Goal: Task Accomplishment & Management: Use online tool/utility

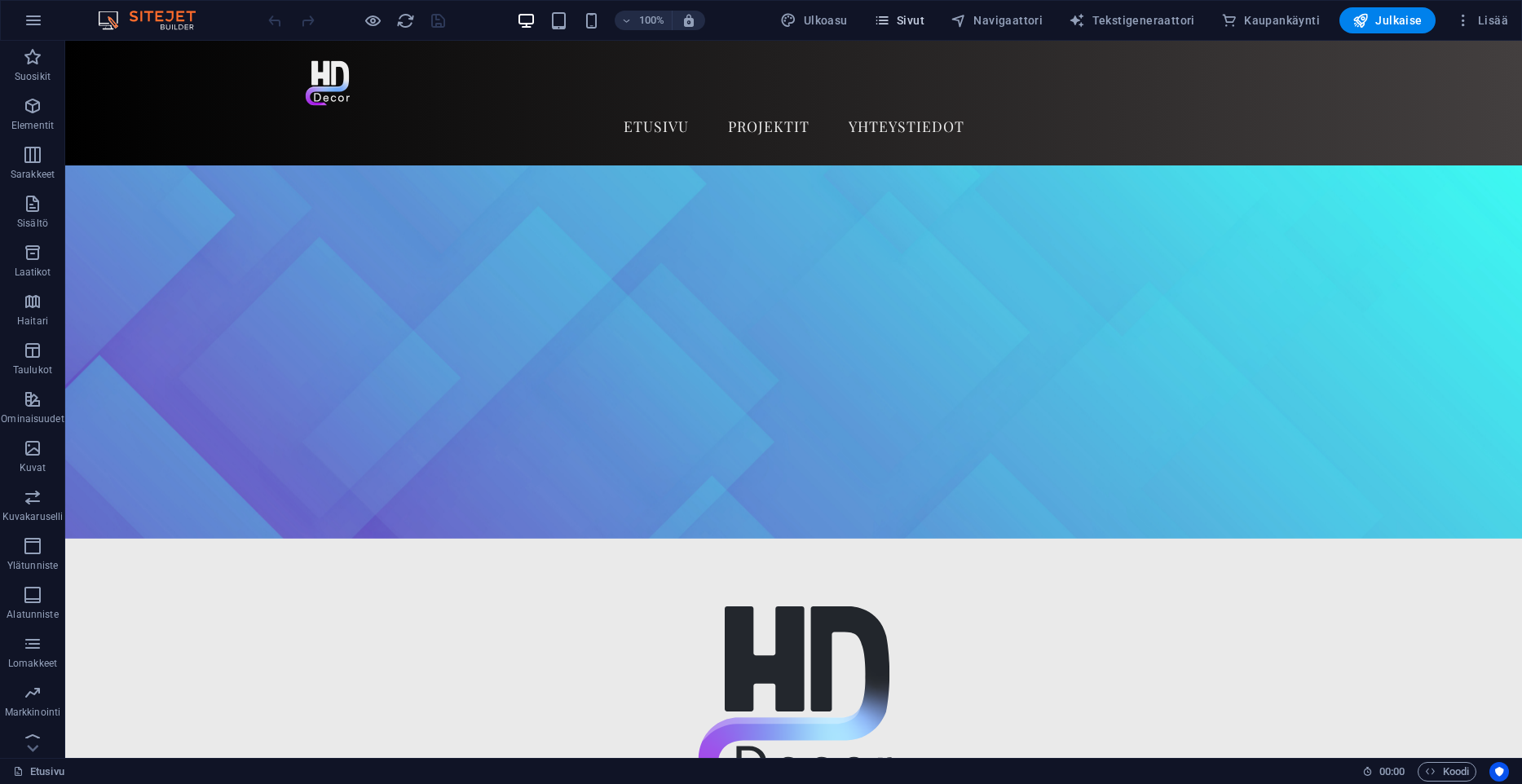
click at [923, 26] on span "Sivut" at bounding box center [898, 20] width 50 height 16
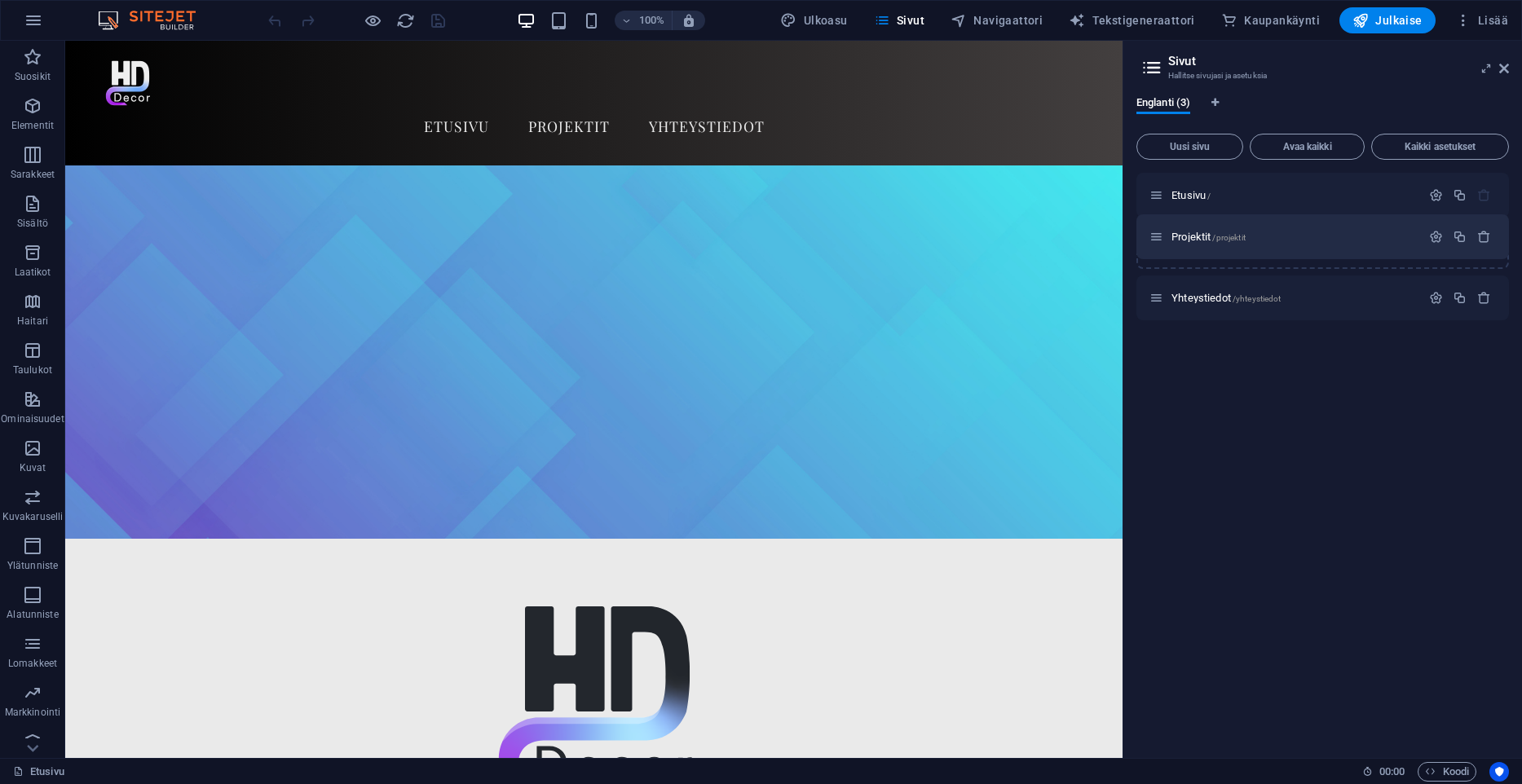
drag, startPoint x: 1158, startPoint y: 296, endPoint x: 1158, endPoint y: 230, distance: 66.0
click at [1158, 230] on div "Etusivu / Yhteystiedot /yhteystiedot Projektit /projektit" at bounding box center [1323, 246] width 373 height 147
click at [1205, 248] on span "Projektit /projektit" at bounding box center [1208, 246] width 74 height 12
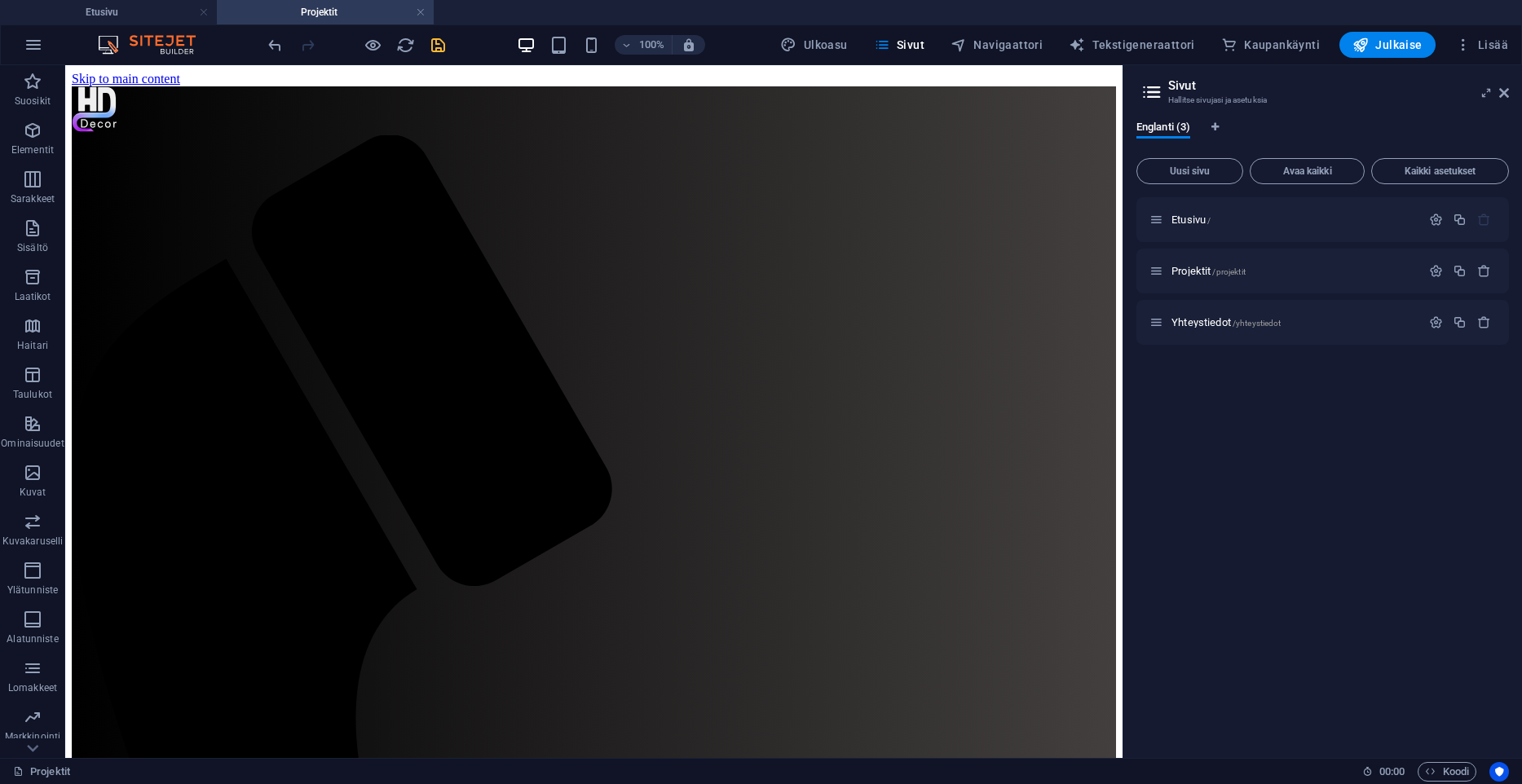
click at [433, 45] on icon "save" at bounding box center [437, 45] width 19 height 19
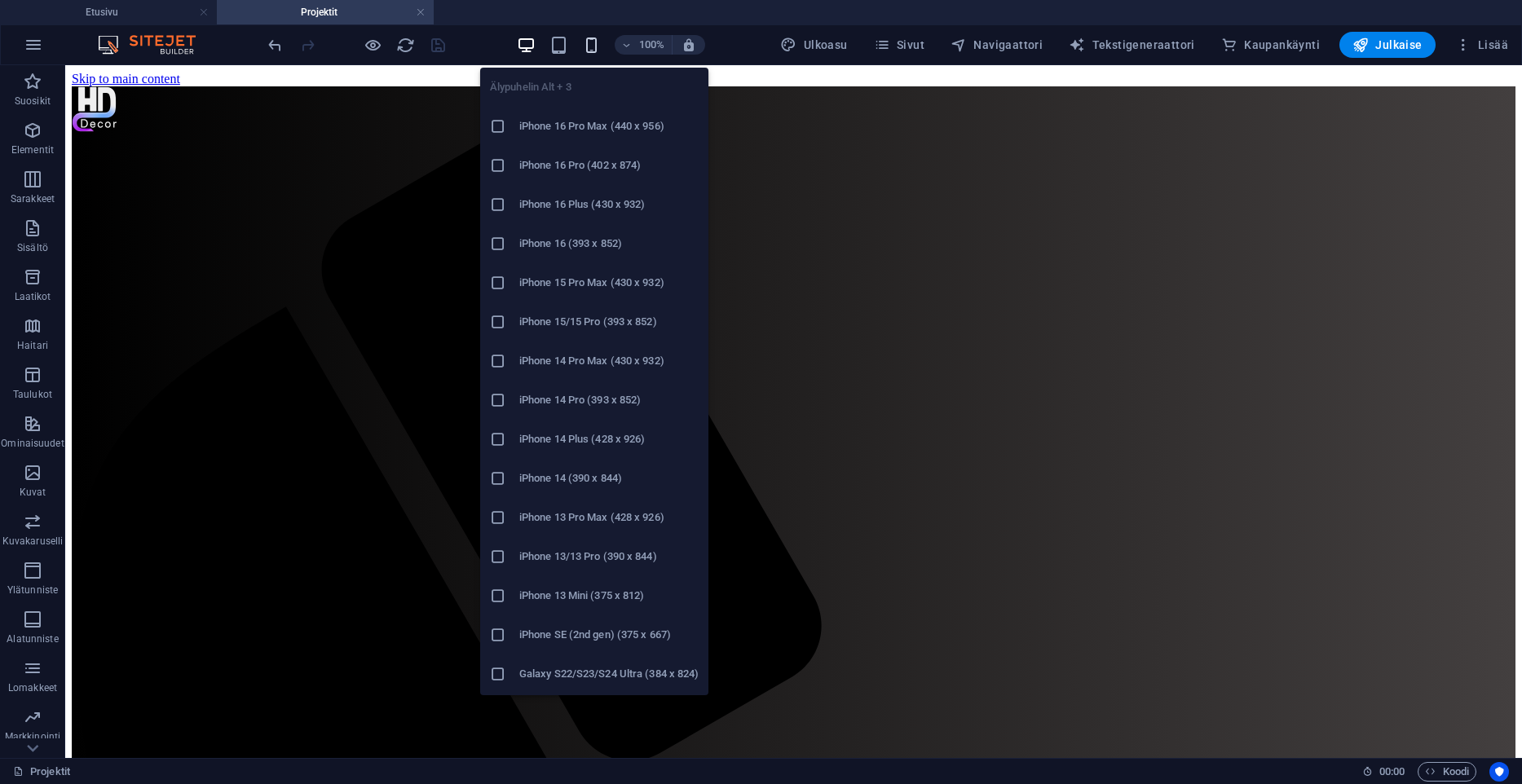
click at [595, 41] on icon "button" at bounding box center [591, 45] width 19 height 19
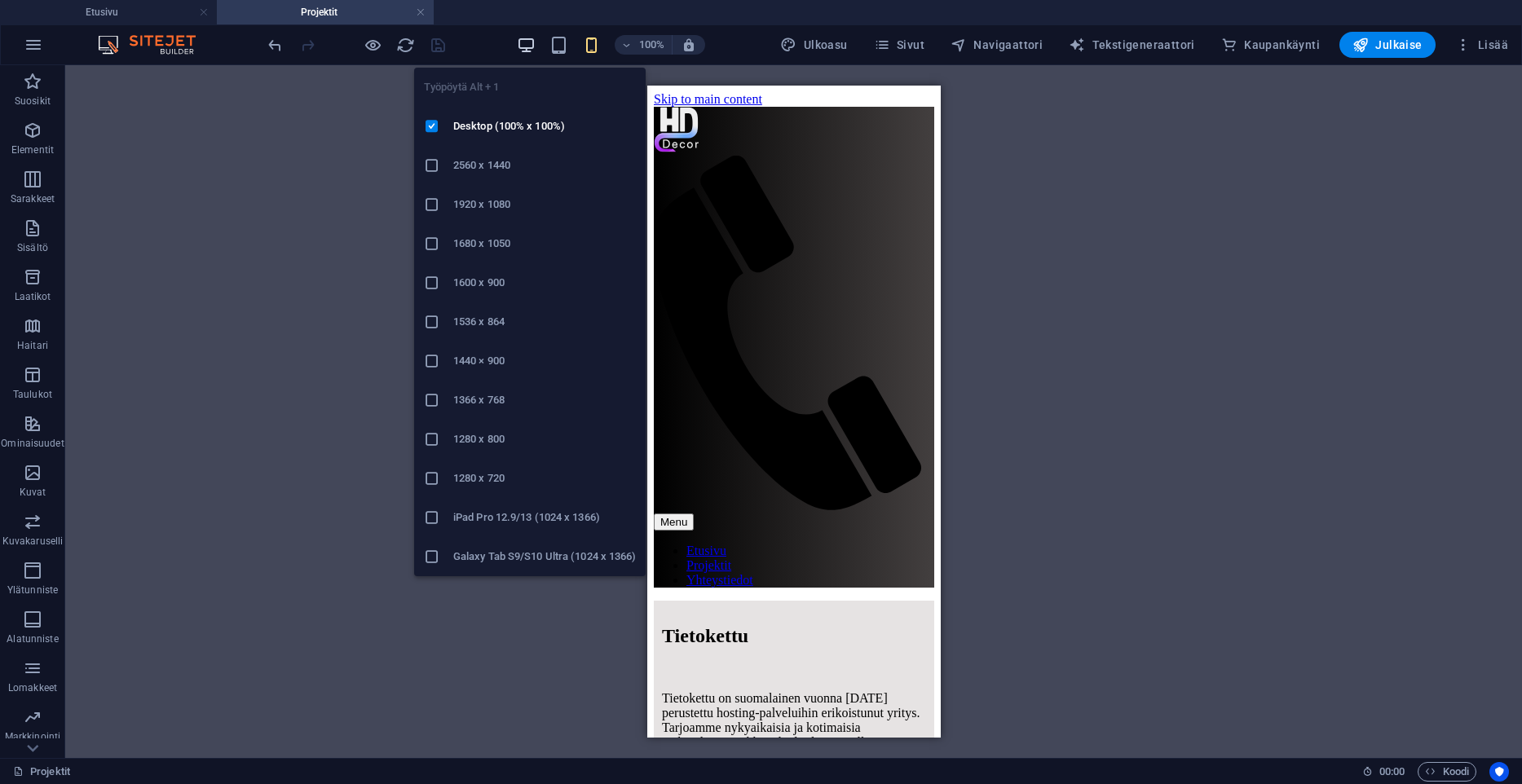
click at [535, 44] on icon "button" at bounding box center [526, 45] width 19 height 19
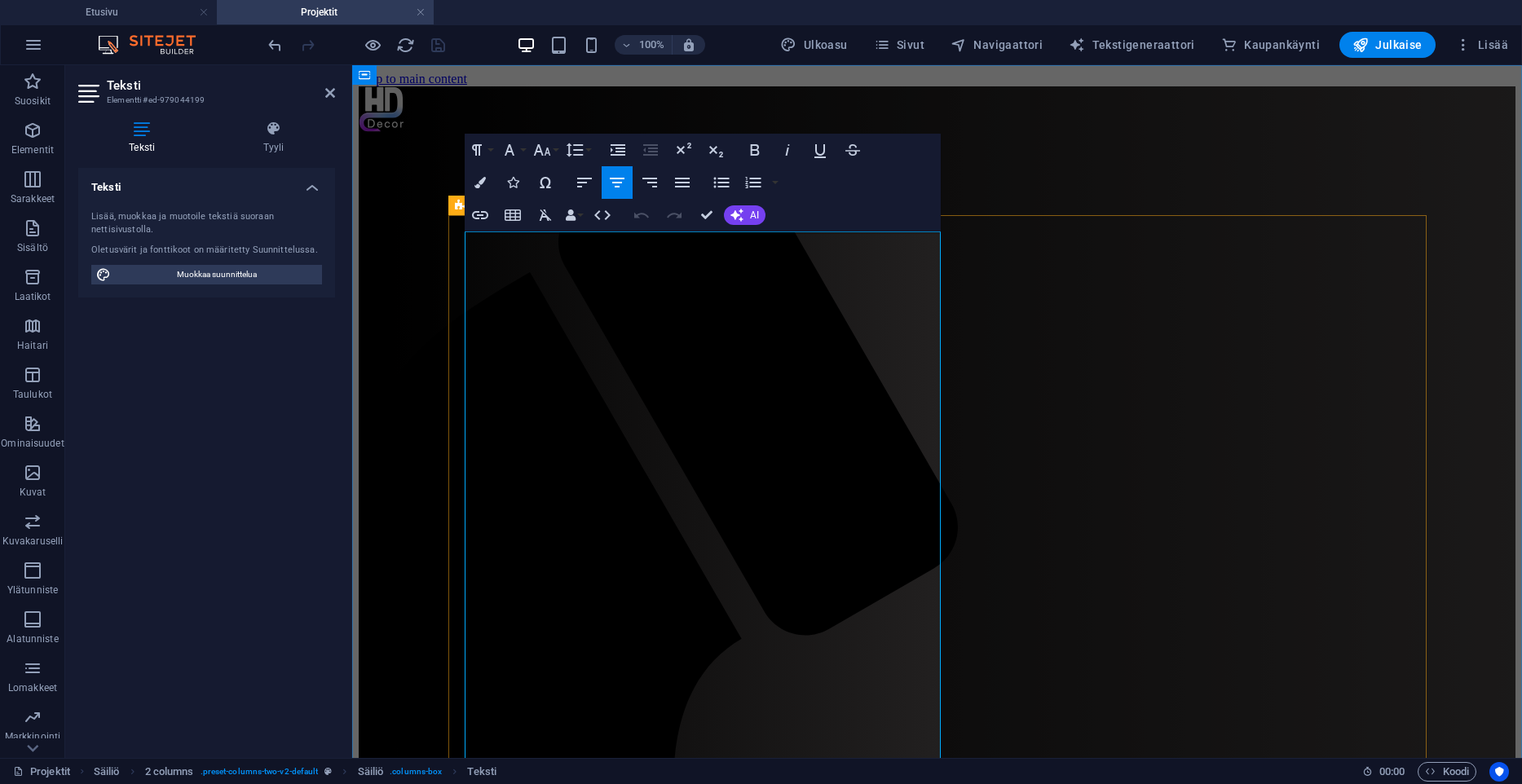
drag, startPoint x: 609, startPoint y: 444, endPoint x: 433, endPoint y: 426, distance: 176.9
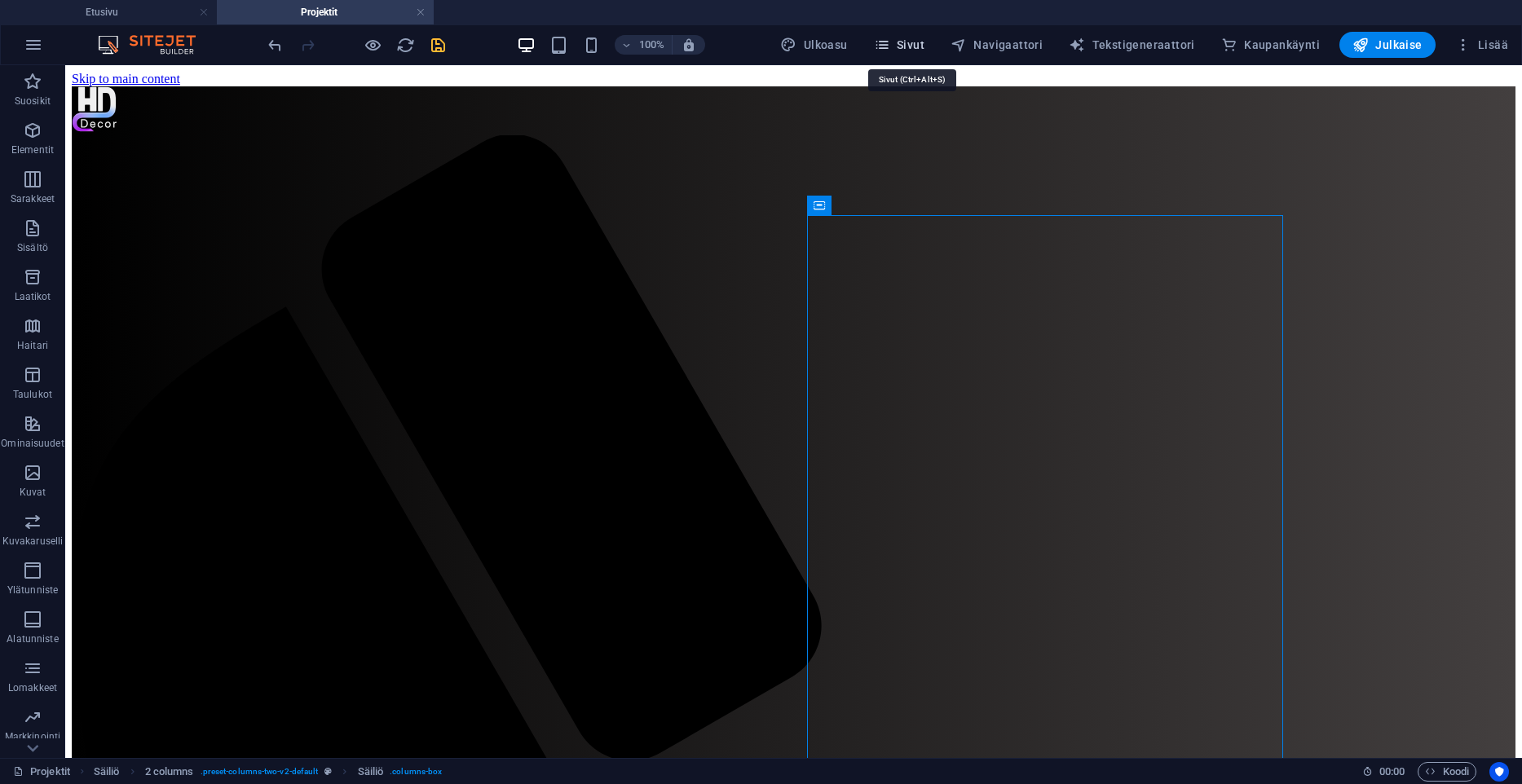
click at [907, 47] on span "Sivut" at bounding box center [898, 45] width 50 height 16
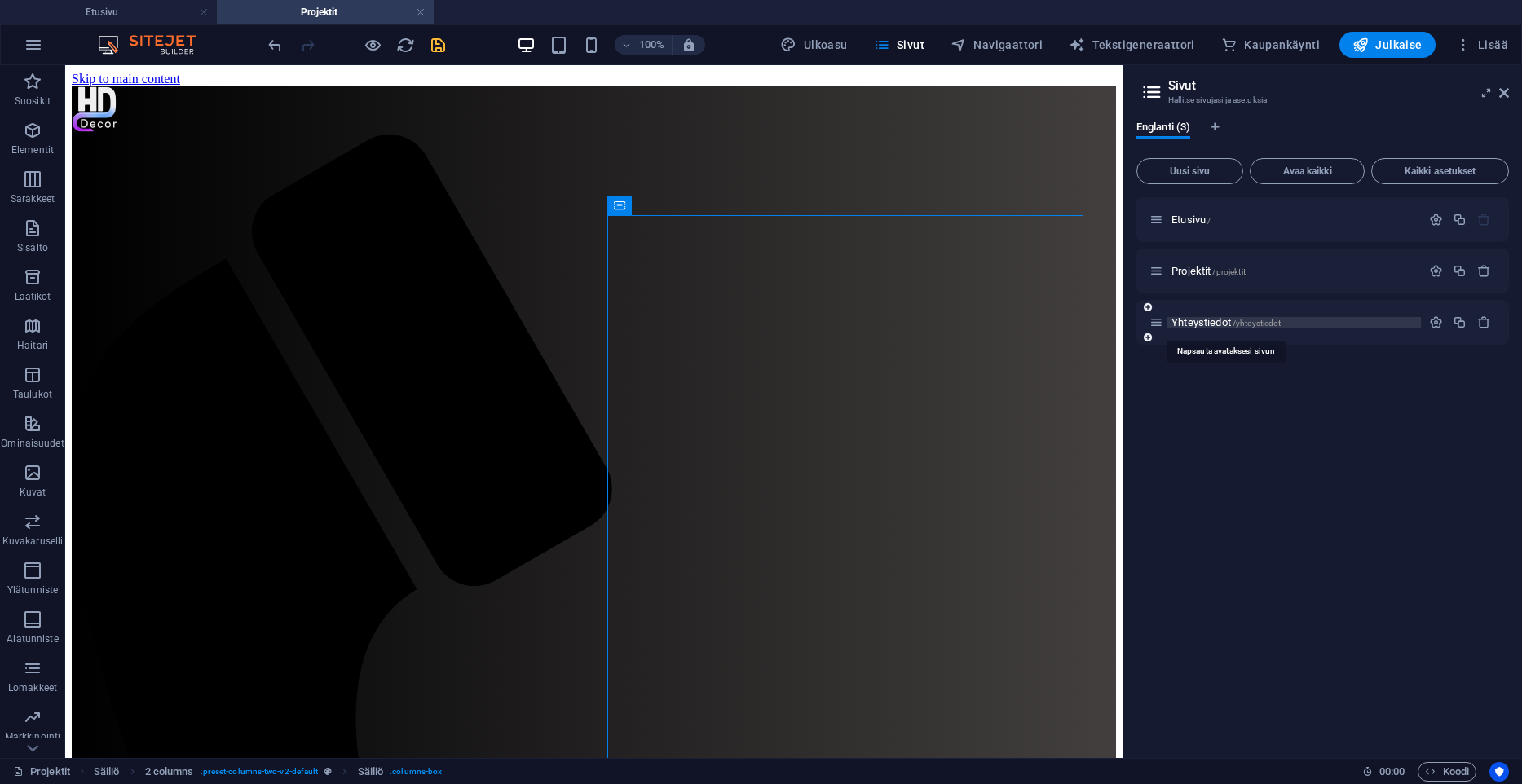
click at [1190, 321] on span "Yhteystiedot /yhteystiedot" at bounding box center [1226, 322] width 110 height 12
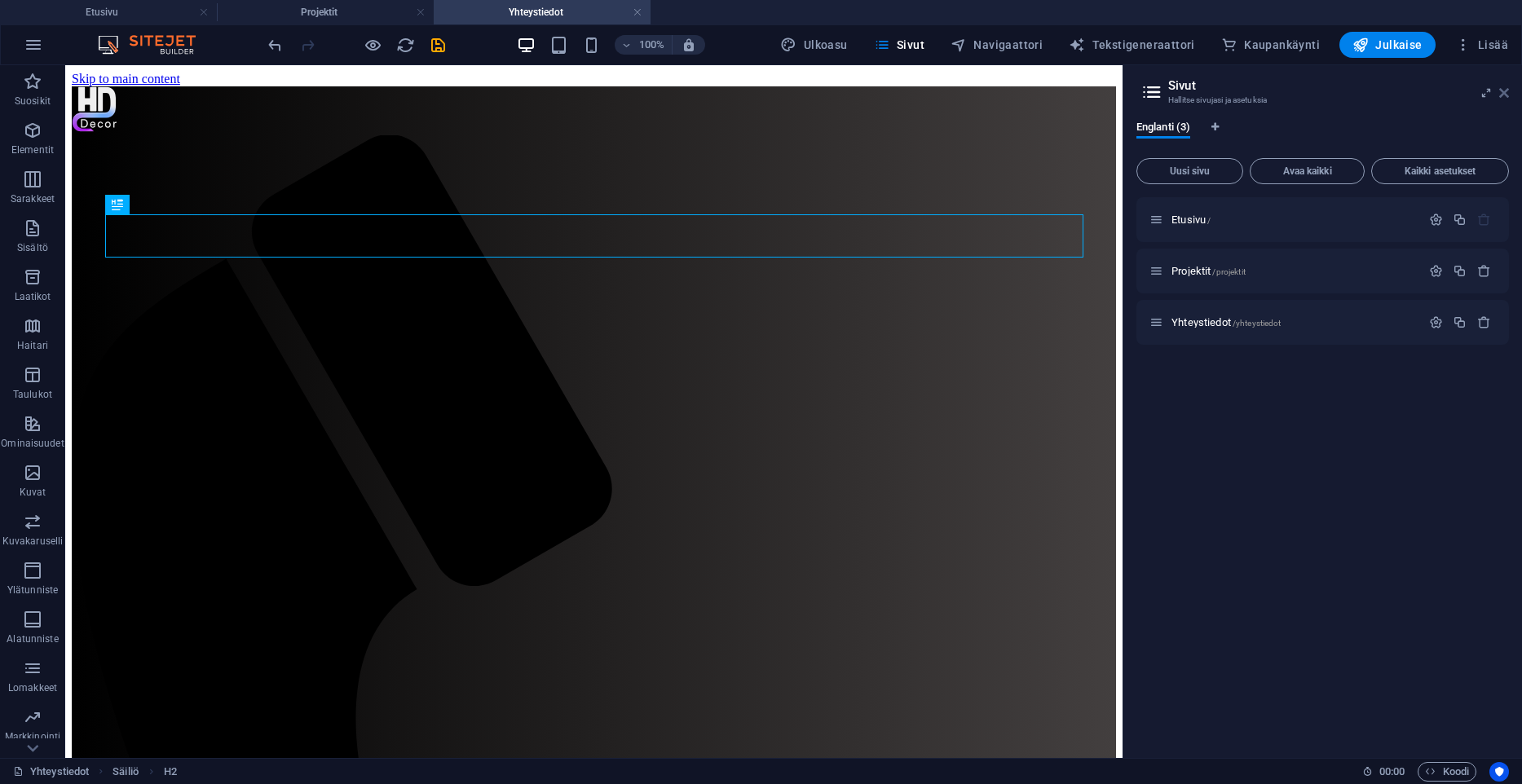
click at [1261, 95] on icon at bounding box center [1503, 93] width 10 height 13
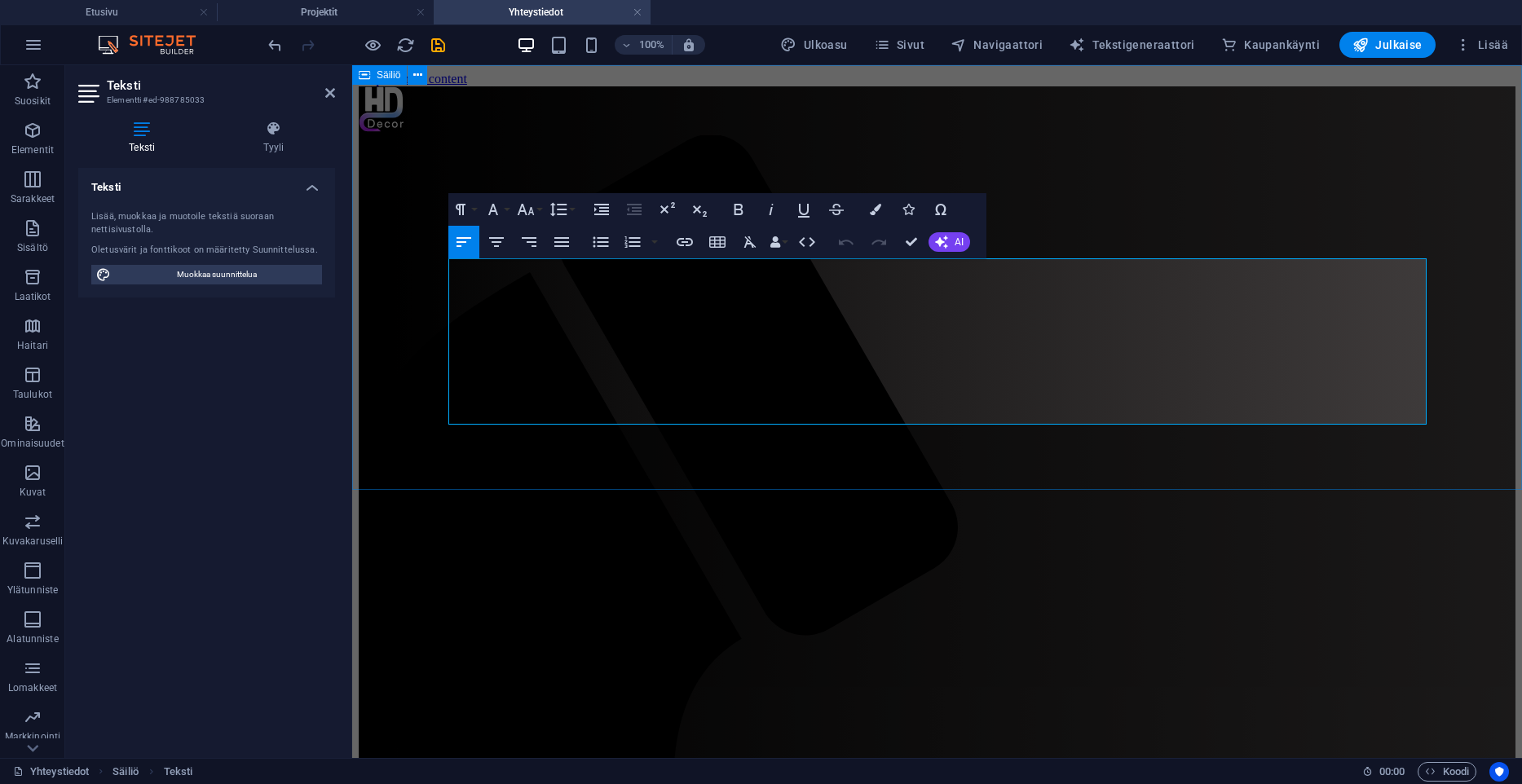
drag, startPoint x: 661, startPoint y: 417, endPoint x: 445, endPoint y: 266, distance: 263.5
copy p "HD-decor oy on vuonna 1988 perustettu perheyritys. Yritys perustettiin vuonna 1…"
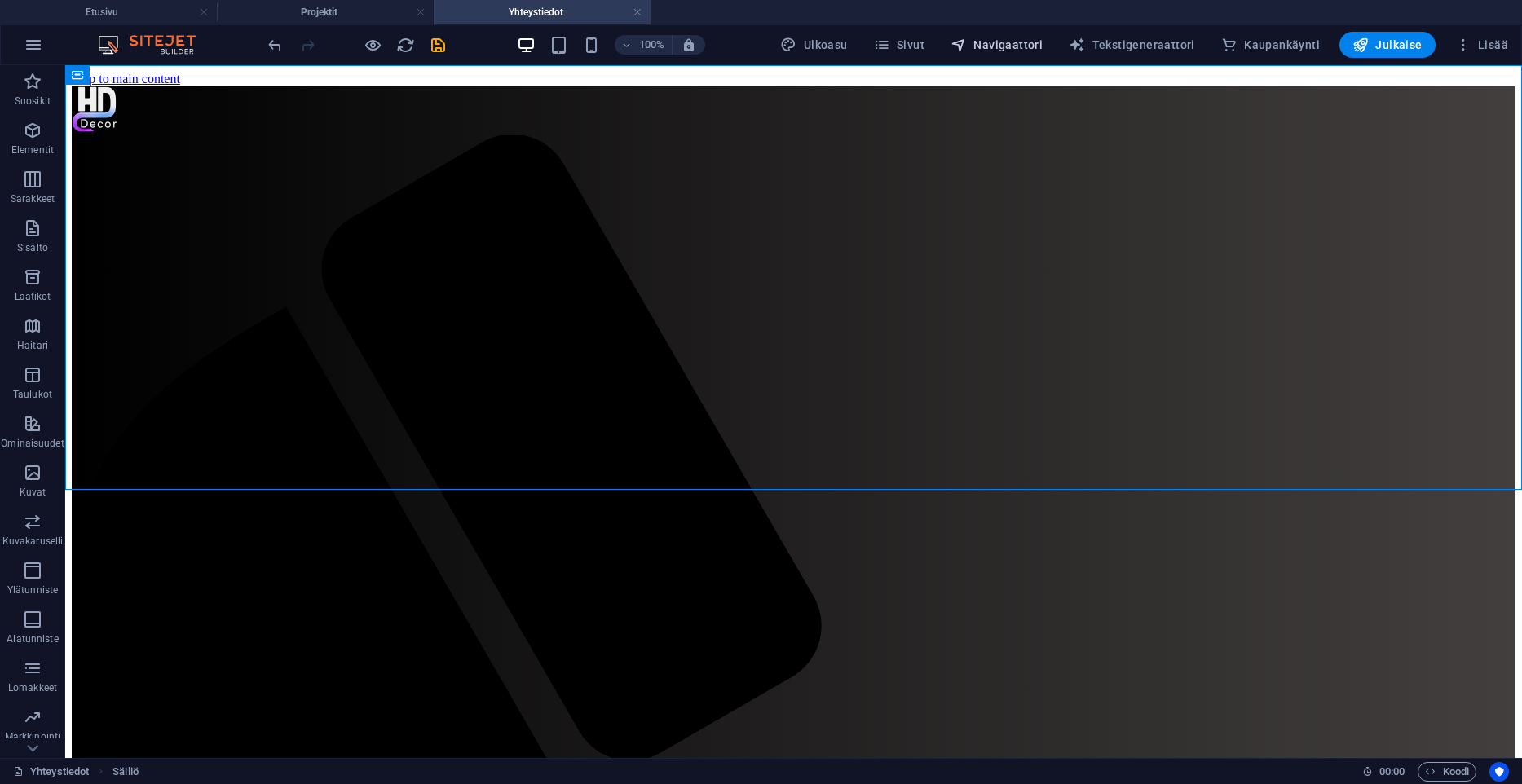
click at [1020, 49] on span "Navigaattori" at bounding box center [996, 45] width 92 height 16
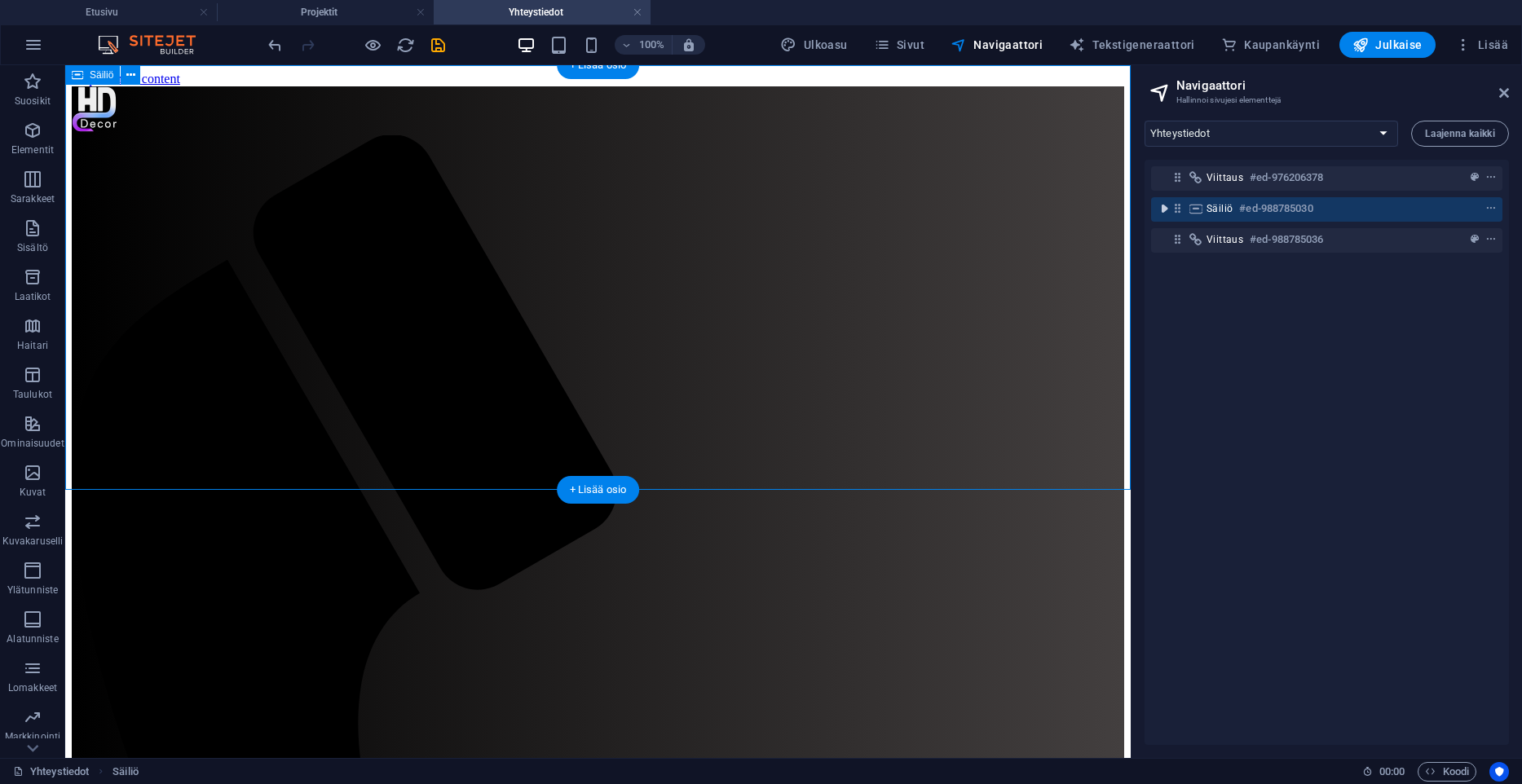
click at [1164, 206] on icon "toggle-expand" at bounding box center [1164, 208] width 16 height 16
click at [1261, 212] on icon "context-menu" at bounding box center [1491, 208] width 11 height 11
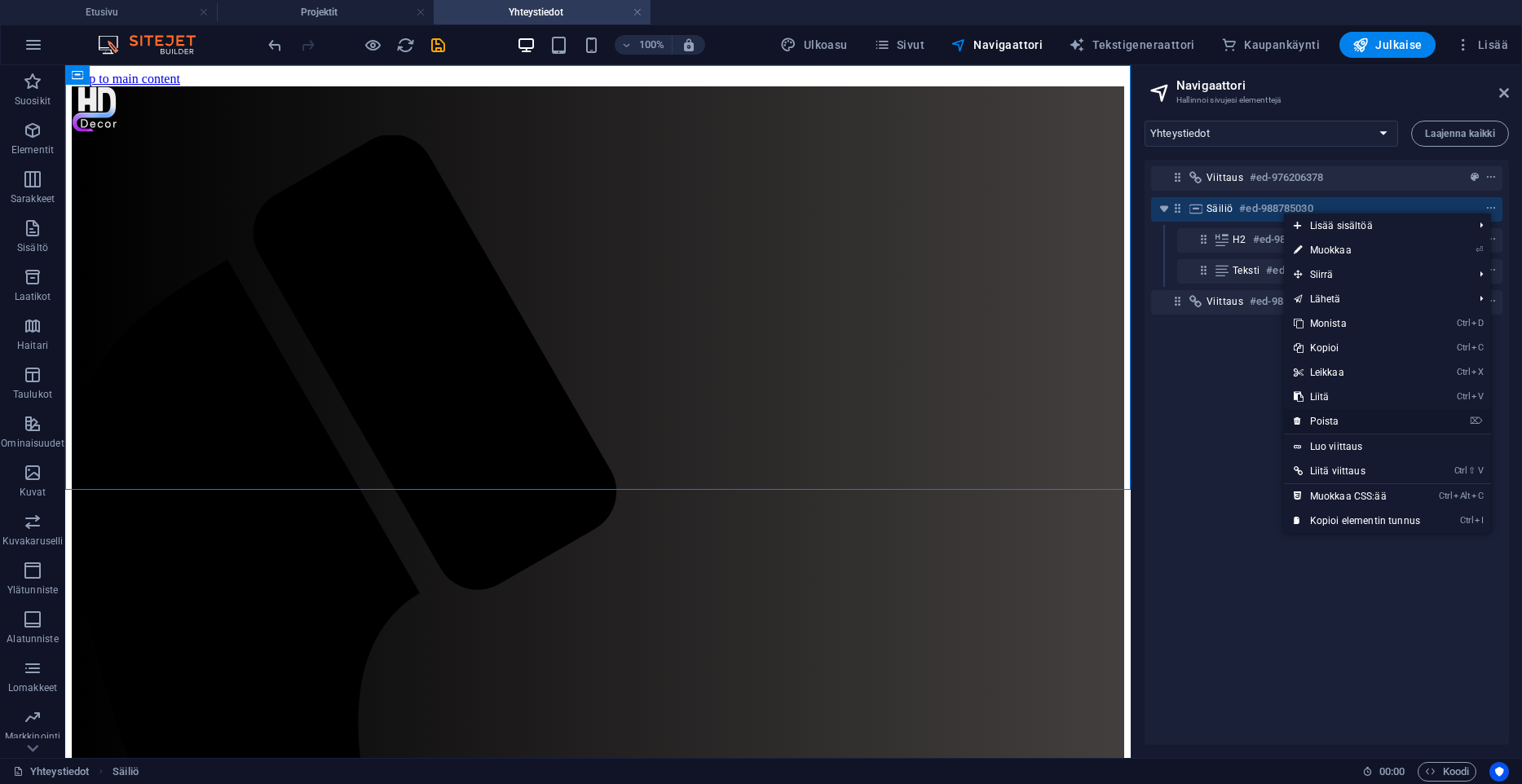
click at [1261, 414] on link "⌦ Poista" at bounding box center [1357, 421] width 146 height 25
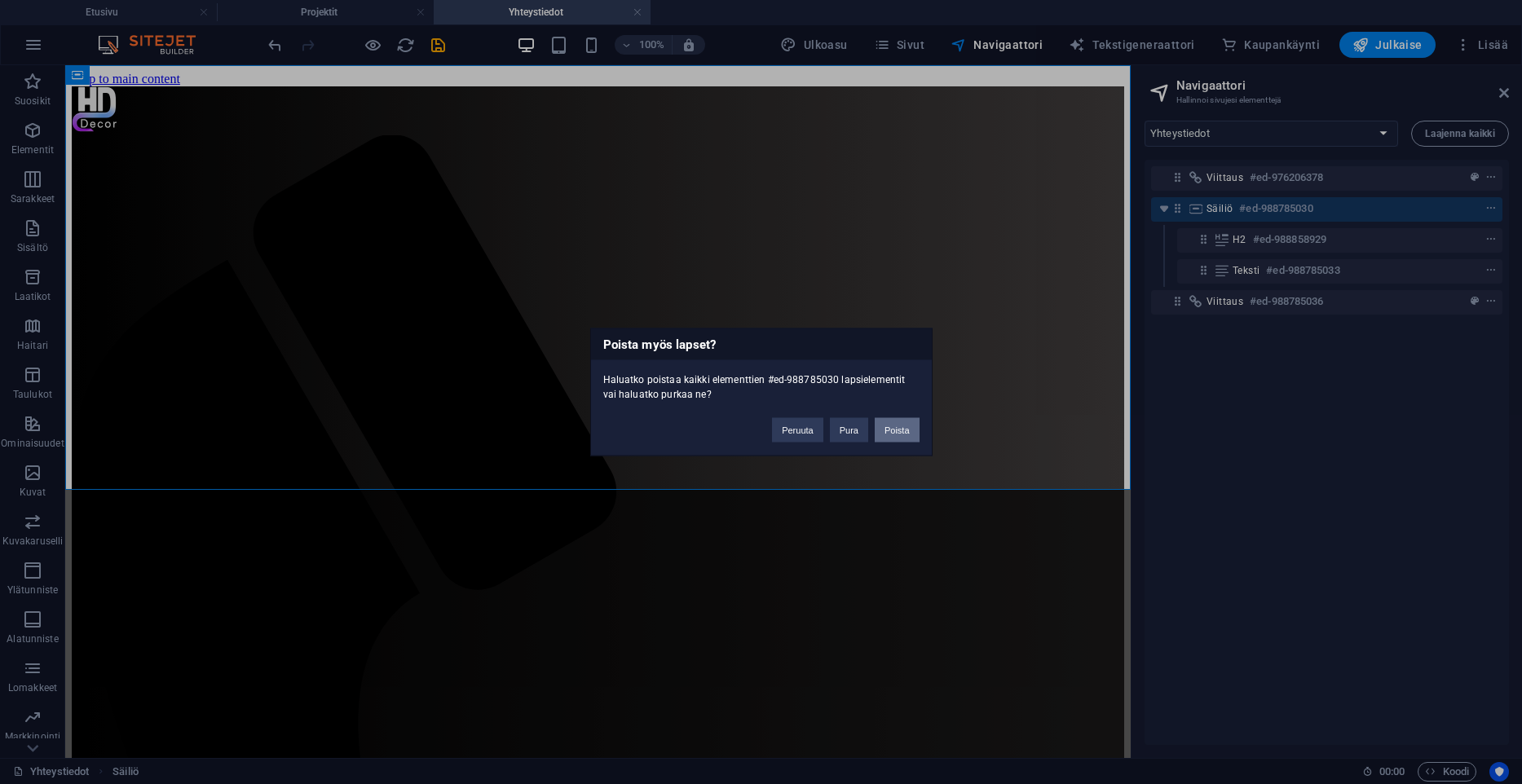
click at [890, 434] on button "Poista" at bounding box center [897, 430] width 45 height 25
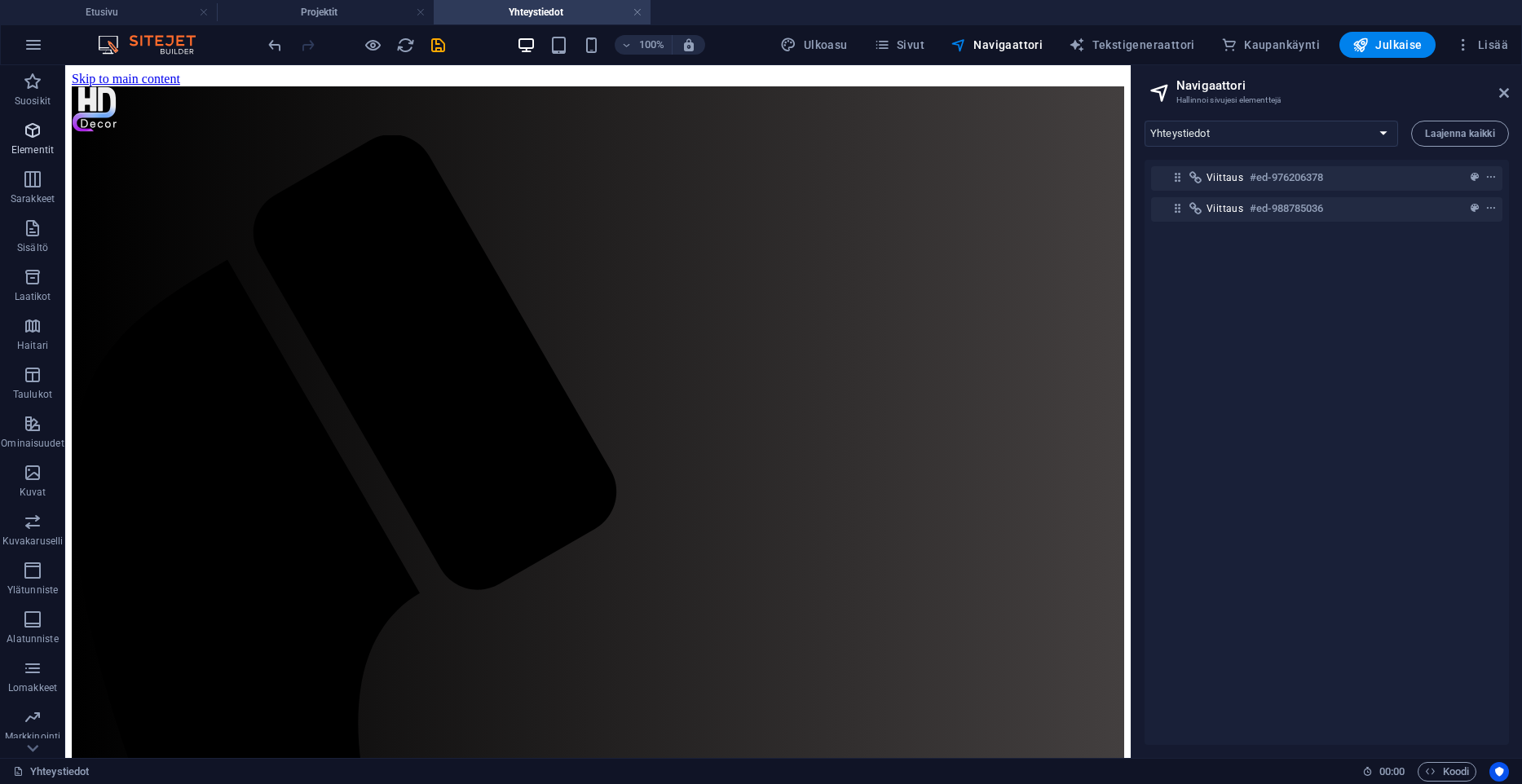
click at [22, 132] on span "Elementit" at bounding box center [33, 140] width 65 height 39
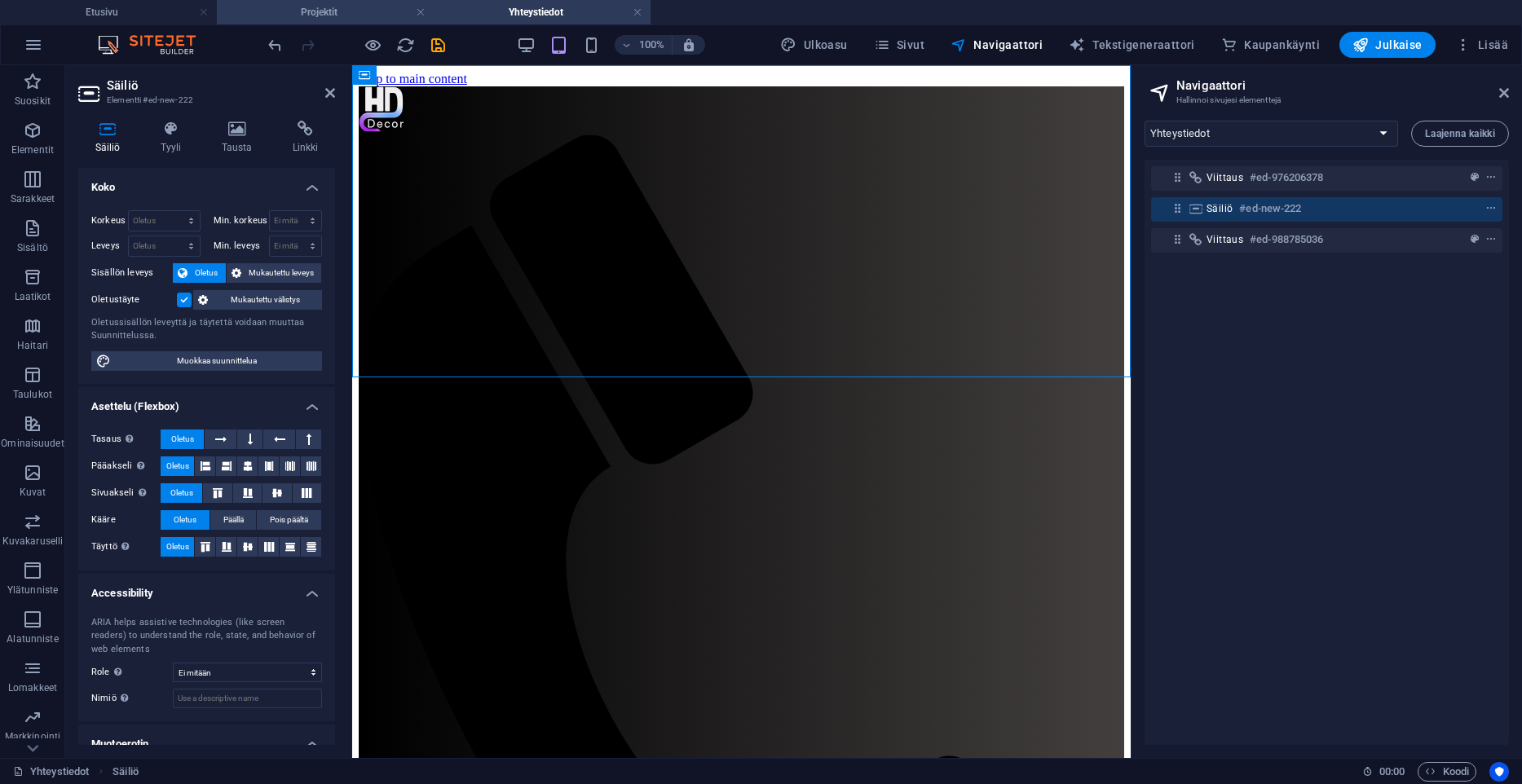
click at [303, 7] on h4 "Projektit" at bounding box center [324, 12] width 216 height 18
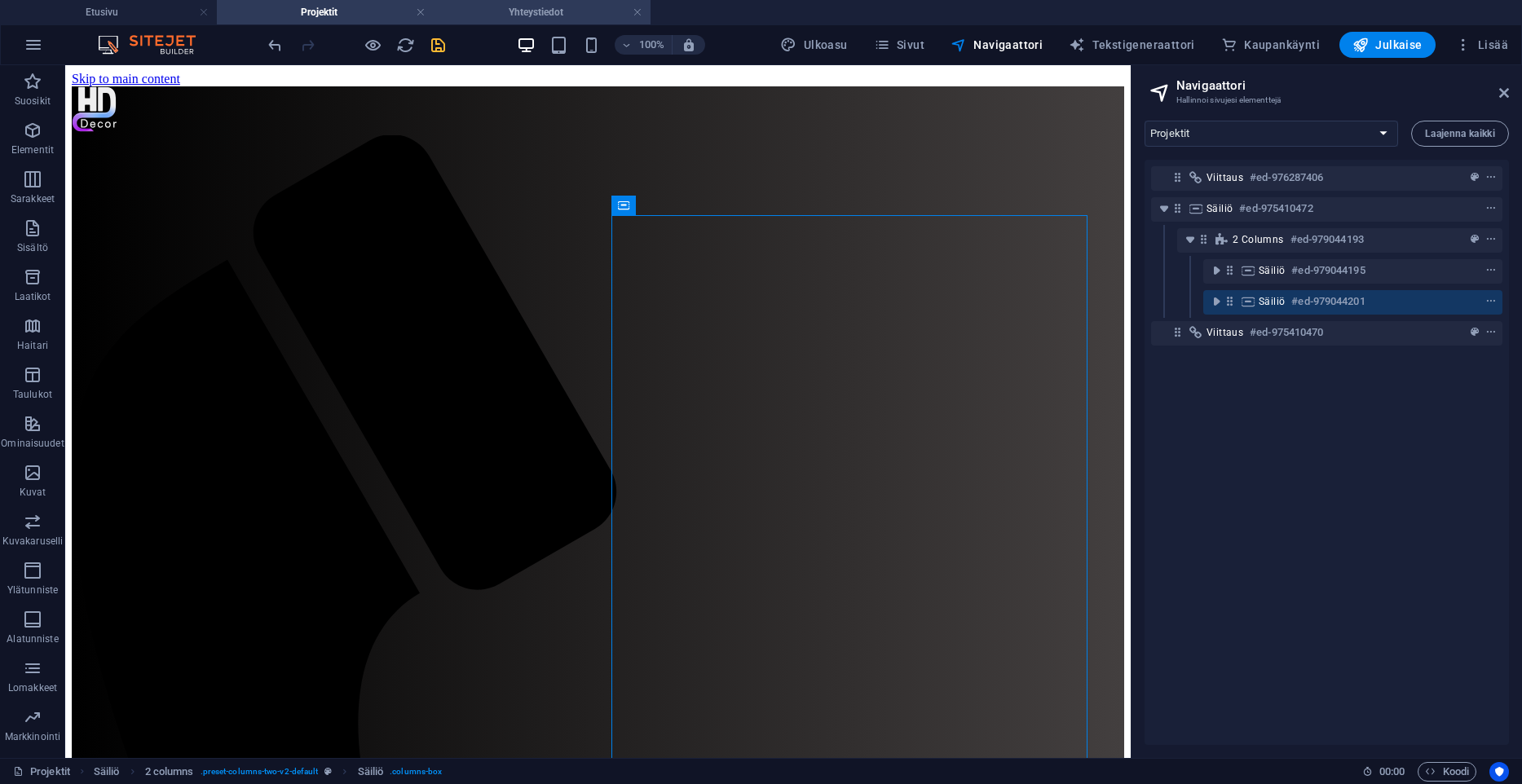
click at [526, 19] on h4 "Yhteystiedot" at bounding box center [541, 12] width 216 height 18
select select "17770646-en"
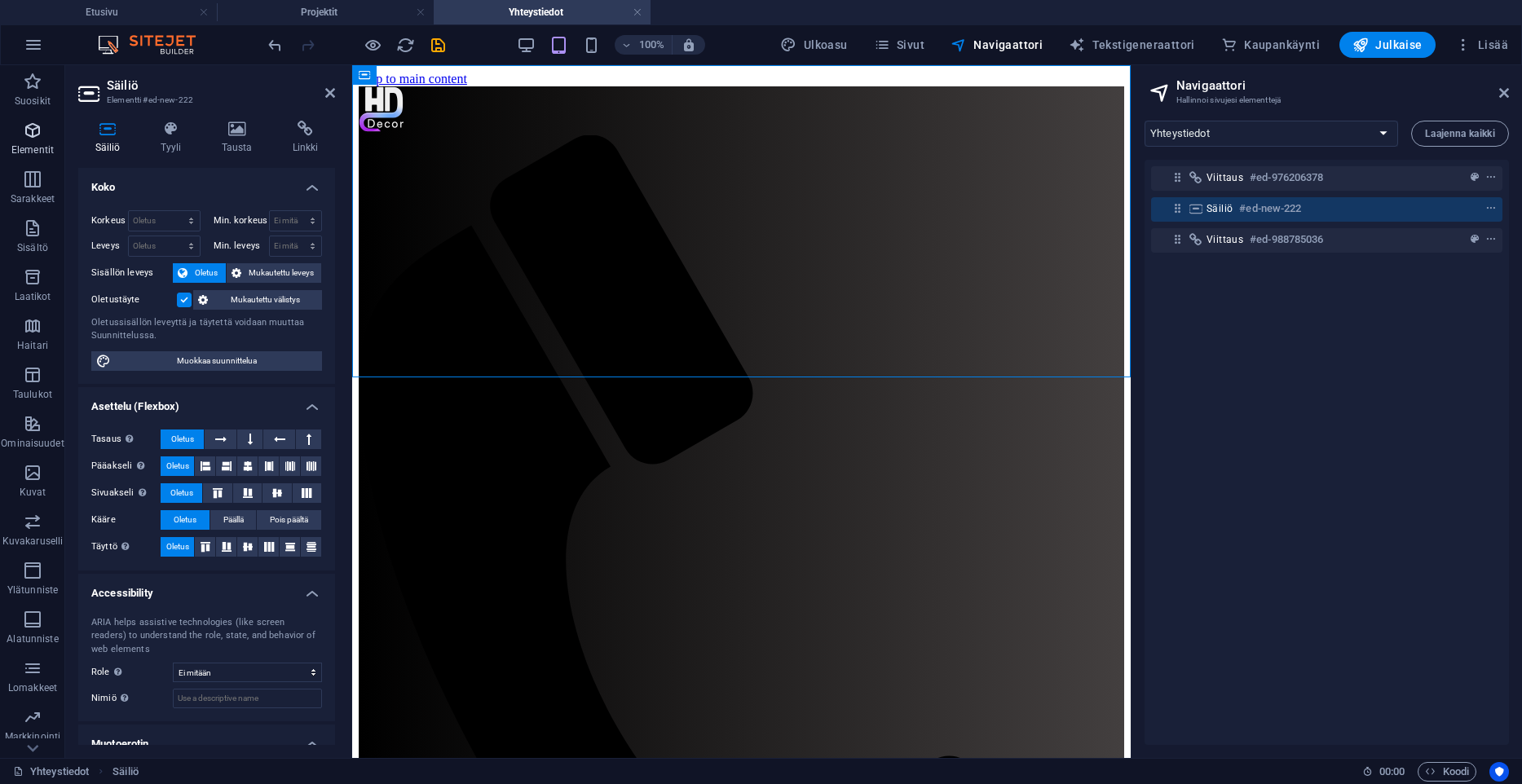
click at [48, 133] on span "Elementit" at bounding box center [33, 140] width 65 height 39
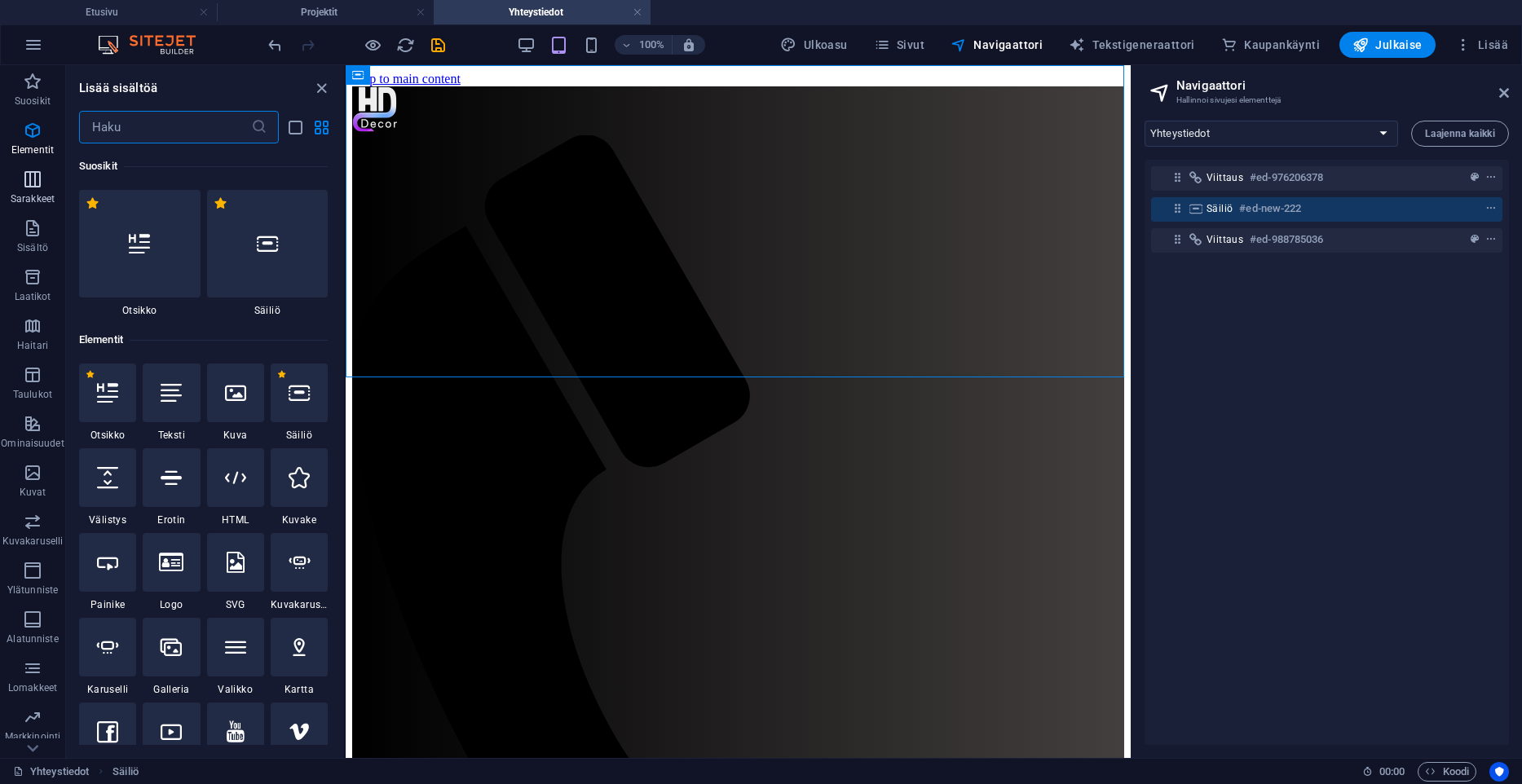
click at [45, 187] on span "Sarakkeet" at bounding box center [33, 189] width 65 height 39
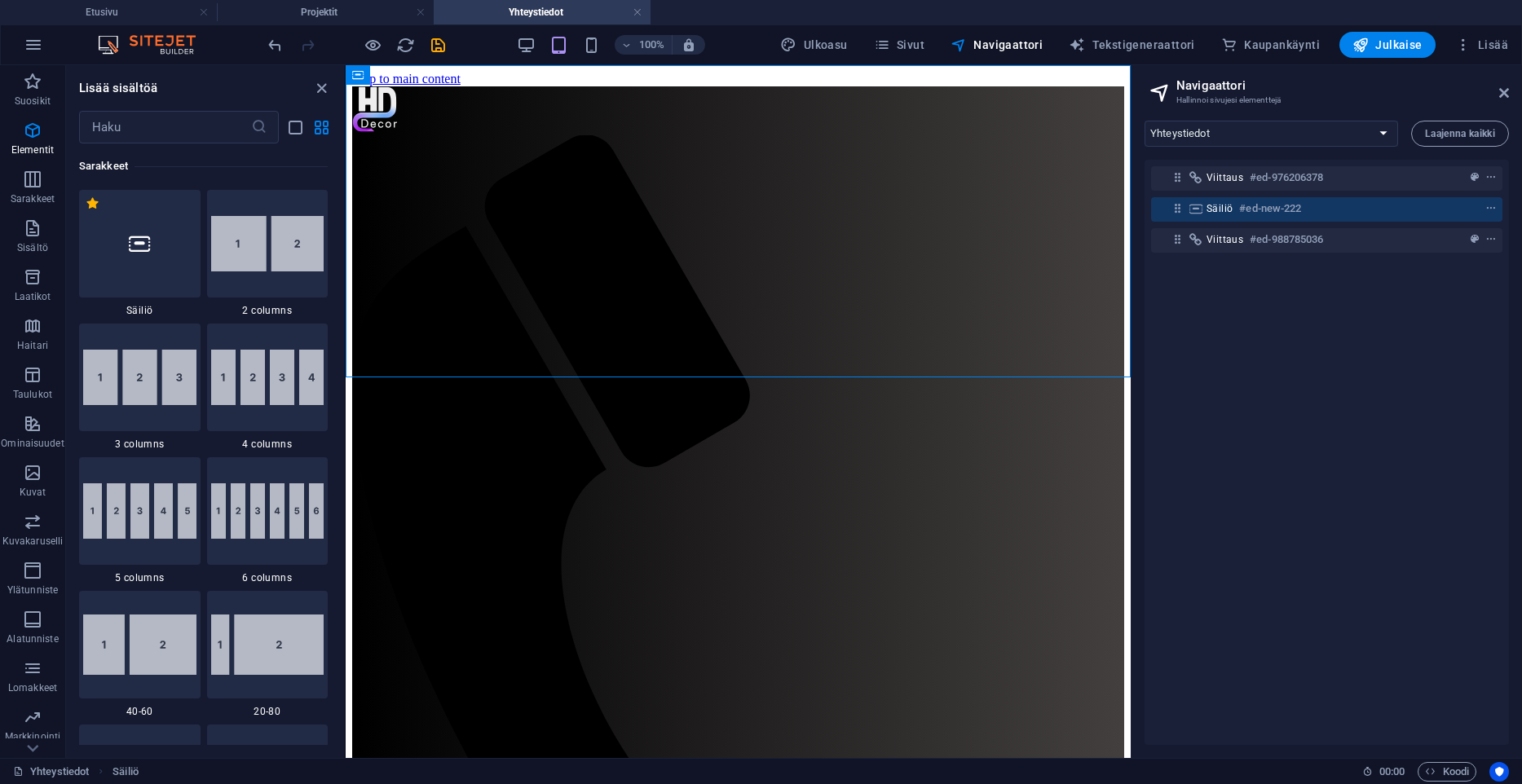
scroll to position [807, 0]
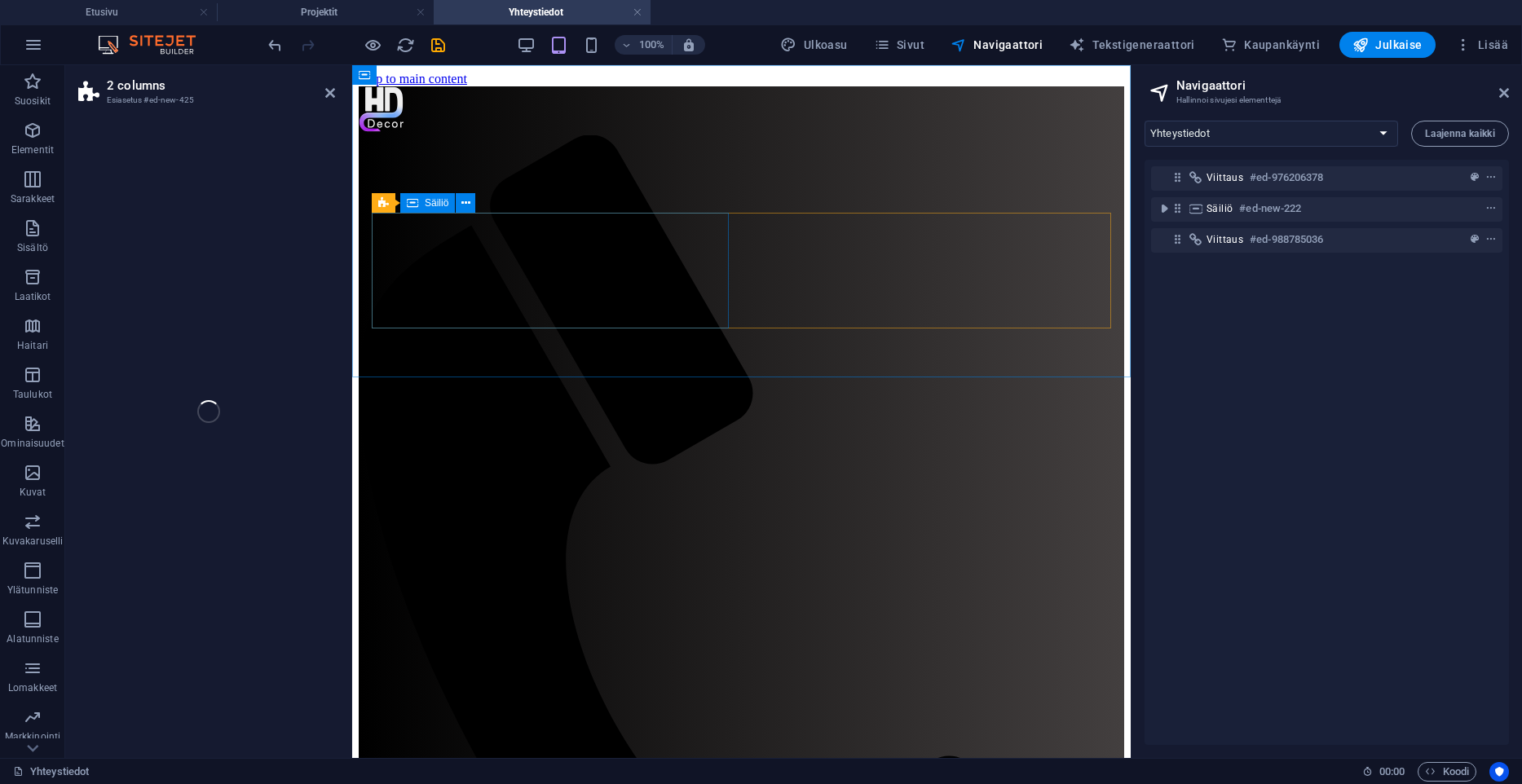
select select "rem"
select select "preset-columns-two-v2-default"
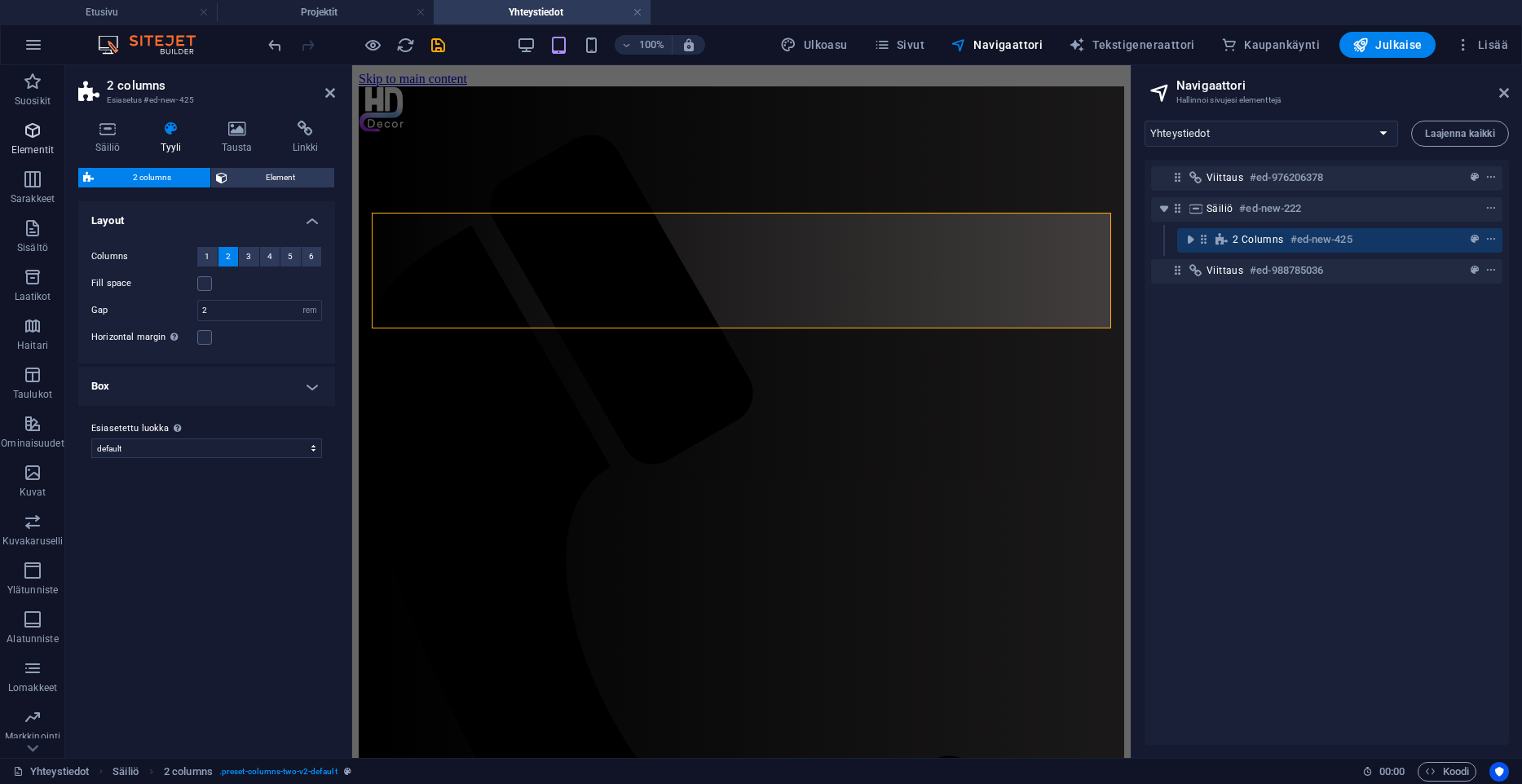
drag, startPoint x: 27, startPoint y: 126, endPoint x: 65, endPoint y: 230, distance: 110.7
click at [27, 126] on icon "button" at bounding box center [33, 131] width 19 height 19
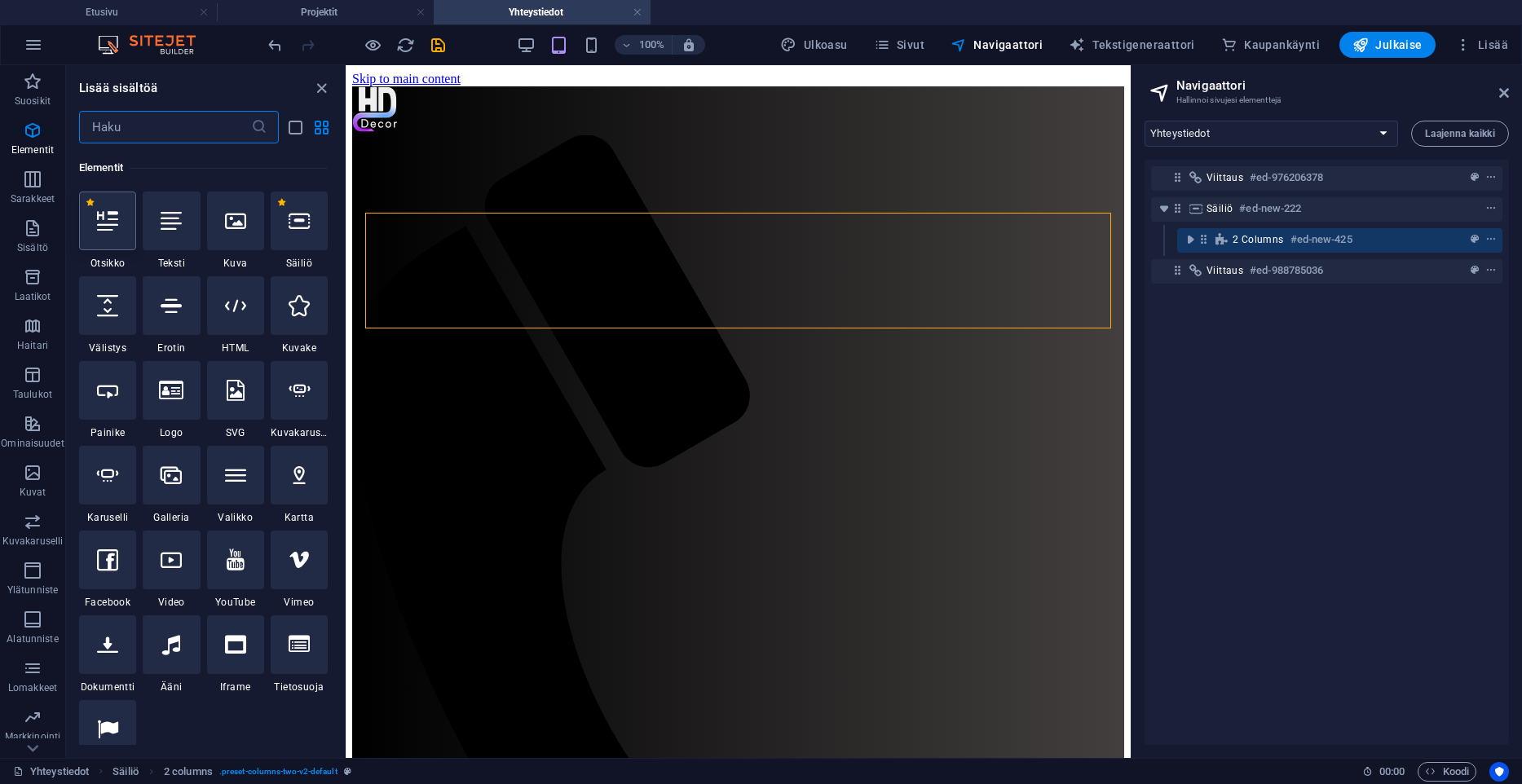
scroll to position [174, 0]
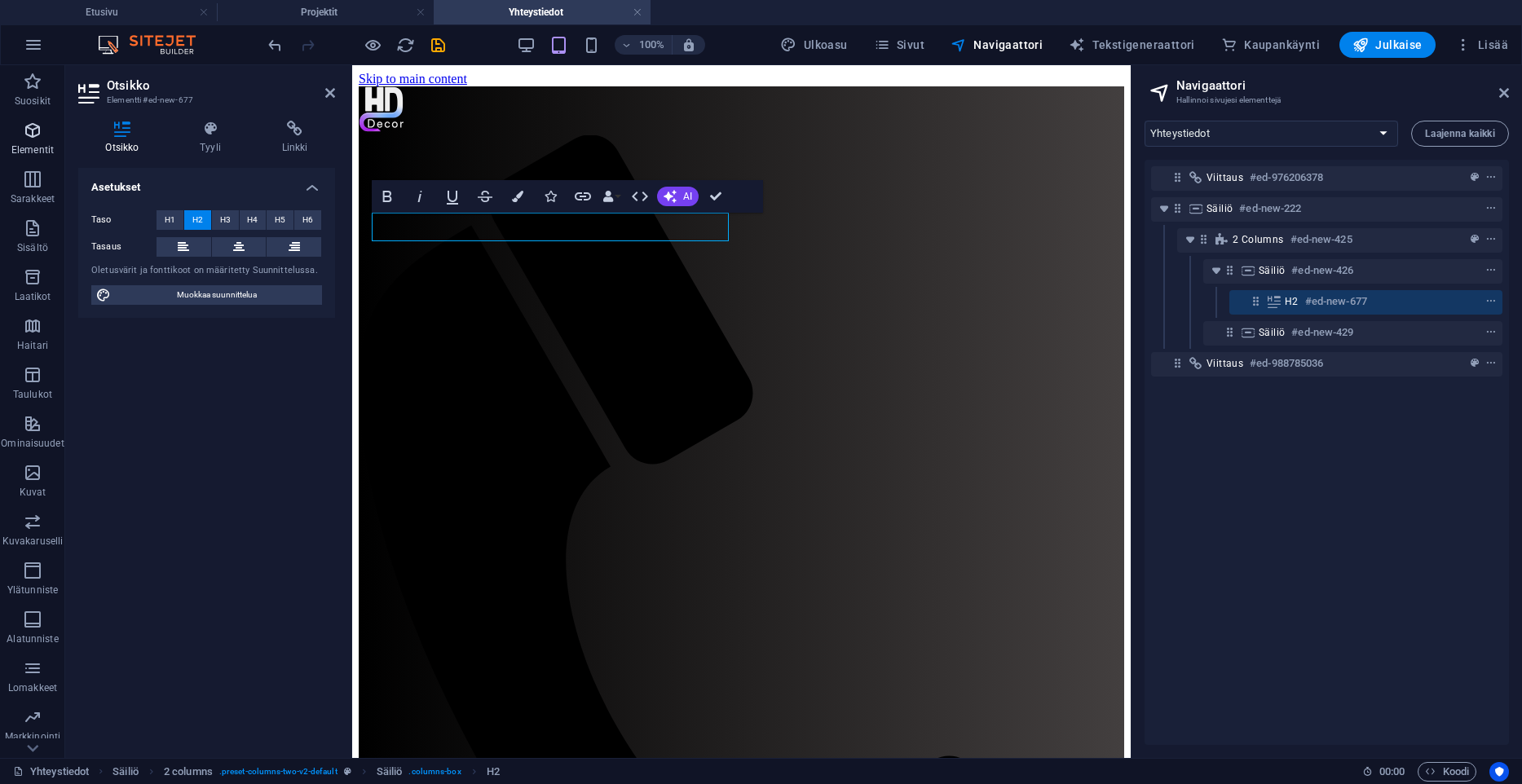
click at [26, 136] on icon "button" at bounding box center [33, 131] width 19 height 19
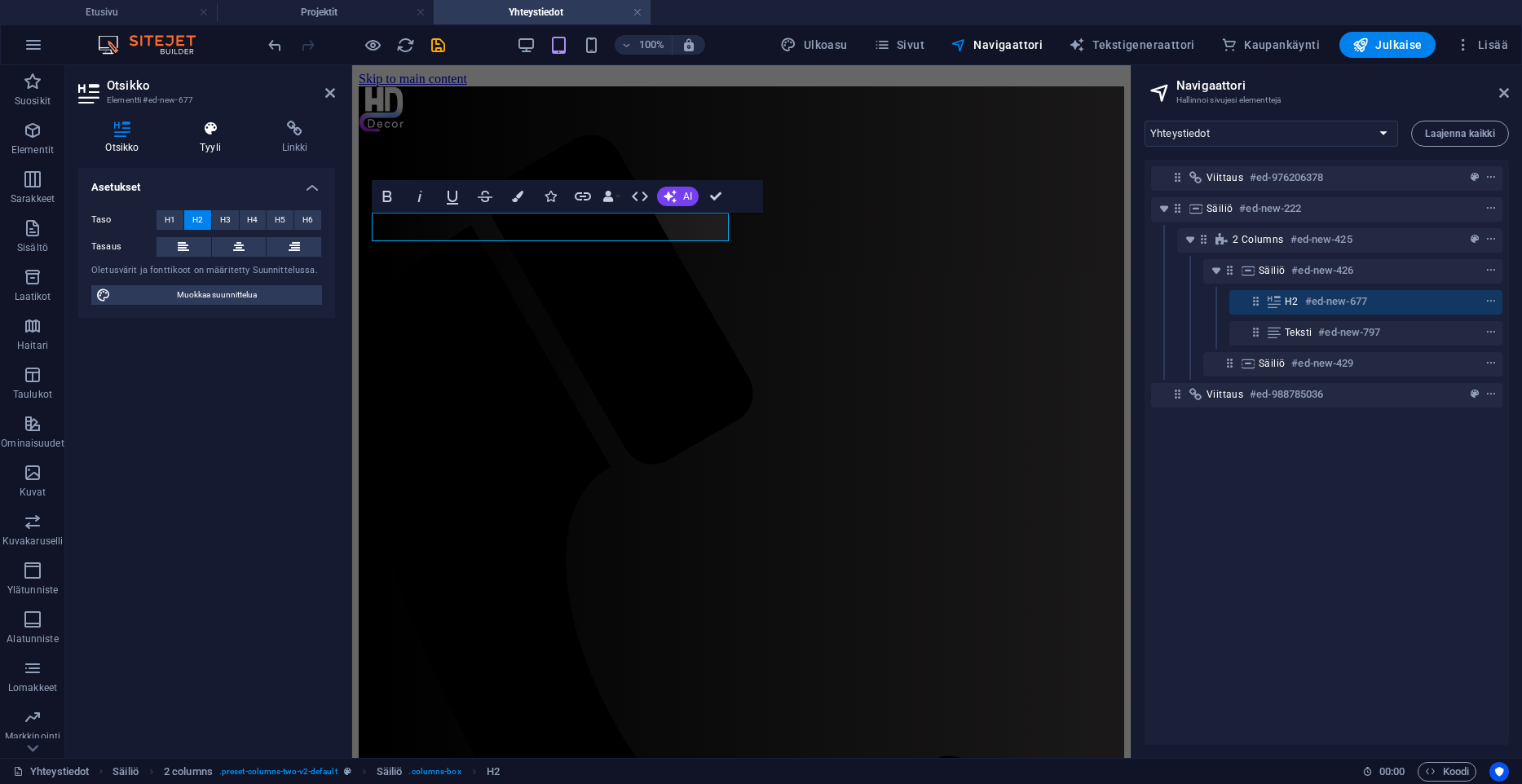
click at [202, 135] on icon at bounding box center [211, 129] width 76 height 16
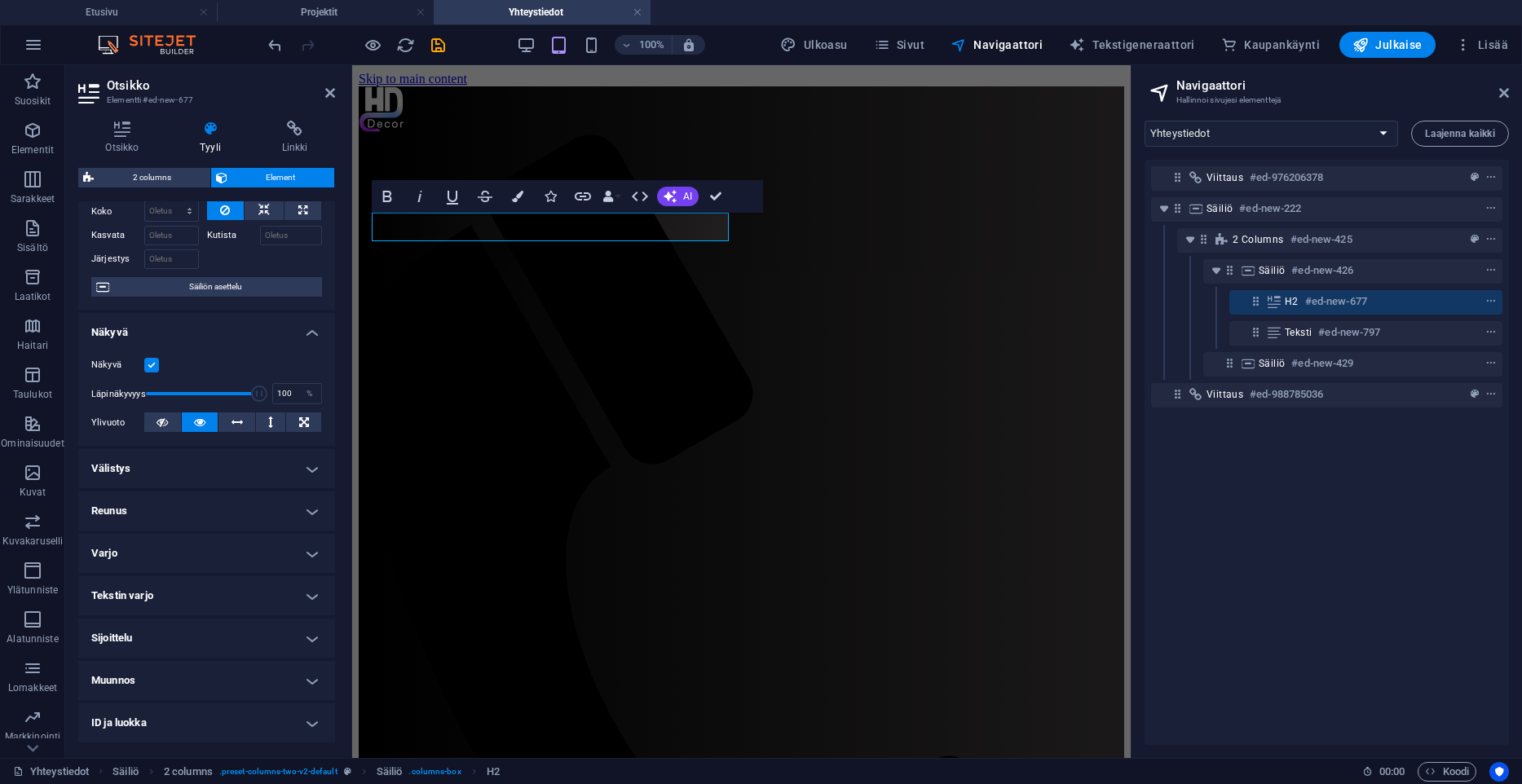
scroll to position [83, 0]
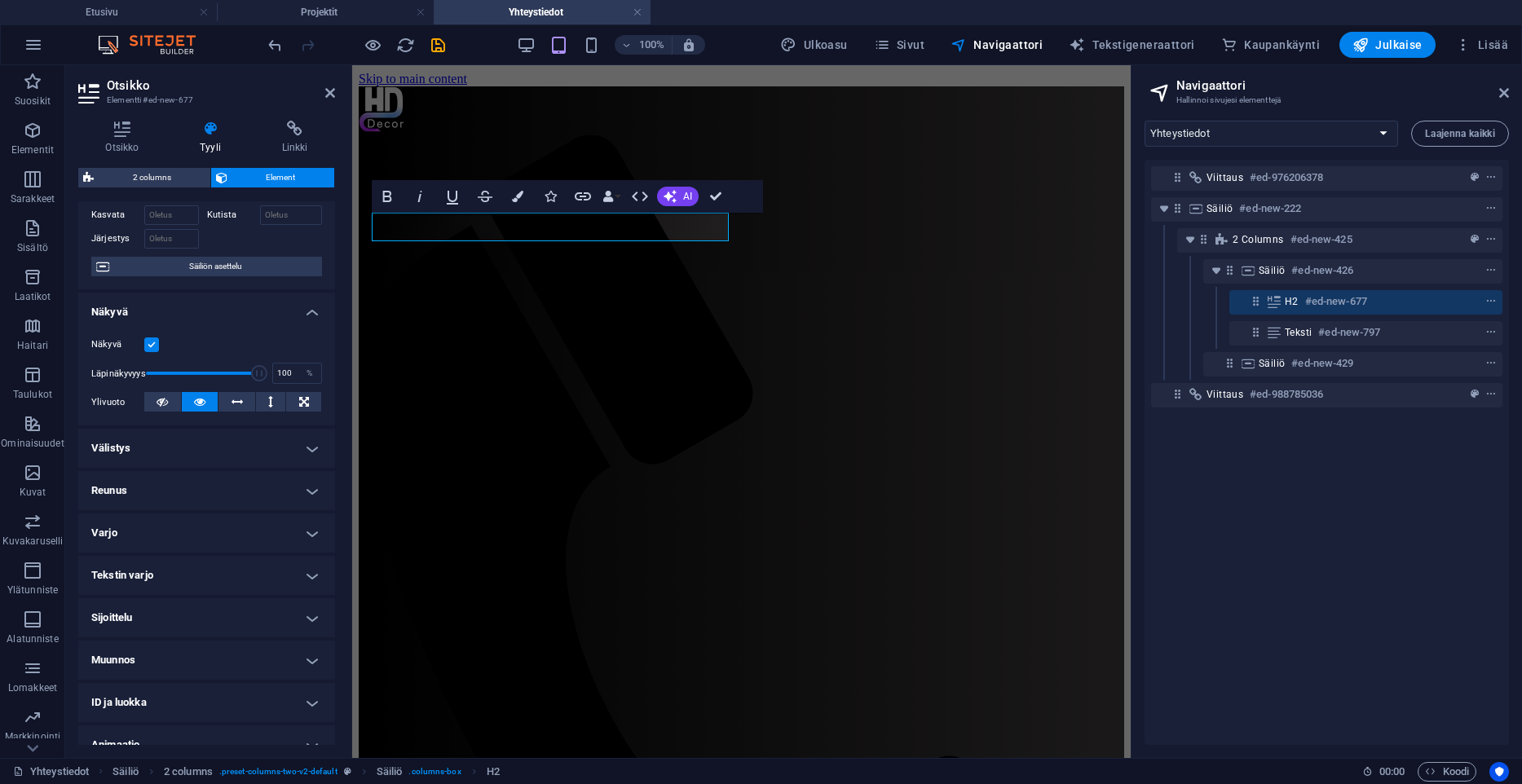
click at [204, 447] on h4 "Välistys" at bounding box center [207, 448] width 257 height 39
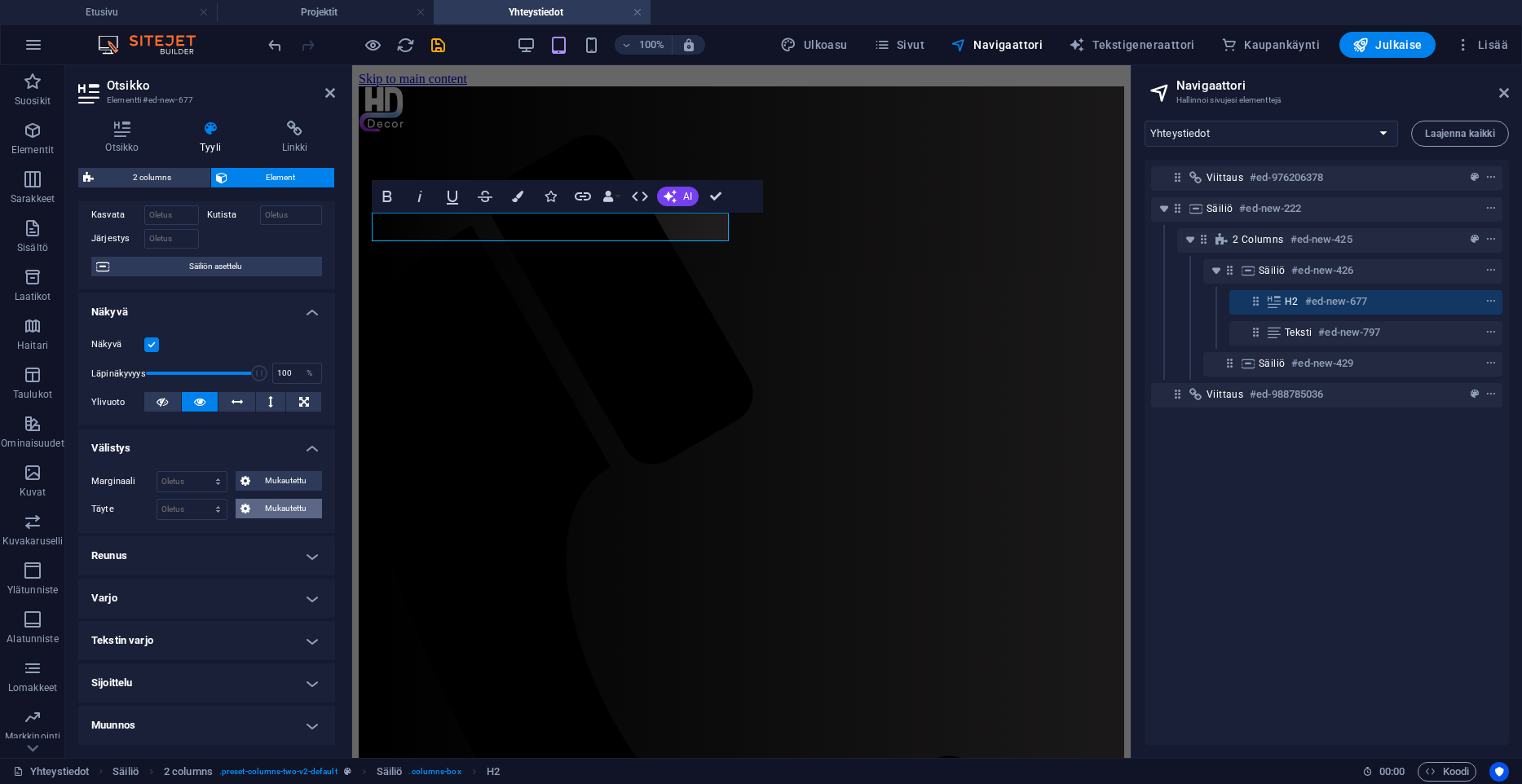
click at [267, 507] on span "Mukautettu" at bounding box center [286, 509] width 63 height 19
click at [212, 561] on input "number" at bounding box center [216, 564] width 49 height 19
type input "25"
type input "0"
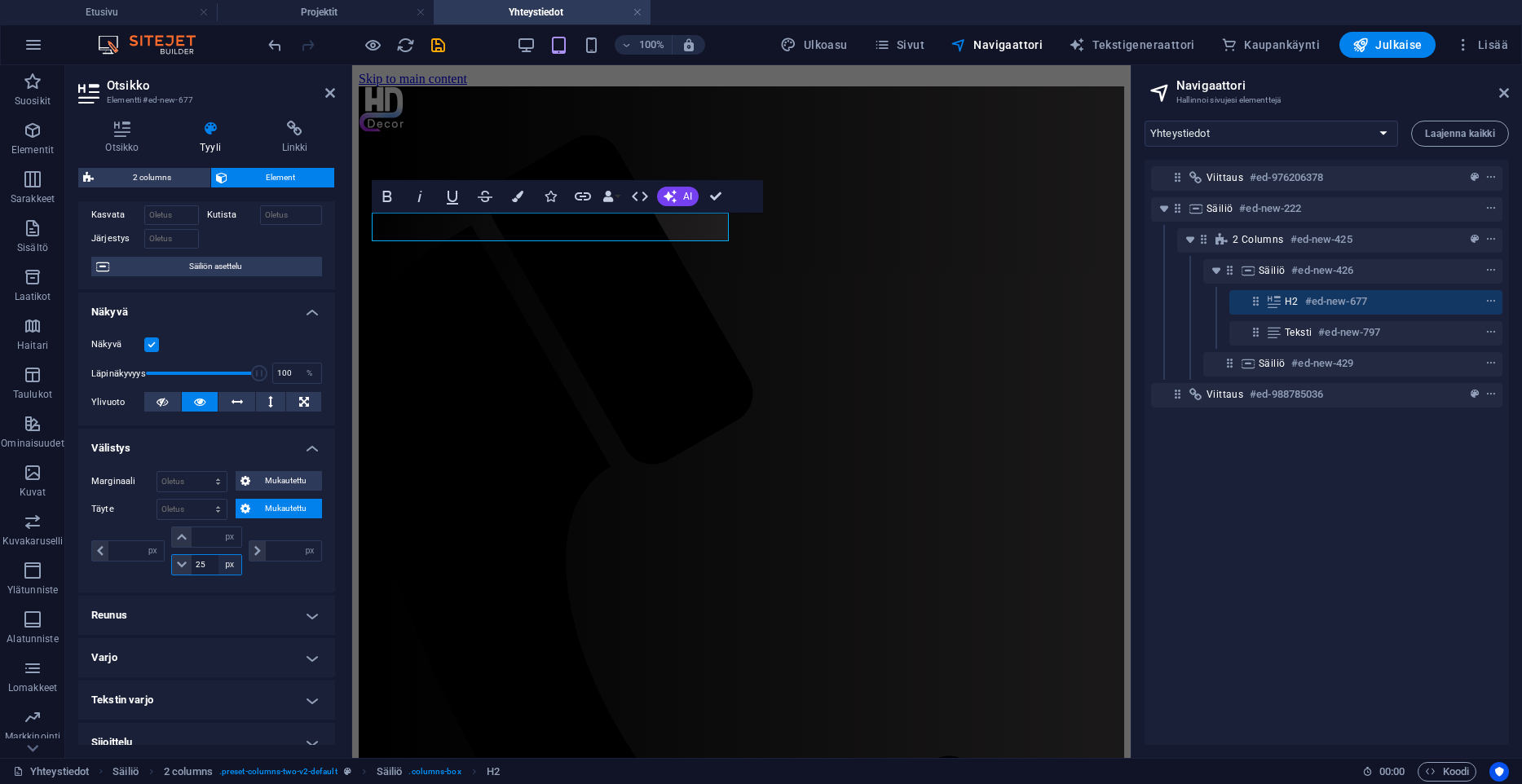
type input "0"
type input "25"
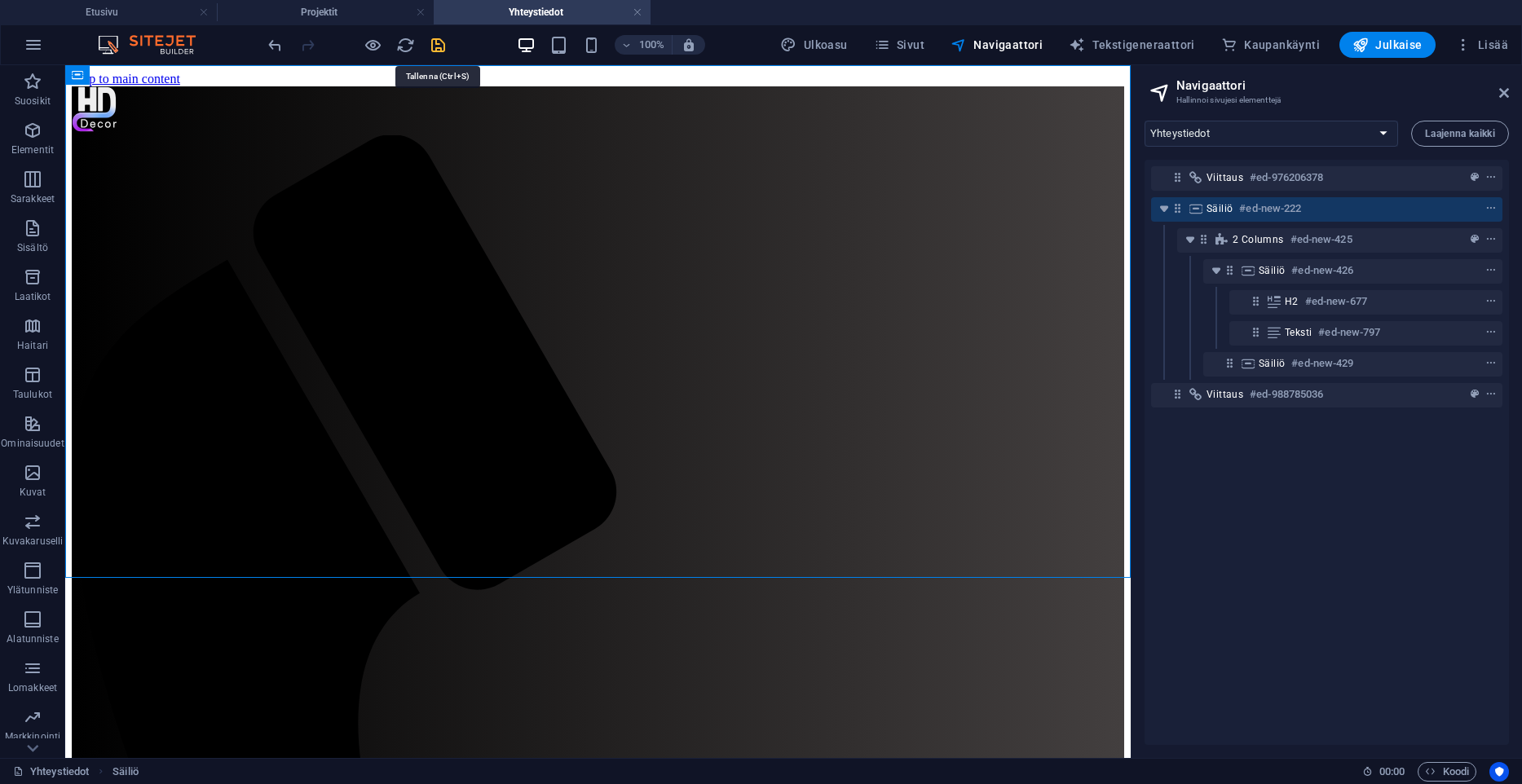
click at [443, 50] on icon "save" at bounding box center [437, 45] width 19 height 19
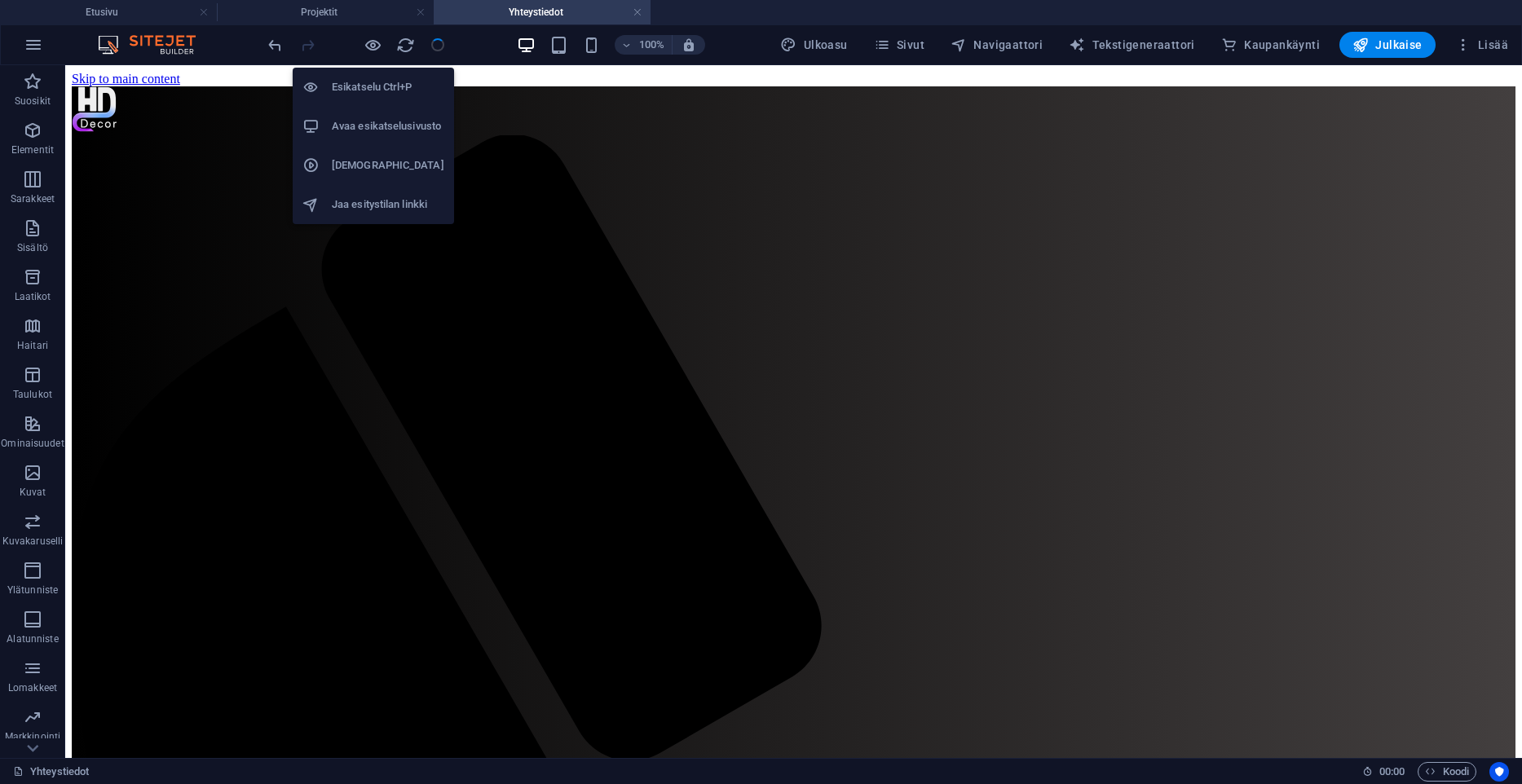
click at [373, 117] on h6 "Avaa esikatselusivusto" at bounding box center [388, 126] width 112 height 19
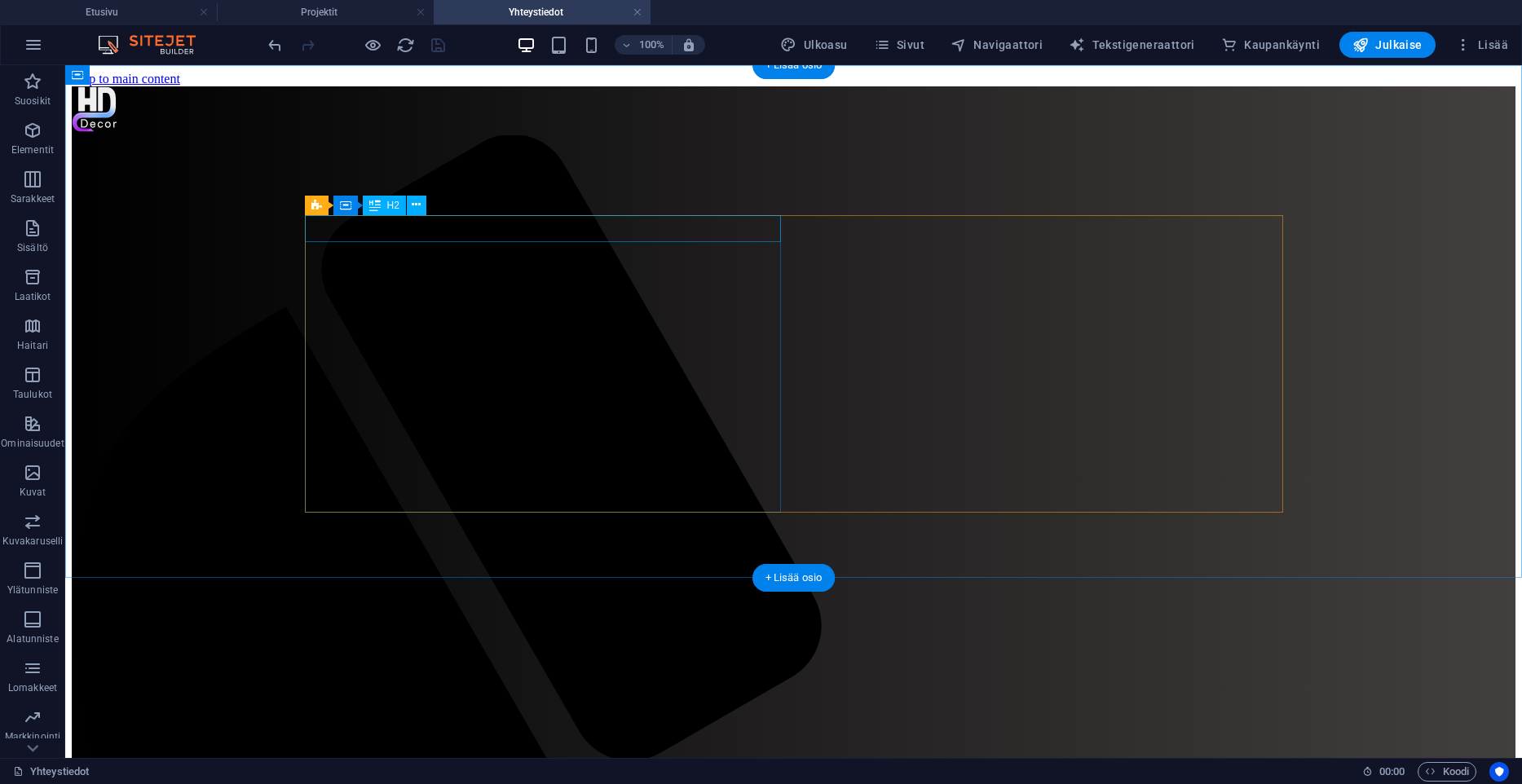
select select "px"
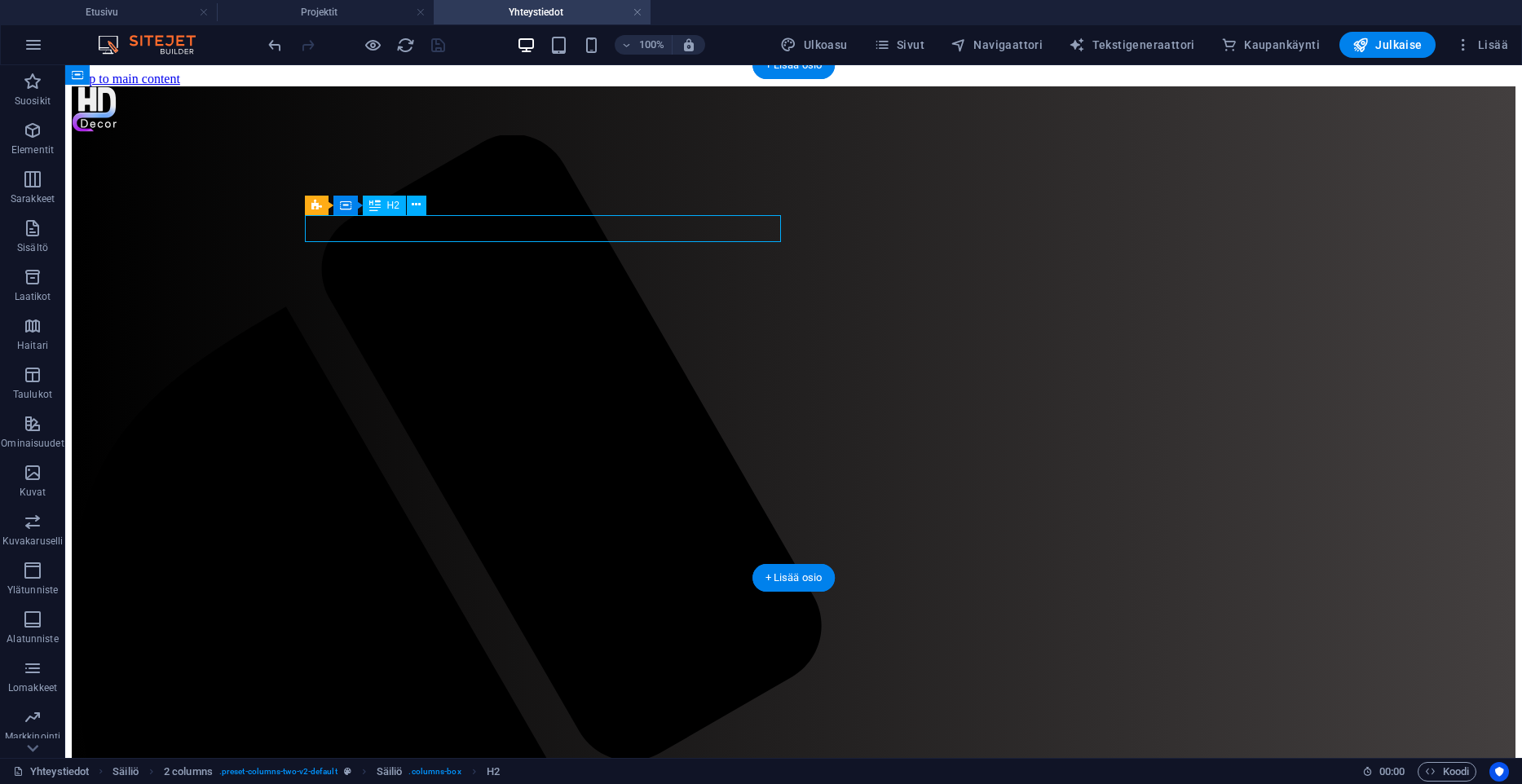
select select "px"
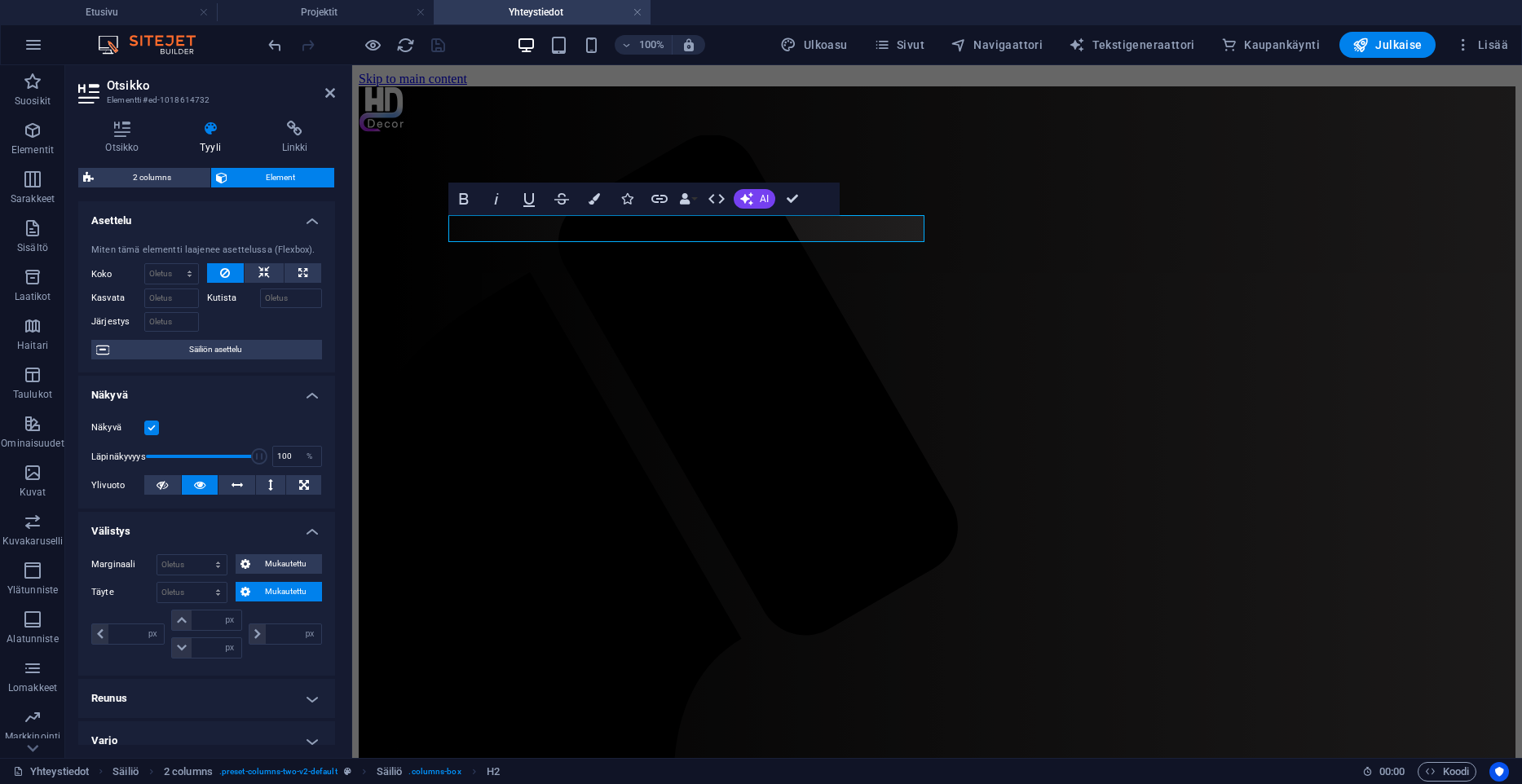
scroll to position [269, 0]
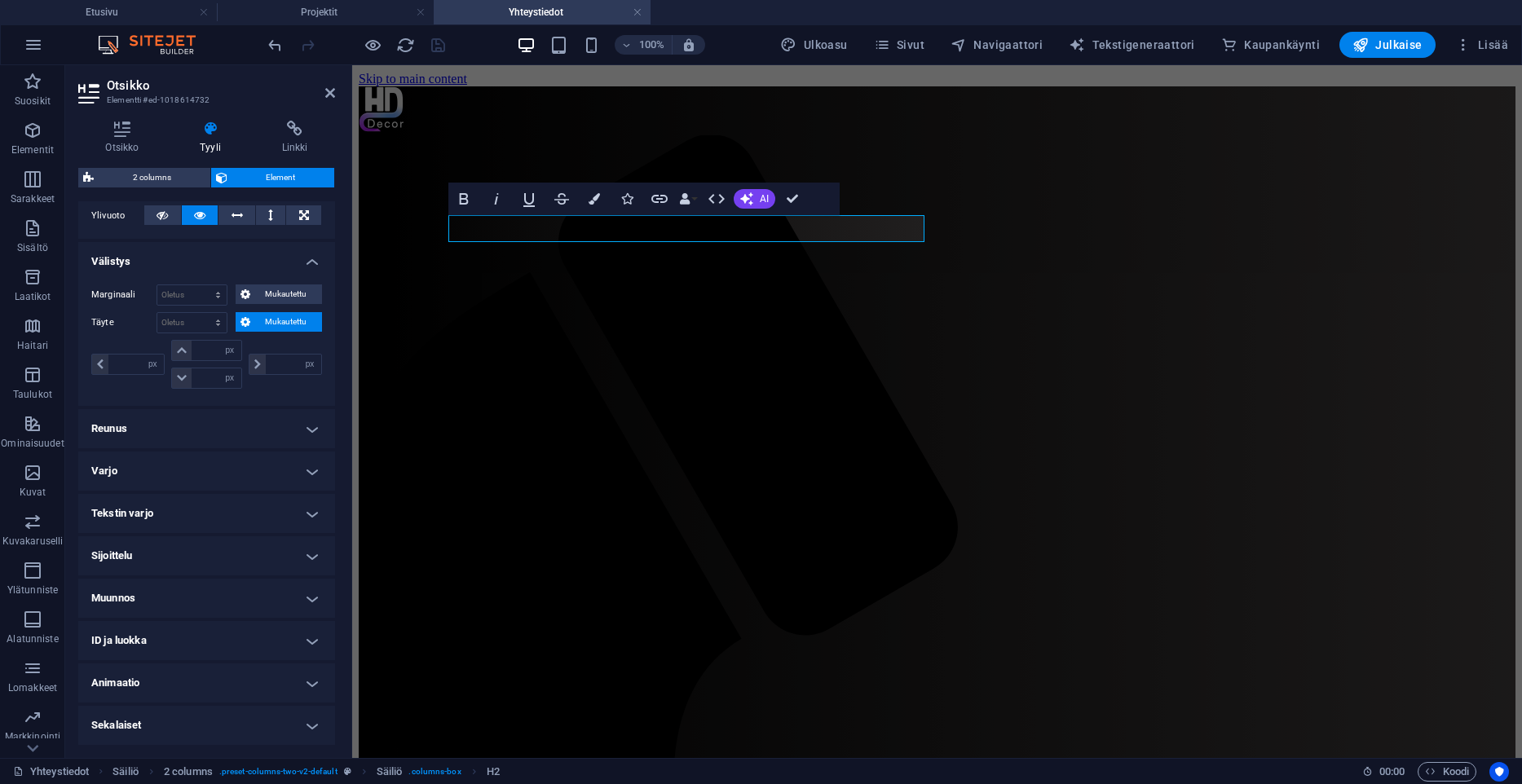
click at [174, 418] on h4 "Reunus" at bounding box center [207, 428] width 257 height 39
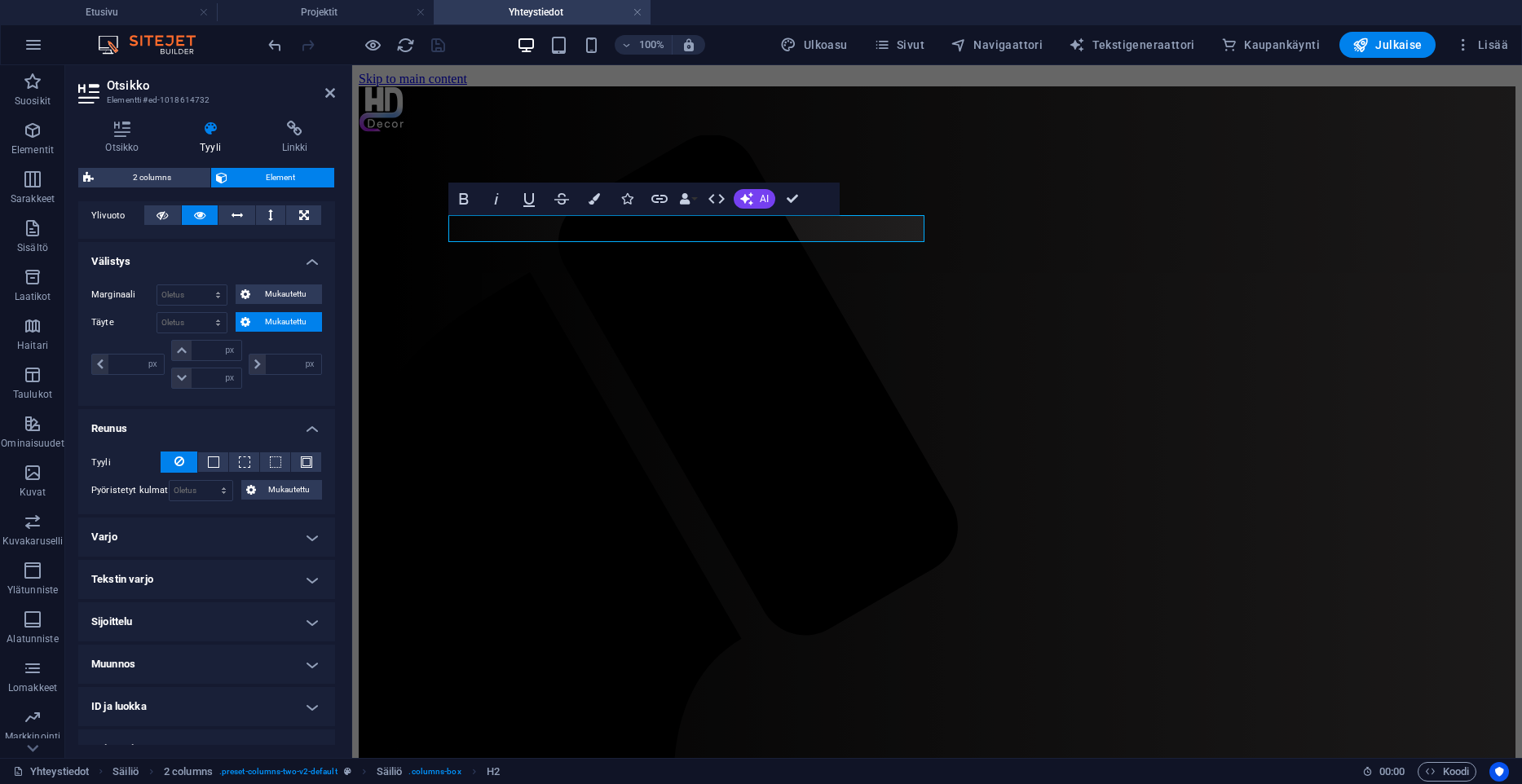
click at [174, 418] on h4 "Reunus" at bounding box center [207, 423] width 257 height 29
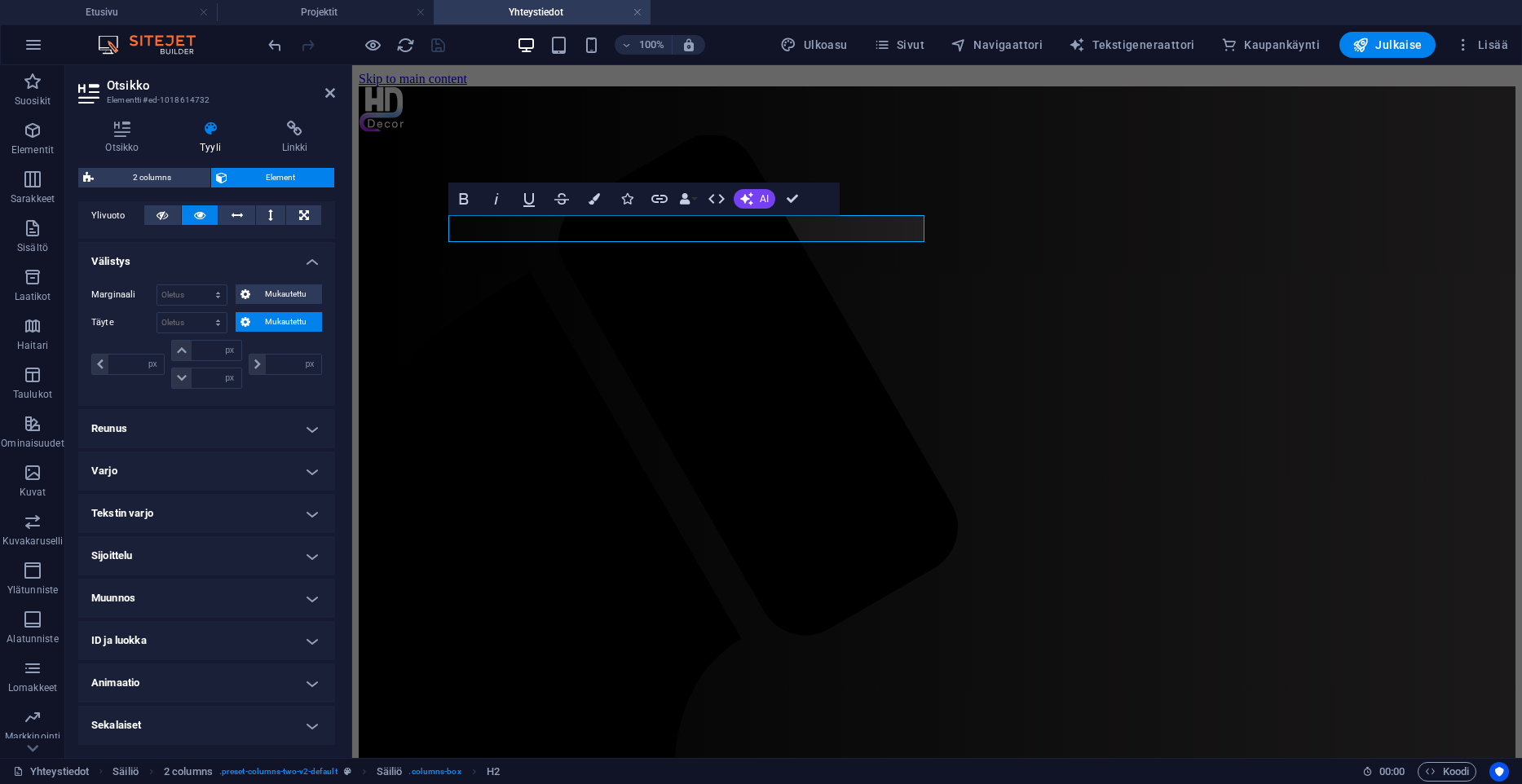
click at [247, 429] on h4 "Reunus" at bounding box center [207, 428] width 257 height 39
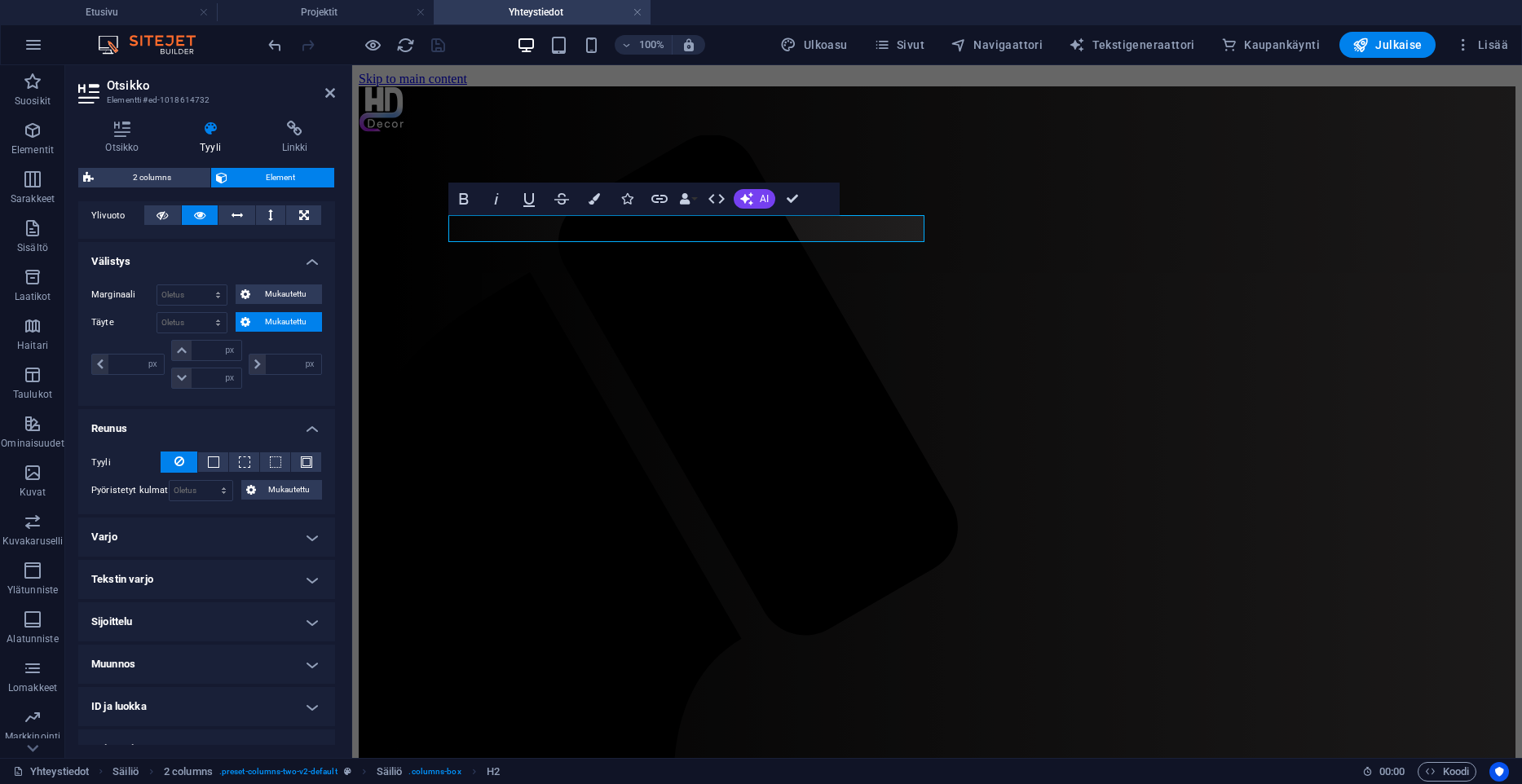
click at [228, 435] on h4 "Reunus" at bounding box center [207, 423] width 257 height 29
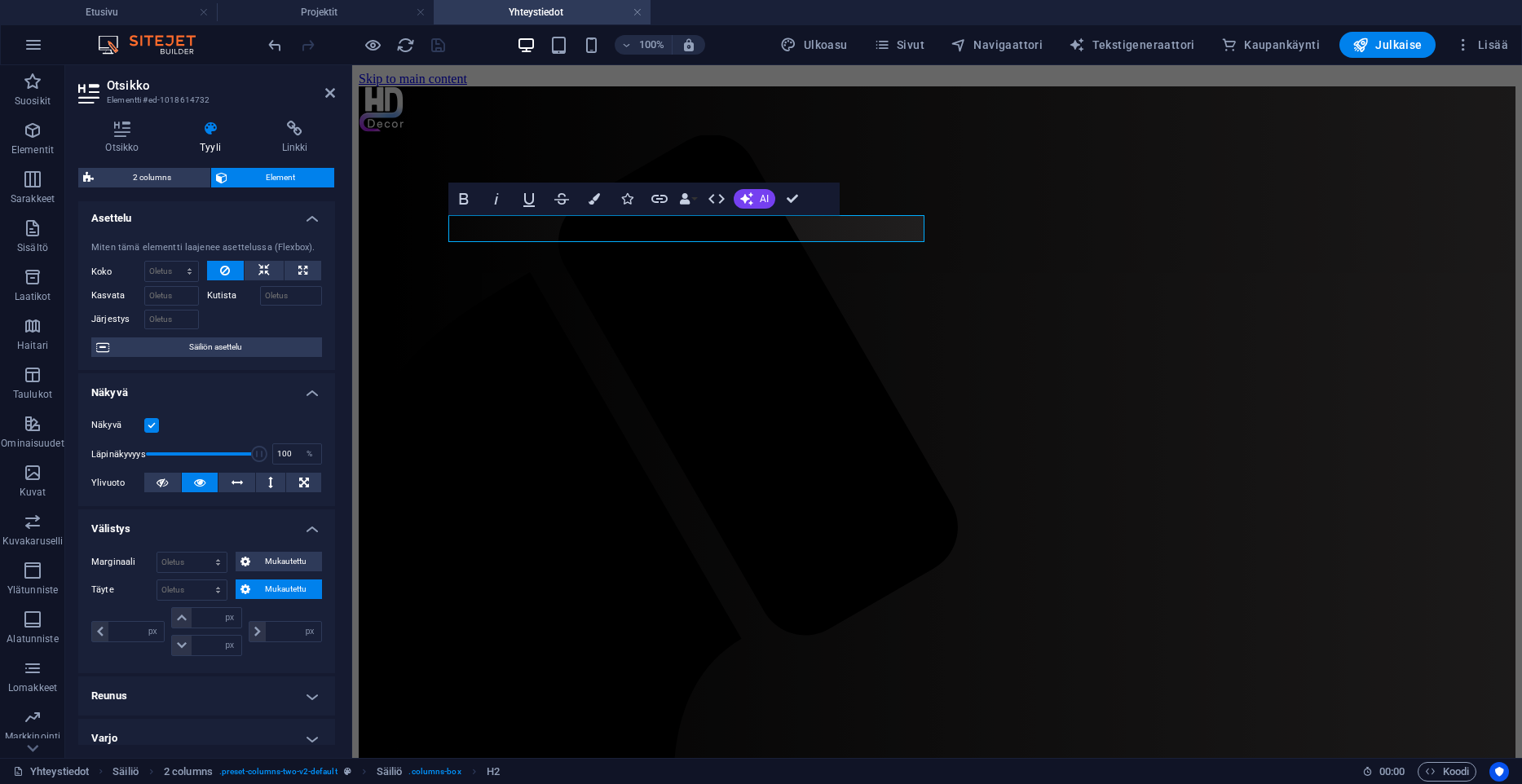
scroll to position [0, 0]
click at [207, 604] on input "number" at bounding box center [216, 648] width 49 height 19
type input "20"
type input "0"
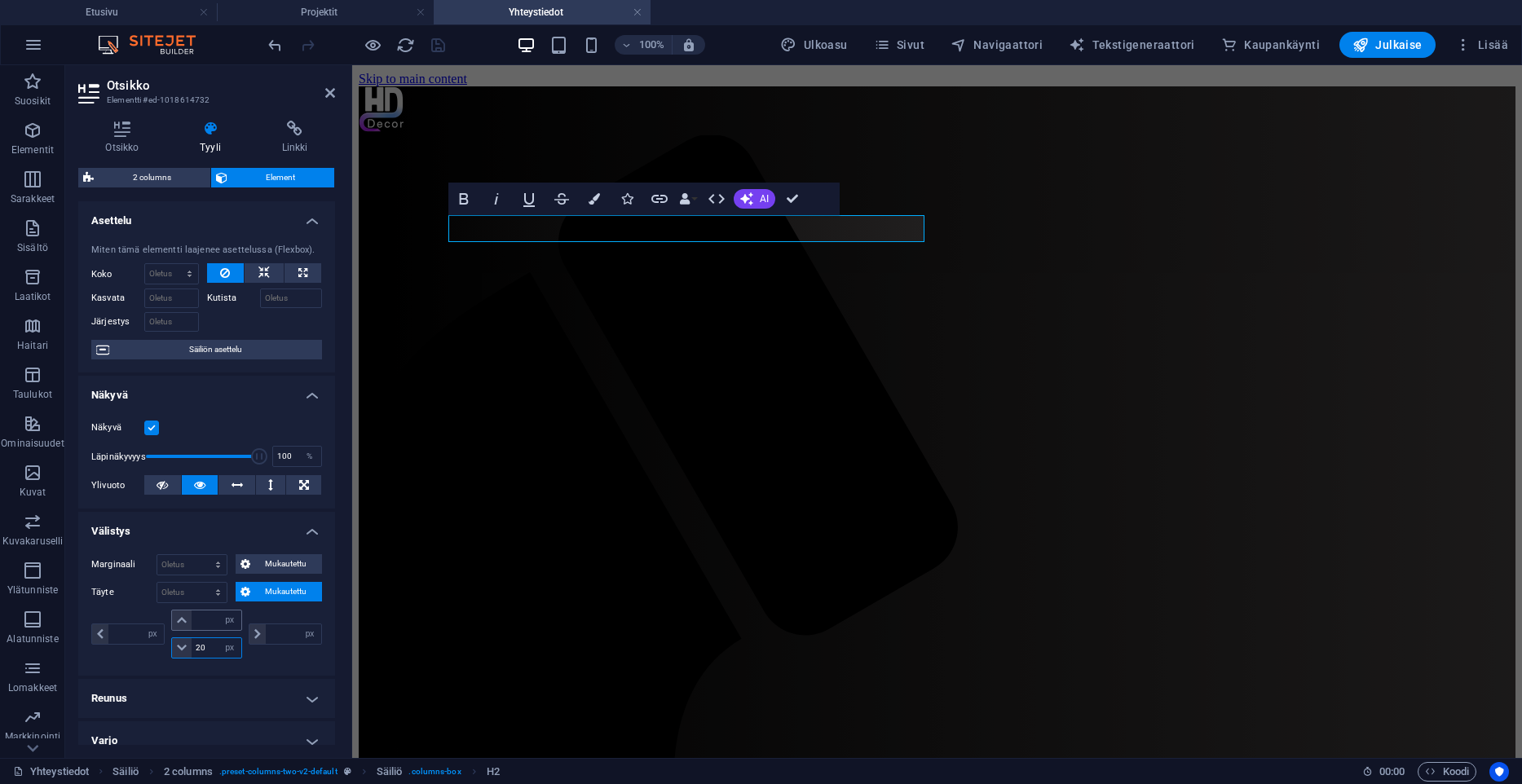
type input "0"
type input "20"
click at [428, 44] on span "save" at bounding box center [438, 45] width 19 height 19
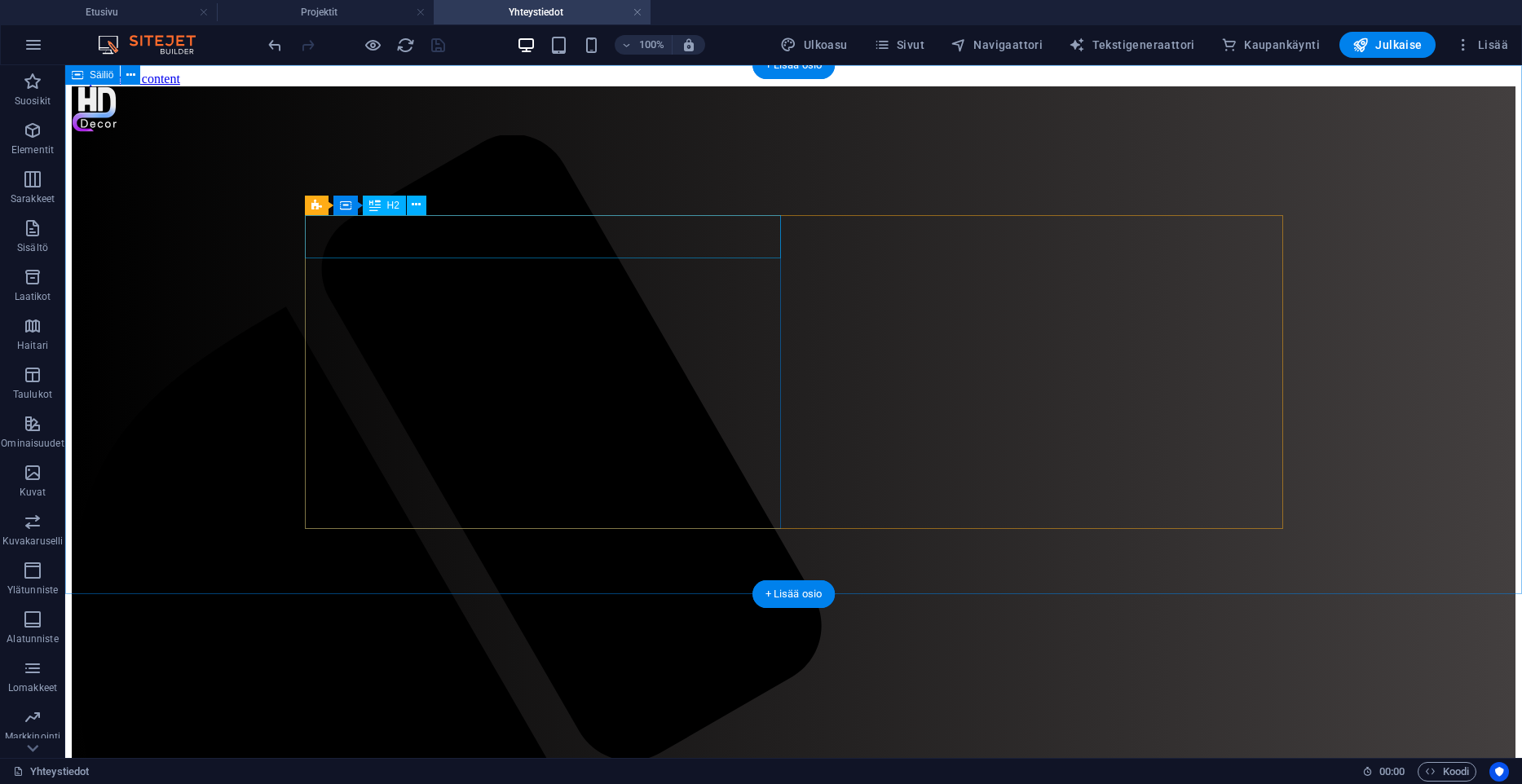
select select "px"
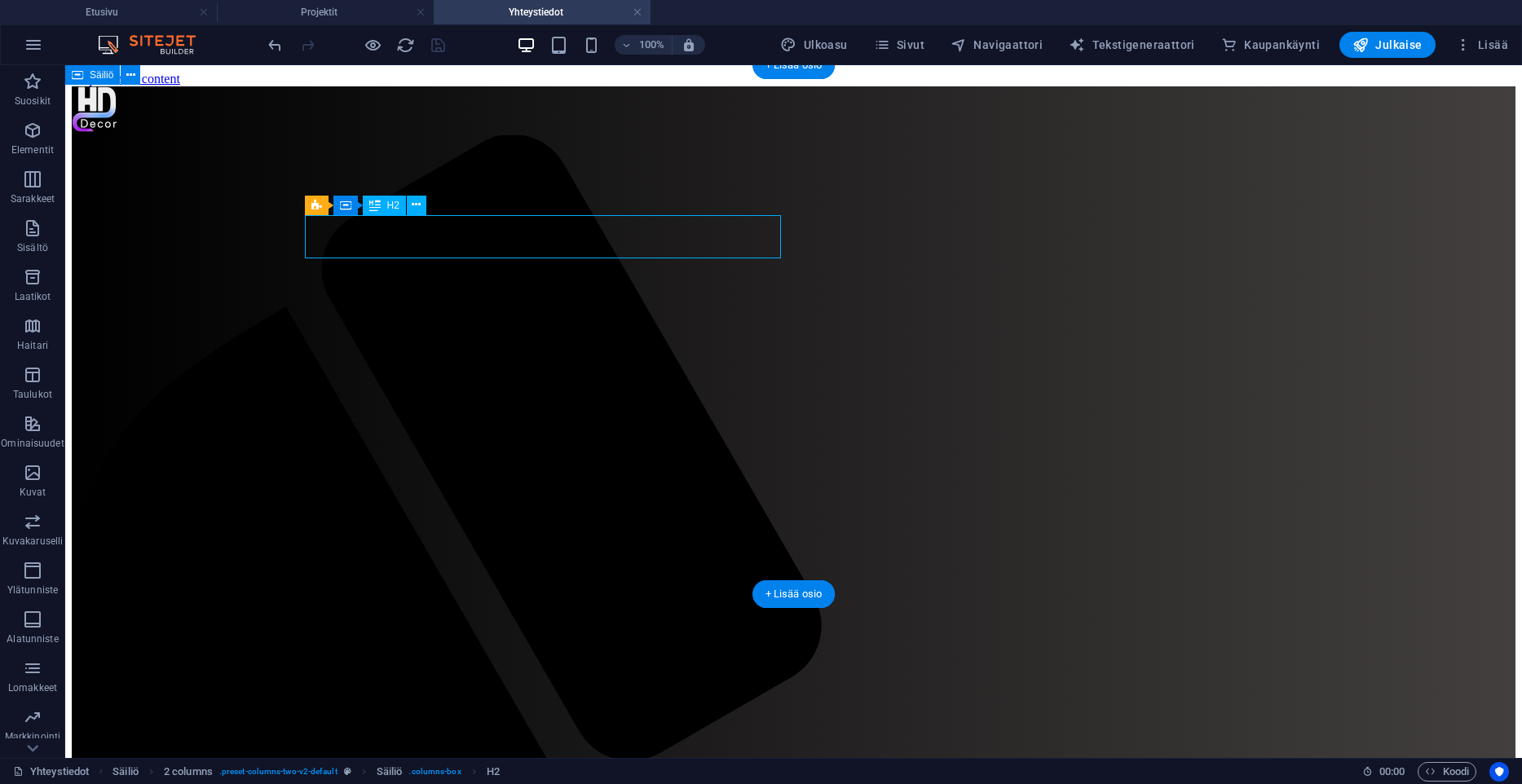
select select "px"
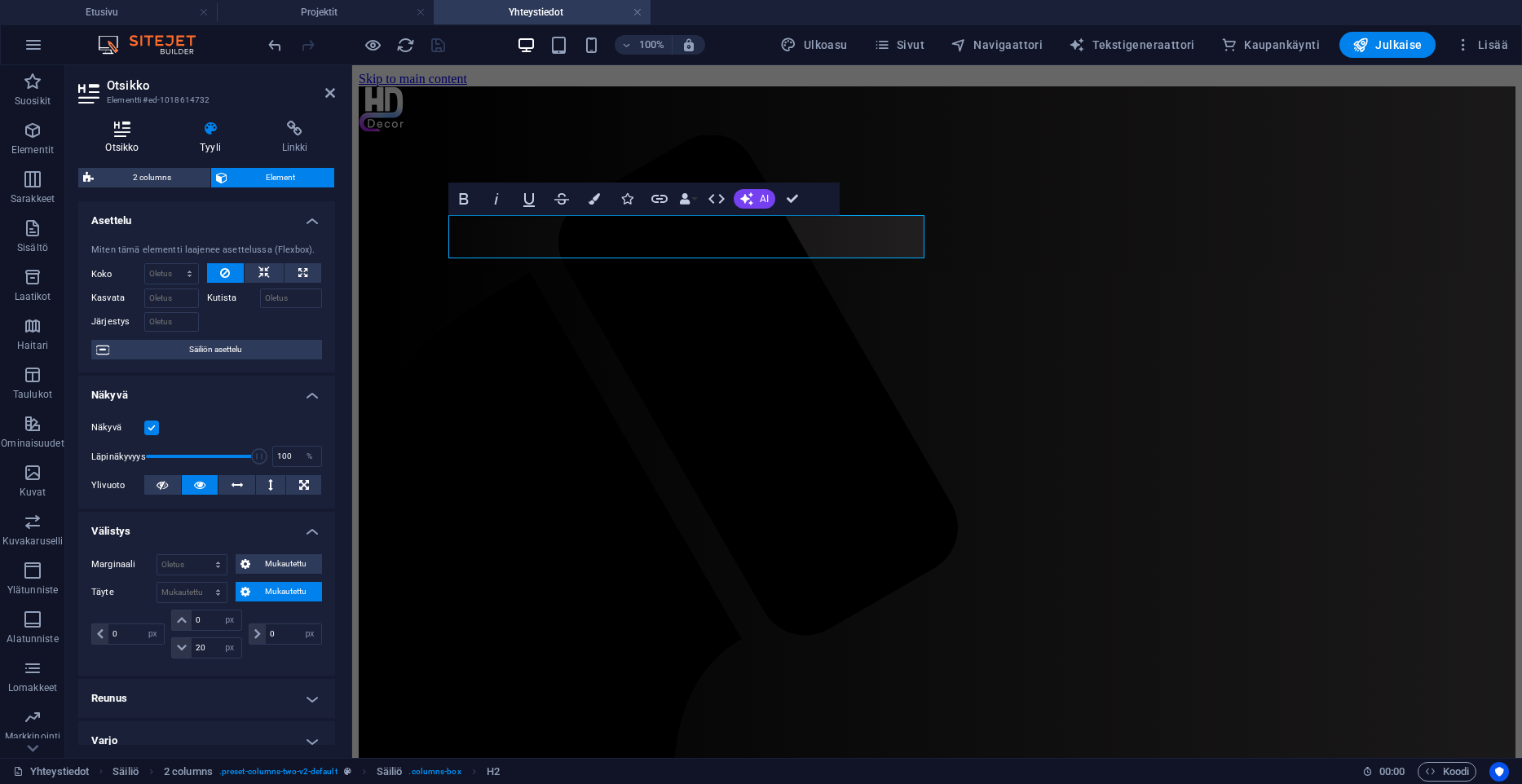
click at [124, 139] on h4 "Otsikko" at bounding box center [125, 138] width 95 height 34
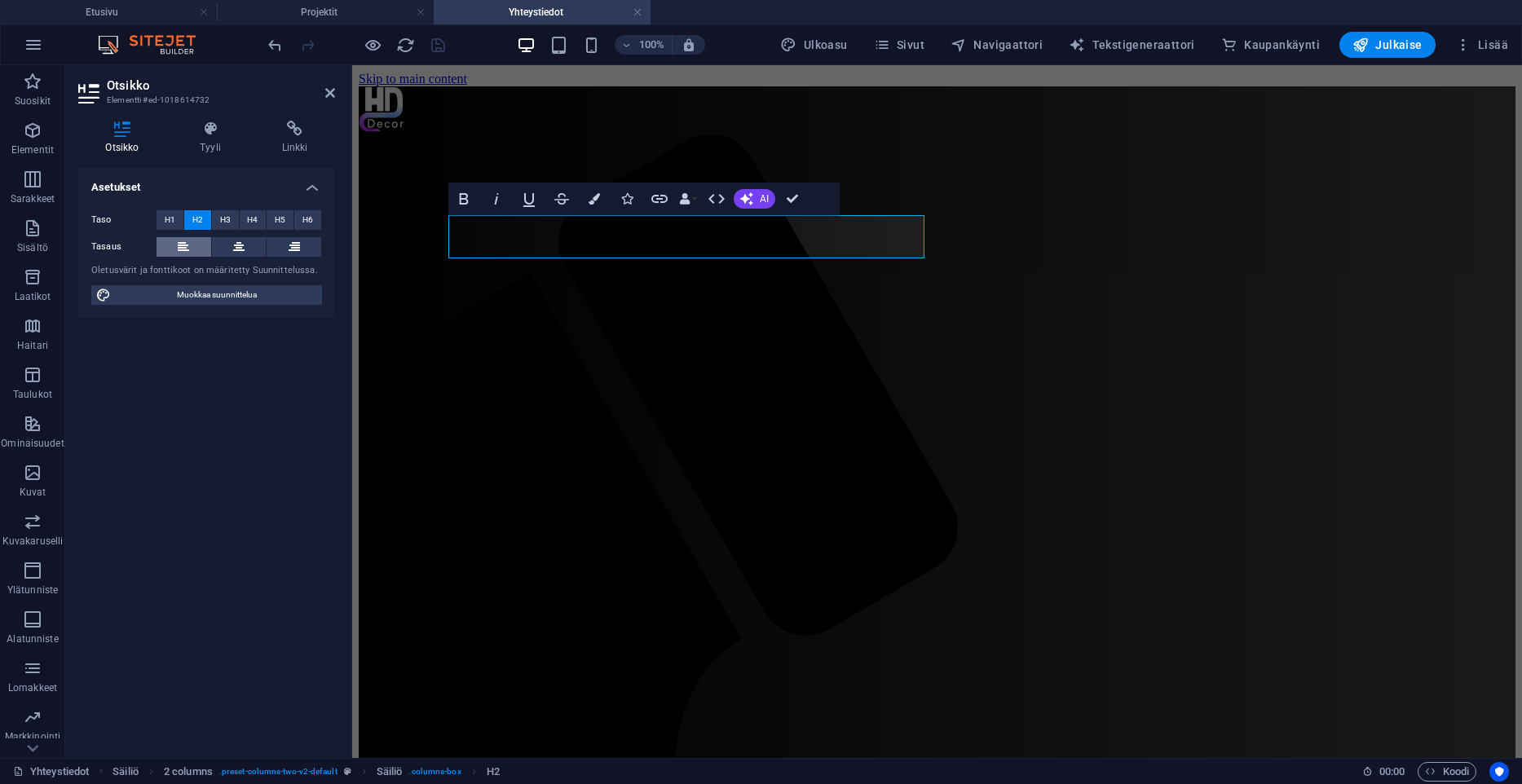
click at [179, 244] on icon at bounding box center [183, 247] width 11 height 19
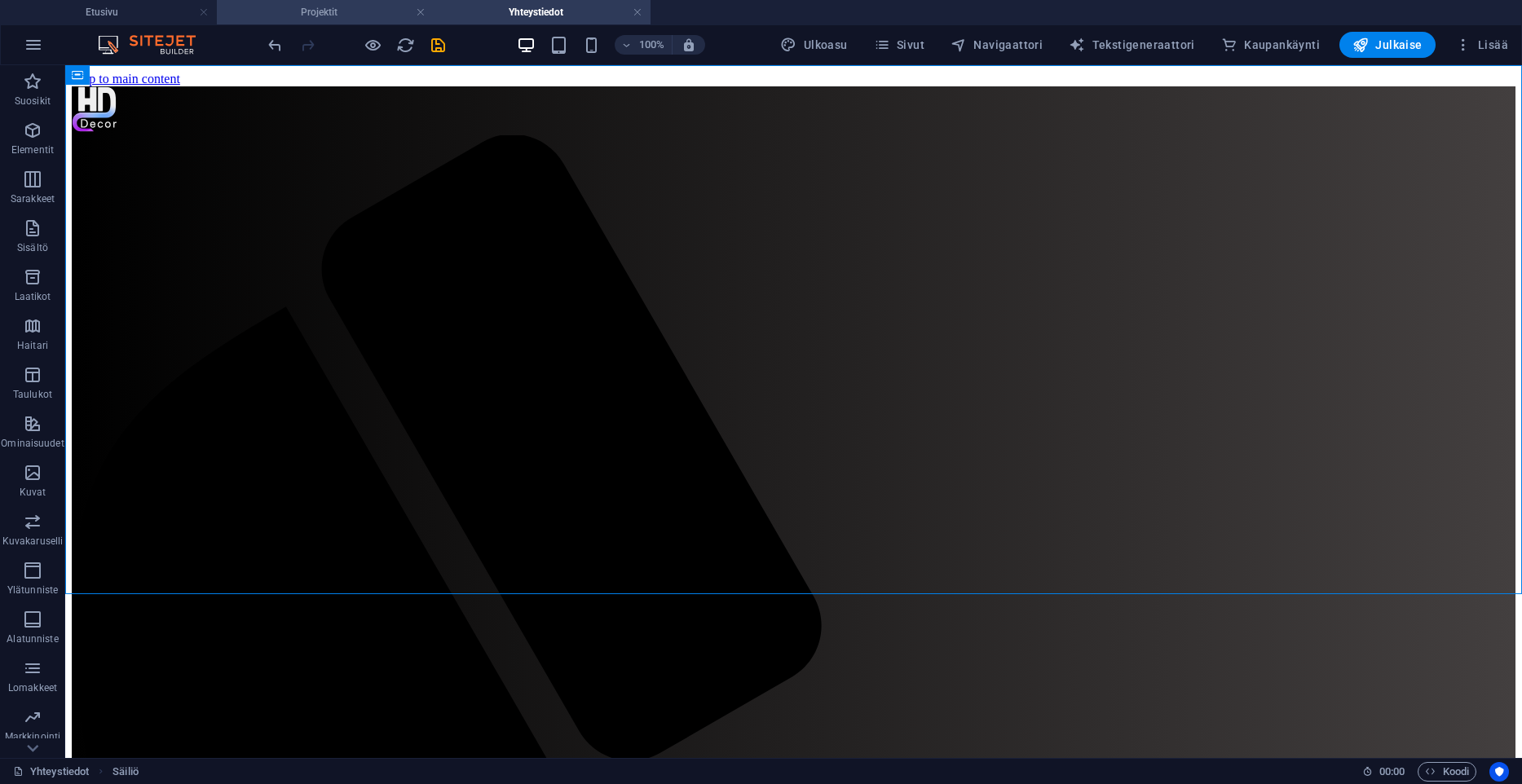
click at [322, 14] on h4 "Projektit" at bounding box center [324, 12] width 216 height 18
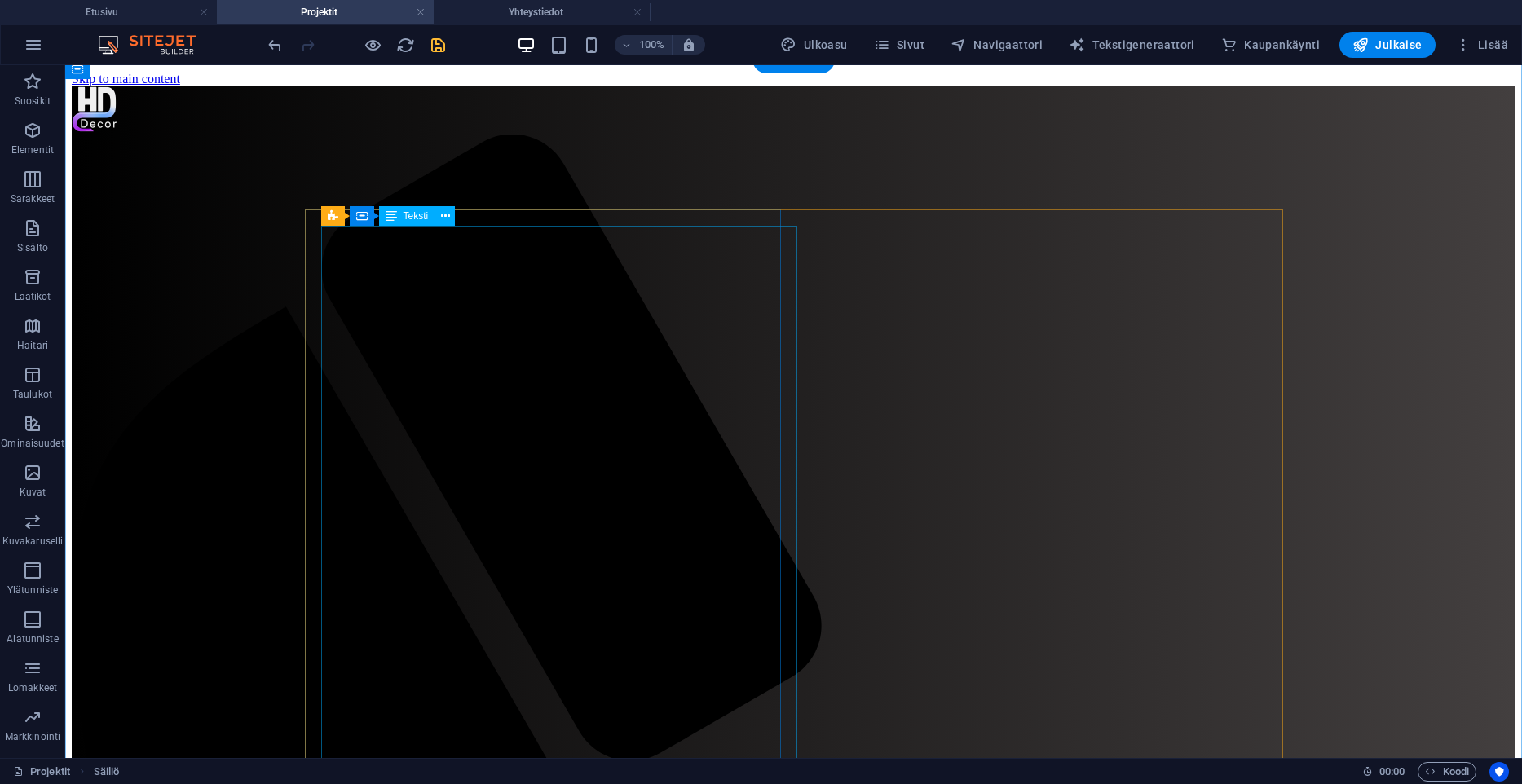
scroll to position [530, 0]
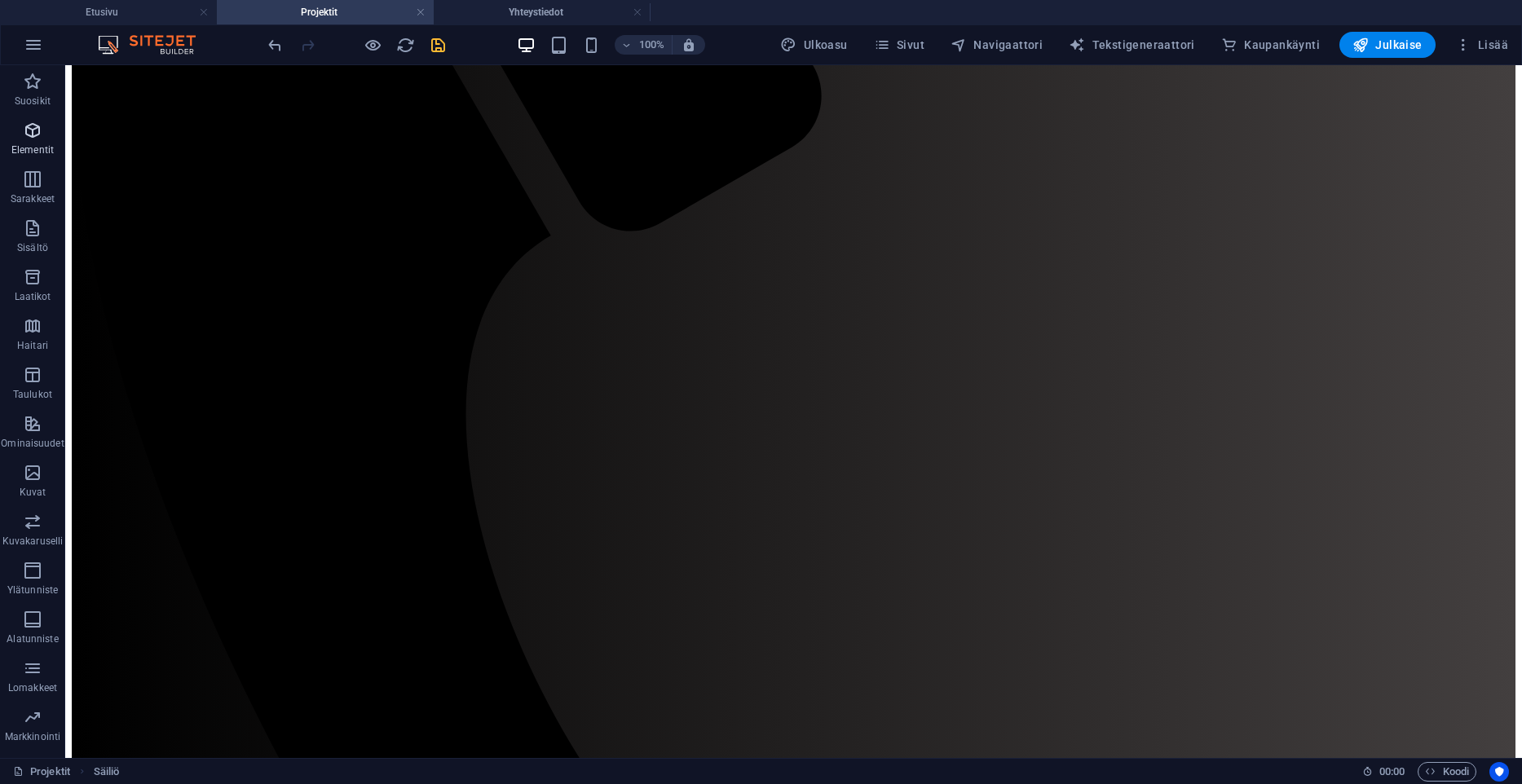
click at [47, 141] on span "Elementit" at bounding box center [33, 140] width 65 height 39
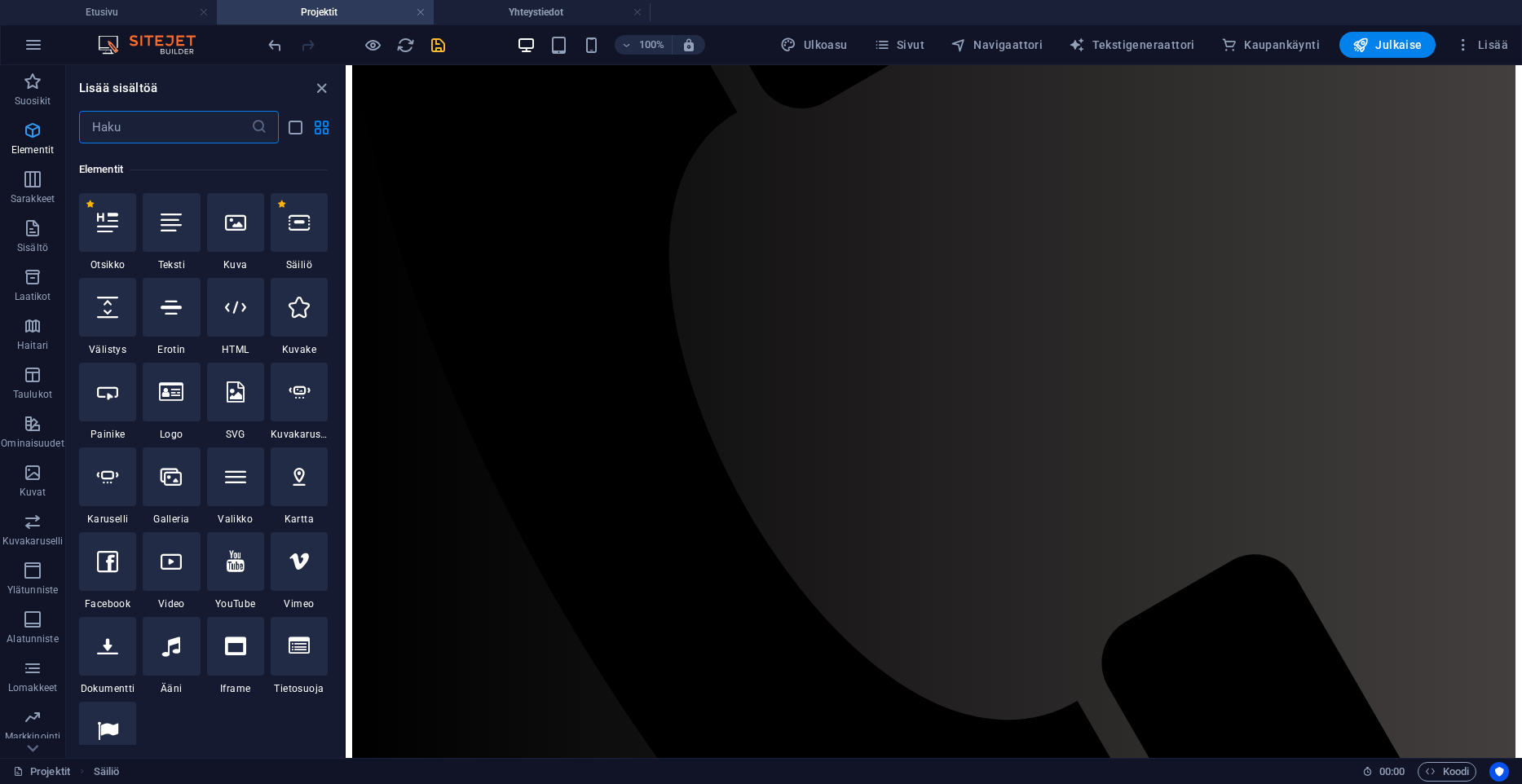
scroll to position [174, 0]
click at [216, 235] on div at bounding box center [235, 219] width 57 height 58
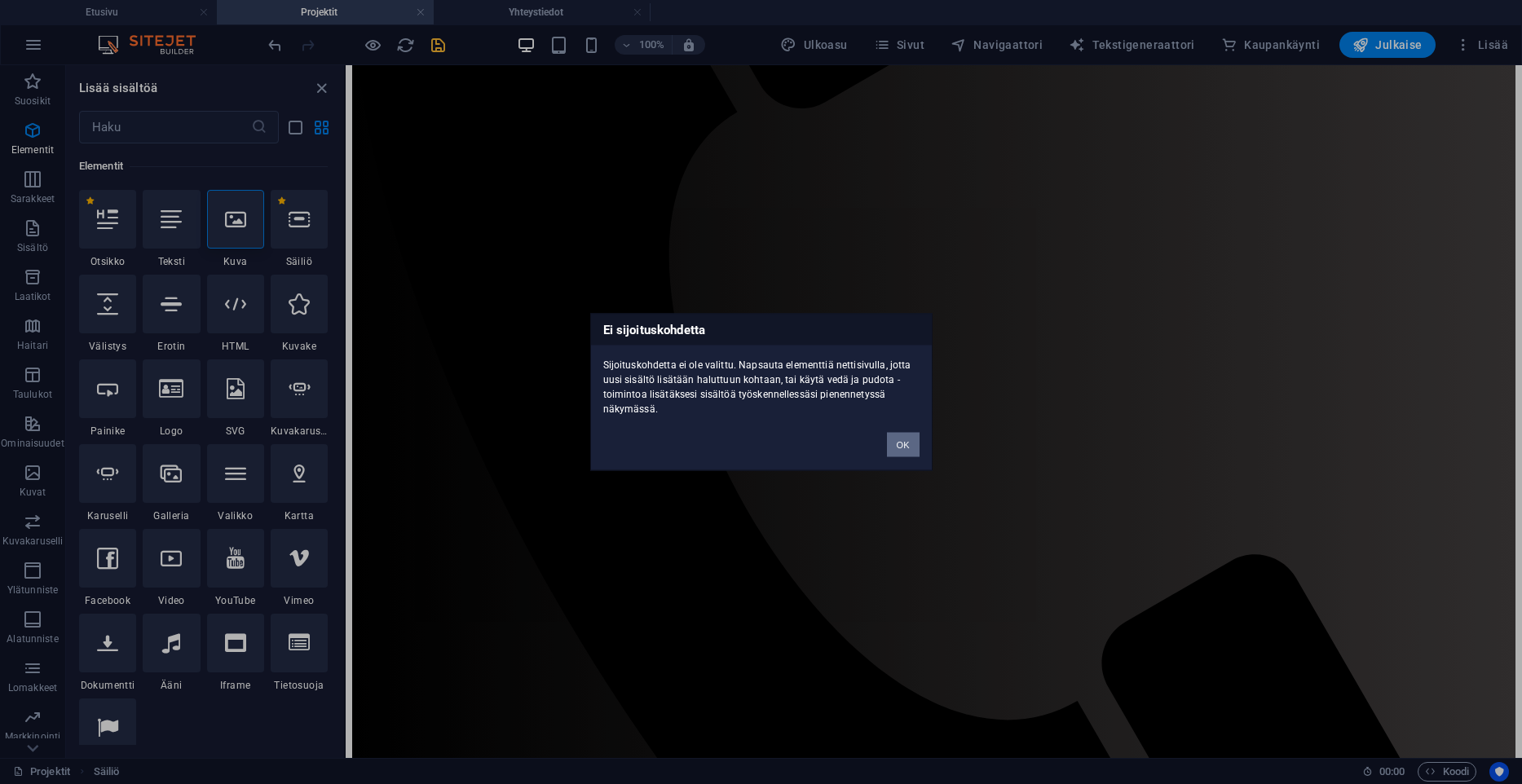
click at [910, 446] on button "OK" at bounding box center [903, 445] width 33 height 25
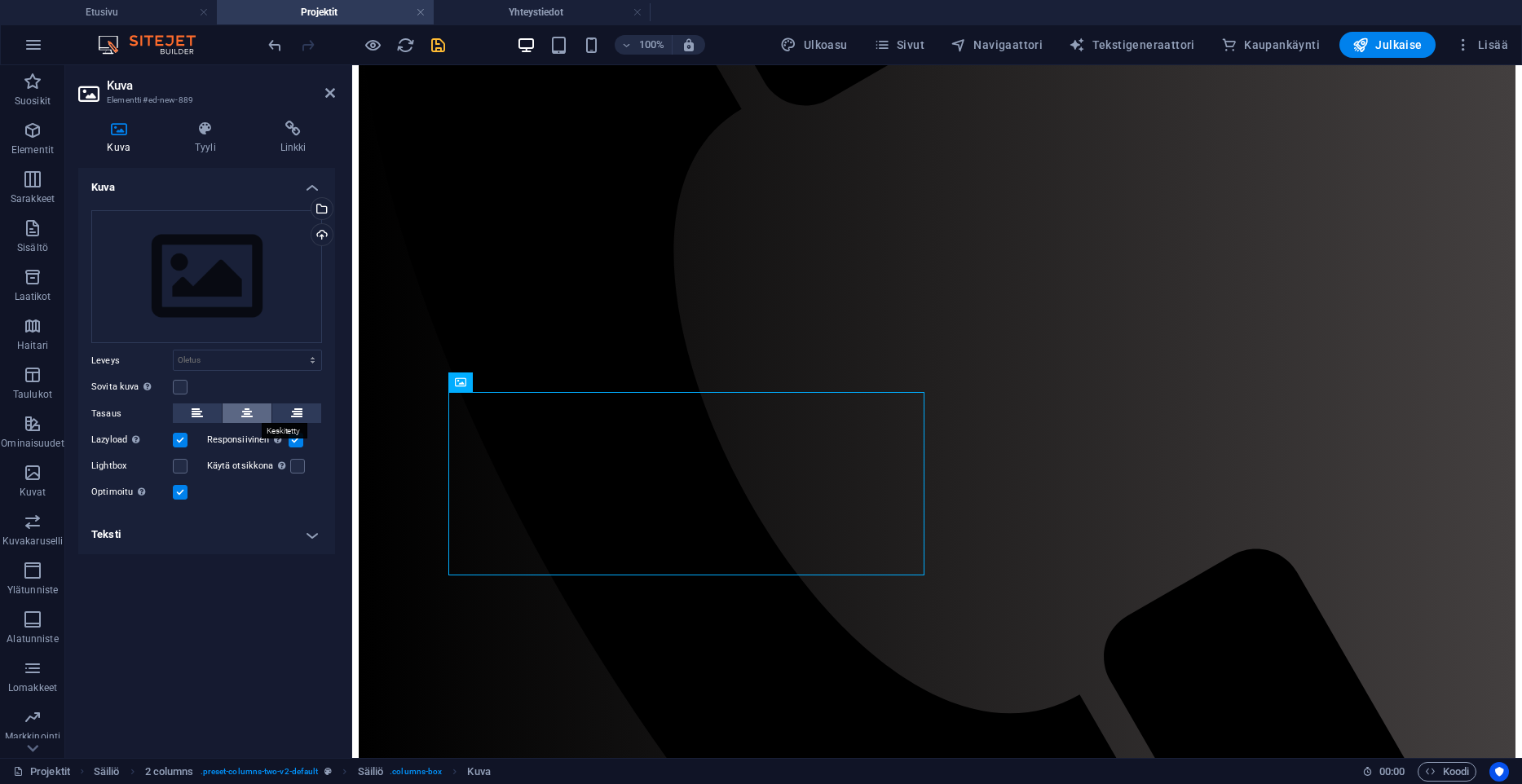
click at [247, 414] on icon at bounding box center [246, 413] width 11 height 19
click at [308, 214] on div "Valitse tiedostot tiedostonhallinnasta, kuvapankista tai lataa tiedosto(ja)" at bounding box center [255, 209] width 106 height 61
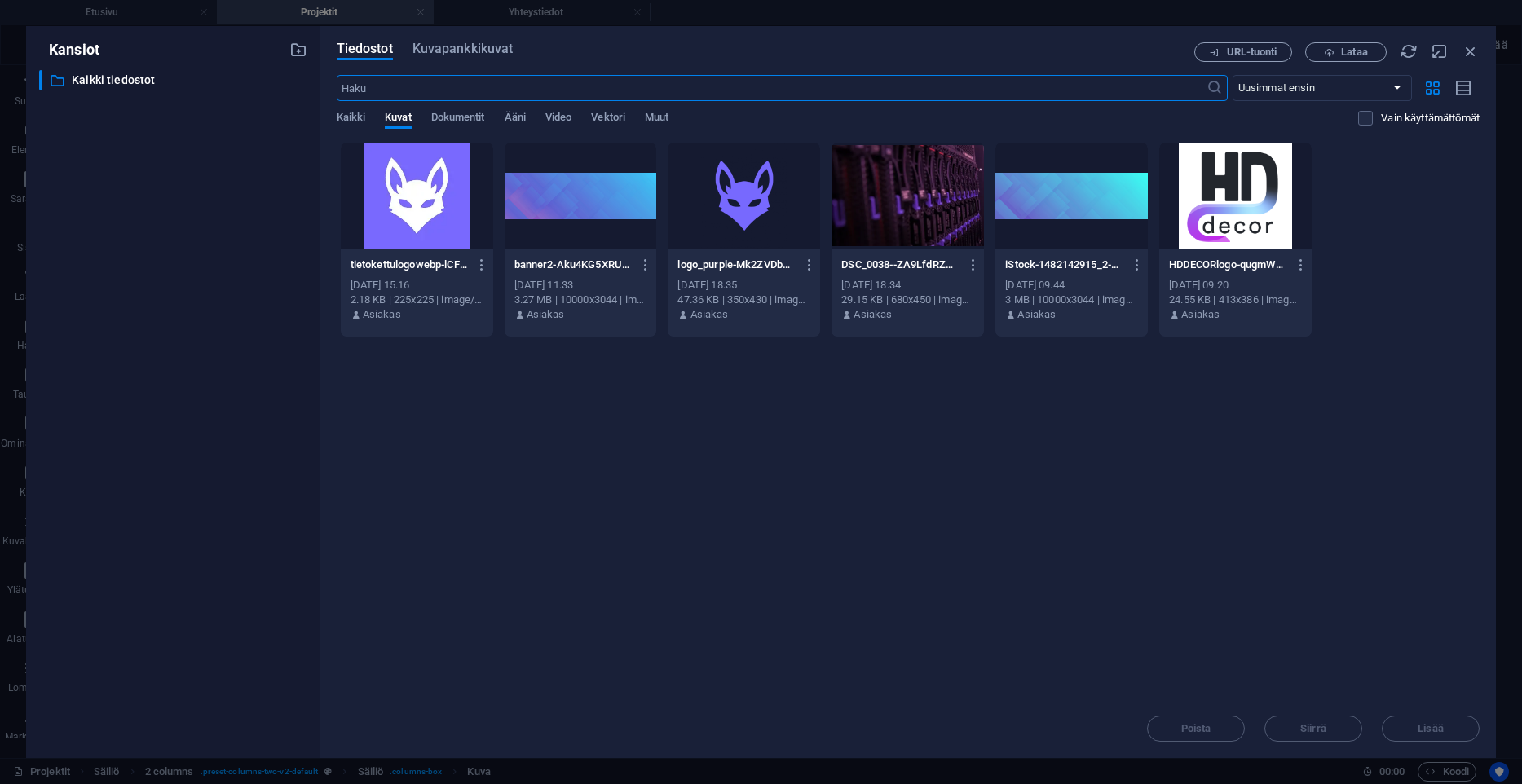
scroll to position [544, 0]
click at [742, 162] on div at bounding box center [744, 196] width 153 height 106
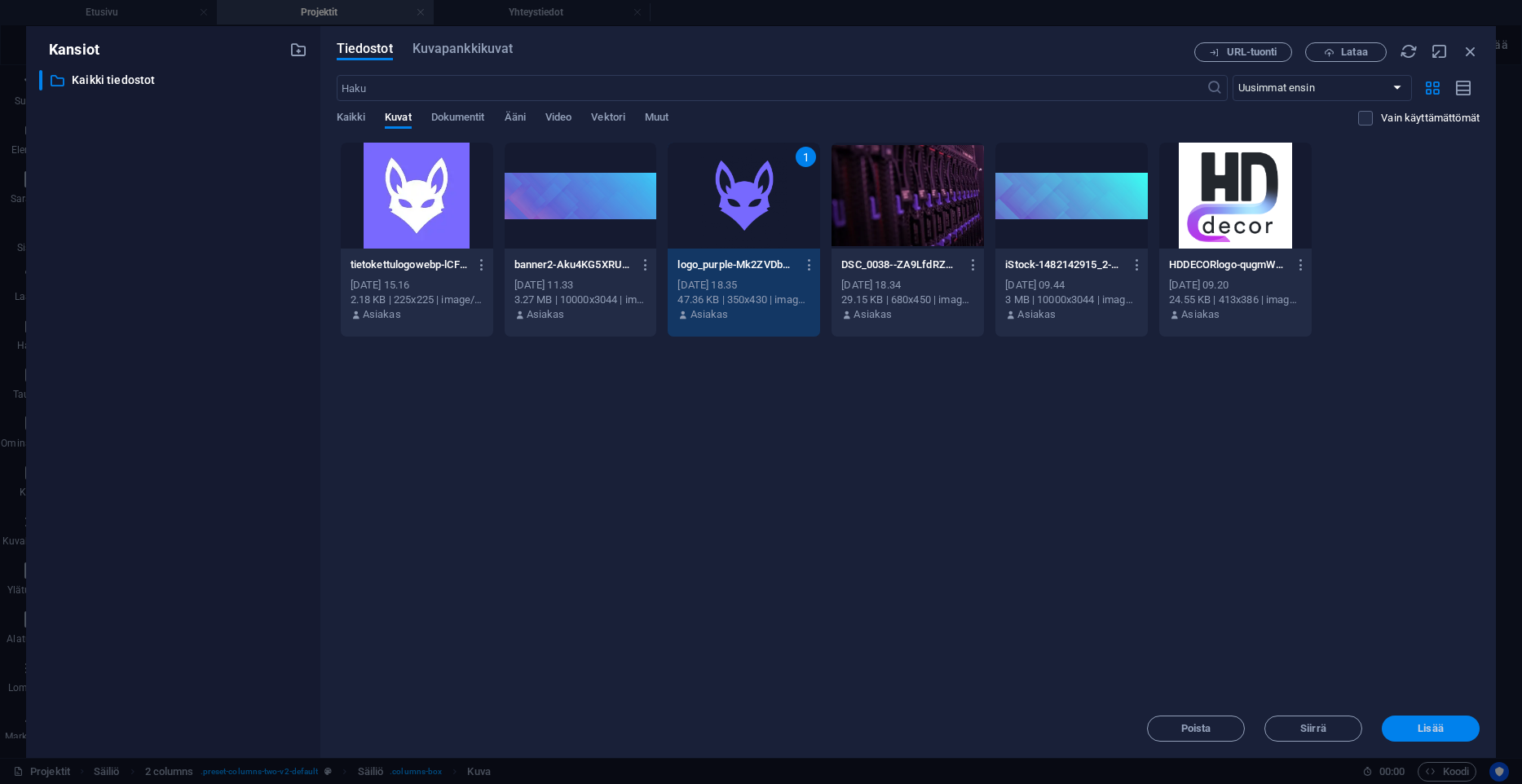
click at [1261, 604] on button "Lisää" at bounding box center [1430, 728] width 98 height 26
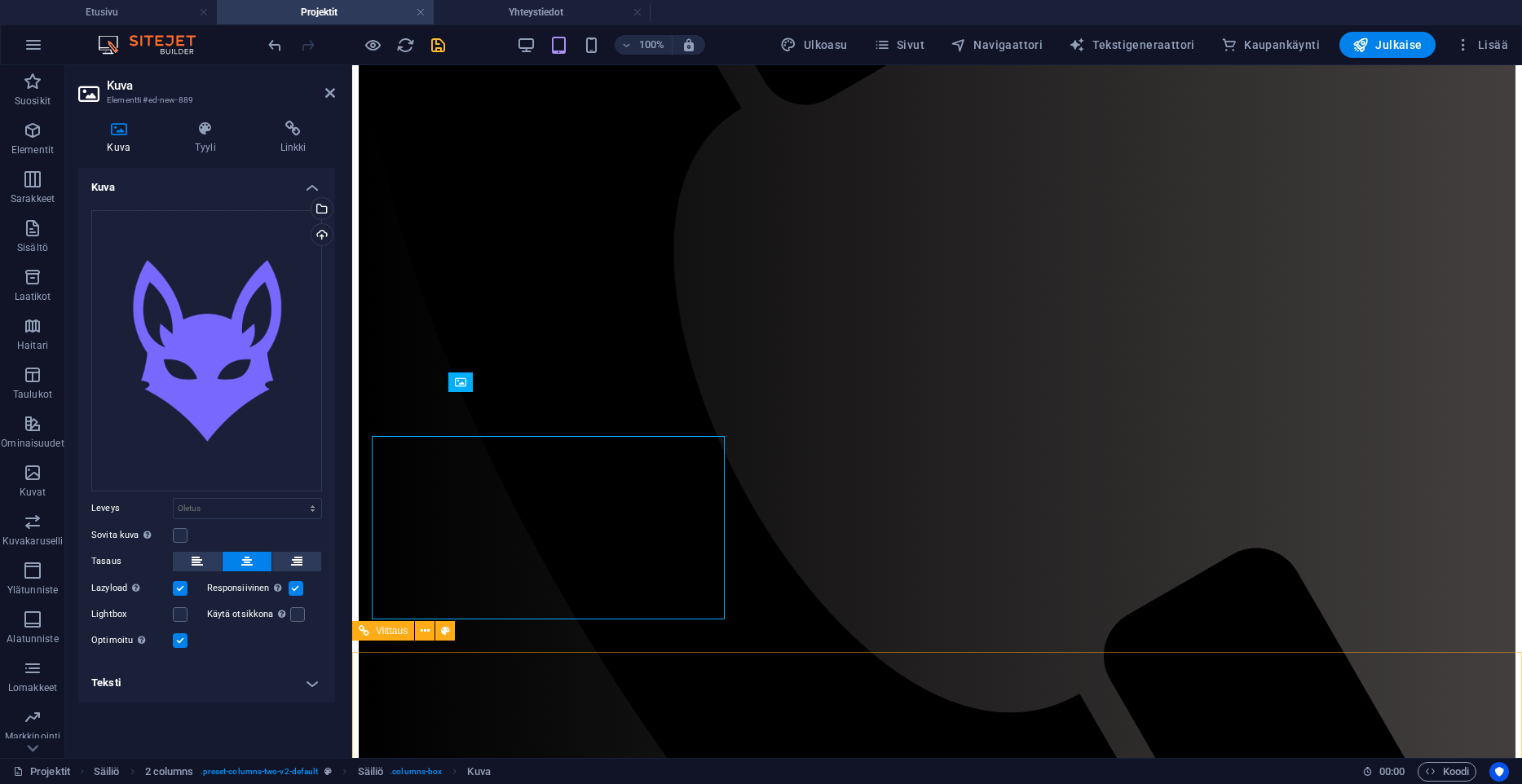
scroll to position [530, 0]
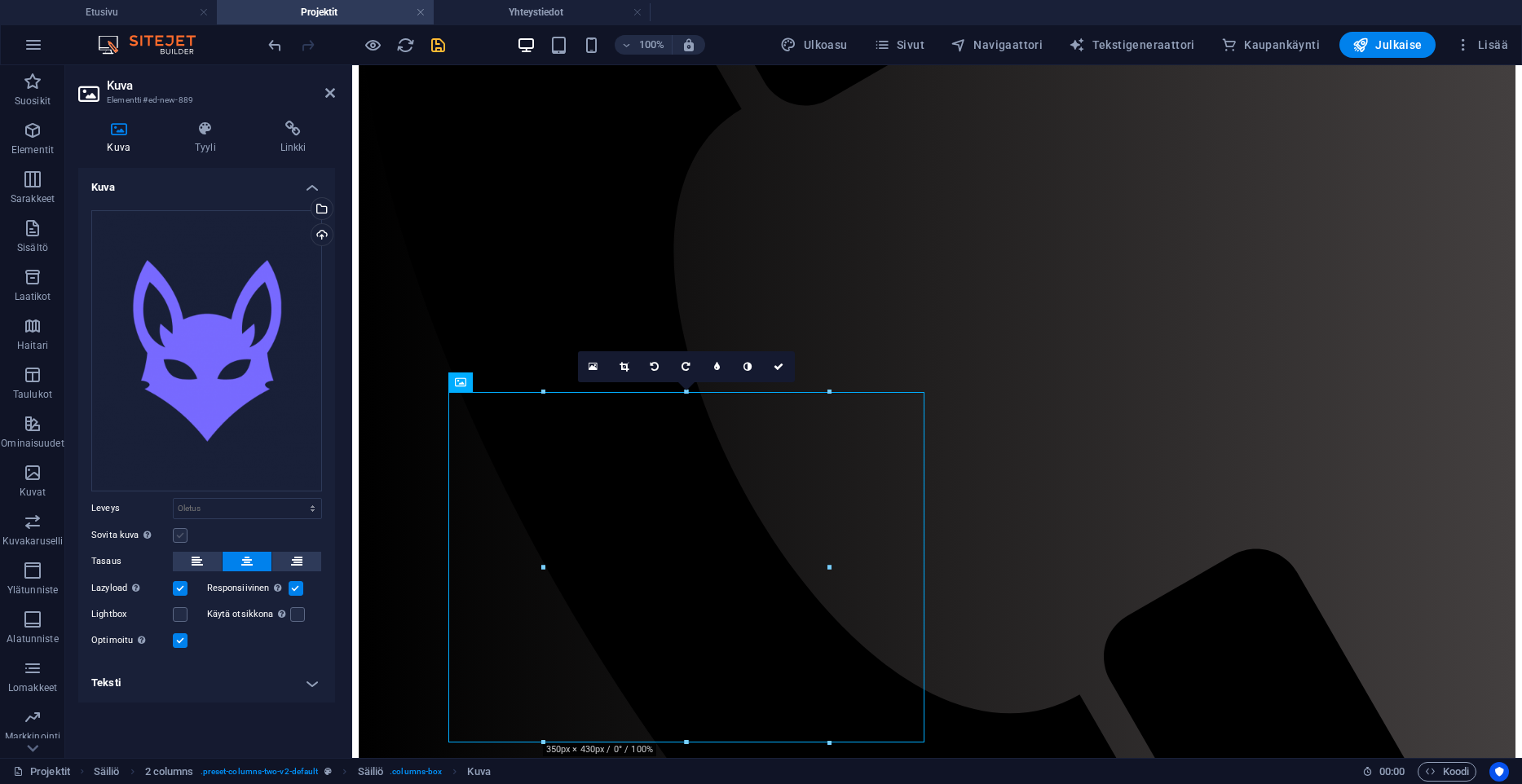
click at [186, 531] on label at bounding box center [180, 535] width 15 height 15
click at [0, 0] on input "Sovita kuva Sovita kuva automaattisesti kiinteään leveyteen ja korkeuteen" at bounding box center [0, 0] width 0 height 0
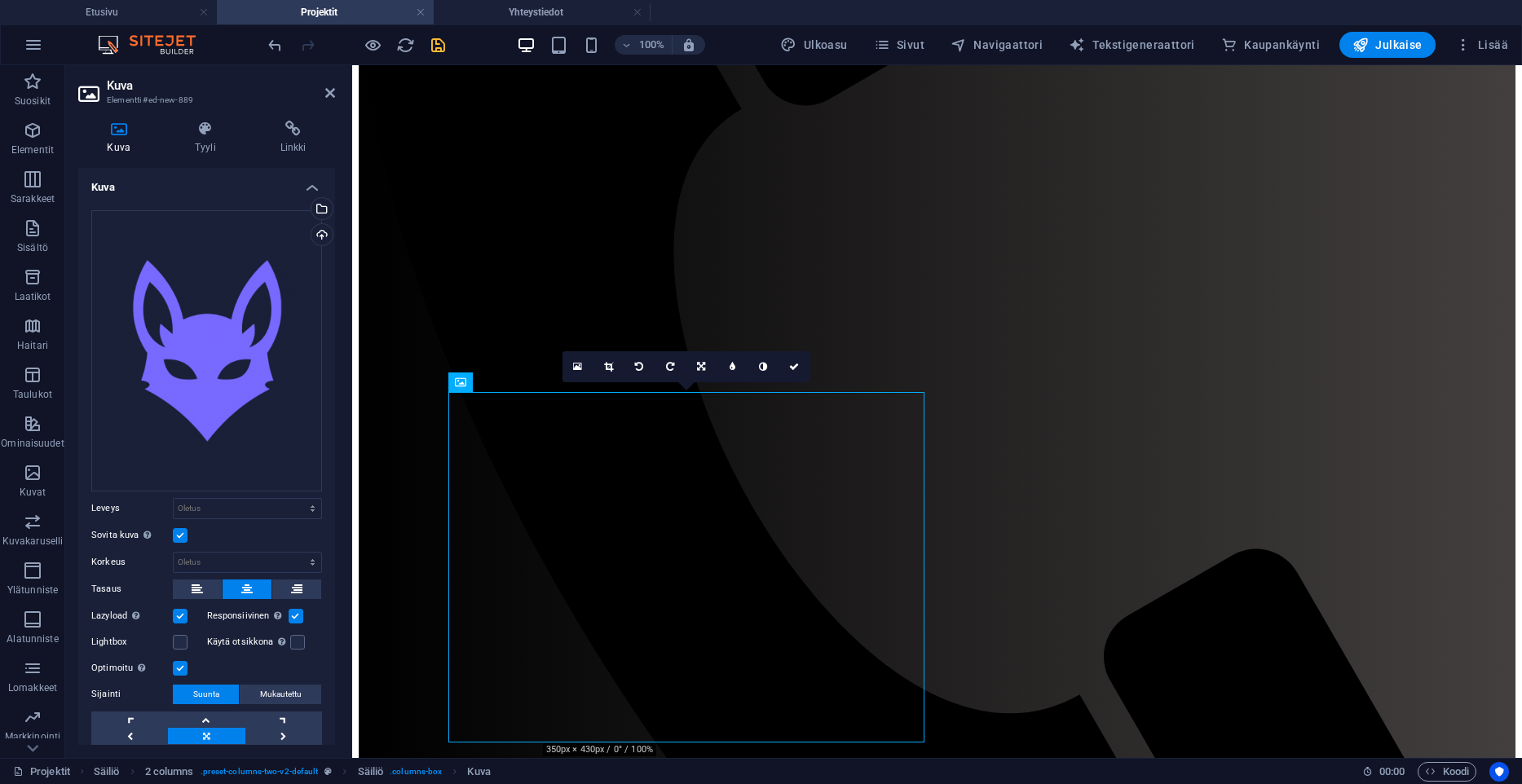
click at [186, 531] on label at bounding box center [180, 535] width 15 height 15
click at [0, 0] on input "Sovita kuva Sovita kuva automaattisesti kiinteään leveyteen ja korkeuteen" at bounding box center [0, 0] width 0 height 0
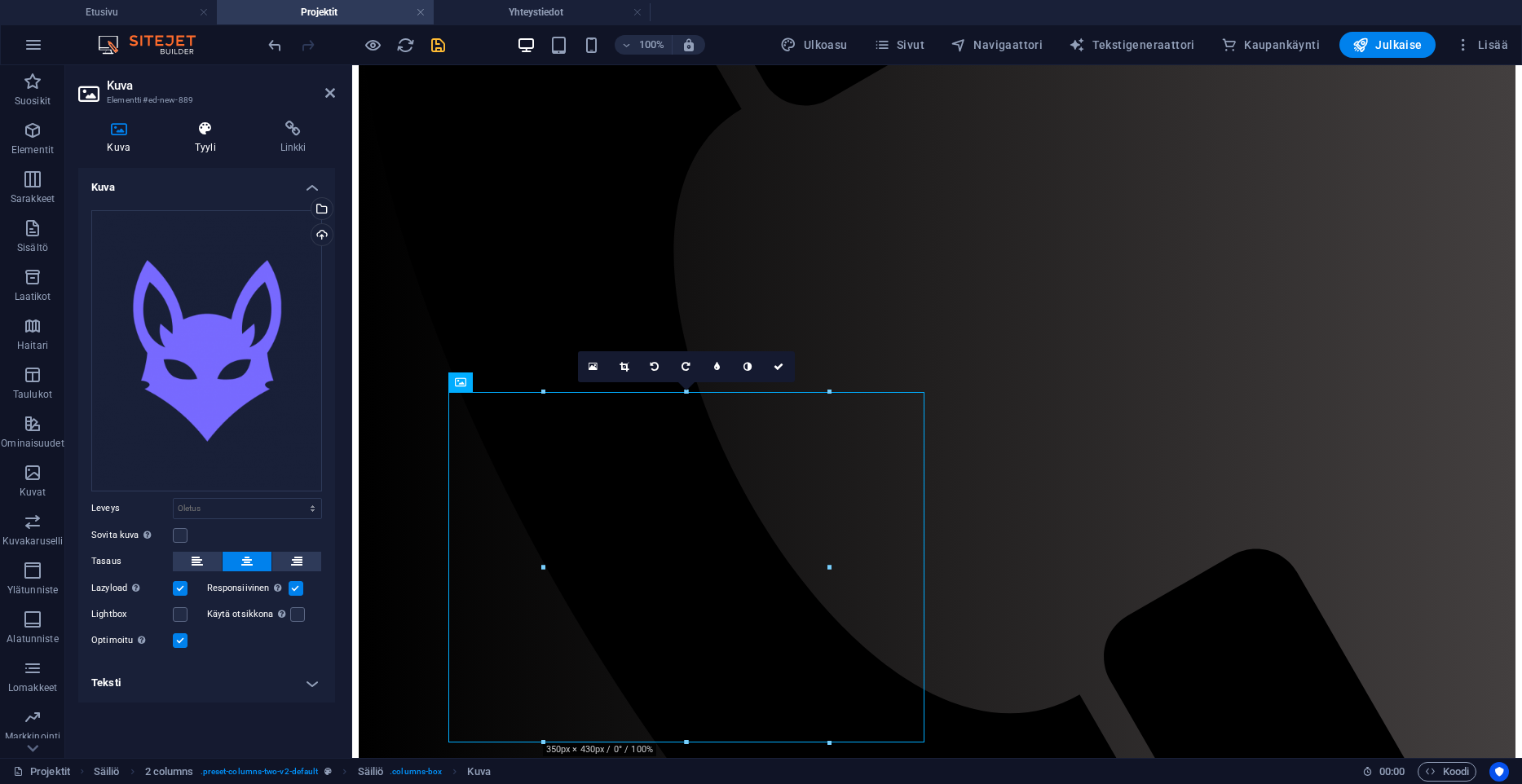
click at [207, 138] on h4 "Tyyli" at bounding box center [208, 138] width 86 height 34
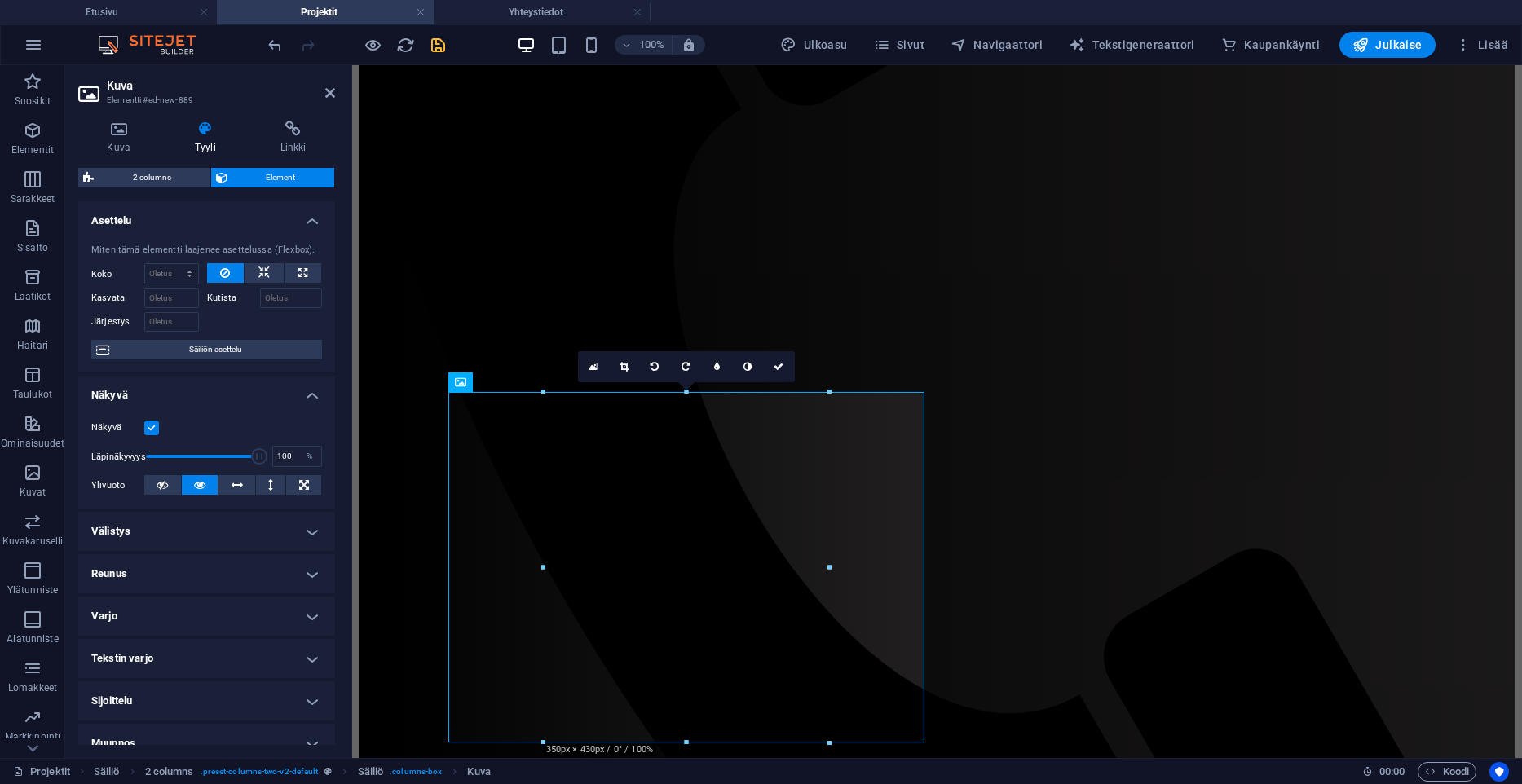
click at [130, 114] on div "Kuva Tyyli Linkki Kuva Vedä tiedostot tähän, valitse tiedostot napsauttamalla t…" at bounding box center [207, 433] width 283 height 650
click at [127, 149] on h4 "Kuva" at bounding box center [123, 138] width 88 height 34
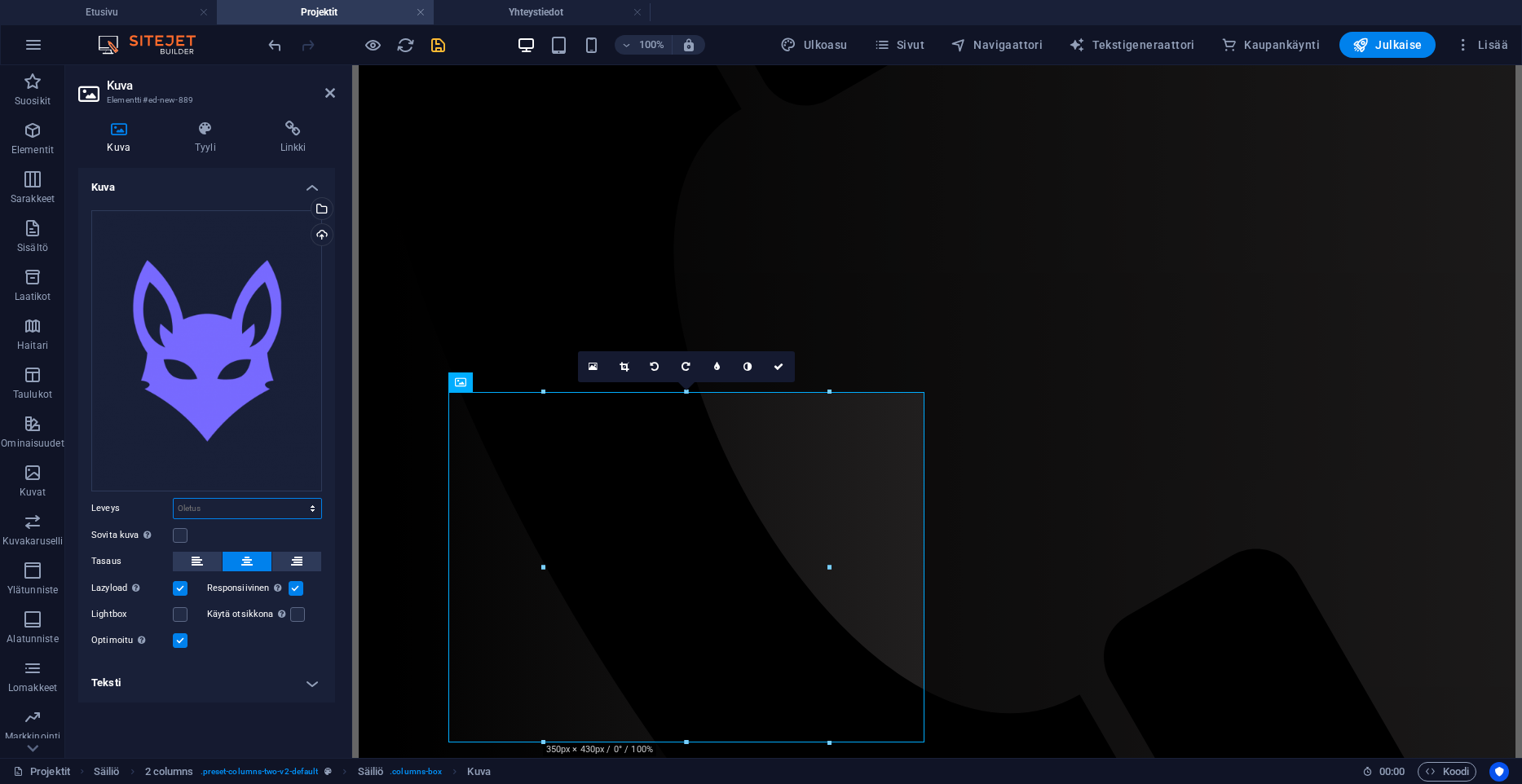
click at [174, 499] on select "Oletus auto px rem % em vh vw" at bounding box center [247, 509] width 148 height 19
select select "px"
click option "px" at bounding box center [0, 0] width 0 height 0
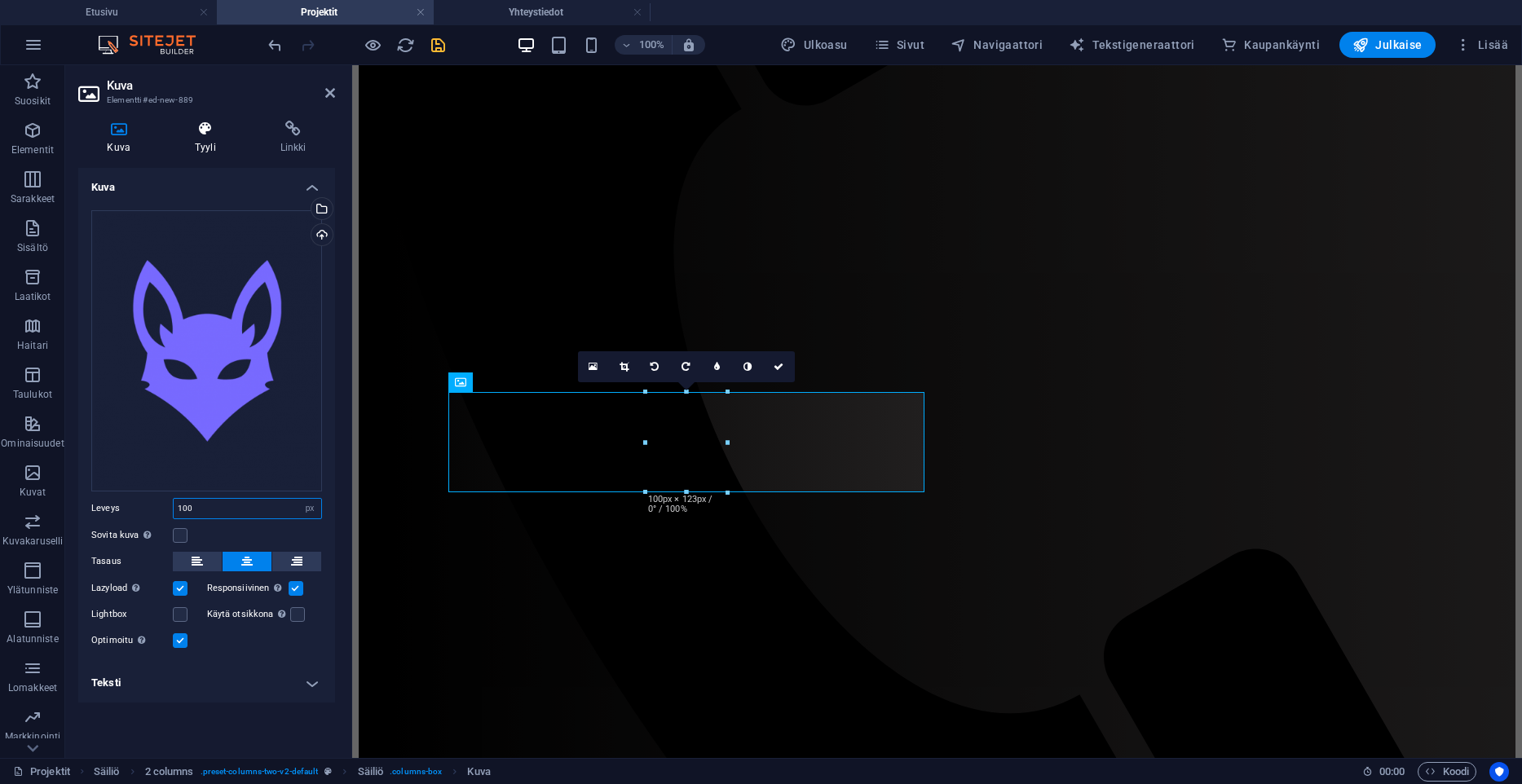
type input "100"
click at [212, 144] on h4 "Tyyli" at bounding box center [208, 138] width 86 height 34
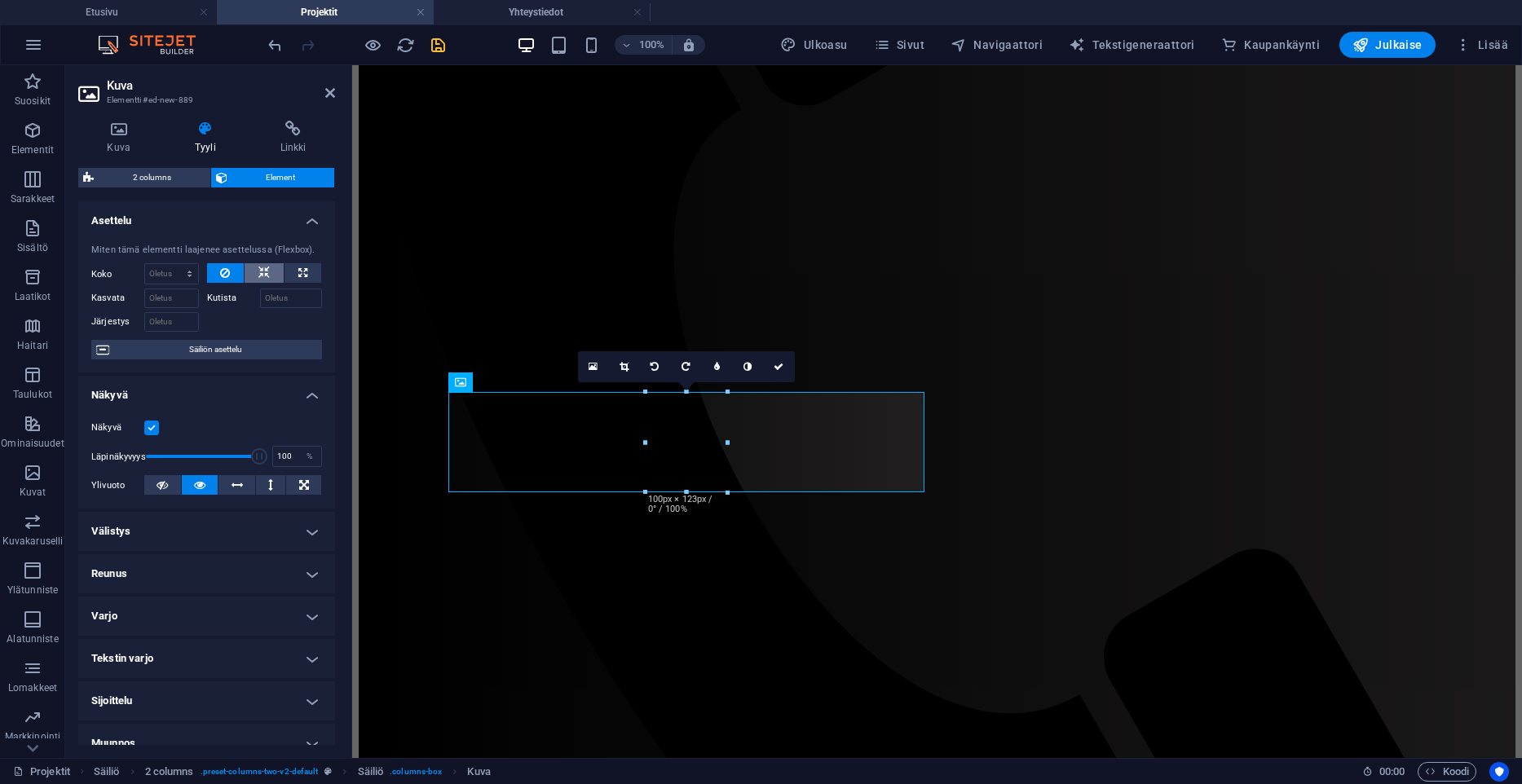
click at [269, 278] on icon at bounding box center [264, 273] width 11 height 19
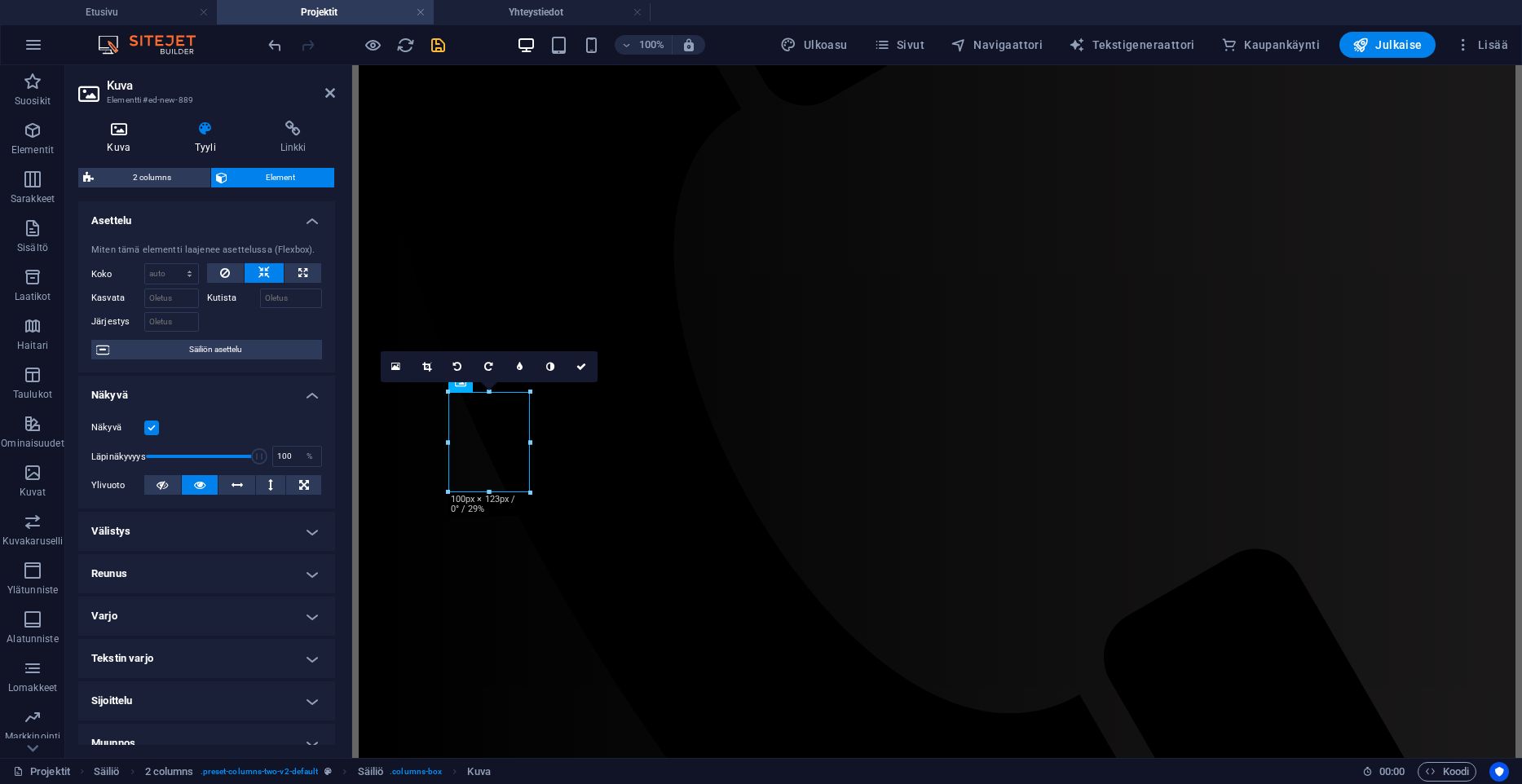
click at [110, 128] on icon at bounding box center [119, 129] width 81 height 16
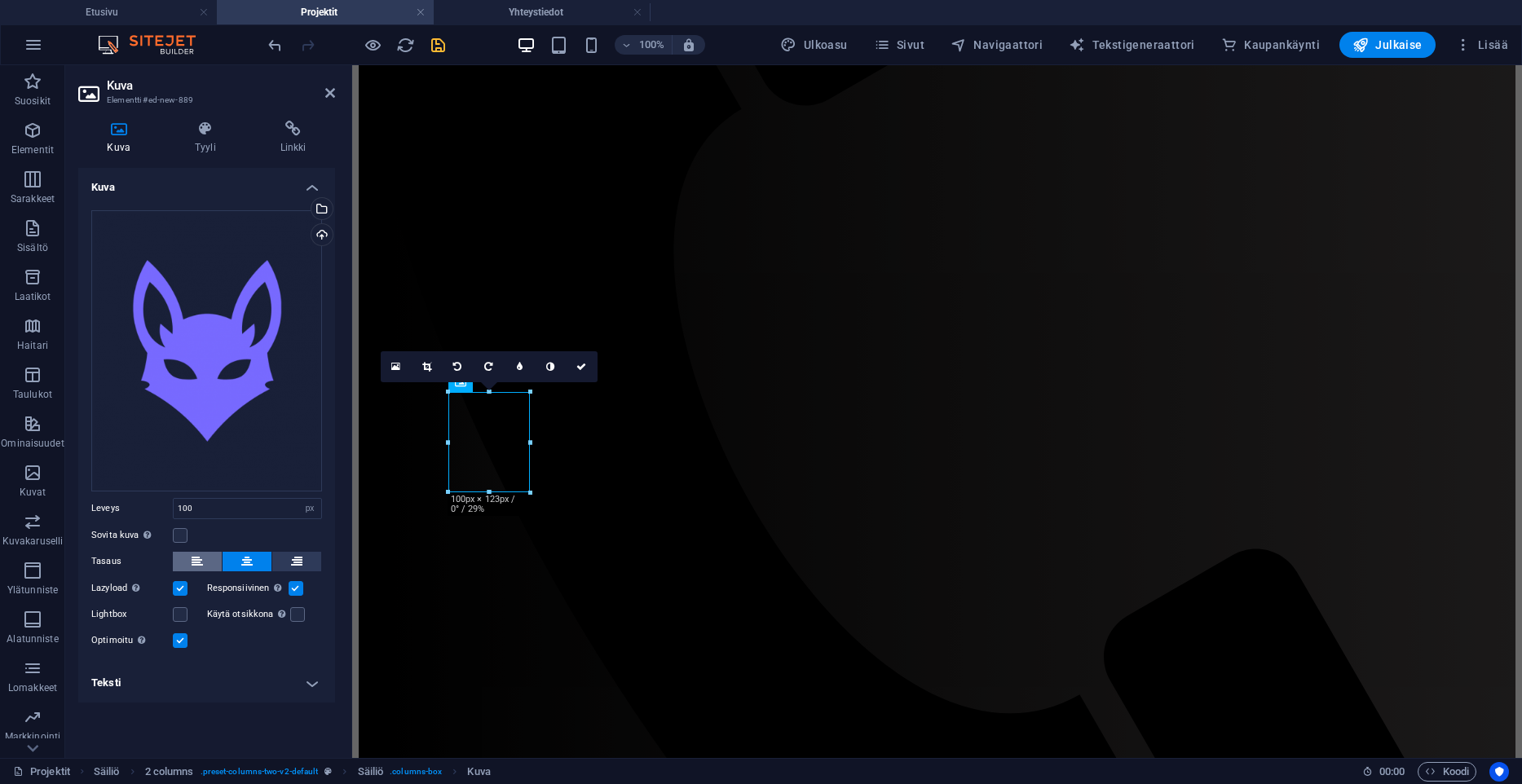
click at [207, 567] on button at bounding box center [197, 562] width 49 height 19
click at [251, 562] on icon at bounding box center [246, 562] width 11 height 19
click at [303, 554] on button at bounding box center [296, 562] width 49 height 19
click at [253, 562] on button at bounding box center [246, 562] width 49 height 19
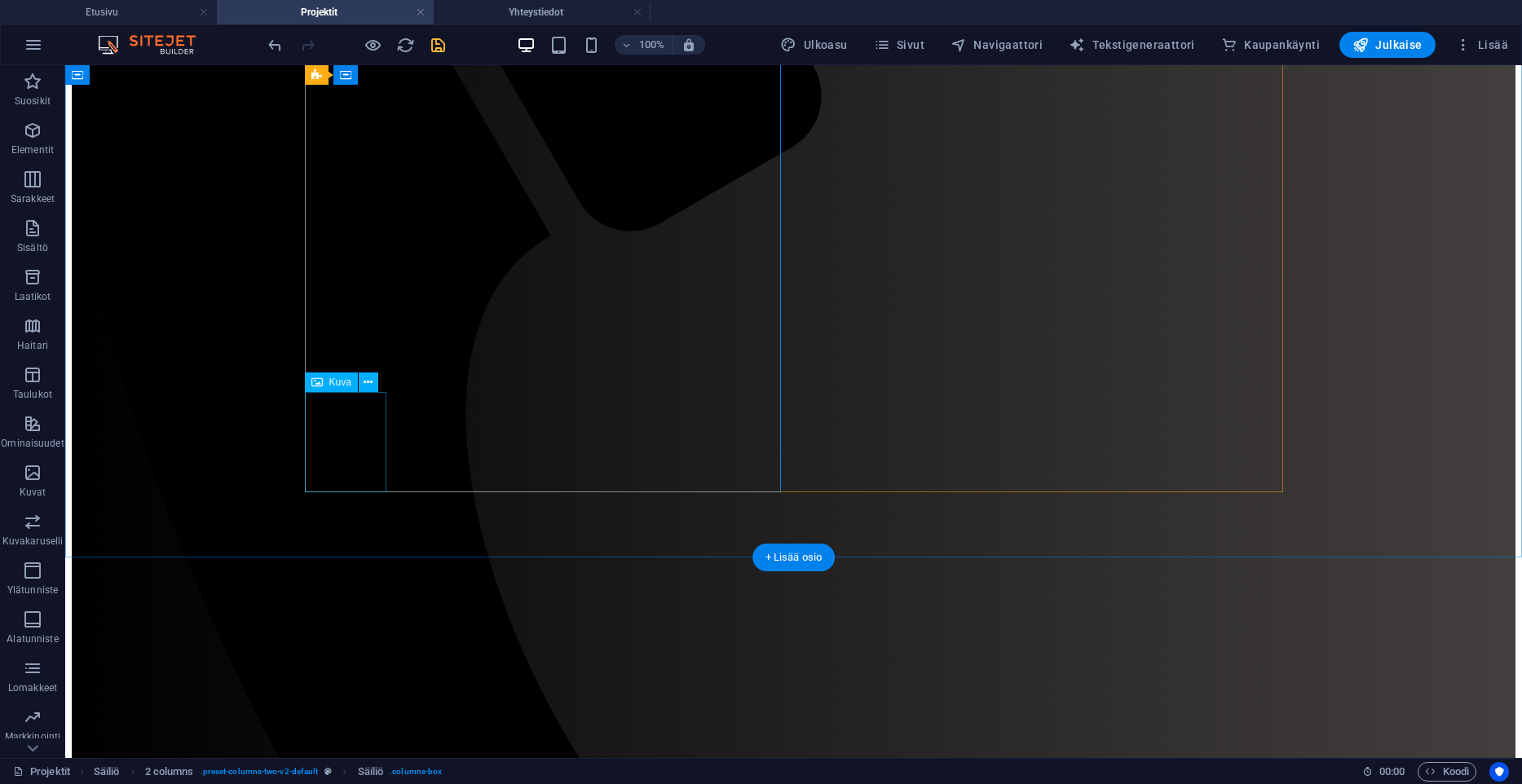
select select "px"
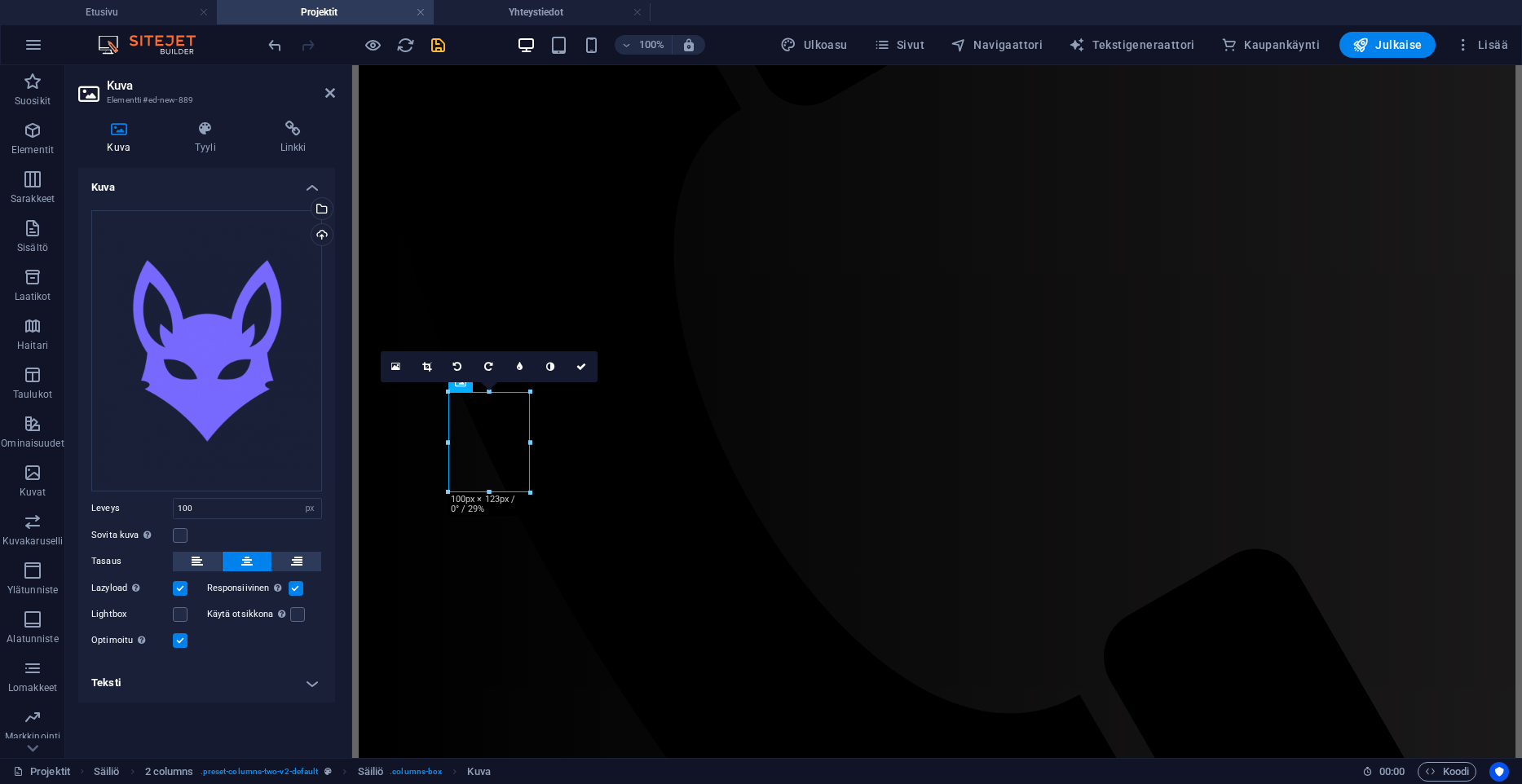
click at [202, 155] on div "Kuva Tyyli Linkki Kuva Vedä tiedostot tähän, valitse tiedostot napsauttamalla t…" at bounding box center [207, 433] width 257 height 624
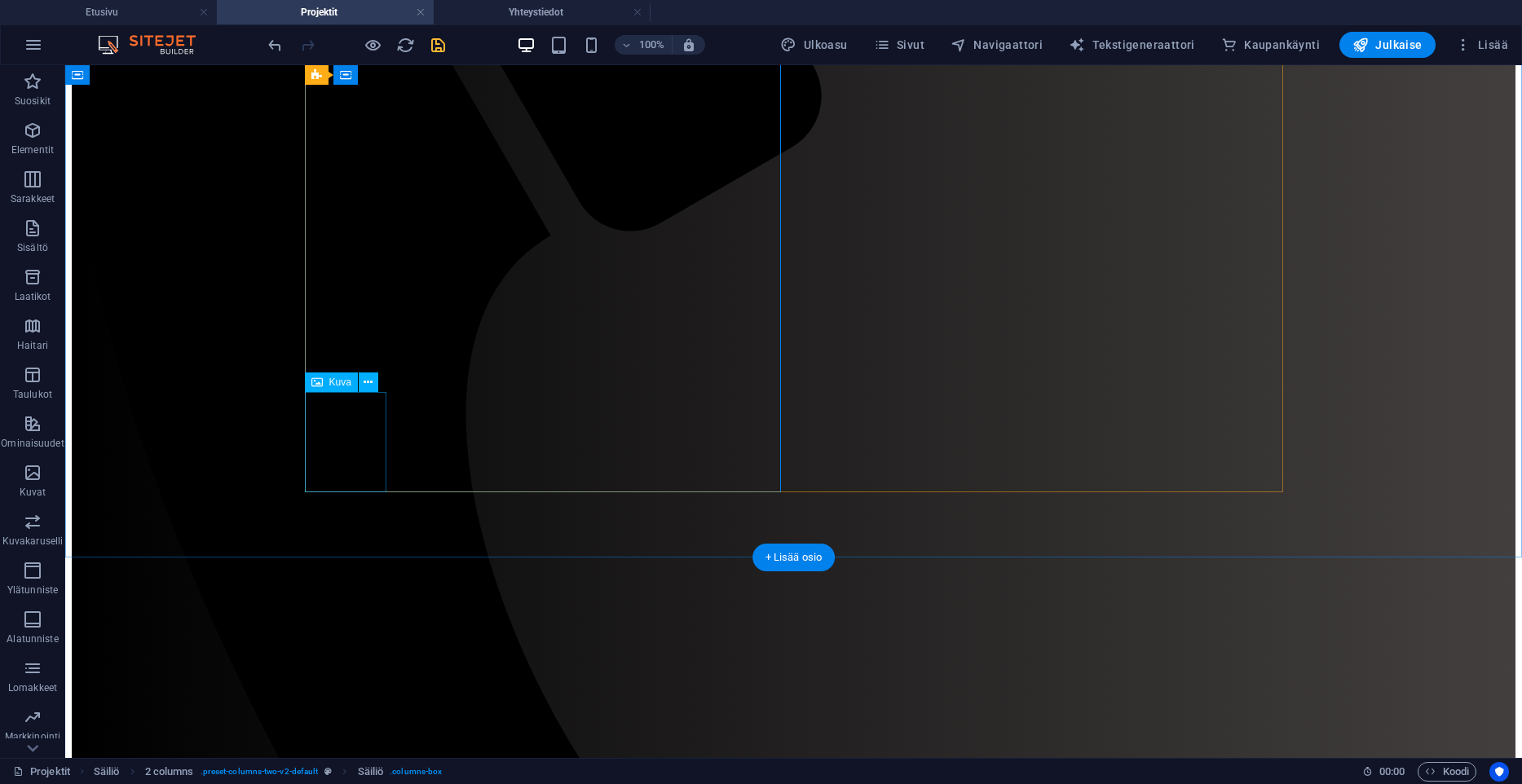
select select "px"
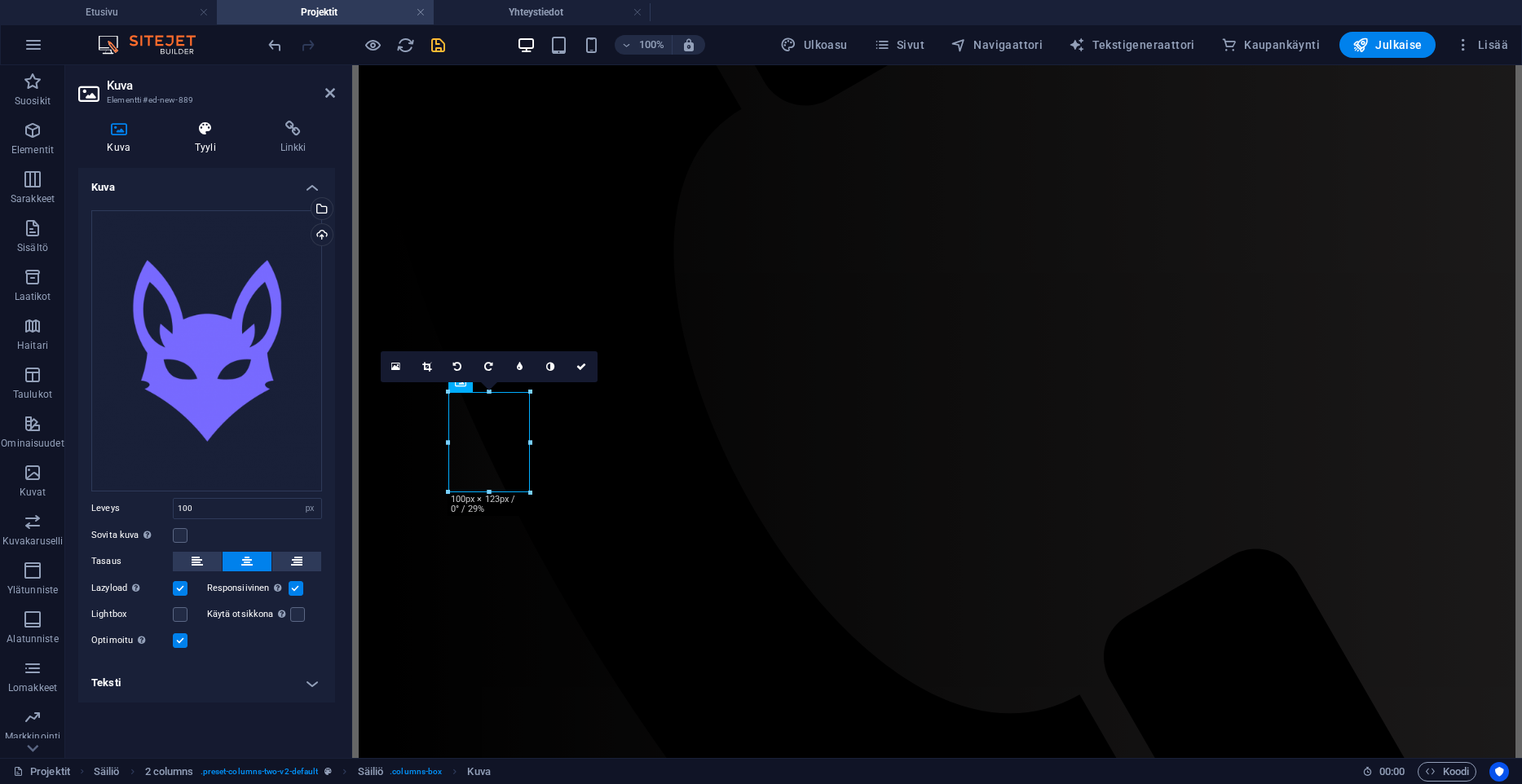
click at [184, 133] on icon at bounding box center [206, 129] width 80 height 16
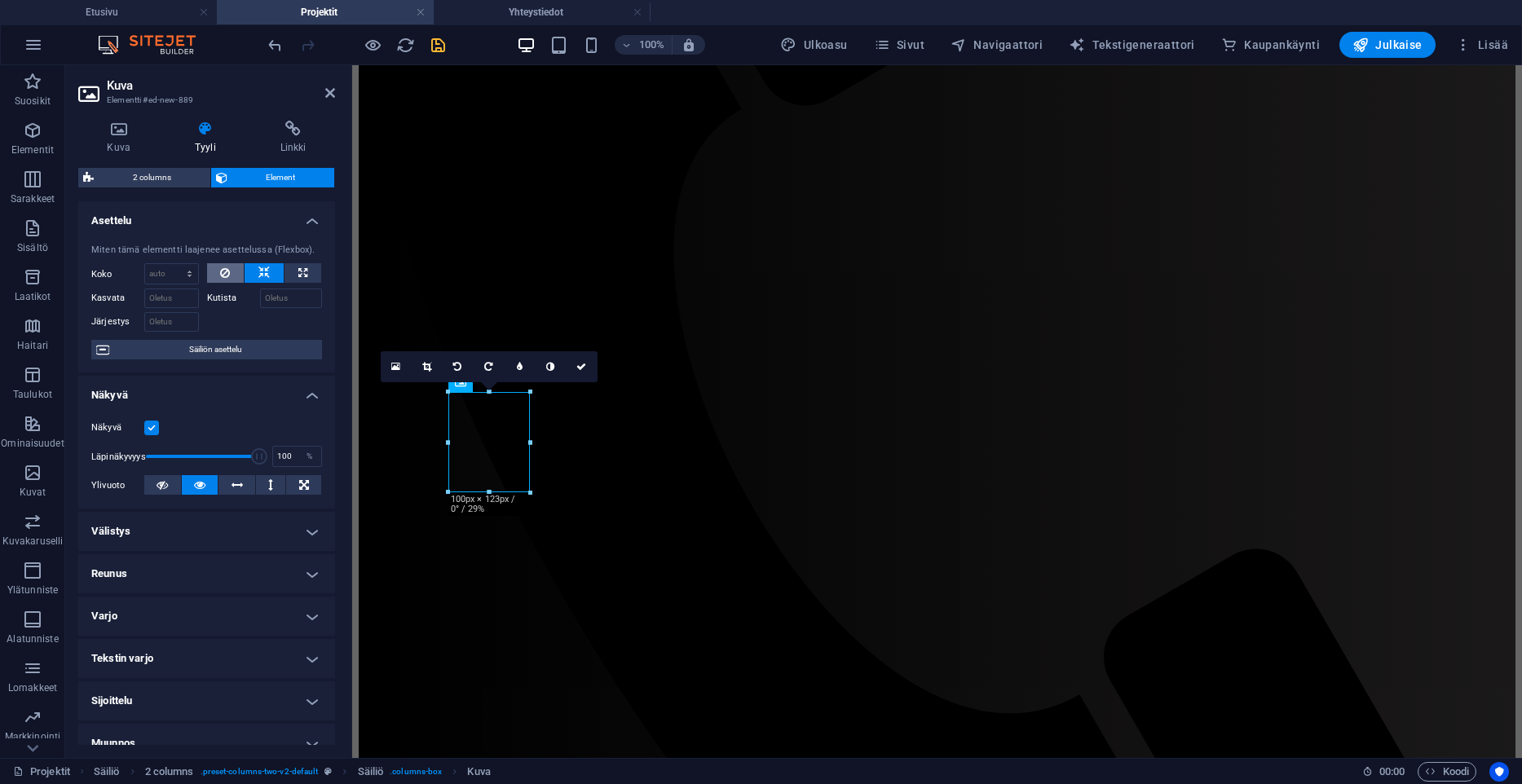
click at [227, 278] on icon at bounding box center [224, 273] width 10 height 19
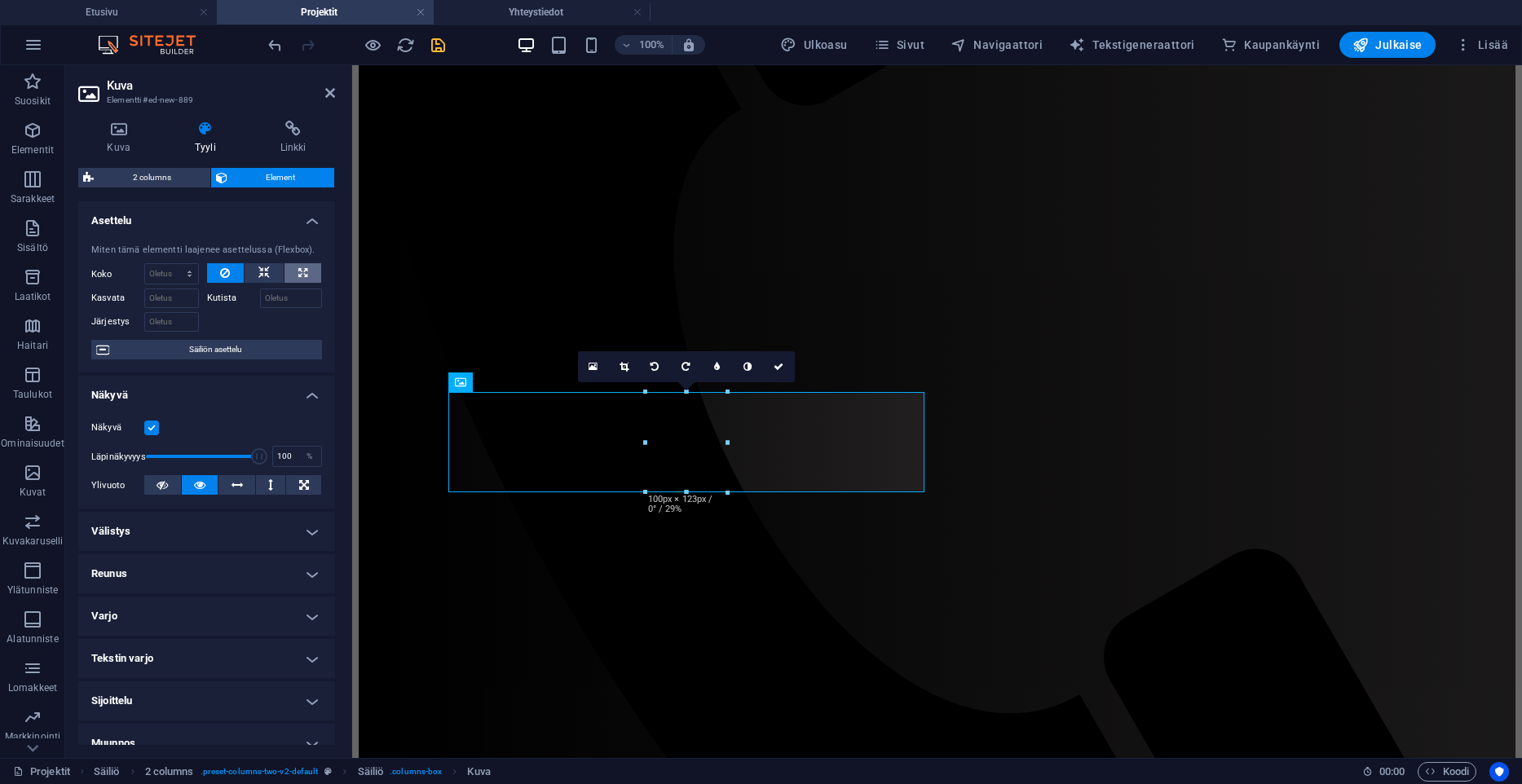
click at [307, 276] on icon at bounding box center [303, 273] width 9 height 19
type input "100"
select select "%"
click at [254, 274] on button at bounding box center [264, 273] width 39 height 19
select select "DISABLED_OPTION_VALUE"
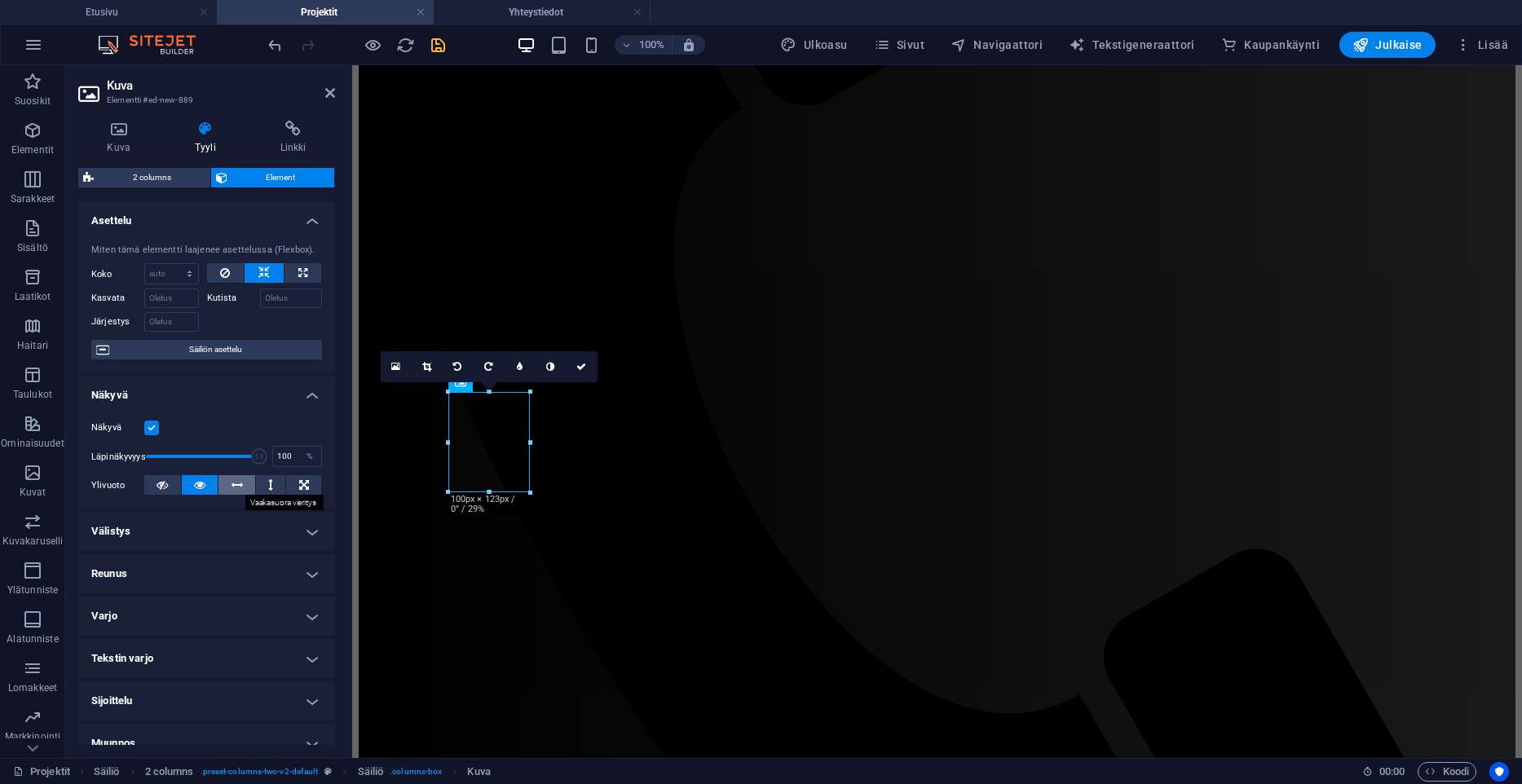
click at [241, 481] on icon at bounding box center [237, 485] width 11 height 19
click at [259, 481] on button at bounding box center [271, 485] width 30 height 19
click at [197, 483] on icon at bounding box center [200, 485] width 11 height 19
click at [156, 184] on span "2 columns" at bounding box center [152, 177] width 107 height 19
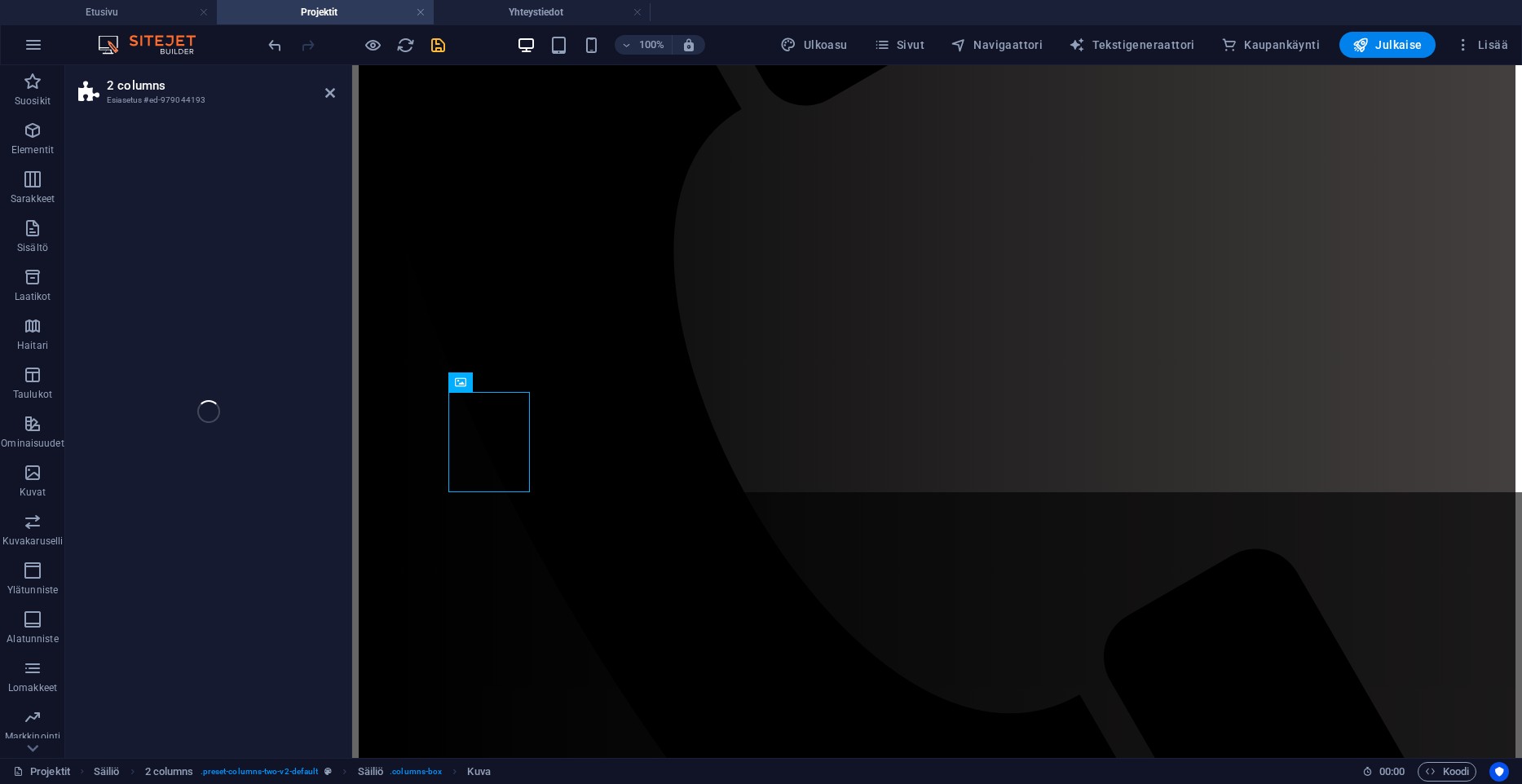
select select "rem"
select select "preset-columns-two-v2-default"
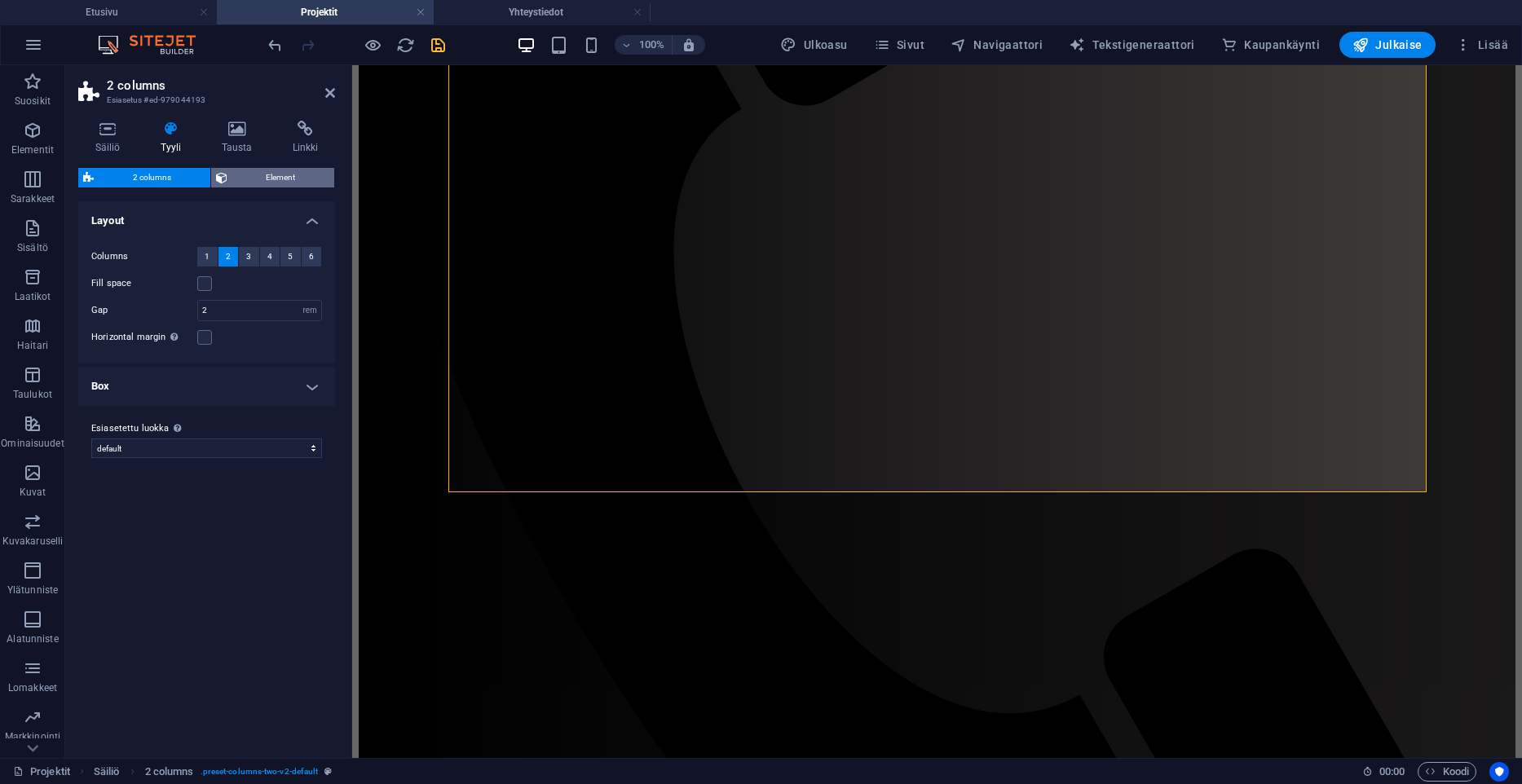
click at [249, 181] on span "Element" at bounding box center [281, 177] width 98 height 19
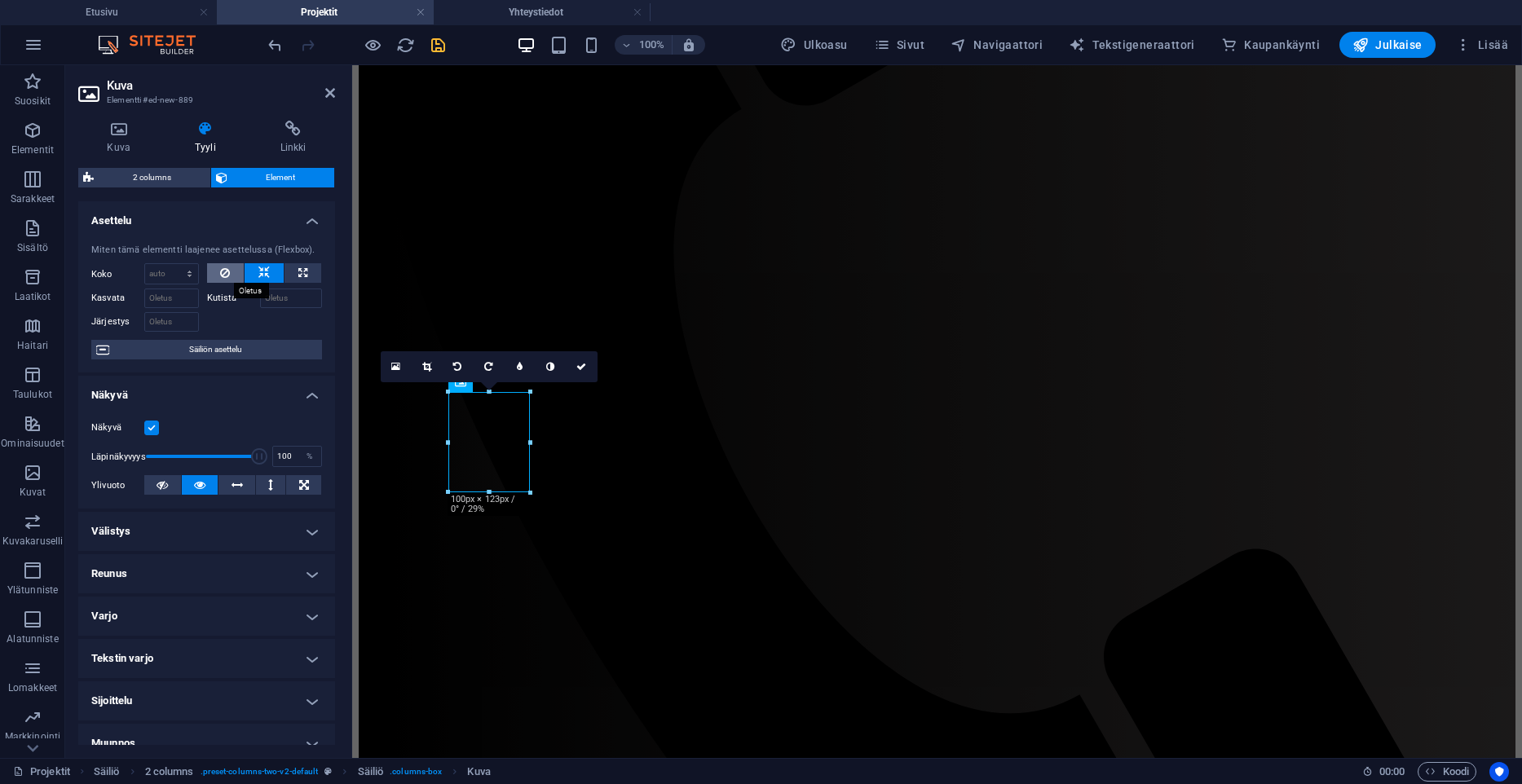
click at [226, 268] on icon at bounding box center [224, 273] width 10 height 19
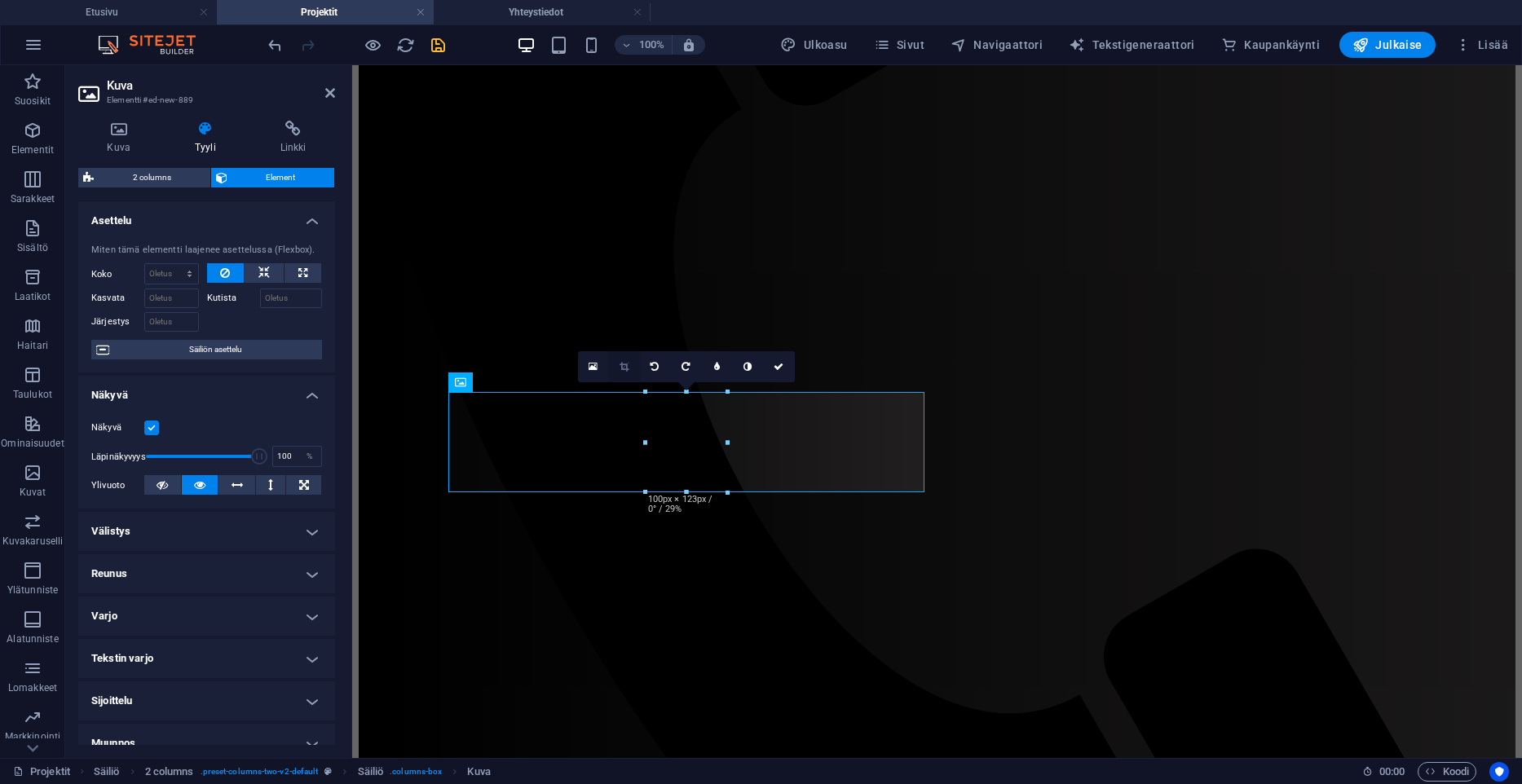
click at [618, 363] on link at bounding box center [624, 366] width 31 height 31
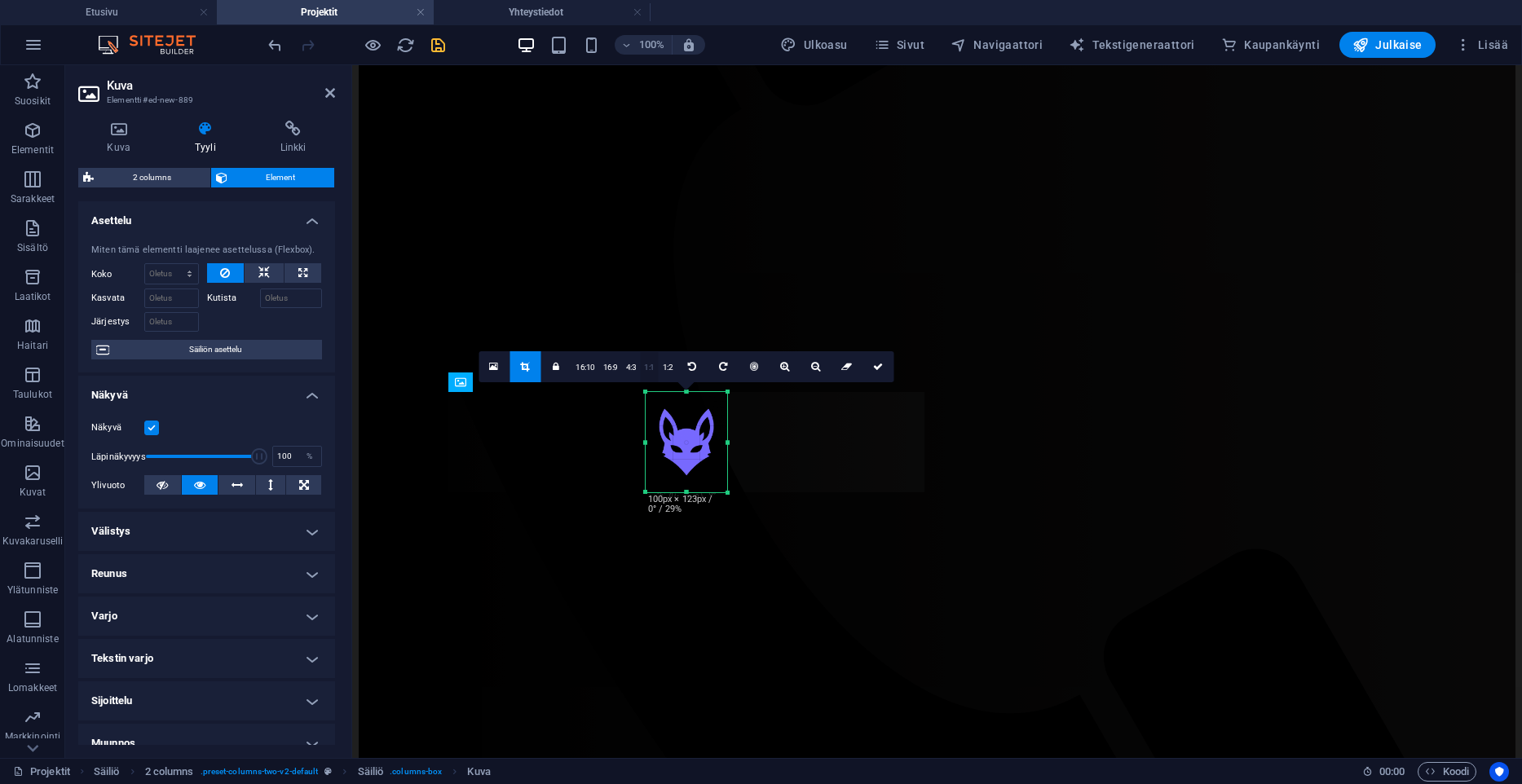
click at [650, 367] on link "1:1" at bounding box center [648, 367] width 19 height 31
click at [663, 372] on link "1:2" at bounding box center [668, 367] width 19 height 31
click at [633, 371] on link "1:1" at bounding box center [633, 367] width 19 height 31
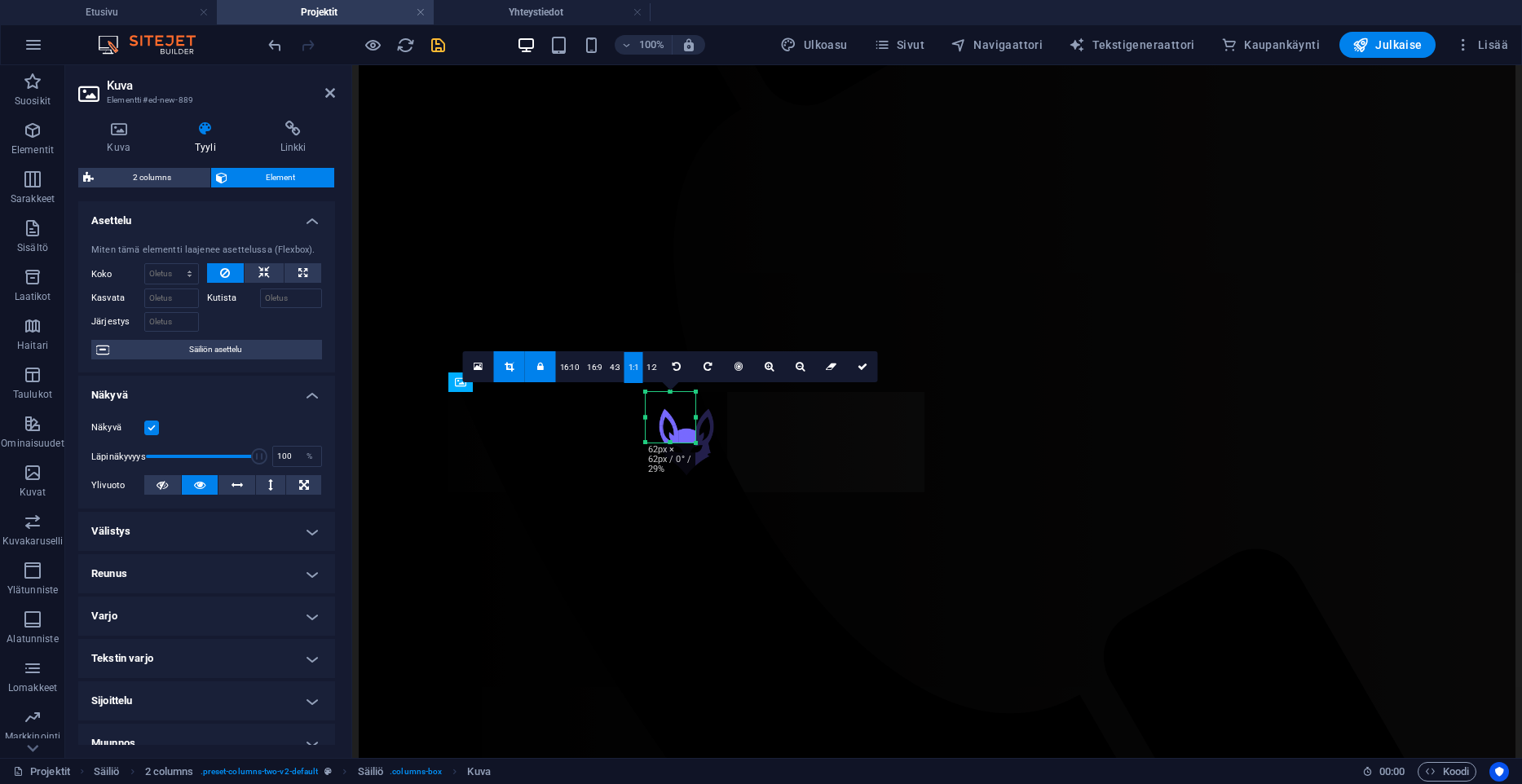
click at [633, 371] on link "1:1" at bounding box center [633, 367] width 19 height 31
click at [623, 369] on link "4:3" at bounding box center [615, 367] width 19 height 31
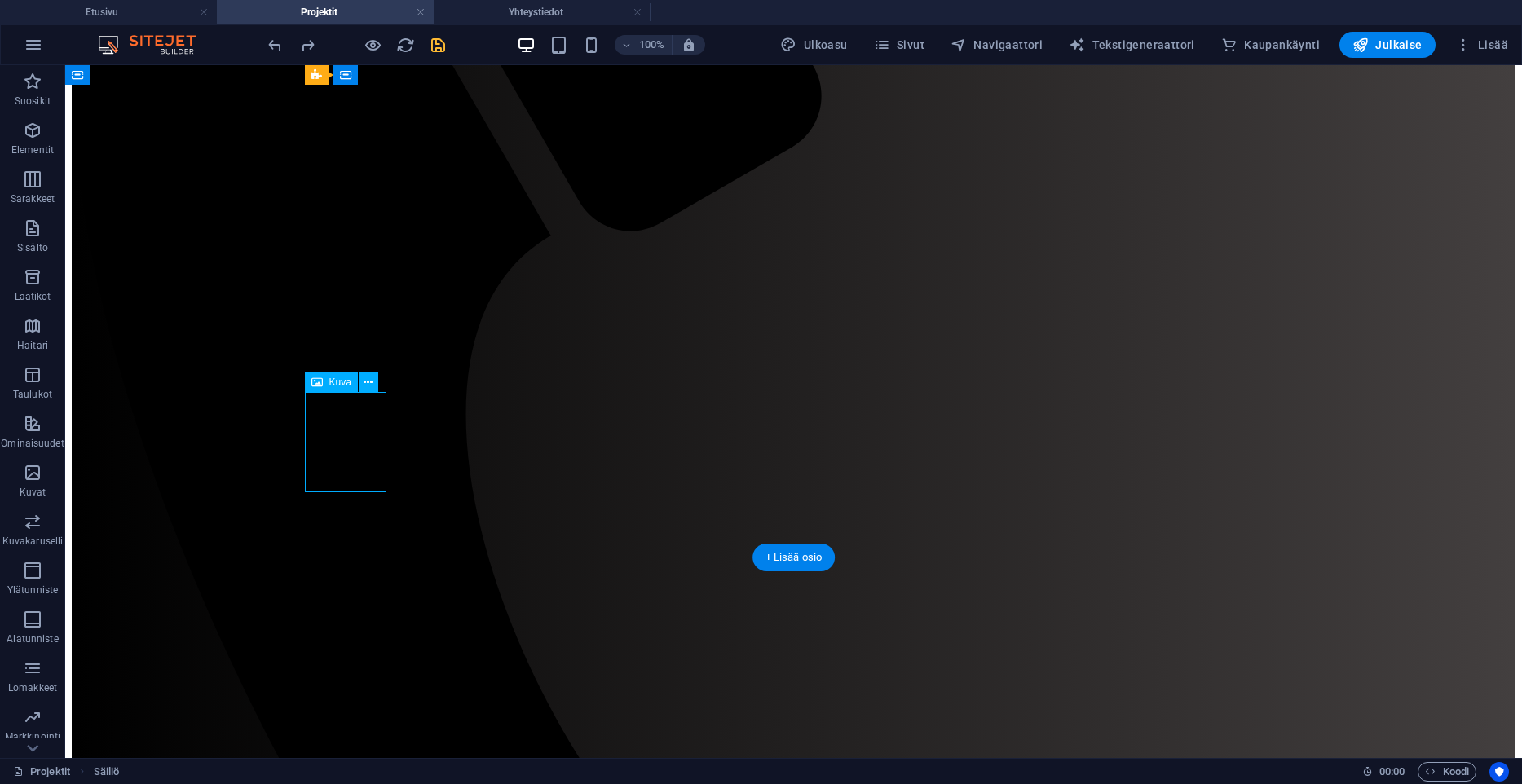
select select "px"
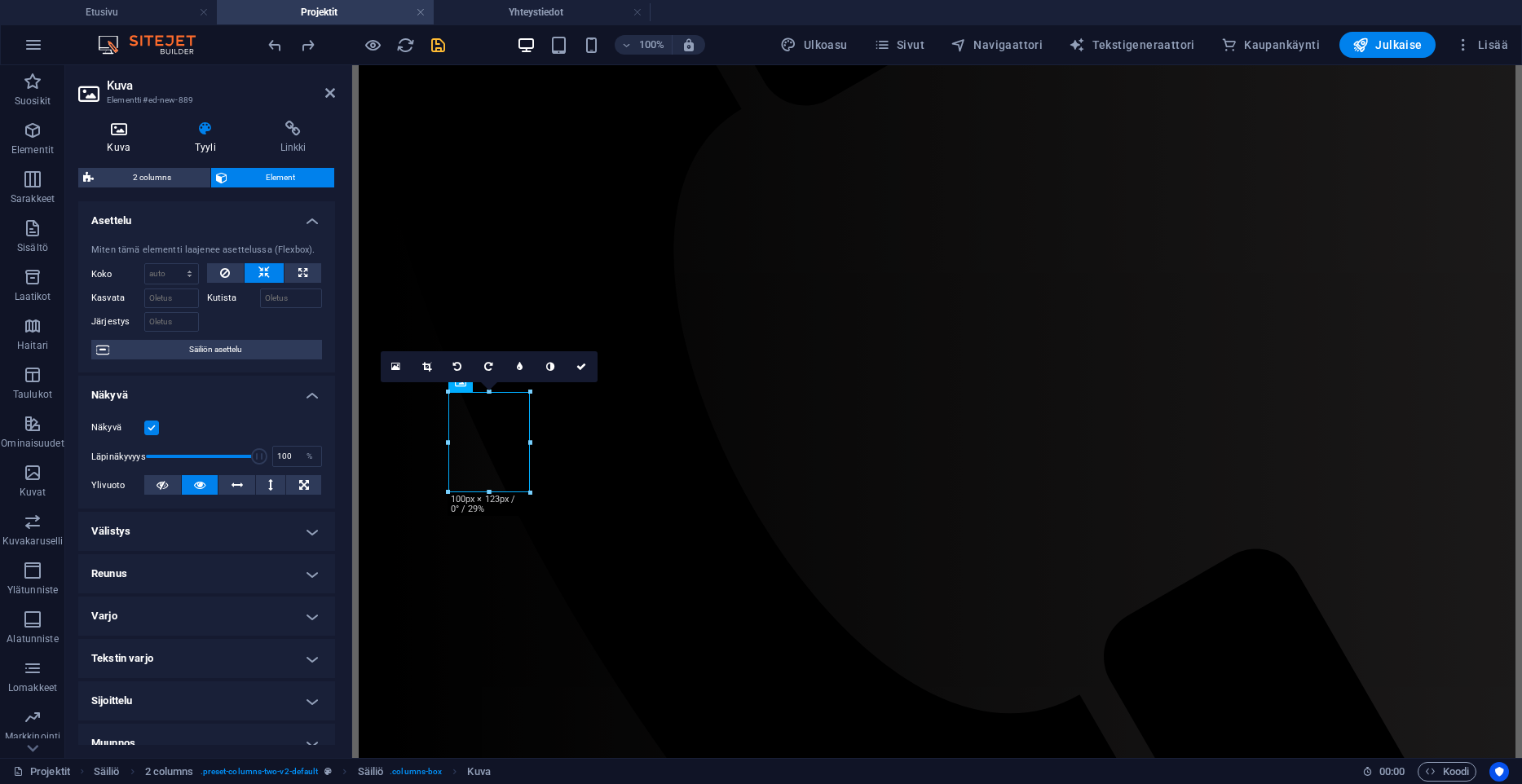
click at [130, 141] on h4 "Kuva" at bounding box center [123, 138] width 88 height 34
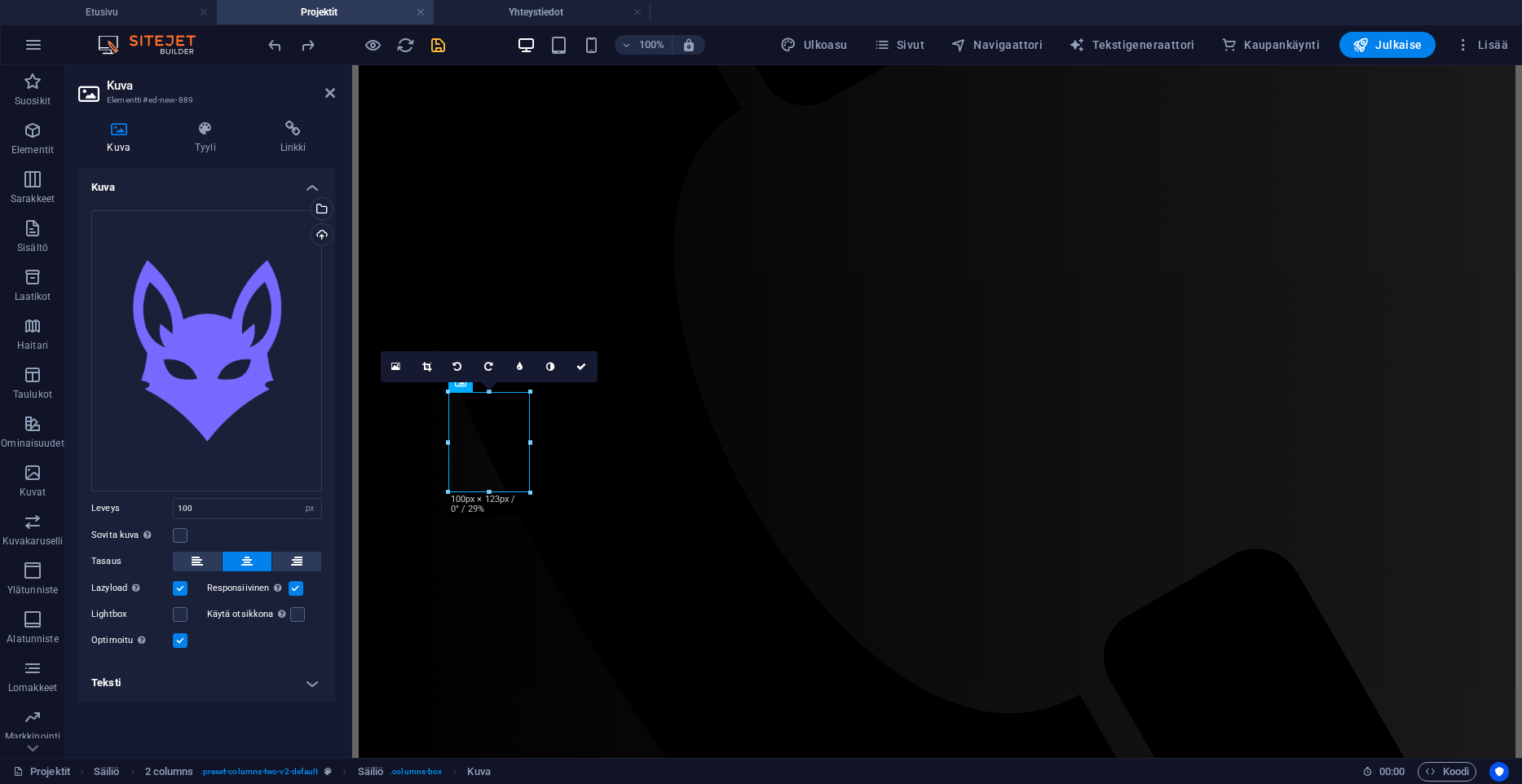
click at [192, 549] on div "Vedä tiedostot tähän, valitse tiedostot napsauttamalla tai valitse tiedostot Ti…" at bounding box center [207, 430] width 257 height 466
click at [194, 554] on icon at bounding box center [197, 562] width 11 height 19
click at [229, 558] on button at bounding box center [246, 562] width 49 height 19
click at [290, 561] on button at bounding box center [296, 562] width 49 height 19
drag, startPoint x: 254, startPoint y: 562, endPoint x: 238, endPoint y: 565, distance: 16.3
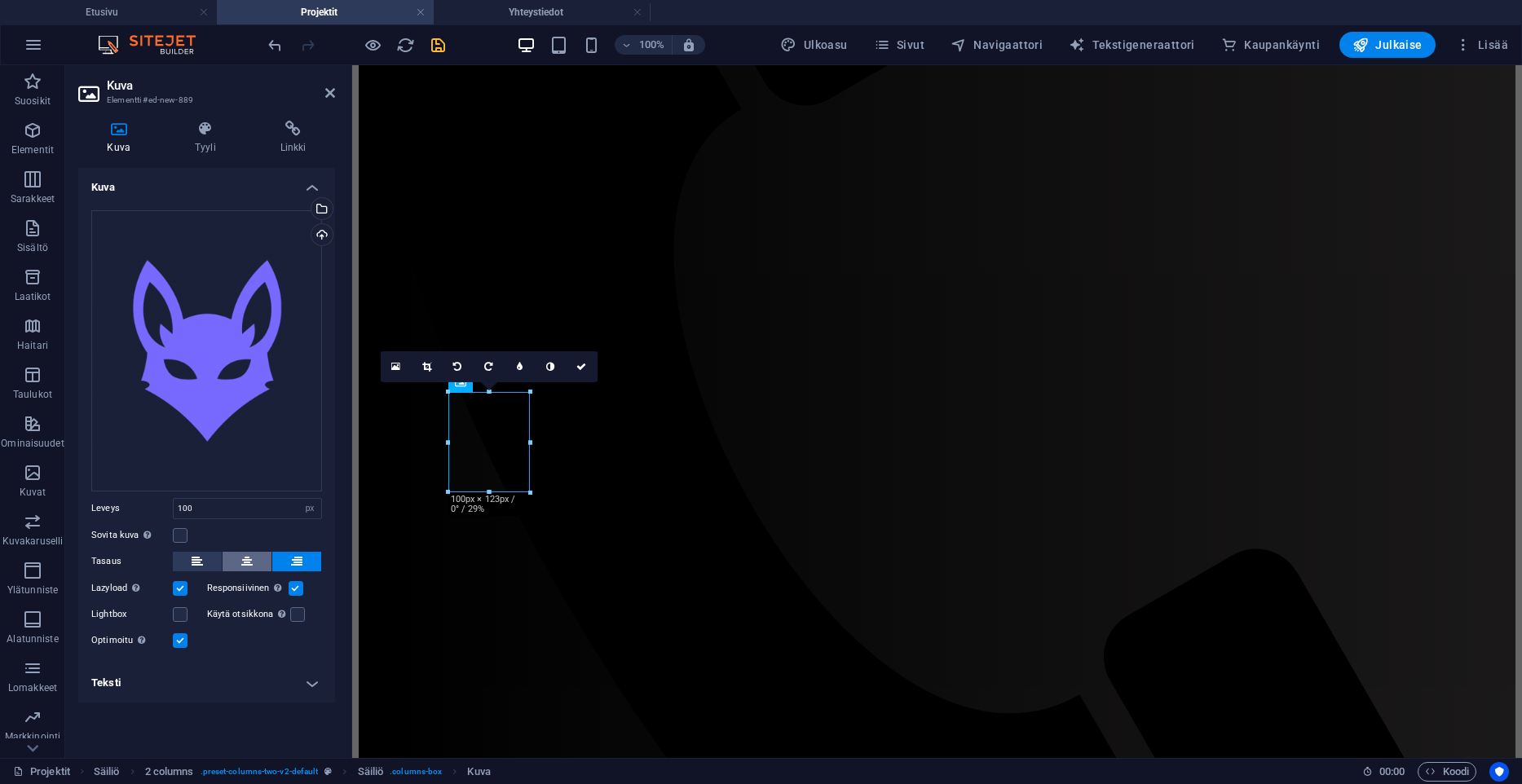
click at [254, 563] on button at bounding box center [246, 562] width 49 height 19
click at [193, 604] on h4 "Teksti" at bounding box center [207, 682] width 257 height 39
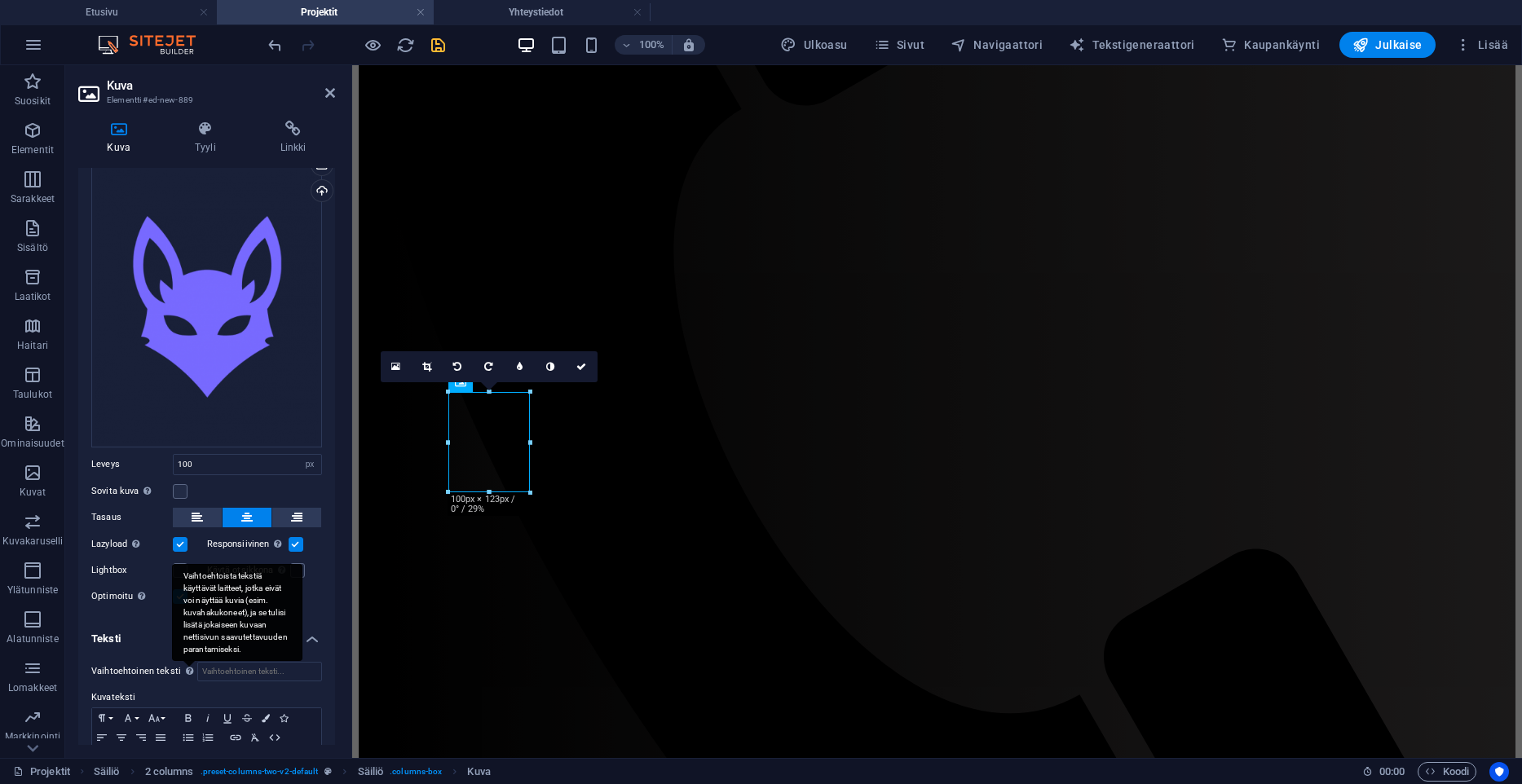
scroll to position [27, 0]
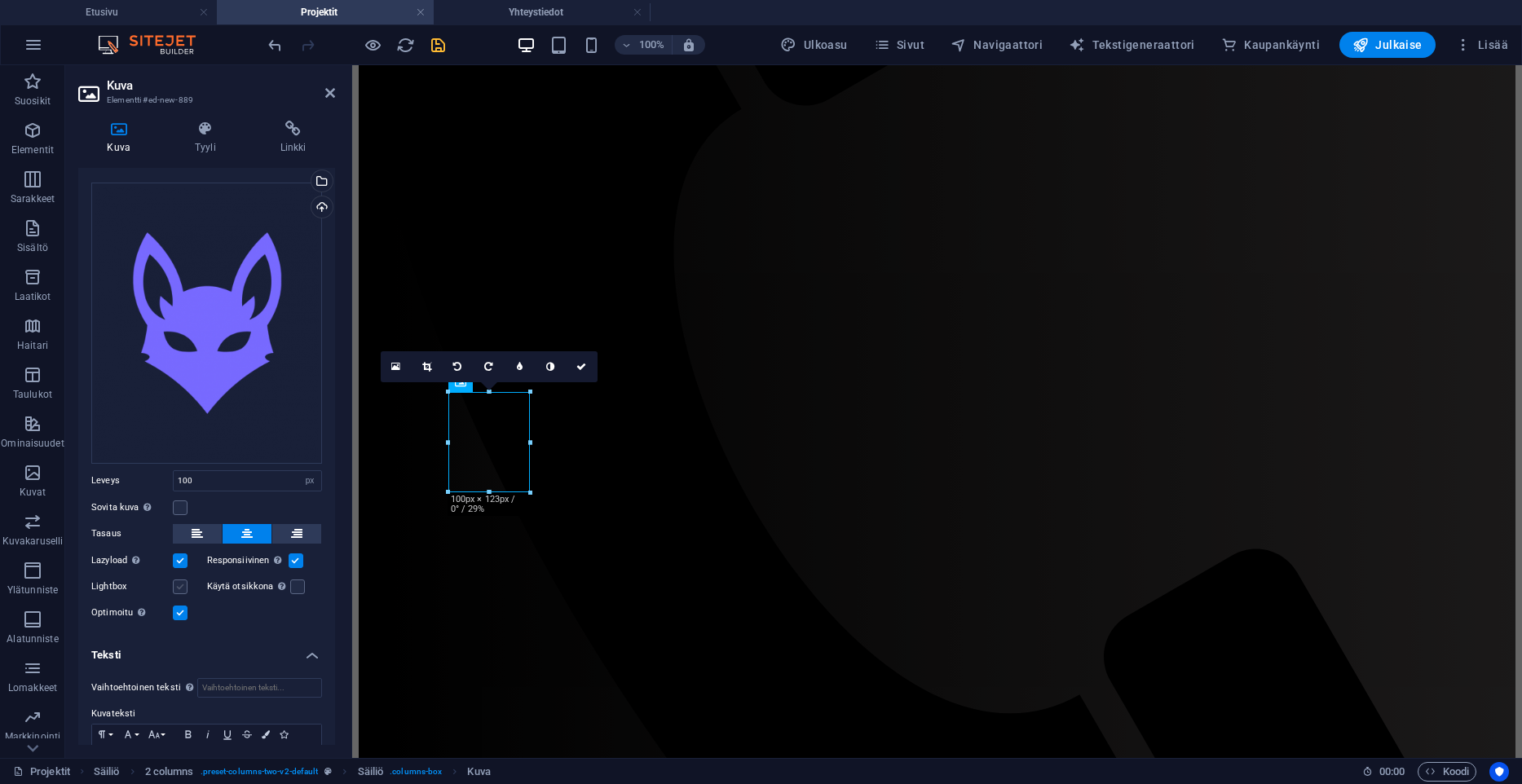
click at [185, 585] on label at bounding box center [180, 586] width 15 height 15
click at [0, 0] on input "Lightbox" at bounding box center [0, 0] width 0 height 0
click at [178, 583] on label at bounding box center [180, 586] width 15 height 15
click at [0, 0] on input "Lightbox" at bounding box center [0, 0] width 0 height 0
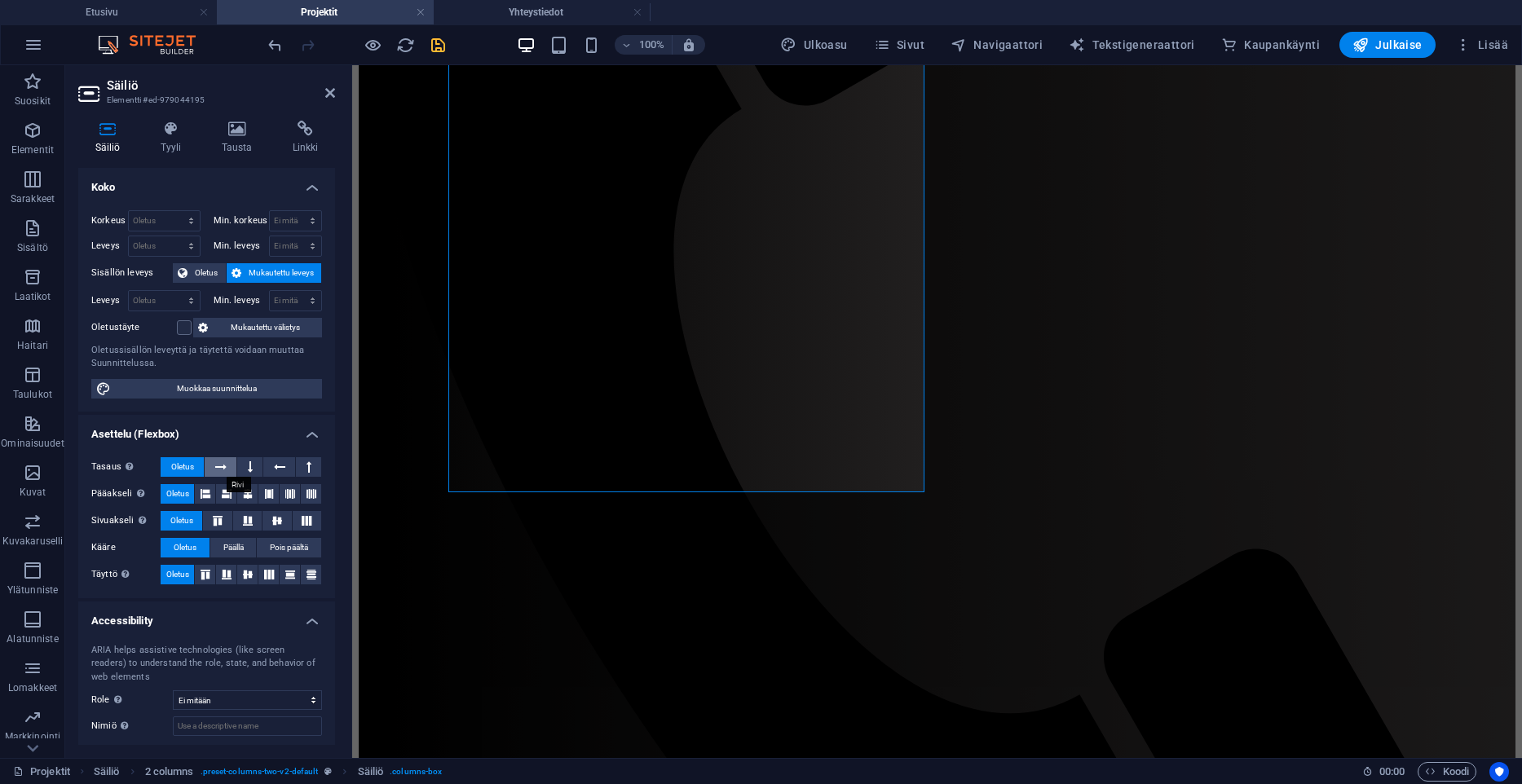
click at [227, 470] on button at bounding box center [221, 467] width 32 height 19
click at [246, 467] on button at bounding box center [250, 467] width 26 height 19
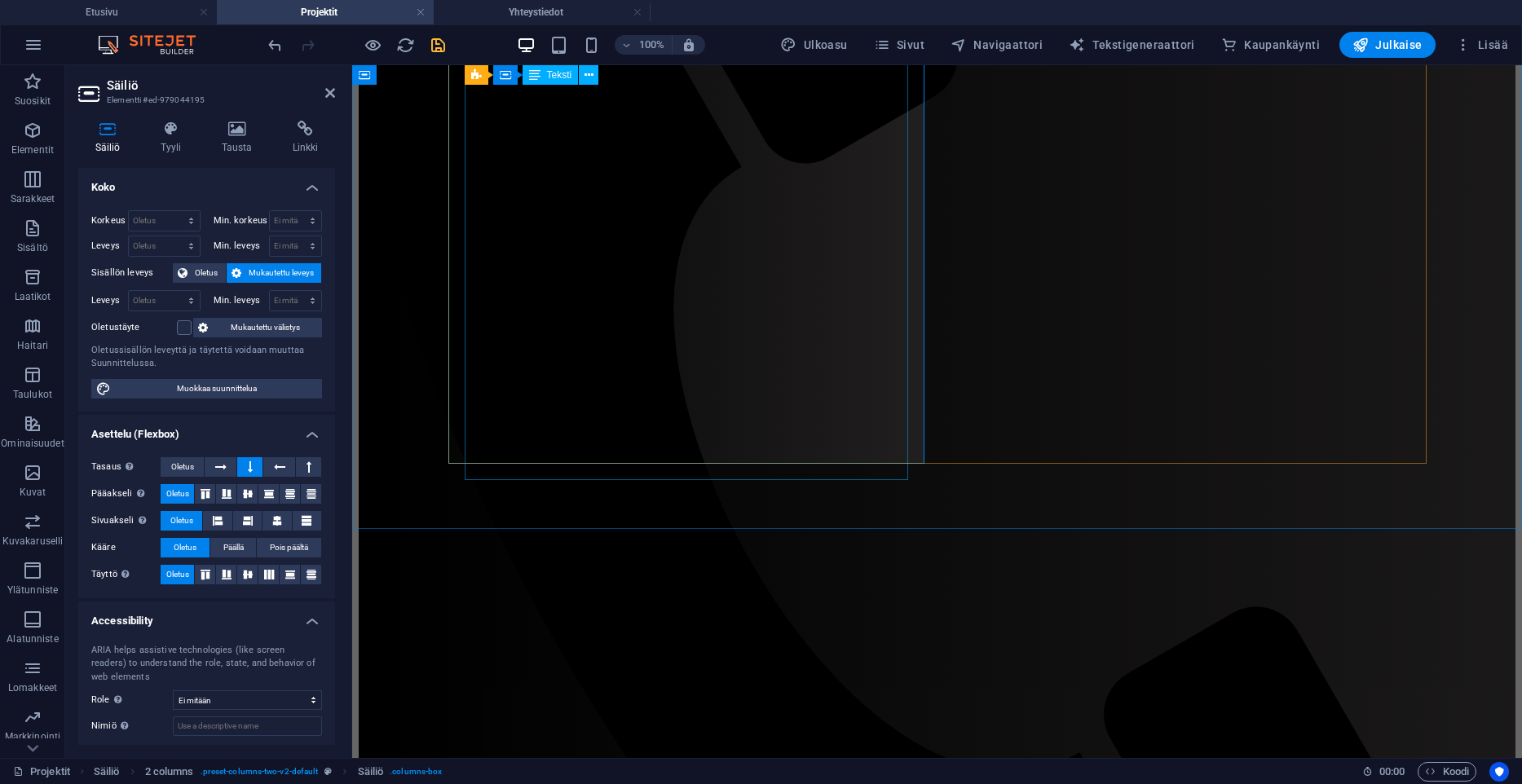
scroll to position [562, 0]
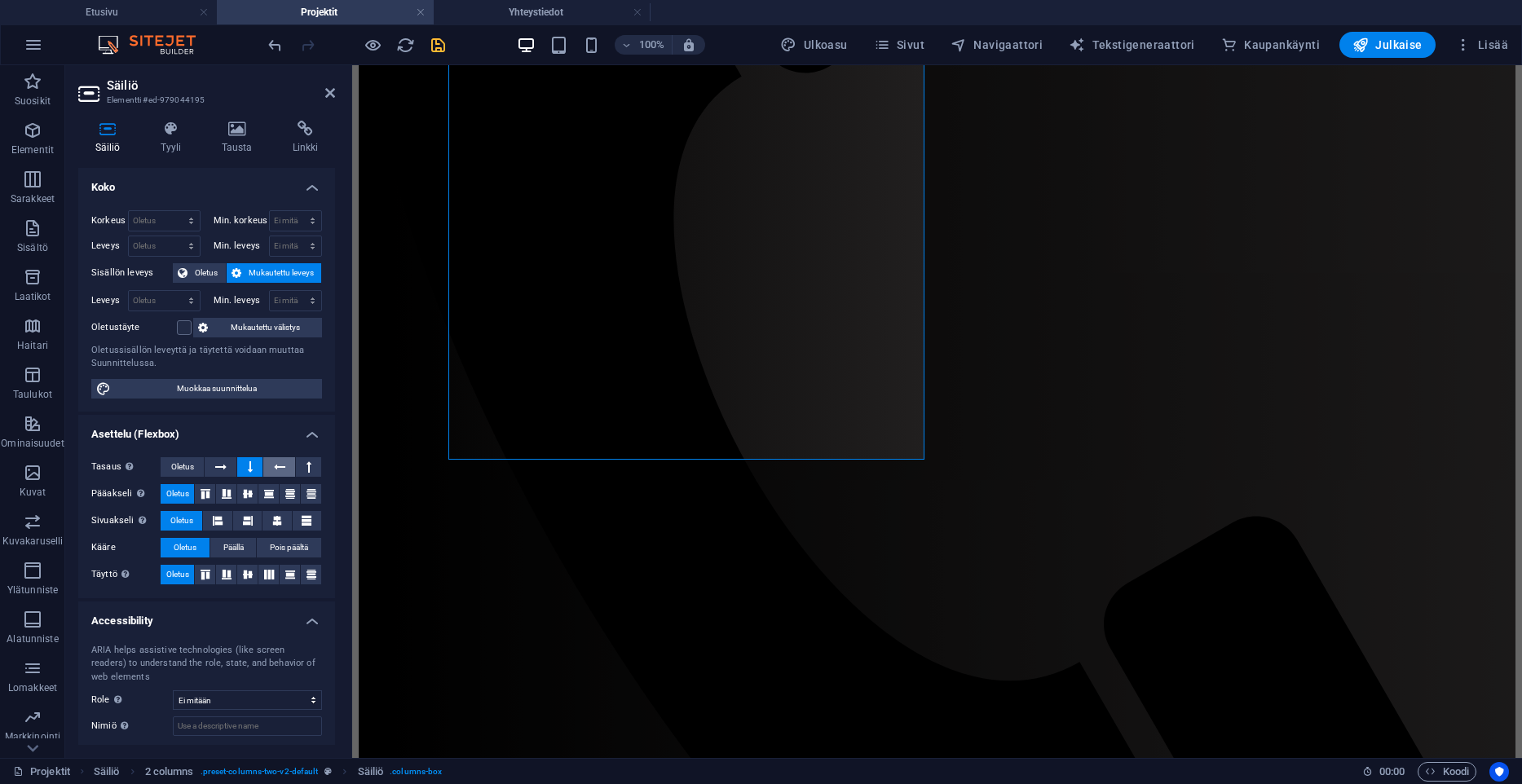
click at [282, 462] on icon at bounding box center [279, 467] width 11 height 19
click at [305, 466] on button at bounding box center [308, 467] width 26 height 19
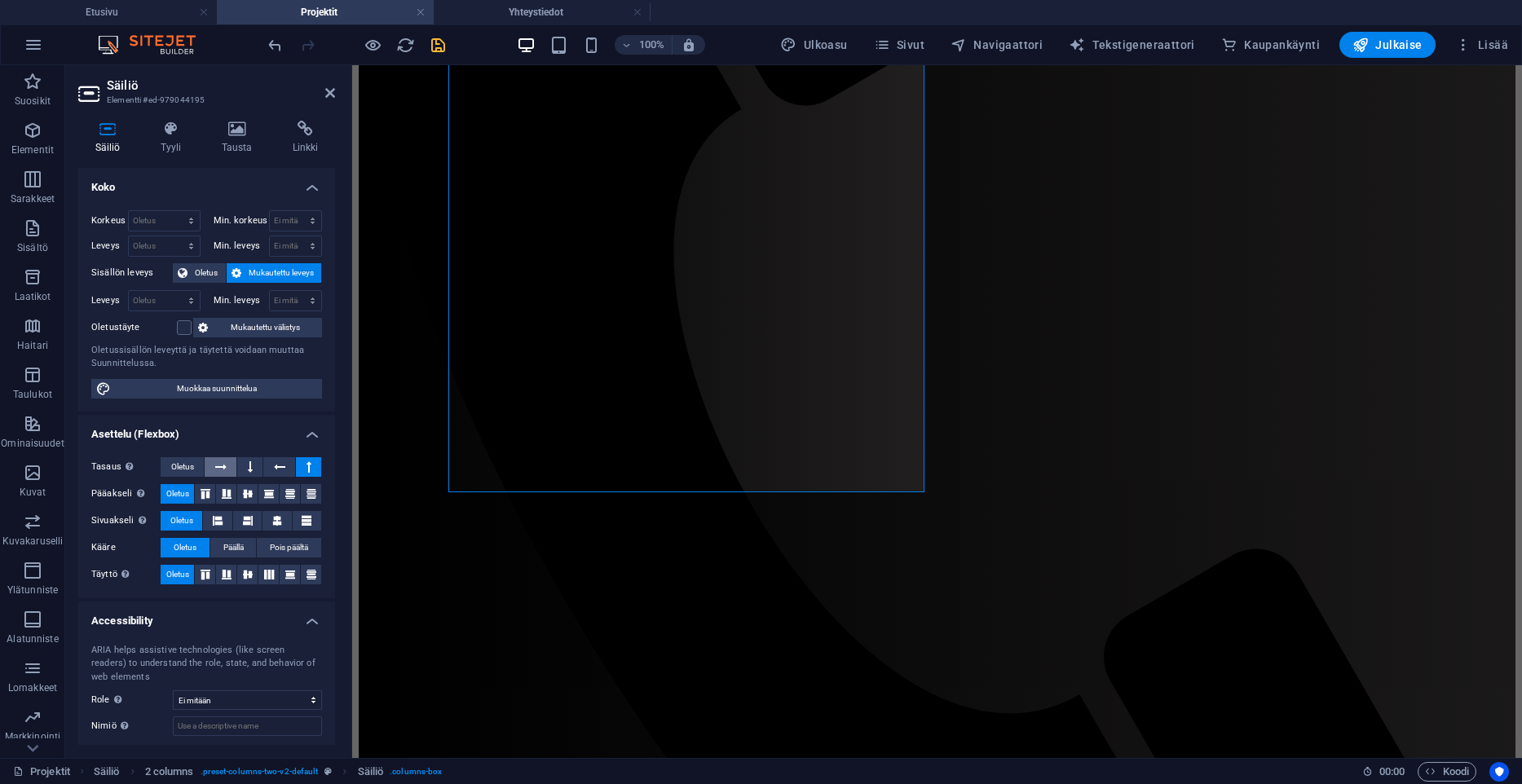
click at [211, 469] on button at bounding box center [221, 467] width 32 height 19
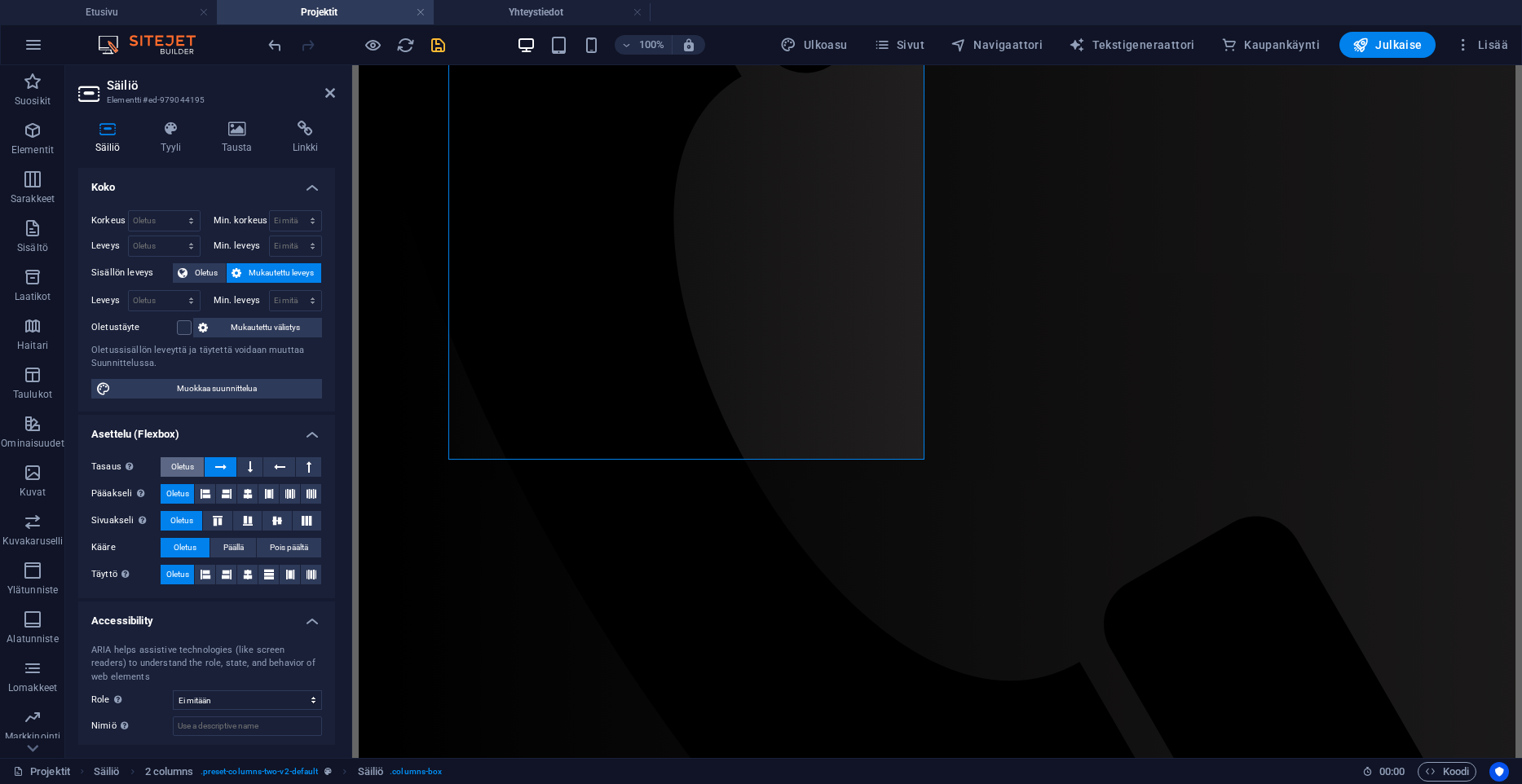
click at [185, 464] on span "Oletus" at bounding box center [183, 467] width 23 height 19
click at [206, 501] on icon at bounding box center [205, 494] width 10 height 19
click at [224, 495] on icon at bounding box center [226, 494] width 10 height 19
click at [246, 492] on icon at bounding box center [247, 494] width 10 height 19
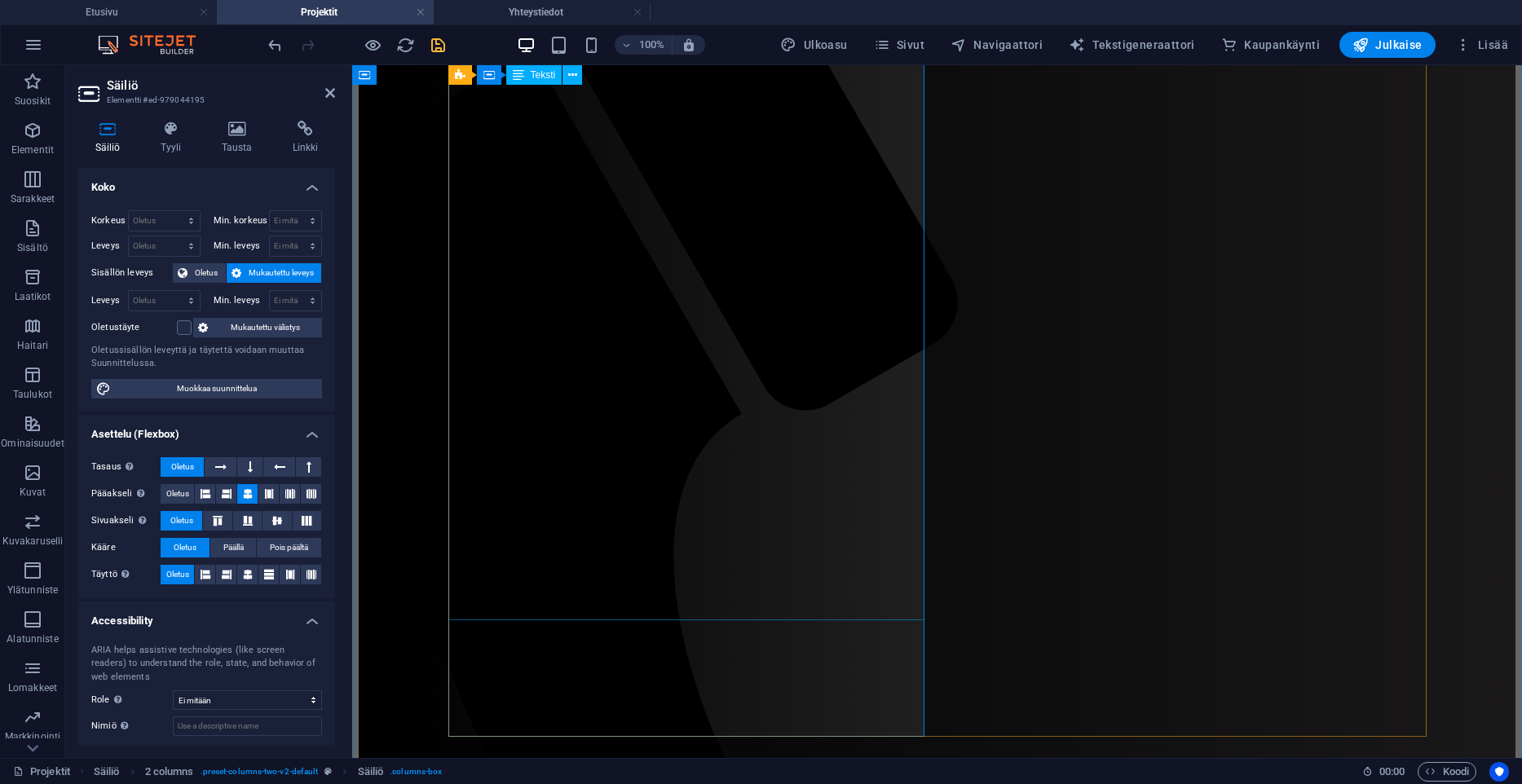
scroll to position [337, 0]
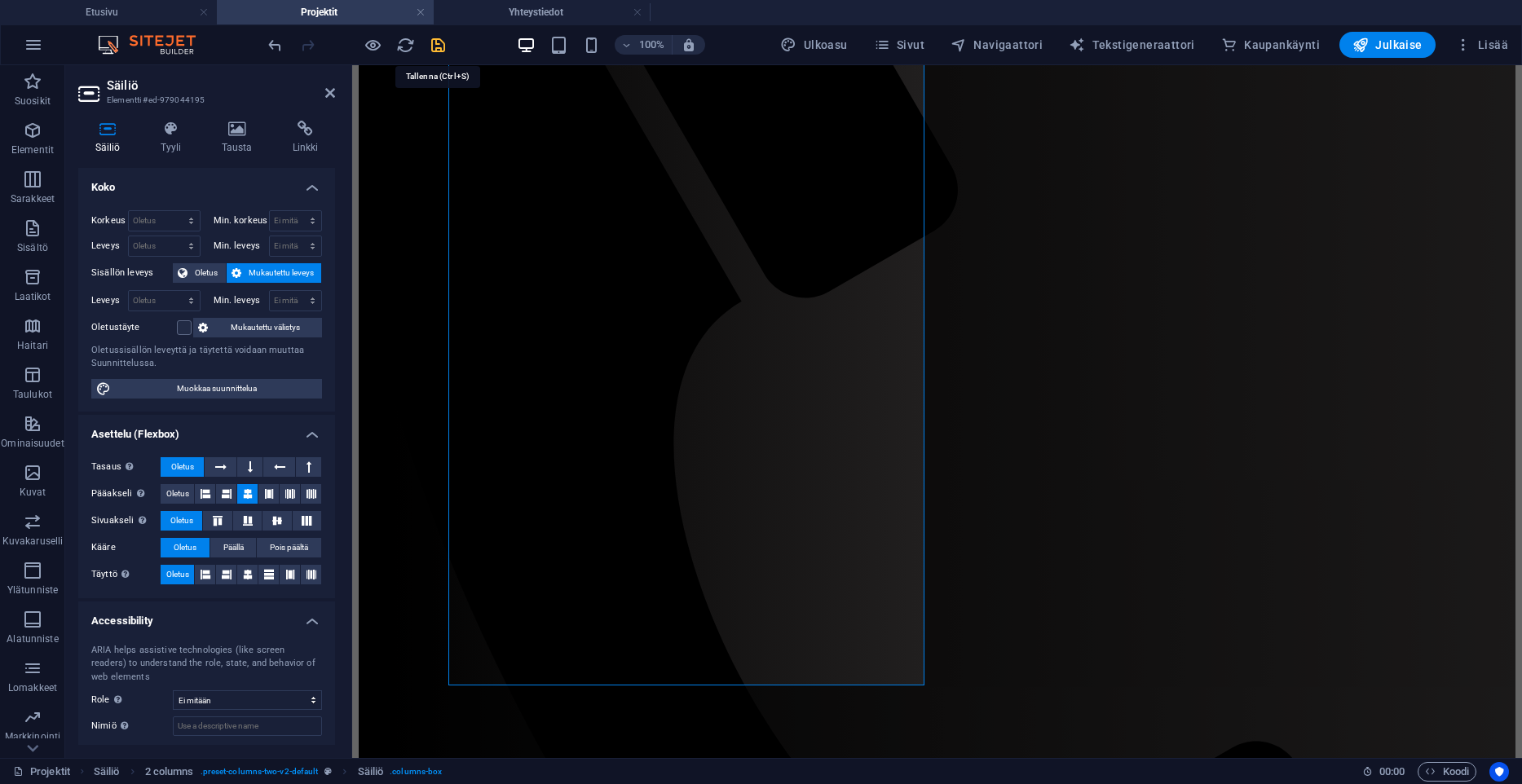
click at [443, 51] on icon "save" at bounding box center [437, 45] width 19 height 19
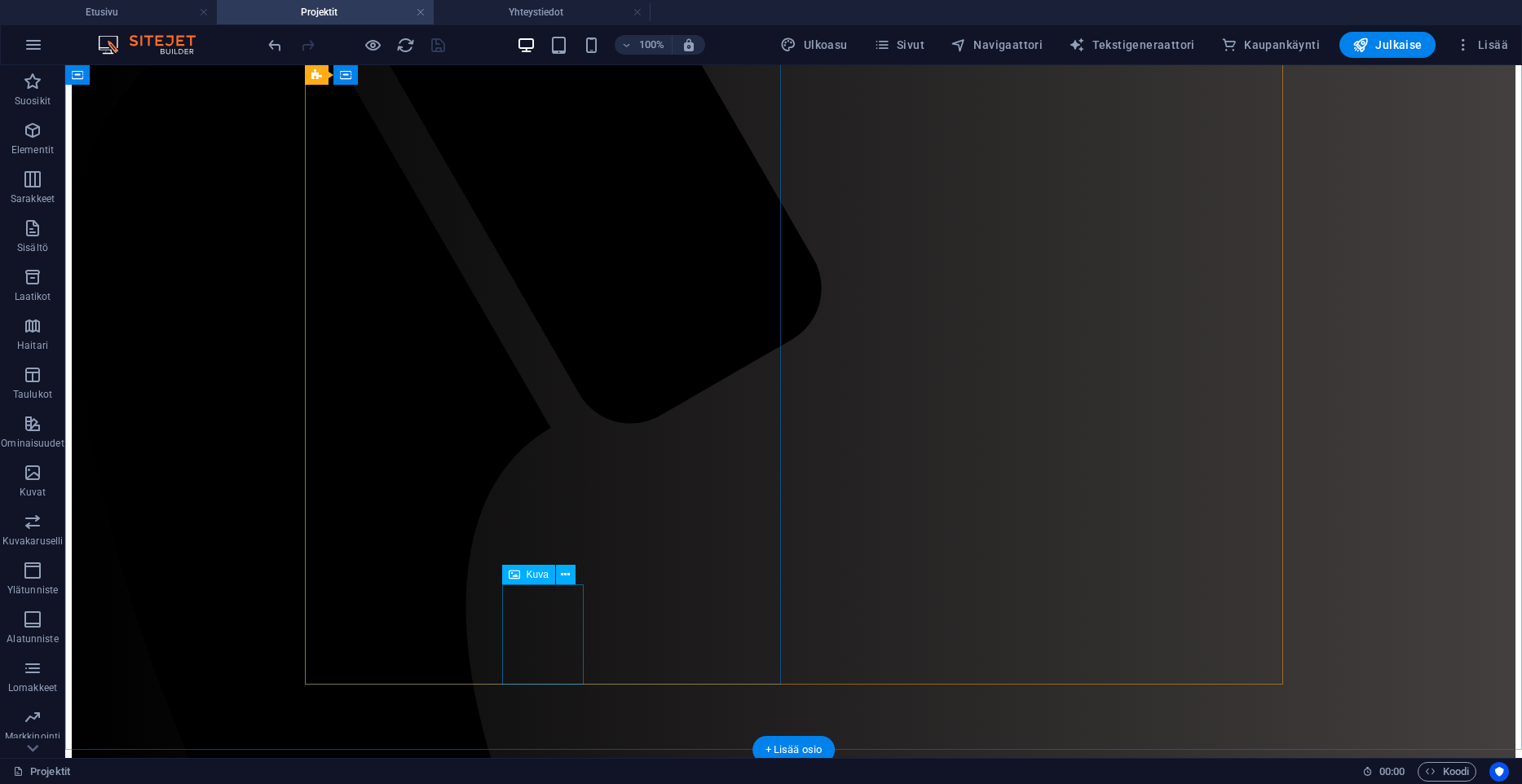
select select "px"
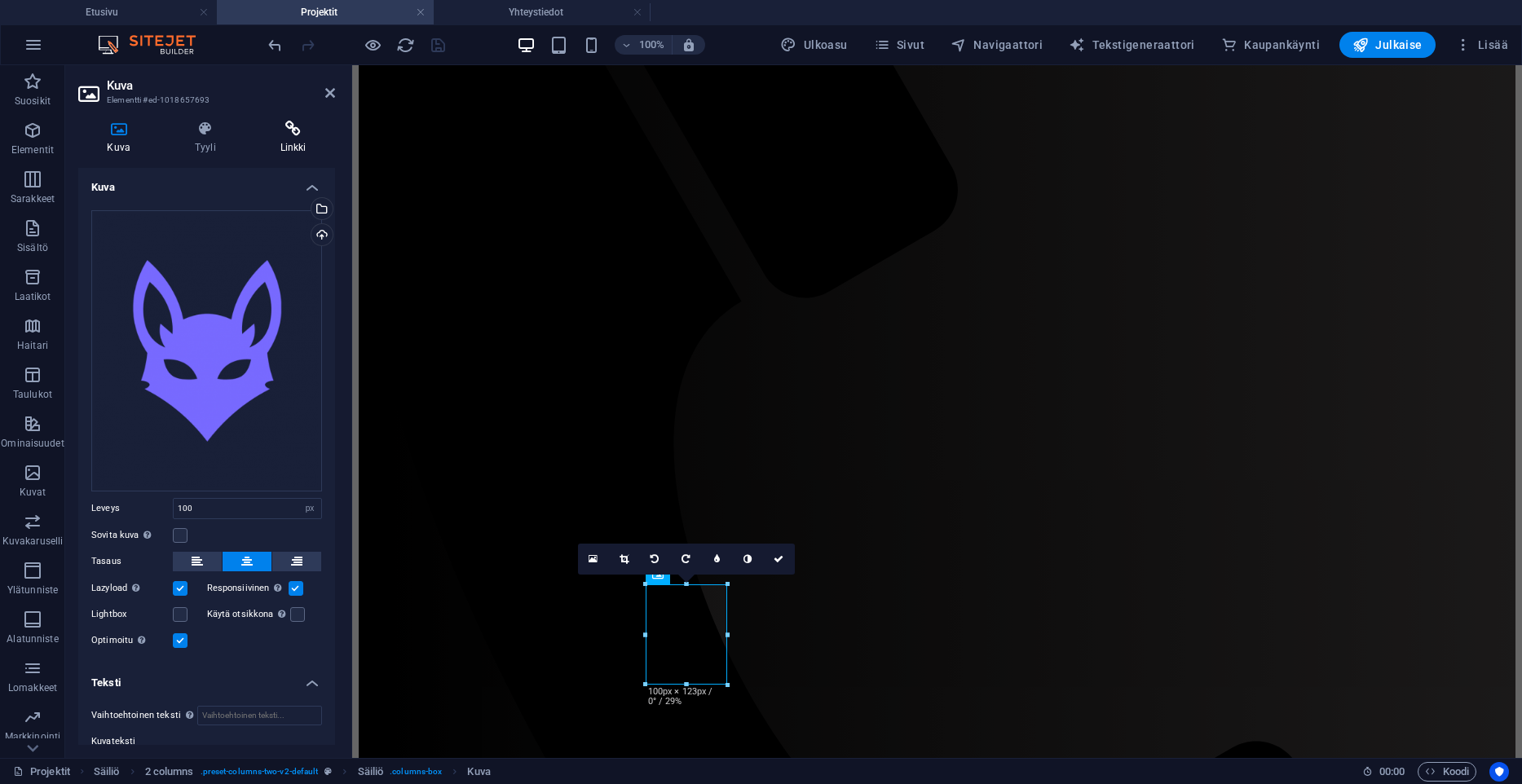
click at [271, 124] on icon at bounding box center [292, 129] width 84 height 16
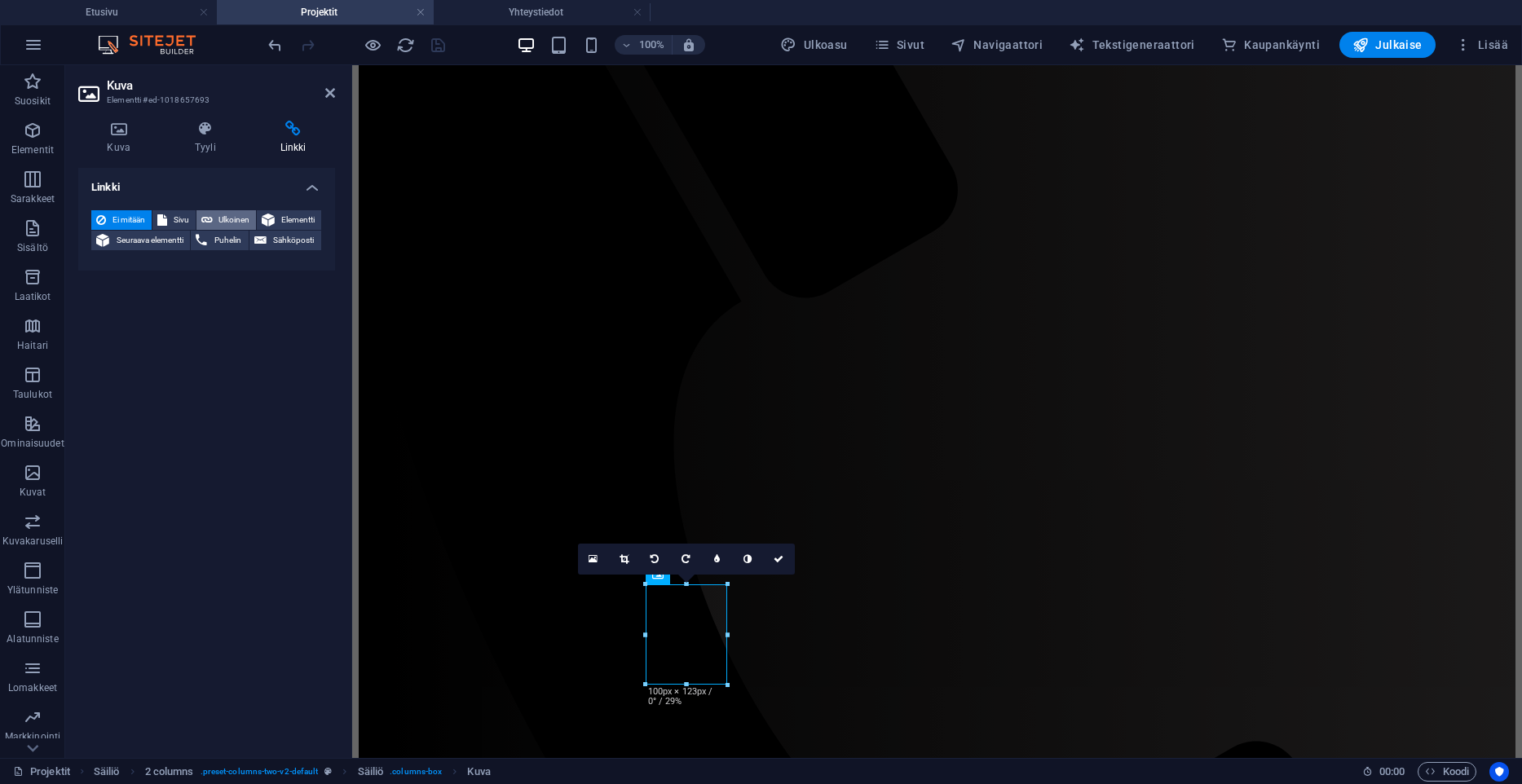
click at [212, 219] on icon at bounding box center [207, 220] width 11 height 19
select select "blank"
select select
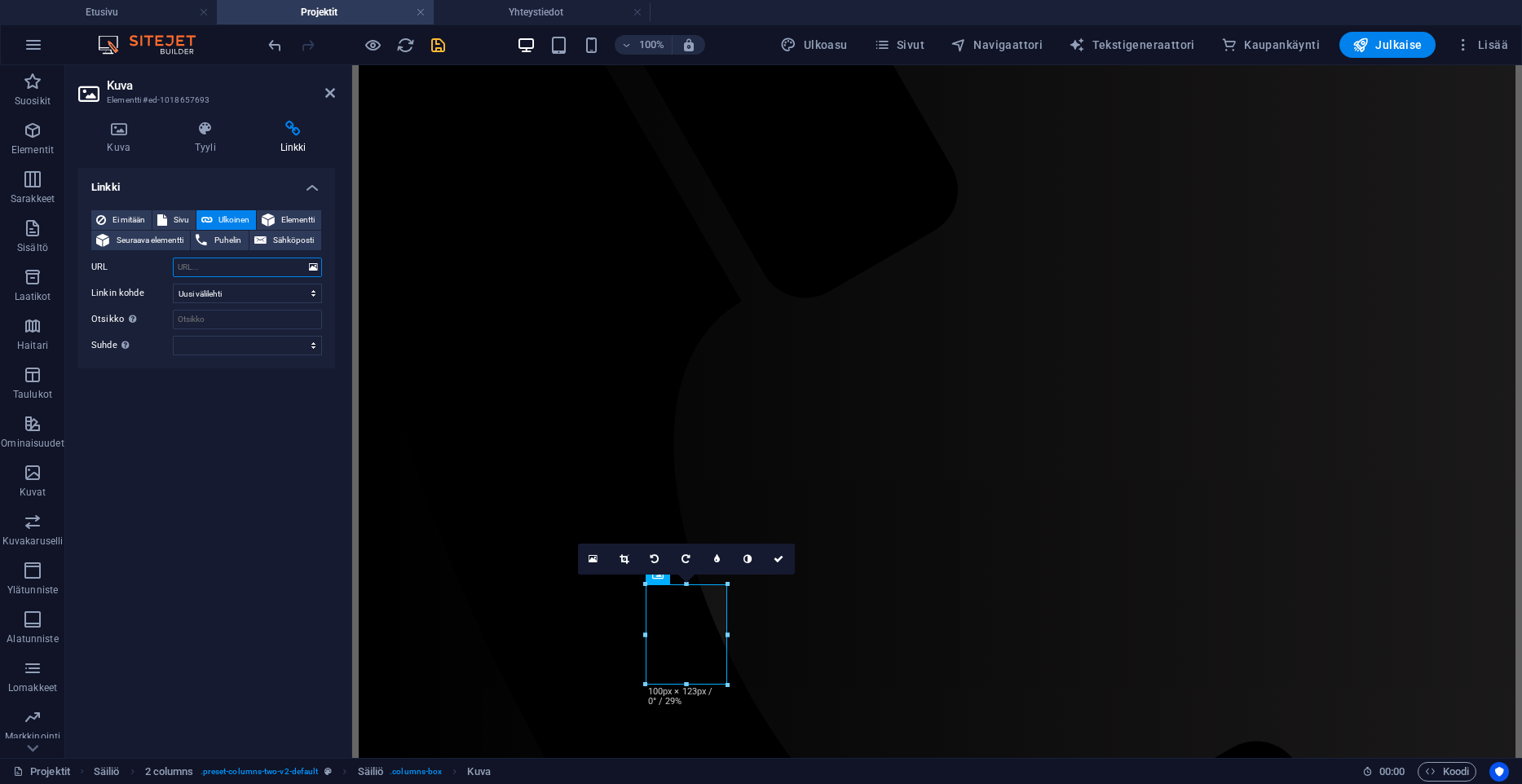
click at [218, 268] on input "URL" at bounding box center [247, 268] width 149 height 19
type input "htt"
select select
type input "https"
select select
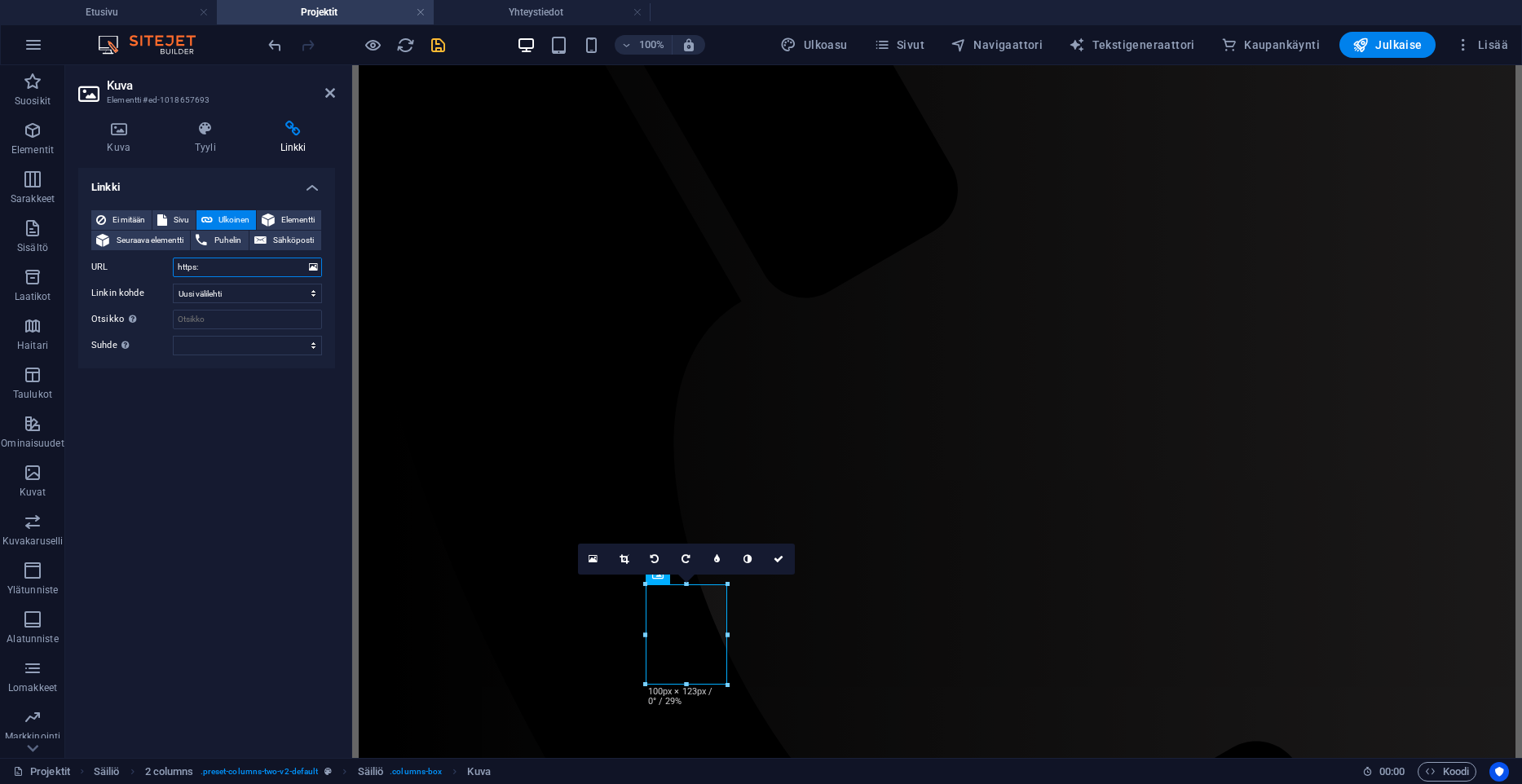
type input "https:/"
select select
type input "https://"
select select
type input "https://t"
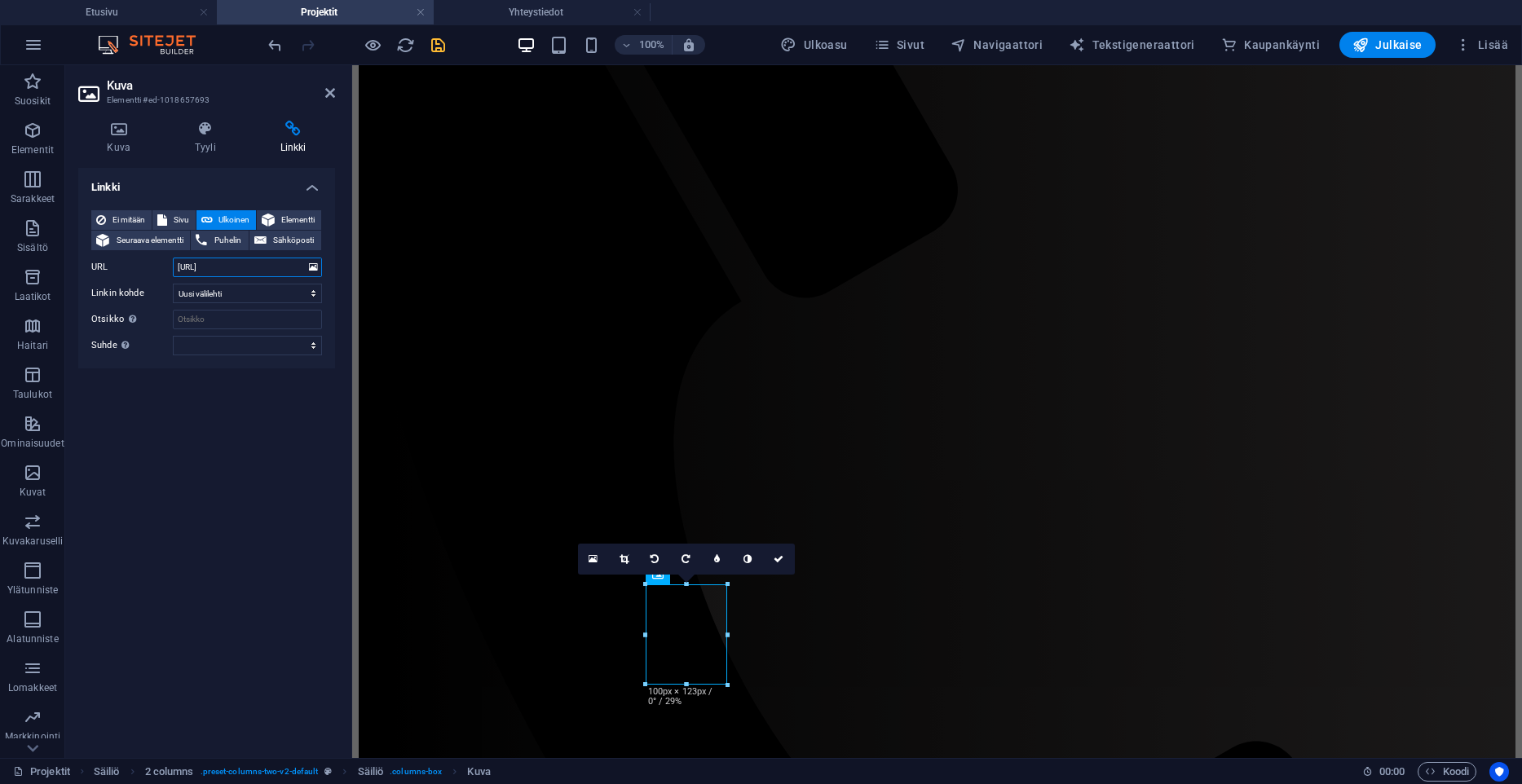
select select
type input "https://tietokettu"
select select
type input "https://tietokettu.net"
select select
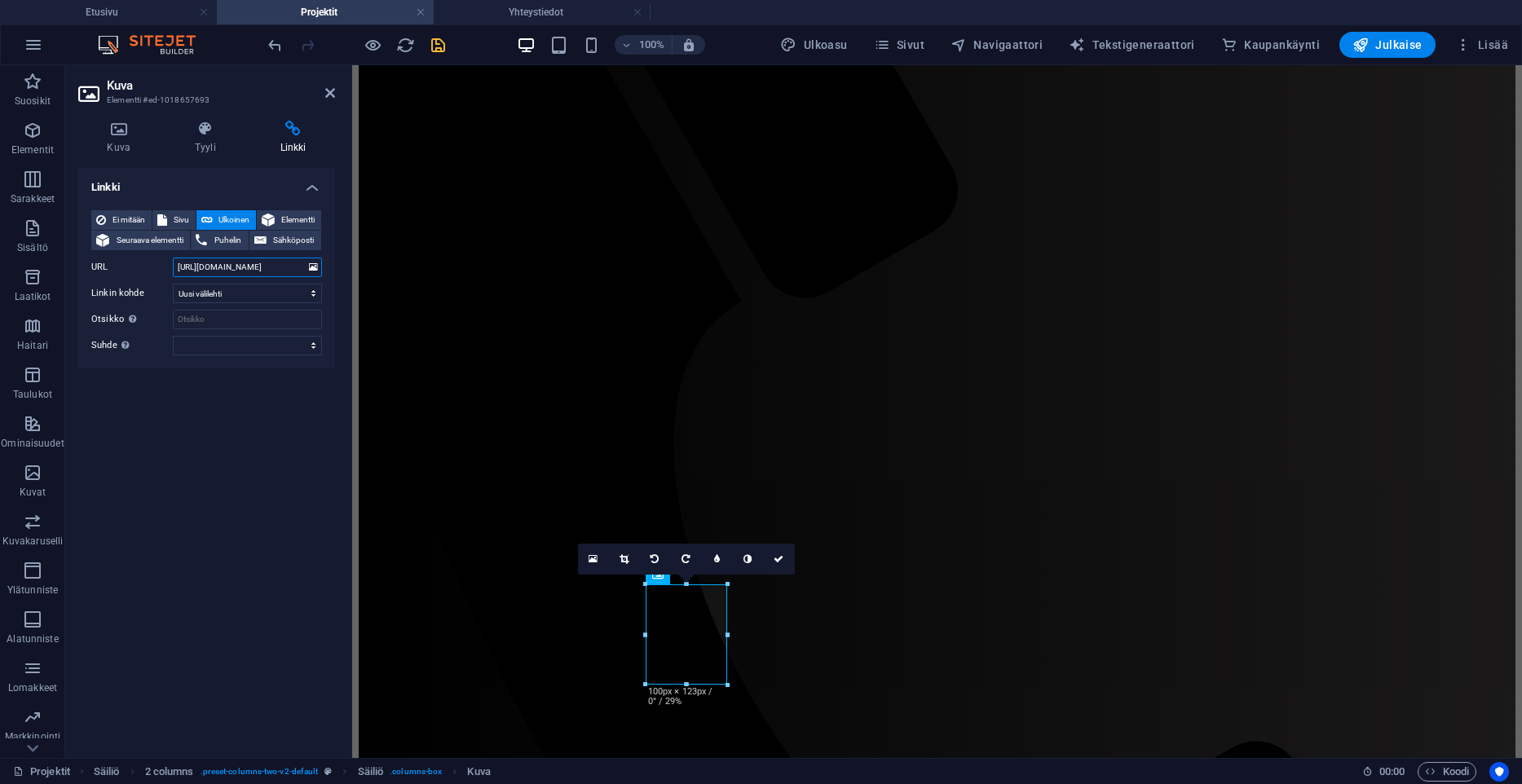
type input "https://tietokettu.net"
click at [433, 48] on icon "save" at bounding box center [437, 45] width 19 height 19
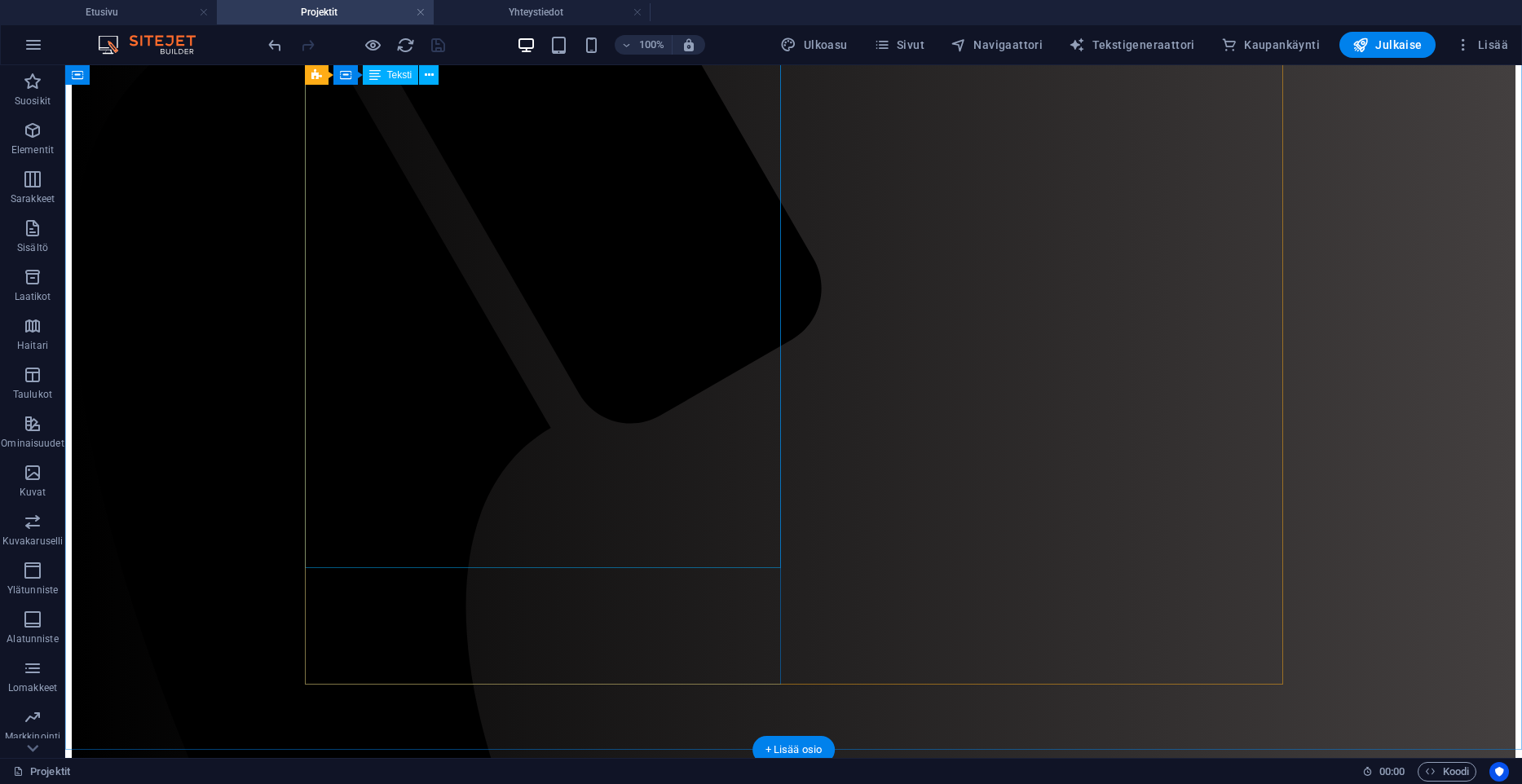
scroll to position [0, 0]
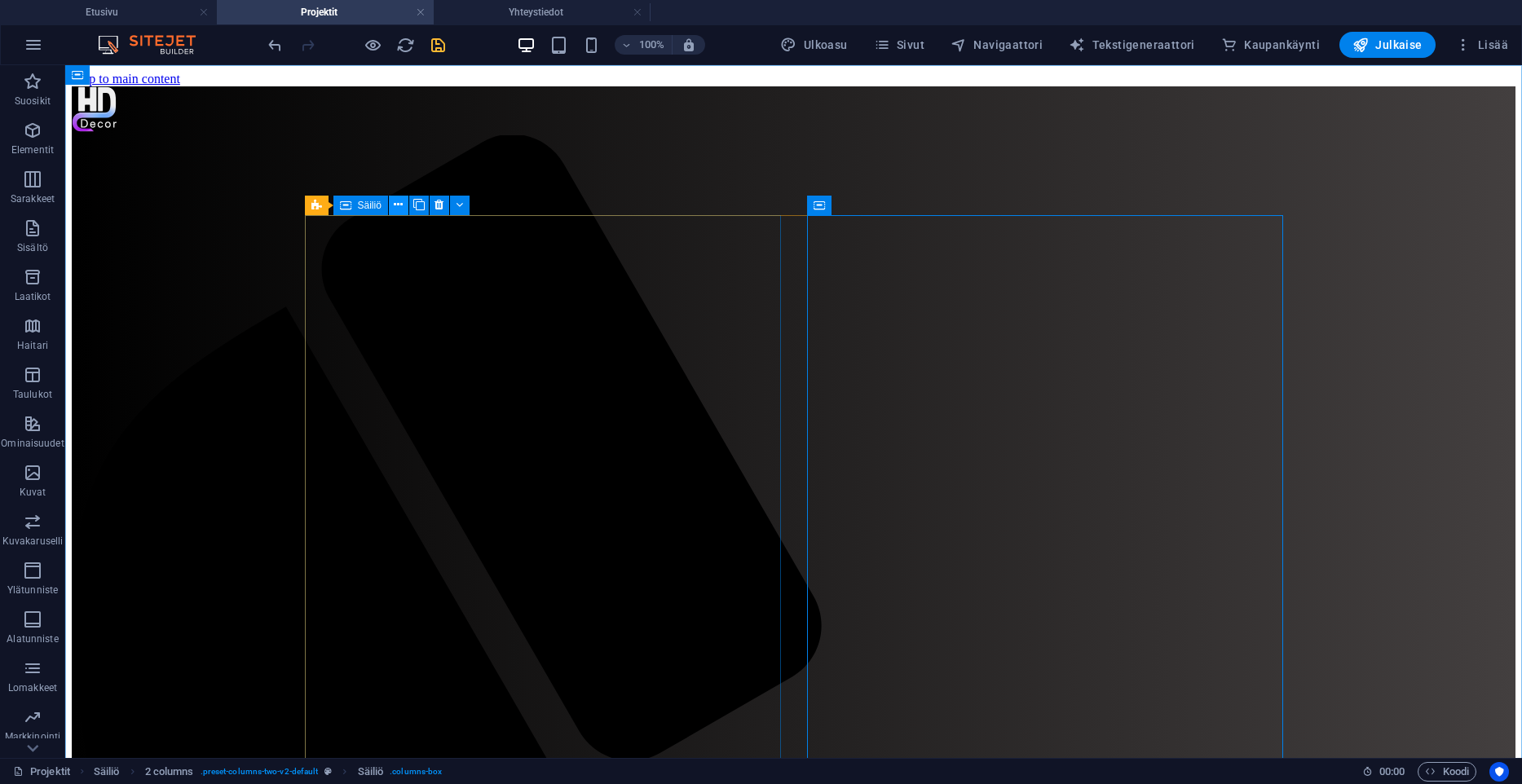
click at [404, 207] on button at bounding box center [398, 205] width 19 height 19
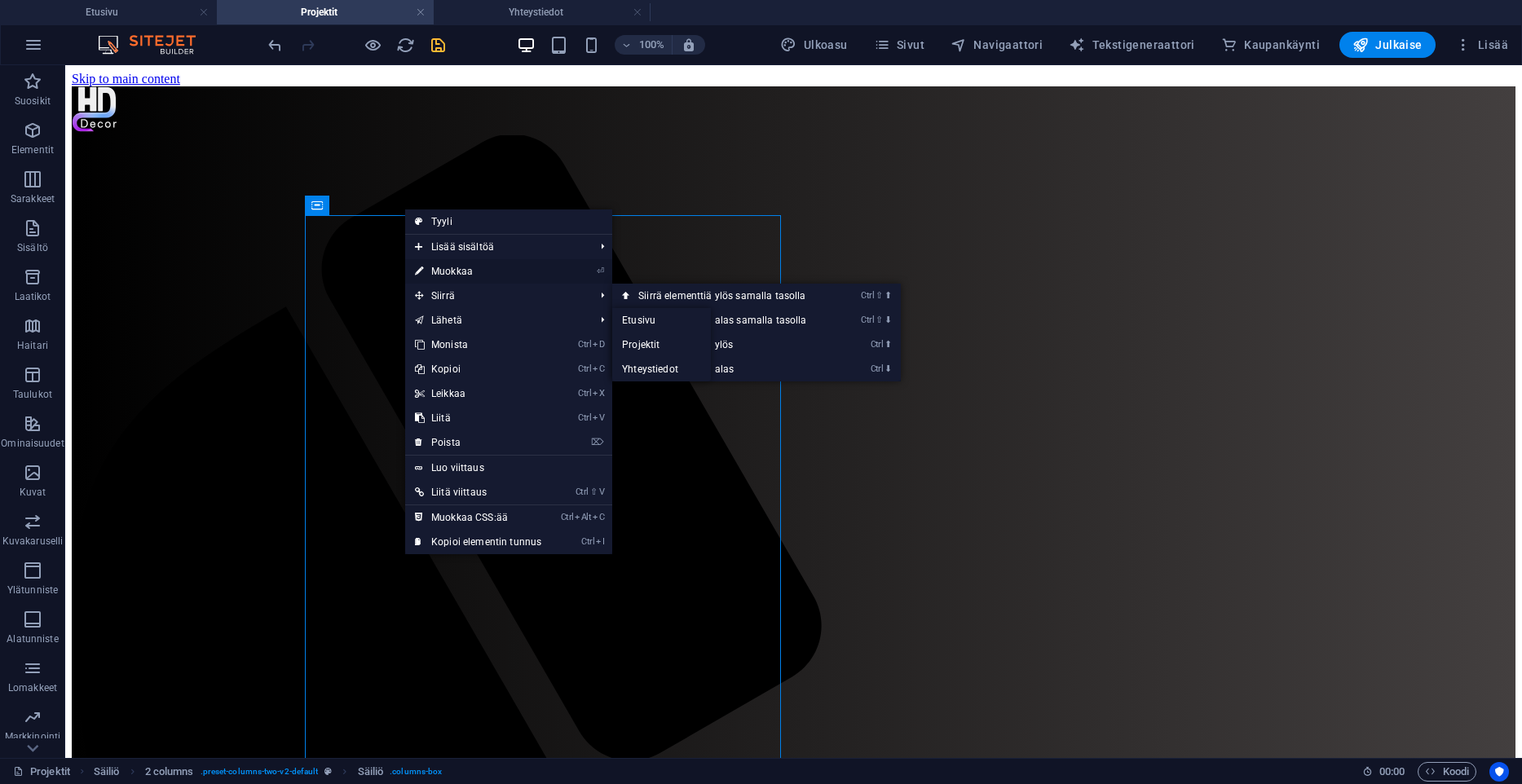
click at [458, 267] on link "⏎ Muokkaa" at bounding box center [478, 271] width 146 height 25
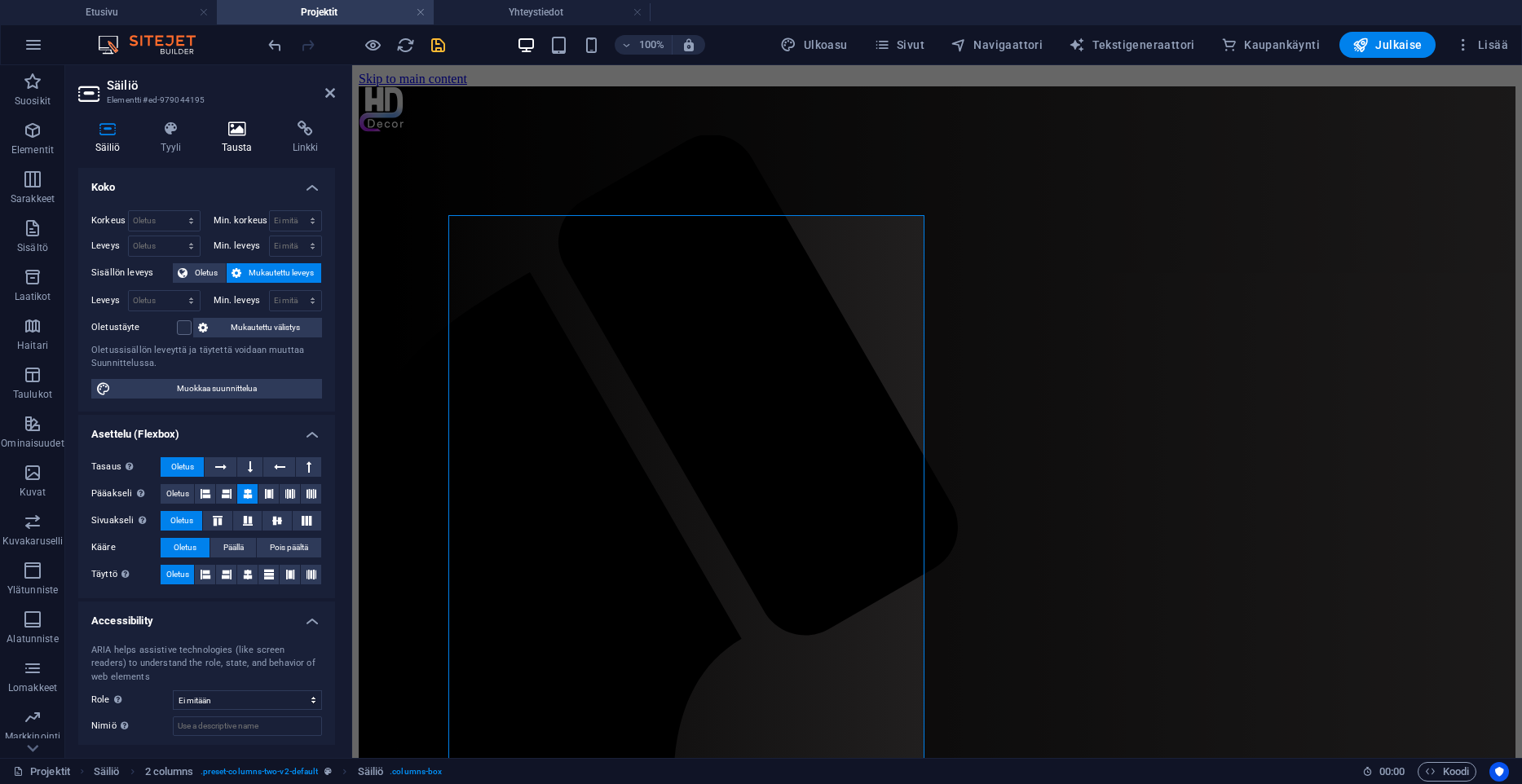
click at [239, 150] on h4 "Tausta" at bounding box center [240, 138] width 71 height 34
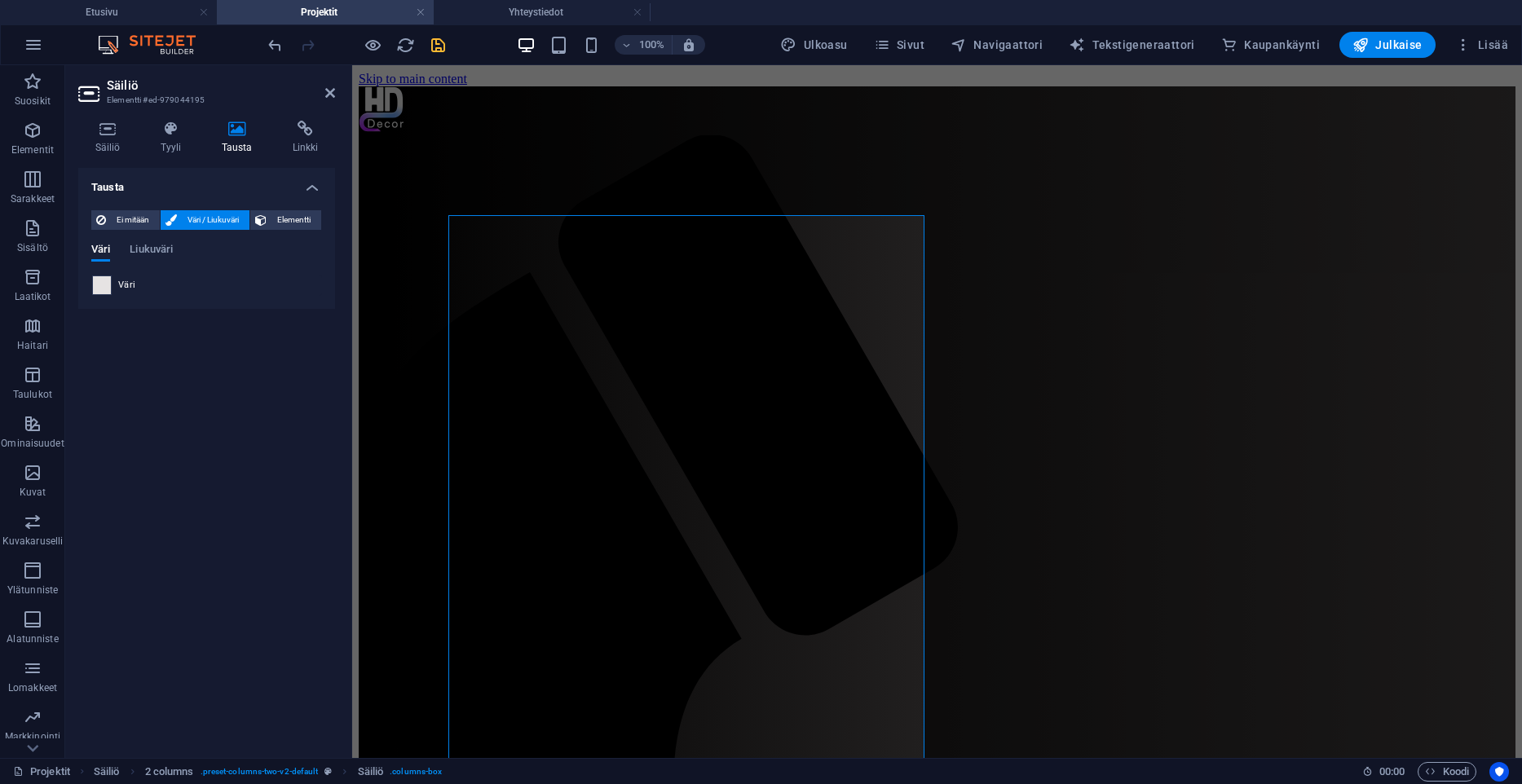
click at [99, 286] on span at bounding box center [102, 285] width 18 height 18
type input "#e6e3e3"
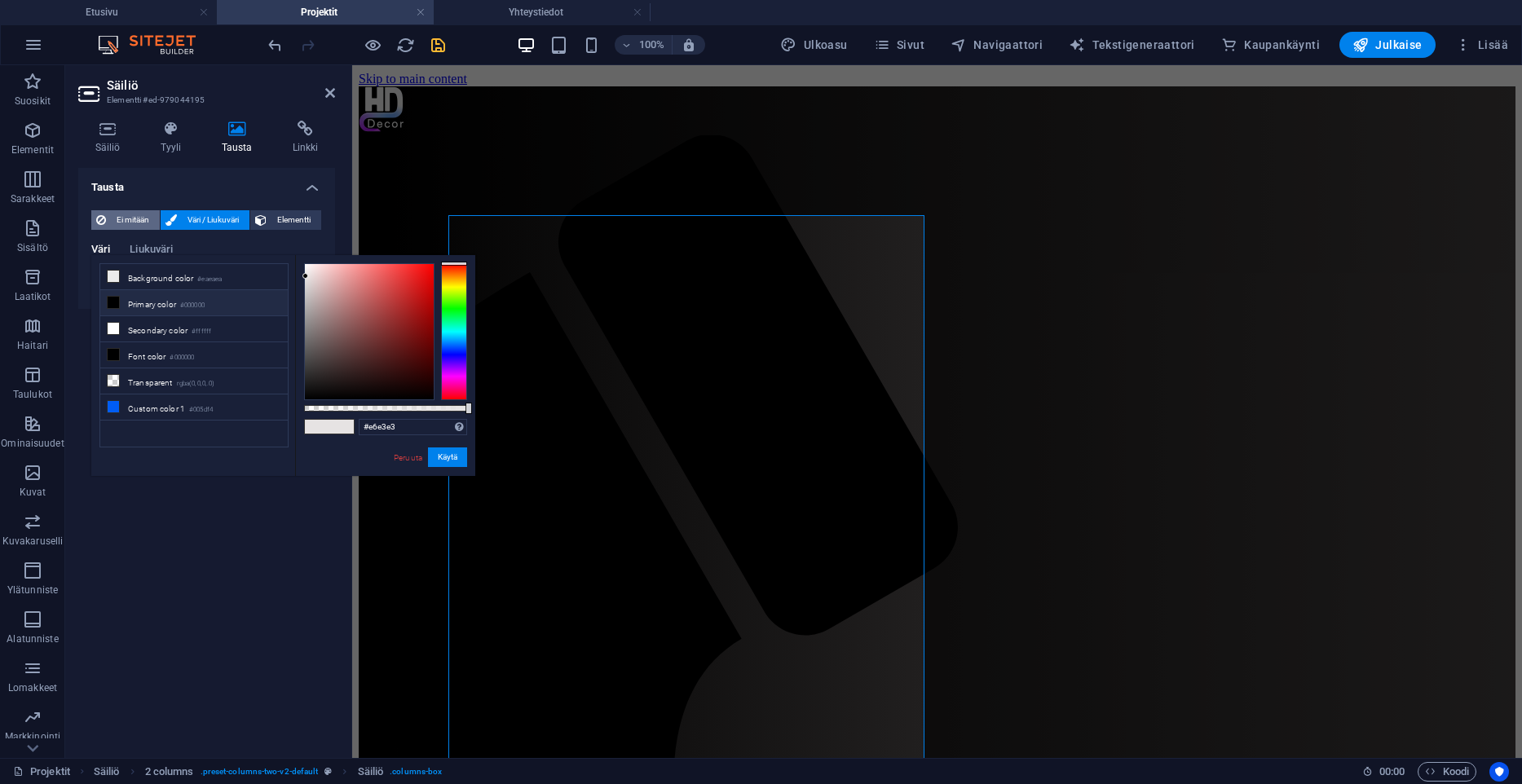
click at [117, 218] on span "Ei mitään" at bounding box center [133, 220] width 44 height 19
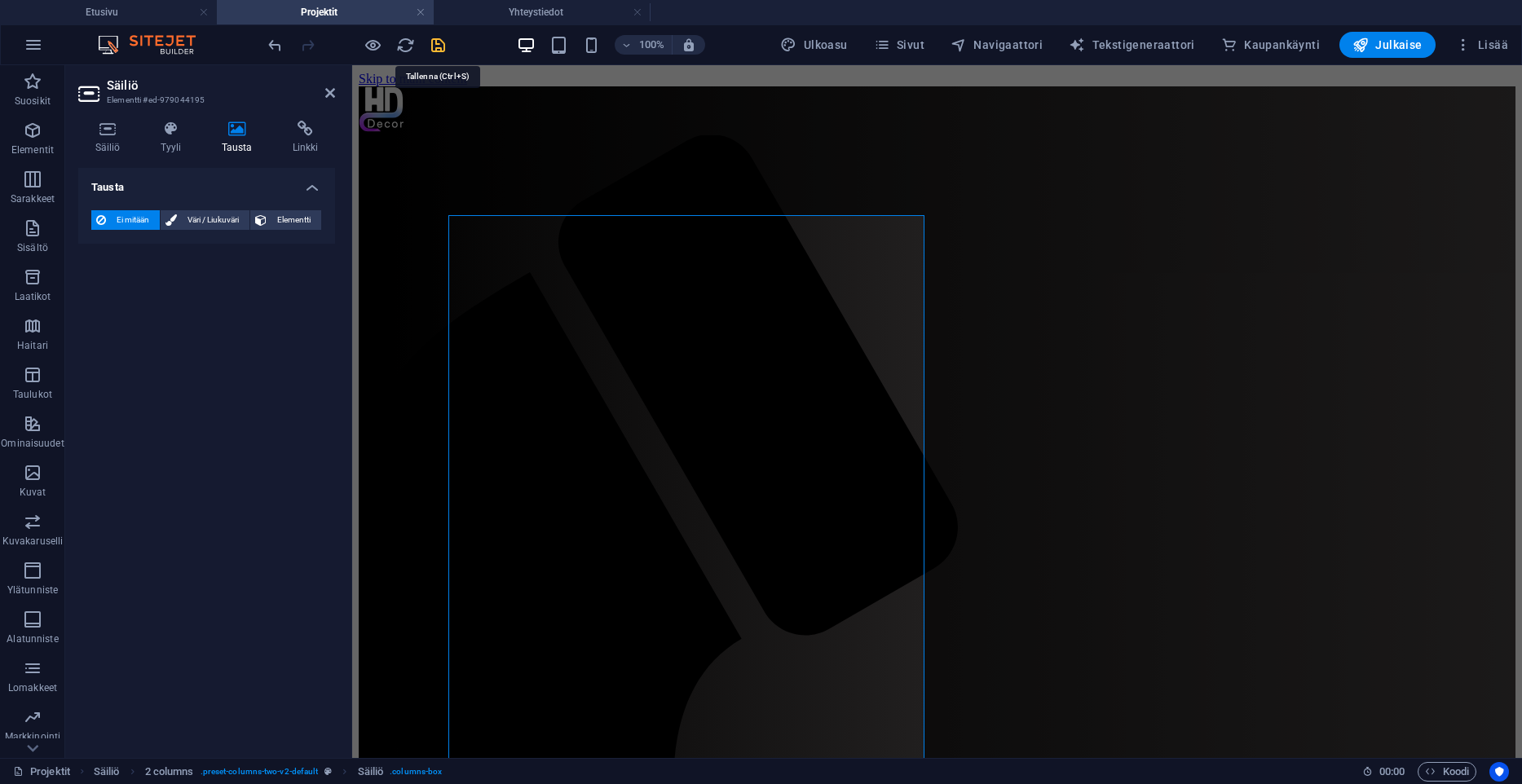
click at [445, 48] on icon "save" at bounding box center [437, 45] width 19 height 19
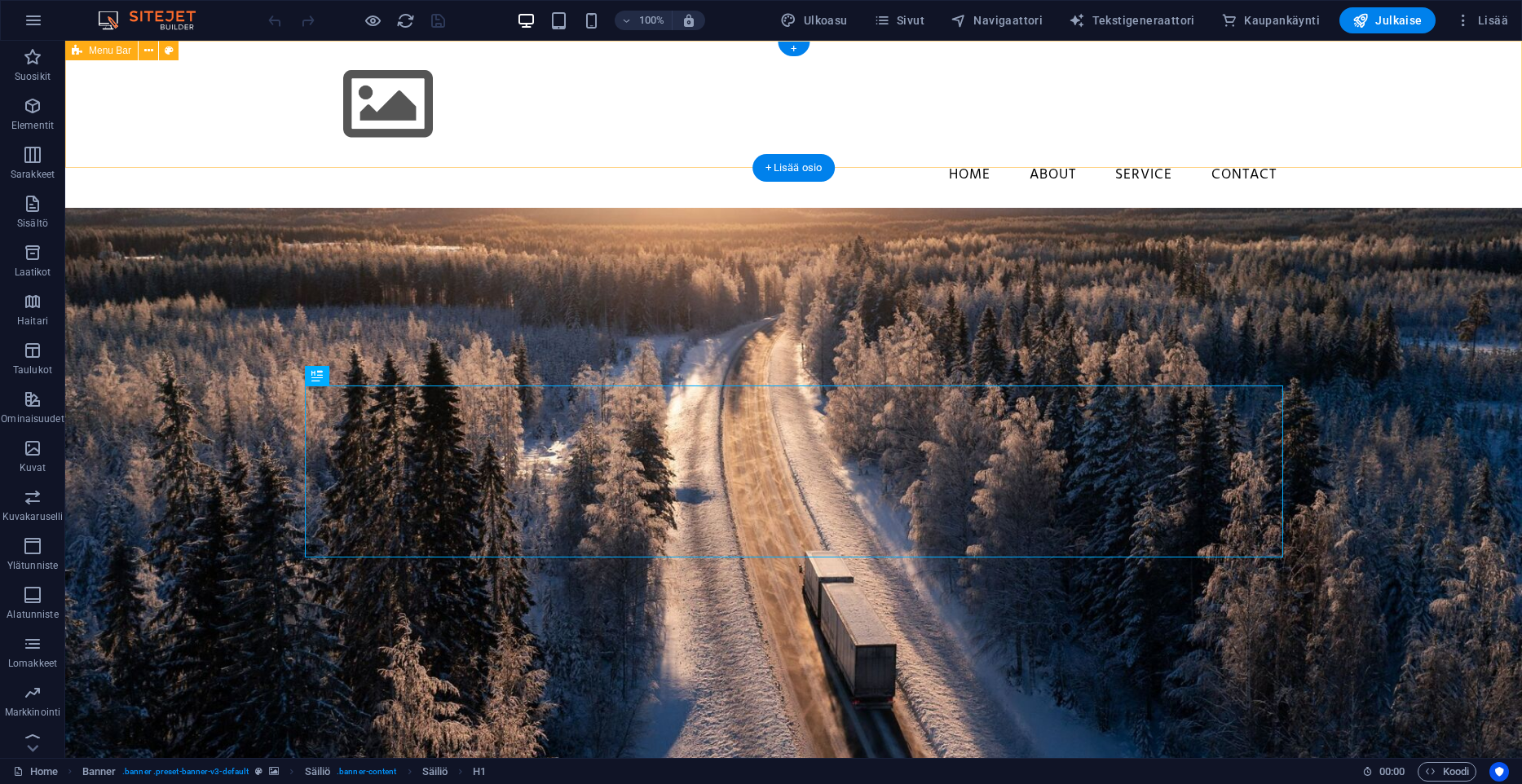
click at [216, 123] on div "Menu Home About Service Contact" at bounding box center [793, 124] width 1457 height 167
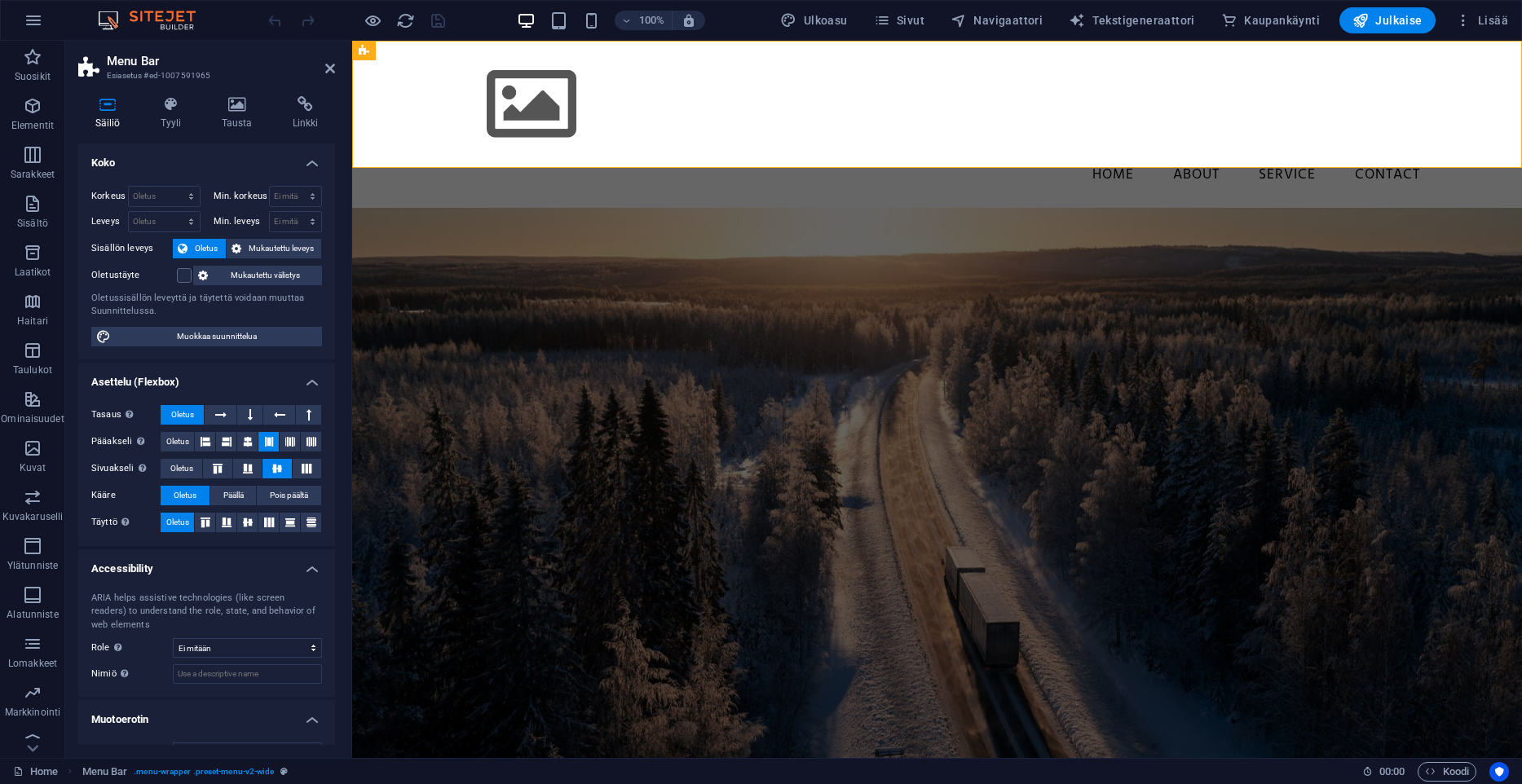
click at [337, 74] on aside "Menu Bar Esiasetus #ed-1007591965 Säiliö Tyyli Tausta Linkki Koko Korkeus Oletu…" at bounding box center [208, 399] width 287 height 717
click at [329, 72] on icon at bounding box center [329, 68] width 10 height 13
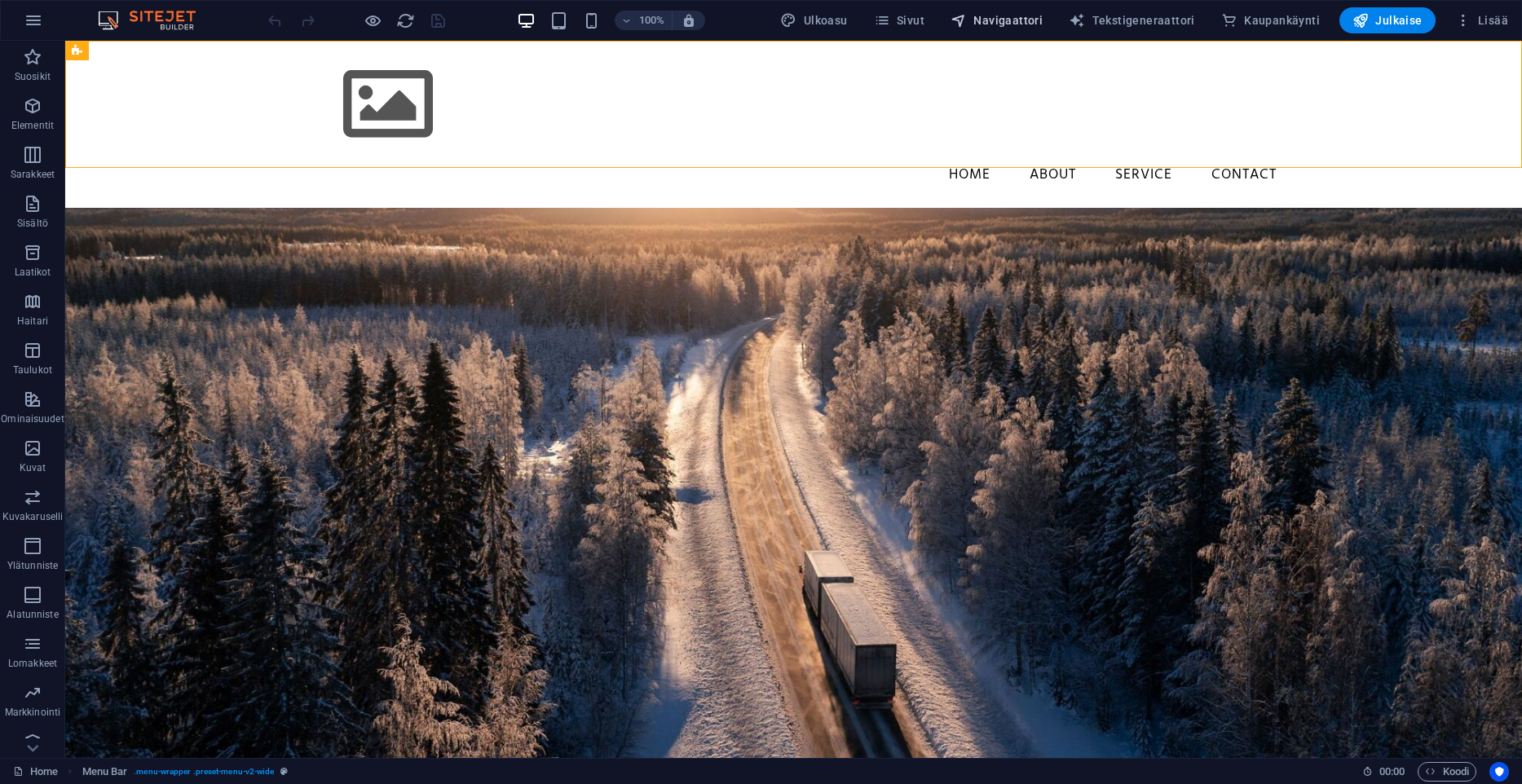
click at [1030, 26] on span "Navigaattori" at bounding box center [996, 20] width 92 height 16
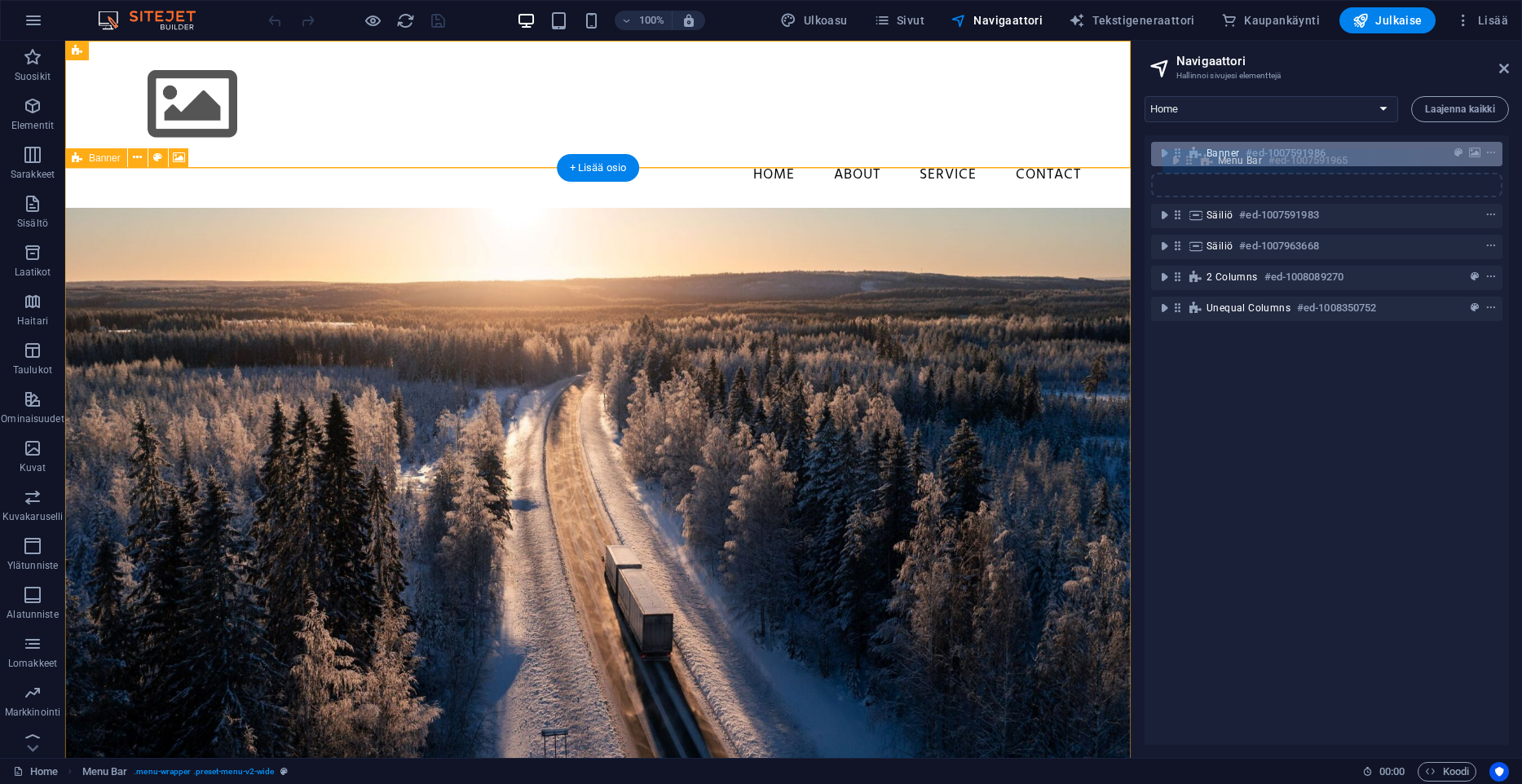
drag, startPoint x: 1179, startPoint y: 154, endPoint x: 1193, endPoint y: 164, distance: 17.2
click at [1193, 164] on div "Menu Bar #ed-1007591965 Banner #ed-1007591986 Säiliö #ed-1007591983 Säiliö #ed-…" at bounding box center [1327, 440] width 365 height 609
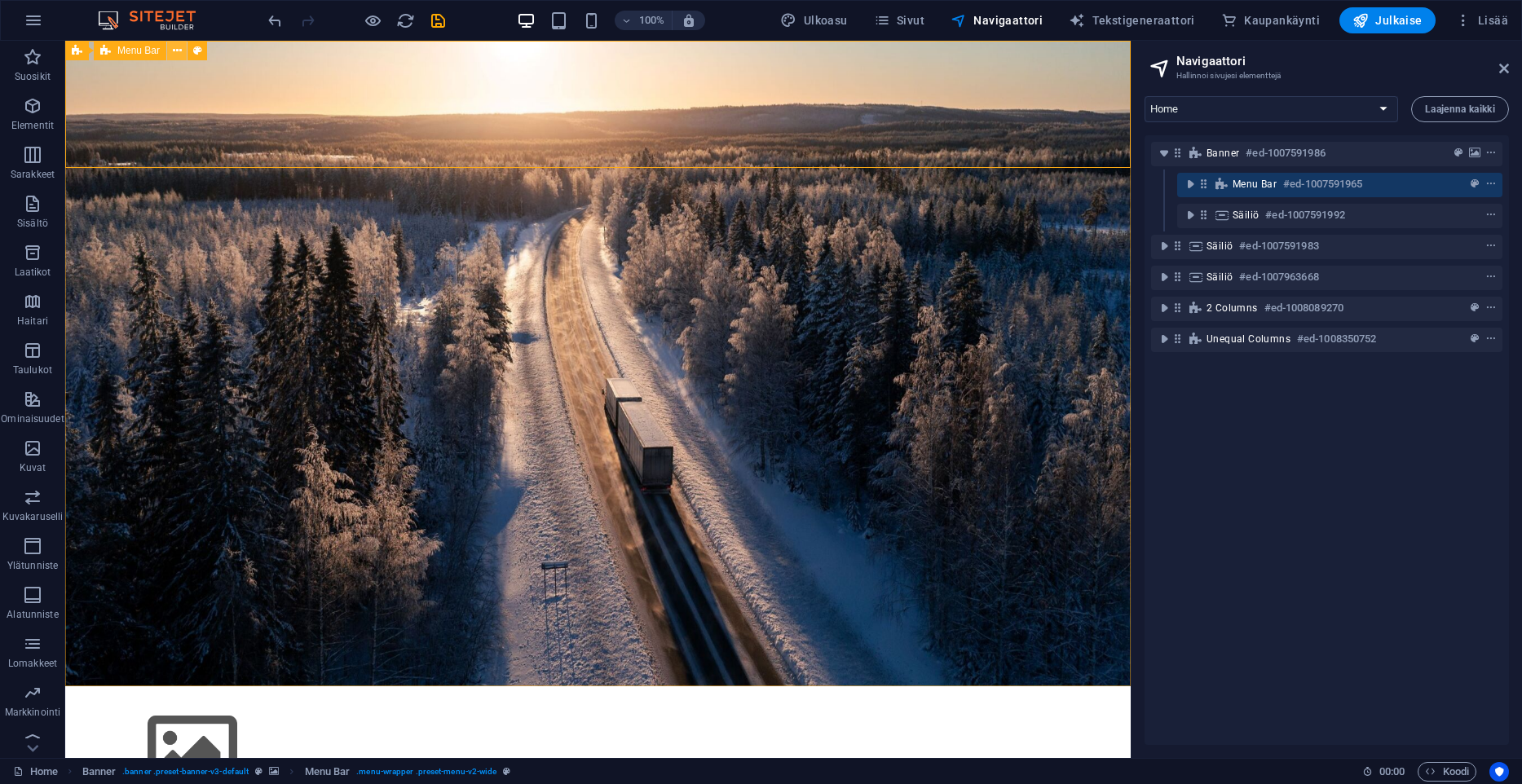
click at [173, 52] on icon at bounding box center [178, 50] width 9 height 17
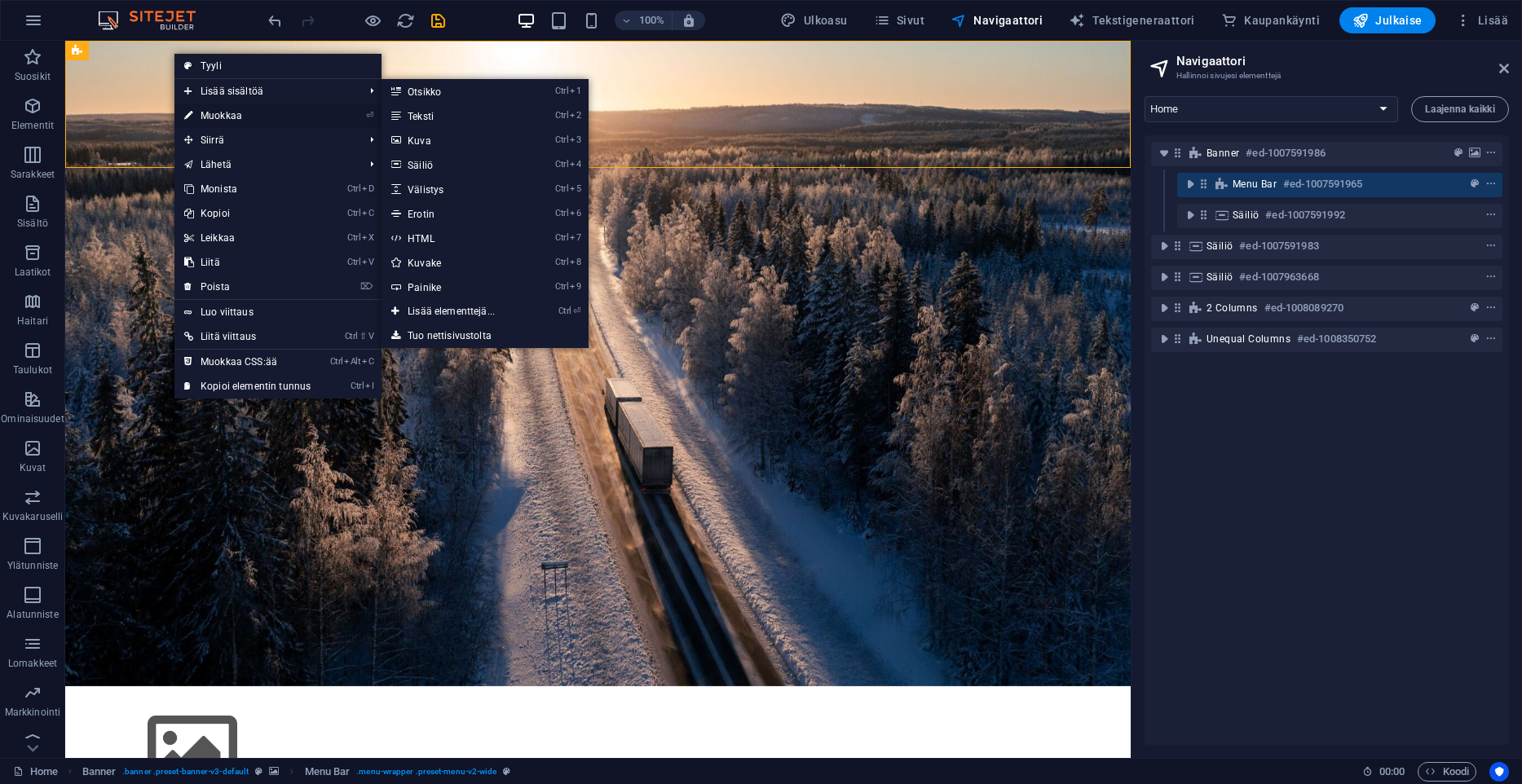
click at [211, 108] on link "⏎ Muokkaa" at bounding box center [246, 116] width 146 height 25
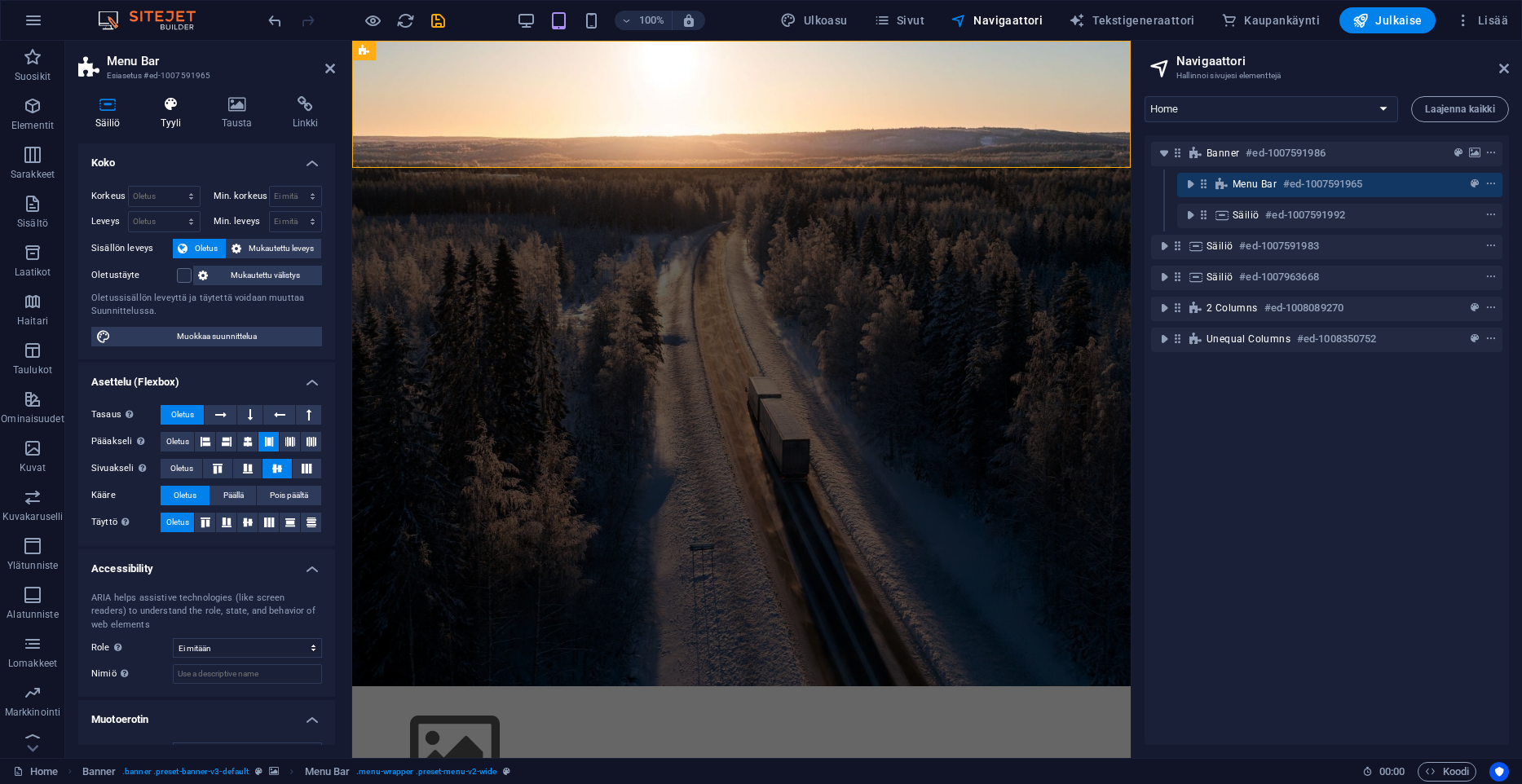
click at [168, 117] on h4 "Tyyli" at bounding box center [173, 113] width 61 height 34
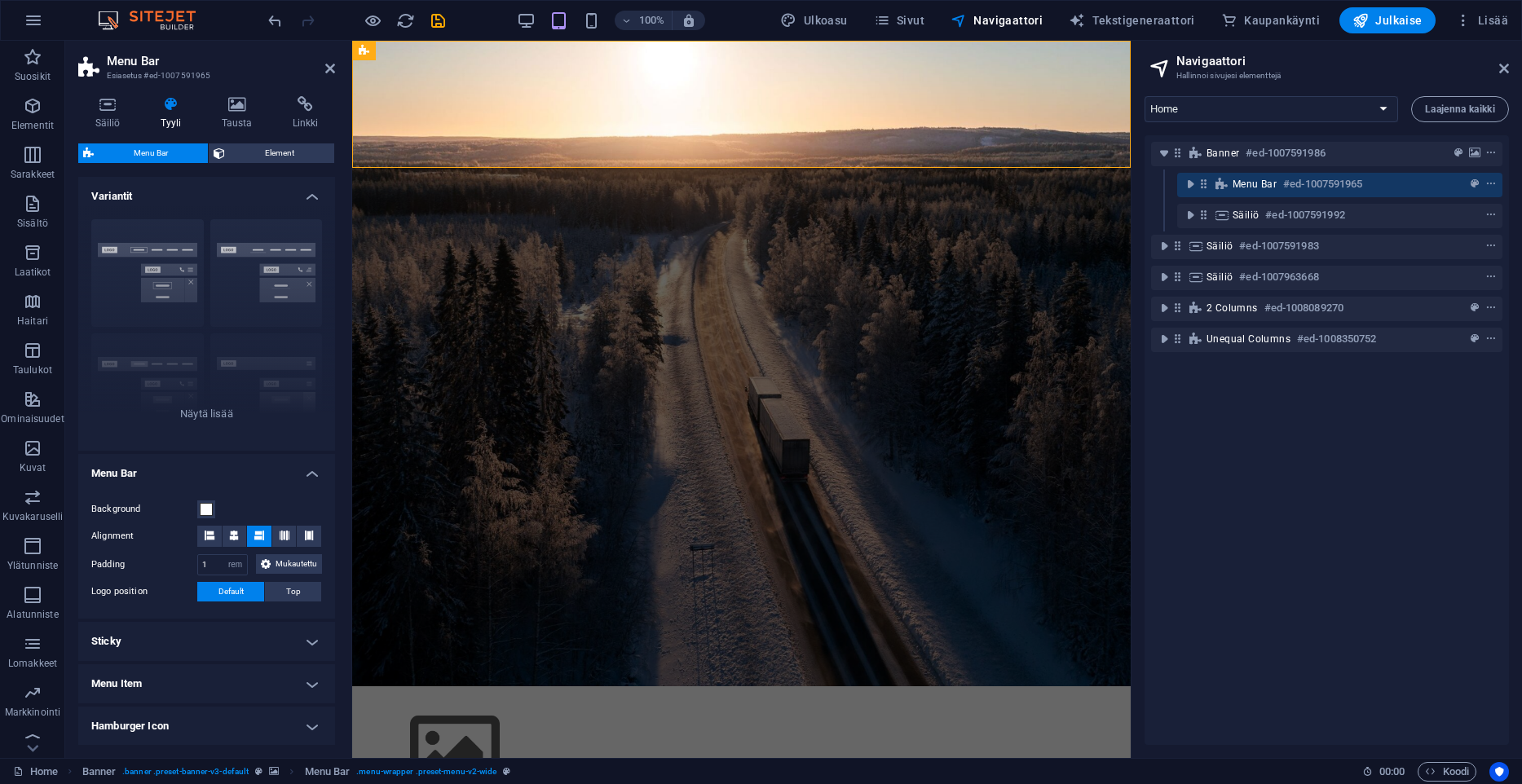
click at [206, 691] on h4 "Menu Item" at bounding box center [207, 683] width 257 height 39
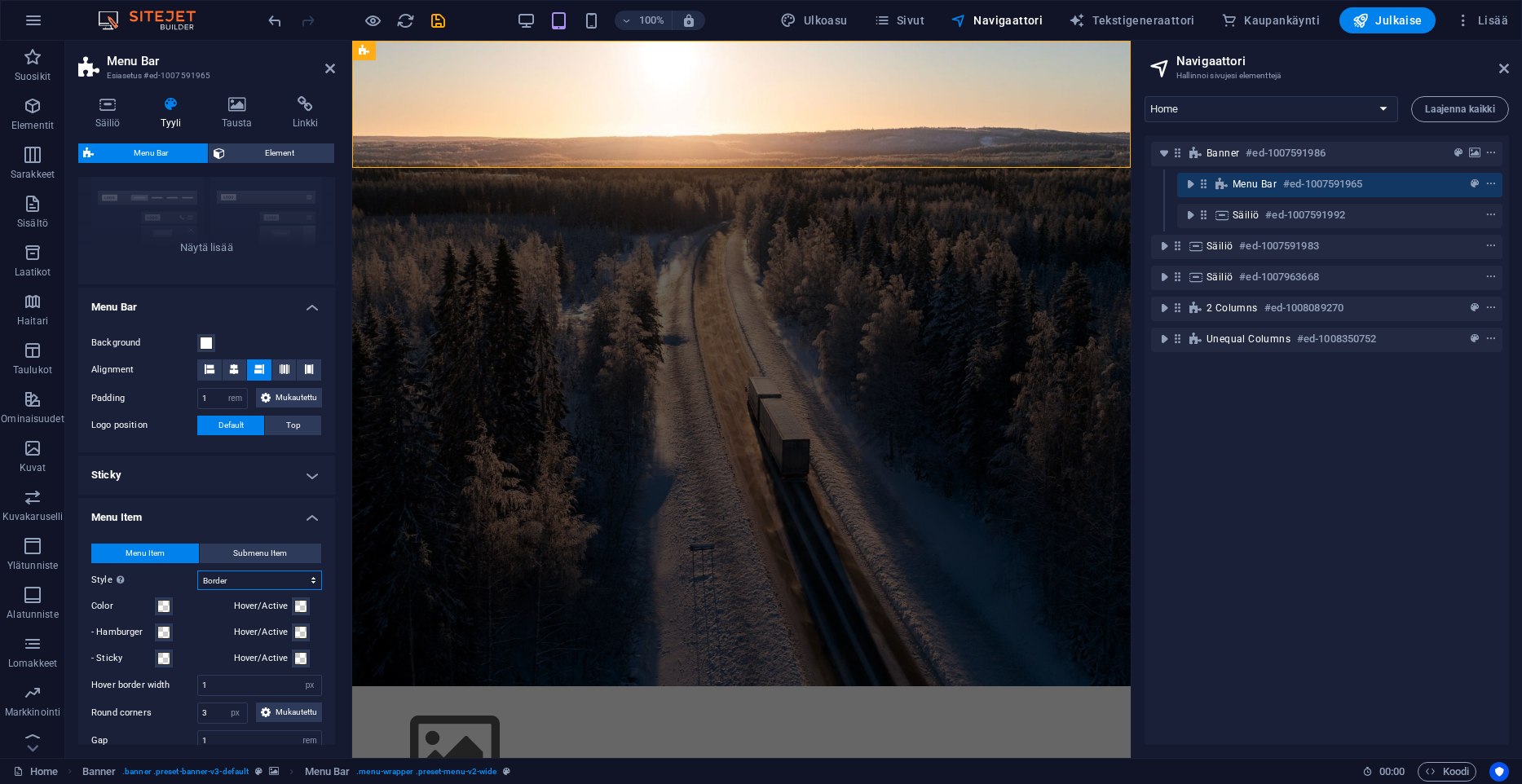
click at [197, 570] on select "Plain Text color Box: Fade Box: Flip vertical Box: Flip horizontal Box: Slide d…" at bounding box center [259, 580] width 125 height 19
click at [255, 584] on select "Plain Text color Box: Fade Box: Flip vertical Box: Flip horizontal Box: Slide d…" at bounding box center [259, 580] width 125 height 19
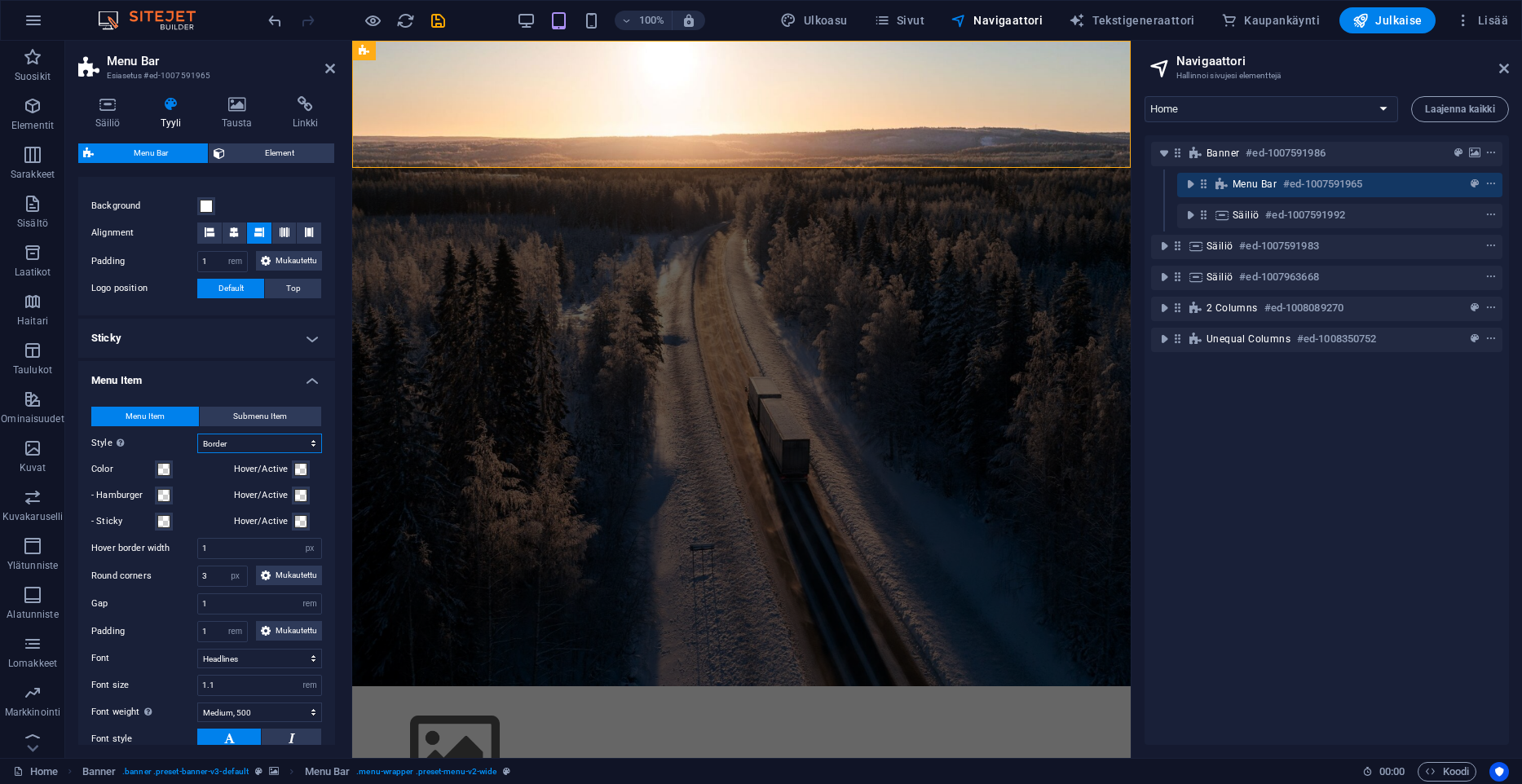
scroll to position [240, 0]
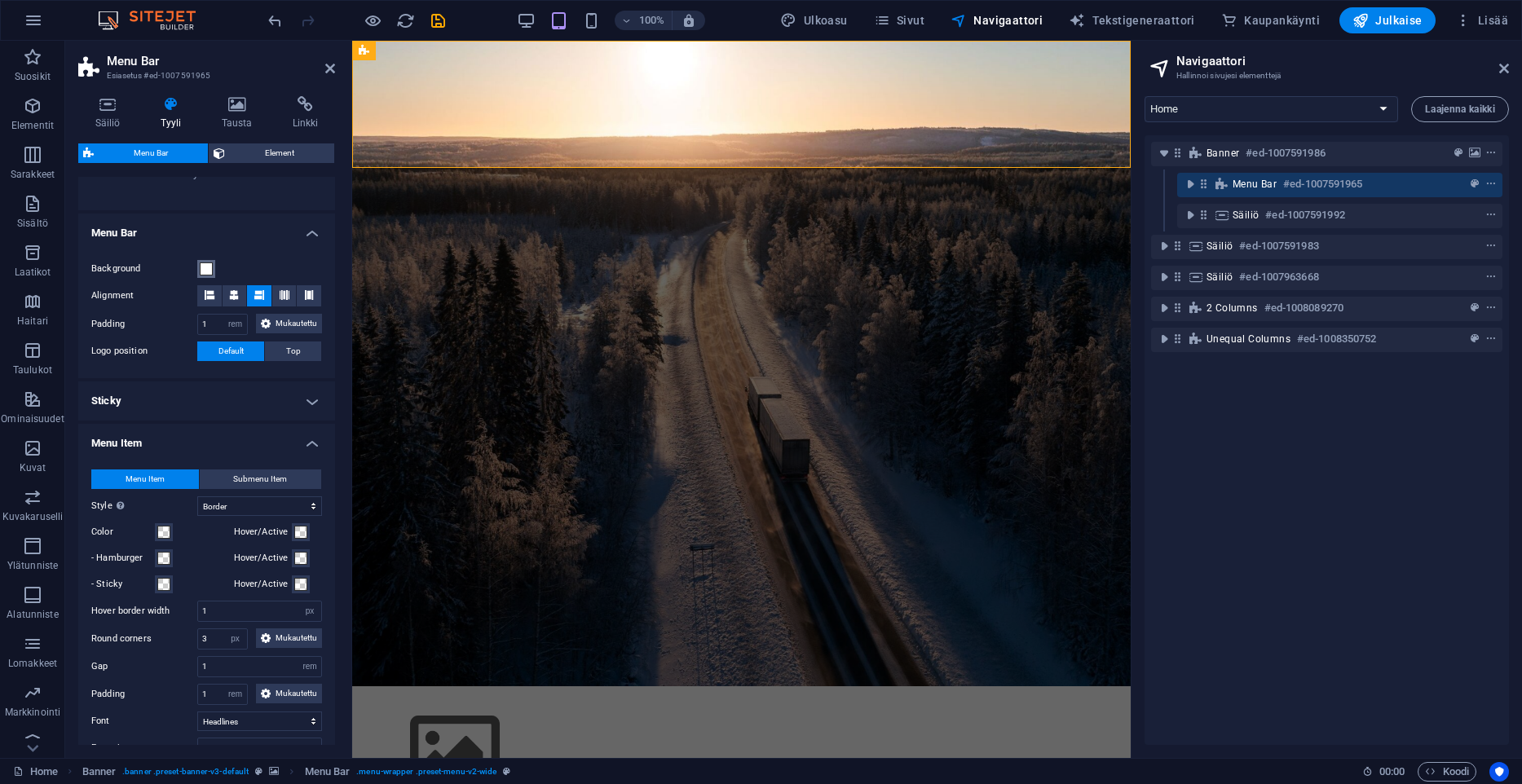
click at [199, 266] on button "Background" at bounding box center [206, 268] width 18 height 18
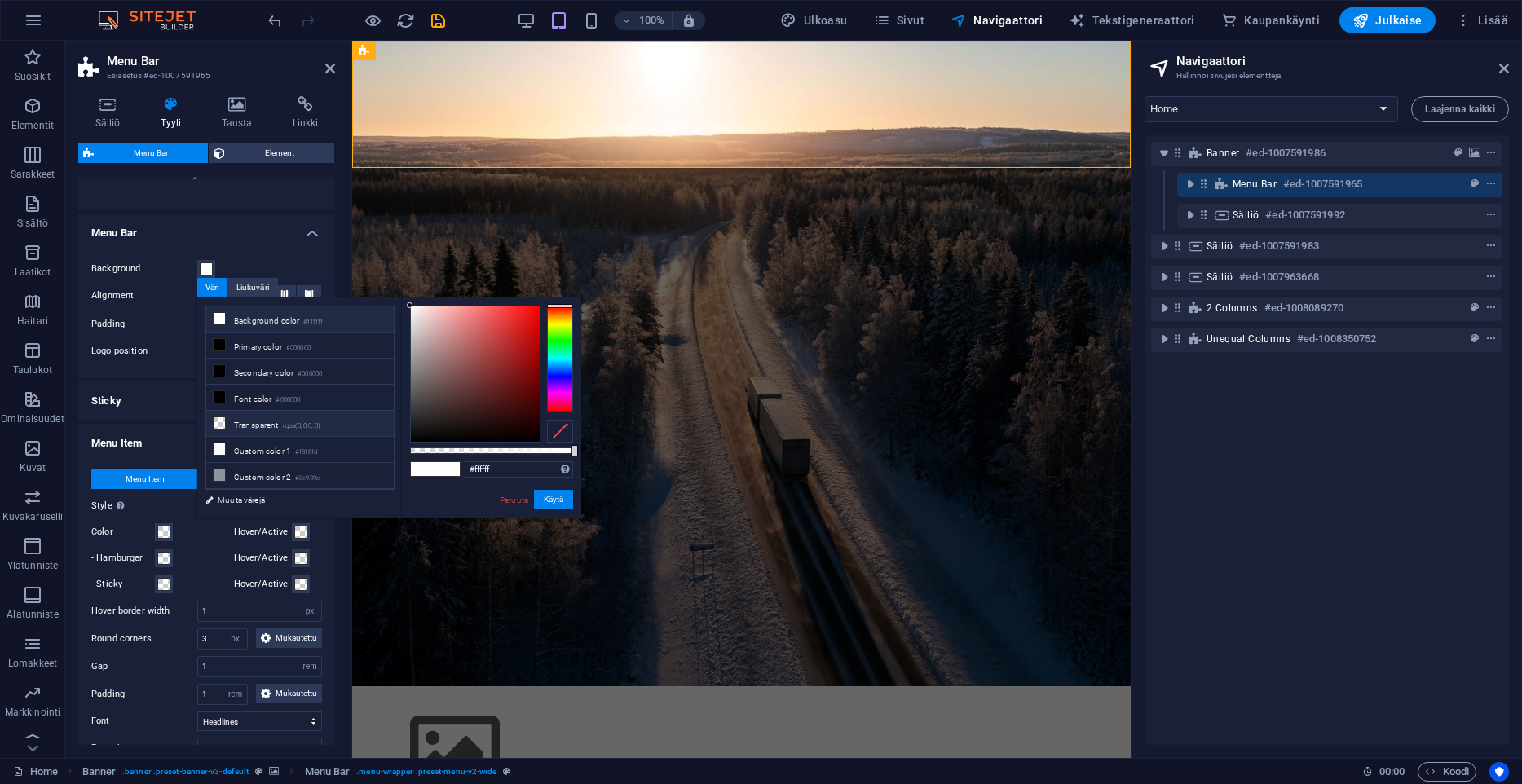
click at [257, 413] on li "Transparent rgba(0,0,0,.0)" at bounding box center [299, 424] width 187 height 26
type input "rgba(0, 0, 0, 0)"
click at [565, 501] on button "Käytä" at bounding box center [553, 500] width 39 height 19
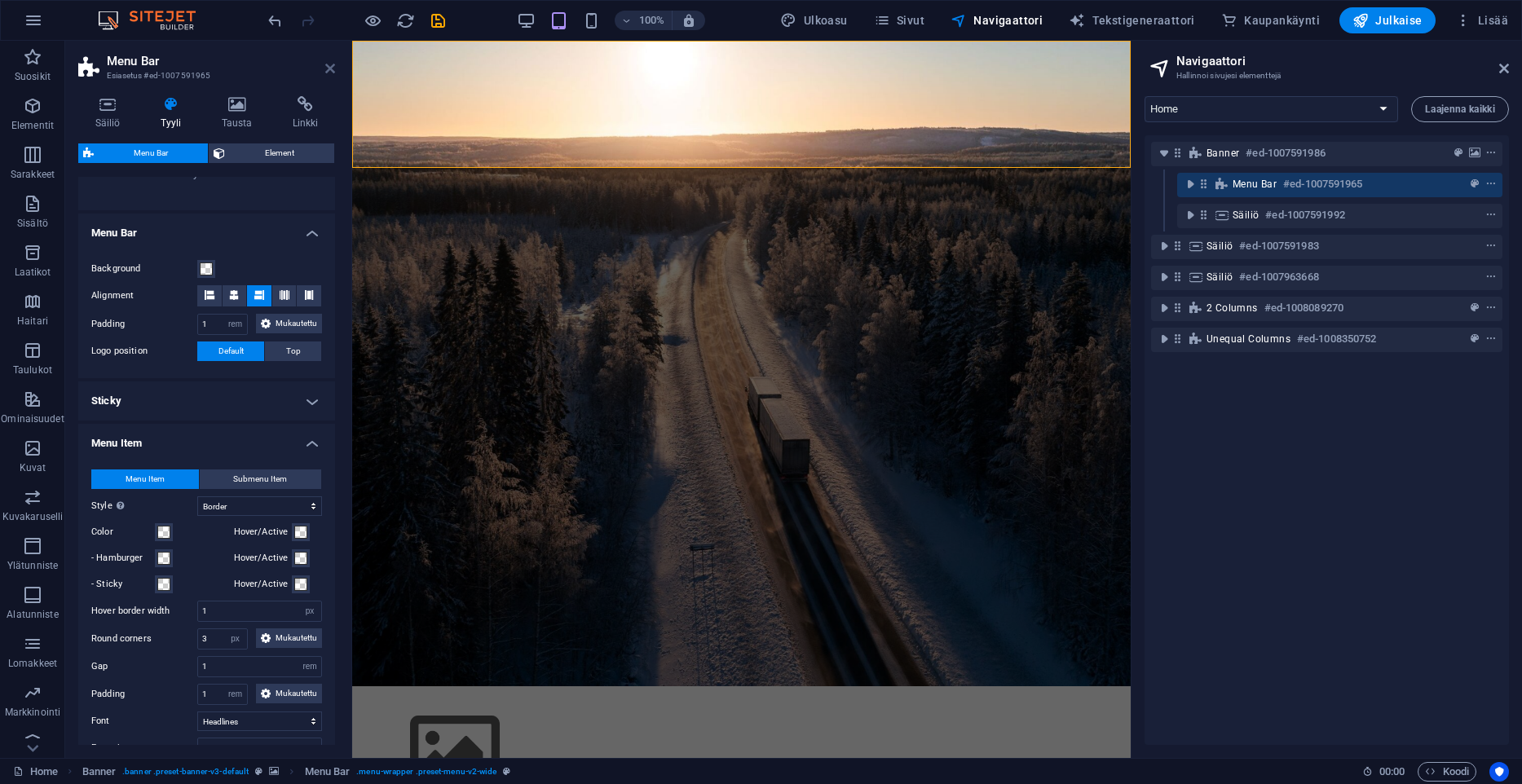
click at [328, 69] on icon at bounding box center [329, 68] width 10 height 13
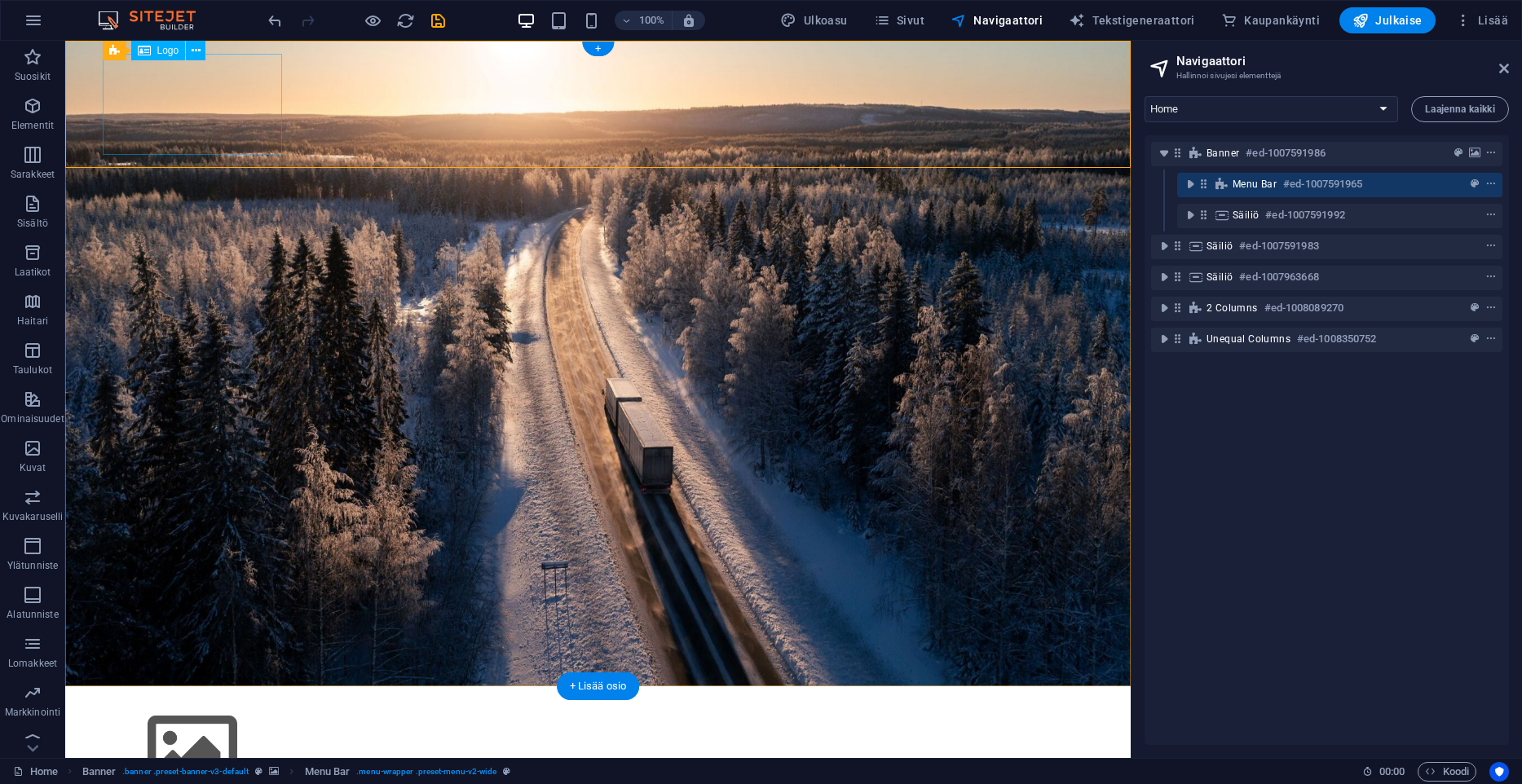
click at [208, 699] on div at bounding box center [598, 750] width 991 height 101
select select "px"
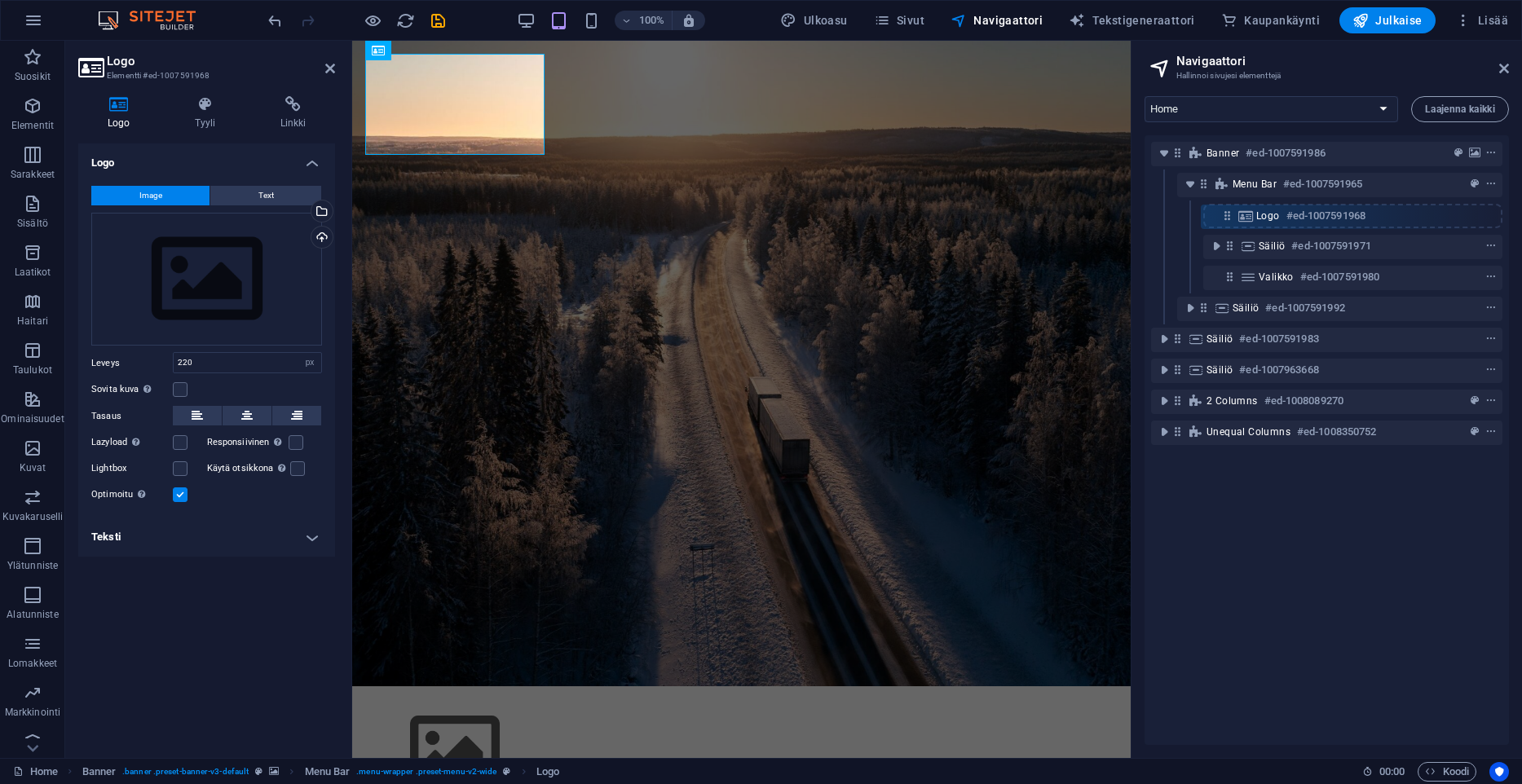
click at [1230, 218] on div "Banner #ed-1007591986 Menu Bar #ed-1007591965 Logo #ed-1007591968 Säiliö #ed-10…" at bounding box center [1327, 440] width 365 height 609
click at [1230, 218] on icon at bounding box center [1230, 215] width 14 height 14
click at [1486, 215] on icon "context-menu" at bounding box center [1491, 215] width 11 height 11
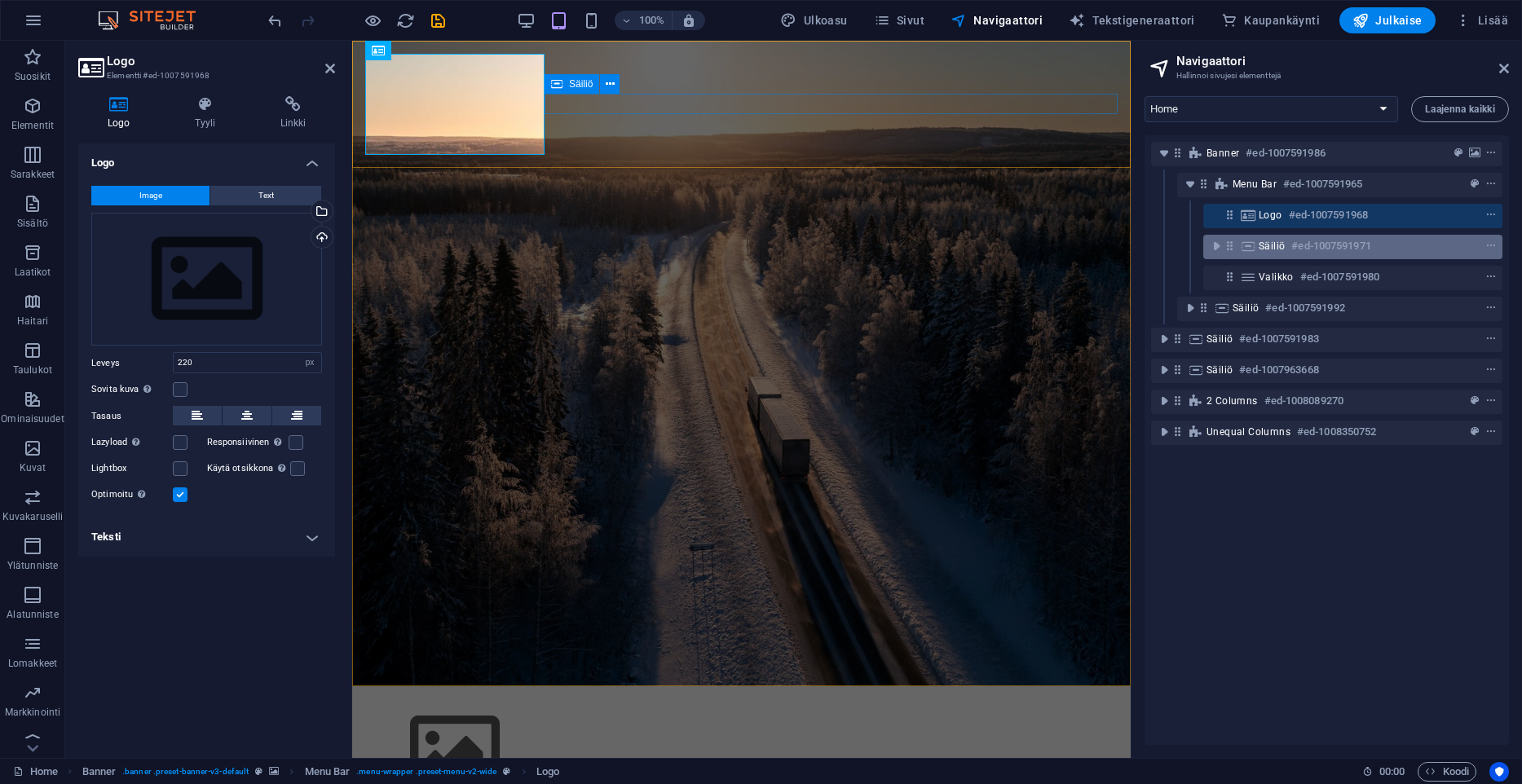
click at [1255, 242] on icon at bounding box center [1248, 245] width 18 height 13
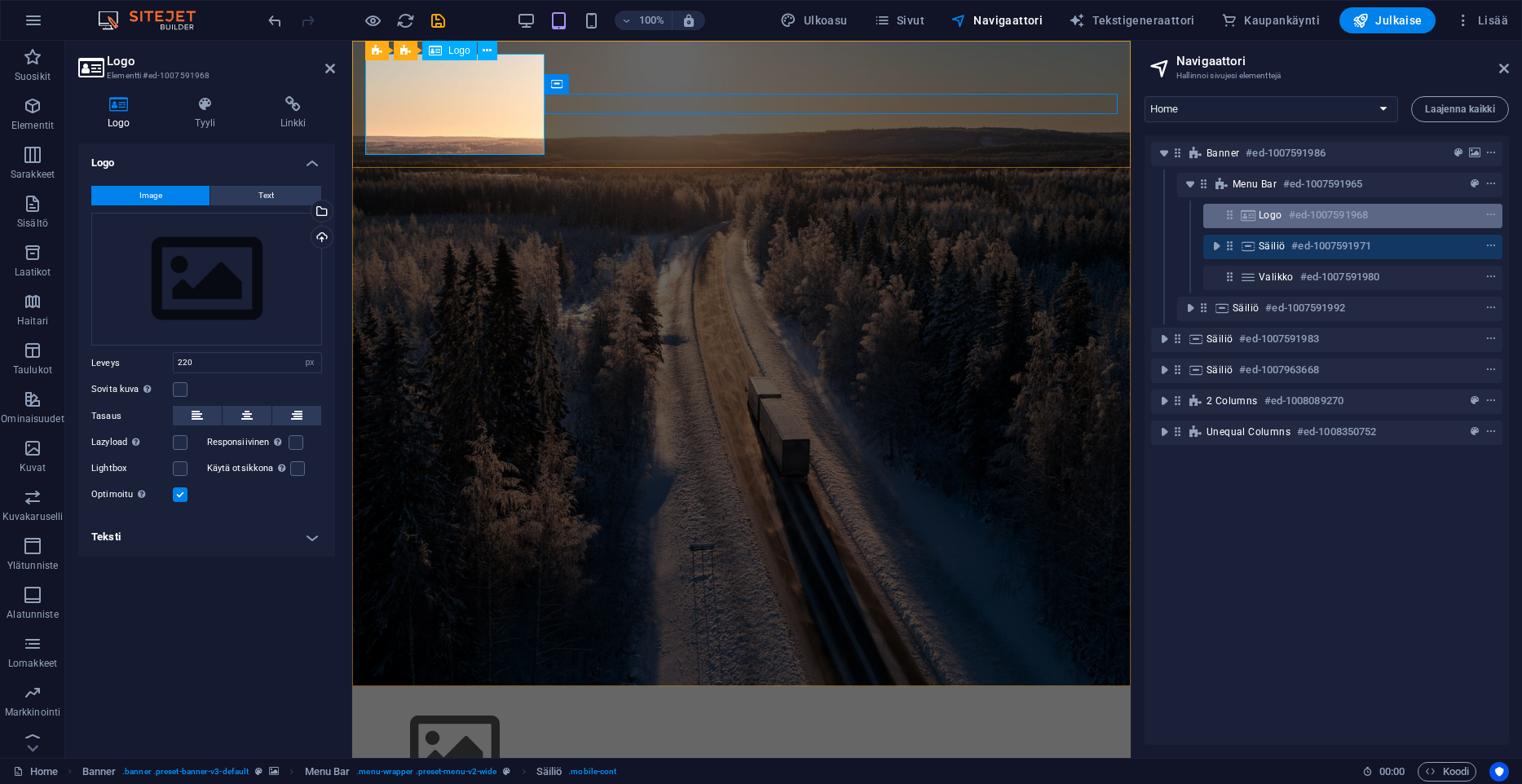
click at [1266, 220] on span "Logo" at bounding box center [1270, 215] width 24 height 13
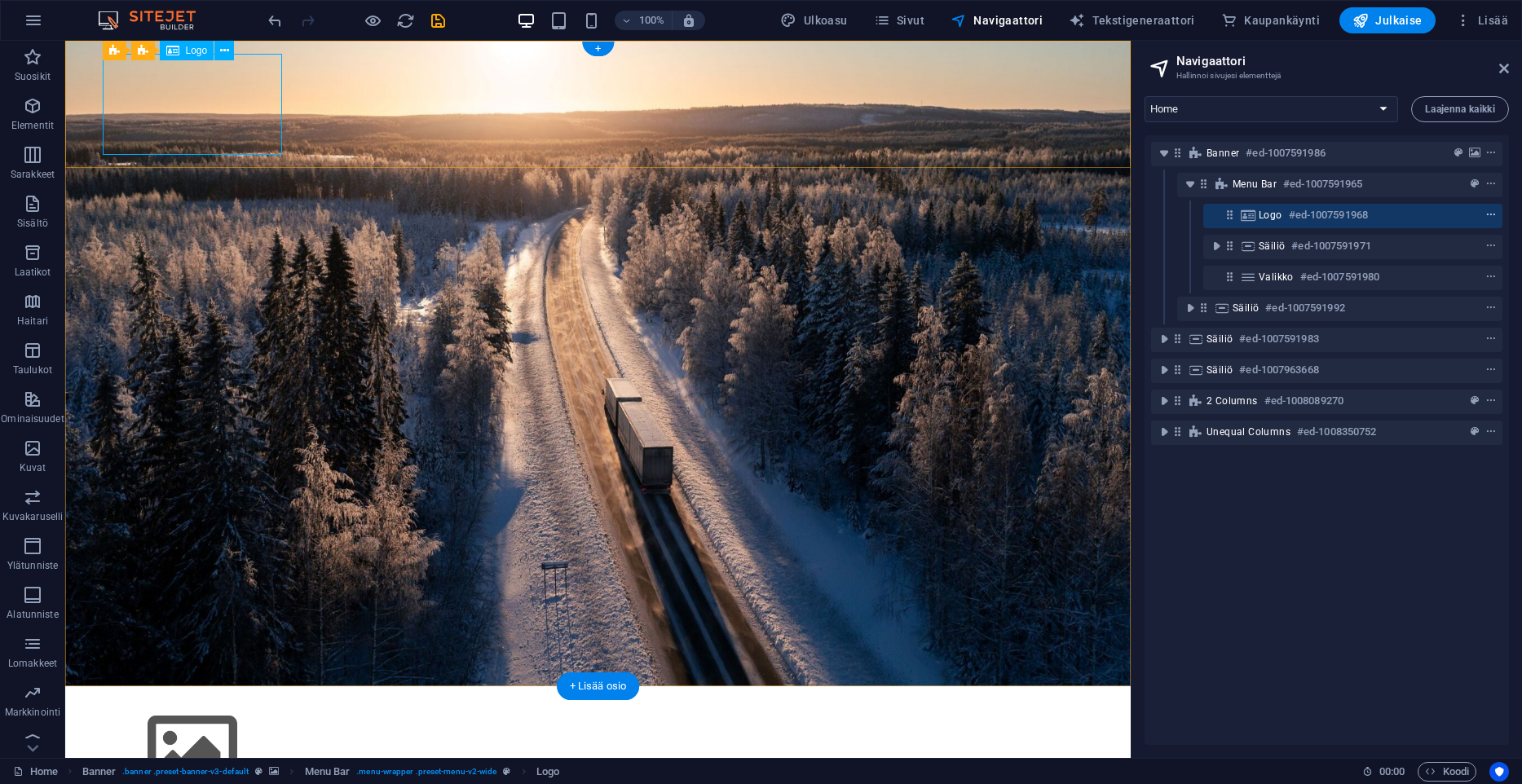
click at [1491, 215] on icon "context-menu" at bounding box center [1491, 215] width 11 height 11
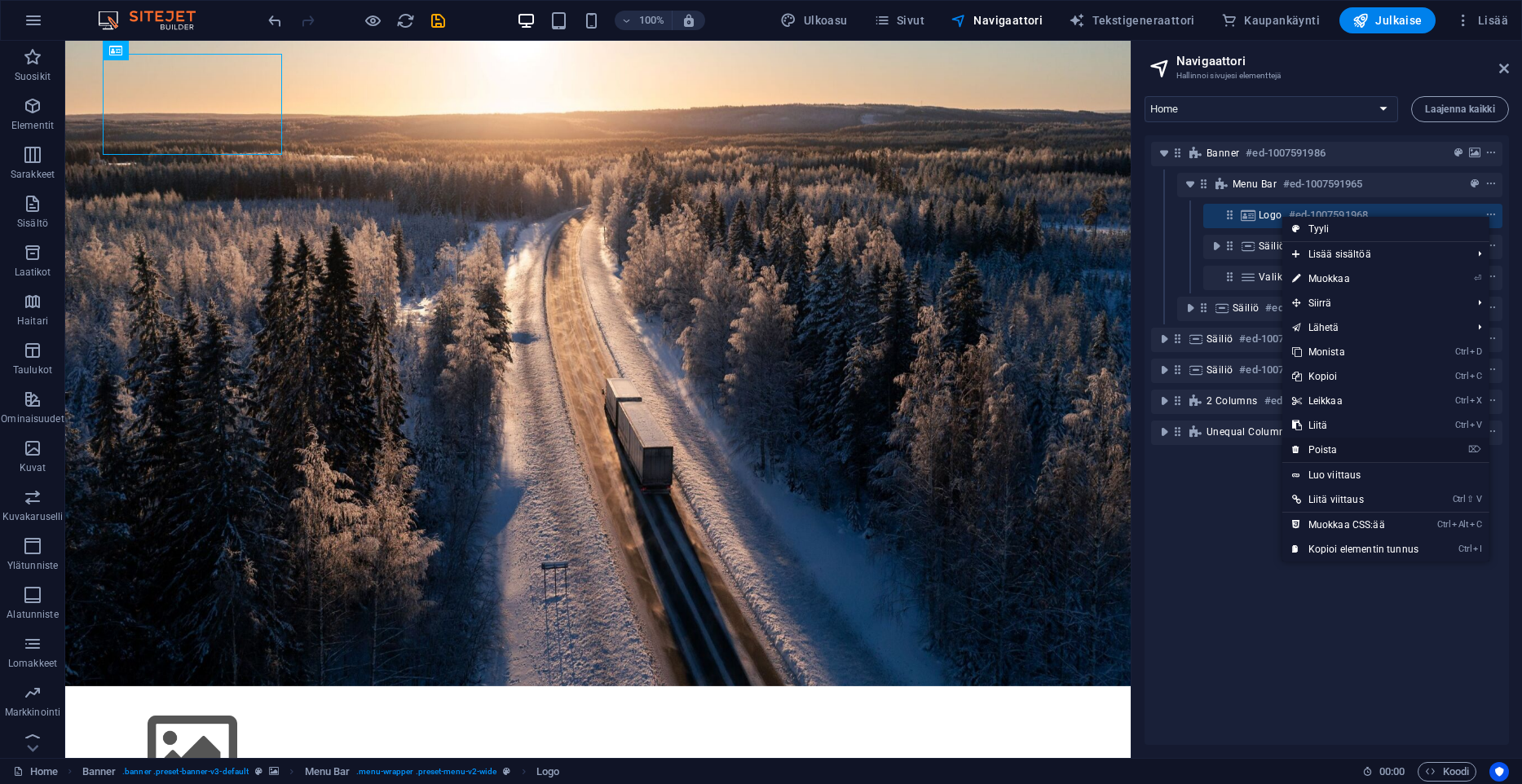
click at [1332, 446] on link "⌦ Poista" at bounding box center [1355, 450] width 146 height 25
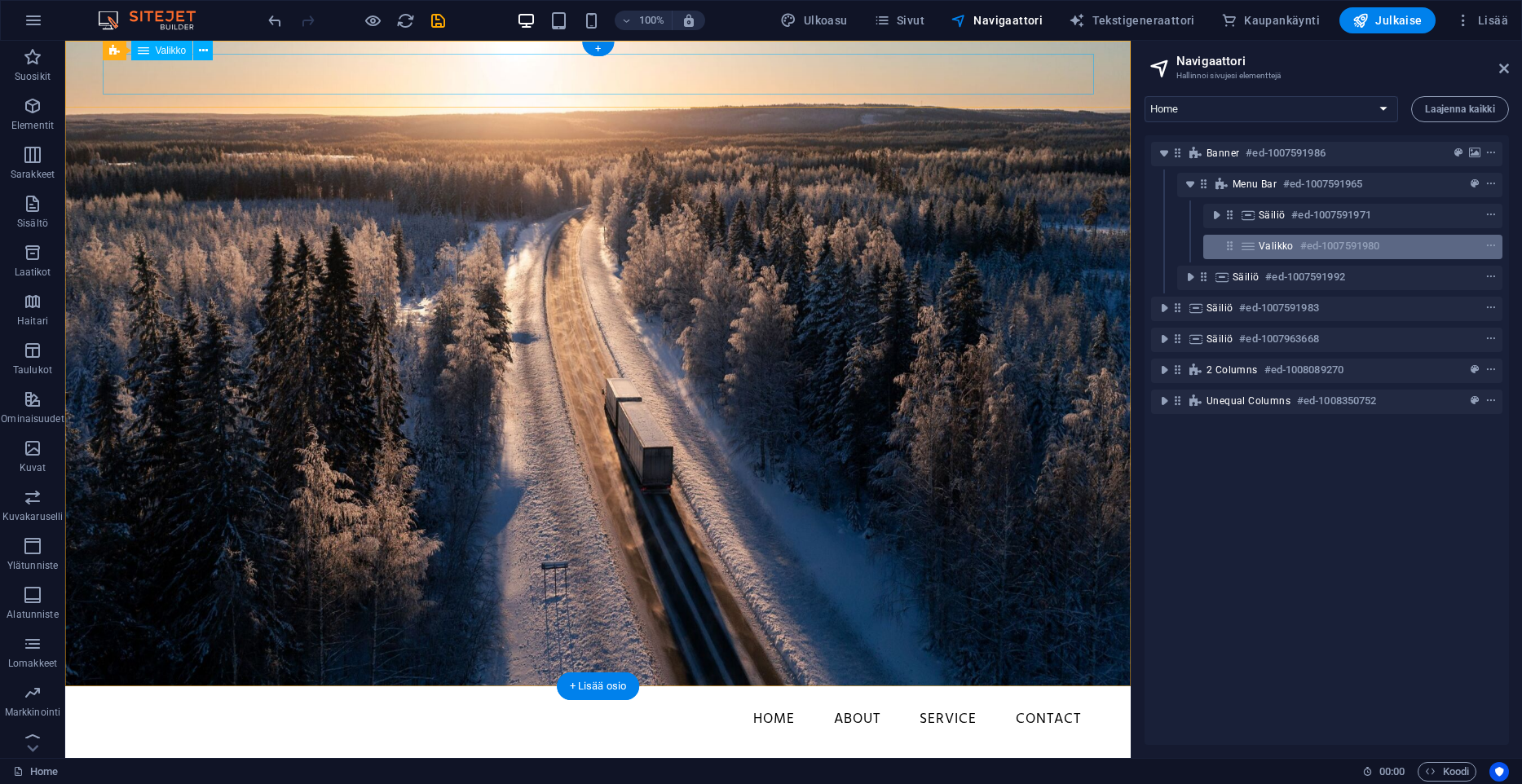
click at [1271, 245] on span "Valikko" at bounding box center [1276, 245] width 35 height 13
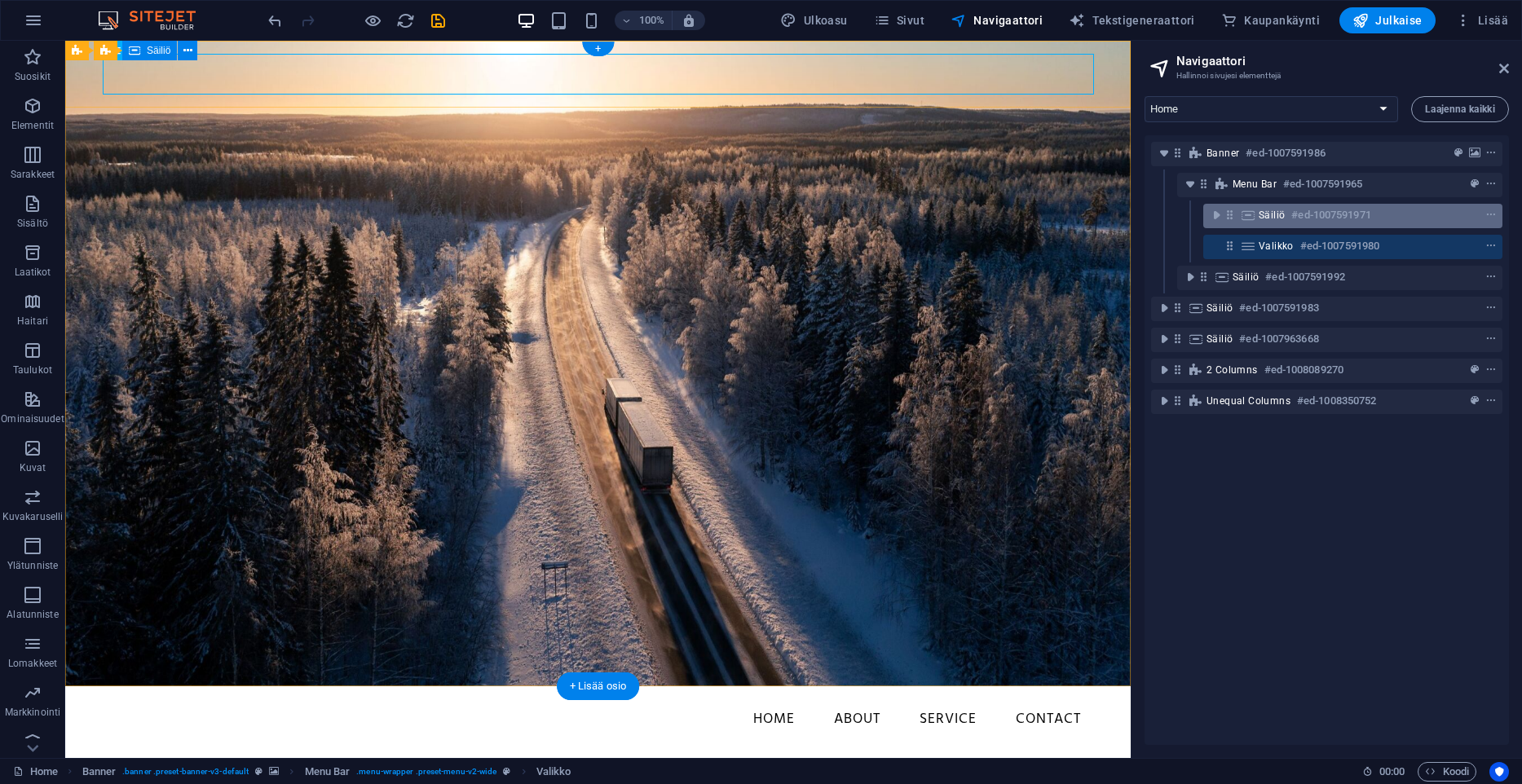
click at [1276, 227] on div "Säiliö #ed-1007591971" at bounding box center [1352, 216] width 299 height 25
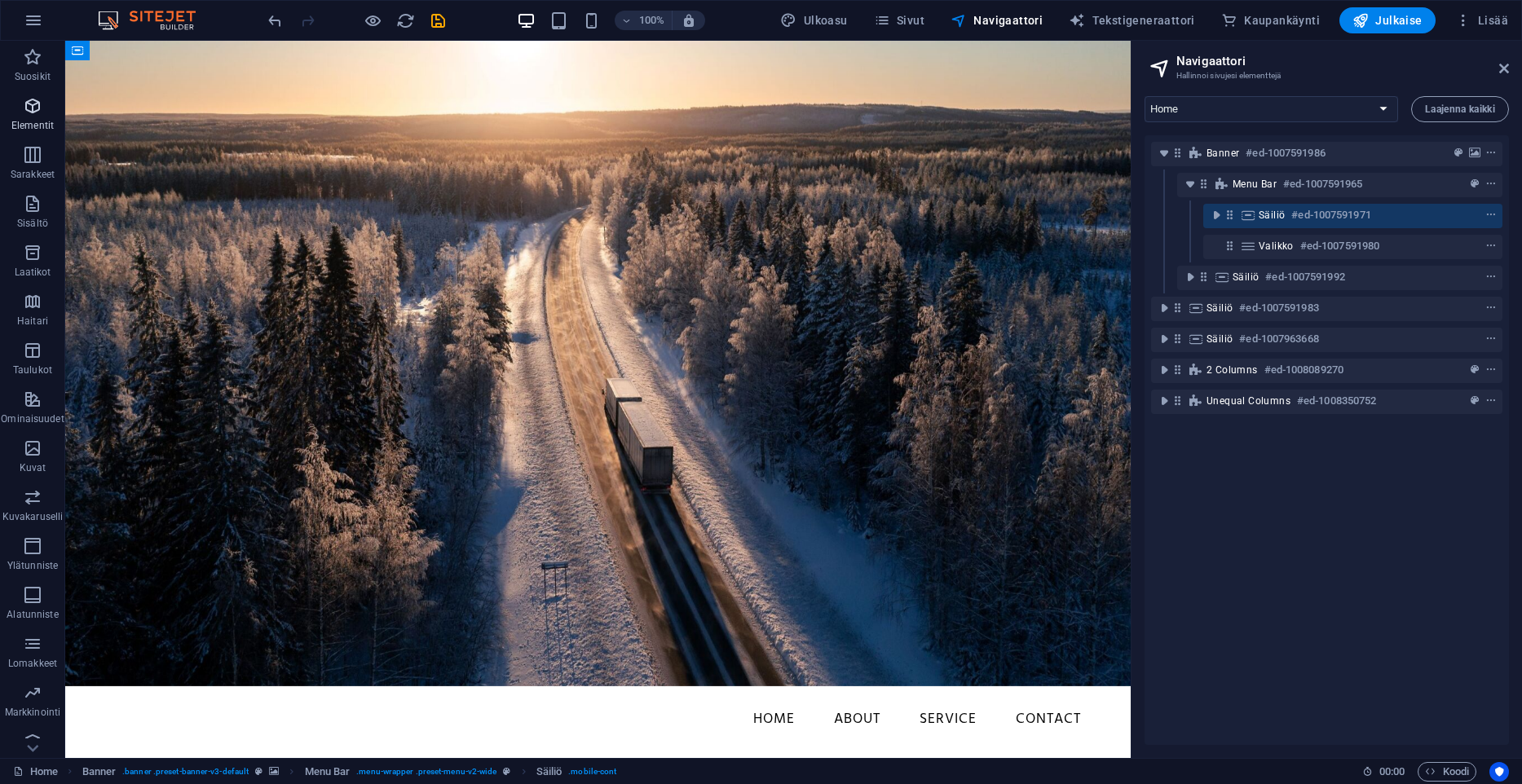
click at [30, 124] on p "Elementit" at bounding box center [33, 125] width 42 height 13
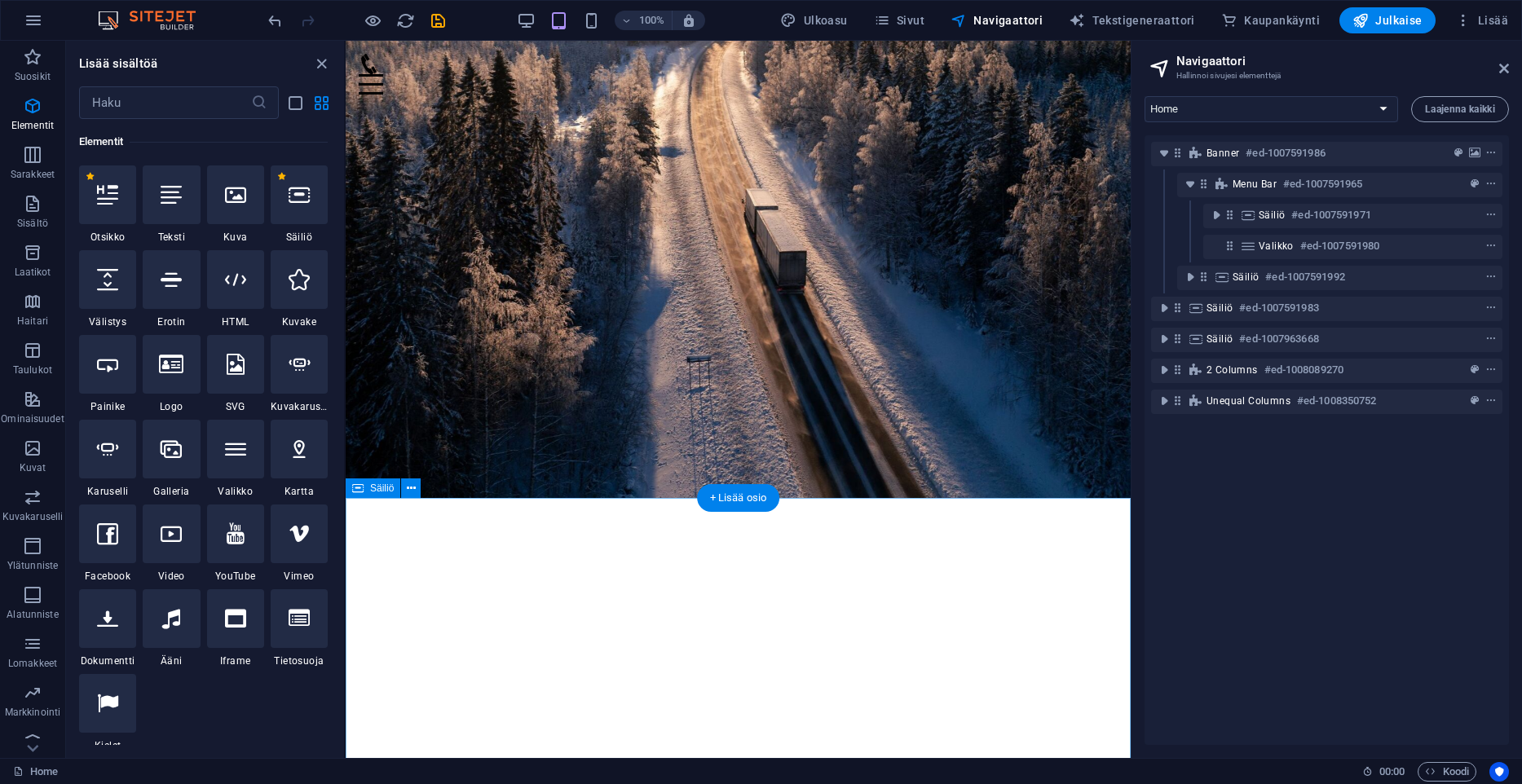
scroll to position [0, 0]
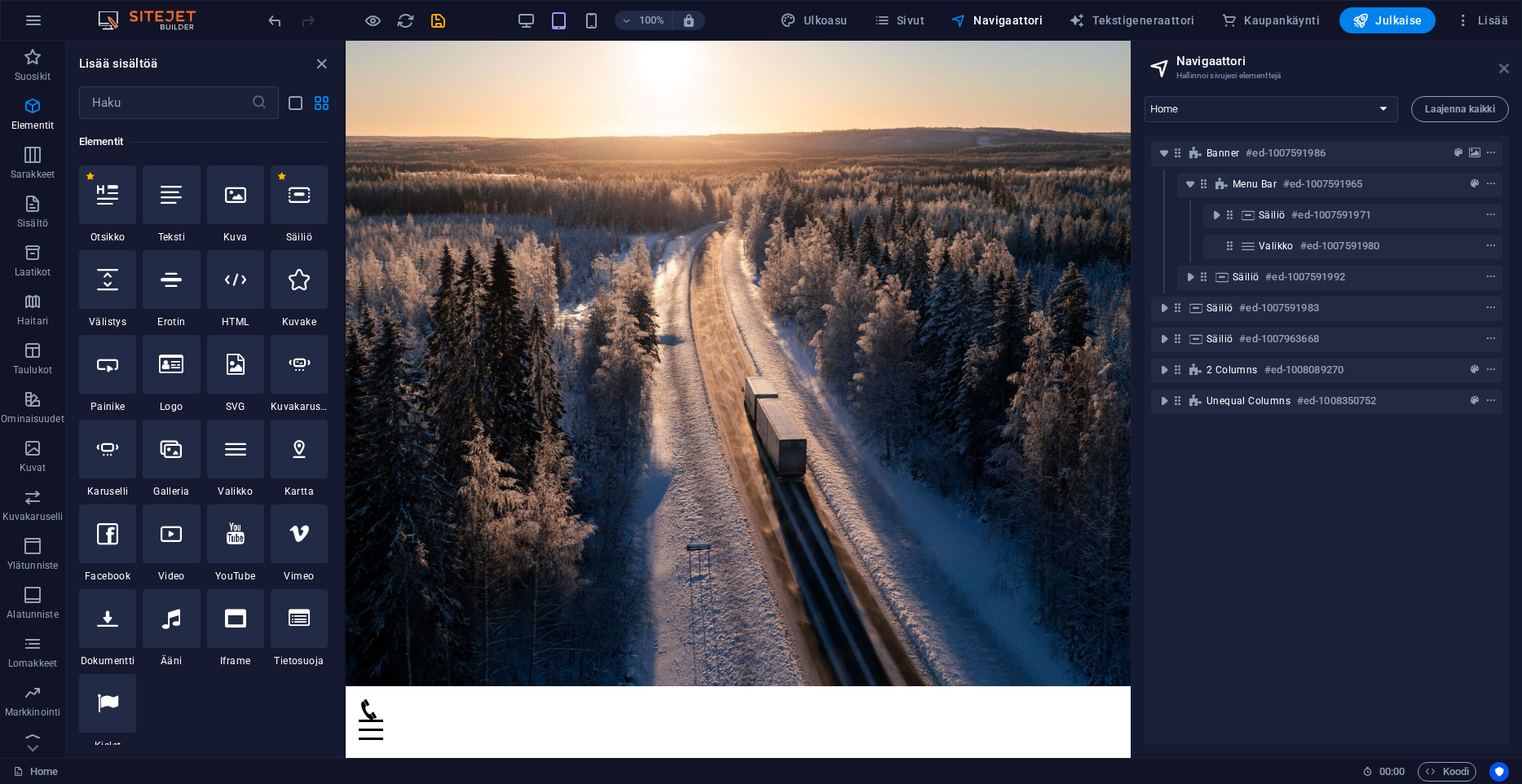
click at [1503, 63] on icon at bounding box center [1503, 68] width 10 height 13
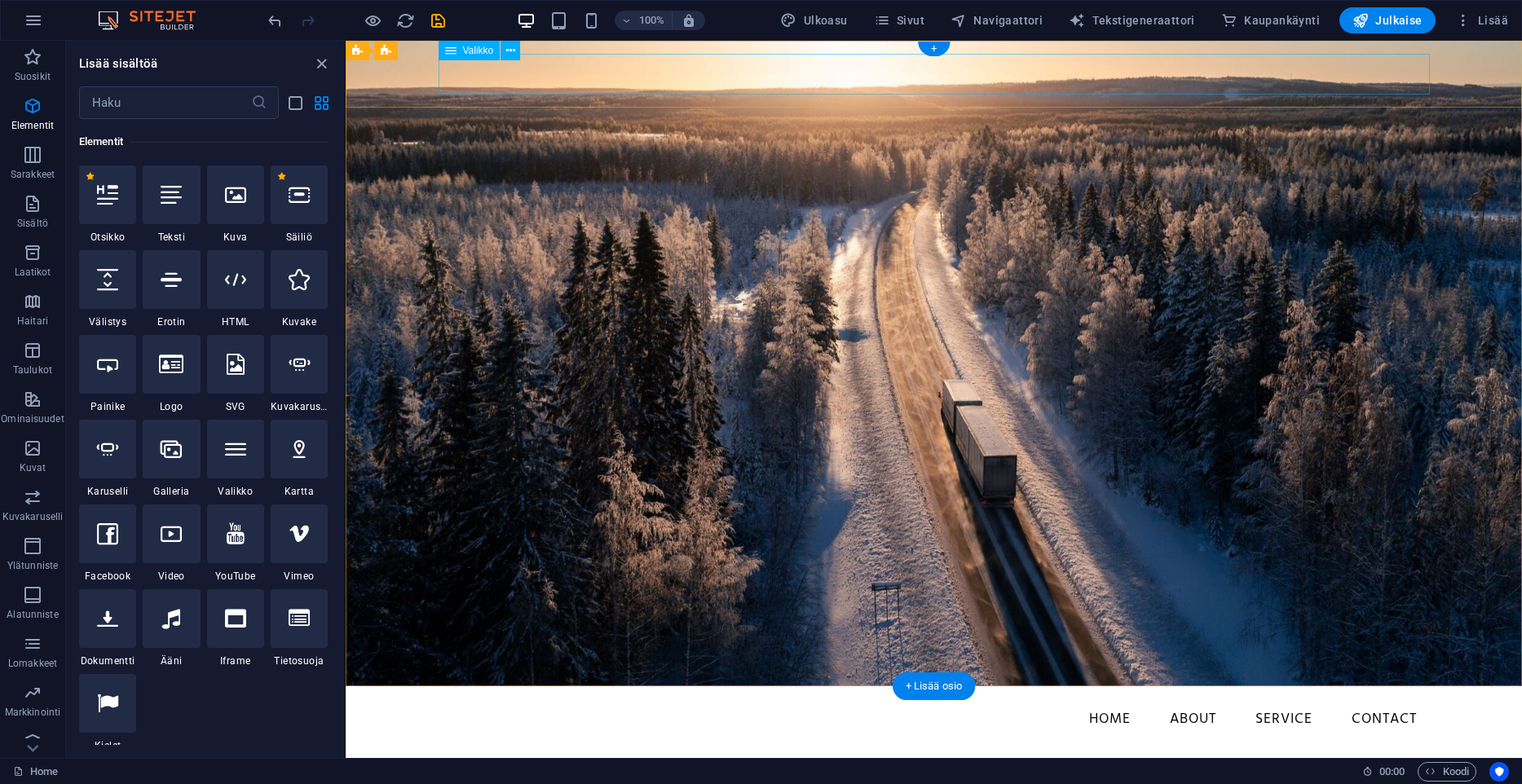
click at [1230, 699] on nav "Home About Service Contact" at bounding box center [935, 720] width 991 height 41
select select
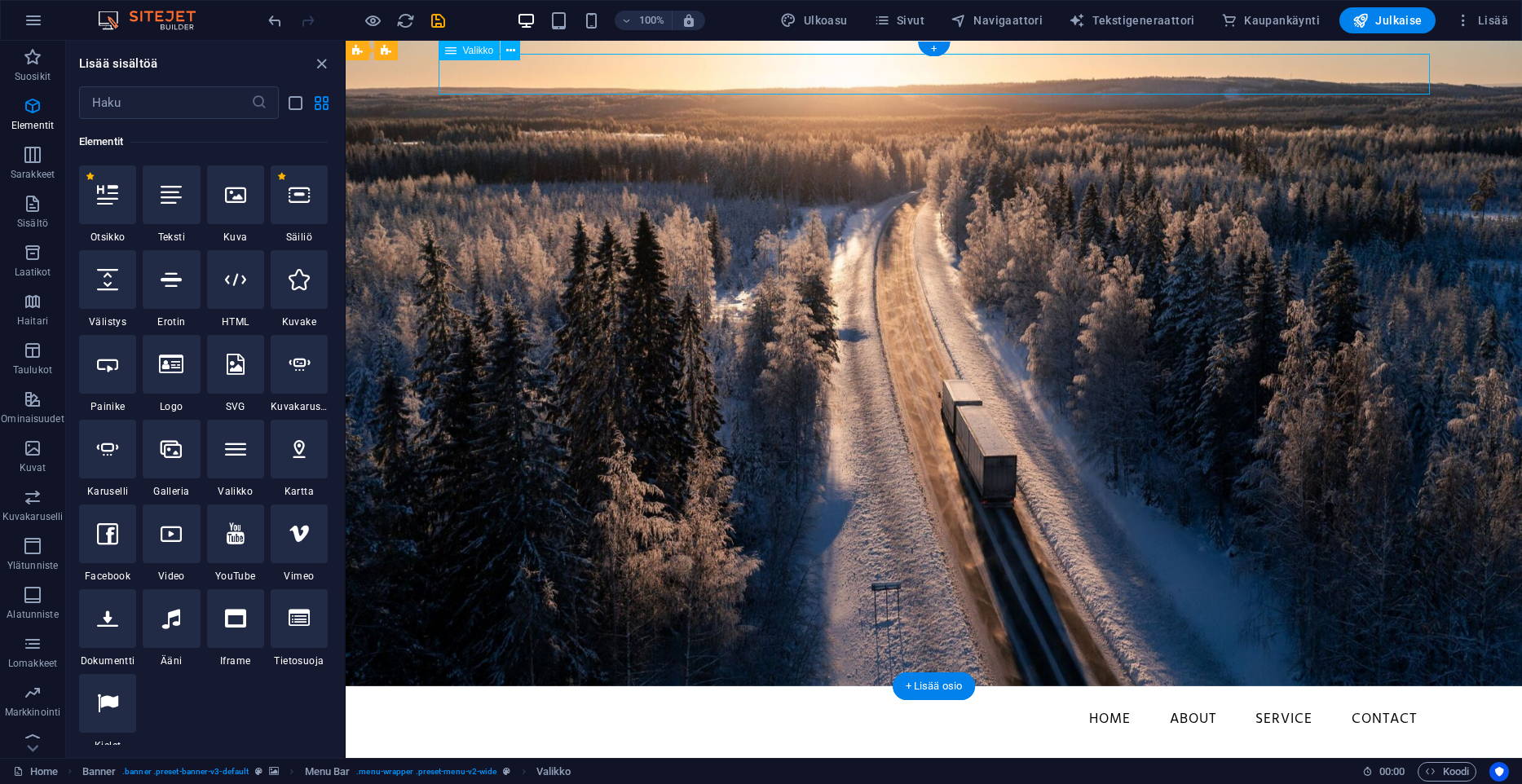
select select
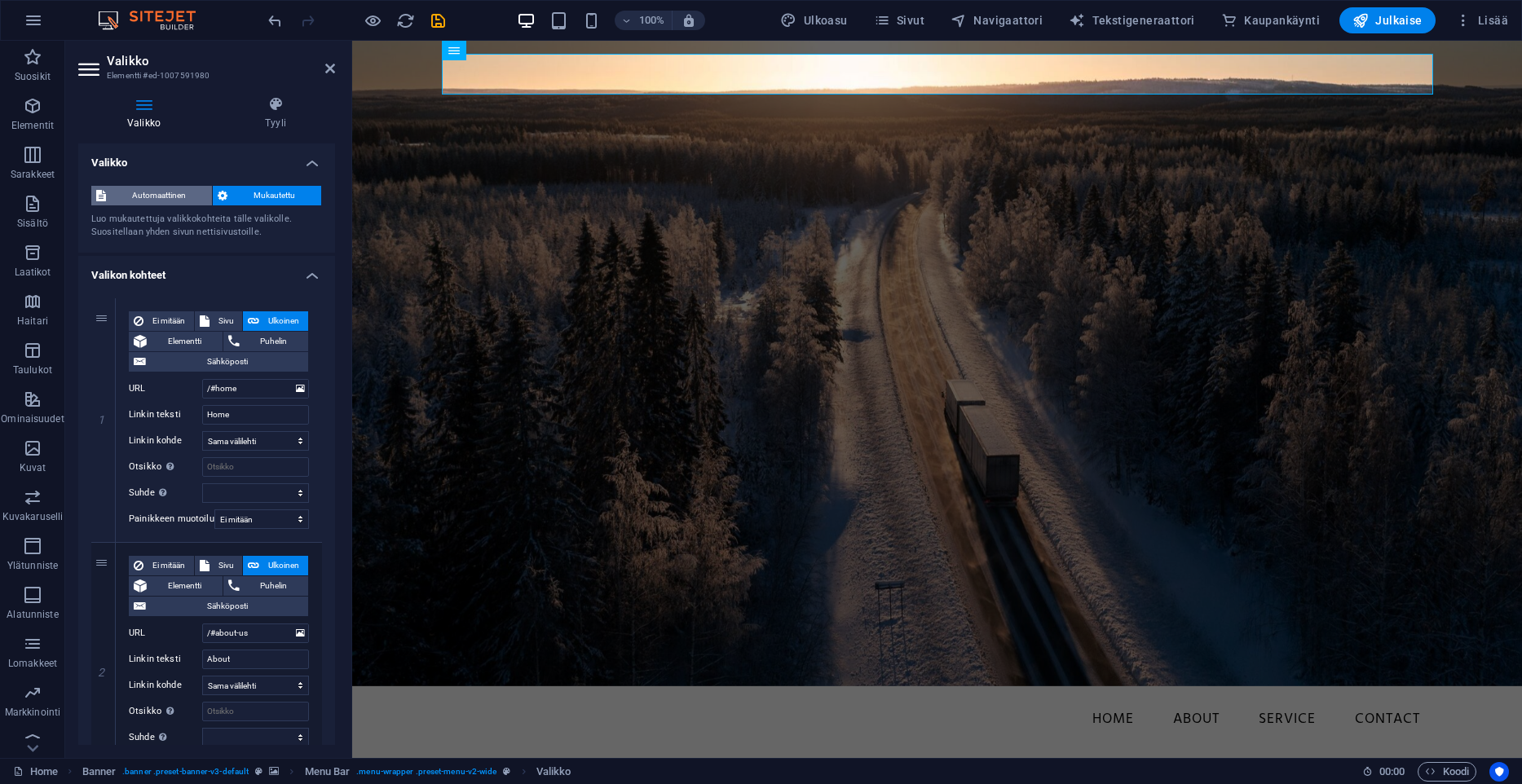
click at [163, 192] on span "Automaattinen" at bounding box center [159, 195] width 96 height 19
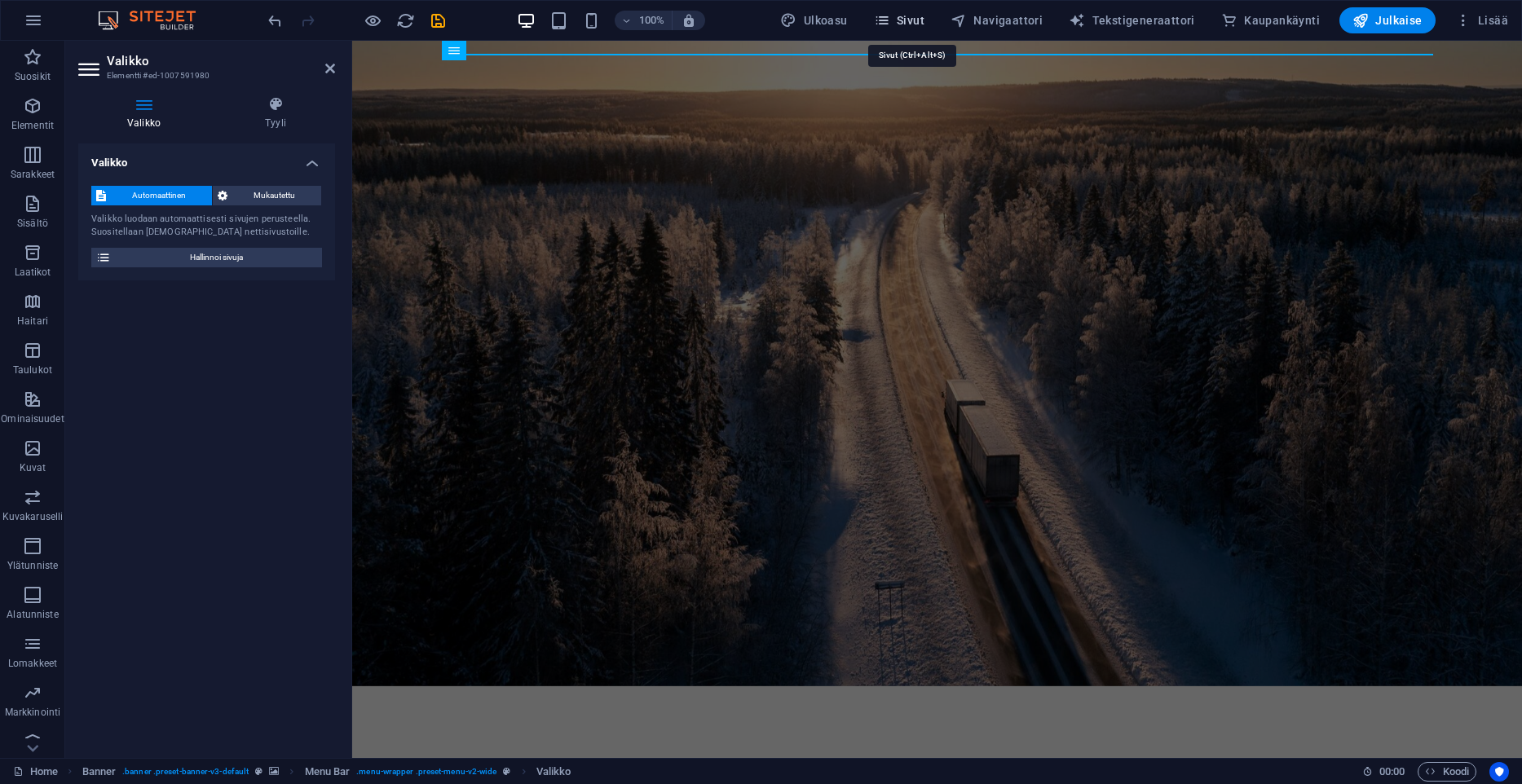
click at [925, 16] on span "Sivut" at bounding box center [898, 20] width 50 height 16
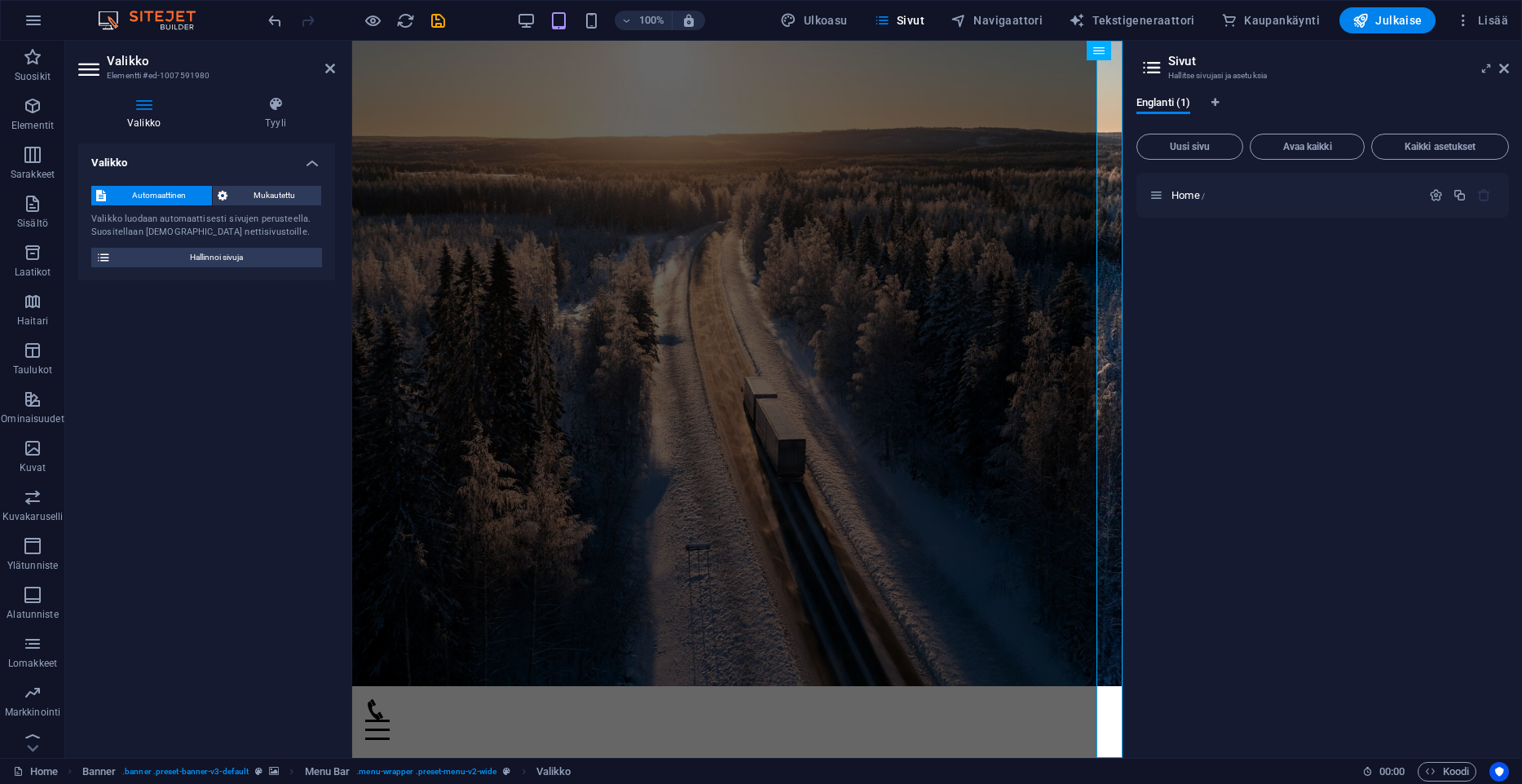
click at [1223, 268] on div "Home /" at bounding box center [1323, 459] width 373 height 572
click at [1169, 145] on span "Uusi sivu" at bounding box center [1190, 147] width 92 height 10
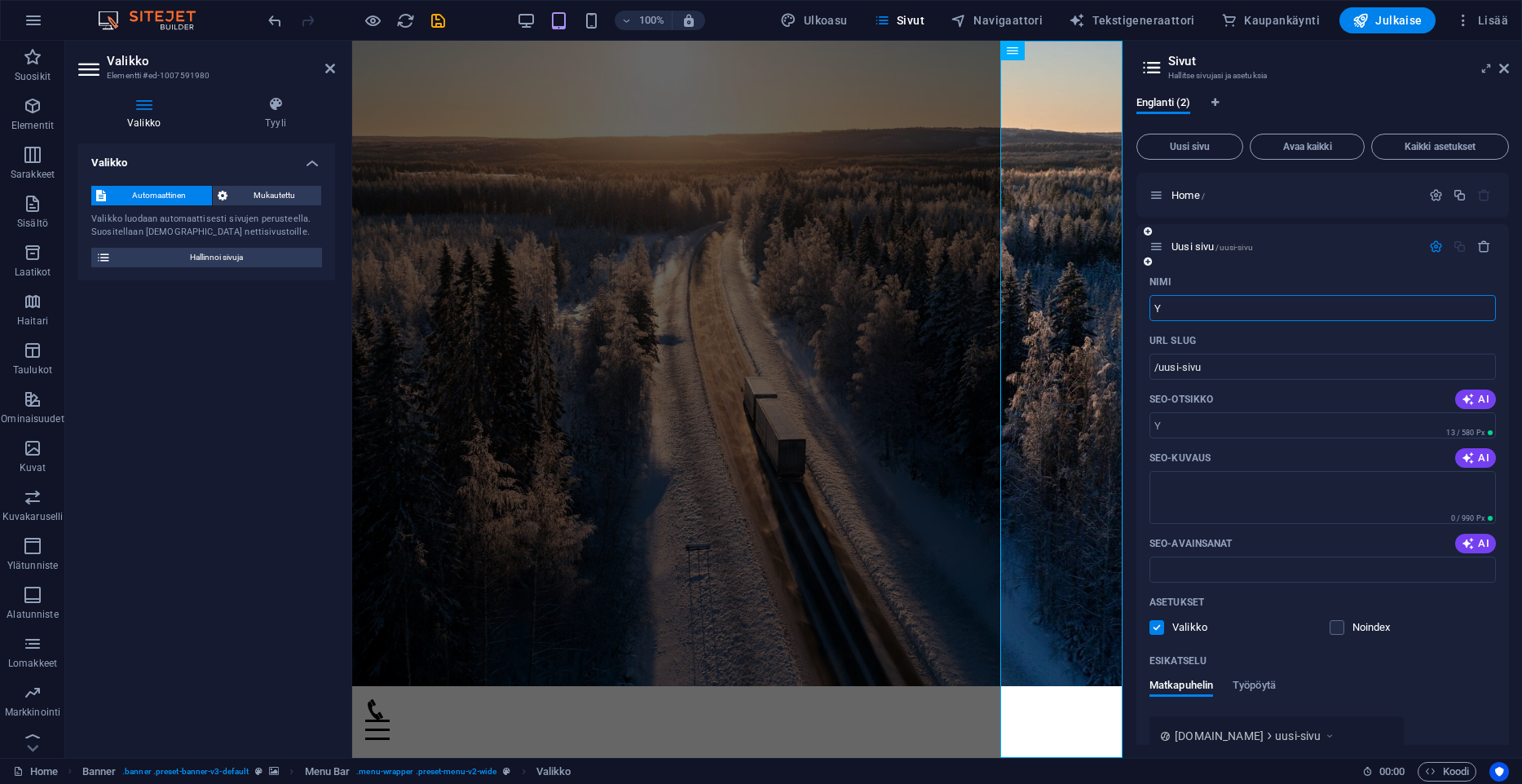
type input "Y"
type input "/y"
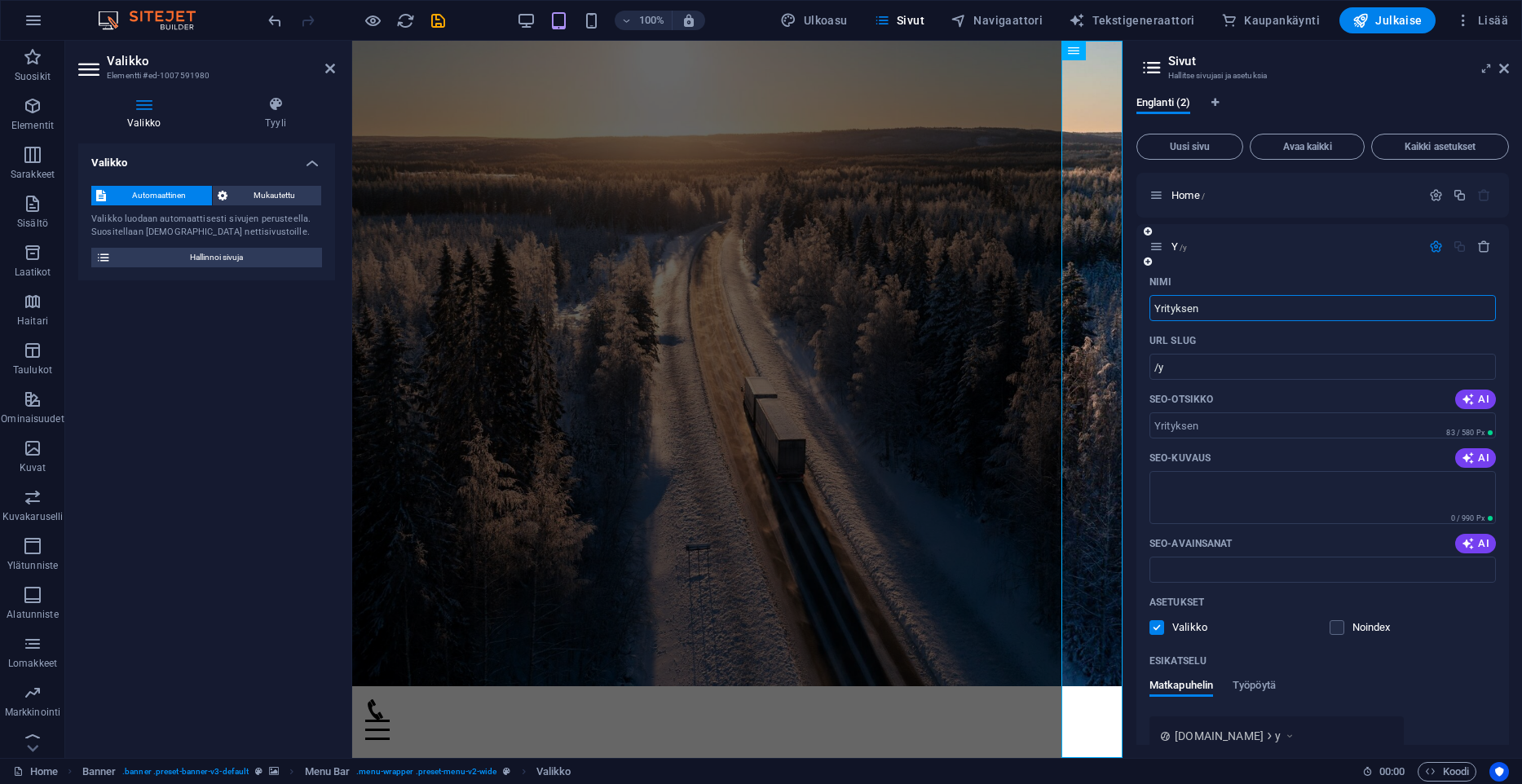
type input "Yrityksen"
type input "/yrityksen"
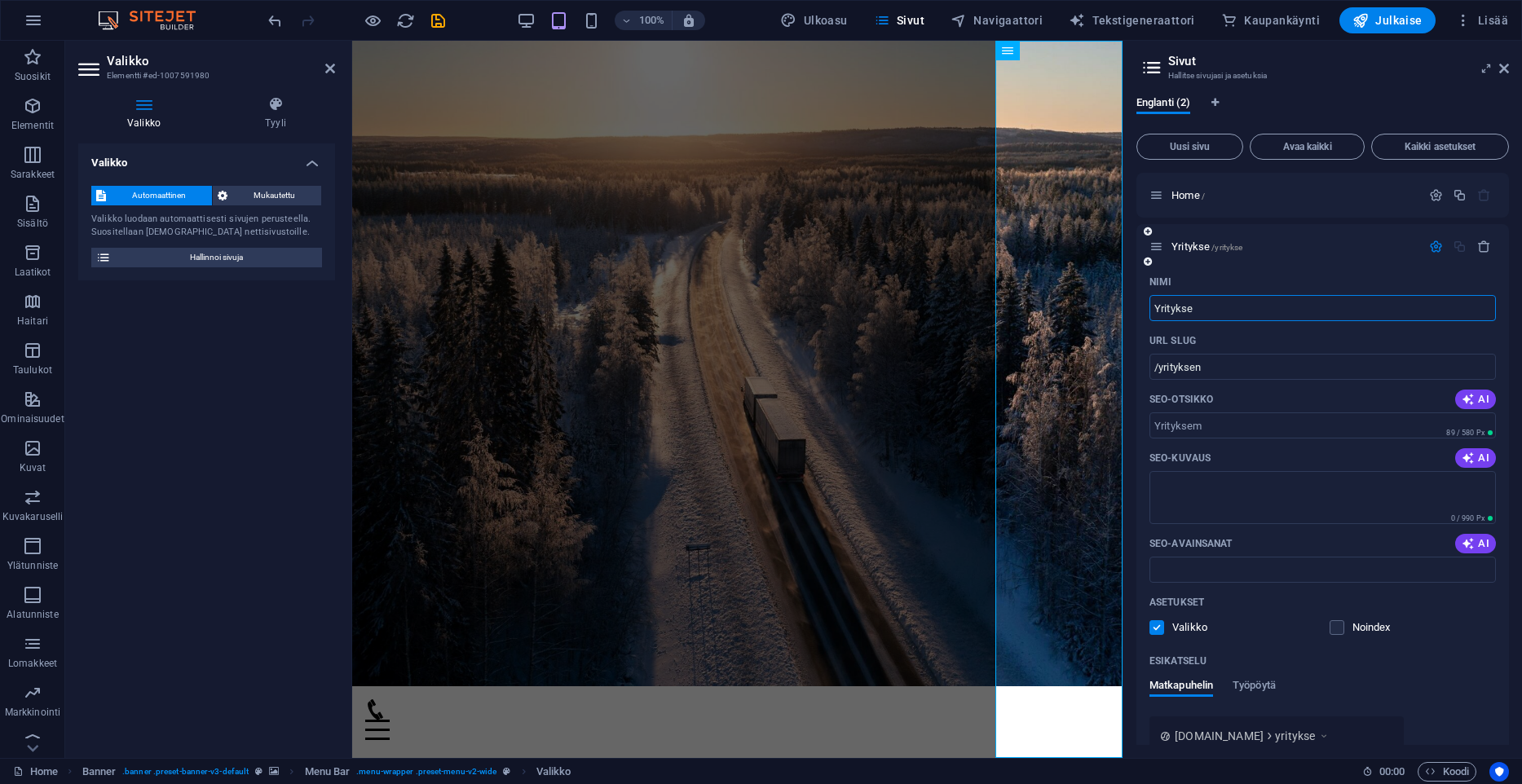
type input "Yrityksem"
type input "/yritykse"
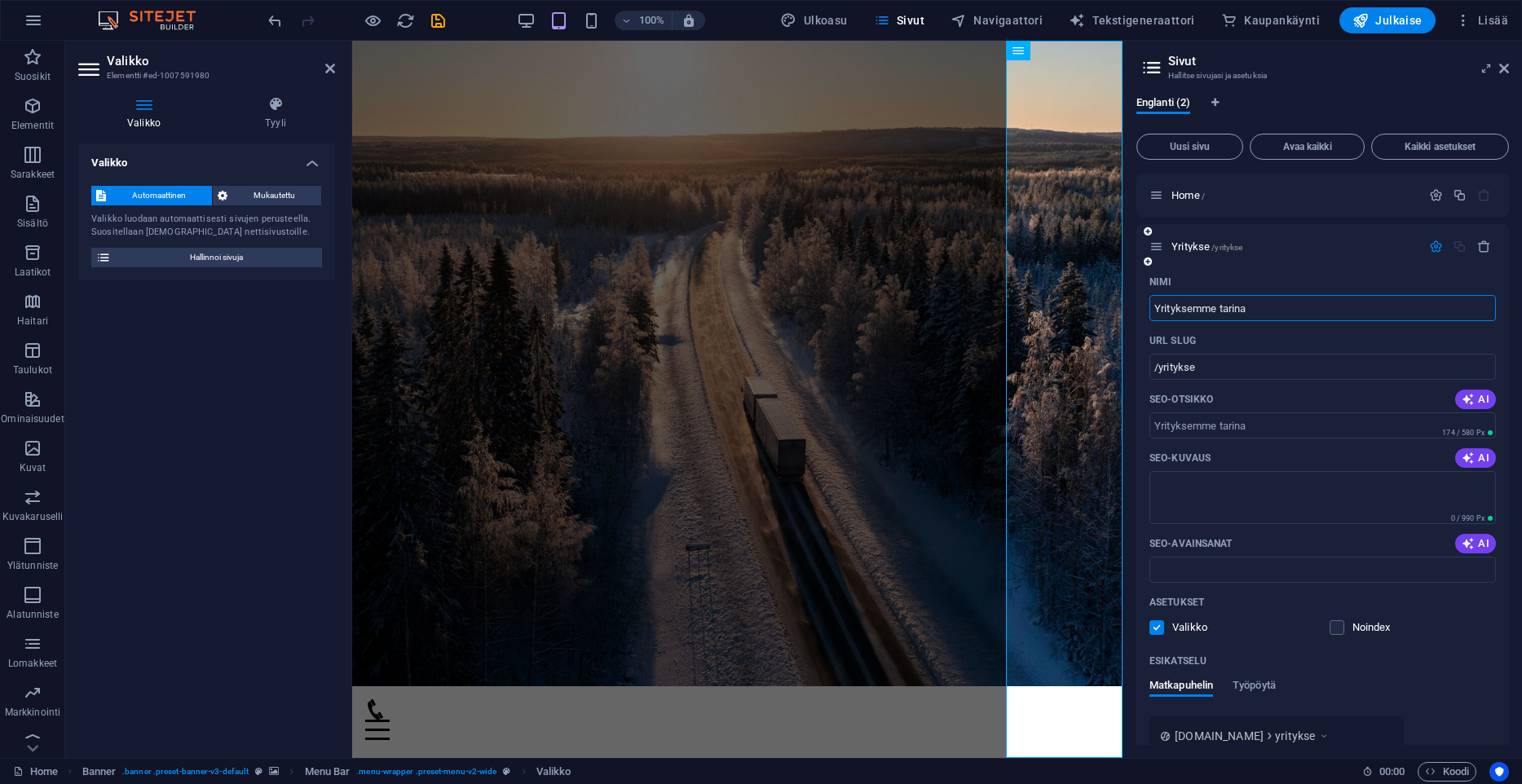
type input "Yrityksemme tarina"
type input "/yrityksemme-tarina"
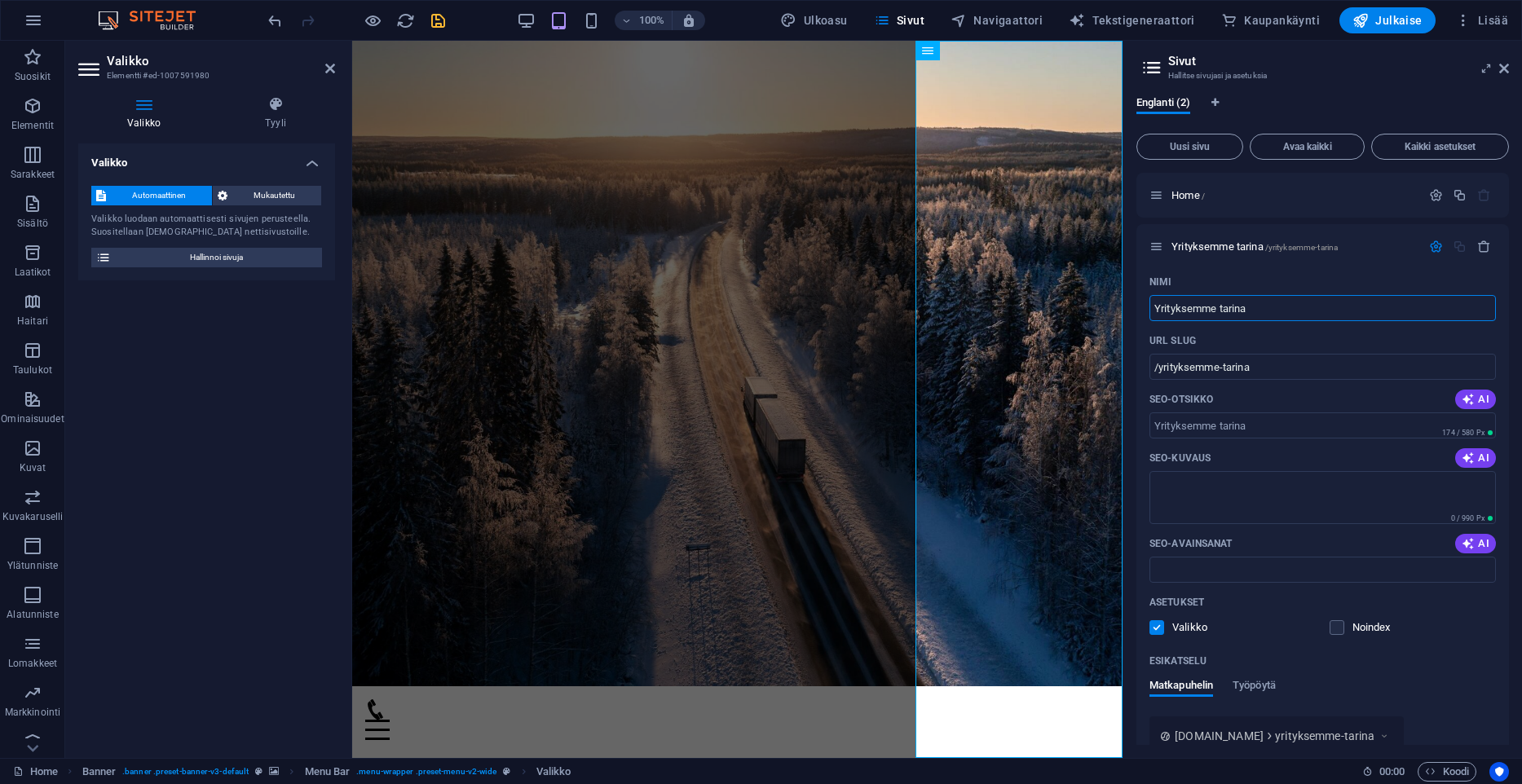
click at [430, 19] on icon "save" at bounding box center [437, 20] width 19 height 19
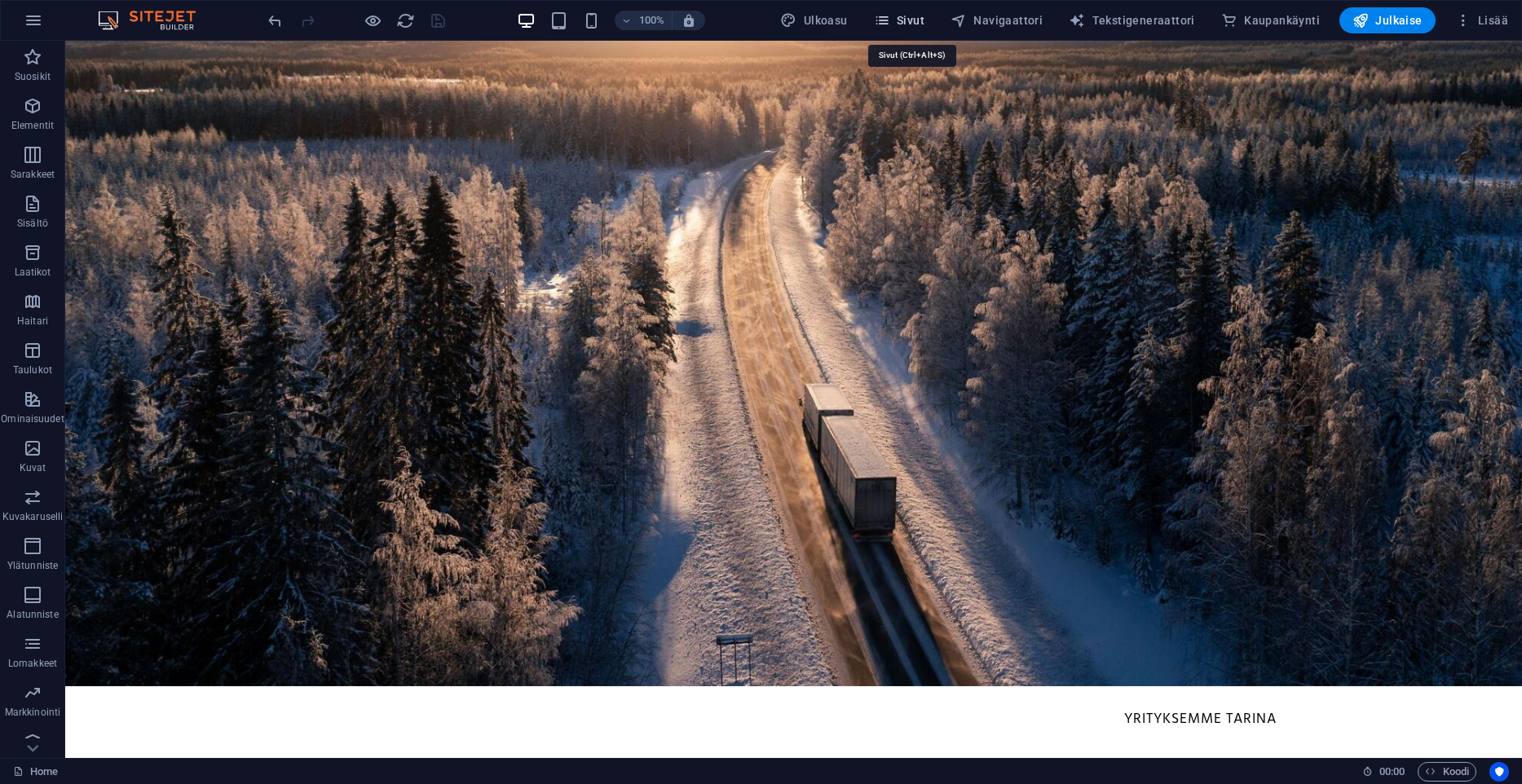
click at [925, 19] on span "Sivut" at bounding box center [898, 20] width 50 height 16
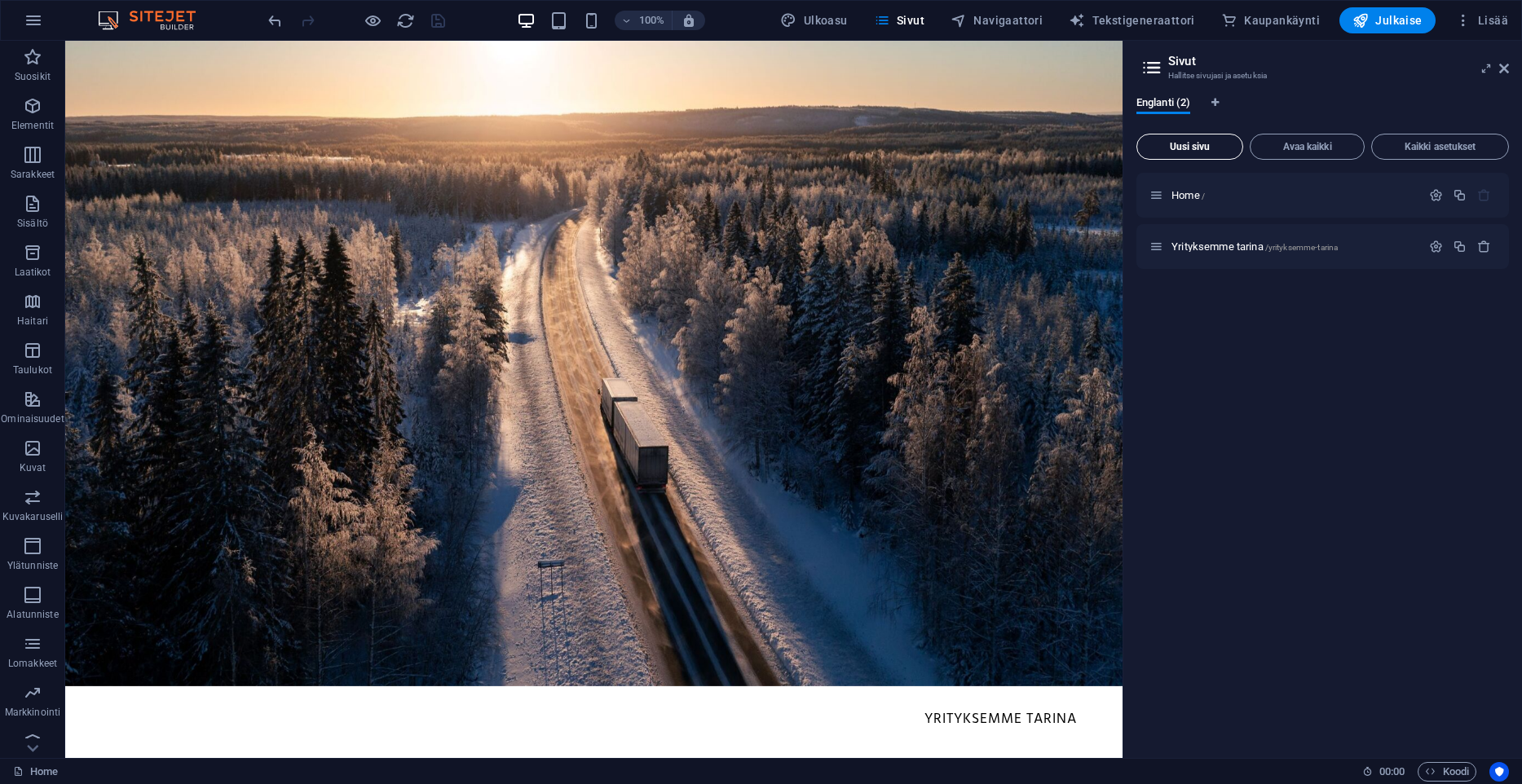
click at [1168, 143] on span "Uusi sivu" at bounding box center [1190, 147] width 92 height 10
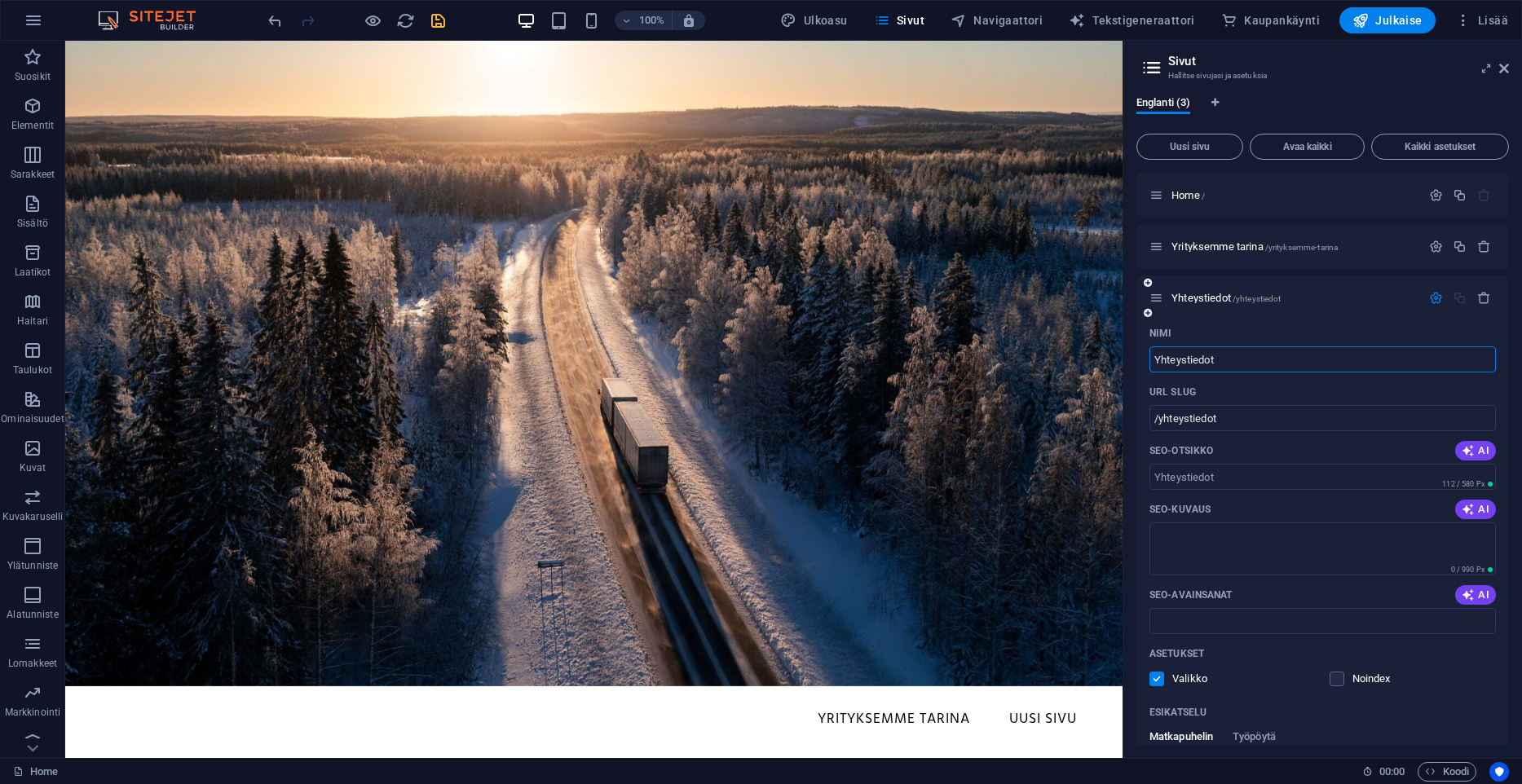
type input "Yhteystiedot"
type input "/yhteystiedot"
click at [435, 25] on icon "save" at bounding box center [437, 20] width 19 height 19
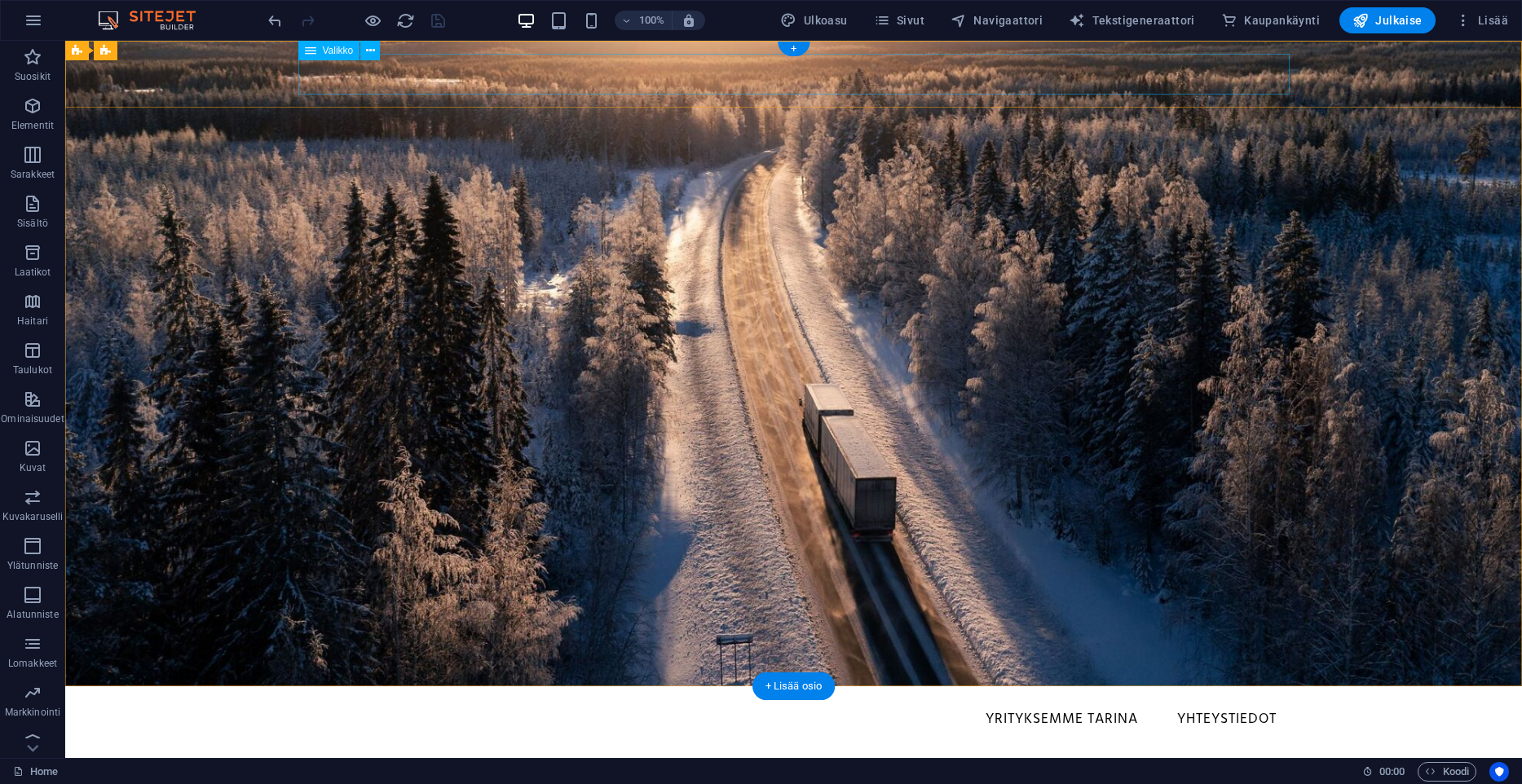
click at [1014, 699] on nav "Yrityksemme tarina Yhteystiedot" at bounding box center [794, 720] width 991 height 41
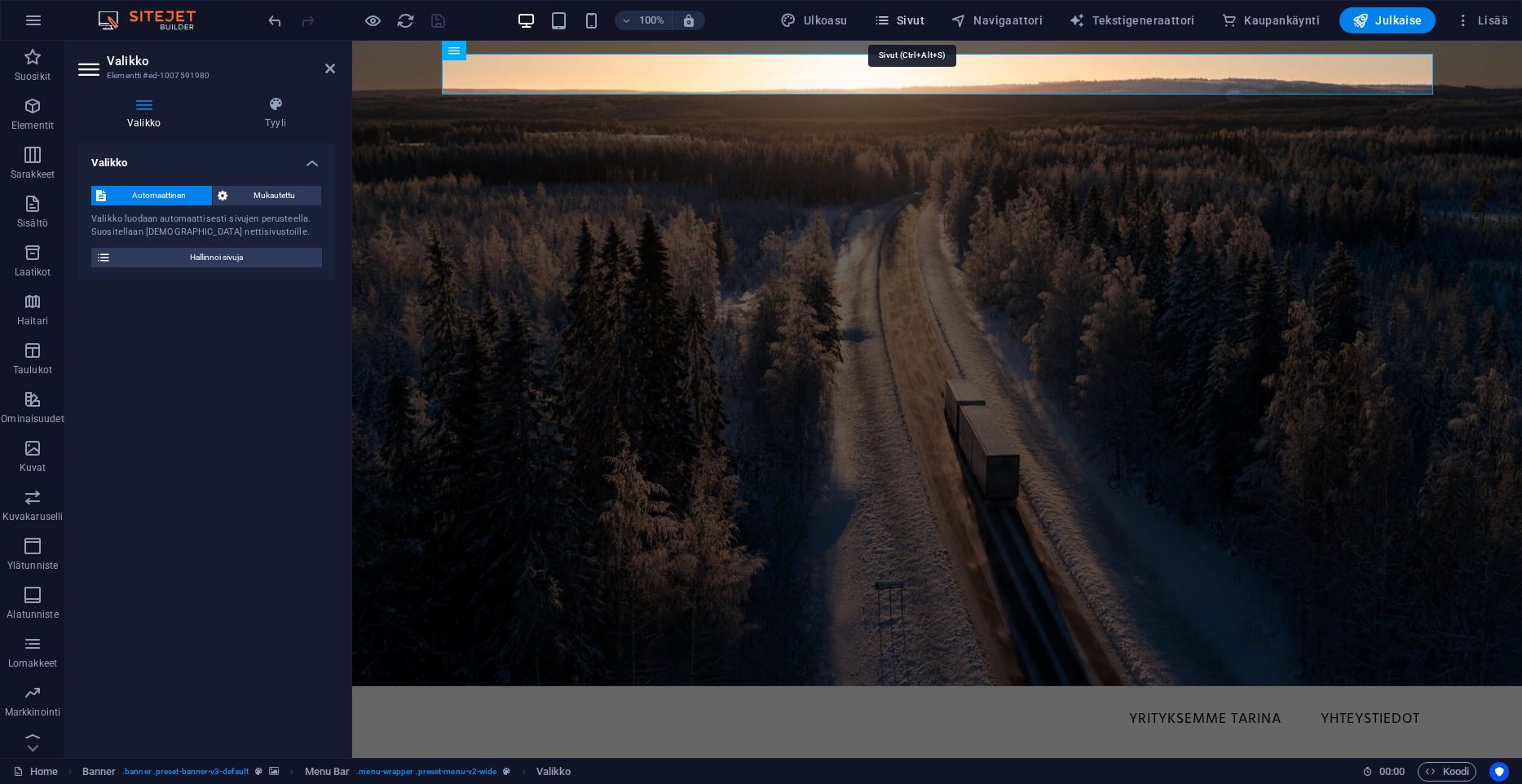
click at [925, 13] on span "Sivut" at bounding box center [898, 20] width 50 height 16
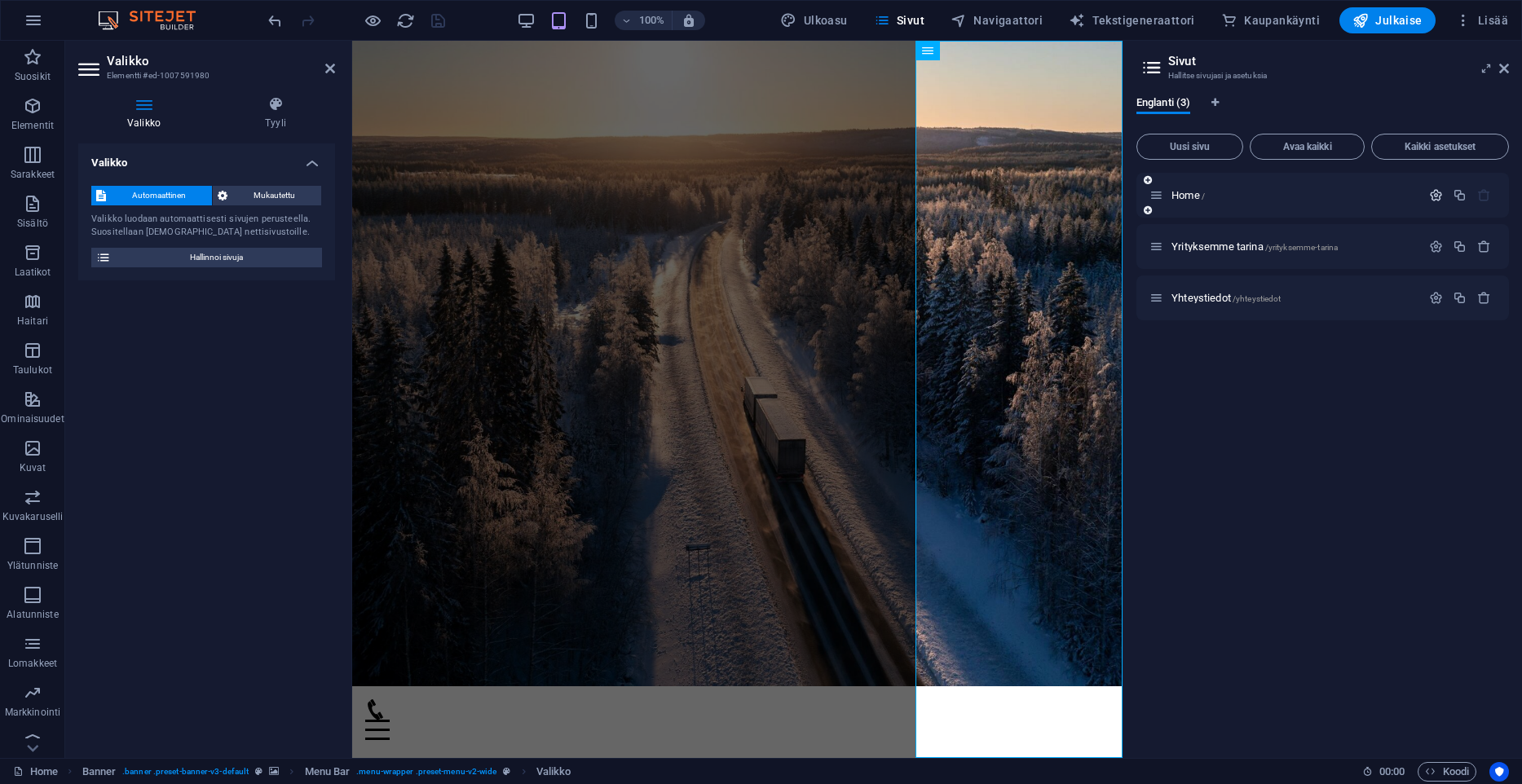
click at [1437, 185] on div "Home /" at bounding box center [1323, 195] width 373 height 45
click at [1437, 194] on icon "button" at bounding box center [1436, 195] width 14 height 14
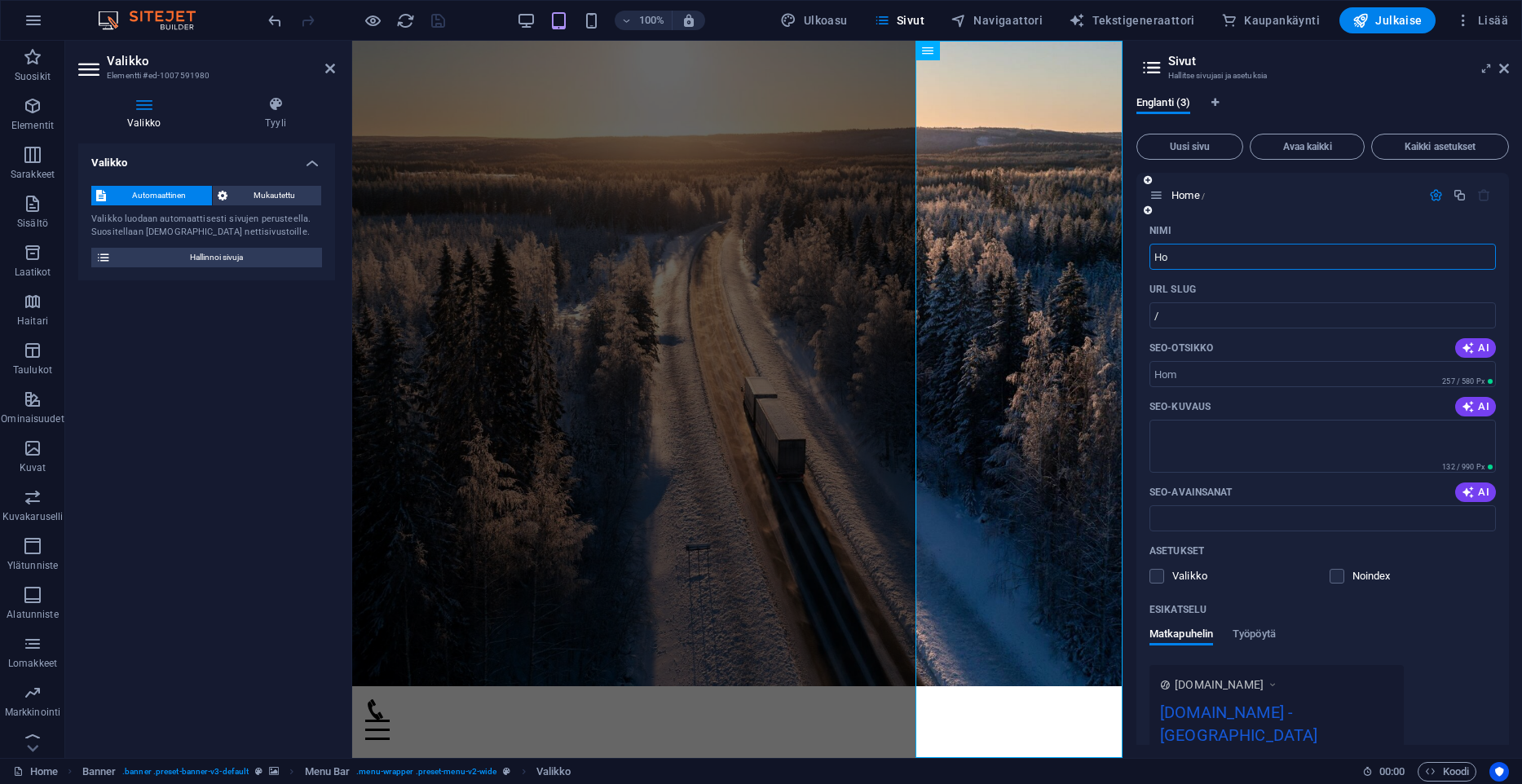
type input "H"
type input "Ku"
type input "/k"
type input "Kuljetukset"
type input "/kuljetukset"
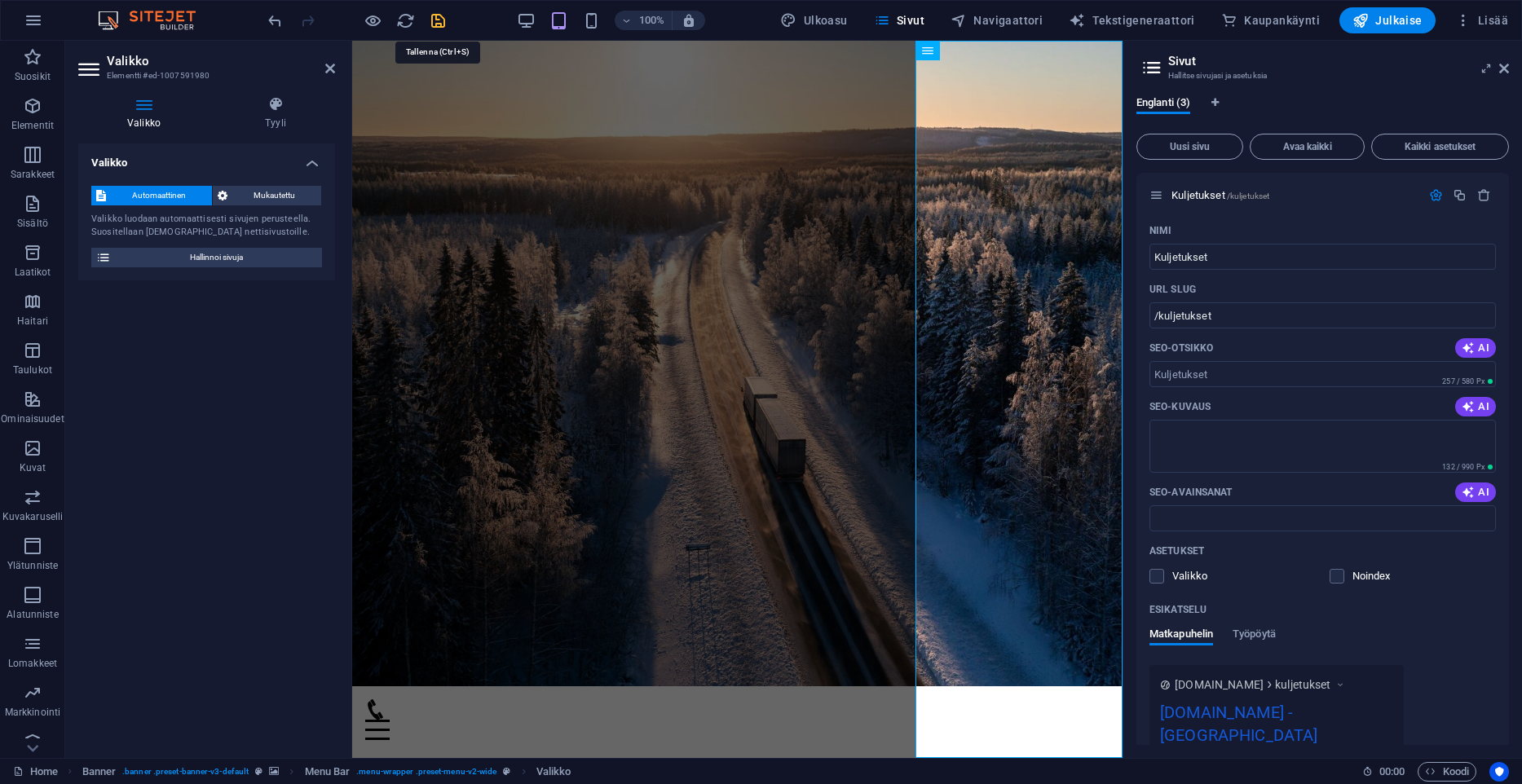
click at [438, 19] on icon "save" at bounding box center [437, 20] width 19 height 19
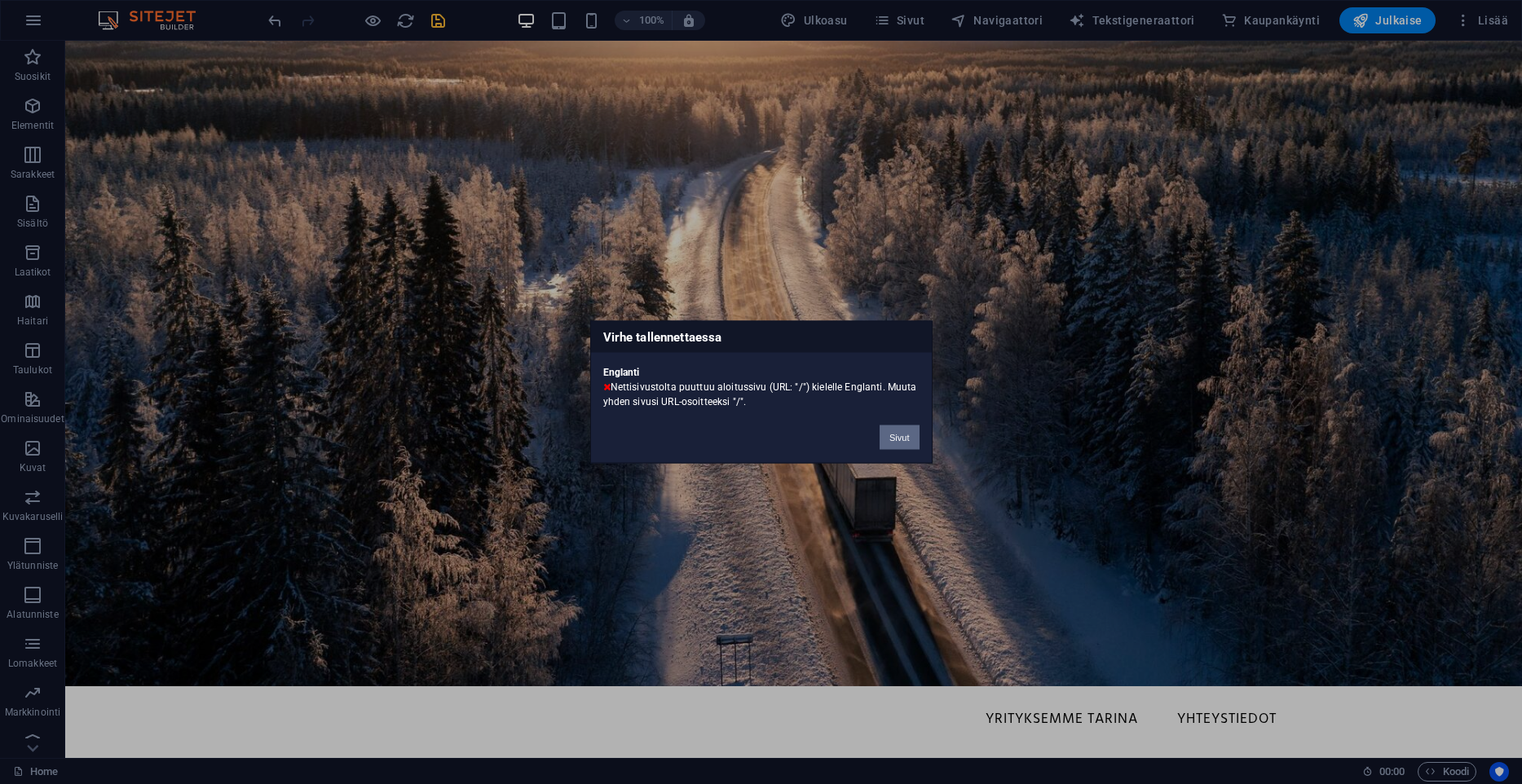
click at [901, 431] on button "Sivut" at bounding box center [899, 438] width 39 height 25
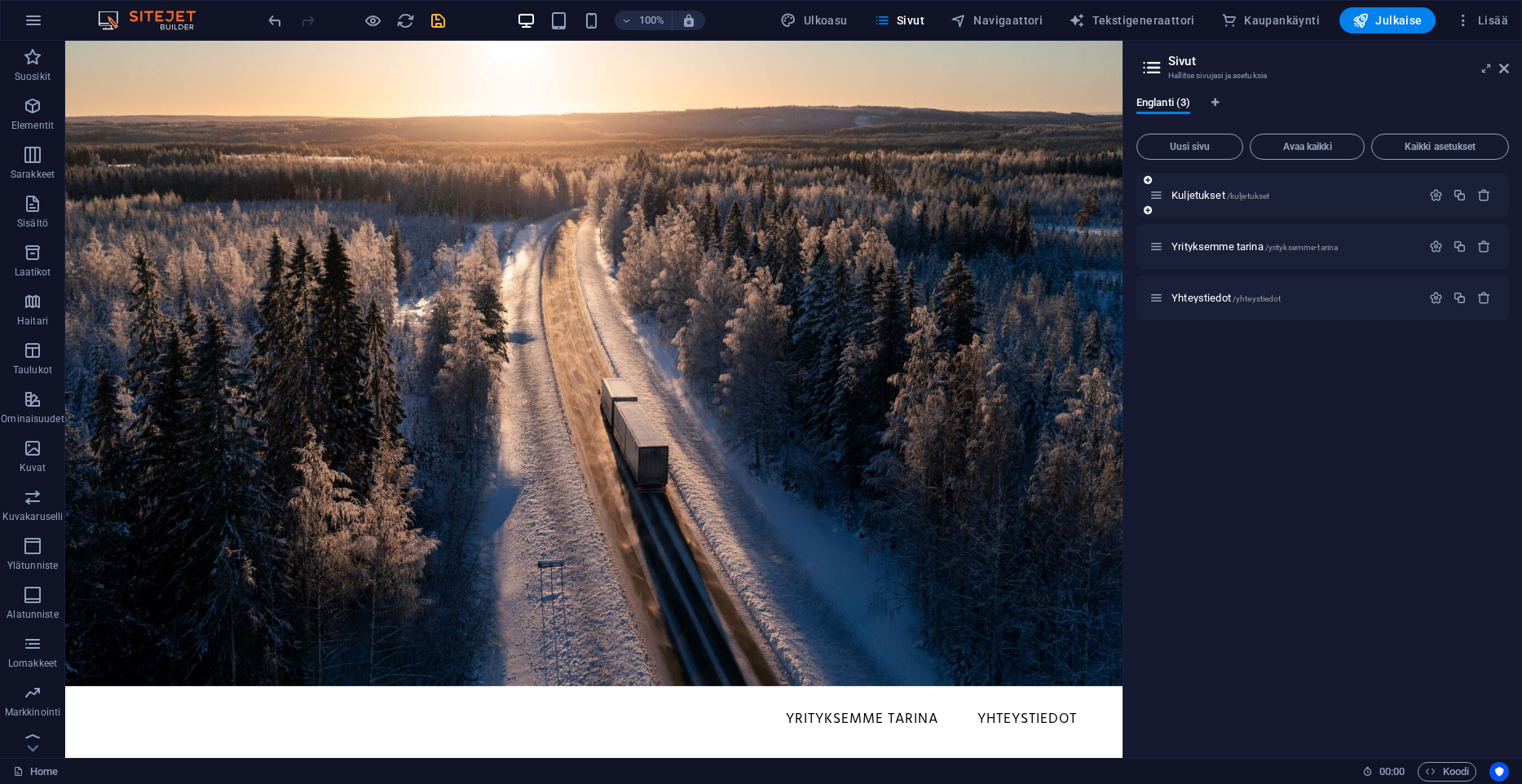
click at [1231, 204] on div "Kuljetukset /kuljetukset" at bounding box center [1323, 195] width 373 height 45
click at [1231, 204] on div "Kuljetukset /kuljetukset" at bounding box center [1284, 194] width 271 height 19
click at [1435, 198] on icon "button" at bounding box center [1436, 195] width 14 height 14
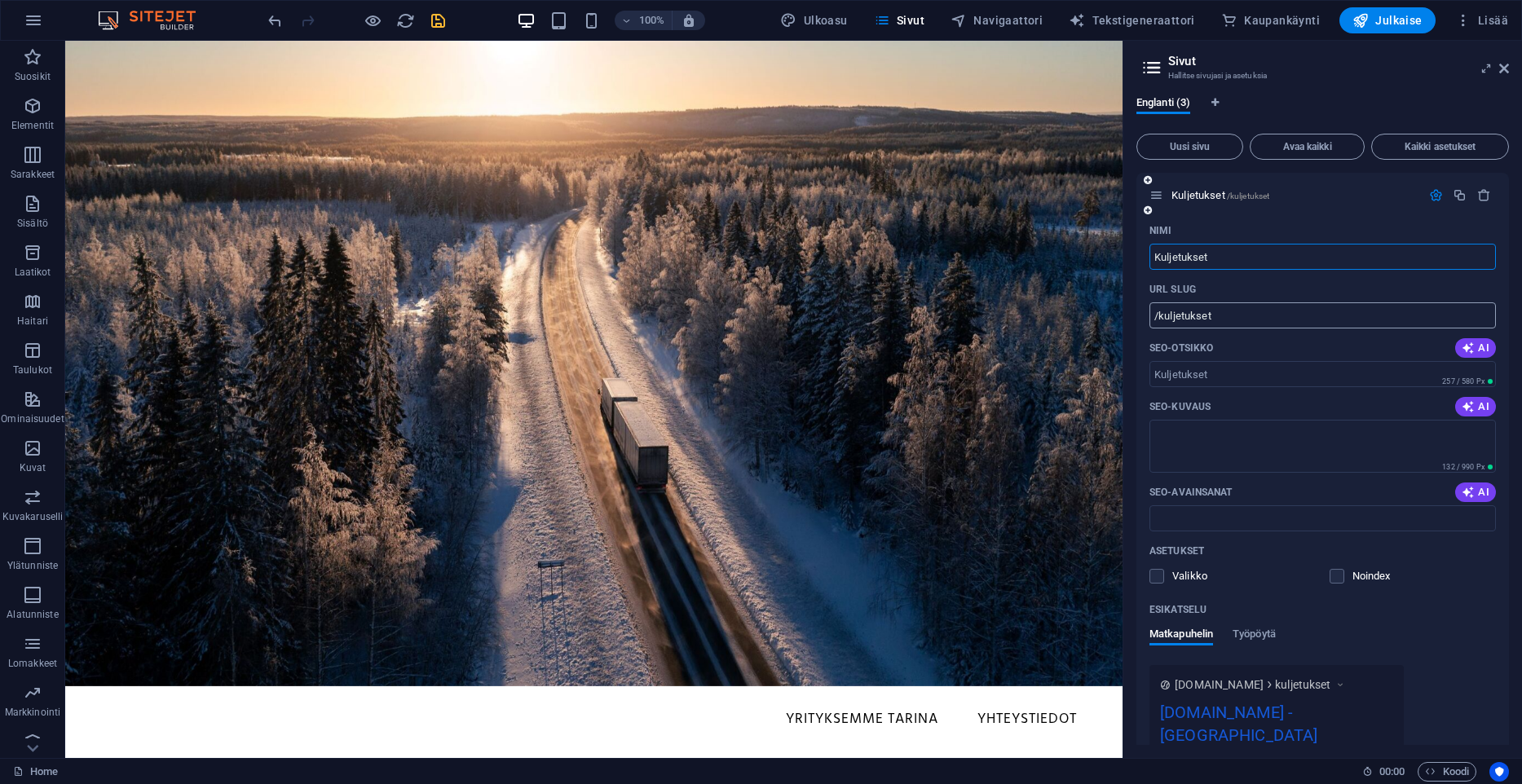
click at [1251, 313] on input "/kuljetukset" at bounding box center [1322, 315] width 346 height 26
type input "/"
click at [433, 23] on icon "save" at bounding box center [437, 20] width 19 height 19
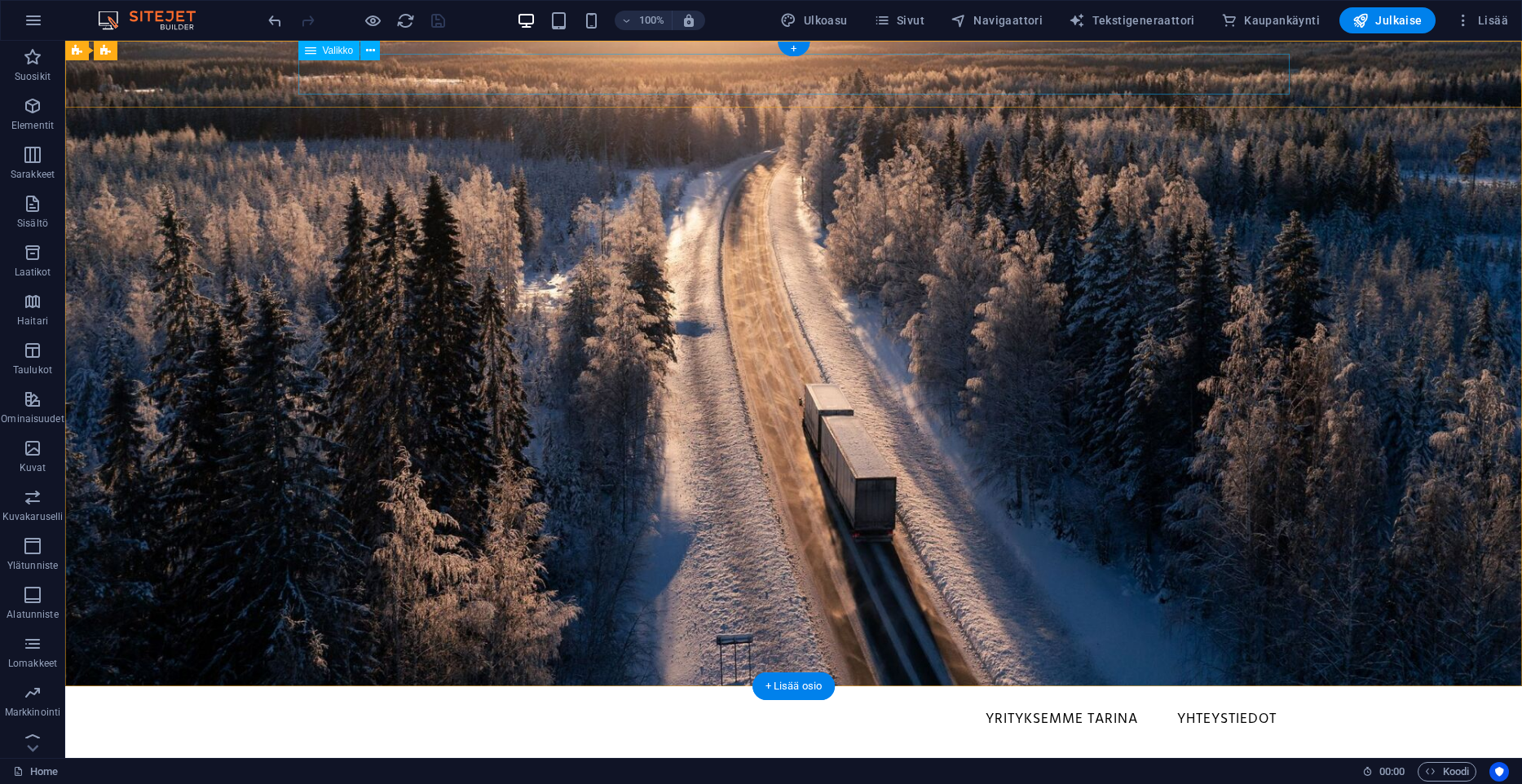
click at [1074, 699] on nav "Yrityksemme tarina Yhteystiedot" at bounding box center [794, 720] width 991 height 41
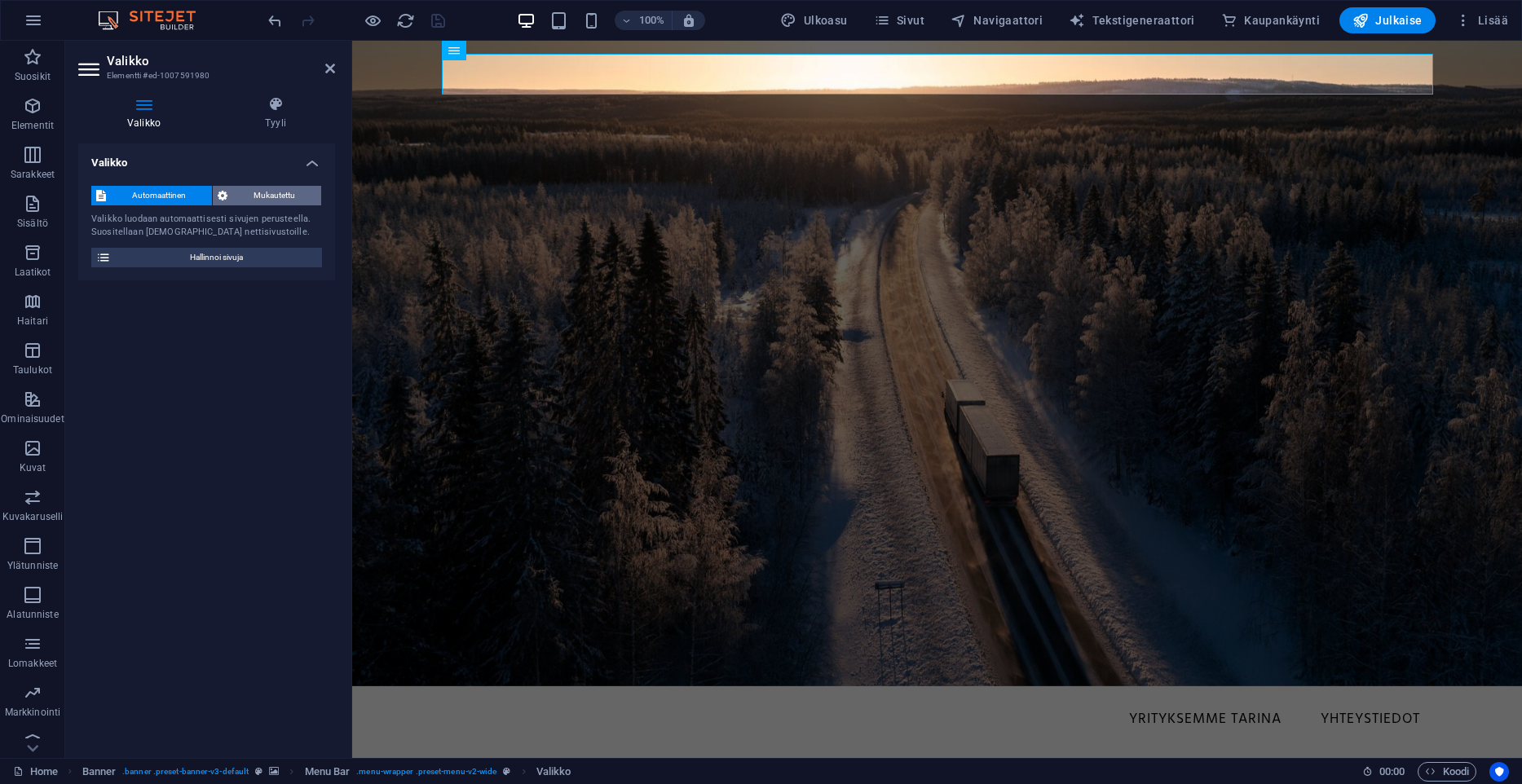
click at [220, 187] on icon at bounding box center [222, 195] width 10 height 19
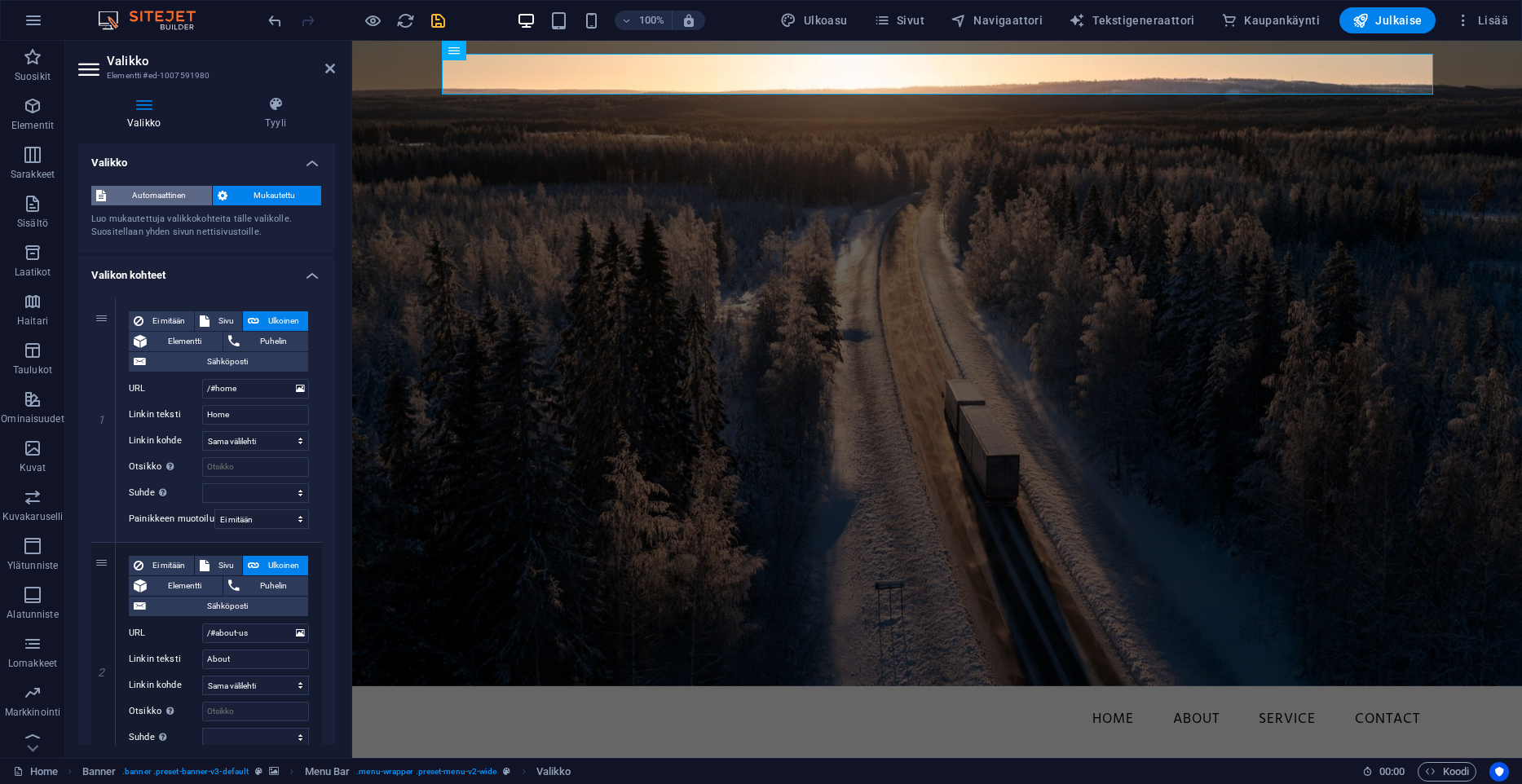
click at [177, 194] on span "Automaattinen" at bounding box center [159, 195] width 96 height 19
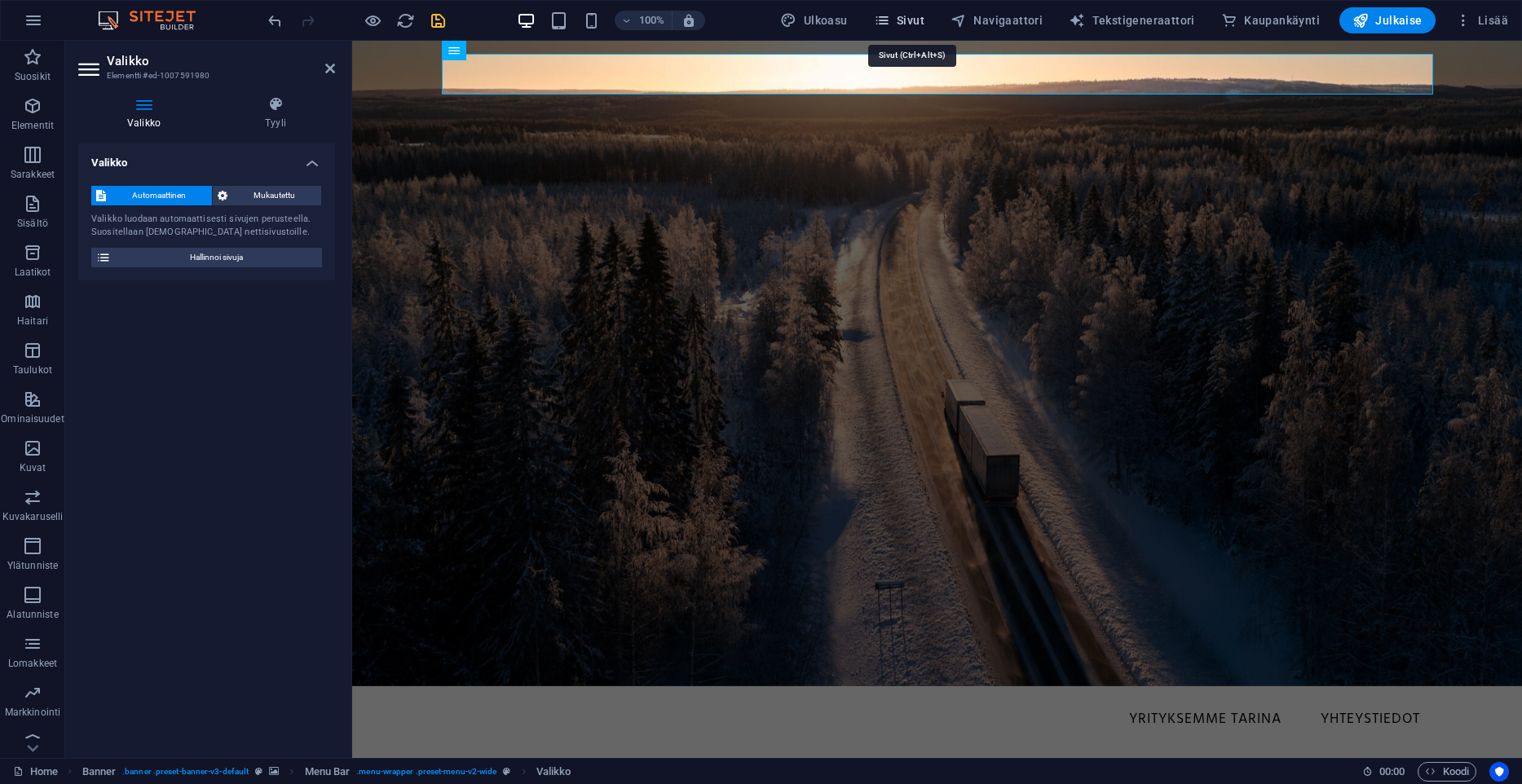
click at [890, 16] on icon "button" at bounding box center [882, 20] width 16 height 16
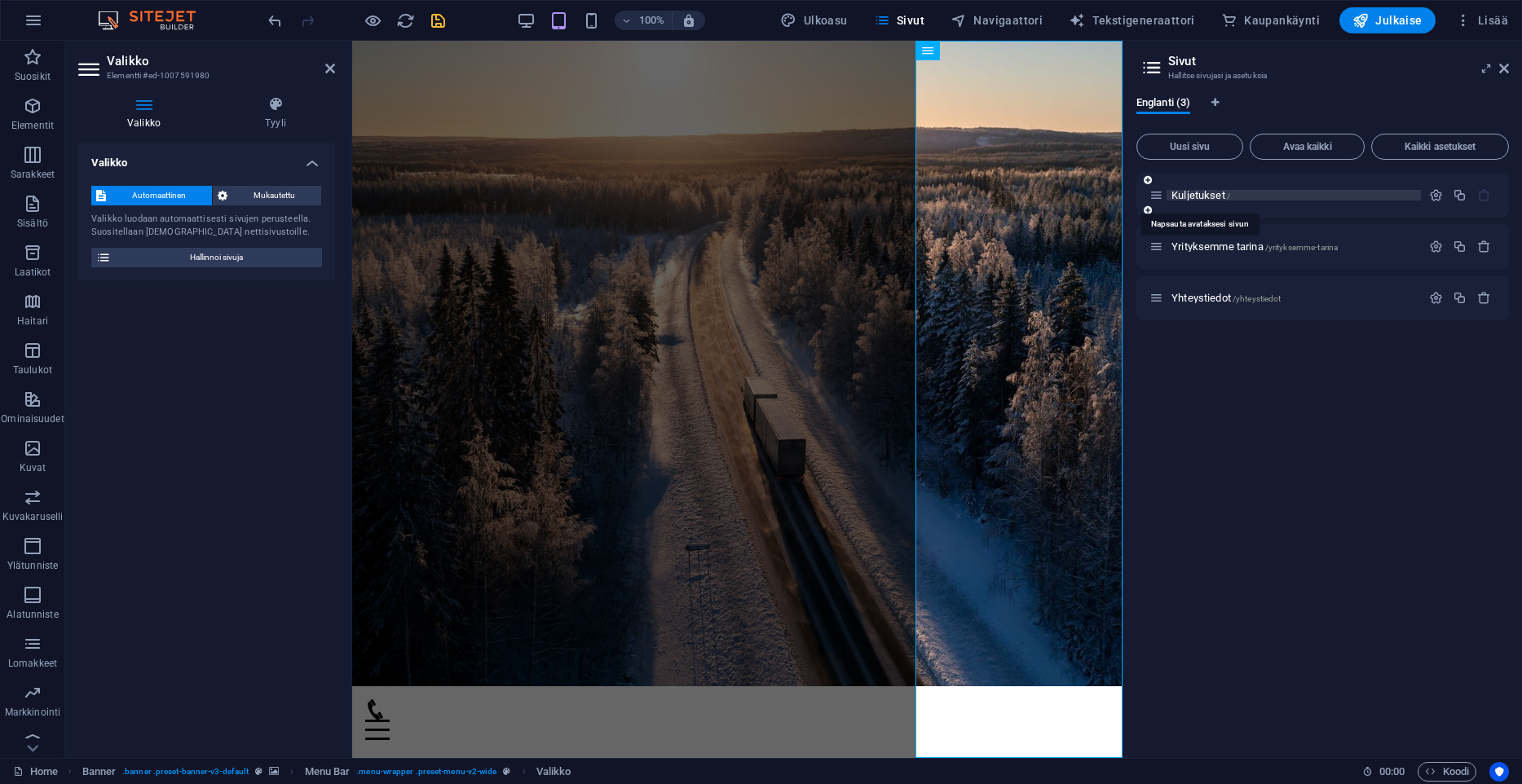
click at [1217, 195] on span "Kuljetukset /" at bounding box center [1200, 195] width 58 height 12
click at [1445, 195] on button "button" at bounding box center [1435, 195] width 24 height 14
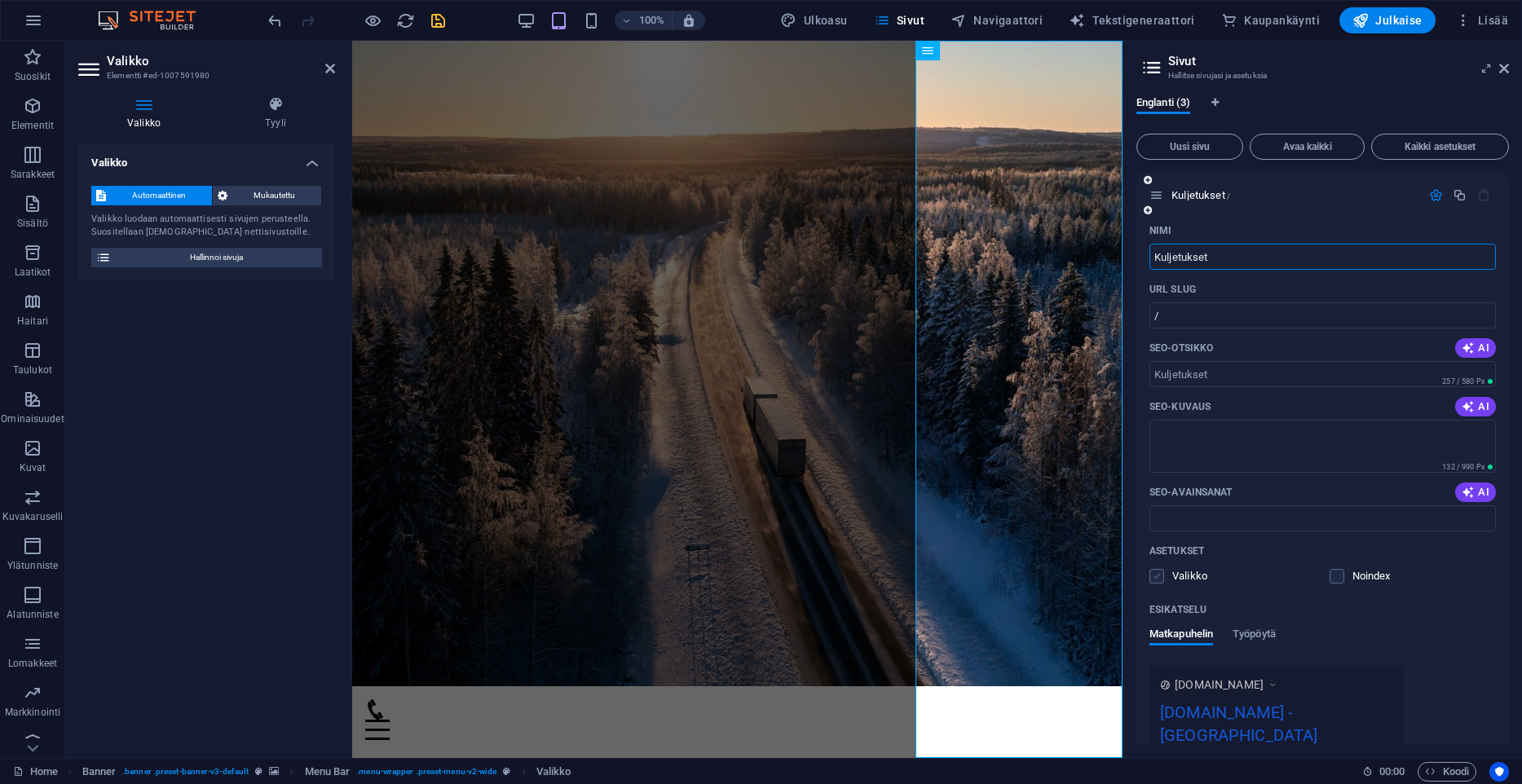
click at [1153, 575] on label at bounding box center [1156, 576] width 15 height 15
click at [0, 0] on input "checkbox" at bounding box center [0, 0] width 0 height 0
click at [442, 26] on icon "save" at bounding box center [437, 20] width 19 height 19
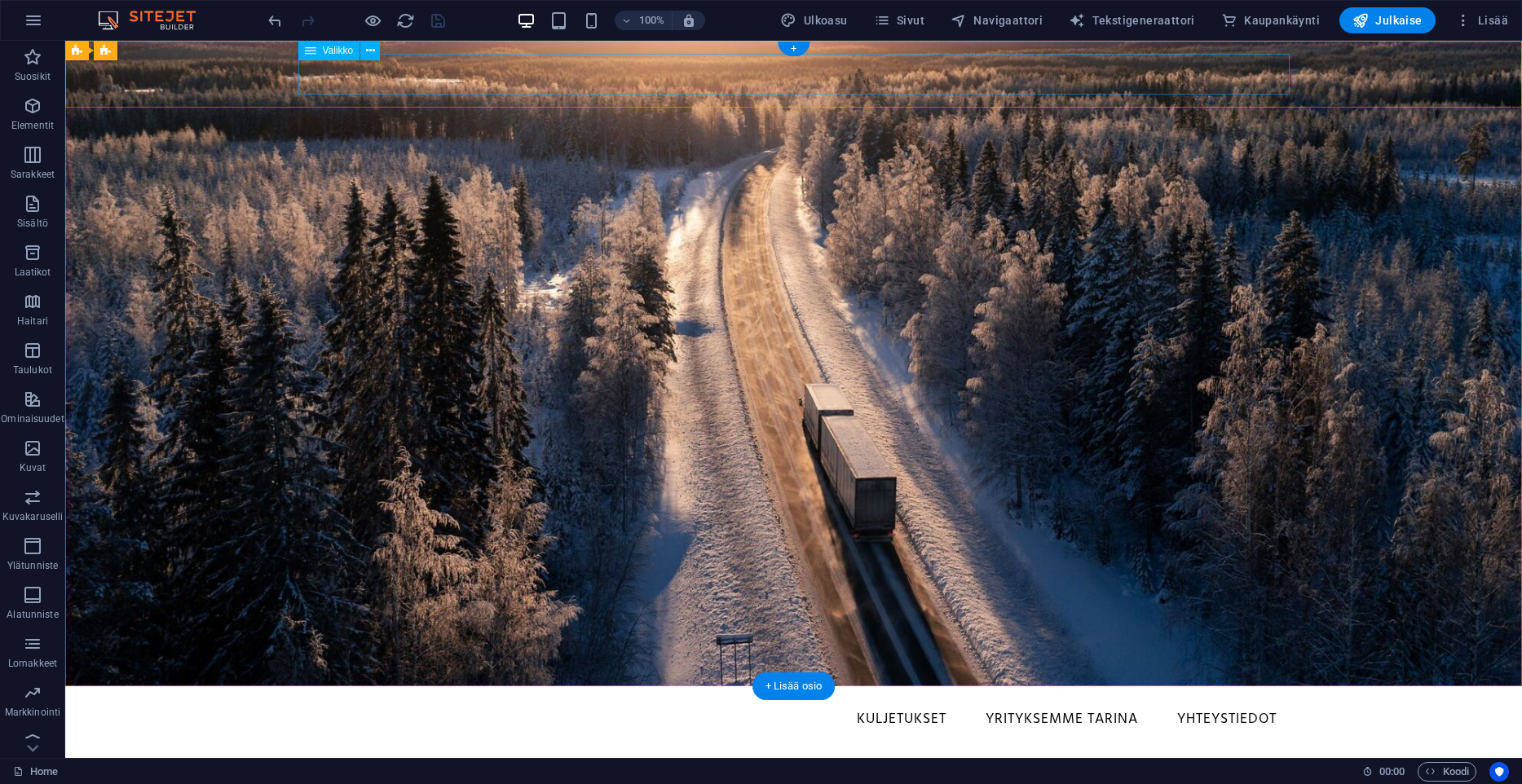
click at [999, 699] on nav "Kuljetukset Yrityksemme tarina Yhteystiedot" at bounding box center [794, 720] width 991 height 41
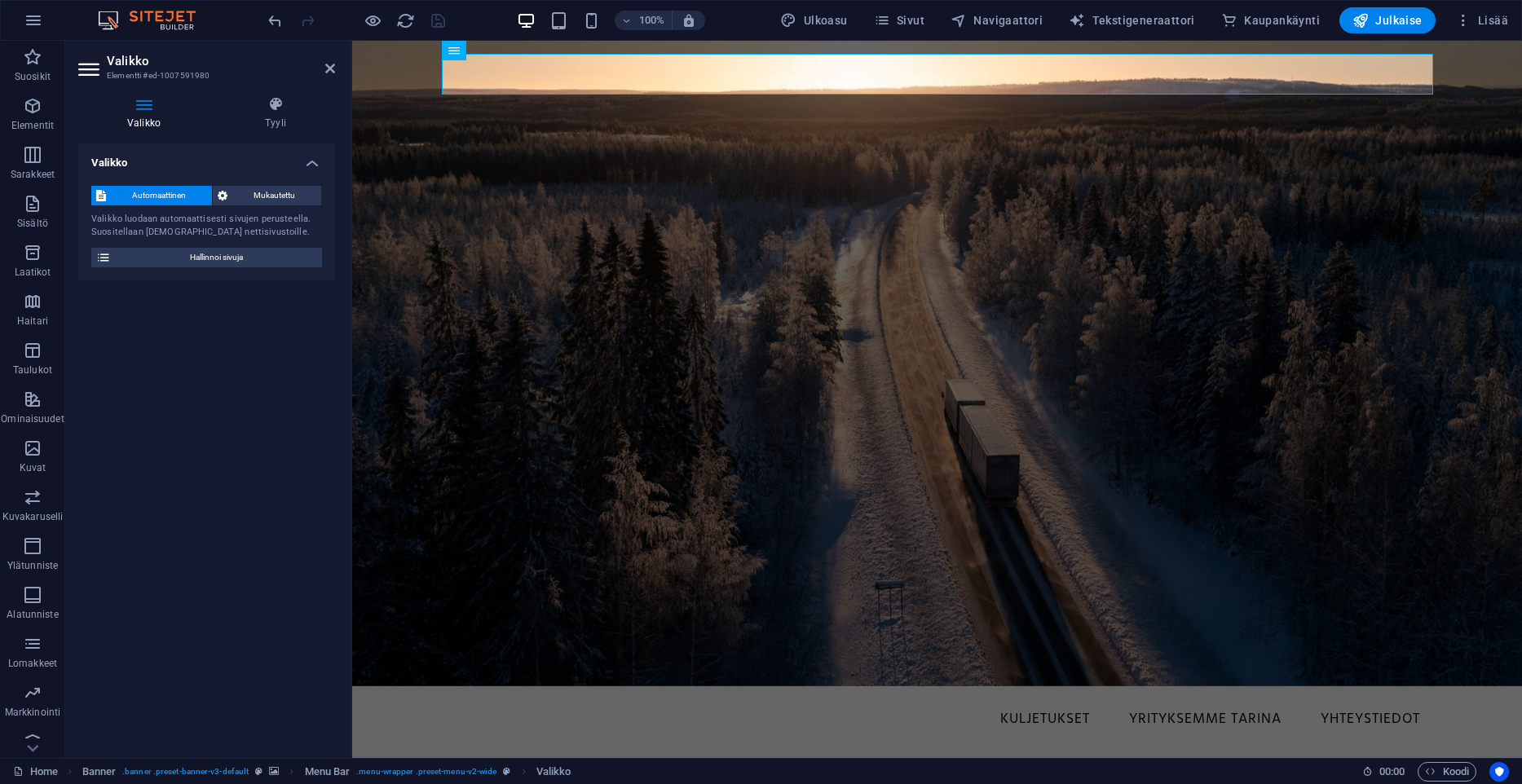
drag, startPoint x: 290, startPoint y: 202, endPoint x: 248, endPoint y: 174, distance: 50.5
click at [248, 174] on div "Automaattinen Mukautettu Valikko luodaan automaattisesti sivujen perusteella. S…" at bounding box center [207, 227] width 257 height 108
click at [277, 94] on div "Valikko Tyyli Valikko Automaattinen Mukautettu Valikko luodaan automaattisesti …" at bounding box center [207, 420] width 283 height 675
click at [269, 111] on icon at bounding box center [276, 104] width 119 height 16
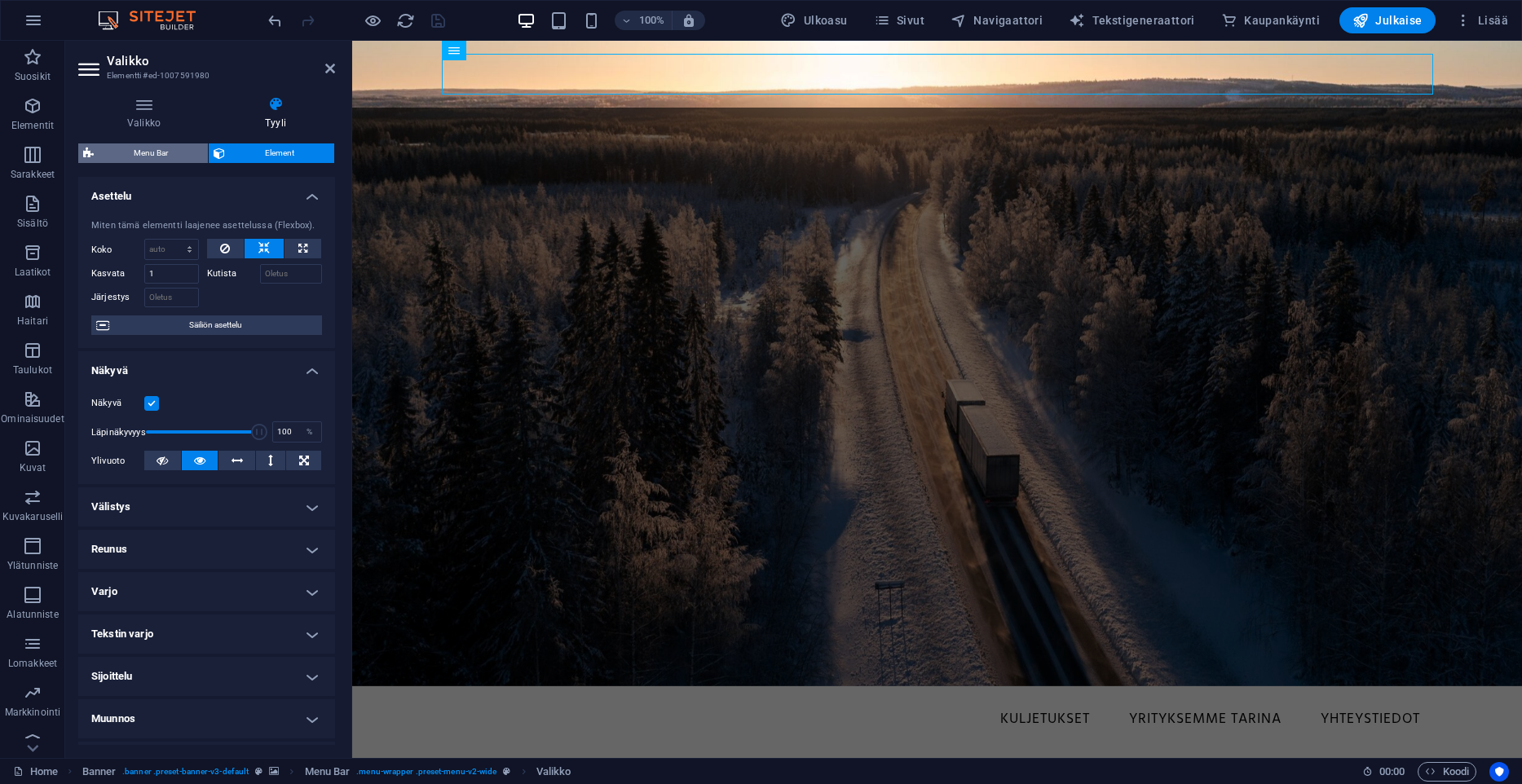
click at [137, 154] on span "Menu Bar" at bounding box center [151, 153] width 104 height 19
select select "rem"
select select "hover_border"
select select "px"
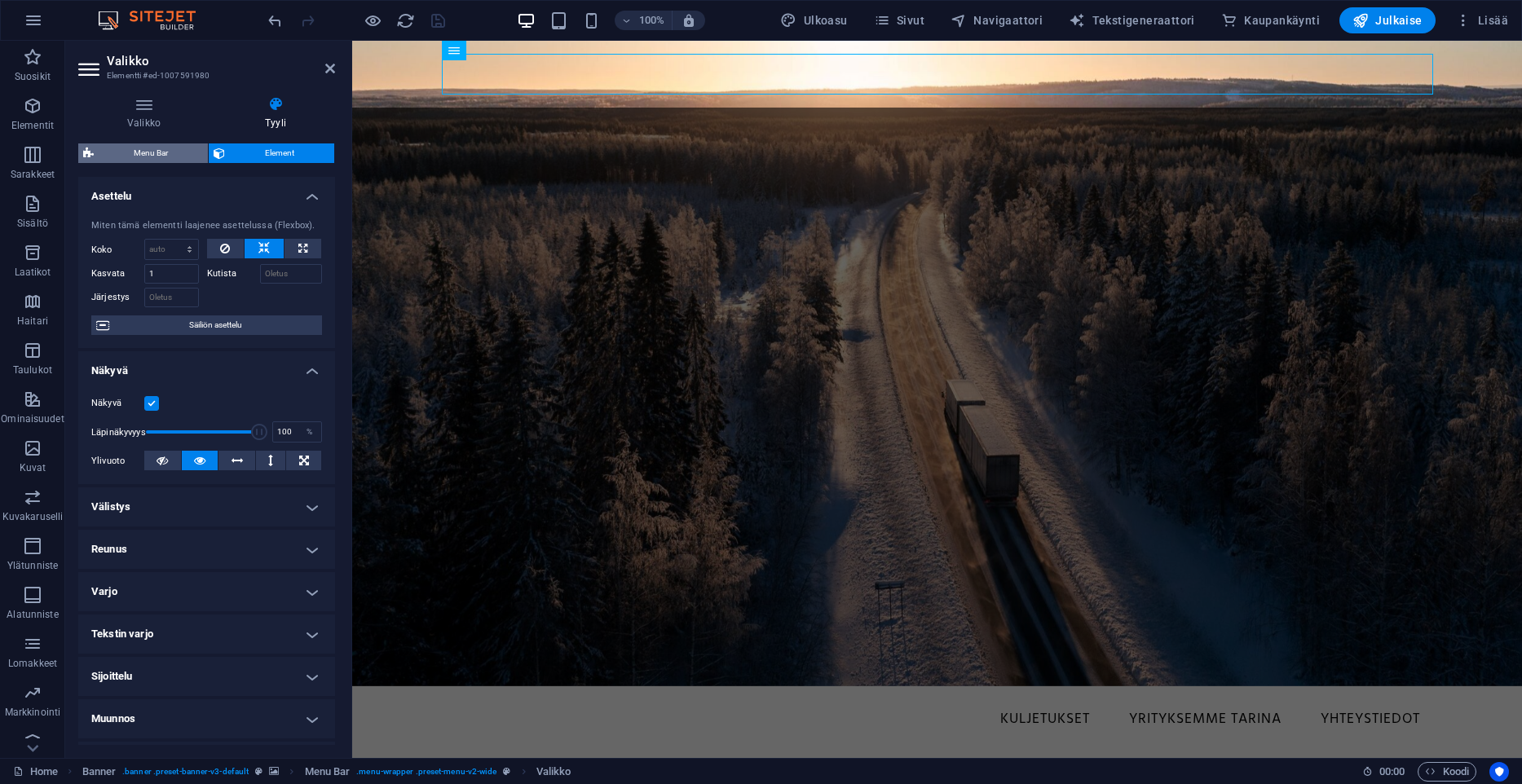
select select "rem"
select select "link-special-font"
select select "rem"
select select "500"
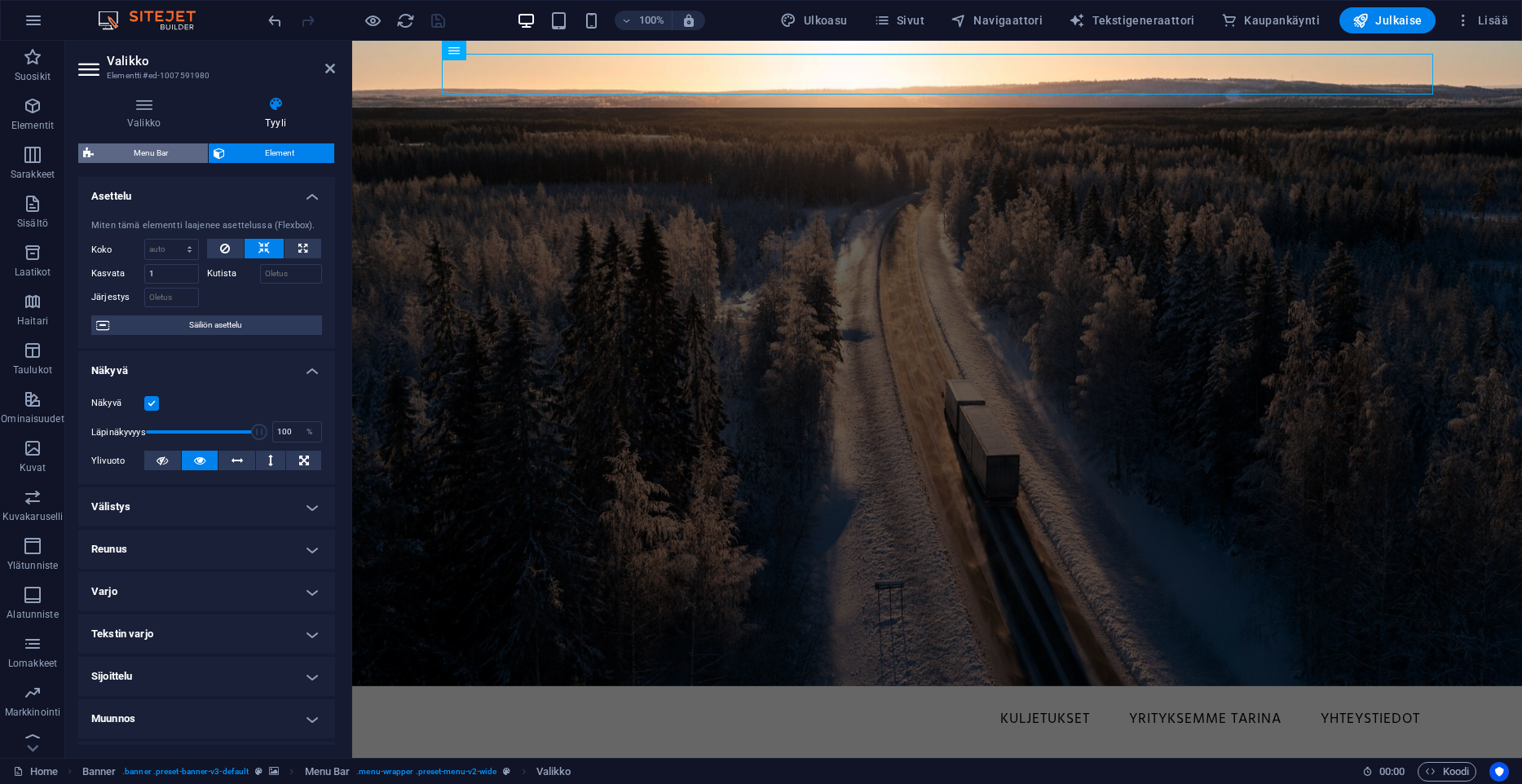
select select "px"
select select "preset-menu-v2-wide"
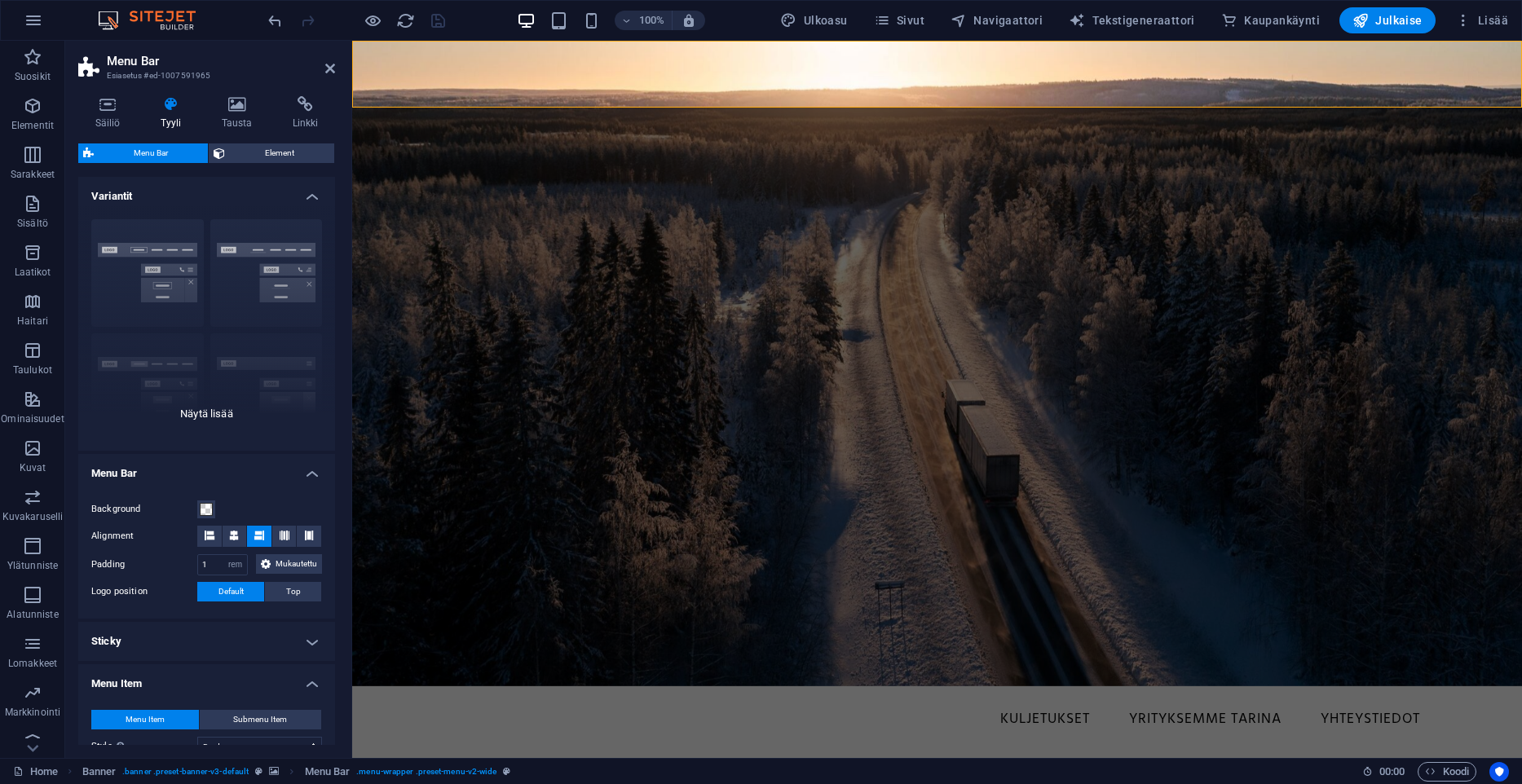
scroll to position [333, 0]
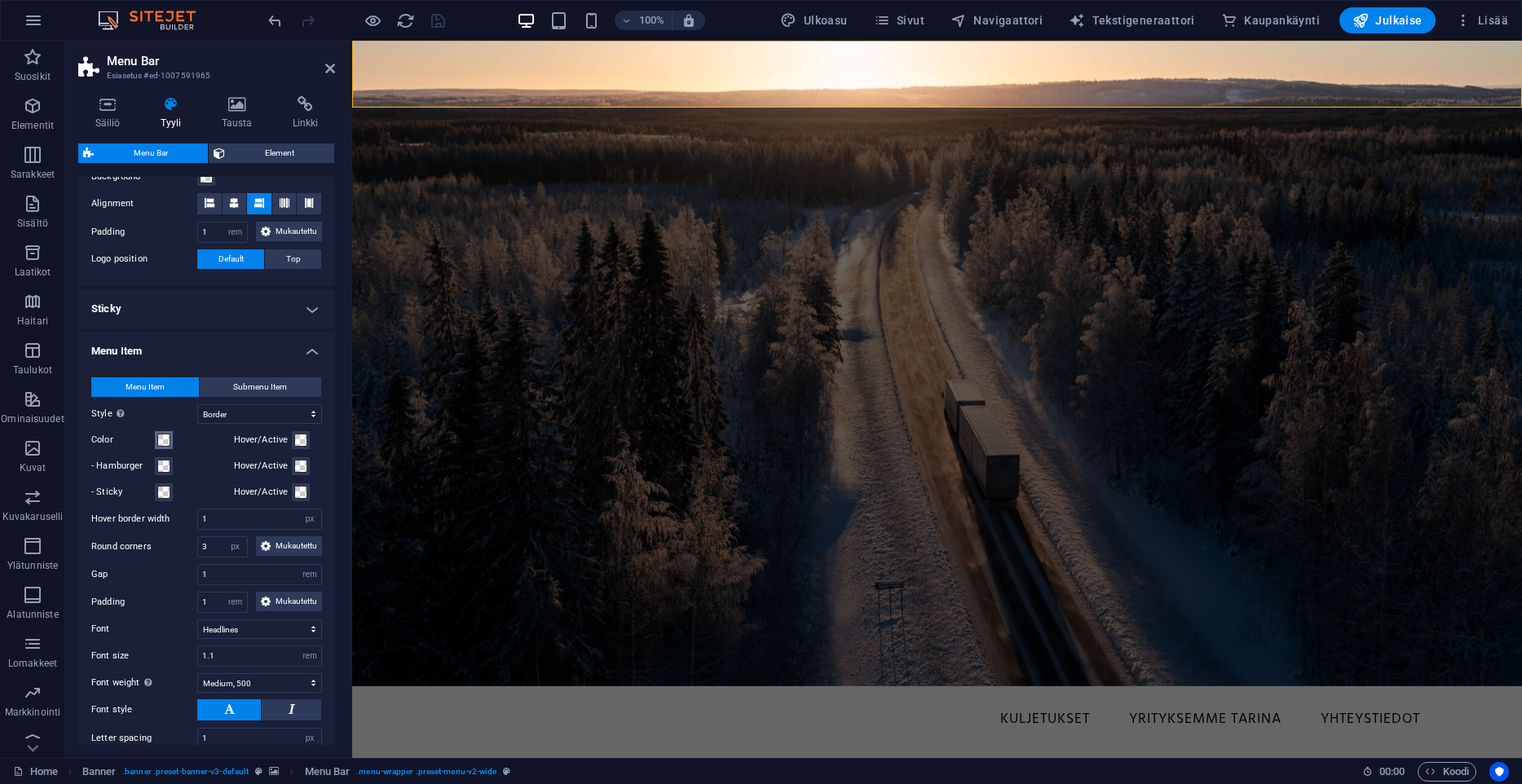
click at [168, 441] on span at bounding box center [163, 440] width 13 height 13
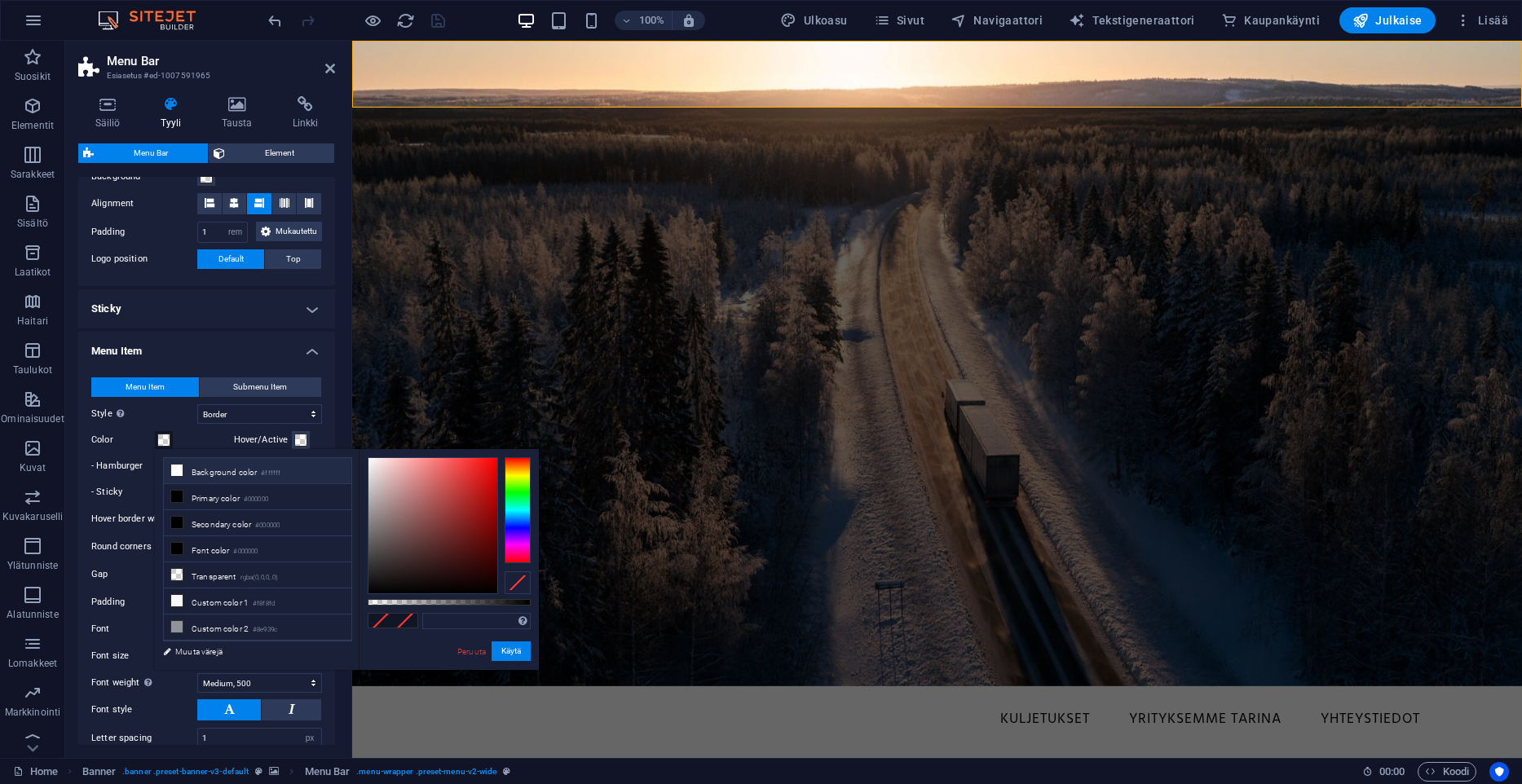
click at [189, 471] on li "Background color #ffffff" at bounding box center [258, 471] width 187 height 26
type input "#ffffff"
click at [511, 646] on button "Käytä" at bounding box center [511, 651] width 39 height 19
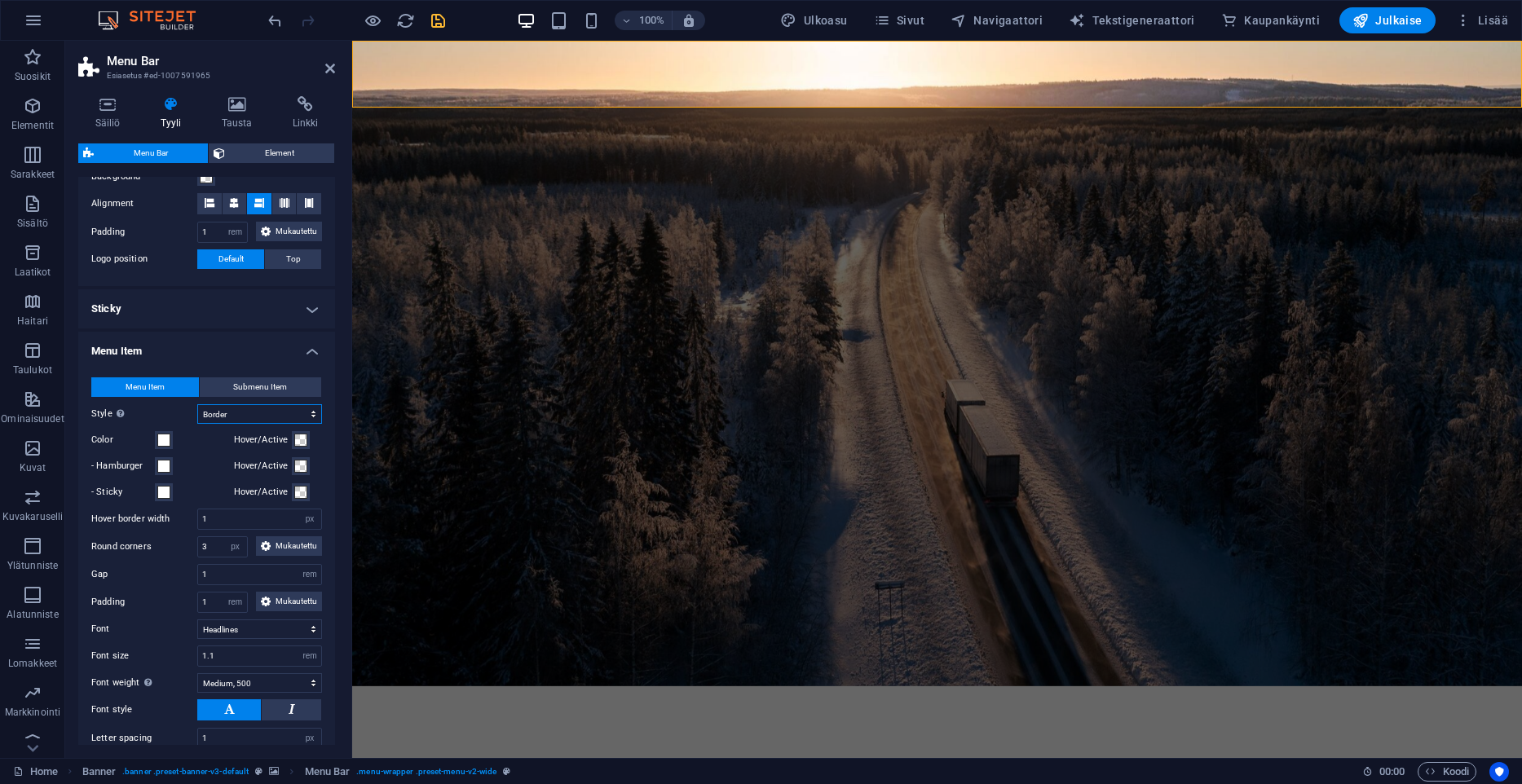
select select "hover_border_bottom"
click option "Border bottom" at bounding box center [0, 0] width 0 height 0
click at [301, 443] on span at bounding box center [300, 440] width 13 height 13
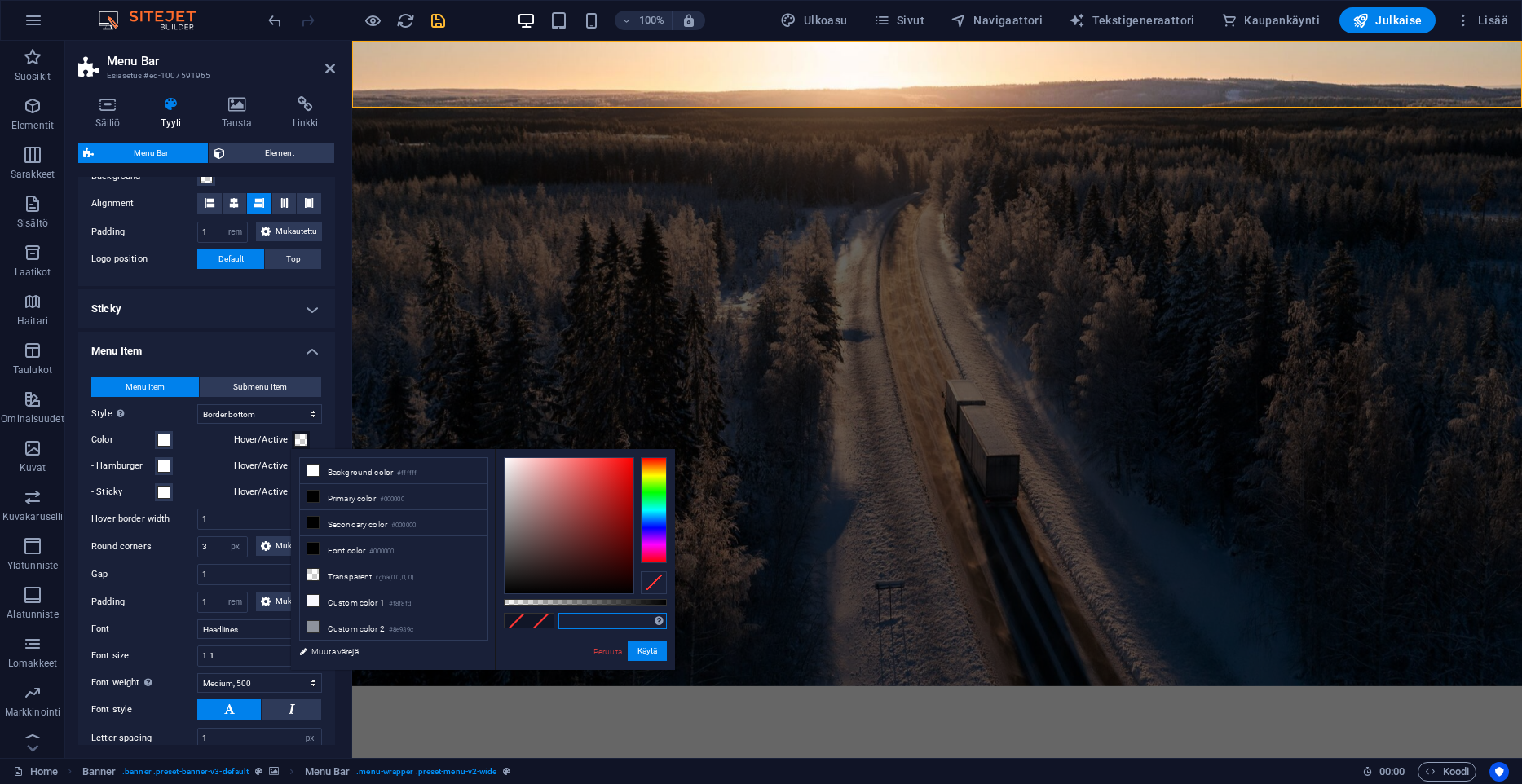
click at [574, 620] on input "text" at bounding box center [612, 621] width 109 height 16
paste input "#0176a0"
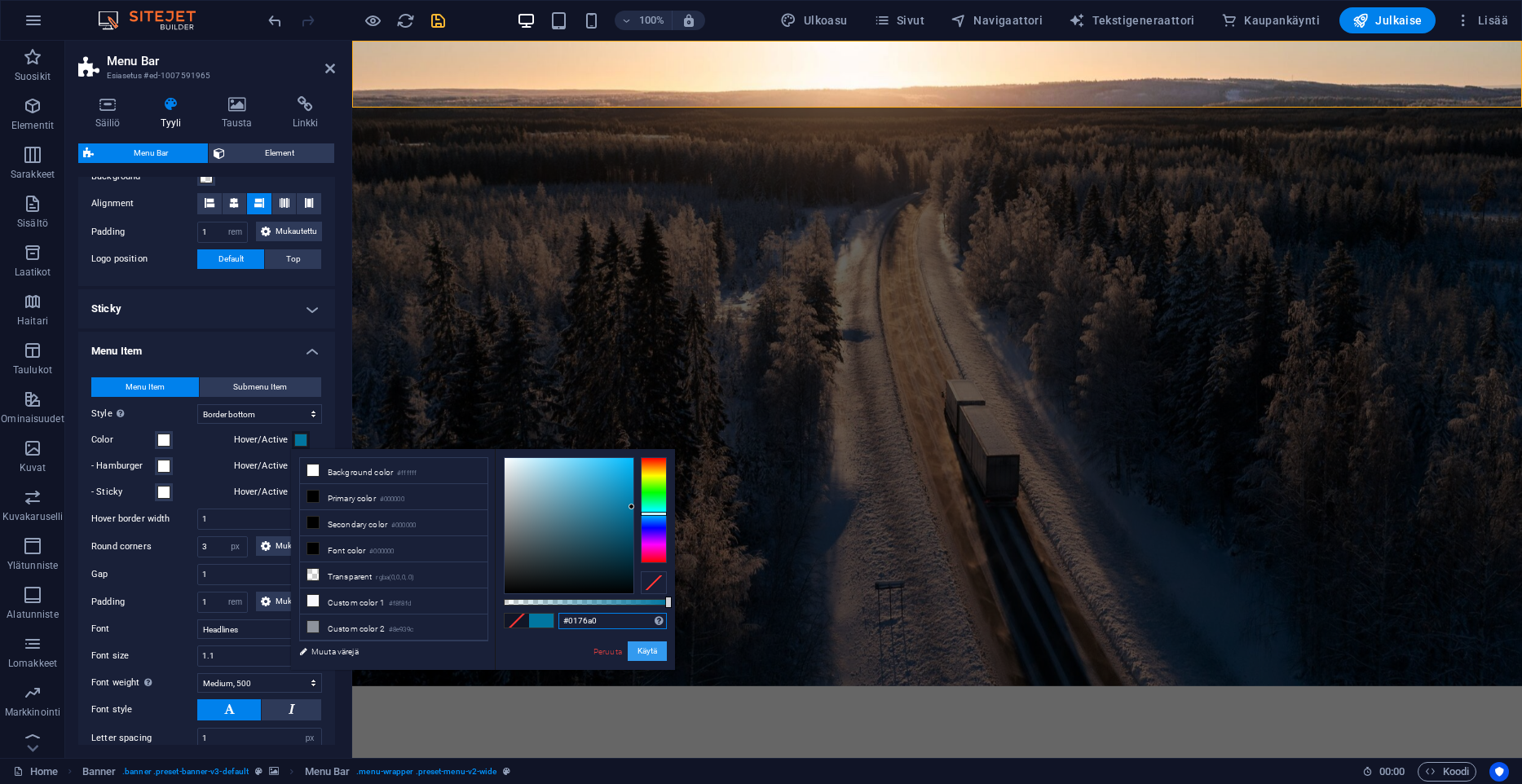
type input "#0176a0"
click at [645, 649] on button "Käytä" at bounding box center [647, 651] width 39 height 19
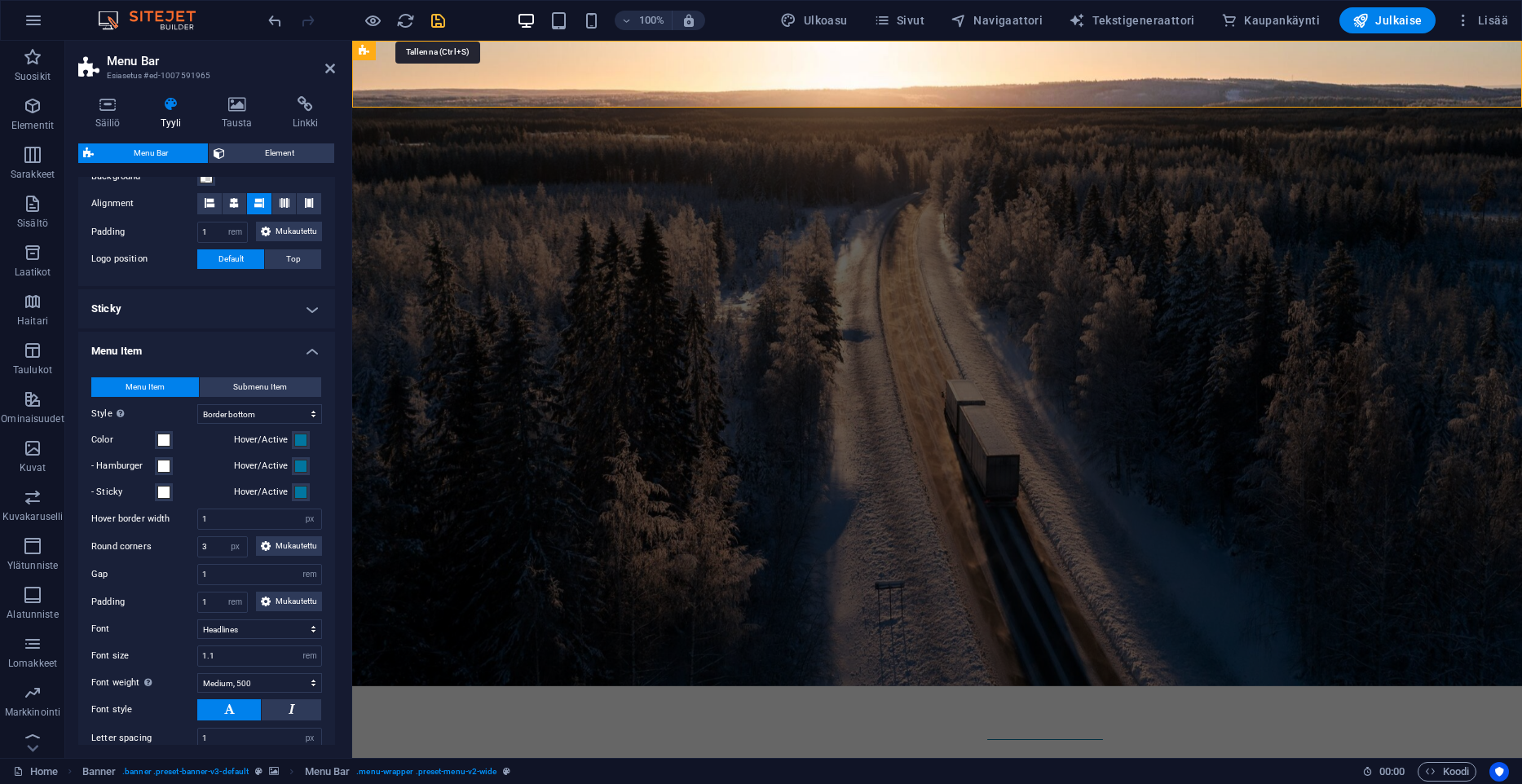
click at [443, 23] on icon "save" at bounding box center [437, 20] width 19 height 19
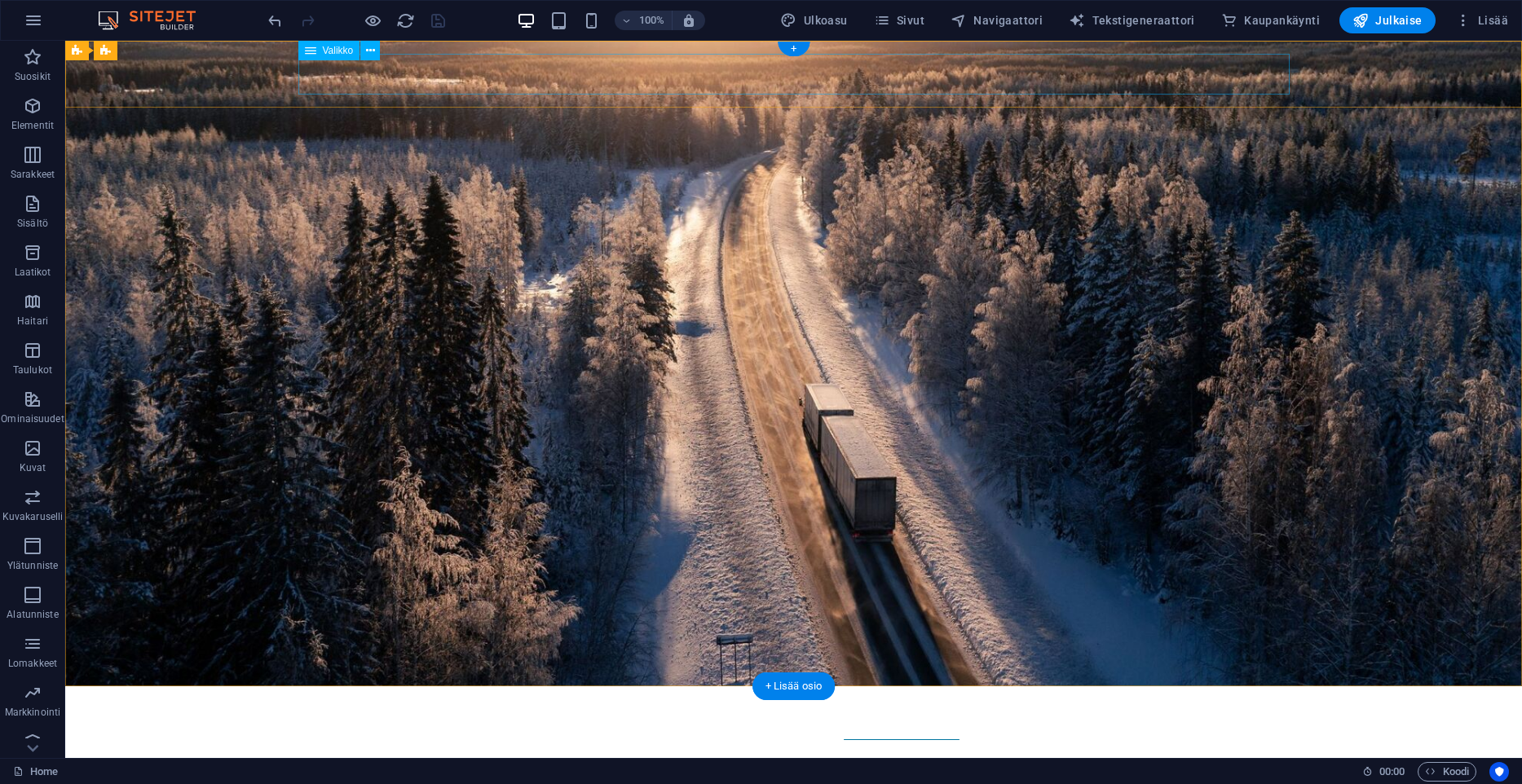
click at [921, 699] on nav "Kuljetukset Yrityksemme tarina Yhteystiedot" at bounding box center [794, 720] width 991 height 41
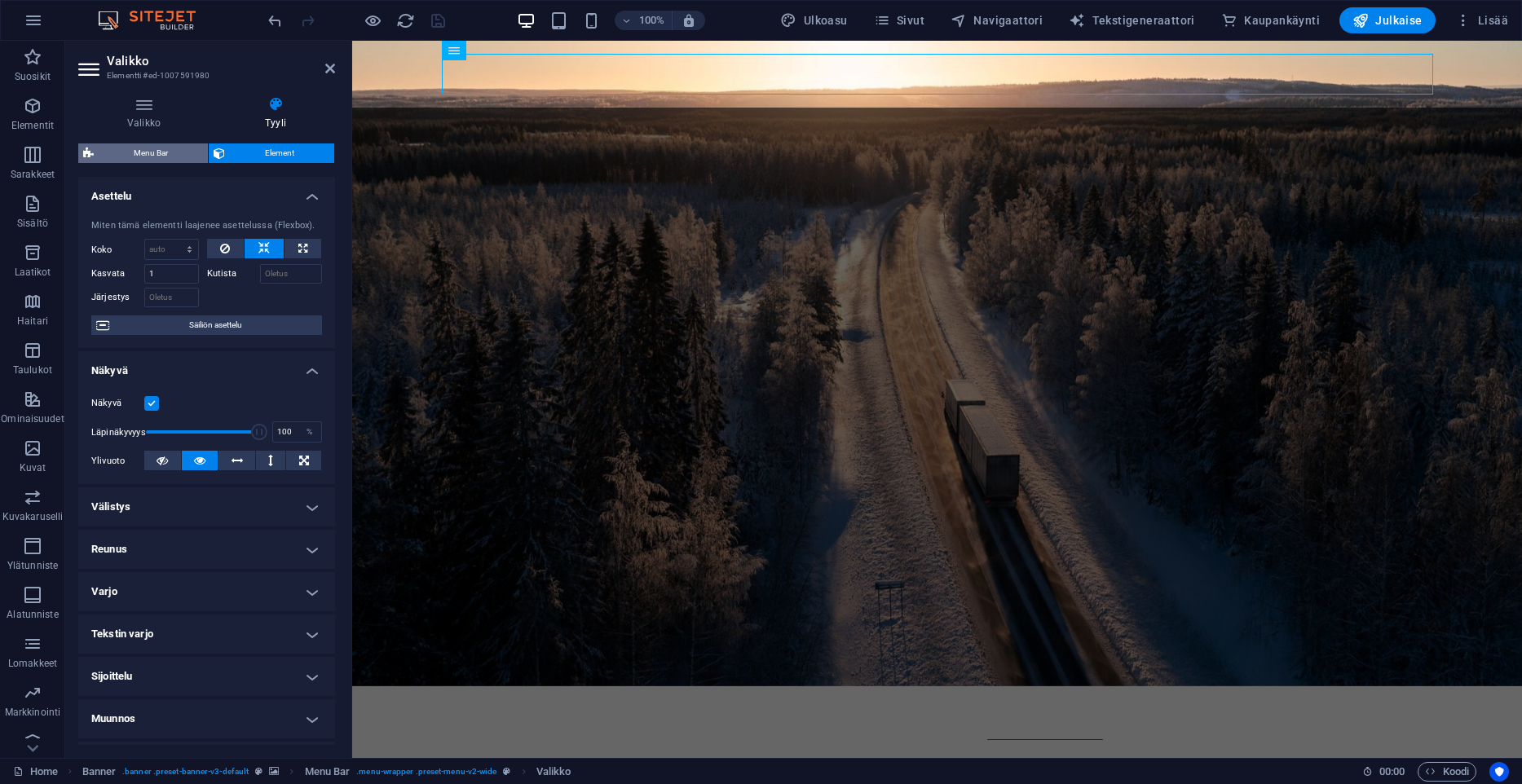
click at [159, 160] on span "Menu Bar" at bounding box center [151, 153] width 104 height 19
select select "rem"
select select "hover_border_bottom"
select select "px"
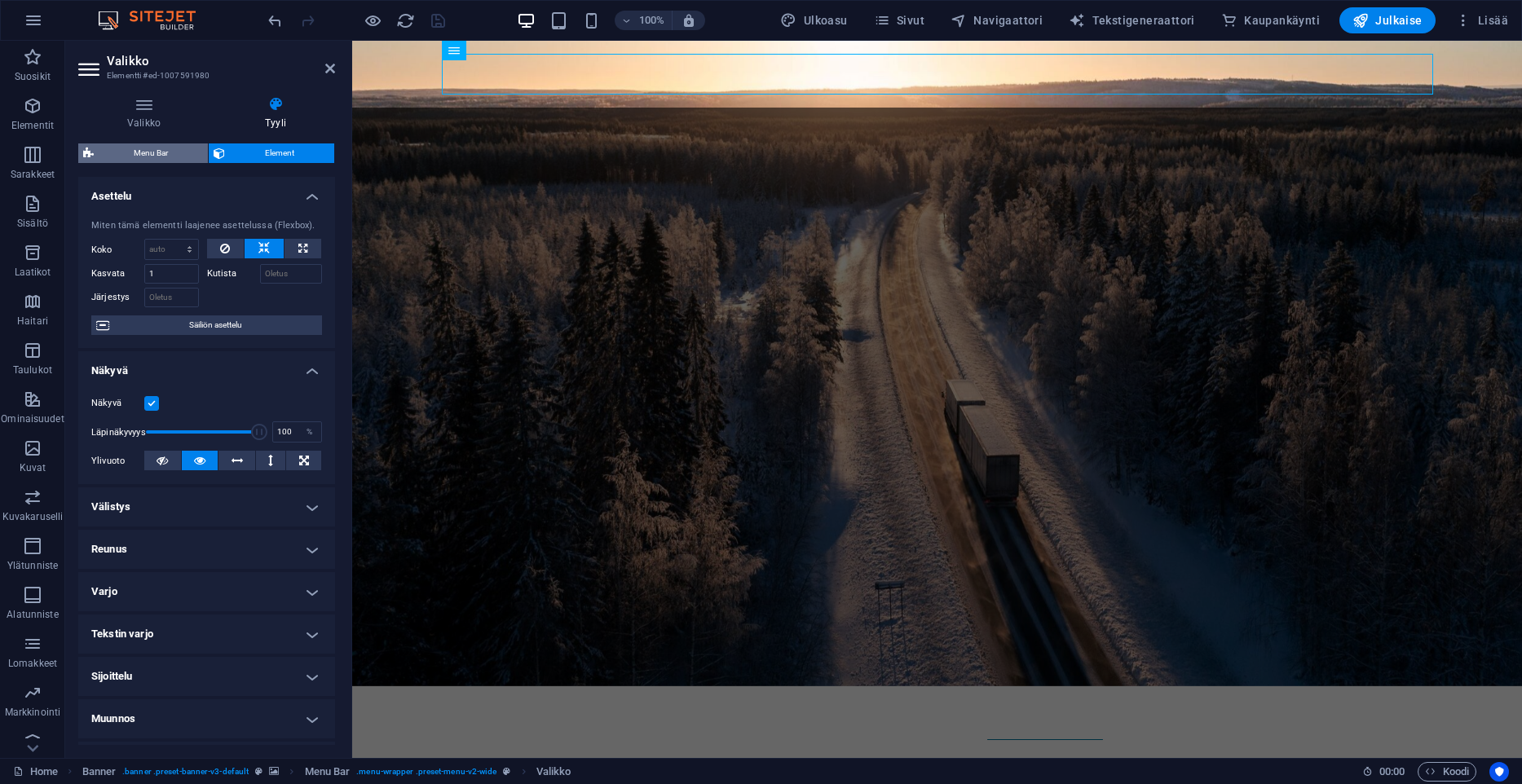
select select "rem"
select select "link-special-font"
select select "rem"
select select "500"
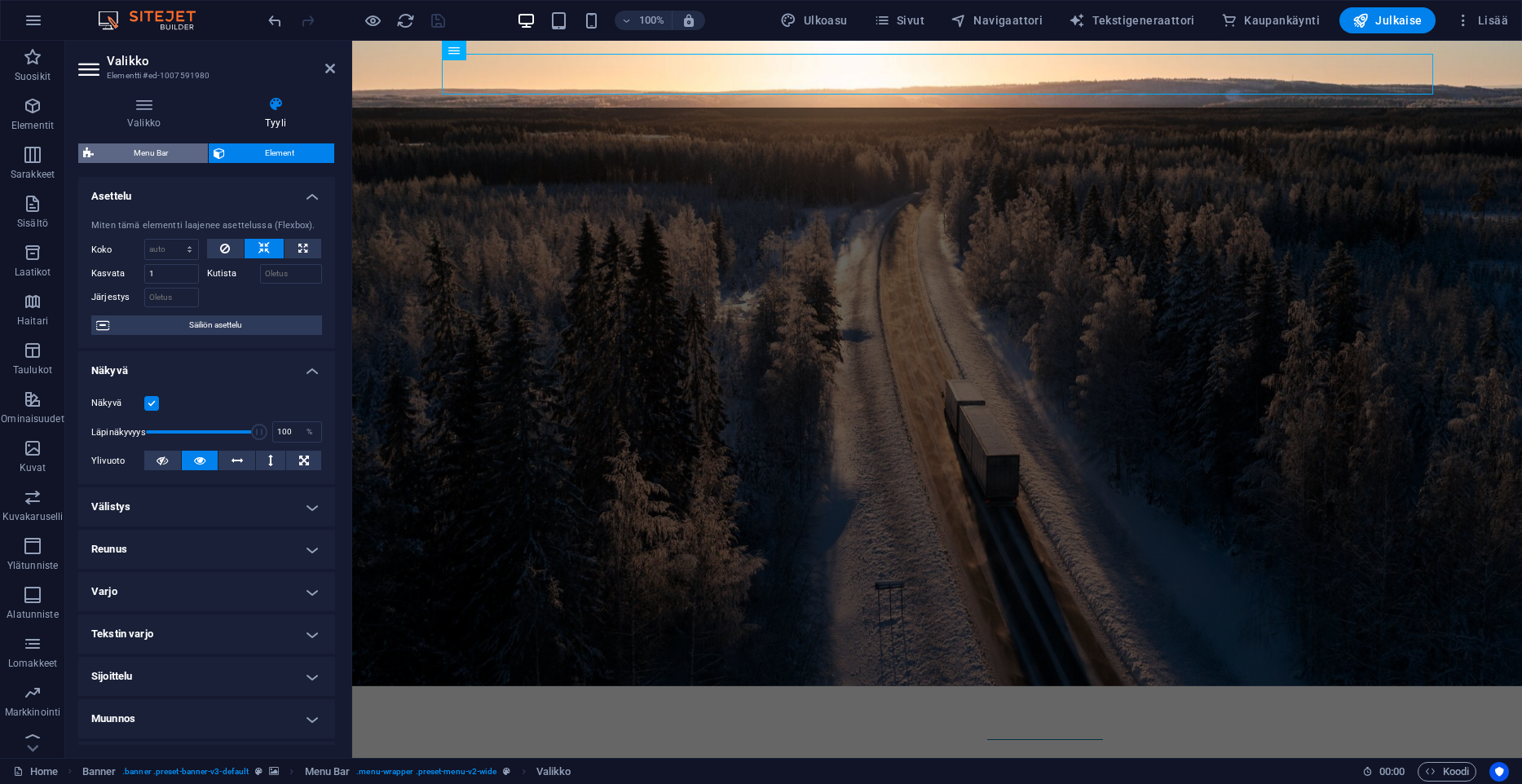
select select "px"
select select "preset-menu-v2-wide"
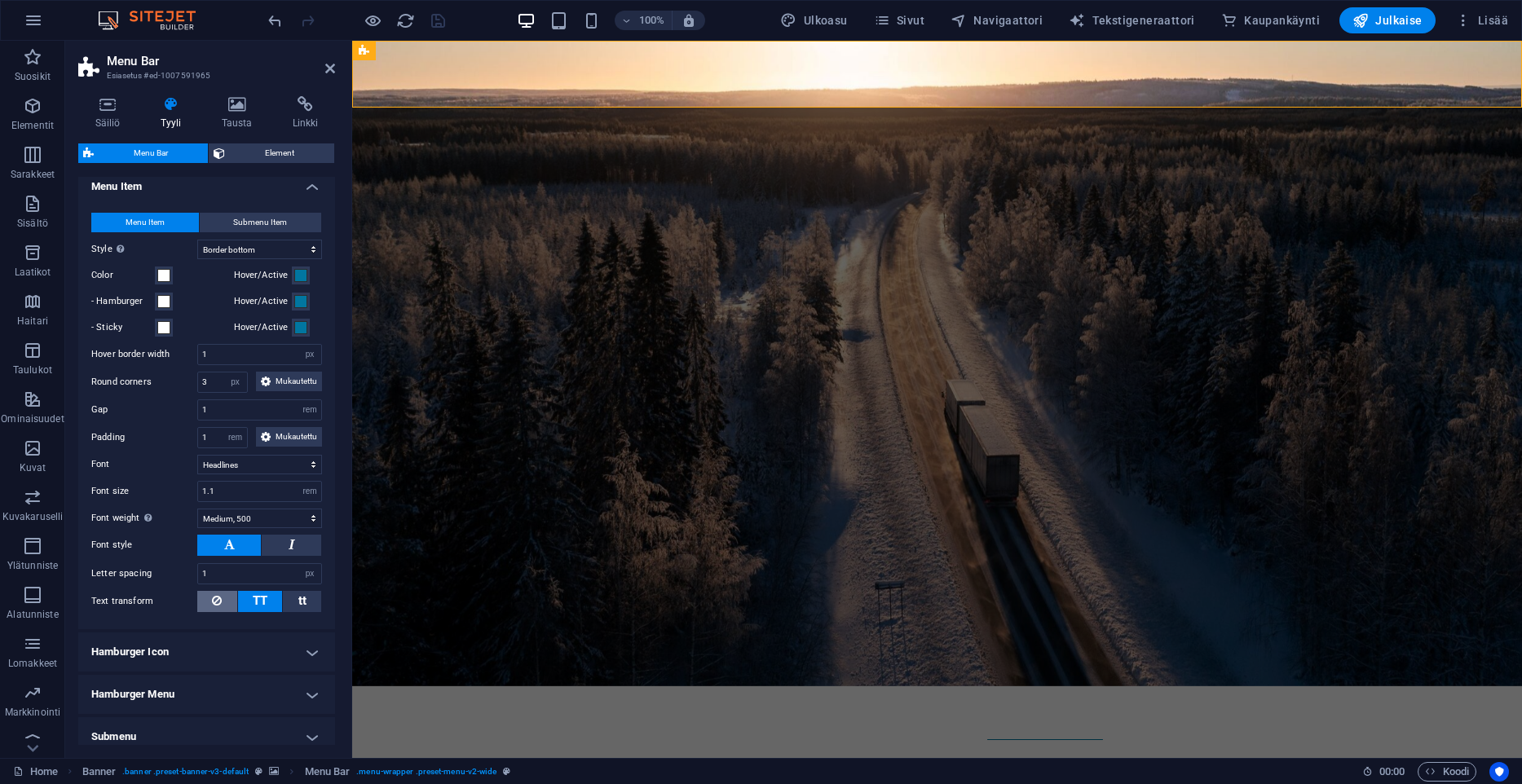
scroll to position [499, 0]
click at [299, 480] on select "px rem % vh vw" at bounding box center [310, 490] width 23 height 19
select select "px"
click option "px" at bounding box center [0, 0] width 0 height 0
click at [239, 491] on input "18" at bounding box center [259, 490] width 123 height 19
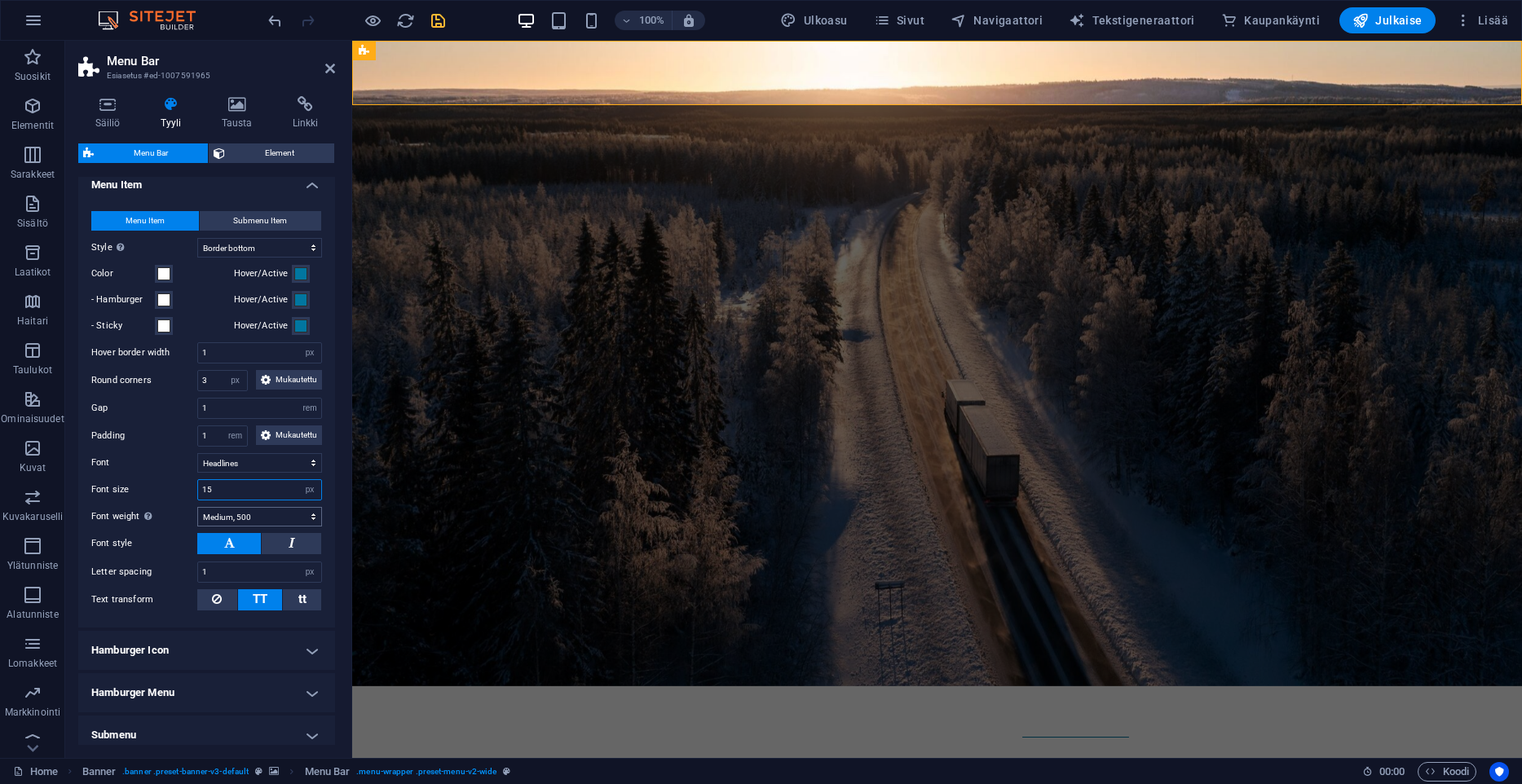
type input "15"
click at [197, 507] on select "Thin, 100 Extra-light, 200 Light, 300 Regular, 400 Medium, 500 Semi-bold, 600 B…" at bounding box center [259, 516] width 125 height 19
select select "600"
click option "Semi-bold, 600" at bounding box center [0, 0] width 0 height 0
click at [224, 426] on select "px rem % vh vw Mukautettu" at bounding box center [236, 436] width 23 height 19
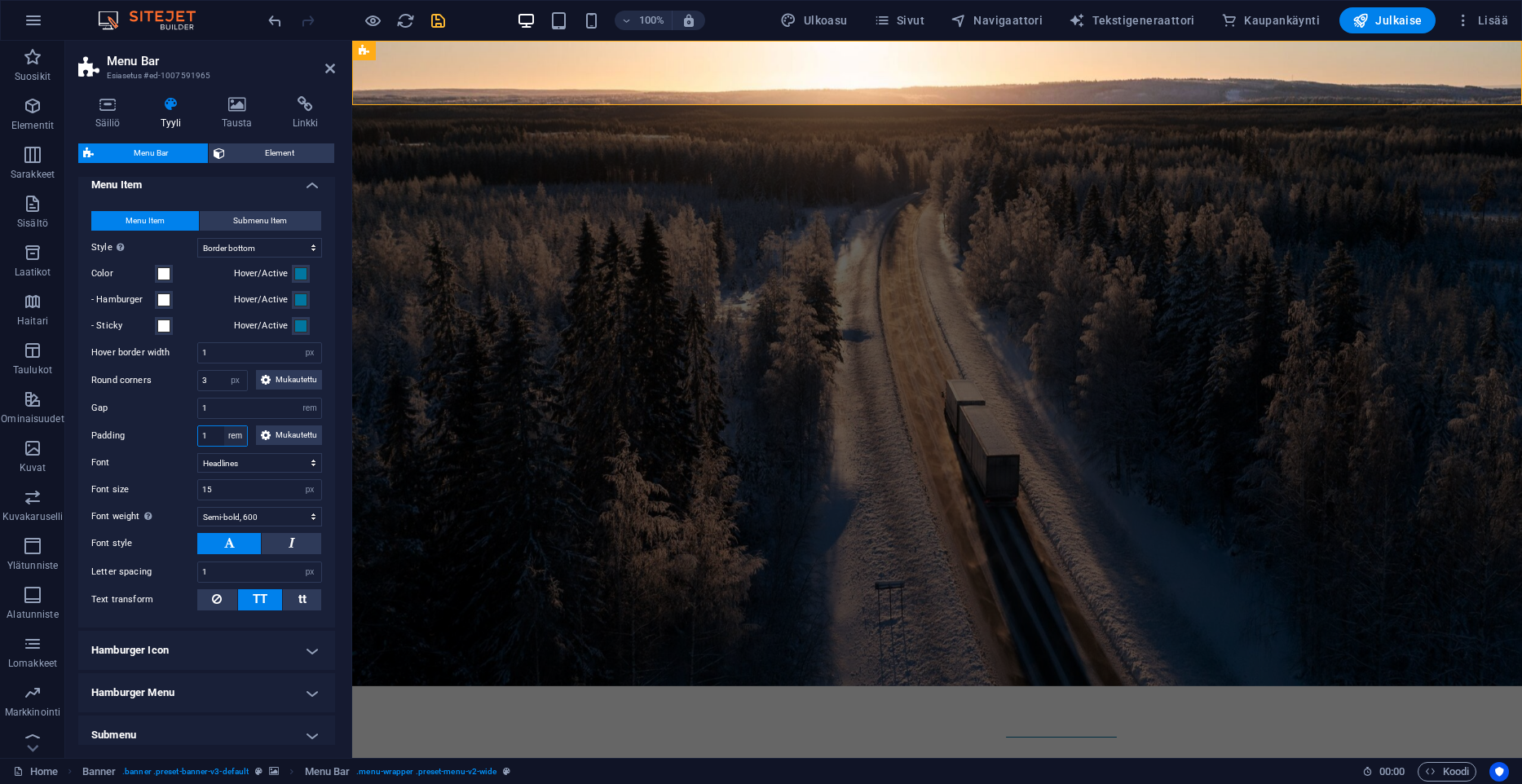
select select "px"
click option "px" at bounding box center [0, 0] width 0 height 0
type input "16"
click at [170, 433] on label "Padding" at bounding box center [144, 436] width 106 height 19
click at [229, 349] on input "1" at bounding box center [259, 353] width 123 height 19
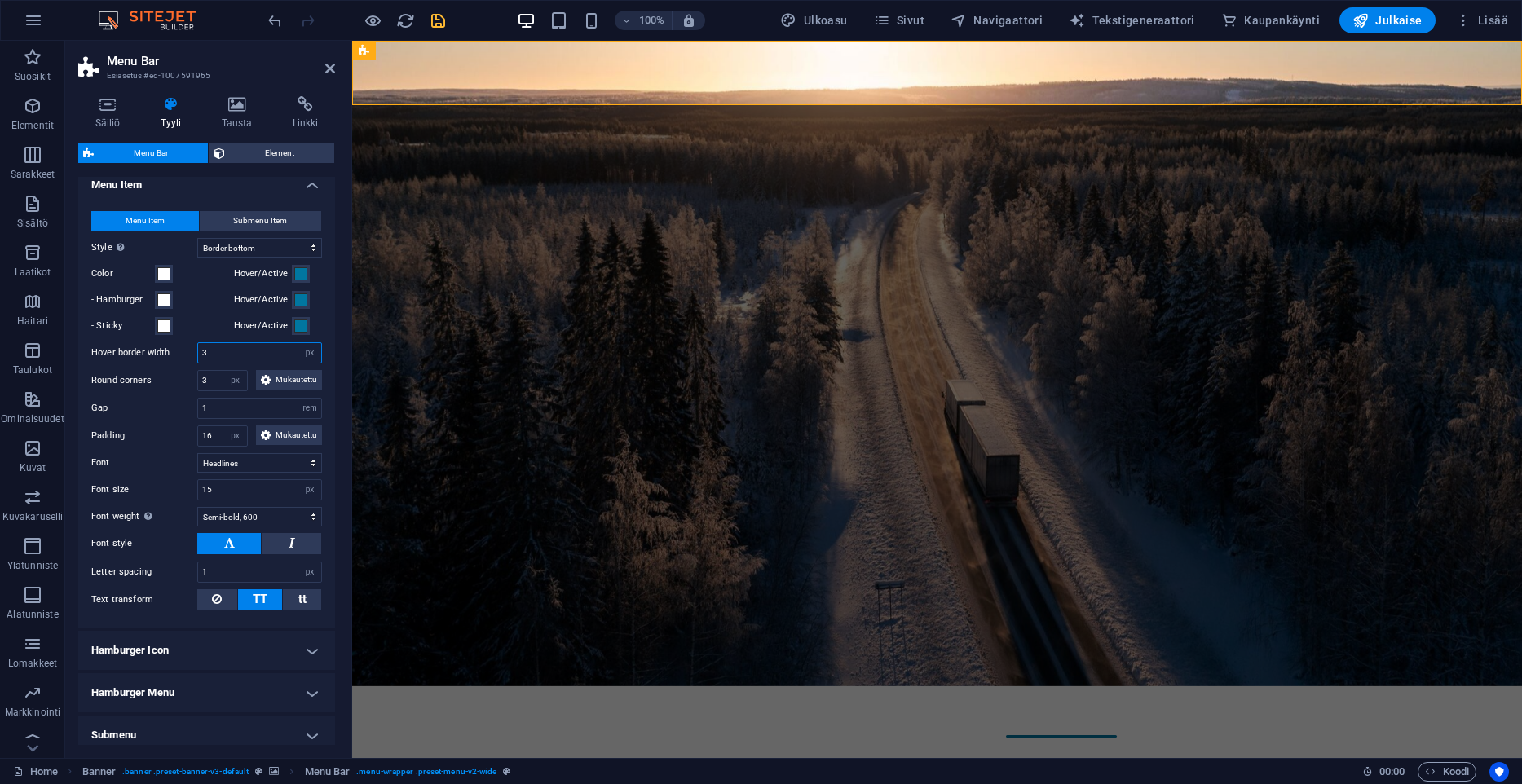
type input "3"
click at [150, 397] on div "Gap 1 px rem % vh vw" at bounding box center [206, 408] width 231 height 21
click at [442, 20] on icon "save" at bounding box center [437, 20] width 19 height 19
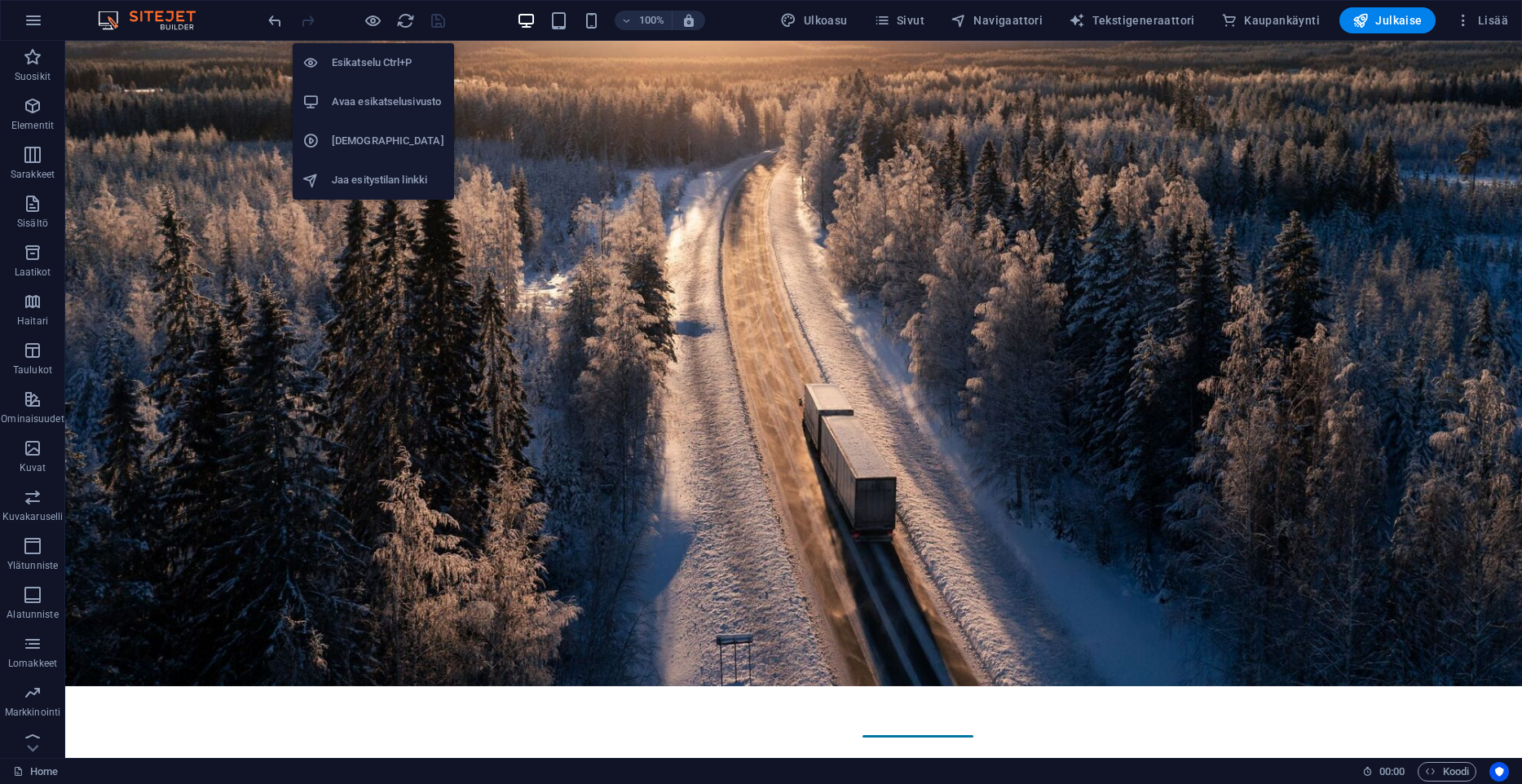
click at [370, 111] on h6 "Avaa esikatselusivusto" at bounding box center [388, 102] width 112 height 19
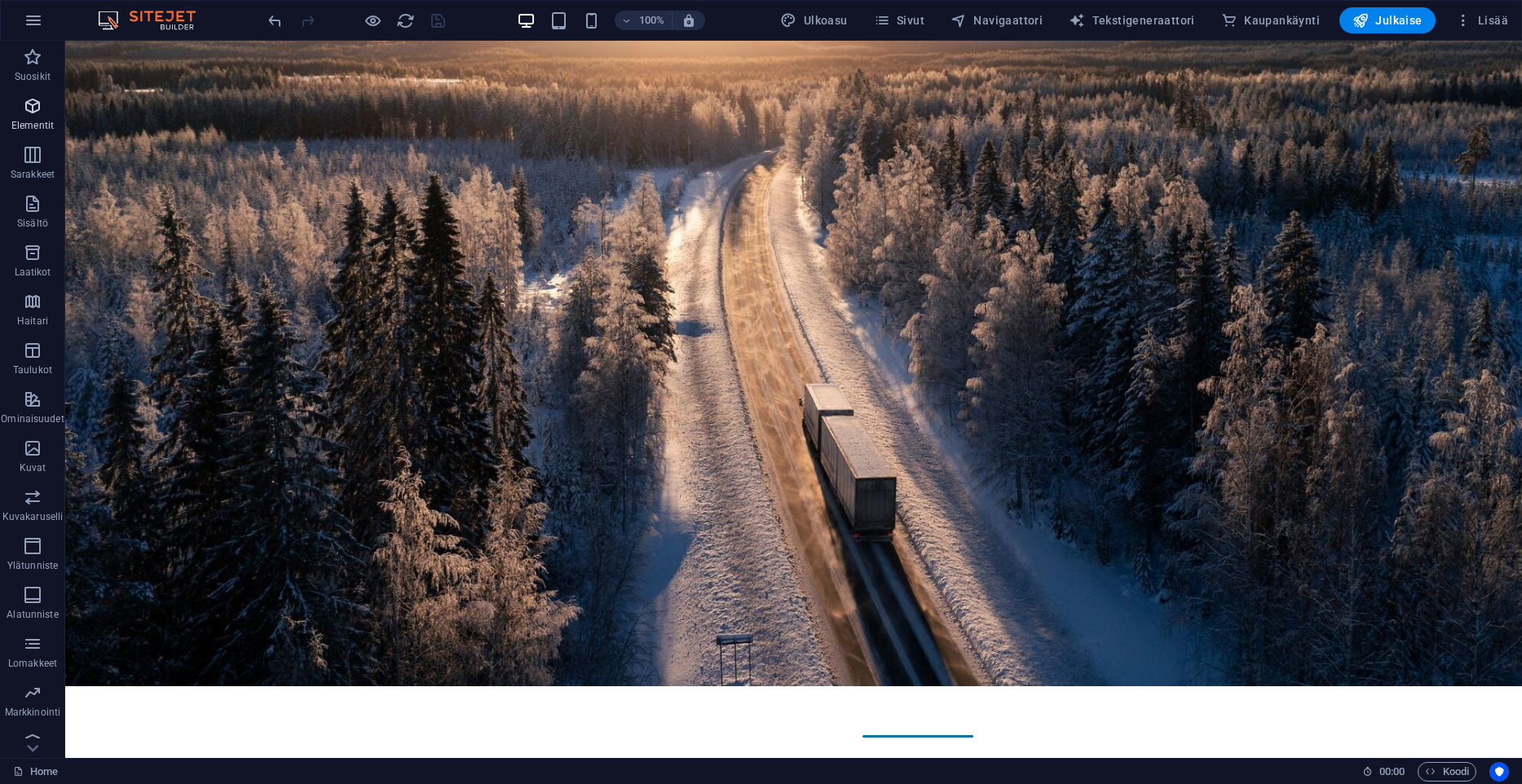
click at [50, 102] on span "Elementit" at bounding box center [33, 116] width 65 height 39
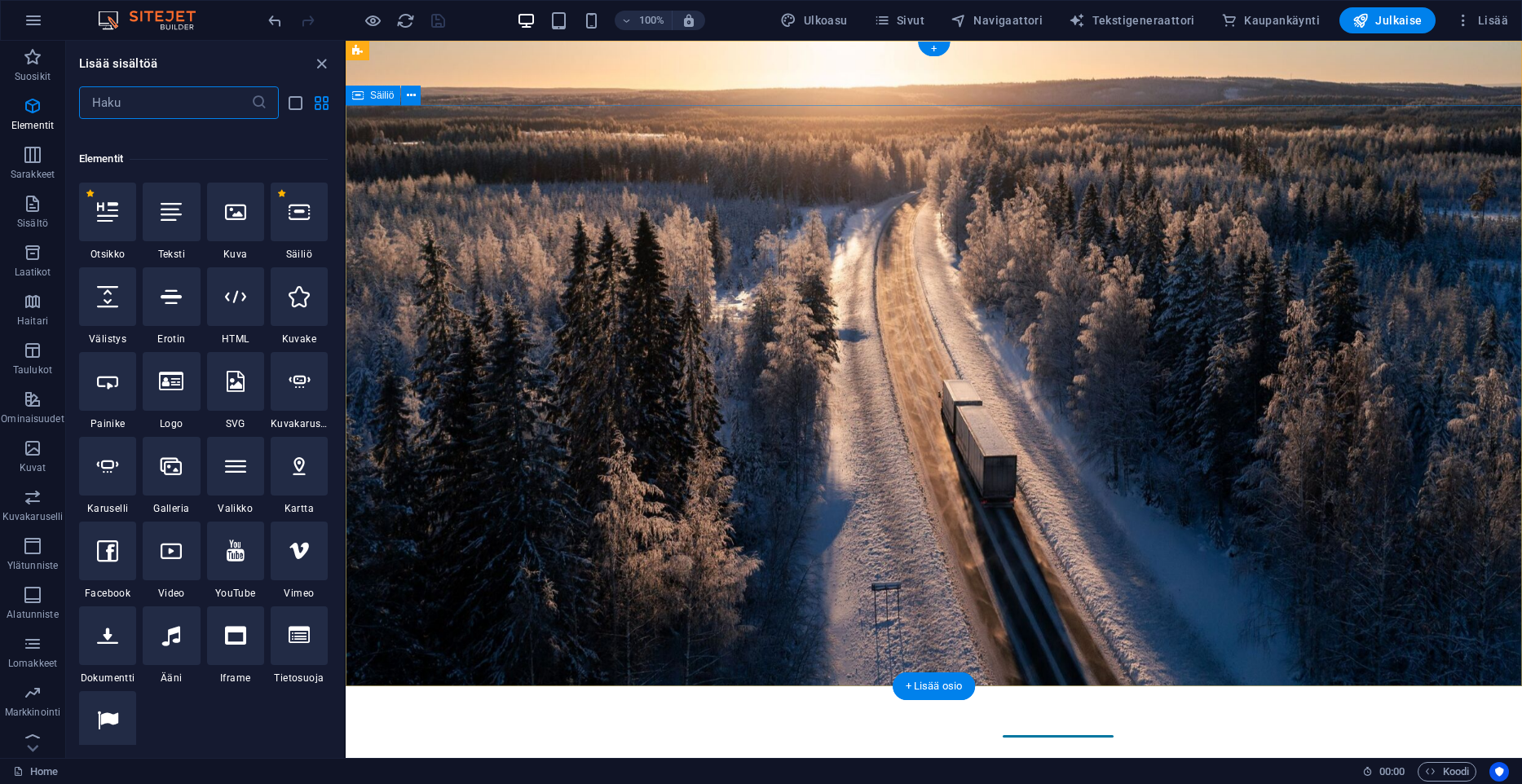
scroll to position [174, 0]
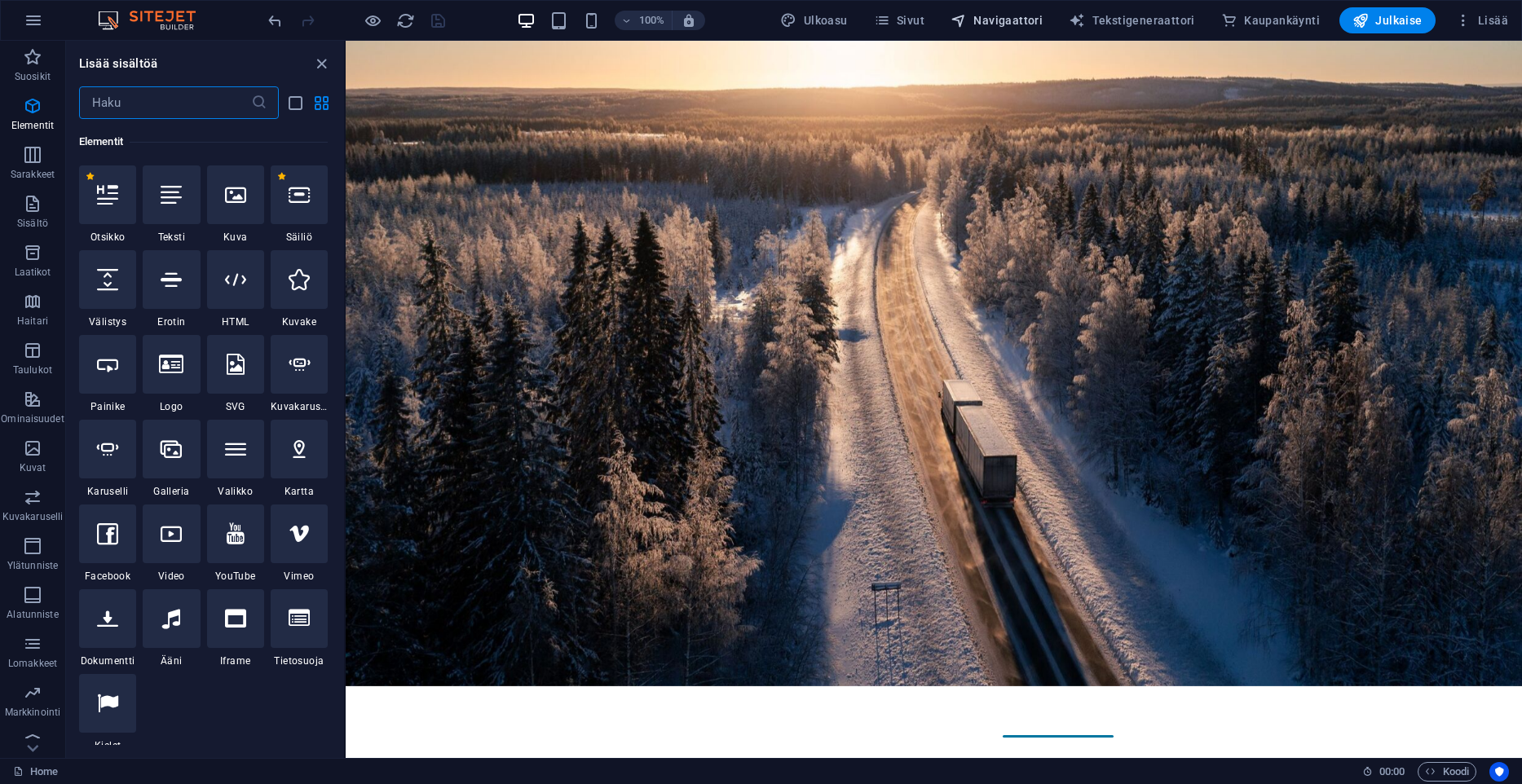
click at [1007, 21] on span "Navigaattori" at bounding box center [996, 20] width 92 height 16
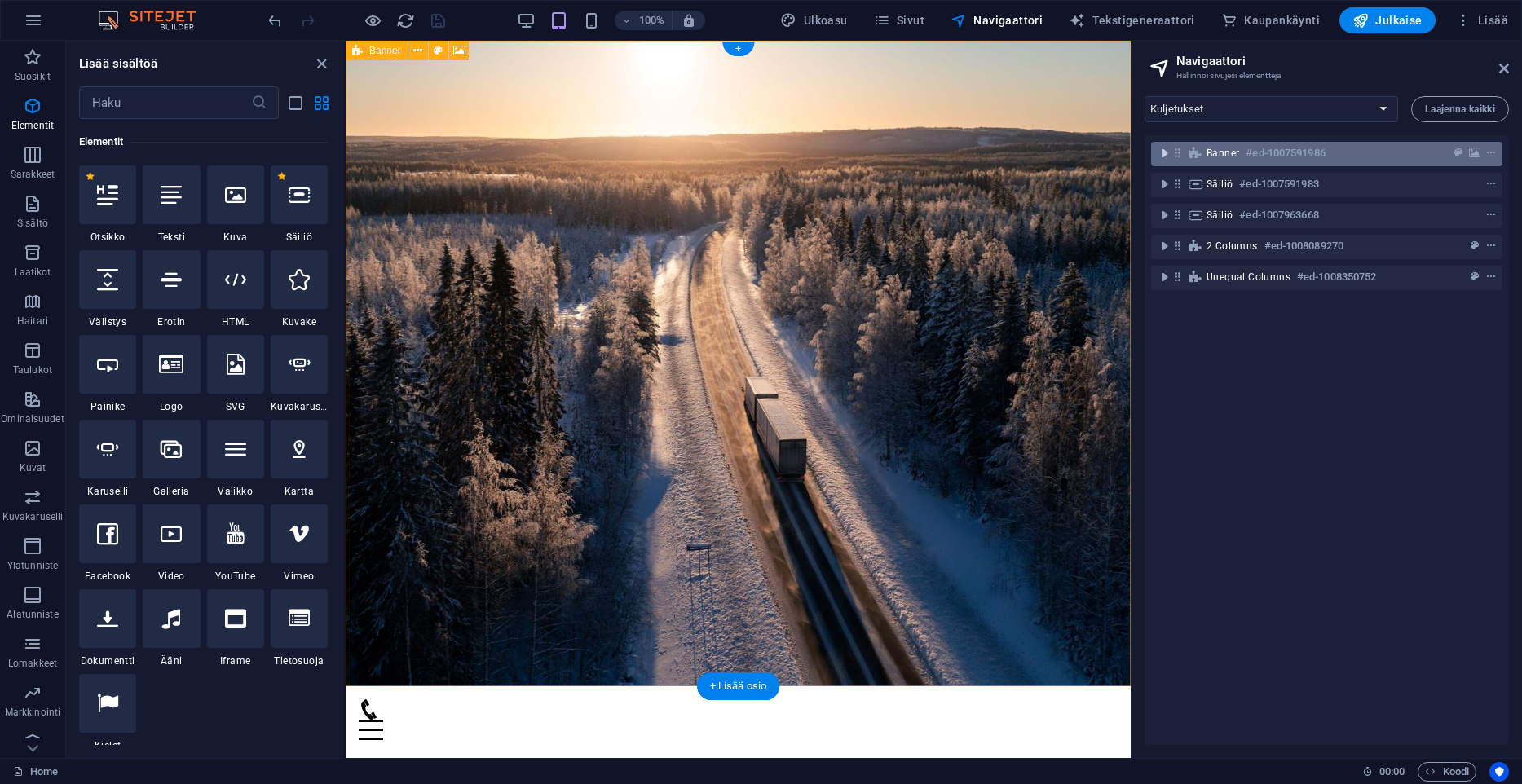
click at [1163, 156] on icon "toggle-expand" at bounding box center [1164, 153] width 16 height 16
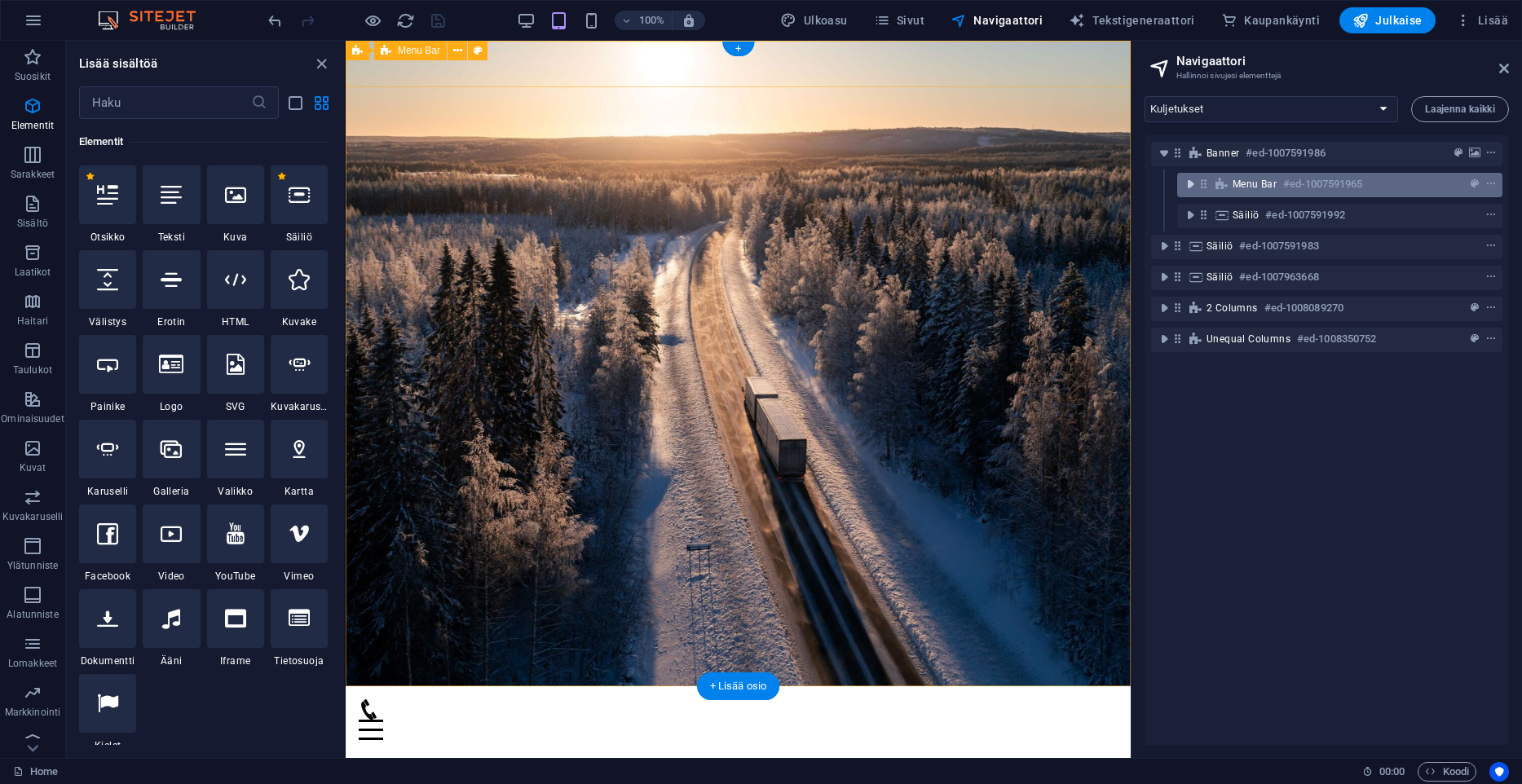
click at [1190, 185] on icon "toggle-expand" at bounding box center [1190, 184] width 16 height 16
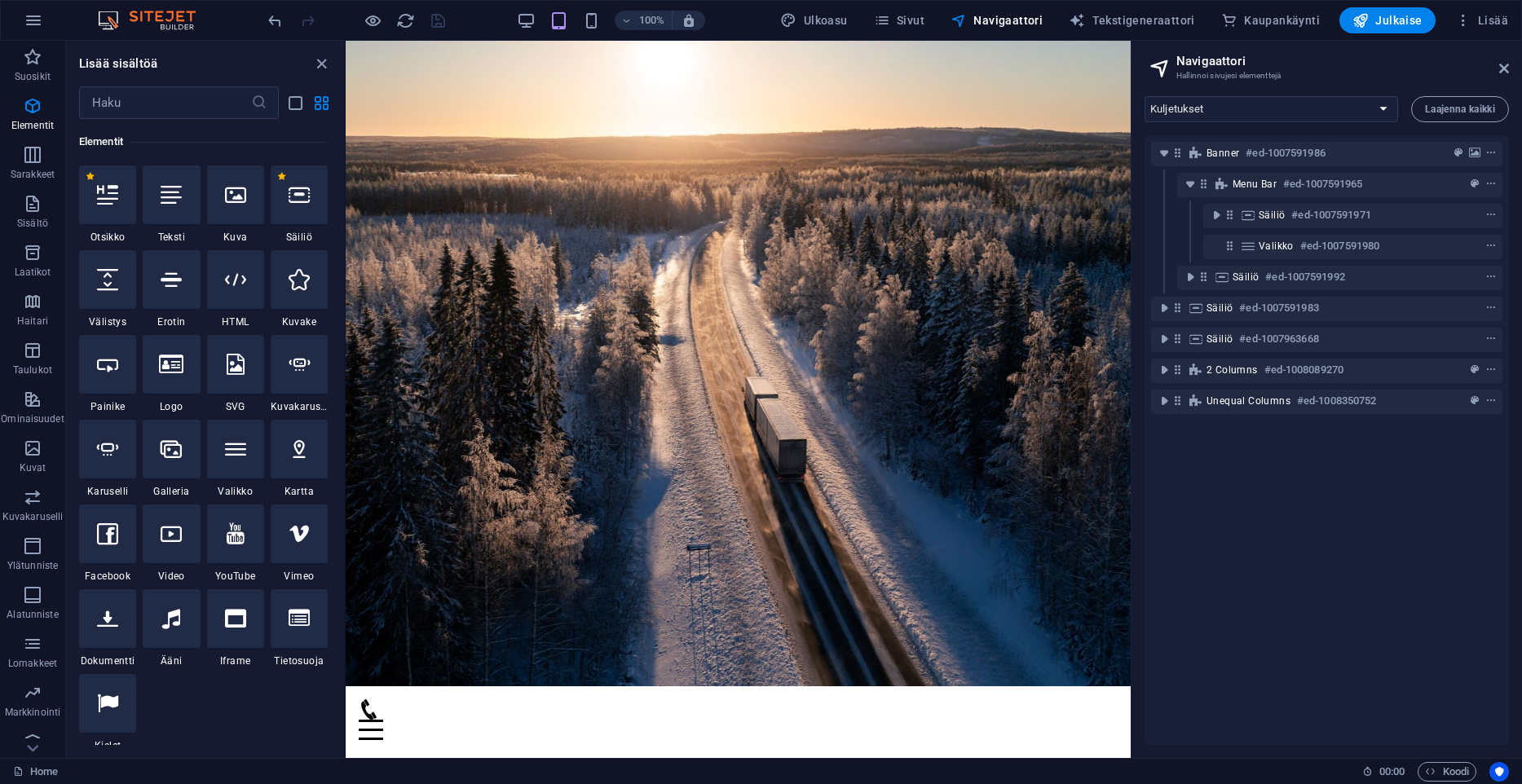
click at [1296, 199] on div "Menu Bar #ed-1007591965" at bounding box center [1327, 185] width 352 height 31
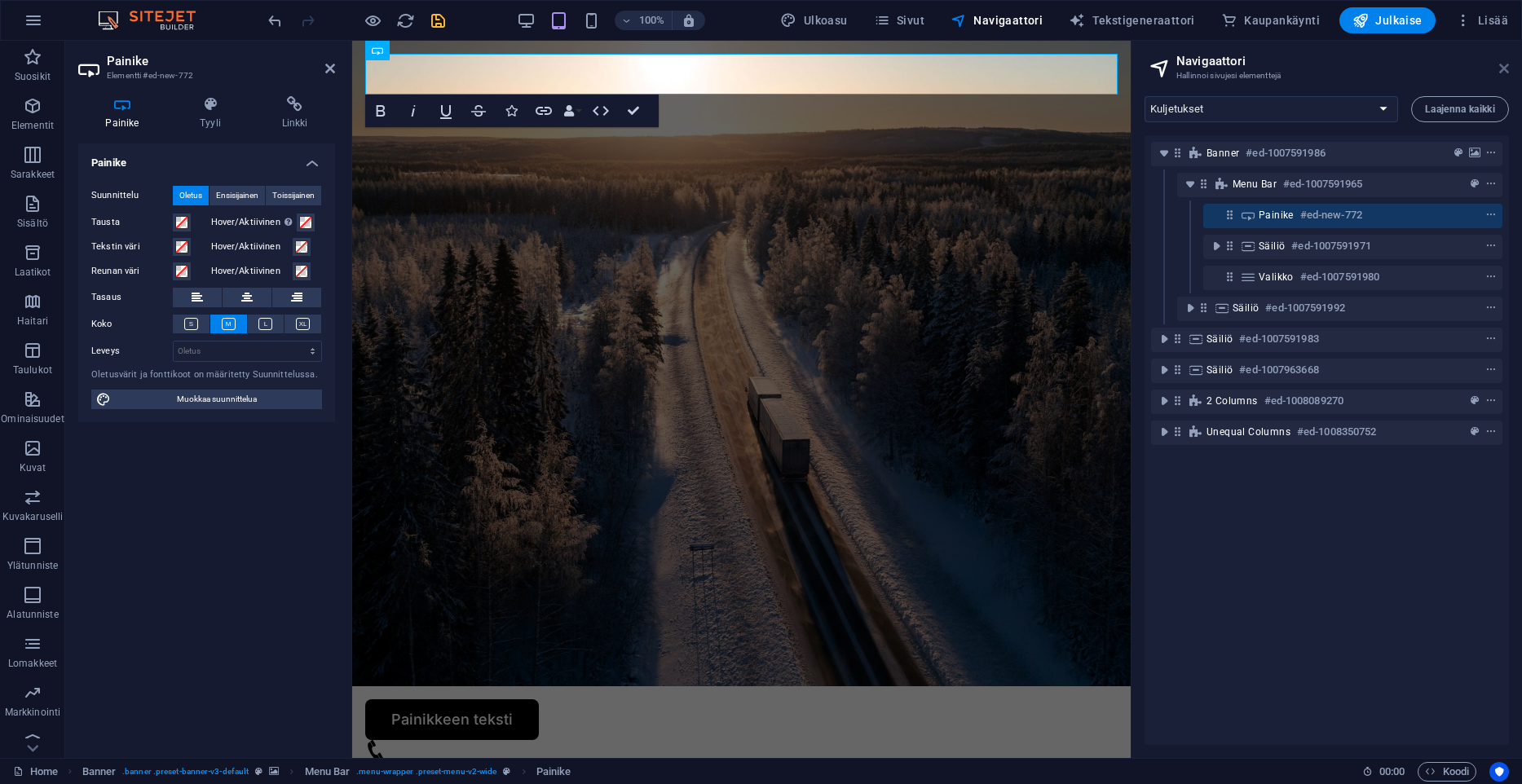
click at [1507, 66] on icon at bounding box center [1503, 68] width 10 height 13
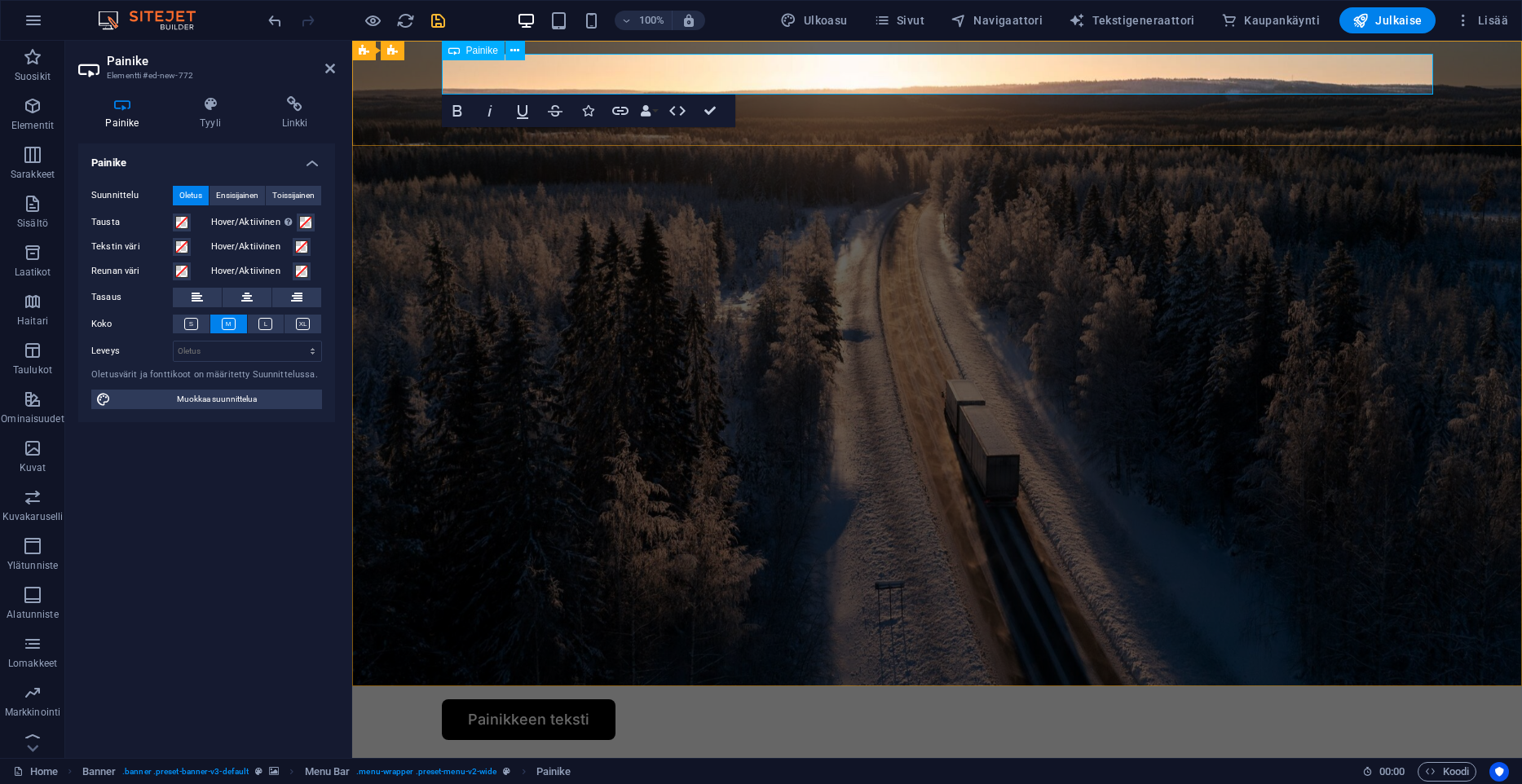
click at [587, 699] on link "Painikkeen teksti" at bounding box center [528, 720] width 174 height 41
click at [467, 699] on link "​" at bounding box center [467, 720] width 52 height 41
click at [471, 699] on link "​" at bounding box center [467, 720] width 52 height 41
click at [211, 120] on h4 "Tyyli" at bounding box center [214, 113] width 82 height 34
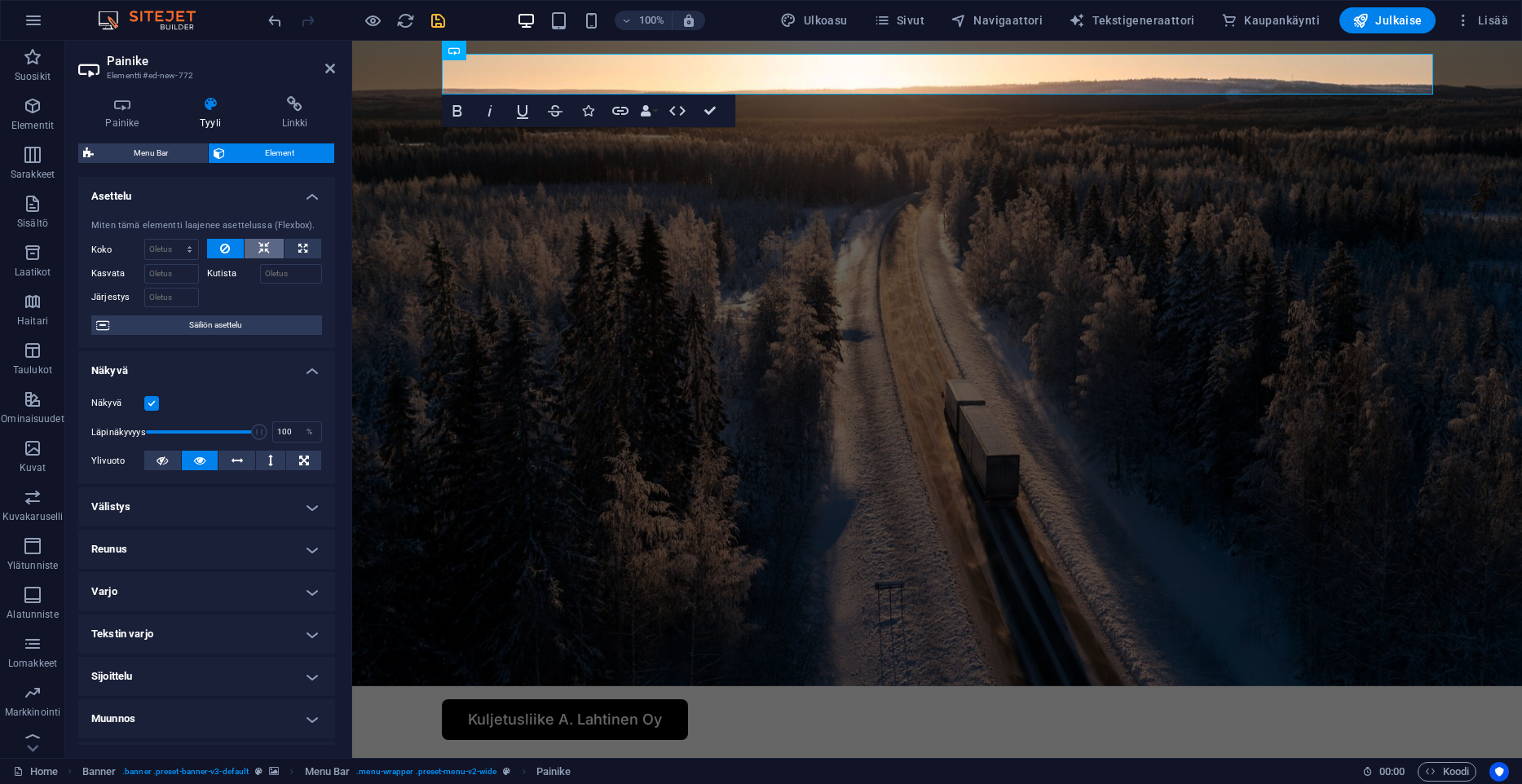
click at [269, 248] on icon at bounding box center [264, 248] width 11 height 19
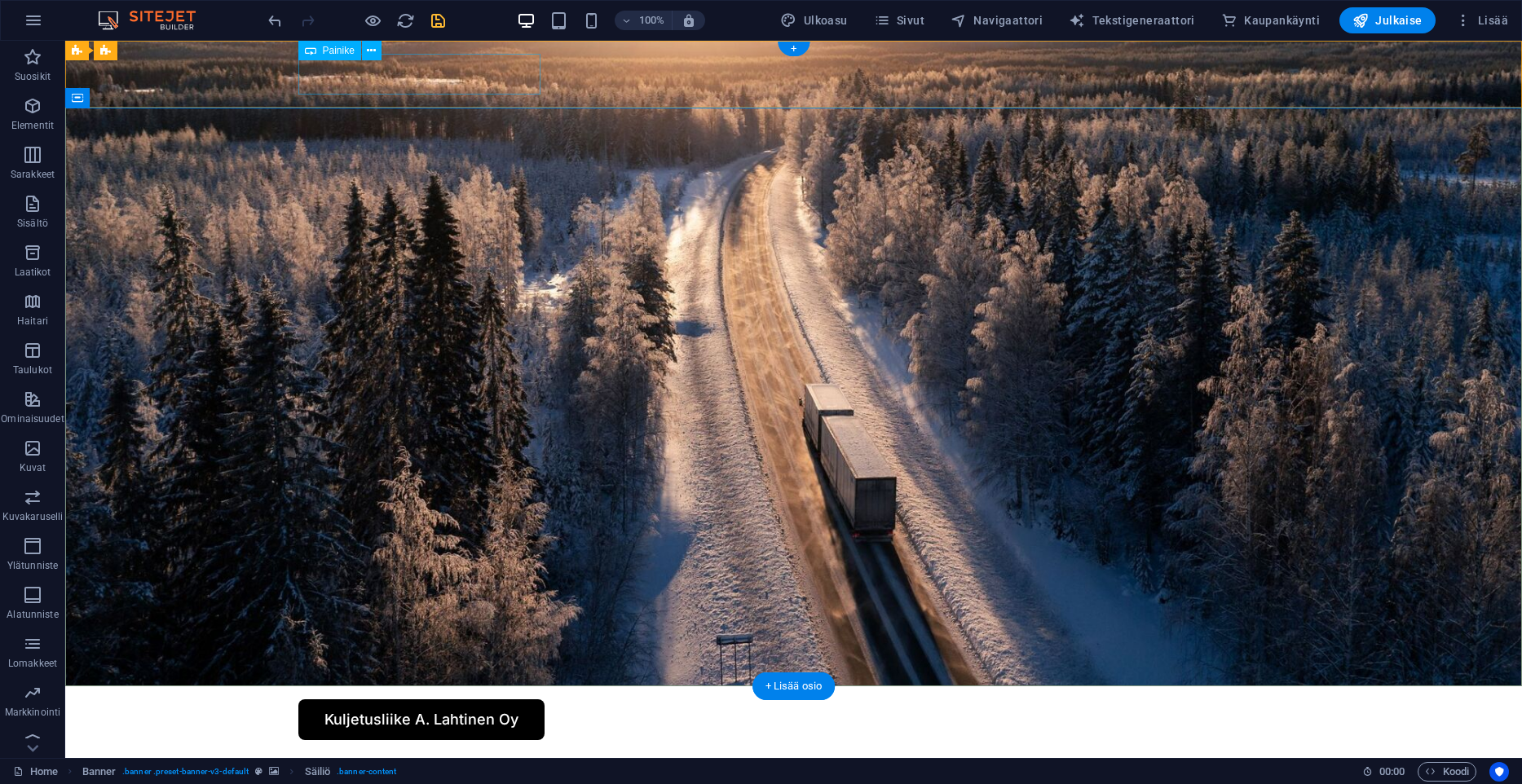
click at [410, 699] on div "Kuljetusliike A. Lahtinen Oy" at bounding box center [794, 720] width 991 height 41
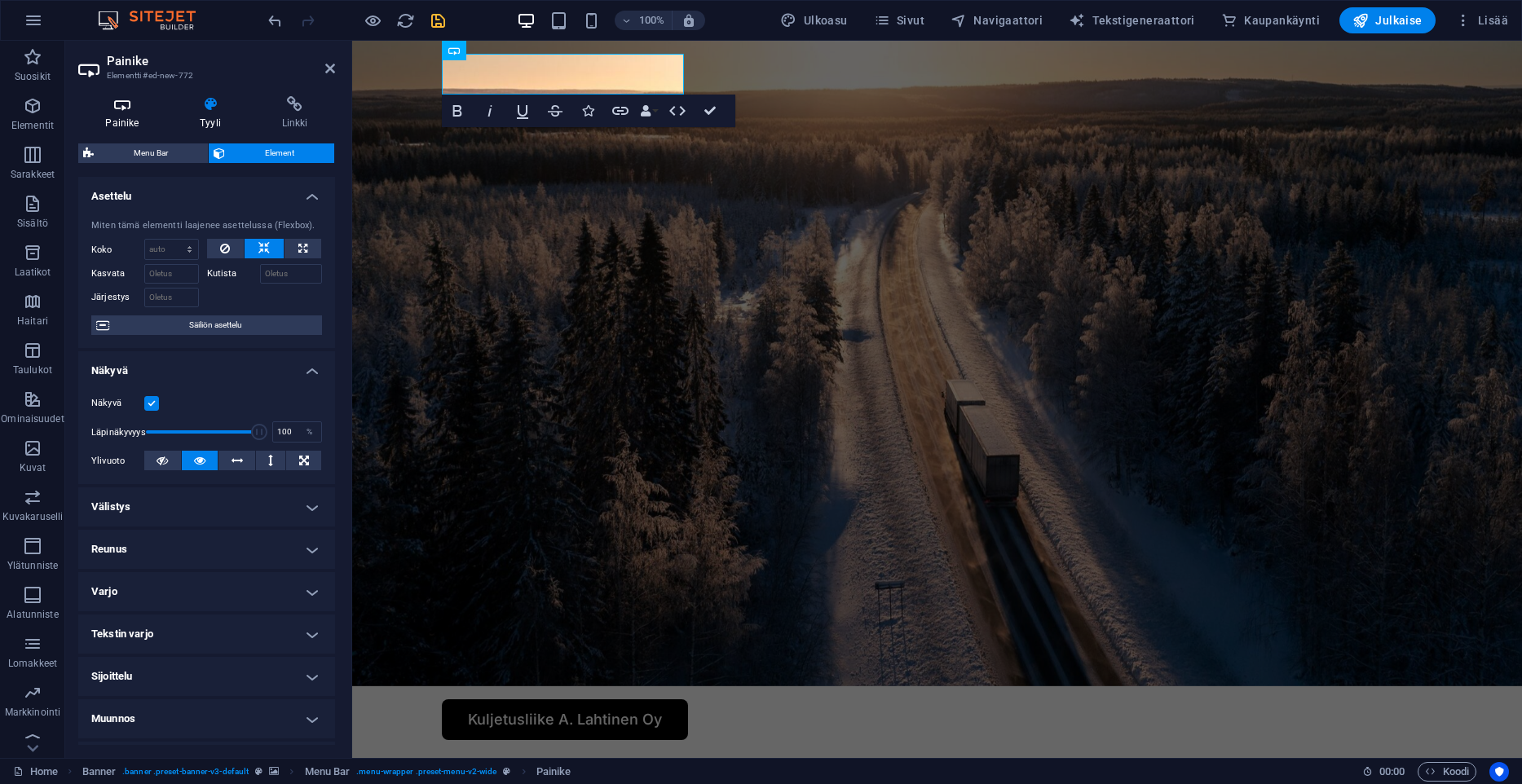
click at [110, 101] on icon at bounding box center [123, 104] width 88 height 16
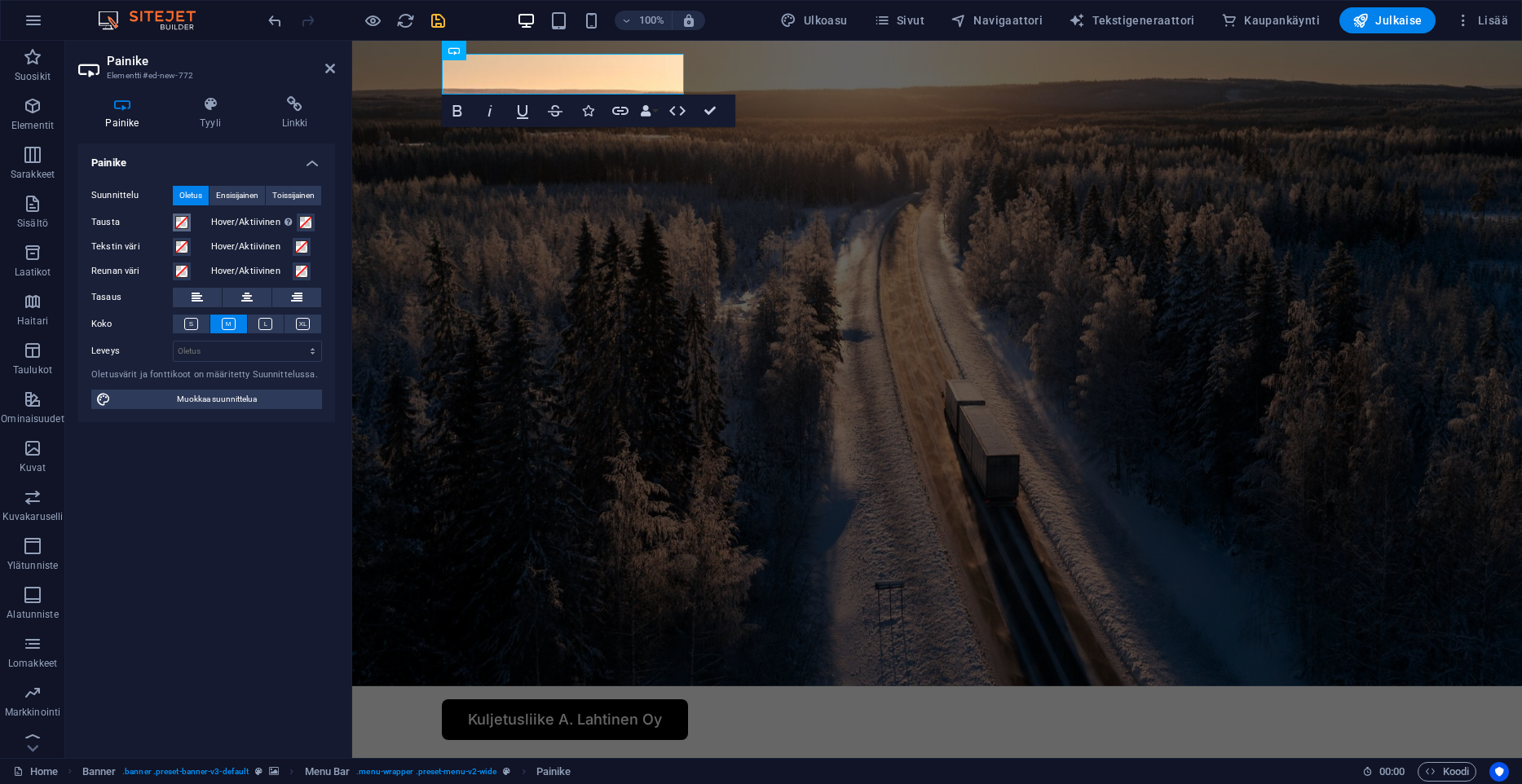
click at [181, 227] on span at bounding box center [181, 222] width 13 height 13
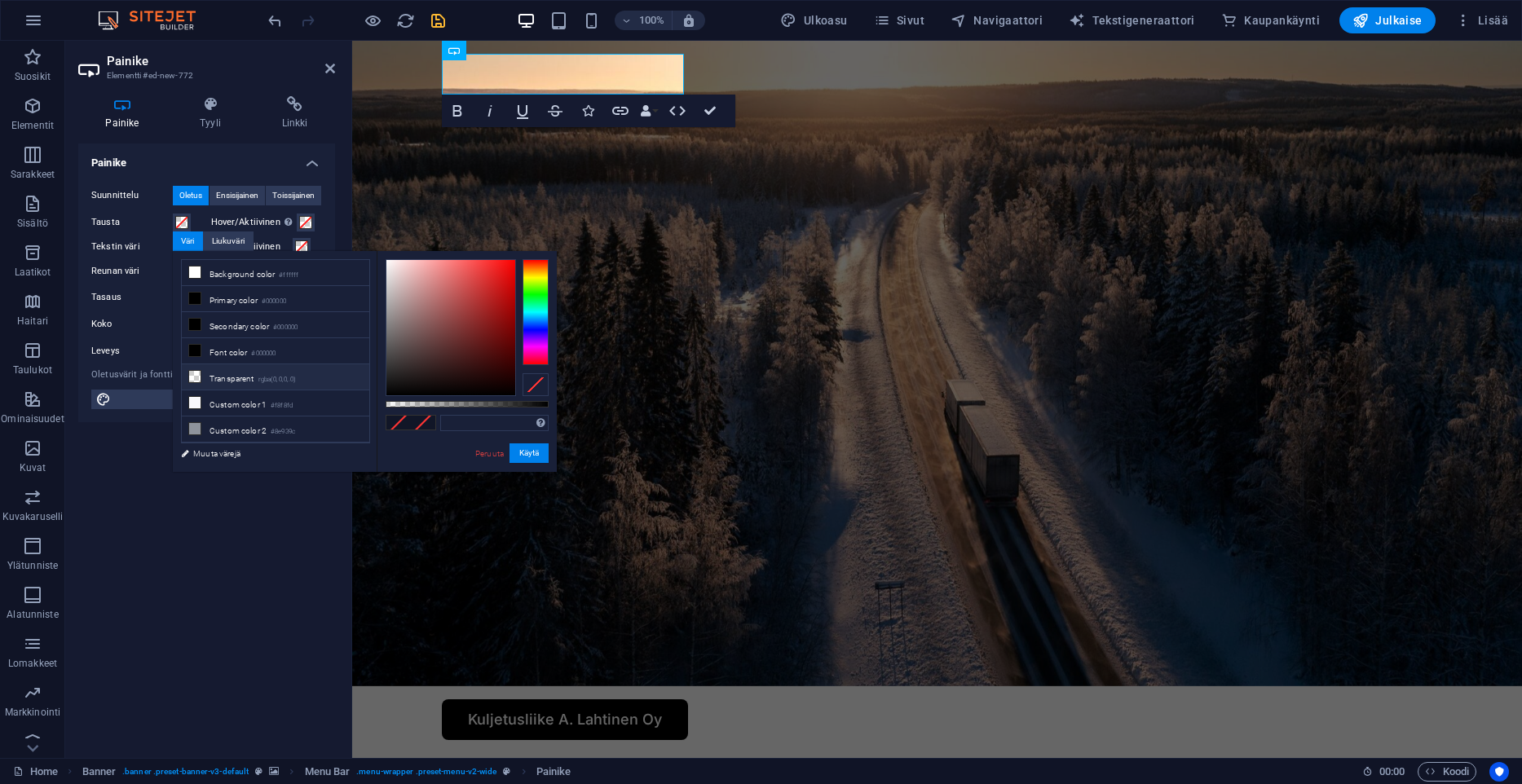
click at [232, 381] on li "Transparent rgba(0,0,0,.0)" at bounding box center [276, 378] width 187 height 26
type input "rgba(0, 0, 0, 0)"
click at [534, 453] on button "Käytä" at bounding box center [529, 453] width 39 height 19
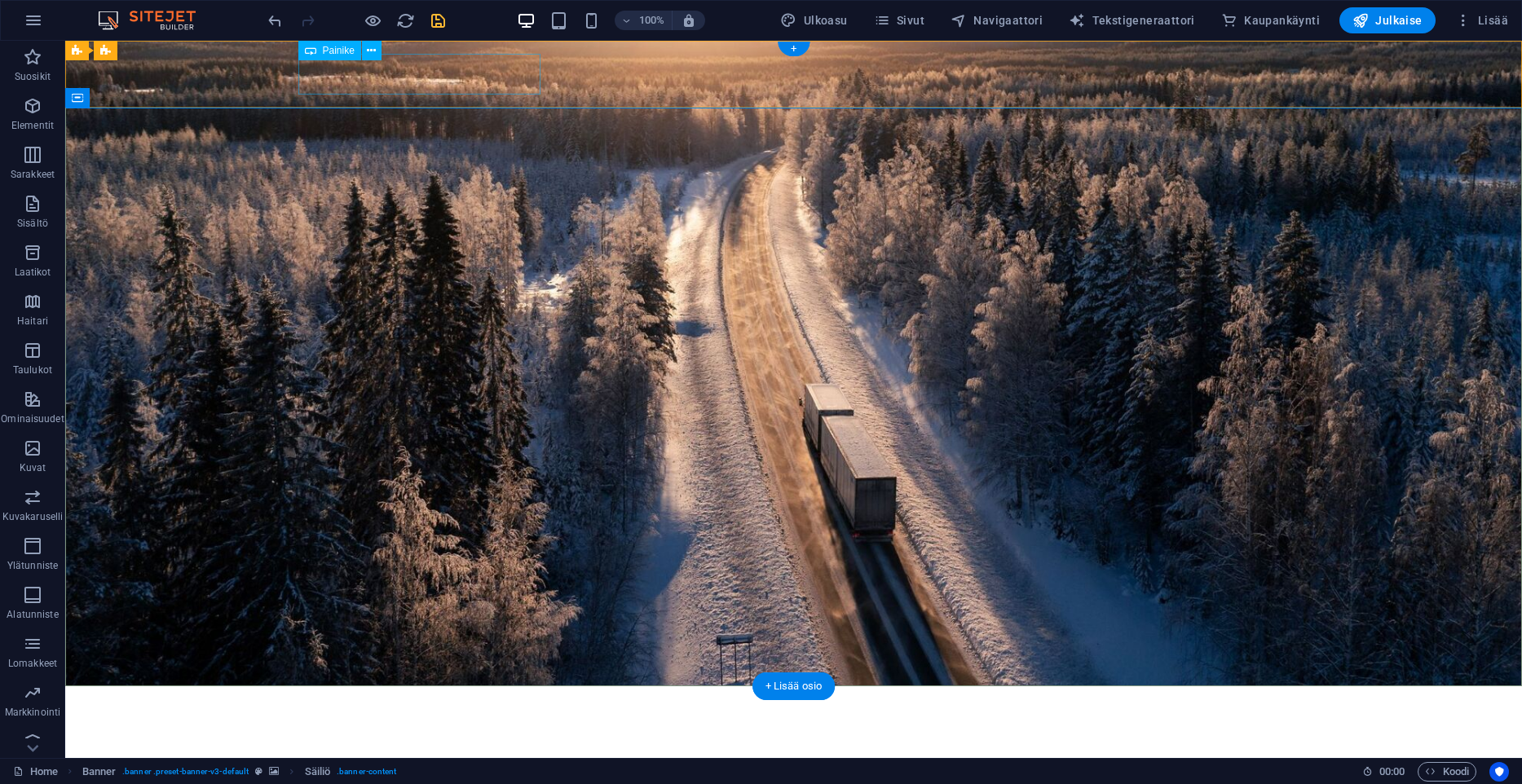
click at [404, 699] on div "Kuljetusliike A. Lahtinen Oy" at bounding box center [794, 720] width 991 height 41
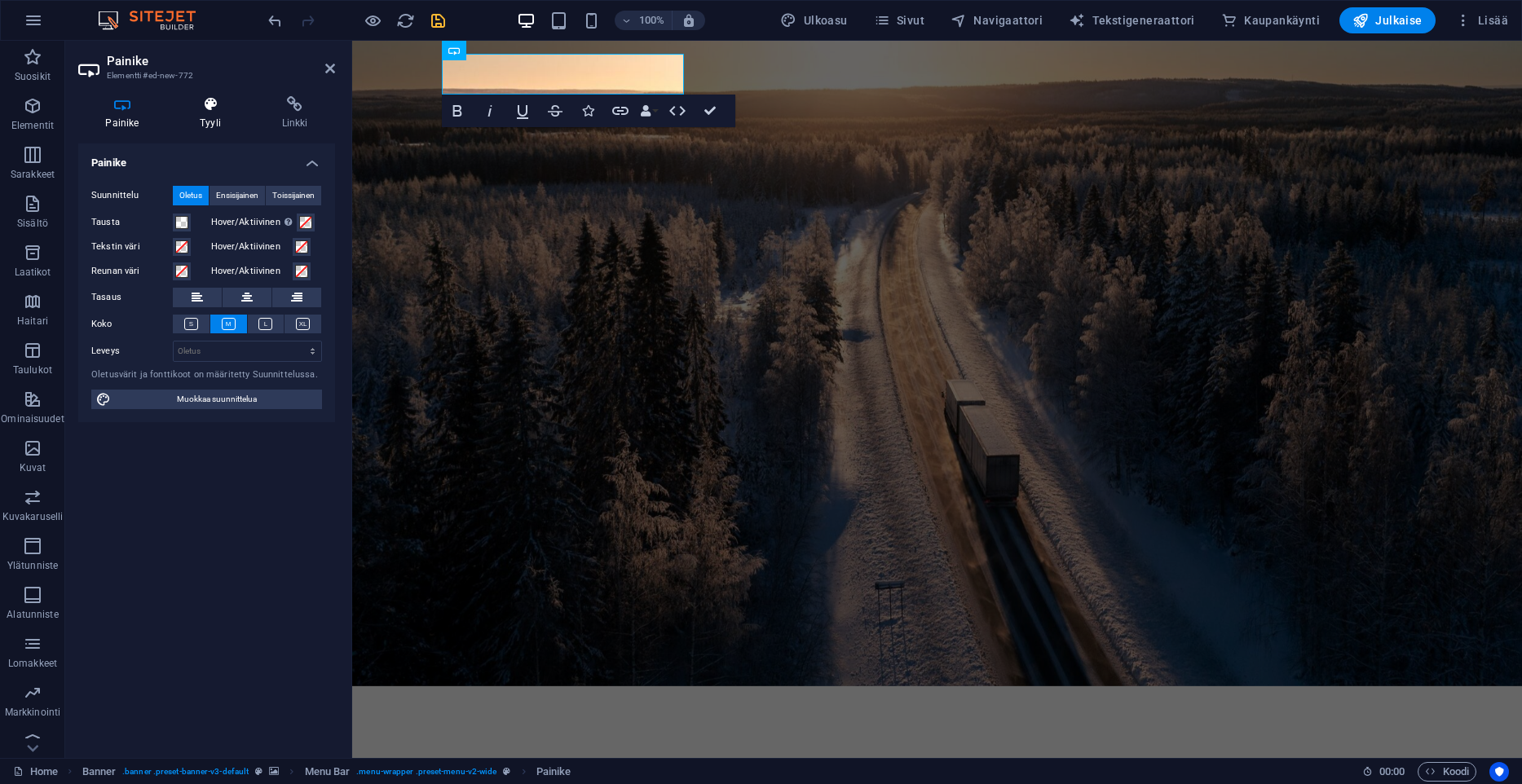
click at [204, 109] on icon at bounding box center [211, 104] width 76 height 16
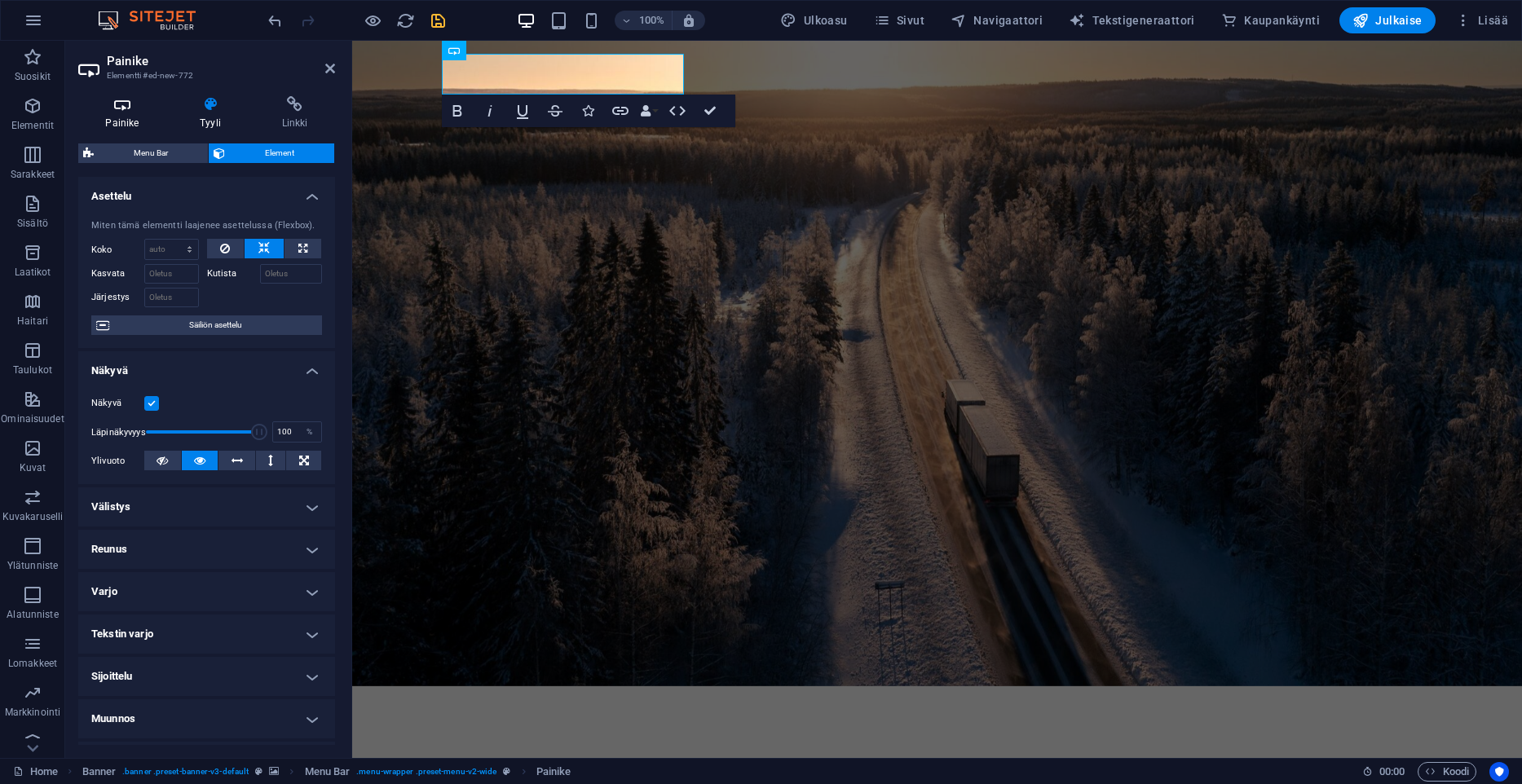
click at [133, 111] on icon at bounding box center [123, 104] width 88 height 16
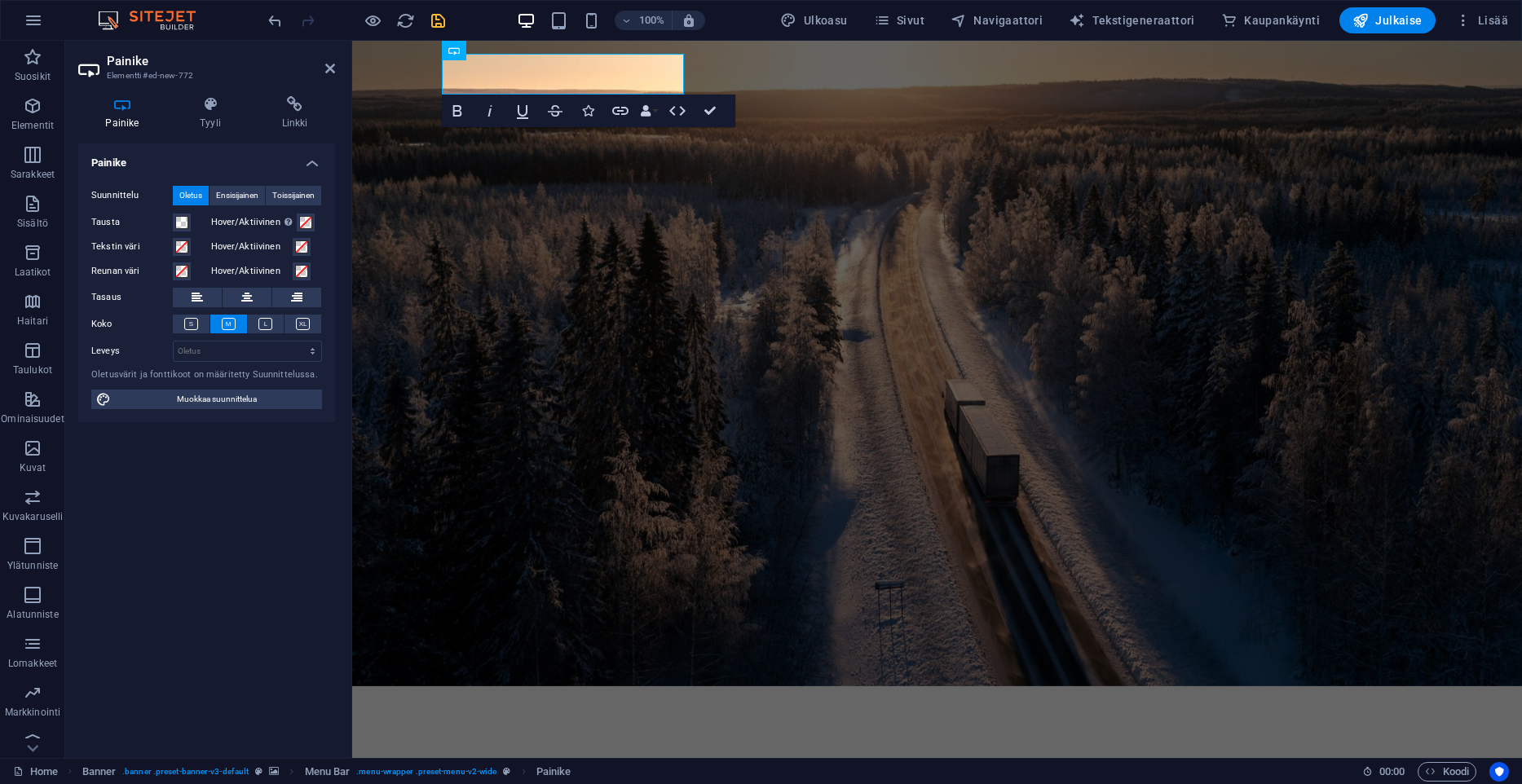
drag, startPoint x: 219, startPoint y: 104, endPoint x: 157, endPoint y: 162, distance: 84.9
click at [220, 104] on icon at bounding box center [211, 104] width 76 height 16
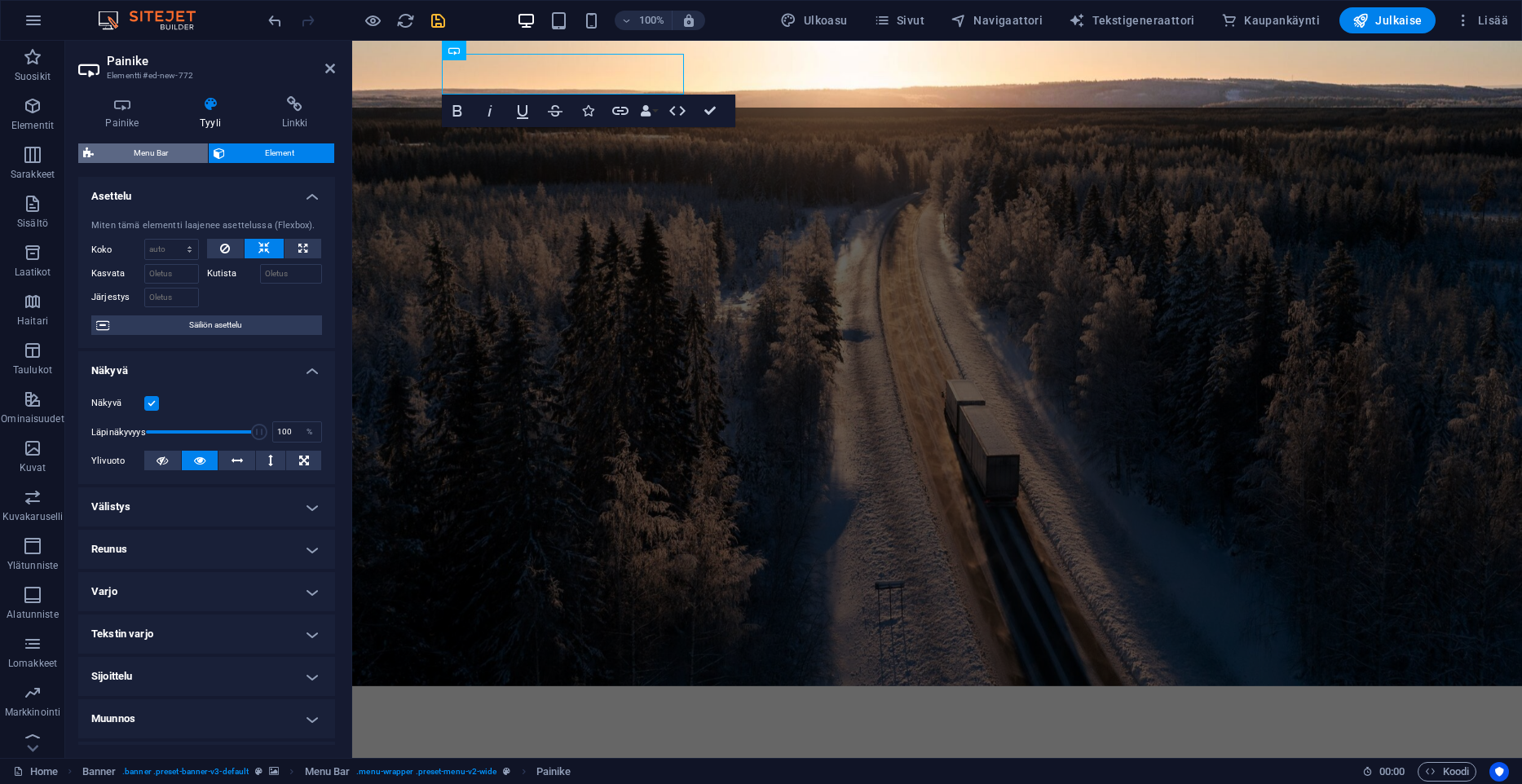
click at [159, 152] on span "Menu Bar" at bounding box center [151, 153] width 104 height 19
select select "rem"
select select "hover_border_bottom"
select select "px"
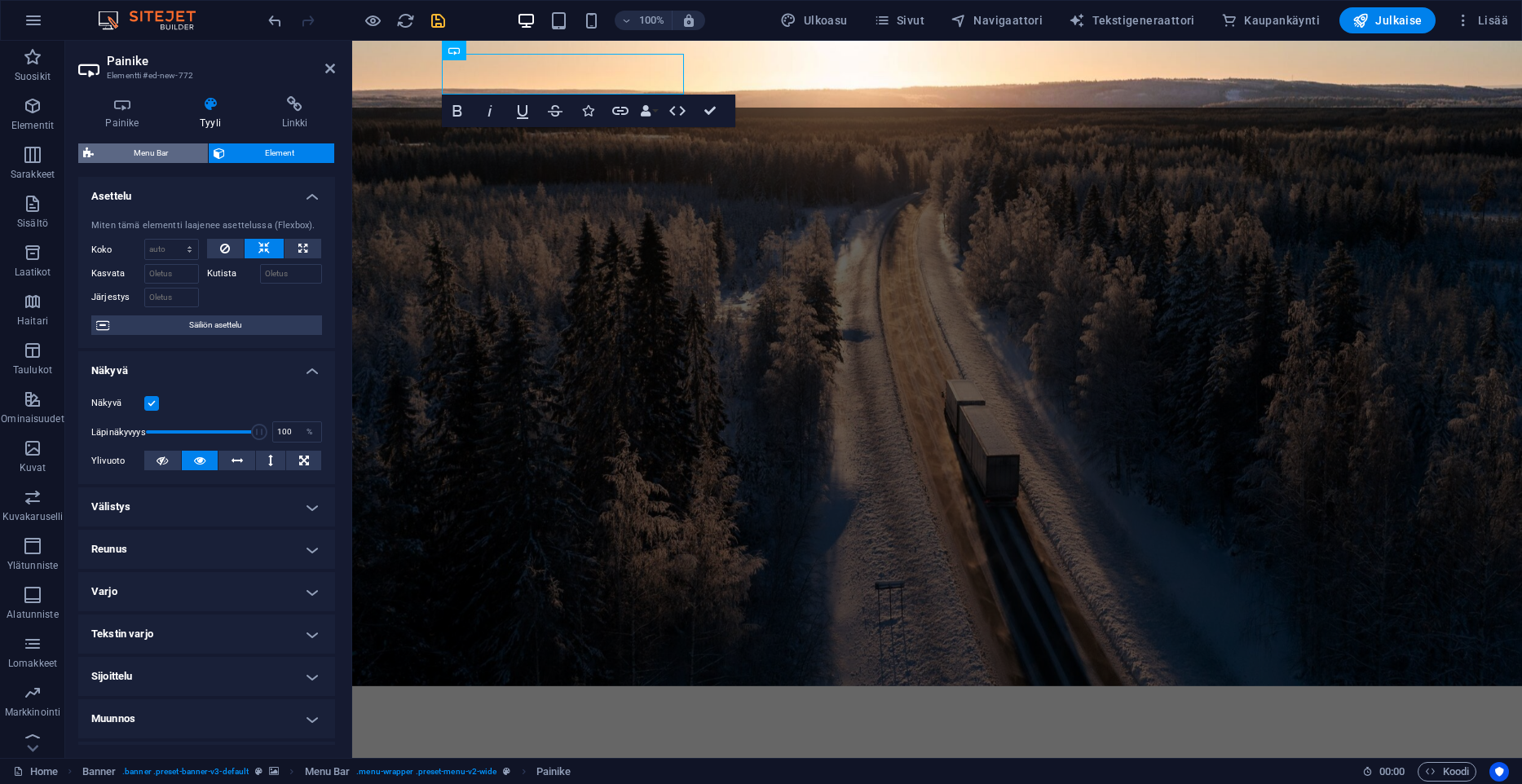
select select "rem"
select select "px"
select select "link-special-font"
select select "px"
select select "600"
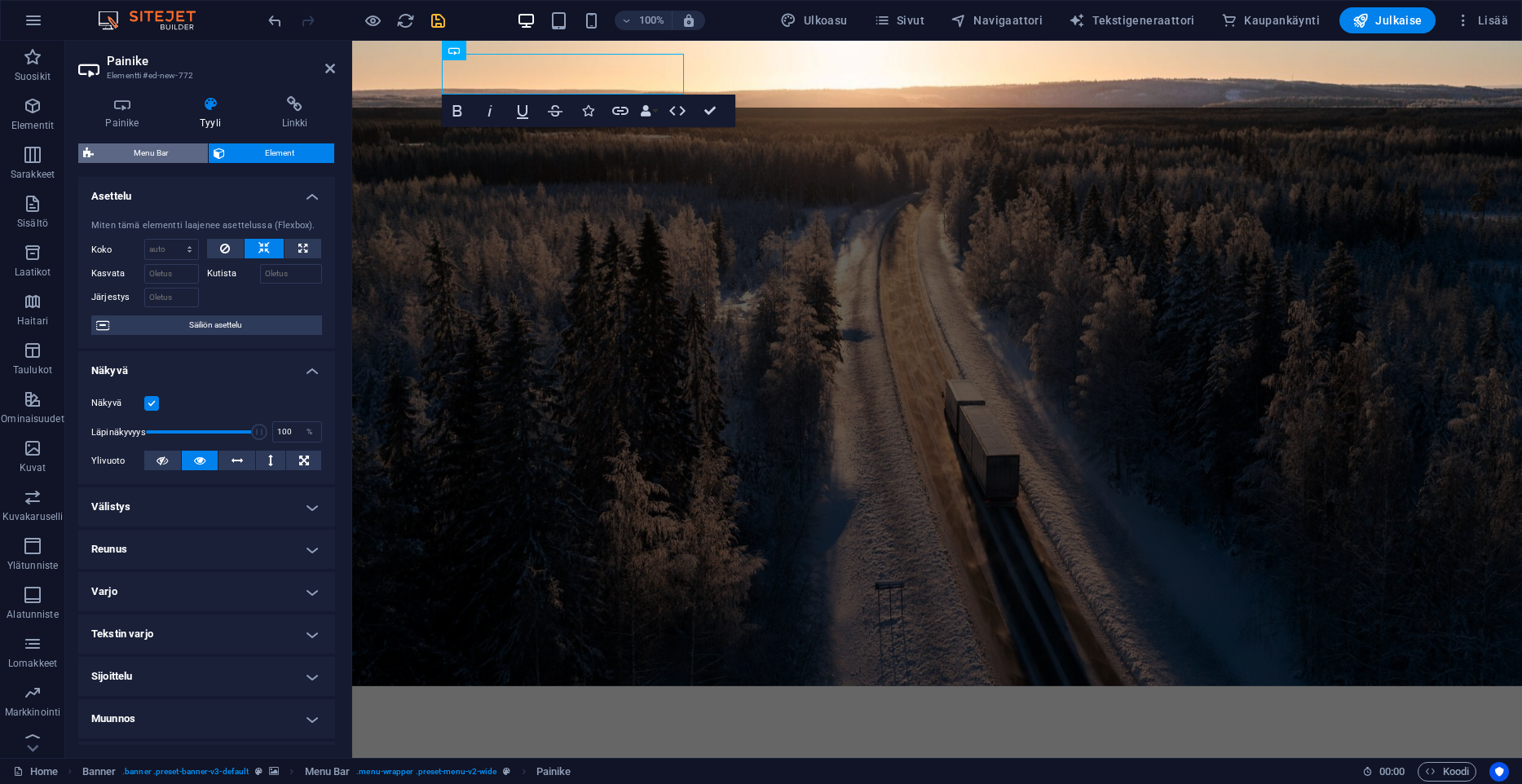
select select "px"
select select "preset-menu-v2-wide"
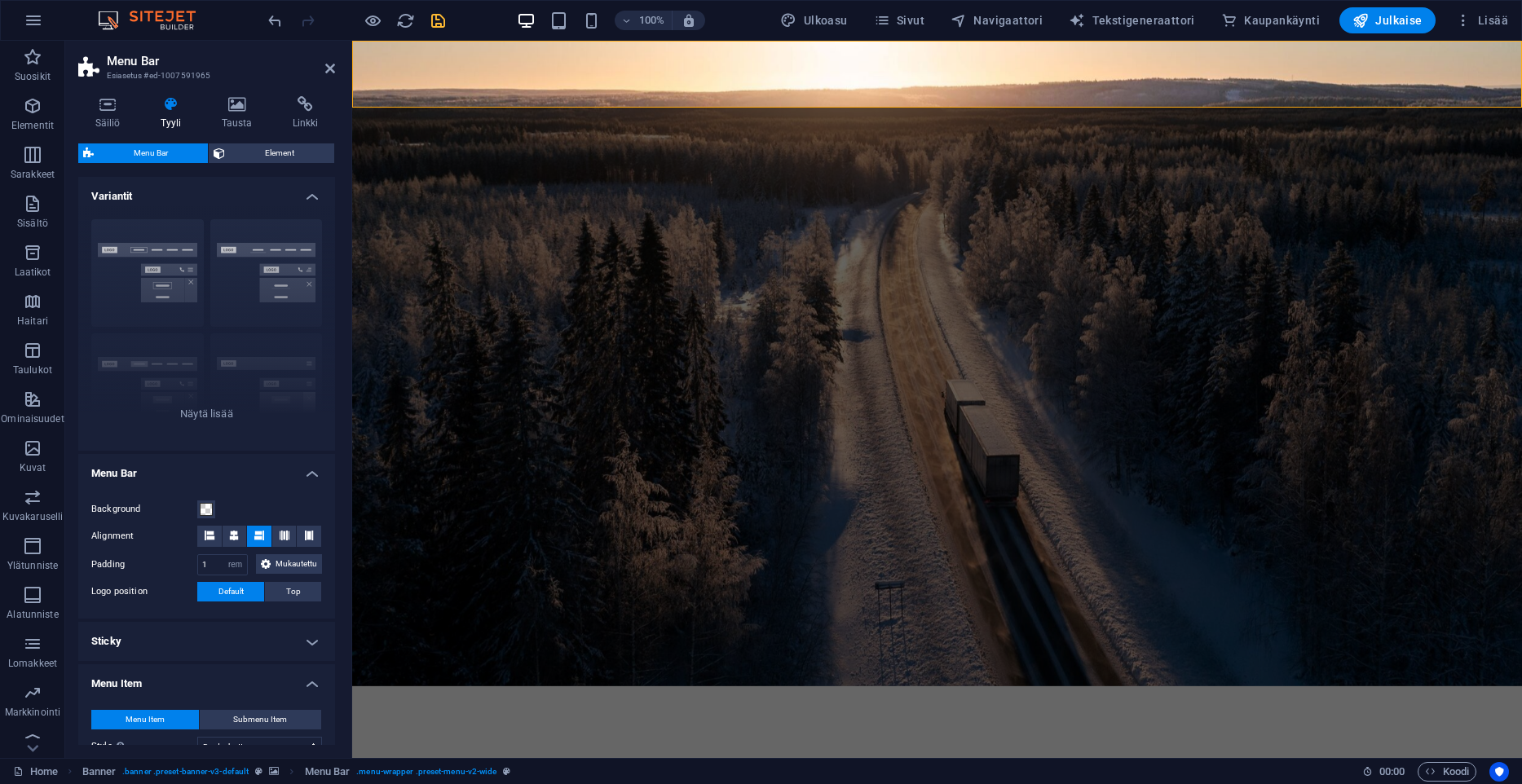
click at [97, 95] on div "Säiliö Tyyli Tausta Linkki Koko Korkeus Oletus px rem % vh vw Min. korkeus Ei m…" at bounding box center [207, 420] width 283 height 675
click at [107, 116] on h4 "Säiliö" at bounding box center [111, 113] width 65 height 34
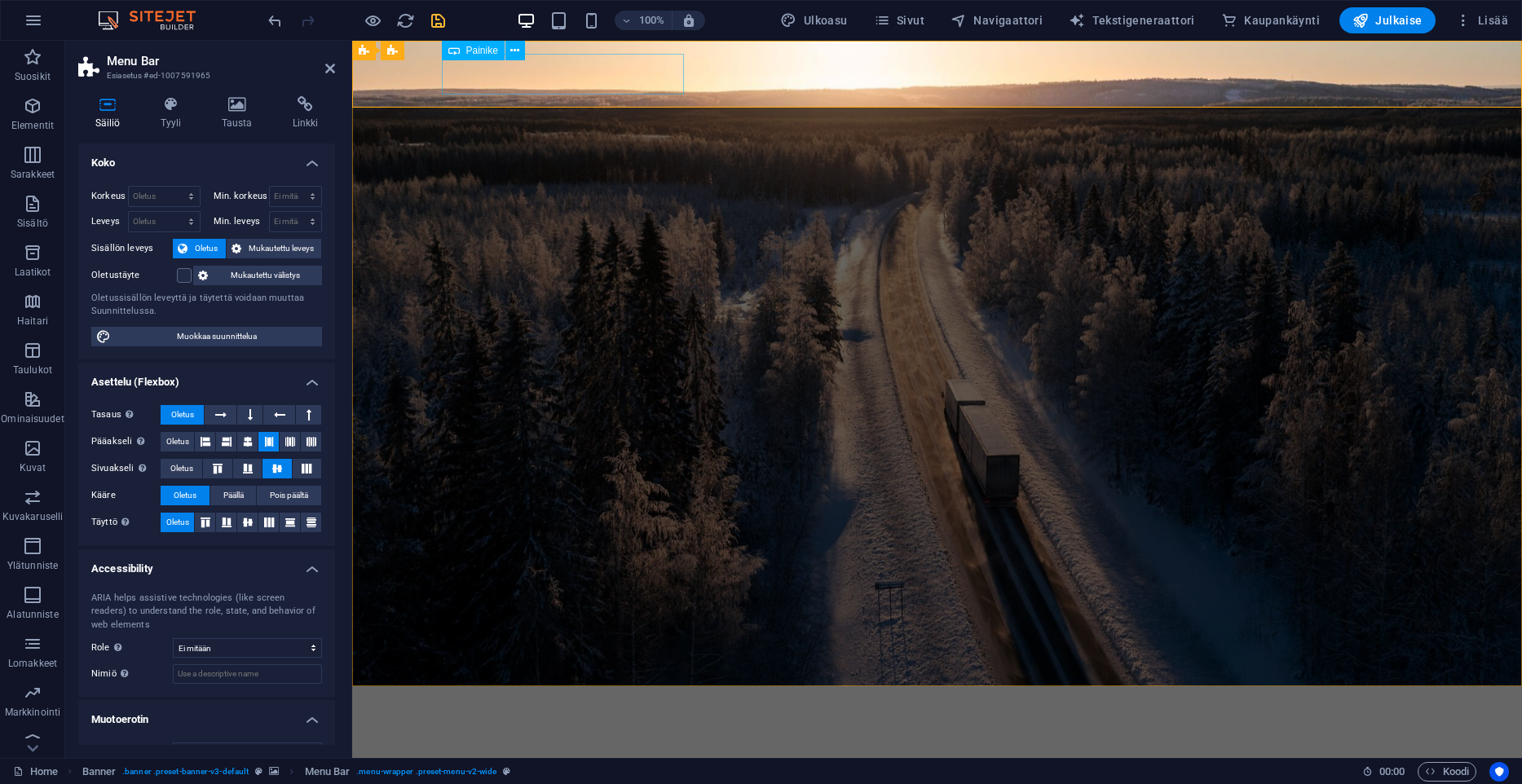
click at [543, 699] on div "Kuljetusliike A. Lahtinen Oy" at bounding box center [937, 720] width 991 height 41
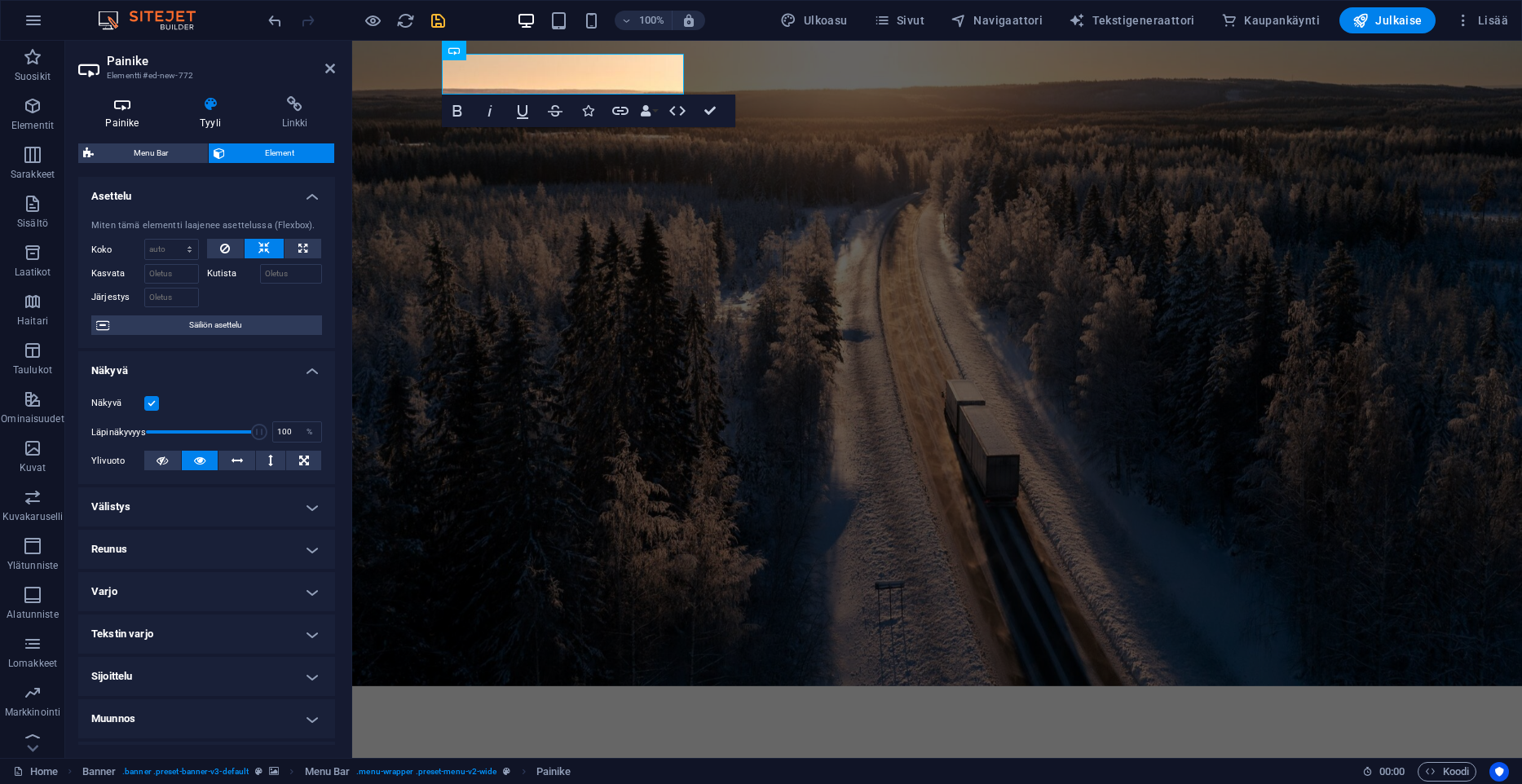
click at [125, 111] on icon at bounding box center [123, 104] width 88 height 16
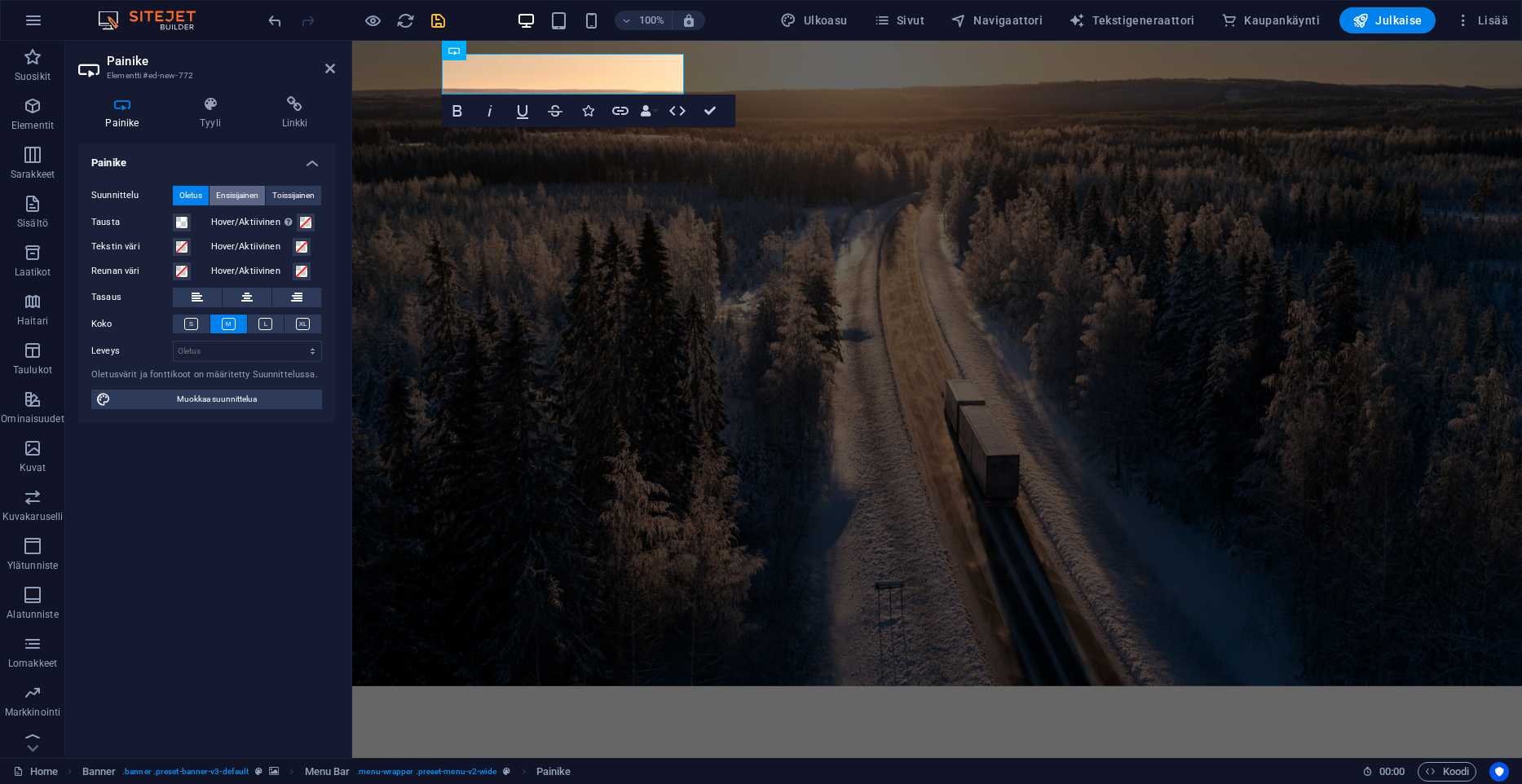
click at [253, 205] on span "Ensisijainen" at bounding box center [238, 195] width 42 height 19
click at [291, 200] on span "Toissijainen" at bounding box center [293, 195] width 42 height 19
click at [198, 382] on div "Suunnittelu Oletus Ensisijainen Toissijainen Tausta Hover/Aktiivinen Vaihda esi…" at bounding box center [207, 298] width 257 height 250
click at [198, 393] on span "Muokkaa suunnittelua" at bounding box center [216, 399] width 201 height 19
select select "px"
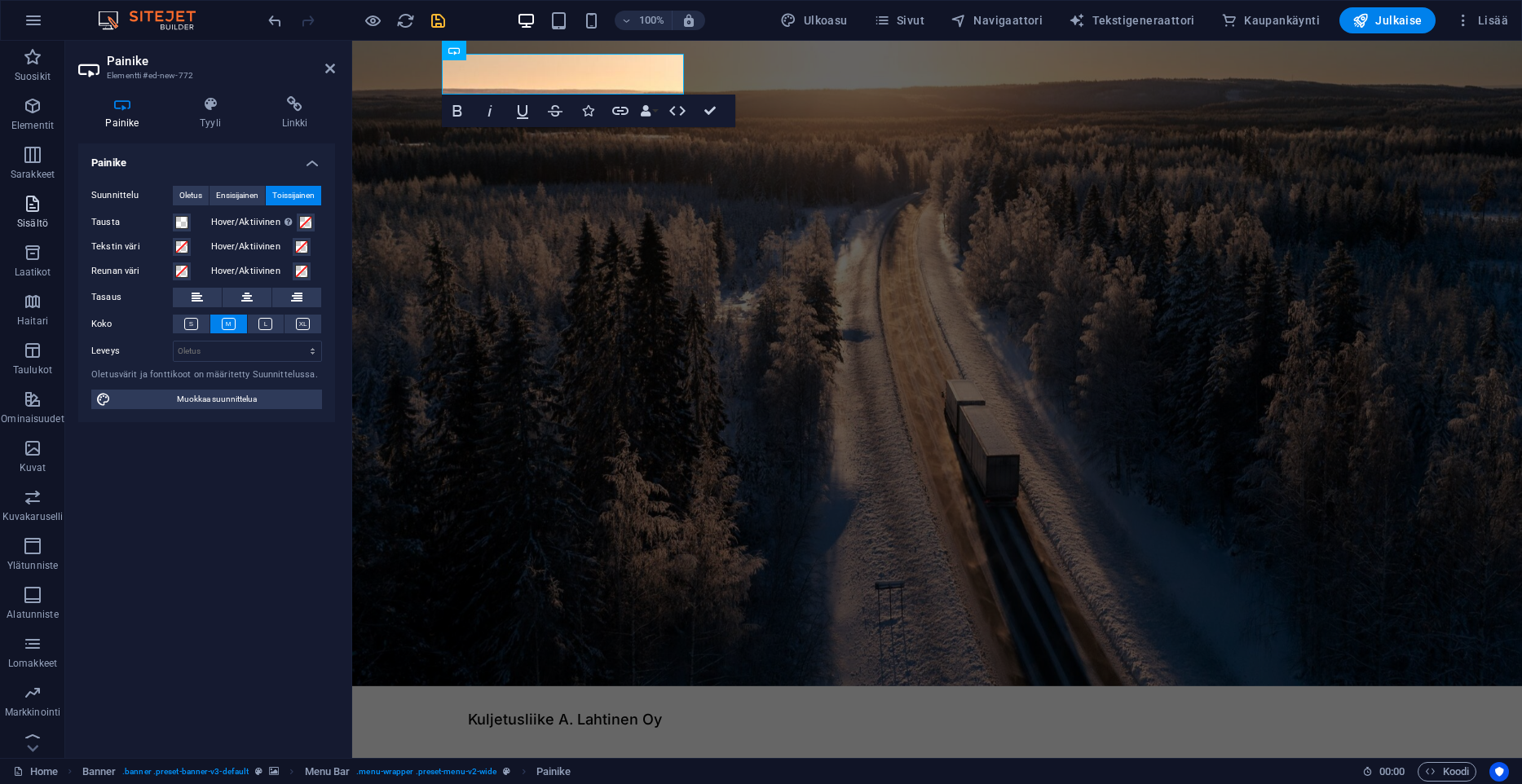
select select "500"
select select "px"
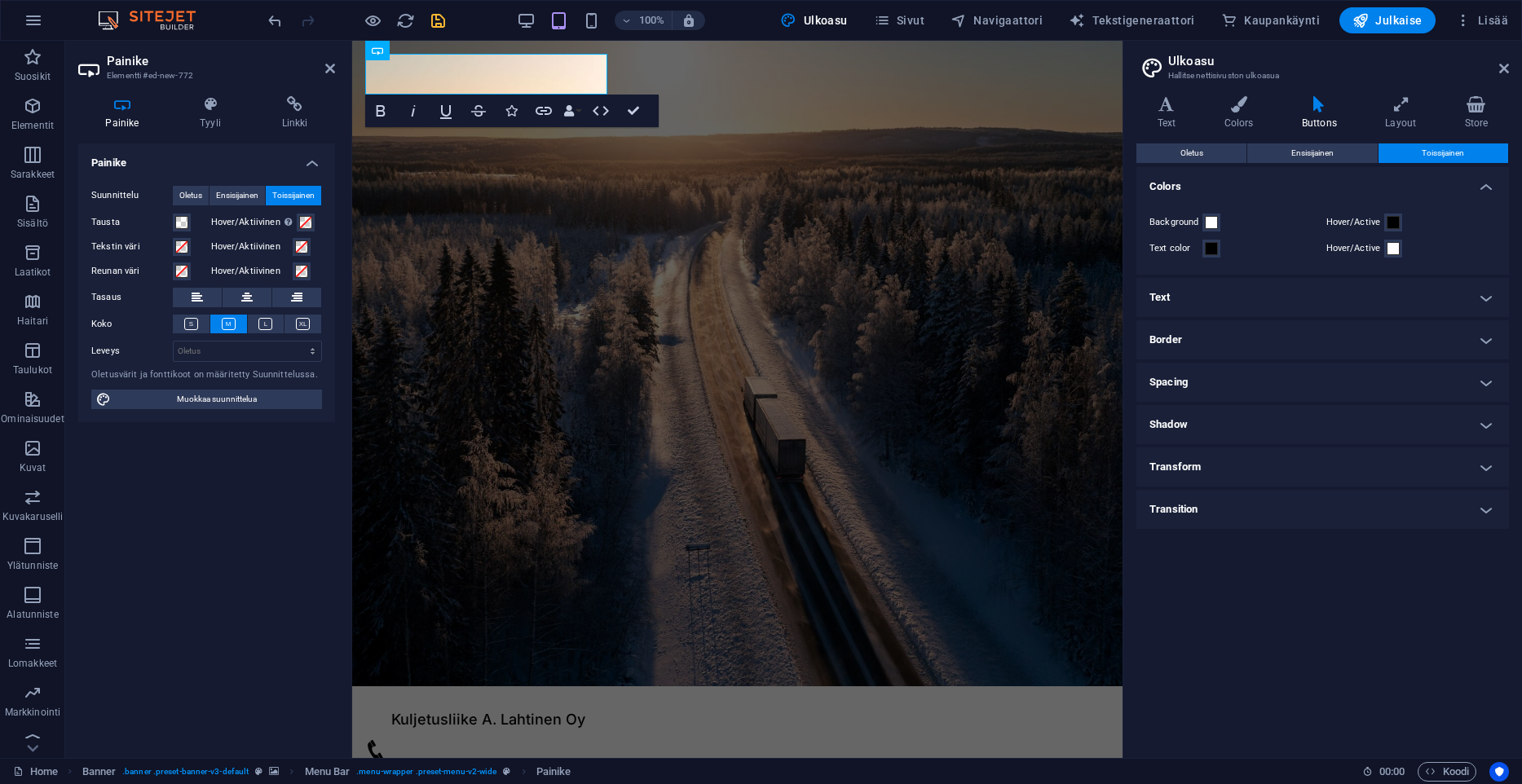
click at [1438, 149] on span "Toissijainen" at bounding box center [1443, 153] width 42 height 19
click at [1213, 226] on span at bounding box center [1211, 222] width 13 height 13
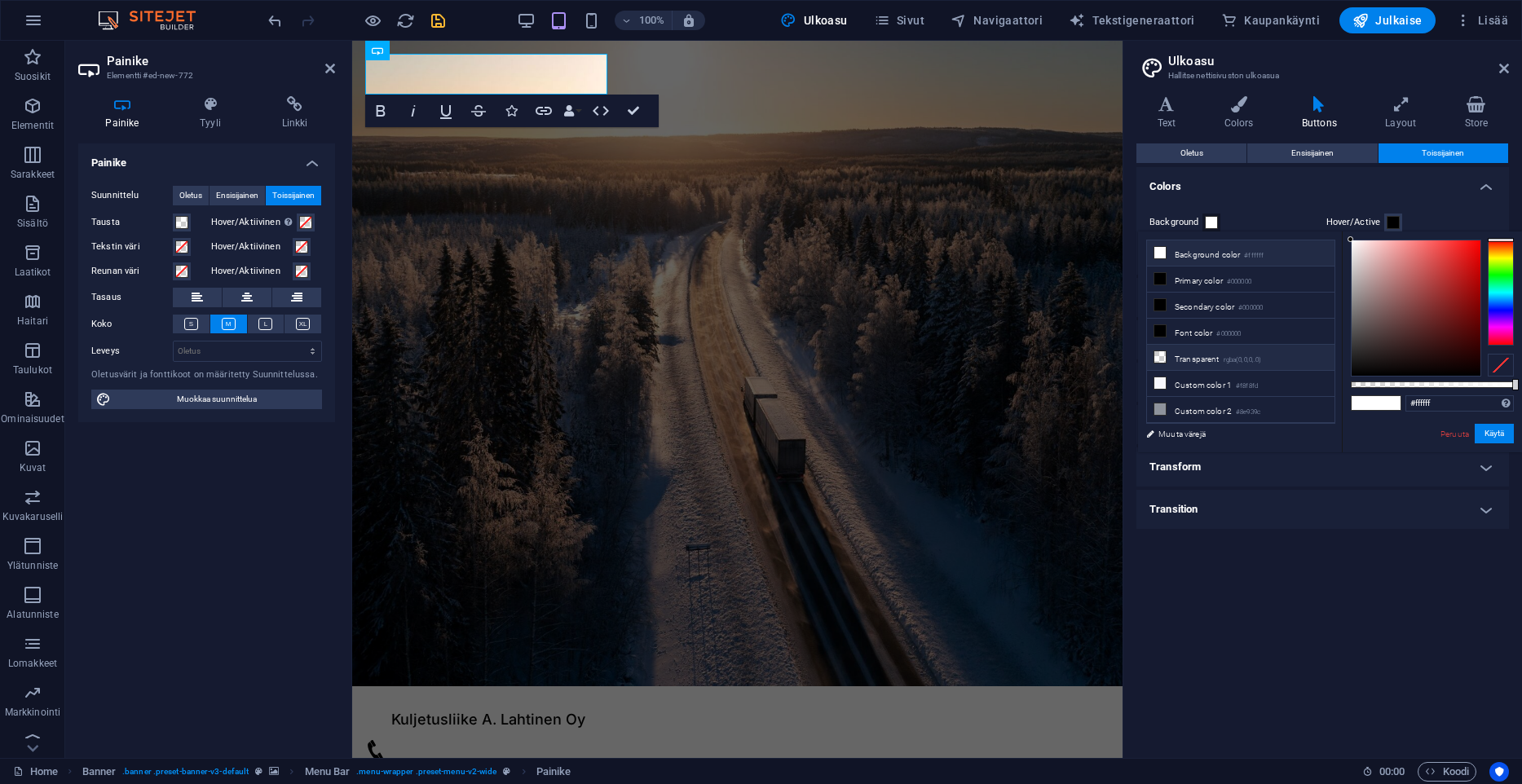
click at [1197, 356] on li "Transparent rgba(0,0,0,.0)" at bounding box center [1241, 358] width 187 height 26
type input "rgba(0, 0, 0, 0)"
click at [1504, 437] on button "Käytä" at bounding box center [1495, 433] width 39 height 19
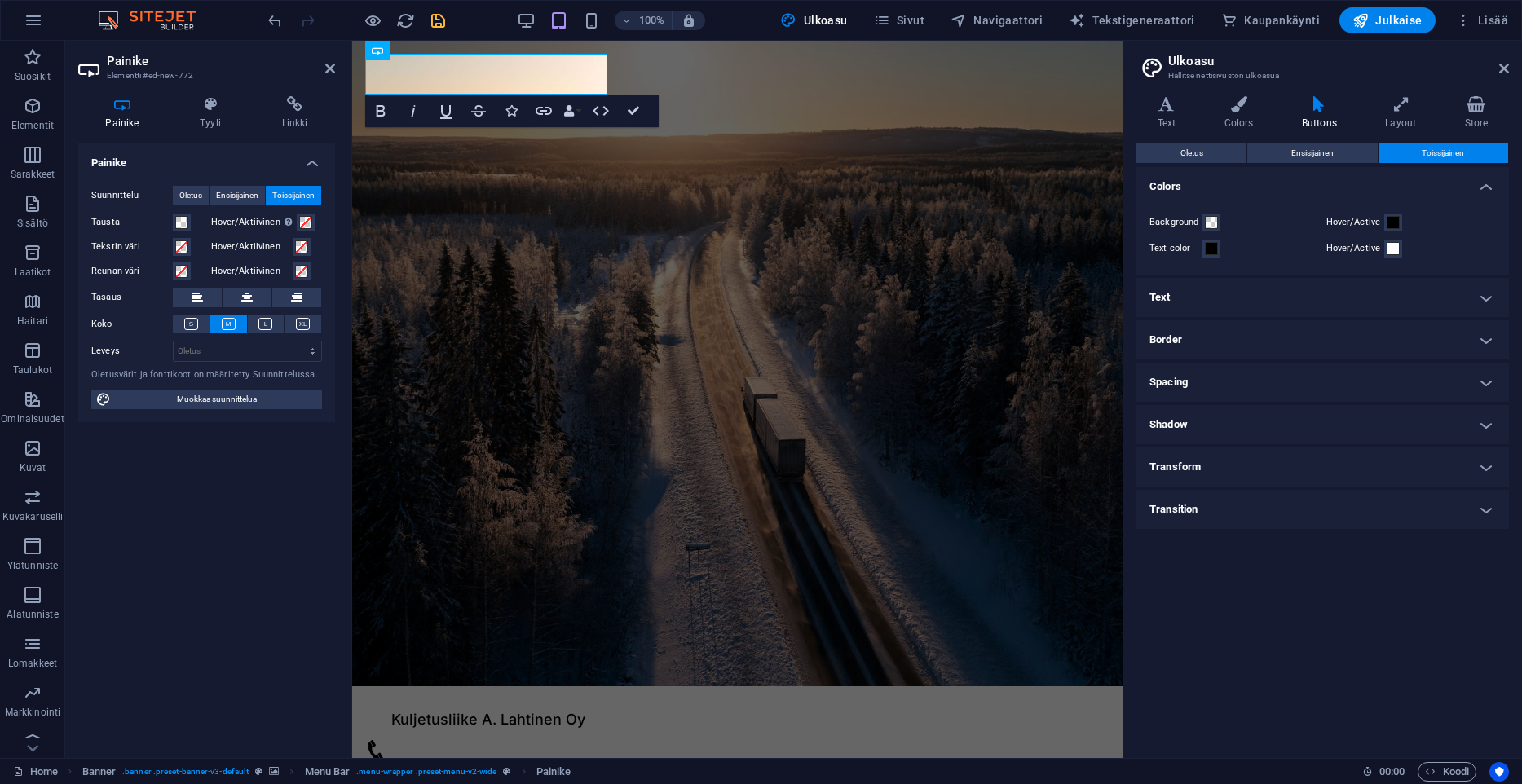
click at [1198, 296] on h4 "Text" at bounding box center [1323, 298] width 373 height 39
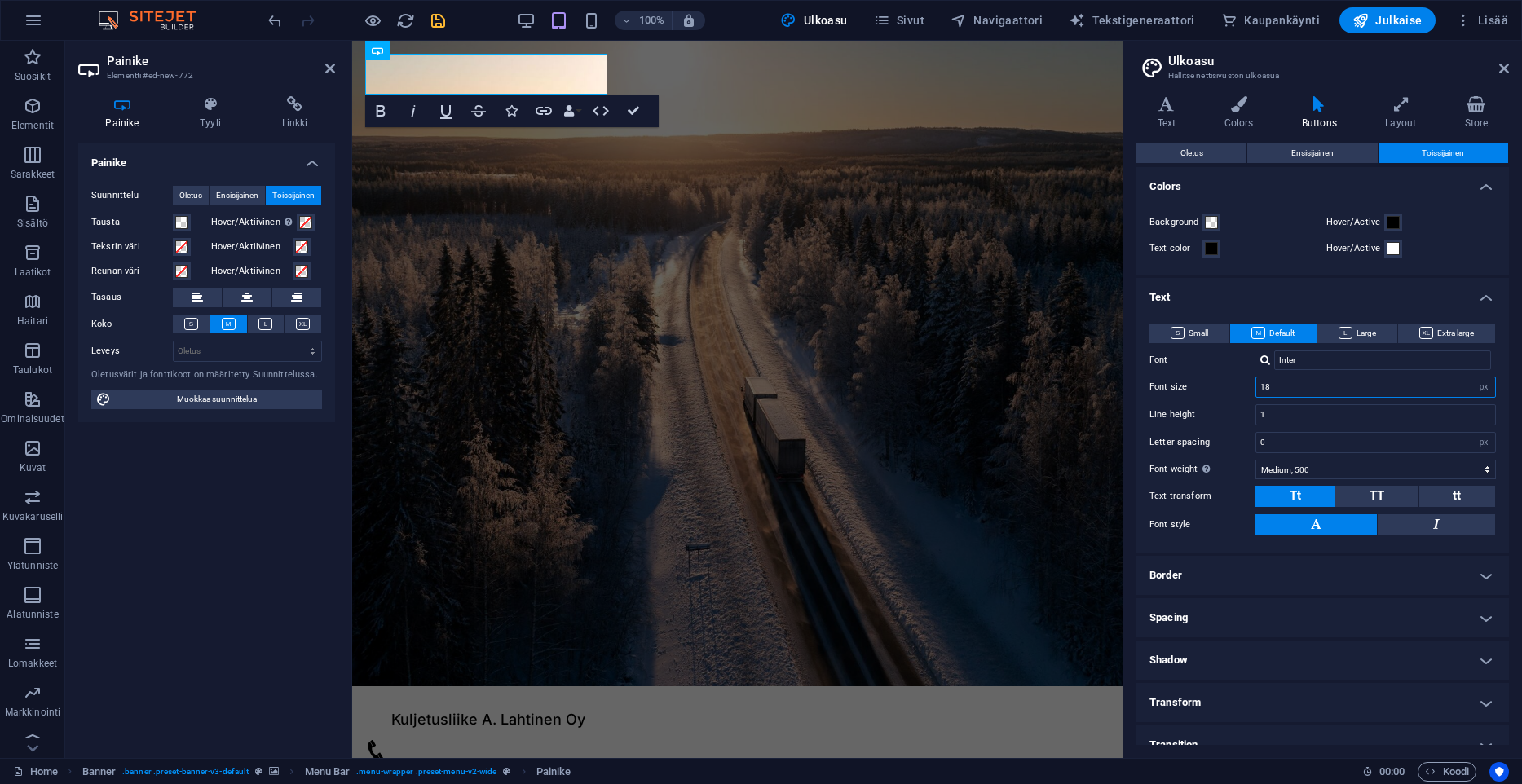
click at [1285, 393] on input "18" at bounding box center [1375, 387] width 239 height 19
type input "1"
click at [1200, 385] on label "Font size" at bounding box center [1202, 387] width 106 height 9
click at [1179, 385] on label "Font size" at bounding box center [1202, 387] width 106 height 9
drag, startPoint x: 1286, startPoint y: 385, endPoint x: 1200, endPoint y: 387, distance: 86.0
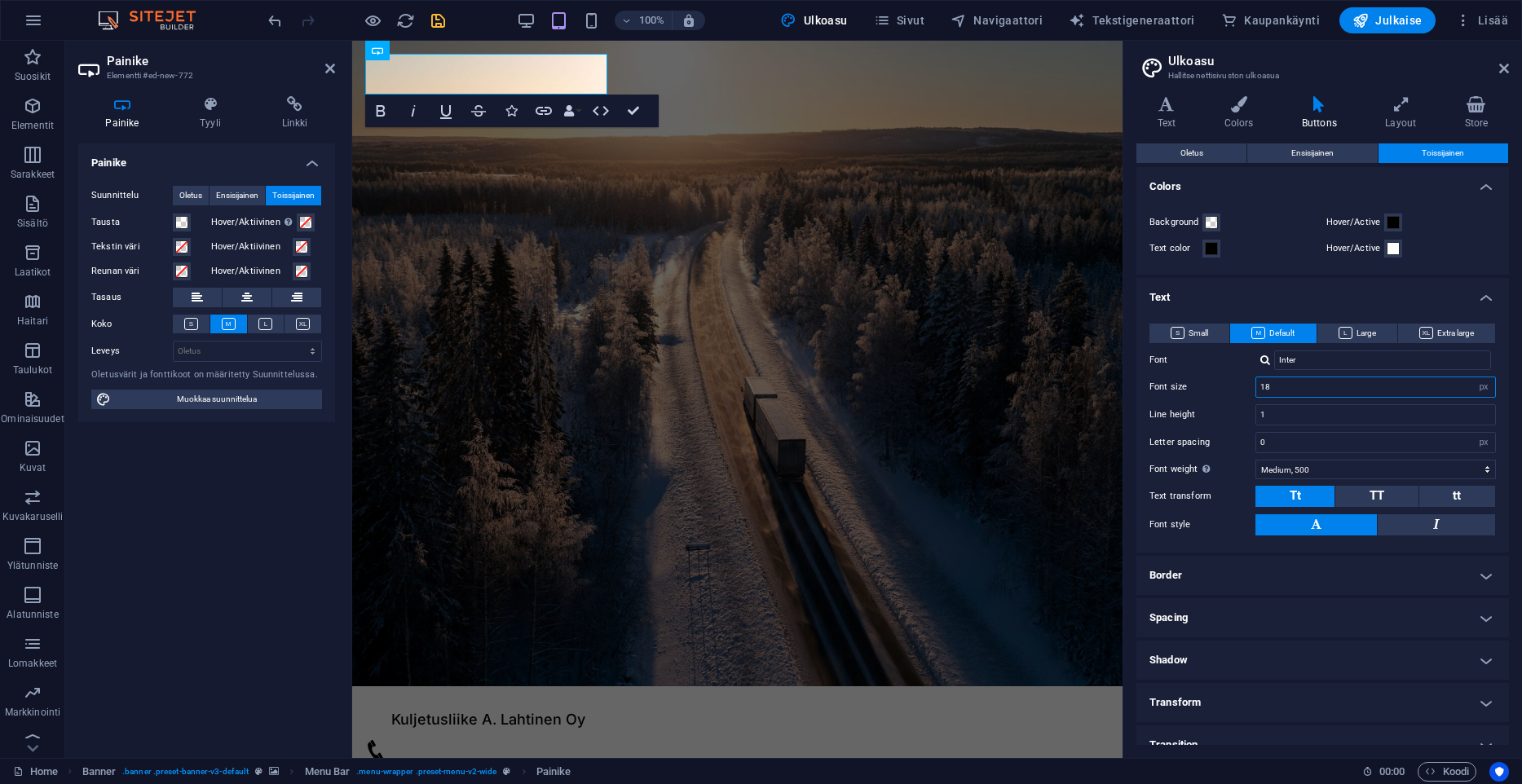
click at [1256, 387] on input "18" at bounding box center [1375, 387] width 239 height 19
type input "20"
click at [1250, 401] on div "Small Default Large Extra large Font Inter Font size 20 rem px em % Line height…" at bounding box center [1322, 430] width 379 height 245
click at [1223, 405] on div "Line height 1" at bounding box center [1322, 415] width 346 height 21
click at [1469, 414] on input "1" at bounding box center [1375, 415] width 239 height 19
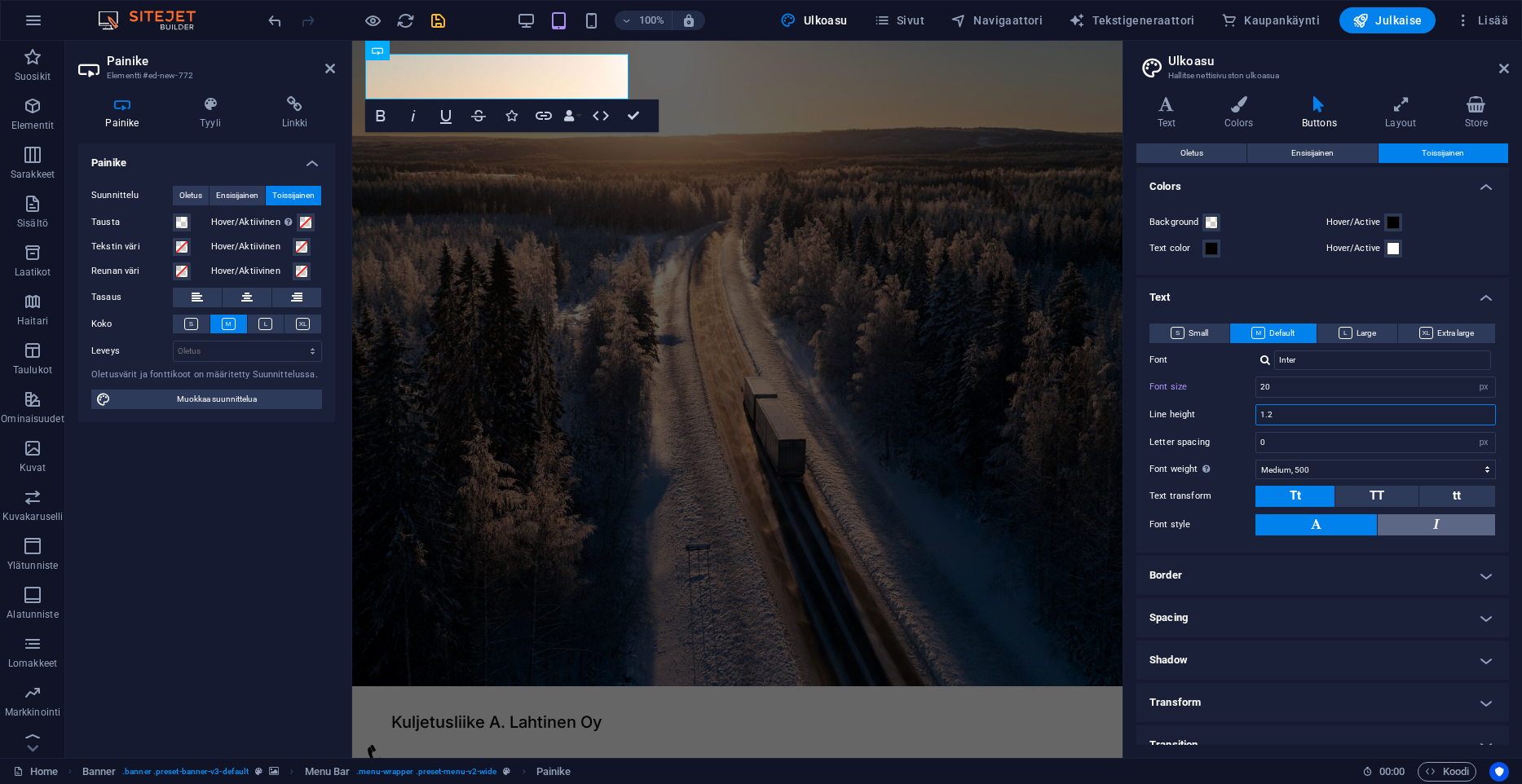
type input "1.2"
click at [1424, 524] on button at bounding box center [1436, 524] width 117 height 21
click at [1274, 443] on input "0" at bounding box center [1375, 442] width 239 height 19
click at [1473, 433] on select "rem px" at bounding box center [1484, 442] width 23 height 19
select select "rem"
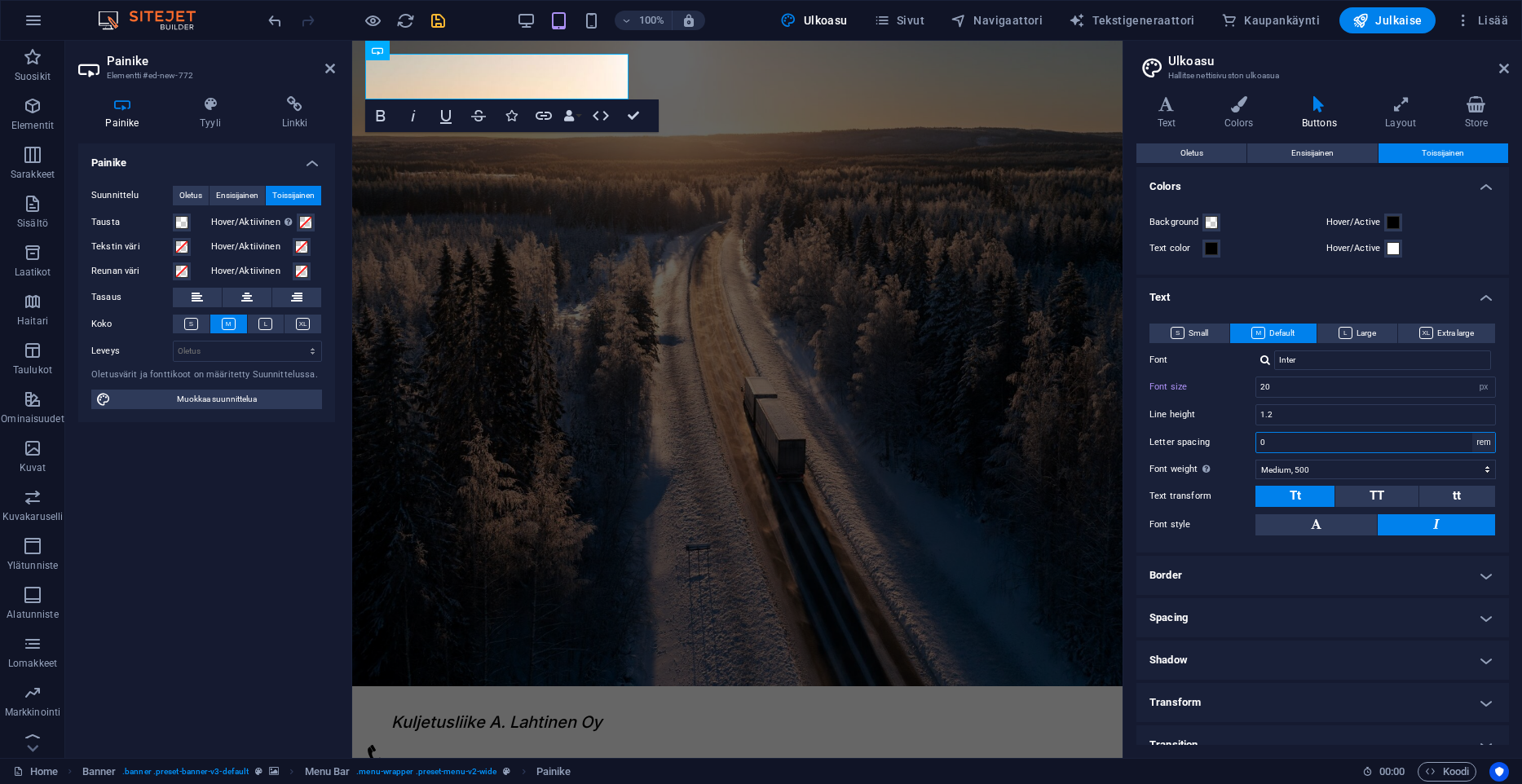
click option "rem" at bounding box center [0, 0] width 0 height 0
type input "0.05"
click at [1177, 520] on label "Font style" at bounding box center [1202, 524] width 106 height 19
click at [1174, 382] on label "Font size" at bounding box center [1202, 387] width 106 height 9
click at [1299, 386] on input "18" at bounding box center [1375, 387] width 239 height 19
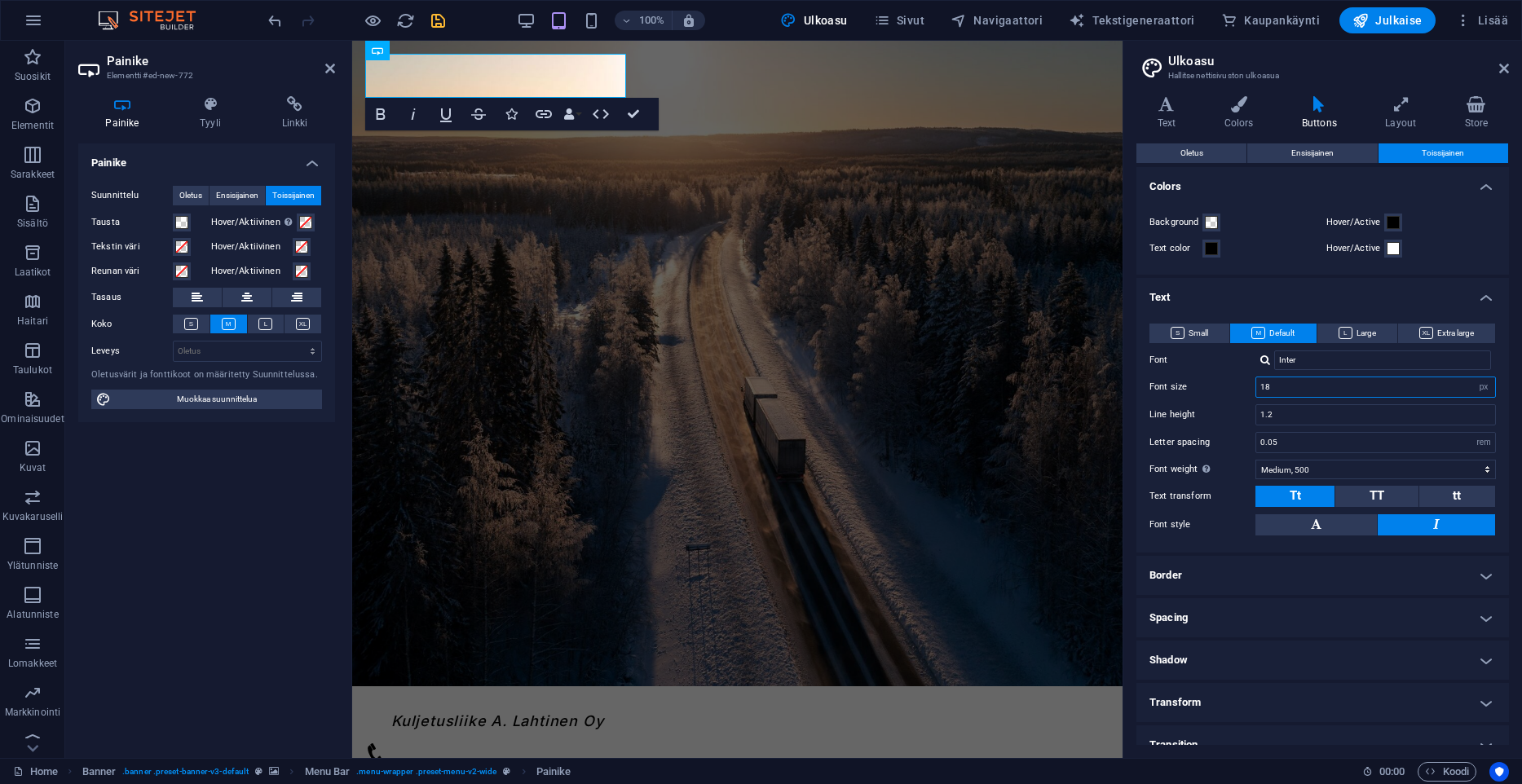
type input "1"
click at [1230, 451] on div "Letter spacing 0.05 rem px" at bounding box center [1322, 442] width 346 height 21
click at [1168, 390] on label "Font size" at bounding box center [1202, 387] width 106 height 9
click at [1301, 389] on input "18" at bounding box center [1375, 387] width 239 height 19
click at [338, 75] on aside "Painike Elementti #ed-new-772 Painike [PERSON_NAME] Painike Suunnittelu Oletus …" at bounding box center [208, 399] width 287 height 717
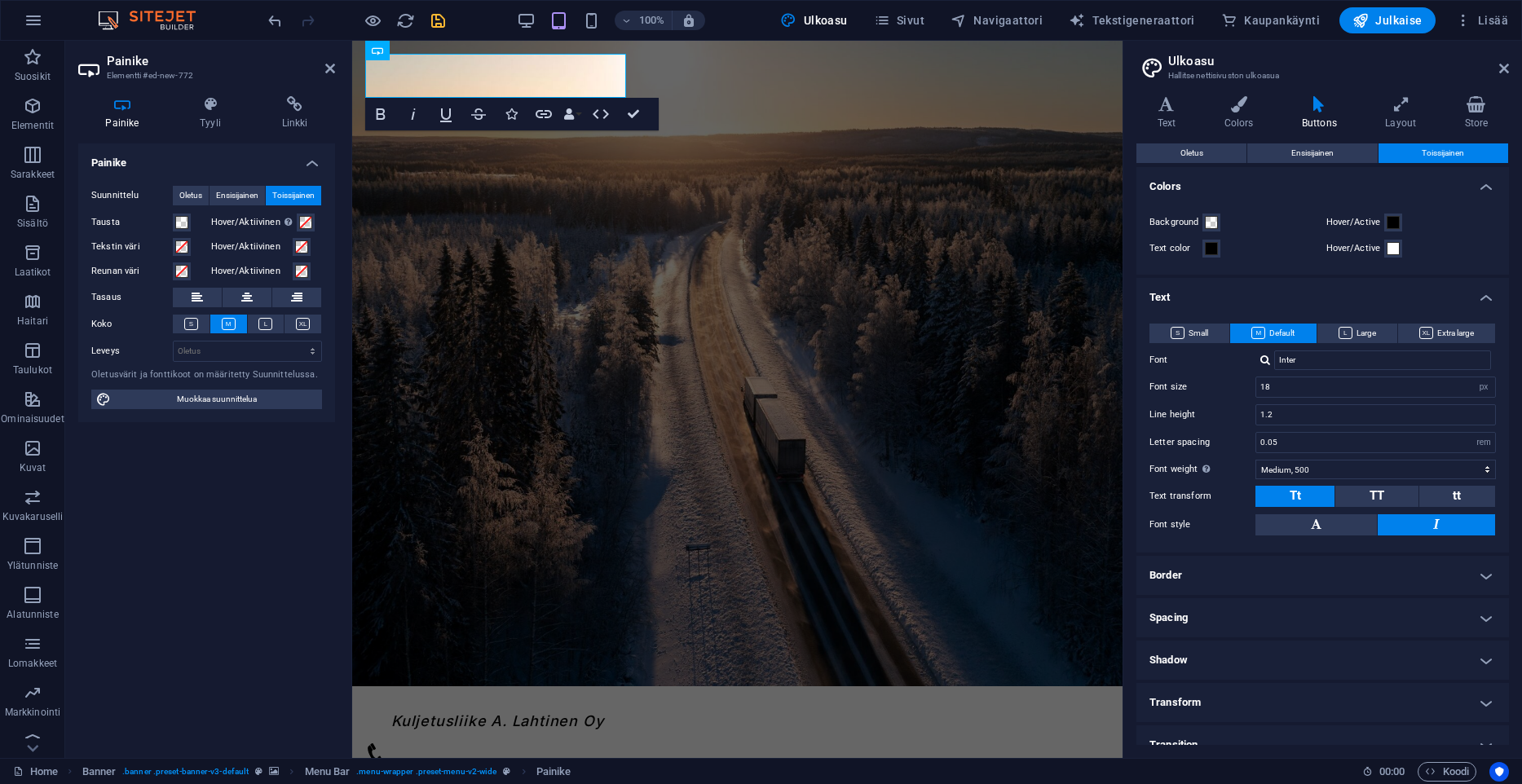
click at [336, 73] on aside "Painike Elementti #ed-new-772 Painike [PERSON_NAME] Painike Suunnittelu Oletus …" at bounding box center [208, 399] width 287 height 717
click at [329, 68] on icon at bounding box center [329, 68] width 10 height 13
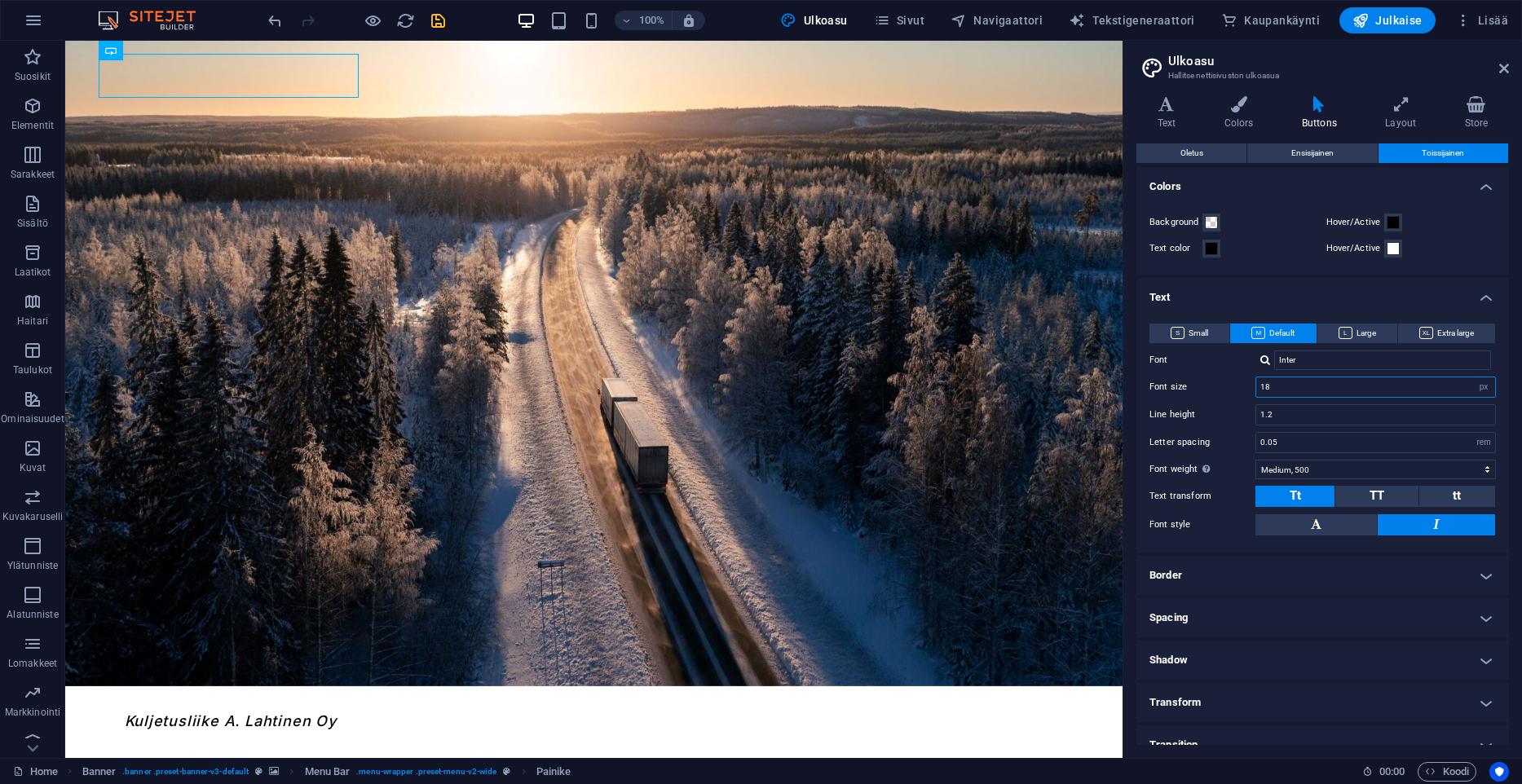
click at [1289, 382] on input "18" at bounding box center [1375, 387] width 239 height 19
type input "1"
type input "20"
click at [1212, 248] on span at bounding box center [1211, 248] width 13 height 13
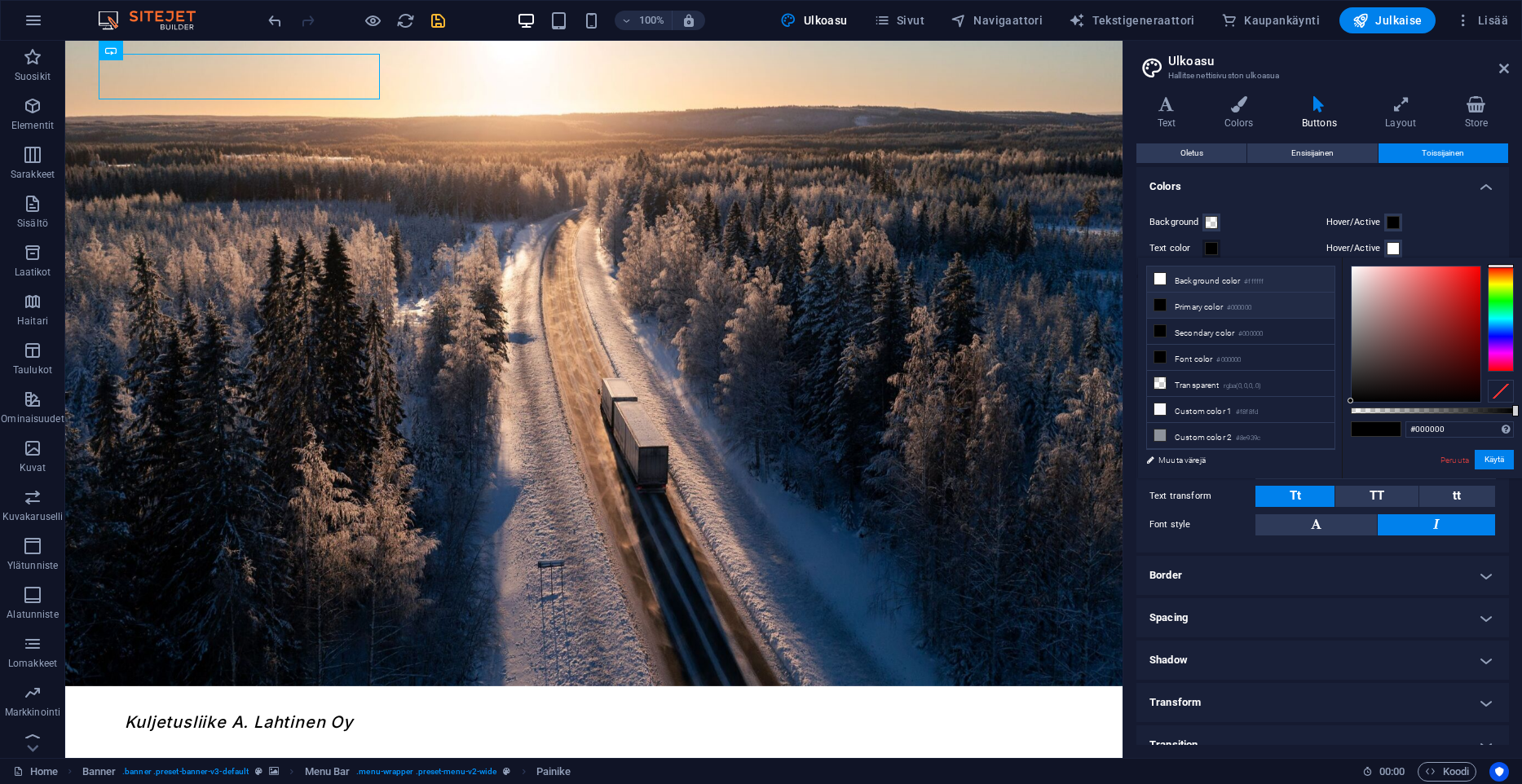
click at [1174, 275] on li "Background color #ffffff" at bounding box center [1241, 280] width 187 height 26
type input "#ffffff"
click at [1494, 455] on button "Käytä" at bounding box center [1495, 459] width 39 height 19
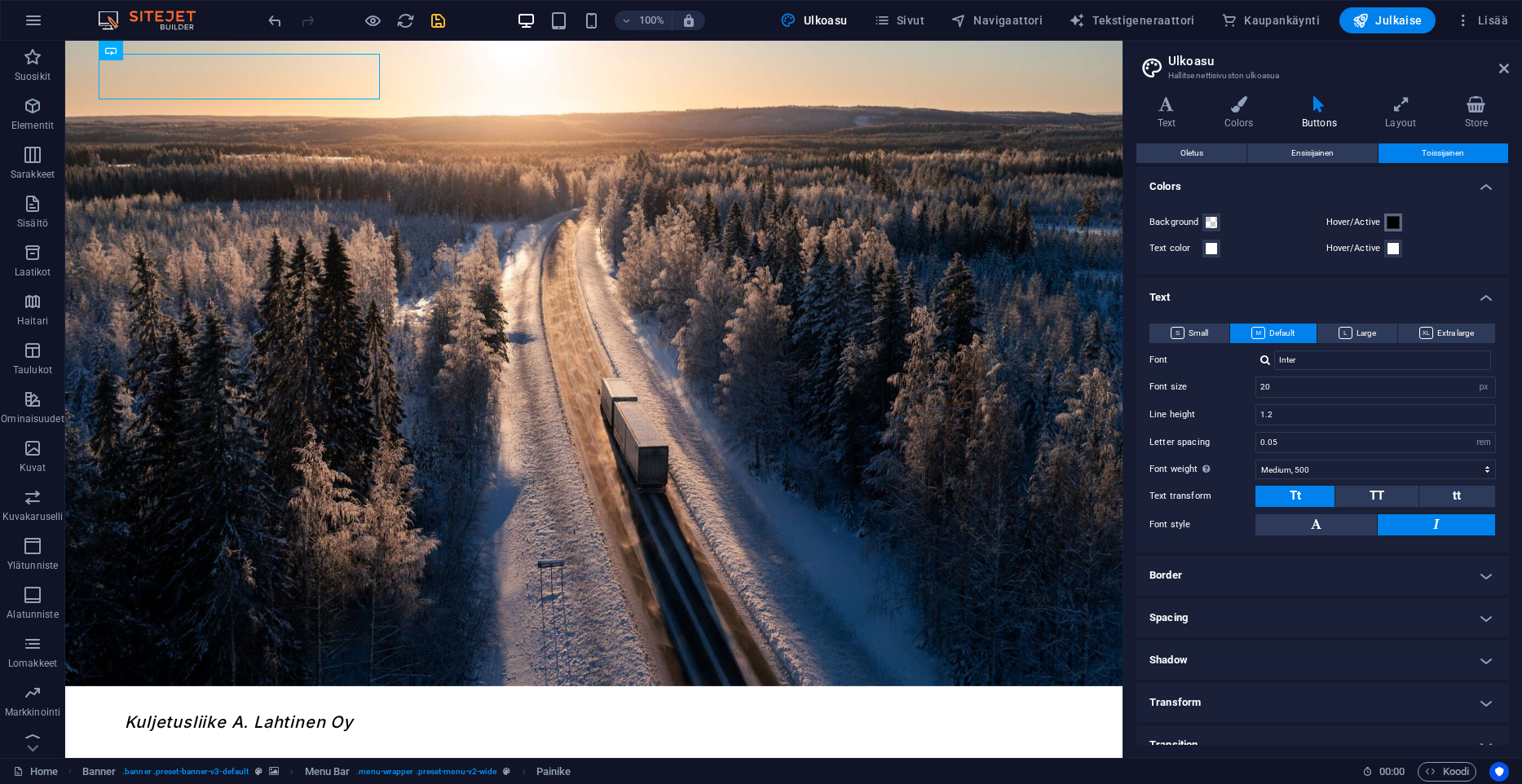
click at [1389, 216] on span at bounding box center [1393, 222] width 13 height 13
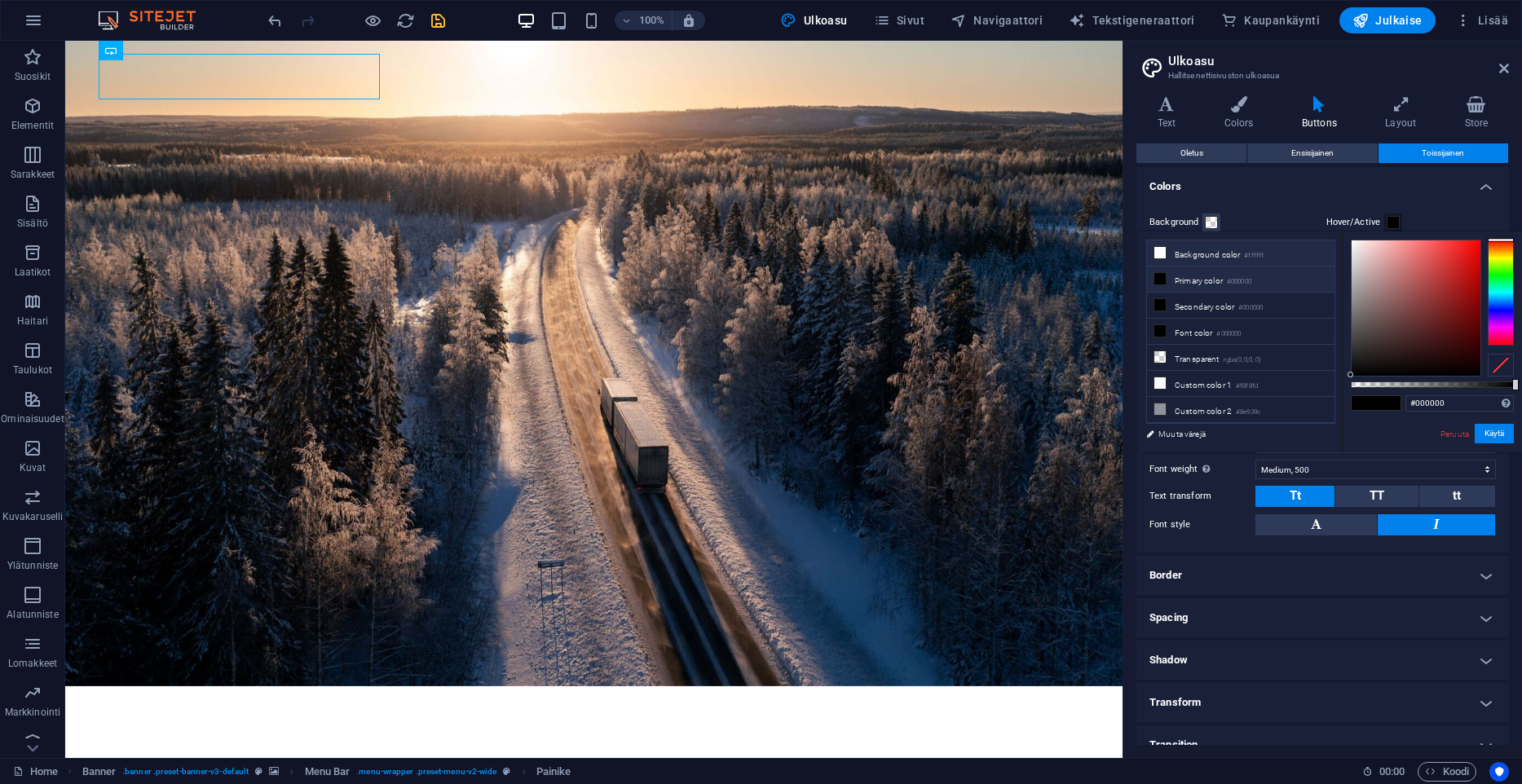
click at [1222, 259] on li "Background color #ffffff" at bounding box center [1241, 253] width 187 height 26
type input "#ffffff"
click at [1501, 438] on button "Käytä" at bounding box center [1495, 433] width 39 height 19
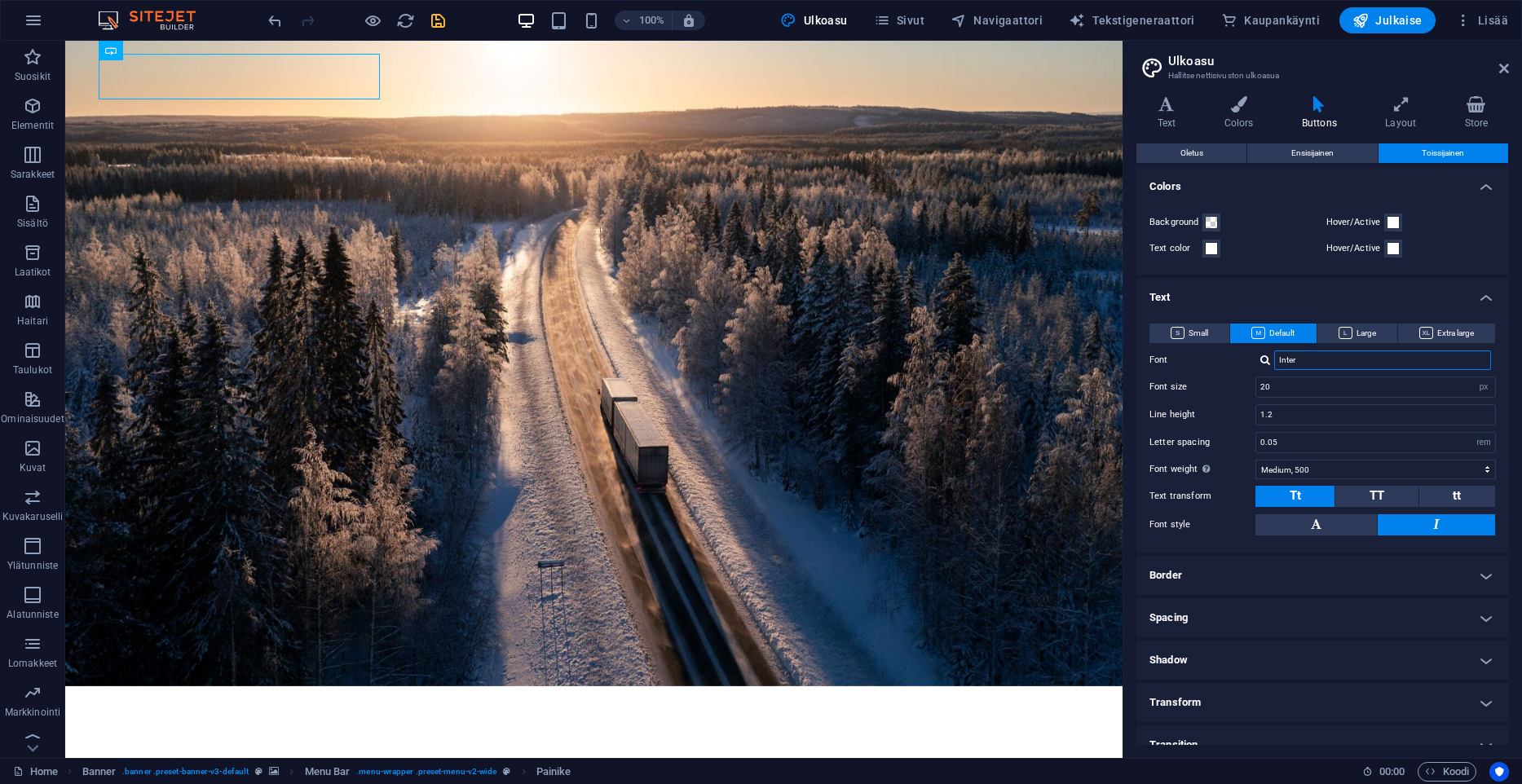
click at [1357, 355] on input "Inter" at bounding box center [1382, 360] width 216 height 19
drag, startPoint x: 1327, startPoint y: 364, endPoint x: 1276, endPoint y: 370, distance: 51.4
click at [1274, 365] on input "Inter" at bounding box center [1382, 360] width 216 height 19
click at [1313, 384] on div "Hind" at bounding box center [1386, 381] width 216 height 17
type input "Hind"
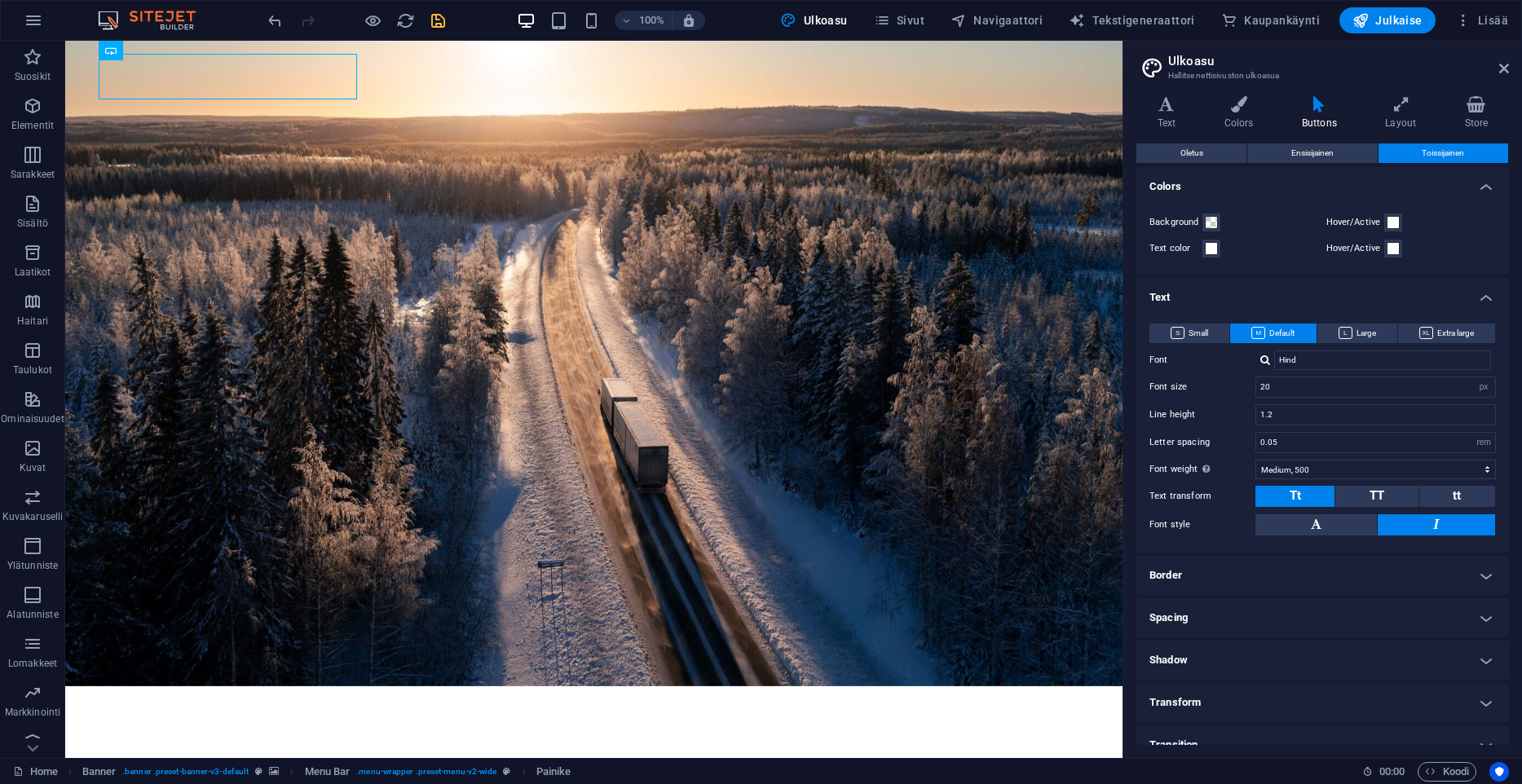
click at [1218, 372] on div "Small Default Large Extra large Font Hind Hallitse fontteja → Font size 20 rem …" at bounding box center [1322, 430] width 379 height 245
click at [443, 21] on icon "save" at bounding box center [437, 20] width 19 height 19
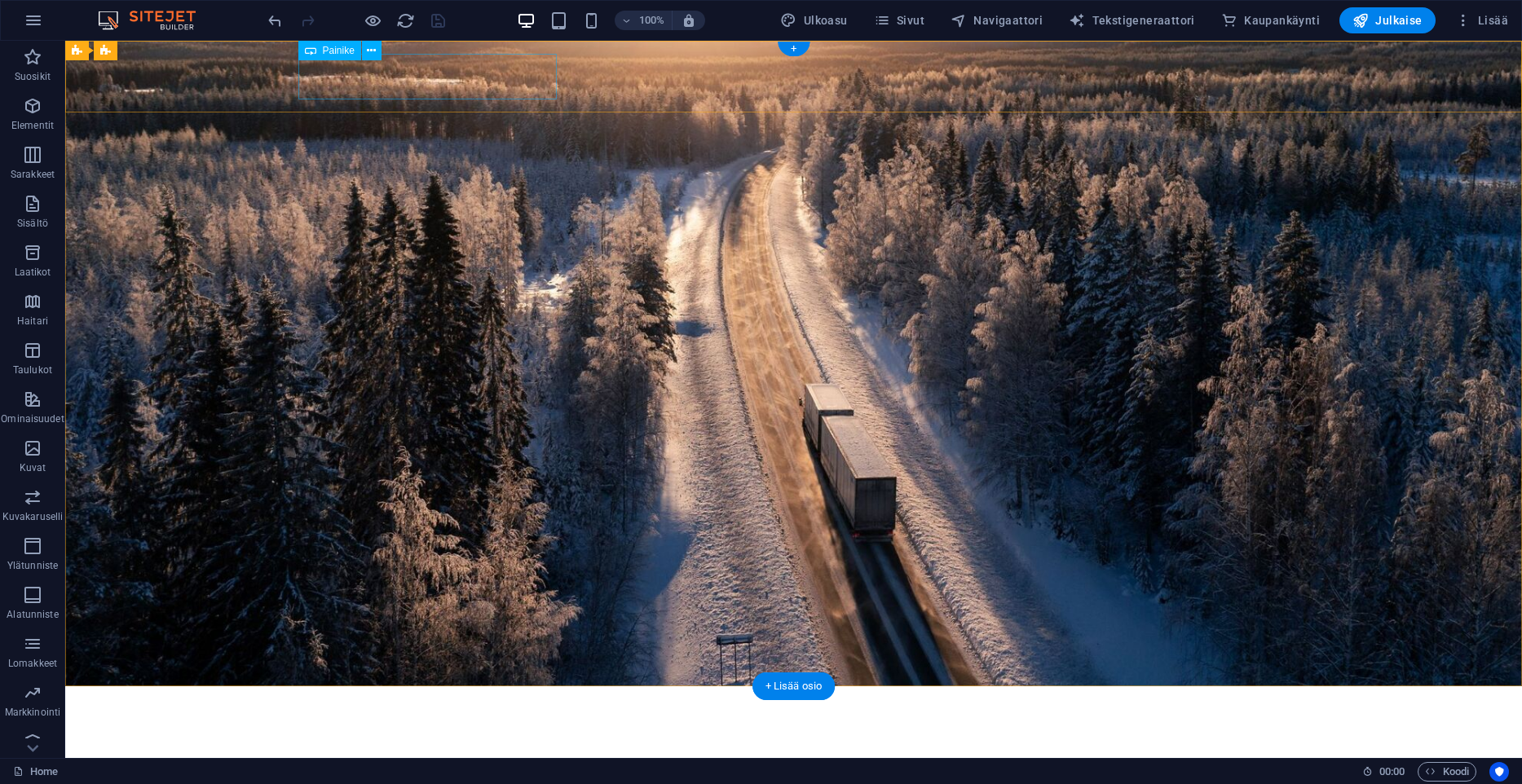
click at [450, 699] on div "Kuljetusliike A. Lahtinen Oy" at bounding box center [794, 722] width 991 height 46
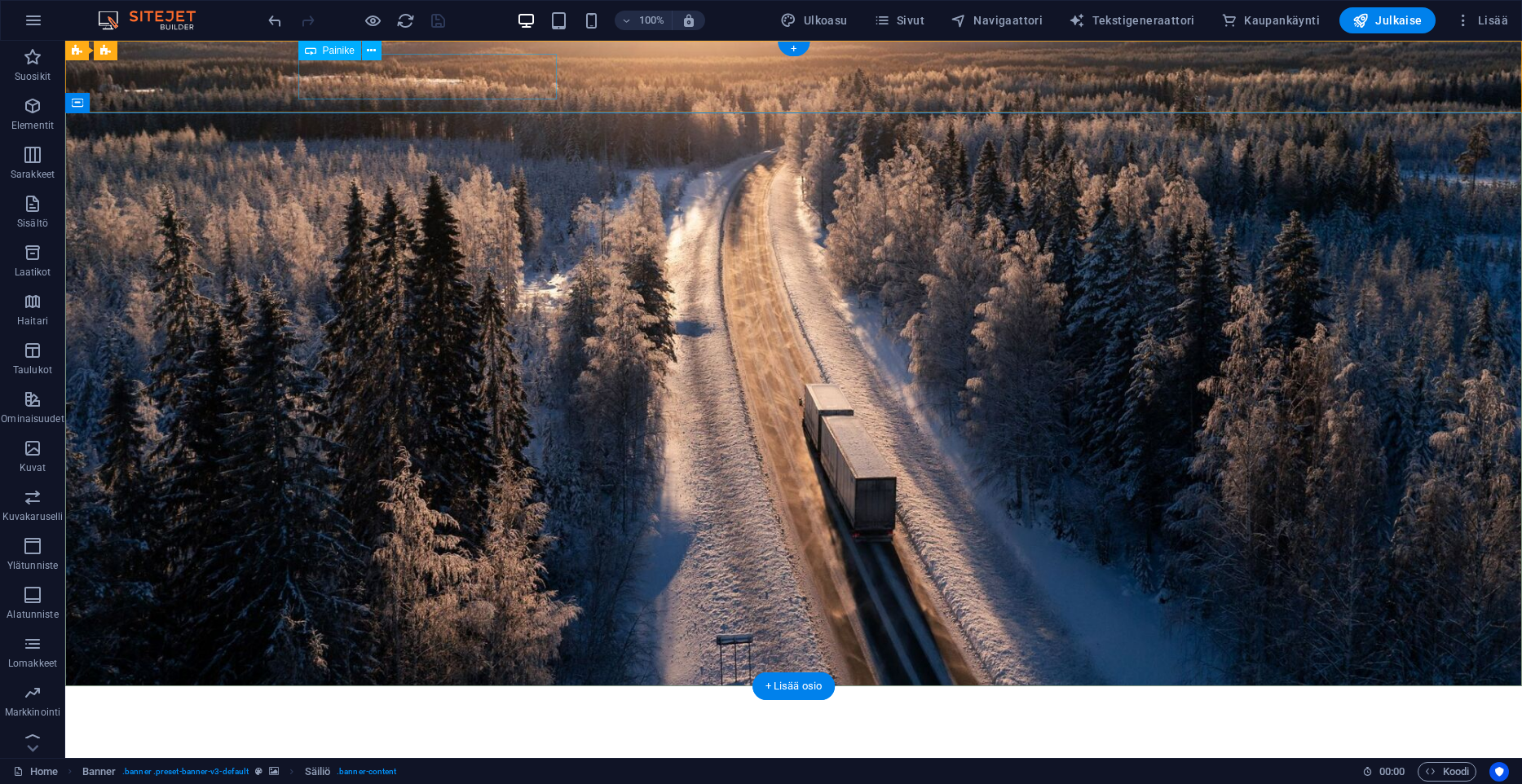
click at [411, 699] on div "Kuljetusliike A. Lahtinen Oy" at bounding box center [794, 722] width 991 height 46
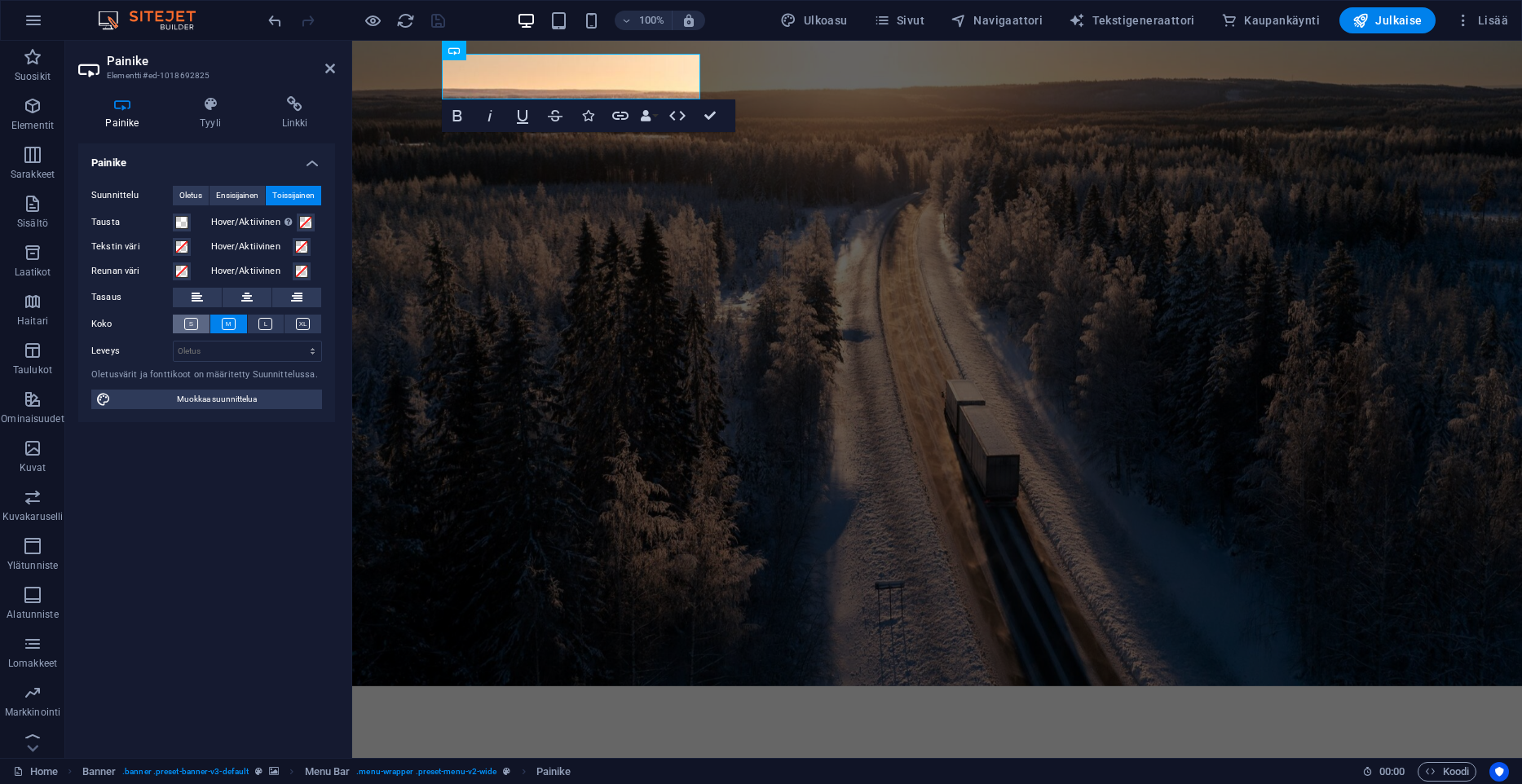
click at [201, 328] on button at bounding box center [192, 323] width 37 height 19
click at [262, 322] on icon at bounding box center [266, 324] width 14 height 12
click at [292, 322] on button at bounding box center [303, 323] width 37 height 19
click at [238, 322] on button at bounding box center [229, 323] width 37 height 19
click at [174, 342] on select "Oletus px rem % em vh vw" at bounding box center [247, 351] width 148 height 19
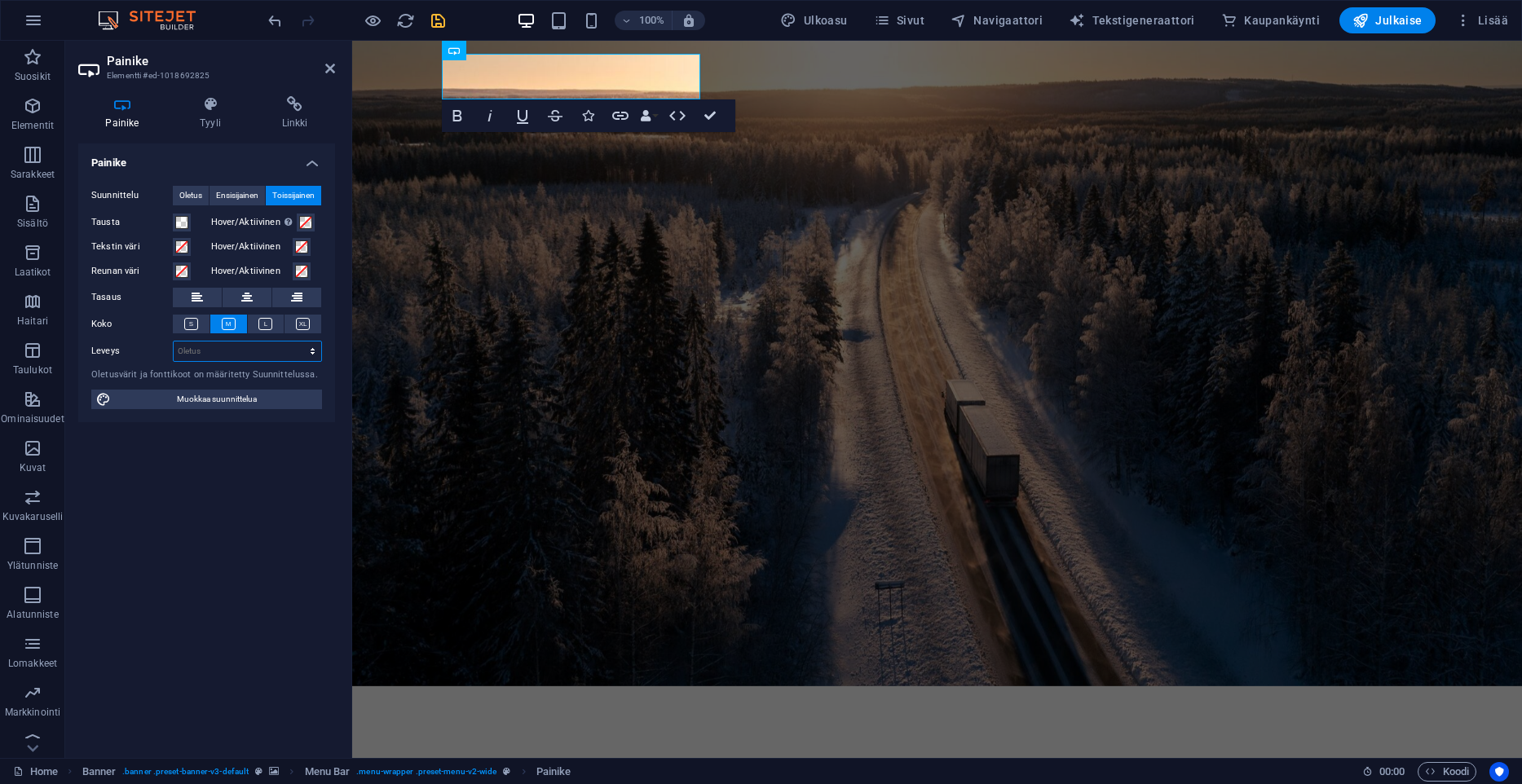
click at [213, 356] on select "Oletus px rem % em vh vw" at bounding box center [247, 351] width 148 height 19
click at [156, 403] on span "Muokkaa suunnittelua" at bounding box center [216, 399] width 201 height 19
select select "px"
select select "rem"
select select "500"
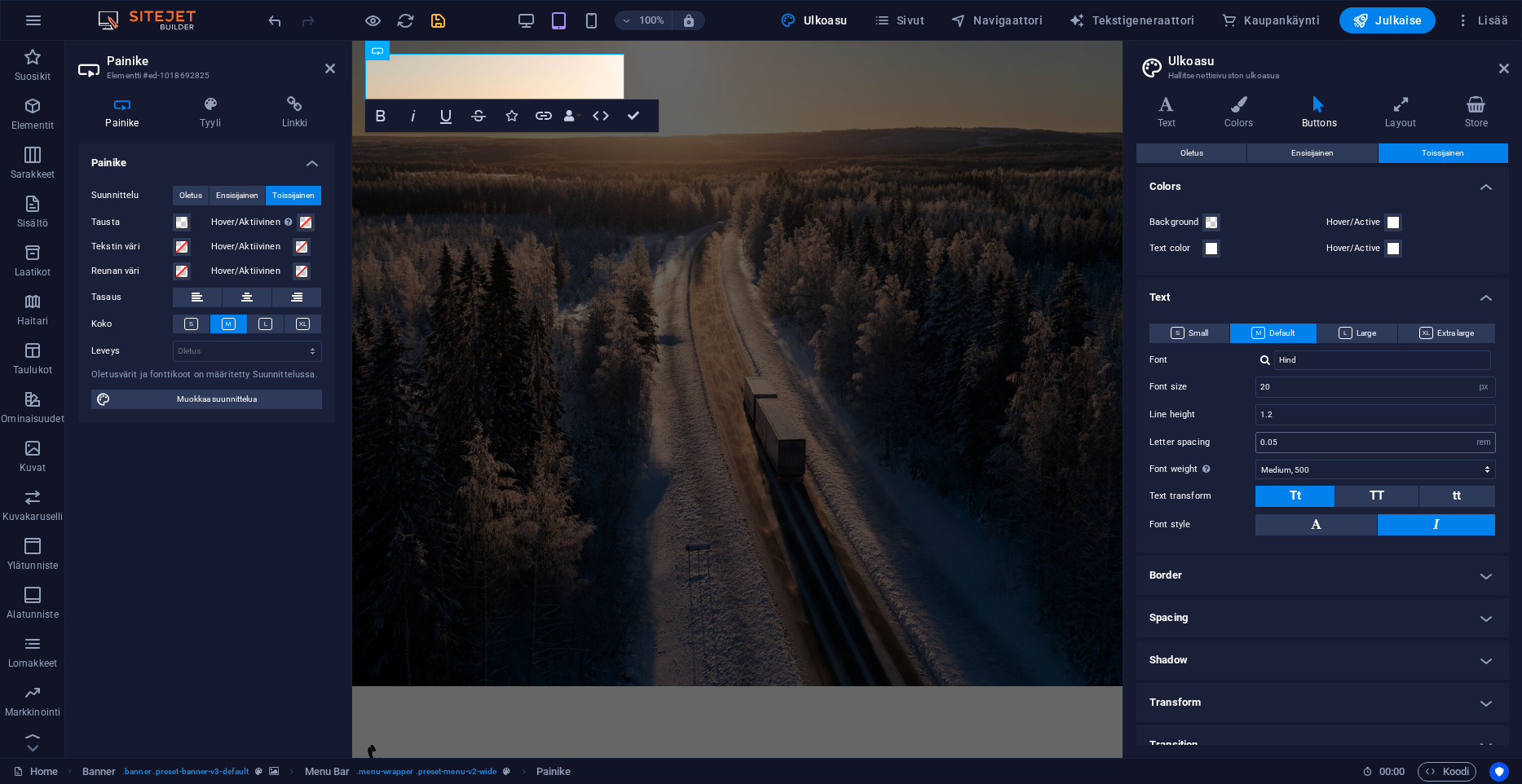
scroll to position [19, 0]
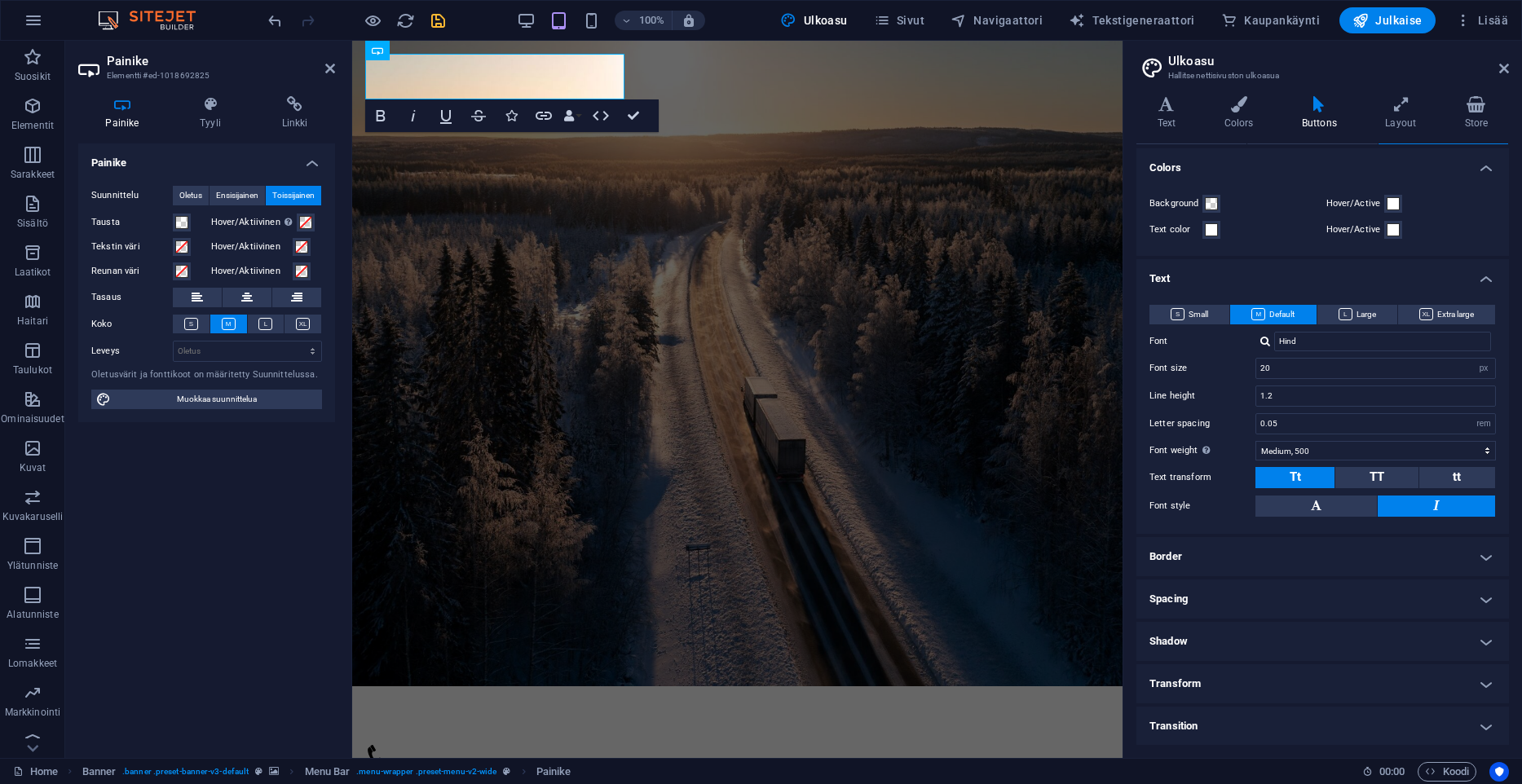
click at [1208, 562] on h4 "Border" at bounding box center [1323, 556] width 373 height 39
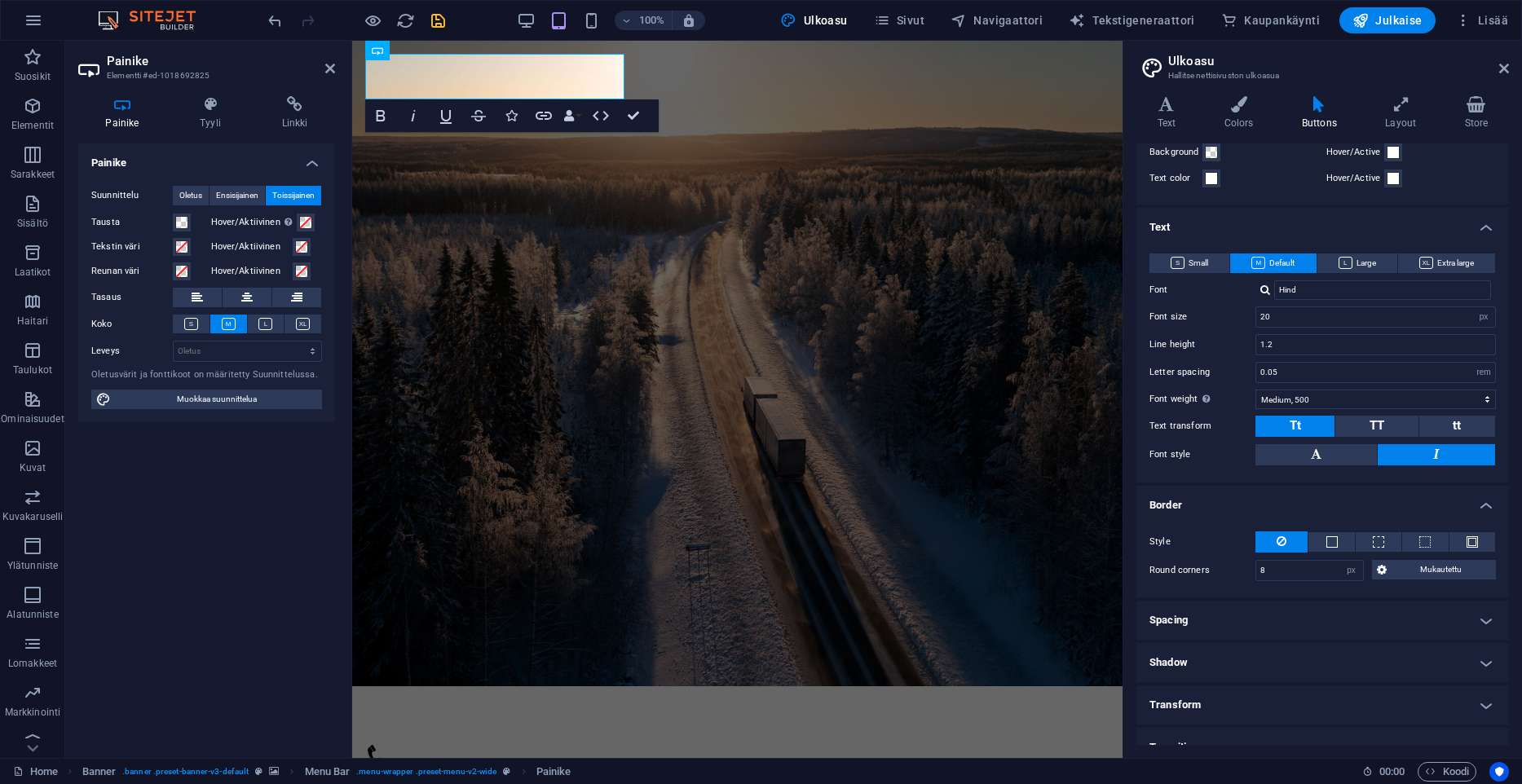
scroll to position [90, 0]
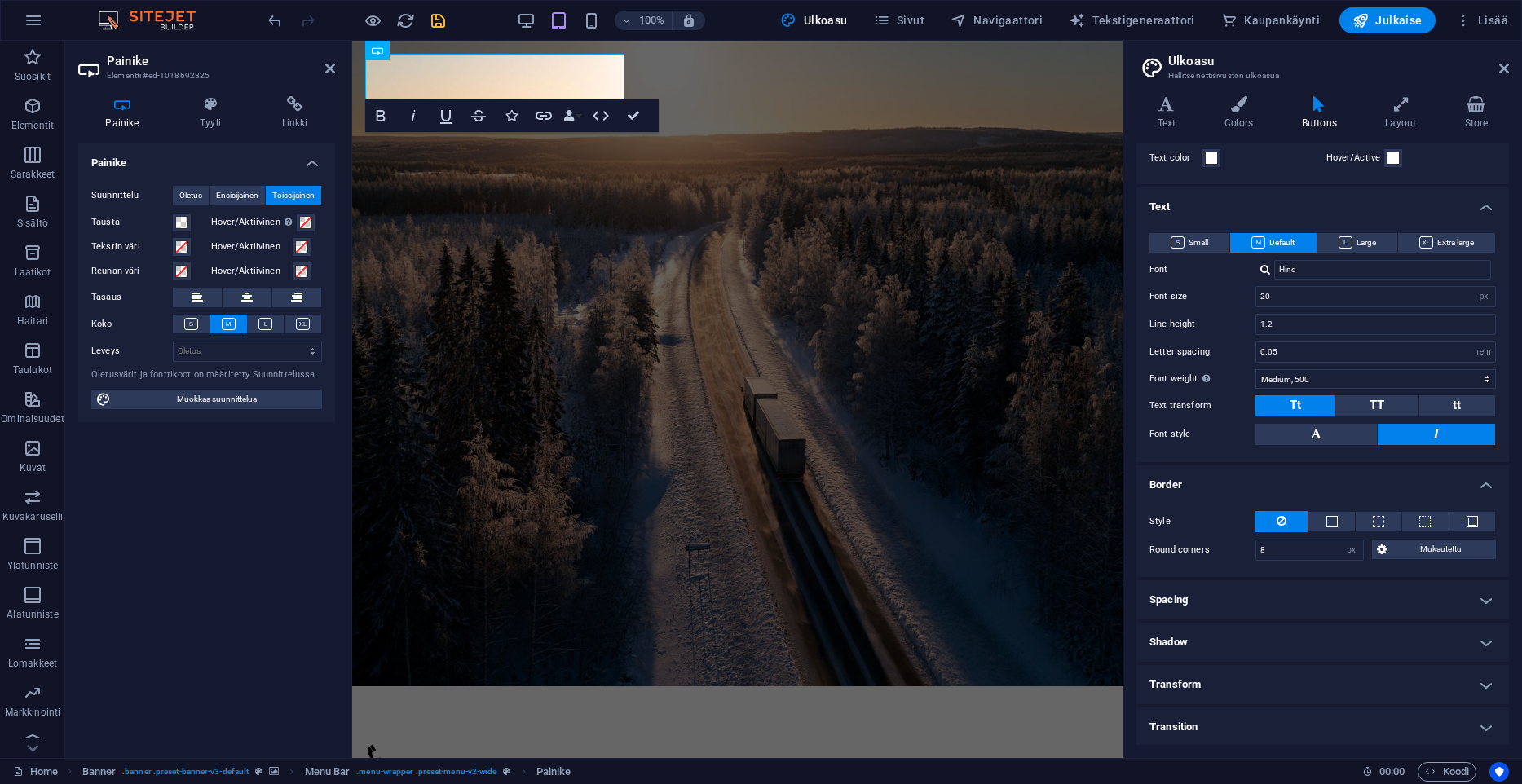
click at [1208, 585] on h4 "Spacing" at bounding box center [1323, 599] width 373 height 39
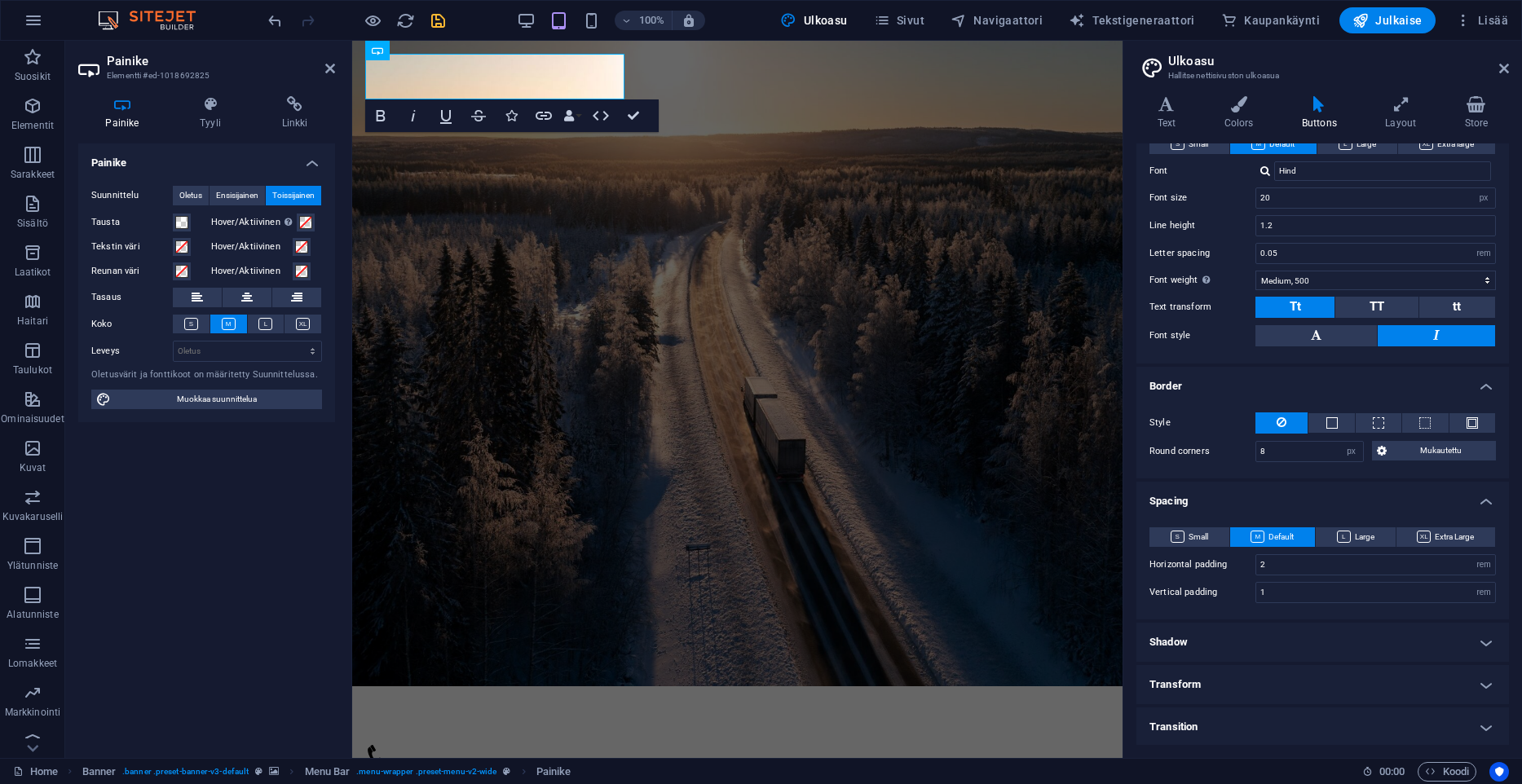
click at [1200, 635] on h4 "Shadow" at bounding box center [1323, 642] width 373 height 39
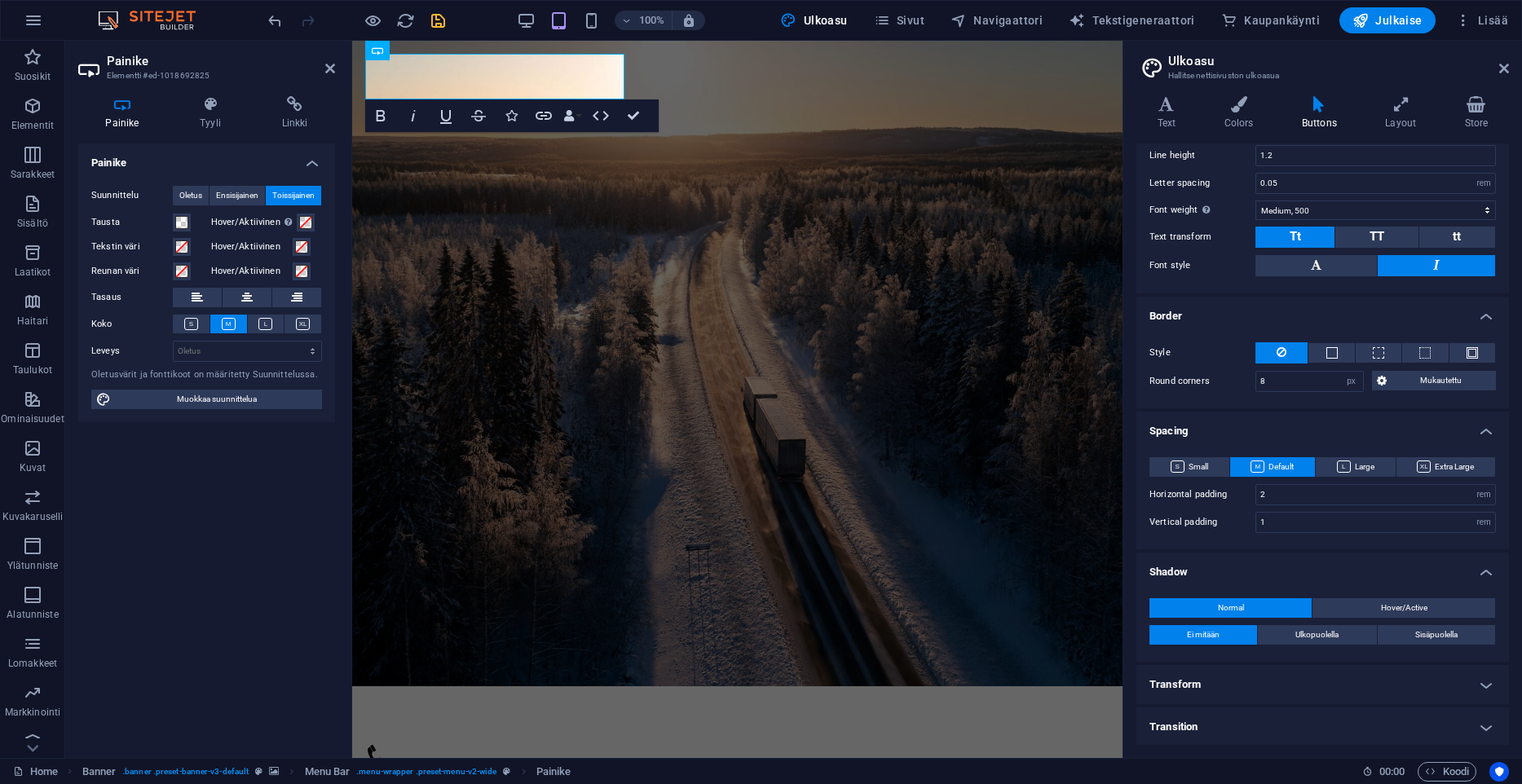
click at [1200, 682] on h4 "Transform" at bounding box center [1323, 684] width 373 height 39
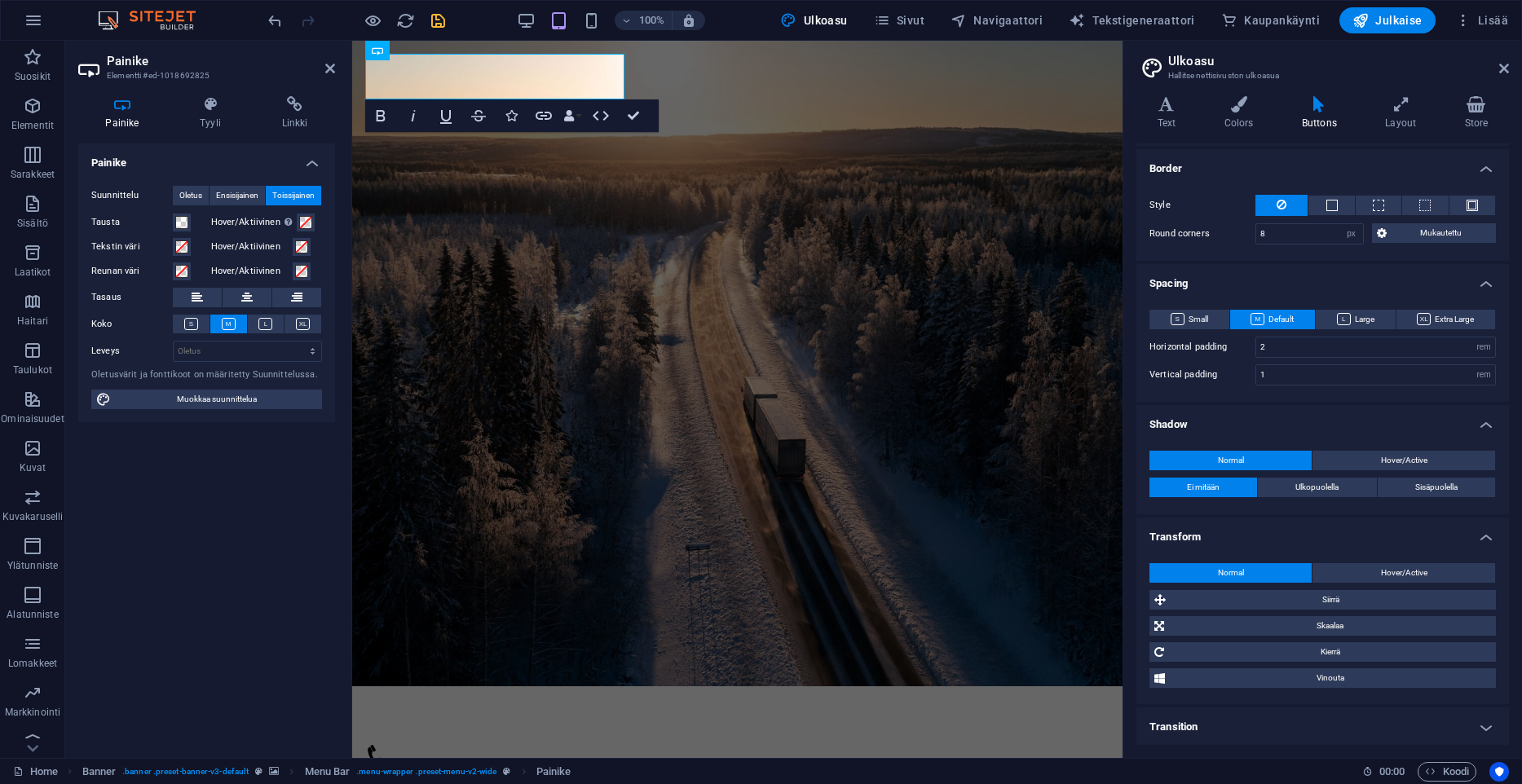
click at [1209, 721] on h4 "Transition" at bounding box center [1323, 727] width 373 height 39
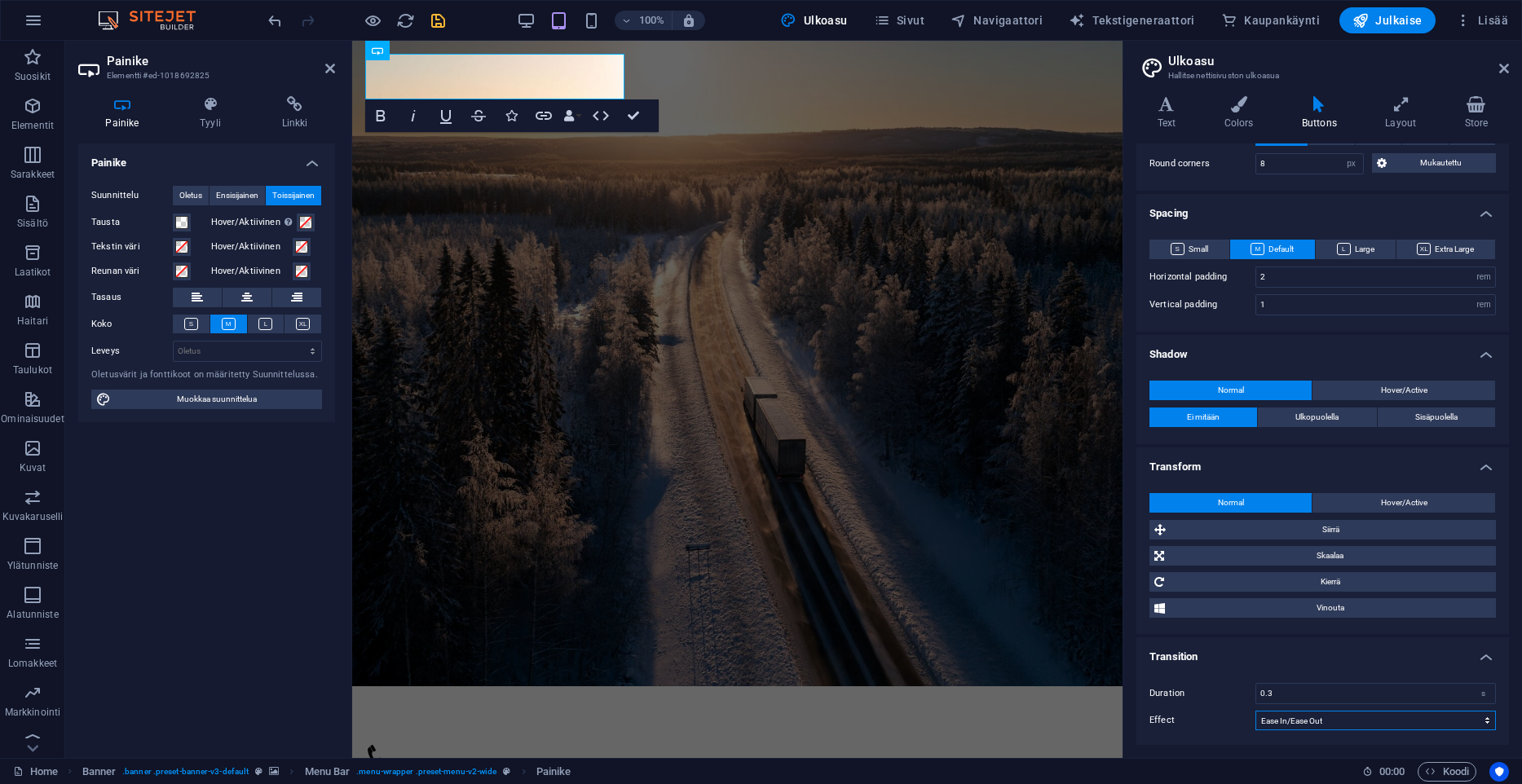
click at [1255, 711] on select "Ease Ease In Ease Out Ease In/Ease Out Linear" at bounding box center [1375, 720] width 240 height 19
click at [1319, 723] on select "Ease Ease In Ease Out Ease In/Ease Out Linear" at bounding box center [1375, 720] width 240 height 19
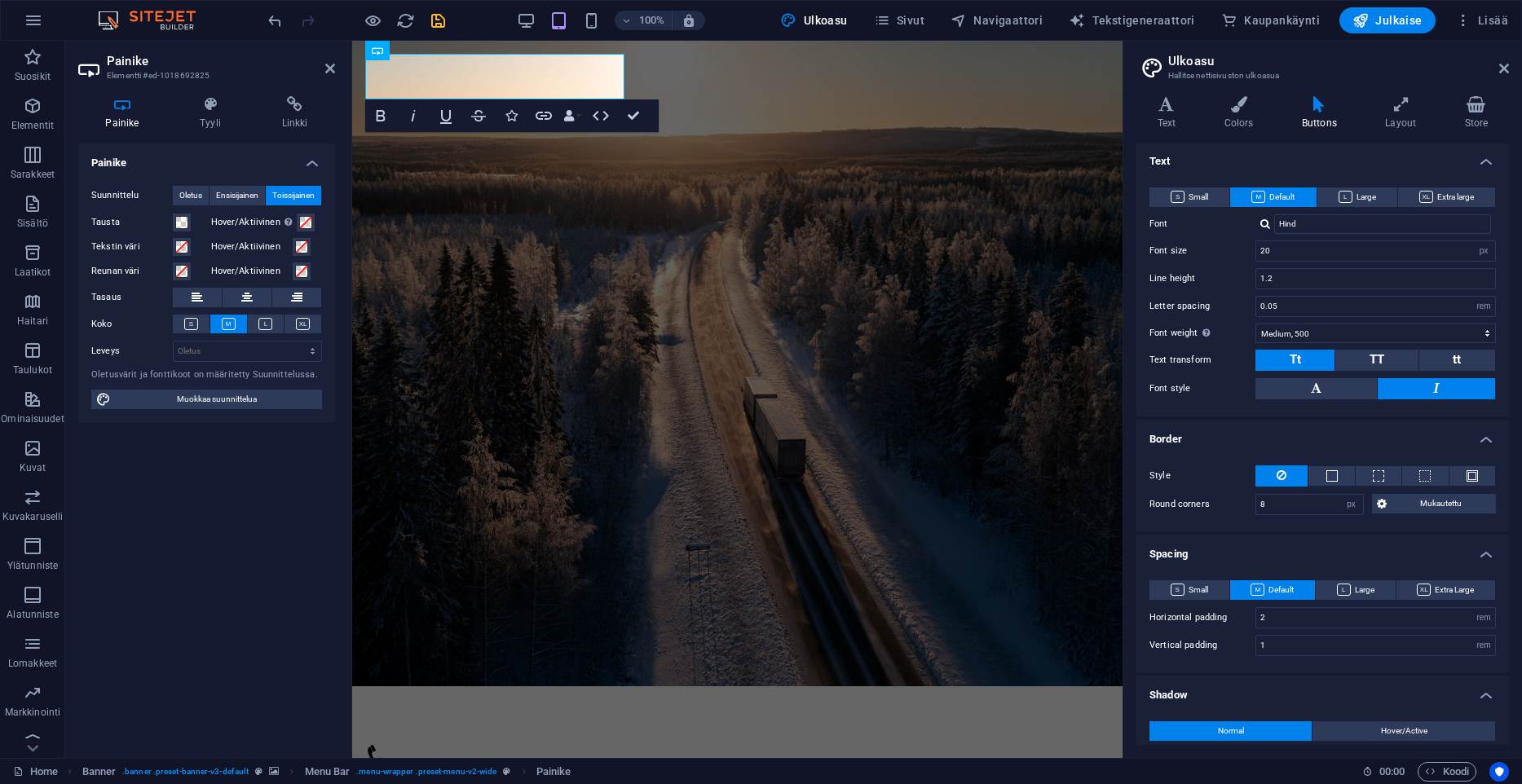
scroll to position [61, 0]
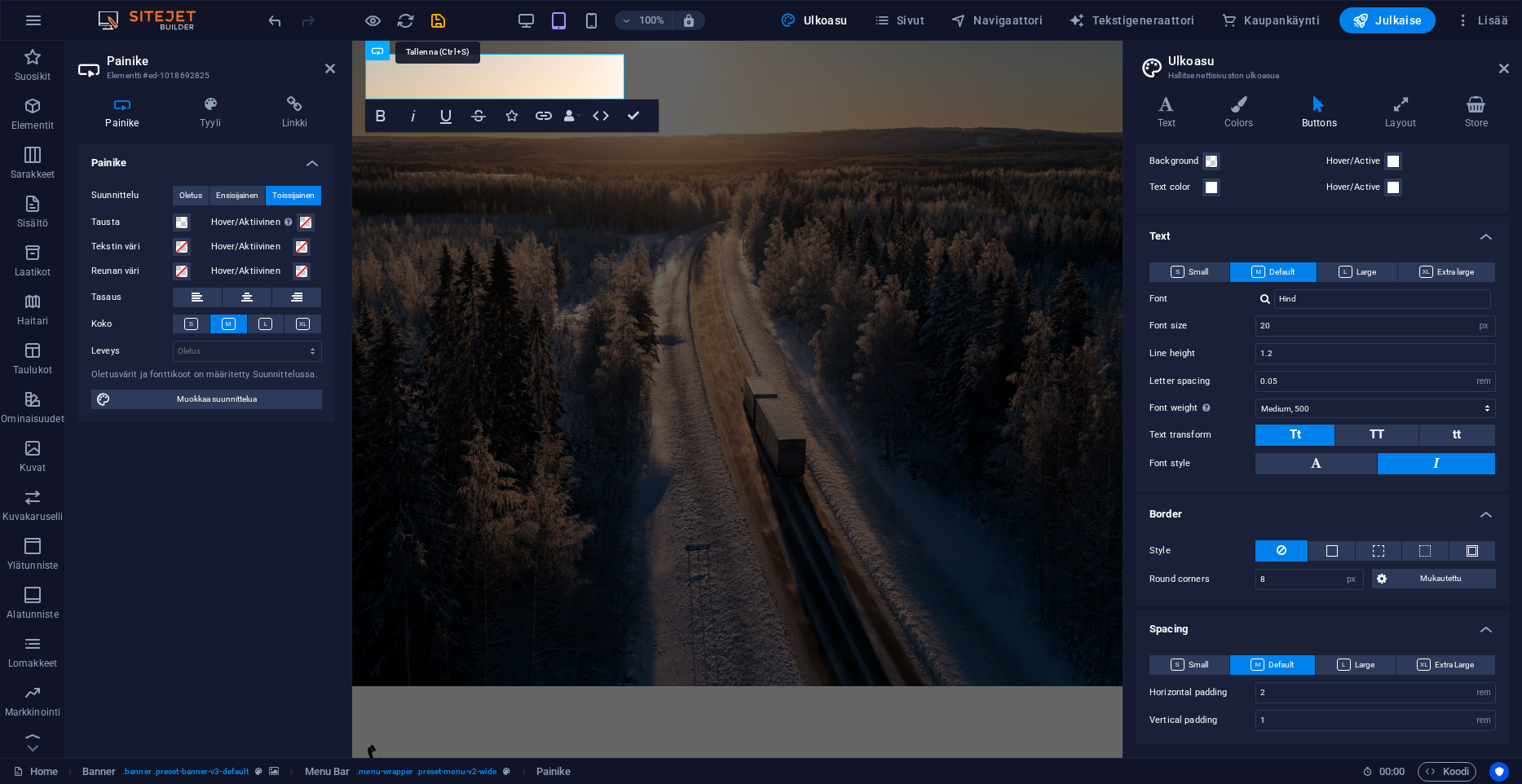
drag, startPoint x: 444, startPoint y: 26, endPoint x: 527, endPoint y: 10, distance: 84.5
click at [444, 25] on icon "save" at bounding box center [437, 20] width 19 height 19
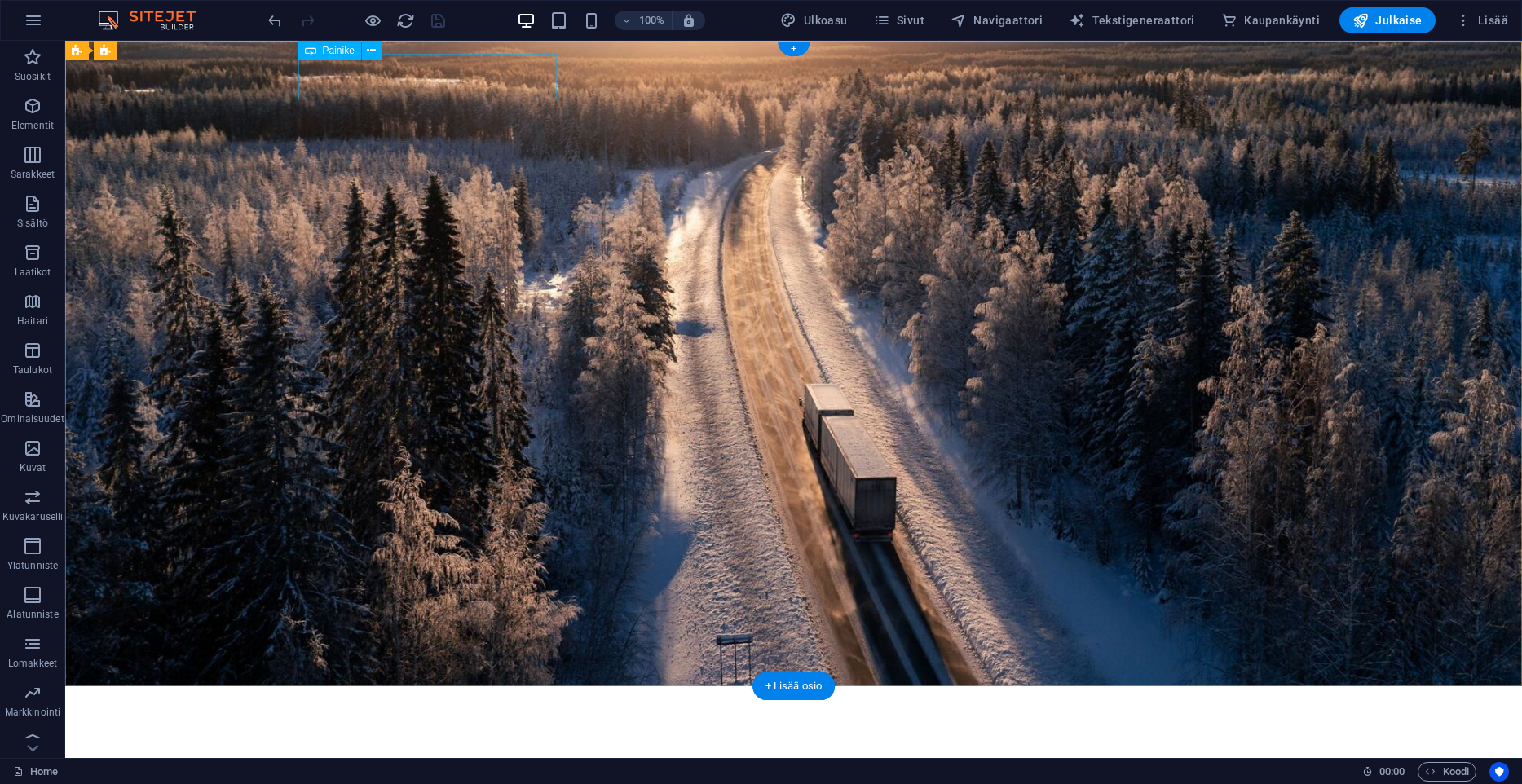
click at [414, 699] on div "Kuljetusliike A. Lahtinen Oy" at bounding box center [794, 722] width 991 height 46
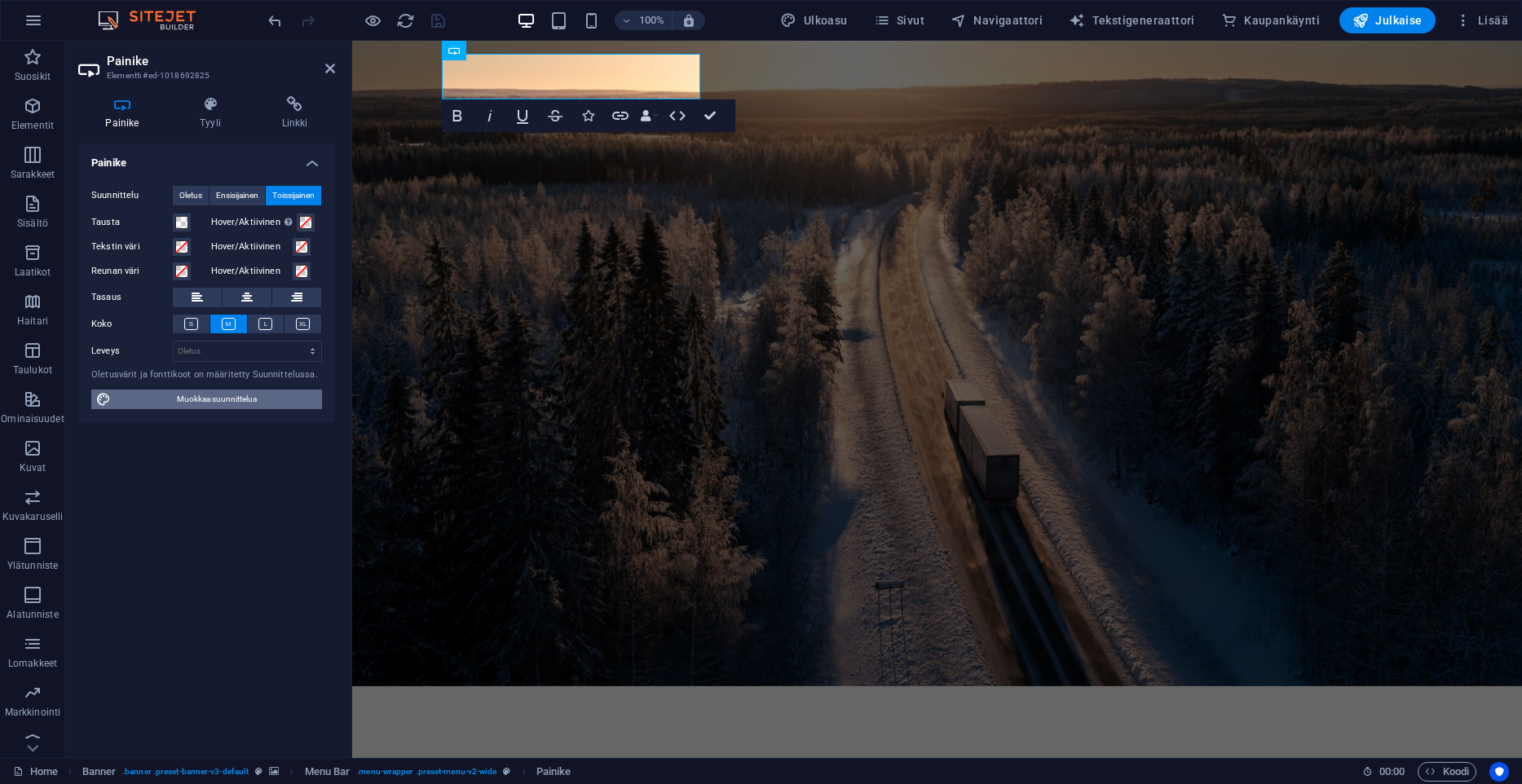
click at [276, 400] on span "Muokkaa suunnittelua" at bounding box center [216, 399] width 201 height 19
select select "px"
select select "rem"
select select "500"
select select "px"
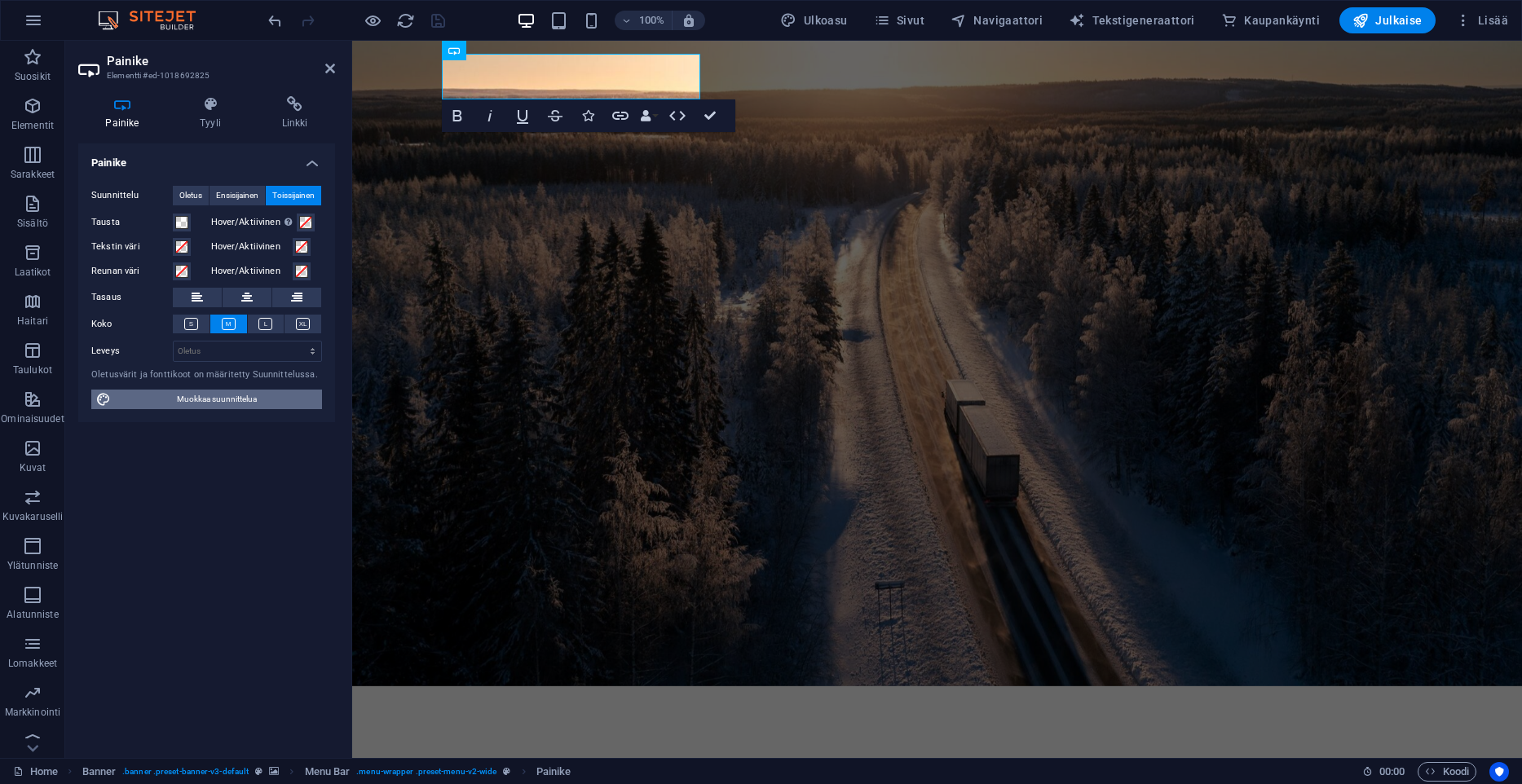
select select "rem"
select select "ease-in-out"
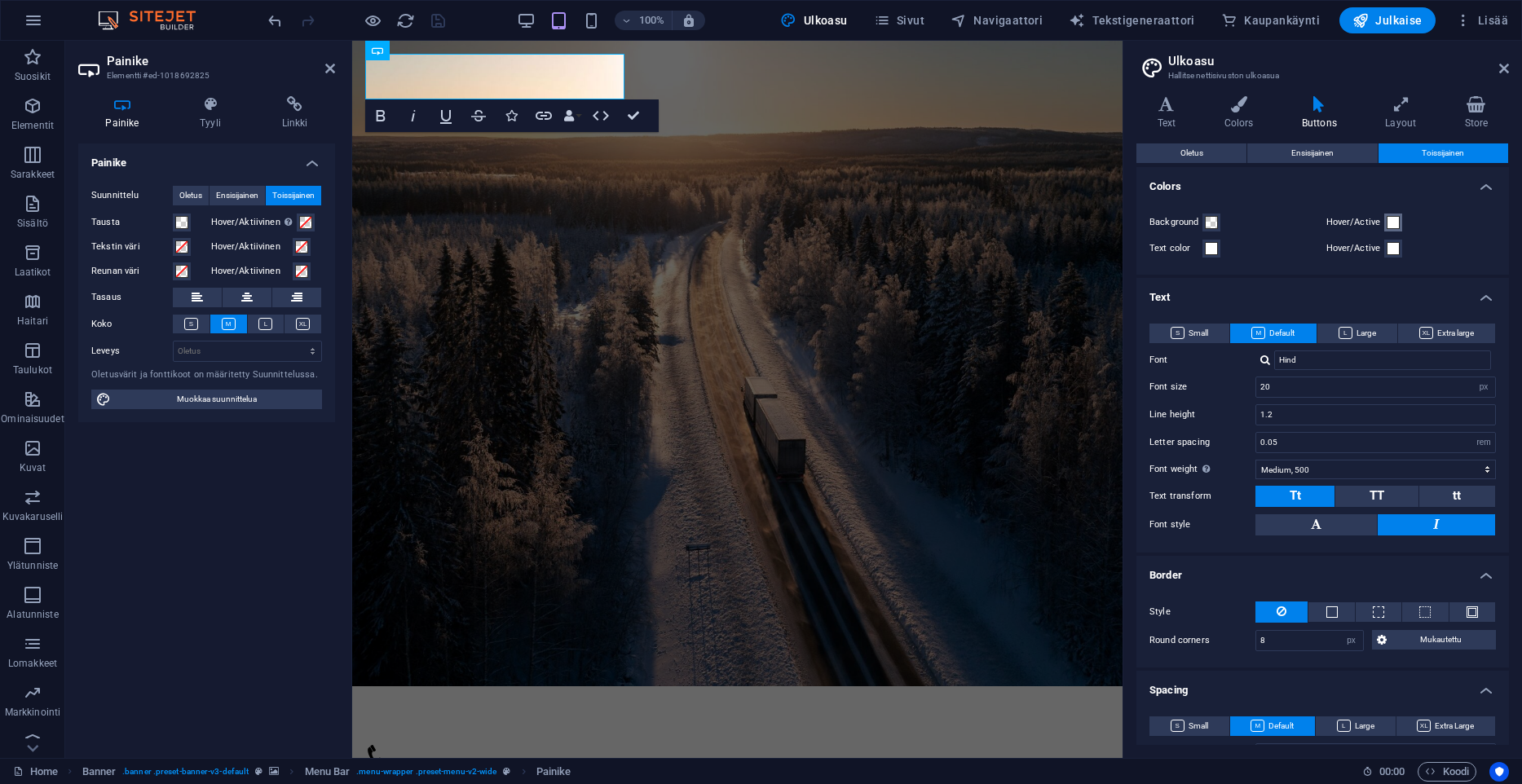
click at [1397, 223] on span at bounding box center [1393, 222] width 13 height 13
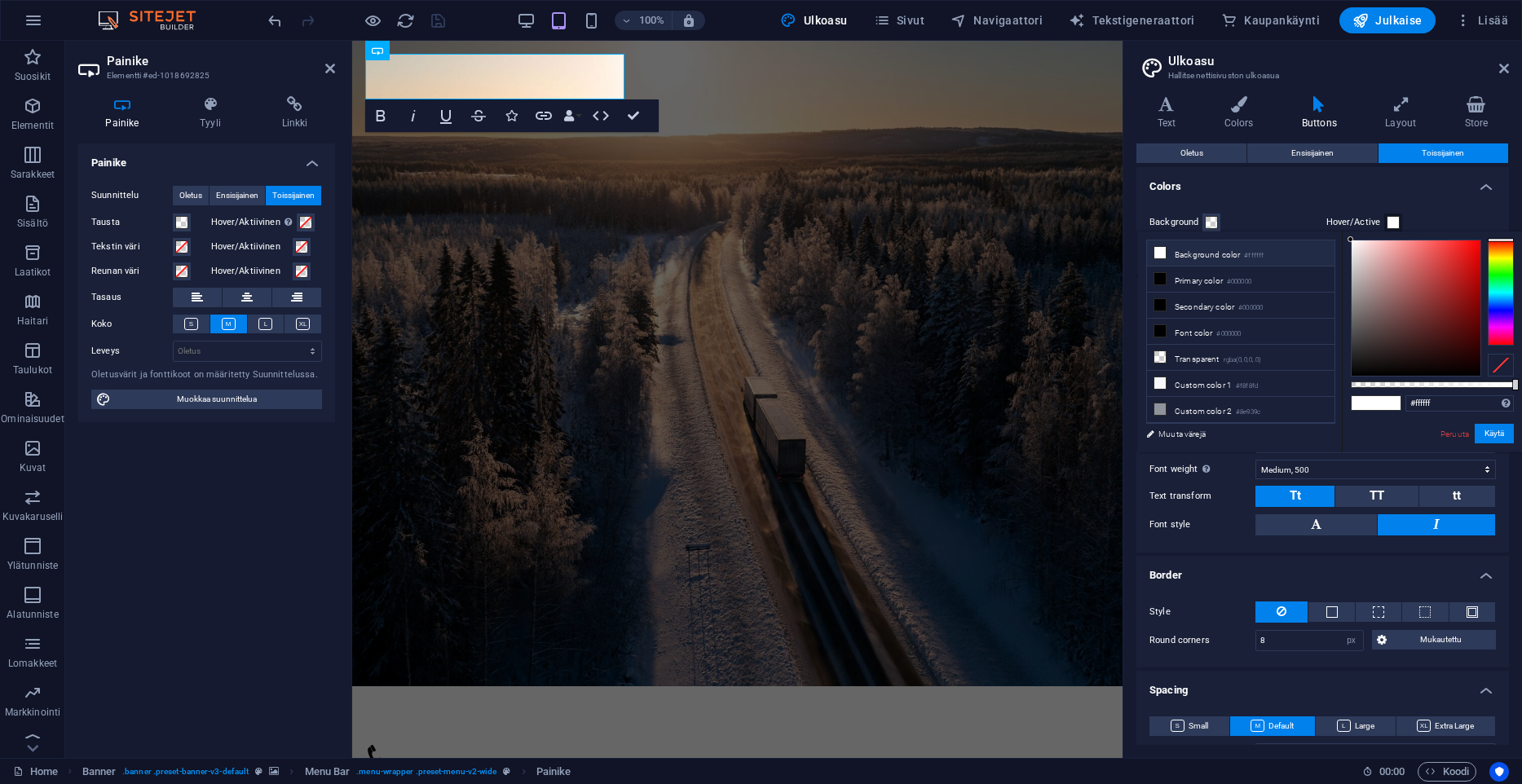
click at [1233, 261] on li "Background color #ffffff" at bounding box center [1241, 253] width 187 height 26
drag, startPoint x: 1243, startPoint y: 251, endPoint x: 1521, endPoint y: 437, distance: 334.5
click at [1244, 251] on li "Background color #ffffff" at bounding box center [1241, 253] width 187 height 26
click at [1503, 438] on button "Käytä" at bounding box center [1495, 433] width 39 height 19
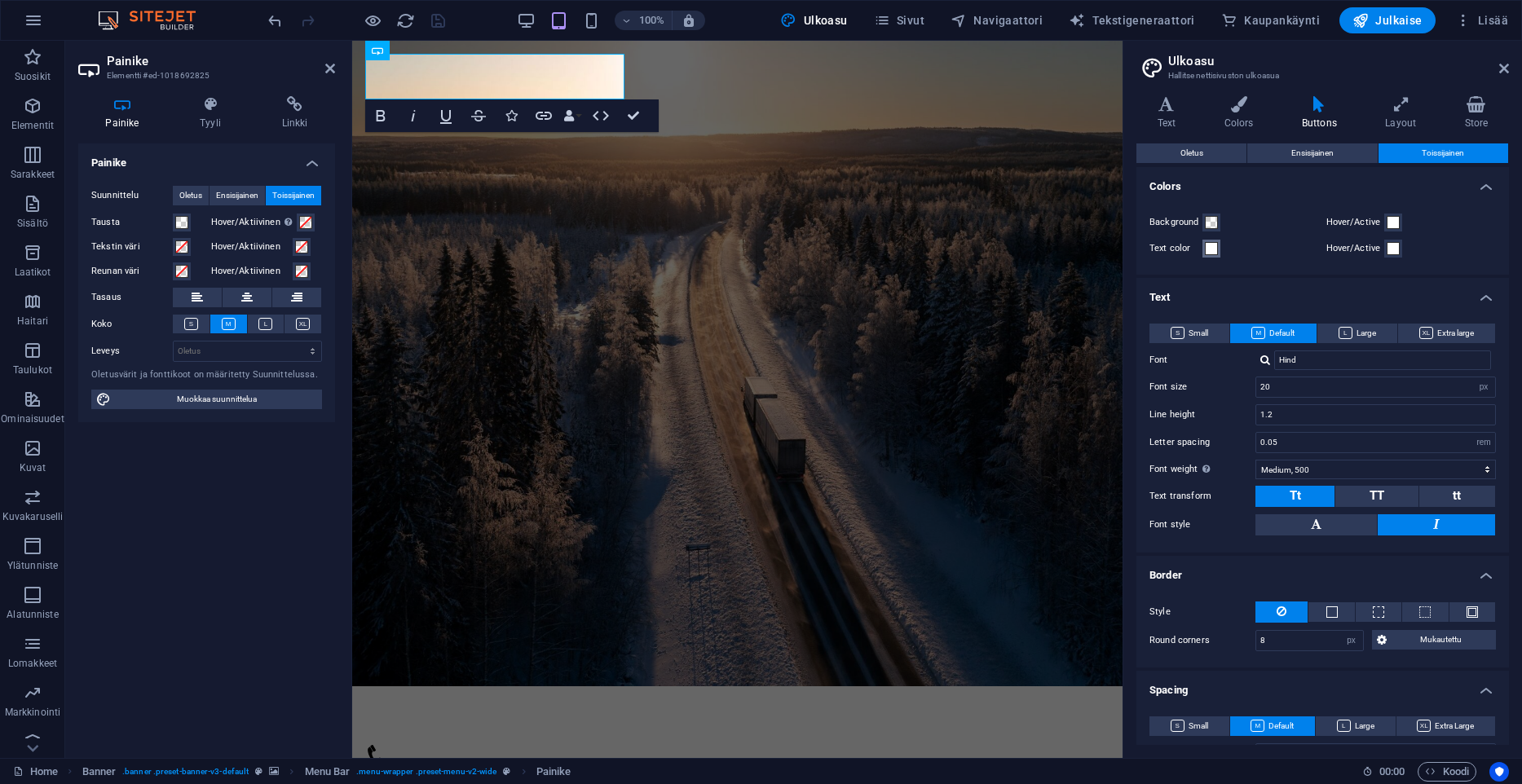
click at [1208, 245] on span at bounding box center [1211, 248] width 13 height 13
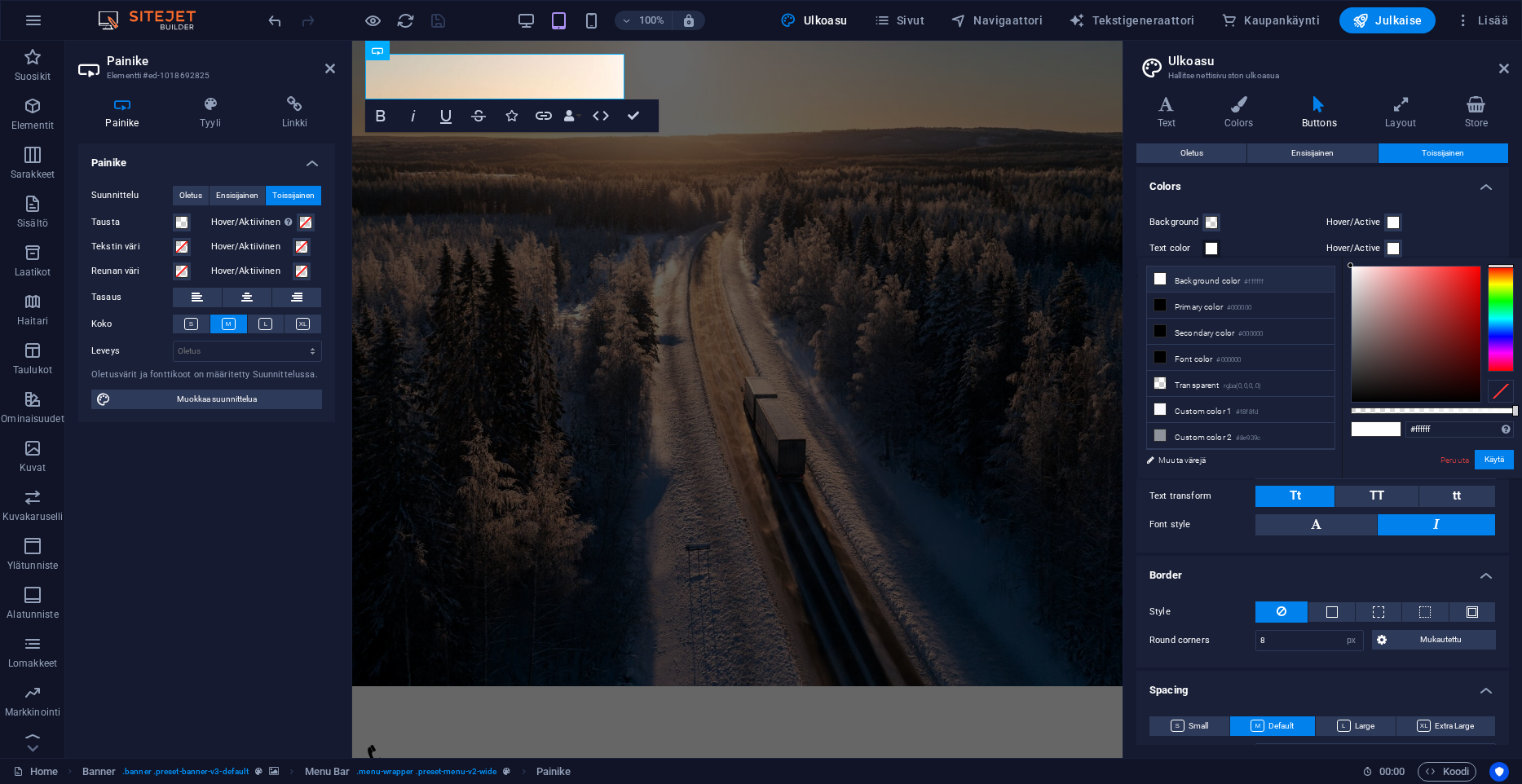
click at [1200, 280] on li "Background color #ffffff" at bounding box center [1241, 280] width 187 height 26
click at [1495, 464] on button "Käytä" at bounding box center [1495, 459] width 39 height 19
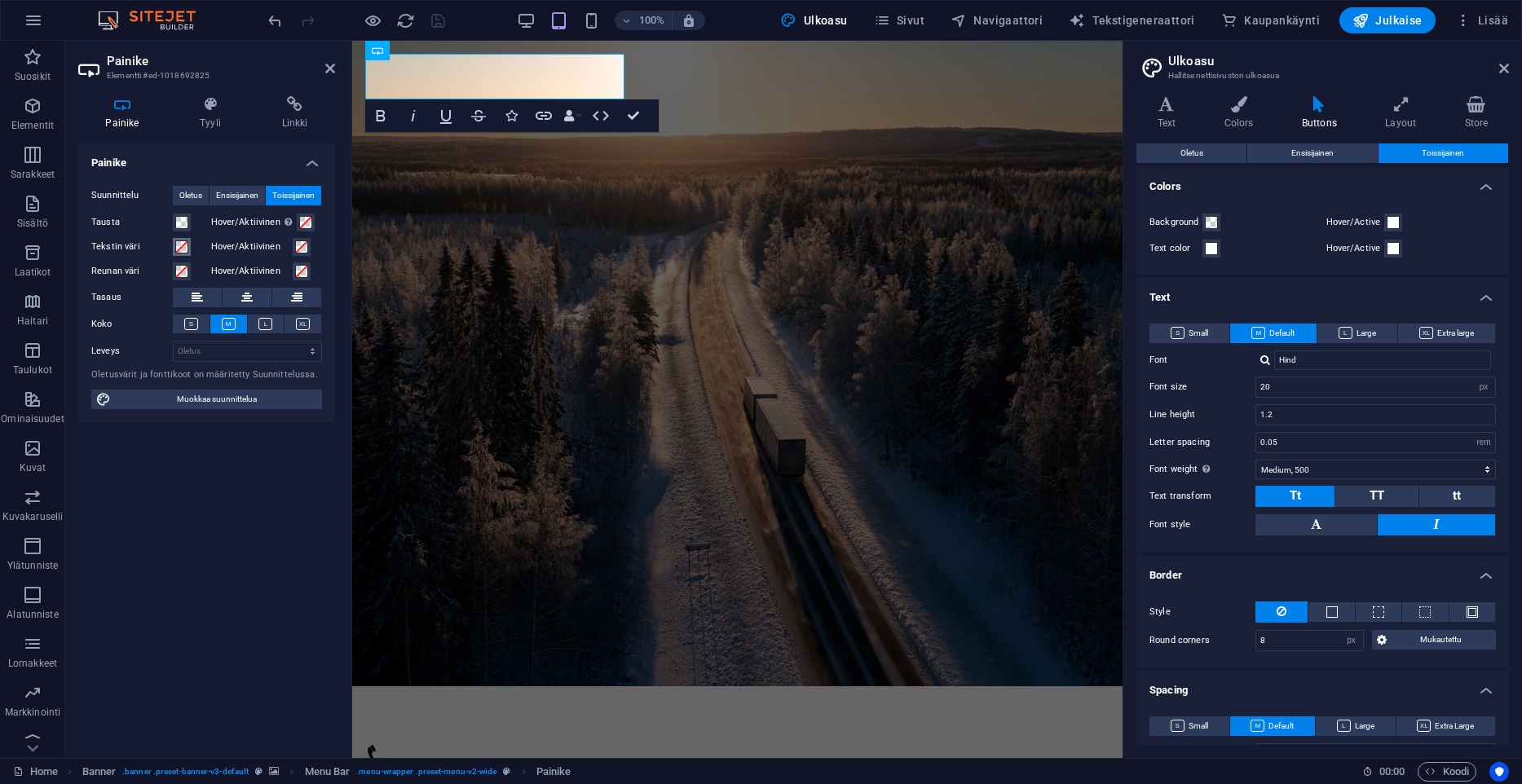
click at [176, 247] on span at bounding box center [181, 246] width 13 height 13
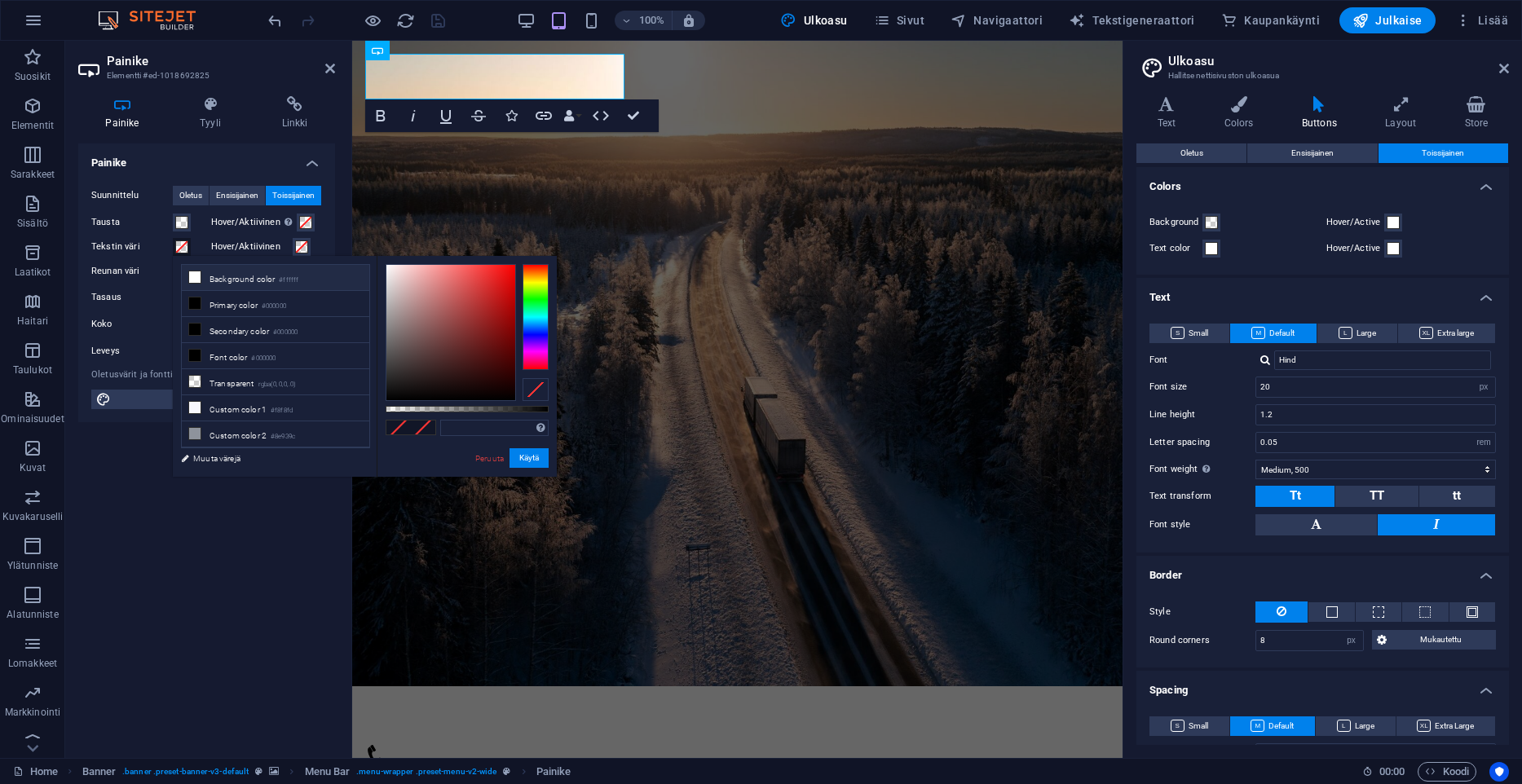
click at [206, 278] on li "Background color #ffffff" at bounding box center [276, 278] width 187 height 26
type input "#ffffff"
click at [526, 456] on button "Käytä" at bounding box center [529, 458] width 39 height 19
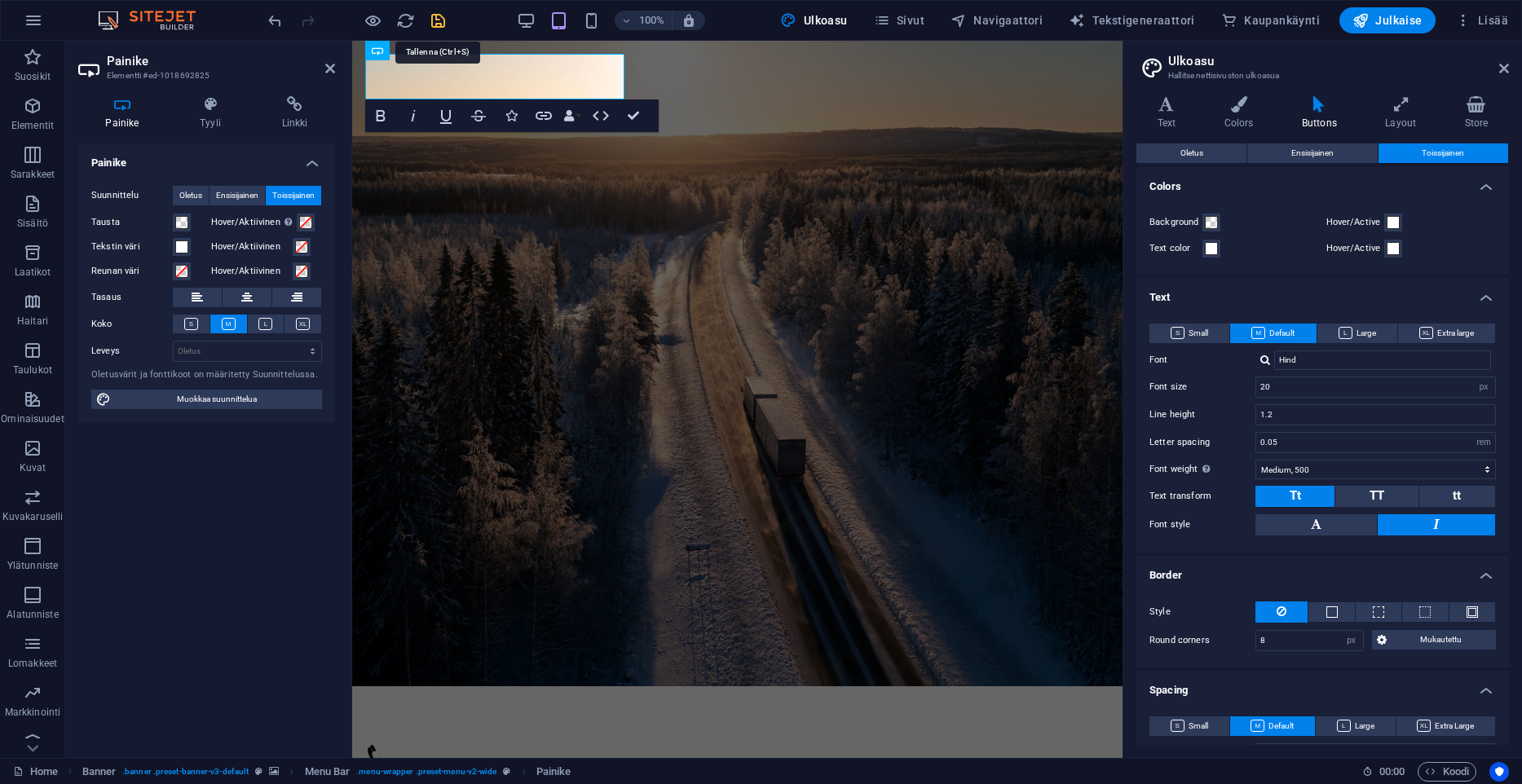
click at [439, 11] on icon "save" at bounding box center [437, 20] width 19 height 19
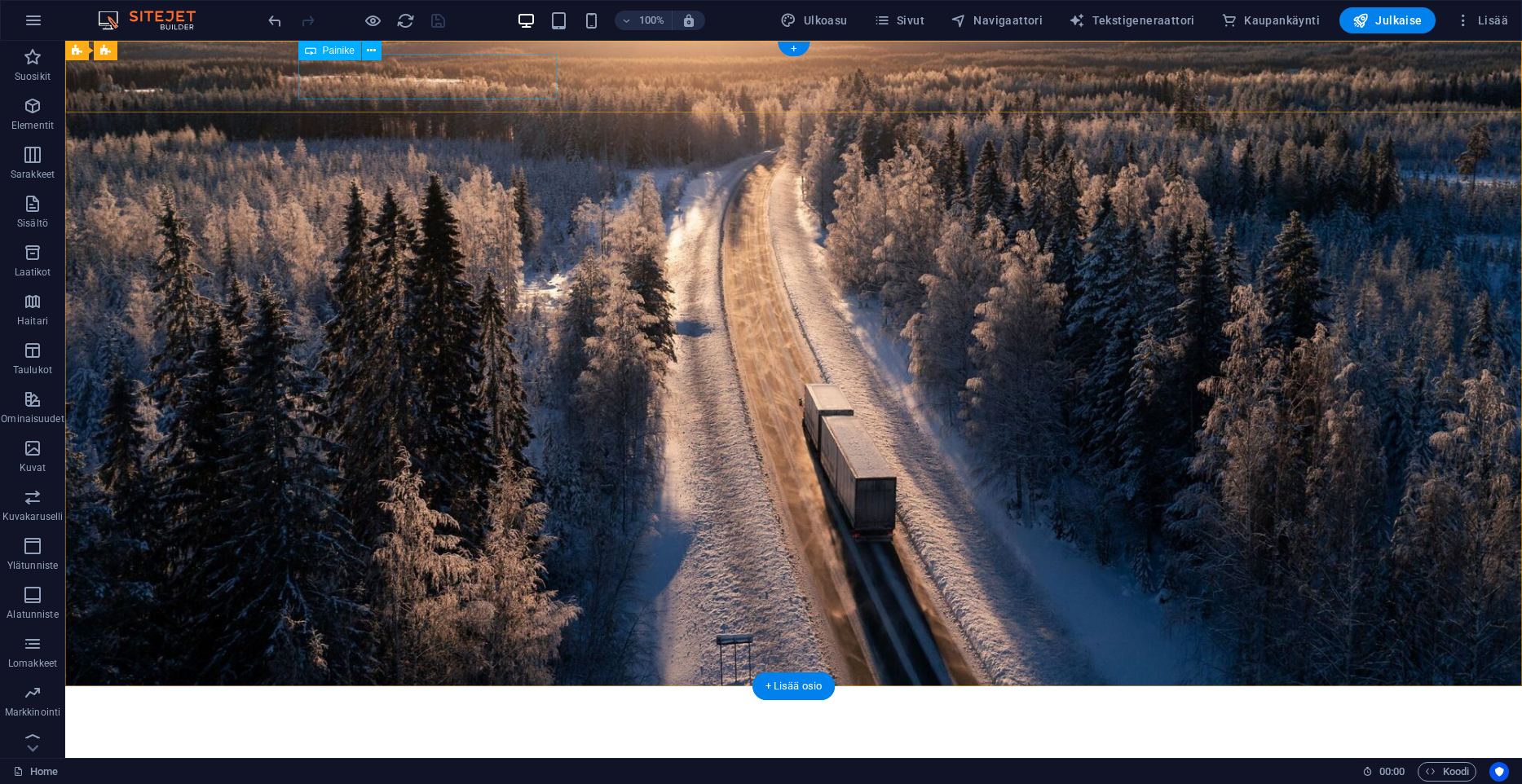
click at [405, 699] on div "Kuljetusliike A. Lahtinen Oy" at bounding box center [794, 722] width 991 height 46
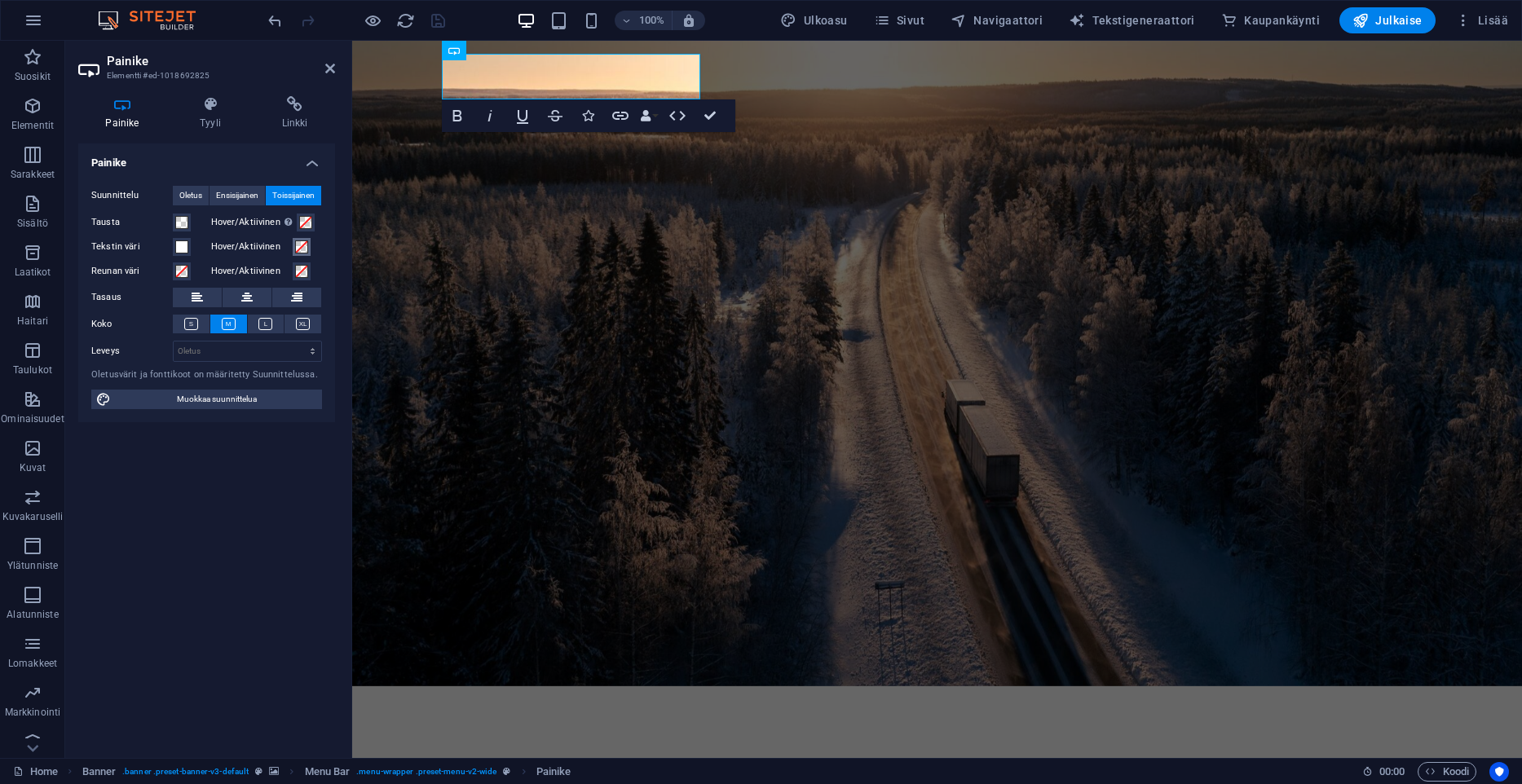
click at [299, 247] on span at bounding box center [301, 246] width 13 height 13
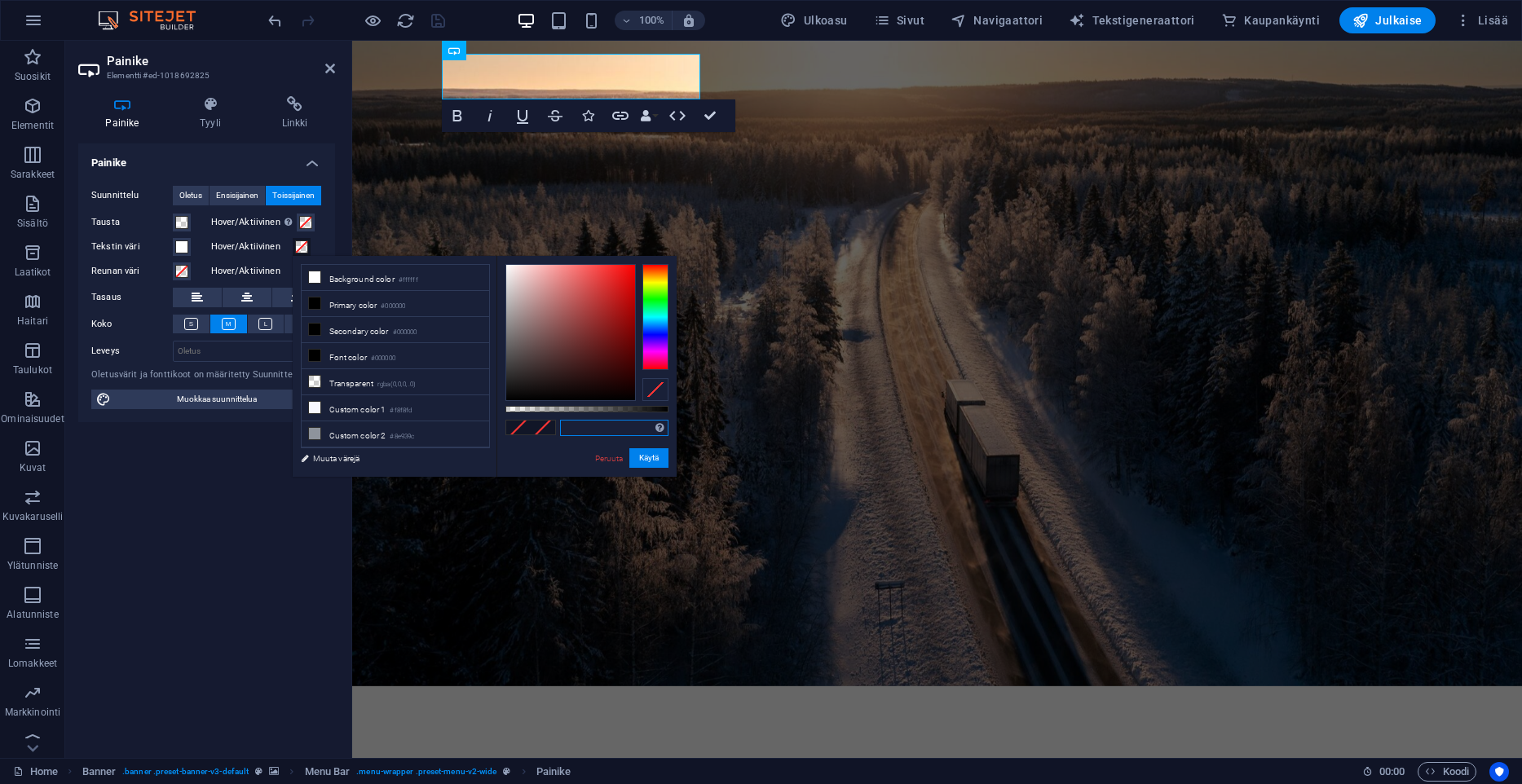
click at [627, 428] on input "text" at bounding box center [614, 427] width 109 height 16
paste input "#015978"
type input "#015978"
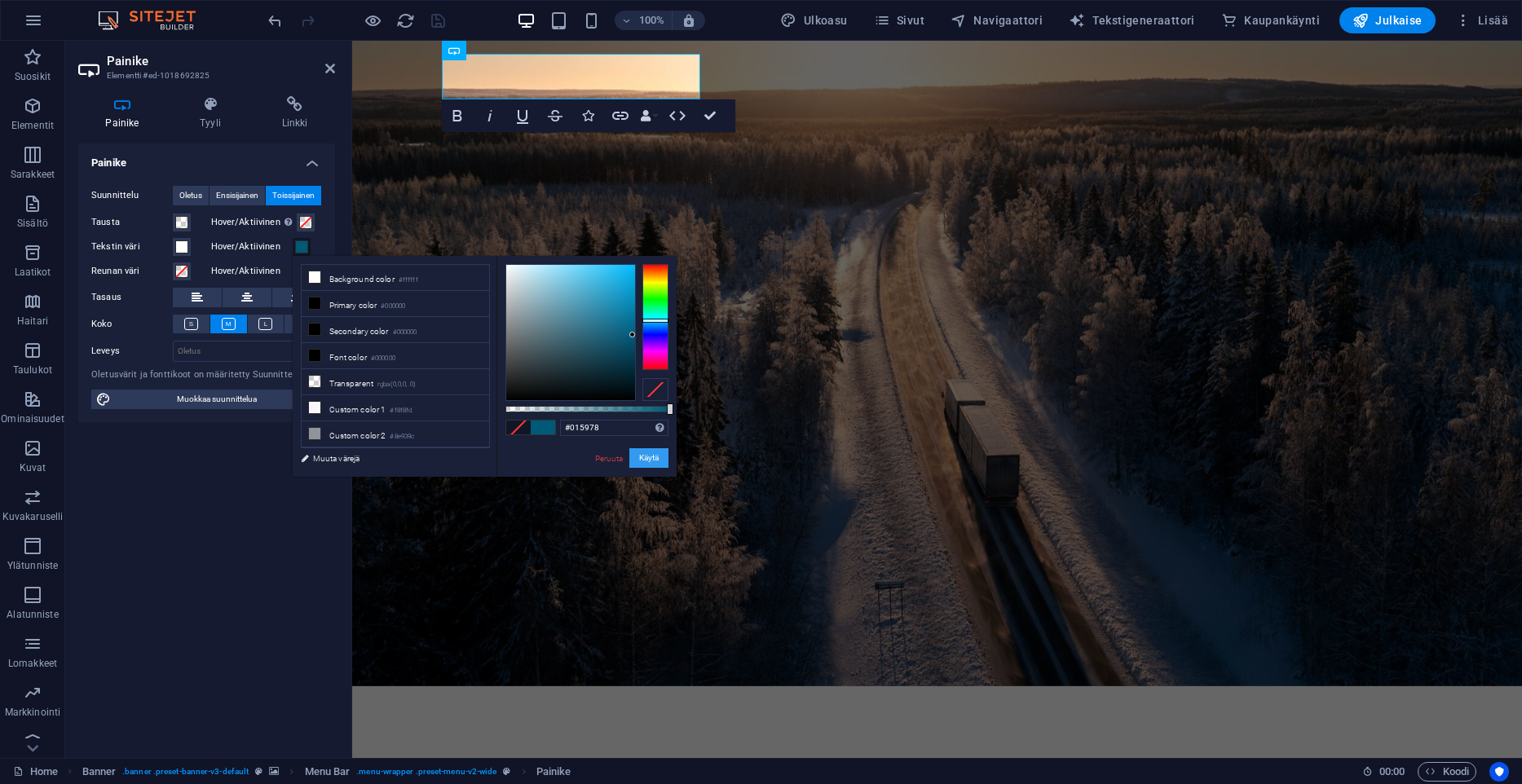
click at [649, 458] on button "Käytä" at bounding box center [648, 458] width 39 height 19
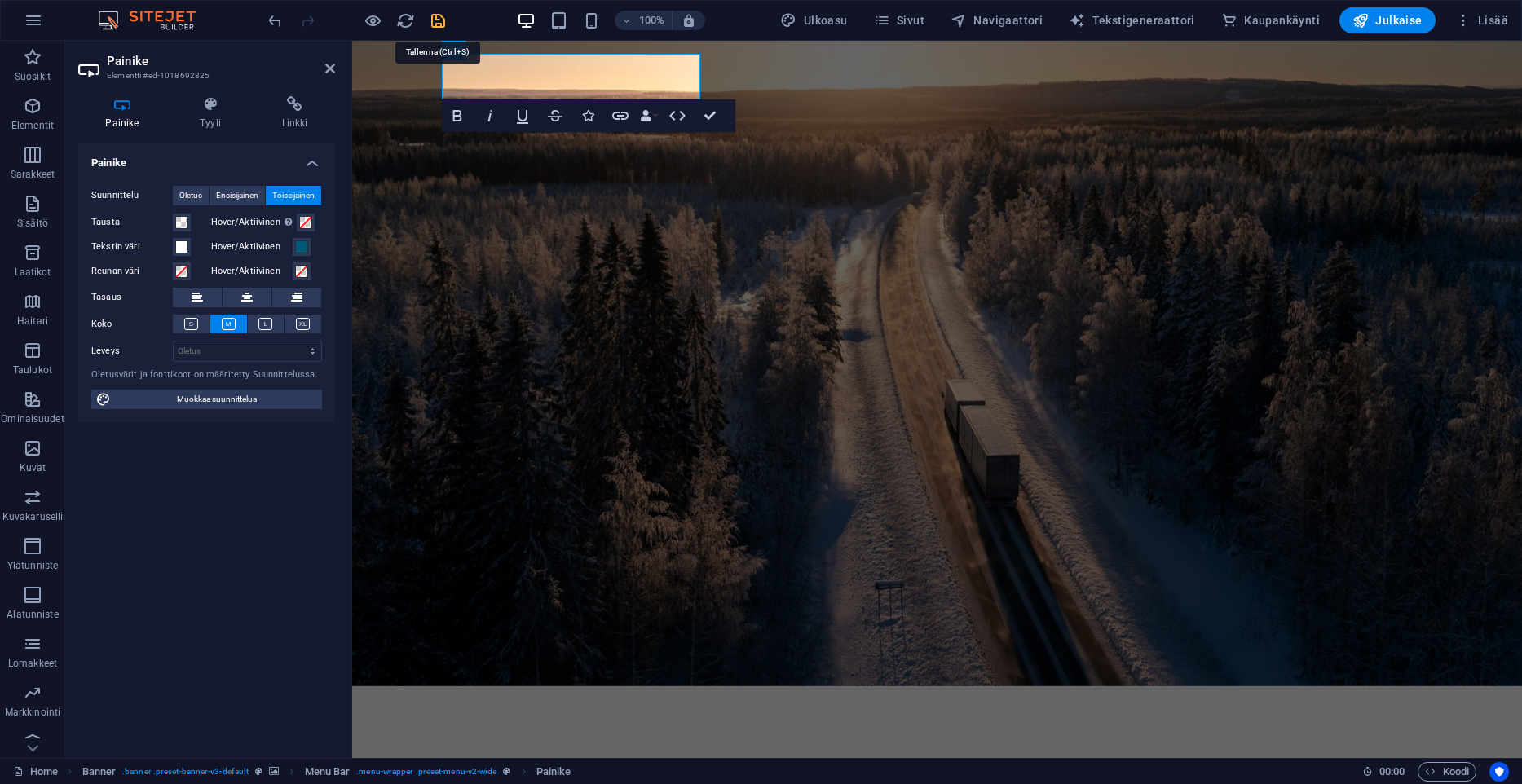
click at [435, 19] on icon "save" at bounding box center [437, 20] width 19 height 19
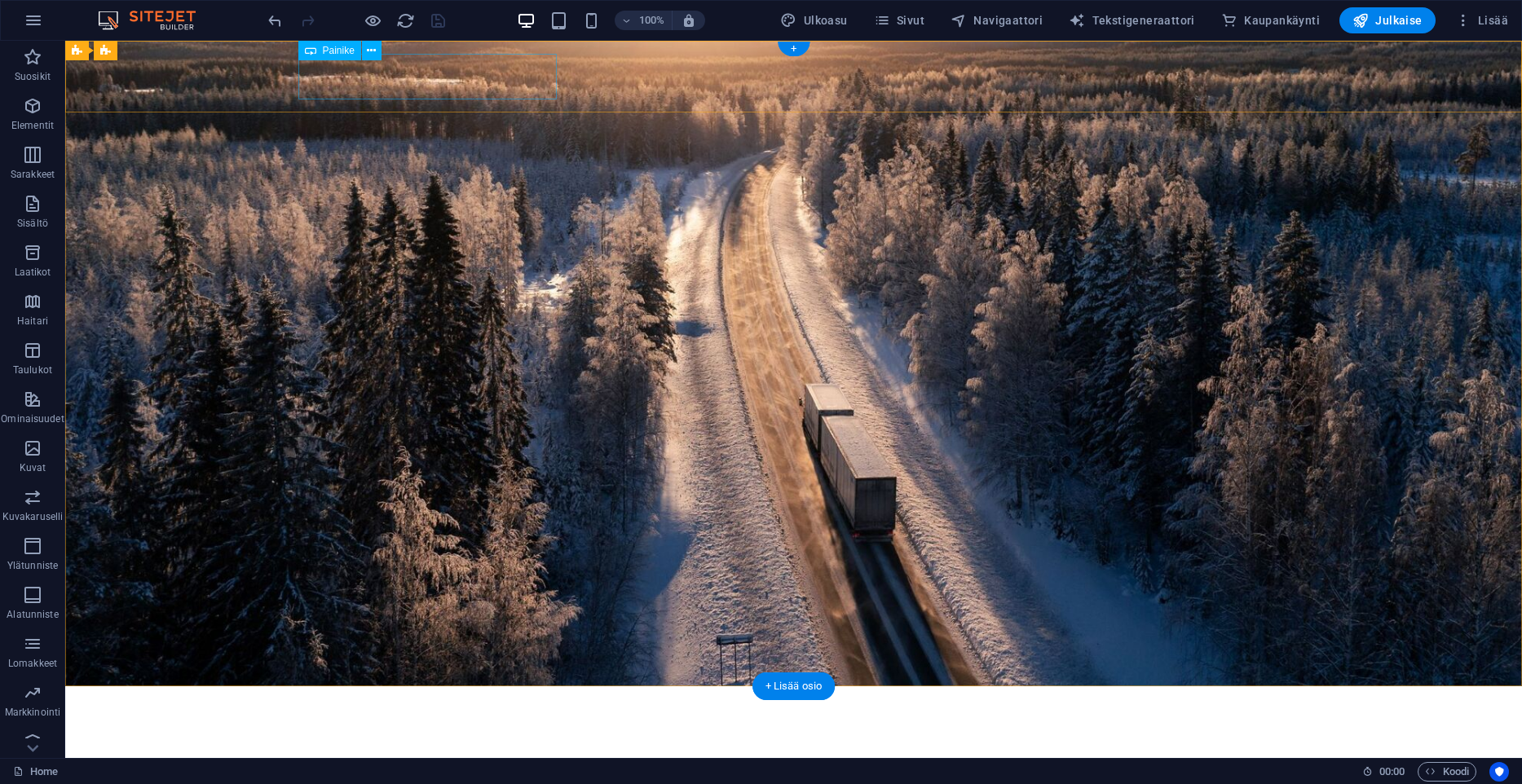
click at [431, 699] on div "Kuljetusliike A. Lahtinen Oy" at bounding box center [794, 722] width 991 height 46
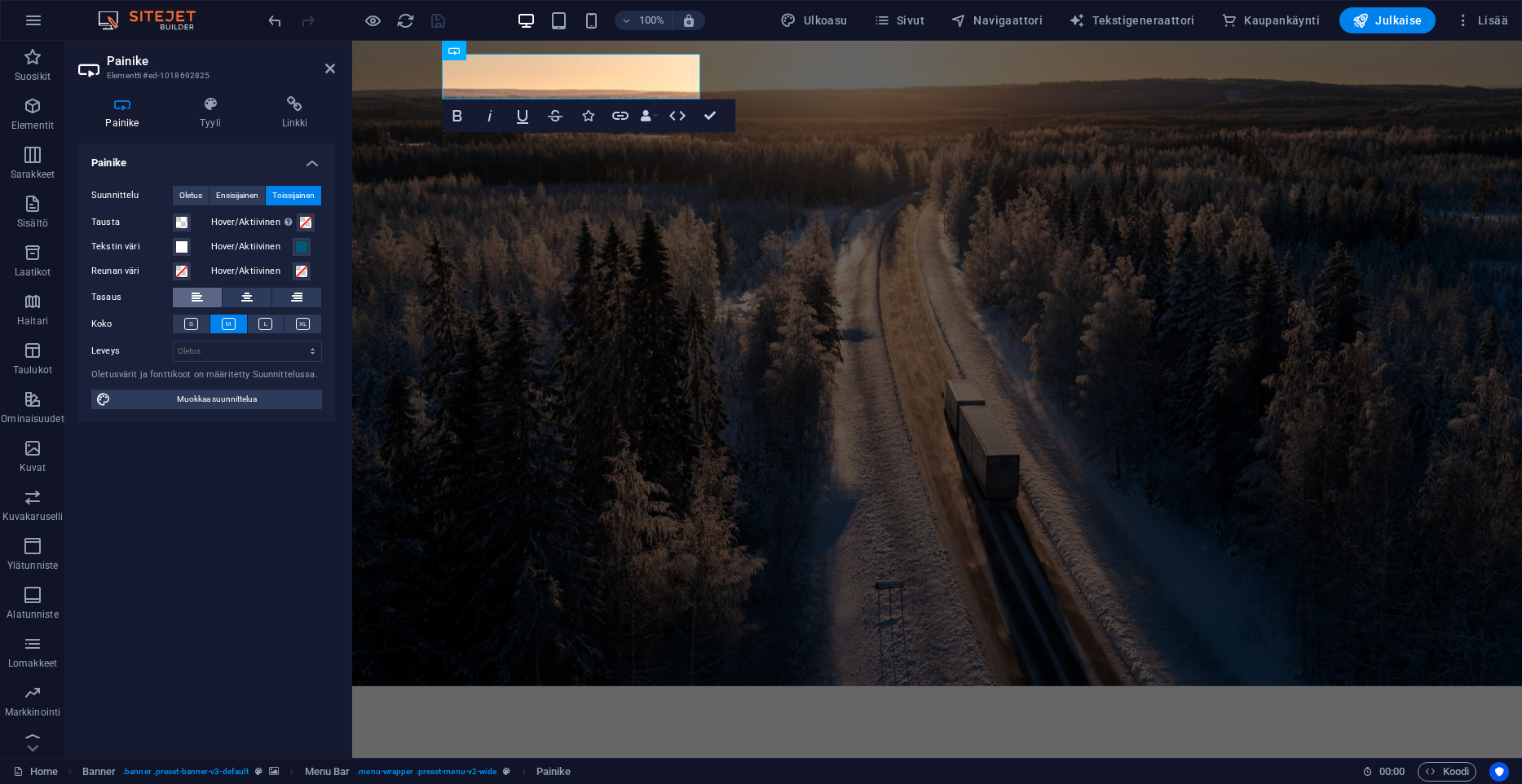
click at [210, 298] on button at bounding box center [197, 298] width 49 height 19
click at [677, 117] on icon "button" at bounding box center [678, 116] width 19 height 19
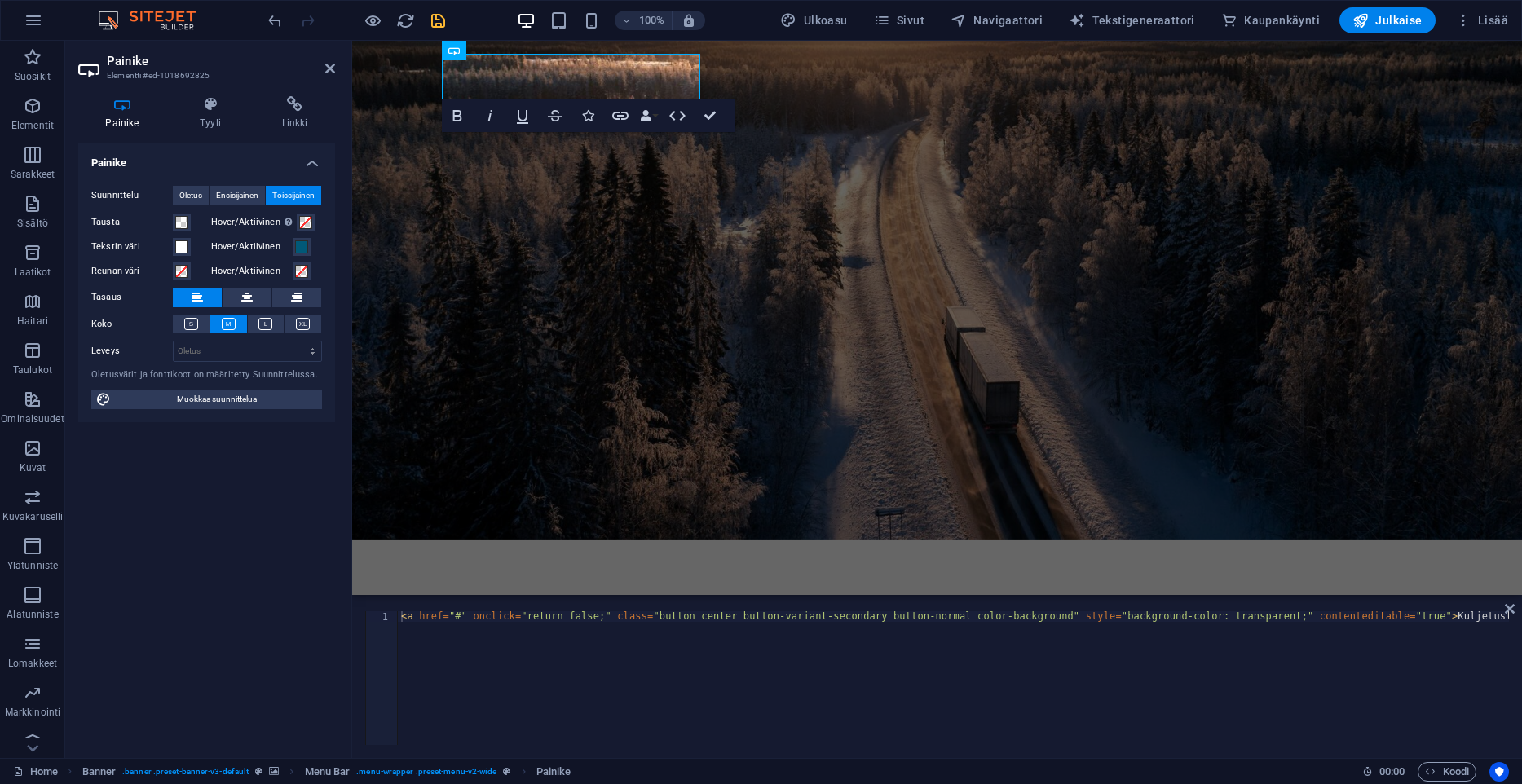
type textarea "<a href="#" onclick="return false;" class="button center button-variant-seconda…"
drag, startPoint x: 476, startPoint y: 619, endPoint x: 686, endPoint y: 636, distance: 210.7
click at [686, 636] on div "< a href = "#" onclick = "return false;" class = "button center button-variant-…" at bounding box center [925, 688] width 1169 height 155
click at [756, 732] on div "<a href="#" onclick="return false;" class="button center button-variant-seconda…" at bounding box center [936, 677] width 1144 height 133
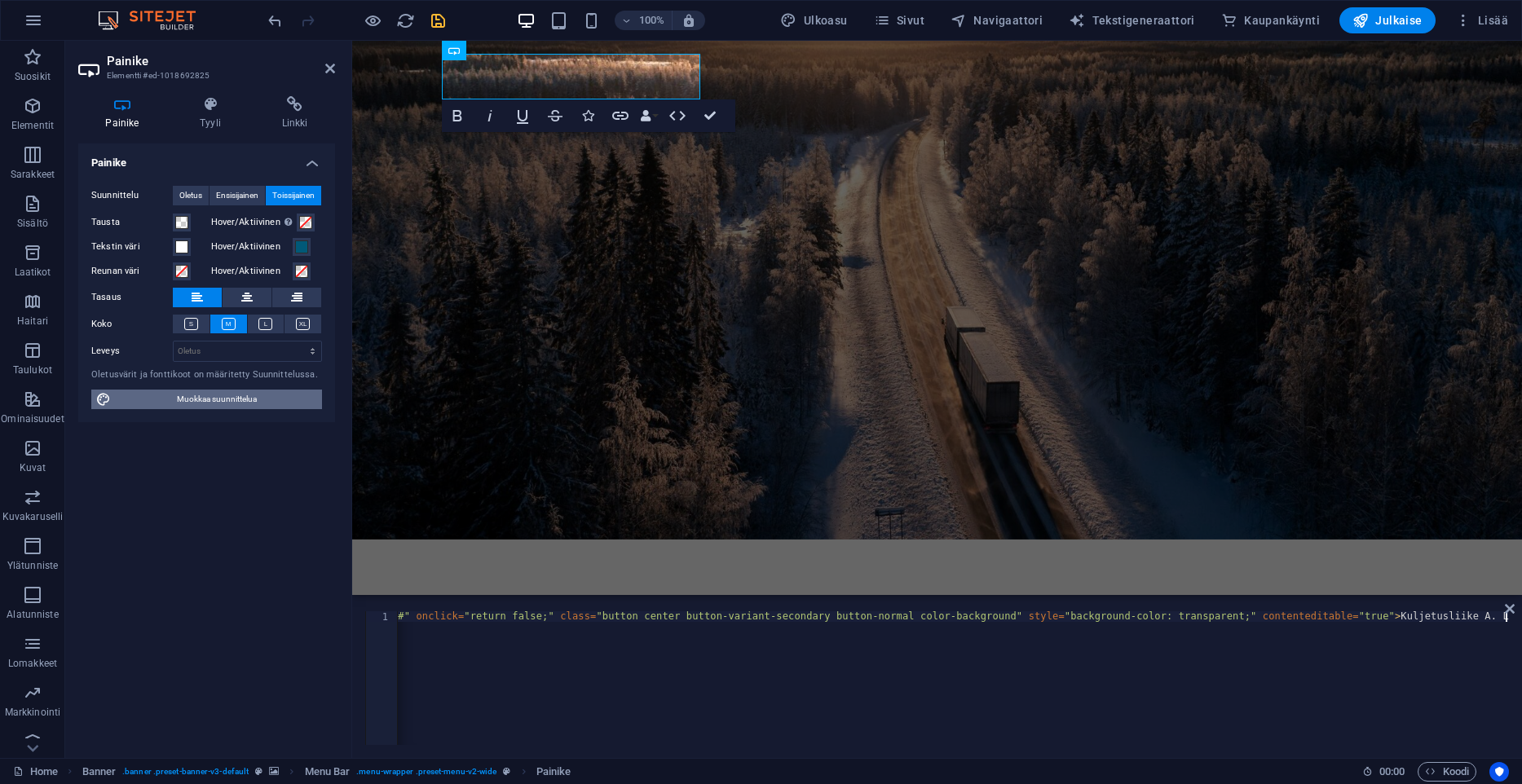
click at [195, 408] on span "Muokkaa suunnittelua" at bounding box center [216, 399] width 201 height 19
select select "px"
select select "rem"
select select "500"
select select "px"
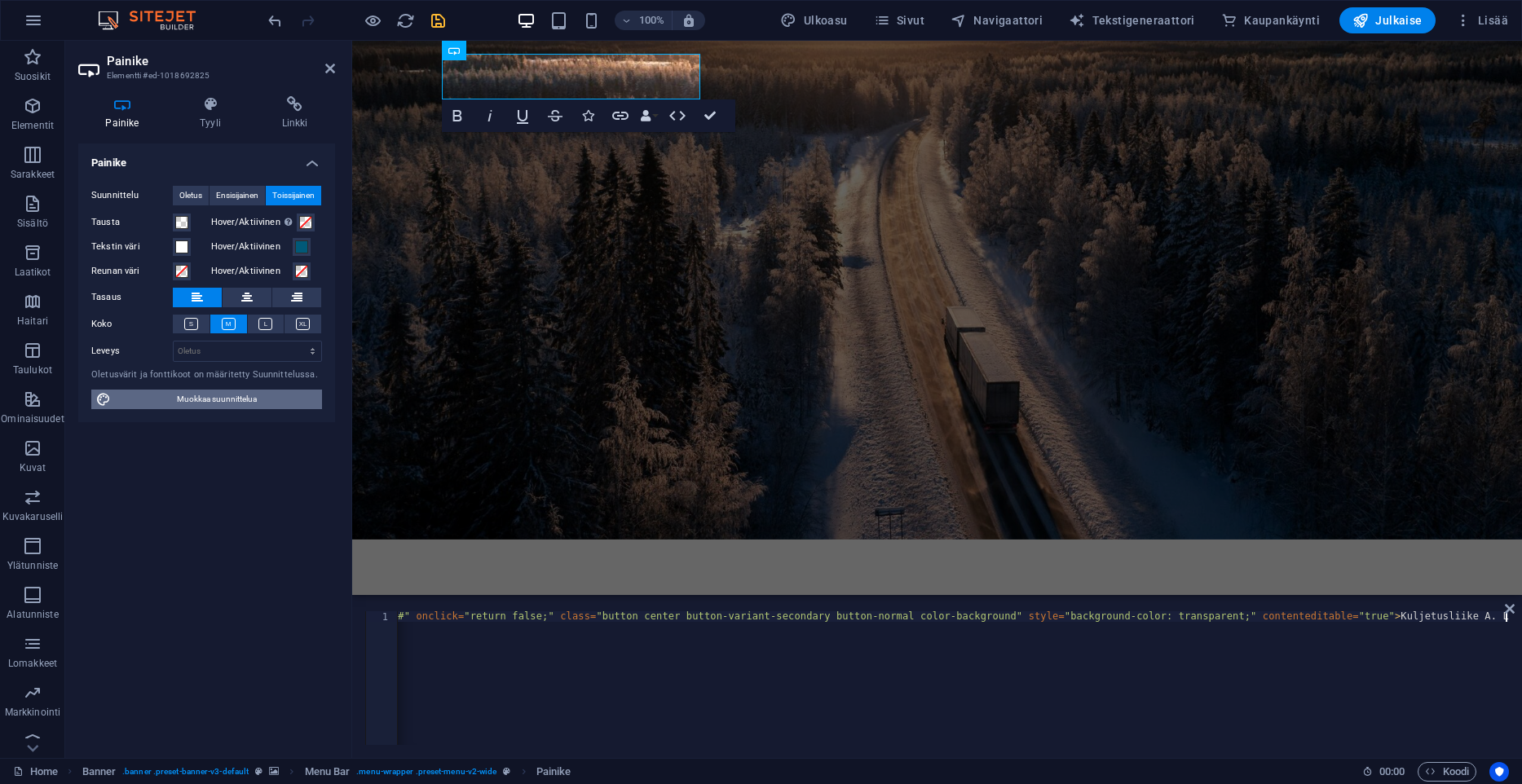
select select "rem"
select select "ease-in-out"
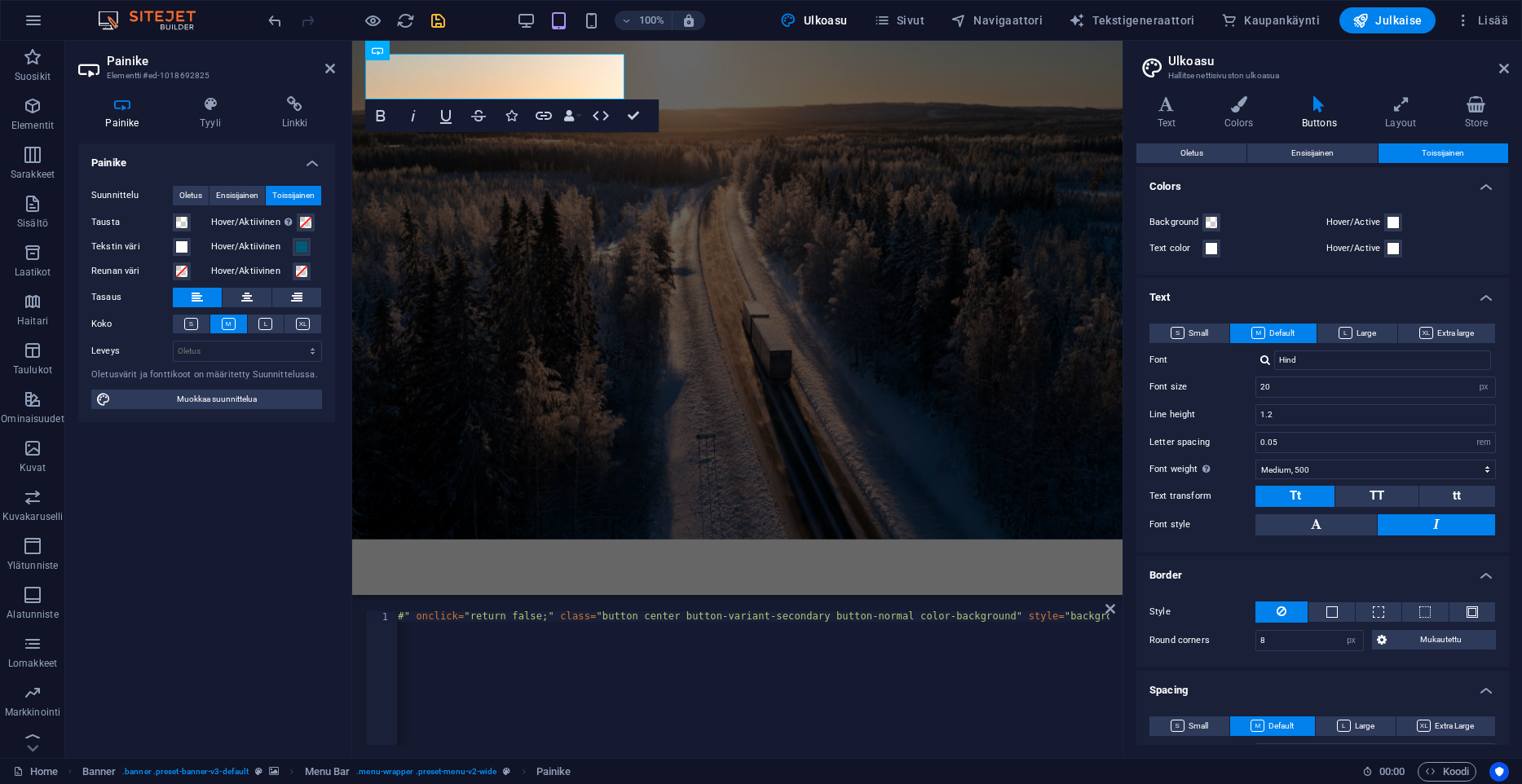
click at [1432, 156] on span "Toissijainen" at bounding box center [1443, 153] width 42 height 19
click at [294, 251] on button "Hover/Aktiivinen" at bounding box center [301, 246] width 18 height 18
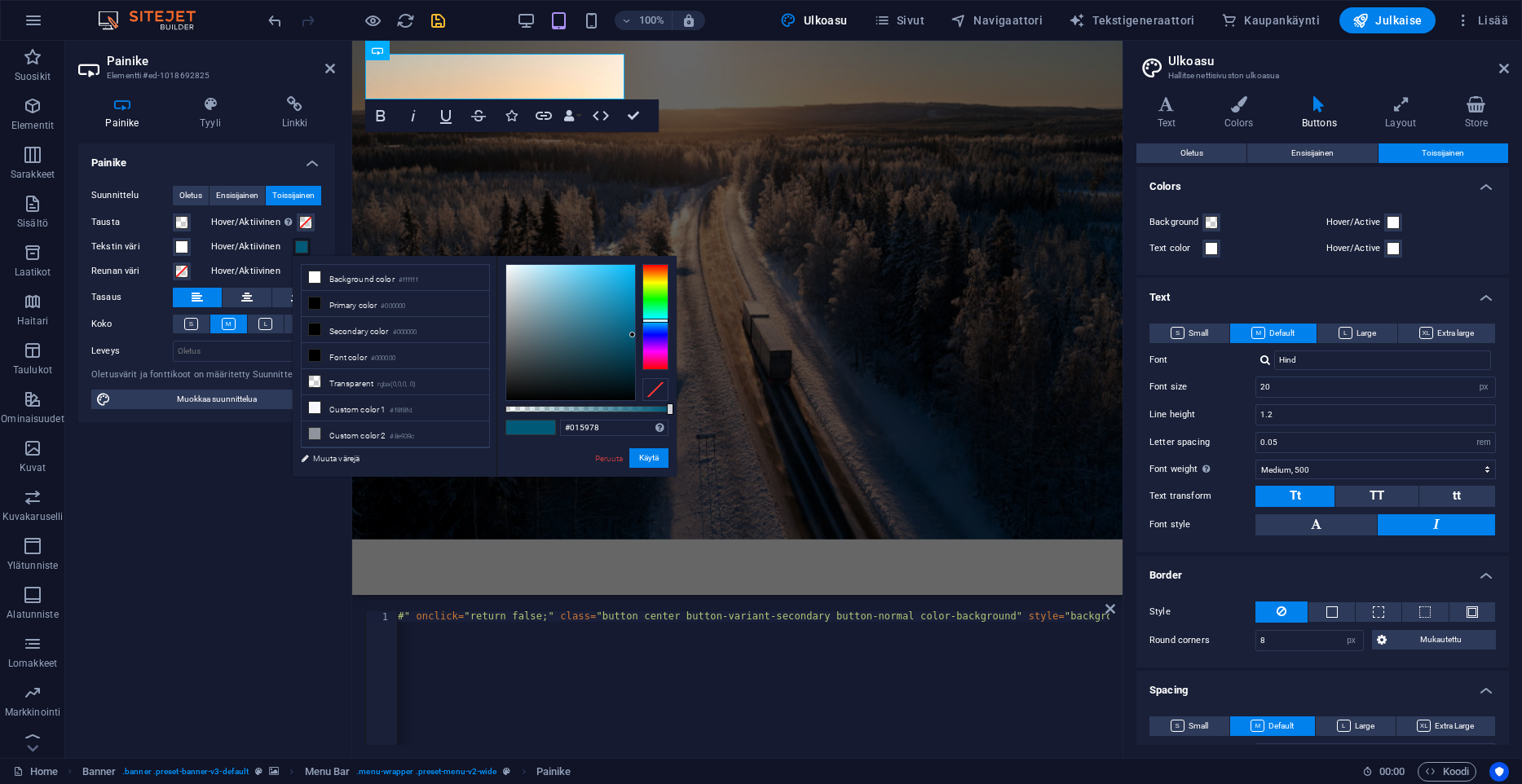
click at [615, 418] on div "#015978 Tuetut muodot #0852ed rgb(8, 82, 237) rgba(8, 82, 237, 90%) hsv(221,97,…" at bounding box center [587, 485] width 180 height 457
click at [615, 423] on input "#015978" at bounding box center [614, 427] width 109 height 16
paste input "rgba(255, 255, 255, 0.7)"
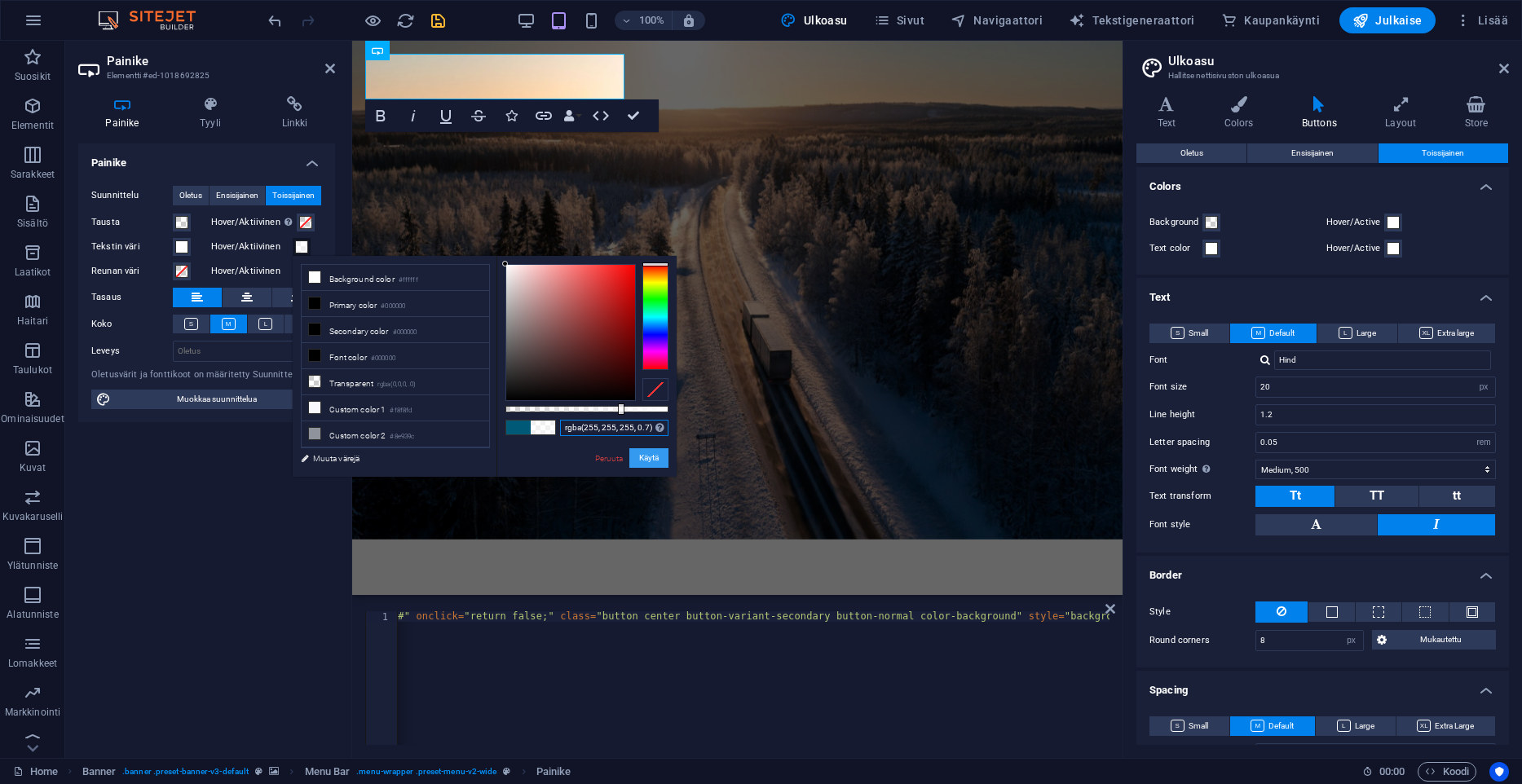
type input "rgba(255, 255, 255, 0.7)"
click at [652, 456] on button "Käytä" at bounding box center [648, 458] width 39 height 19
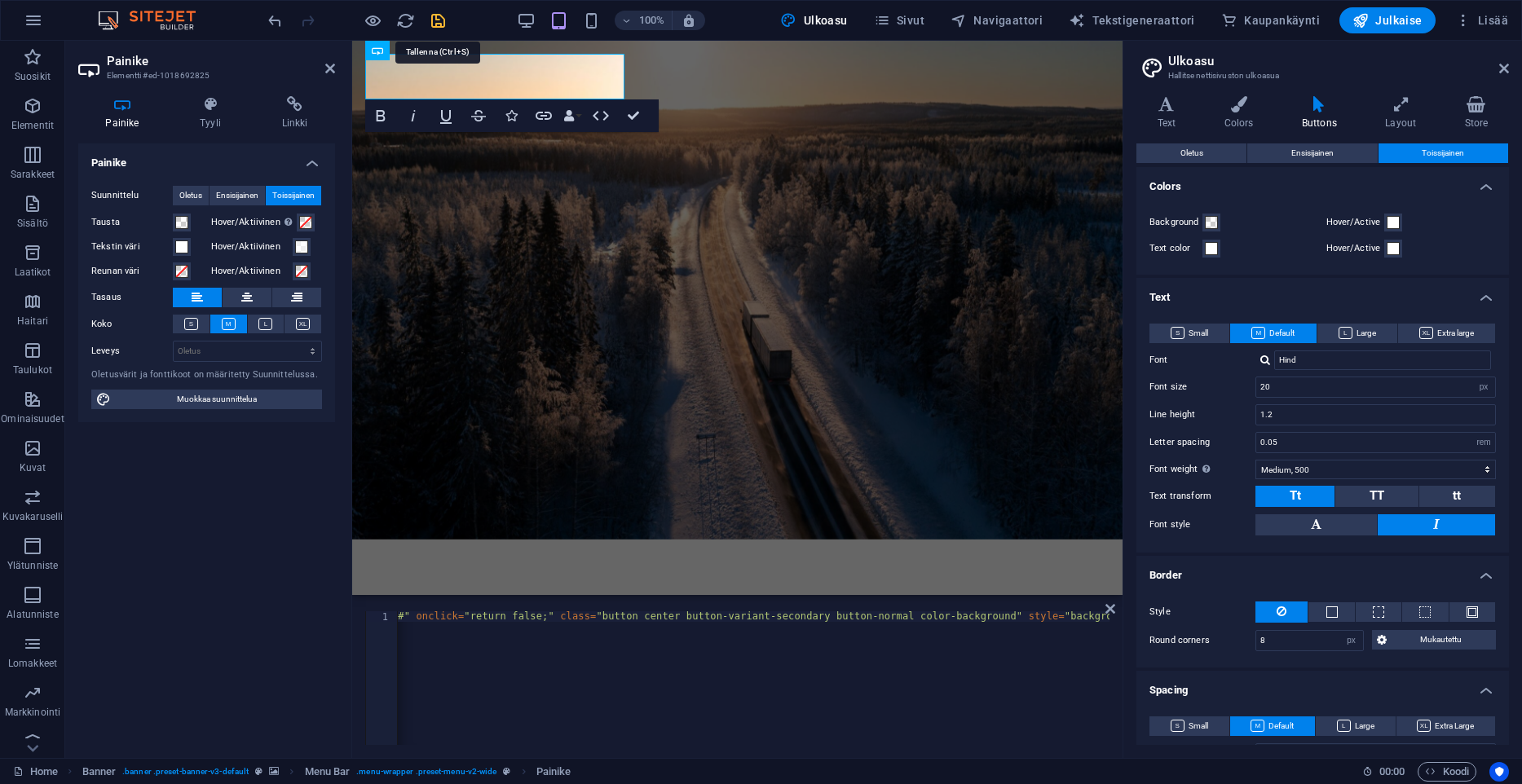
click at [435, 27] on icon "save" at bounding box center [437, 20] width 19 height 19
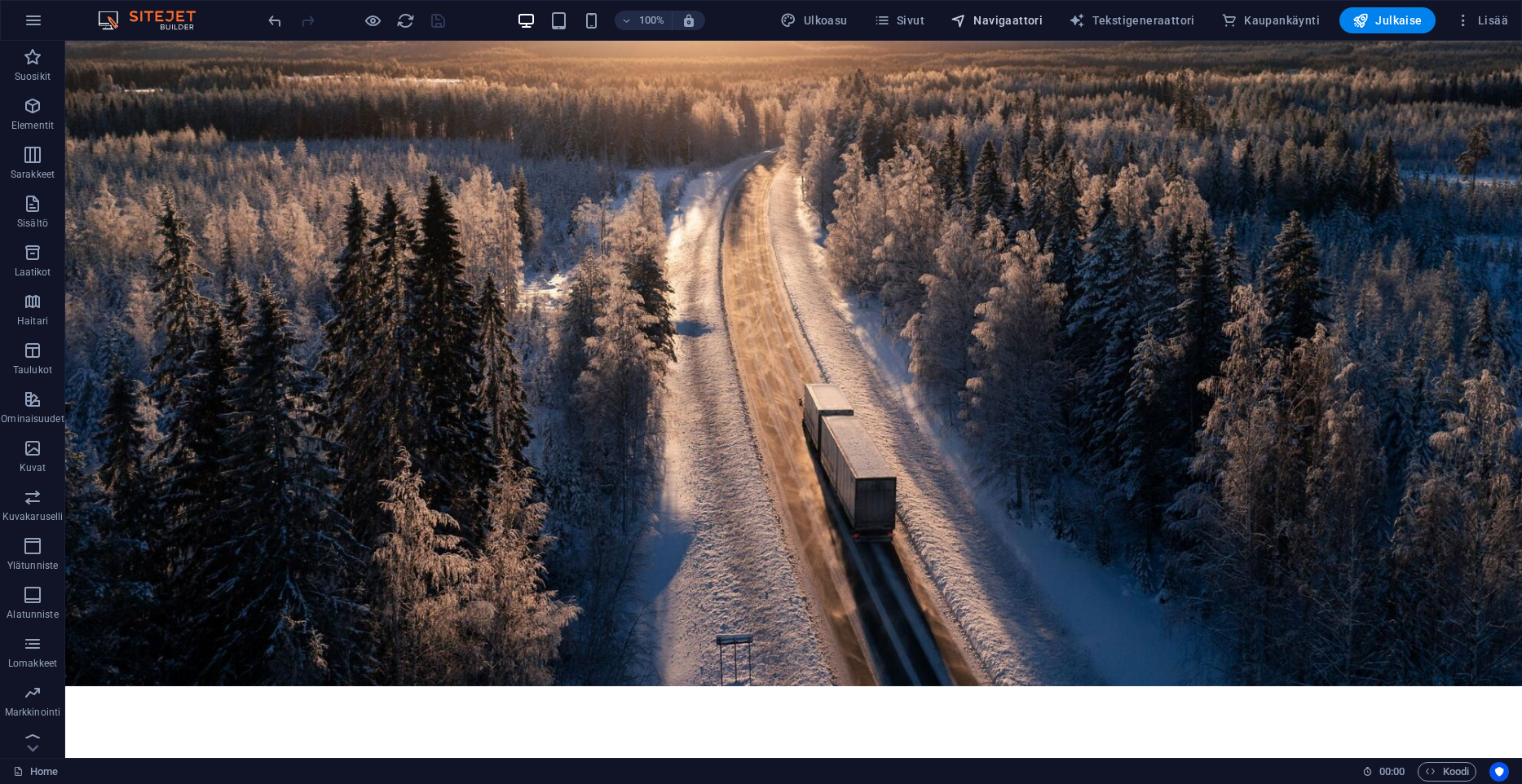
click at [1013, 26] on span "Navigaattori" at bounding box center [996, 20] width 92 height 16
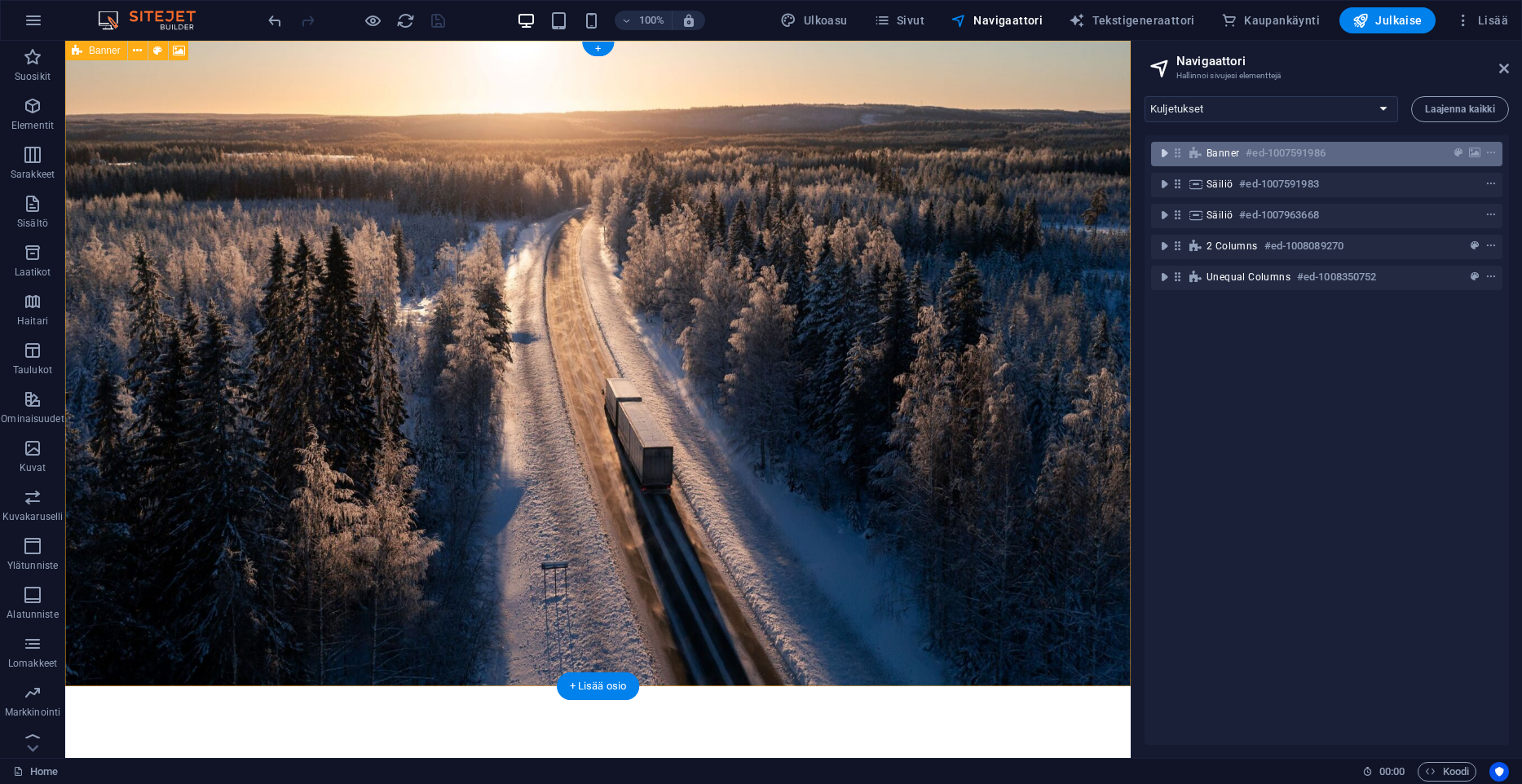
click at [1163, 152] on icon "toggle-expand" at bounding box center [1164, 153] width 16 height 16
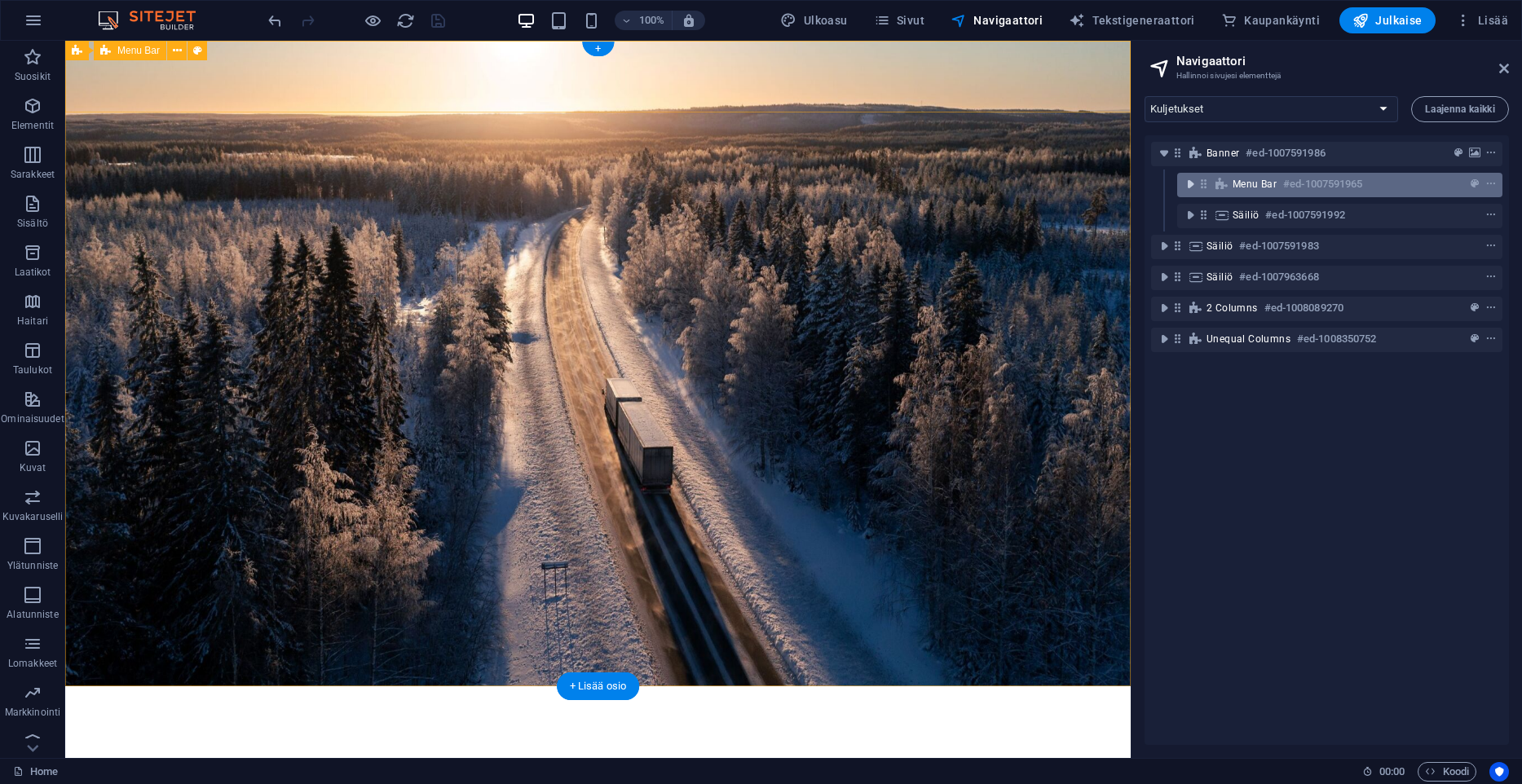
click at [1188, 186] on icon "toggle-expand" at bounding box center [1190, 184] width 16 height 16
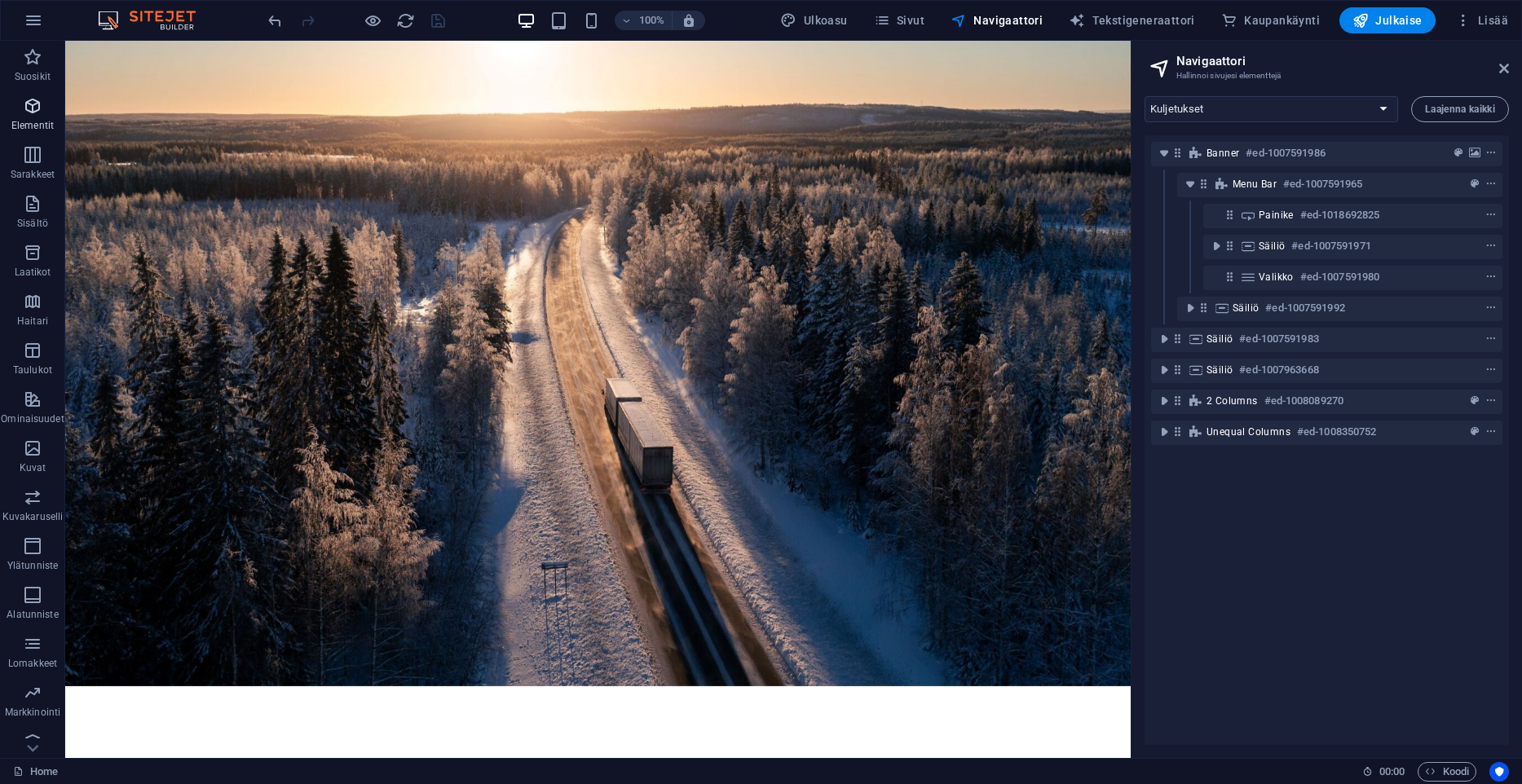
click at [37, 119] on p "Elementit" at bounding box center [33, 125] width 42 height 13
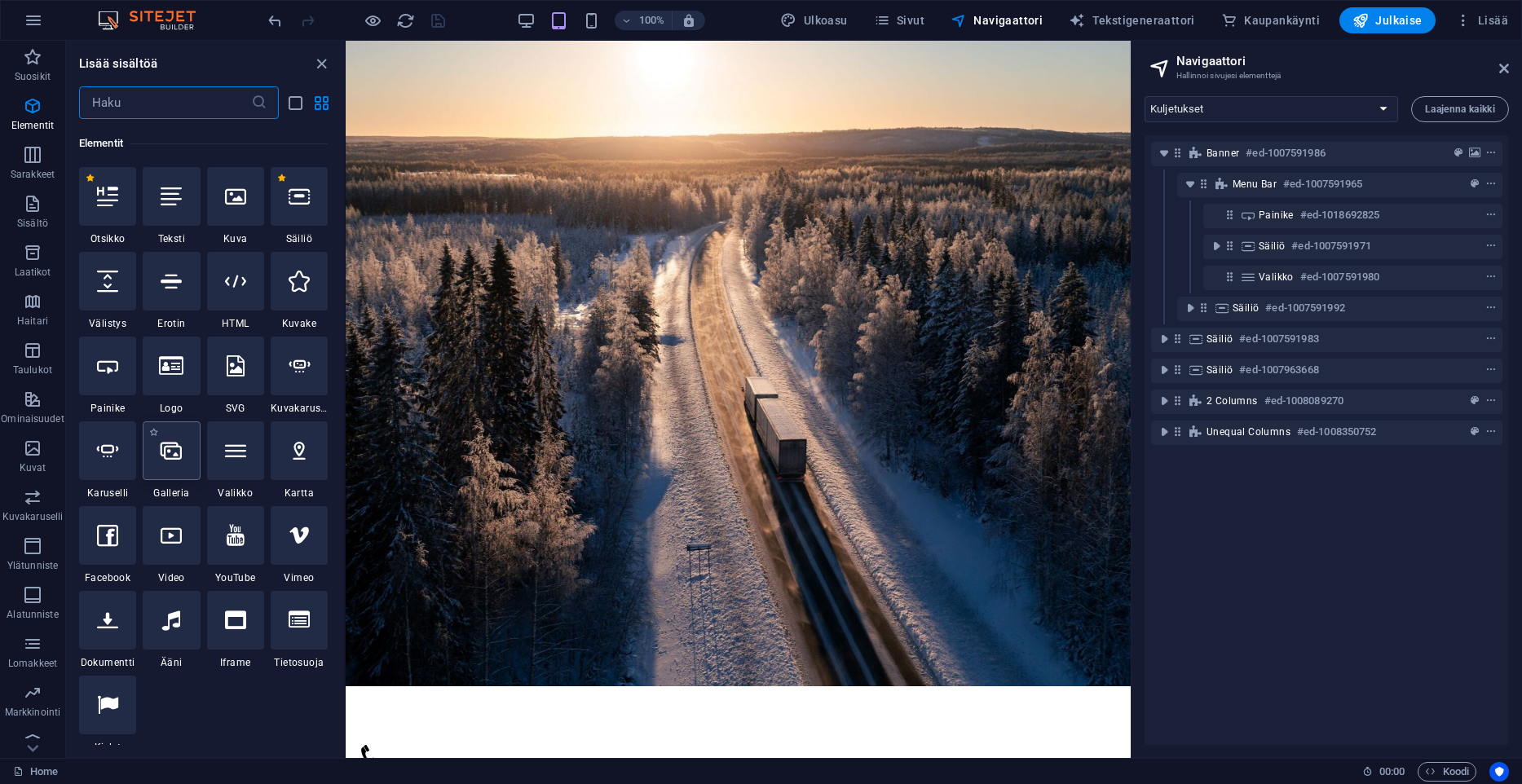
scroll to position [174, 0]
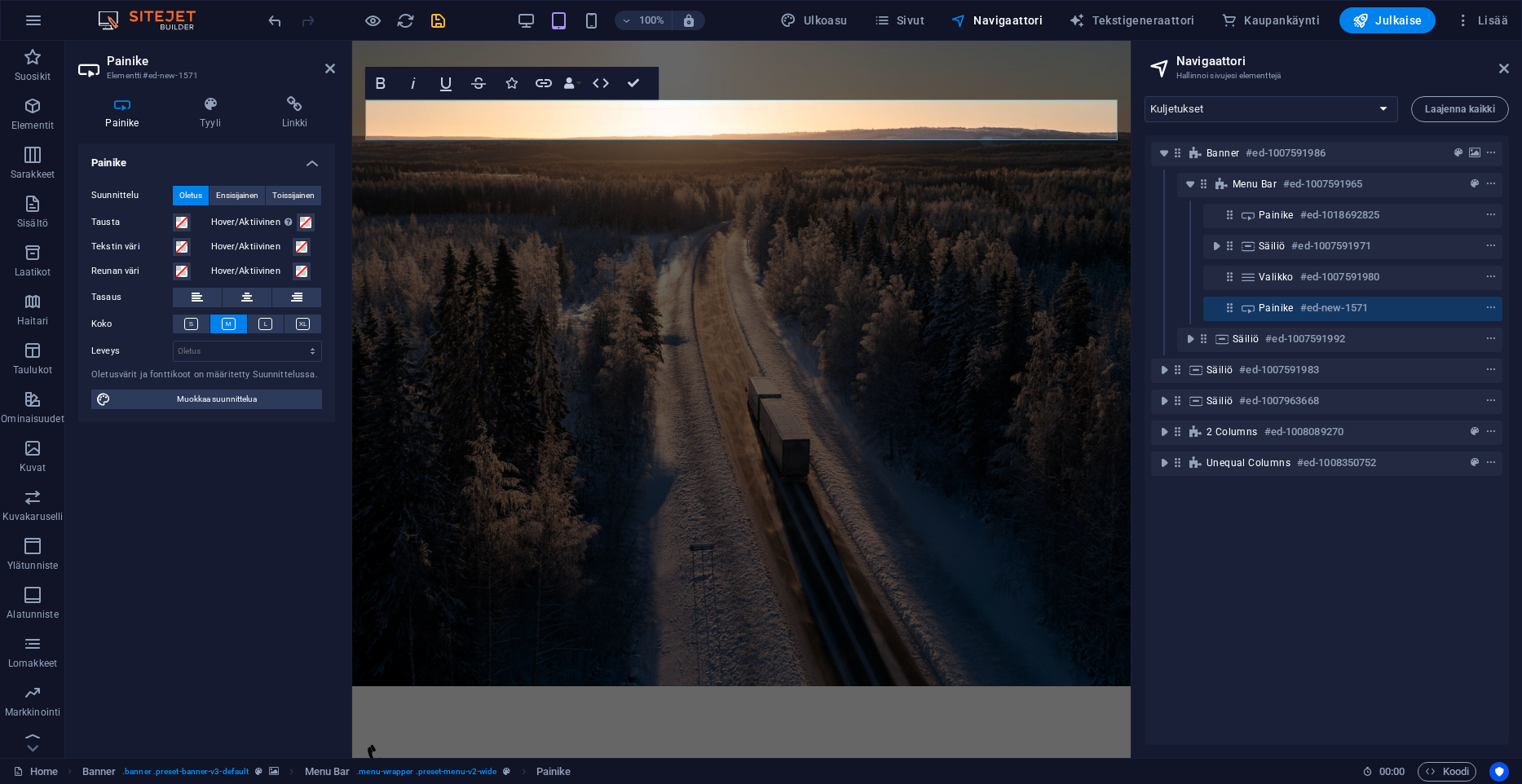
click at [302, 202] on span "Toissijainen" at bounding box center [293, 195] width 42 height 19
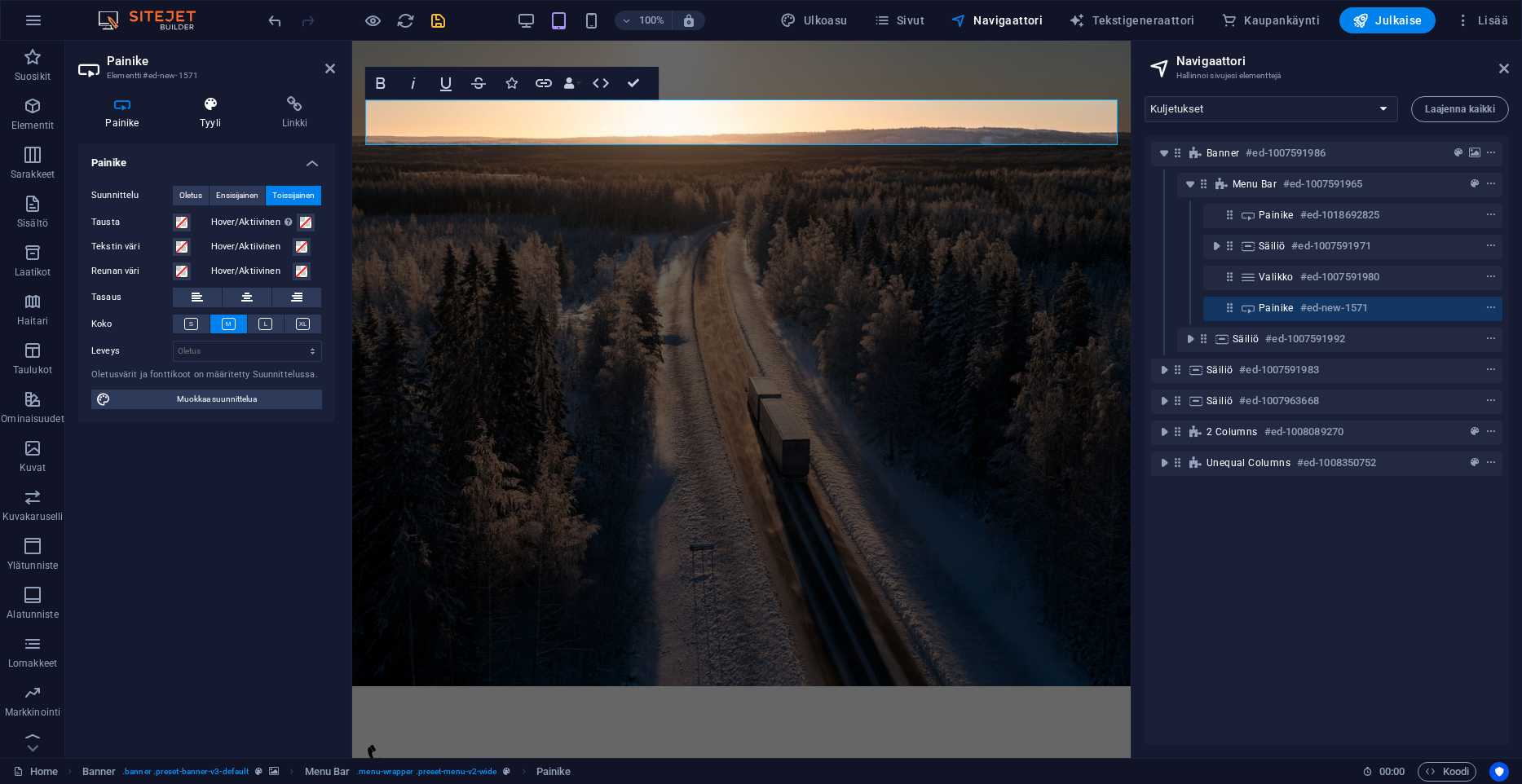
click at [222, 101] on icon at bounding box center [211, 104] width 76 height 16
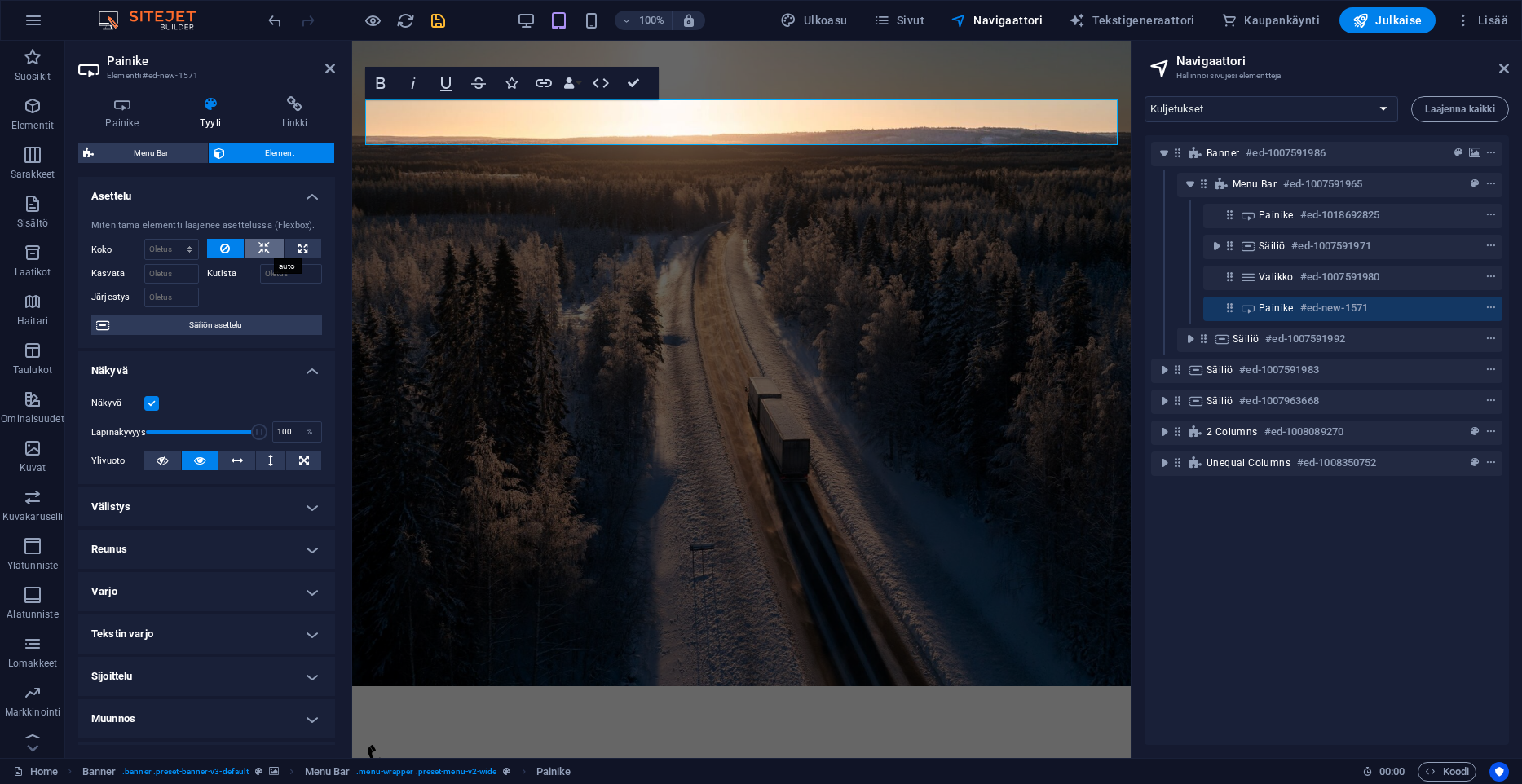
click at [259, 246] on button at bounding box center [264, 248] width 39 height 19
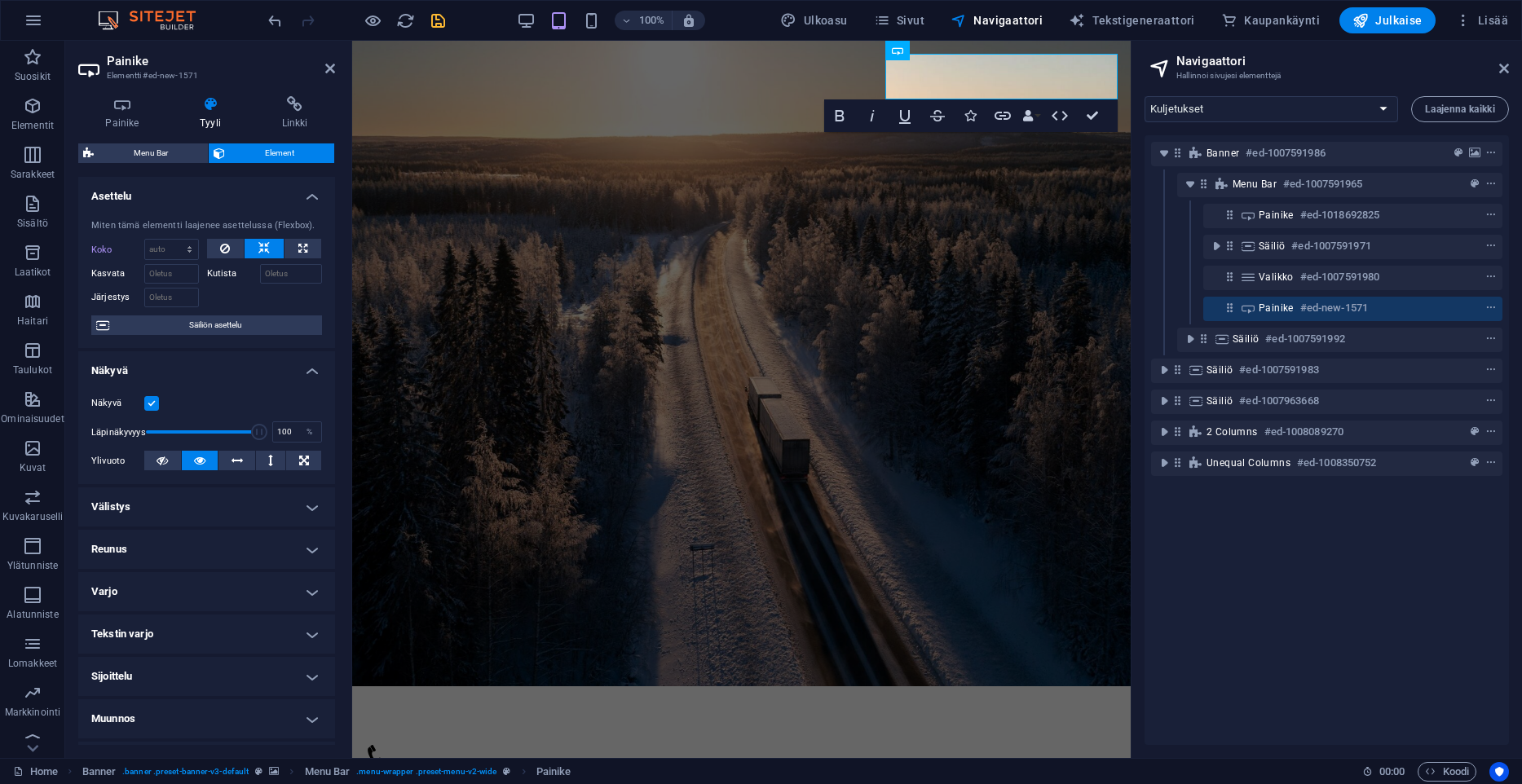
click at [1511, 67] on aside "Navigaattori Hallinnoi sivujesi elementtejä Kuljetukset Yrityksemme tarina Yhte…" at bounding box center [1326, 399] width 391 height 717
click at [1511, 67] on aside "Navigaattori Hallinnoi sivujesi elementtejä Kuljetukset Yrityksemme tarina Yhte…" at bounding box center [1326, 399] width 391 height 717
click at [1507, 69] on icon at bounding box center [1503, 68] width 10 height 13
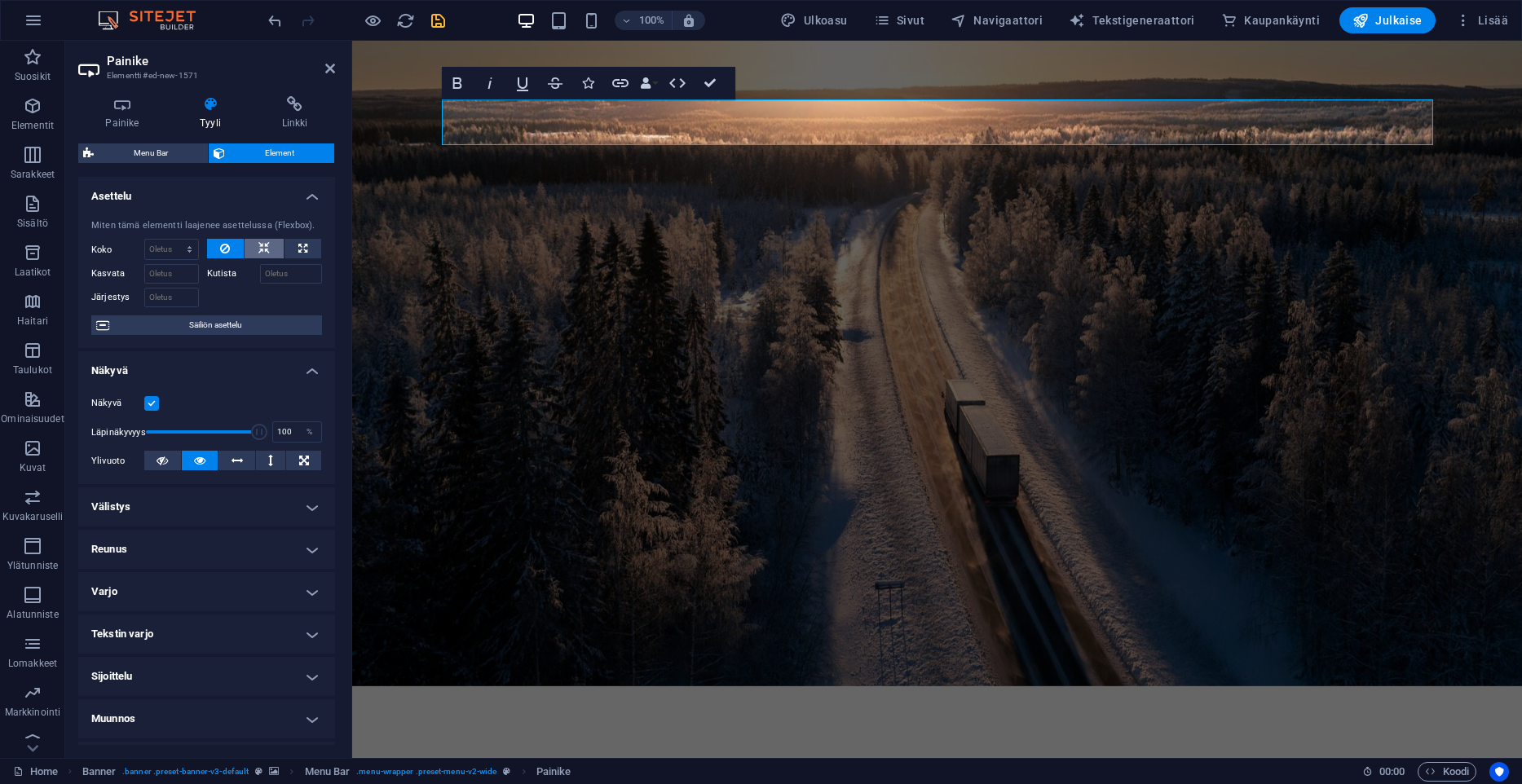
click at [265, 243] on icon at bounding box center [264, 248] width 11 height 19
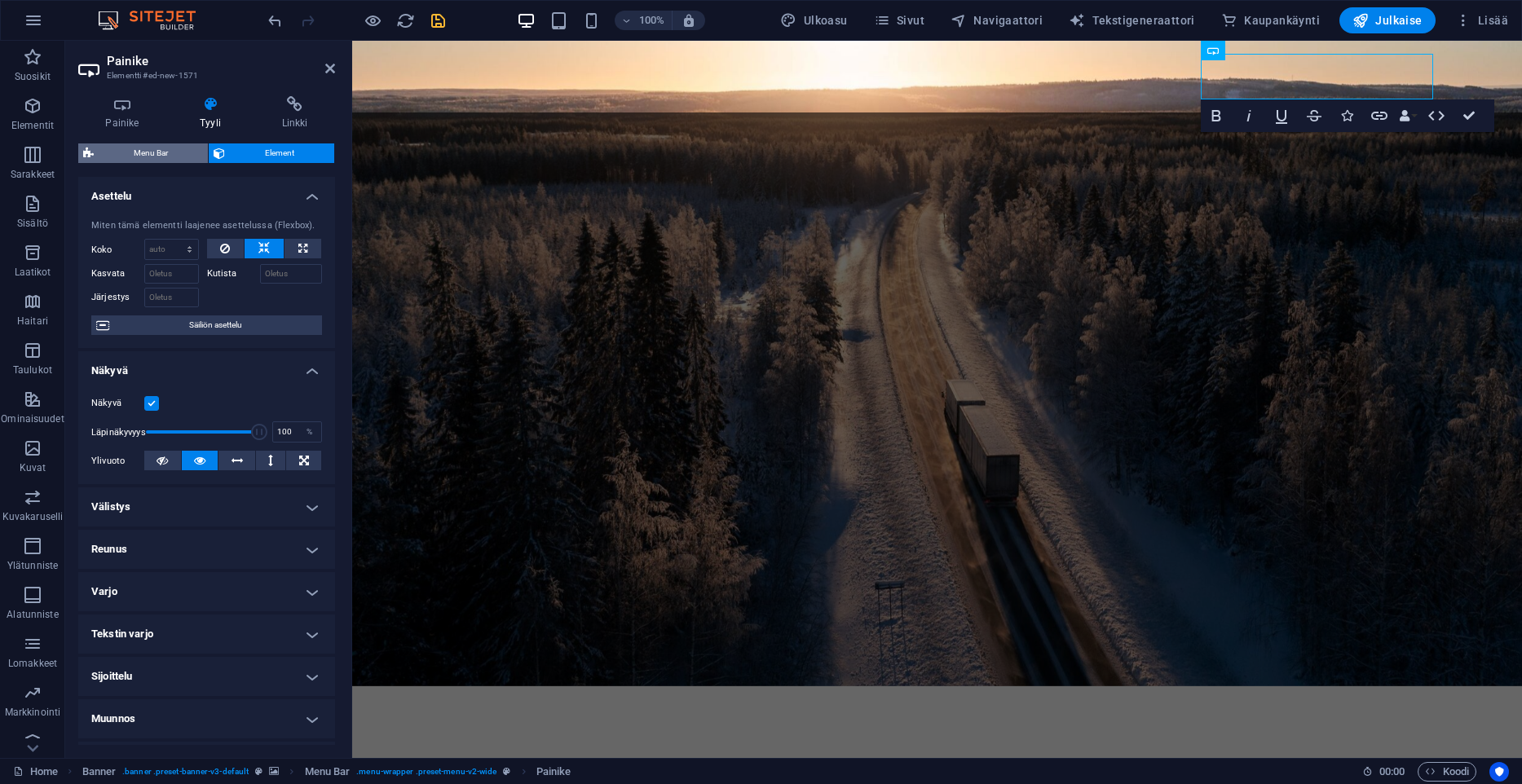
click at [161, 159] on span "Menu Bar" at bounding box center [151, 153] width 104 height 19
select select "rem"
select select "hover_border_bottom"
select select "px"
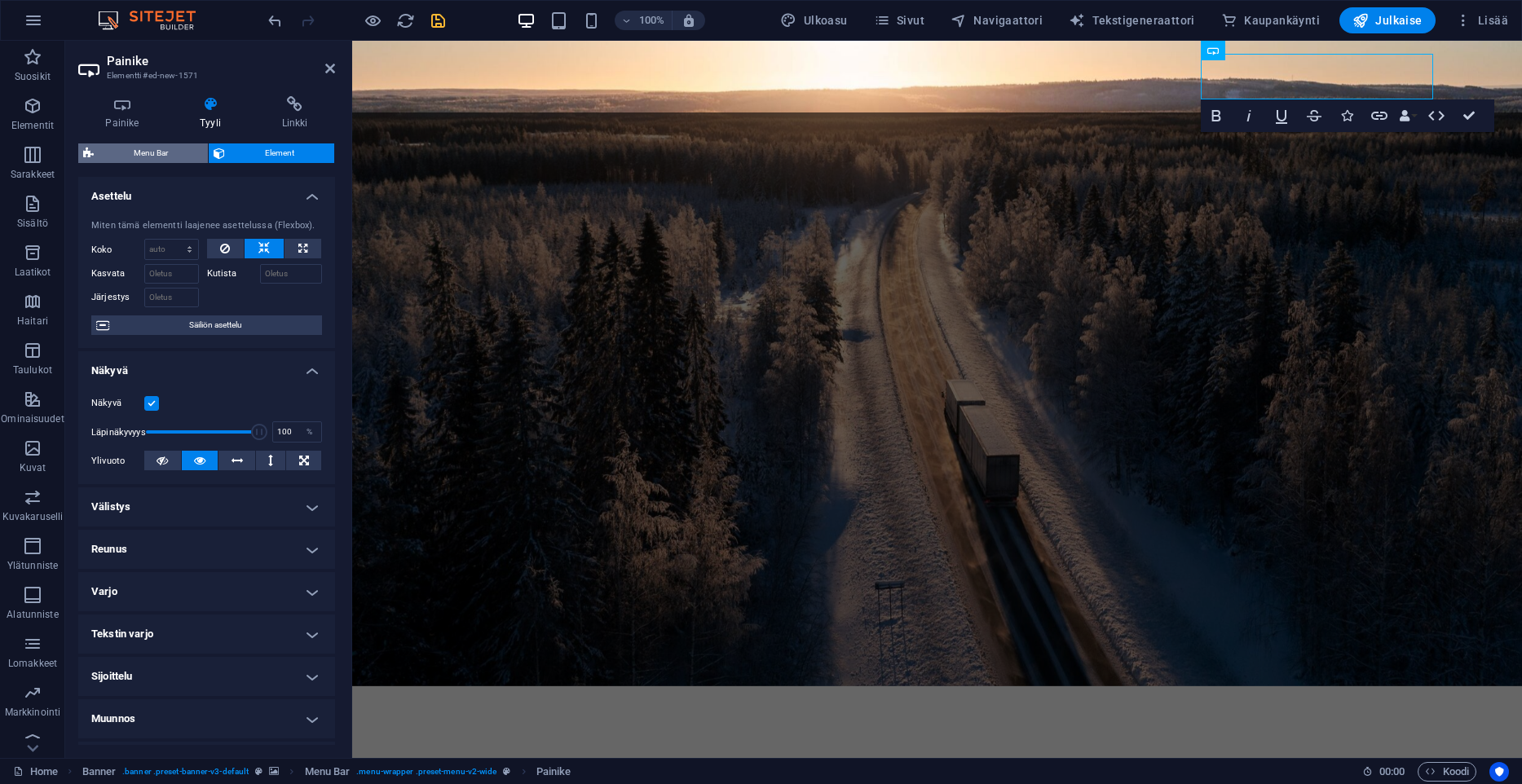
select select "rem"
select select "px"
select select "link-special-font"
select select "px"
select select "600"
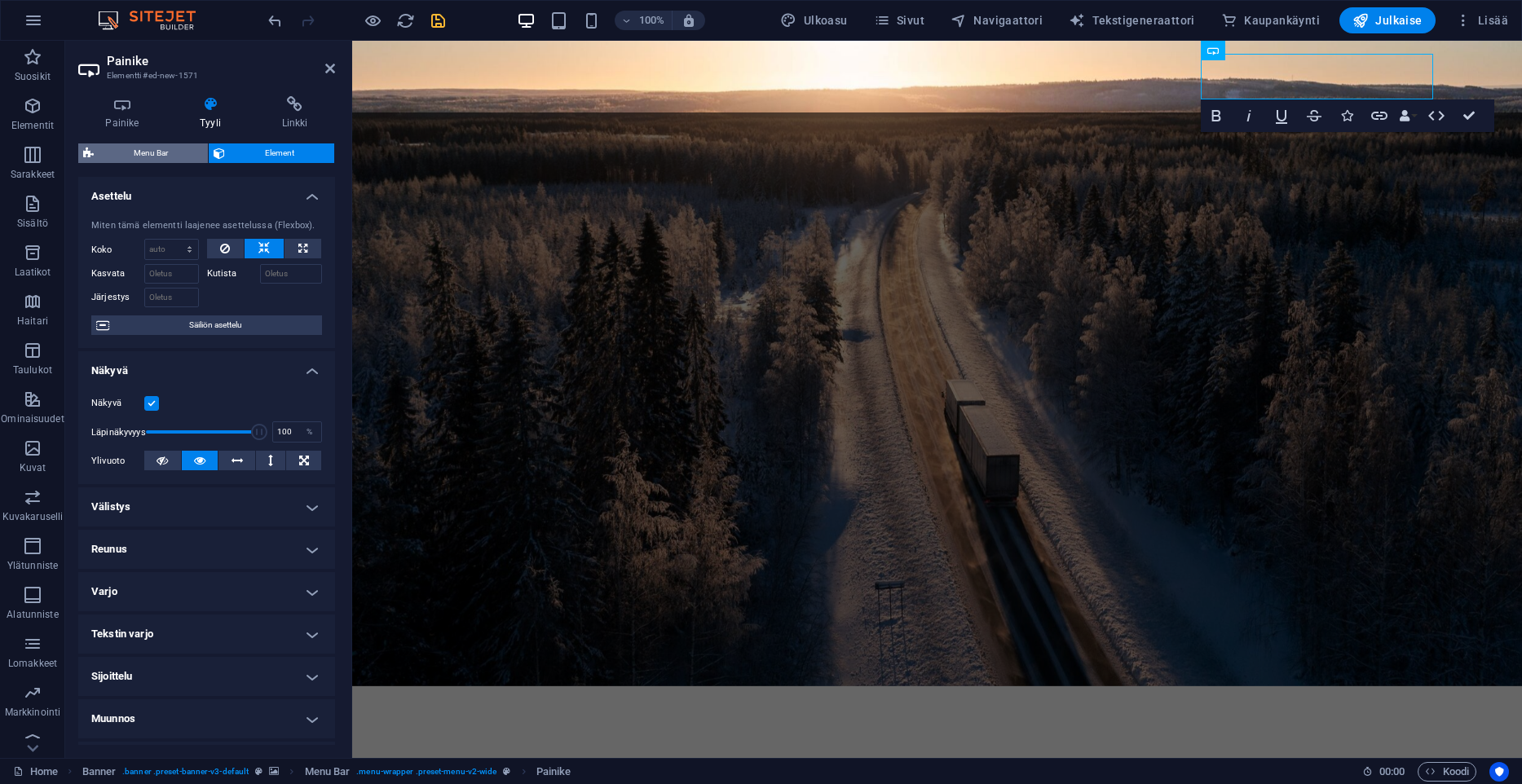
select select "px"
select select "preset-menu-v2-wide"
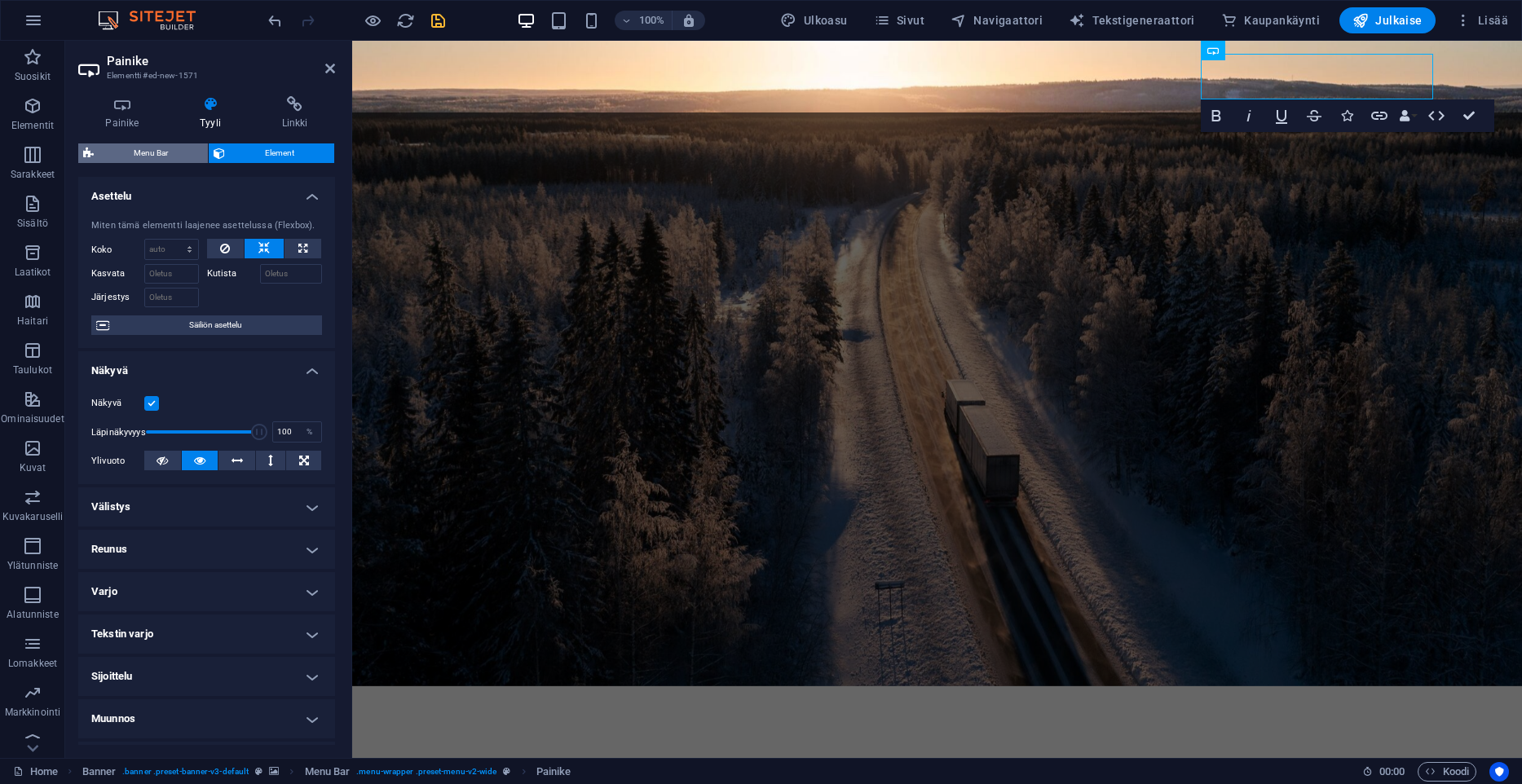
click at [152, 145] on span "Menu Bar" at bounding box center [151, 153] width 104 height 19
select select "rem"
select select "hover_border_bottom"
select select "px"
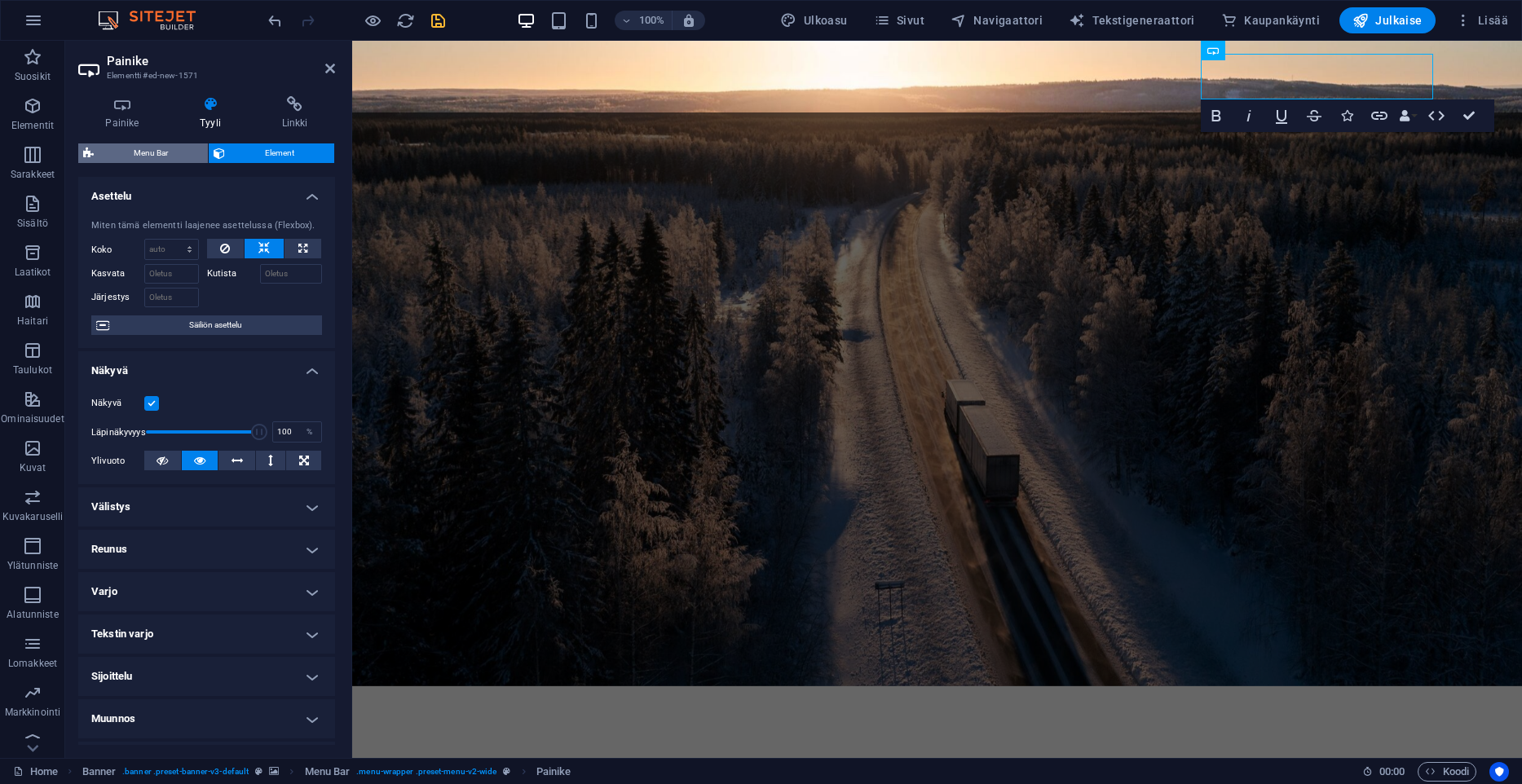
select select "rem"
select select "px"
select select "link-special-font"
select select "px"
select select "600"
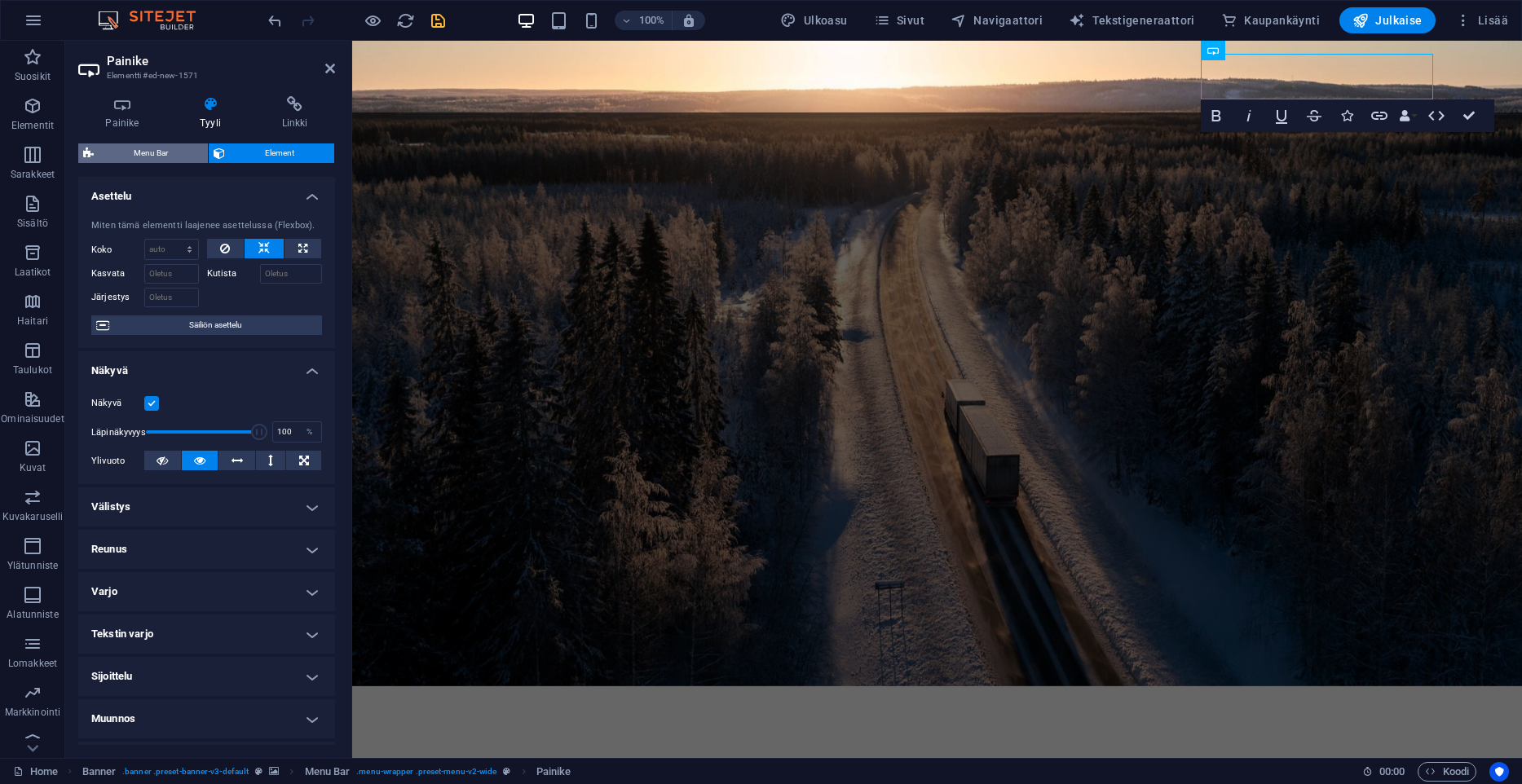
select select "px"
select select "preset-menu-v2-wide"
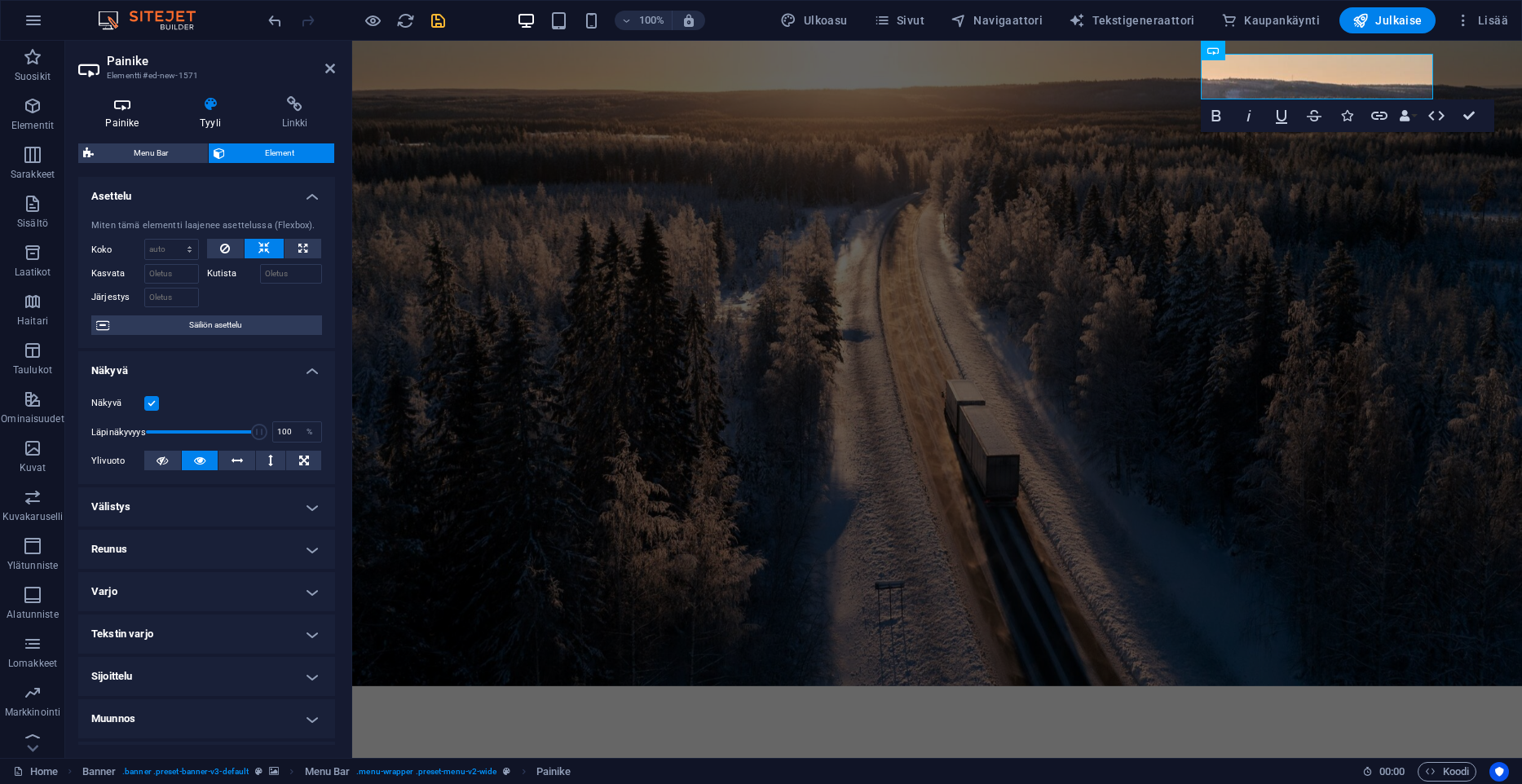
click at [128, 117] on h4 "Painike" at bounding box center [125, 113] width 95 height 34
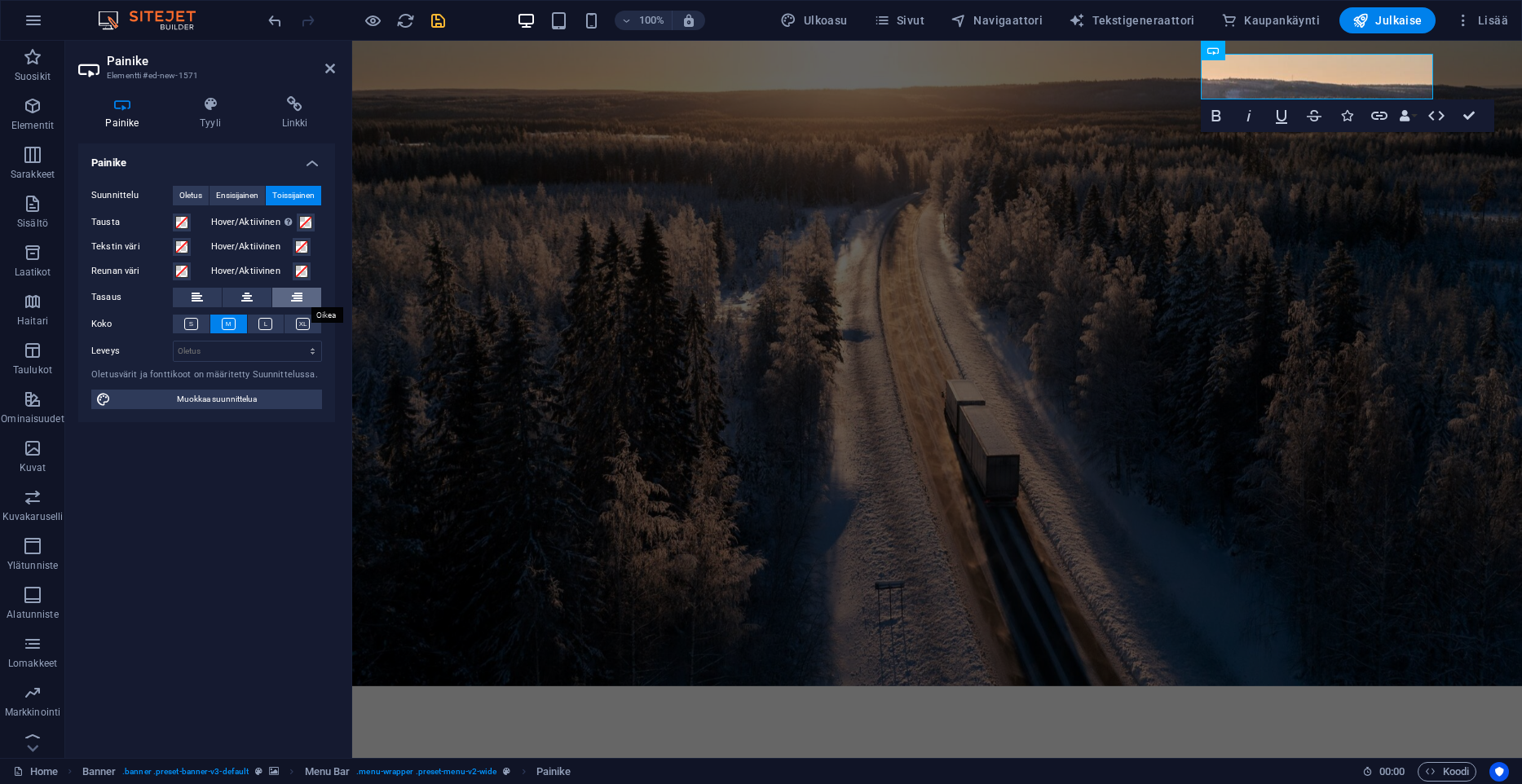
click at [312, 297] on button at bounding box center [296, 298] width 49 height 19
click at [226, 451] on div "Painike Suunnittelu Oletus Ensisijainen Toissijainen Tausta Hover/Aktiivinen Va…" at bounding box center [207, 443] width 257 height 601
click at [440, 19] on icon "save" at bounding box center [437, 20] width 19 height 19
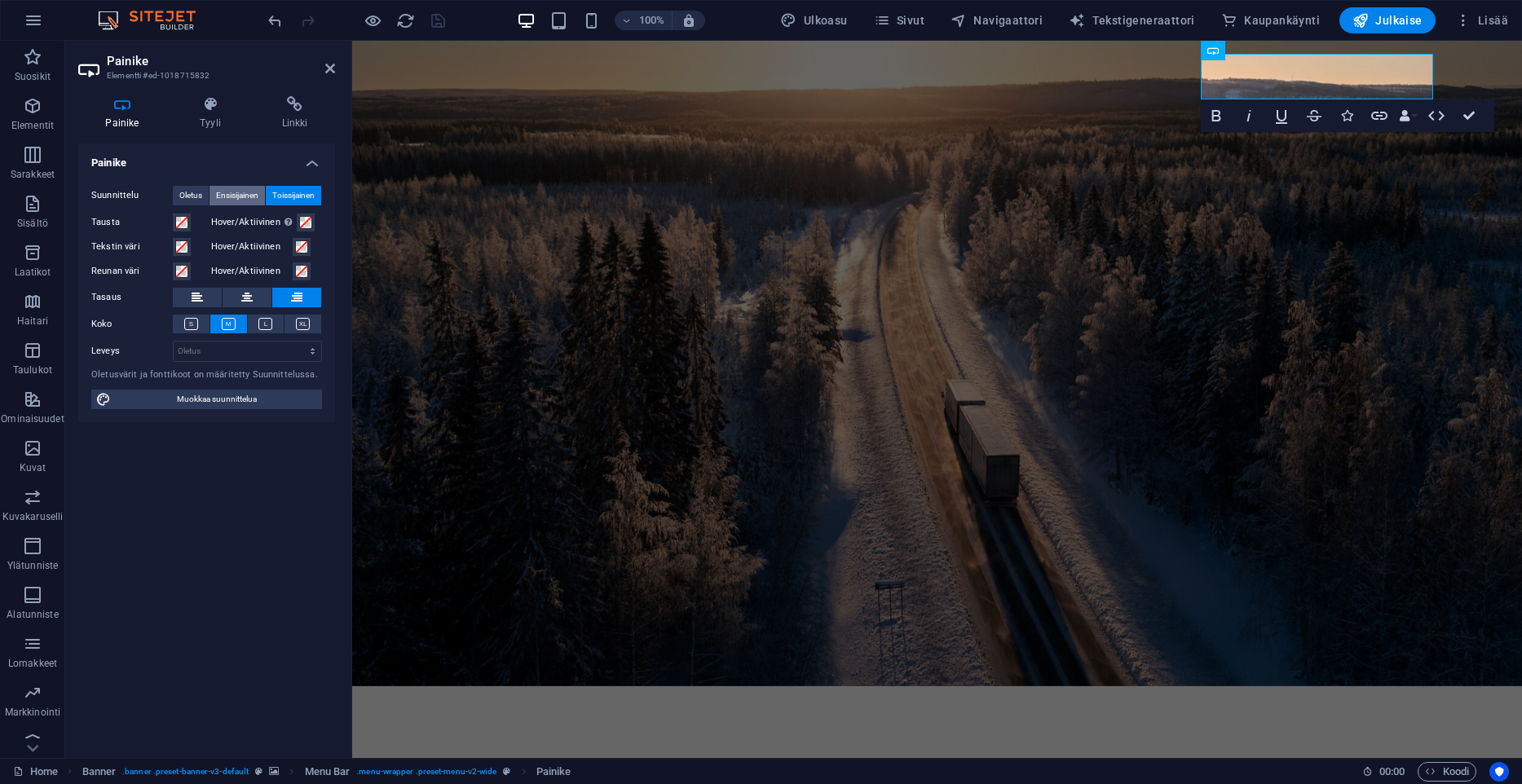
click at [231, 195] on span "Ensisijainen" at bounding box center [238, 195] width 42 height 19
click at [179, 200] on span "Oletus" at bounding box center [191, 195] width 23 height 19
click at [175, 224] on span at bounding box center [181, 222] width 13 height 13
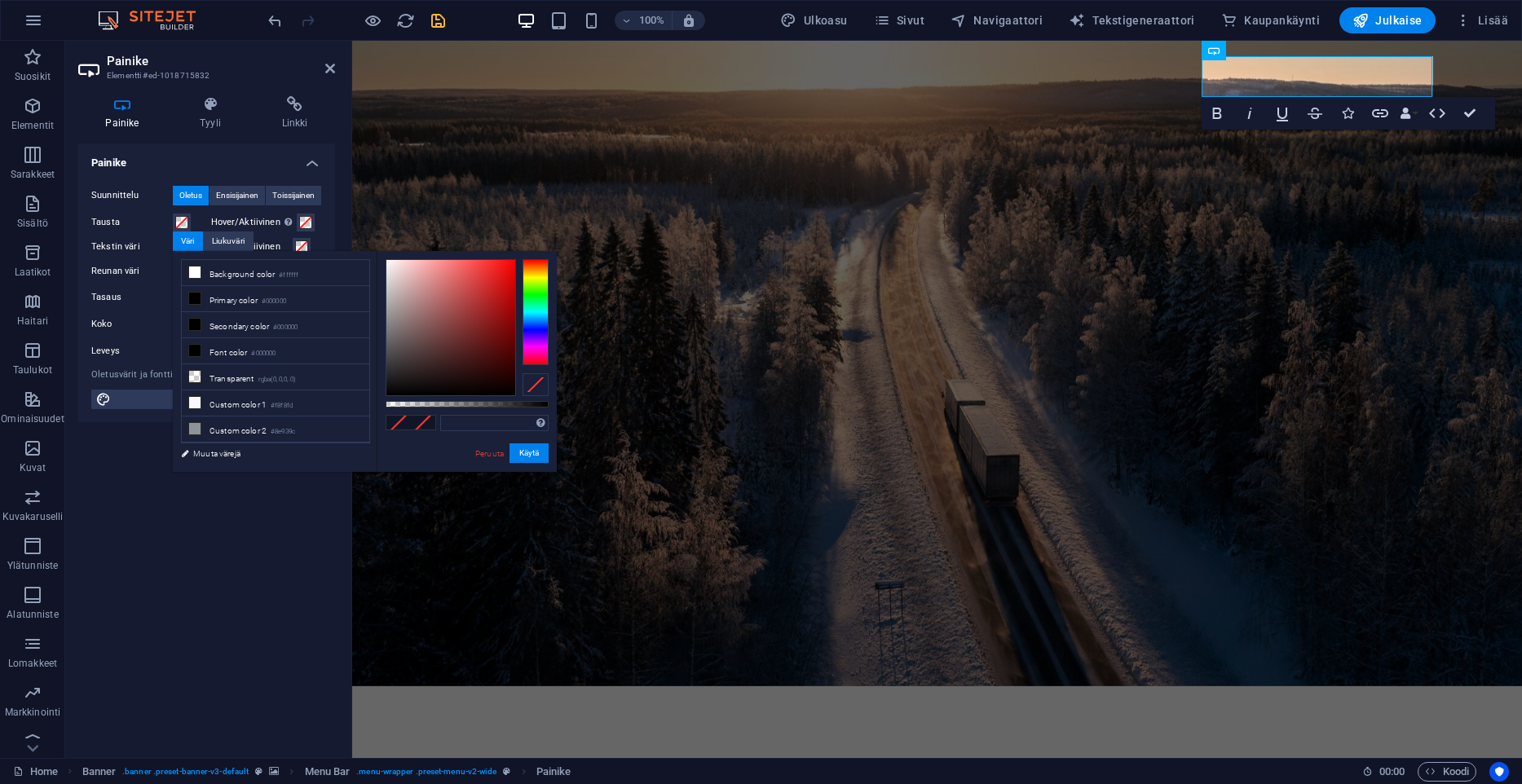
click at [493, 410] on div "Tuetut muodot #0852ed rgb(8, 82, 237) rgba(8, 82, 237, 90%) hsv(221,97,93) hsl(…" at bounding box center [466, 479] width 180 height 457
click at [492, 413] on div "Tuetut muodot #0852ed rgb(8, 82, 237) rgba(8, 82, 237, 90%) hsv(221,97,93) hsl(…" at bounding box center [466, 479] width 180 height 457
click at [492, 424] on input "text" at bounding box center [494, 423] width 109 height 16
paste input "#015978"
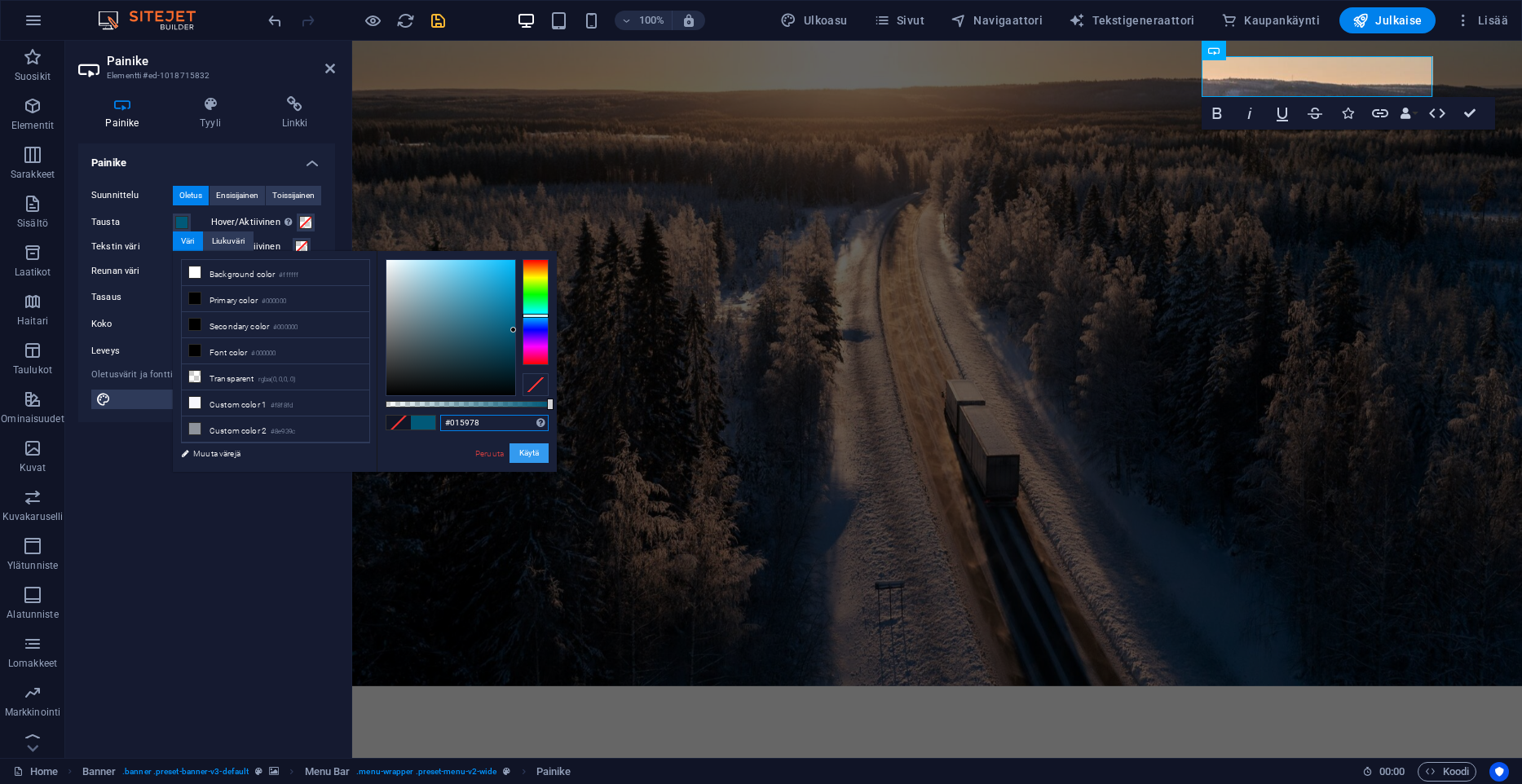
type input "#015978"
click at [537, 454] on button "Käytä" at bounding box center [529, 453] width 39 height 19
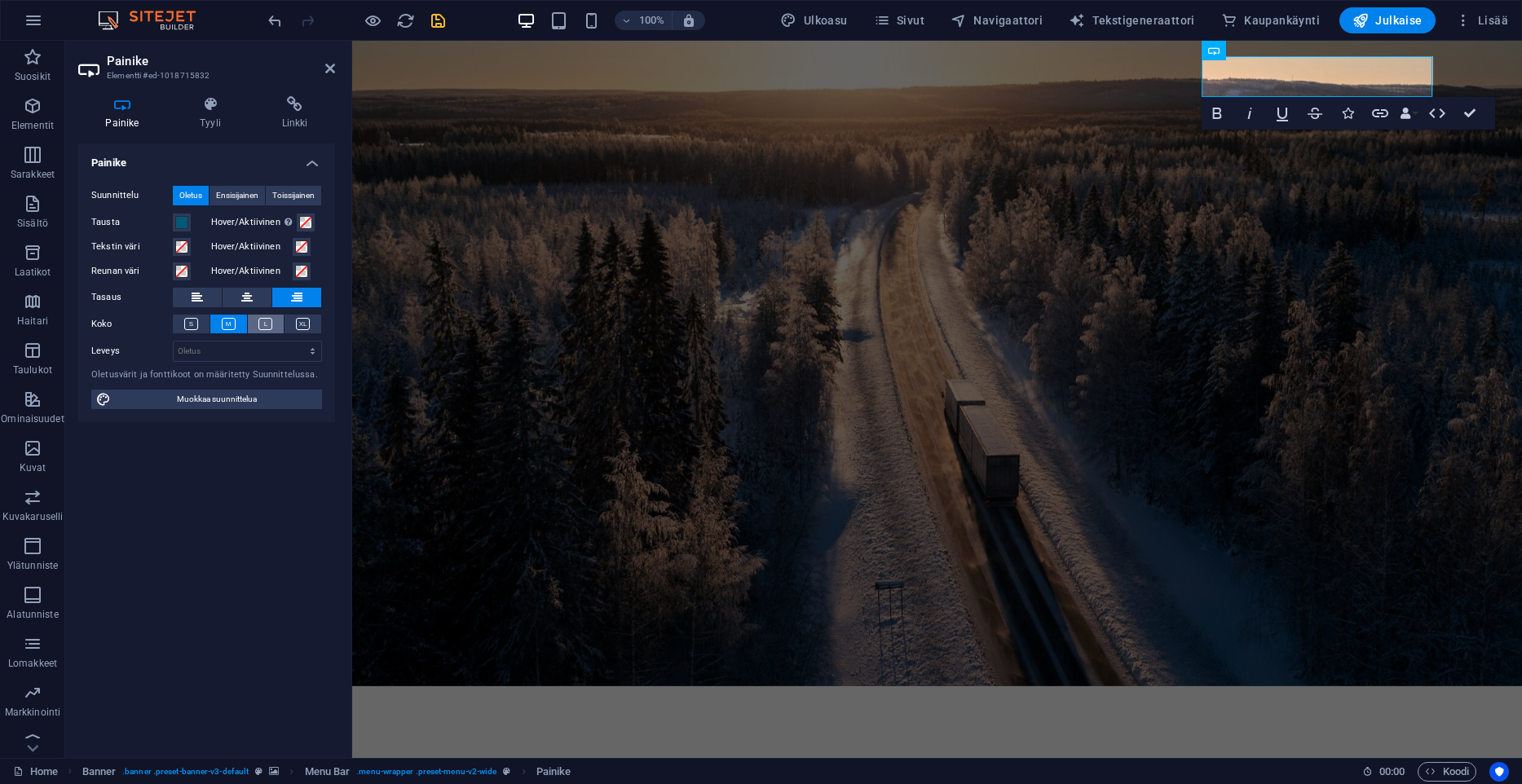
click at [261, 320] on icon at bounding box center [266, 324] width 14 height 12
click at [232, 320] on icon at bounding box center [229, 324] width 14 height 12
click at [294, 320] on button at bounding box center [303, 323] width 37 height 19
click at [230, 322] on icon at bounding box center [229, 324] width 14 height 12
click at [183, 325] on button at bounding box center [192, 323] width 37 height 19
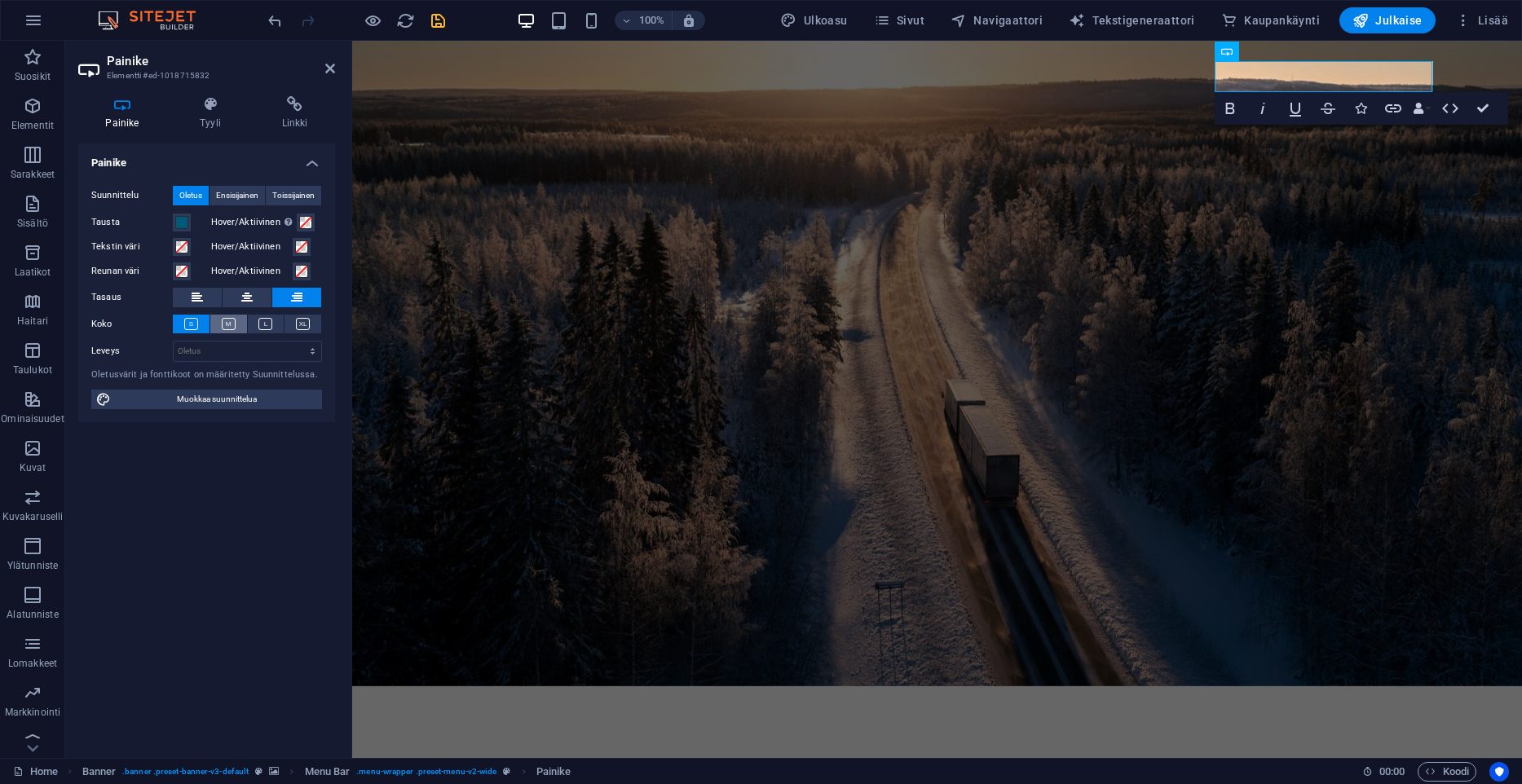
click at [216, 323] on button at bounding box center [229, 323] width 37 height 19
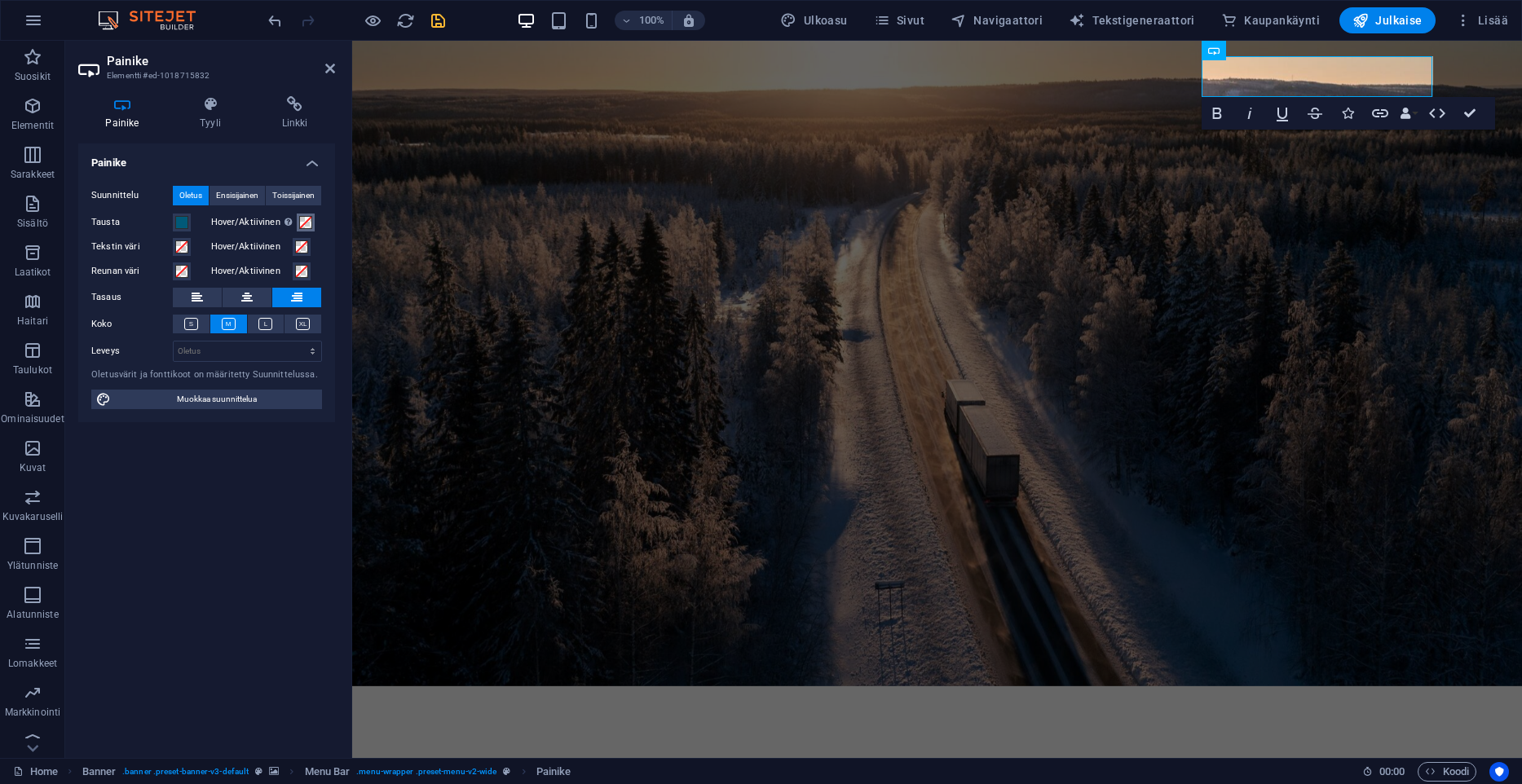
click at [310, 227] on span at bounding box center [306, 222] width 13 height 13
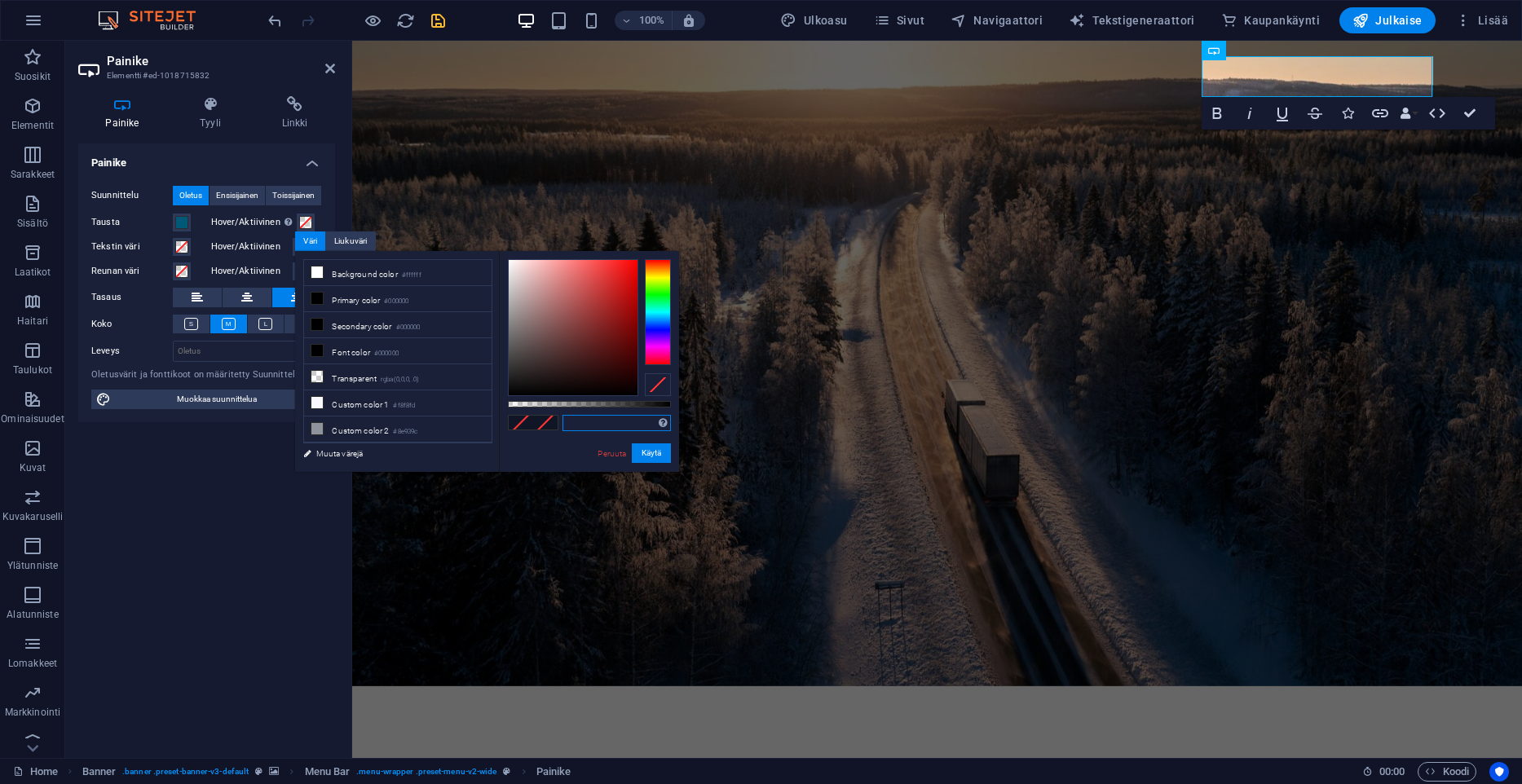
click at [608, 428] on input "text" at bounding box center [617, 423] width 109 height 16
paste input "#015978"
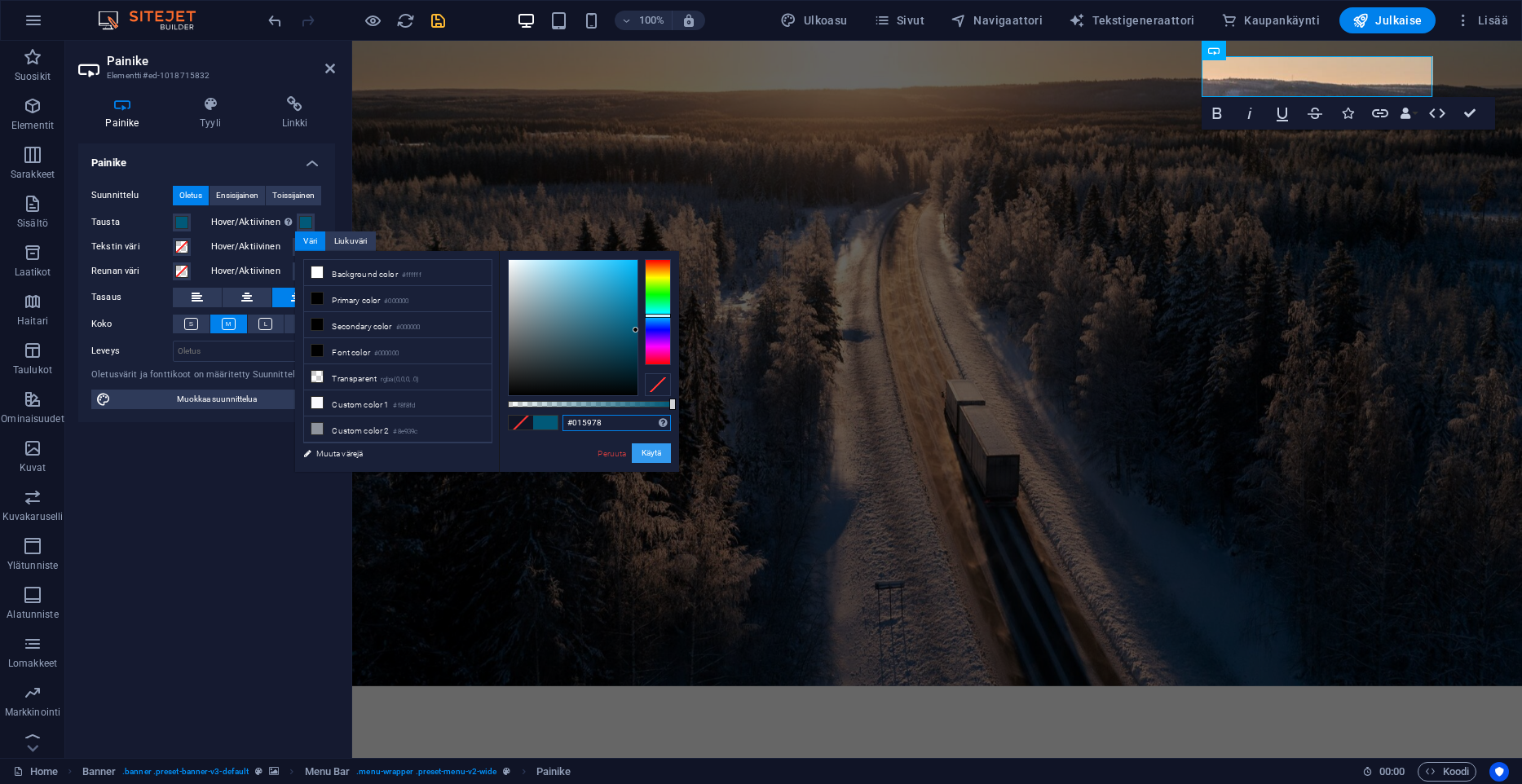
type input "#015978"
click at [656, 455] on button "Käytä" at bounding box center [651, 453] width 39 height 19
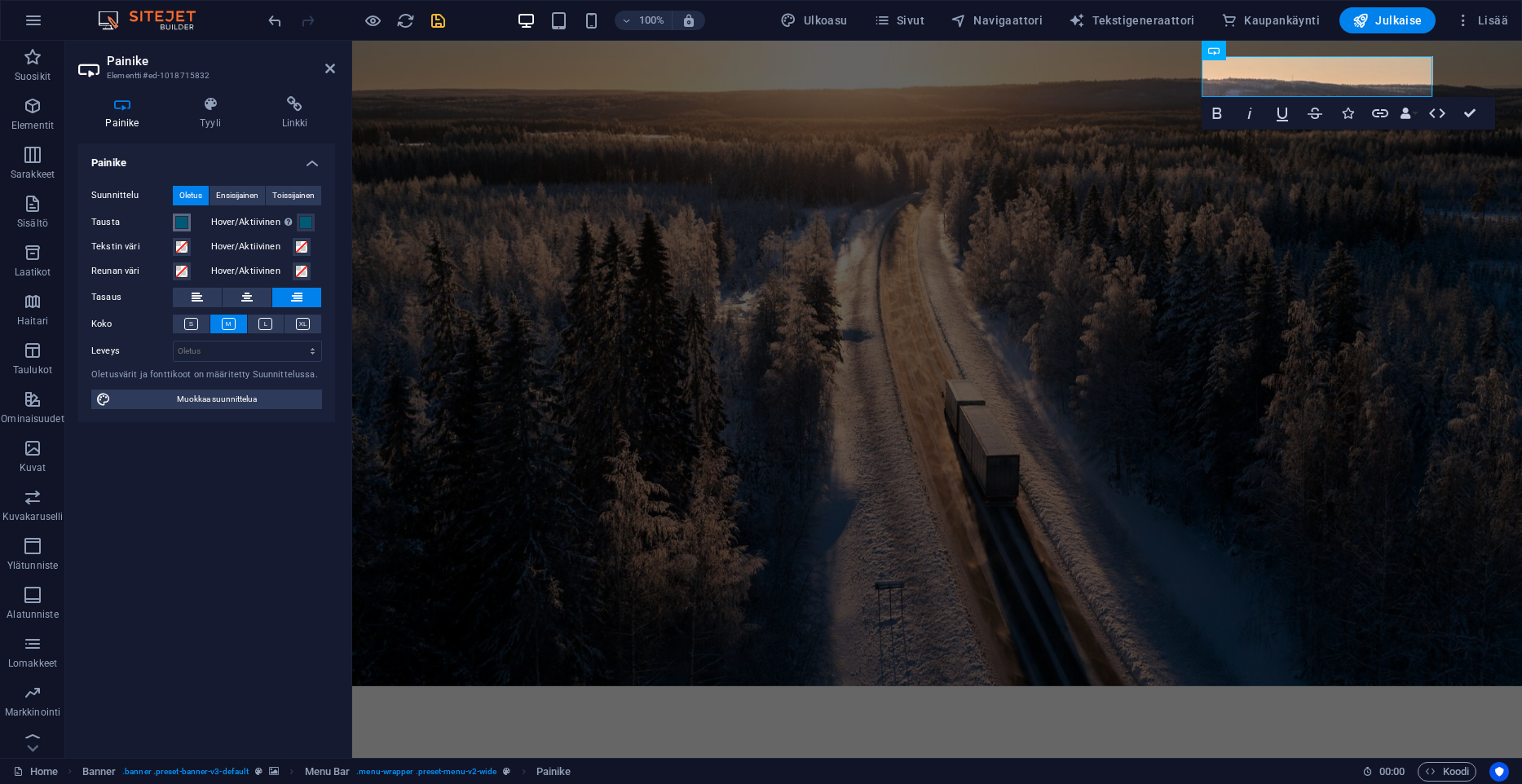
click at [180, 222] on span at bounding box center [181, 222] width 13 height 13
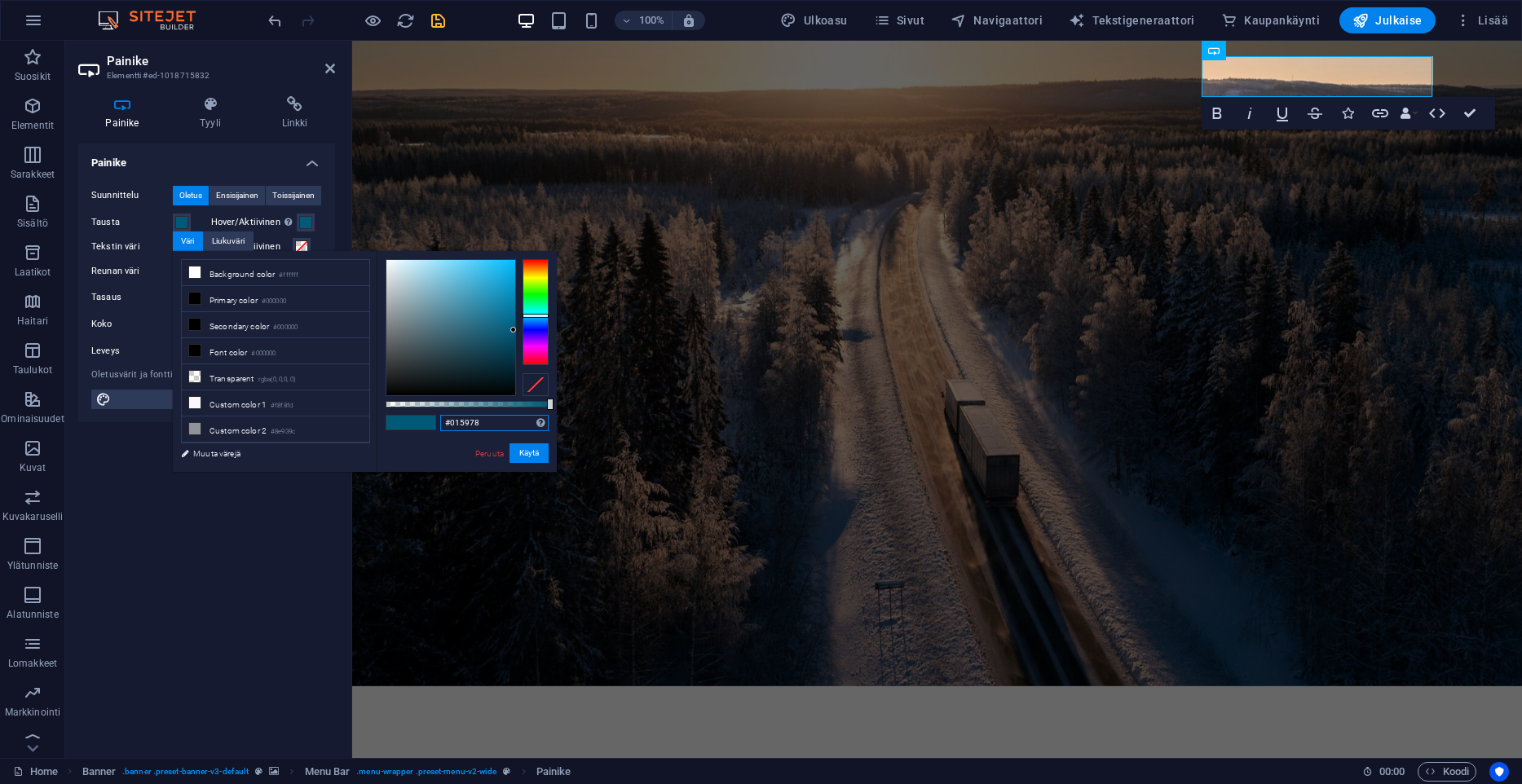
drag, startPoint x: 499, startPoint y: 421, endPoint x: 249, endPoint y: 421, distance: 250.0
click at [440, 421] on input "#015978" at bounding box center [494, 423] width 109 height 16
paste input "76a0"
type input "#0176a0"
click at [539, 445] on button "Käytä" at bounding box center [529, 453] width 39 height 19
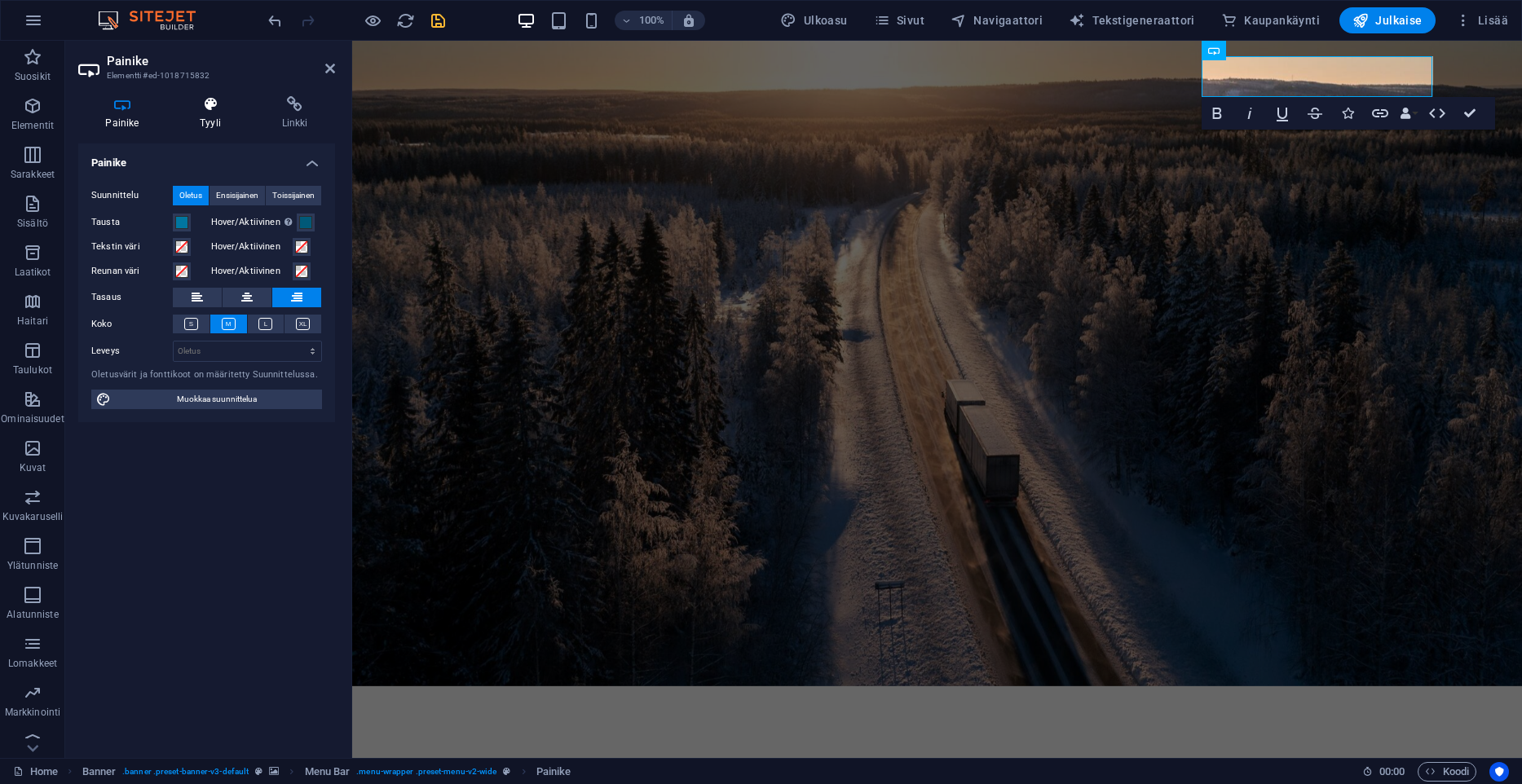
click at [215, 102] on icon at bounding box center [211, 104] width 76 height 16
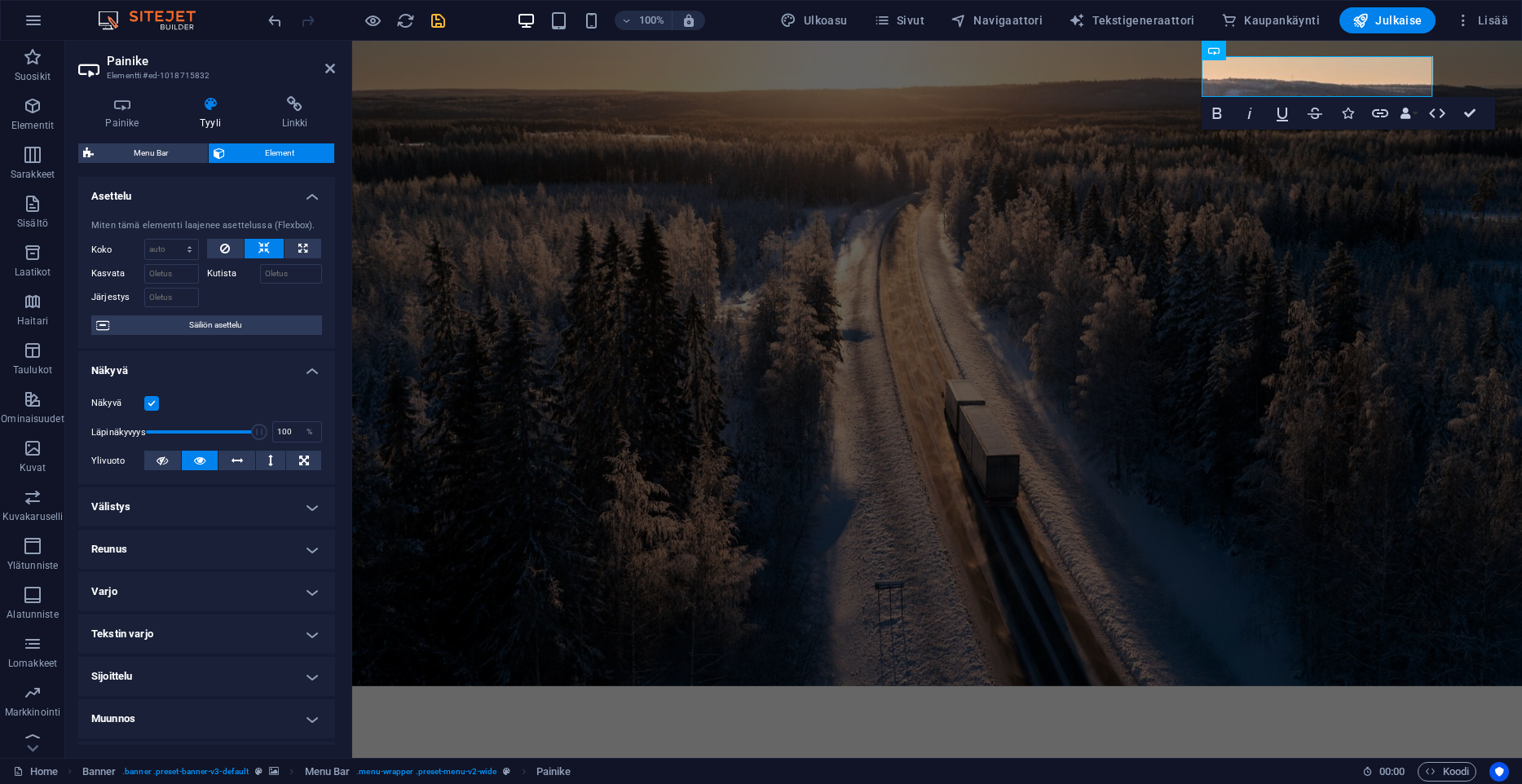
click at [156, 546] on h4 "Reunus" at bounding box center [207, 549] width 257 height 39
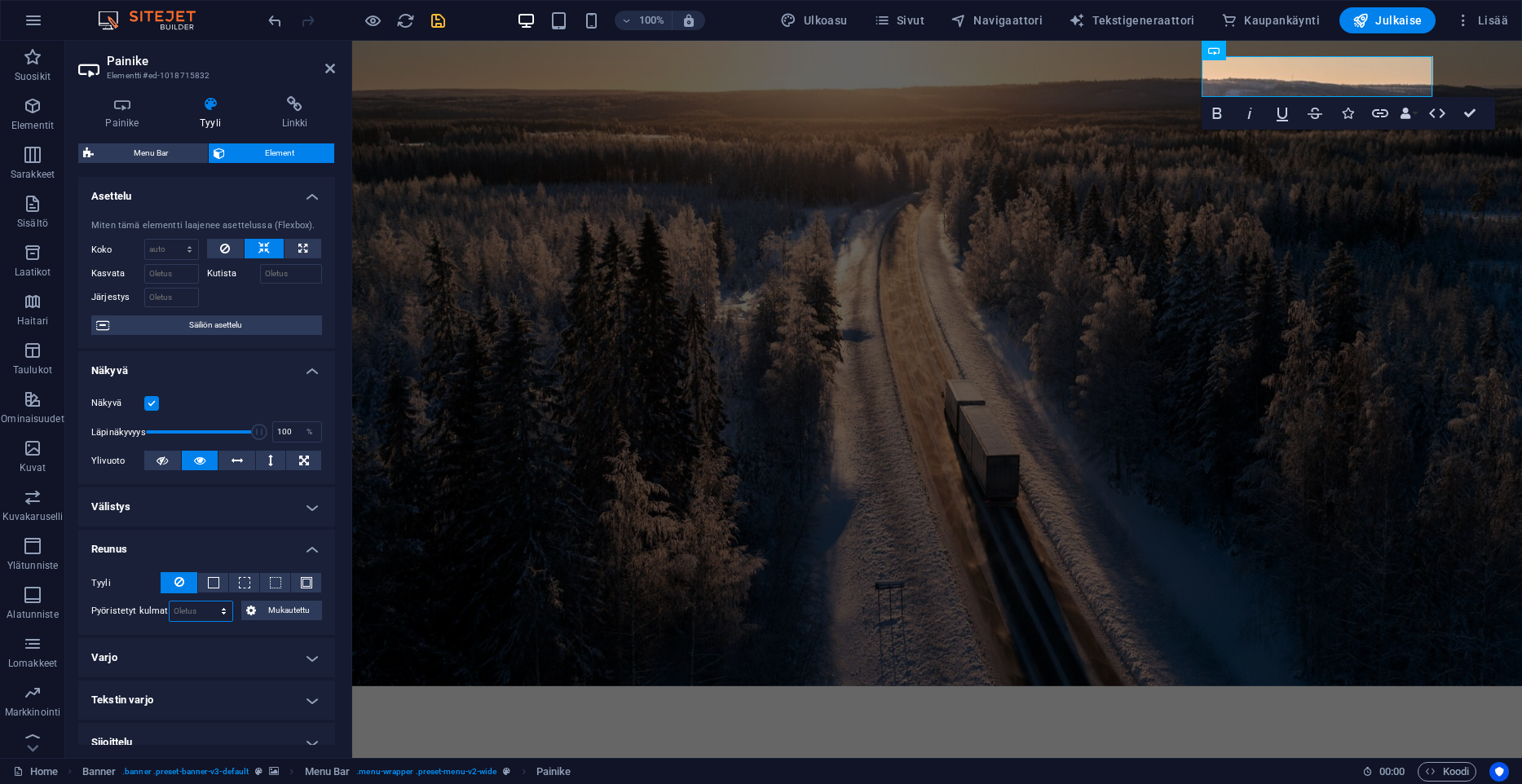
click at [170, 601] on select "Oletus px rem % vh vw Mukautettu" at bounding box center [201, 611] width 63 height 19
select select "px"
click option "px" at bounding box center [0, 0] width 0 height 0
type input "20"
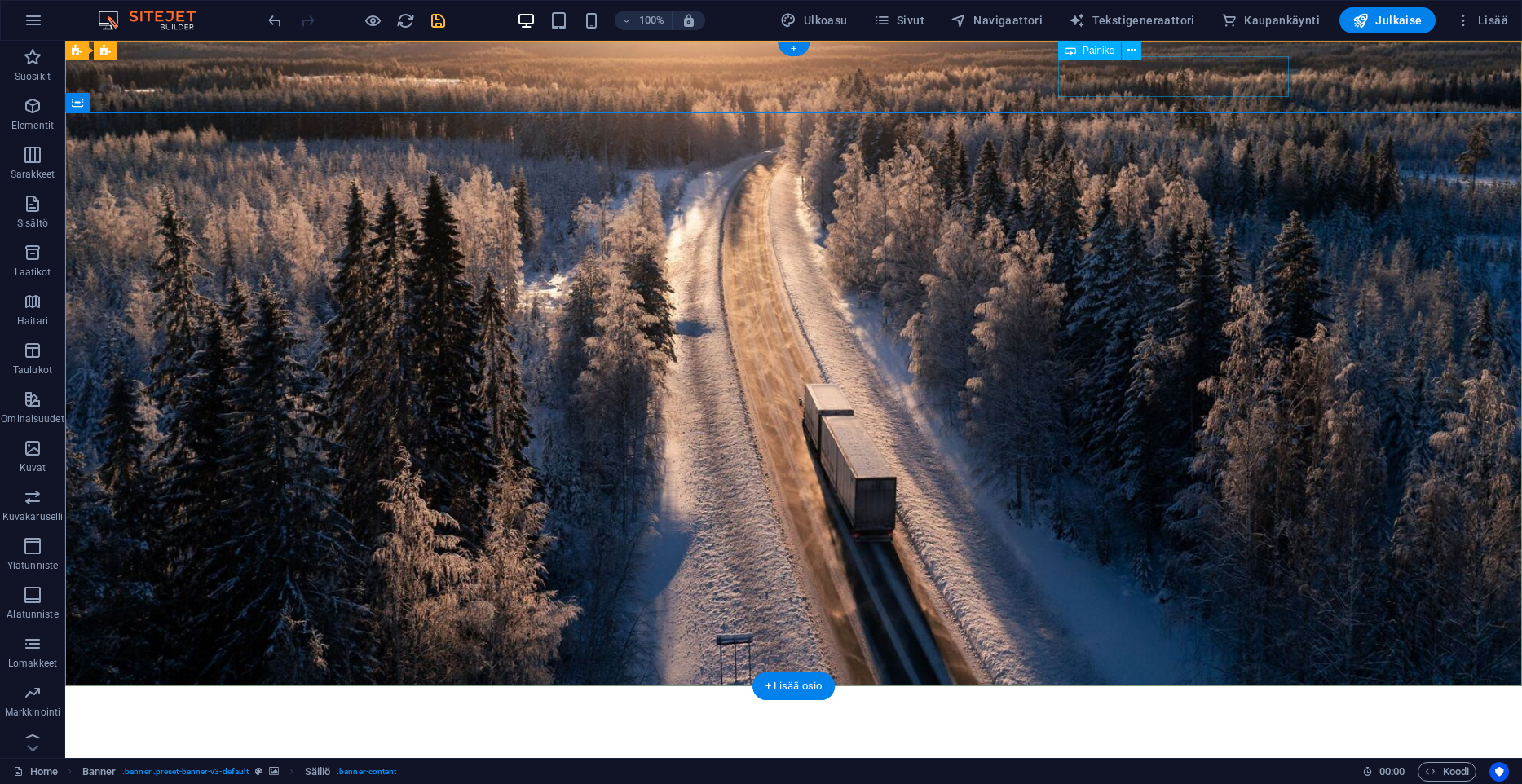
select select "px"
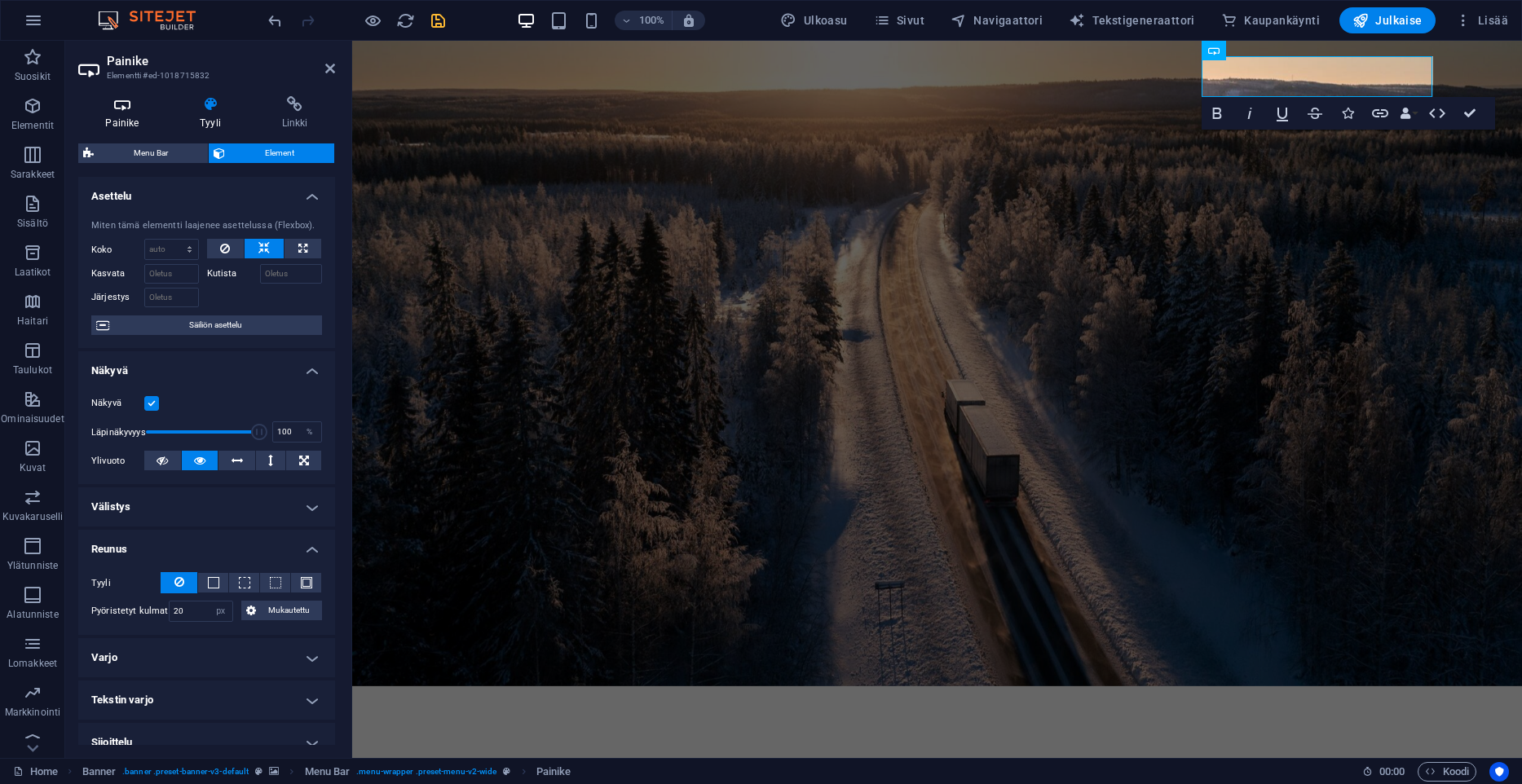
click at [120, 112] on icon at bounding box center [123, 104] width 88 height 16
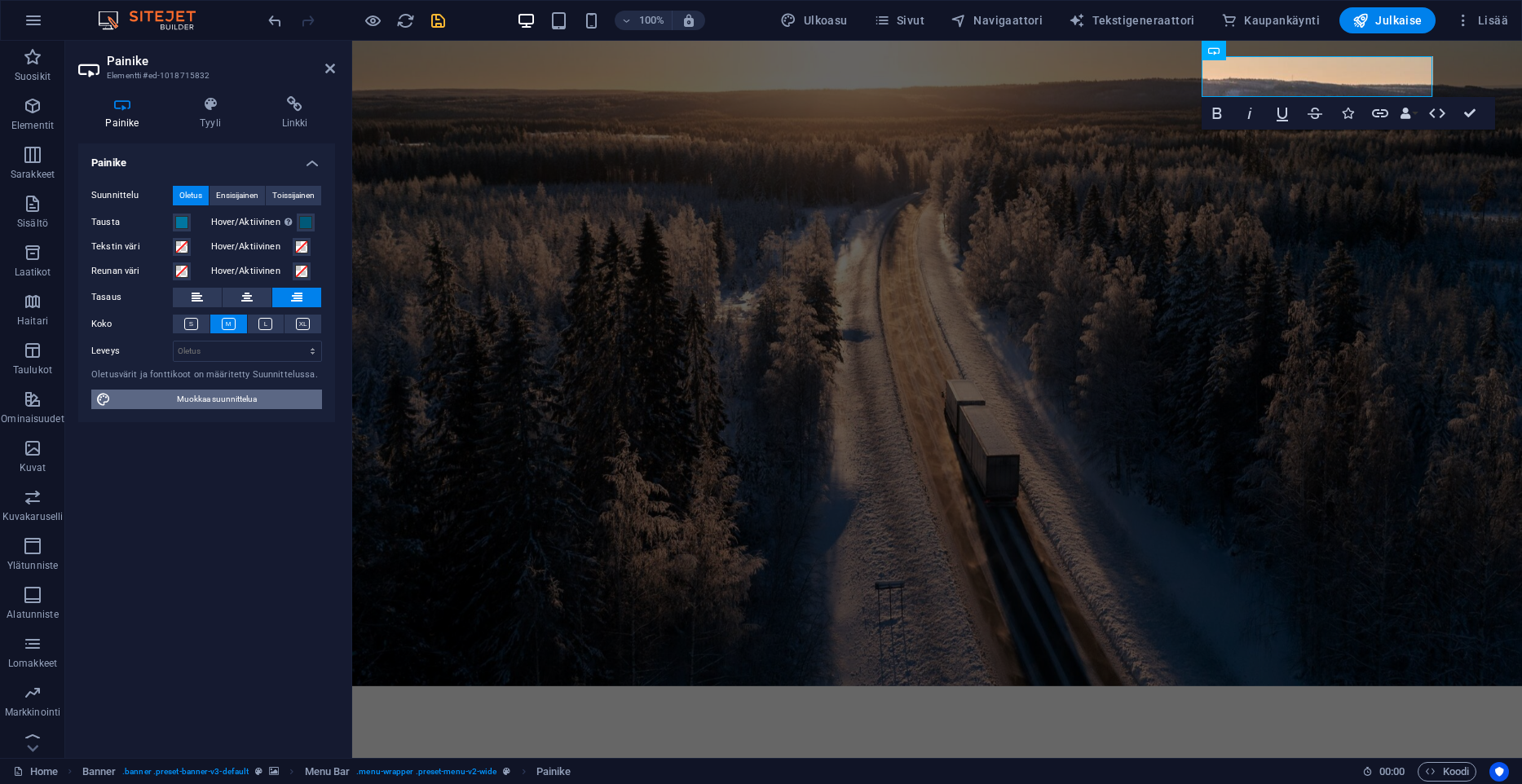
click at [204, 403] on span "Muokkaa suunnittelua" at bounding box center [216, 399] width 201 height 19
select select "px"
select select "500"
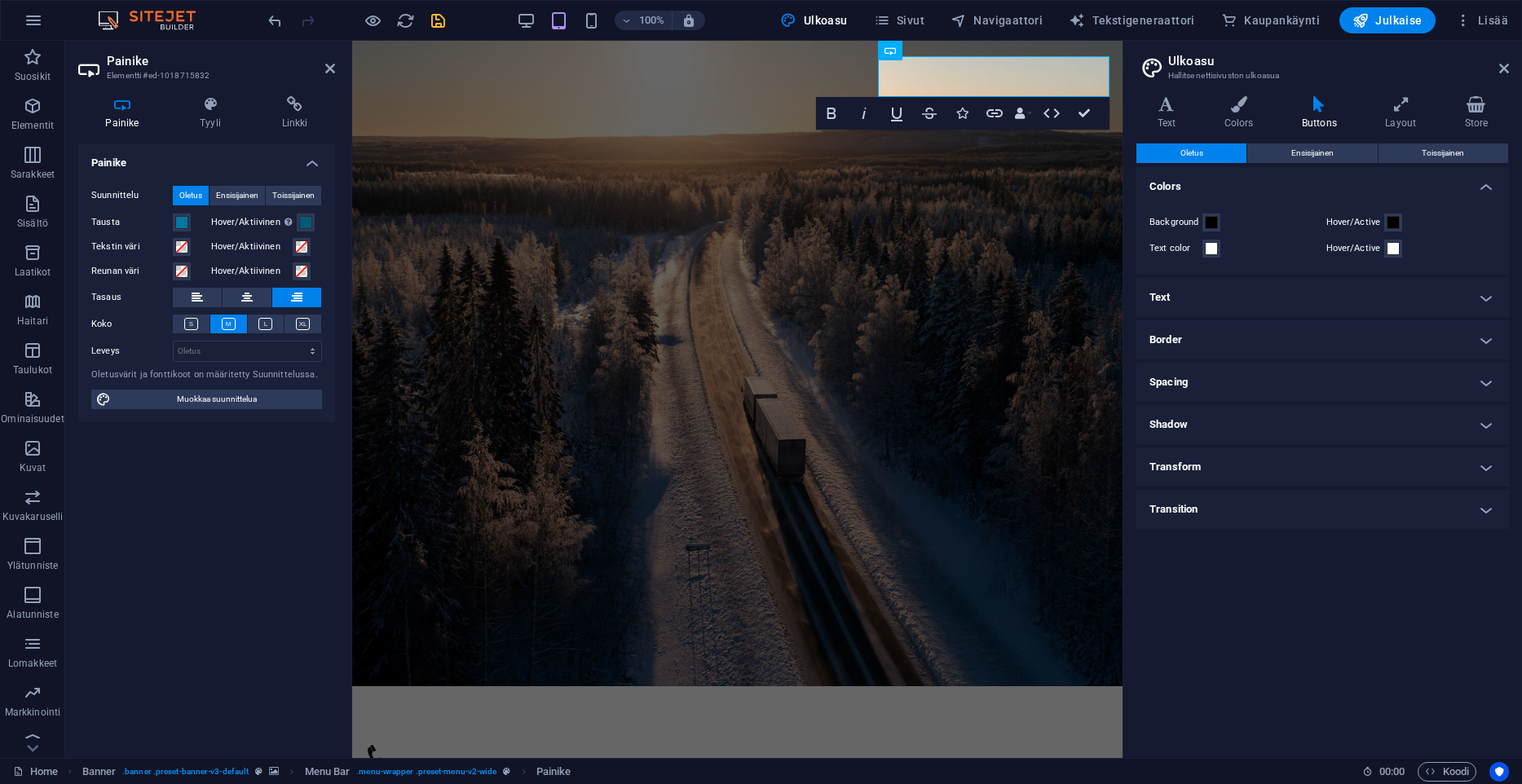
click at [1253, 305] on h4 "Text" at bounding box center [1323, 298] width 373 height 39
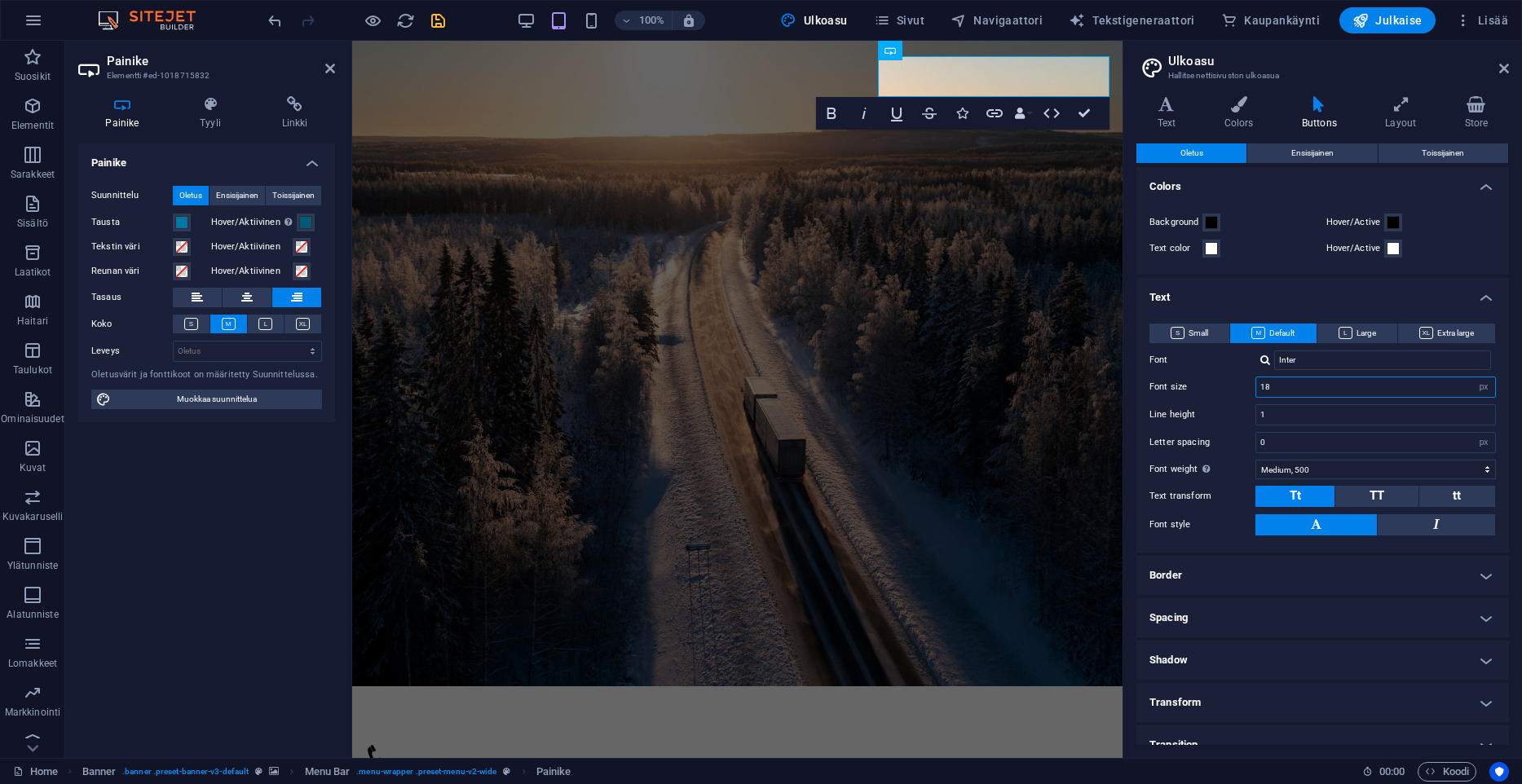
click at [1286, 395] on input "18" at bounding box center [1375, 387] width 239 height 19
click at [324, 71] on header "Painike Elementti #ed-1018715832" at bounding box center [207, 62] width 257 height 42
click at [326, 70] on icon at bounding box center [329, 68] width 10 height 13
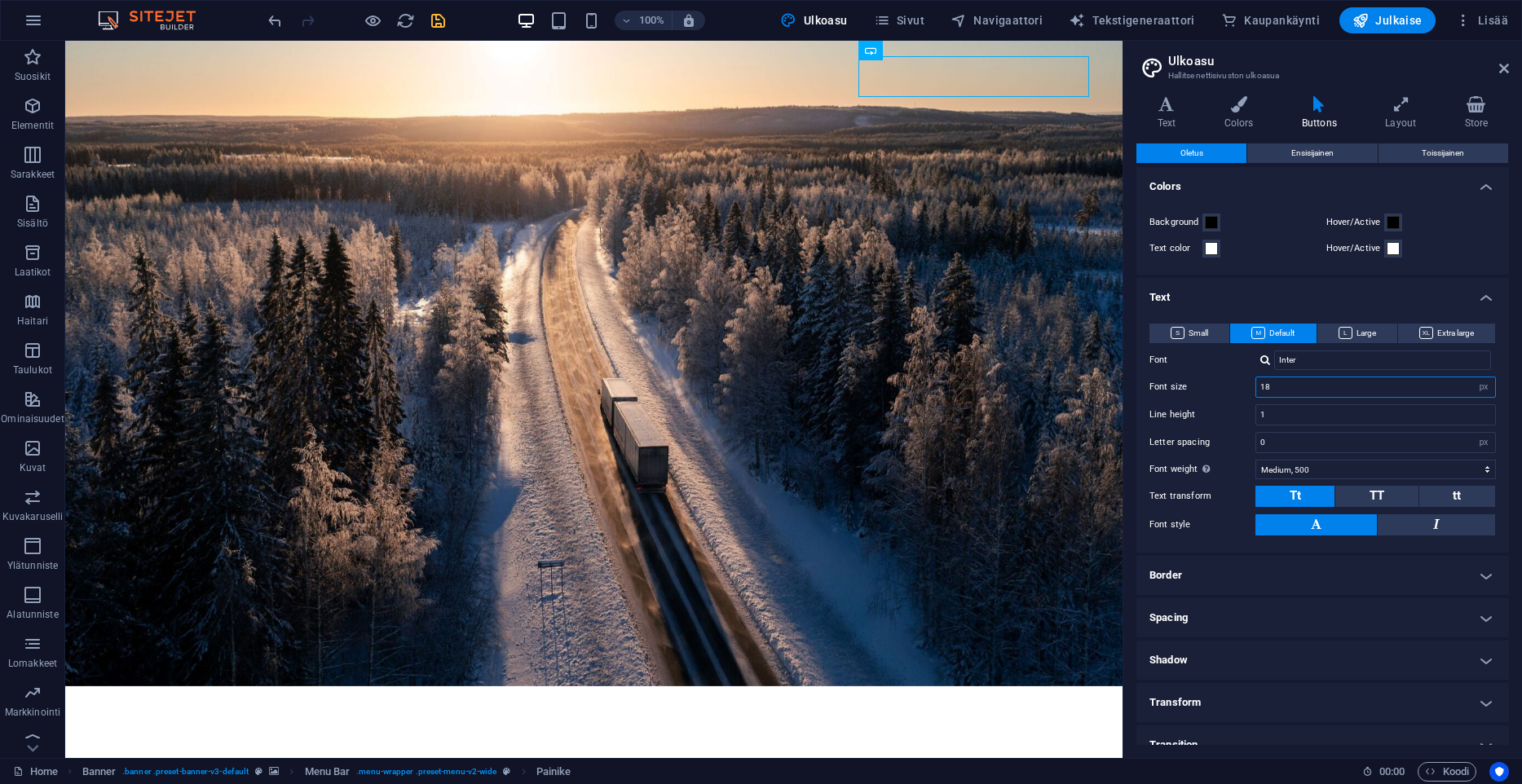
click at [1306, 385] on input "18" at bounding box center [1375, 387] width 239 height 19
type input "13"
click at [1291, 449] on input "0" at bounding box center [1375, 442] width 239 height 19
click at [1473, 433] on select "rem px" at bounding box center [1484, 442] width 23 height 19
select select "rem"
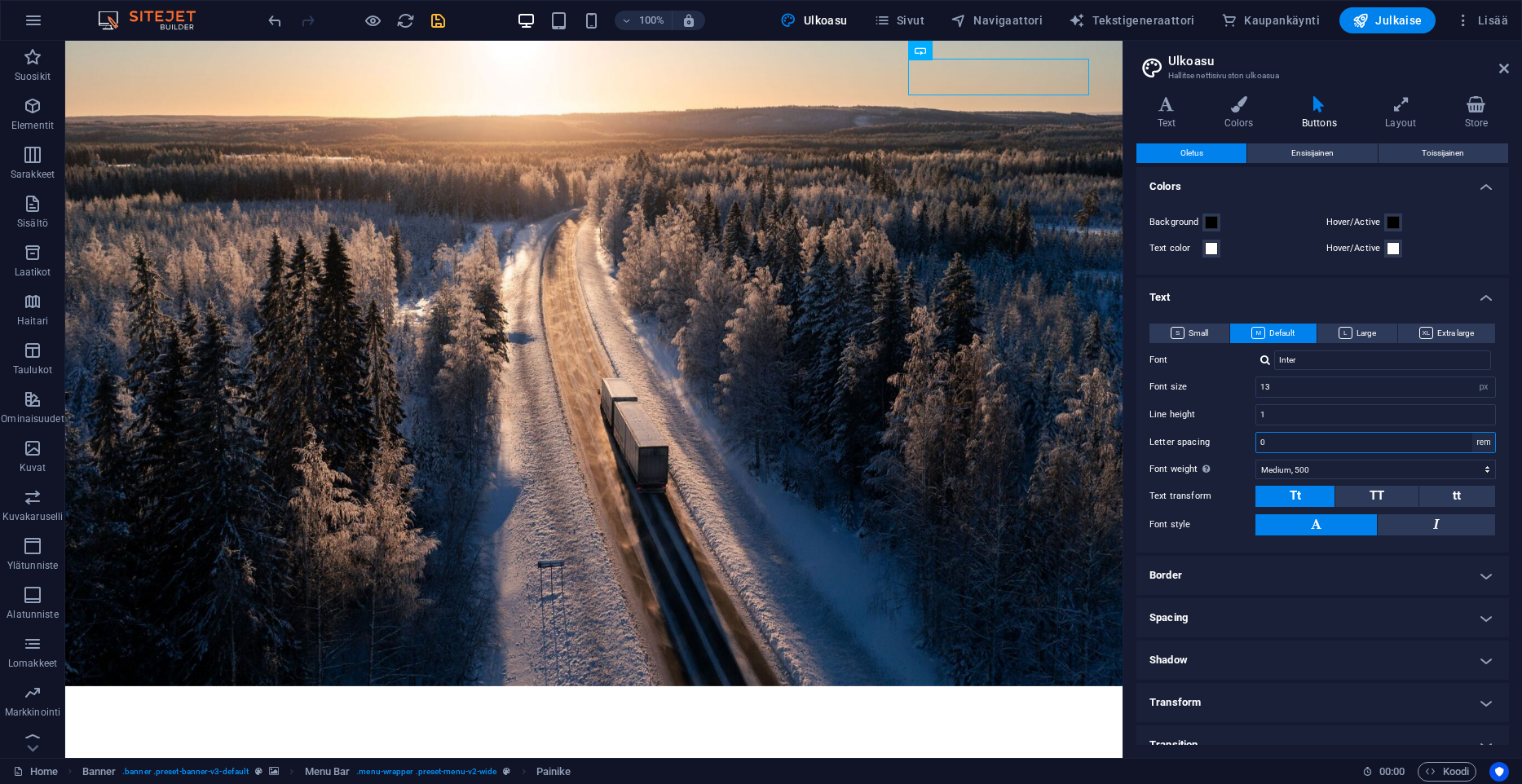
click option "rem" at bounding box center [0, 0] width 0 height 0
click at [1302, 450] on input "0" at bounding box center [1375, 442] width 239 height 19
click at [1301, 445] on input "0" at bounding box center [1375, 442] width 239 height 19
type input "0.1"
click at [1284, 410] on input "1" at bounding box center [1375, 415] width 239 height 19
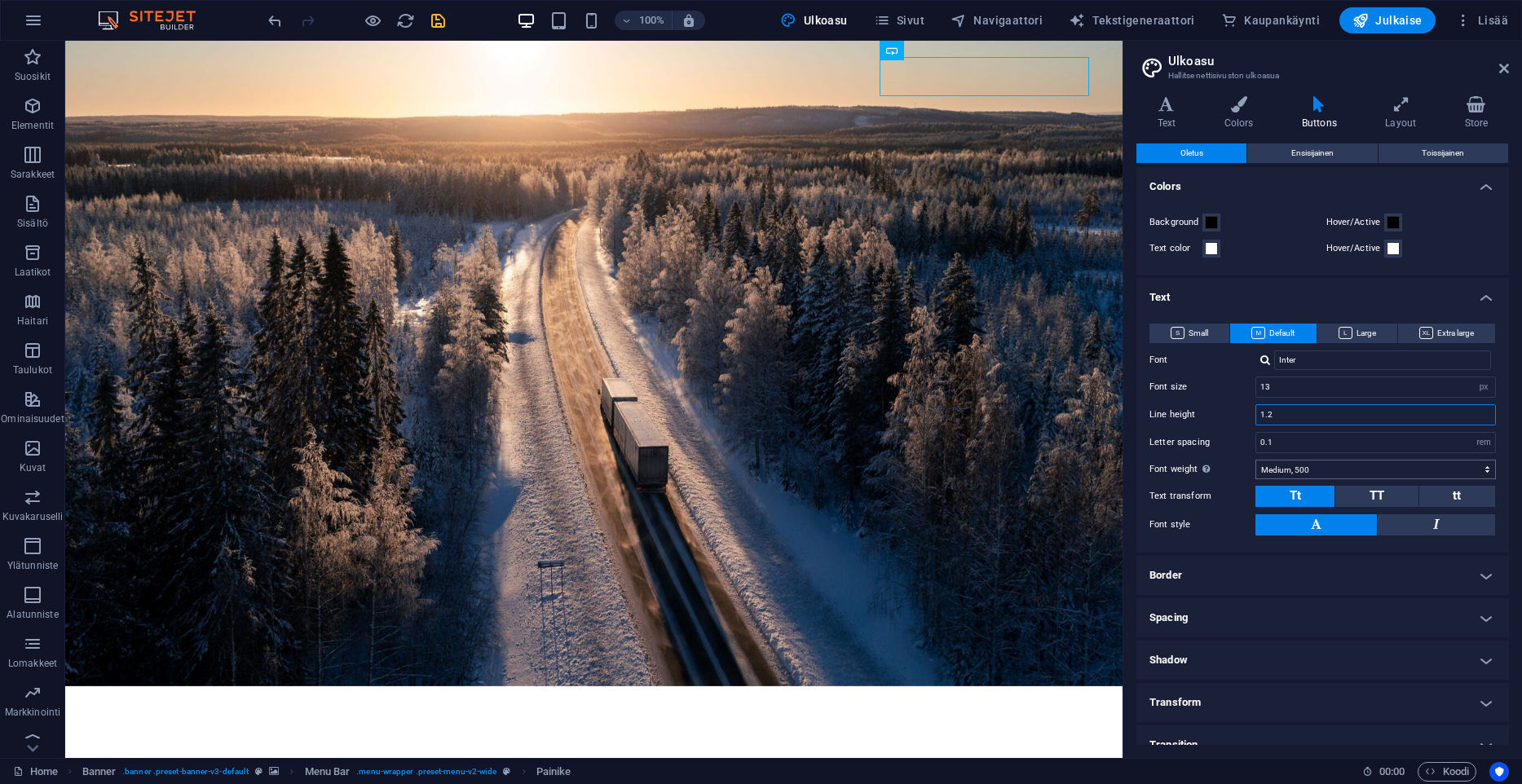
type input "1.2"
click at [1255, 460] on select "Thin, 100 Extra-light, 200 Light, 300 Regular, 400 Medium, 500 Semi-bold, 600 B…" at bounding box center [1375, 470] width 240 height 19
select select "700"
click option "Bold, 700" at bounding box center [0, 0] width 0 height 0
click at [436, 23] on icon "save" at bounding box center [437, 20] width 19 height 19
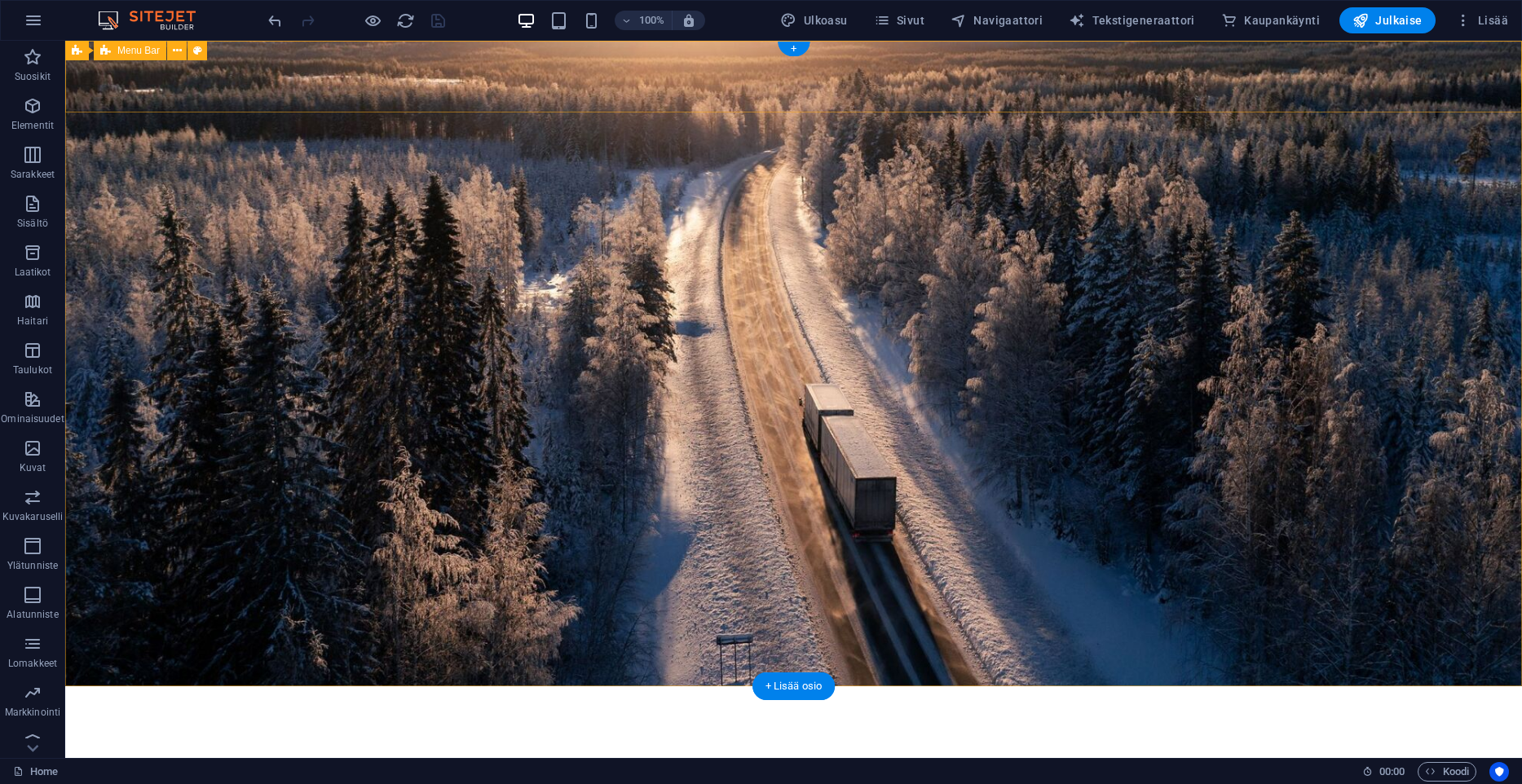
click at [172, 686] on div "Kuljetusliike A. Lahtinen Oy Menu Kuljetukset Yrityksemme tarina Yhteystiedot T…" at bounding box center [793, 760] width 1457 height 149
select select "rem"
select select "hover_border_bottom"
select select "px"
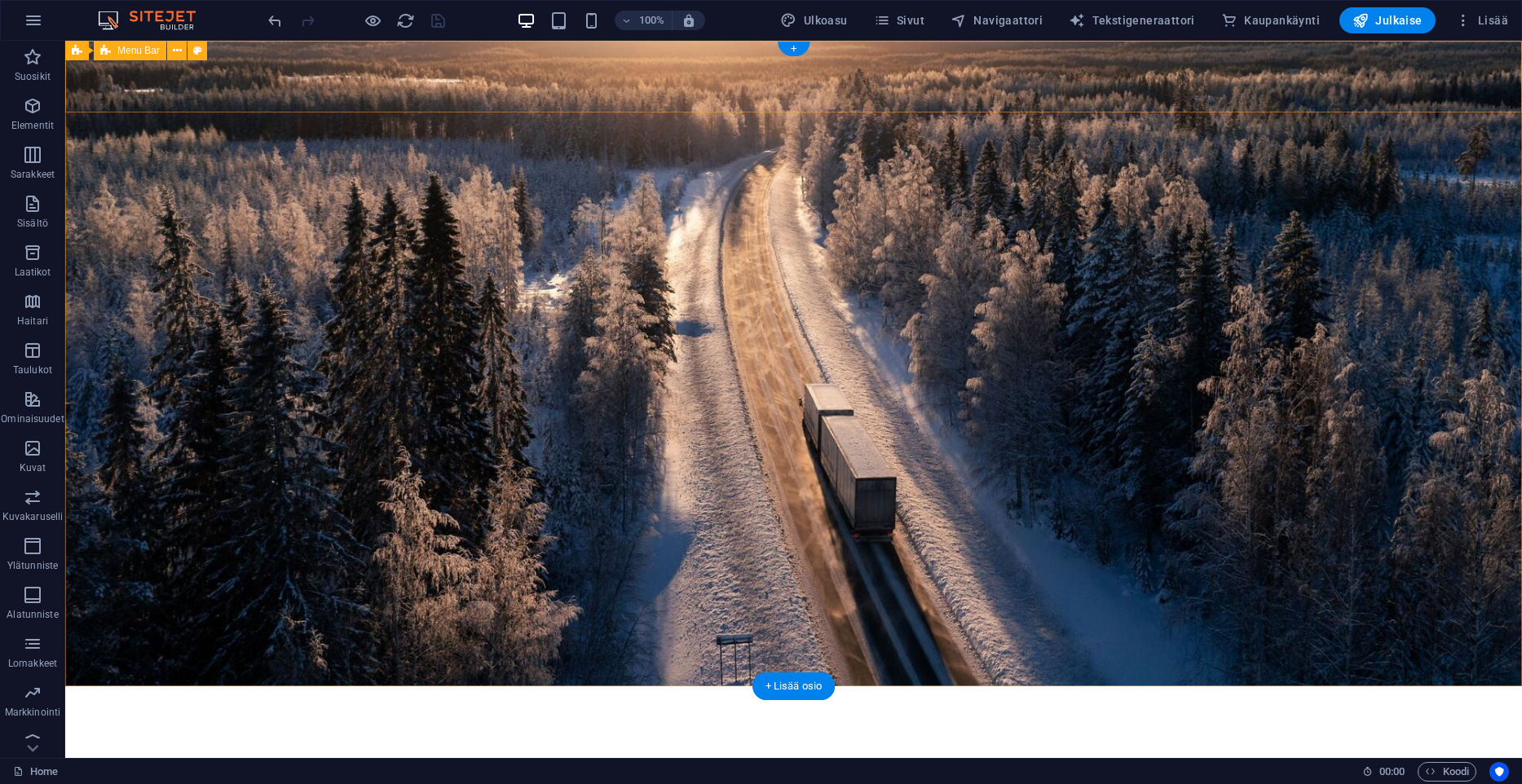
select select "px"
select select "rem"
select select "px"
select select "link-special-font"
select select "px"
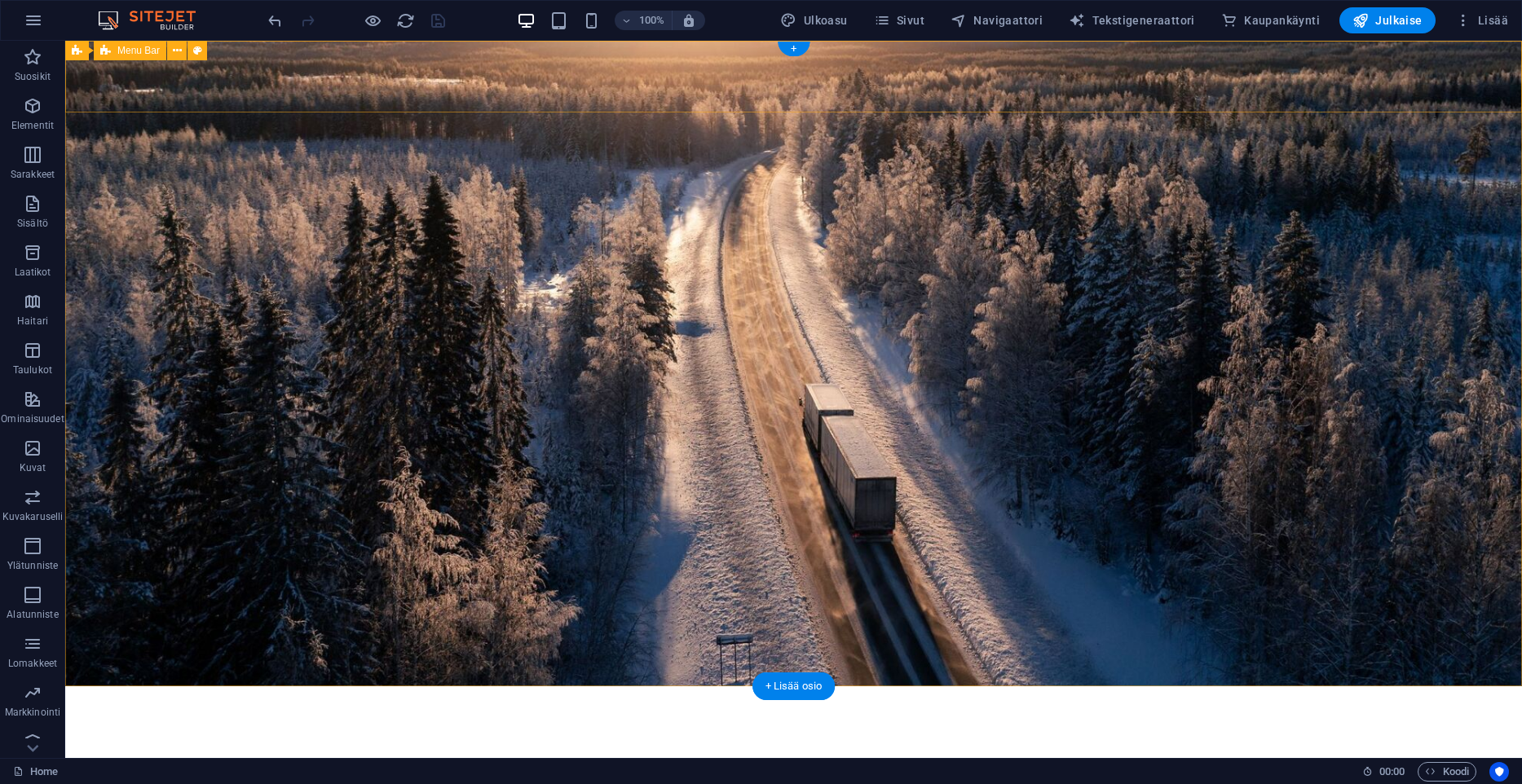
select select "600"
select select "px"
select select "preset-menu-v2-wide"
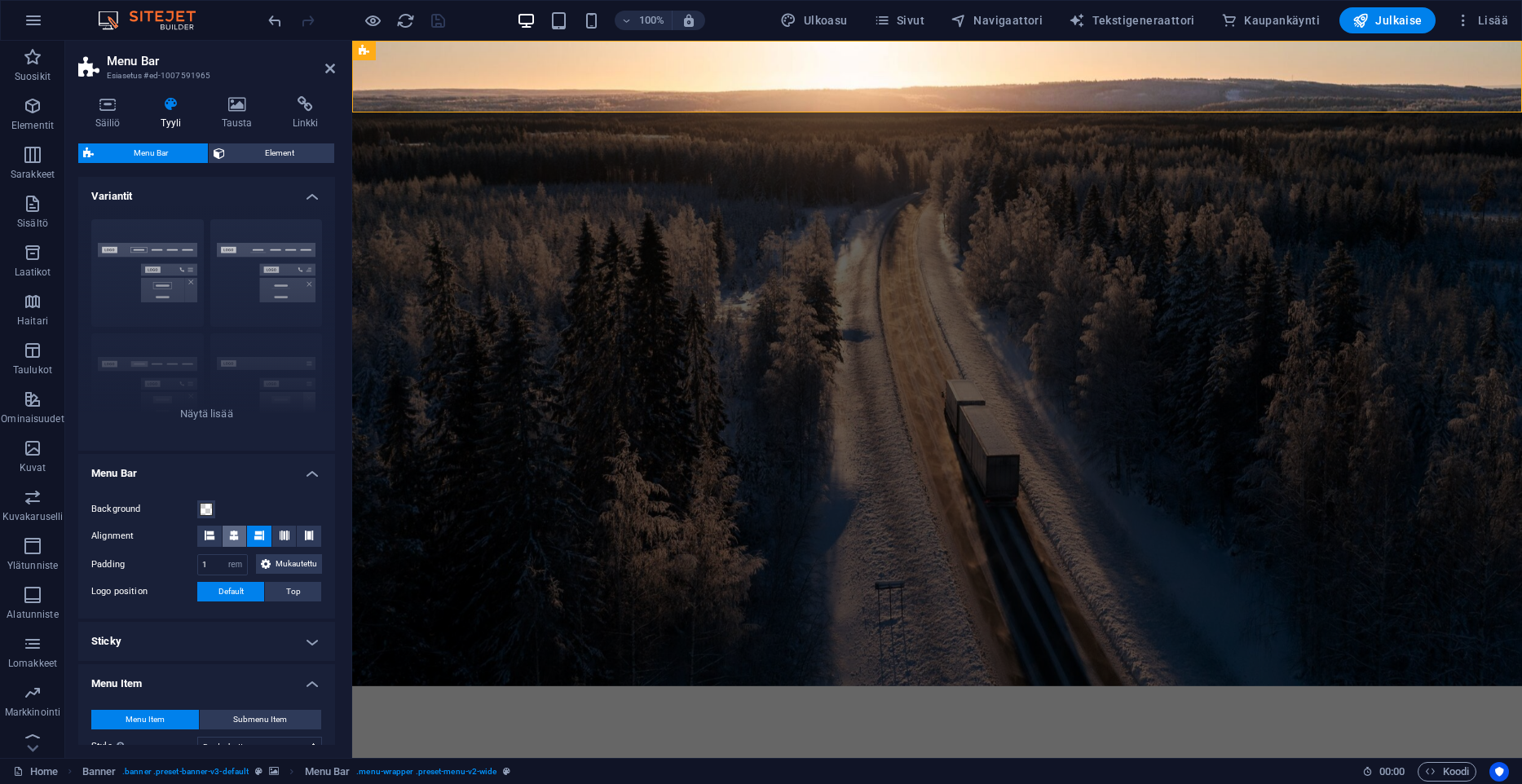
click at [236, 536] on icon at bounding box center [233, 535] width 10 height 10
click at [216, 539] on button at bounding box center [209, 536] width 25 height 21
click at [308, 535] on icon at bounding box center [308, 535] width 10 height 10
click at [288, 535] on icon at bounding box center [284, 535] width 10 height 10
click at [264, 533] on button at bounding box center [260, 536] width 25 height 21
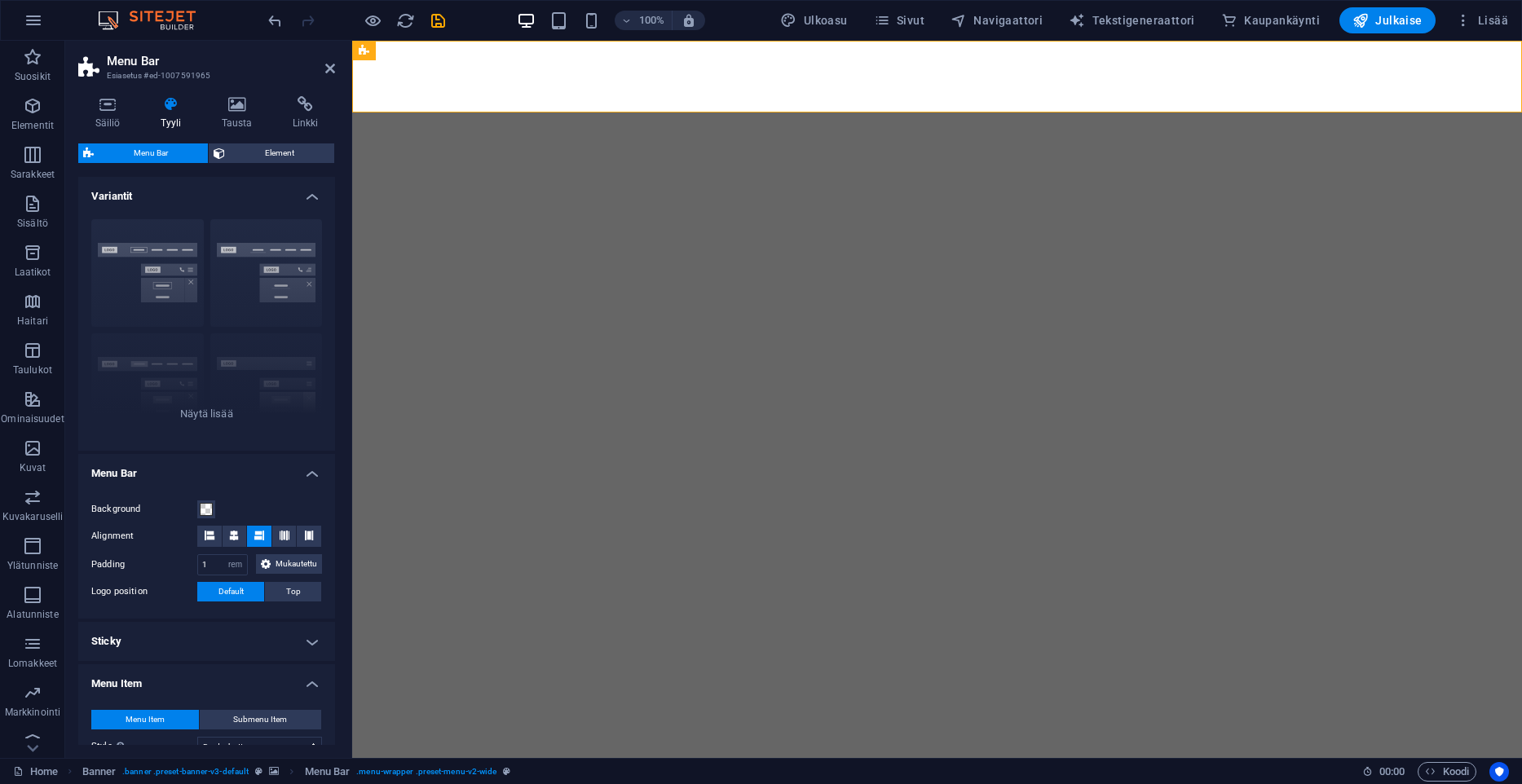
select select "rem"
select select "hover_border_bottom"
select select "px"
select select "rem"
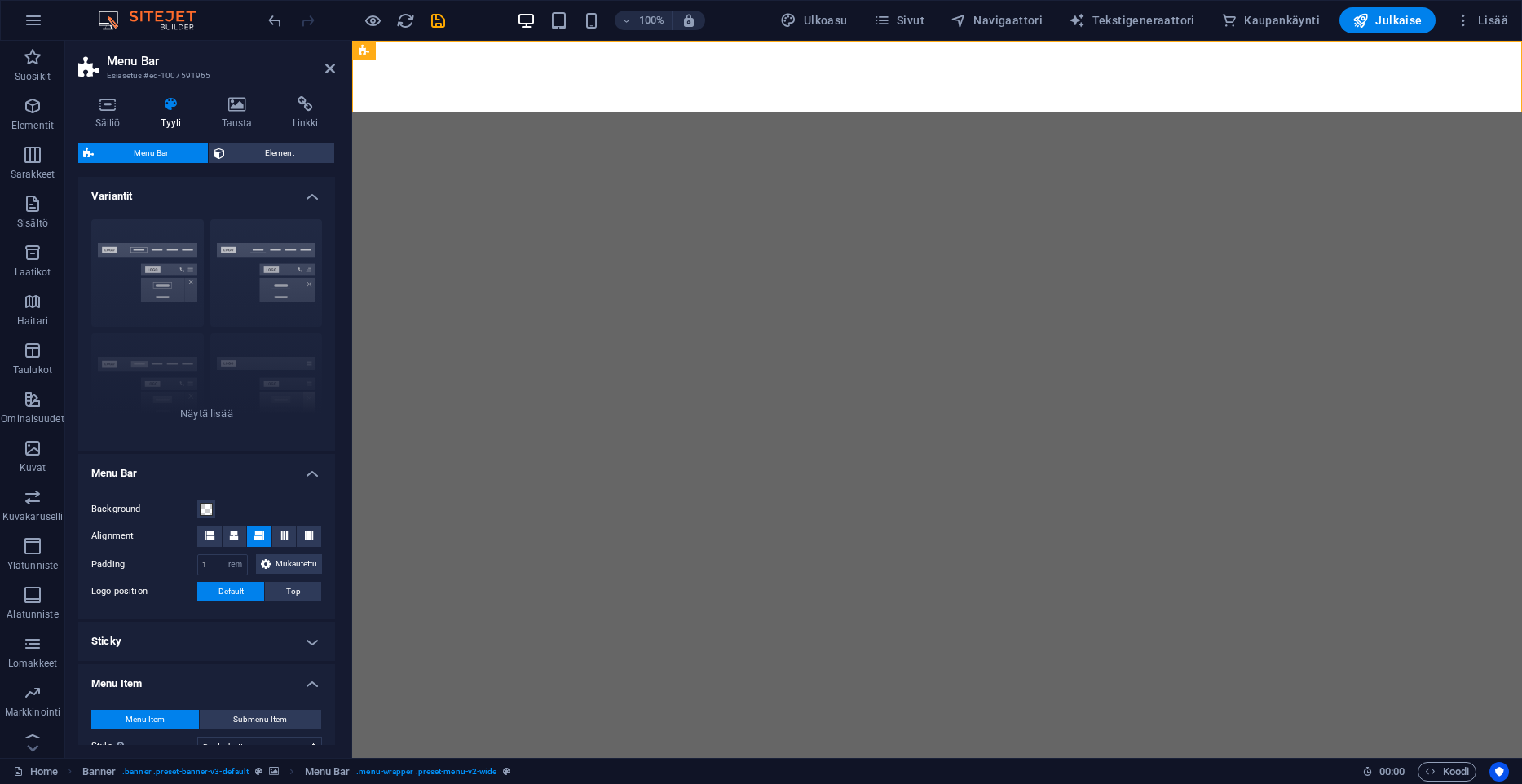
select select "px"
select select "link-special-font"
select select "px"
select select "600"
select select "px"
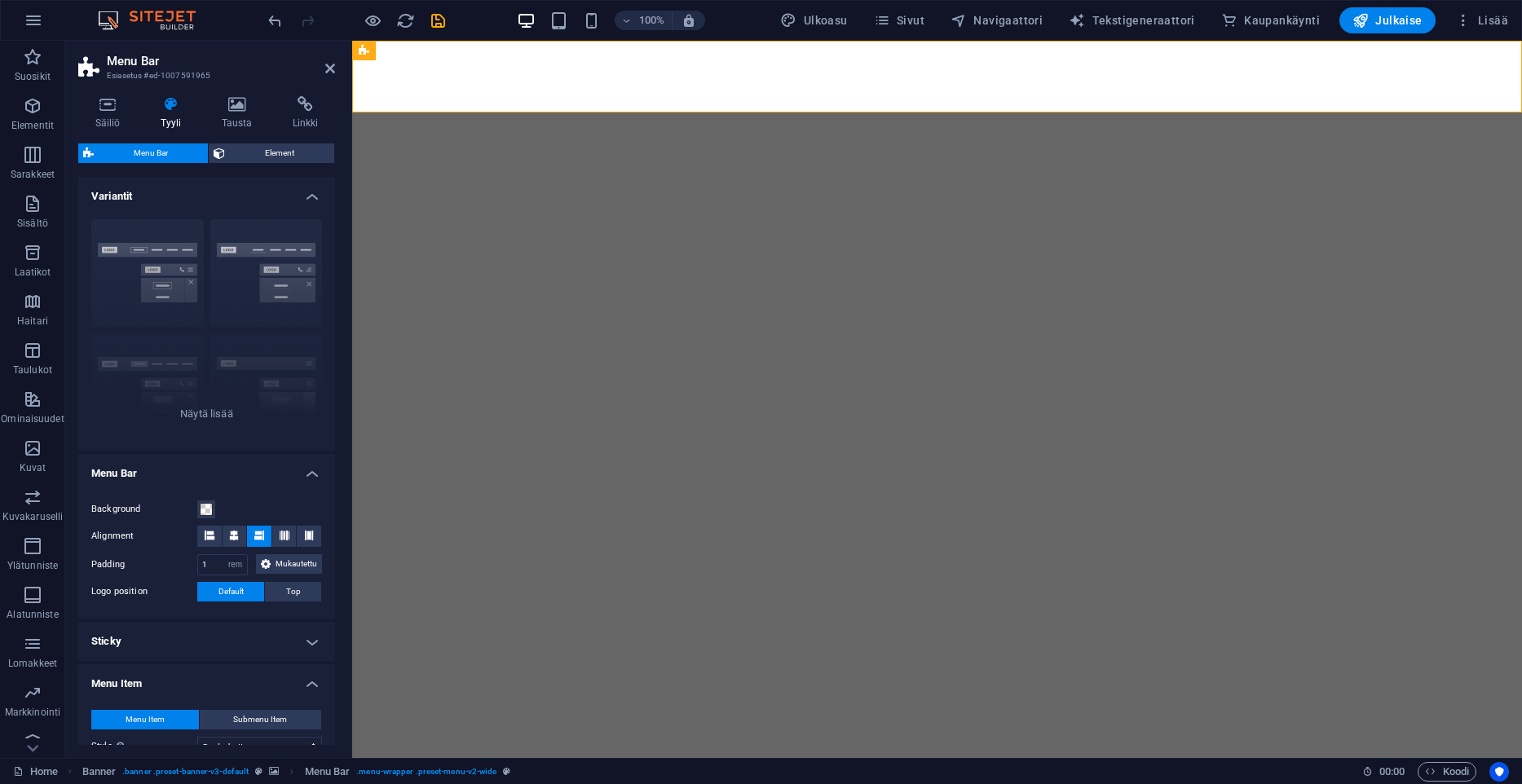
select select "preset-menu-v2-wide"
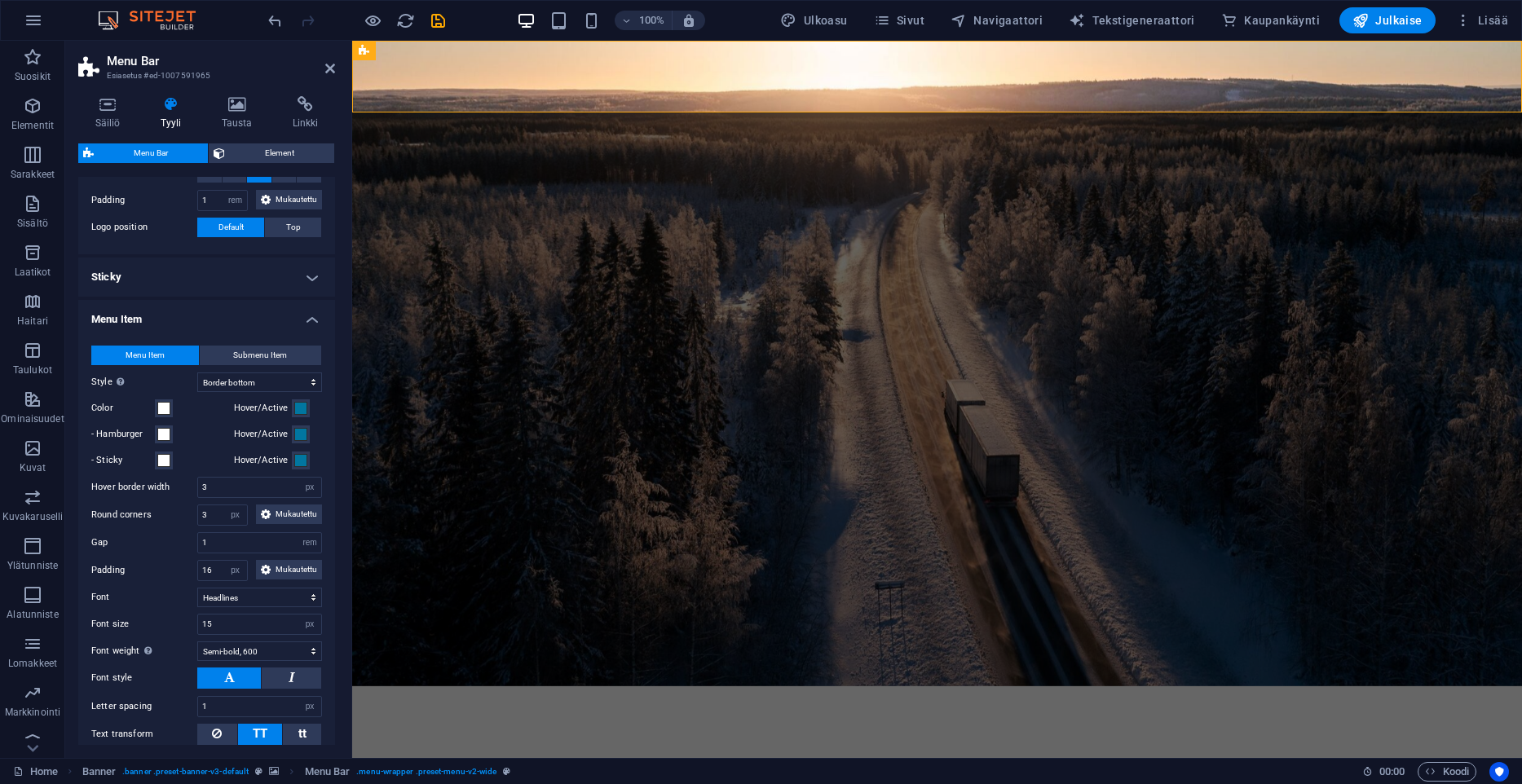
scroll to position [499, 0]
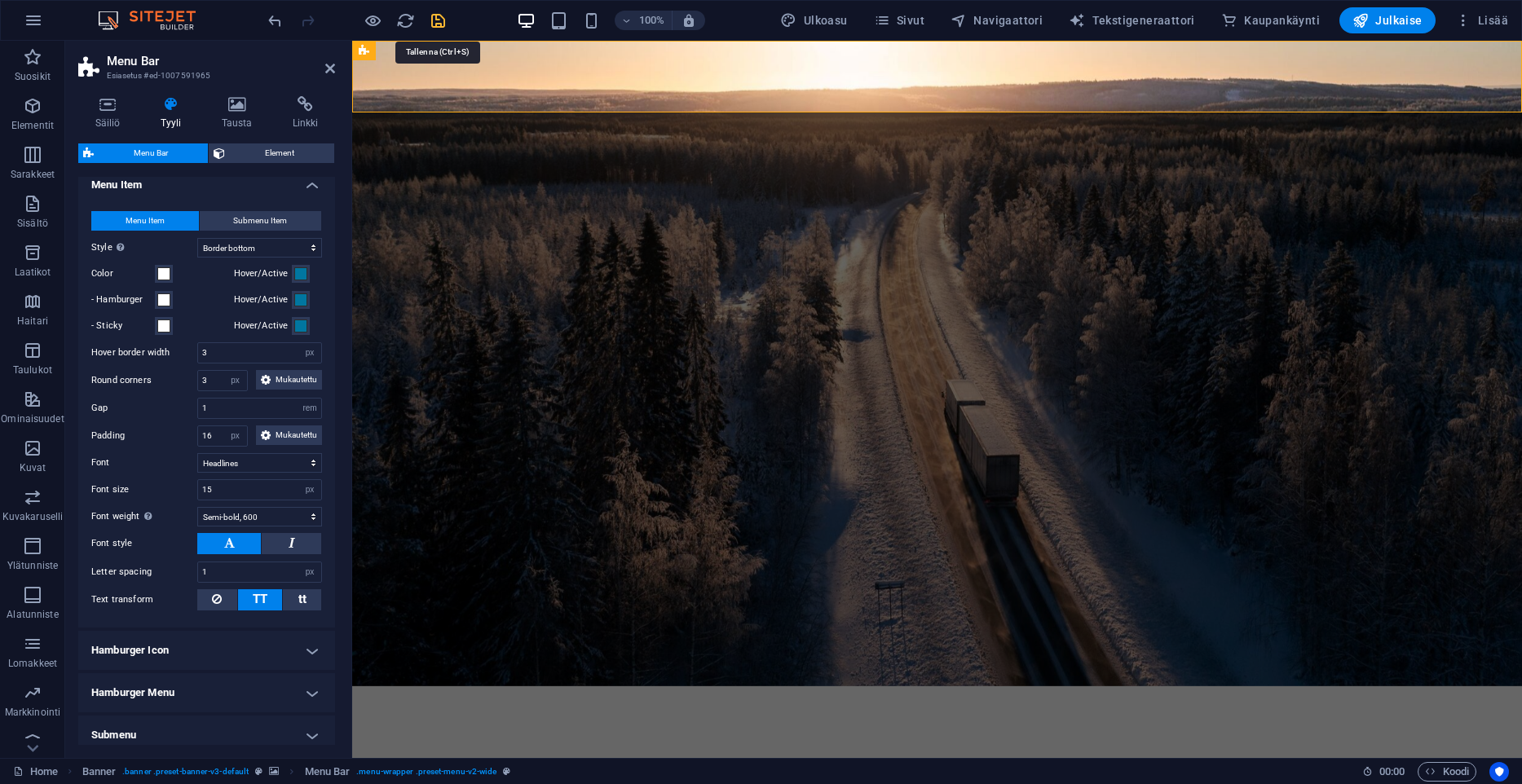
click at [437, 27] on icon "save" at bounding box center [437, 20] width 19 height 19
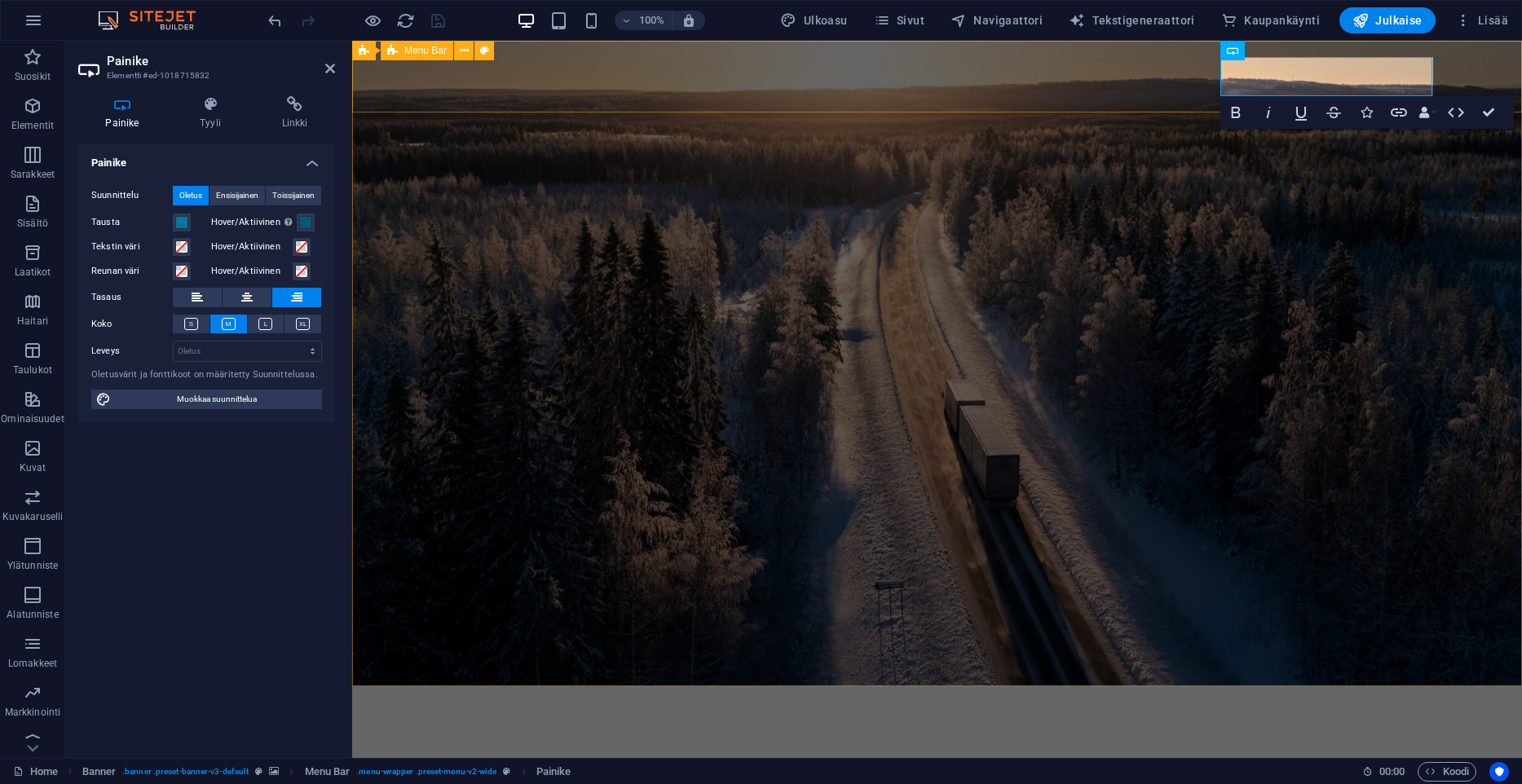
click at [415, 686] on div "Kuljetusliike A. Lahtinen Oy Menu Kuljetukset Yrityksemme tarina Yhteystiedot T…" at bounding box center [937, 760] width 1170 height 149
select select "rem"
select select "hover_border_bottom"
select select "px"
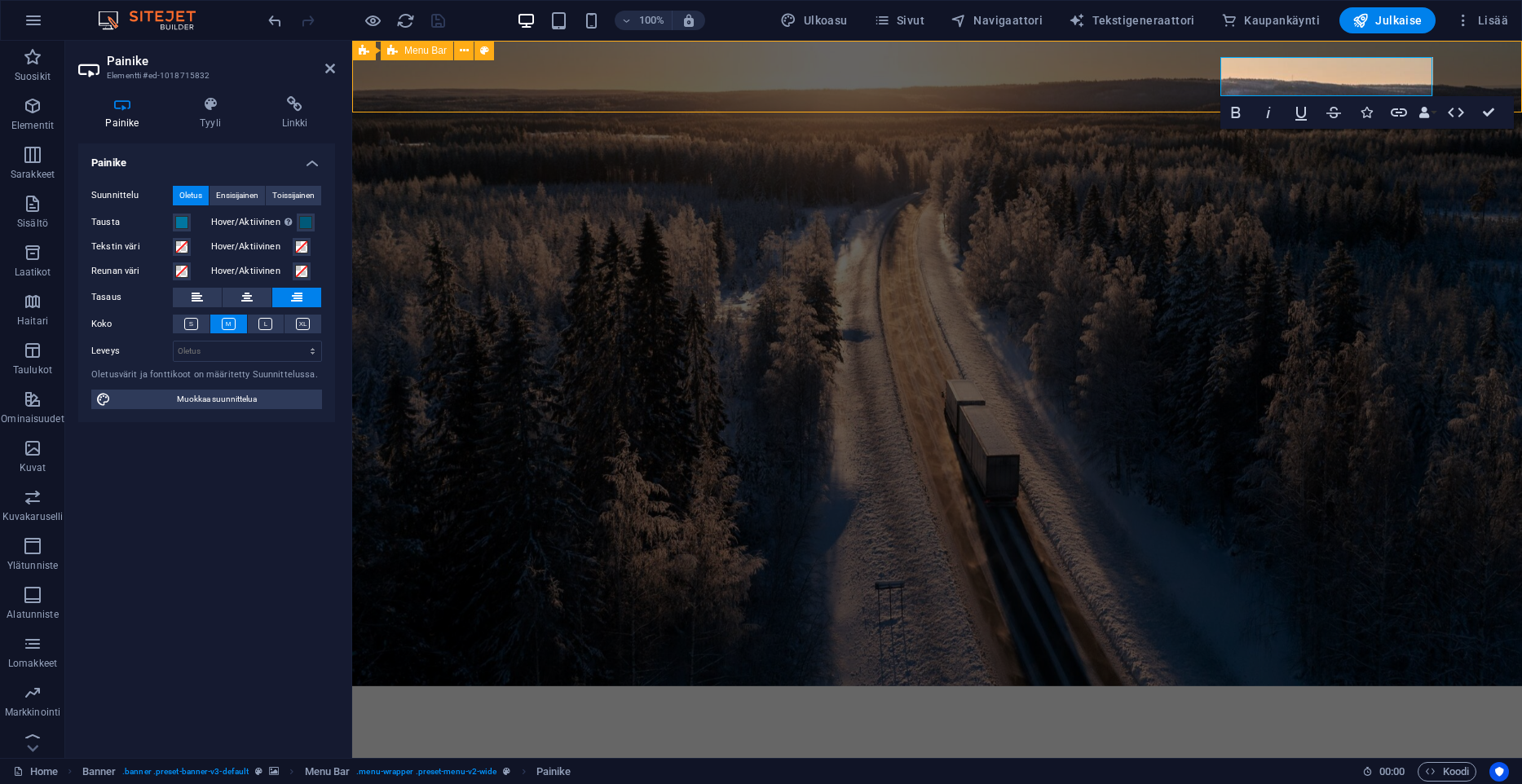
select select "px"
select select "rem"
select select "px"
select select "link-special-font"
select select "px"
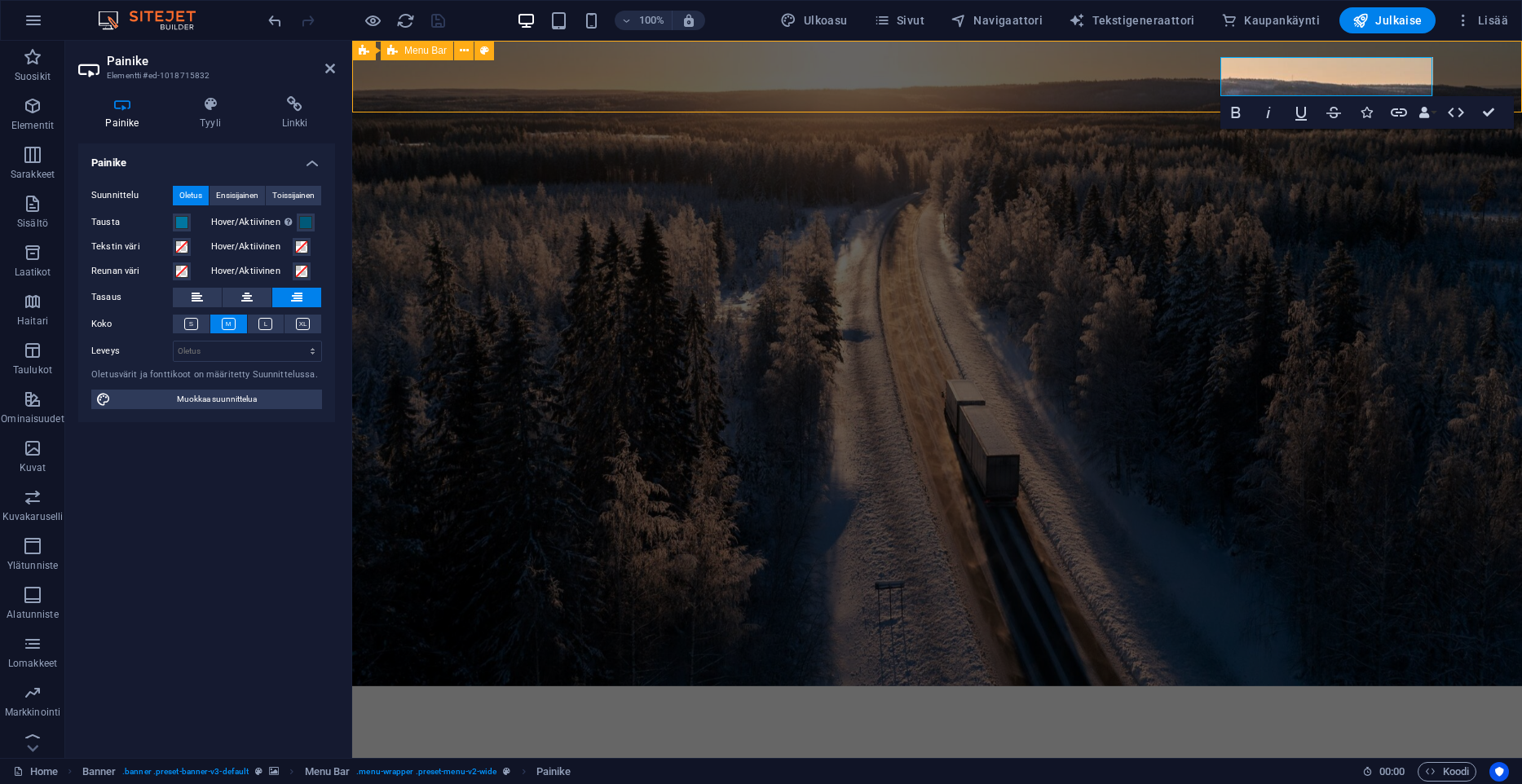
select select "600"
select select "px"
select select "preset-menu-v2-wide"
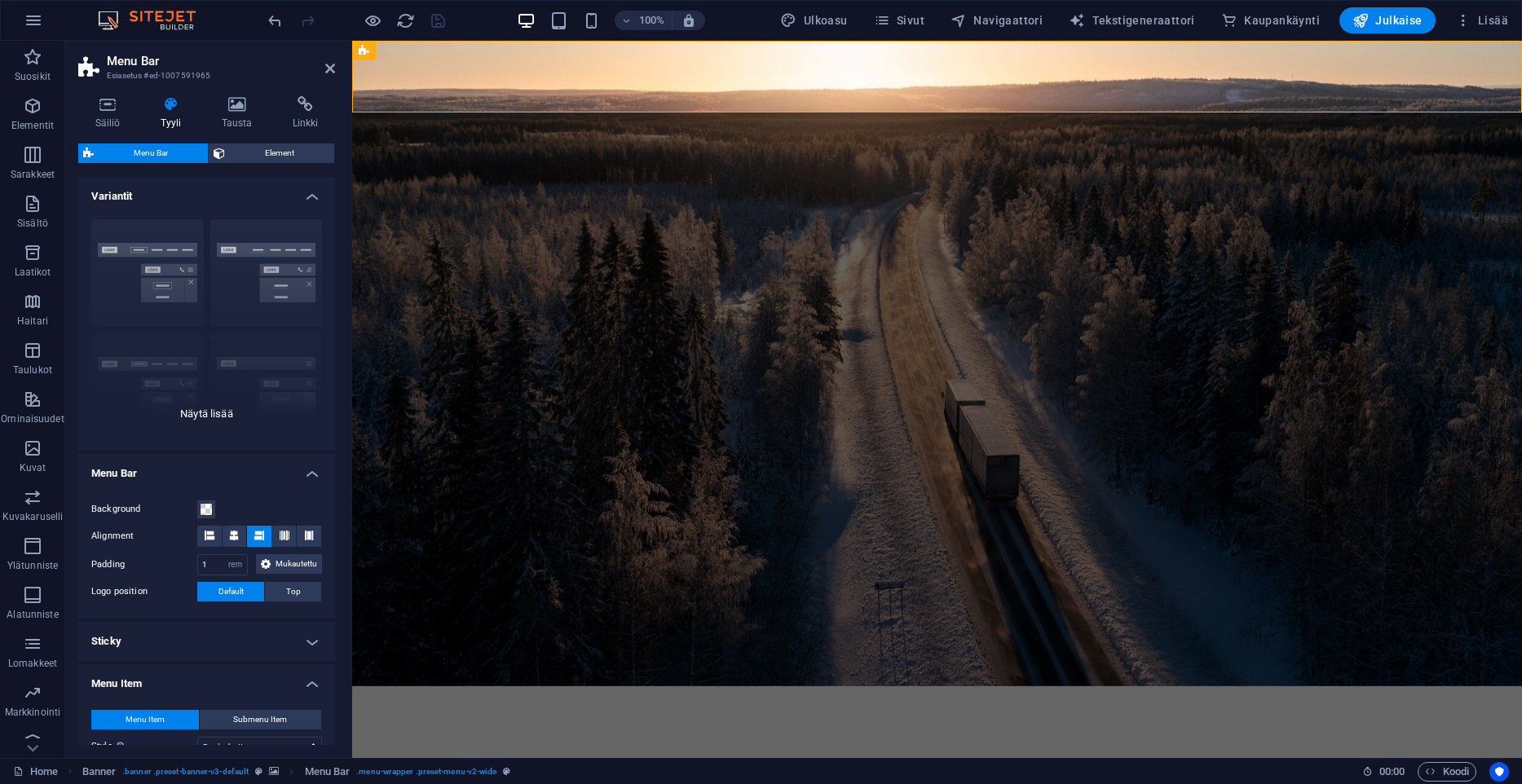
click at [215, 420] on div "Border Centered Default Fixed Loki Trigger Wide XXL" at bounding box center [207, 328] width 257 height 245
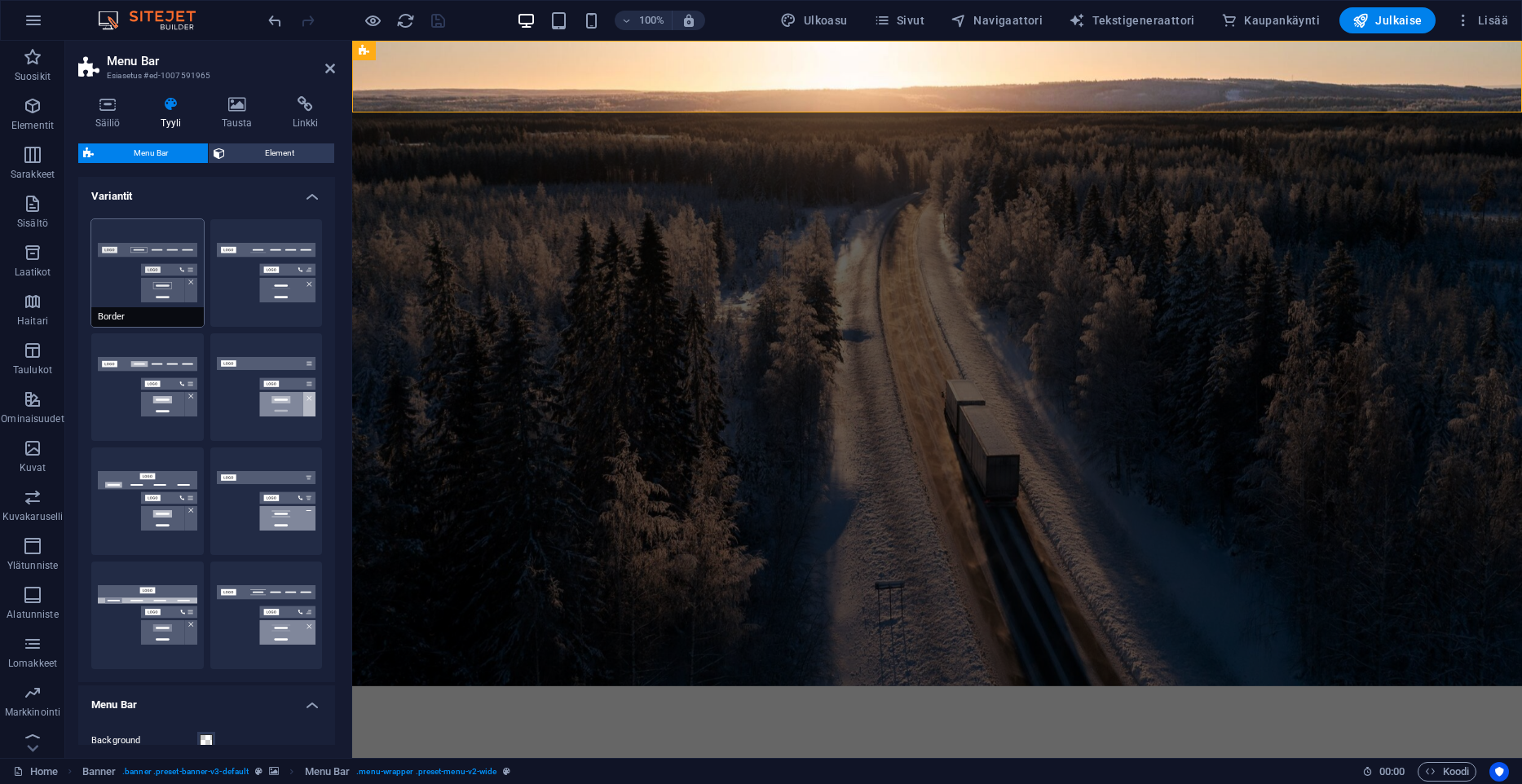
click at [143, 253] on button "Border" at bounding box center [147, 273] width 112 height 108
select select "hover_border"
type input "1"
type input "3"
type input "1"
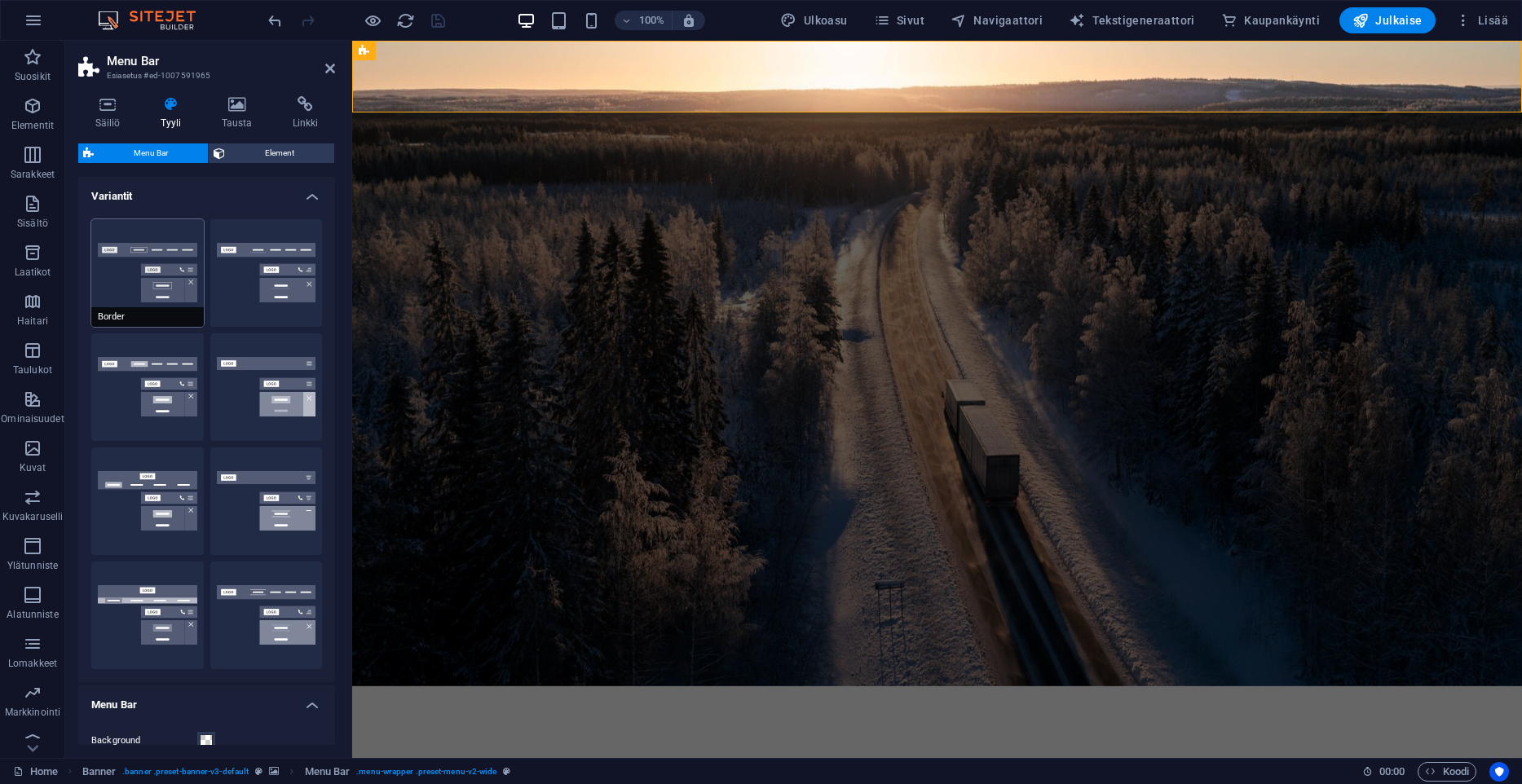
type input "1"
select select "rem"
select select "link-special-font"
type input "1.1"
select select "rem"
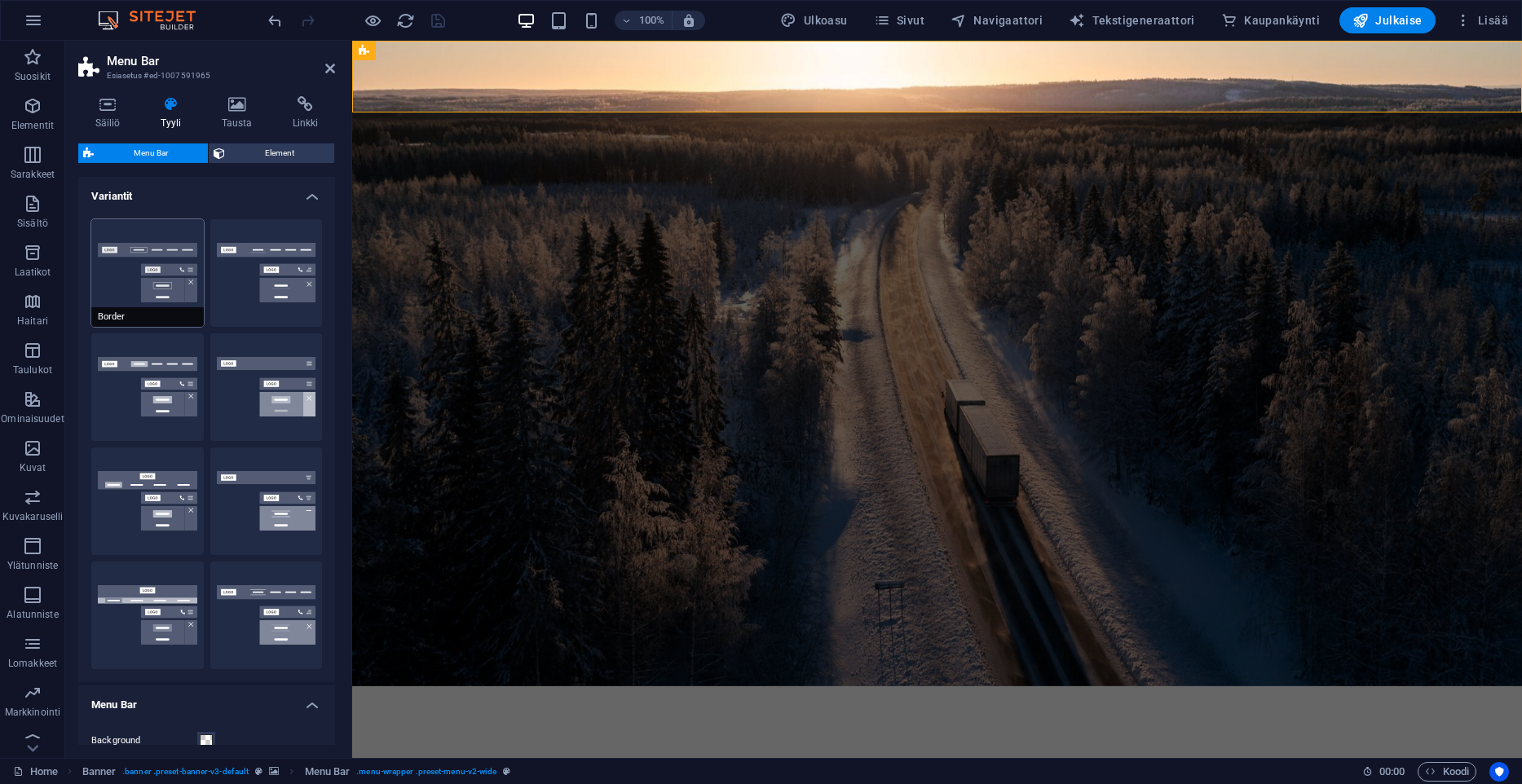
select select
type input "1"
select select "500"
click at [265, 264] on button "Centered" at bounding box center [266, 273] width 112 height 108
select select "hover_border_bottom"
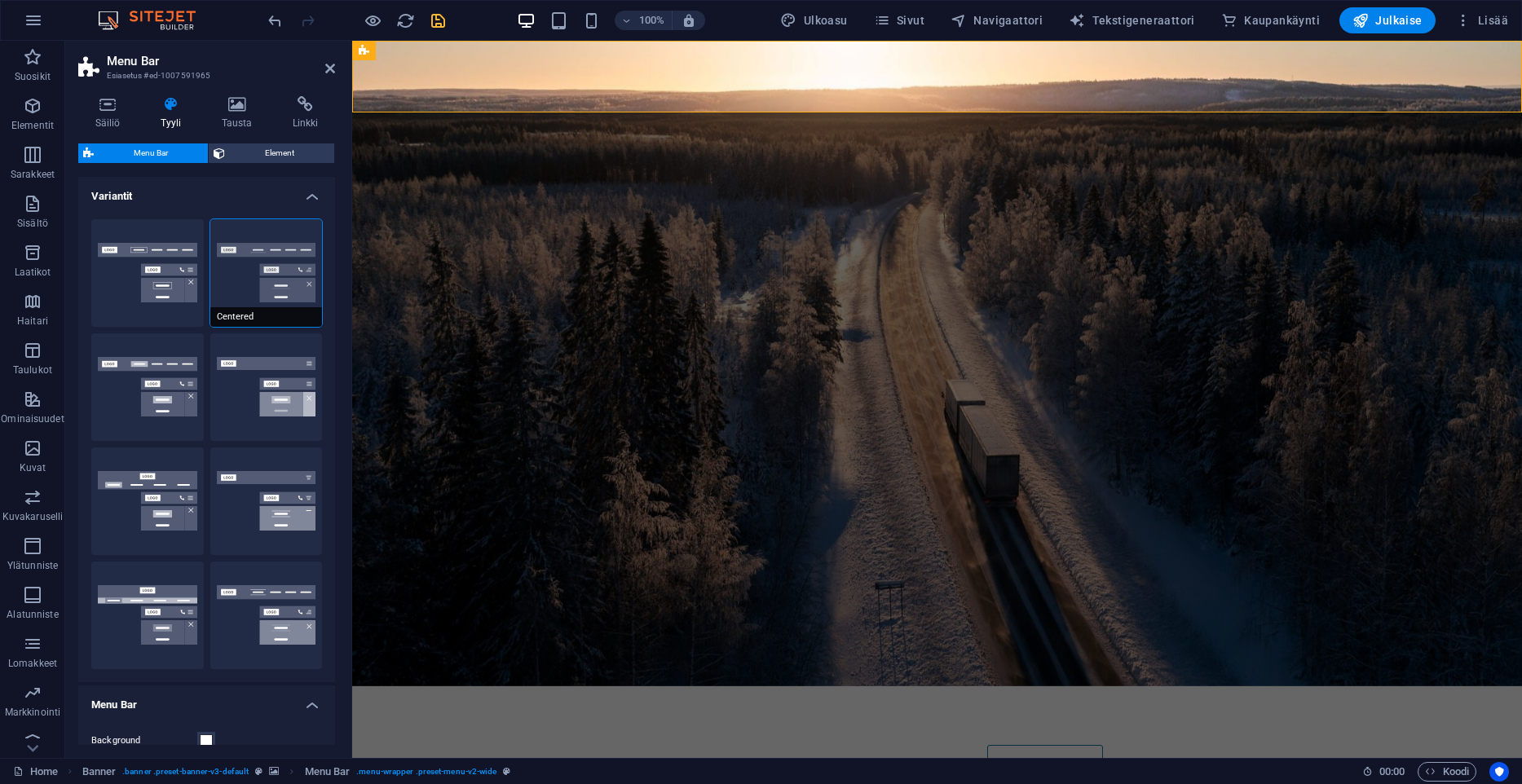
type input "1"
type input "0"
type input "2"
select select "DISABLED_OPTION_VALUE"
type input "0"
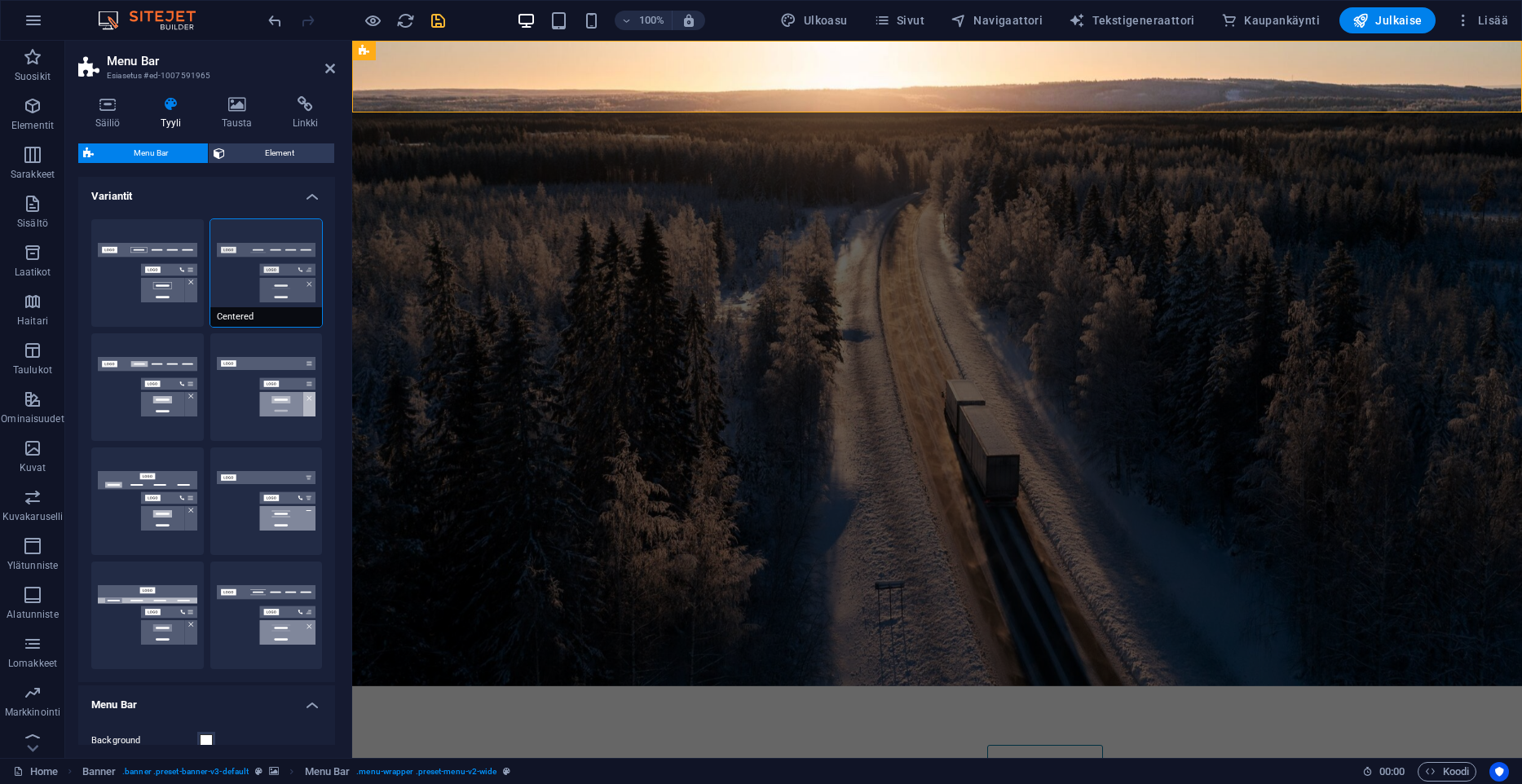
type input "0"
select select "link-special-font"
type input "1.5"
select select "rem"
select select
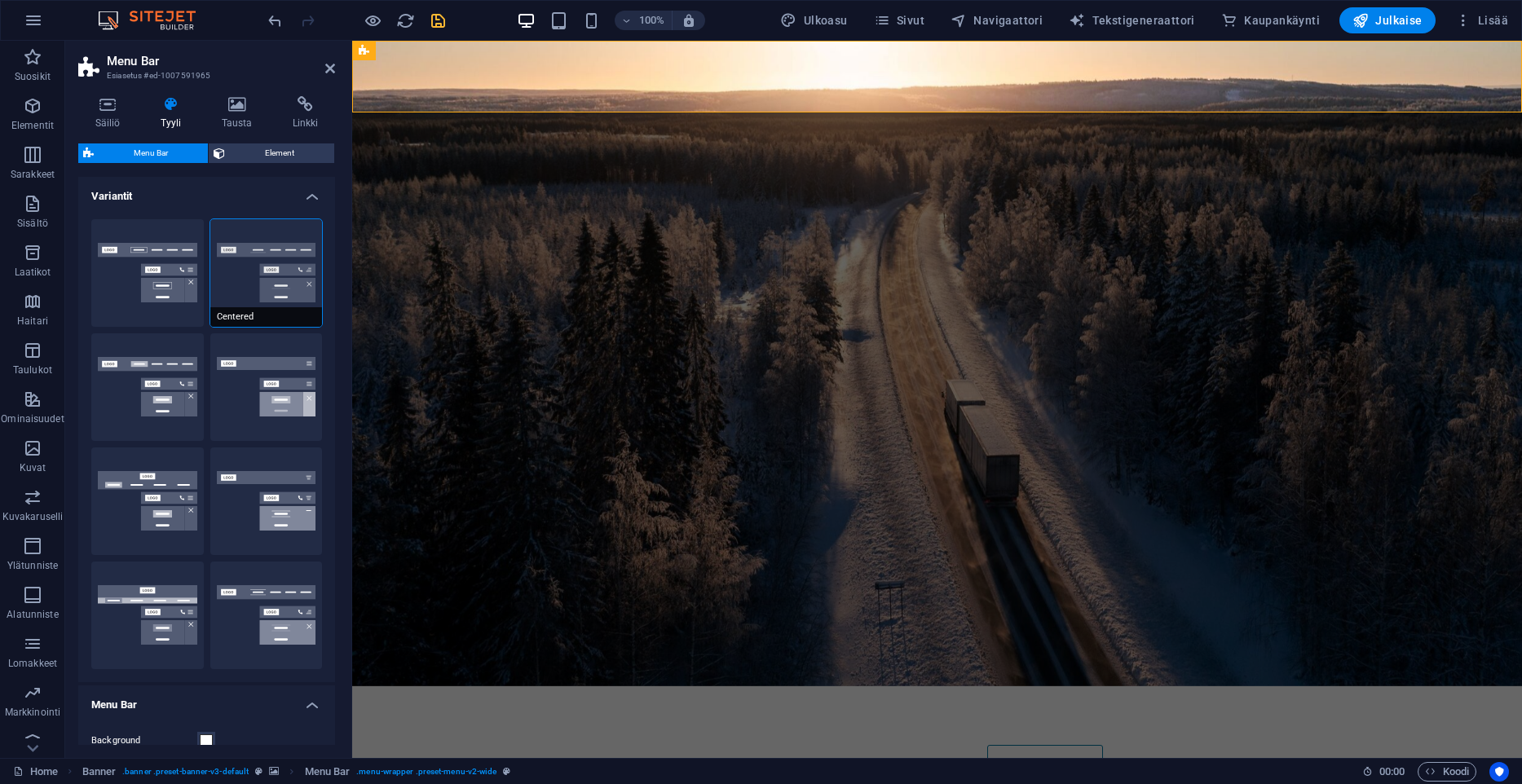
type input "2"
select select "500"
click at [297, 358] on button "Fixed" at bounding box center [266, 387] width 112 height 108
select select "hover_box_bottom"
type input "1"
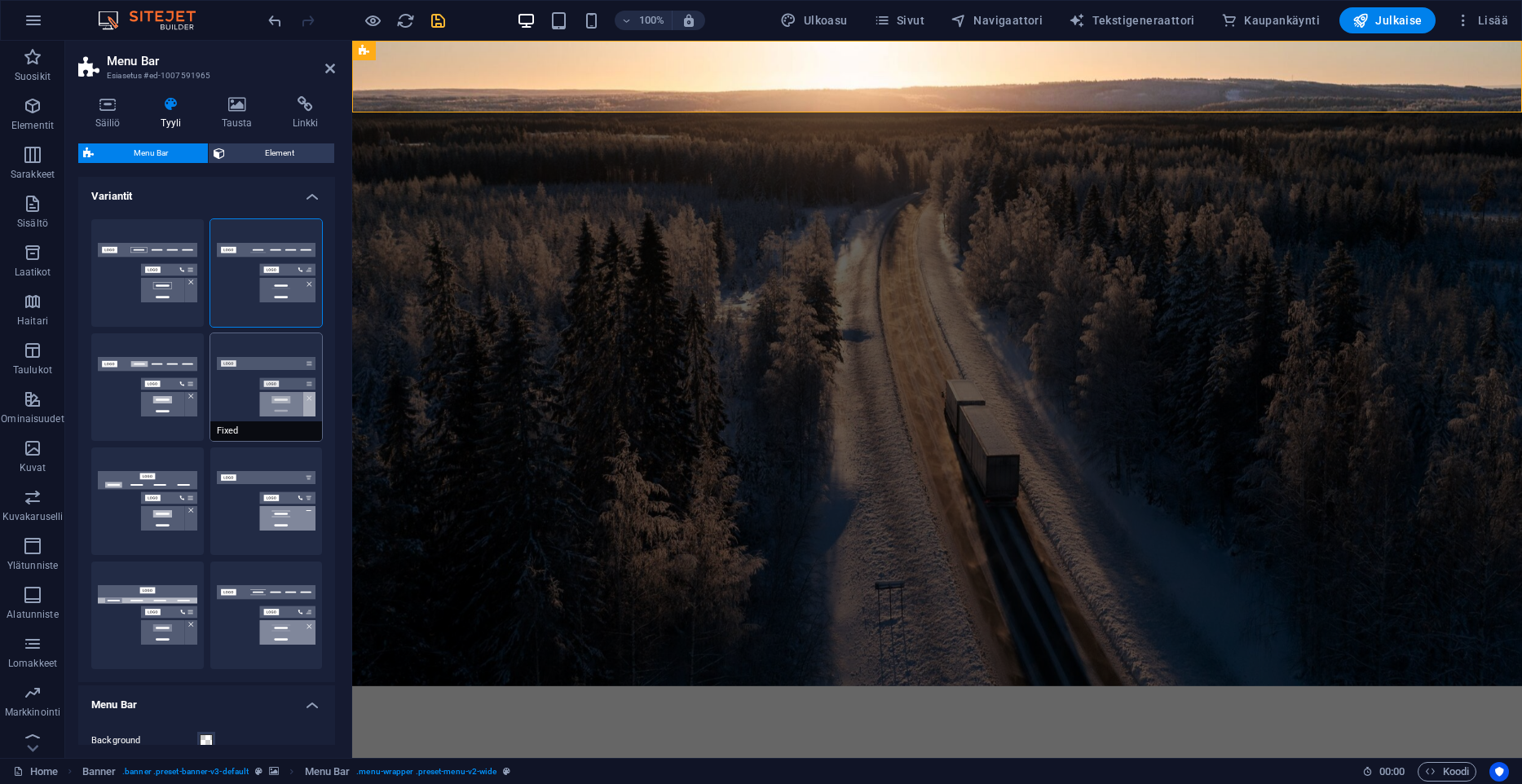
select select "rem"
type input "1"
select select "link-special-font"
type input "1.5"
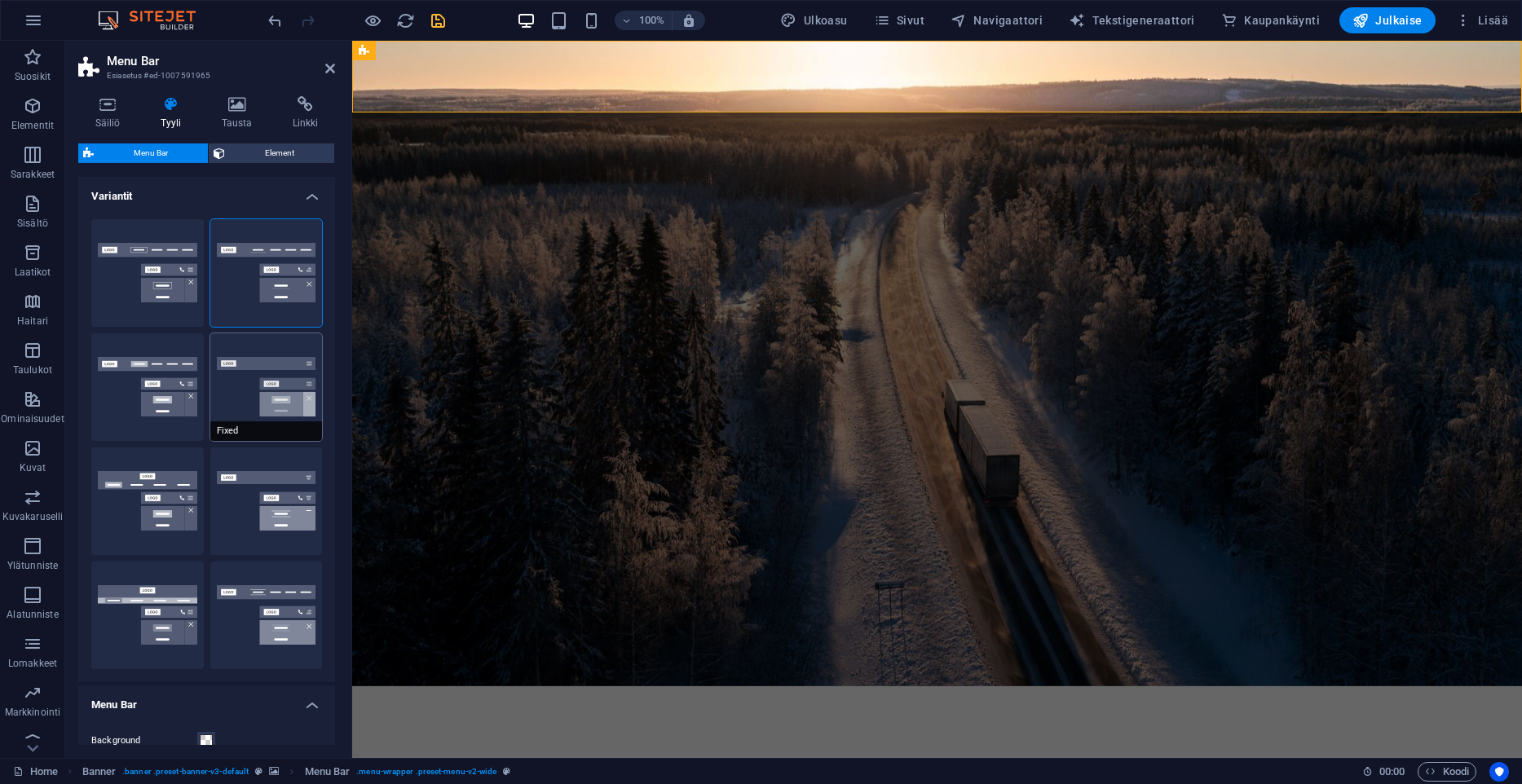
select select "rem"
select select "700"
type input "0"
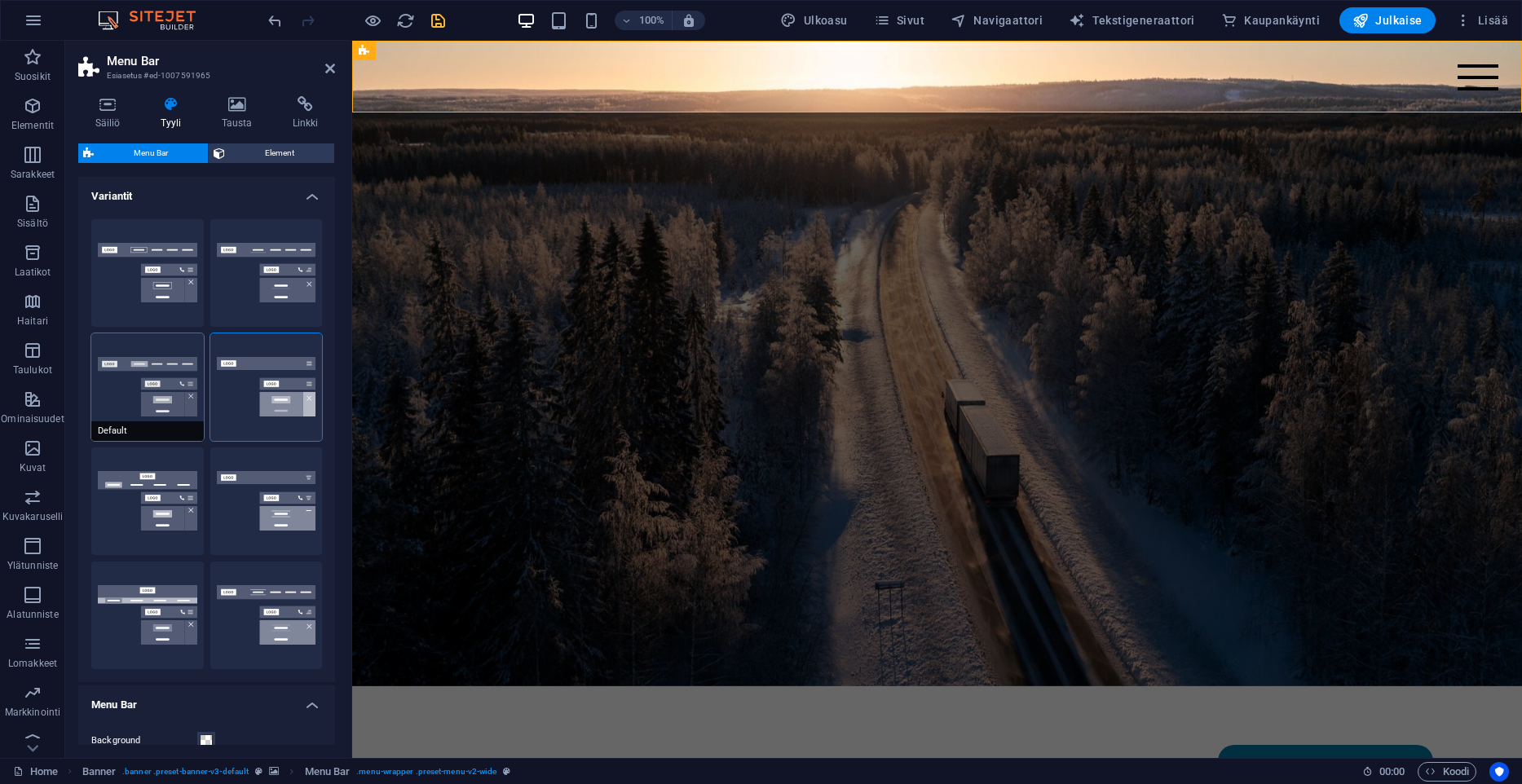
click at [111, 399] on button "Default" at bounding box center [147, 387] width 112 height 108
select select "link-default-font"
select select "px"
select select
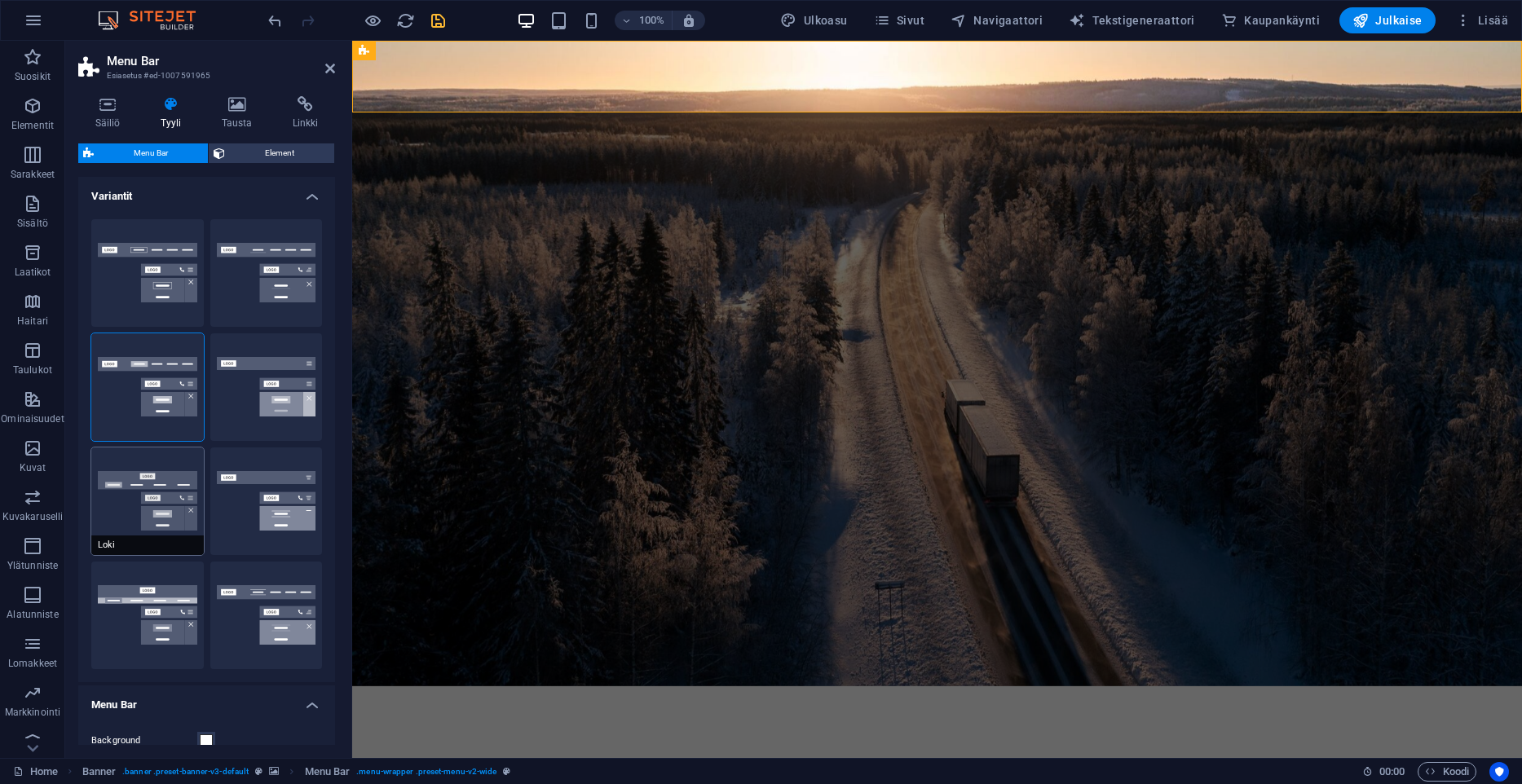
click at [125, 491] on button "Loki" at bounding box center [147, 501] width 112 height 108
type input "0"
select select "DISABLED_OPTION_VALUE"
type input "2"
type input "1"
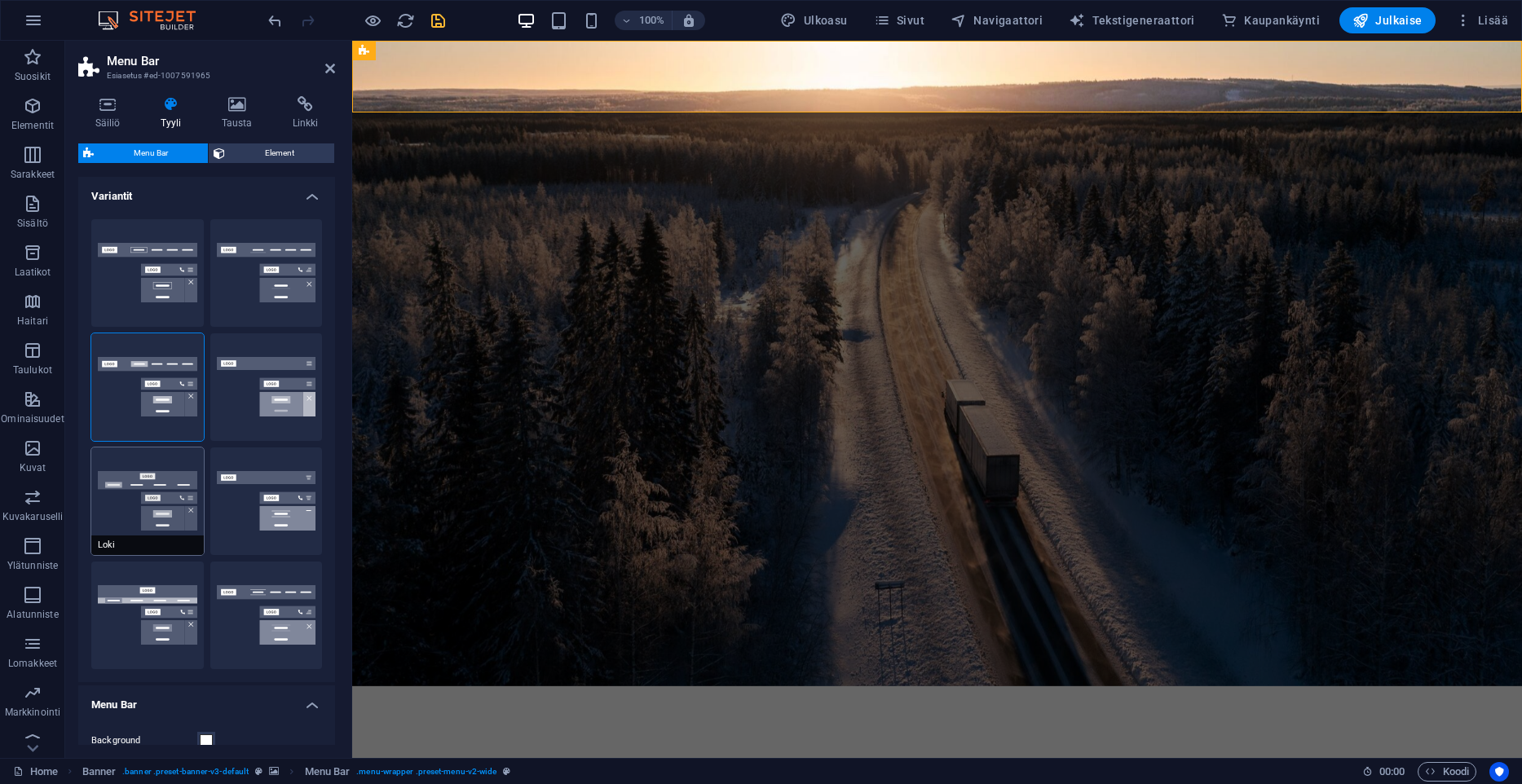
select select
type input "13"
select select "500"
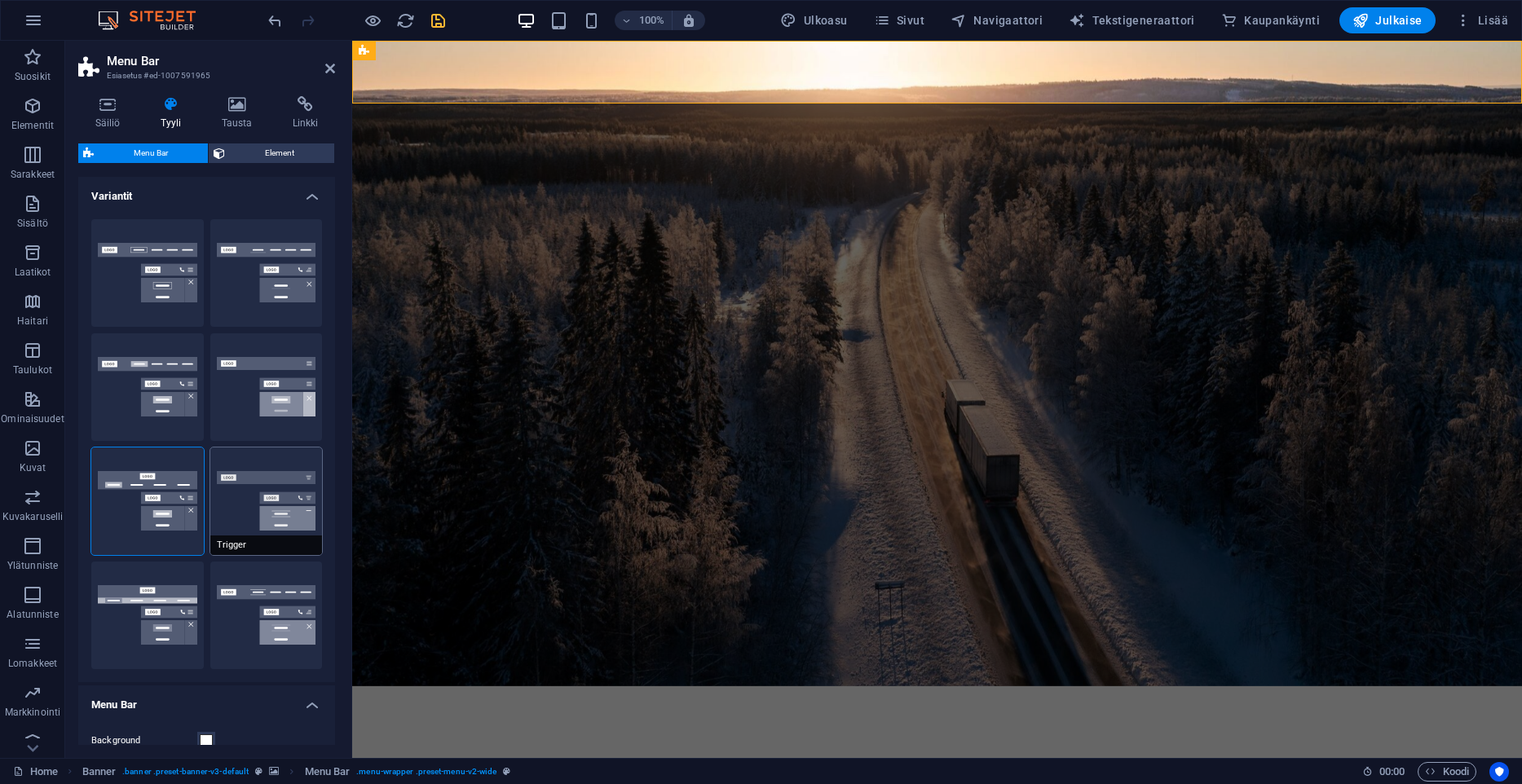
click at [240, 501] on button "Trigger" at bounding box center [266, 501] width 112 height 108
type input "1"
select select "hover_border_vertical"
type input "1"
select select "link-special-font"
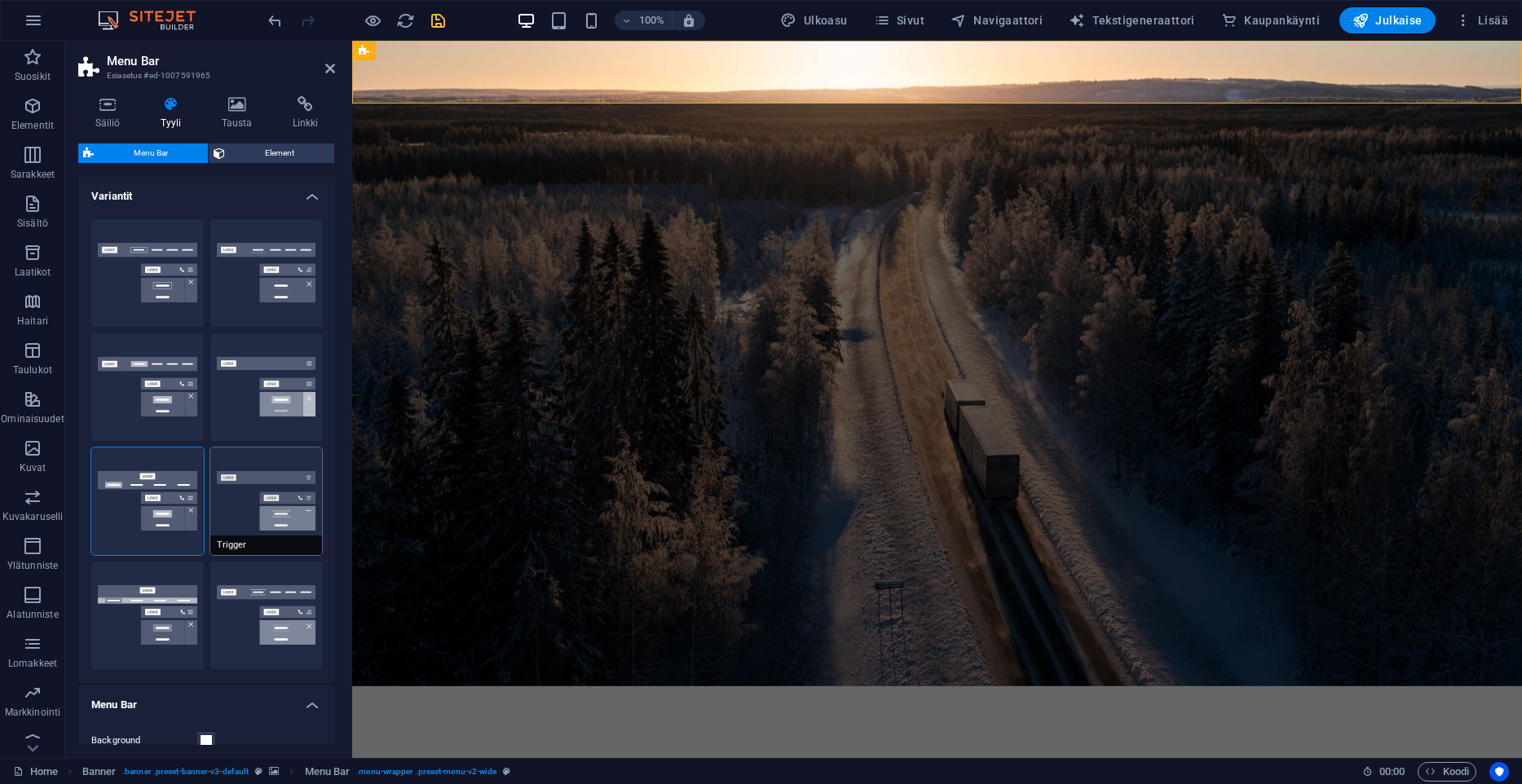
type input "1.5"
select select "rem"
select select "700"
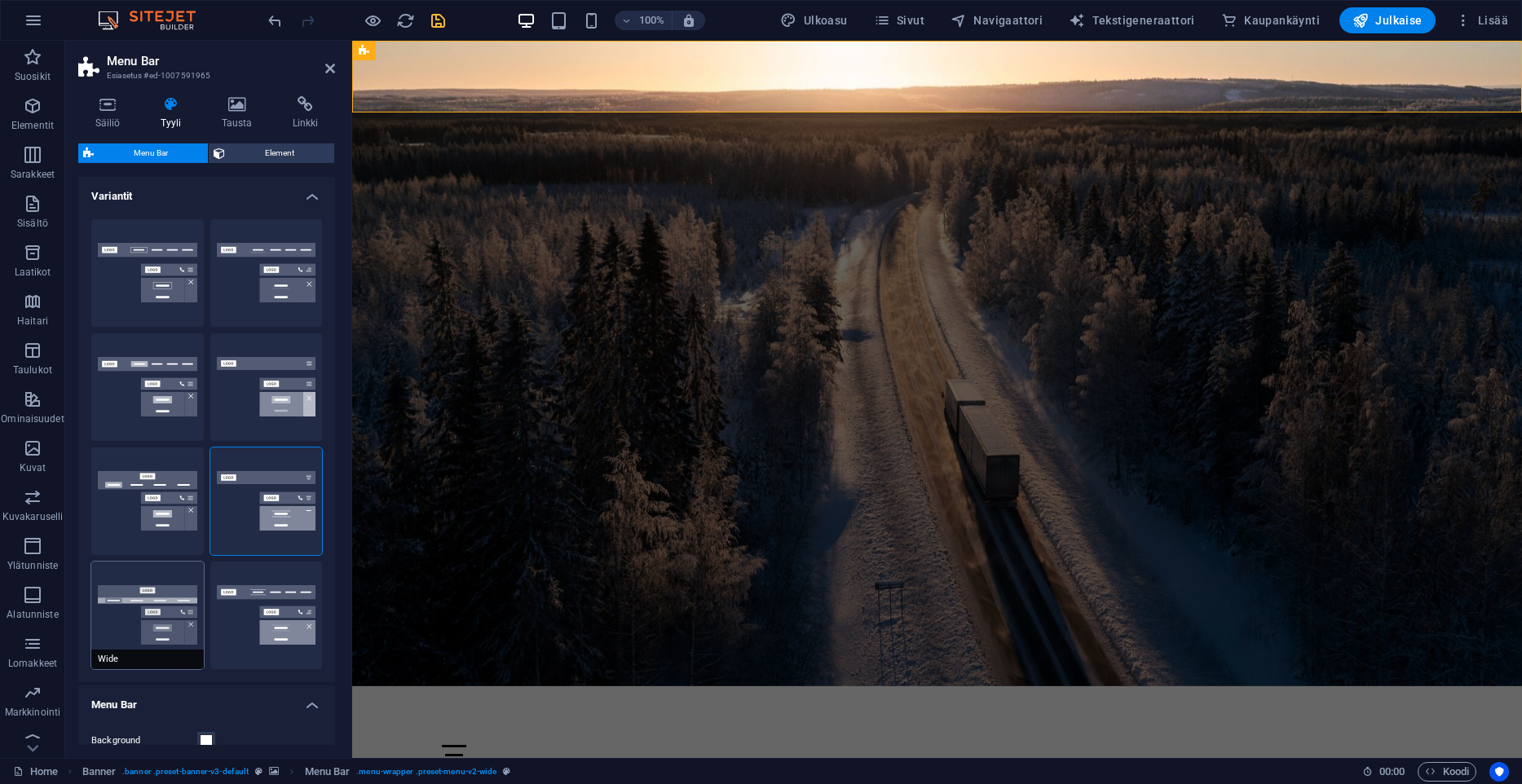
click at [116, 660] on span "Wide" at bounding box center [147, 660] width 112 height 19
type input "0"
type input "2"
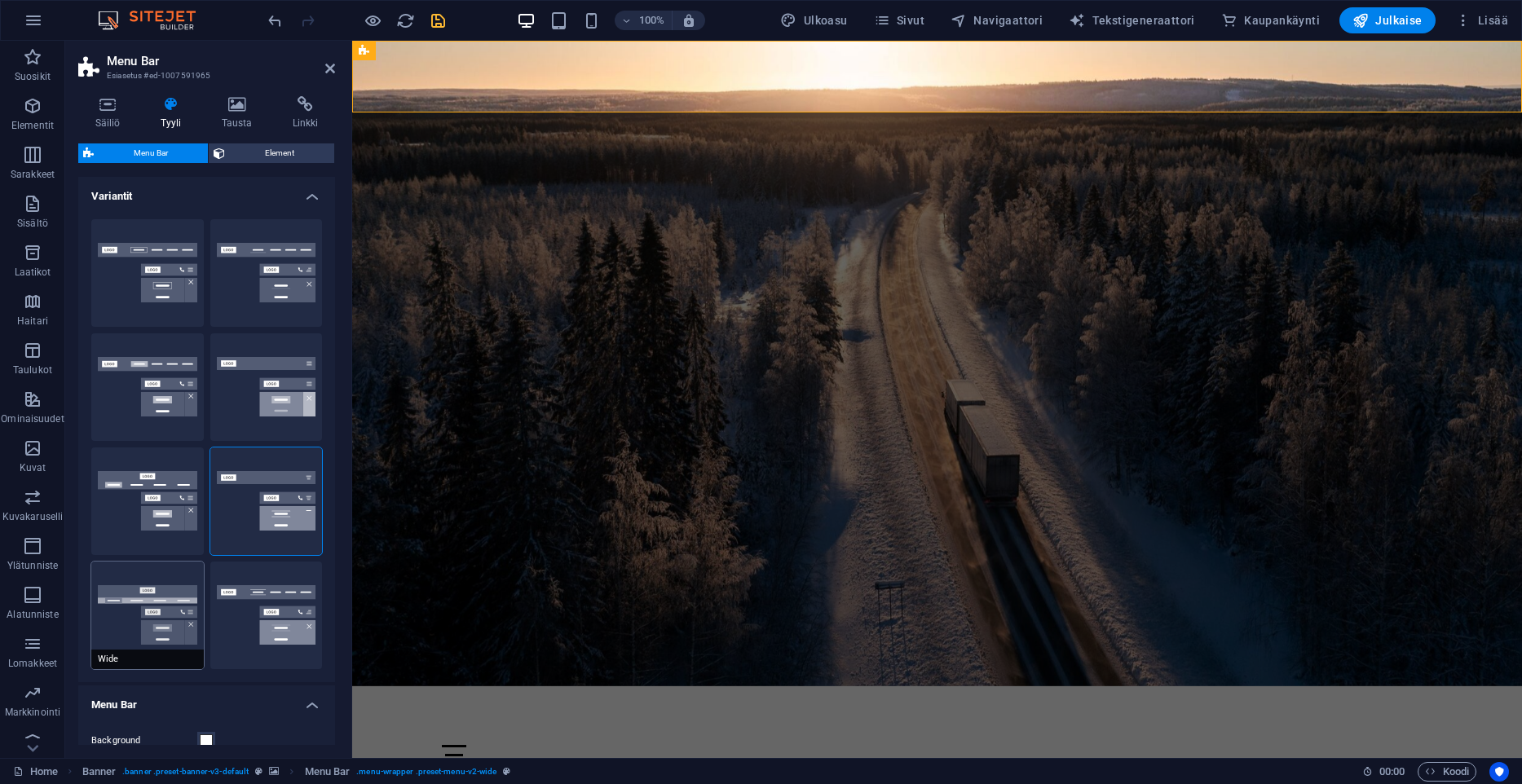
type input "2"
select select "hover_box_bottom"
select select "link-default-font"
select select "px"
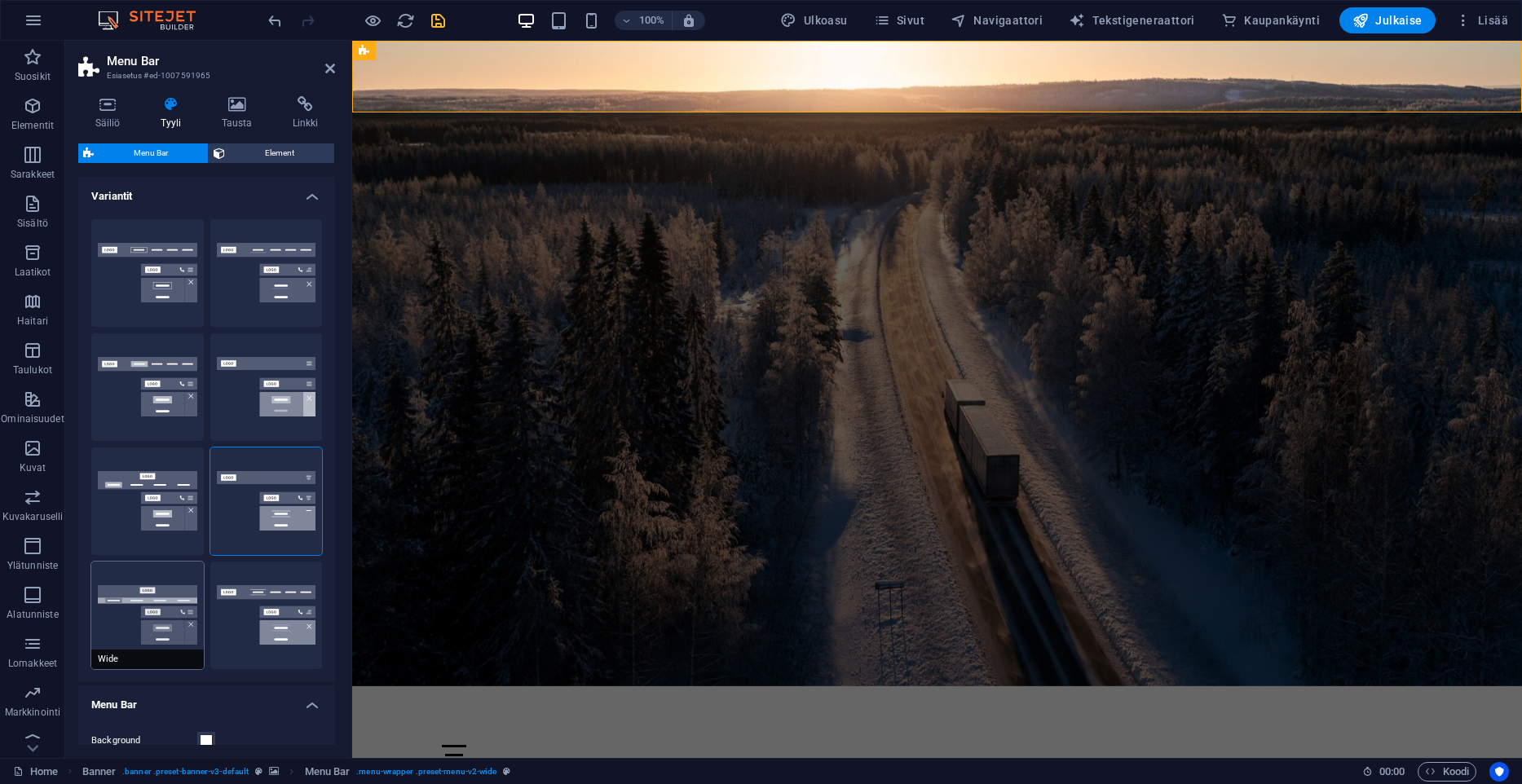
select select
type input "13"
select select "500"
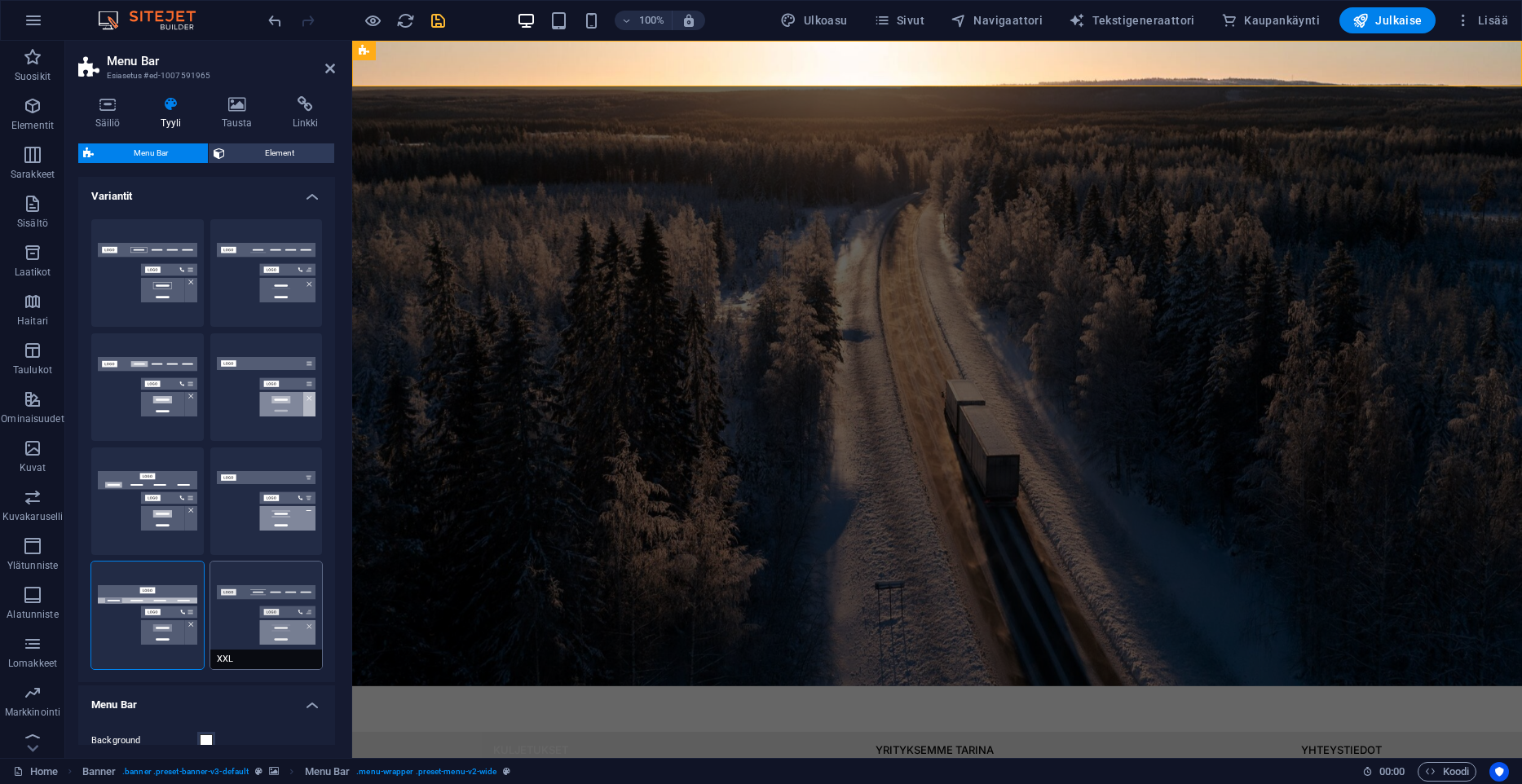
click at [255, 614] on button "XXL" at bounding box center [266, 615] width 112 height 108
type input "1"
select select "hover_border_vertical"
type input "2"
type input "1.5"
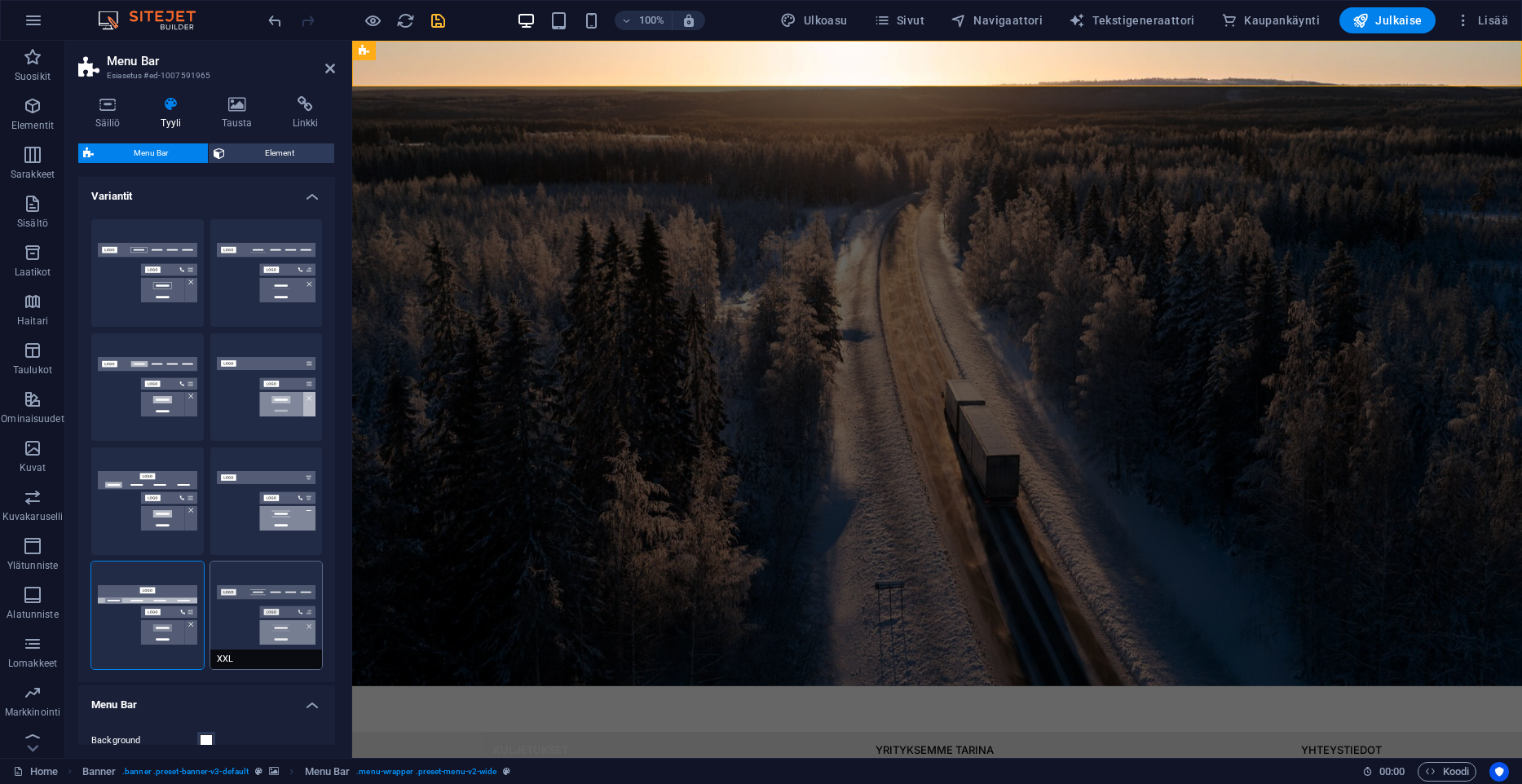
type input "0.5"
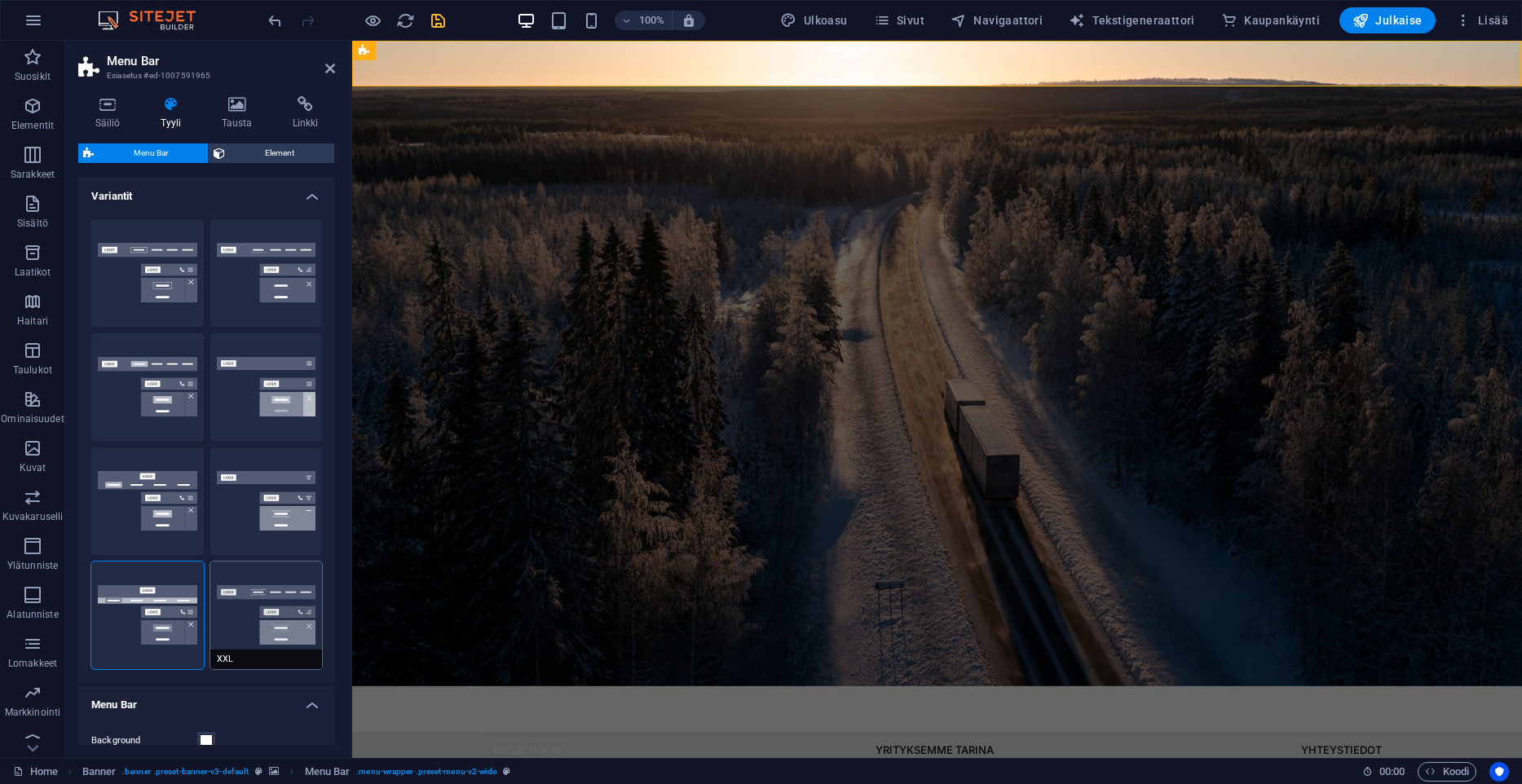
select select "link-special-font"
type input "1.8"
select select "rem"
select select "700"
type input "2"
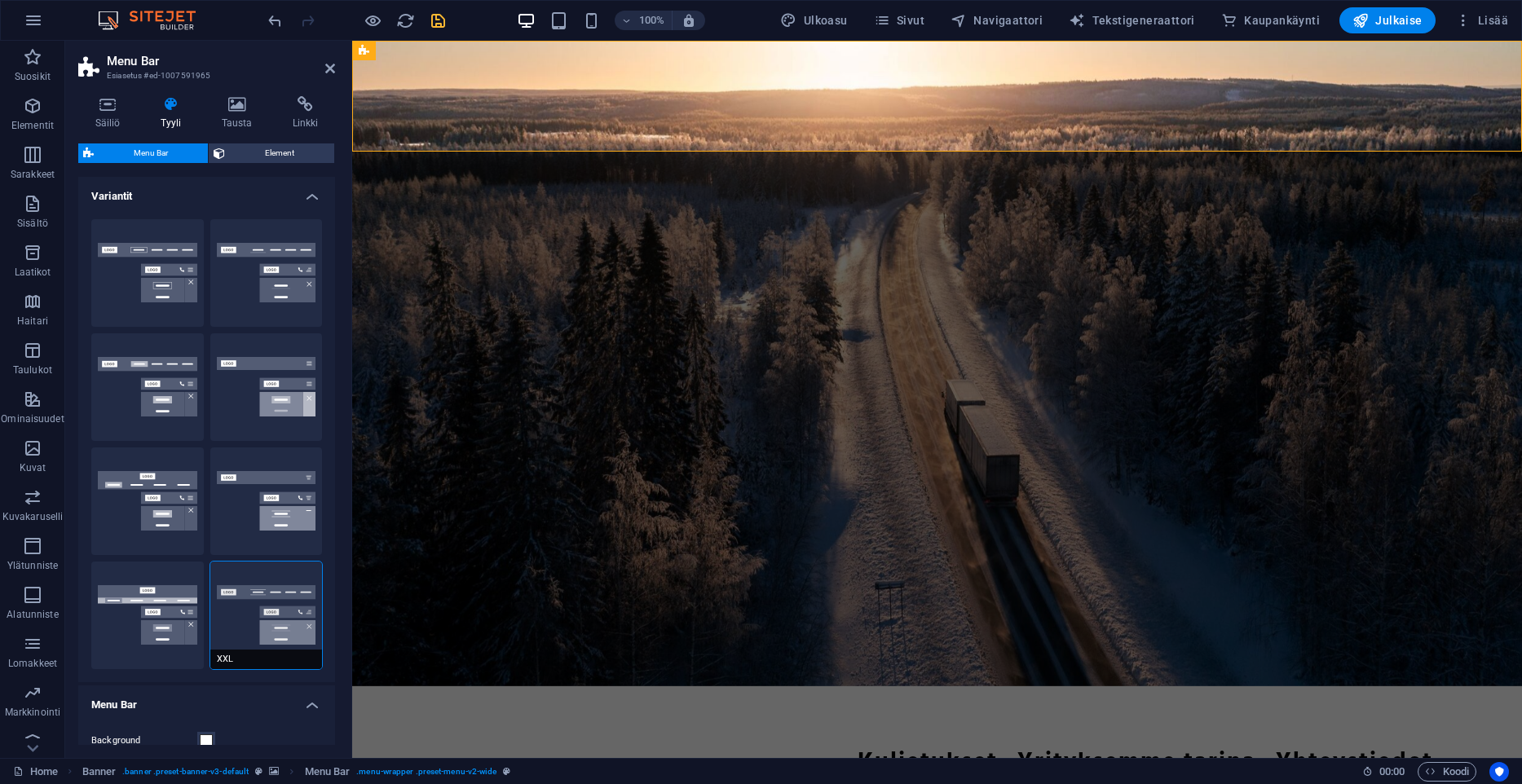
type input "0"
type input "2"
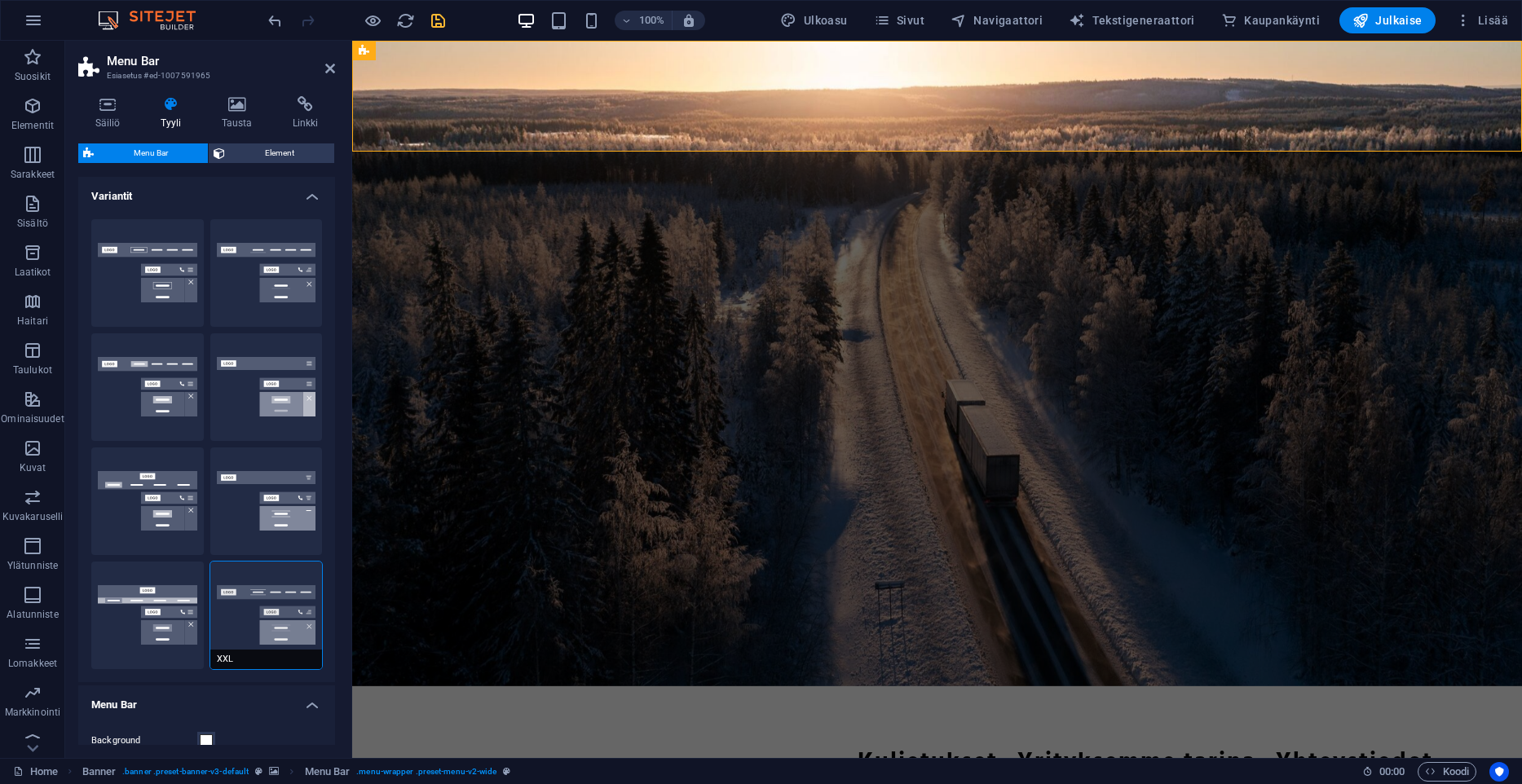
type input "2"
select select "hover_box_bottom"
type input "2"
type input "1"
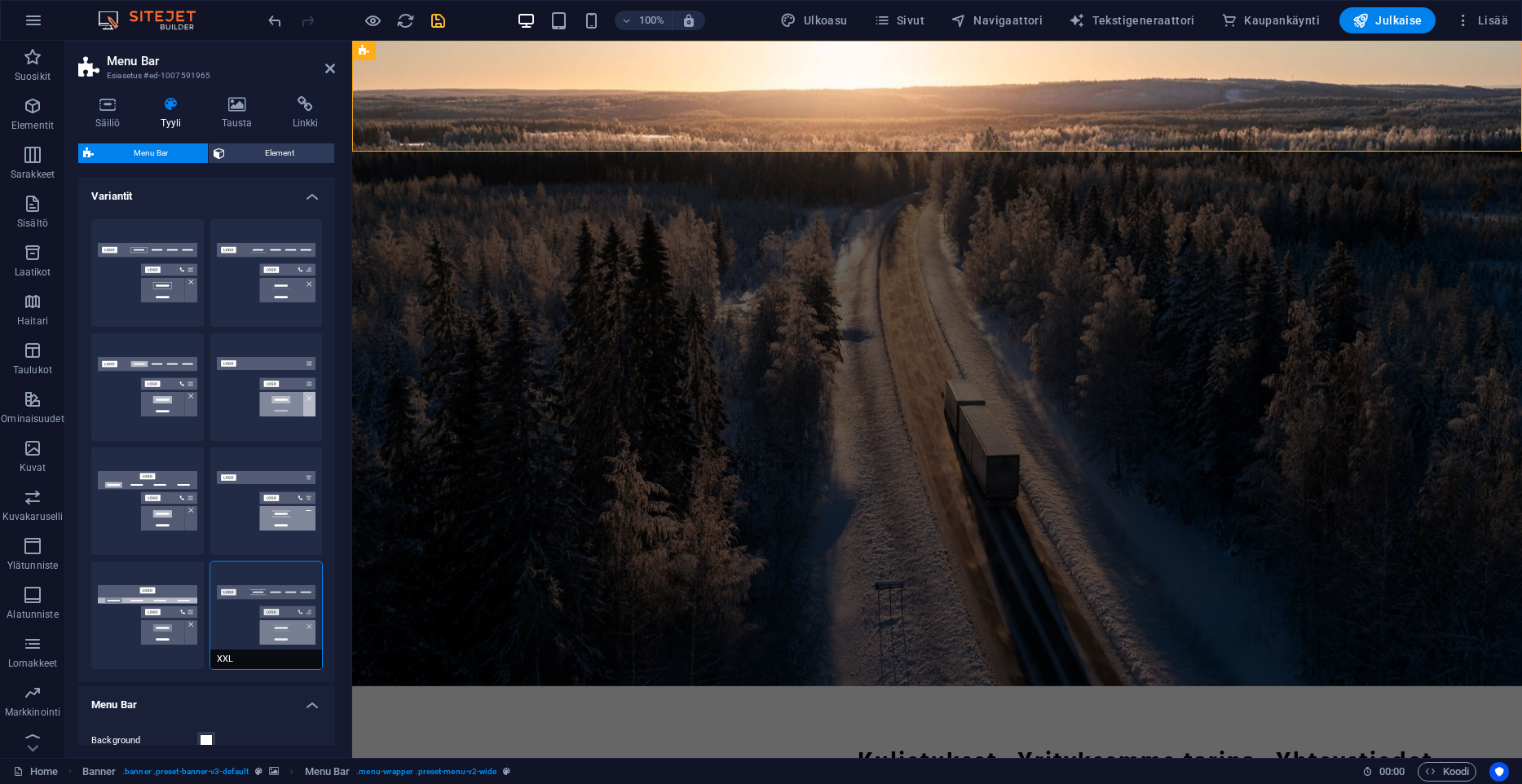
type input "1"
select select "link-default-font"
type input "13"
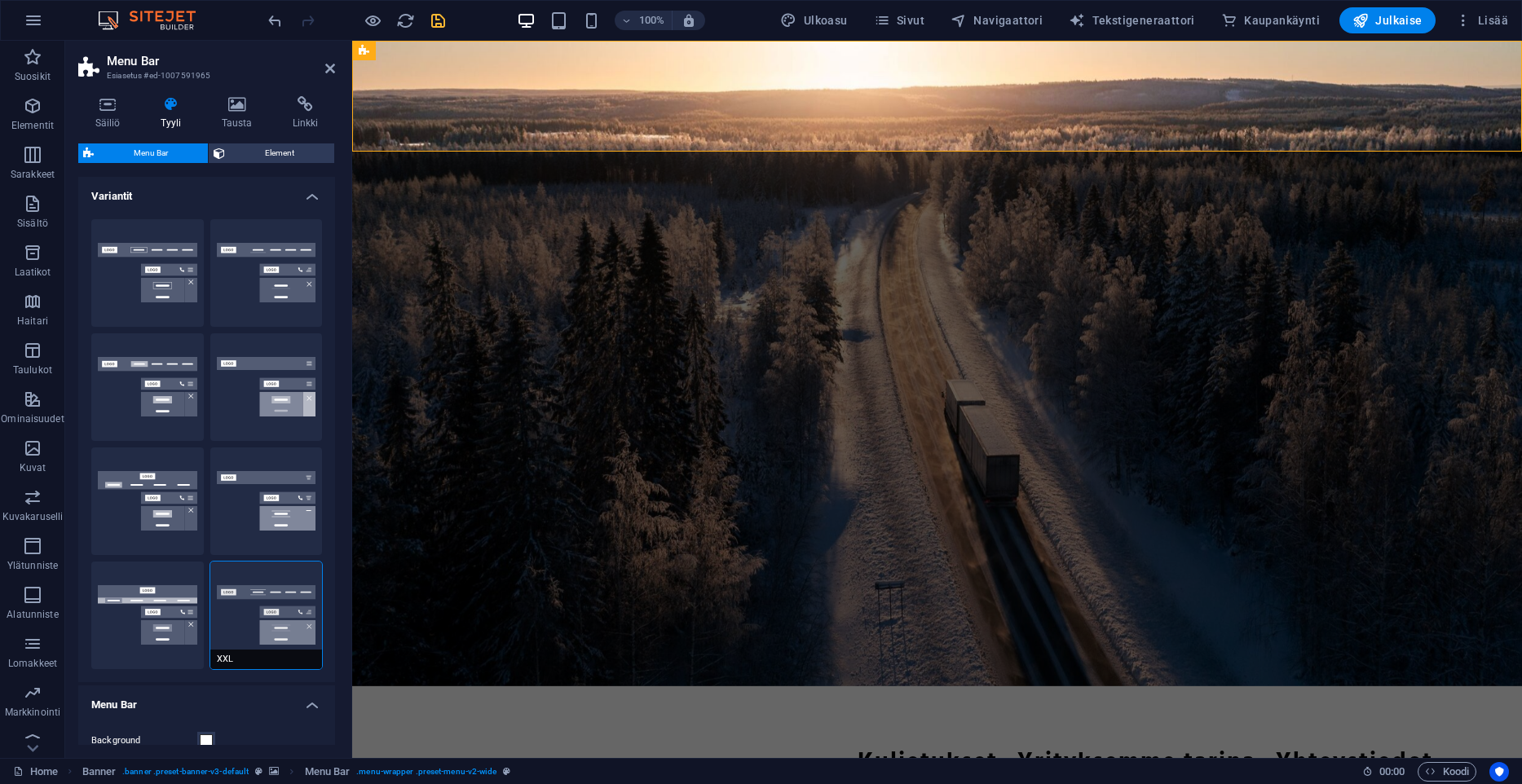
select select "px"
select select "500"
type input "0"
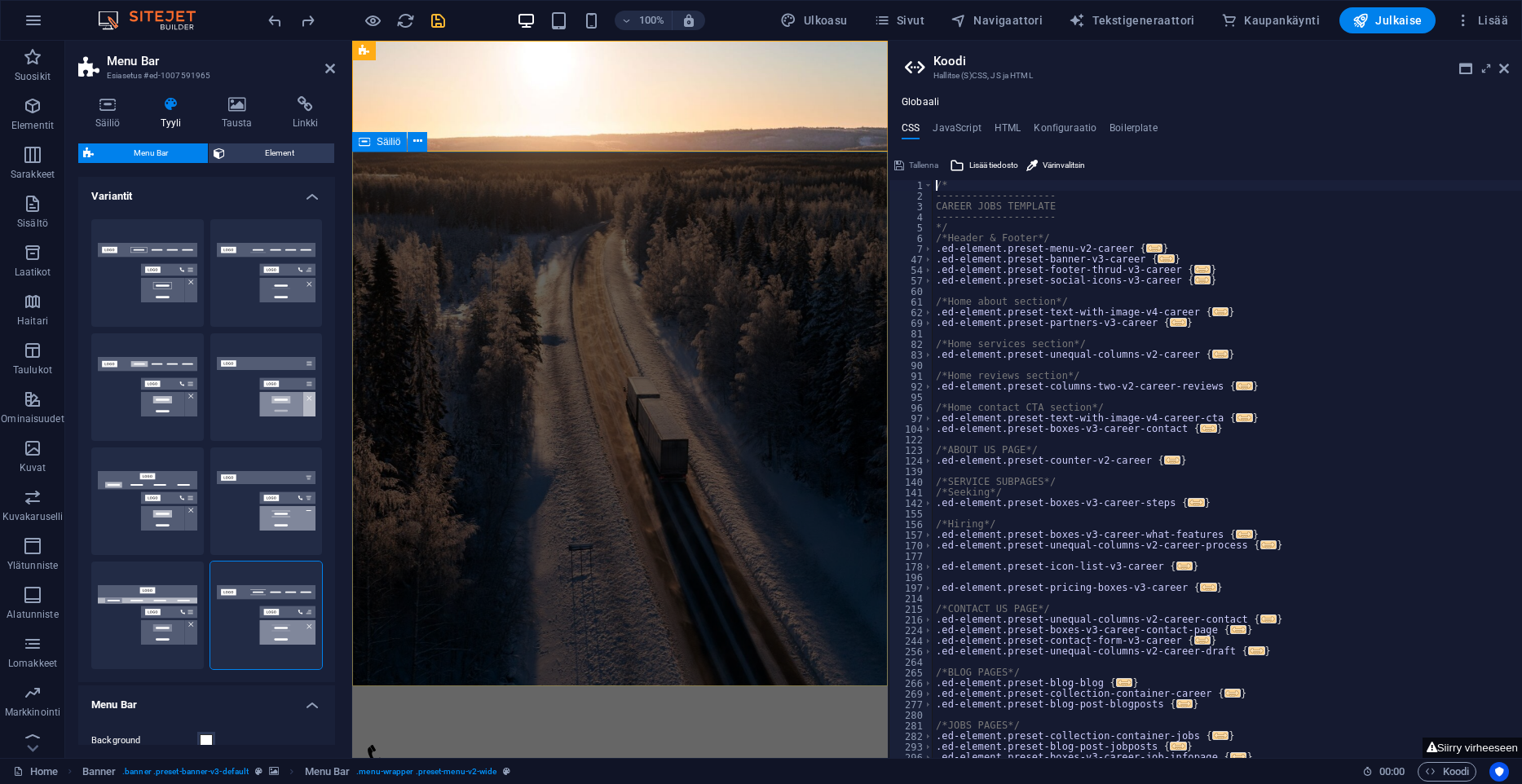
type input "1"
type input "16"
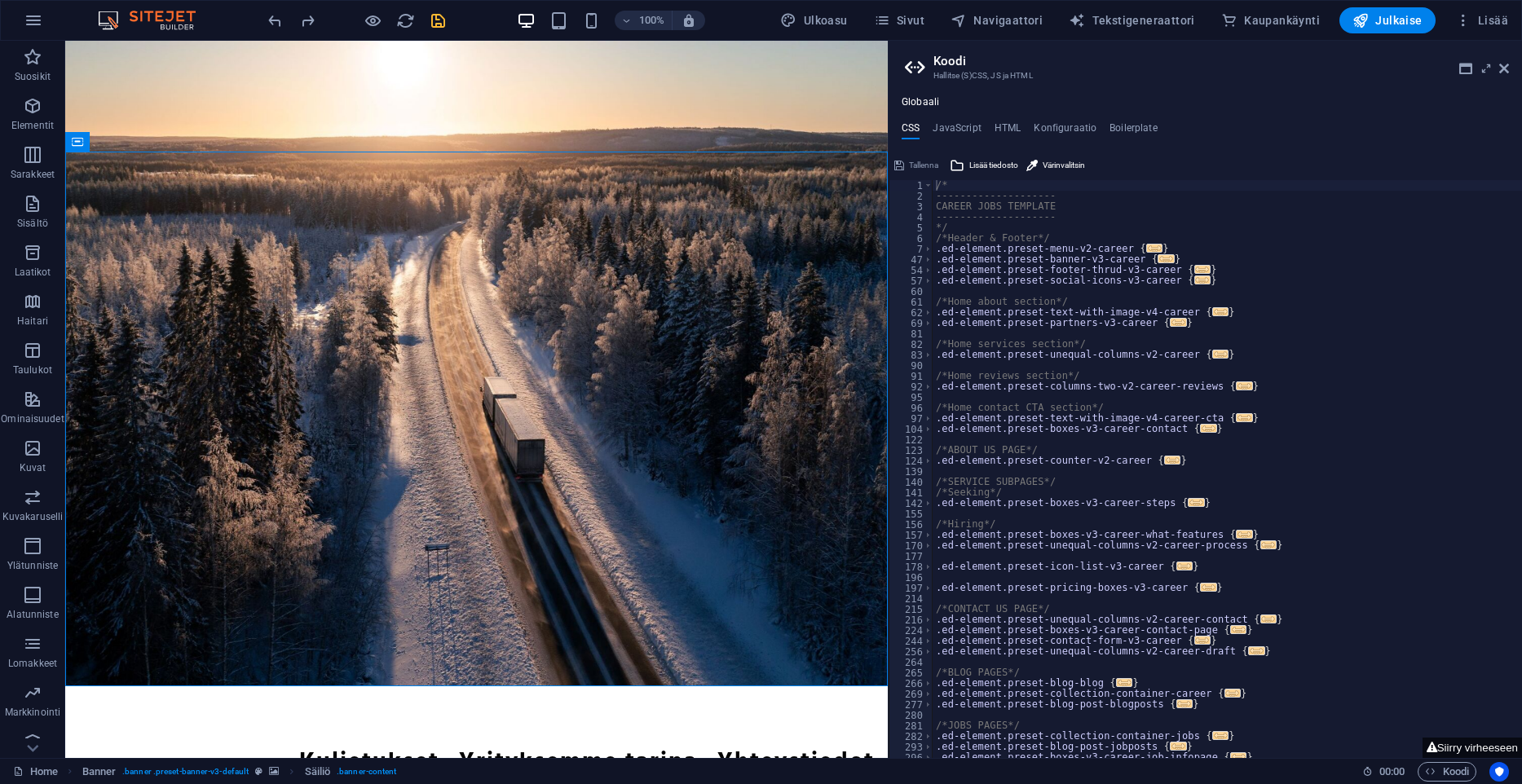
click at [1512, 64] on aside "Koodi Hallitse (S)CSS, JS ja HTML Globaali CSS JavaScript HTML Konfiguraatio Bo…" at bounding box center [1205, 399] width 634 height 717
click at [1510, 69] on aside "Koodi Hallitse (S)CSS, JS ja HTML Globaali CSS JavaScript HTML Konfiguraatio Bo…" at bounding box center [1205, 399] width 634 height 717
click at [1507, 72] on icon at bounding box center [1503, 68] width 10 height 13
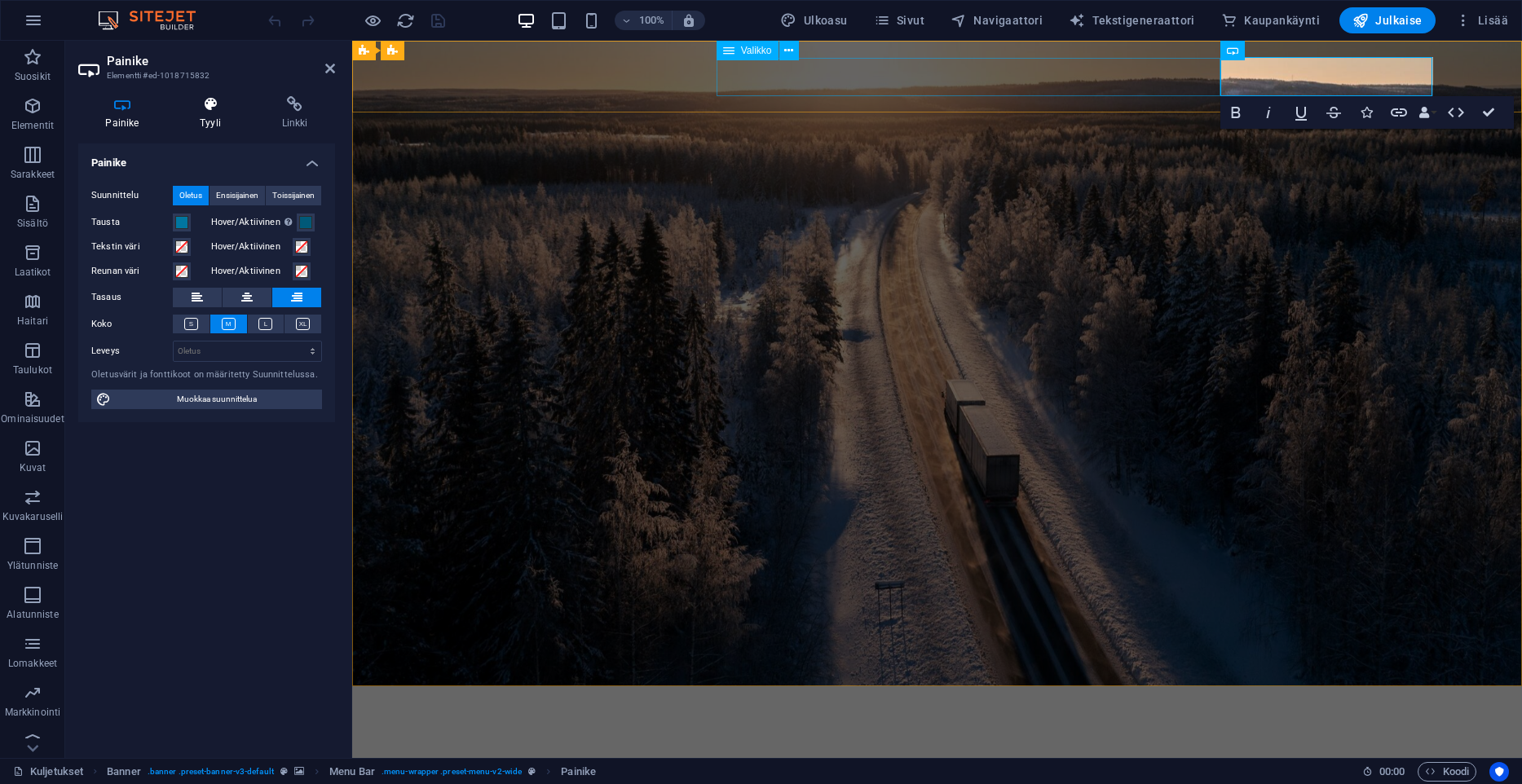
select select "px"
click at [196, 120] on h4 "Tyyli" at bounding box center [214, 113] width 82 height 34
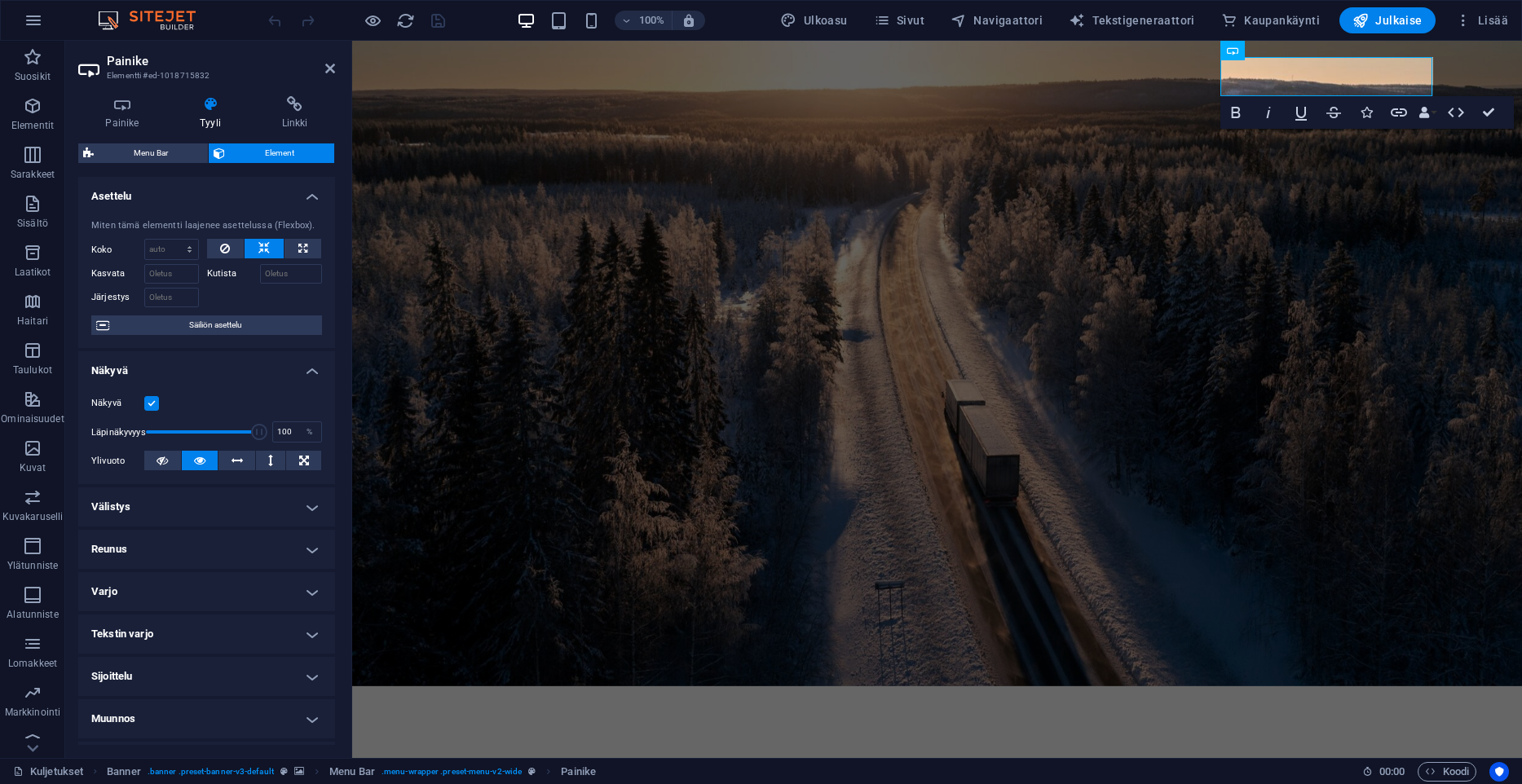
click at [184, 508] on h4 "Välistys" at bounding box center [207, 507] width 257 height 39
click at [254, 565] on button "Mukautettu" at bounding box center [279, 567] width 87 height 19
click at [291, 614] on input "number" at bounding box center [293, 609] width 56 height 19
click at [134, 611] on input "number" at bounding box center [136, 609] width 56 height 19
type input "100"
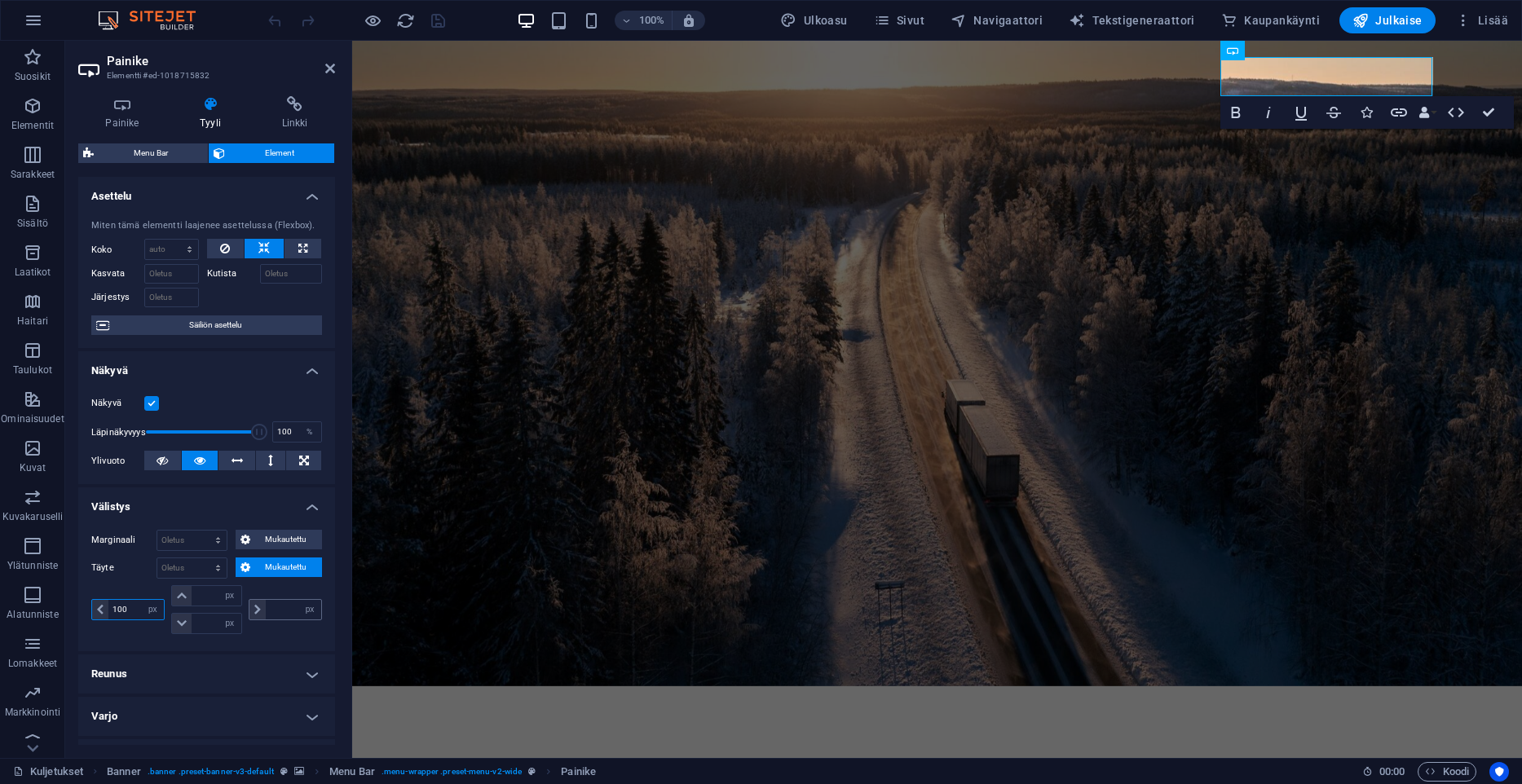
type input "0"
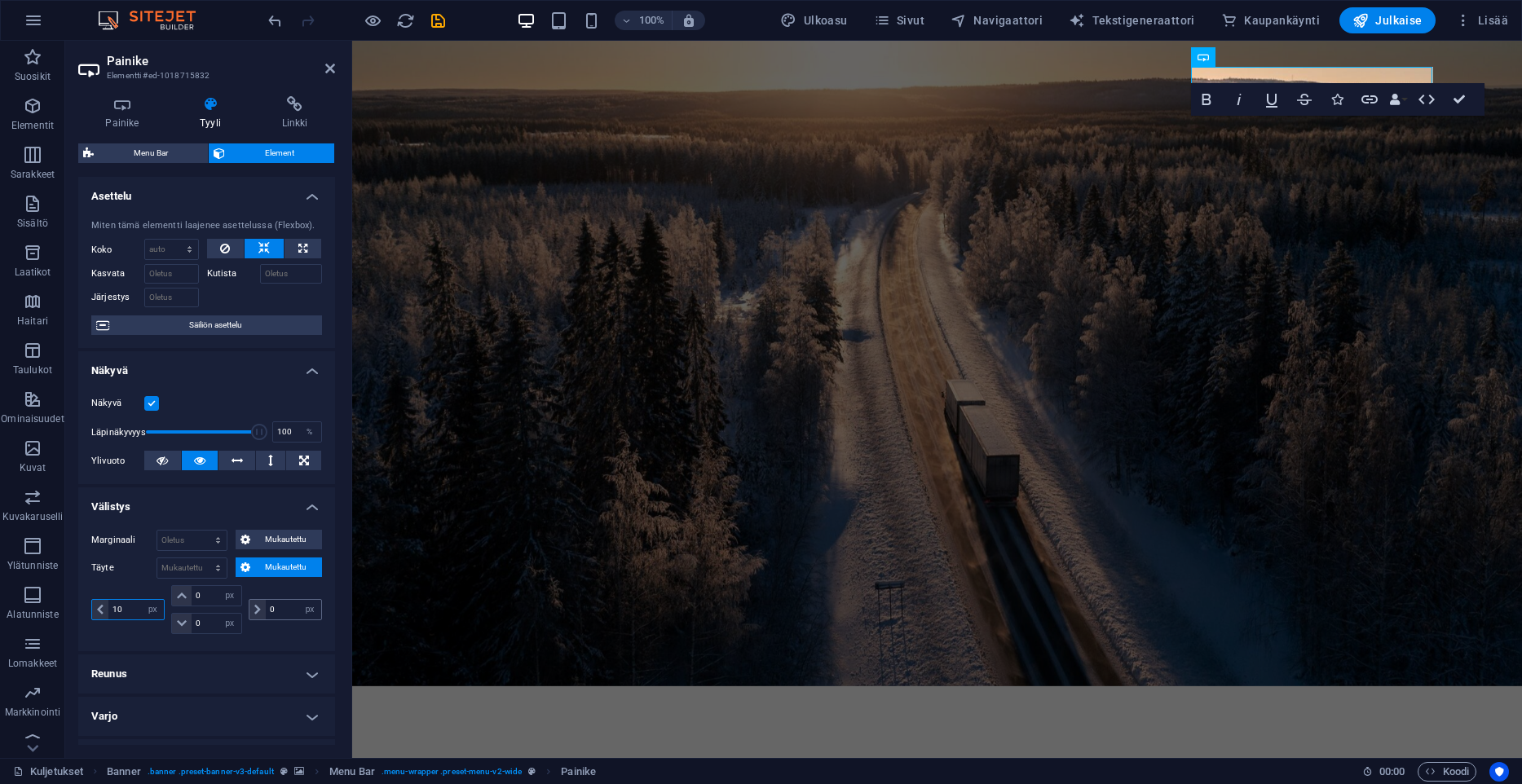
type input "1"
type input "5"
type input "2"
click at [113, 581] on div "Täyte Oletus px rem % vh vw Mukautettu Mukautettu px rem % vh vw 0 px rem % vh …" at bounding box center [206, 597] width 231 height 80
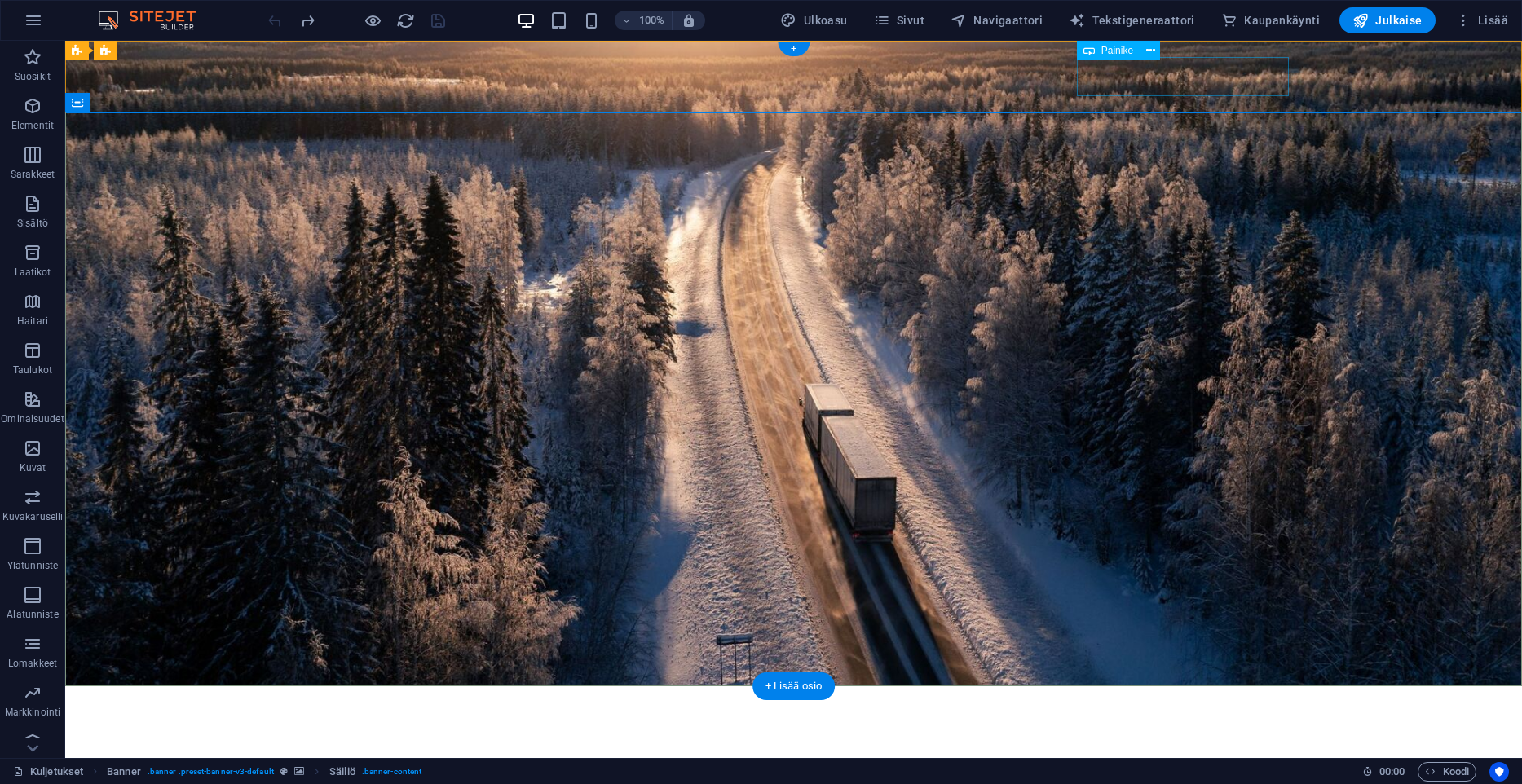
select select "px"
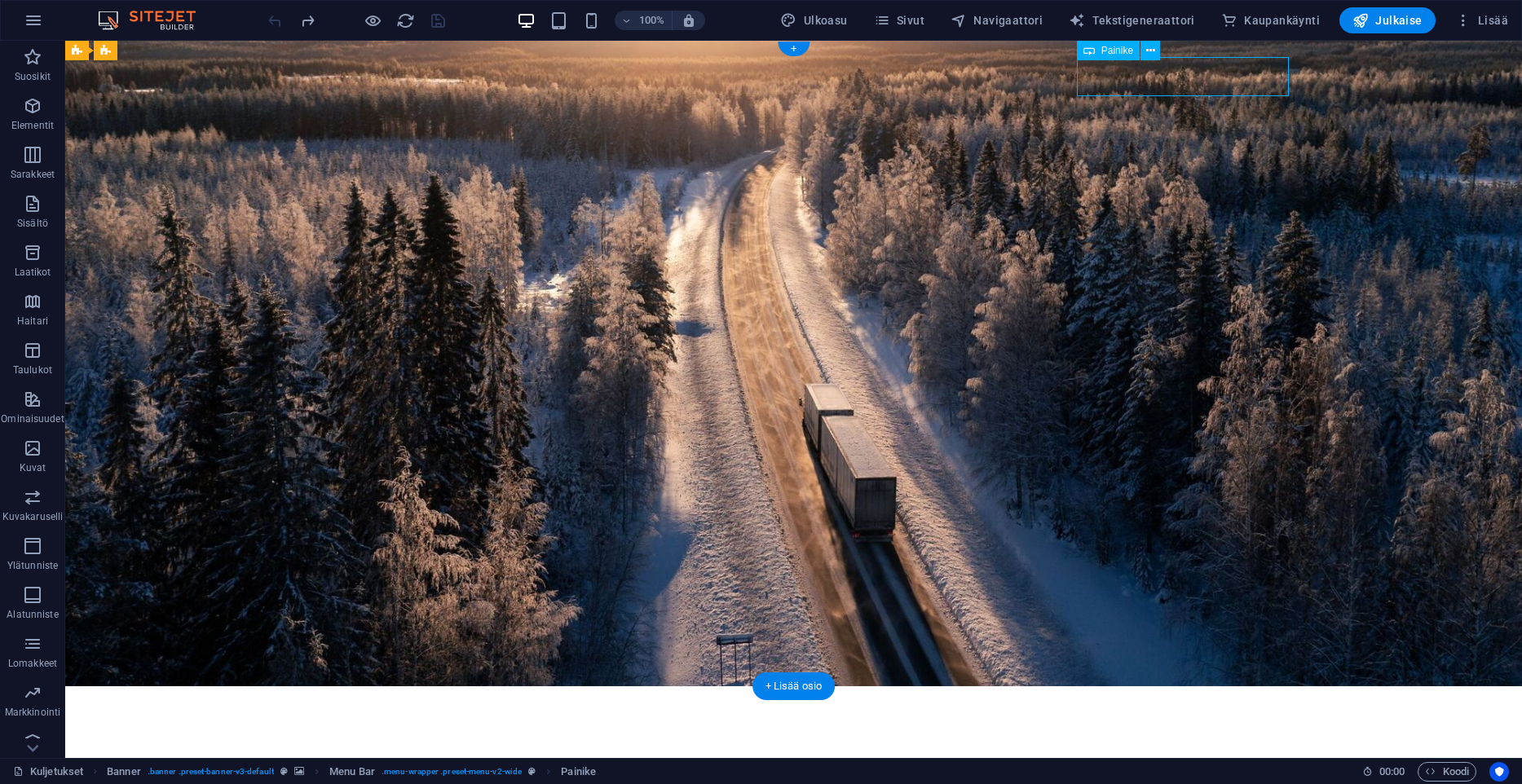
select select "px"
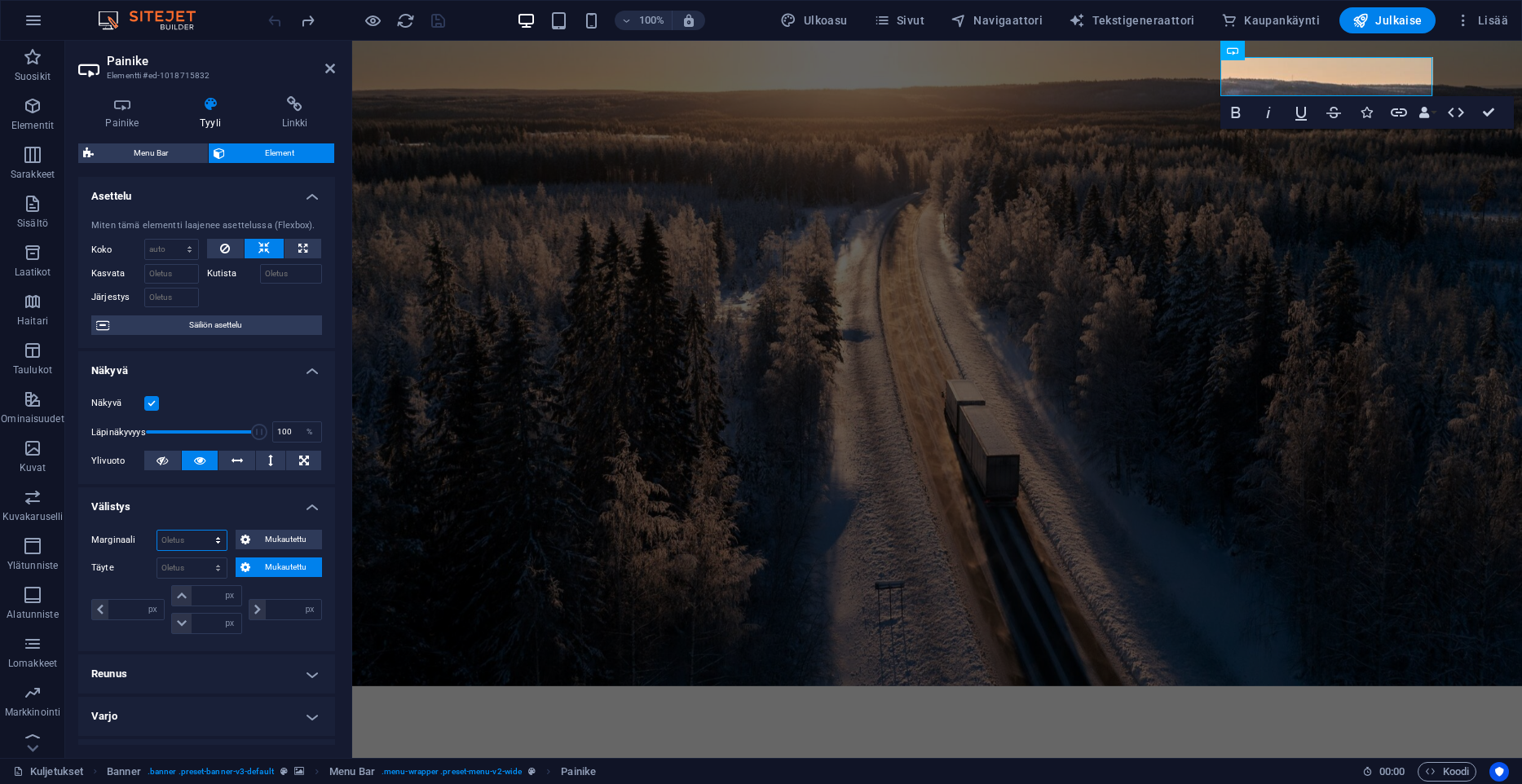
click at [157, 531] on select "Oletus auto px % rem vw vh Mukautettu" at bounding box center [192, 540] width 69 height 19
select select "px"
click option "px" at bounding box center [0, 0] width 0 height 0
type input "0"
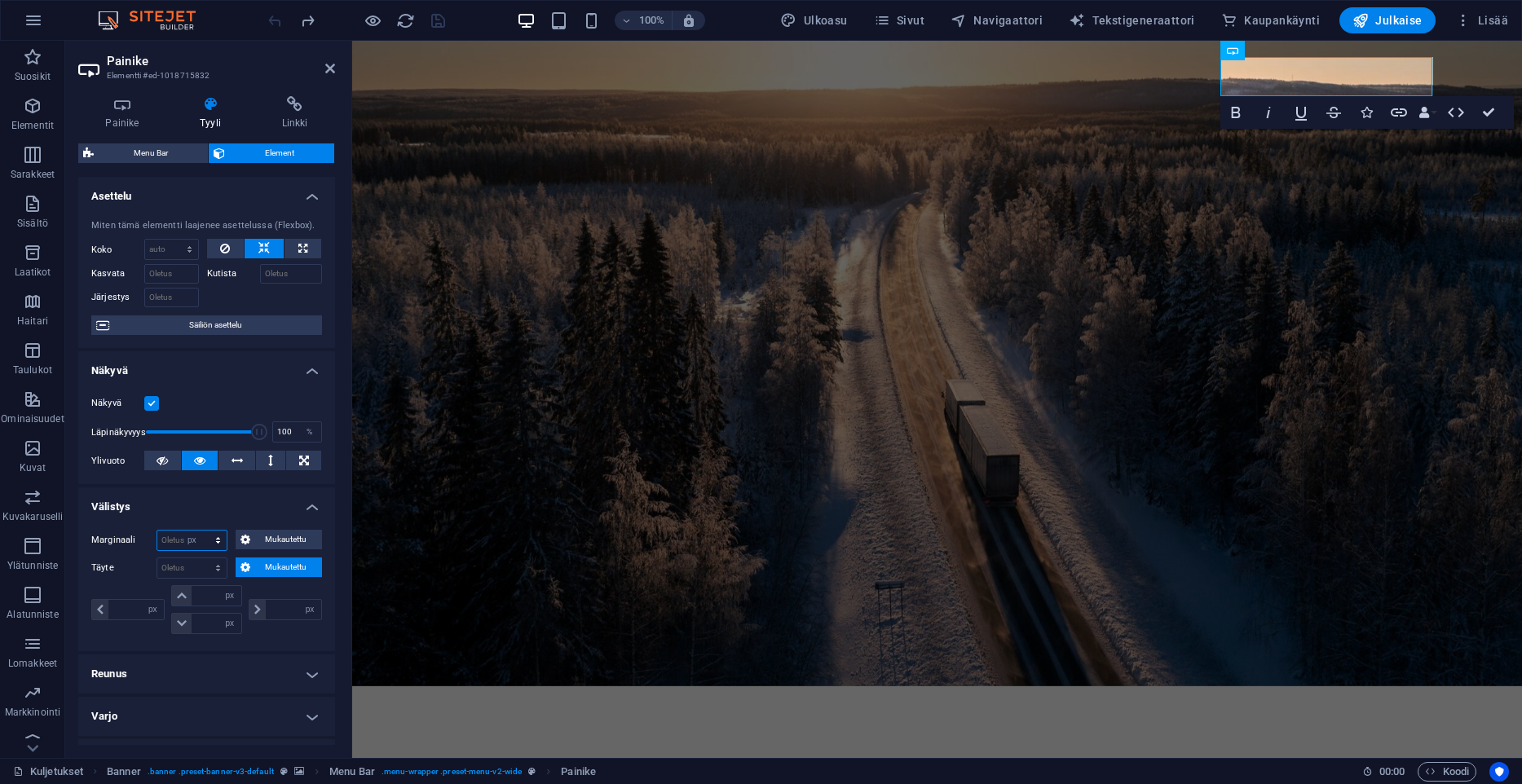
select select "px"
type input "0"
select select "px"
type input "0"
select select "px"
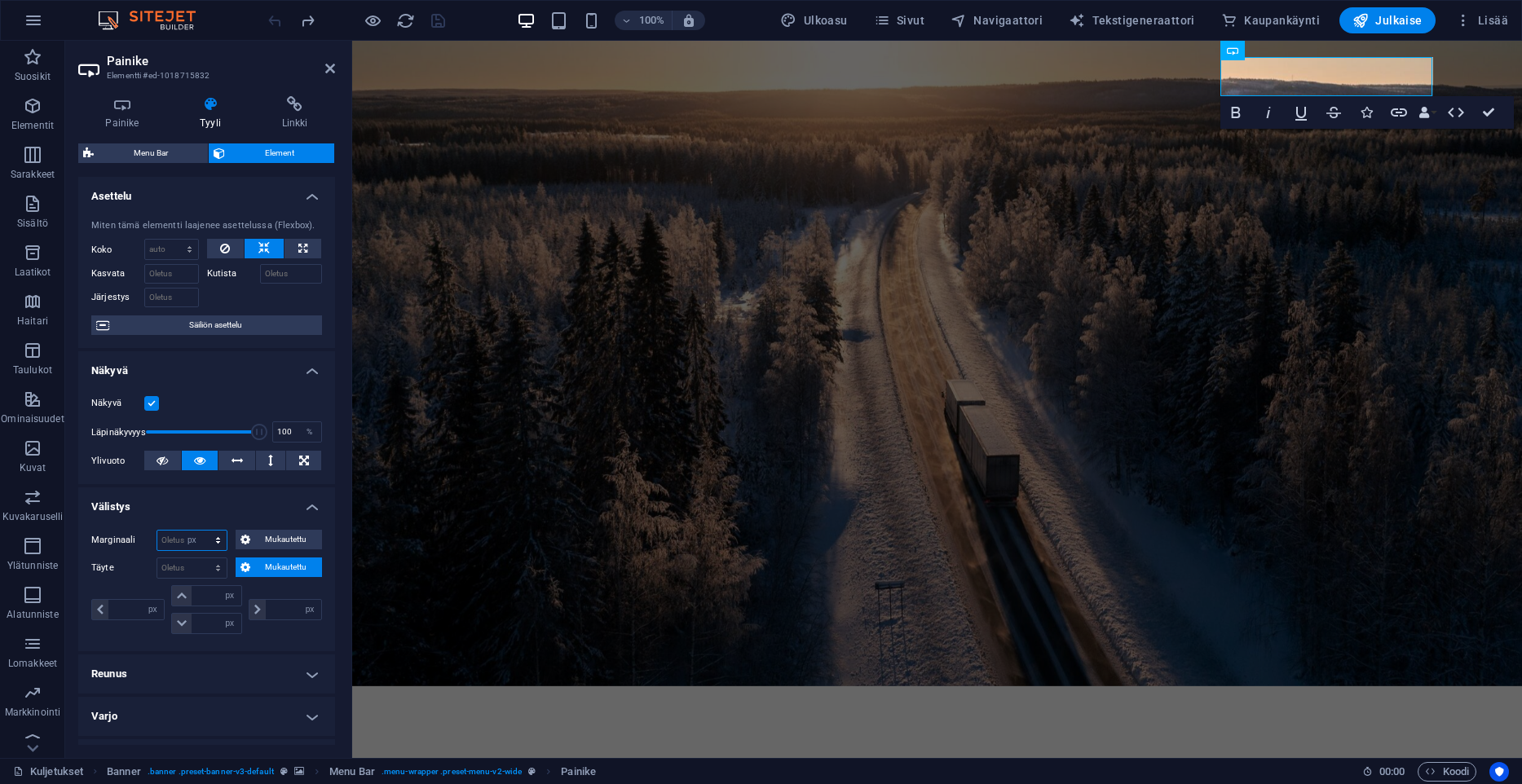
type input "0"
select select "px"
click at [271, 538] on span "Mukautettu" at bounding box center [286, 539] width 63 height 19
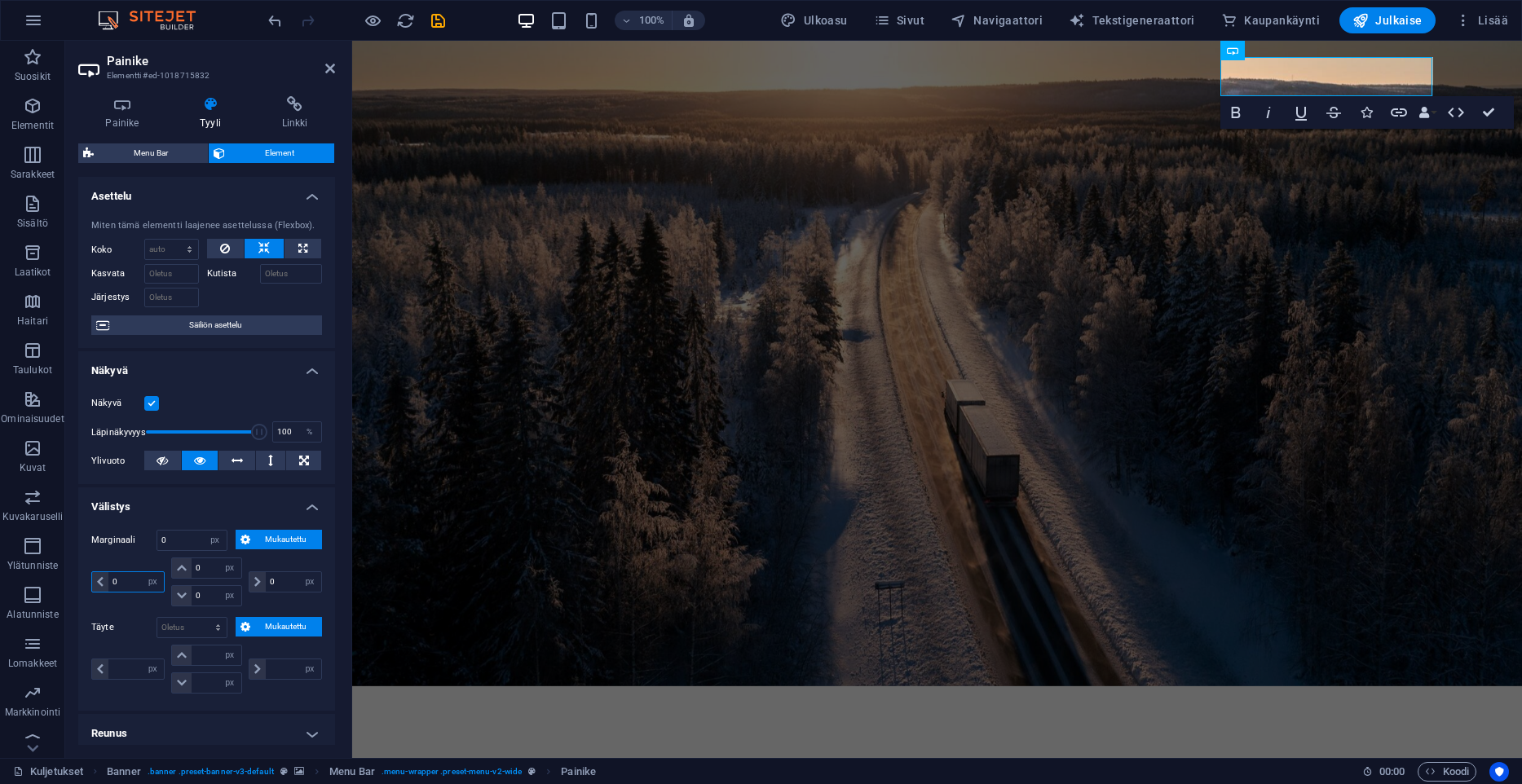
click at [122, 580] on input "0" at bounding box center [136, 582] width 56 height 19
type input "20"
select select "DISABLED_OPTION_VALUE"
type input "2"
type input "50"
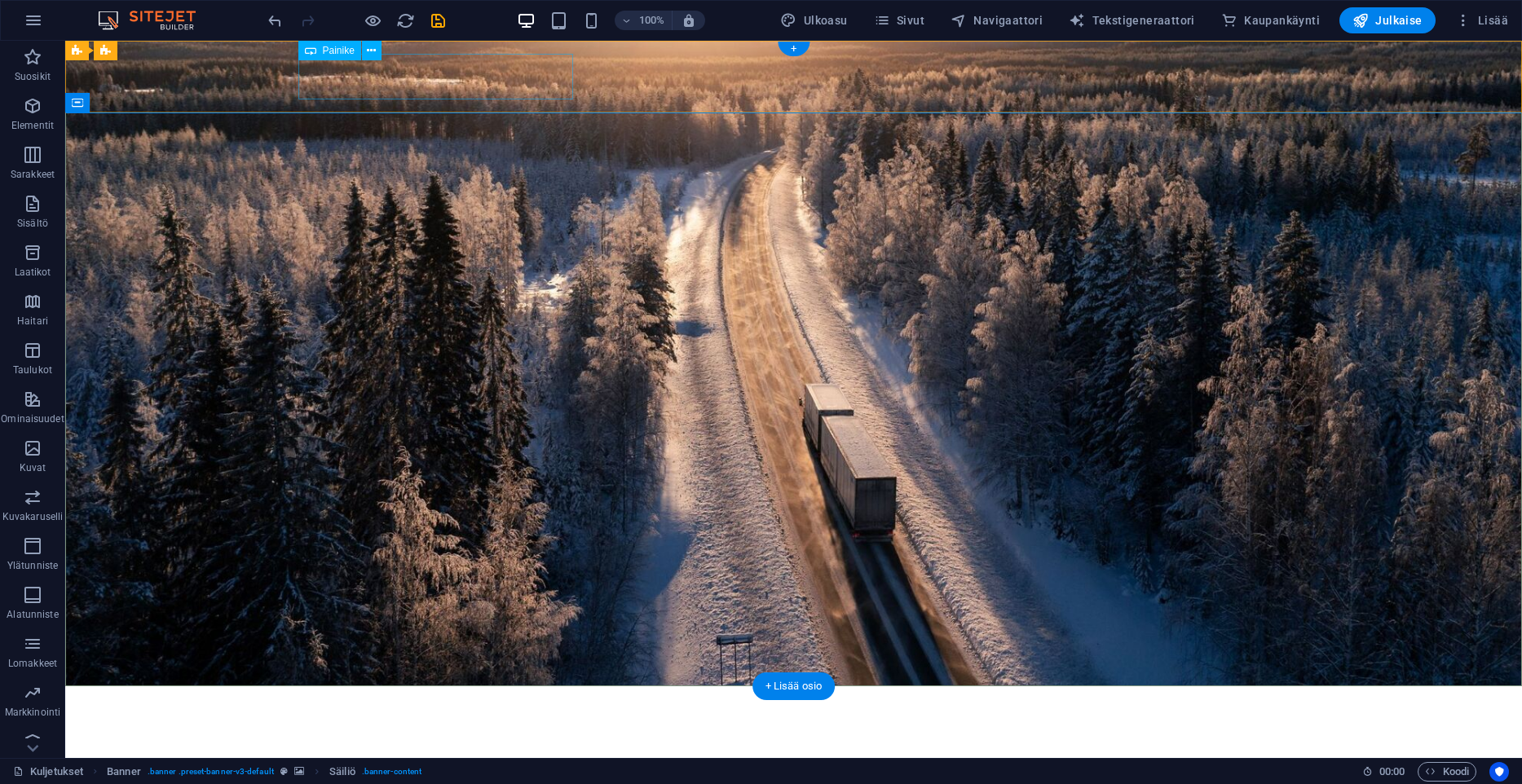
click at [450, 699] on div "Kuljetusliike A. Lahtinen Oy" at bounding box center [794, 722] width 991 height 46
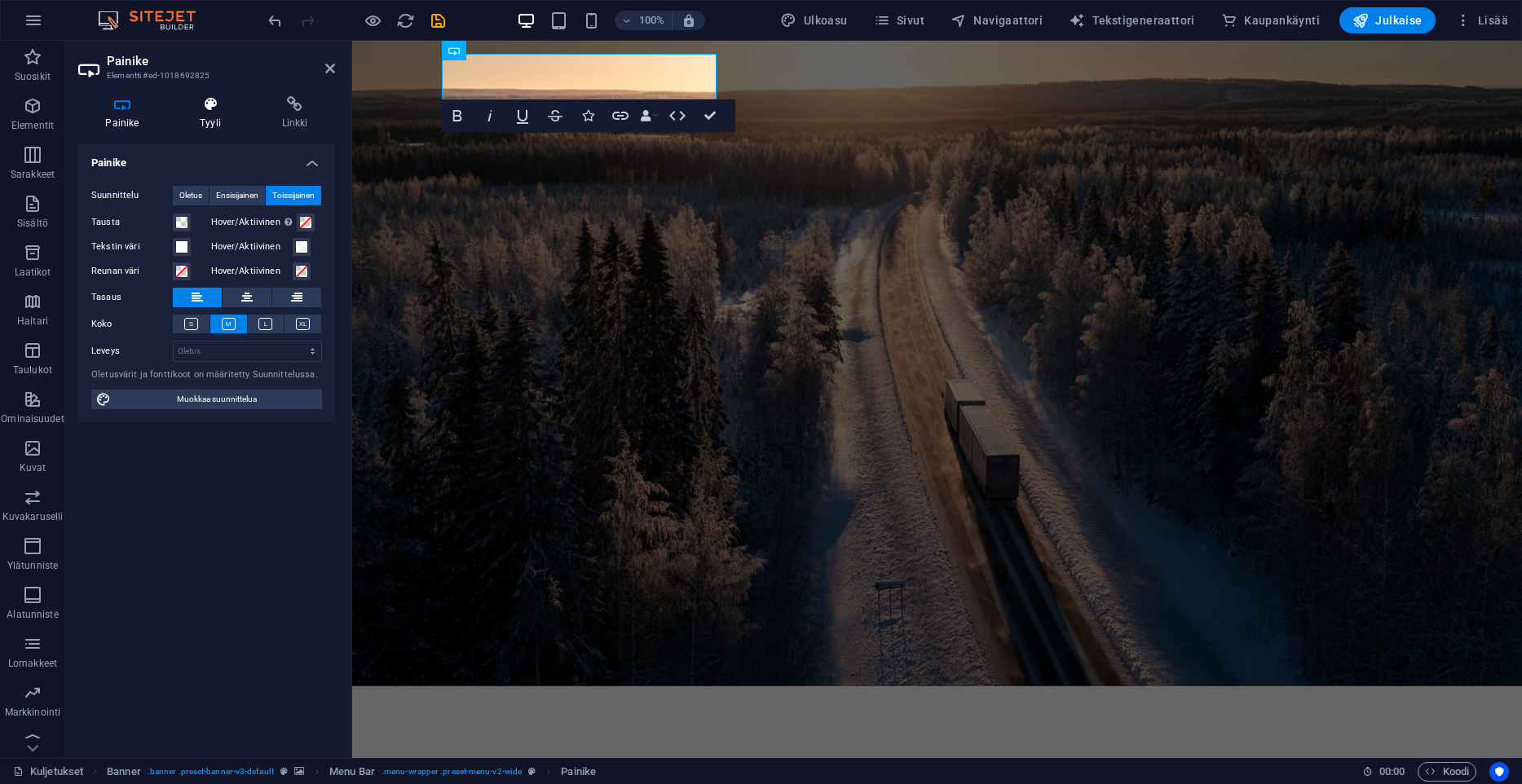
click at [227, 109] on icon at bounding box center [211, 104] width 76 height 16
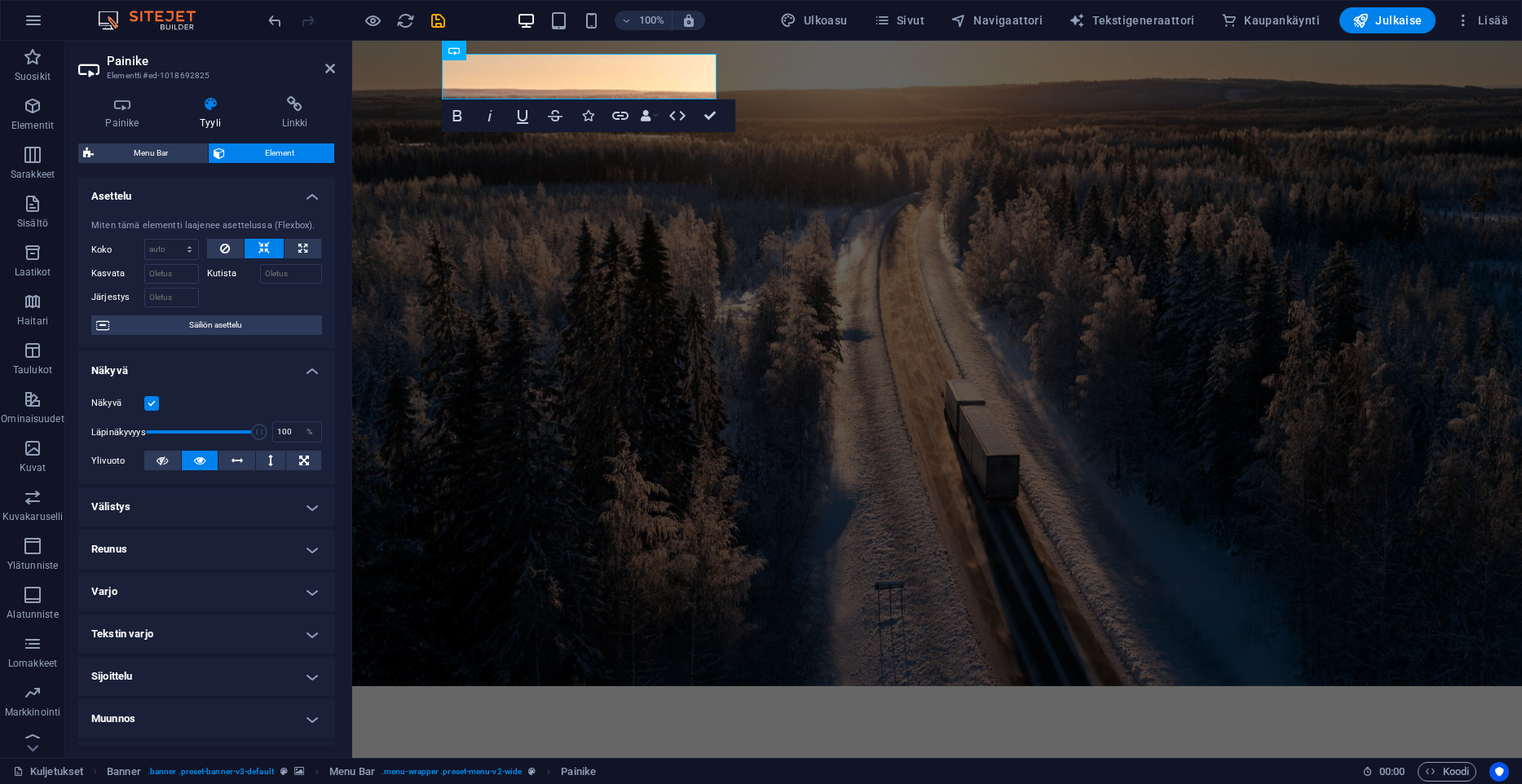
click at [162, 515] on h4 "Välistys" at bounding box center [207, 507] width 257 height 39
click at [261, 542] on span "Mukautettu" at bounding box center [286, 539] width 63 height 19
click at [249, 572] on select "auto px % rem vw vh" at bounding box center [284, 582] width 72 height 19
select select "px"
click option "px" at bounding box center [0, 0] width 0 height 0
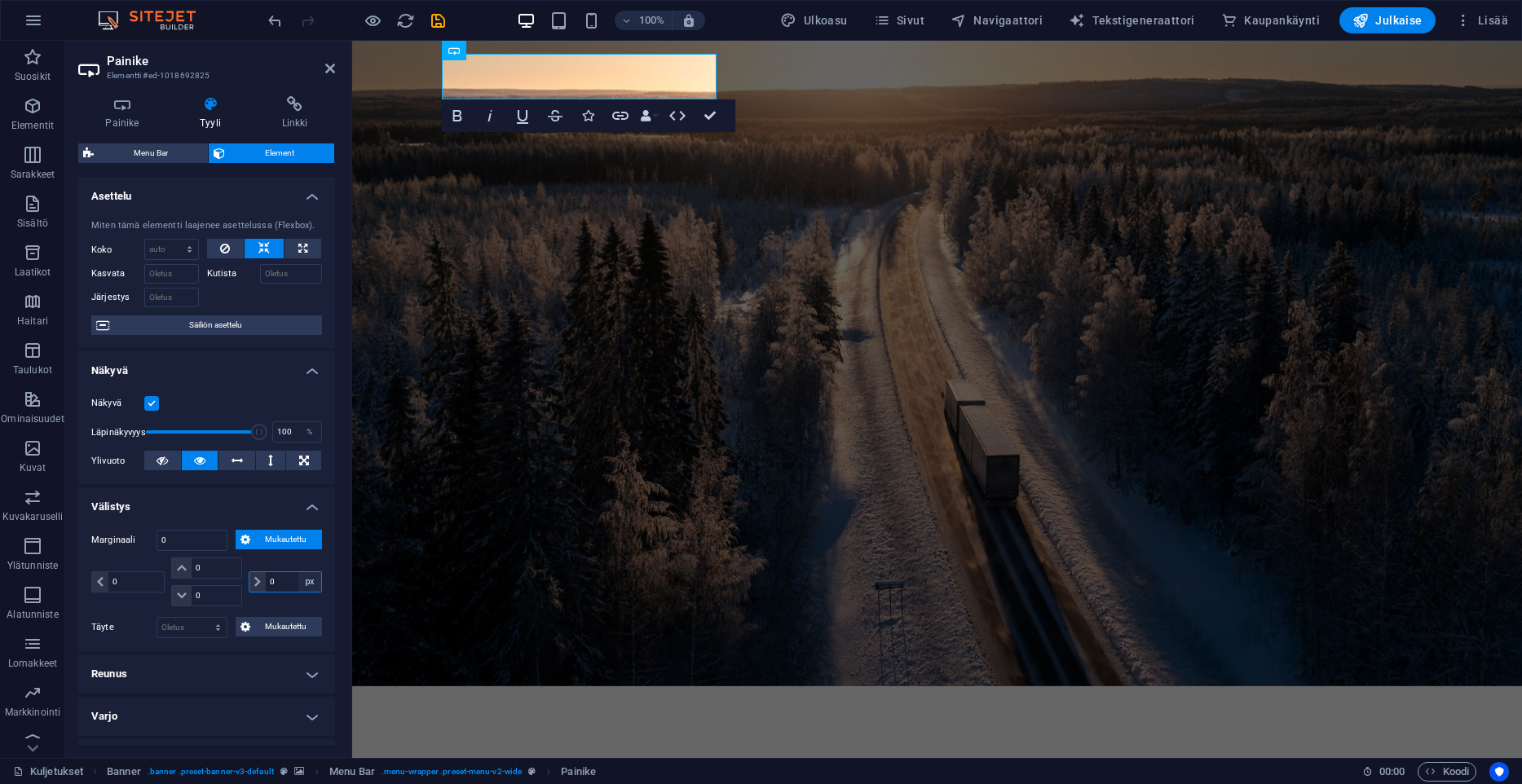
type input "0"
select select "px"
type input "0"
select select "px"
type input "0"
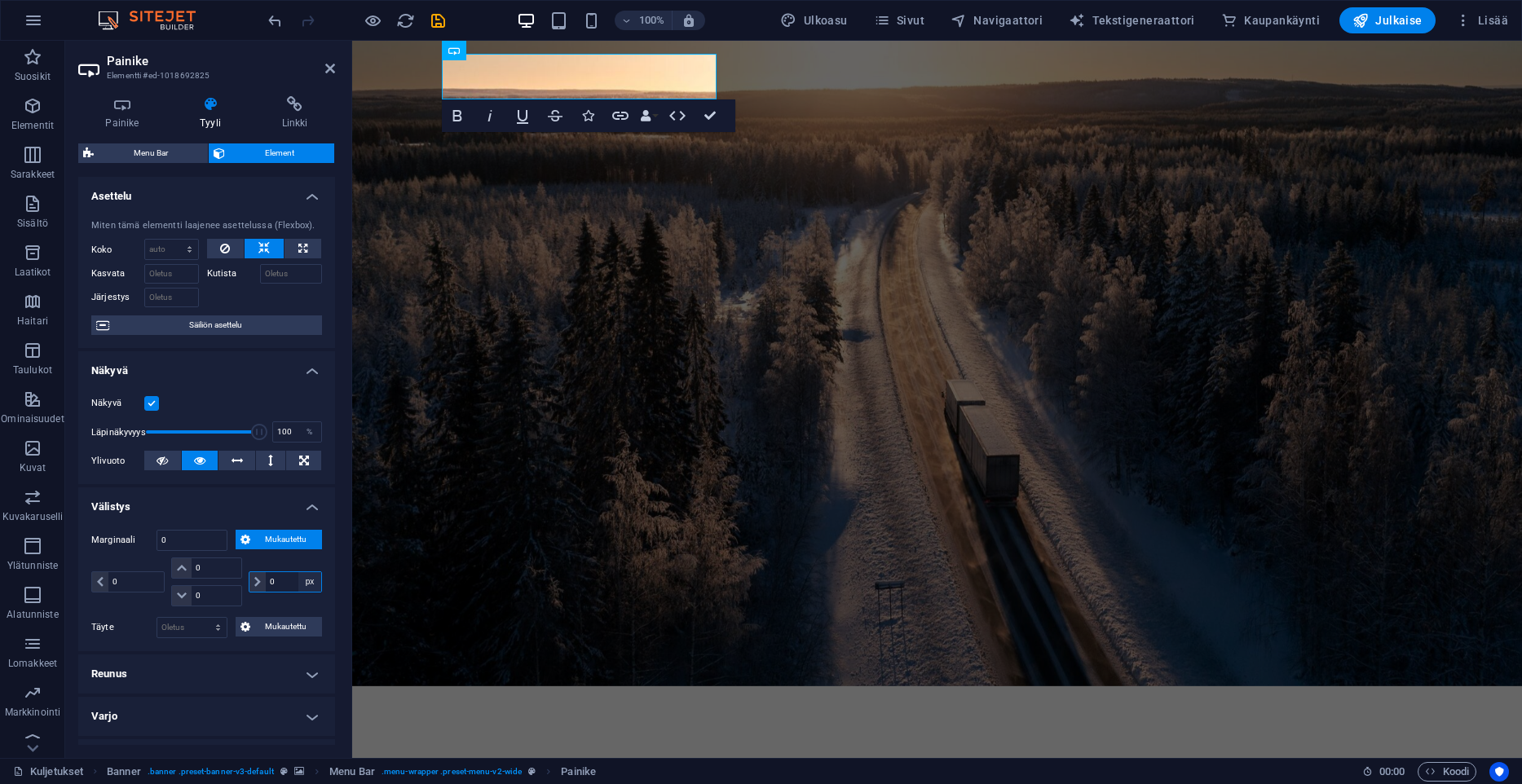
select select "px"
type input "0"
select select "px"
type input "50"
select select "DISABLED_OPTION_VALUE"
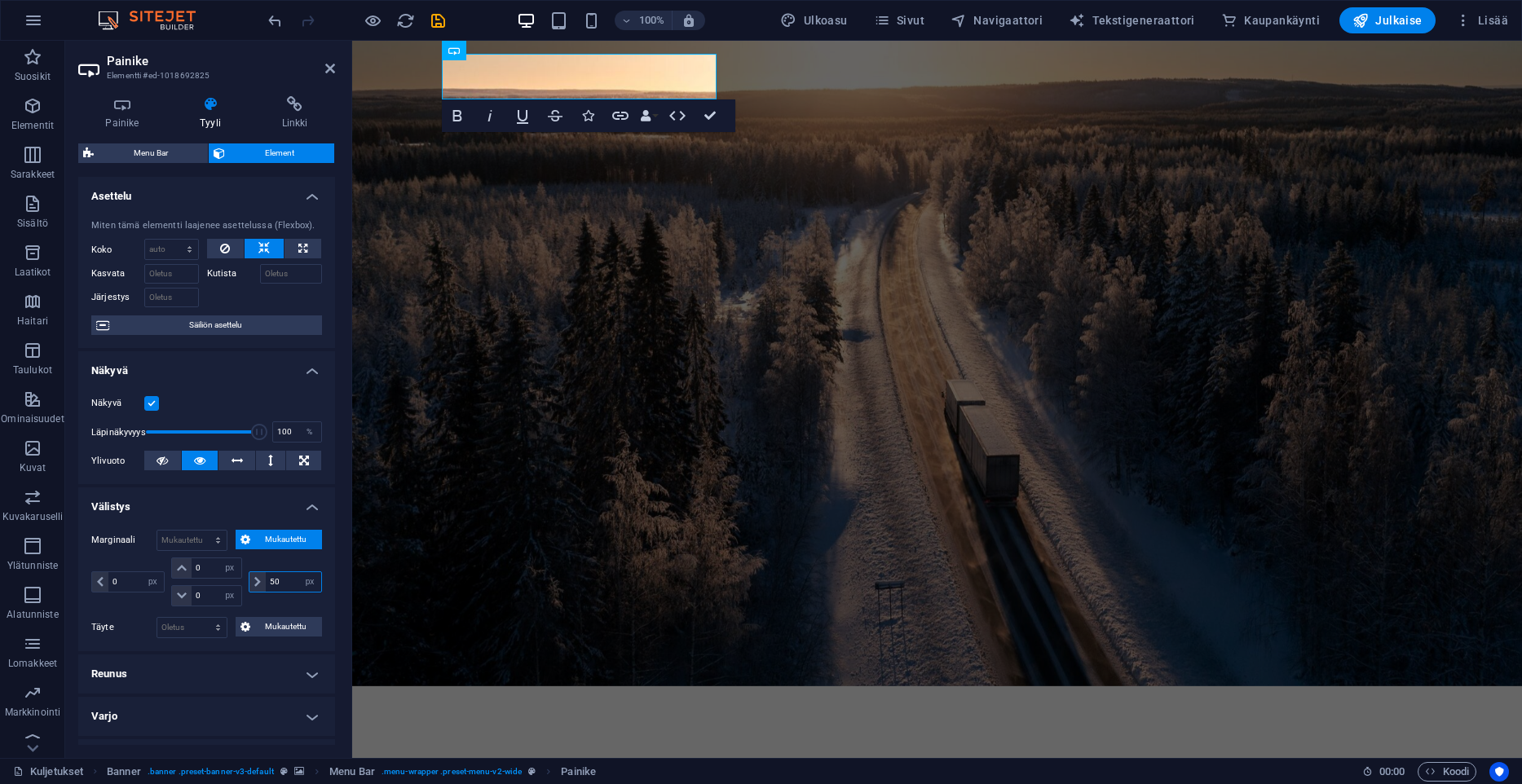
type input "5"
click at [121, 584] on input "0" at bounding box center [136, 582] width 56 height 19
type input "0"
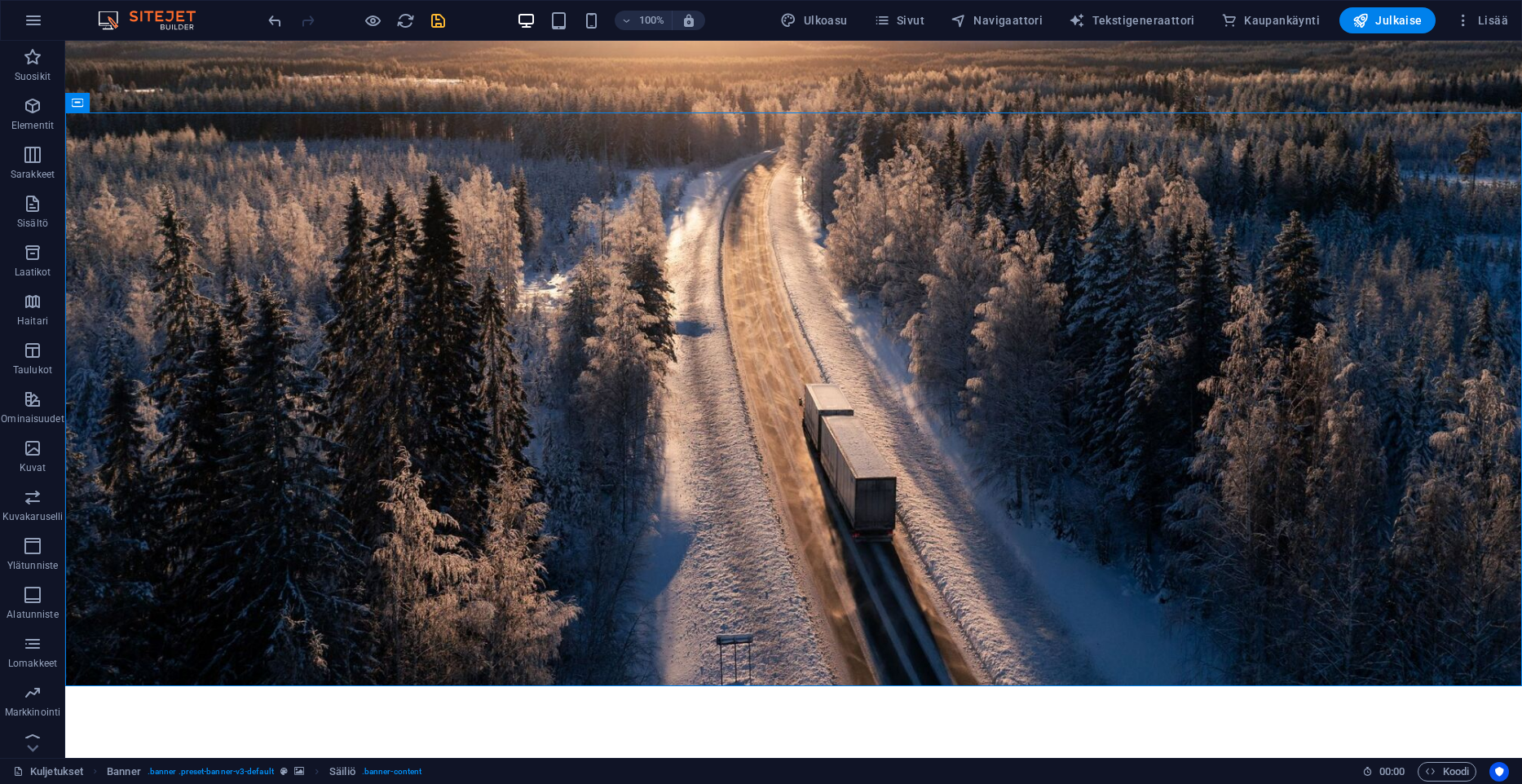
click at [439, 20] on icon "save" at bounding box center [437, 20] width 19 height 19
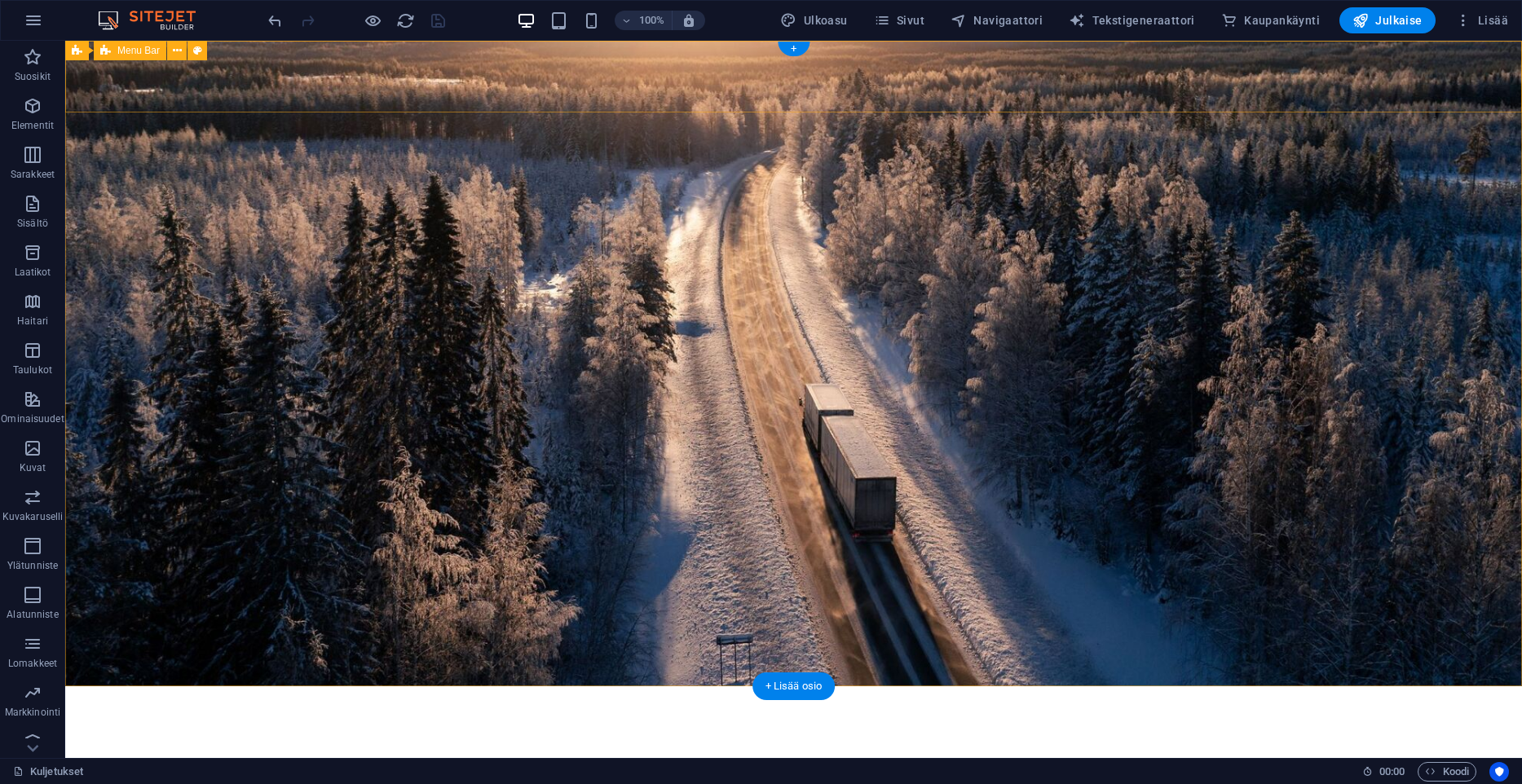
click at [239, 686] on div "Kuljetusliike A. Lahtinen Oy Menu Kuljetukset Yrityksemme tarina Yhteystiedot T…" at bounding box center [793, 760] width 1457 height 149
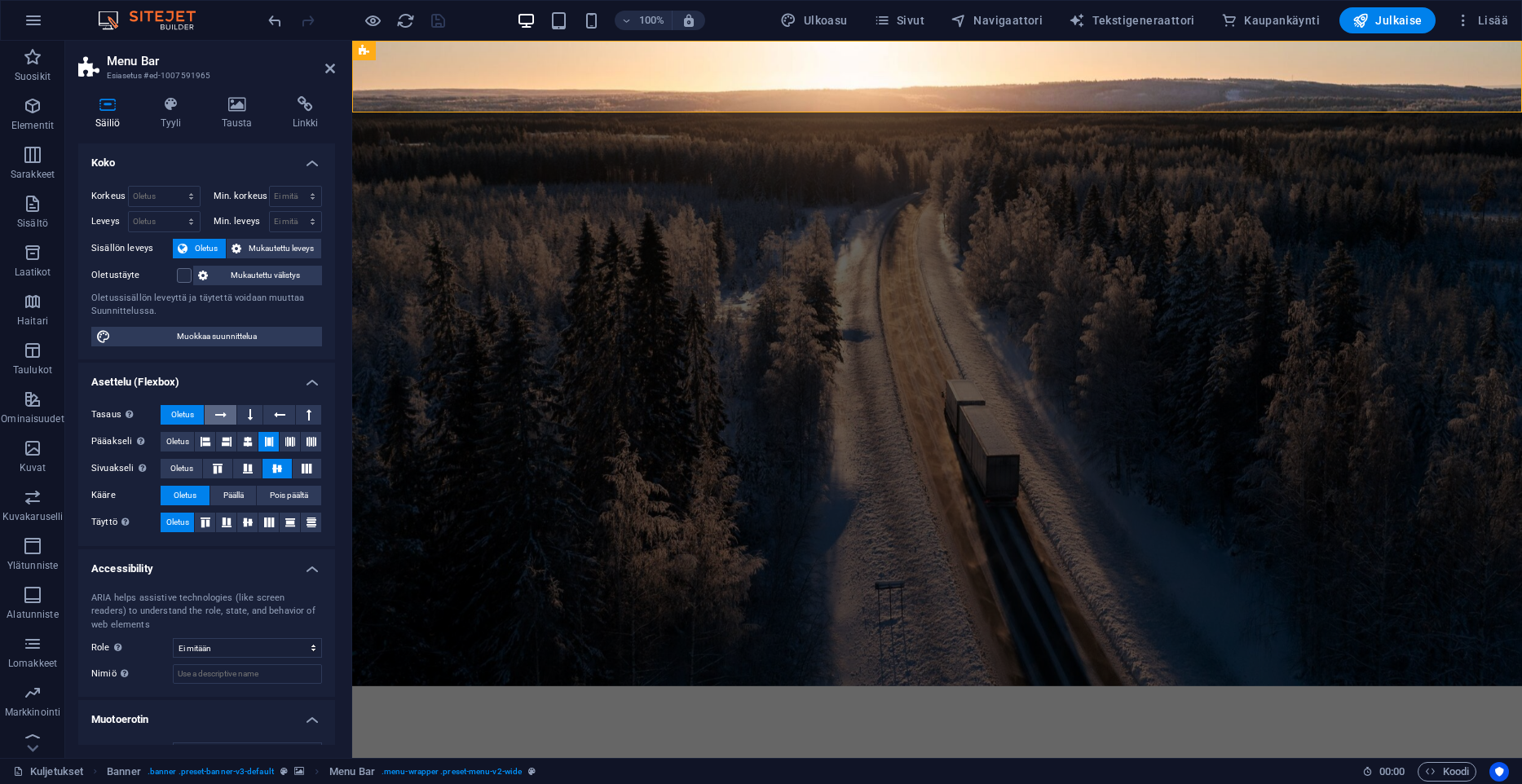
click at [222, 415] on icon at bounding box center [221, 415] width 11 height 19
click at [388, 686] on div "Kuljetusliike A. Lahtinen Oy Menu Kuljetukset Yrityksemme tarina Yhteystiedot T…" at bounding box center [937, 760] width 1170 height 149
click at [468, 50] on icon at bounding box center [465, 50] width 9 height 17
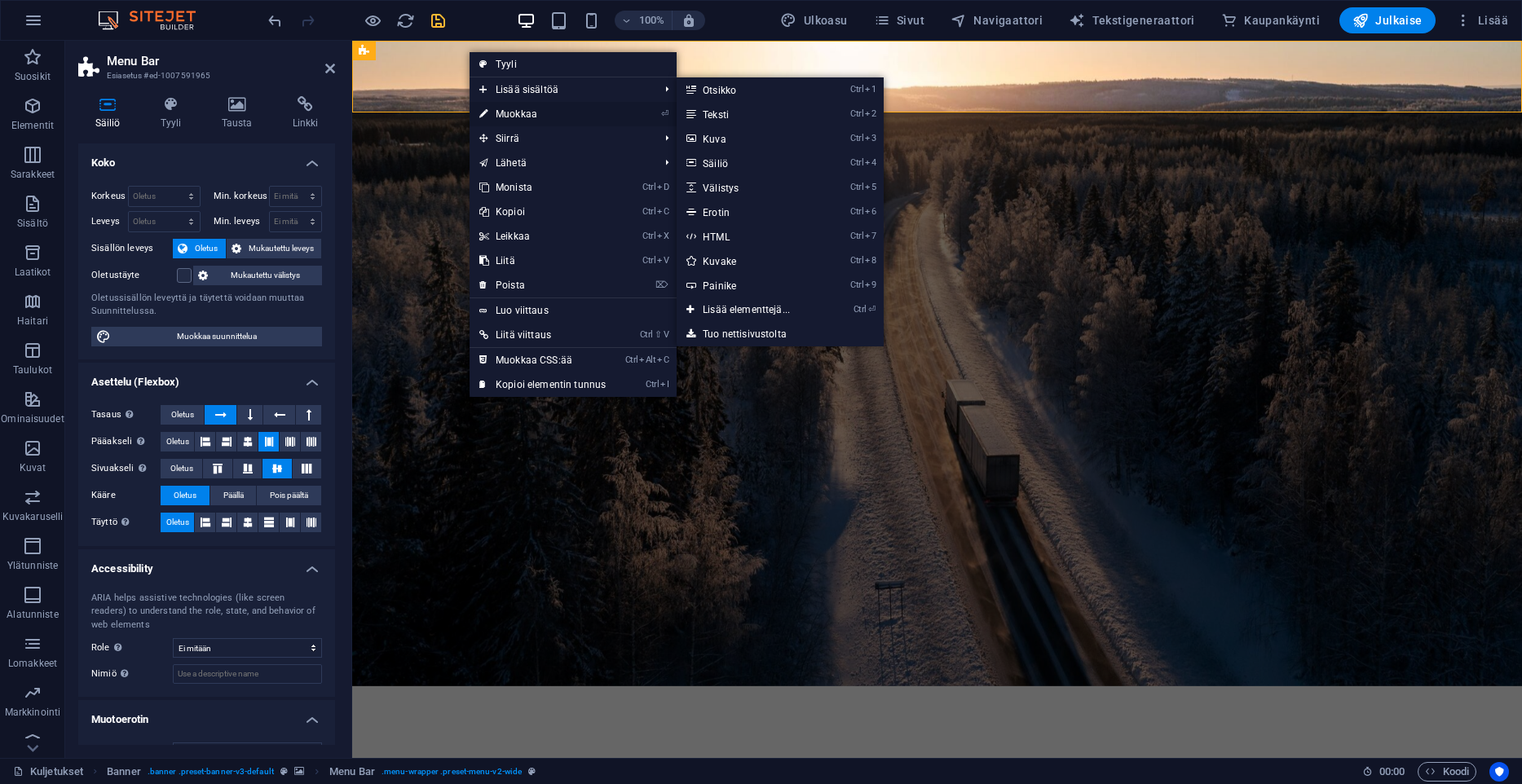
click at [519, 114] on link "⏎ Muokkaa" at bounding box center [542, 114] width 146 height 25
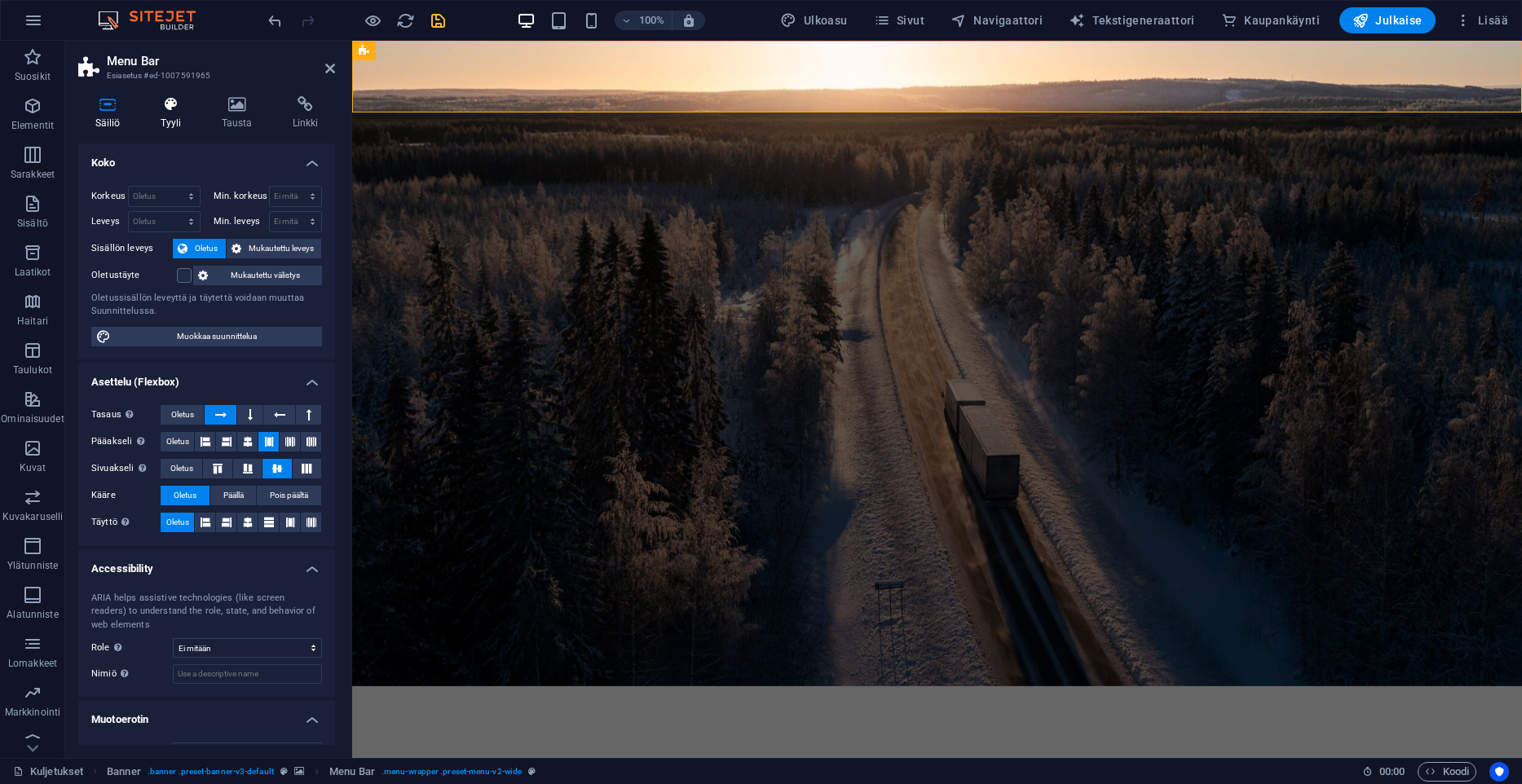
click at [164, 118] on h4 "Tyyli" at bounding box center [173, 113] width 61 height 34
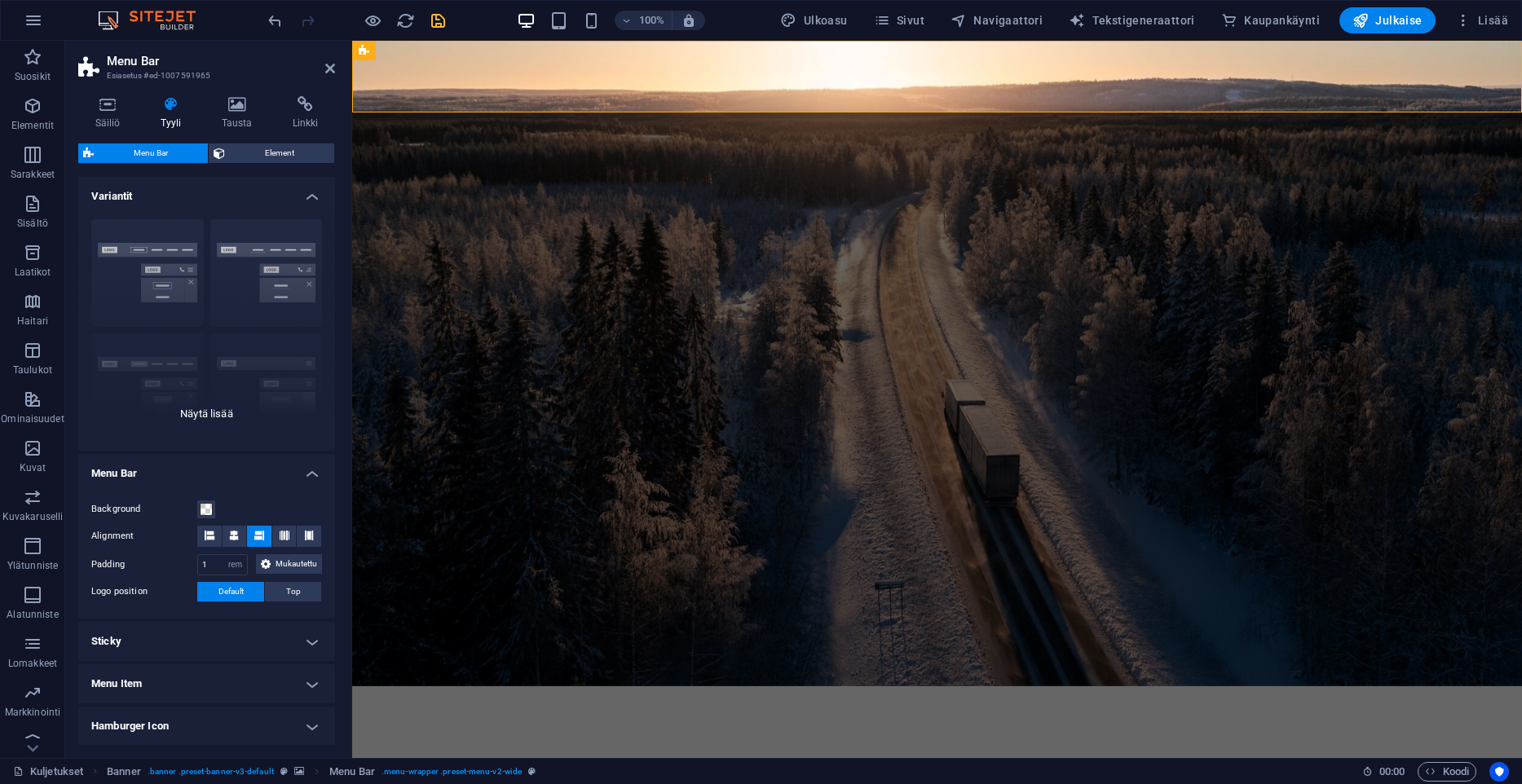
click at [210, 418] on div "Border Centered Default Fixed Loki Trigger Wide XXL" at bounding box center [207, 328] width 257 height 245
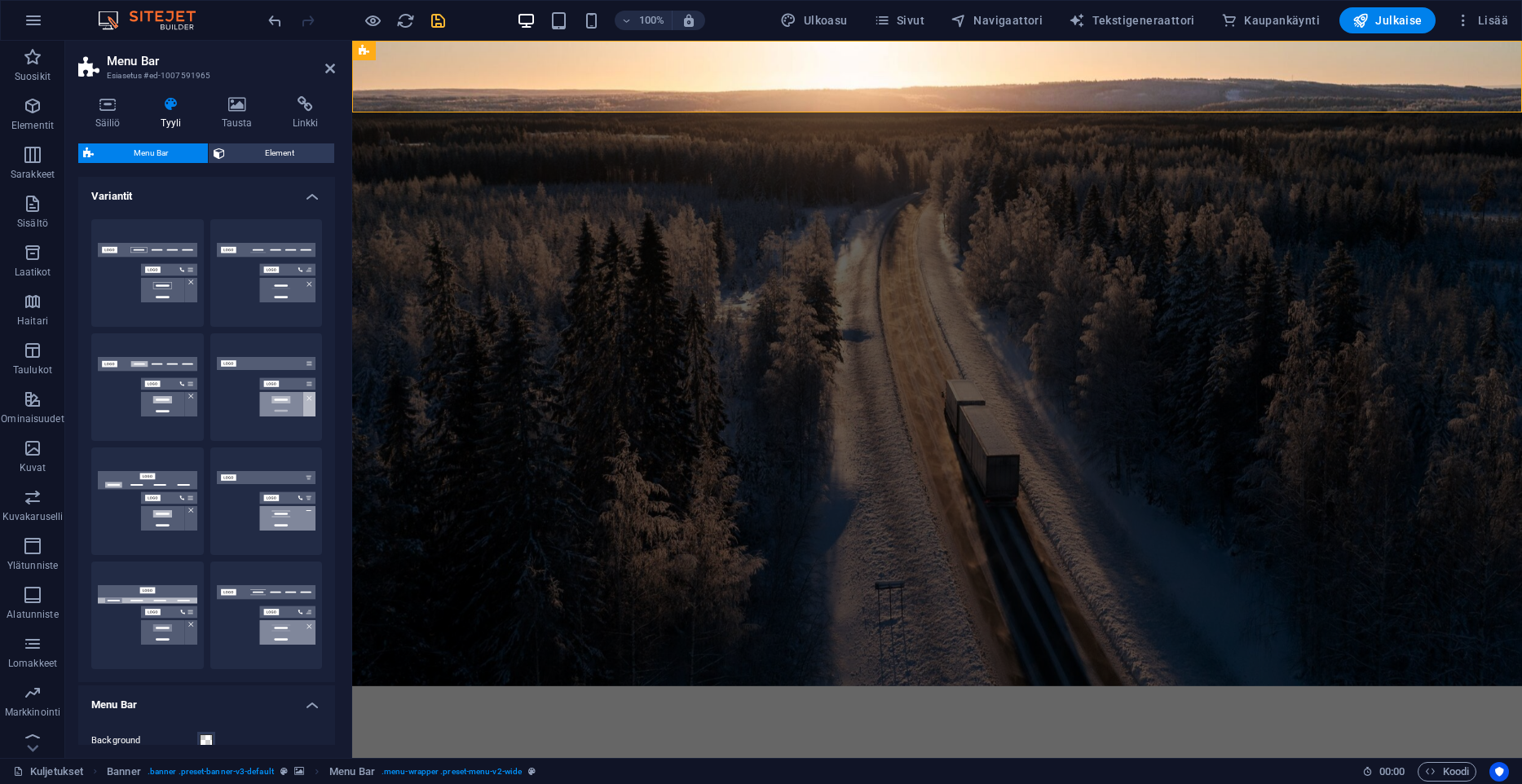
scroll to position [382, 0]
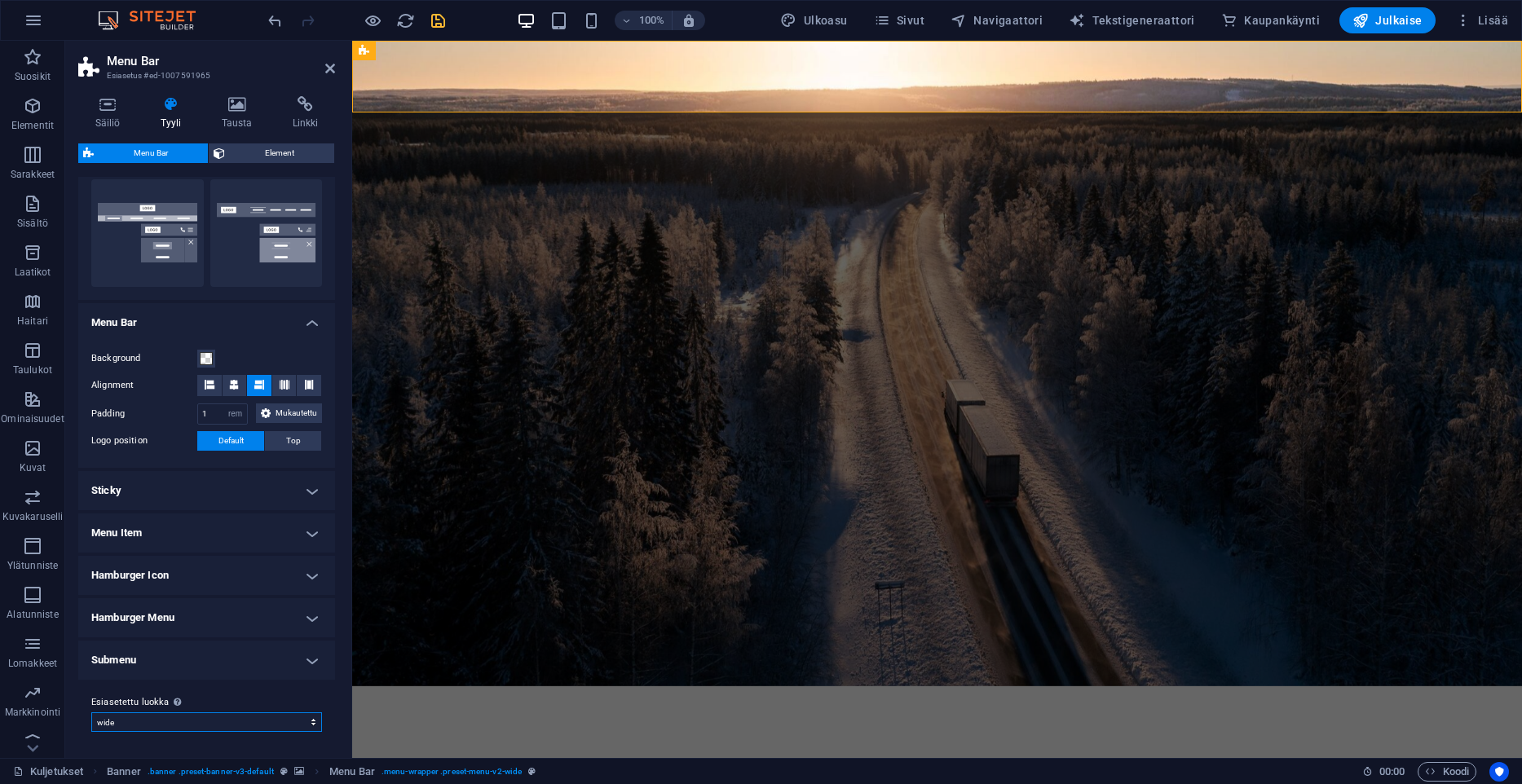
click at [91, 712] on select "career wide Lisää esiasetettu luokka" at bounding box center [206, 722] width 231 height 19
click option "Lisää esiasetettu luokka" at bounding box center [0, 0] width 0 height 0
select select "preset-menu-v2-wide"
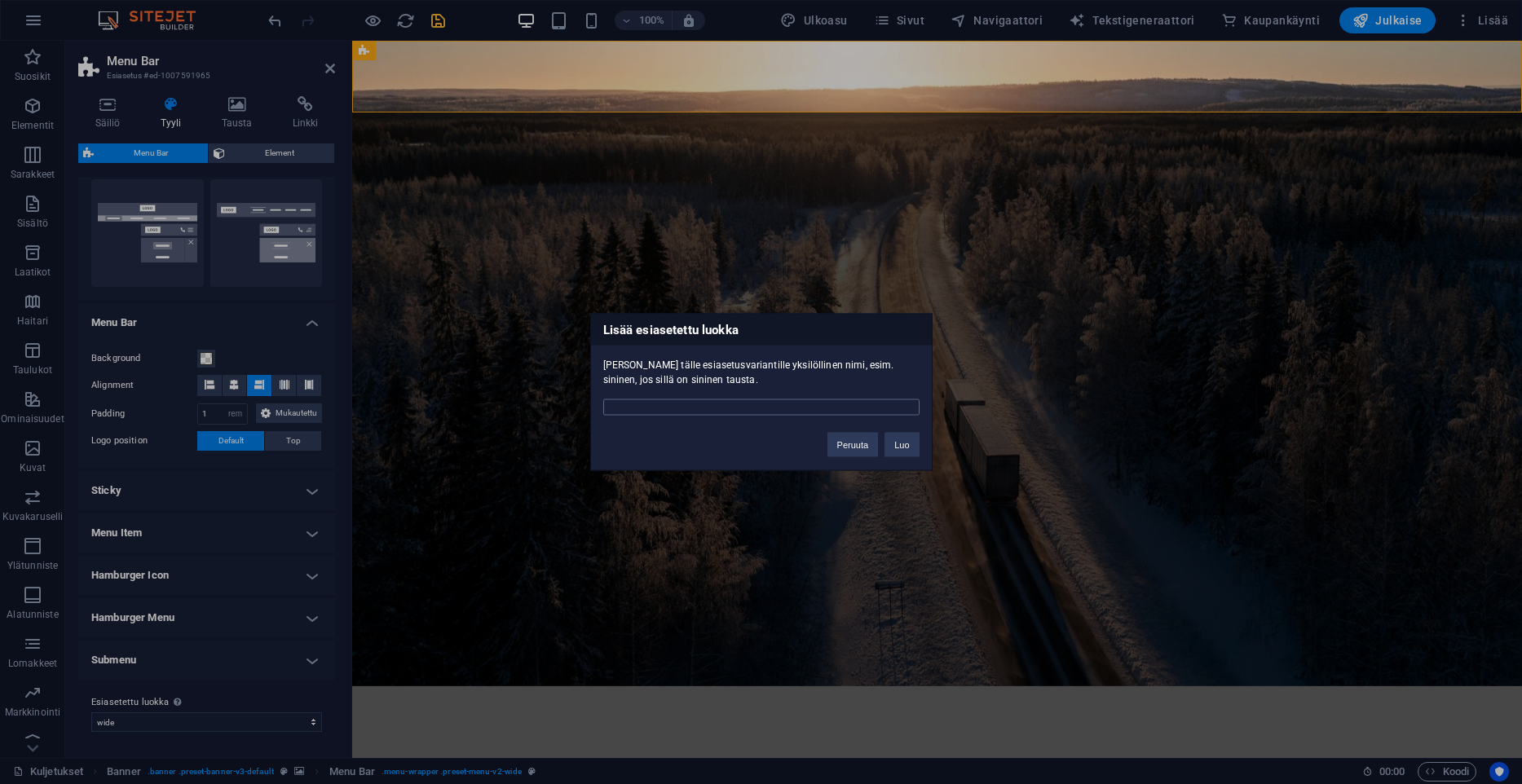
click at [668, 410] on input "text" at bounding box center [761, 407] width 316 height 16
type input "LAAJA"
click at [904, 458] on div "Lisää esiasetettu luokka Anna tälle esiasetusvariantille yksilöllinen nimi, esi…" at bounding box center [761, 392] width 343 height 157
drag, startPoint x: 904, startPoint y: 447, endPoint x: 548, endPoint y: 406, distance: 358.4
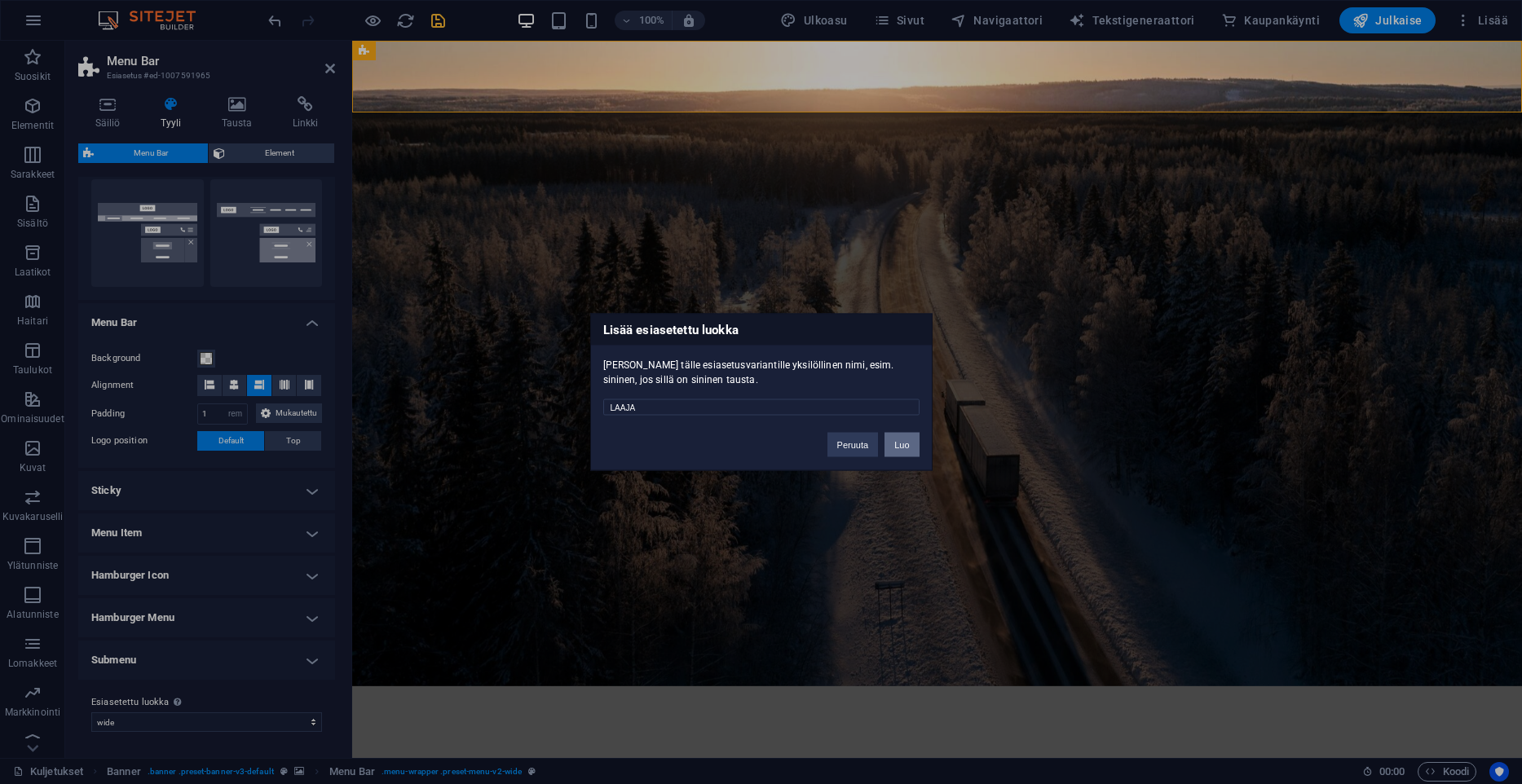
click at [904, 447] on button "Luo" at bounding box center [901, 445] width 34 height 25
select select "preset-menu-v2-laaja"
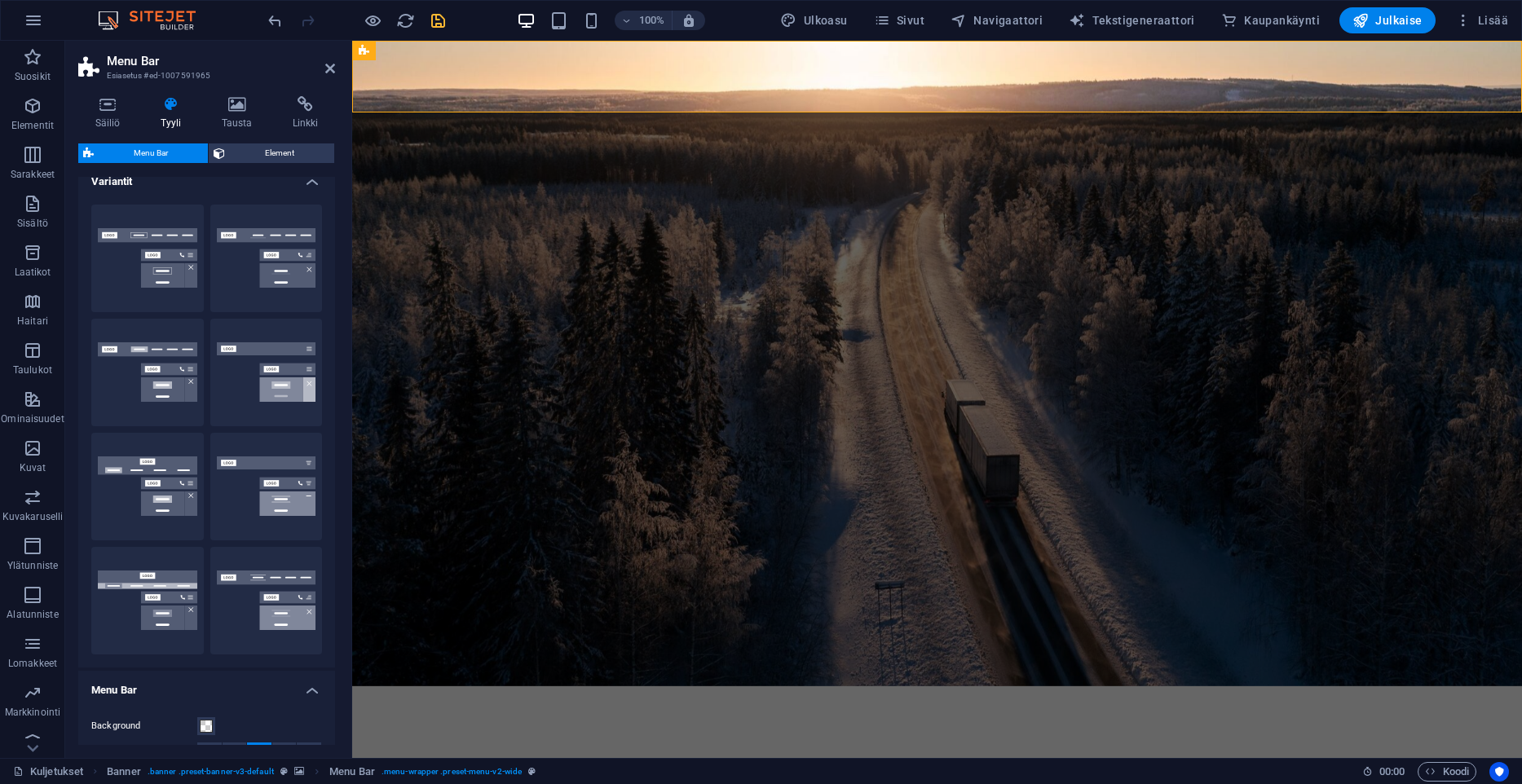
scroll to position [0, 0]
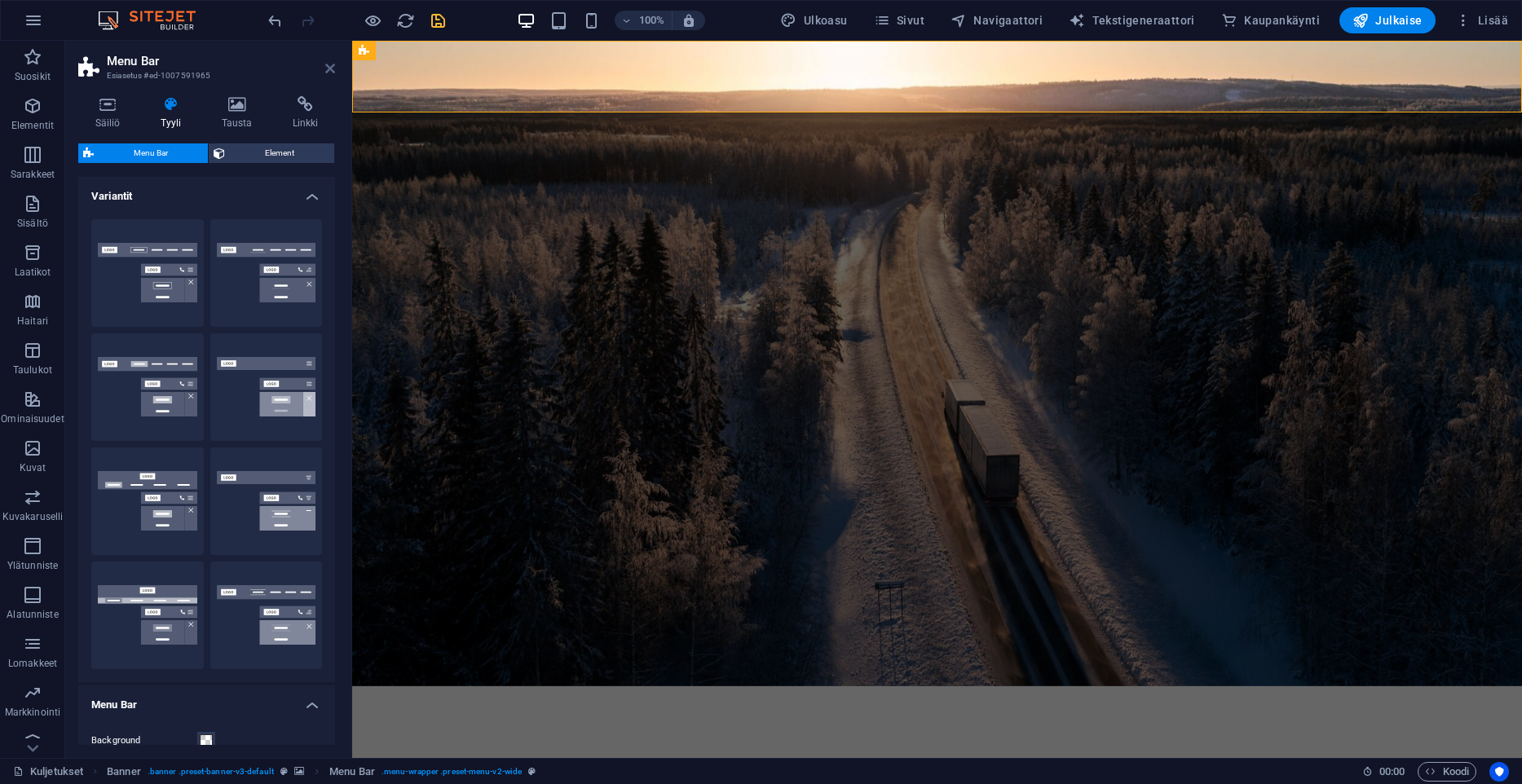
click at [328, 72] on icon at bounding box center [329, 68] width 10 height 13
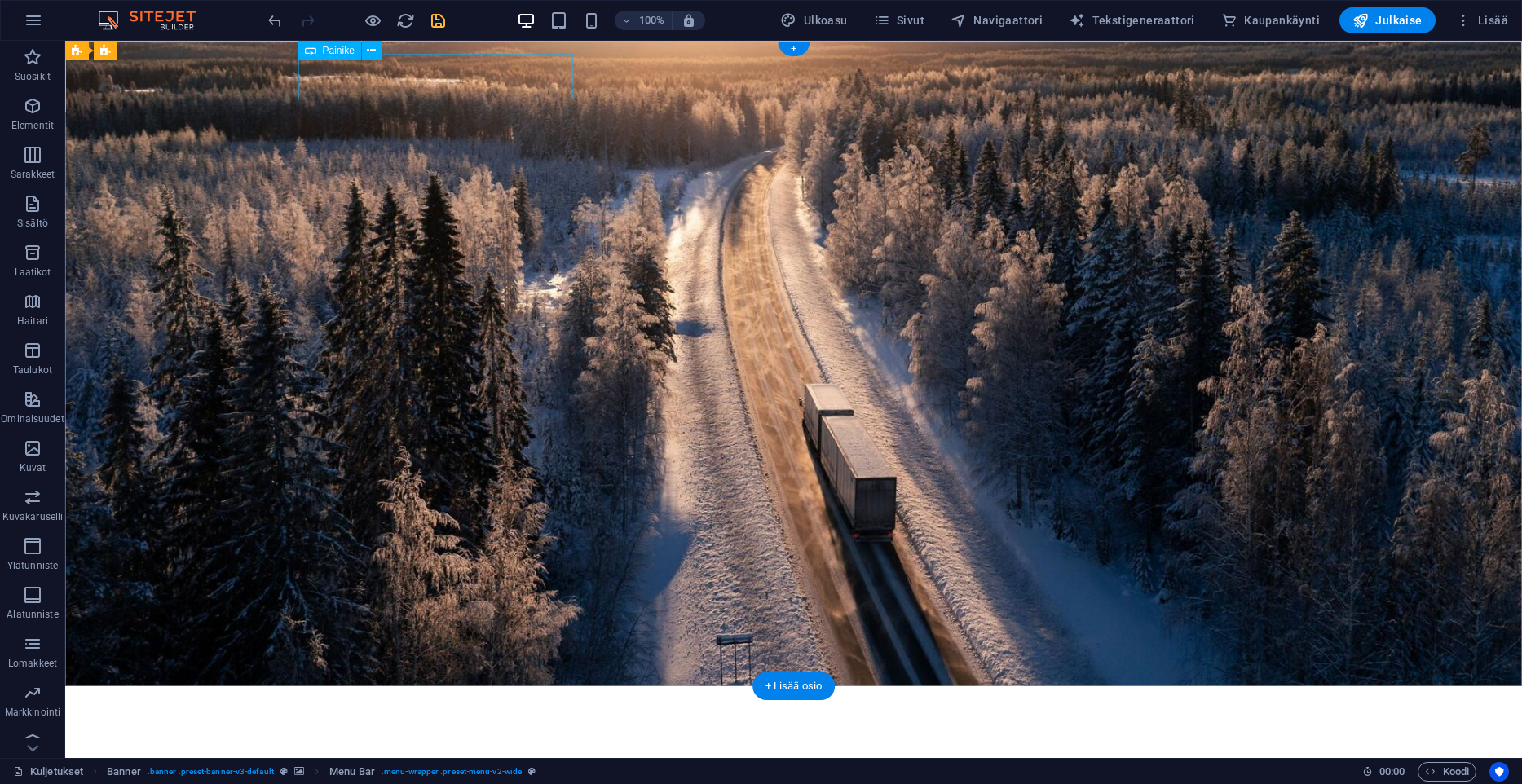
click at [405, 699] on div "Kuljetusliike A. Lahtinen Oy" at bounding box center [792, 722] width 988 height 46
select select "px"
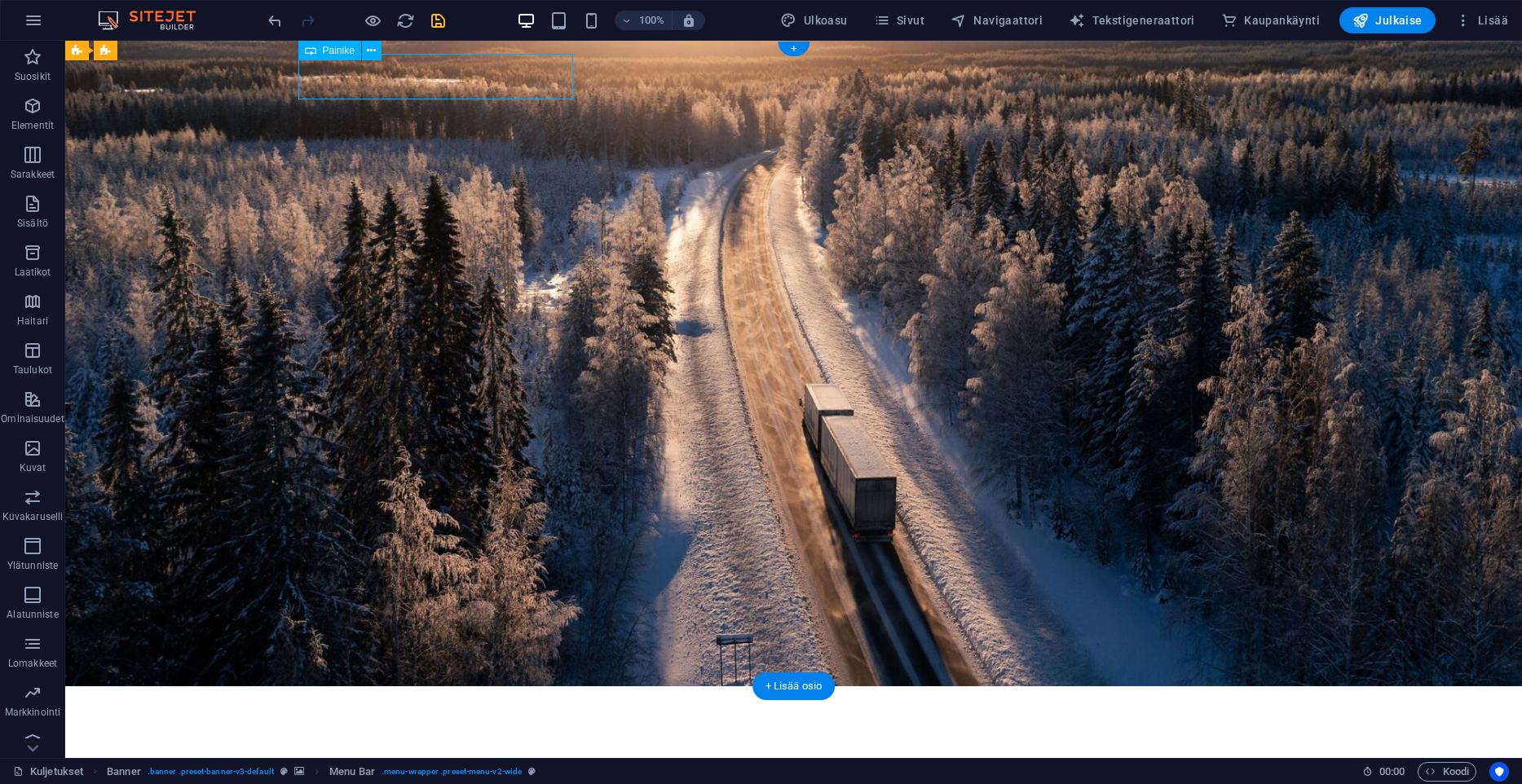
select select "px"
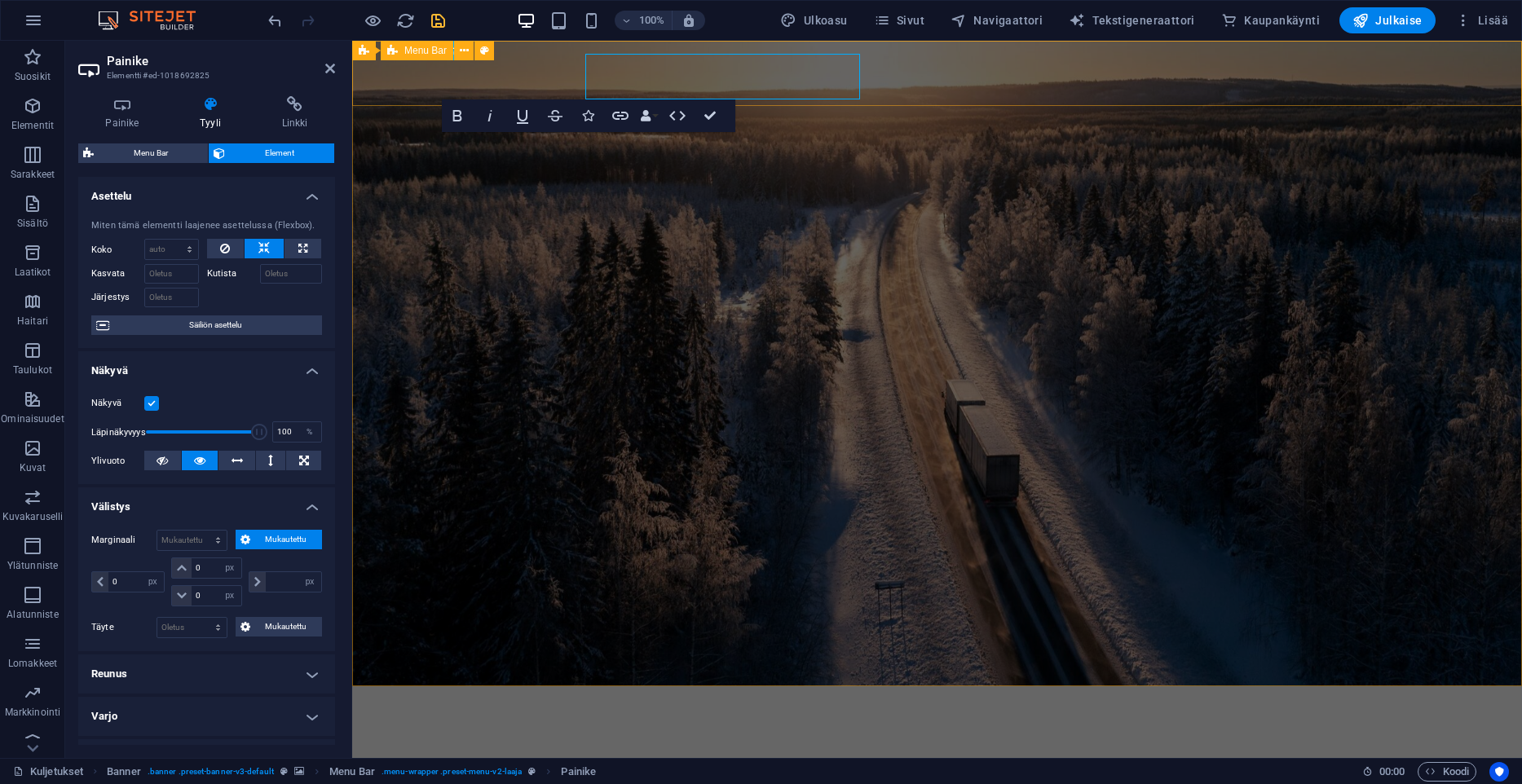
type input "5"
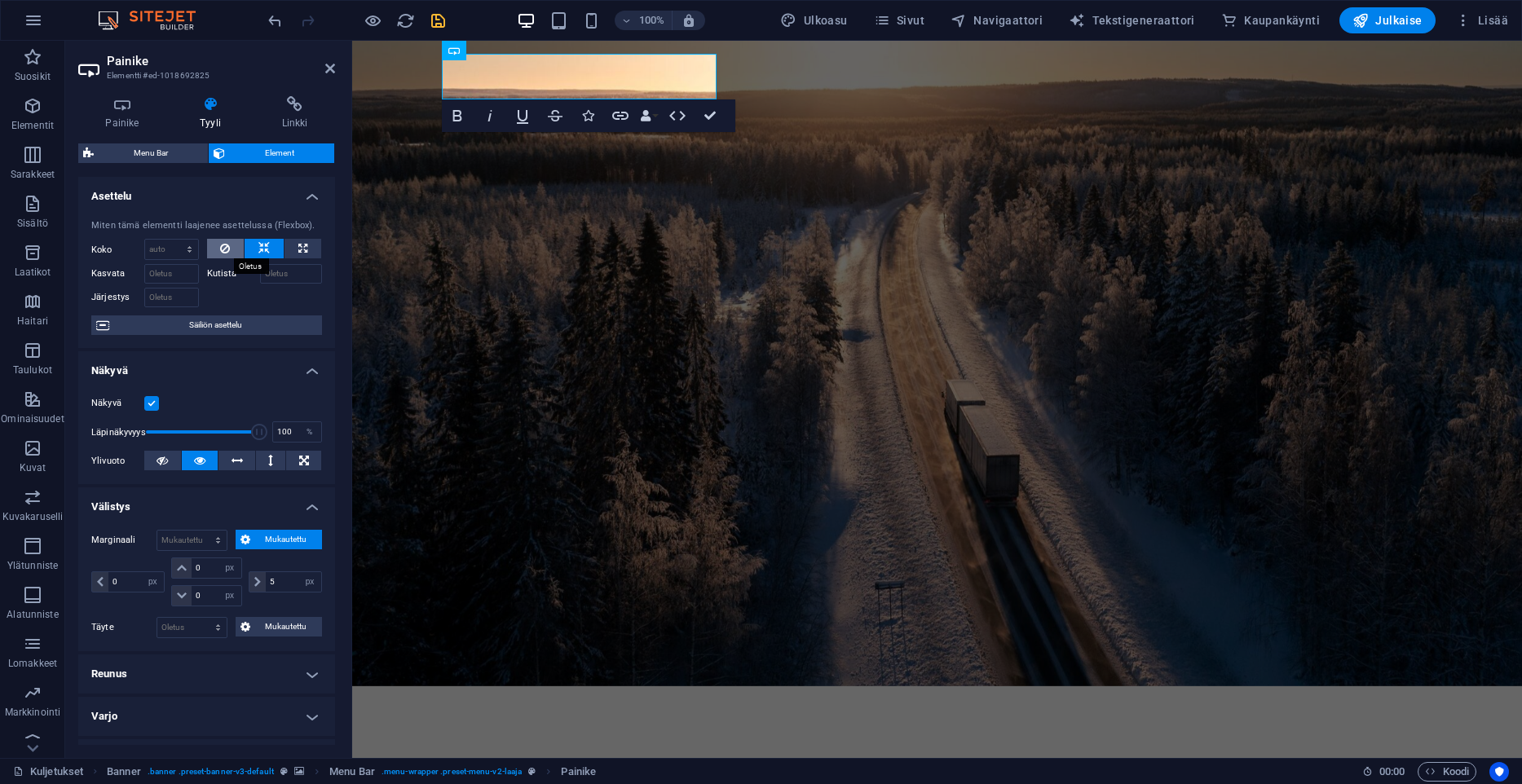
click at [237, 247] on button at bounding box center [225, 248] width 37 height 19
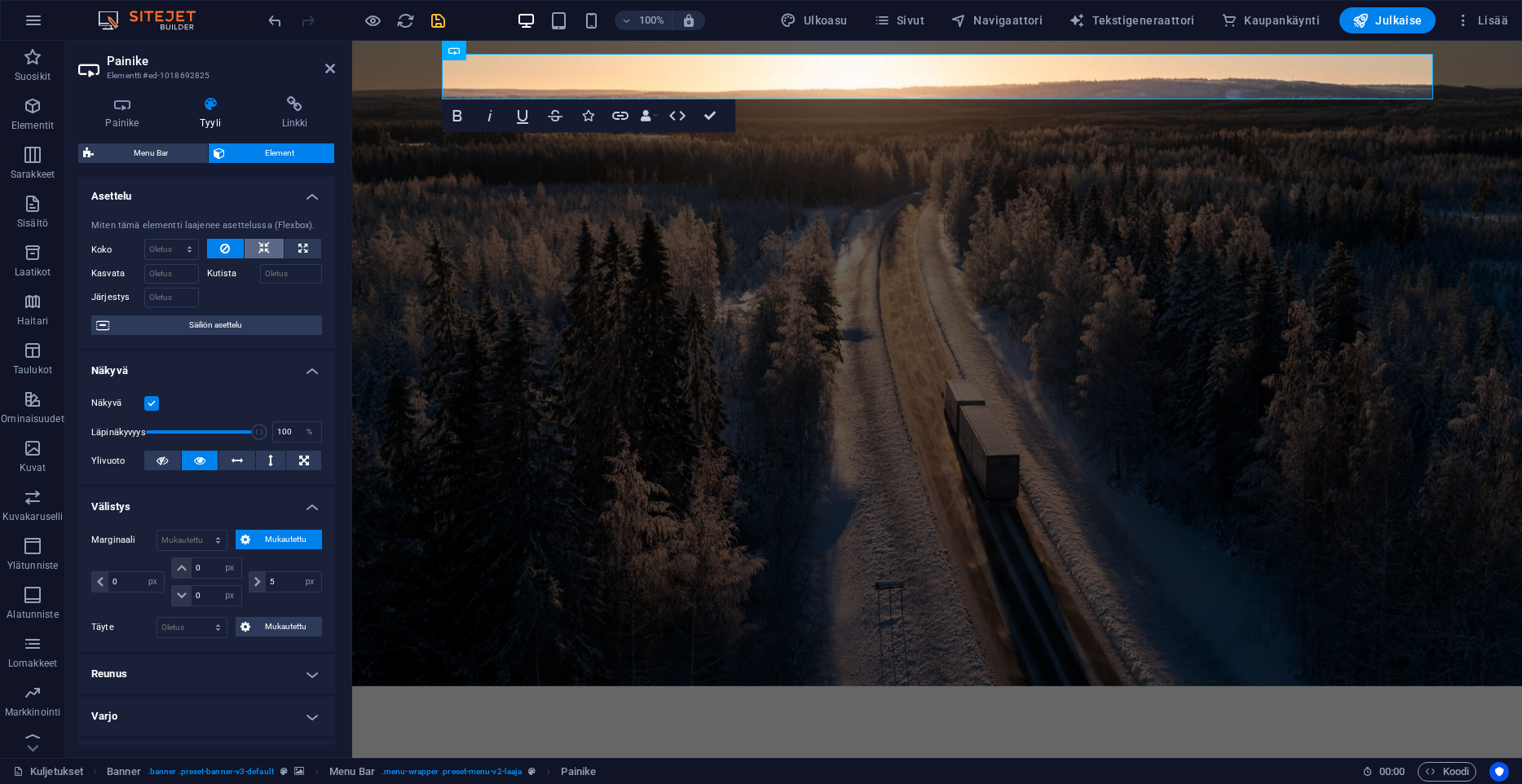
click at [255, 244] on button at bounding box center [264, 248] width 39 height 19
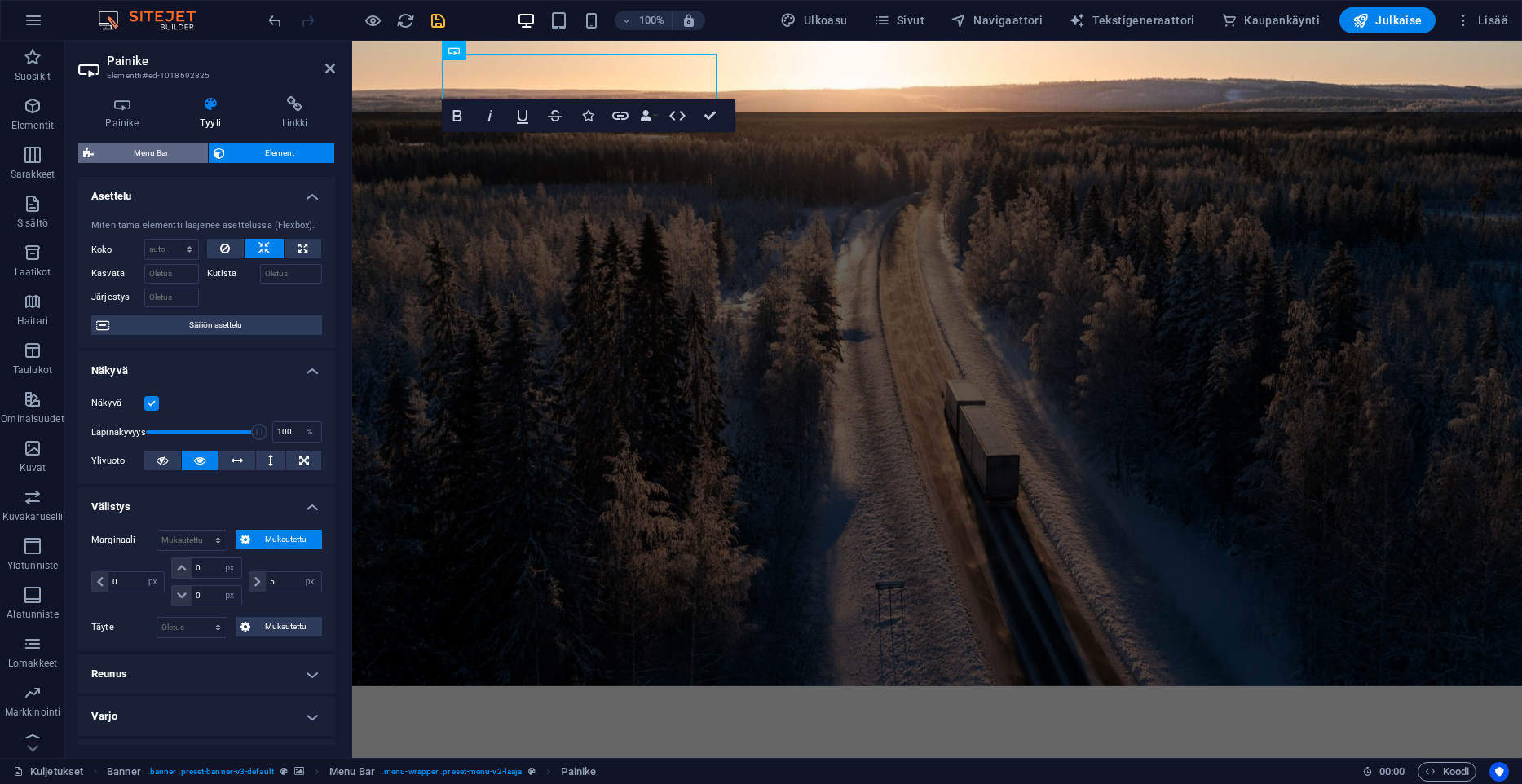
click at [122, 147] on span "Menu Bar" at bounding box center [151, 153] width 104 height 19
select select "rem"
select select "preset-menu-v2-laaja"
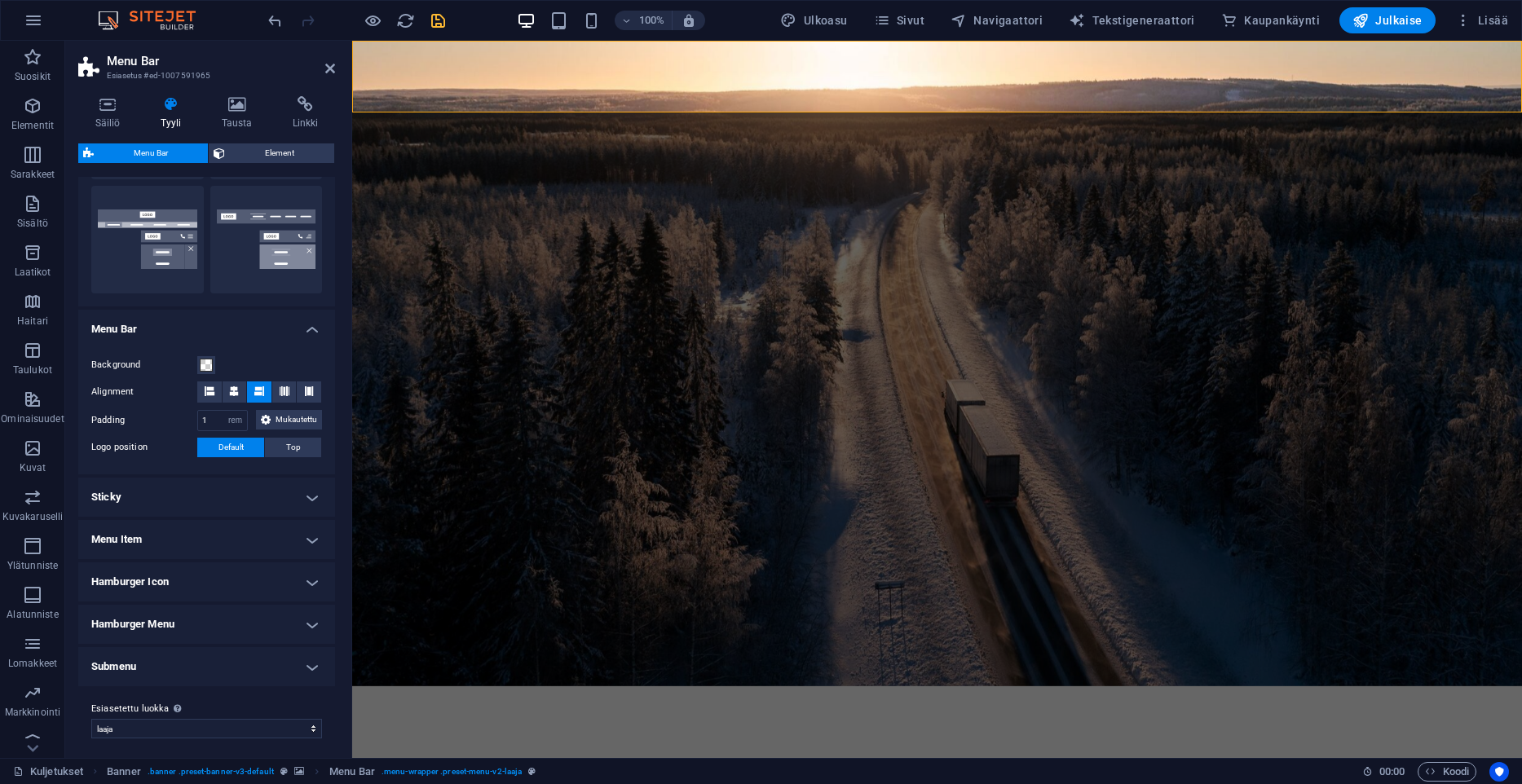
scroll to position [382, 0]
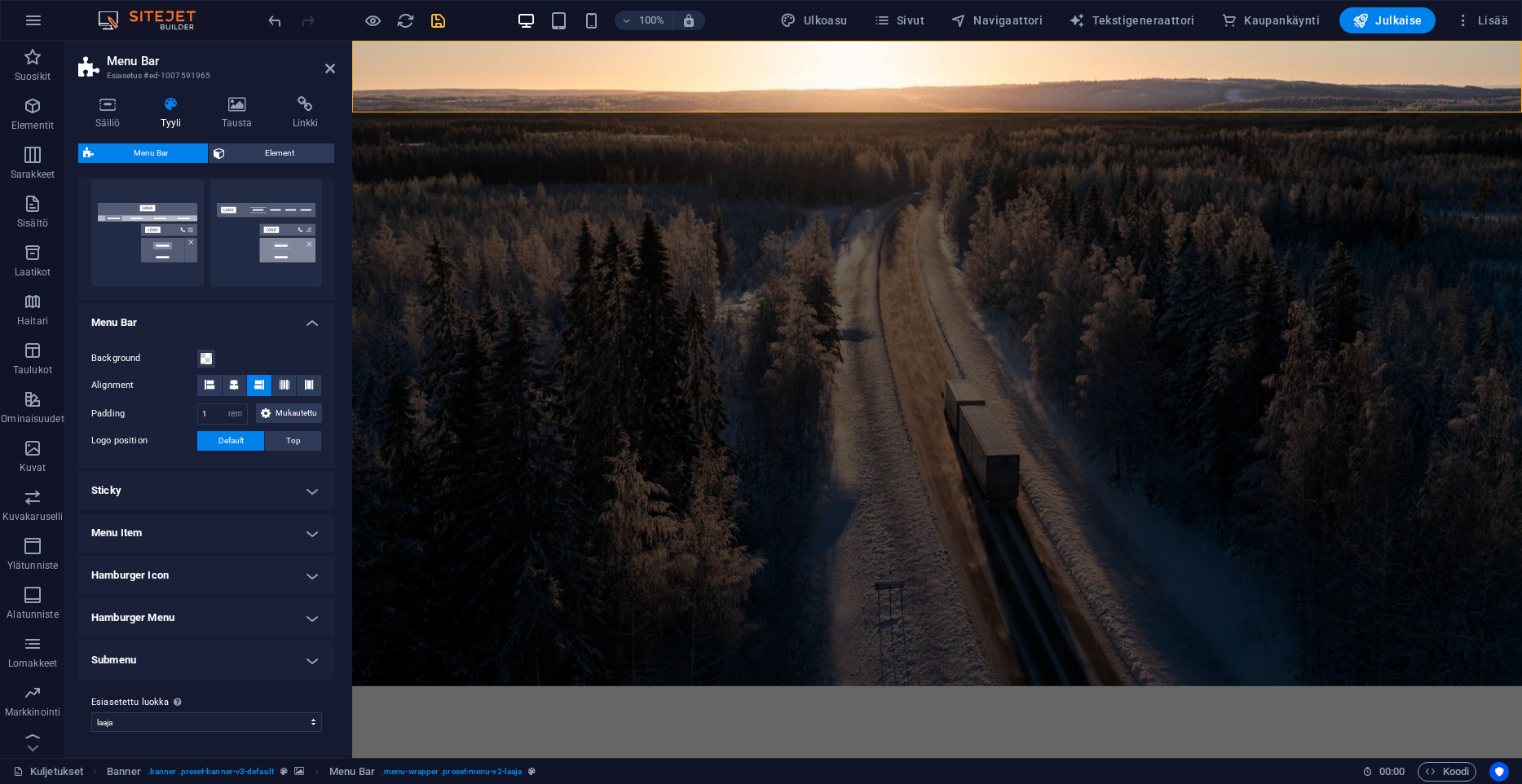
click at [202, 667] on h4 "Submenu" at bounding box center [207, 660] width 257 height 39
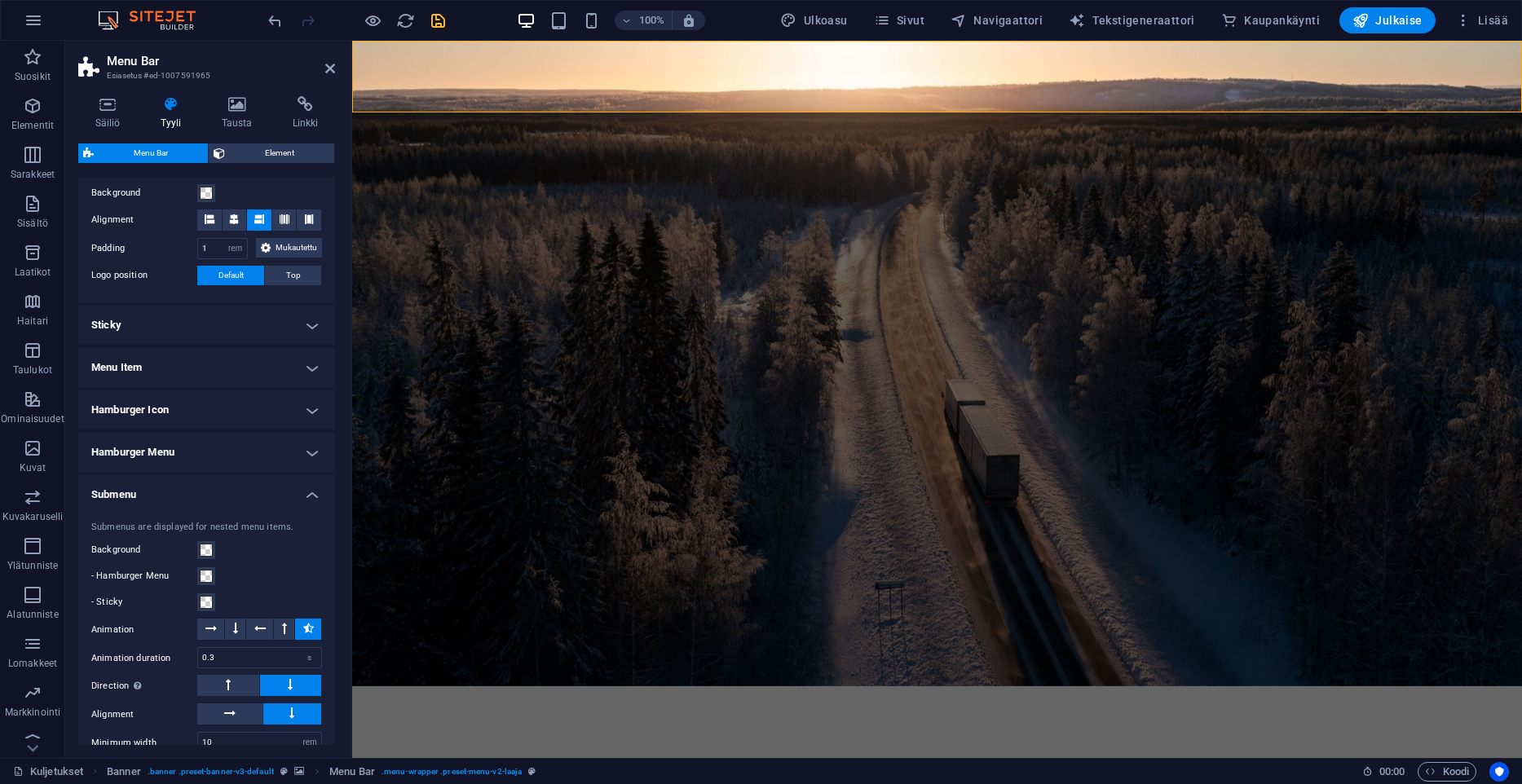
scroll to position [548, 0]
click at [292, 449] on h4 "Hamburger Menu" at bounding box center [207, 451] width 257 height 39
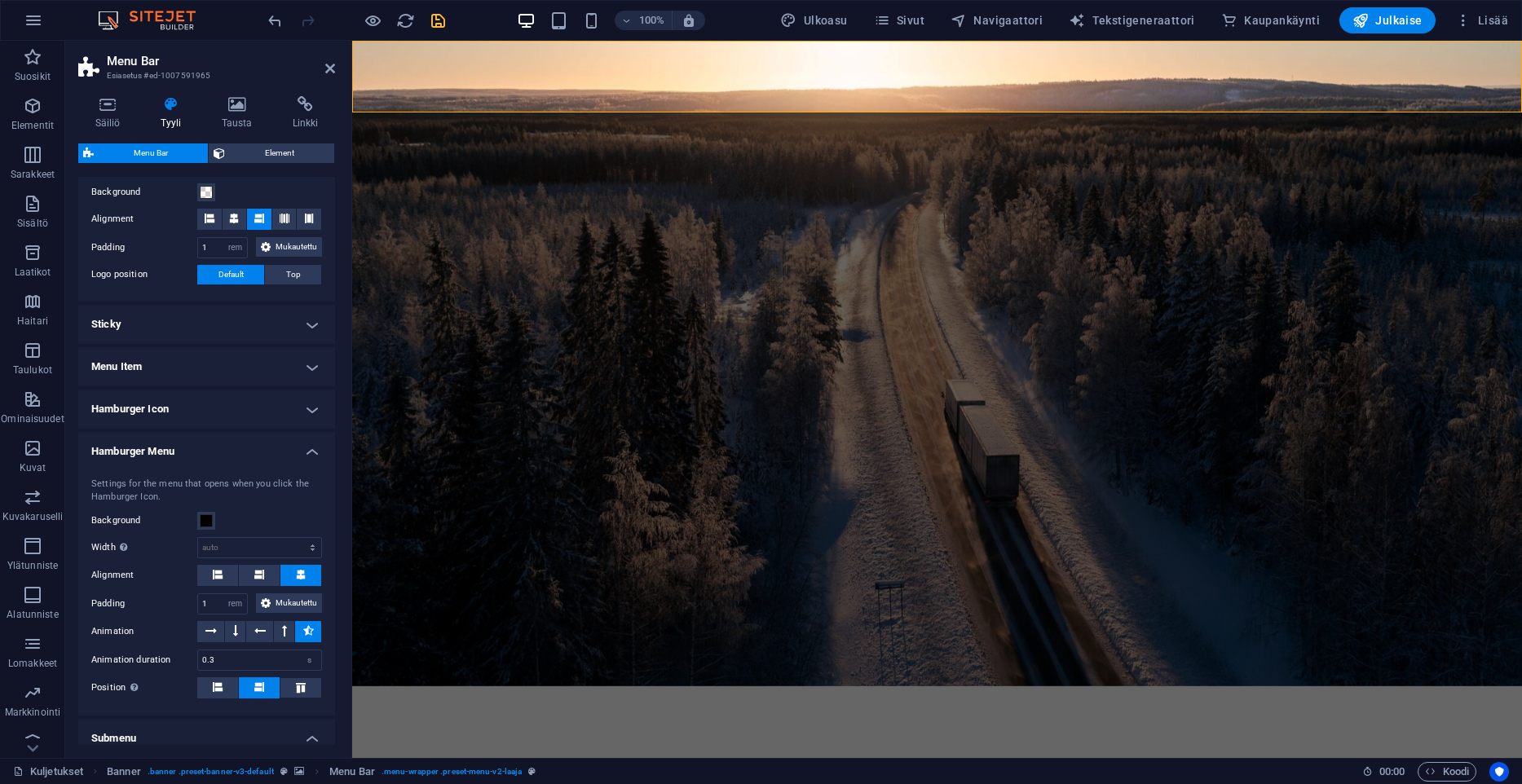
click at [292, 377] on h4 "Menu Item" at bounding box center [207, 366] width 257 height 39
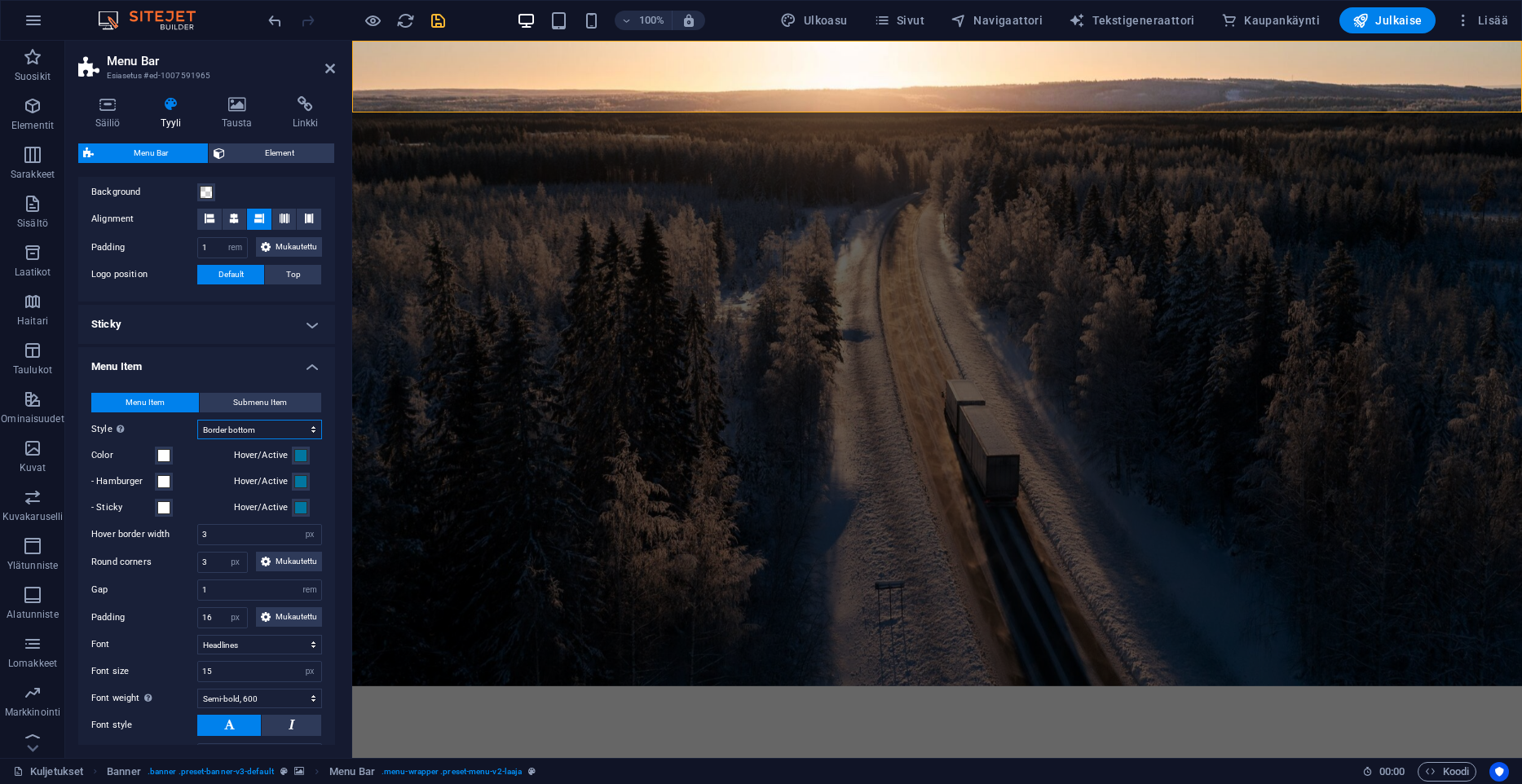
click at [197, 419] on select "Plain Text color Box: Fade Box: Flip vertical Box: Flip horizontal Box: Slide d…" at bounding box center [259, 429] width 125 height 19
click at [281, 428] on select "Plain Text color Box: Fade Box: Flip vertical Box: Flip horizontal Box: Slide d…" at bounding box center [259, 429] width 125 height 19
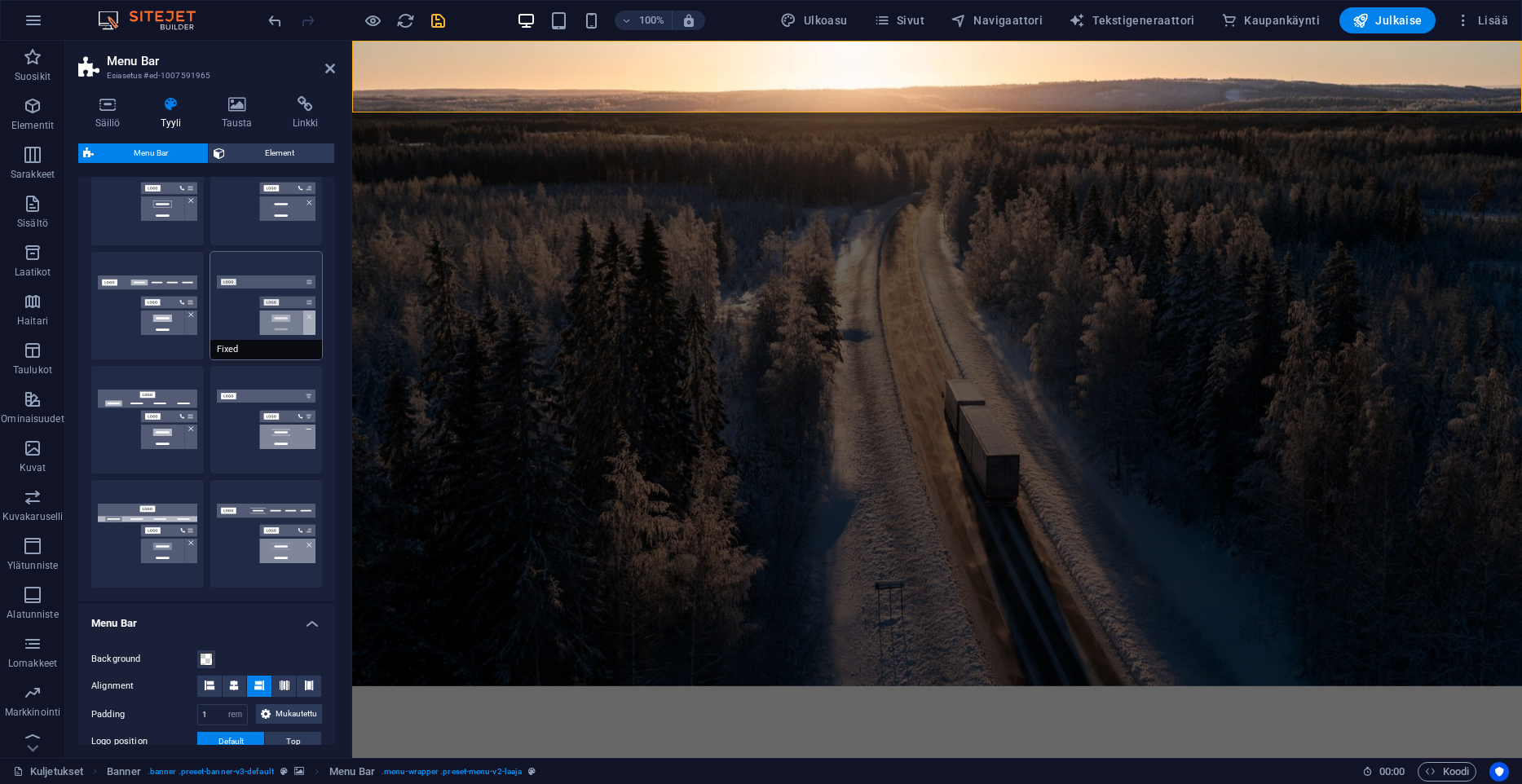
scroll to position [49, 0]
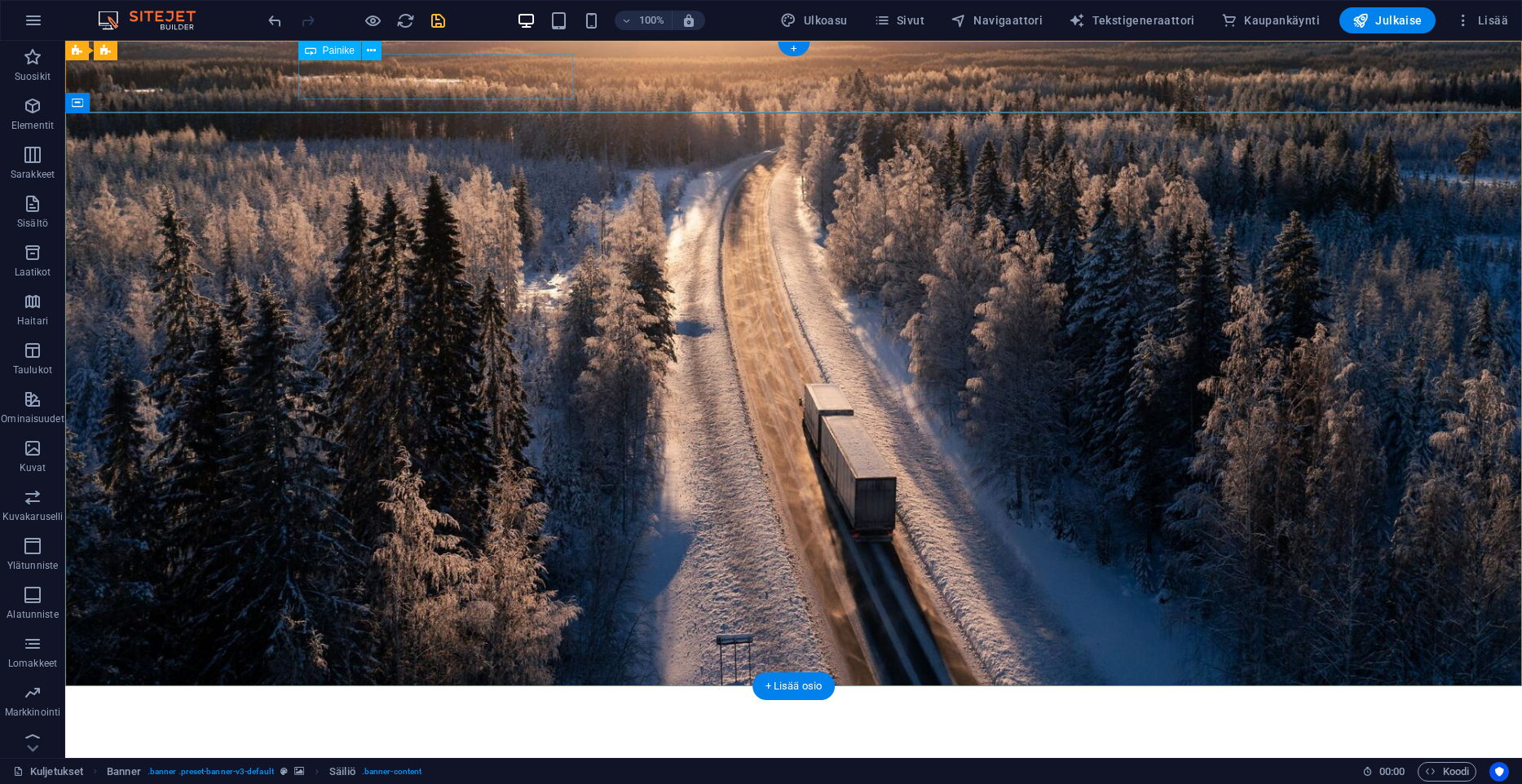
click at [435, 699] on div "Kuljetusliike A. Lahtinen Oy" at bounding box center [792, 722] width 988 height 46
select select "px"
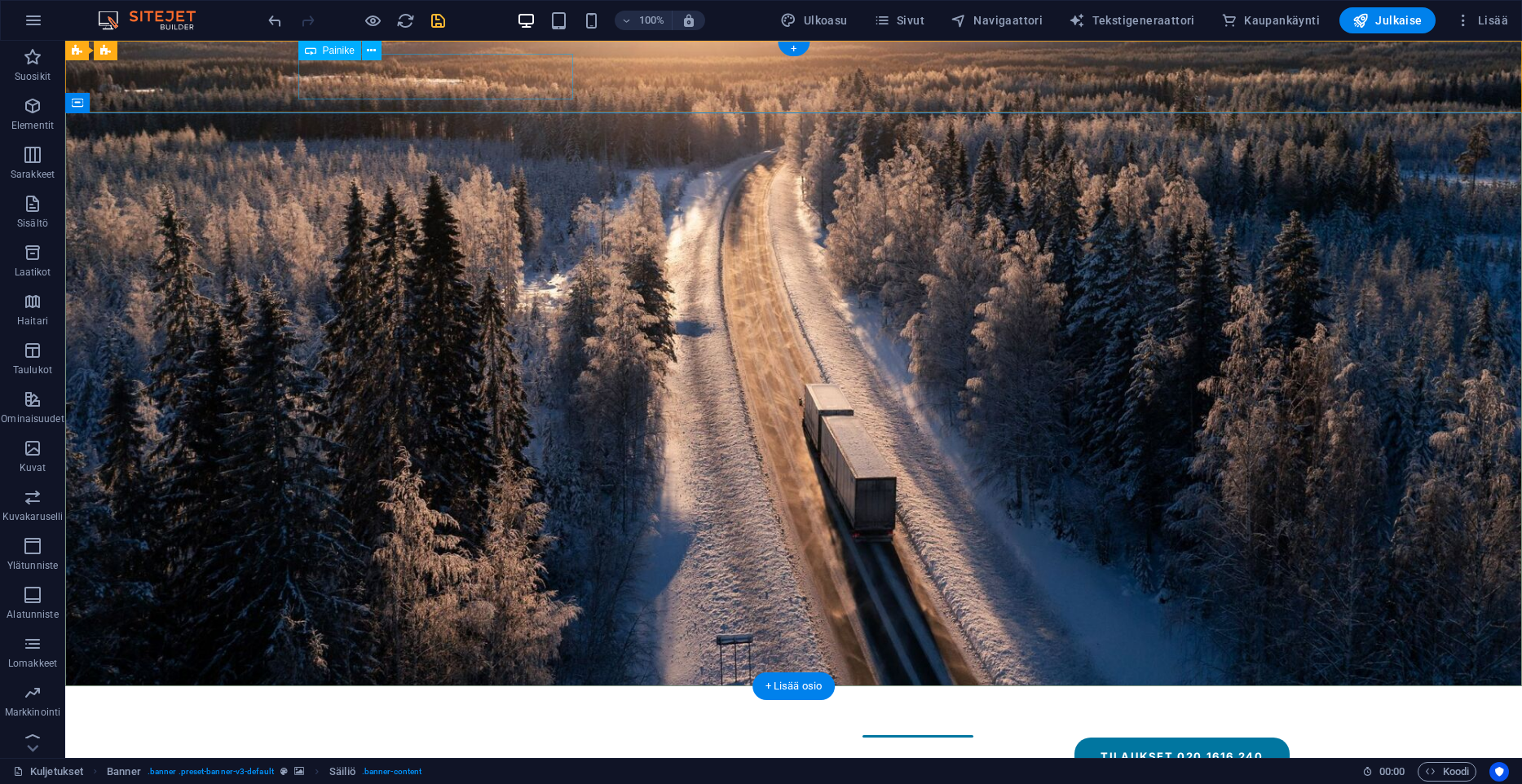
select select "px"
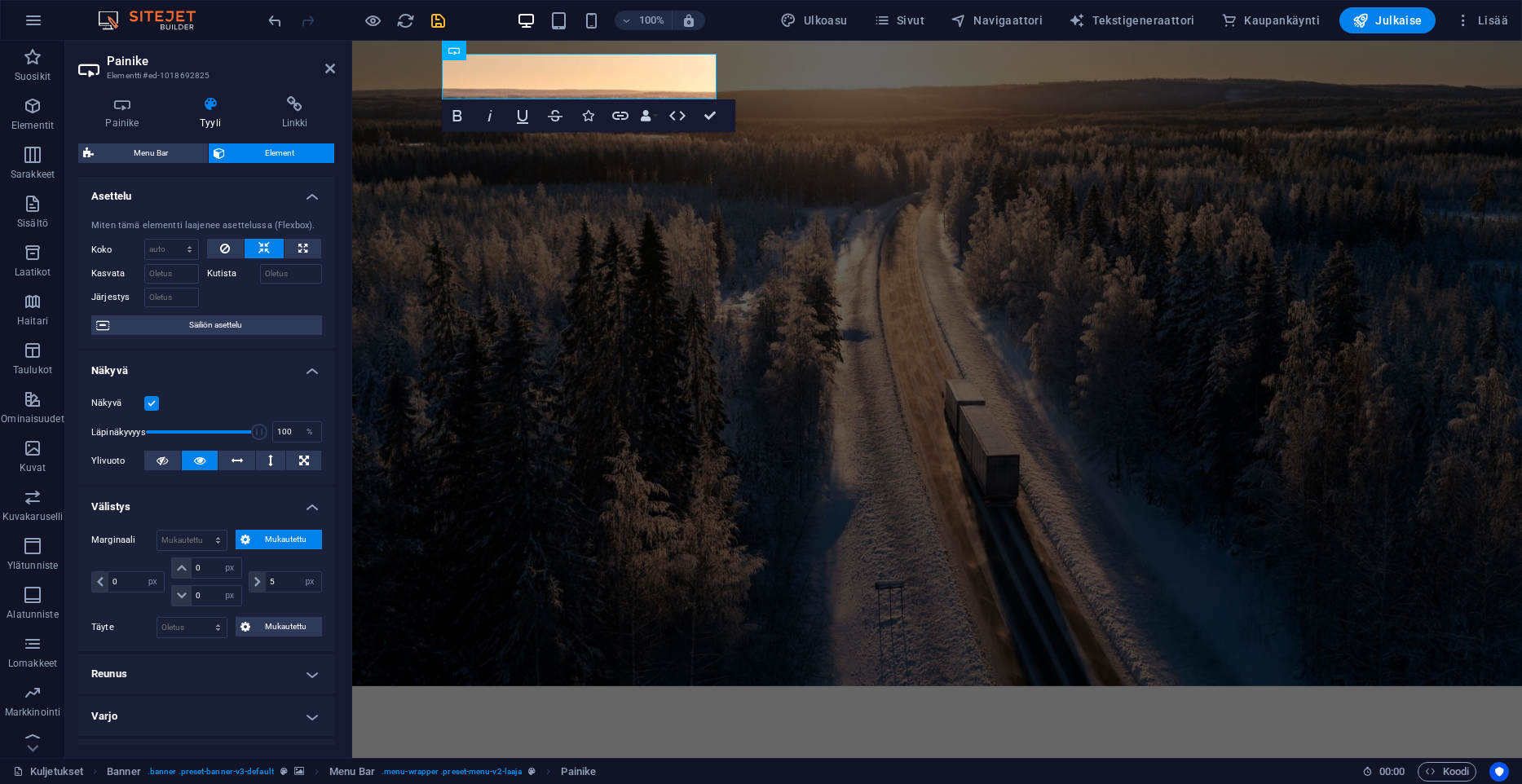
scroll to position [245, 0]
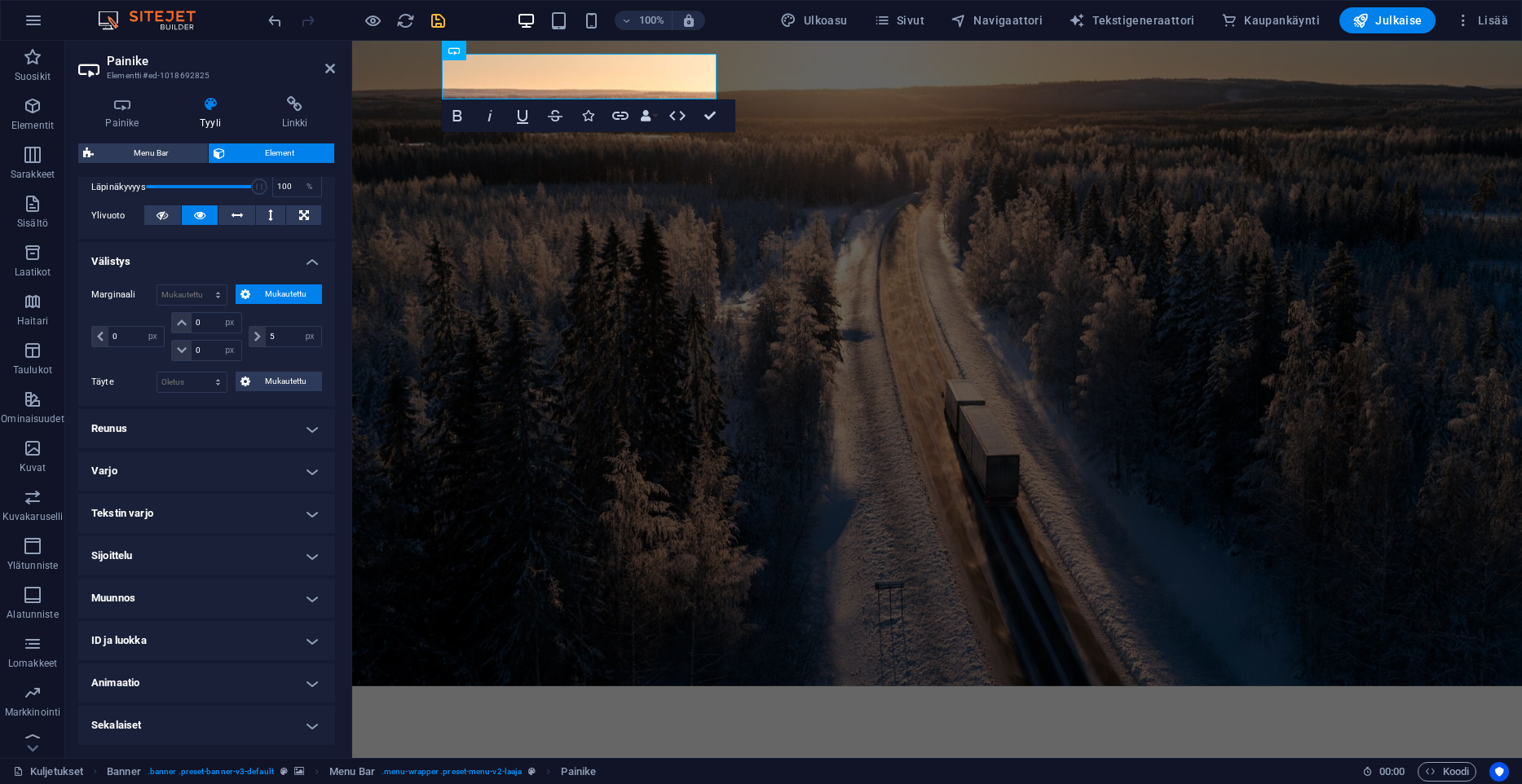
click at [230, 589] on h4 "Muunnos" at bounding box center [207, 598] width 257 height 39
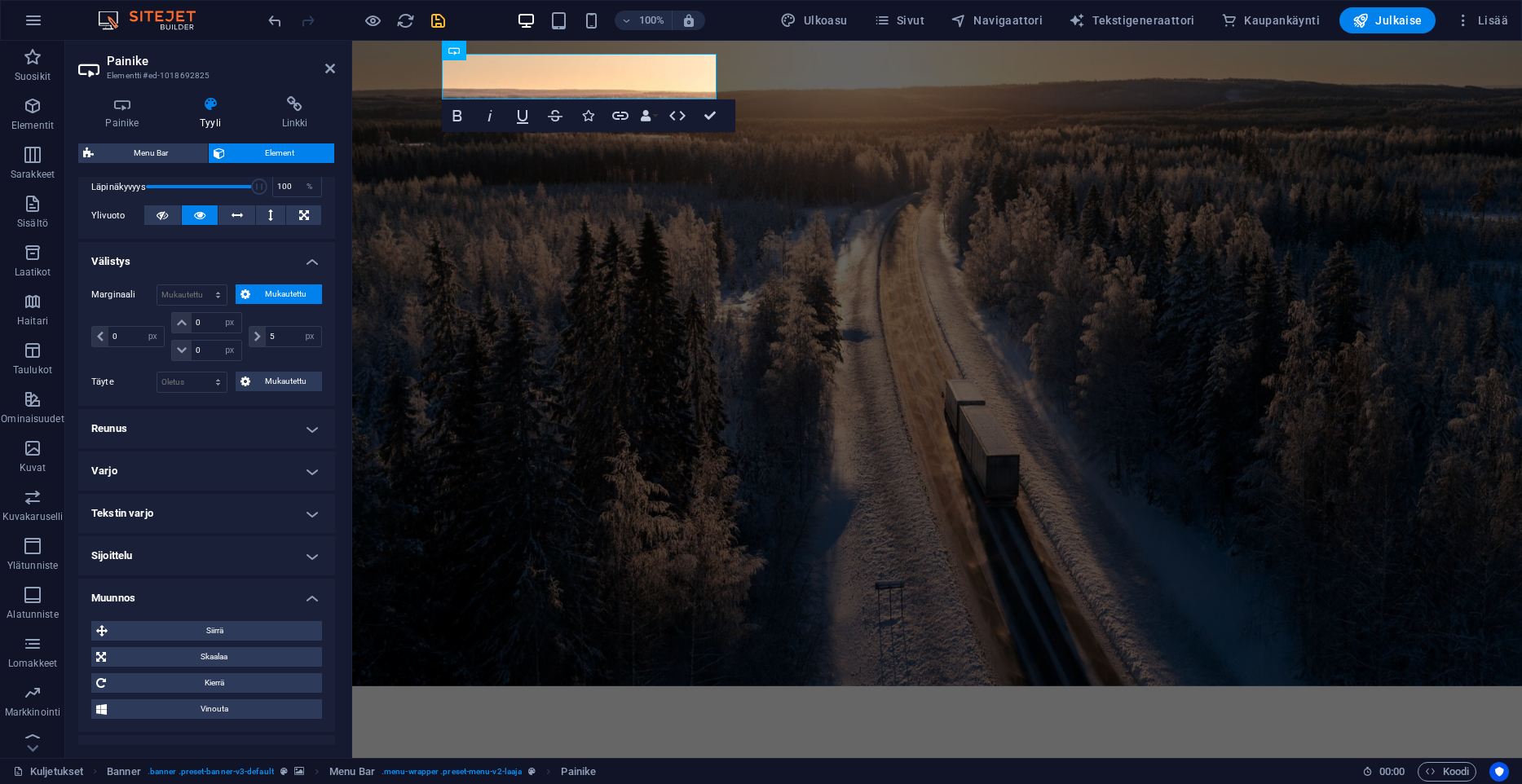
click at [223, 595] on h4 "Muunnos" at bounding box center [207, 592] width 257 height 29
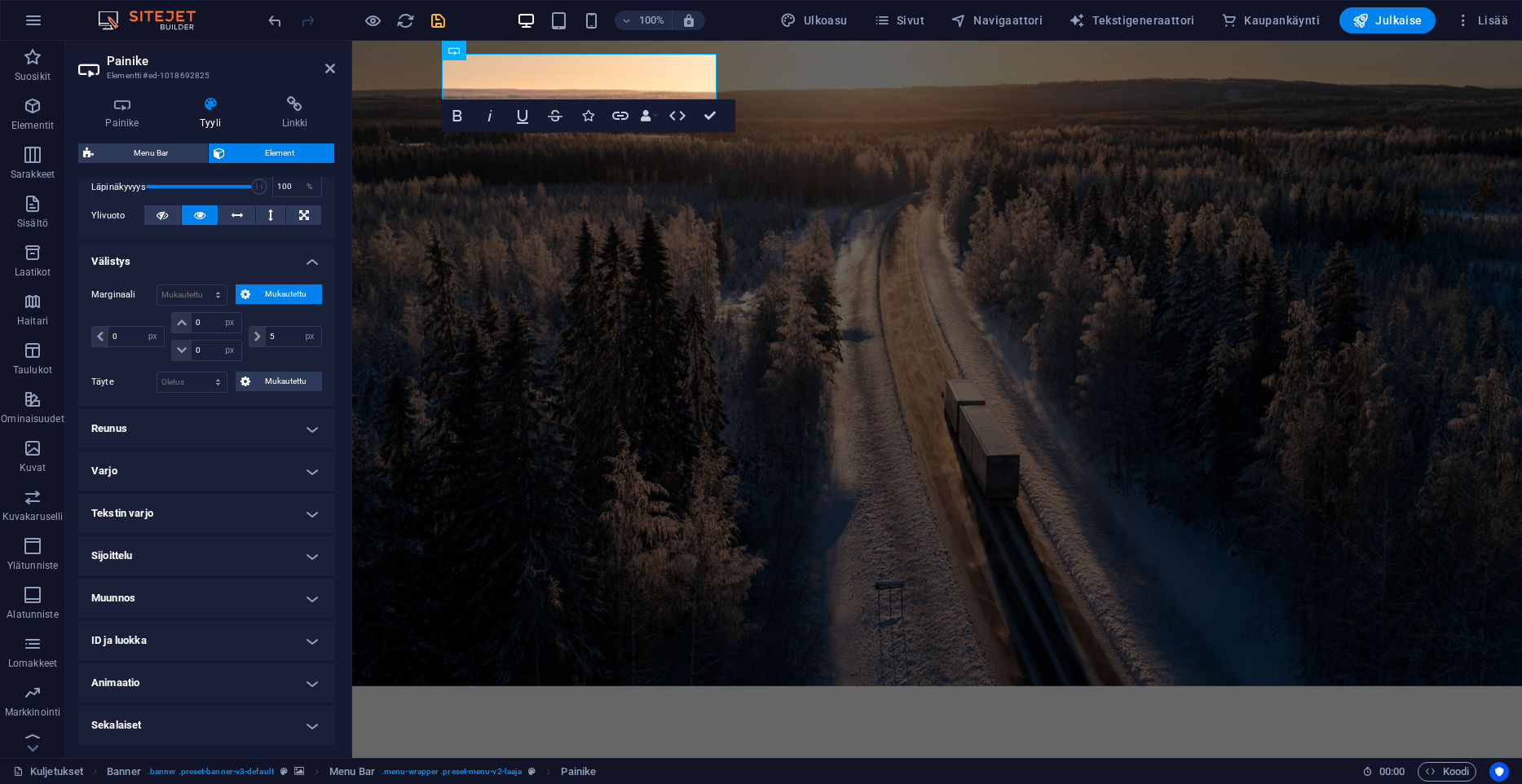
click at [223, 544] on h4 "Sijoittelu" at bounding box center [207, 555] width 257 height 39
click at [220, 583] on span "Suhteellinen" at bounding box center [198, 588] width 44 height 19
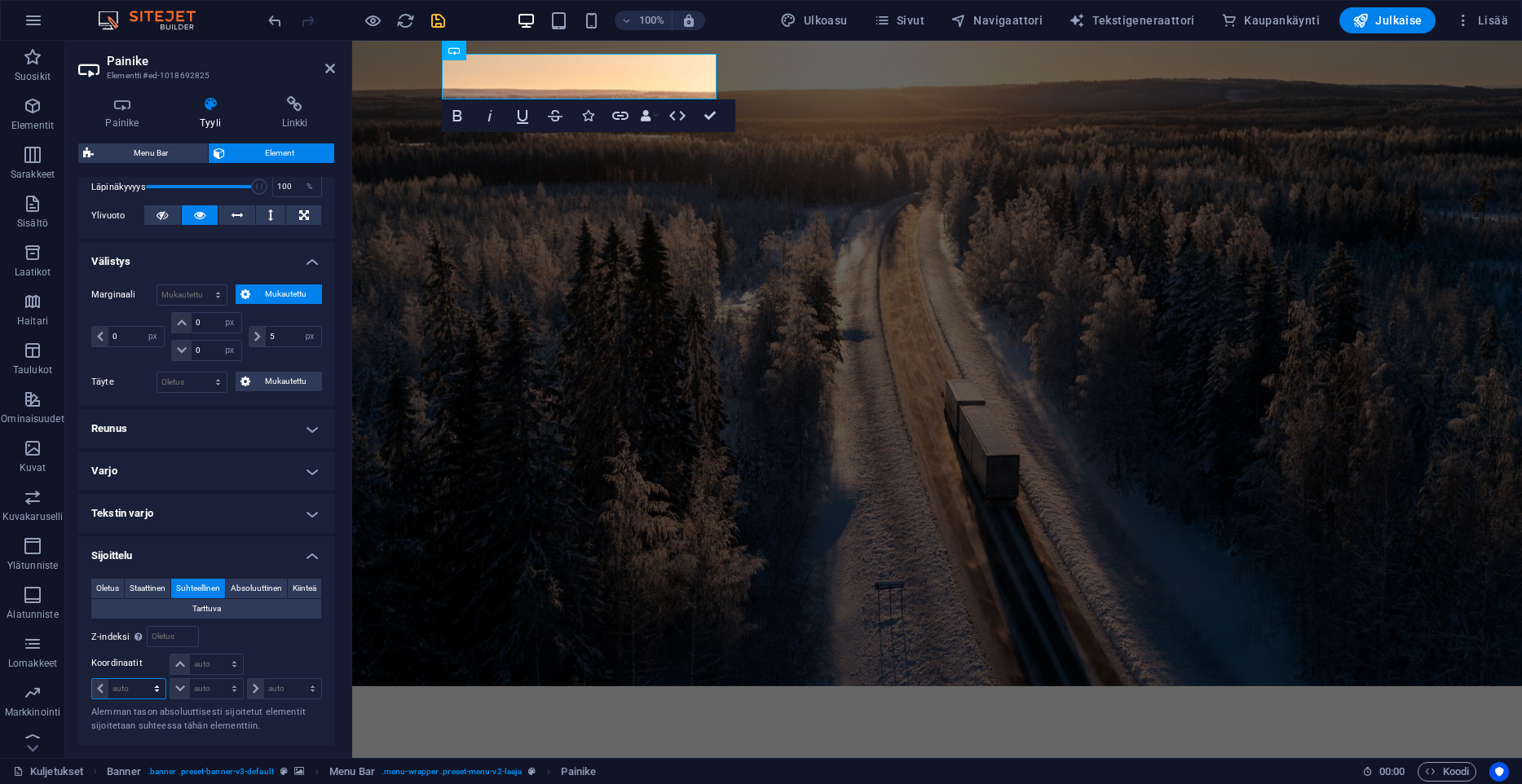
click at [92, 679] on select "auto px rem % em" at bounding box center [128, 689] width 73 height 19
select select "px"
click option "px" at bounding box center [0, 0] width 0 height 0
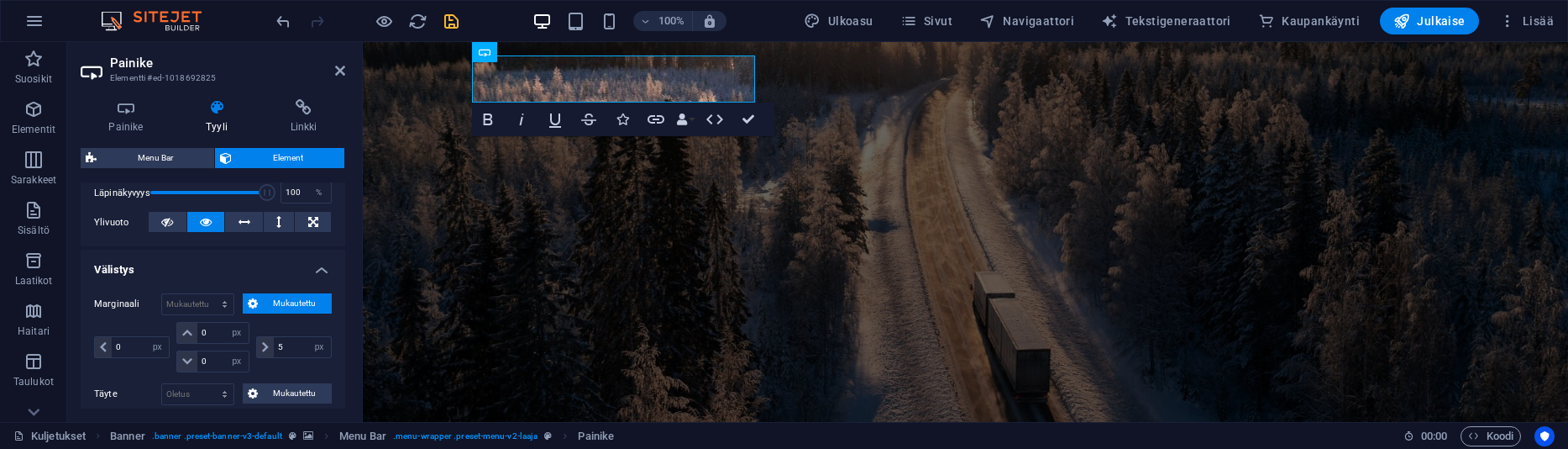
type input "20"
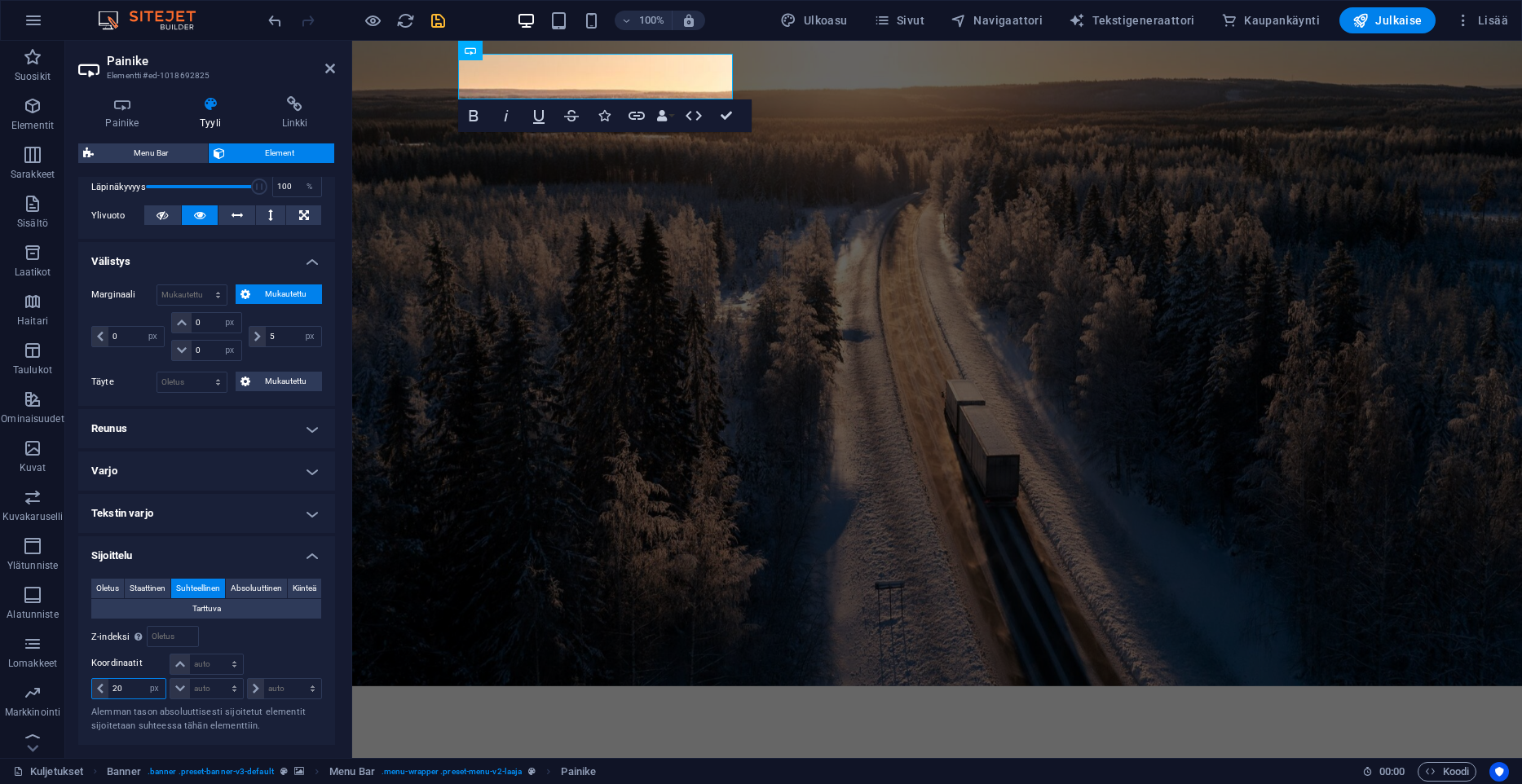
drag, startPoint x: 143, startPoint y: 690, endPoint x: 69, endPoint y: 687, distance: 74.1
click at [109, 687] on input "20" at bounding box center [137, 689] width 57 height 19
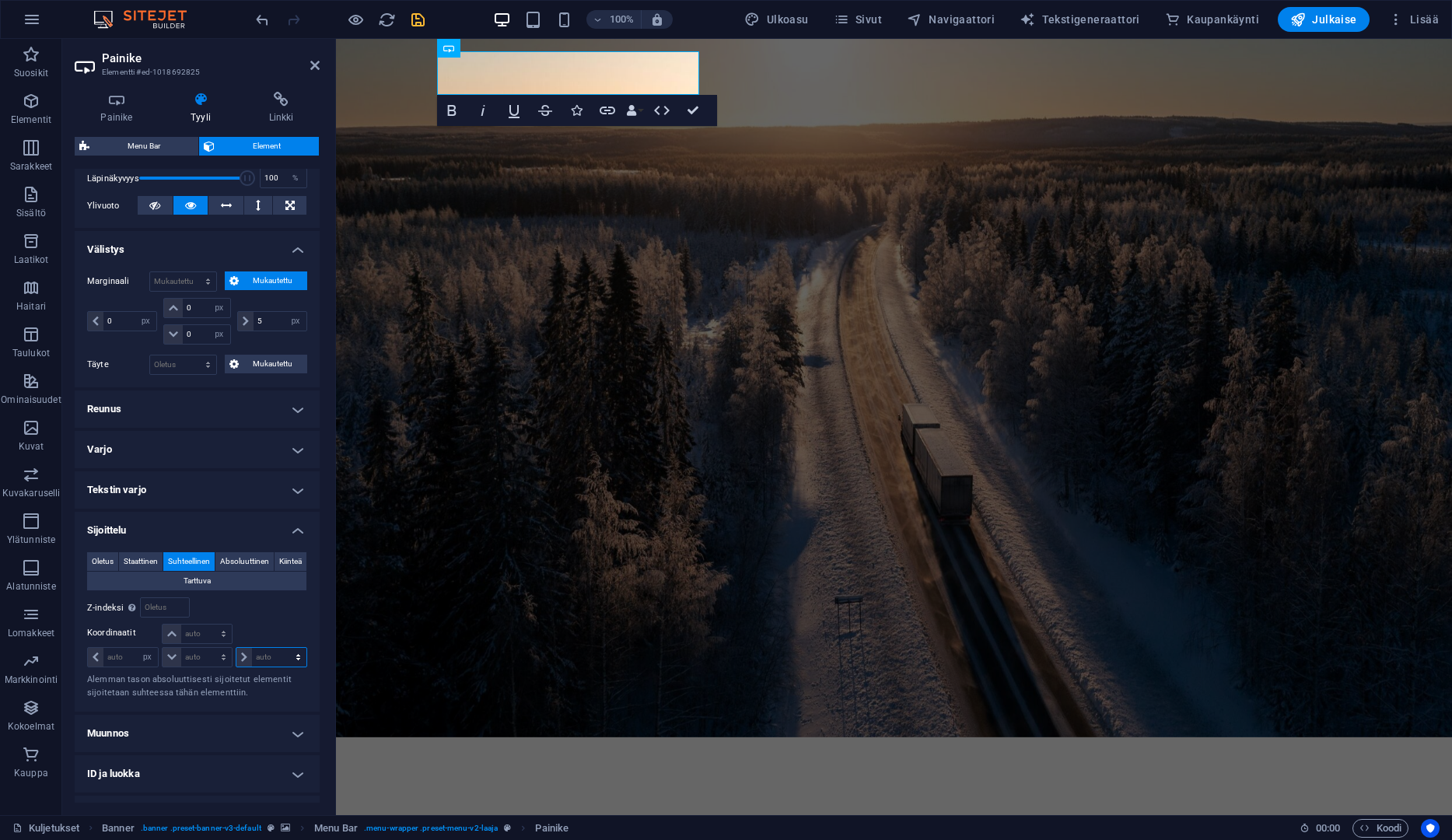
click at [237, 648] on select "auto px rem % em" at bounding box center [271, 657] width 70 height 19
select select "px"
click option "px" at bounding box center [0, 0] width 0 height 0
click at [281, 653] on input "20" at bounding box center [279, 657] width 55 height 19
type input "2"
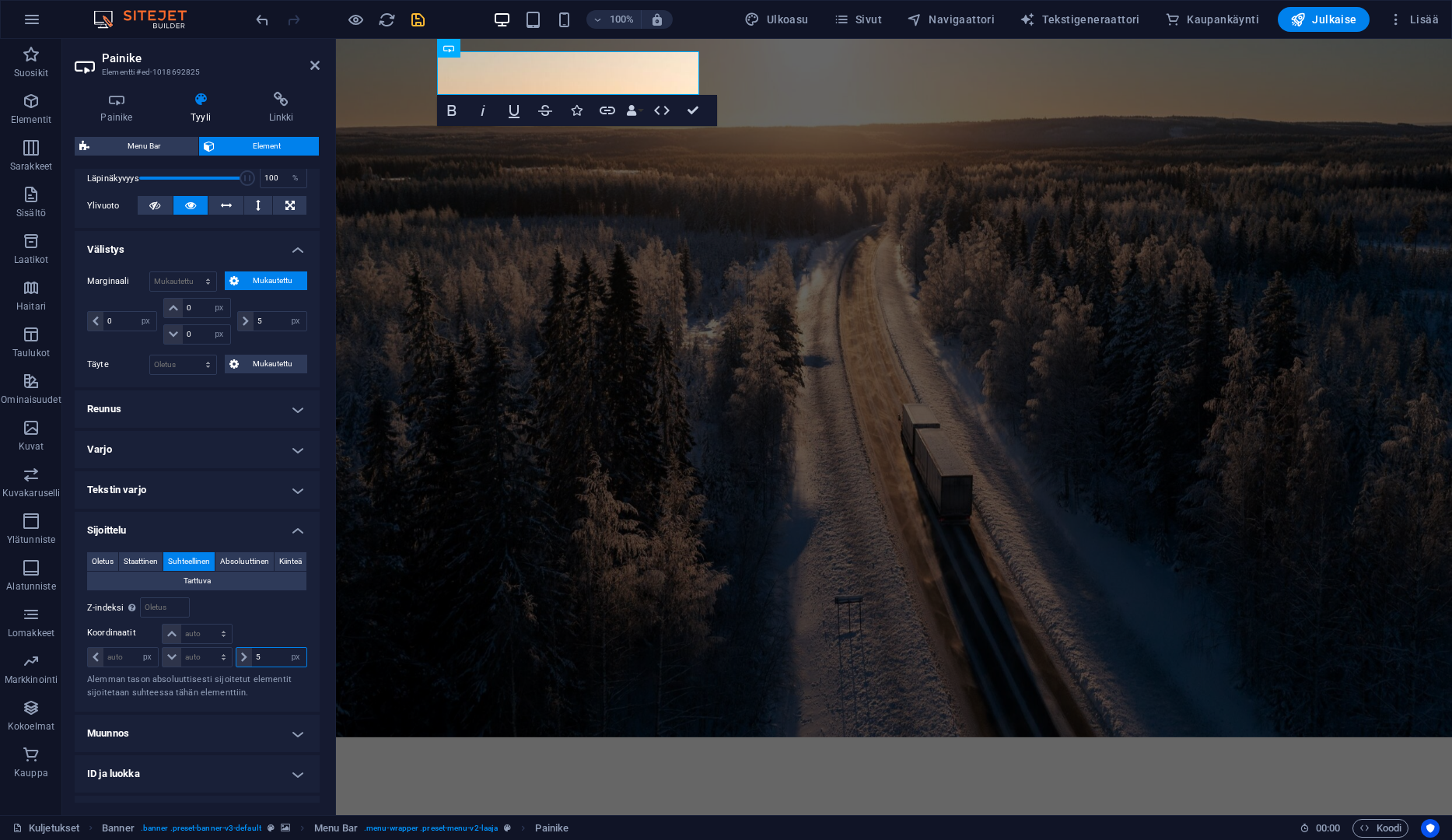
type input "50"
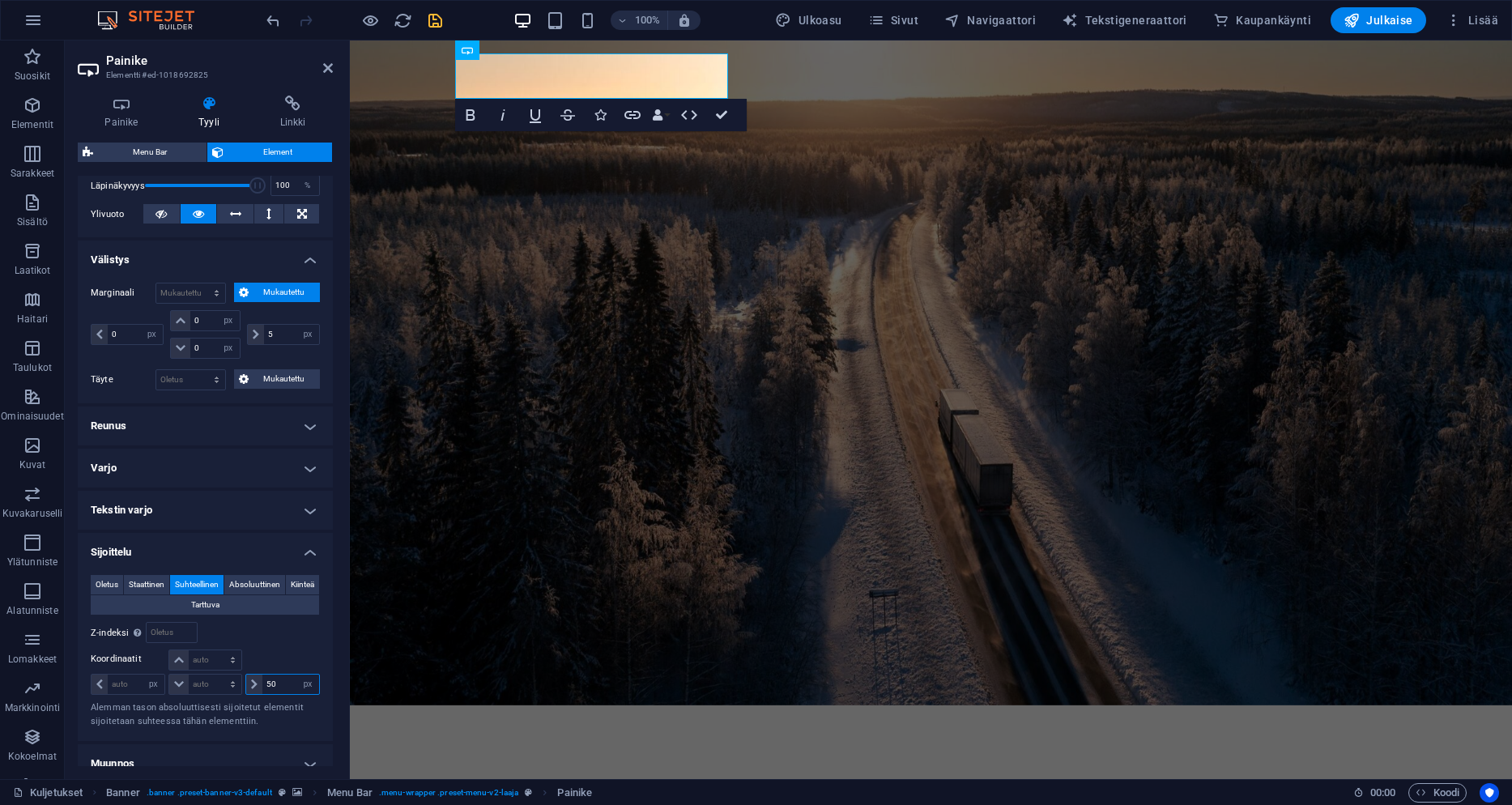
type input "20"
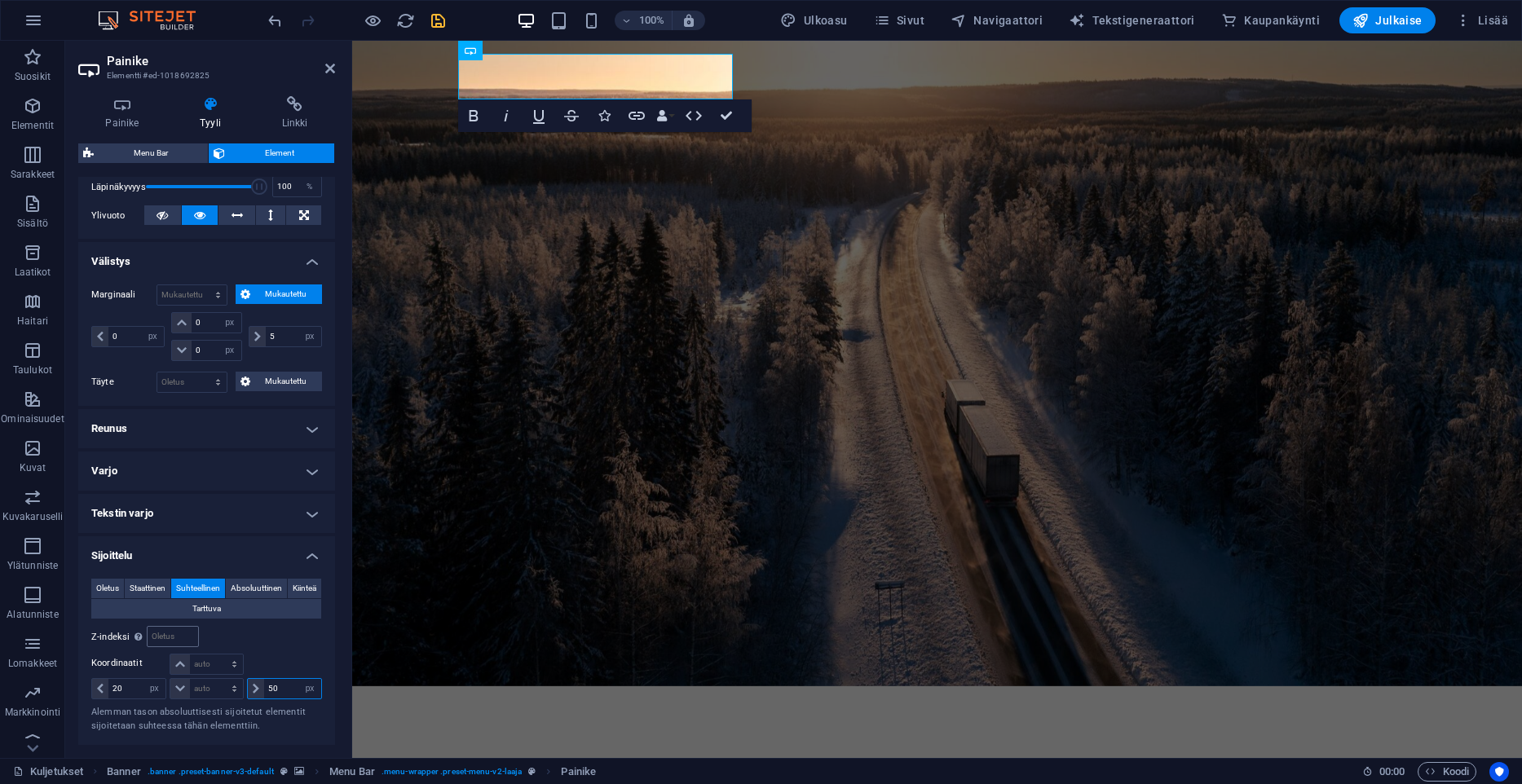
type input "50"
click at [178, 645] on input "number" at bounding box center [172, 637] width 50 height 19
type input "999"
click at [294, 648] on div "Oletus Staattinen Suhteellinen Absoluuttinen Kiinteä Tarttuva Z-indeksi Määritt…" at bounding box center [206, 655] width 231 height 154
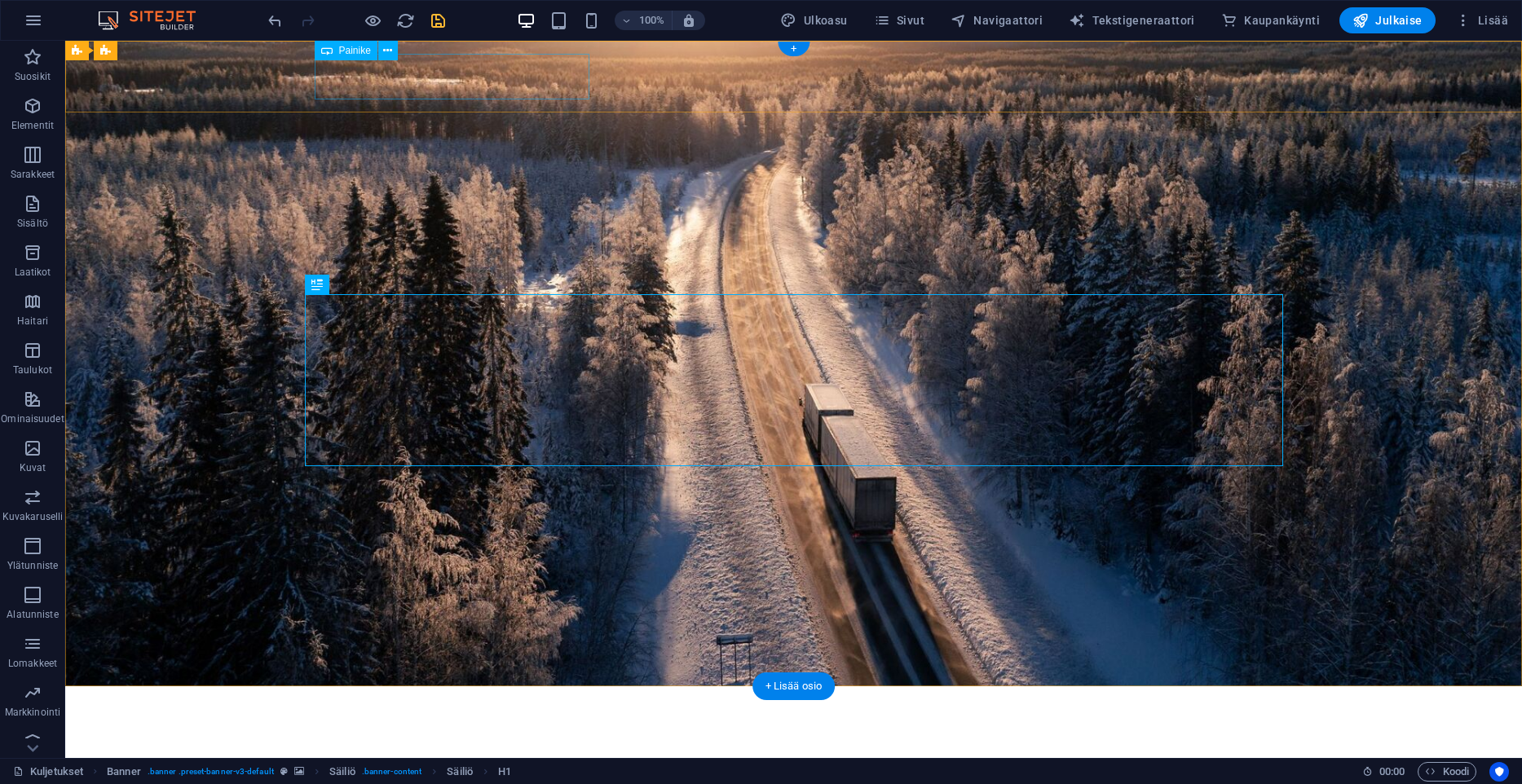
click at [511, 699] on div "Kuljetusliike A. Lahtinen Oy" at bounding box center [808, 722] width 988 height 46
select select "px"
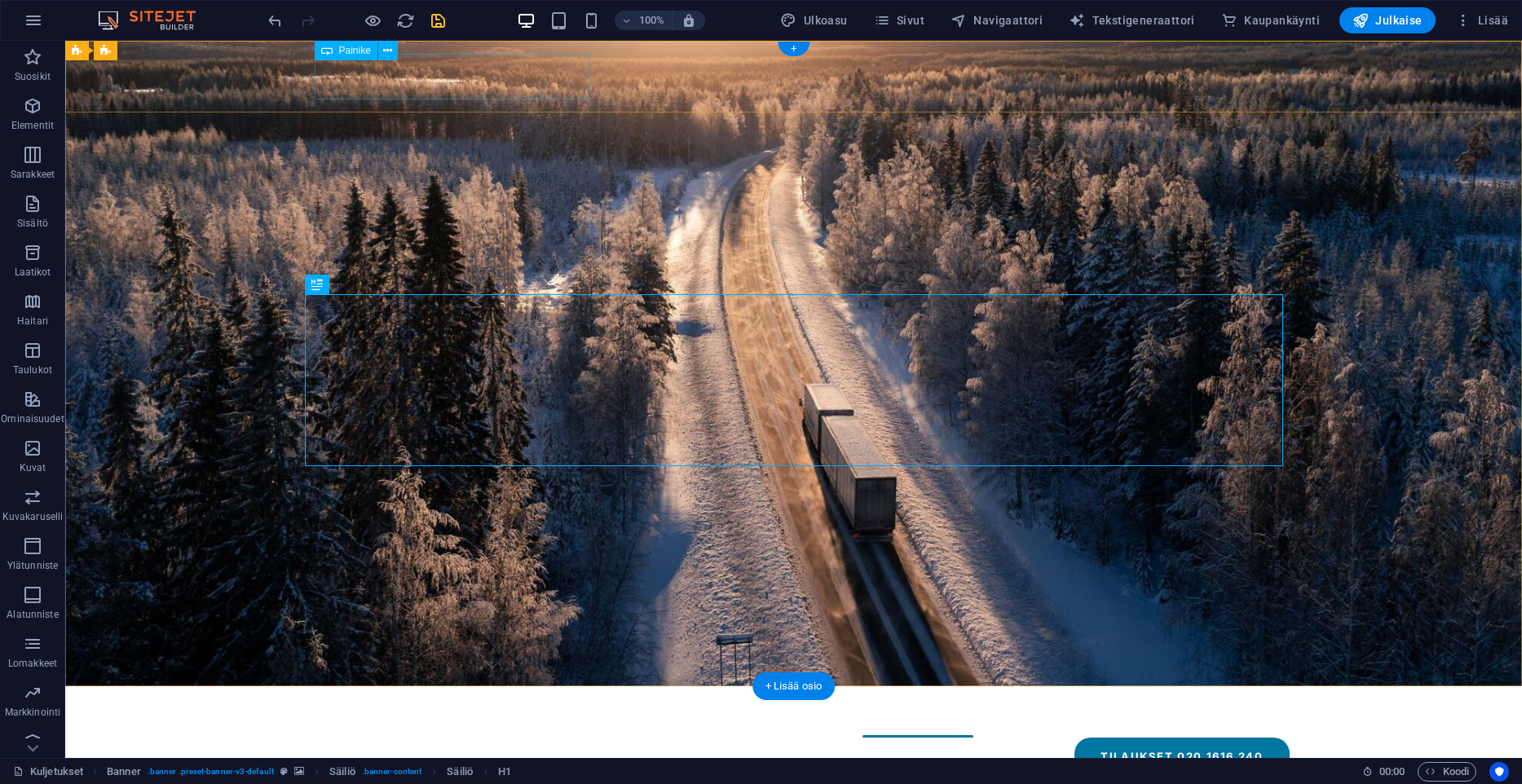
select select "px"
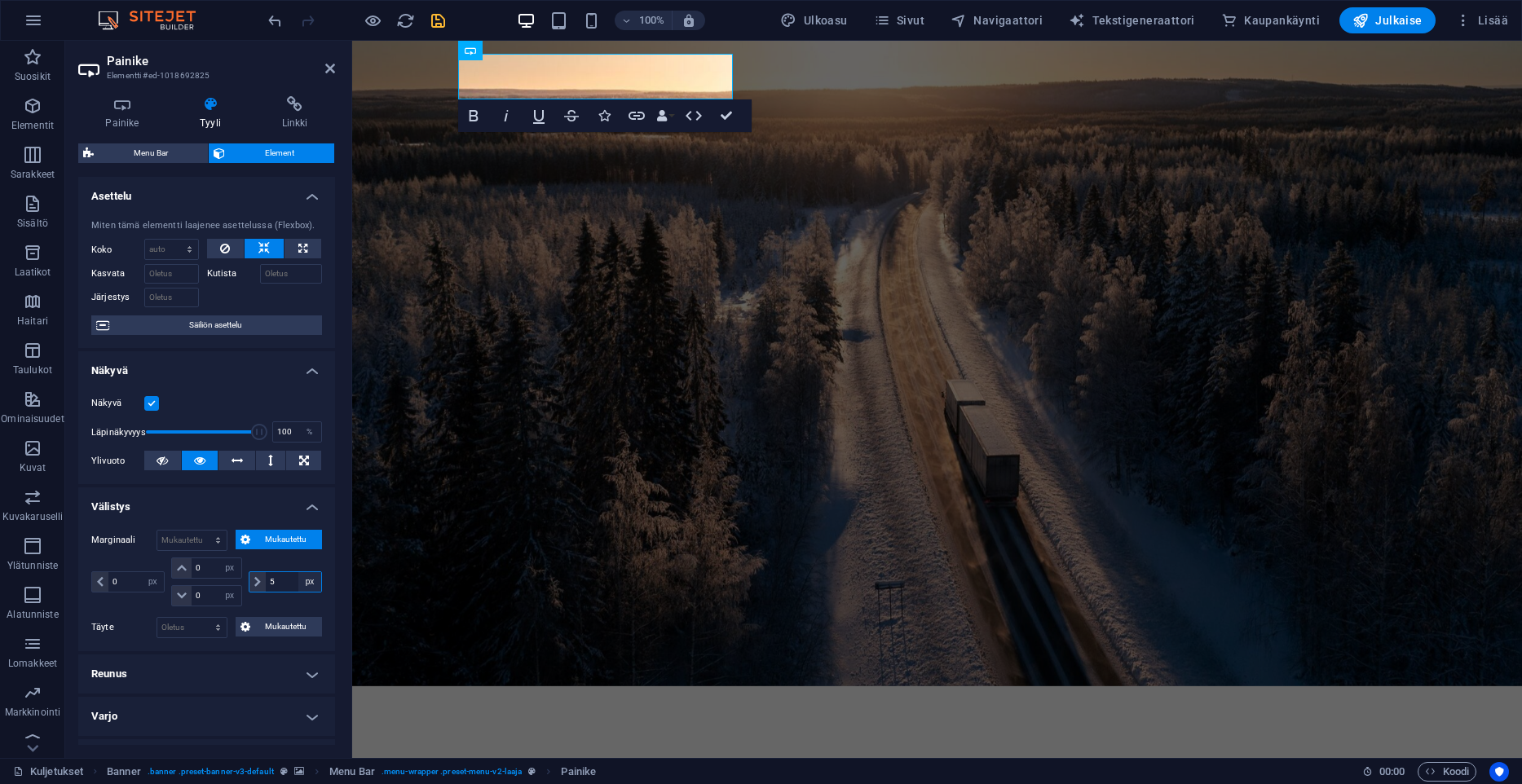
click at [299, 572] on select "auto px % rem vw vh" at bounding box center [310, 582] width 23 height 19
click at [291, 581] on div "5 auto px % rem vw vh" at bounding box center [284, 582] width 73 height 21
click at [290, 581] on input "5" at bounding box center [293, 582] width 56 height 19
type input "5"
click at [280, 544] on span "Mukautettu" at bounding box center [286, 539] width 63 height 19
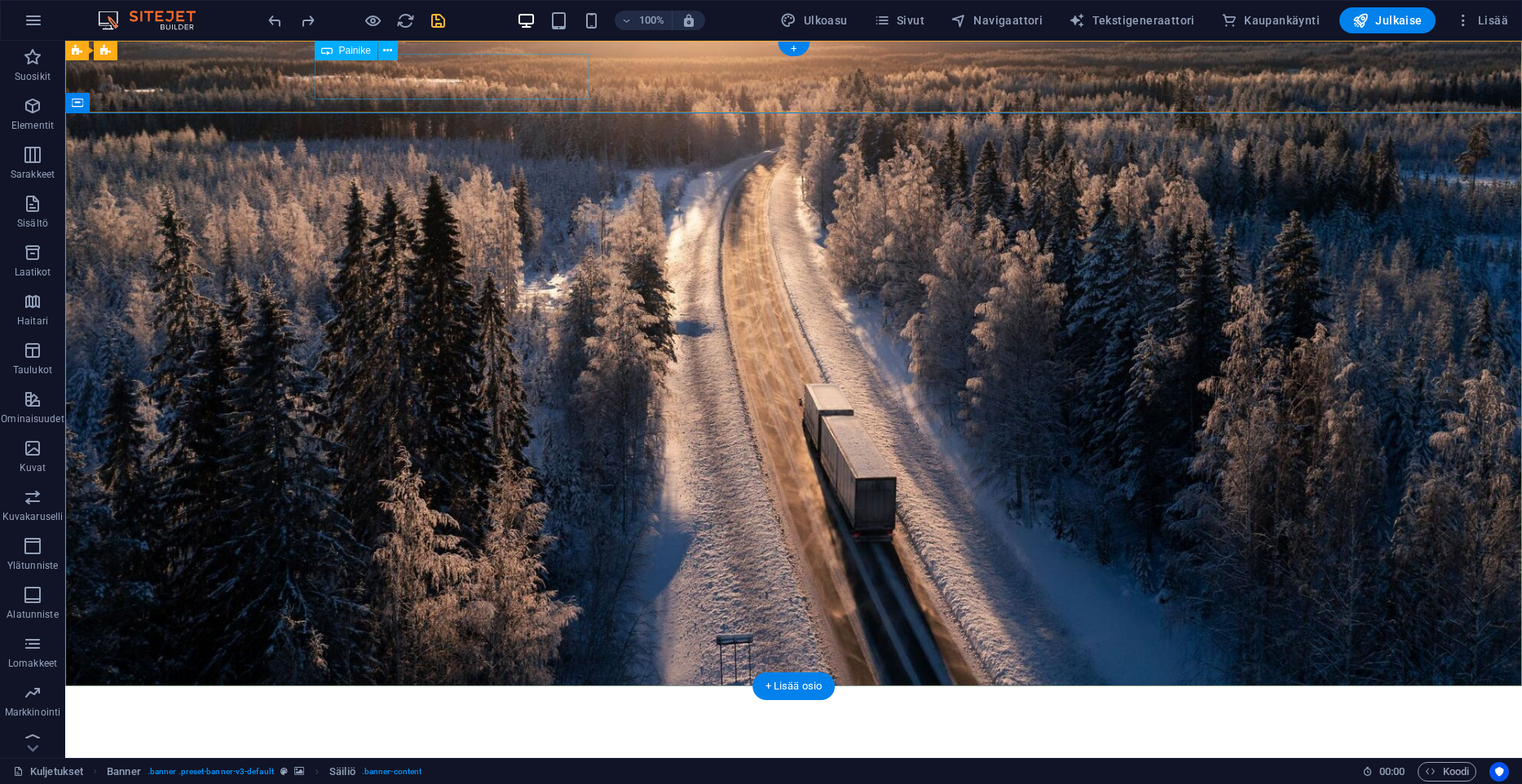
click at [471, 699] on div "Kuljetusliike A. Lahtinen Oy" at bounding box center [808, 722] width 988 height 46
click at [464, 699] on div "Kuljetusliike A. Lahtinen Oy" at bounding box center [808, 722] width 988 height 46
select select "px"
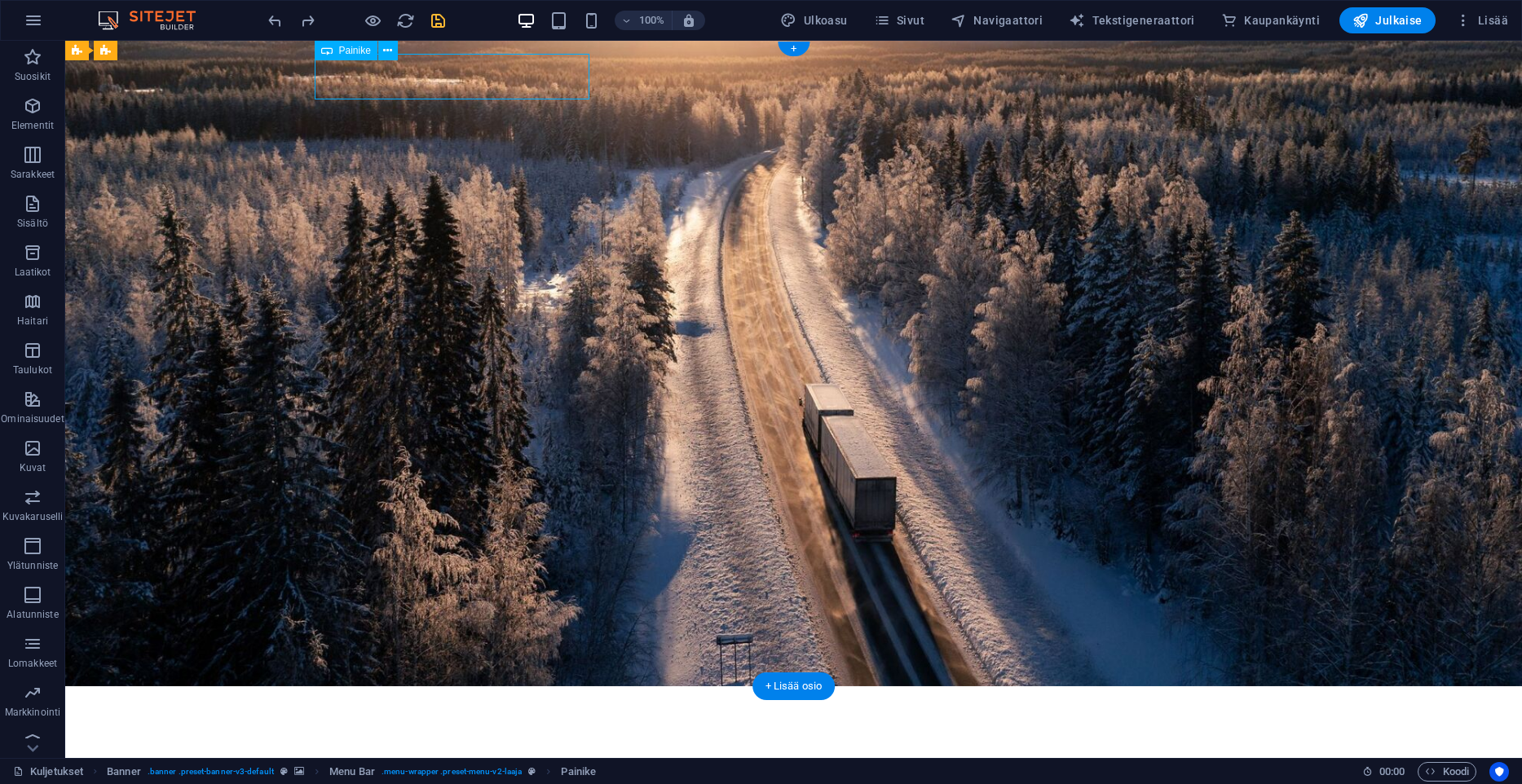
select select "px"
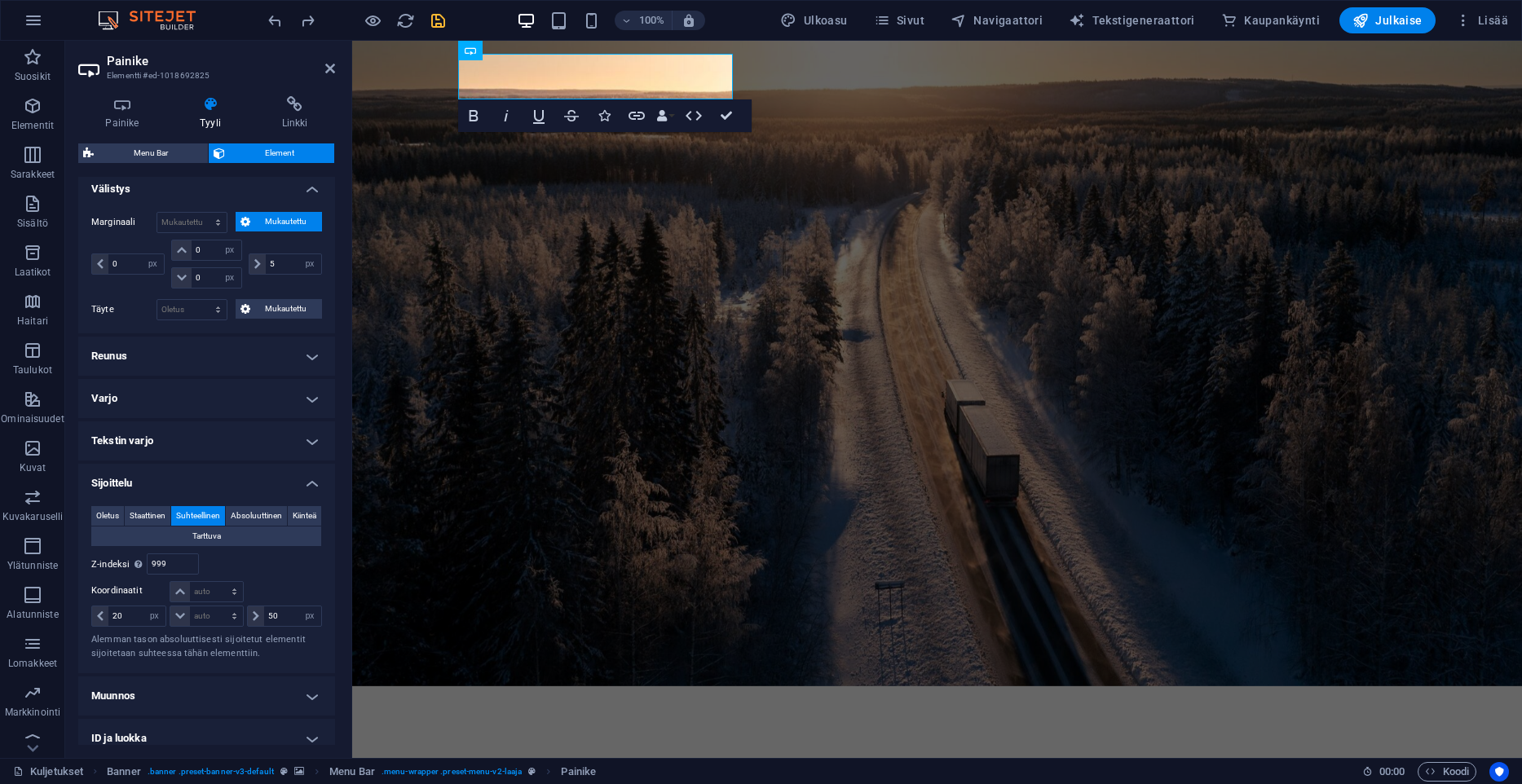
scroll to position [333, 0]
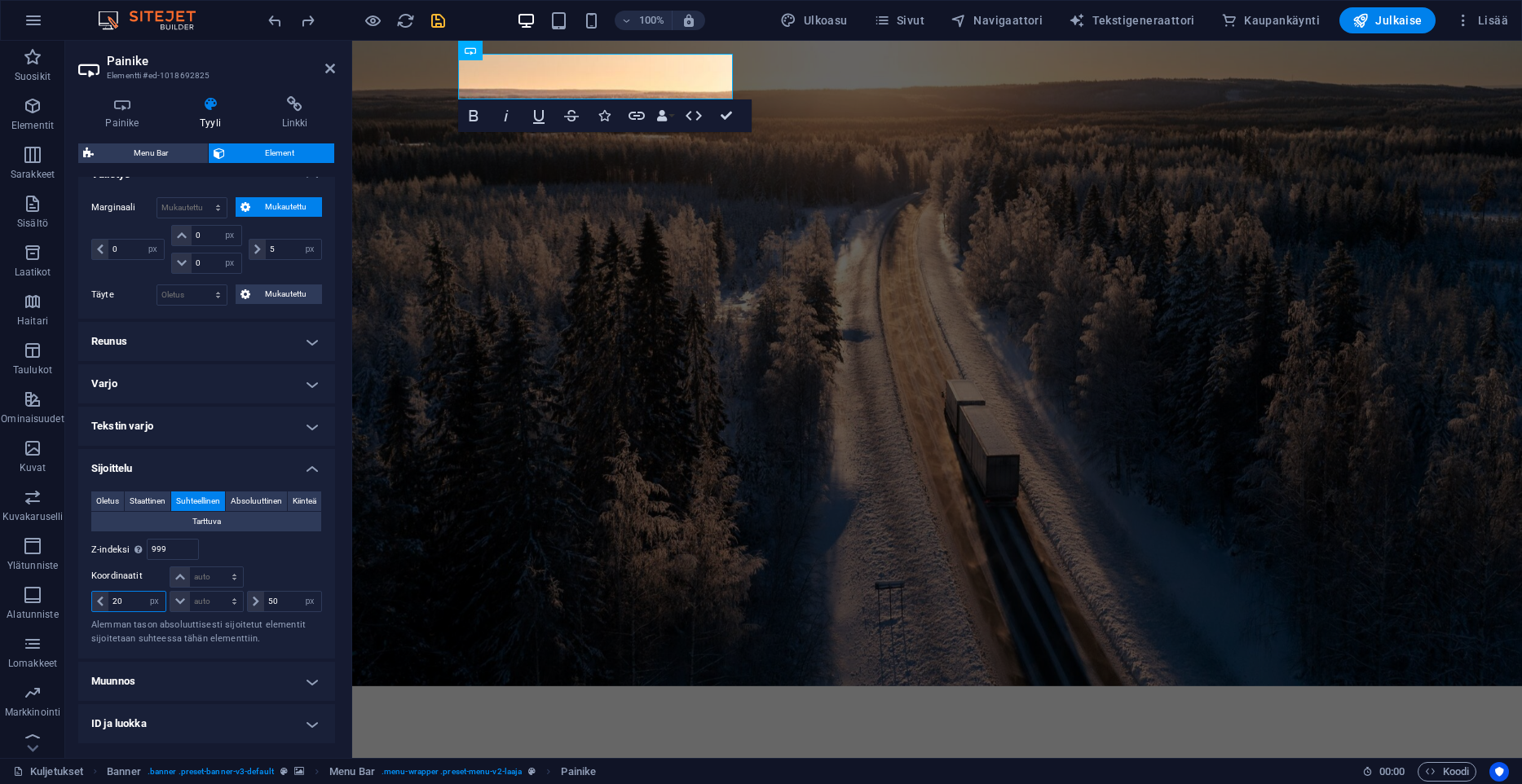
click at [134, 607] on input "20" at bounding box center [137, 601] width 57 height 19
type input "2"
type input "0"
click at [285, 596] on input "50" at bounding box center [292, 601] width 57 height 19
type input "5"
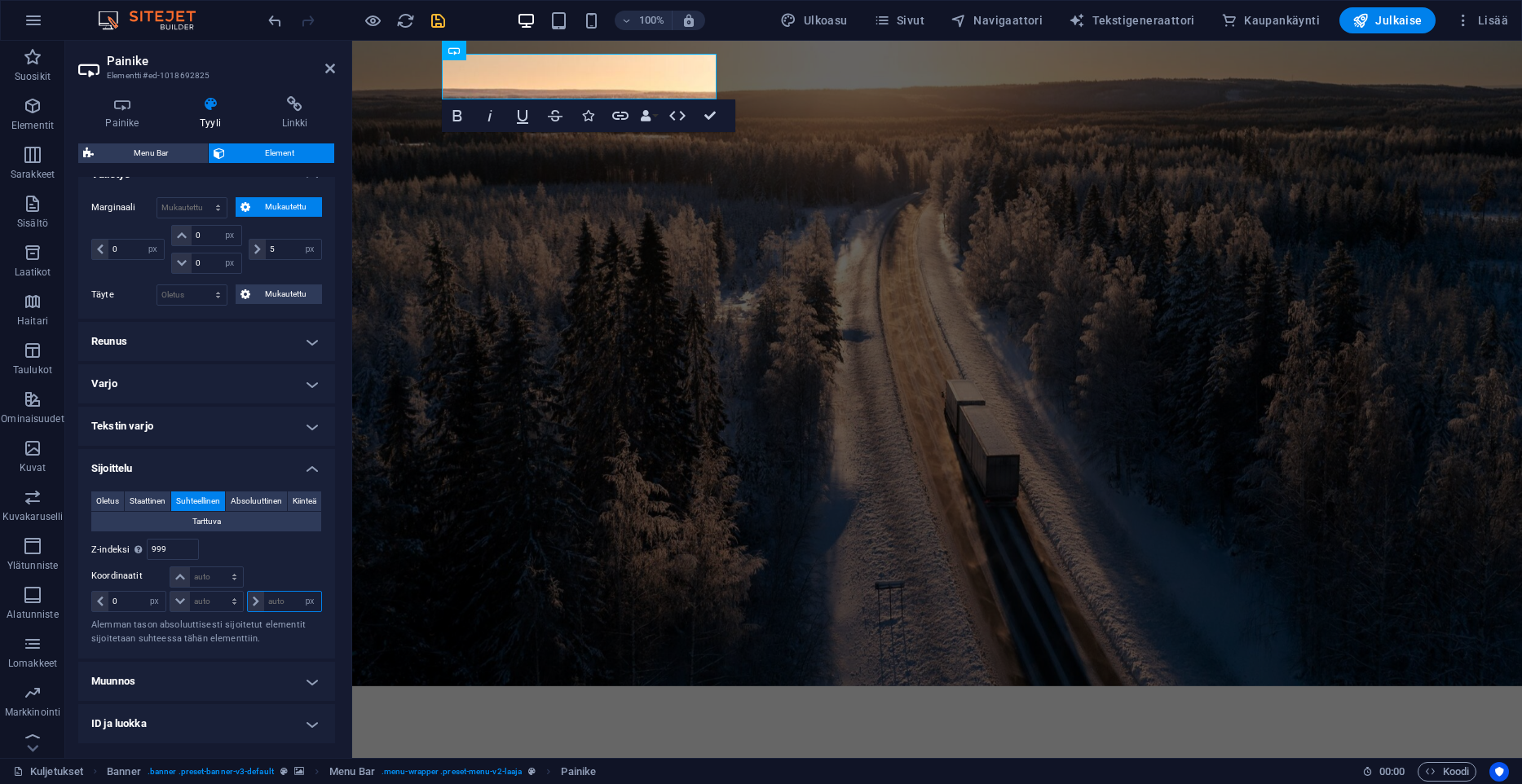
type input "0"
type input "100"
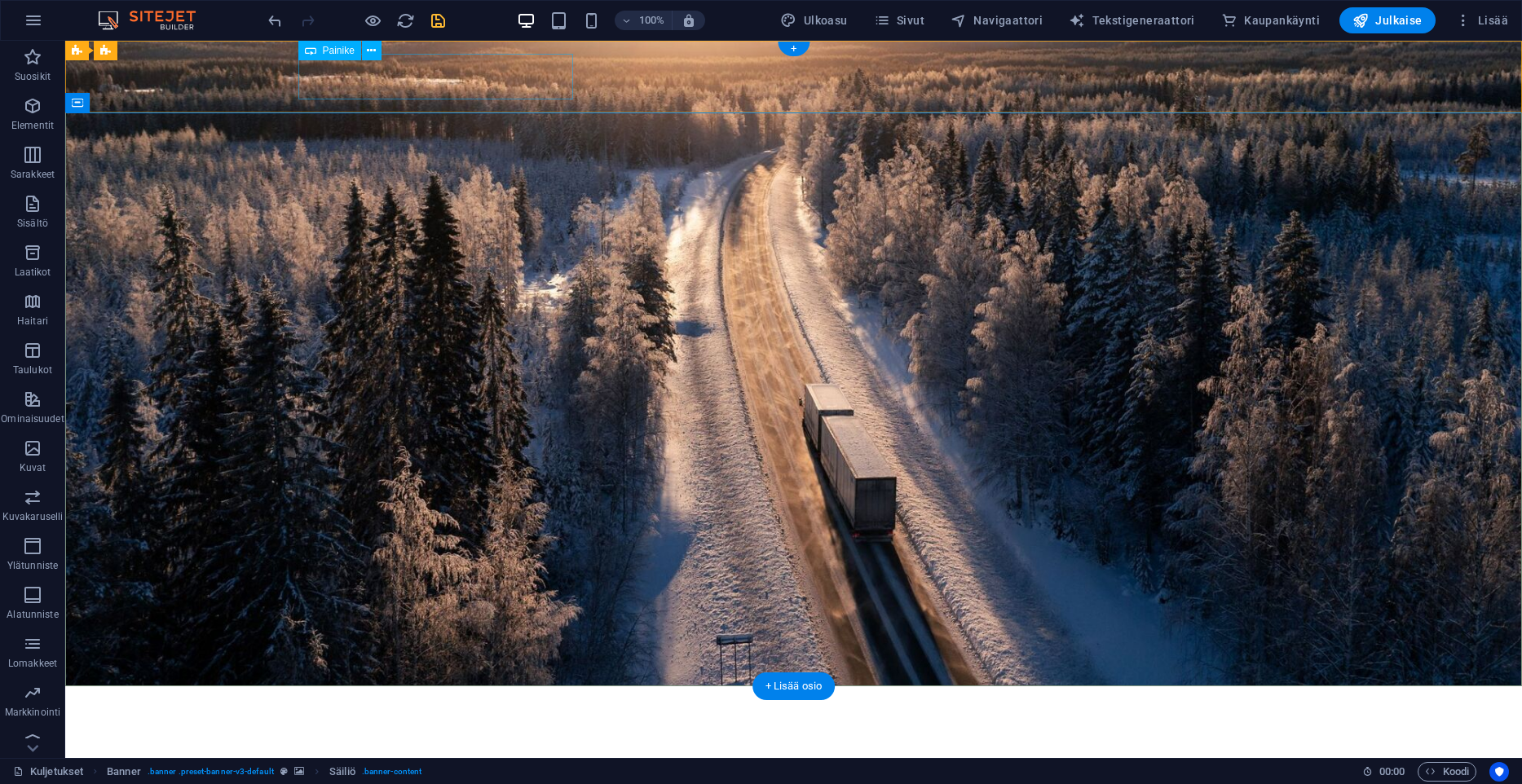
click at [398, 699] on div "Kuljetusliike A. Lahtinen Oy" at bounding box center [792, 722] width 988 height 46
select select "px"
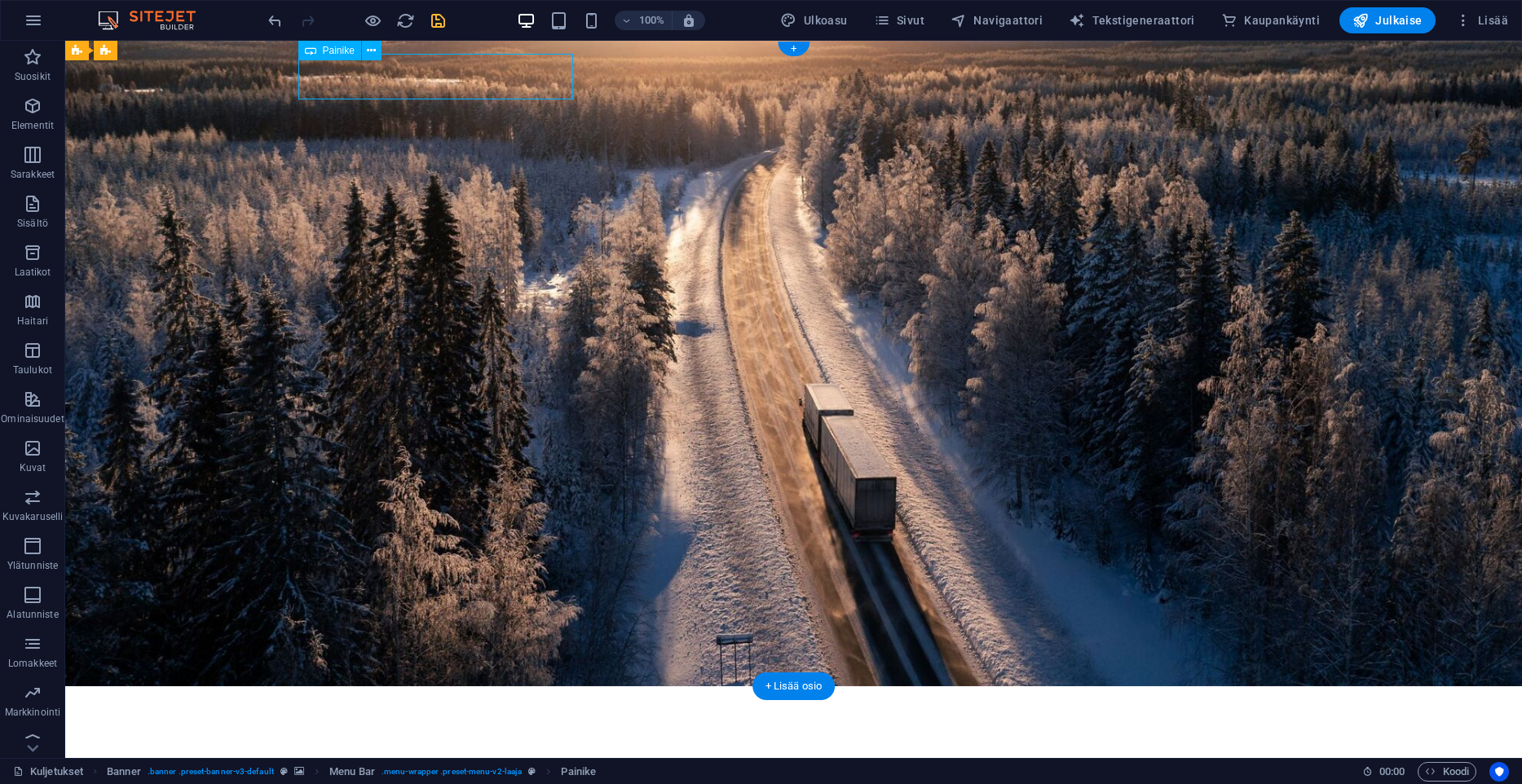
select select "px"
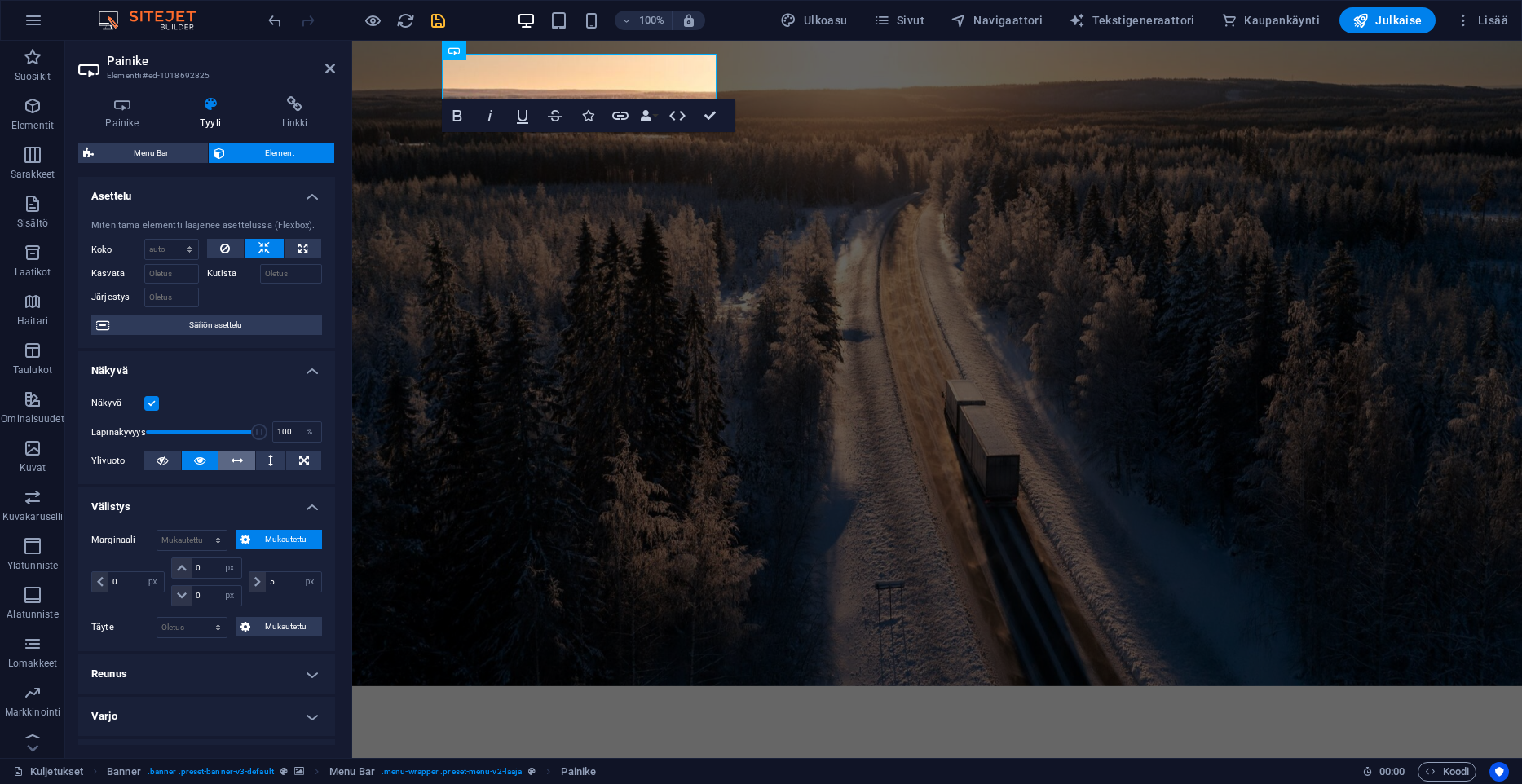
scroll to position [416, 0]
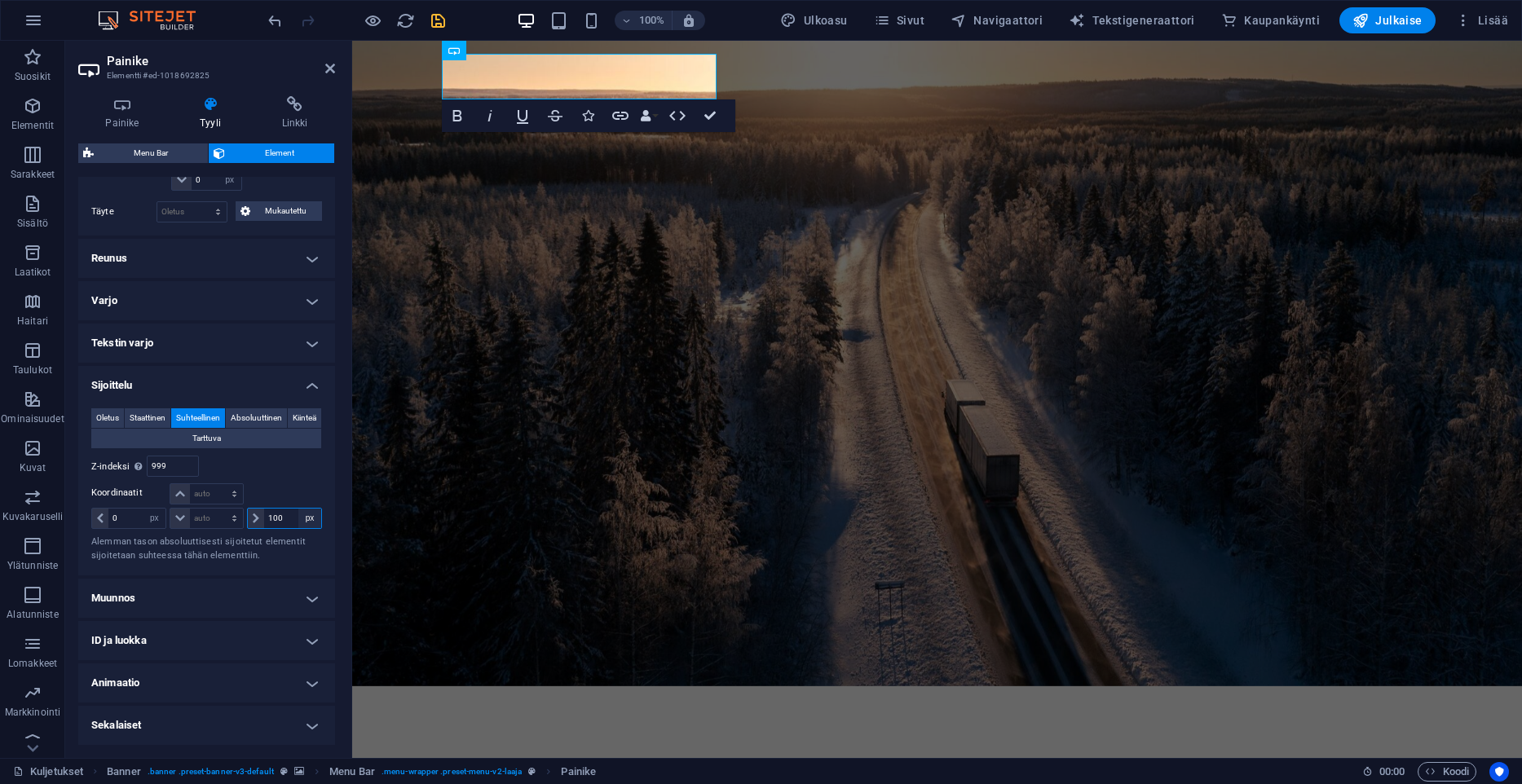
click at [299, 509] on select "auto px rem % em" at bounding box center [310, 518] width 23 height 19
select select "auto"
click option "auto" at bounding box center [0, 0] width 0 height 0
select select "DISABLED_OPTION_VALUE"
drag, startPoint x: 174, startPoint y: 471, endPoint x: -34, endPoint y: 441, distance: 210.2
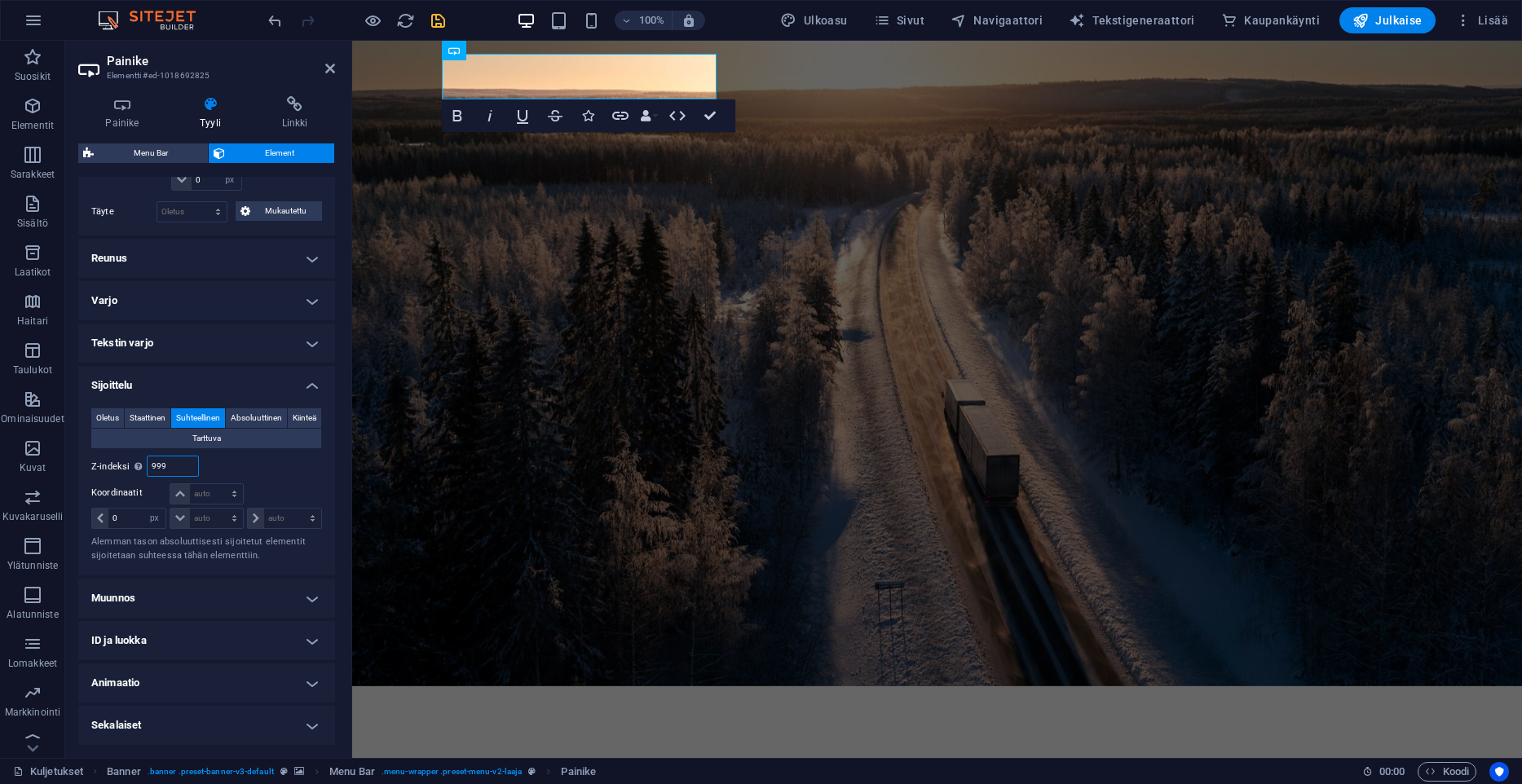
click at [148, 456] on input "999" at bounding box center [172, 466] width 50 height 19
click at [282, 416] on span "Absoluuttinen" at bounding box center [256, 418] width 51 height 19
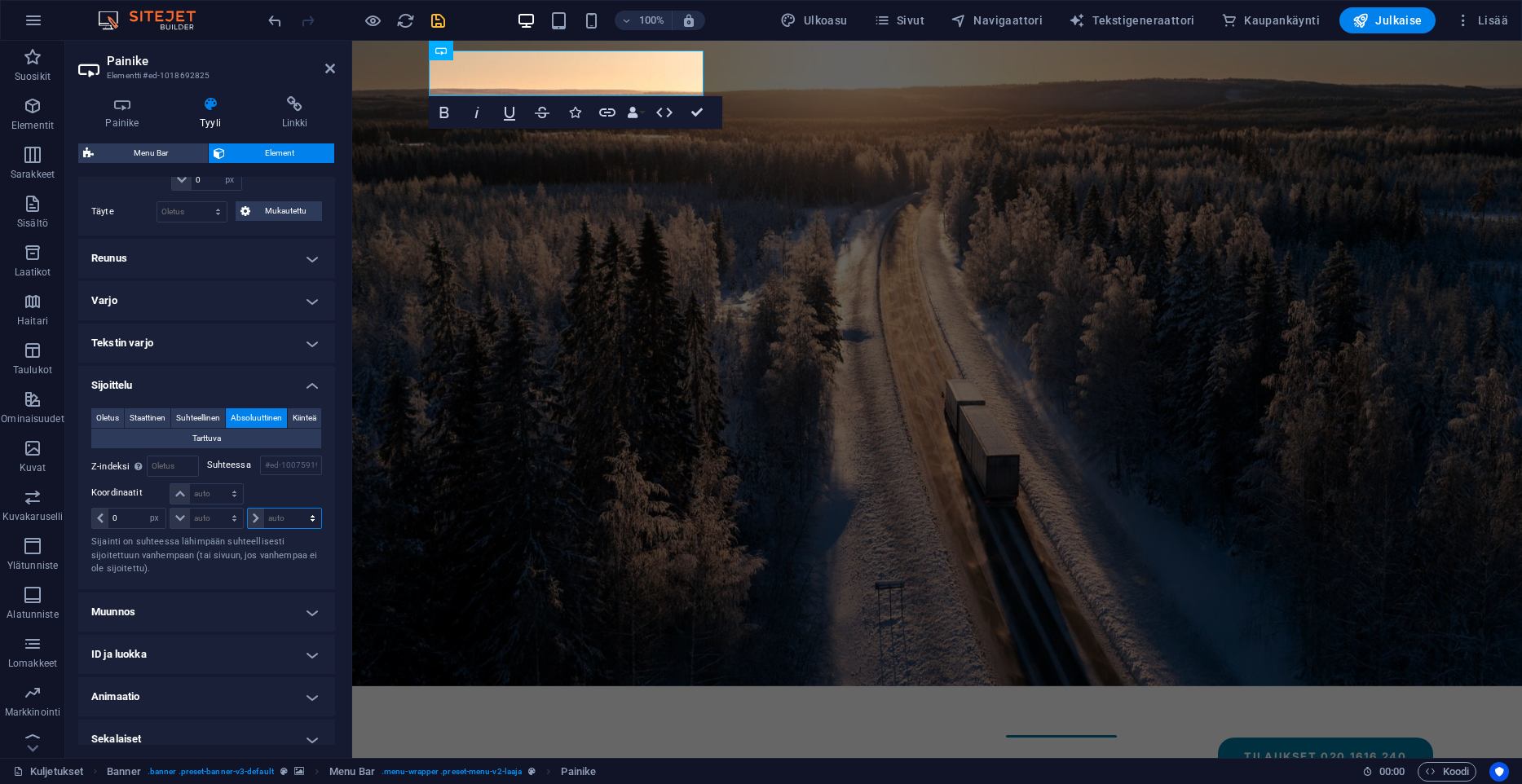
click at [248, 509] on select "auto px rem % em" at bounding box center [284, 518] width 73 height 19
select select "px"
click option "px" at bounding box center [0, 0] width 0 height 0
type input "0"
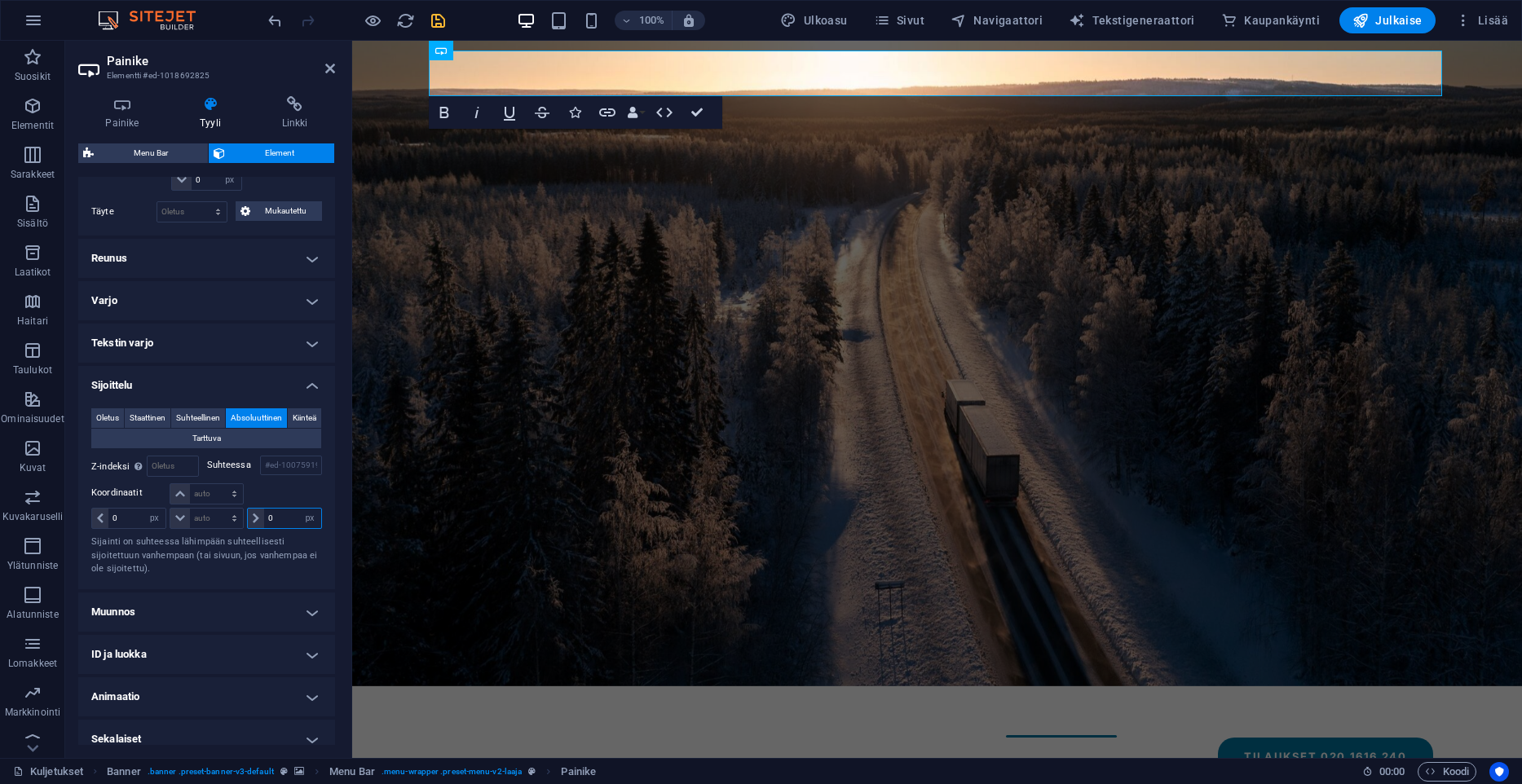
click at [286, 514] on input "0" at bounding box center [292, 518] width 57 height 19
type input "5"
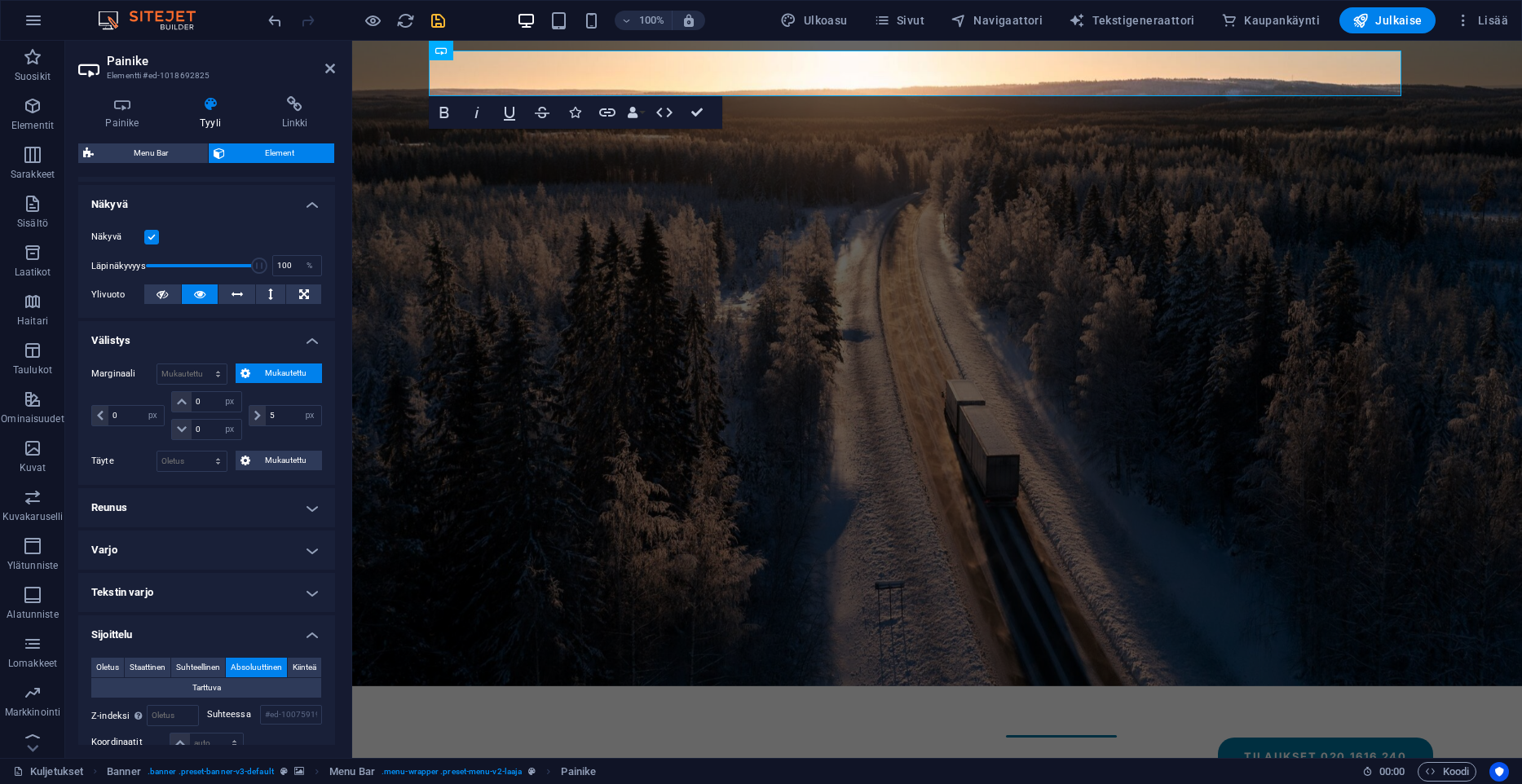
scroll to position [0, 0]
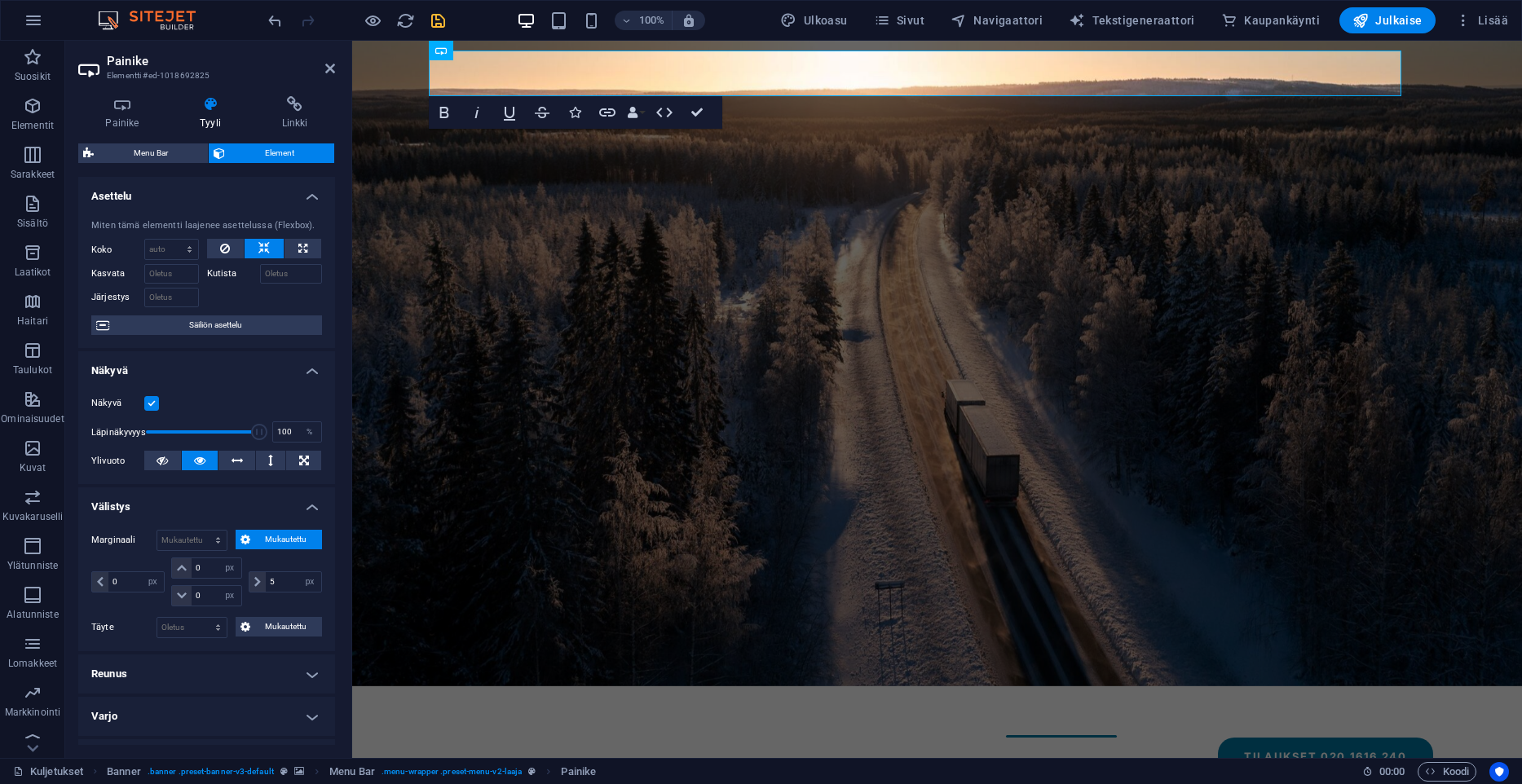
click at [270, 260] on div at bounding box center [264, 249] width 116 height 21
click at [271, 253] on button at bounding box center [264, 248] width 39 height 19
click at [294, 251] on button at bounding box center [303, 248] width 37 height 19
type input "100"
select select "%"
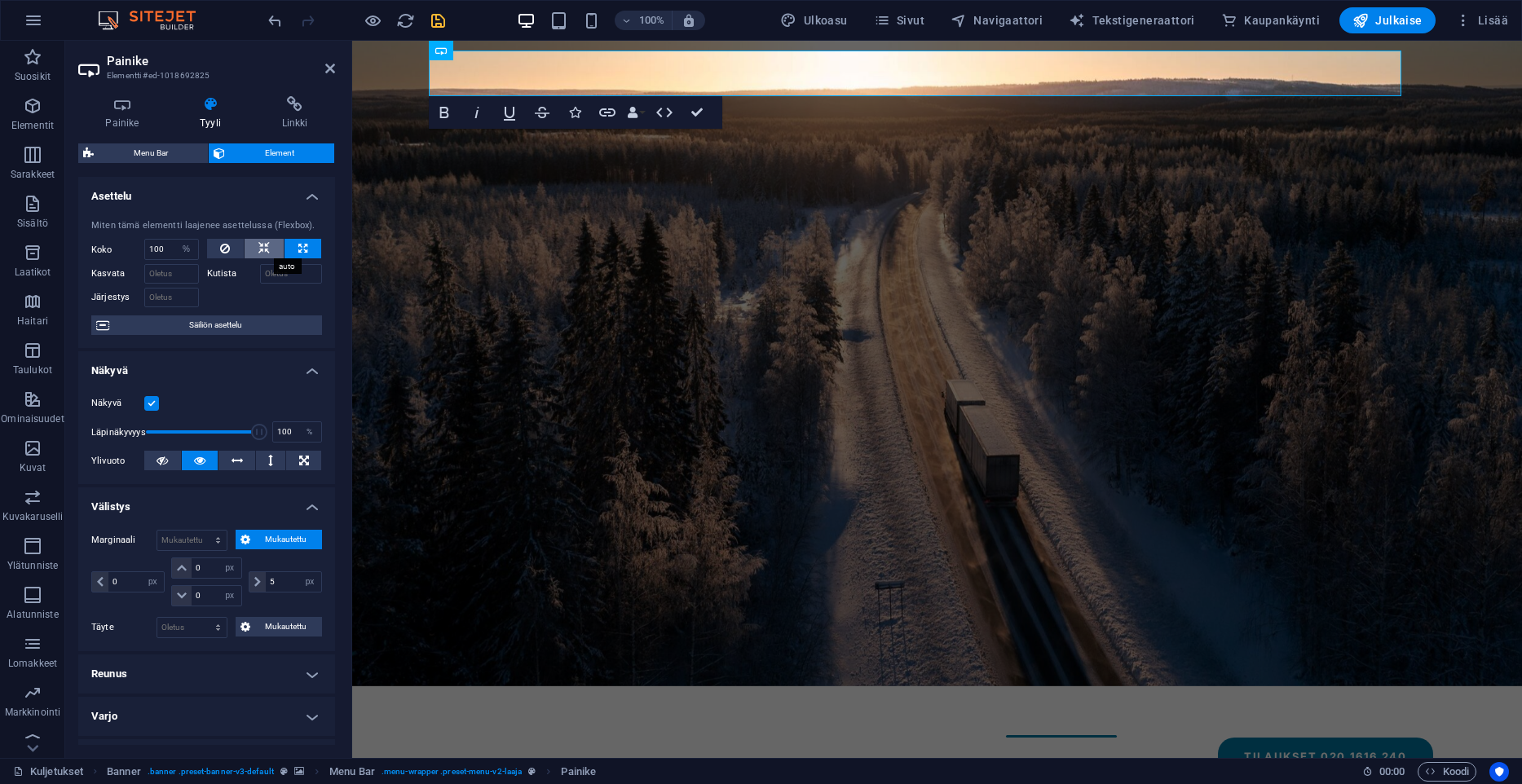
click at [269, 250] on button at bounding box center [264, 248] width 39 height 19
select select "DISABLED_OPTION_VALUE"
click at [224, 252] on icon at bounding box center [224, 248] width 10 height 19
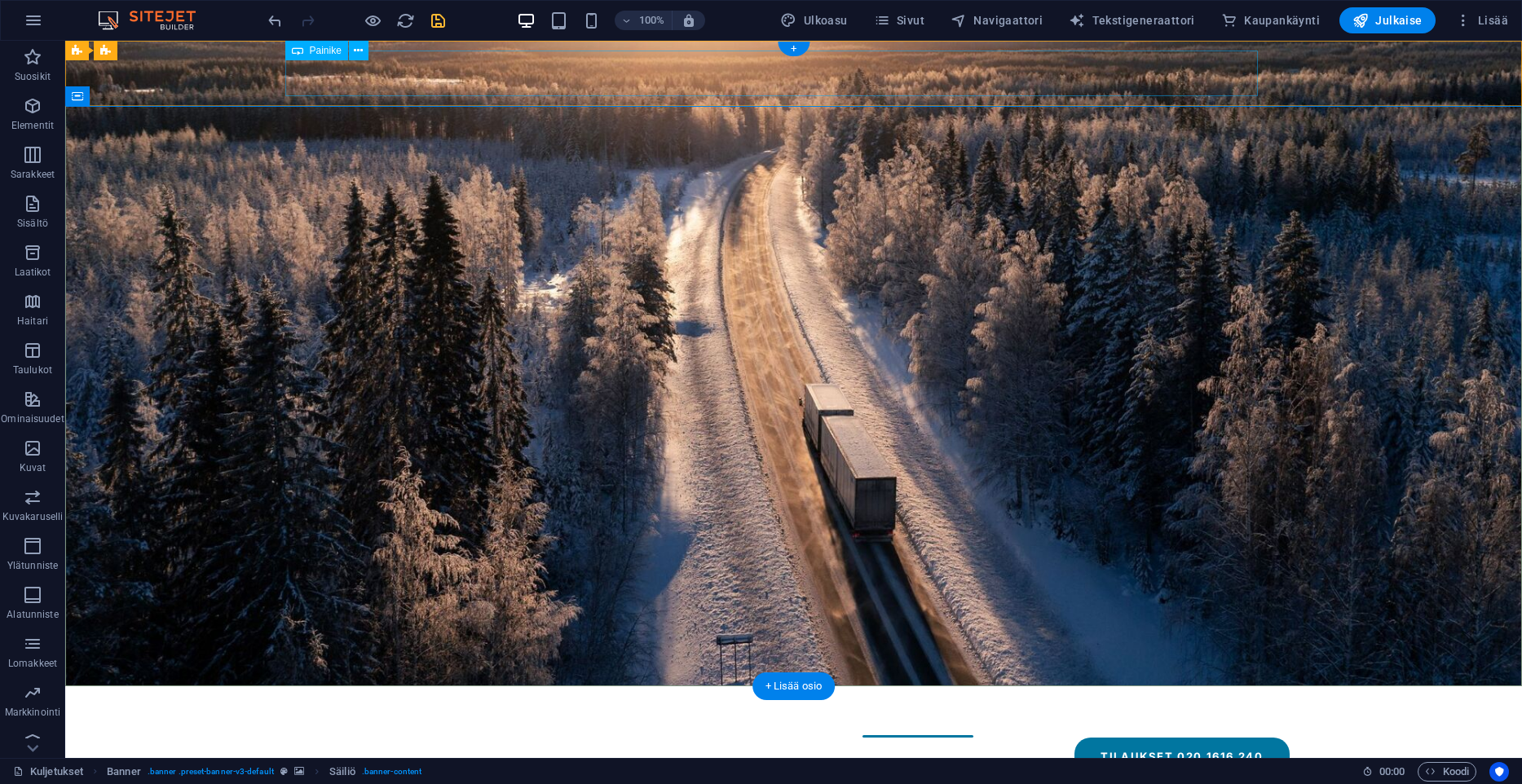
click at [457, 699] on div "Kuljetusliike A. Lahtinen Oy" at bounding box center [771, 722] width 1412 height 46
select select "px"
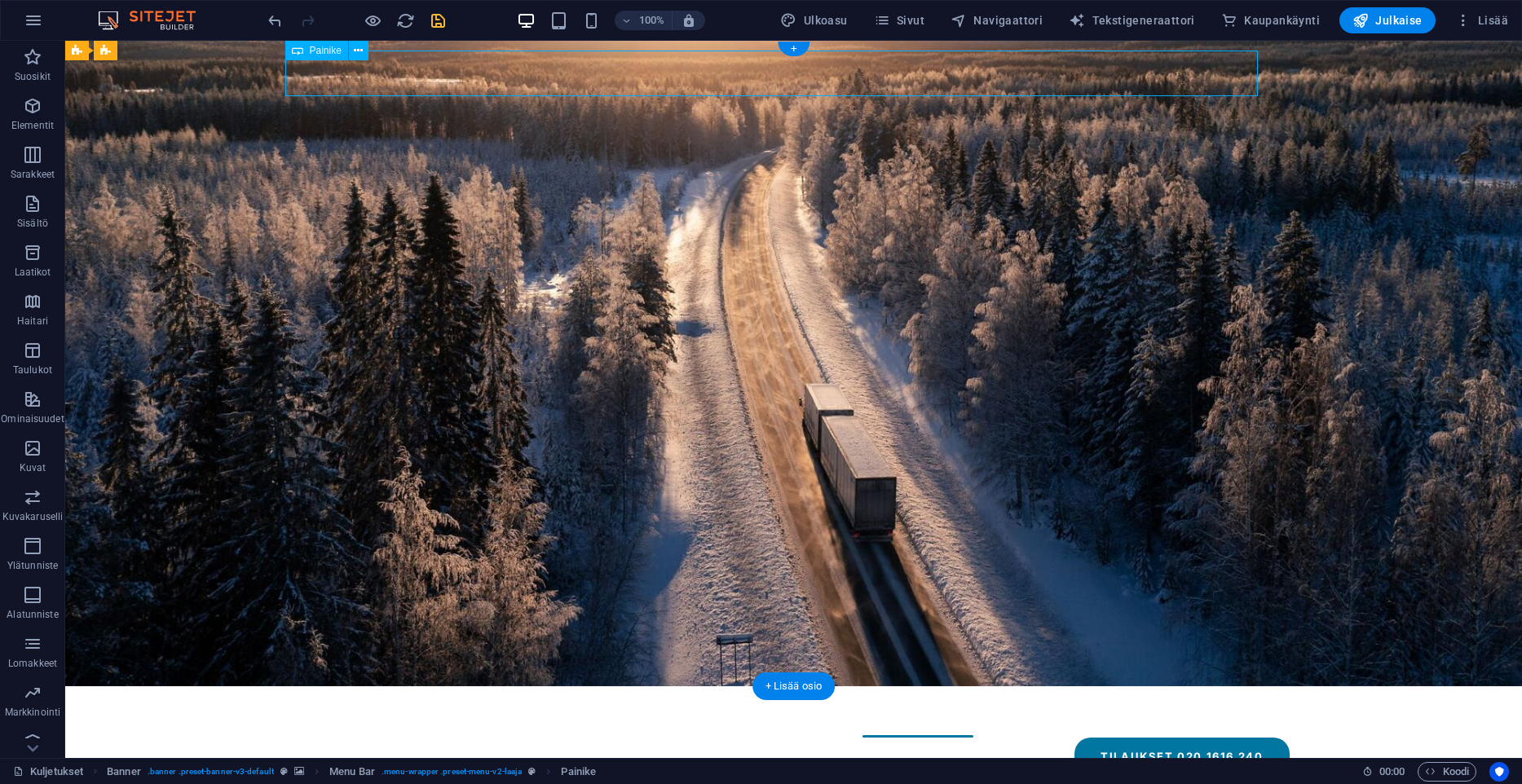
select select "px"
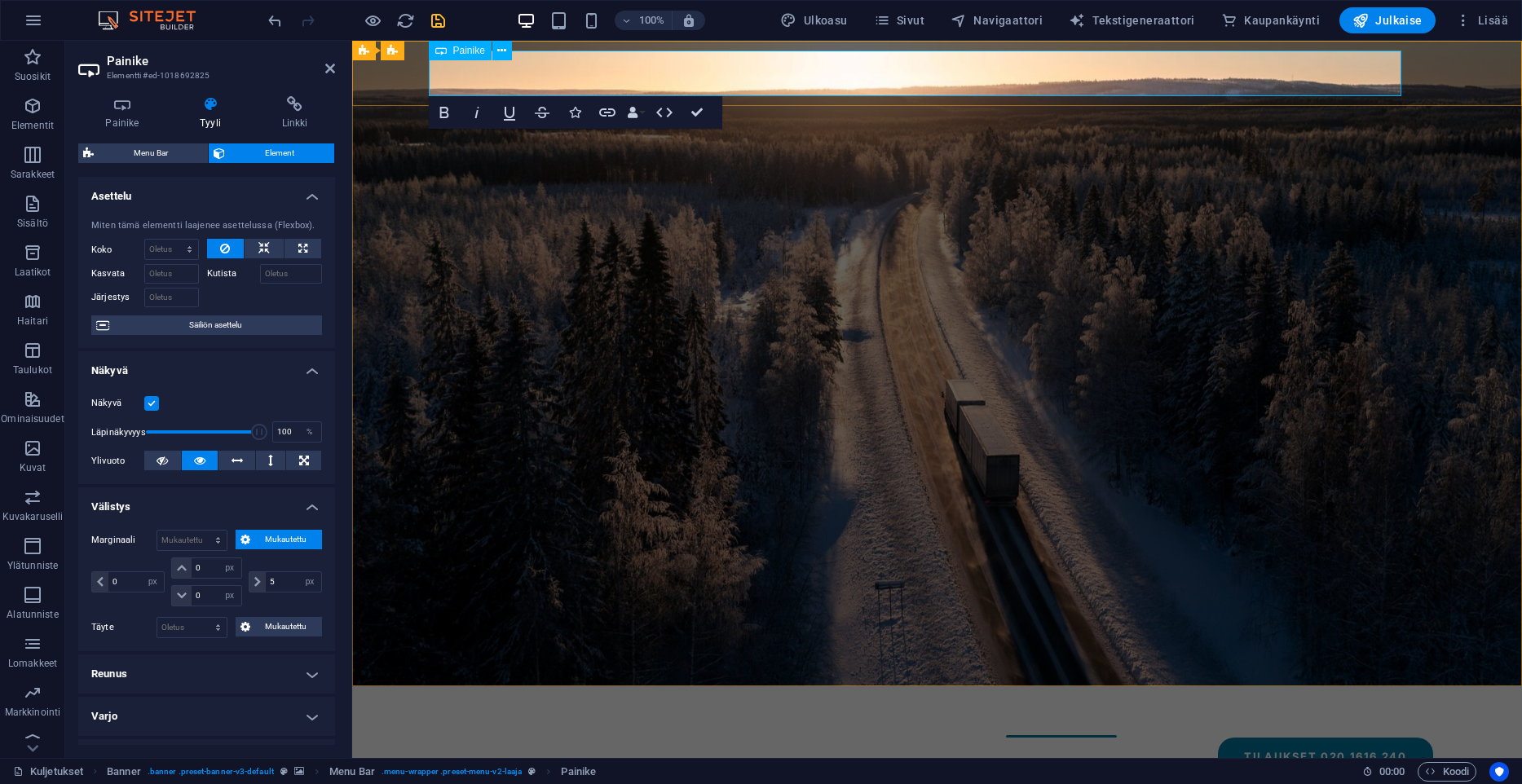
type input "999"
type input "50"
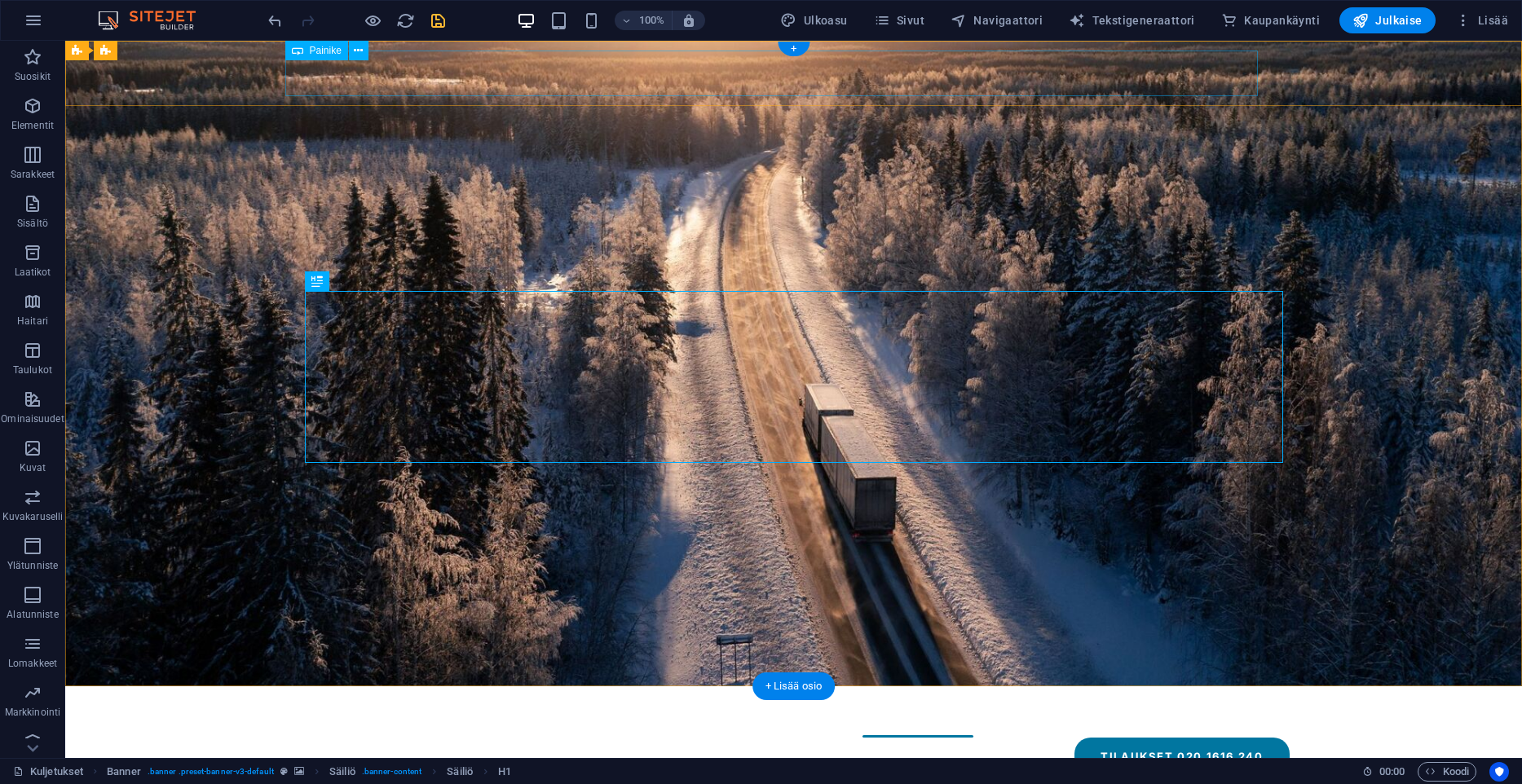
click at [1149, 699] on div "Kuljetusliike A. Lahtinen Oy" at bounding box center [771, 722] width 1412 height 46
select select "px"
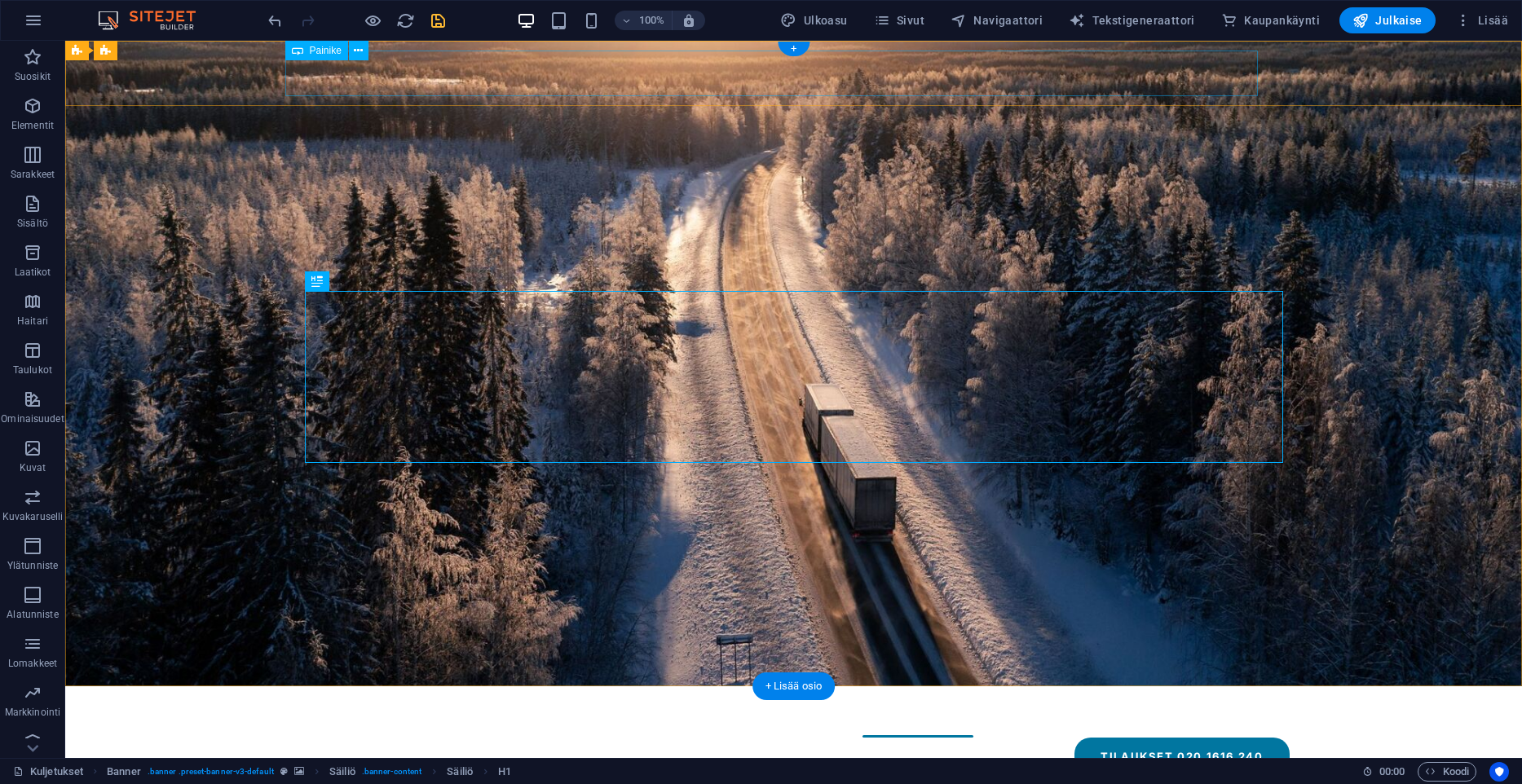
select select "px"
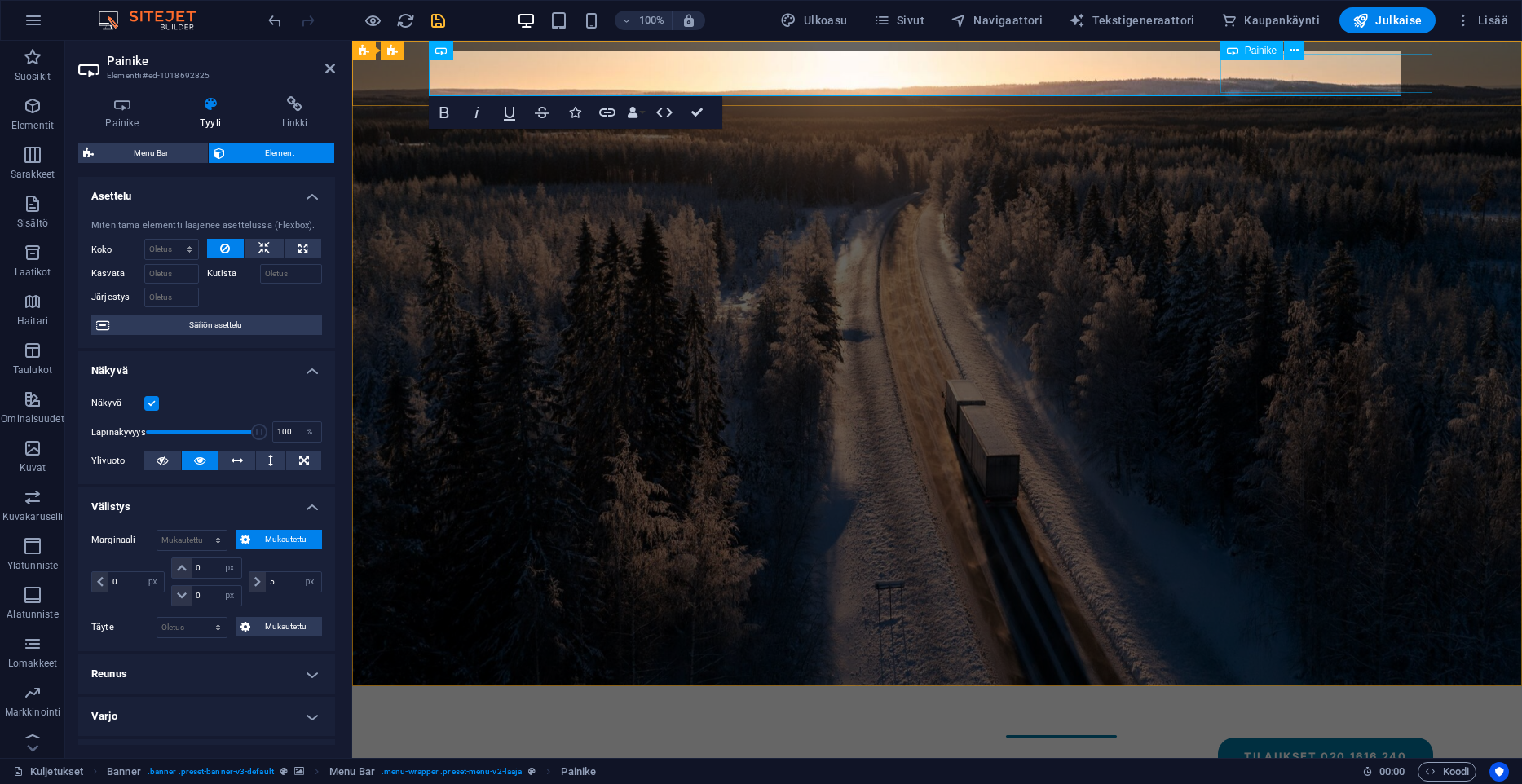
click at [1412, 737] on div "TILAUKSET 020 1616 240" at bounding box center [958, 757] width 950 height 39
select select "px"
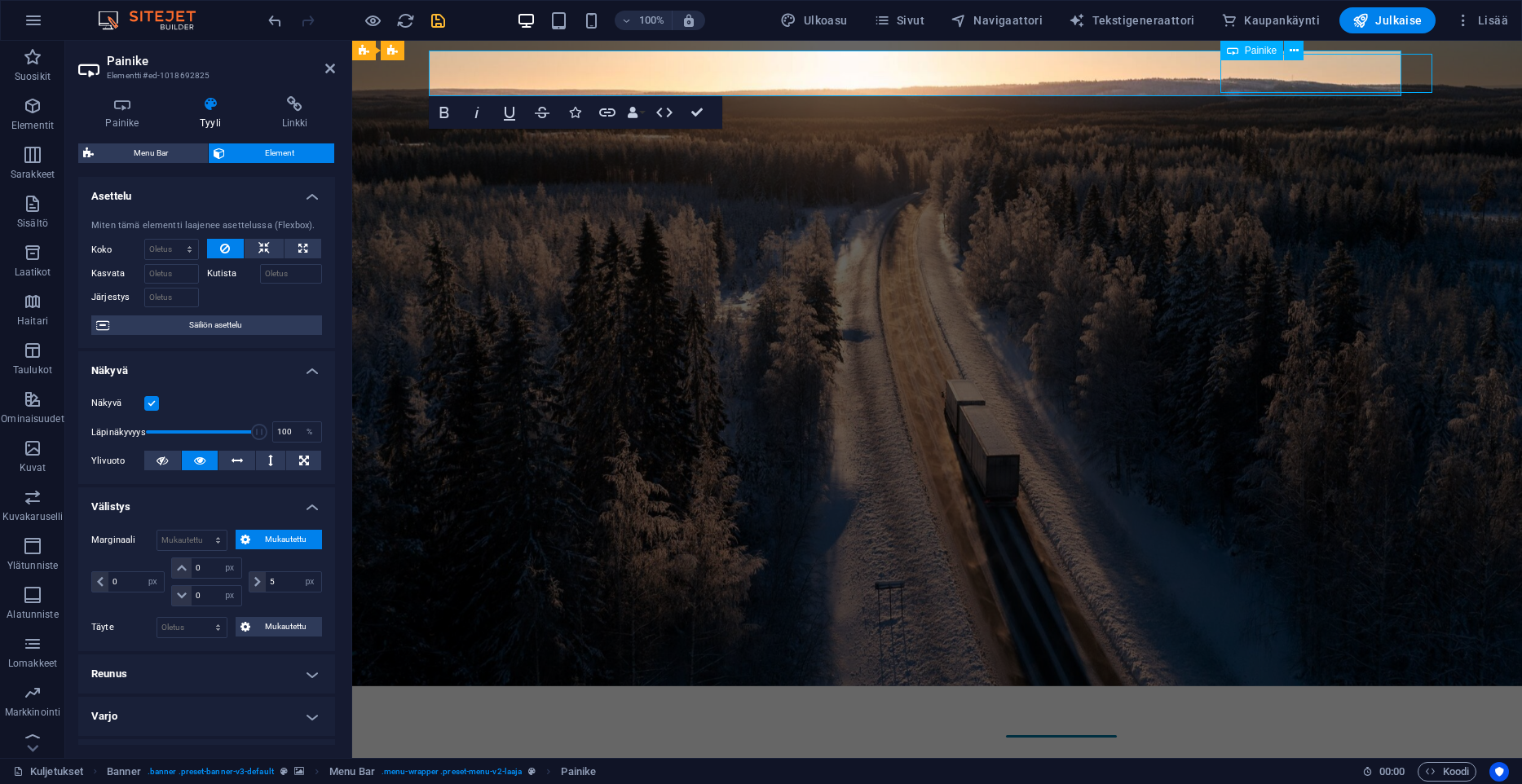
select select "px"
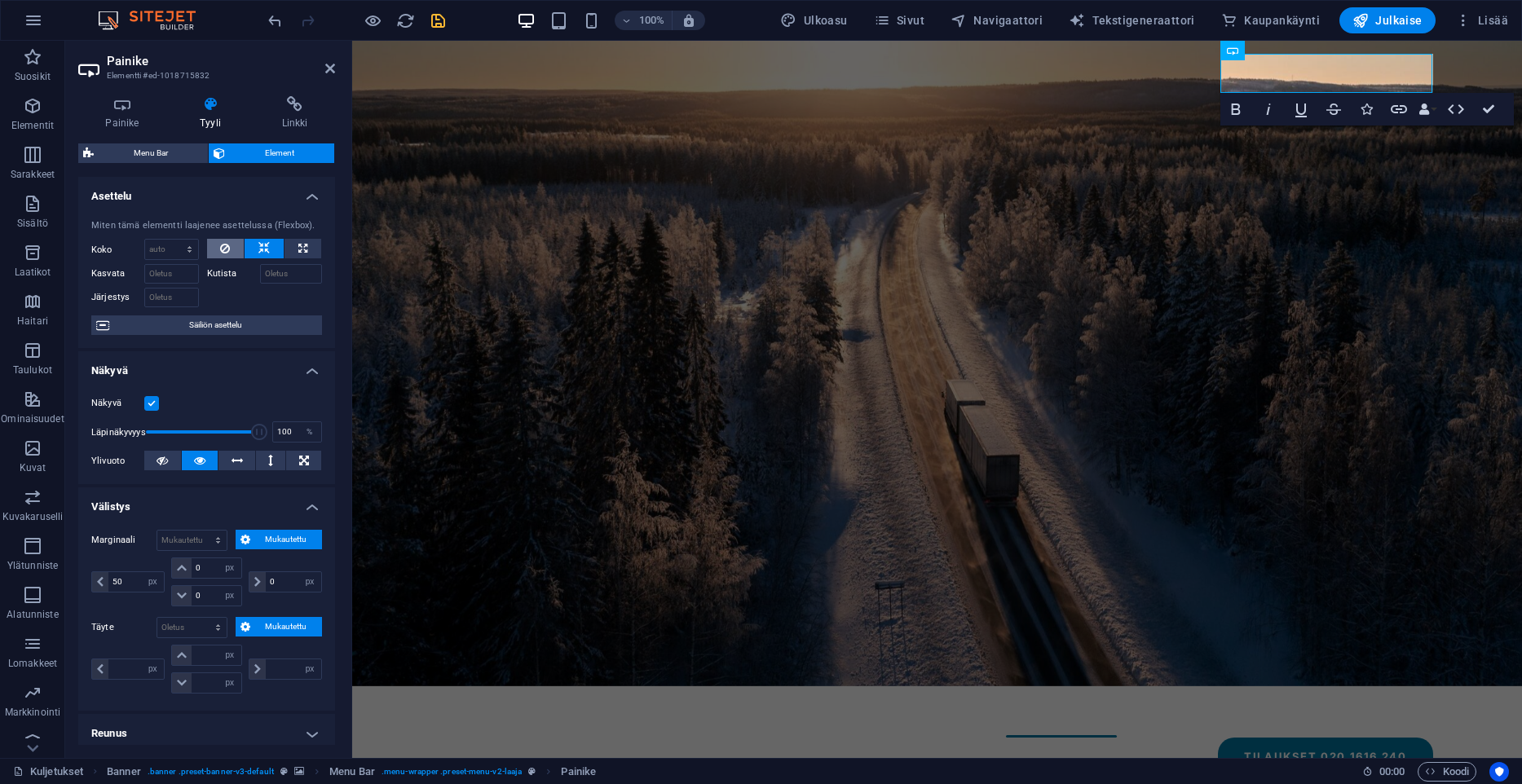
click at [232, 245] on button at bounding box center [225, 248] width 37 height 19
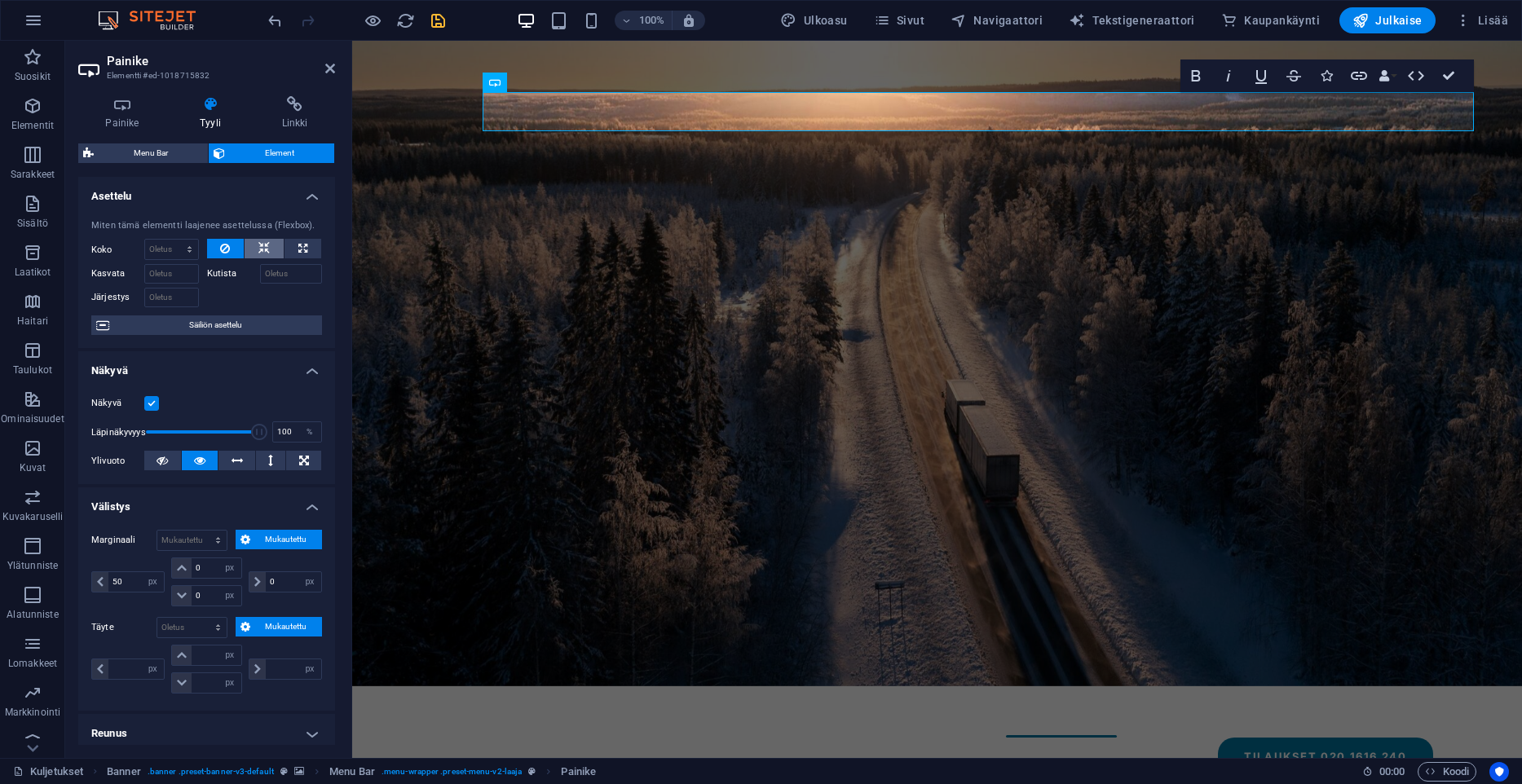
click at [261, 248] on icon at bounding box center [264, 248] width 11 height 19
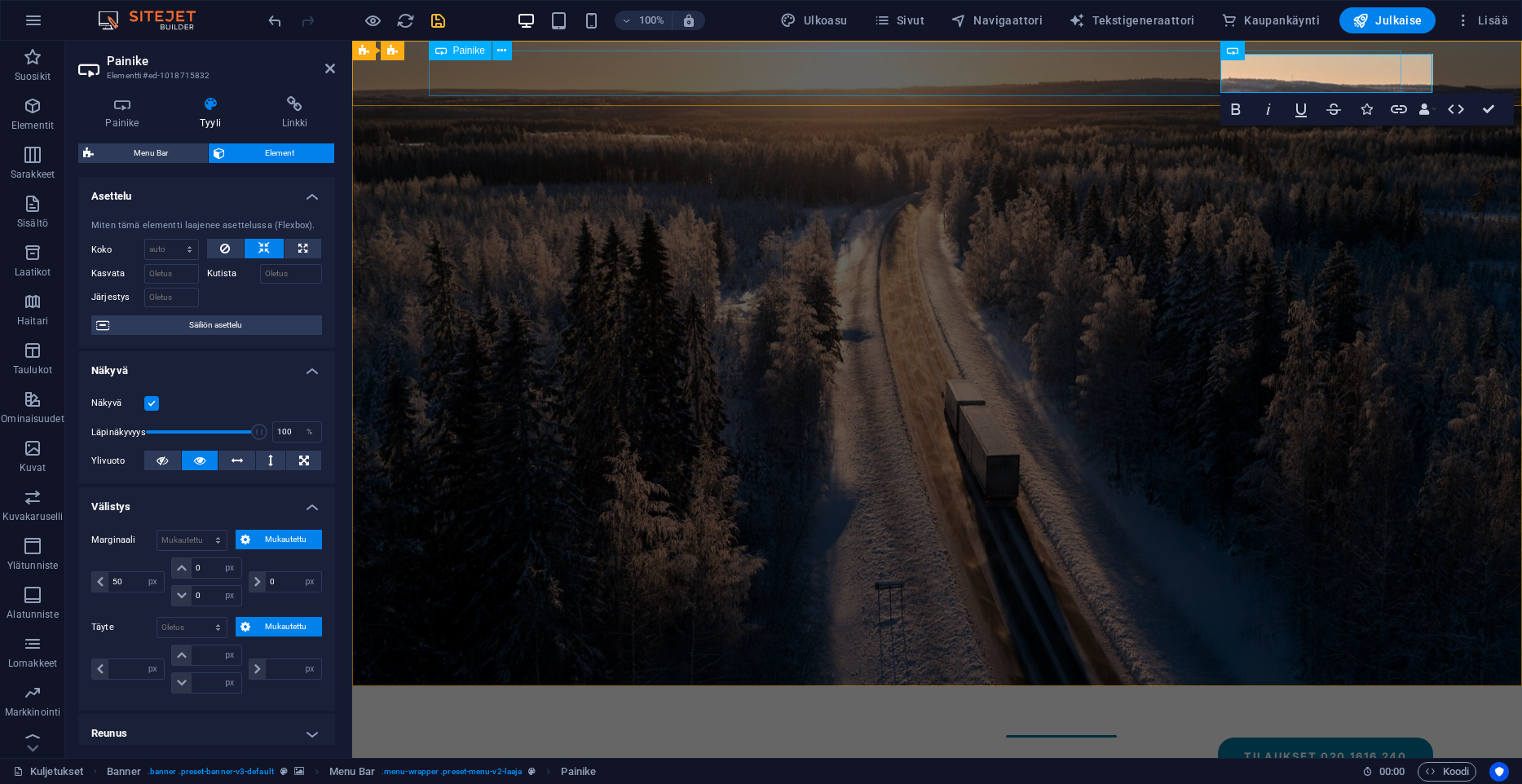
click at [597, 699] on div "Kuljetusliike A. Lahtinen Oy" at bounding box center [915, 722] width 1125 height 46
select select "px"
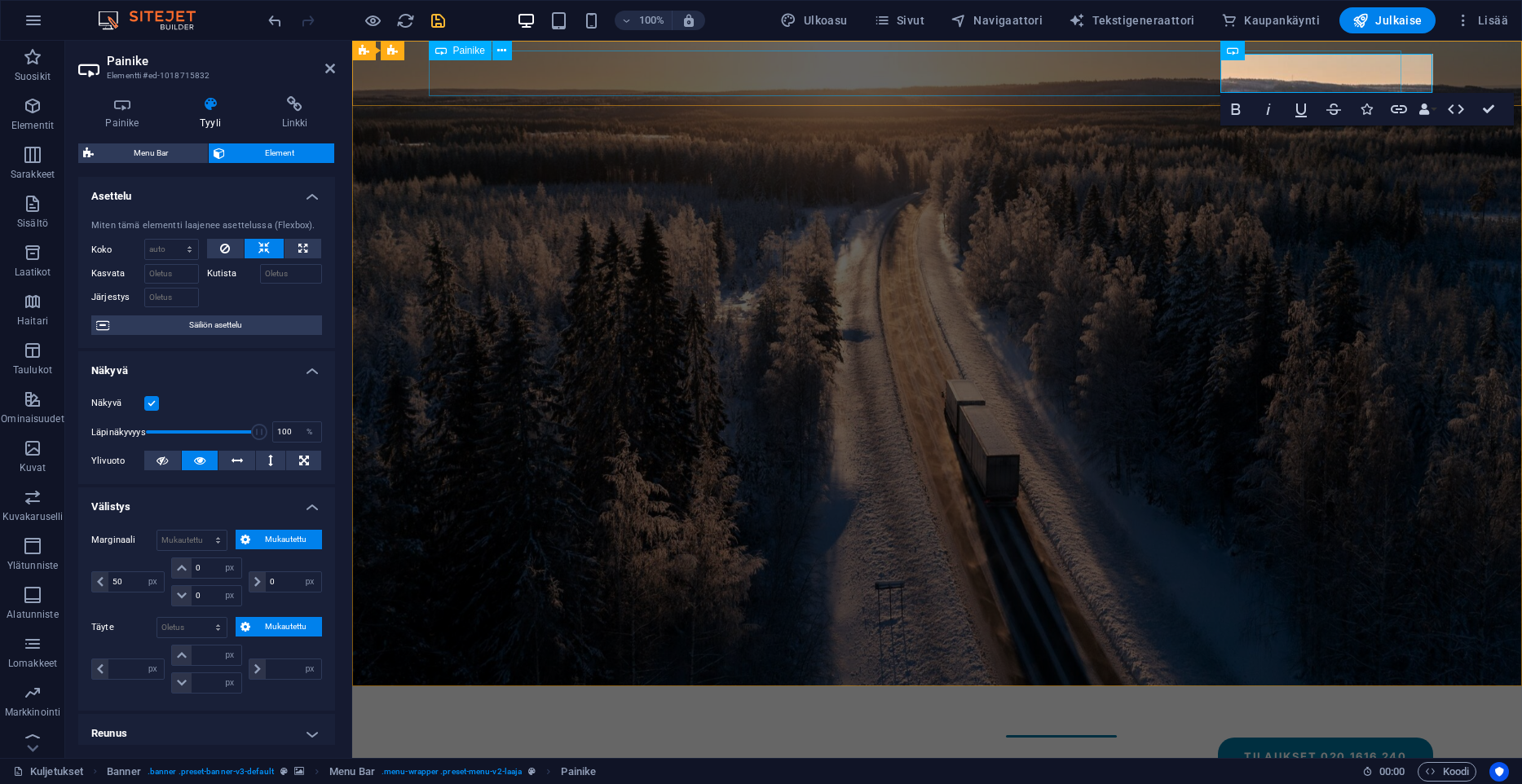
select select "px"
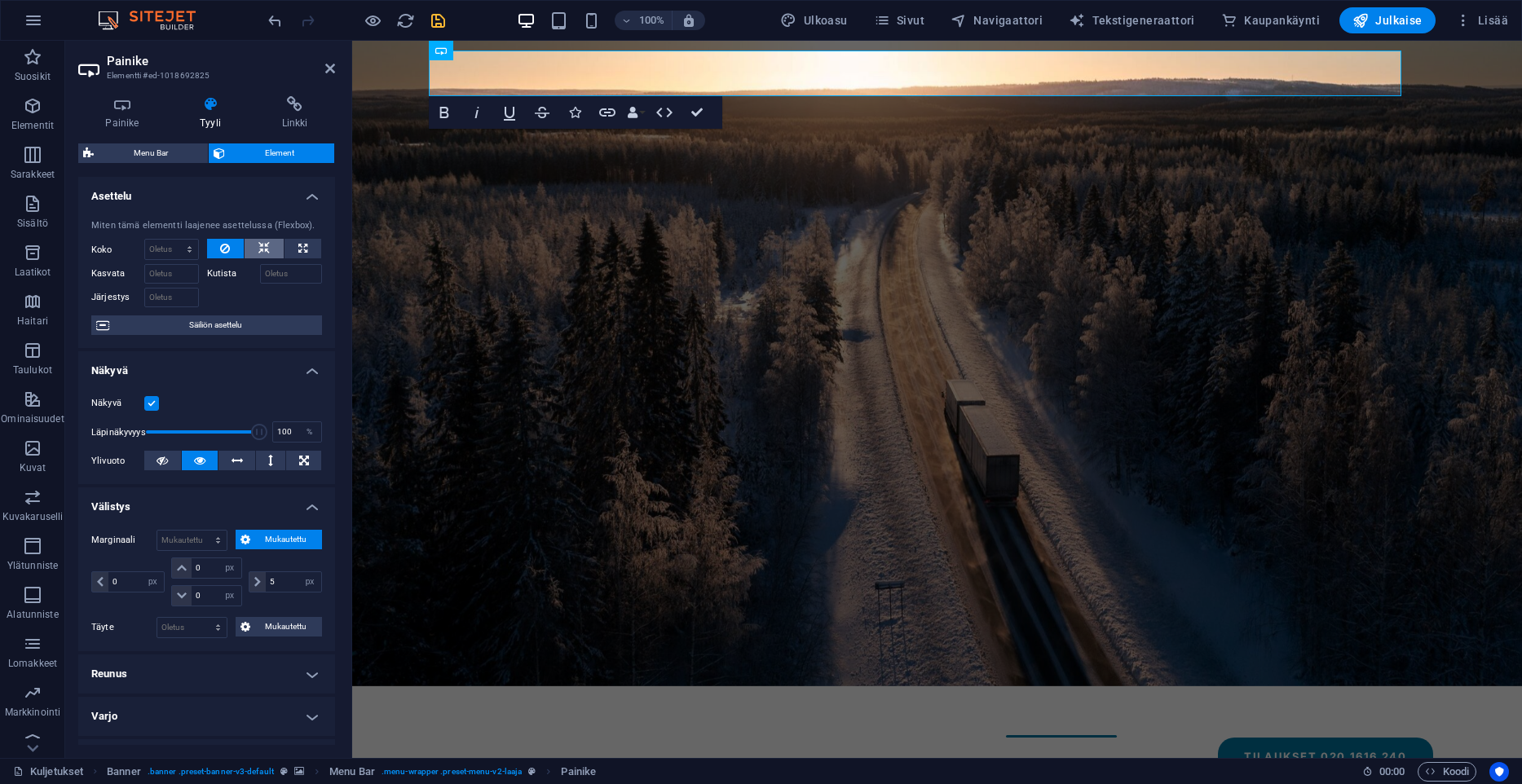
click at [266, 240] on icon at bounding box center [264, 248] width 11 height 19
click at [446, 699] on link "Kuljetusliike A. Lahtinen Oy" at bounding box center [492, 722] width 280 height 46
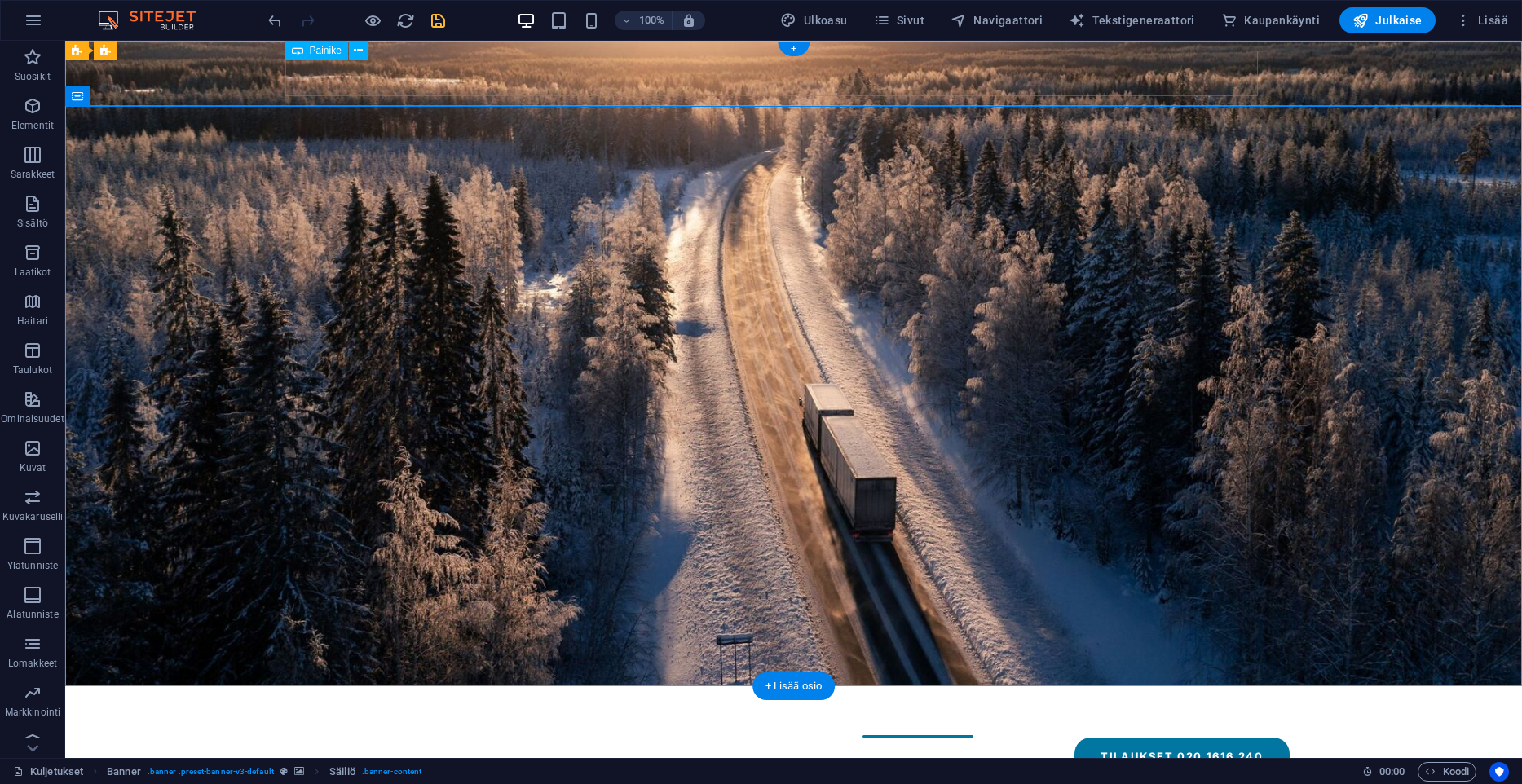
click at [432, 699] on div "Kuljetusliike A. Lahtinen Oy" at bounding box center [771, 722] width 1412 height 46
drag, startPoint x: 355, startPoint y: 54, endPoint x: 291, endPoint y: 20, distance: 72.5
click at [355, 54] on icon at bounding box center [359, 50] width 9 height 17
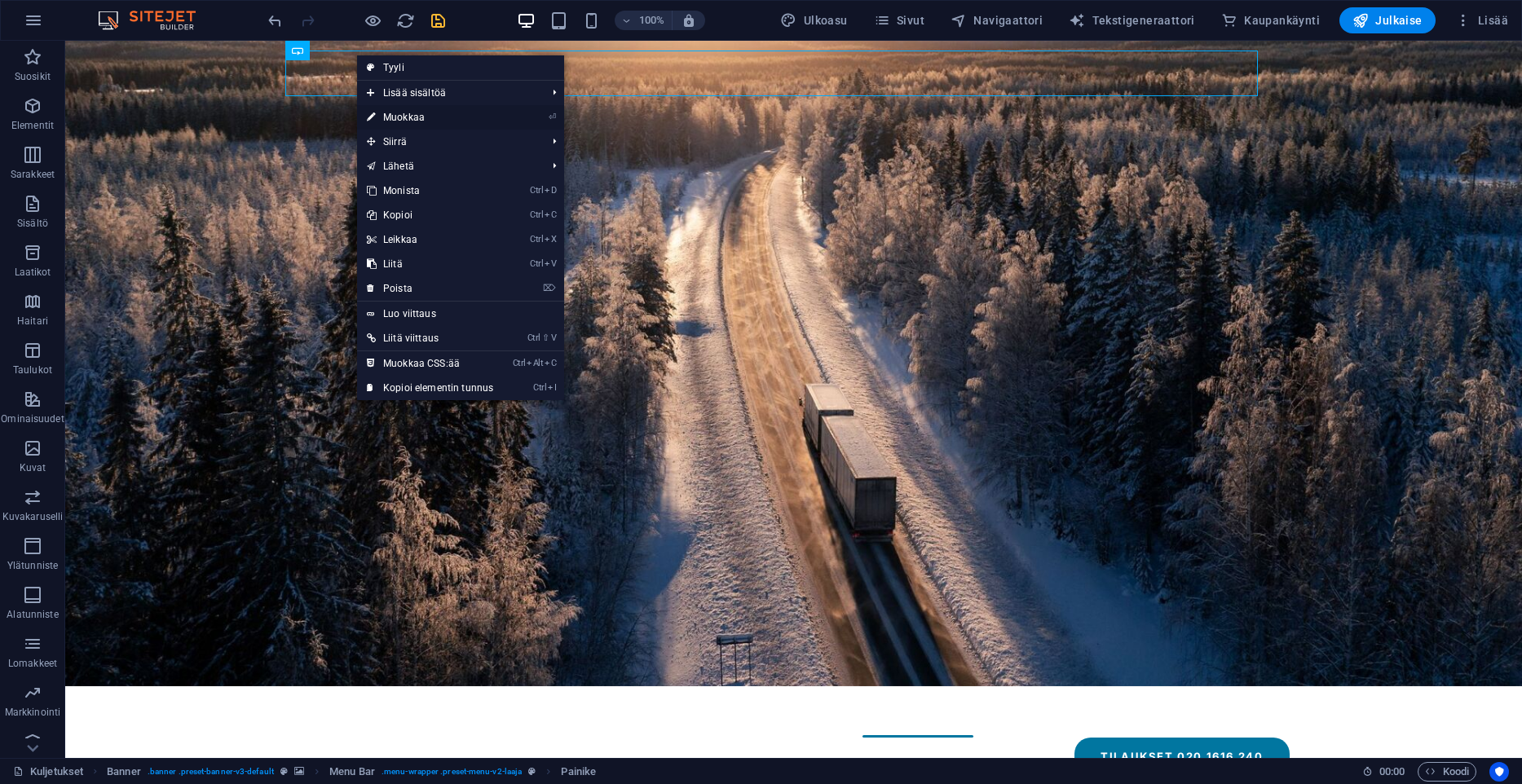
drag, startPoint x: 378, startPoint y: 116, endPoint x: 26, endPoint y: 75, distance: 354.4
click at [378, 116] on link "⏎ Muokkaa" at bounding box center [429, 117] width 146 height 25
select select "px"
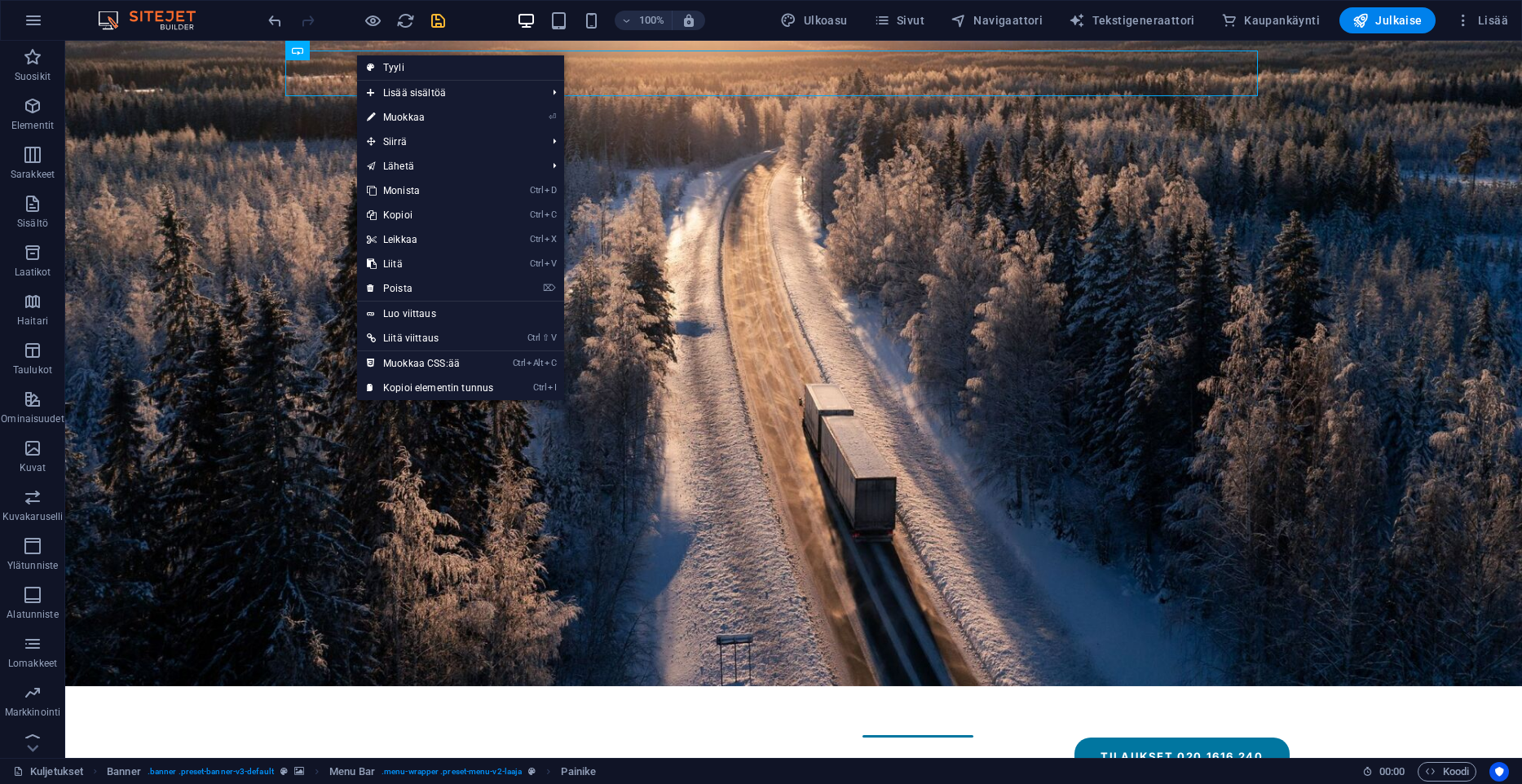
select select "px"
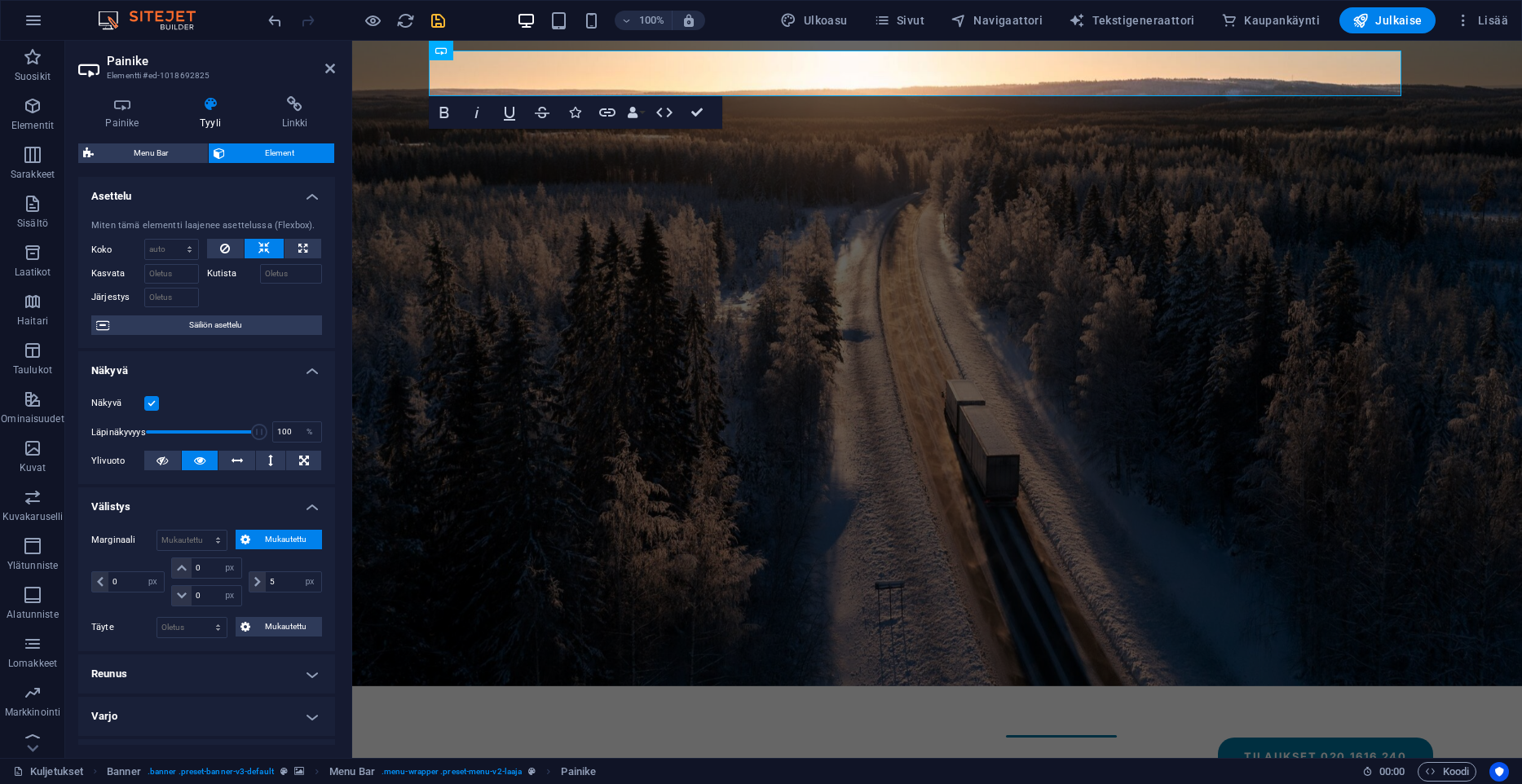
click at [270, 543] on span "Mukautettu" at bounding box center [286, 539] width 63 height 19
click at [157, 531] on select "Oletus auto px % rem vw vh Mukautettu" at bounding box center [192, 540] width 69 height 19
click option "Oletus" at bounding box center [0, 0] width 0 height 0
select select "DISABLED_OPTION_VALUE"
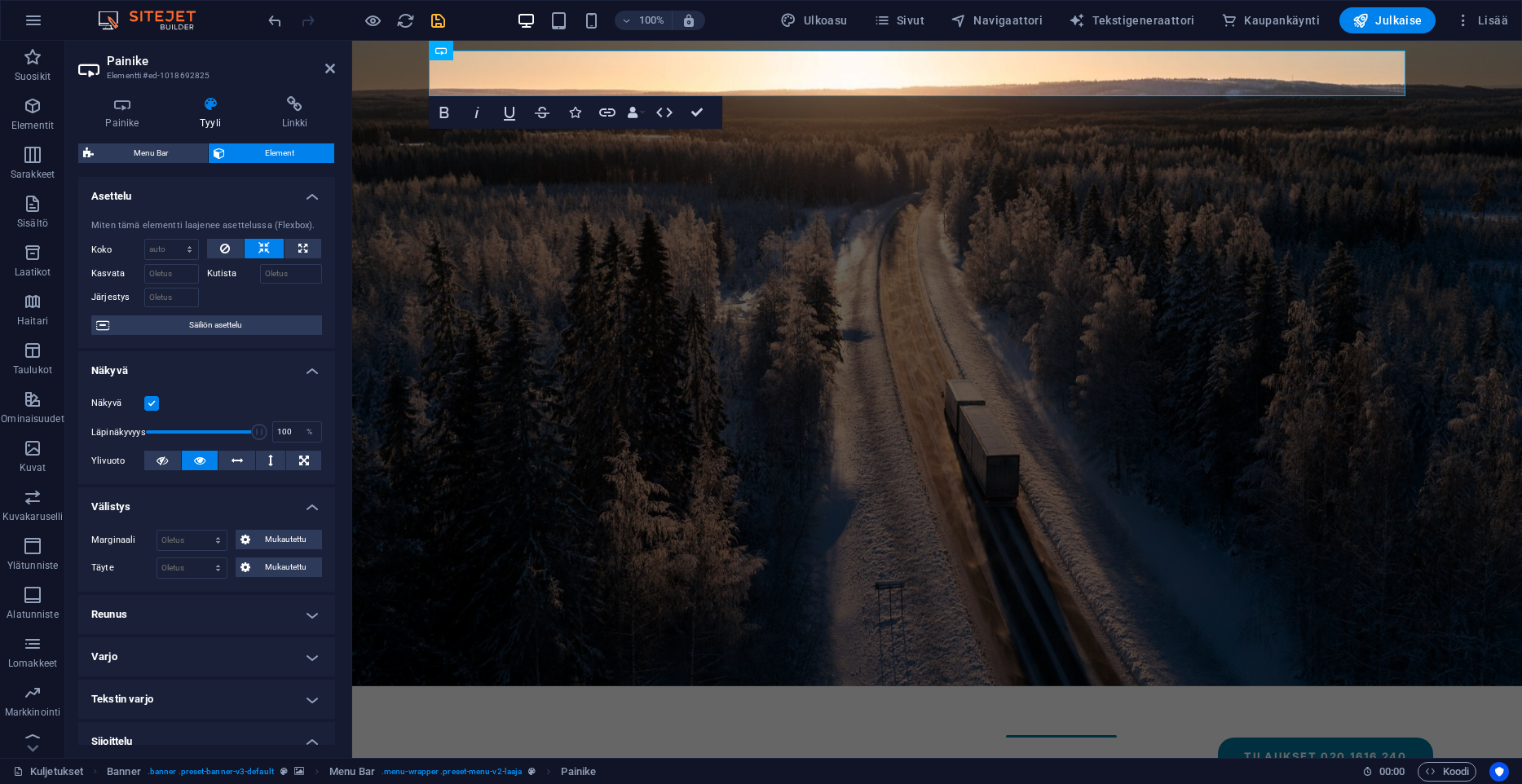
click at [117, 581] on div "Marginaali Oletus auto px % rem vw vh Mukautettu Mukautettu auto px % rem vw vh…" at bounding box center [207, 554] width 257 height 75
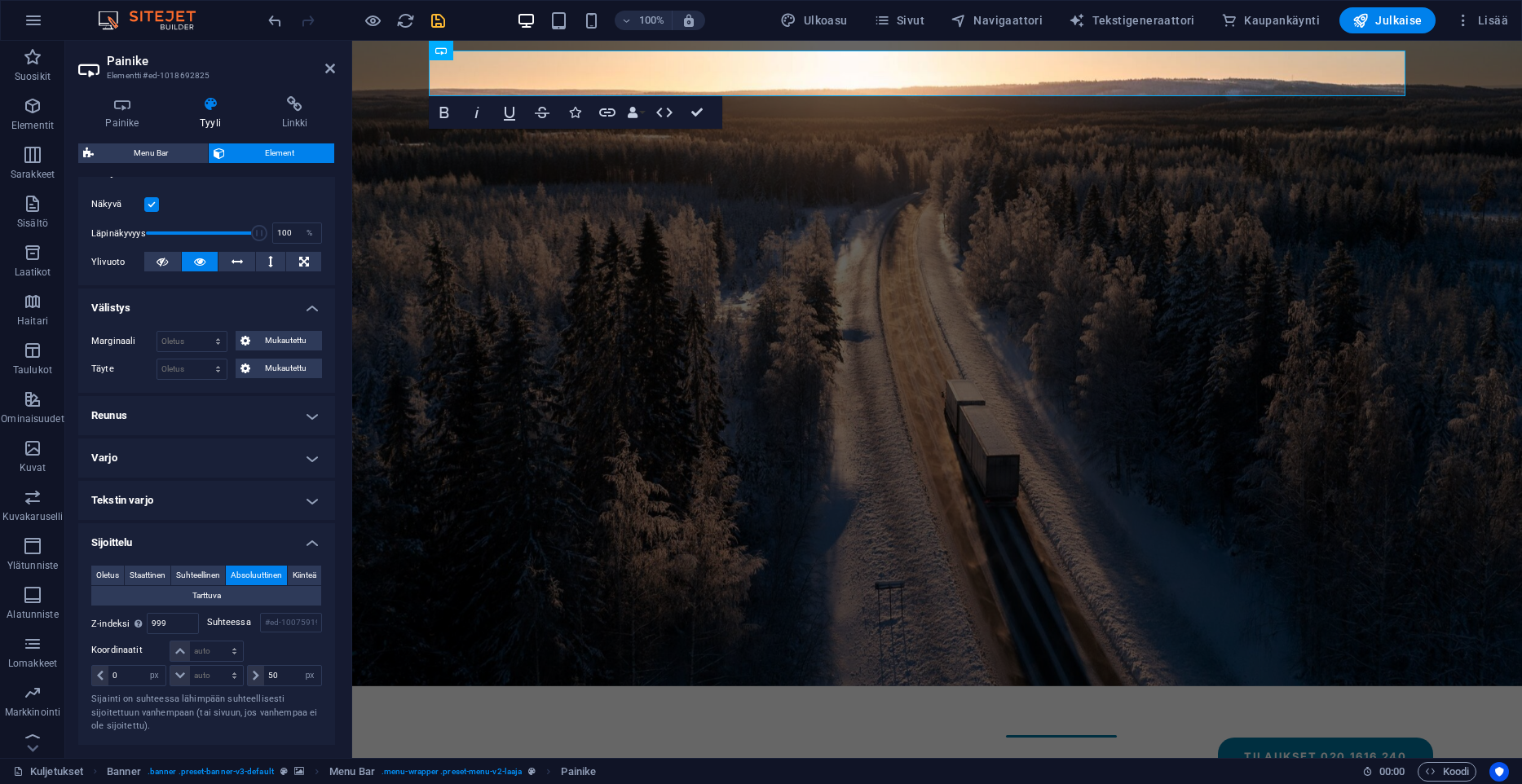
scroll to position [333, 0]
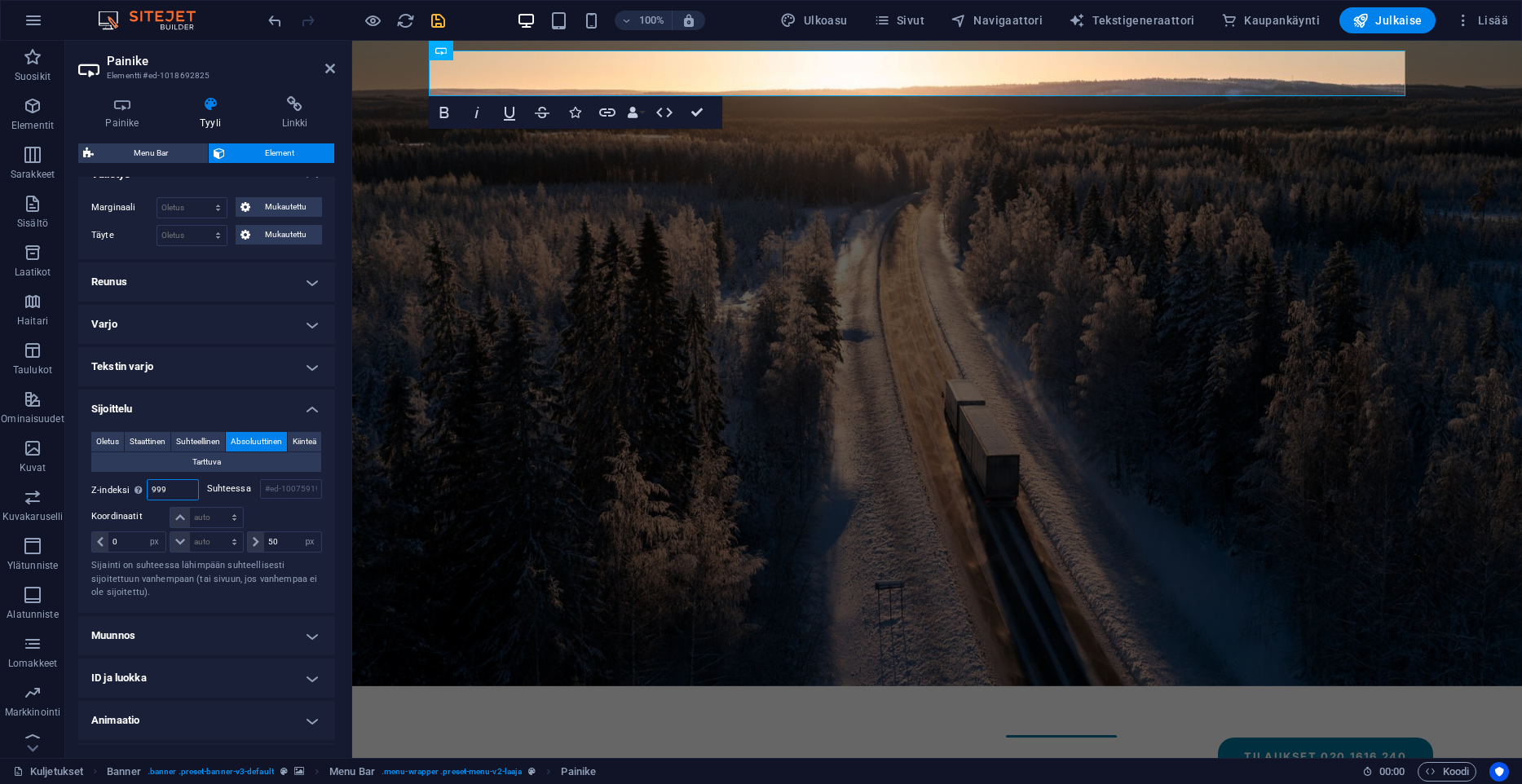
drag, startPoint x: 183, startPoint y: 492, endPoint x: 27, endPoint y: 483, distance: 156.3
click at [148, 483] on input "999" at bounding box center [172, 490] width 50 height 19
click at [119, 441] on span "Oletus" at bounding box center [108, 441] width 23 height 19
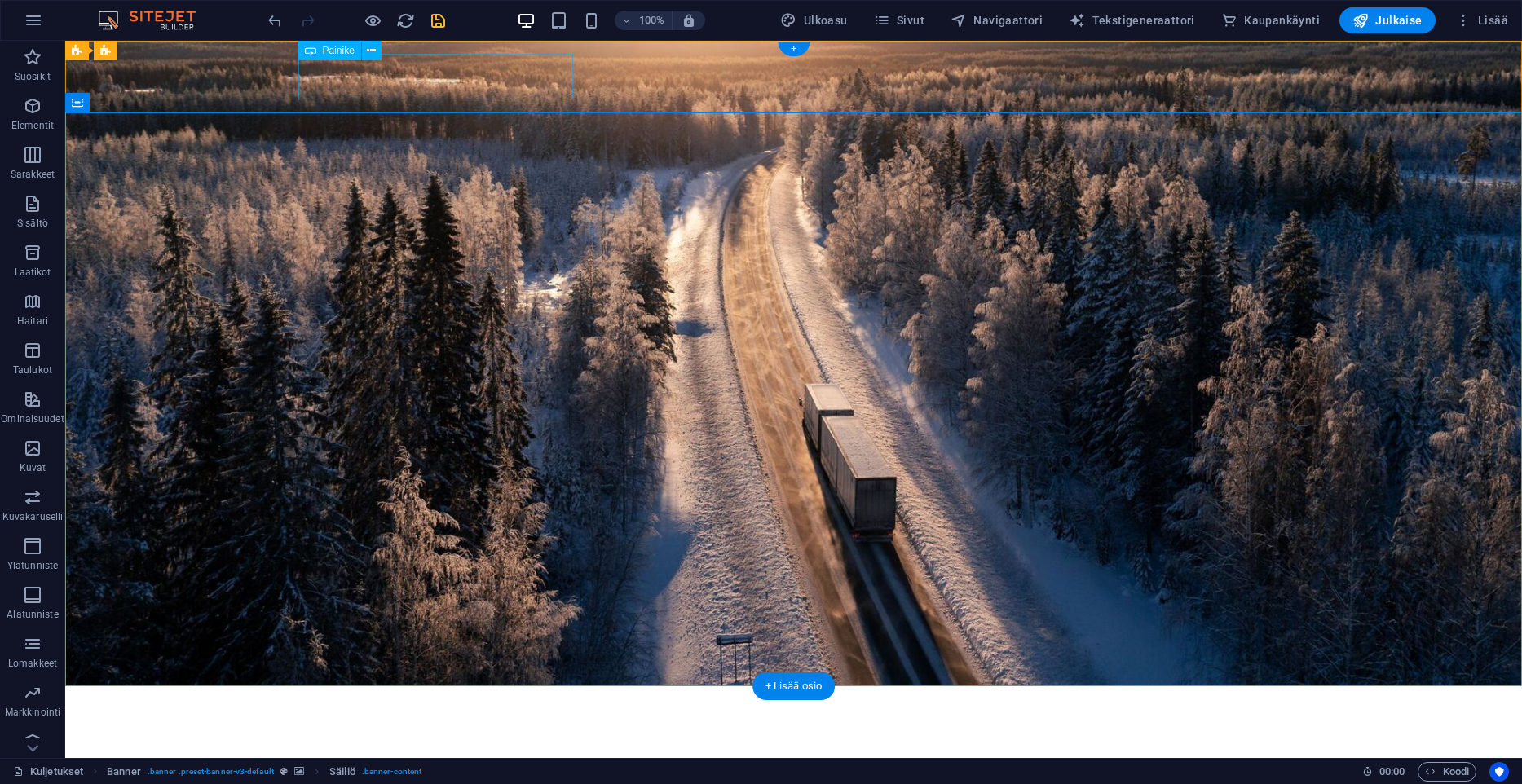
click at [445, 699] on div "Kuljetusliike A. Lahtinen Oy" at bounding box center [794, 722] width 991 height 46
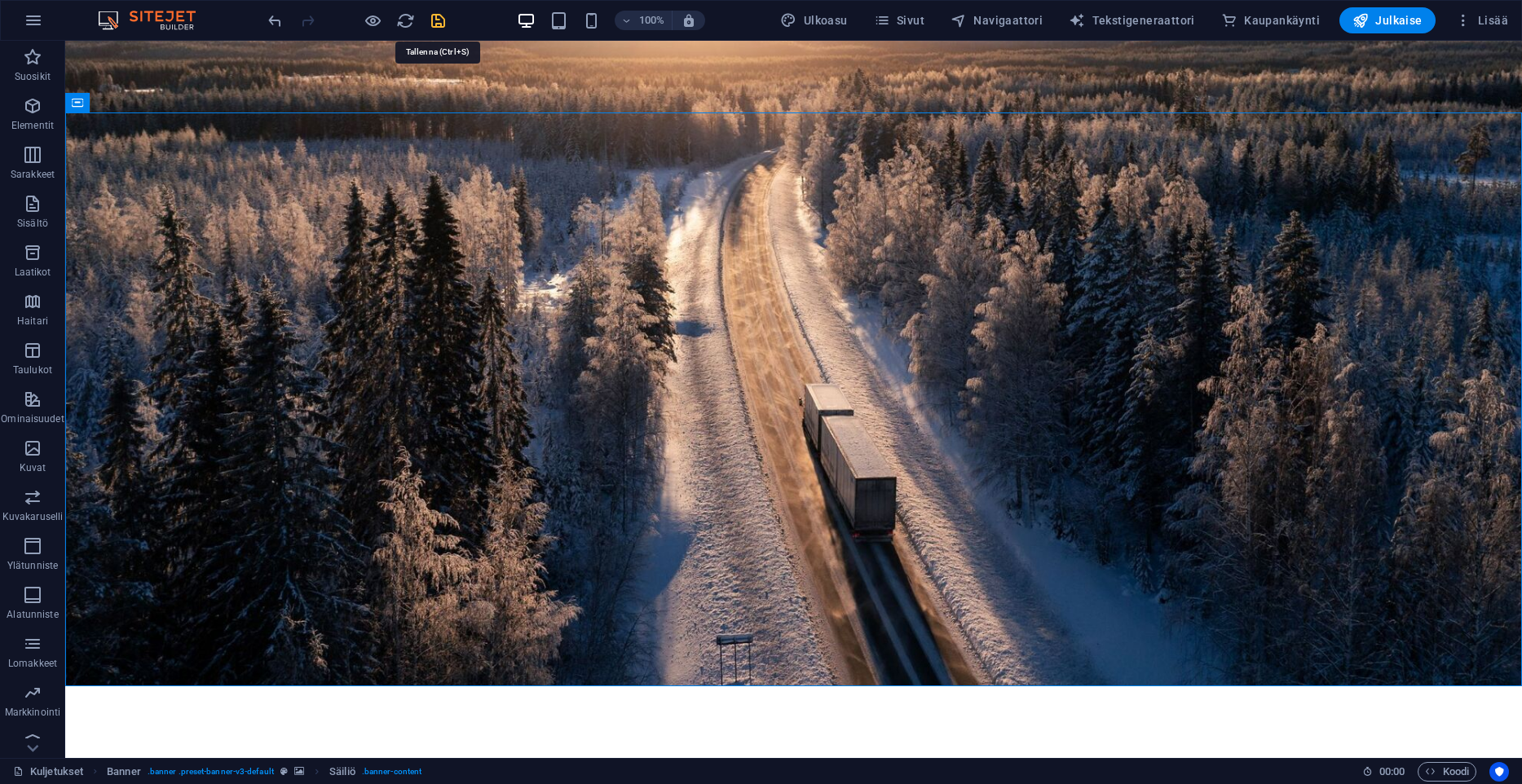
drag, startPoint x: 446, startPoint y: 26, endPoint x: 340, endPoint y: 6, distance: 107.9
click at [446, 26] on icon "save" at bounding box center [437, 20] width 19 height 19
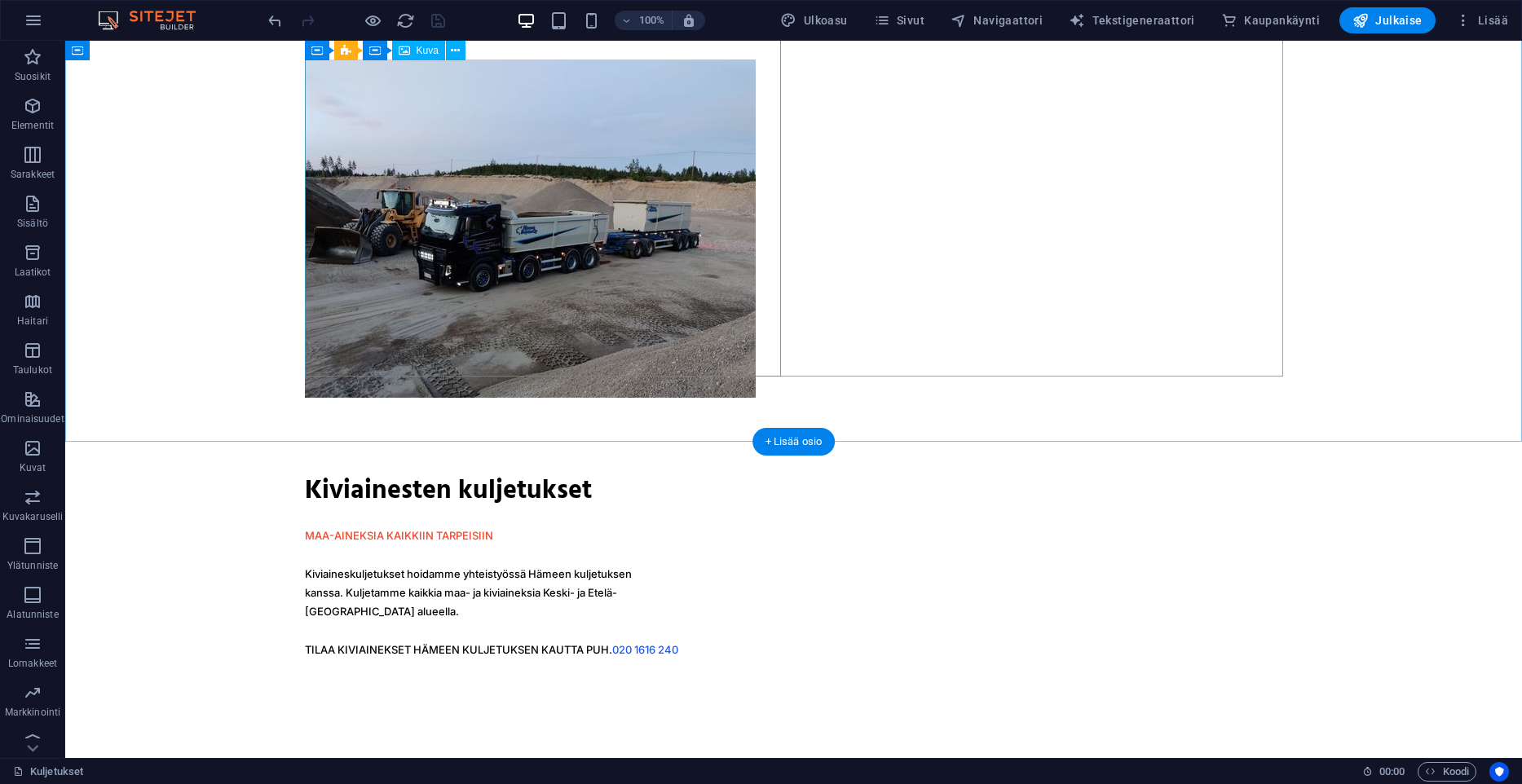
scroll to position [1991, 0]
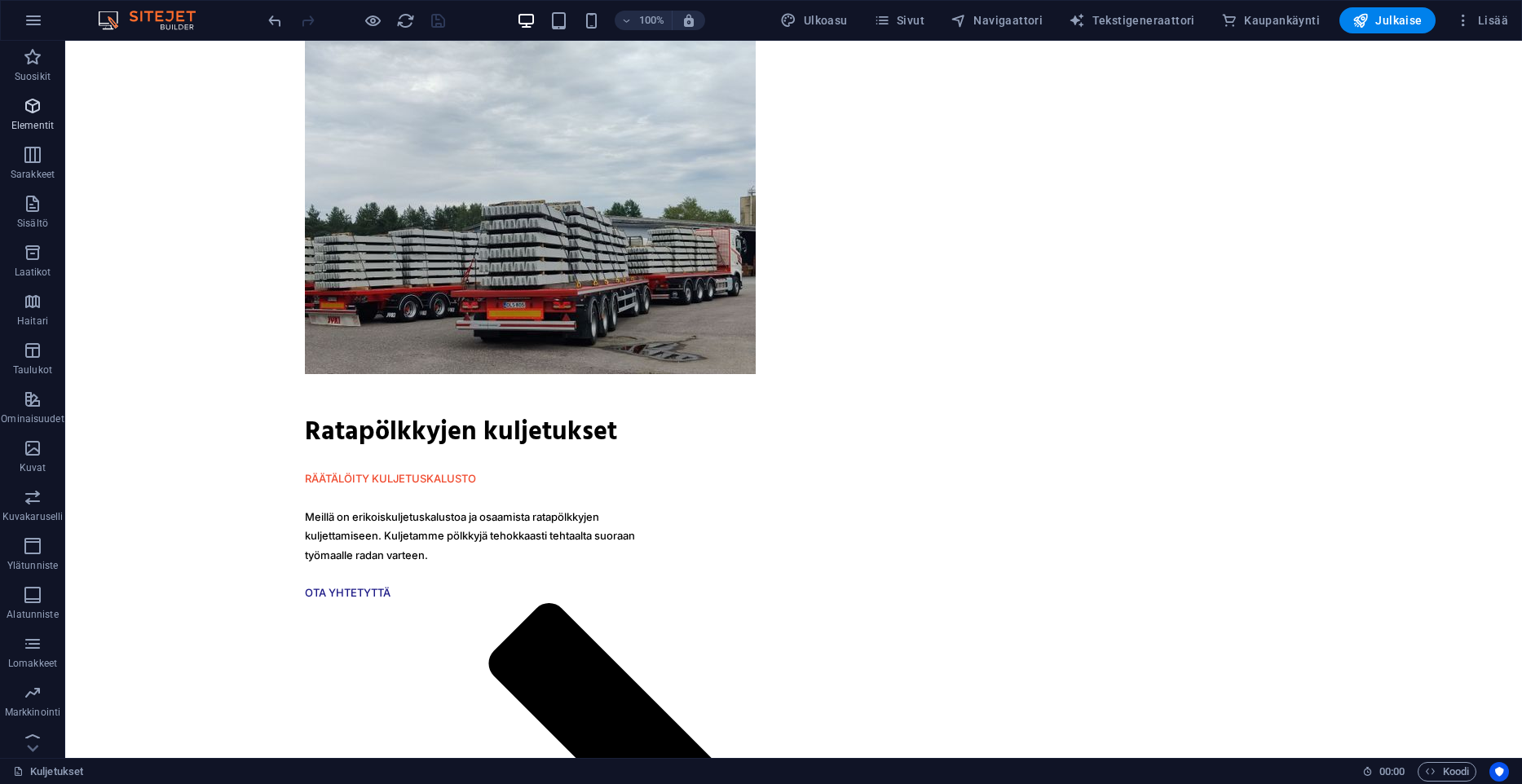
click at [39, 109] on icon "button" at bounding box center [33, 106] width 19 height 19
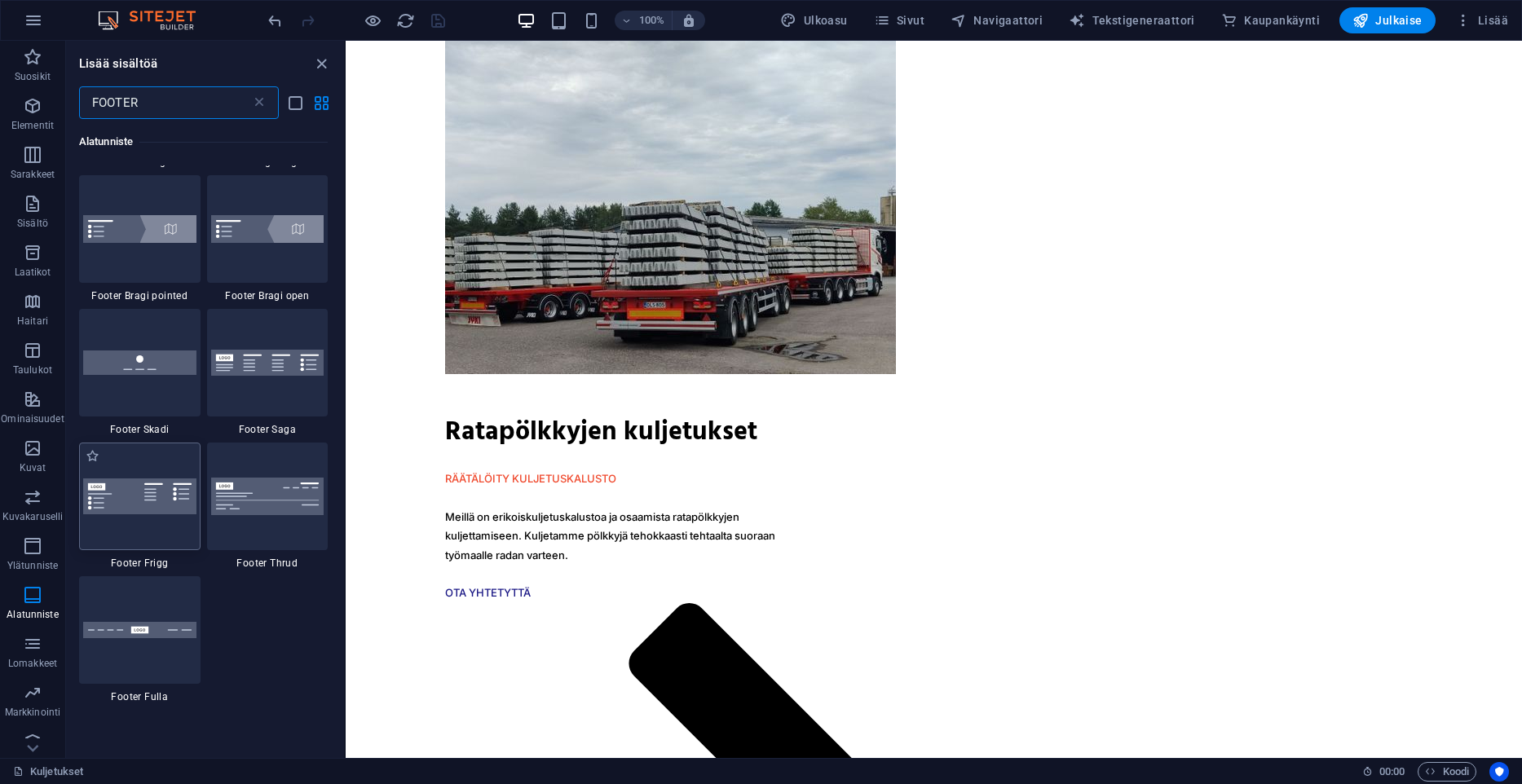
scroll to position [524, 0]
type input "FOOTER"
click at [143, 524] on div at bounding box center [140, 497] width 122 height 108
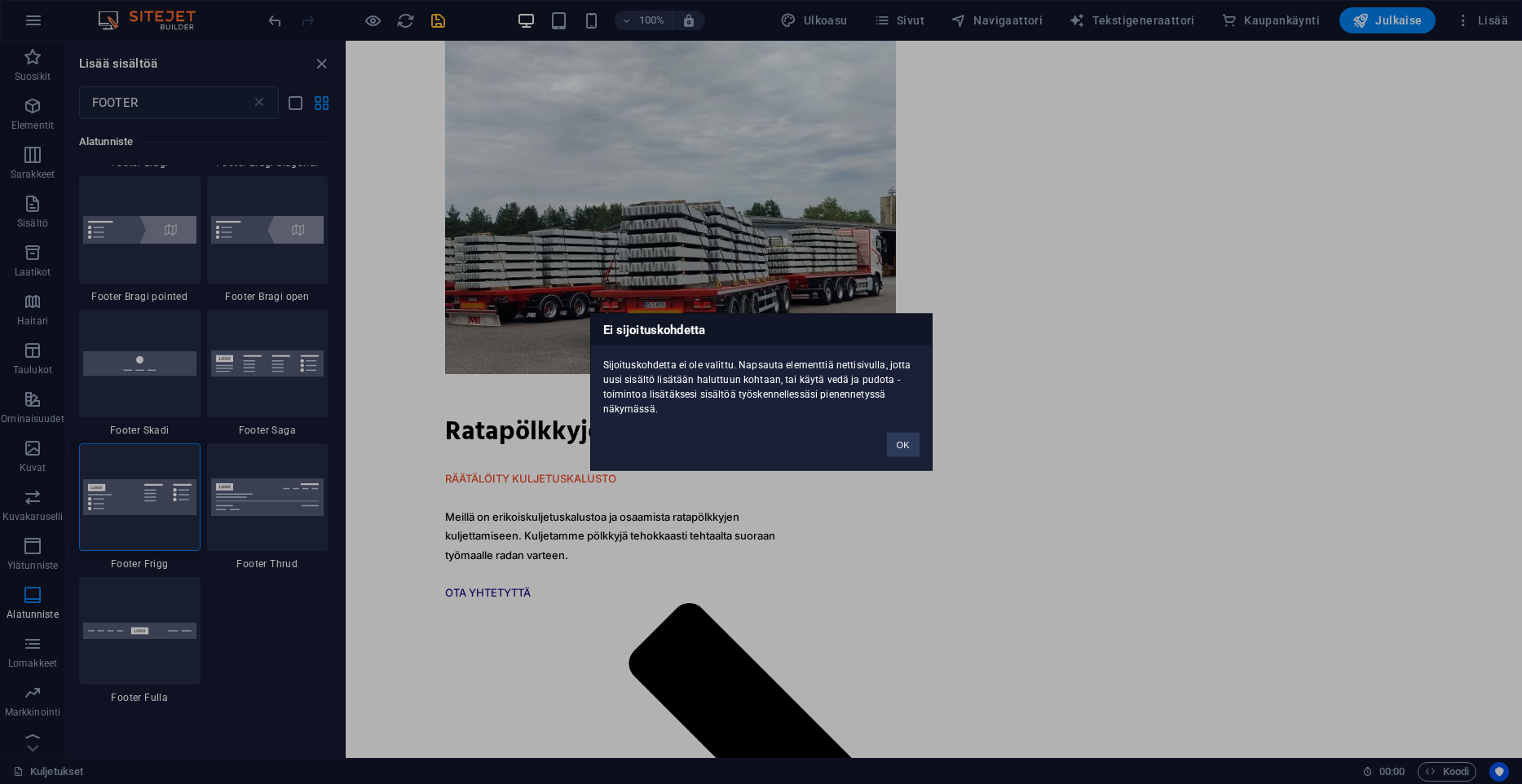
drag, startPoint x: 143, startPoint y: 524, endPoint x: 993, endPoint y: 606, distance: 853.9
click at [993, 606] on div "Ei sijoituskohdetta Sijoituskohdetta ei ole valittu. Napsauta elementtiä nettis…" at bounding box center [761, 392] width 1522 height 784
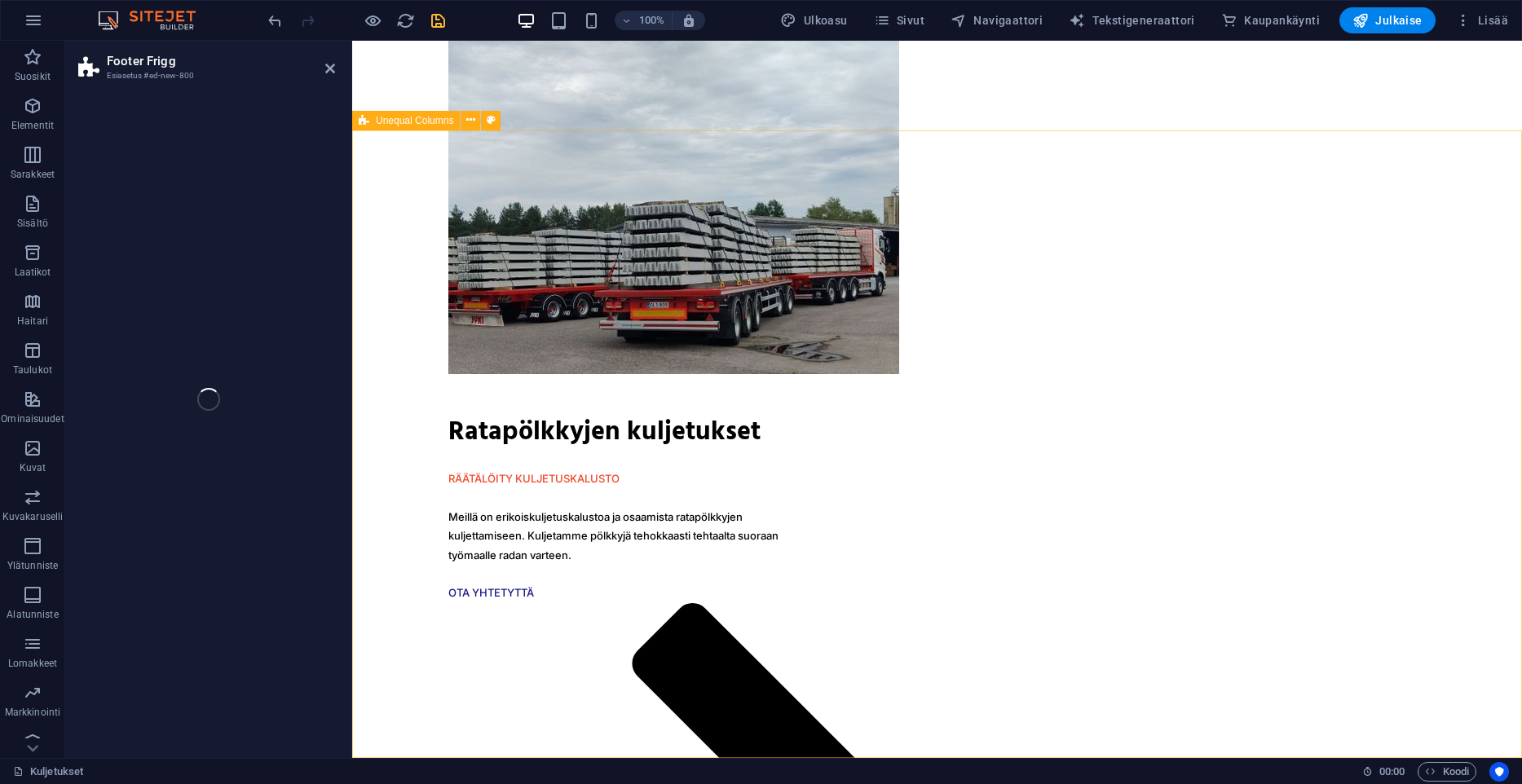
select select "rem"
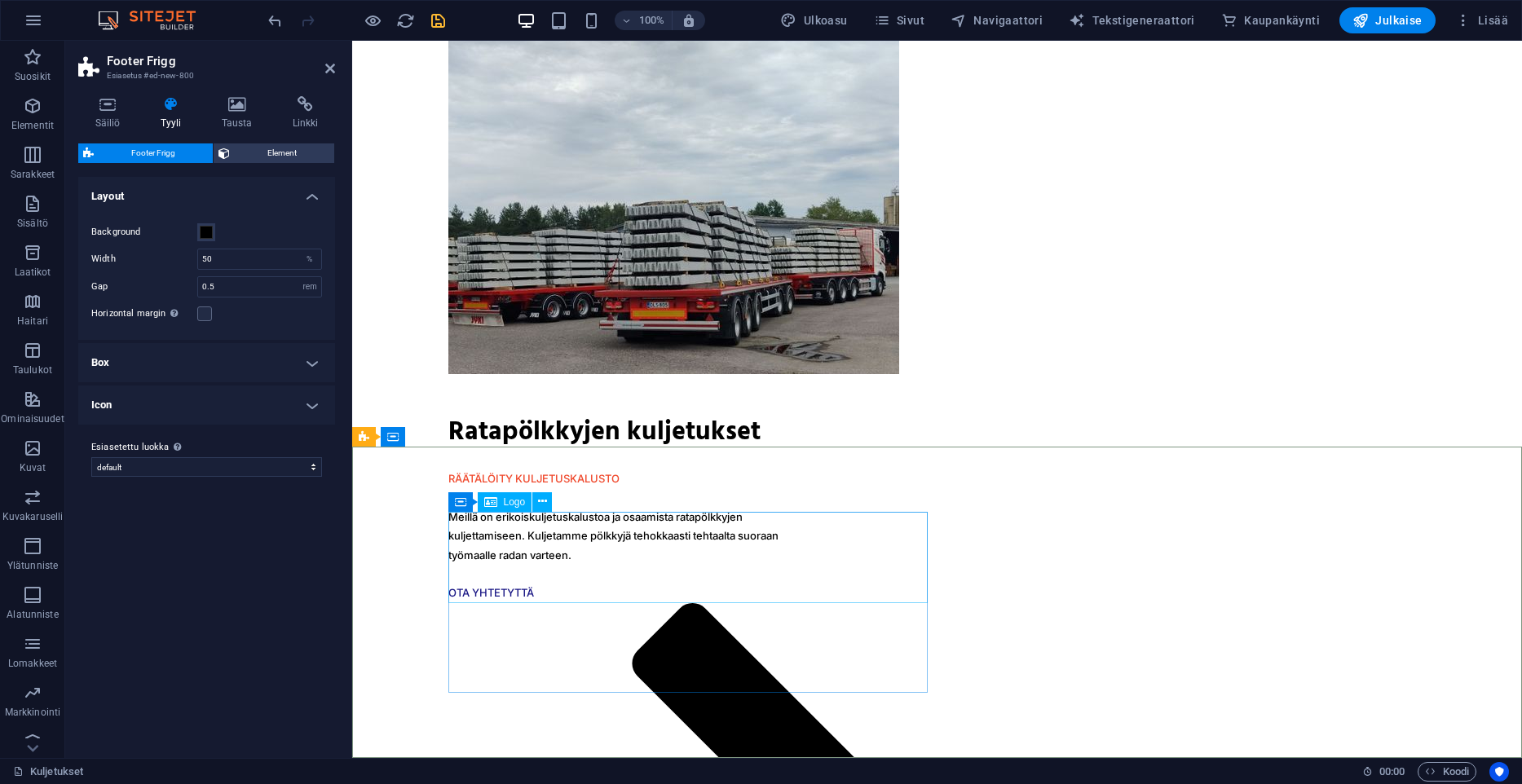
scroll to position [2302, 0]
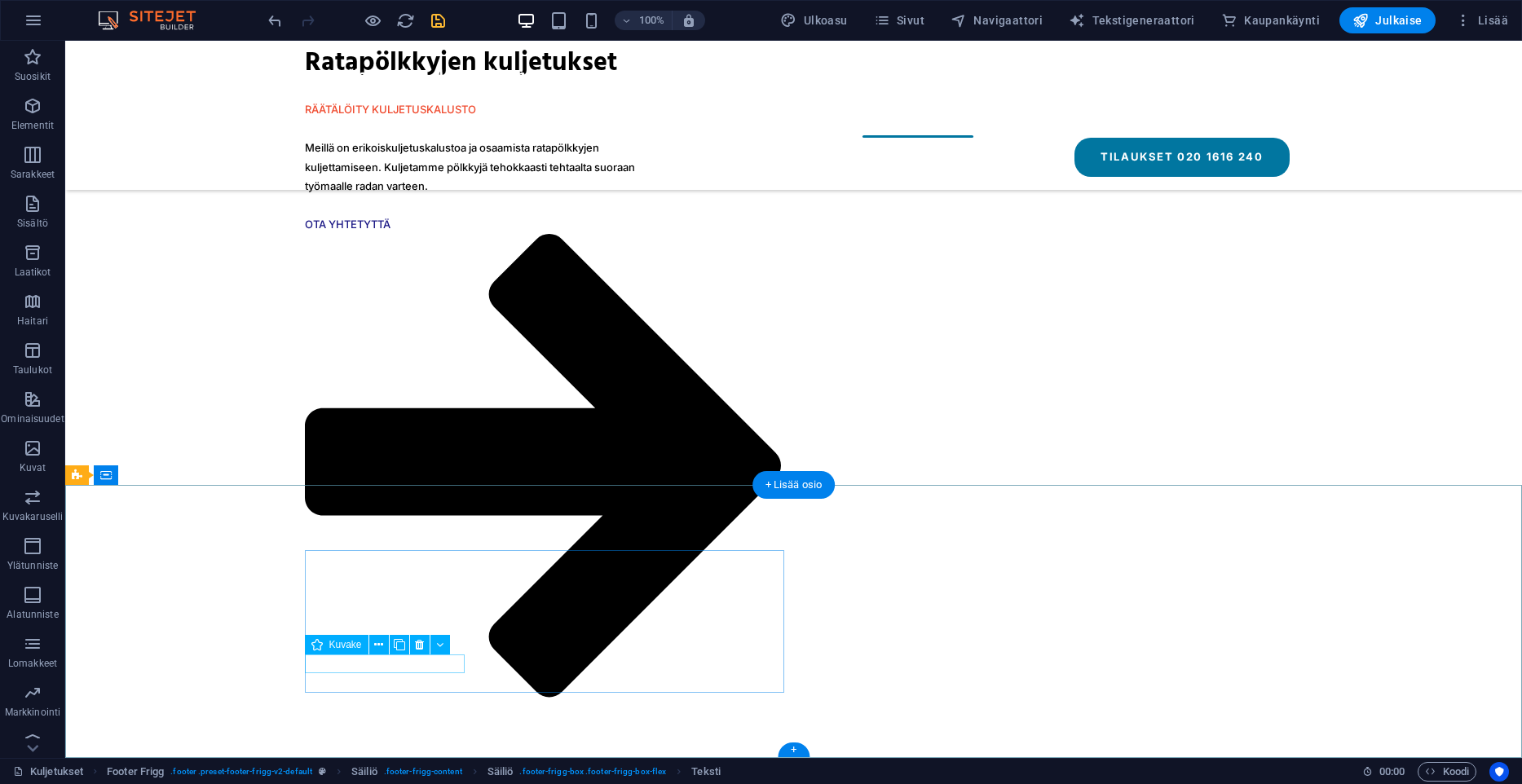
scroll to position [2264, 0]
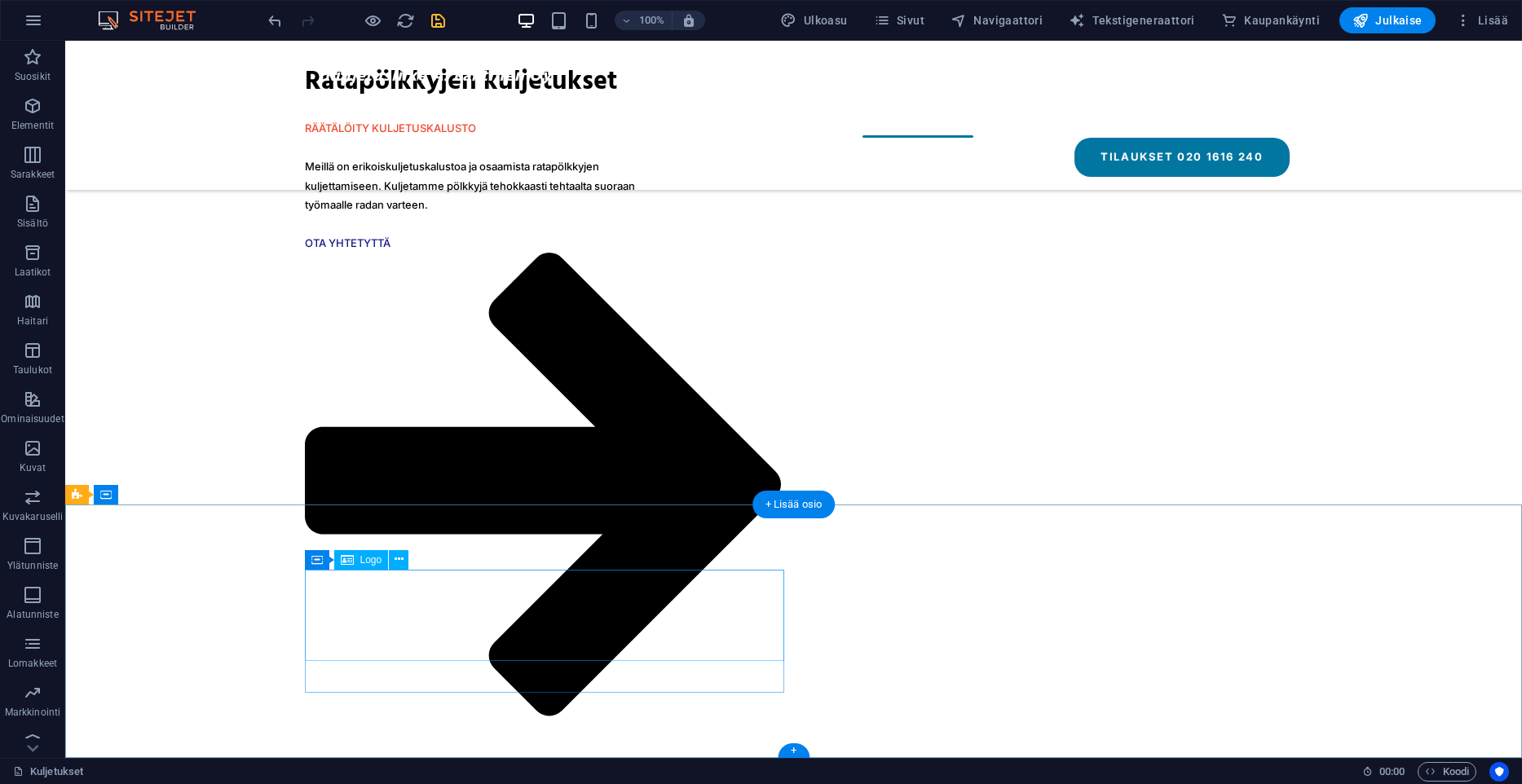
scroll to position [2244, 0]
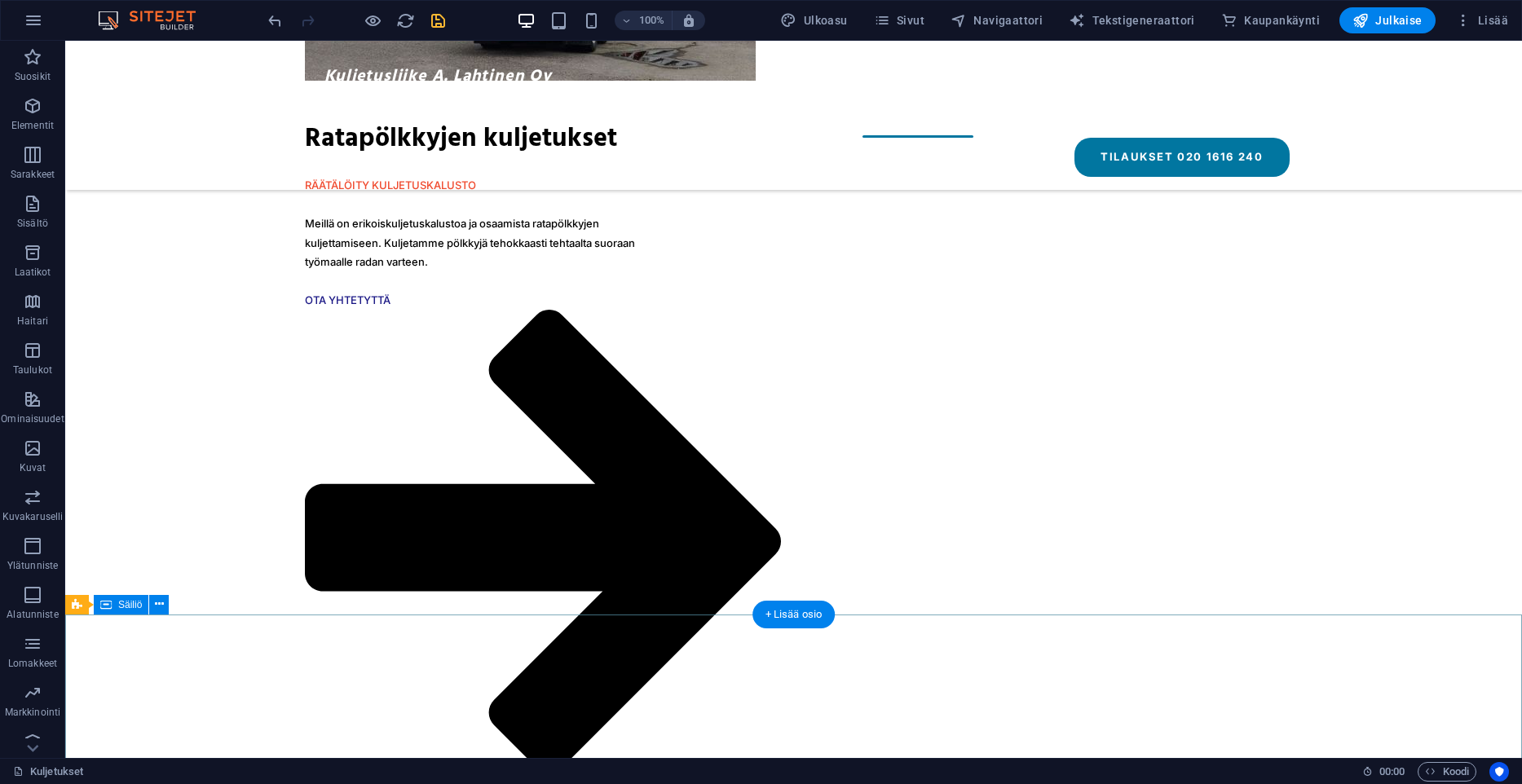
scroll to position [2236, 0]
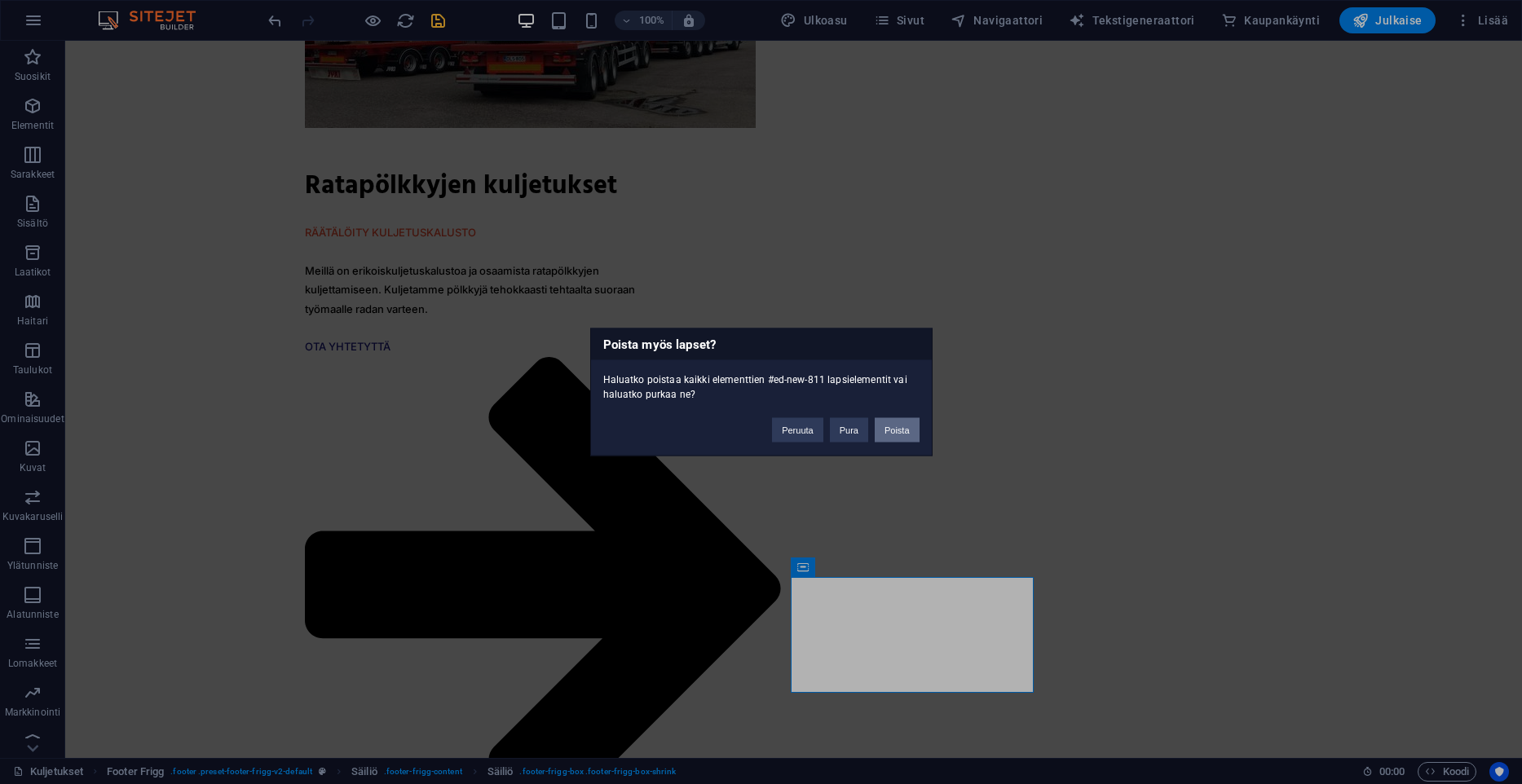
click at [896, 433] on button "Poista" at bounding box center [897, 430] width 45 height 25
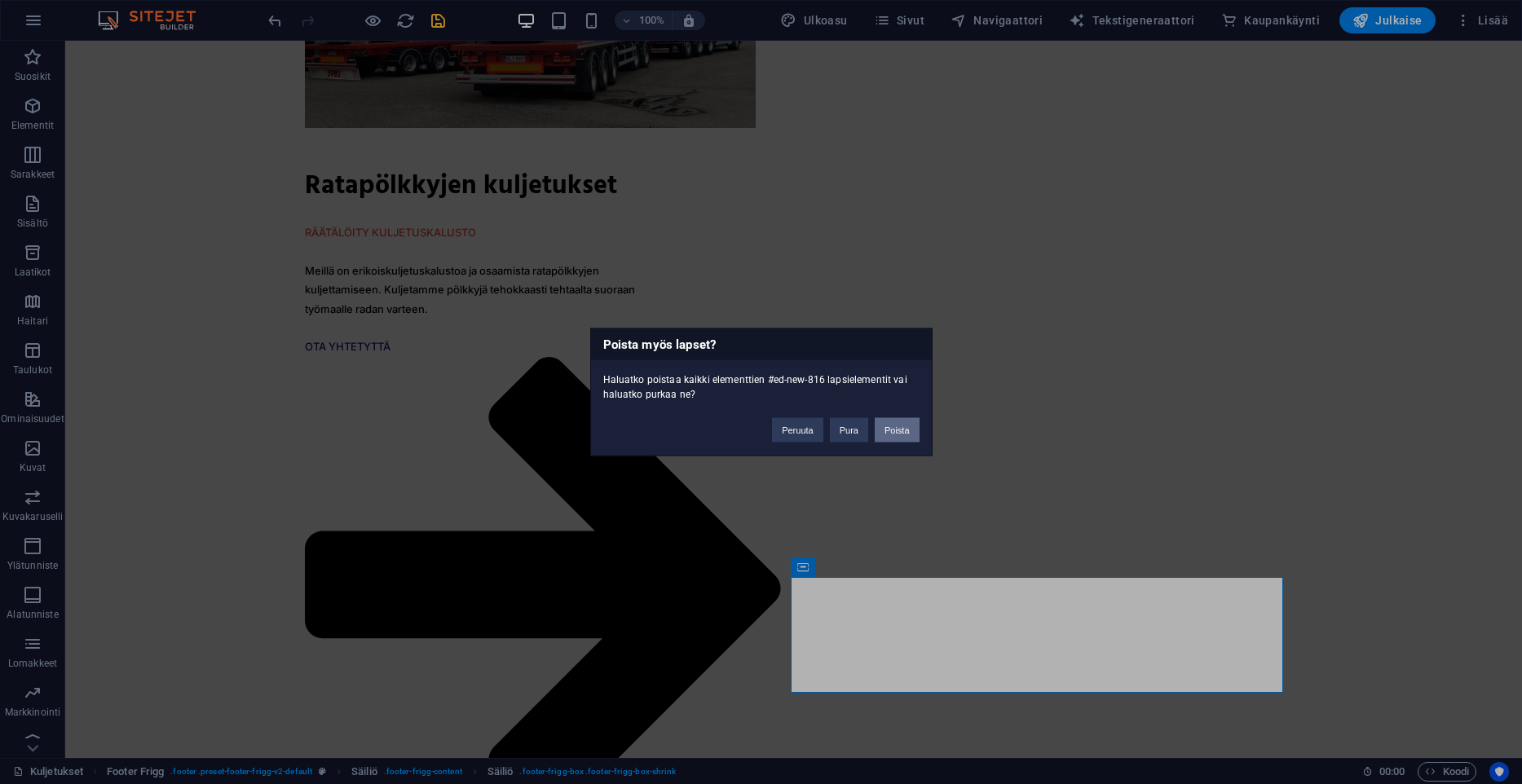
click at [892, 438] on button "Poista" at bounding box center [897, 430] width 45 height 25
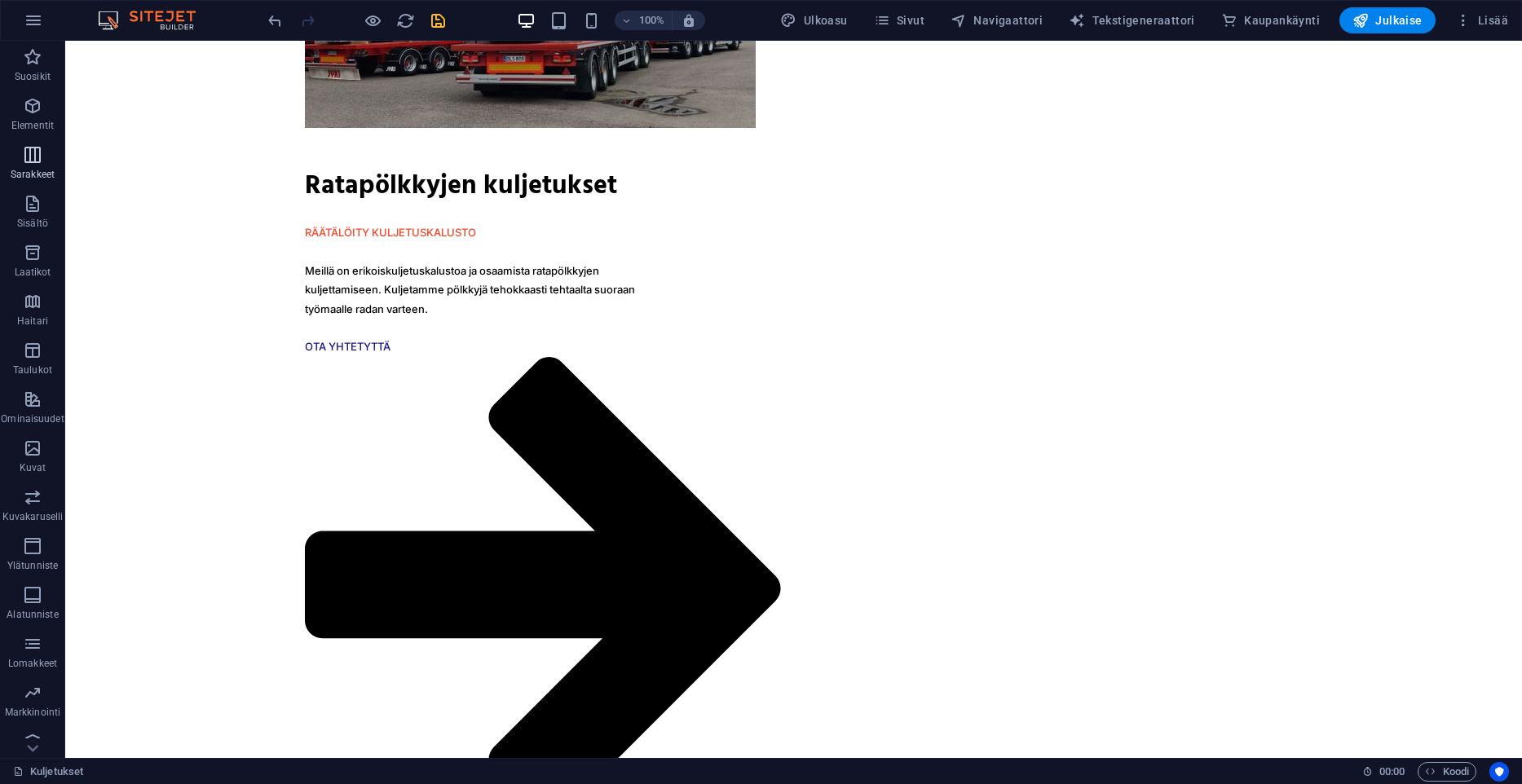
click at [29, 163] on icon "button" at bounding box center [33, 155] width 19 height 19
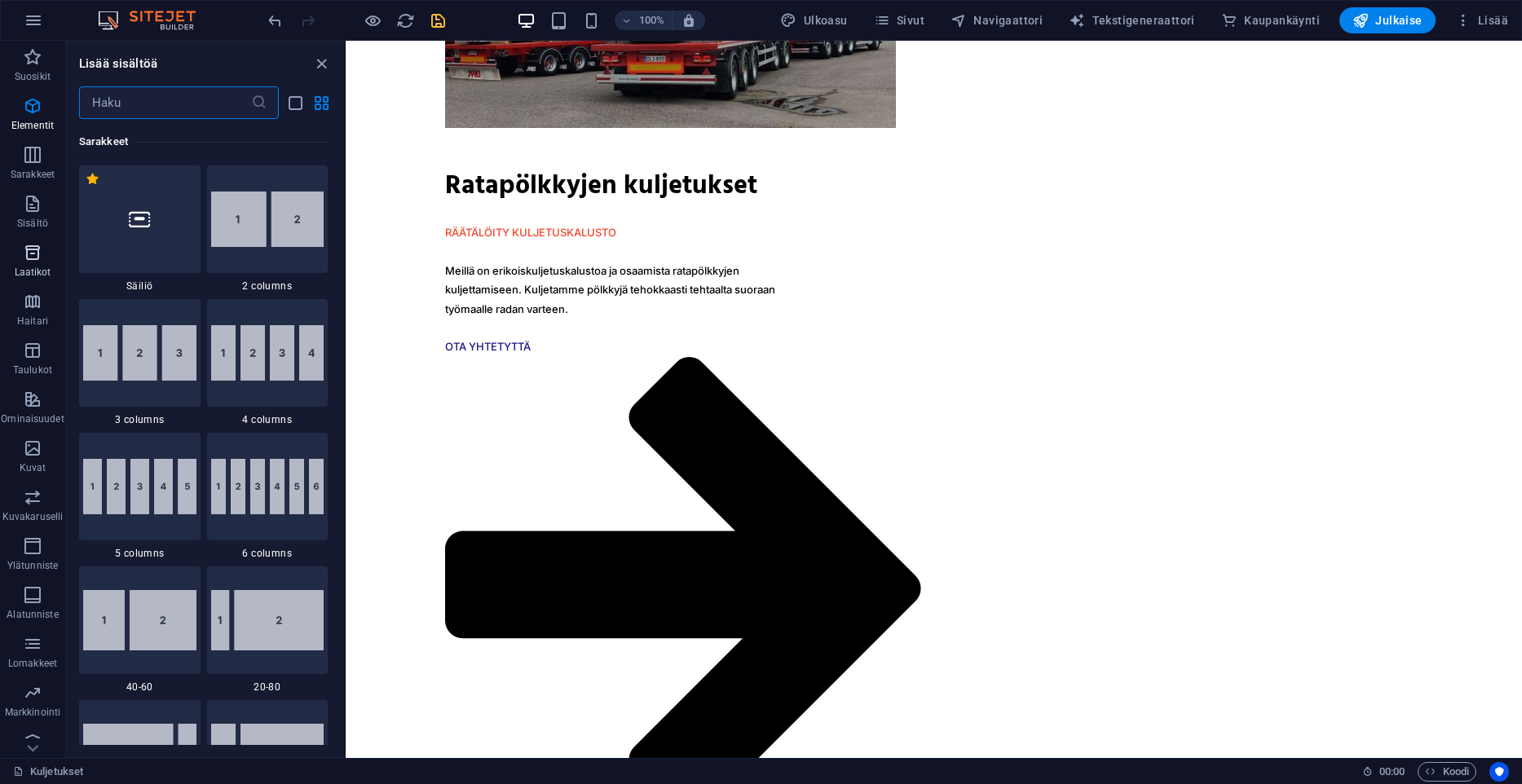
scroll to position [807, 0]
click at [1036, 14] on span "Navigaattori" at bounding box center [996, 20] width 92 height 16
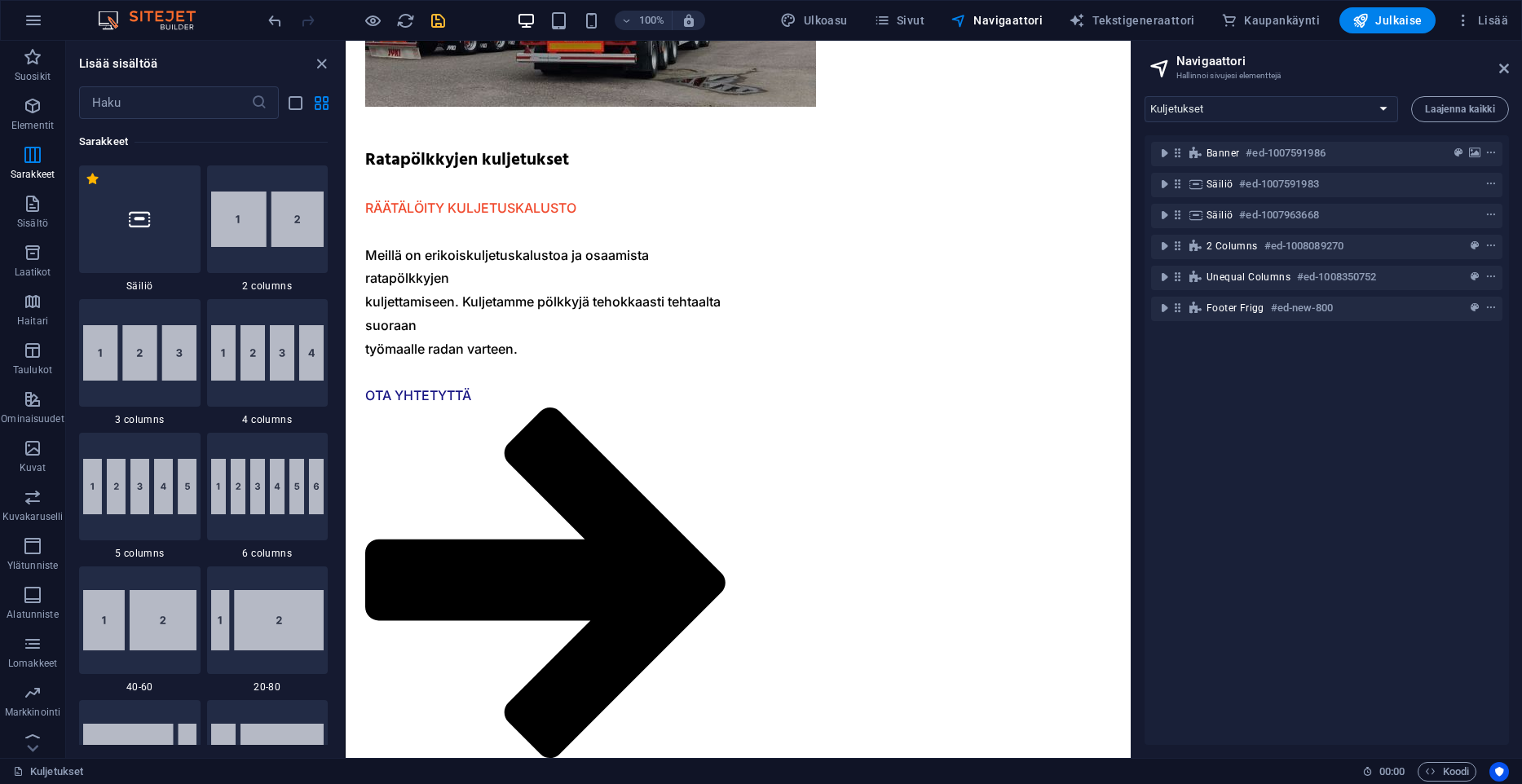
scroll to position [1893, 0]
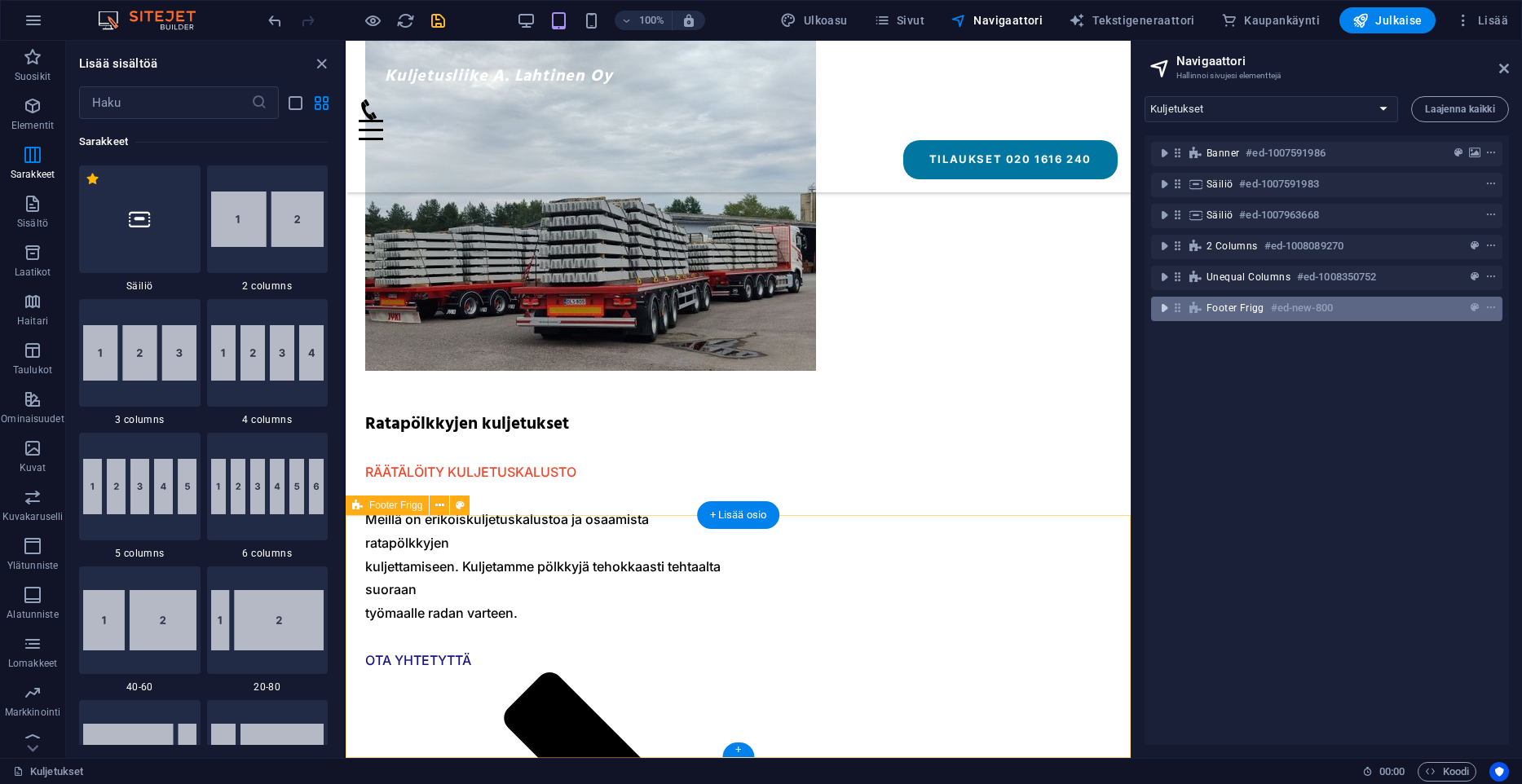
click at [1168, 306] on icon "toggle-expand" at bounding box center [1164, 308] width 16 height 16
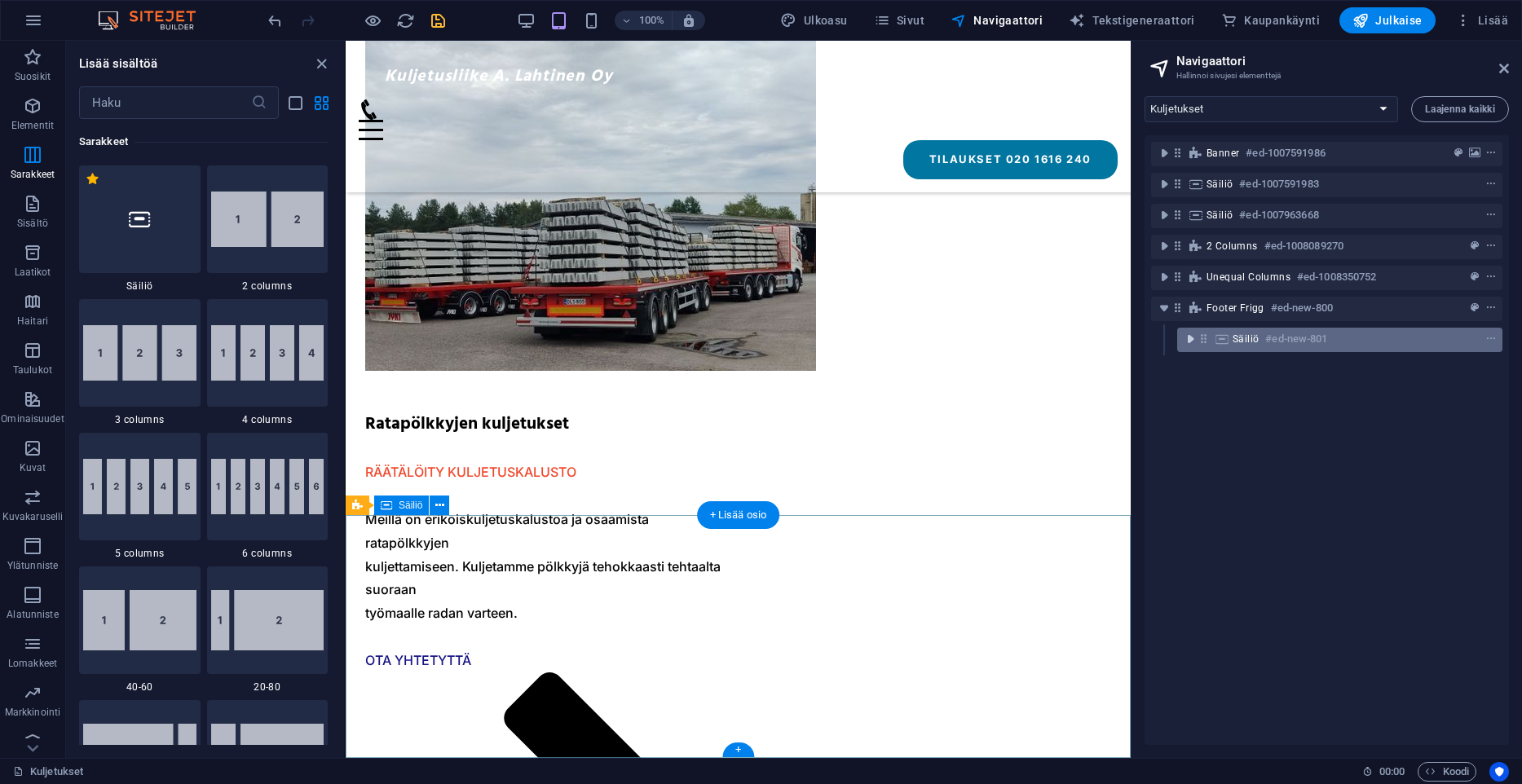
click at [1193, 340] on icon "toggle-expand" at bounding box center [1190, 339] width 16 height 16
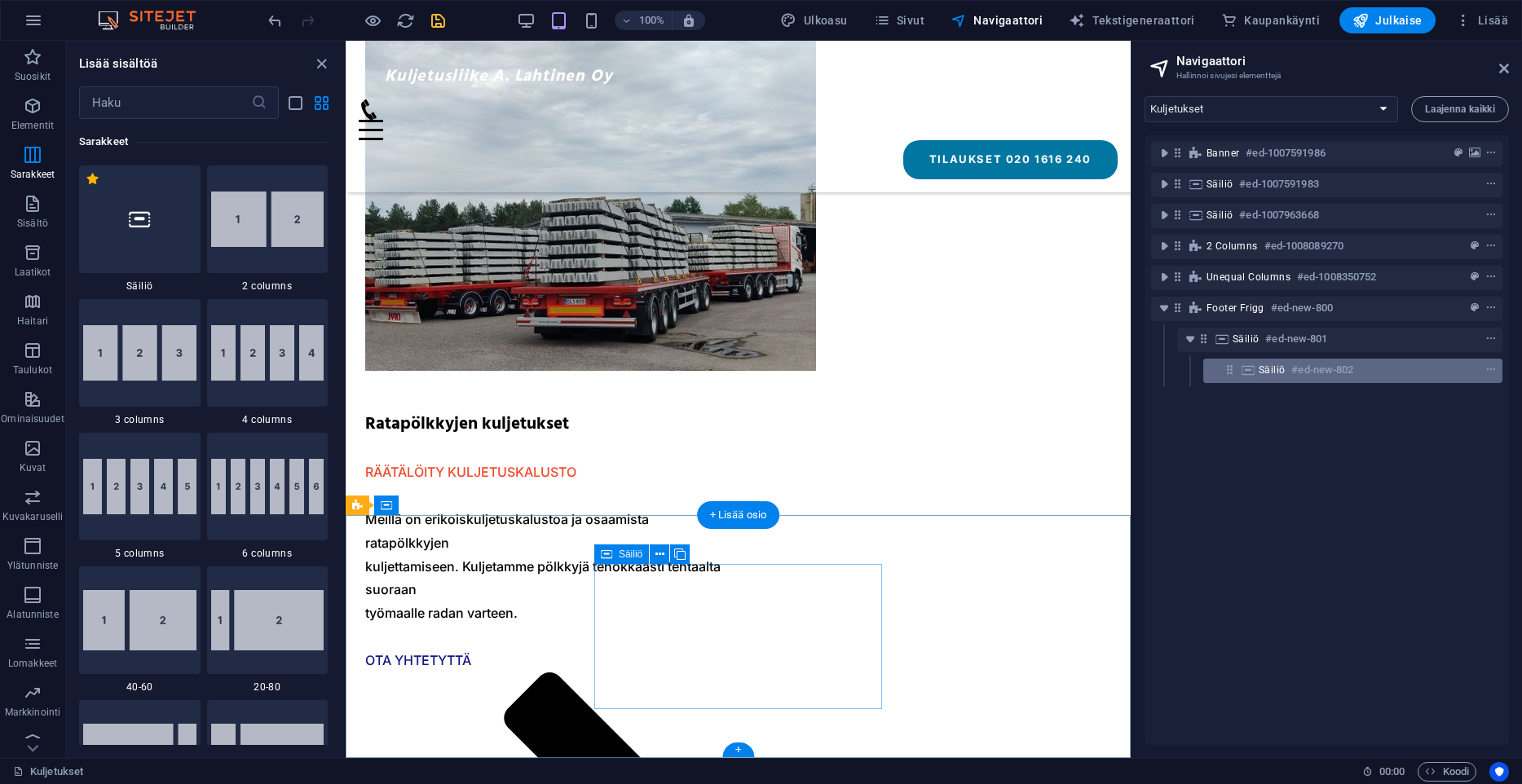
click at [1251, 375] on icon at bounding box center [1248, 370] width 18 height 13
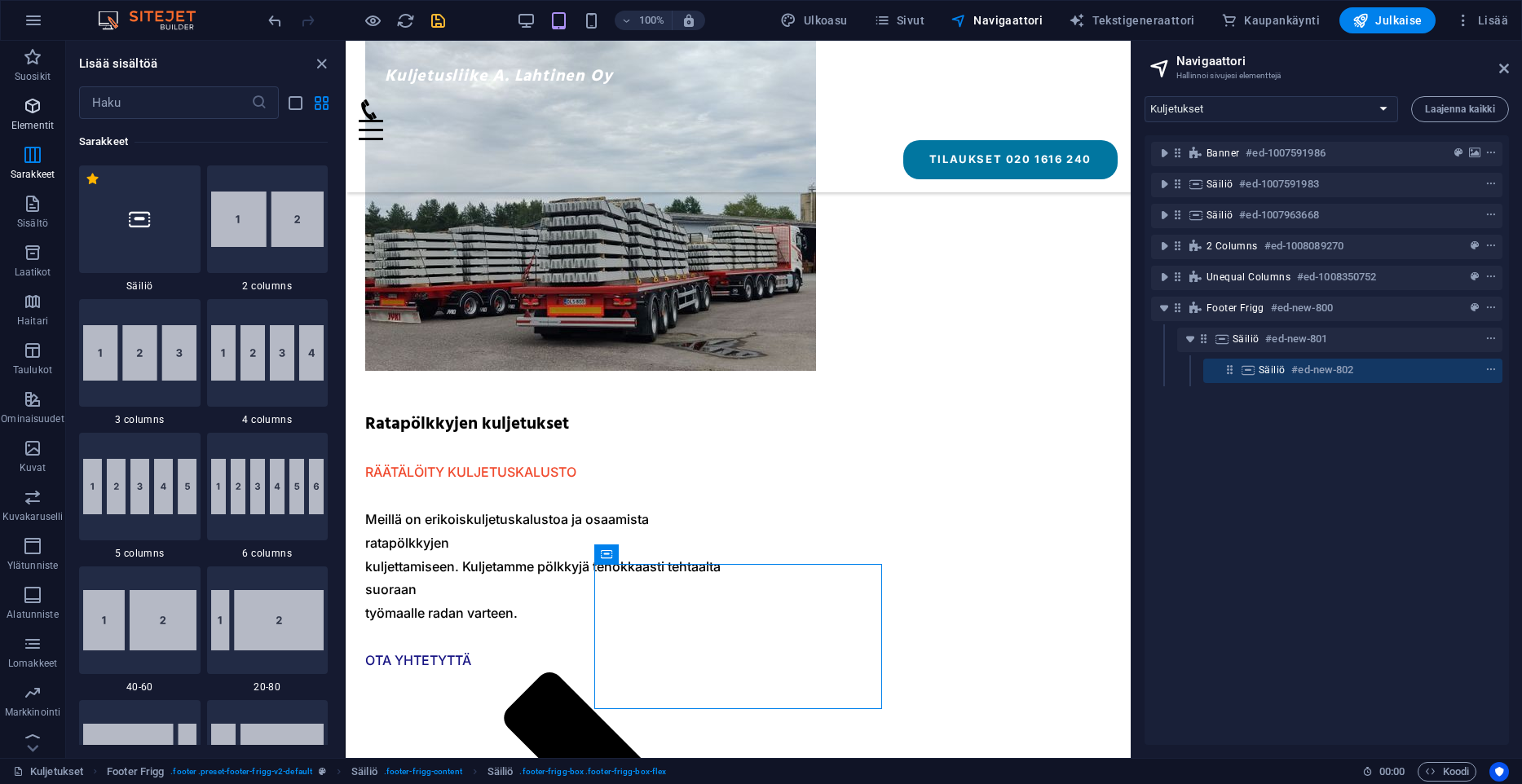
click at [42, 111] on icon "button" at bounding box center [33, 106] width 19 height 19
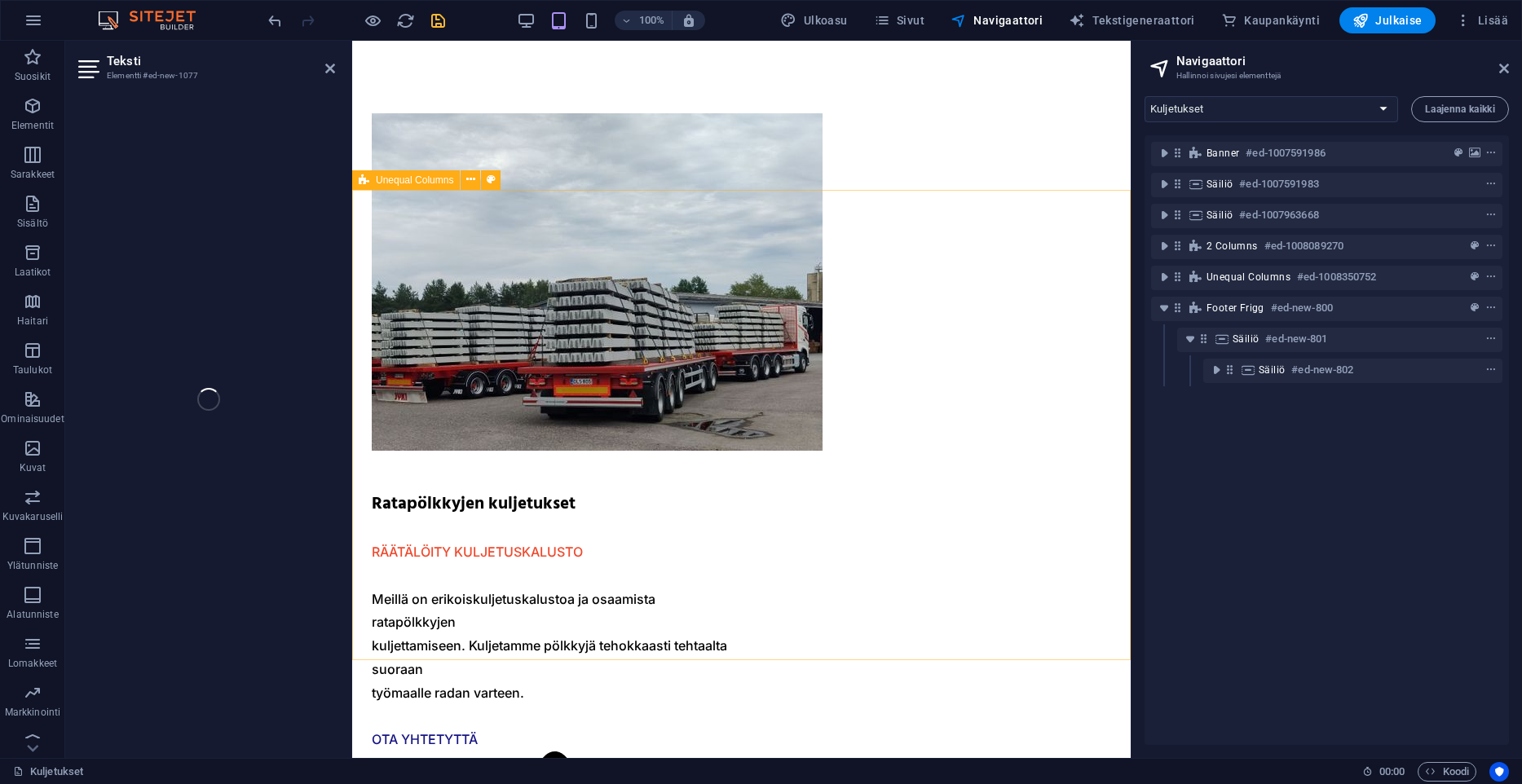
scroll to position [1743, 0]
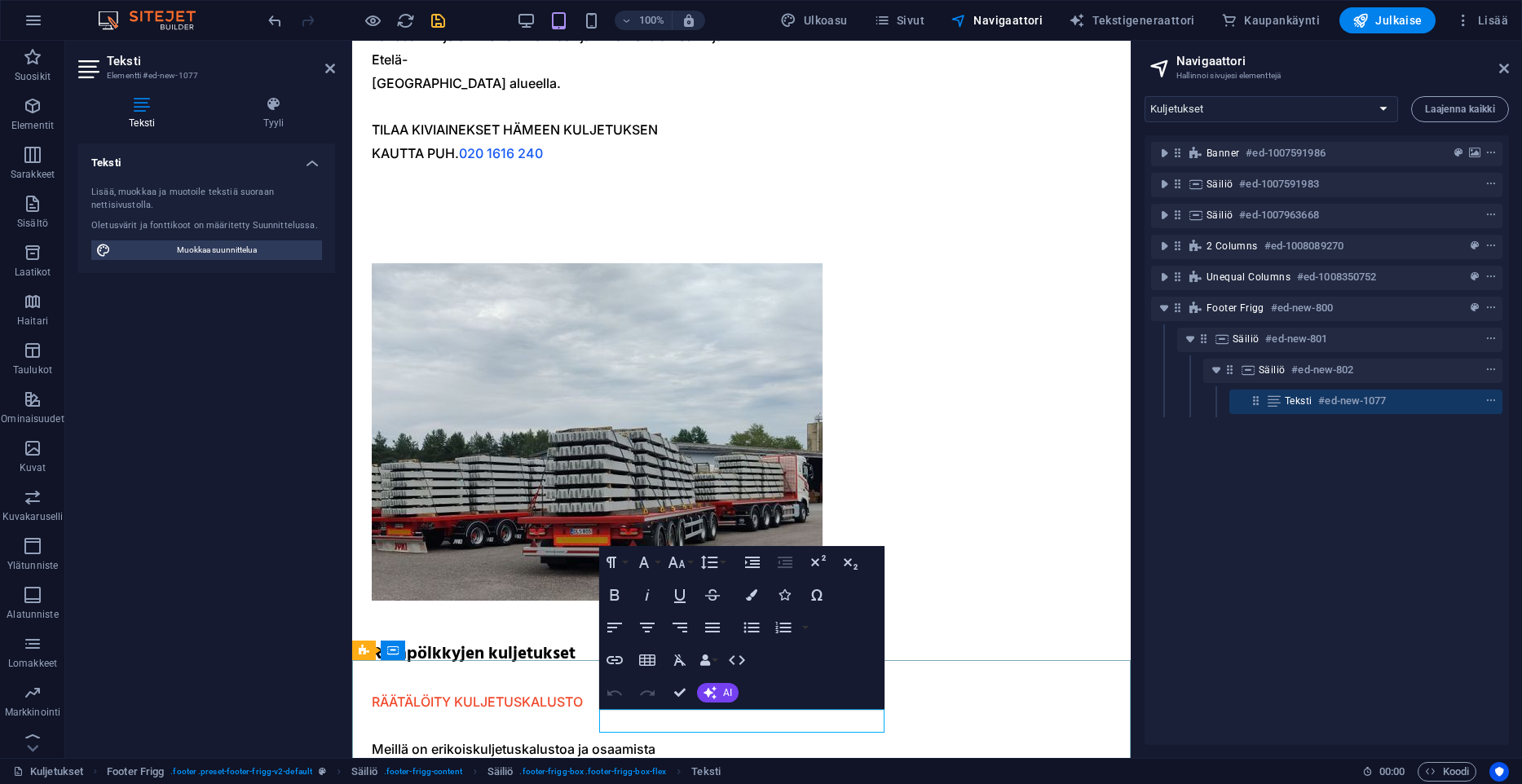
drag, startPoint x: 746, startPoint y: 720, endPoint x: 367, endPoint y: 685, distance: 380.6
drag, startPoint x: 741, startPoint y: 721, endPoint x: 515, endPoint y: 726, distance: 226.1
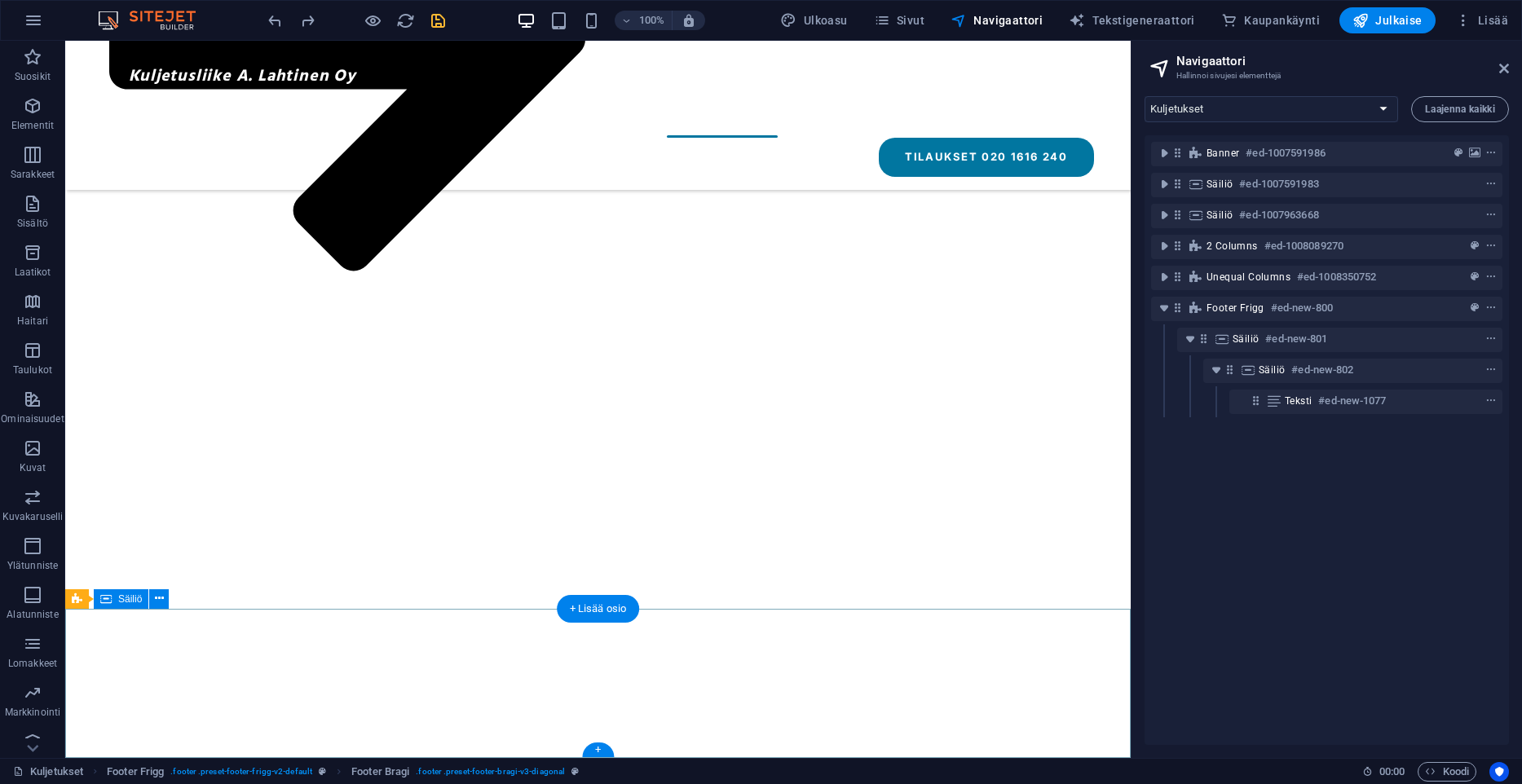
scroll to position [2140, 0]
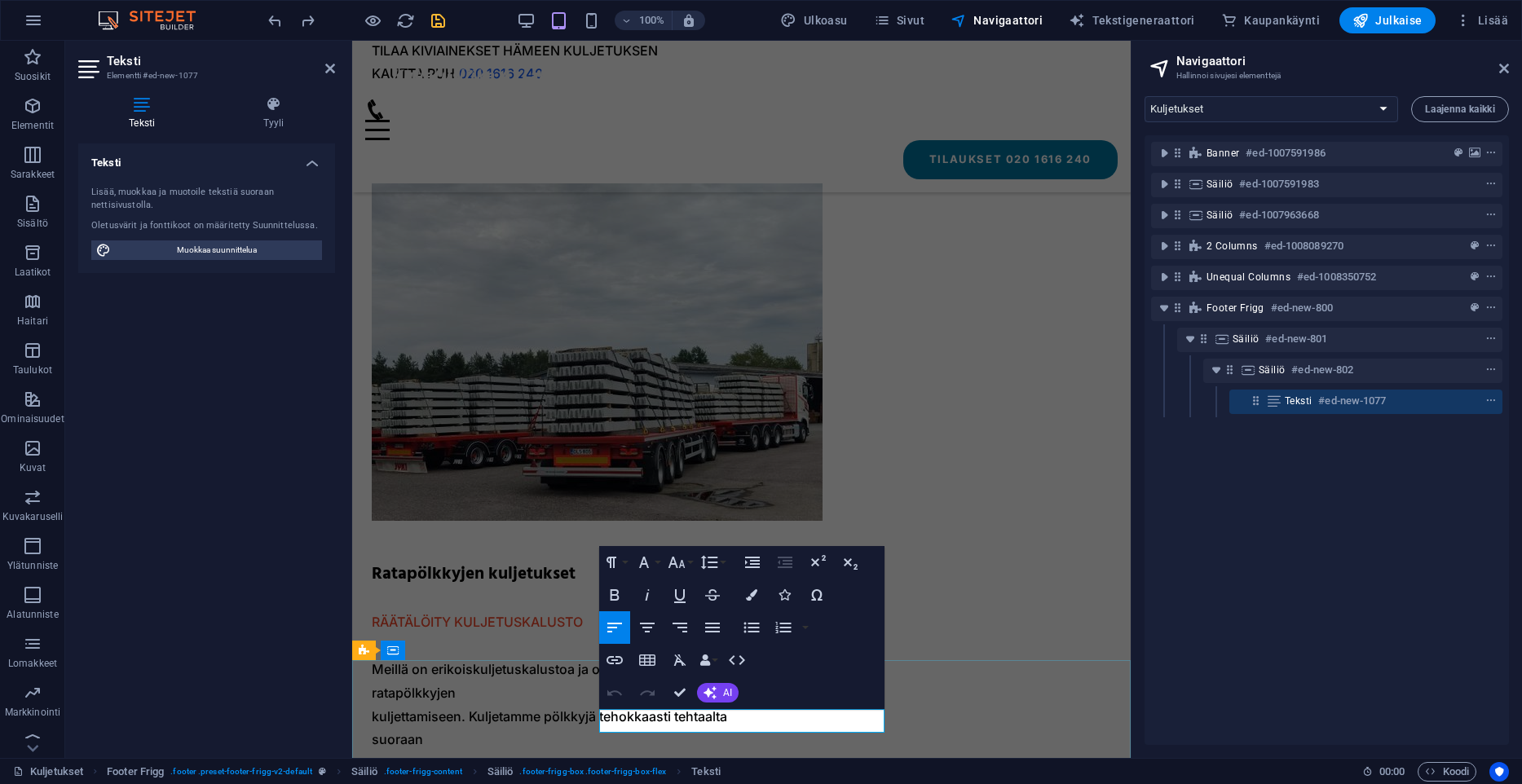
drag, startPoint x: 742, startPoint y: 722, endPoint x: 530, endPoint y: 713, distance: 212.2
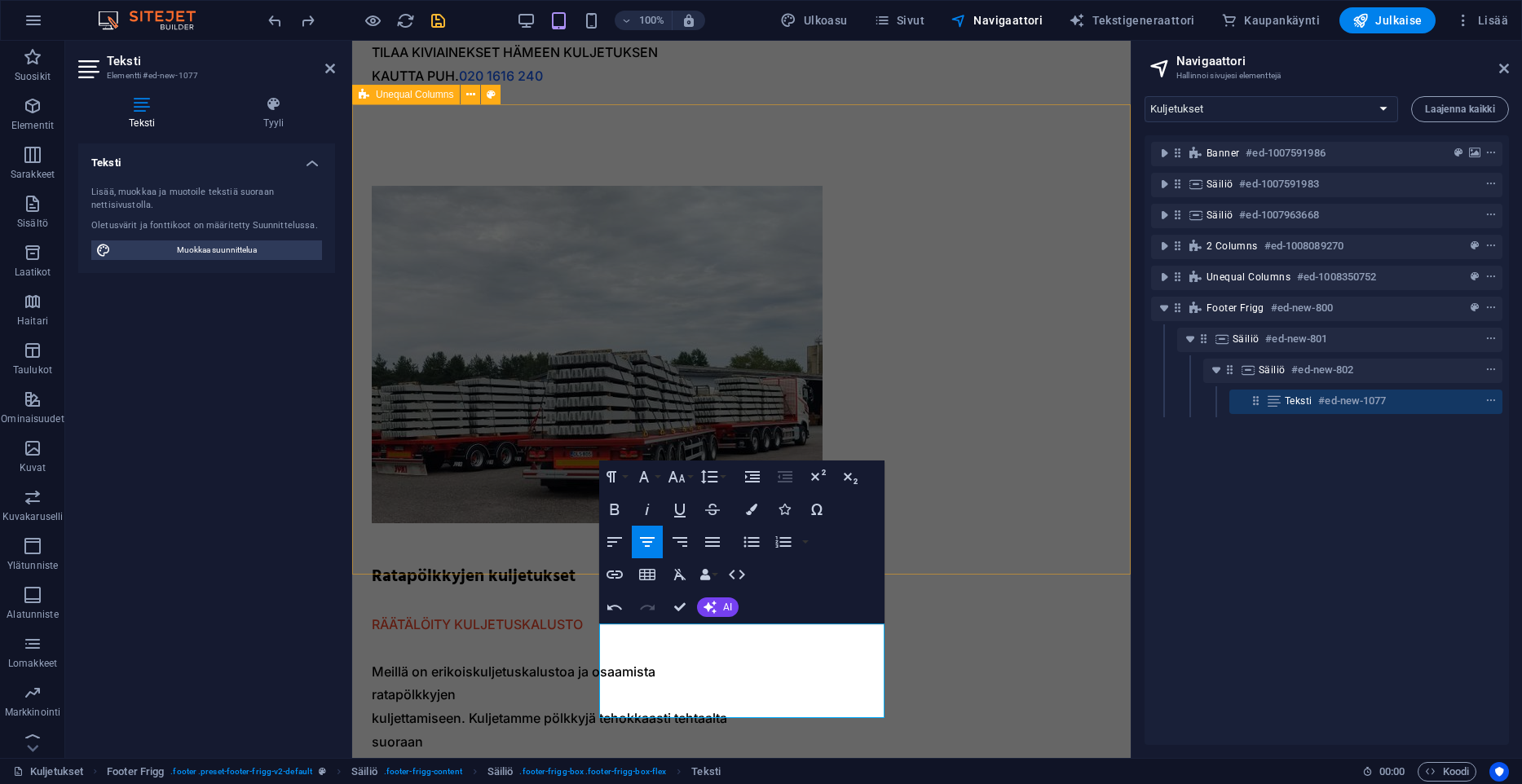
scroll to position [1836, 0]
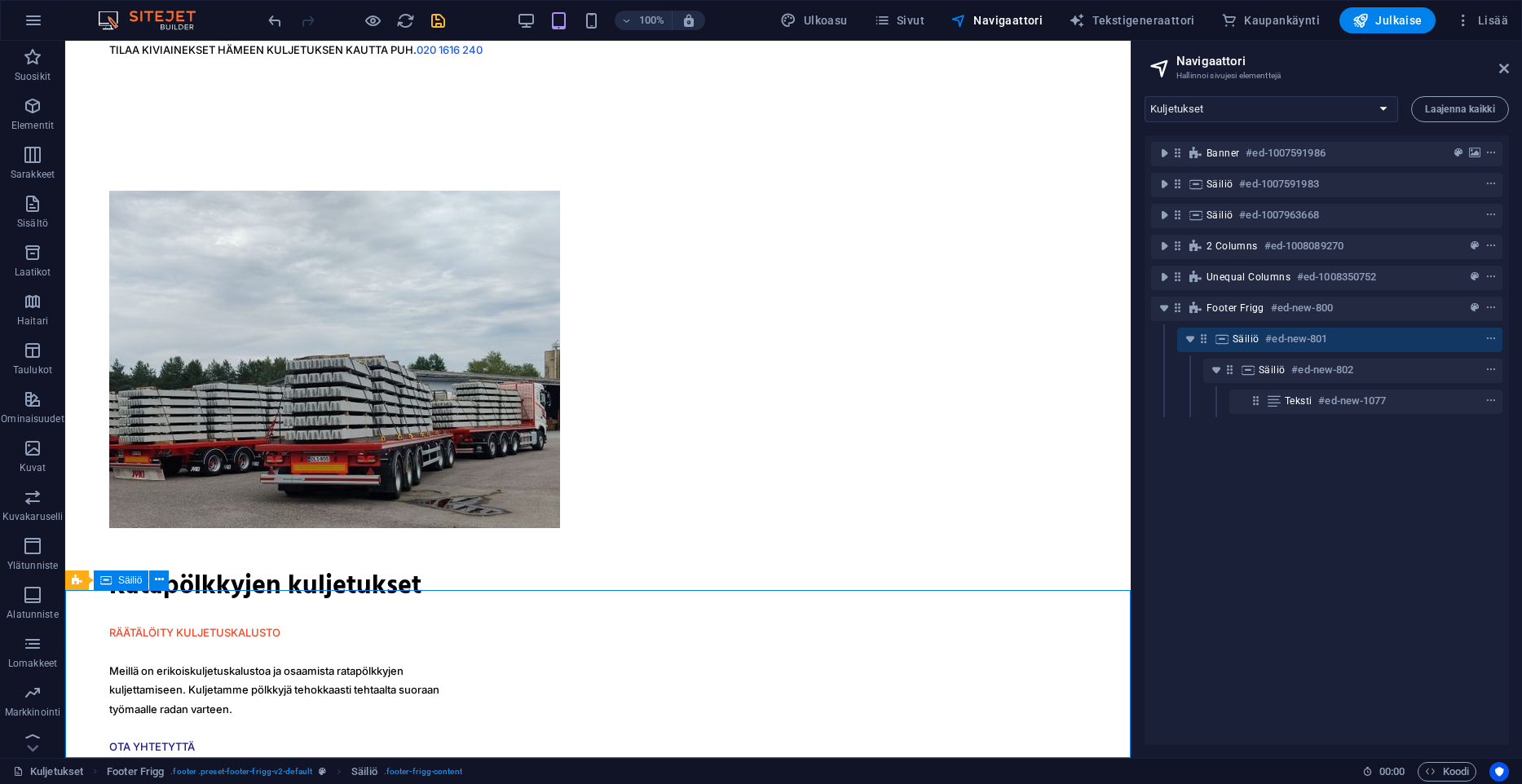
scroll to position [2159, 0]
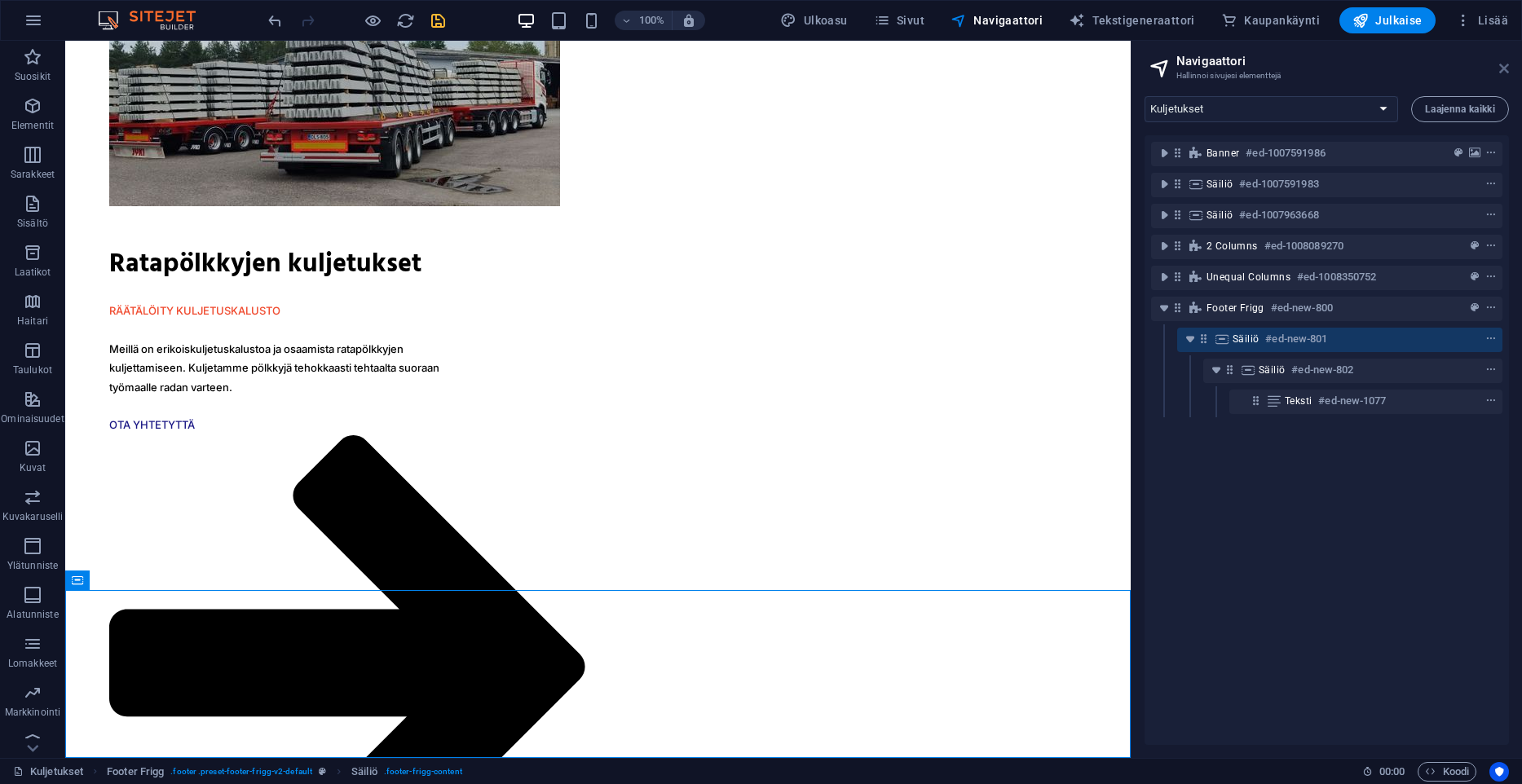
click at [1507, 70] on icon at bounding box center [1503, 68] width 10 height 13
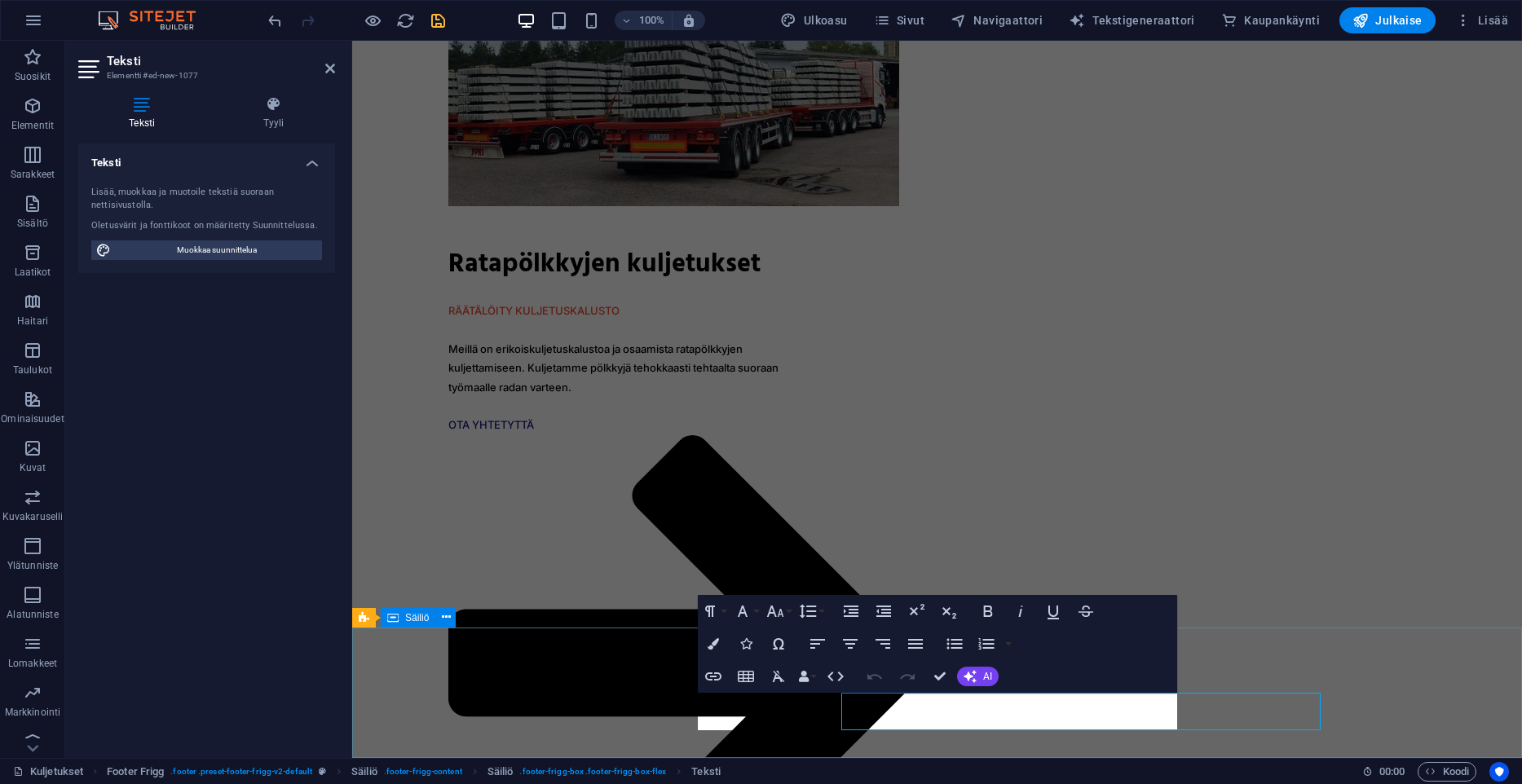
scroll to position [2121, 0]
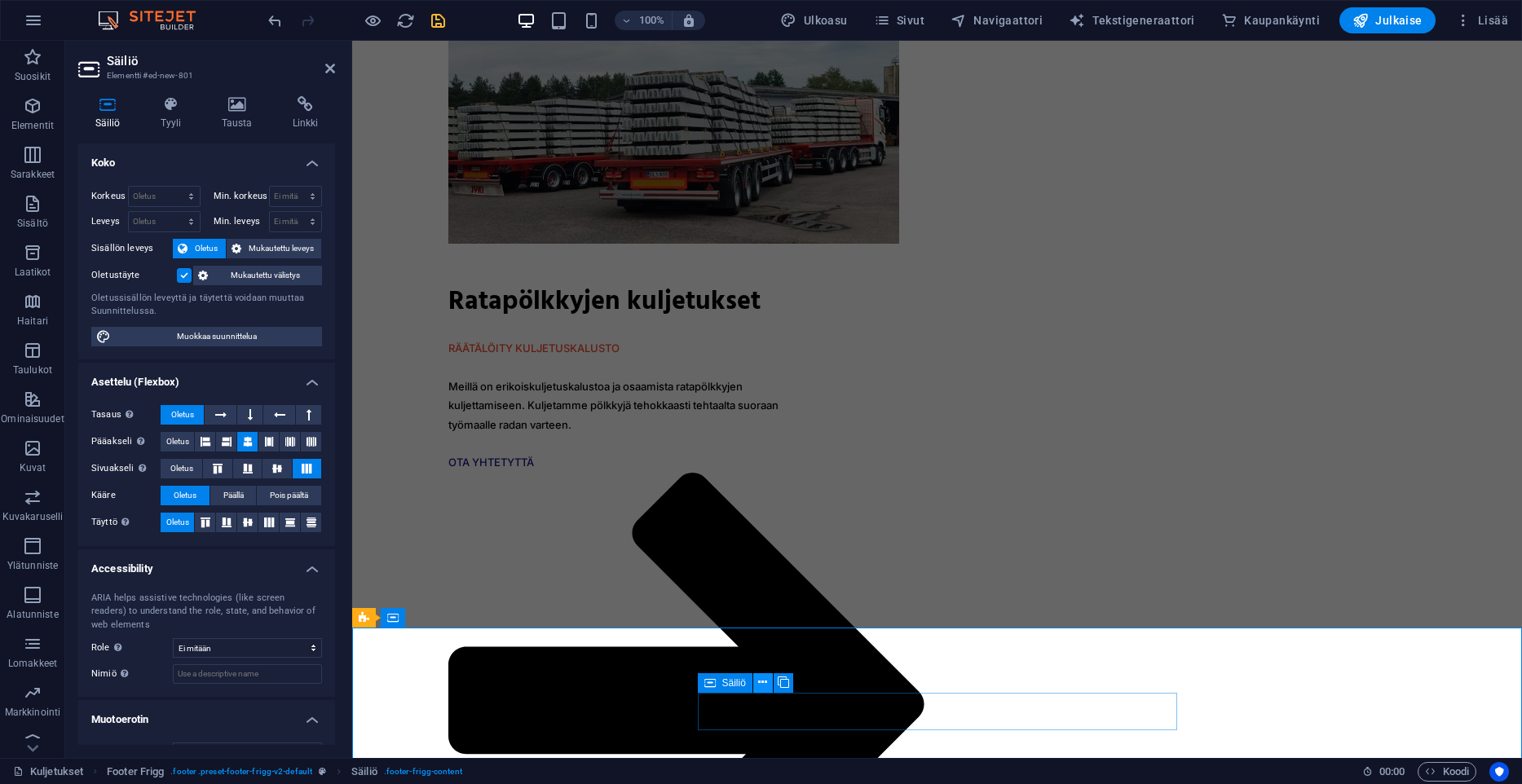
click at [766, 679] on icon at bounding box center [762, 682] width 9 height 17
click at [1029, 16] on span "Navigaattori" at bounding box center [996, 20] width 92 height 16
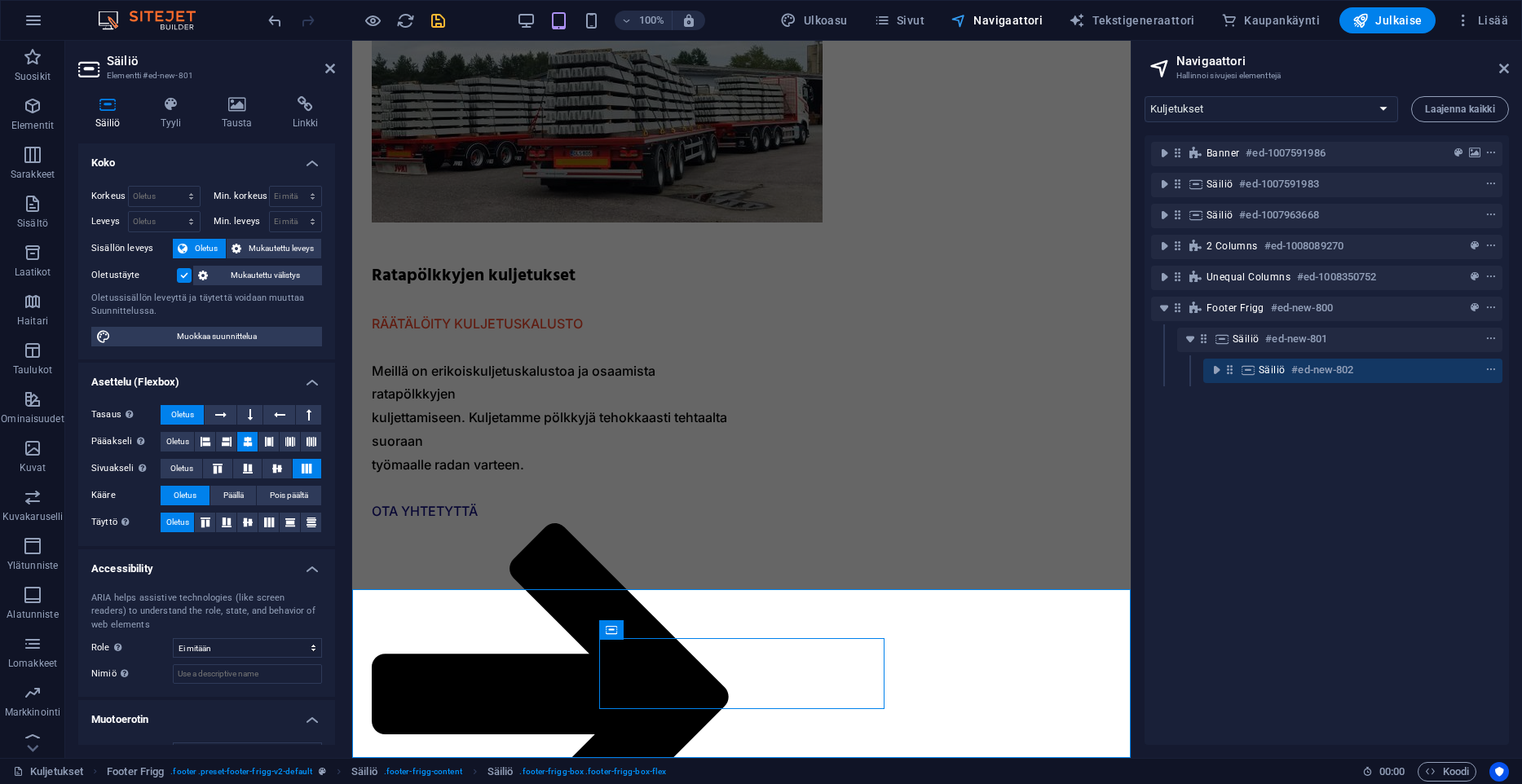
scroll to position [1813, 0]
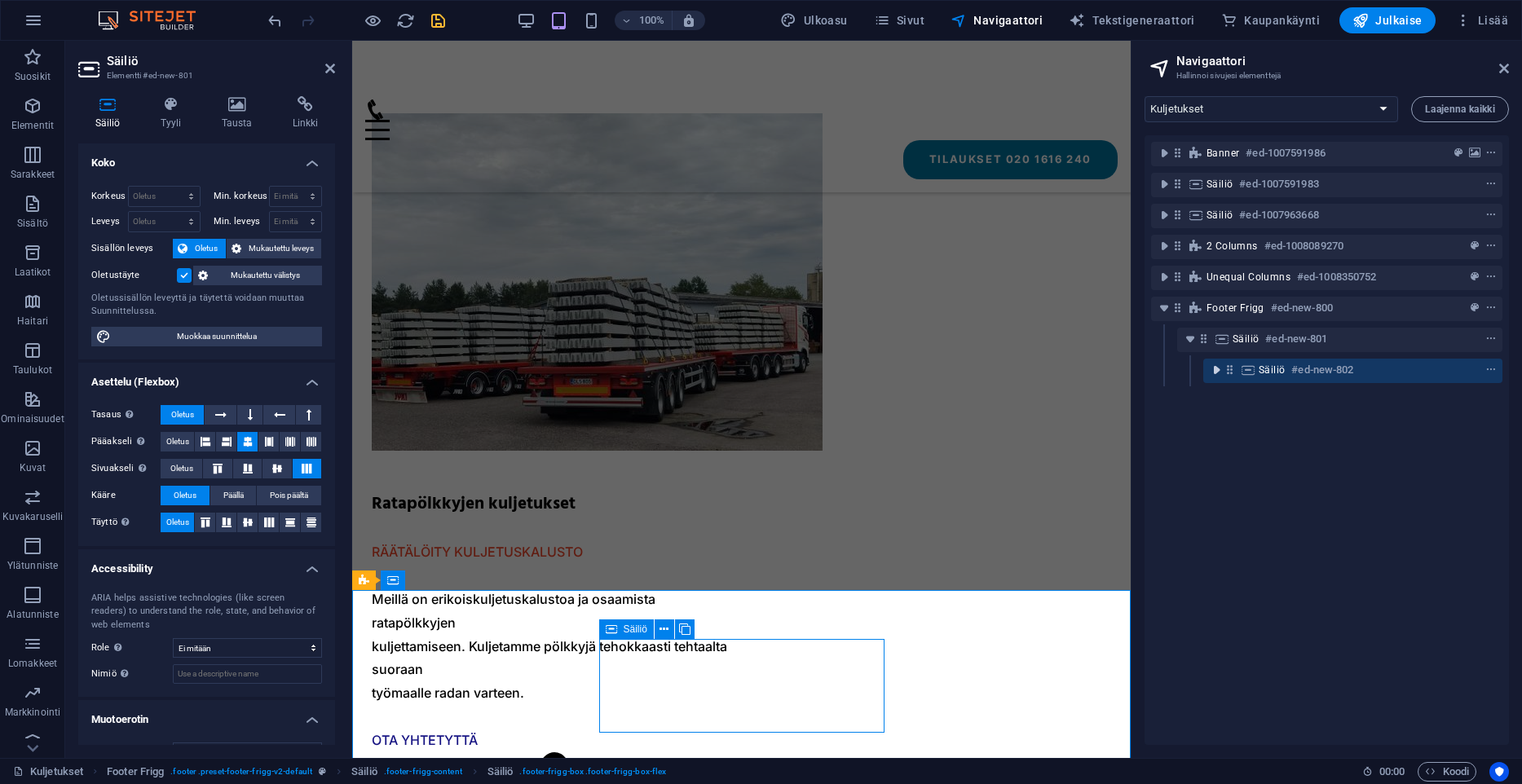
click at [1214, 368] on icon "toggle-expand" at bounding box center [1216, 370] width 16 height 16
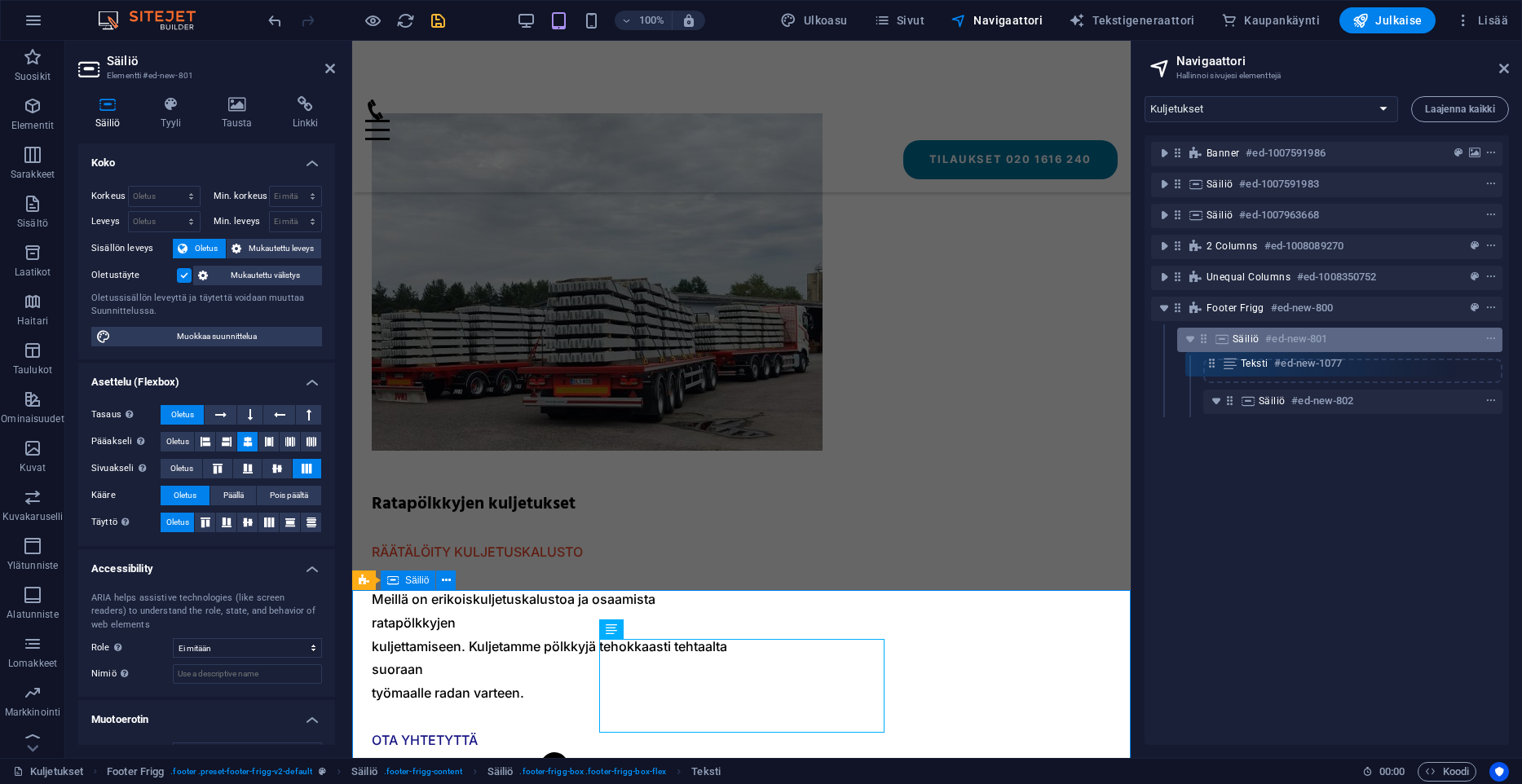
drag, startPoint x: 1253, startPoint y: 396, endPoint x: 1201, endPoint y: 333, distance: 81.7
click at [1201, 333] on div "Banner #ed-1007591986 Säiliö #ed-1007591983 Säiliö #ed-1007963668 2 columns #ed…" at bounding box center [1327, 440] width 365 height 609
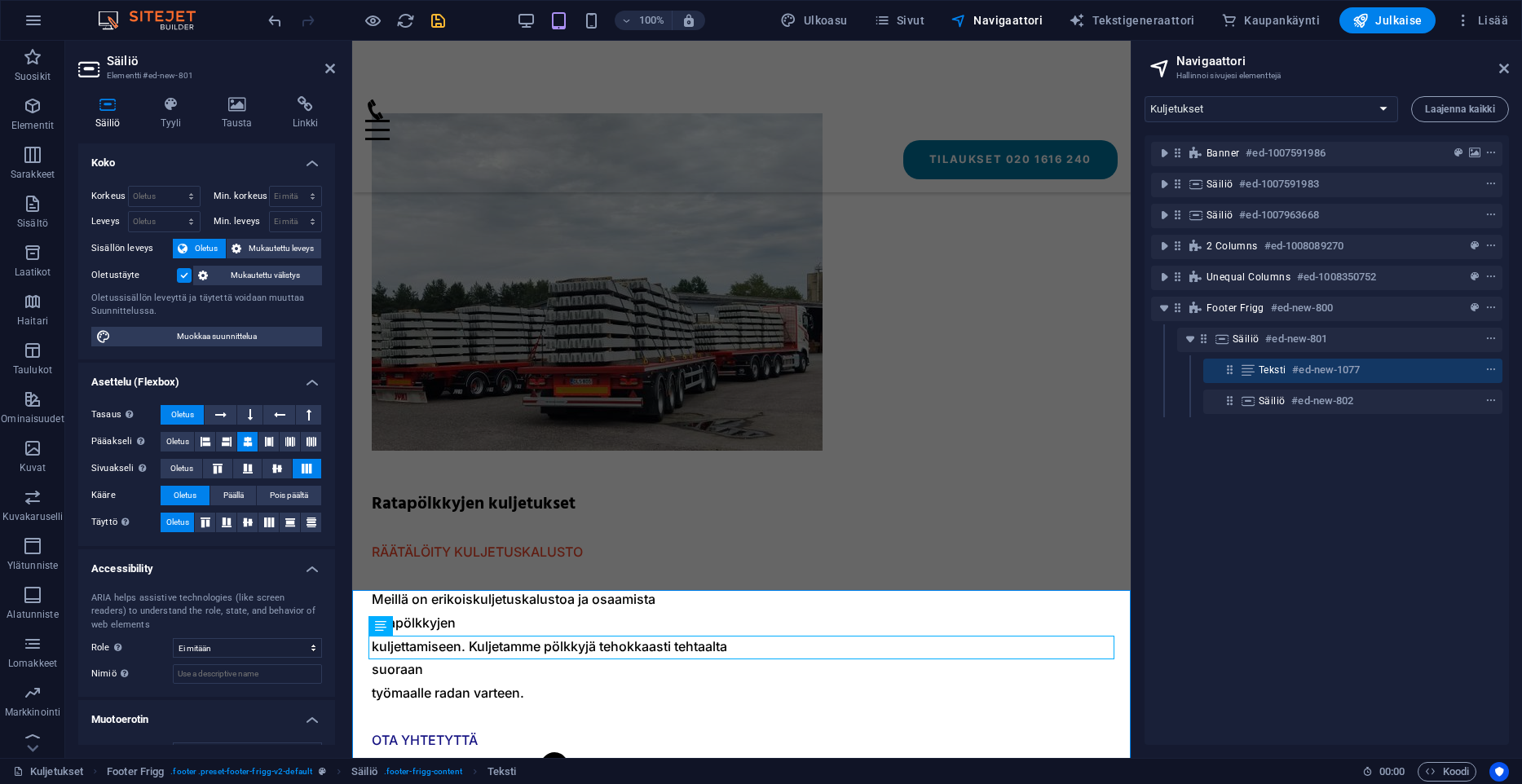
click at [1304, 622] on div "Banner #ed-1007591986 Säiliö #ed-1007591983 Säiliö #ed-1007963668 2 columns #ed…" at bounding box center [1327, 440] width 365 height 609
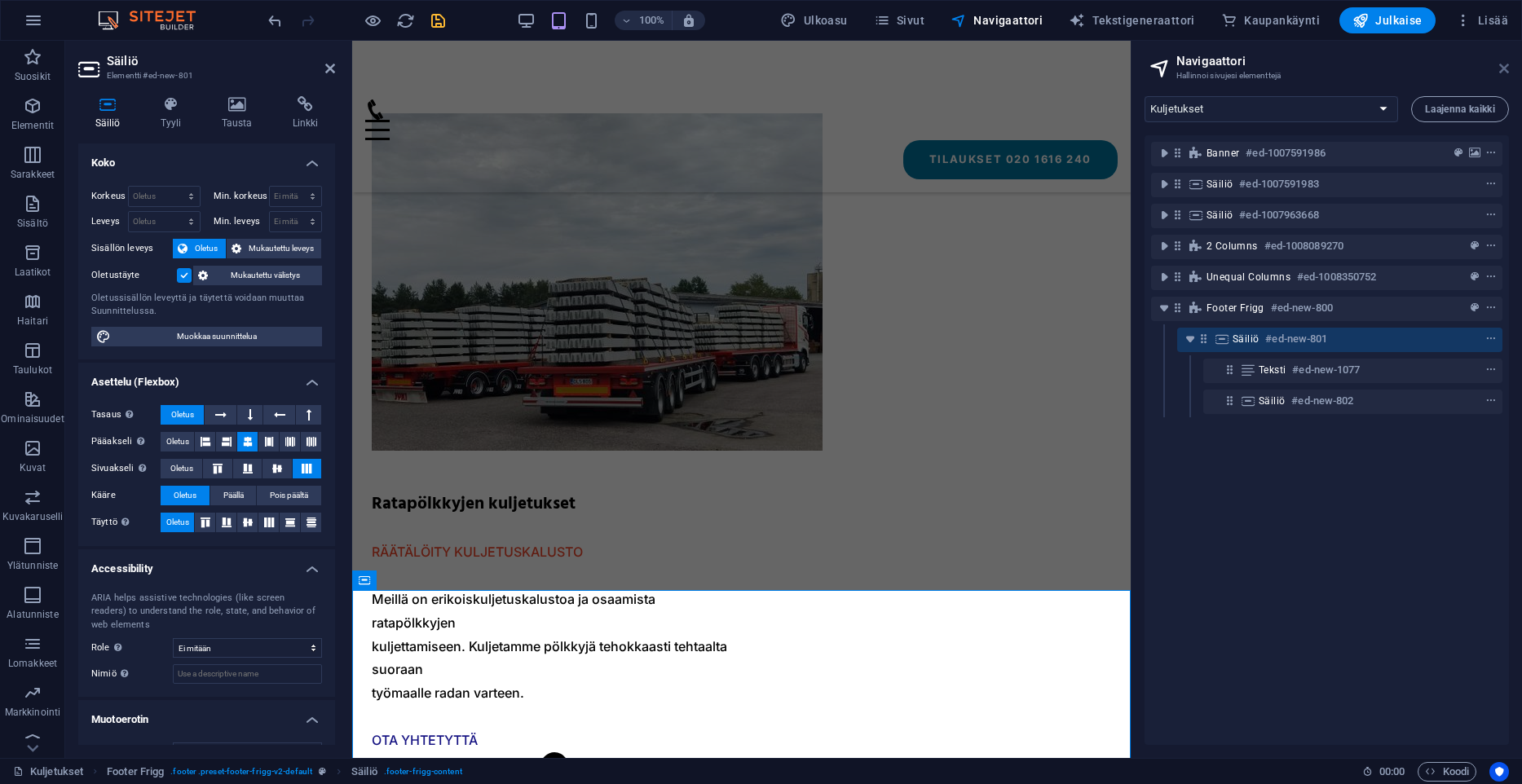
click at [1503, 71] on icon at bounding box center [1503, 68] width 10 height 13
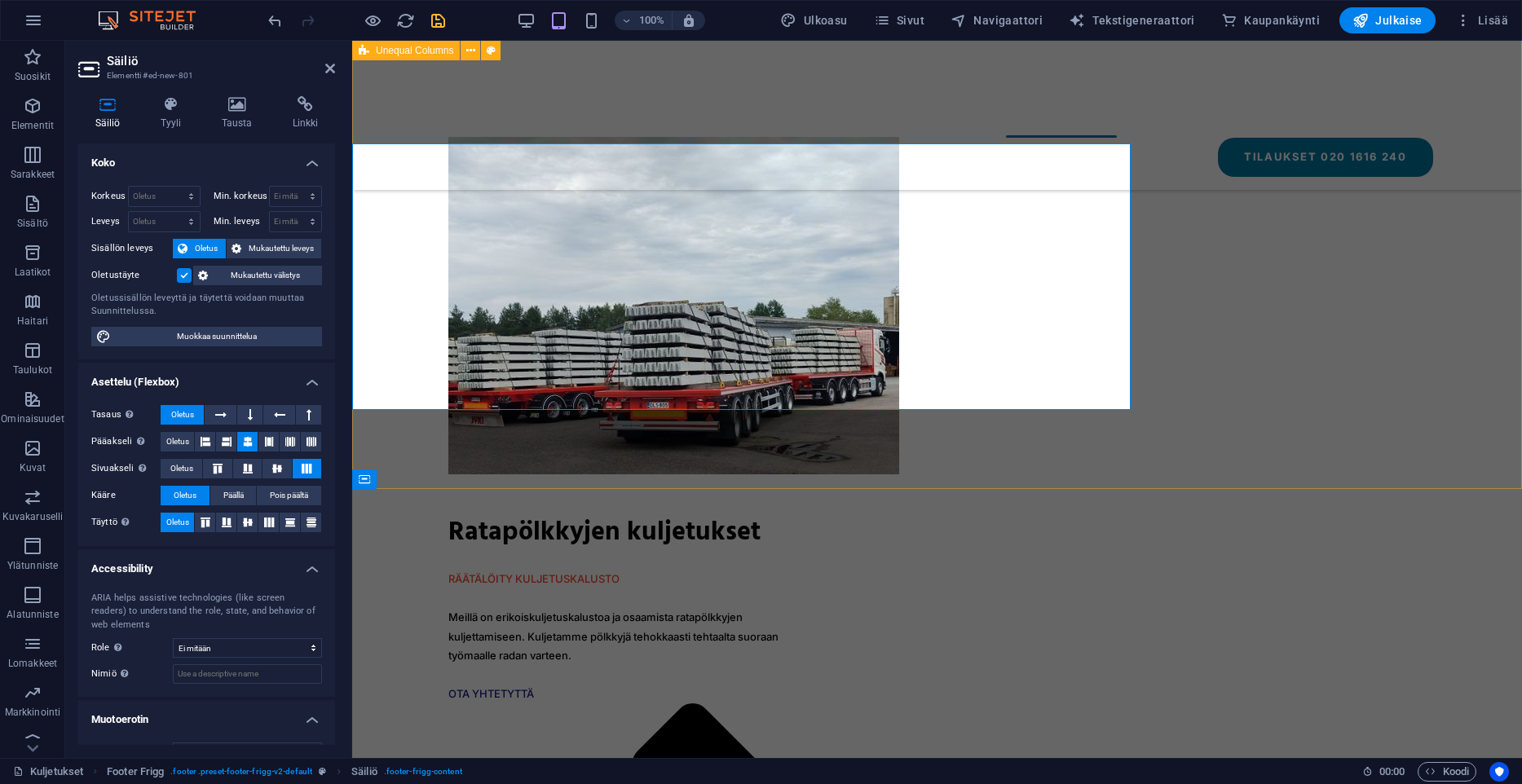
scroll to position [2256, 0]
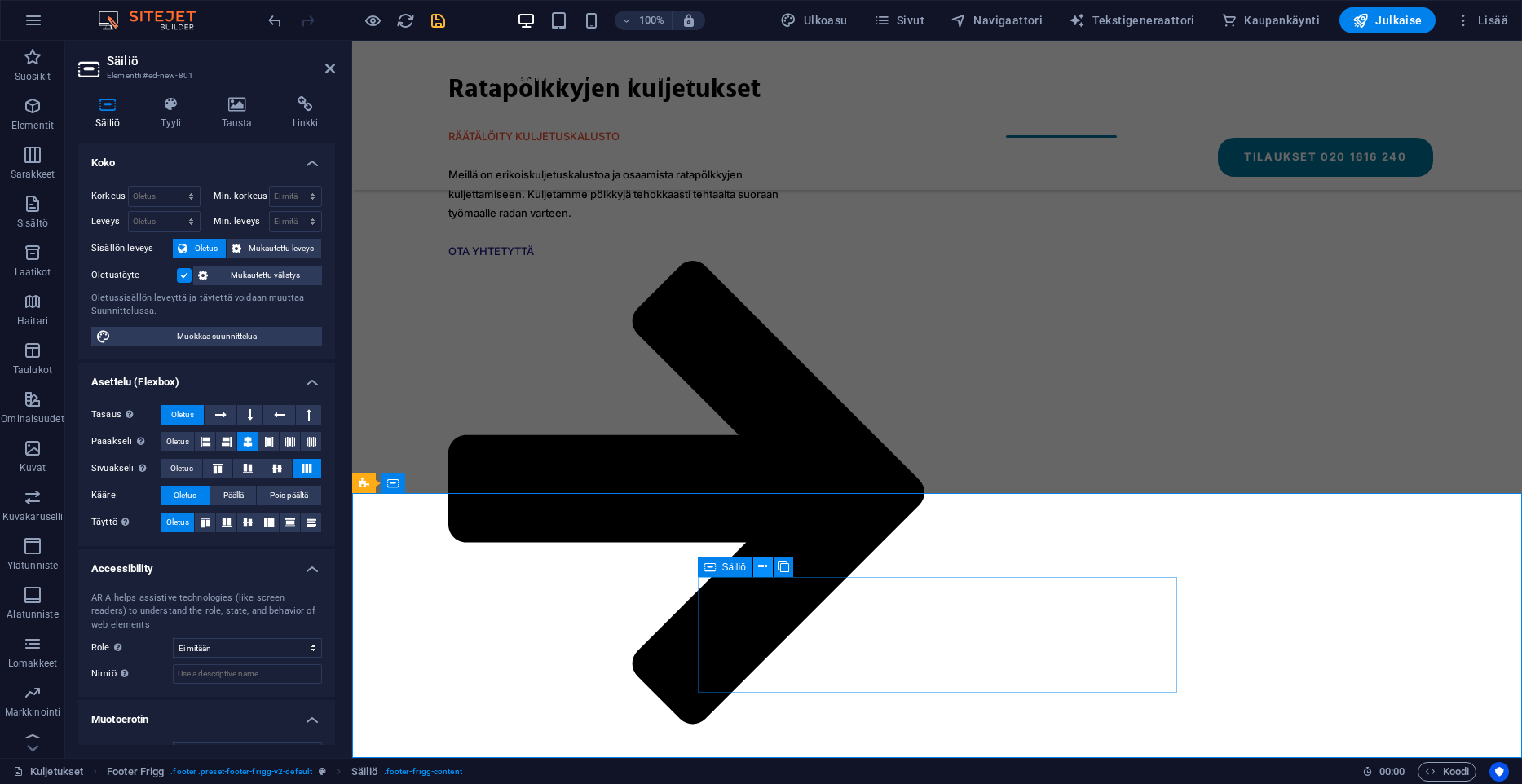
click at [767, 562] on icon at bounding box center [762, 566] width 9 height 17
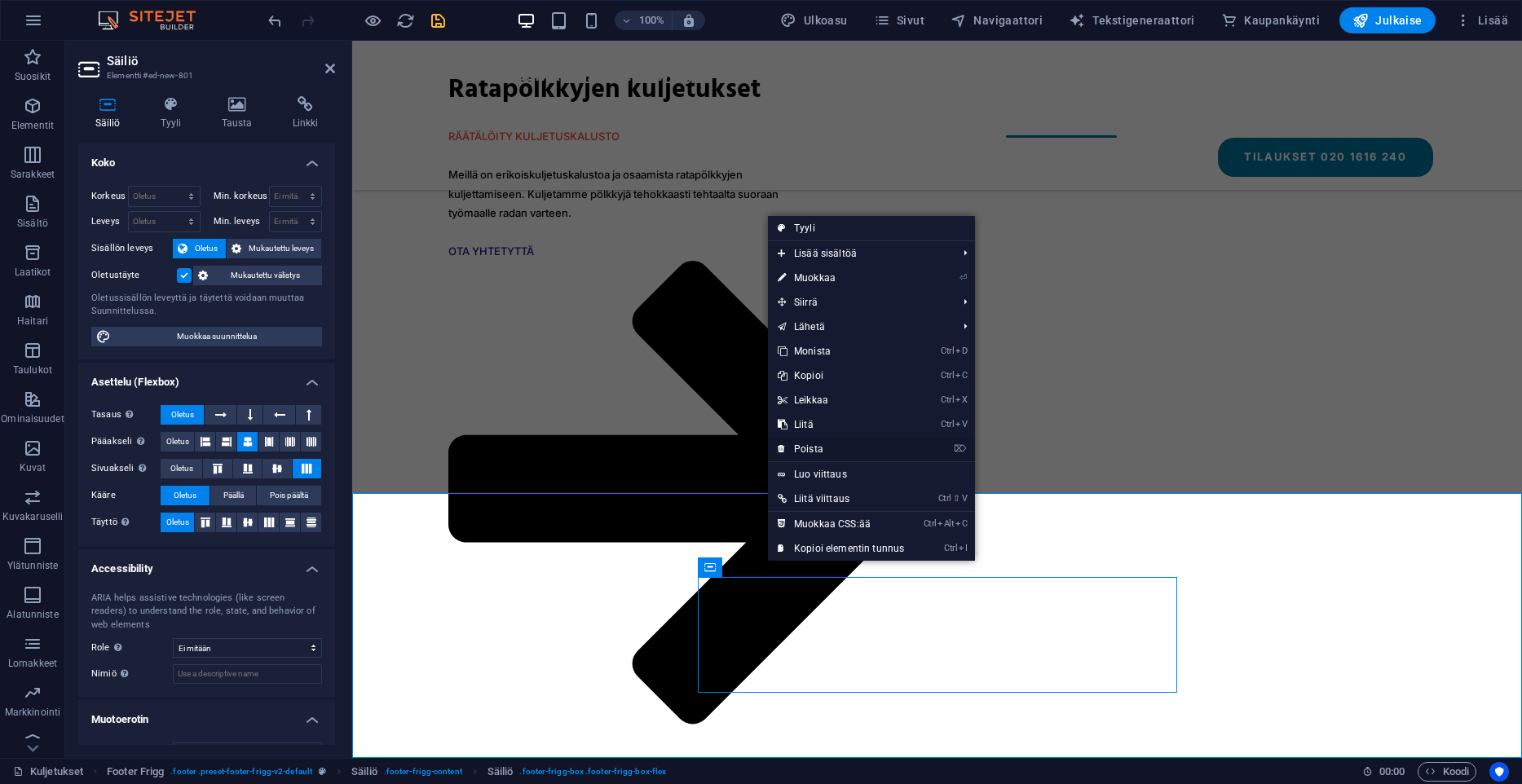
click at [814, 450] on link "⌦ Poista" at bounding box center [840, 449] width 146 height 25
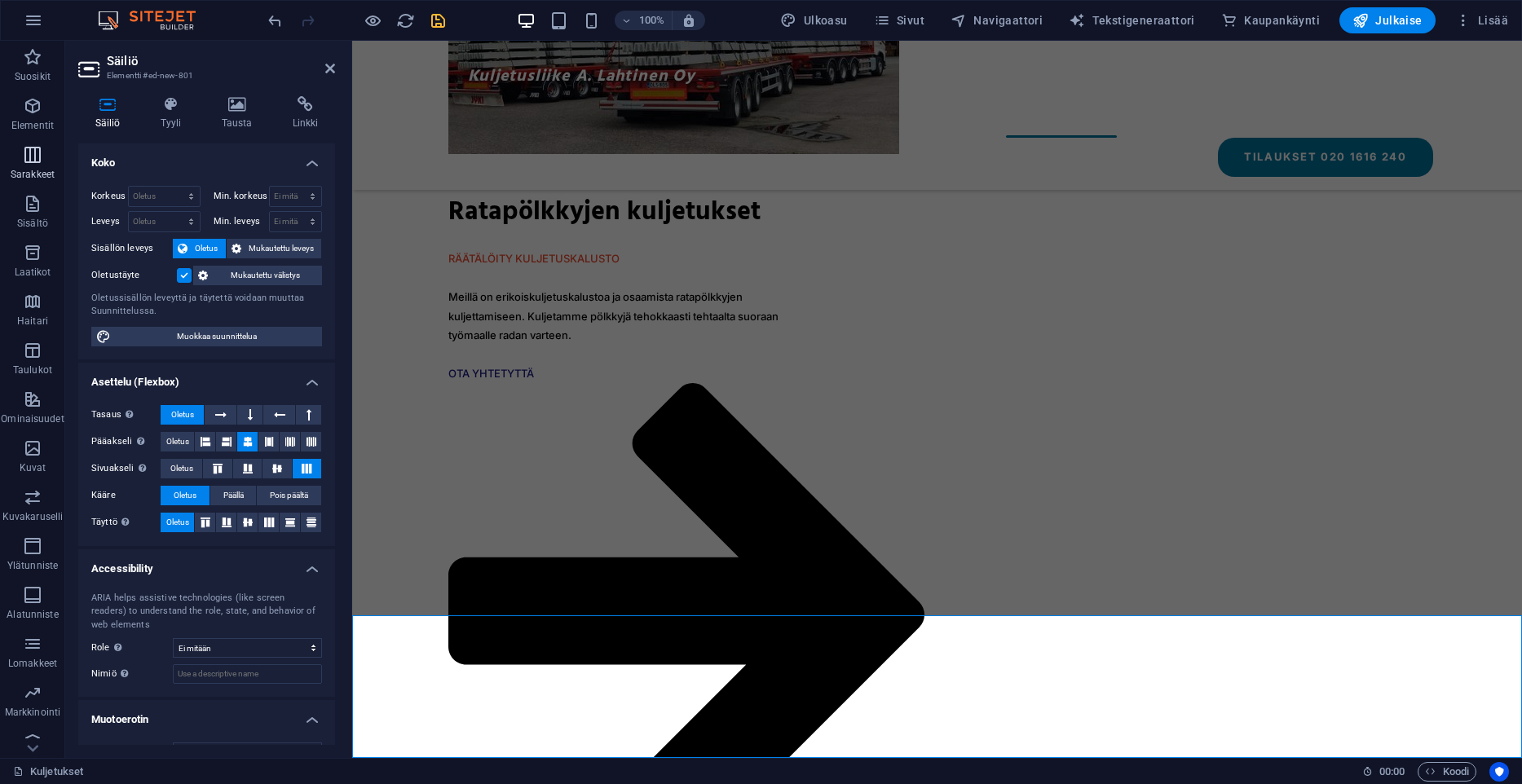
click at [34, 159] on icon "button" at bounding box center [33, 155] width 19 height 19
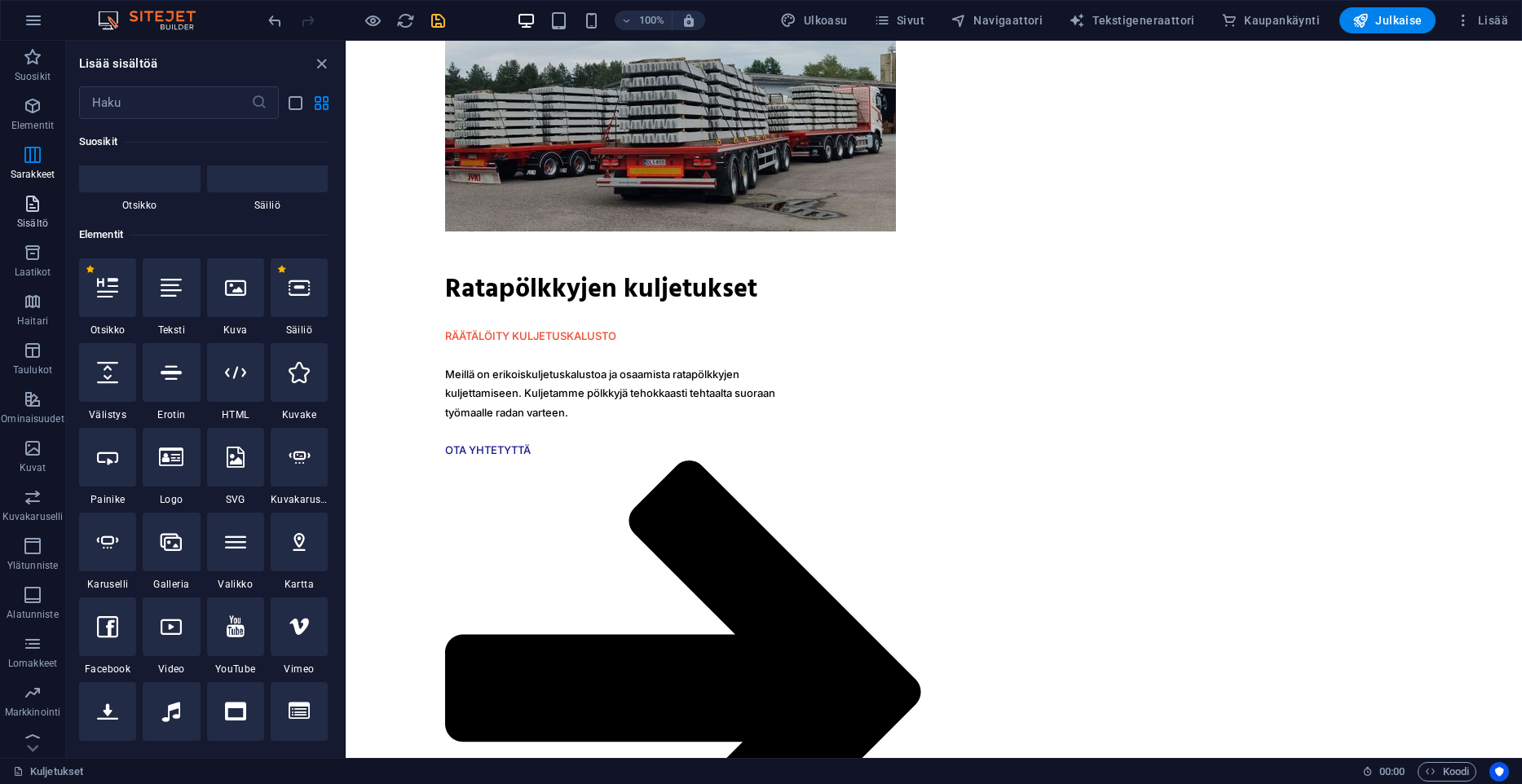
click at [34, 207] on icon "button" at bounding box center [33, 204] width 19 height 19
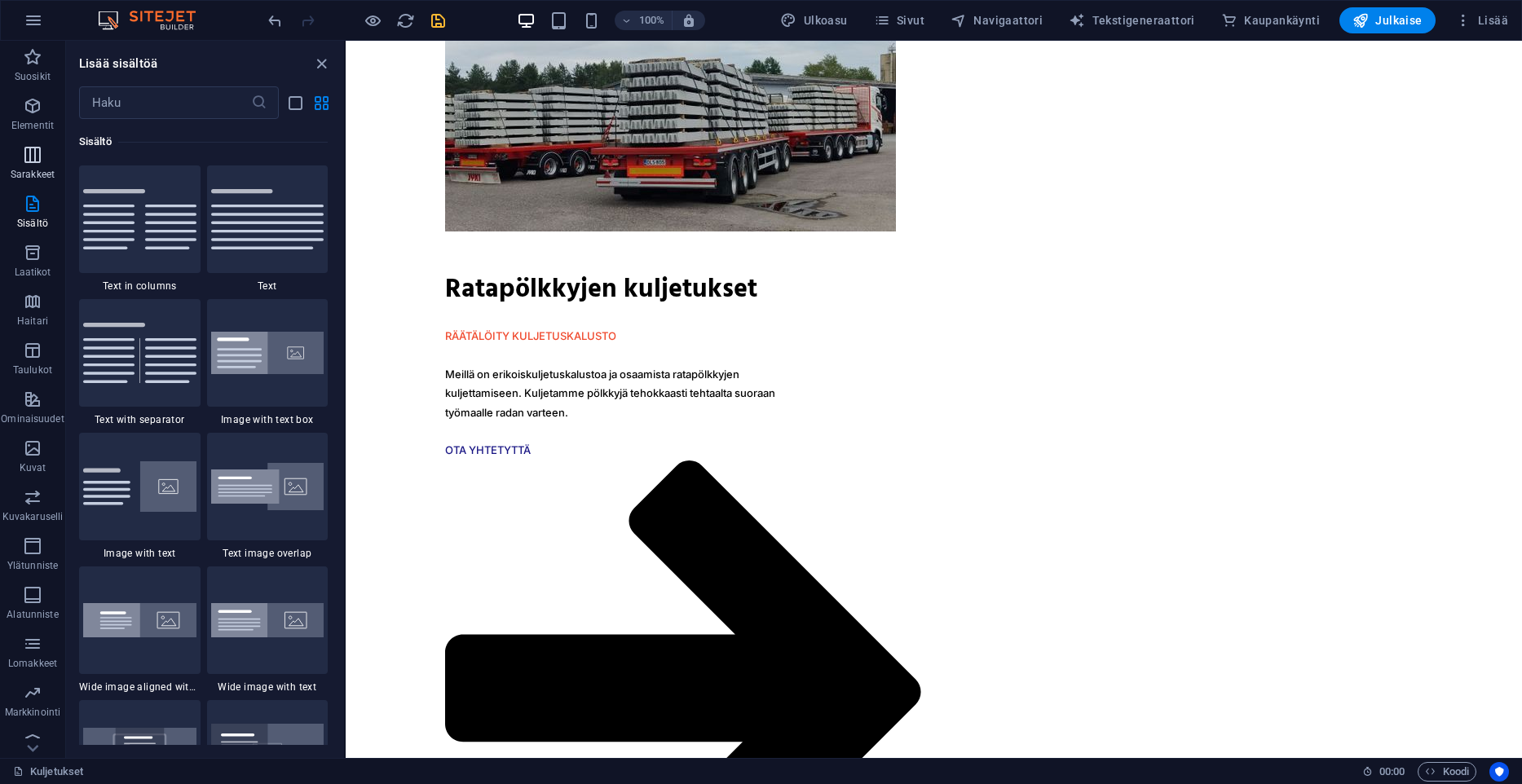
click at [36, 169] on p "Sarakkeet" at bounding box center [33, 174] width 44 height 13
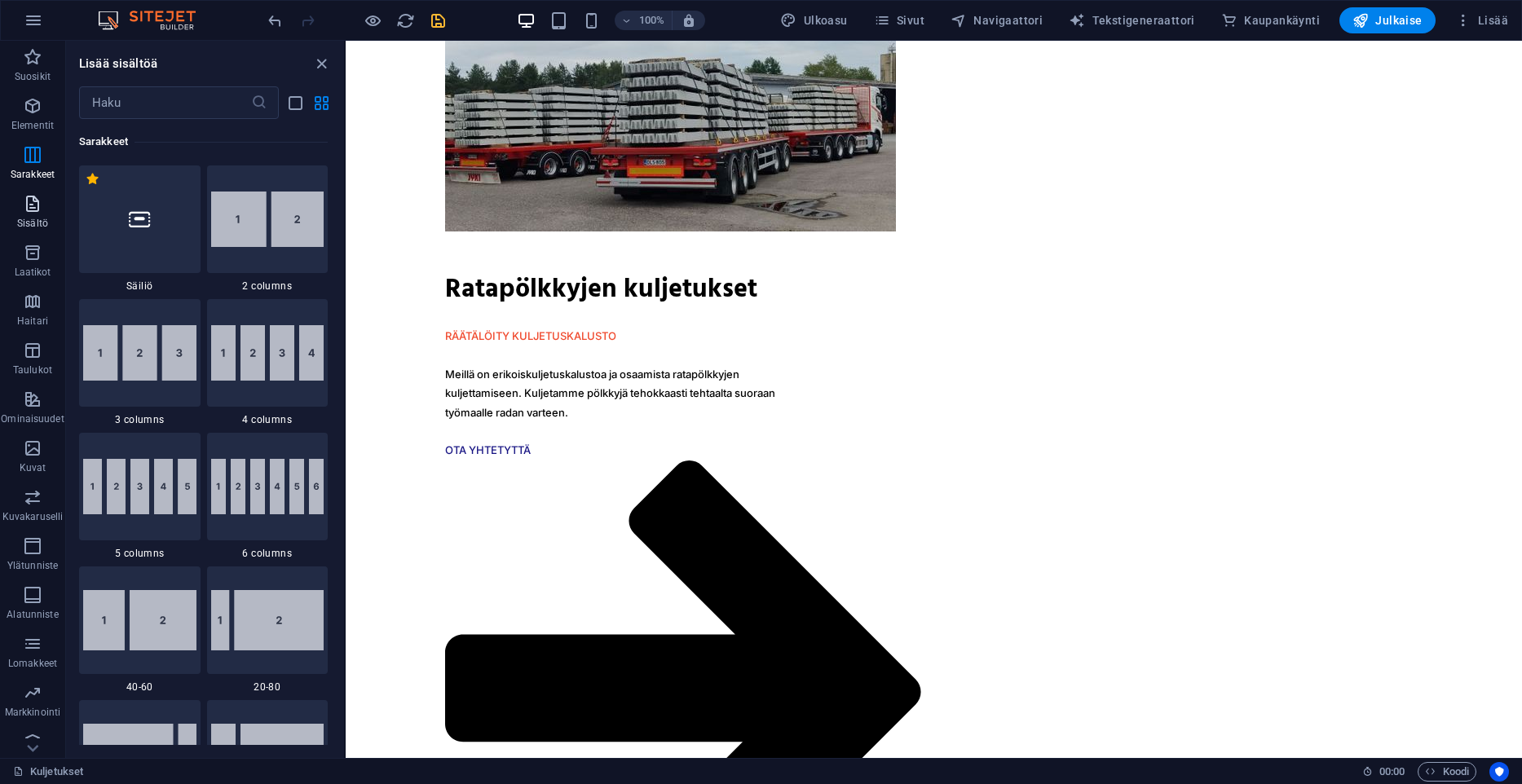
click at [17, 200] on span "Sisältö" at bounding box center [33, 214] width 65 height 39
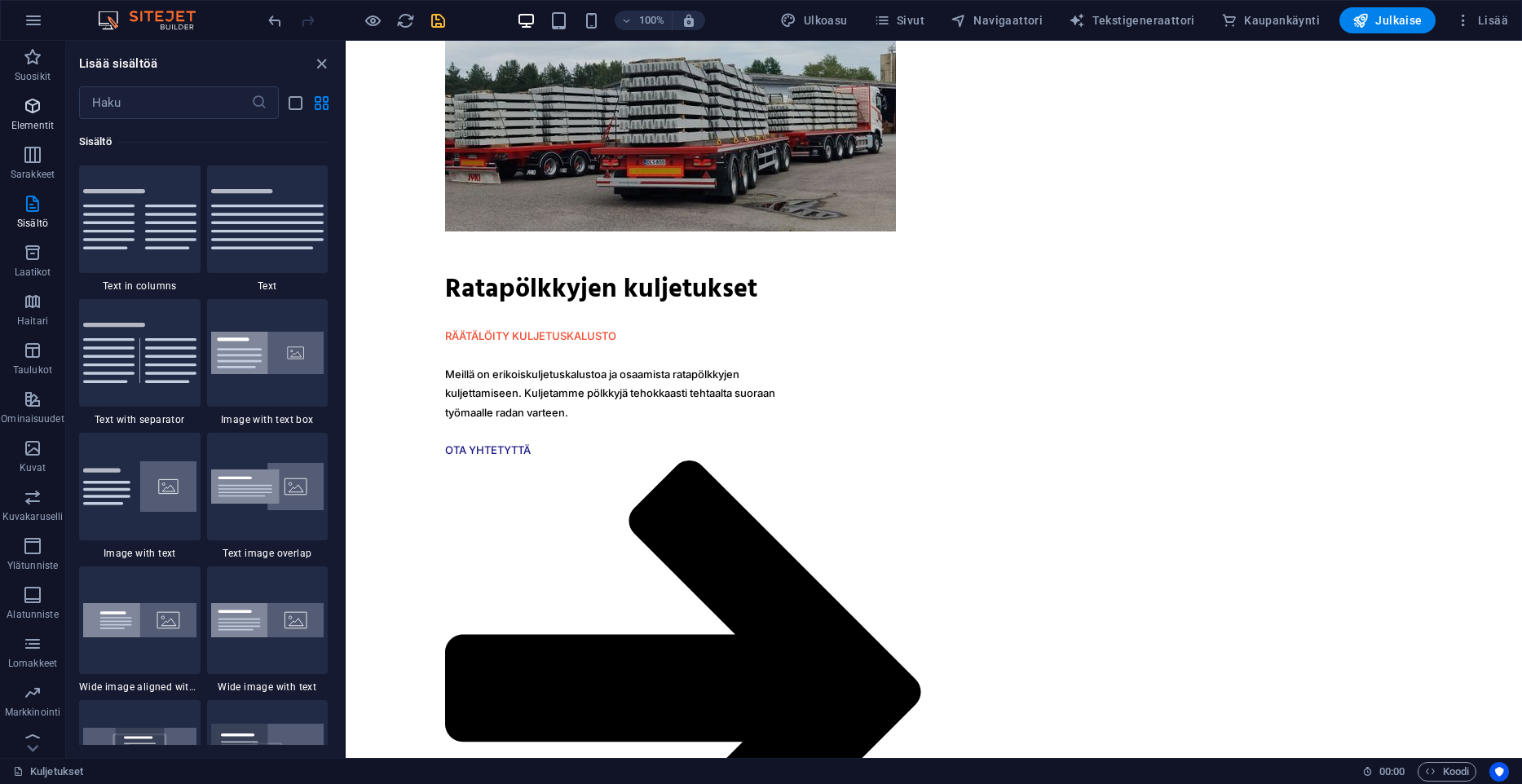
click at [40, 121] on p "Elementit" at bounding box center [33, 125] width 42 height 13
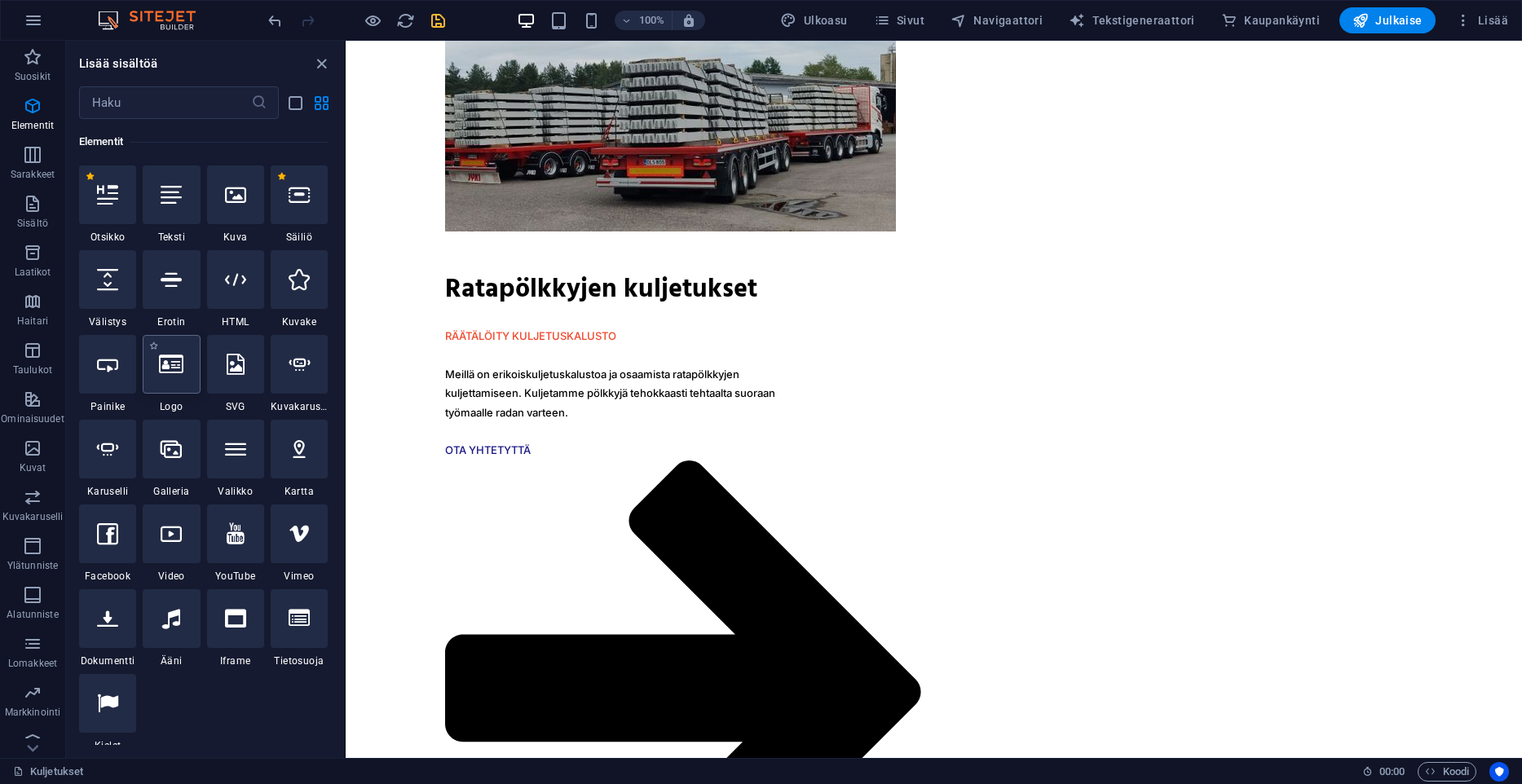
scroll to position [174, 0]
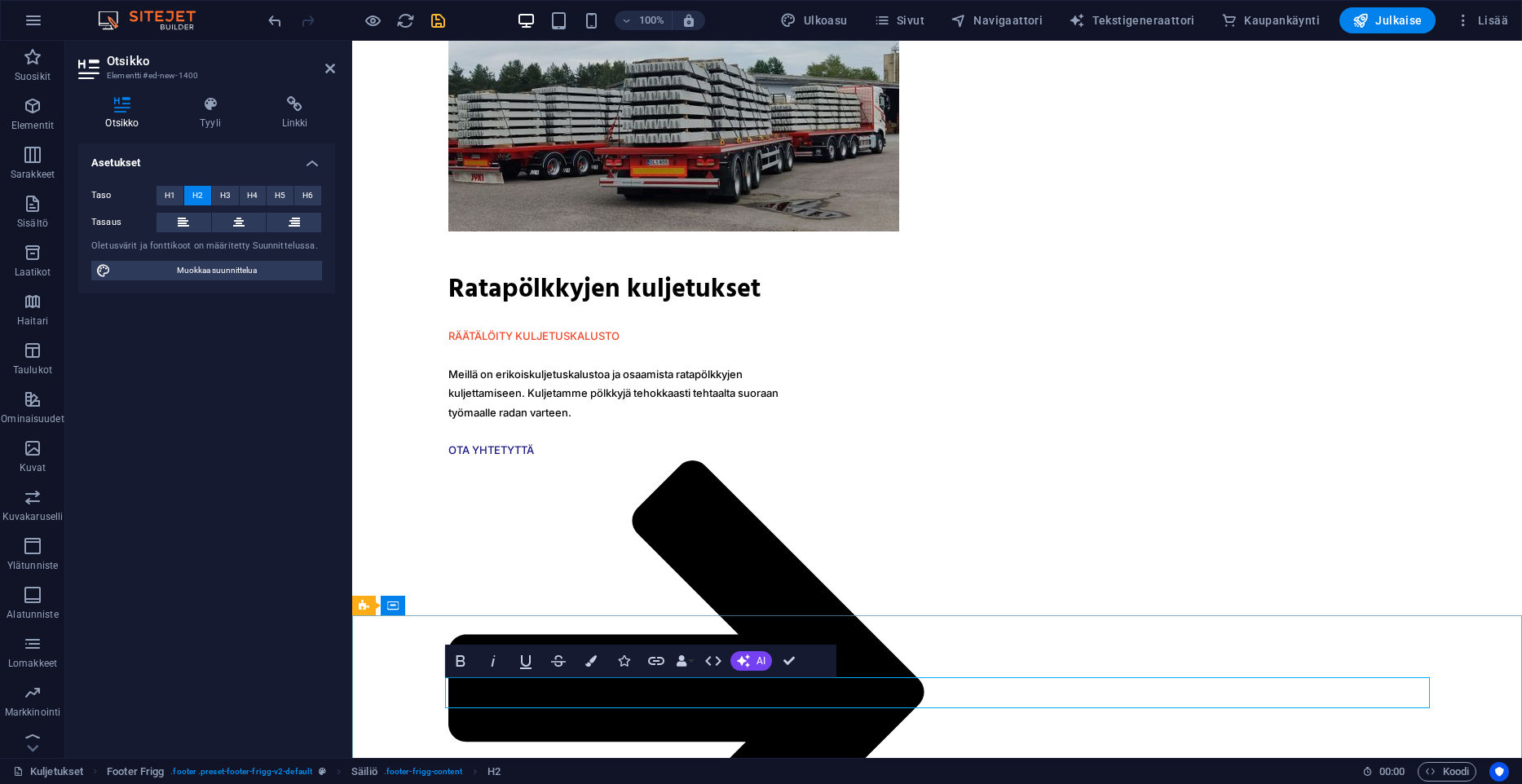
drag, startPoint x: 628, startPoint y: 693, endPoint x: 400, endPoint y: 682, distance: 228.3
click at [235, 215] on icon at bounding box center [239, 222] width 11 height 19
click at [291, 199] on button "H5" at bounding box center [280, 195] width 27 height 19
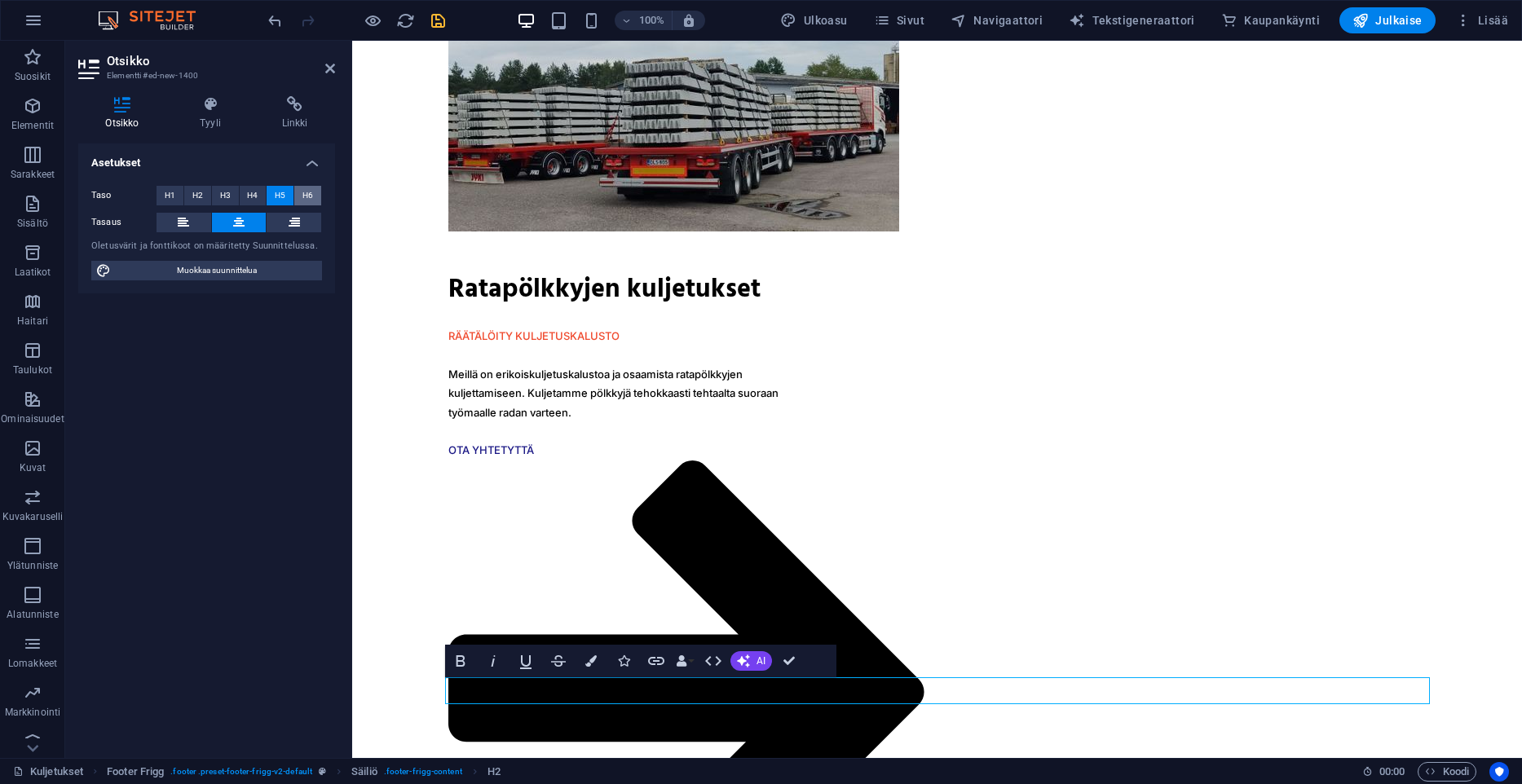
click at [303, 198] on span "H6" at bounding box center [307, 195] width 11 height 19
click at [290, 200] on button "H5" at bounding box center [280, 195] width 27 height 19
click at [259, 198] on button "H4" at bounding box center [253, 195] width 27 height 19
click at [239, 200] on div "Taso H1 H2 H3 H4 H5 H6" at bounding box center [206, 195] width 231 height 20
click at [231, 197] on button "H3" at bounding box center [225, 195] width 27 height 19
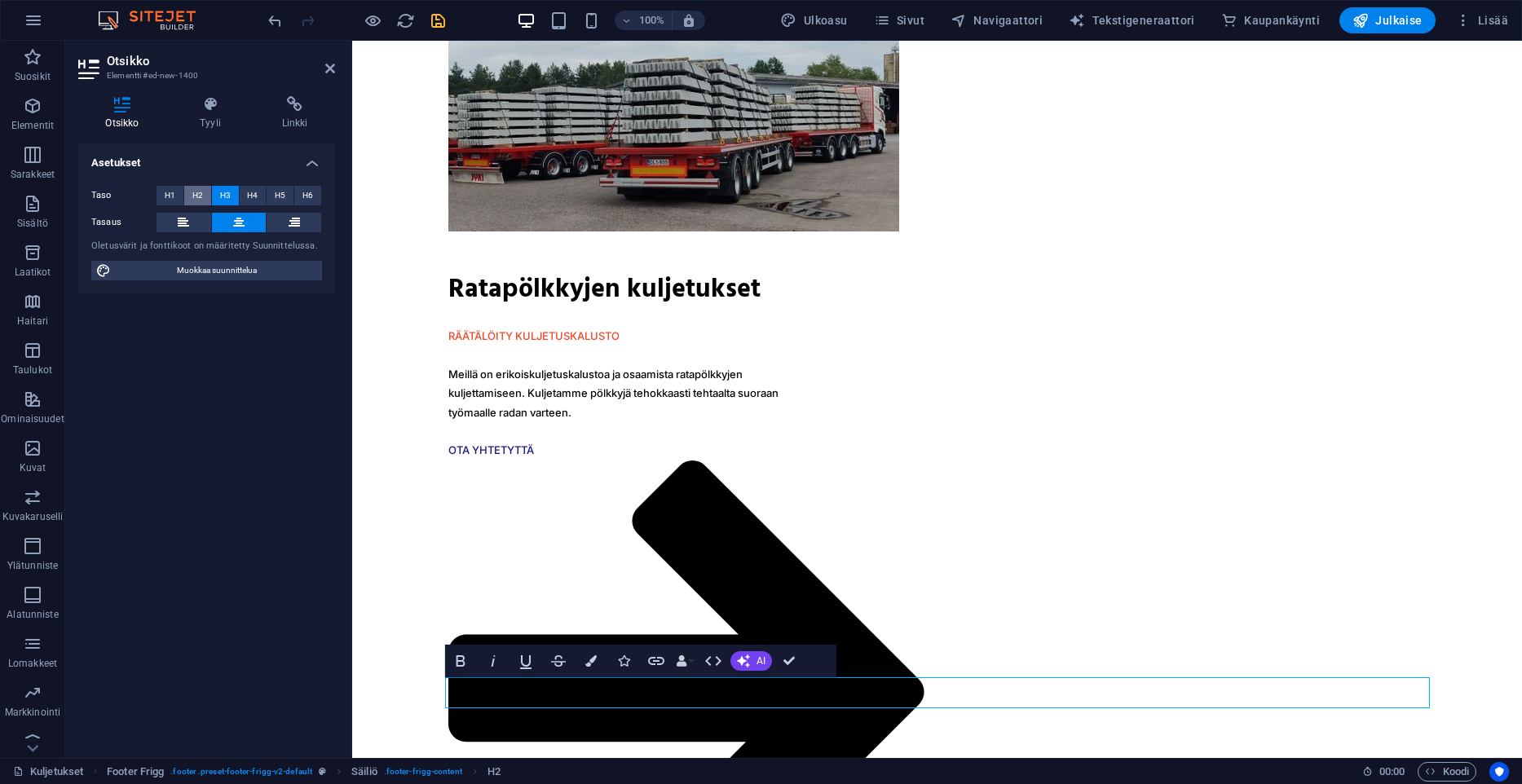
click at [204, 187] on button "H2" at bounding box center [198, 195] width 27 height 19
click at [180, 190] on button "H1" at bounding box center [170, 195] width 27 height 19
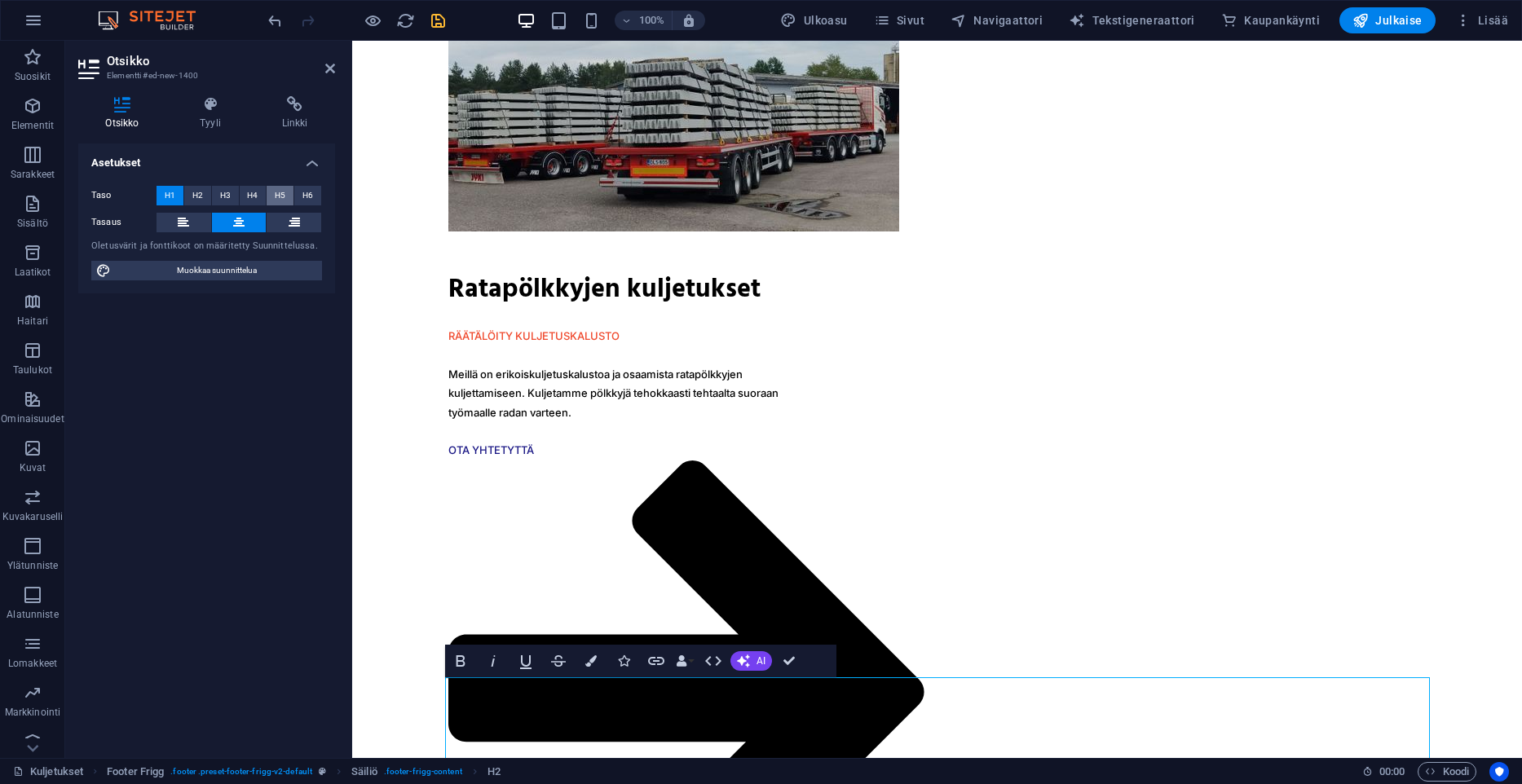
click at [268, 192] on button "H5" at bounding box center [280, 195] width 27 height 19
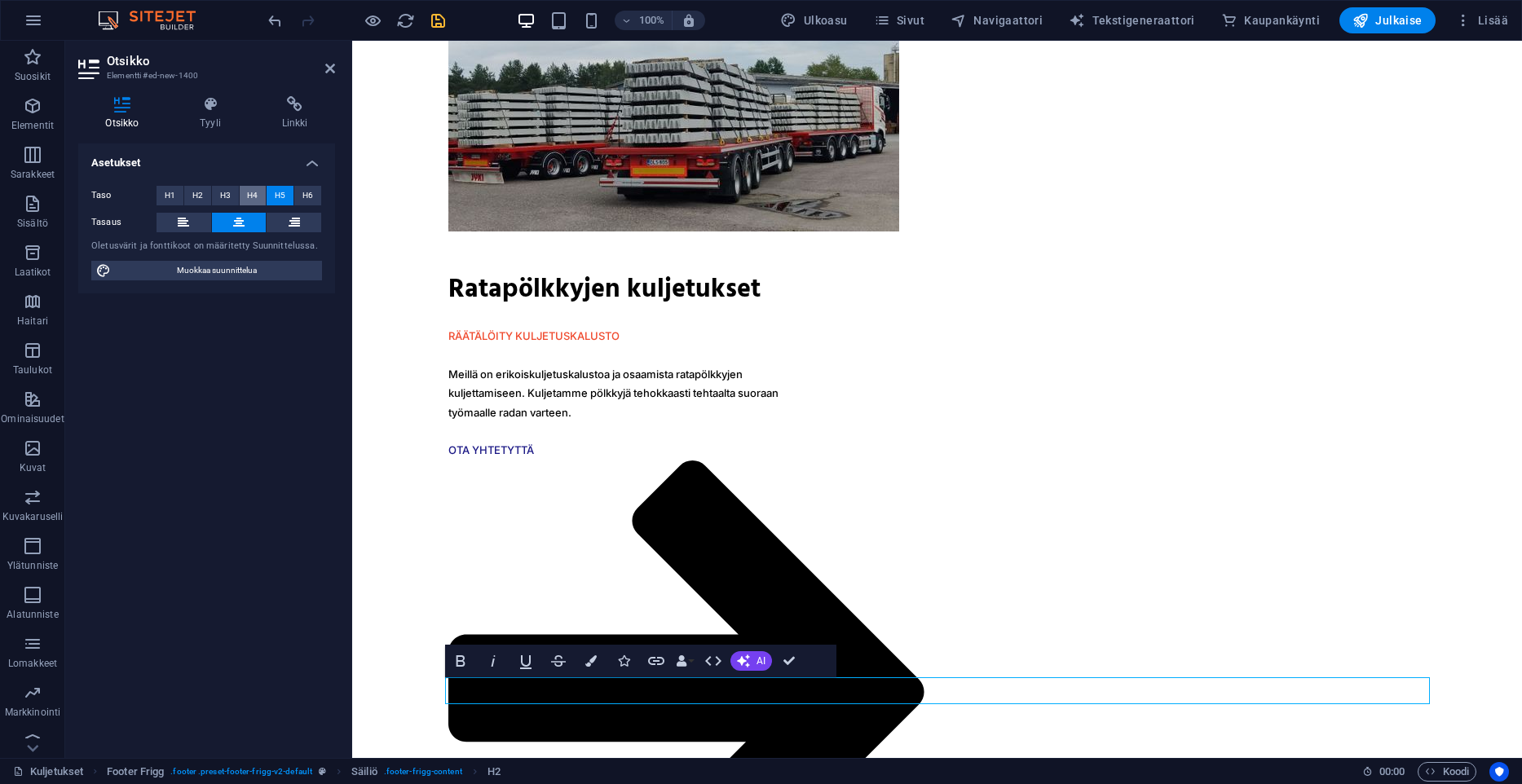
click at [251, 194] on span "H4" at bounding box center [253, 195] width 11 height 19
click at [261, 194] on button "H4" at bounding box center [253, 195] width 27 height 19
click at [317, 192] on button "H6" at bounding box center [307, 195] width 27 height 19
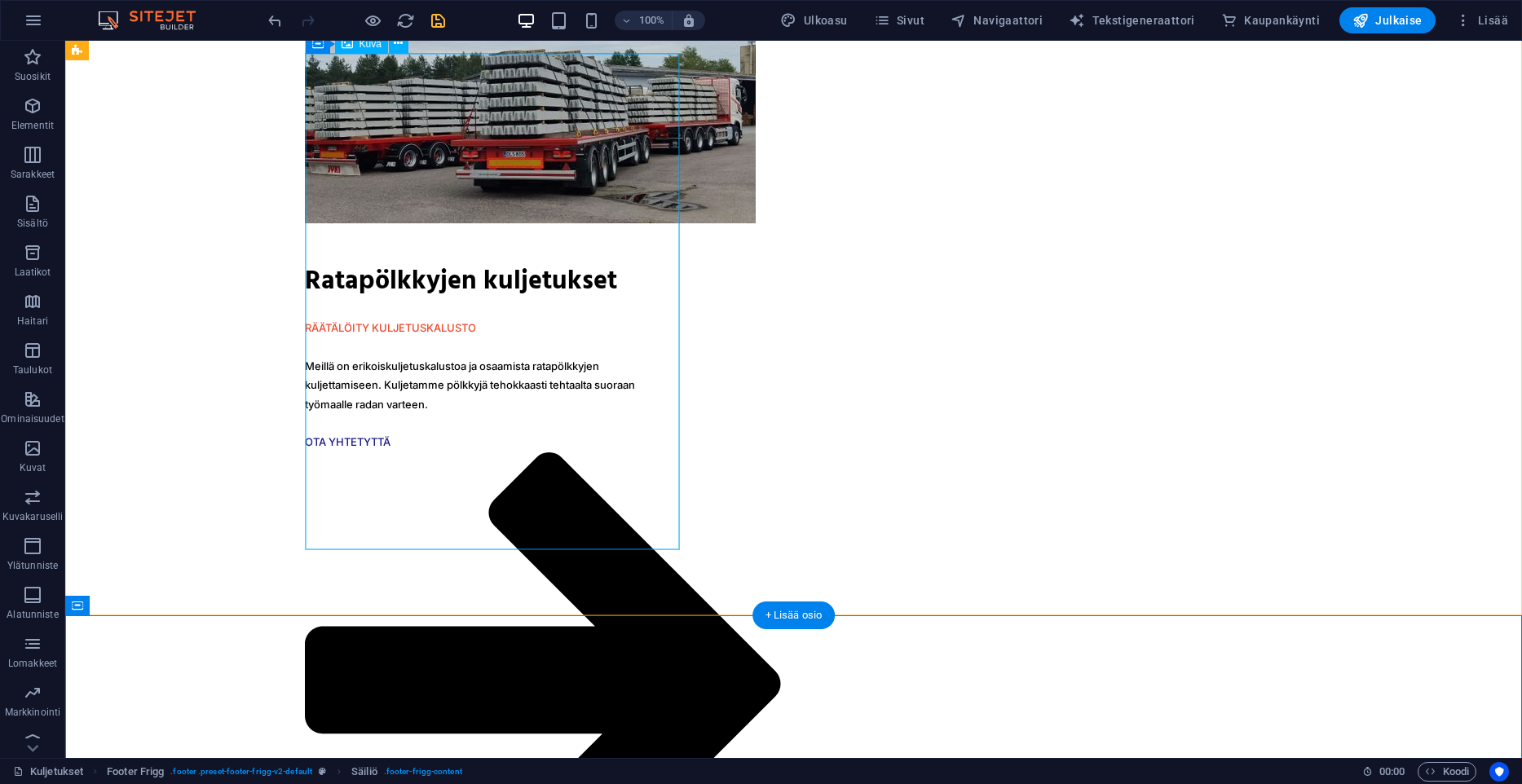
scroll to position [2150, 0]
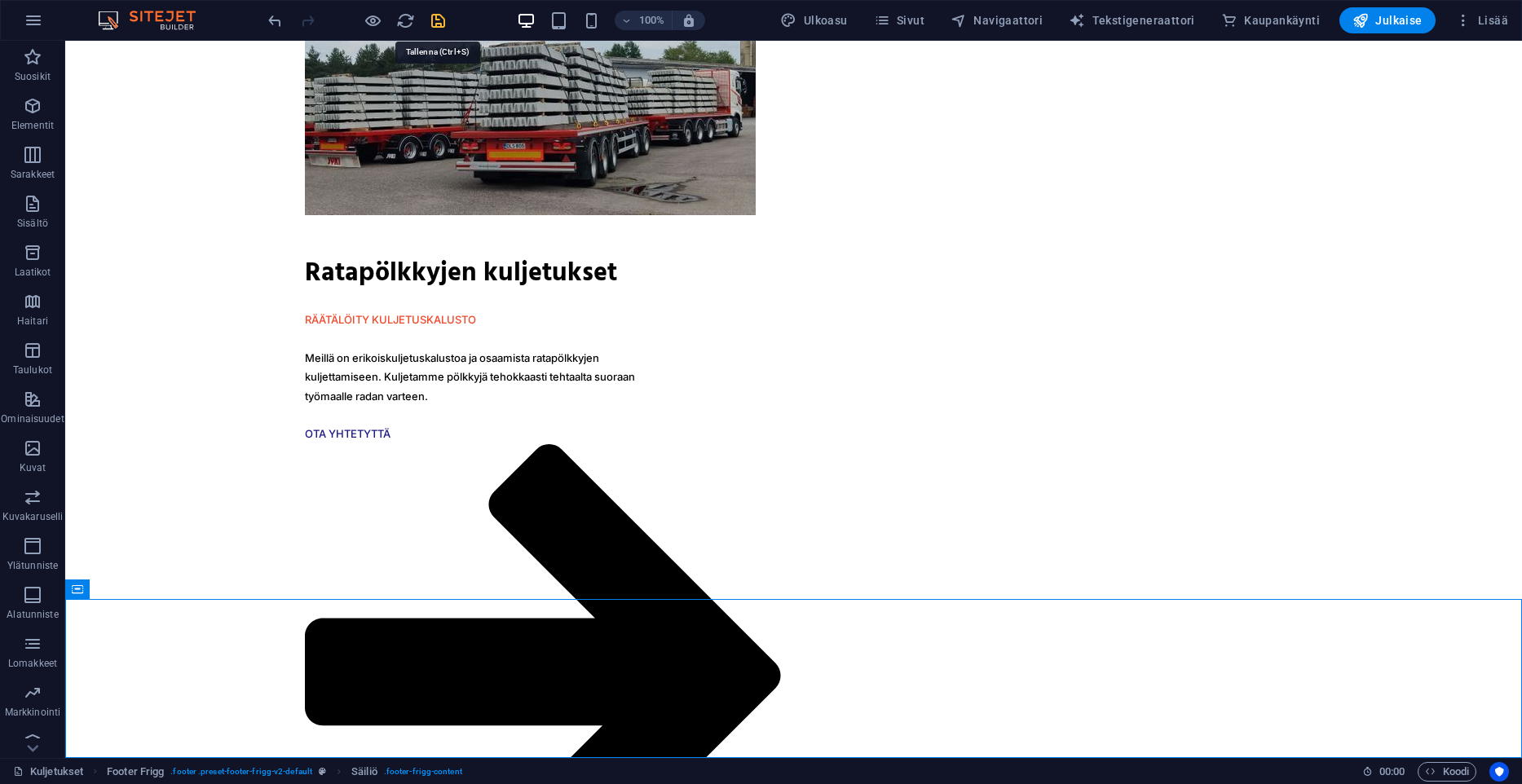
click at [442, 23] on icon "save" at bounding box center [437, 20] width 19 height 19
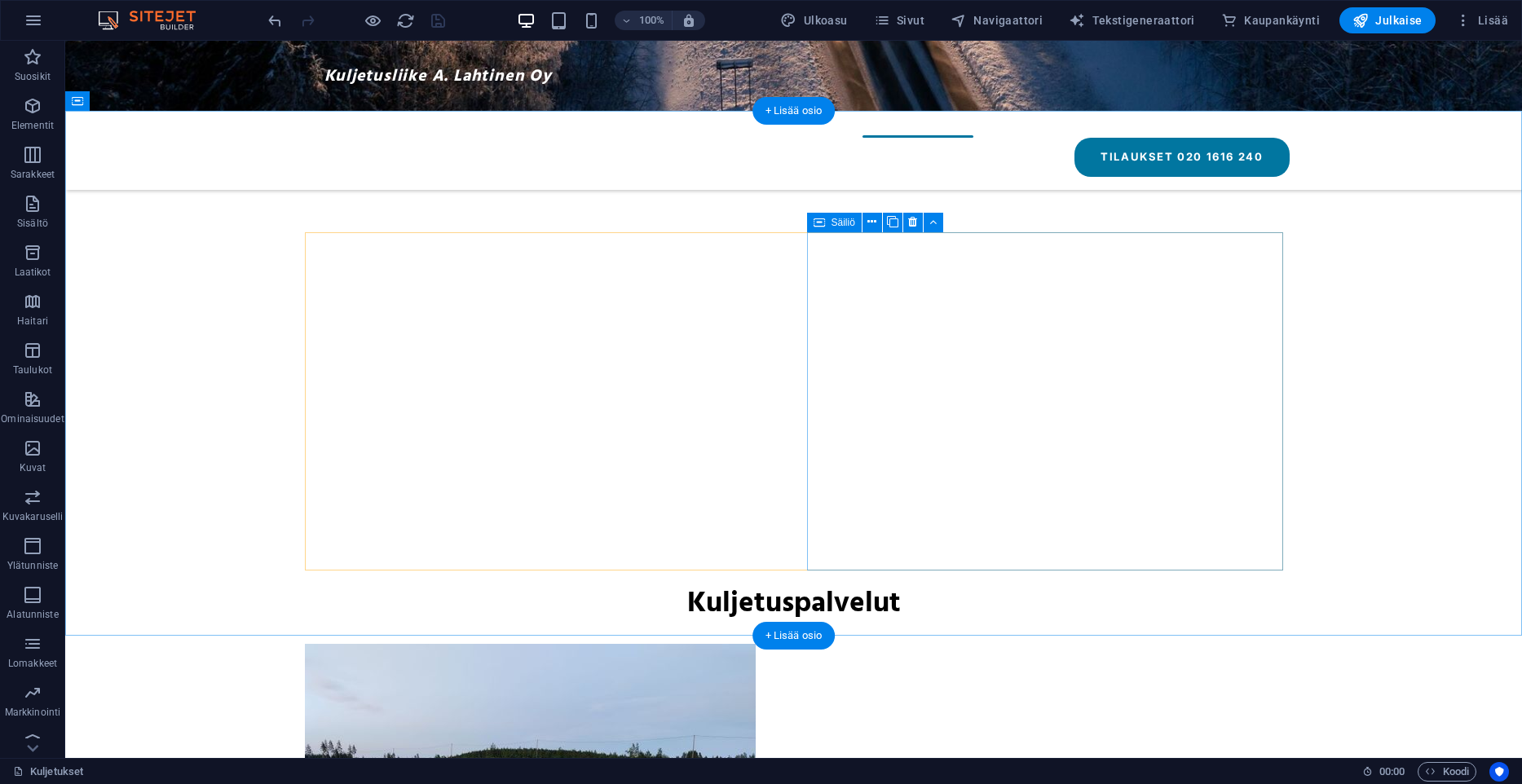
scroll to position [0, 0]
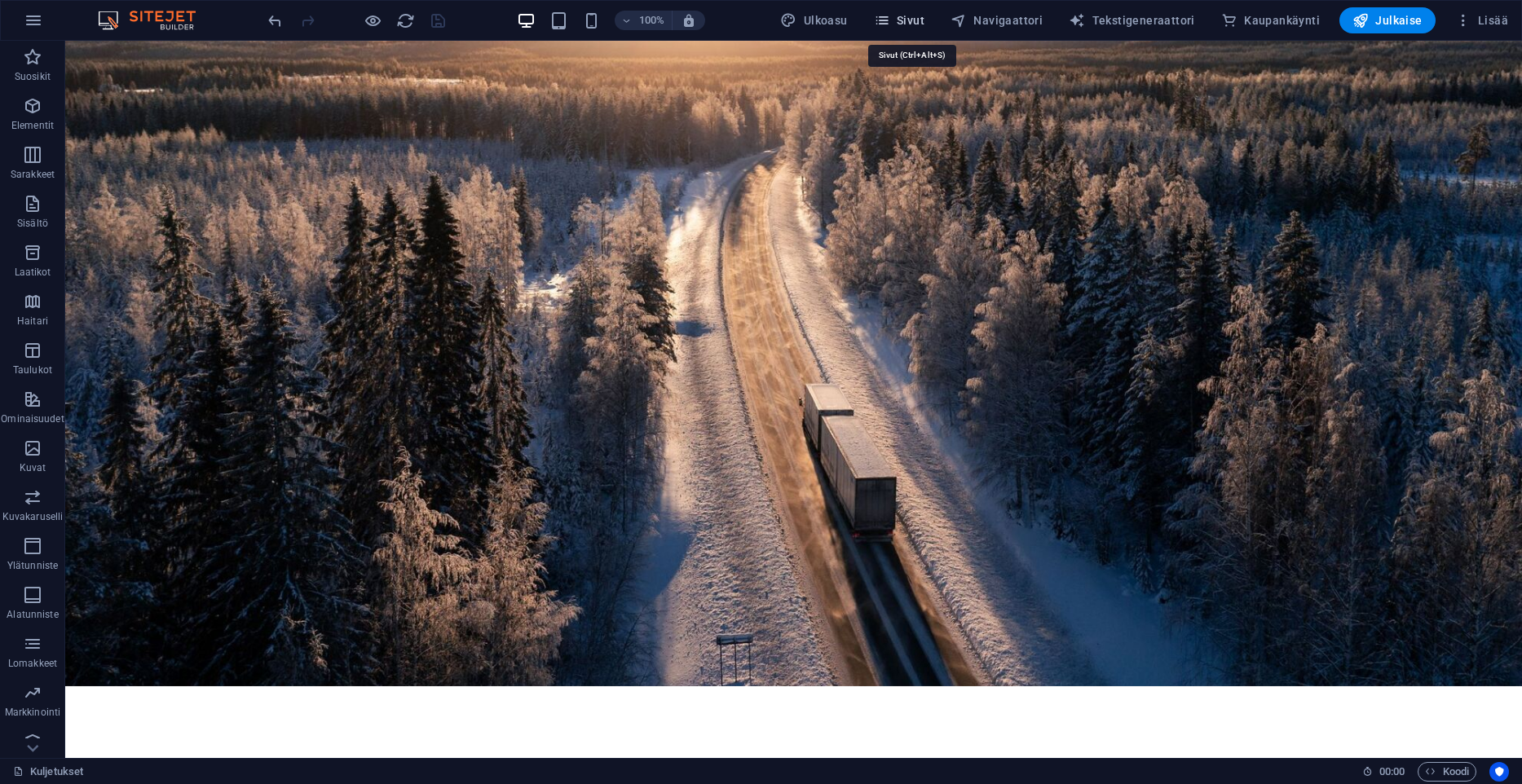
click at [917, 25] on span "Sivut" at bounding box center [898, 20] width 50 height 16
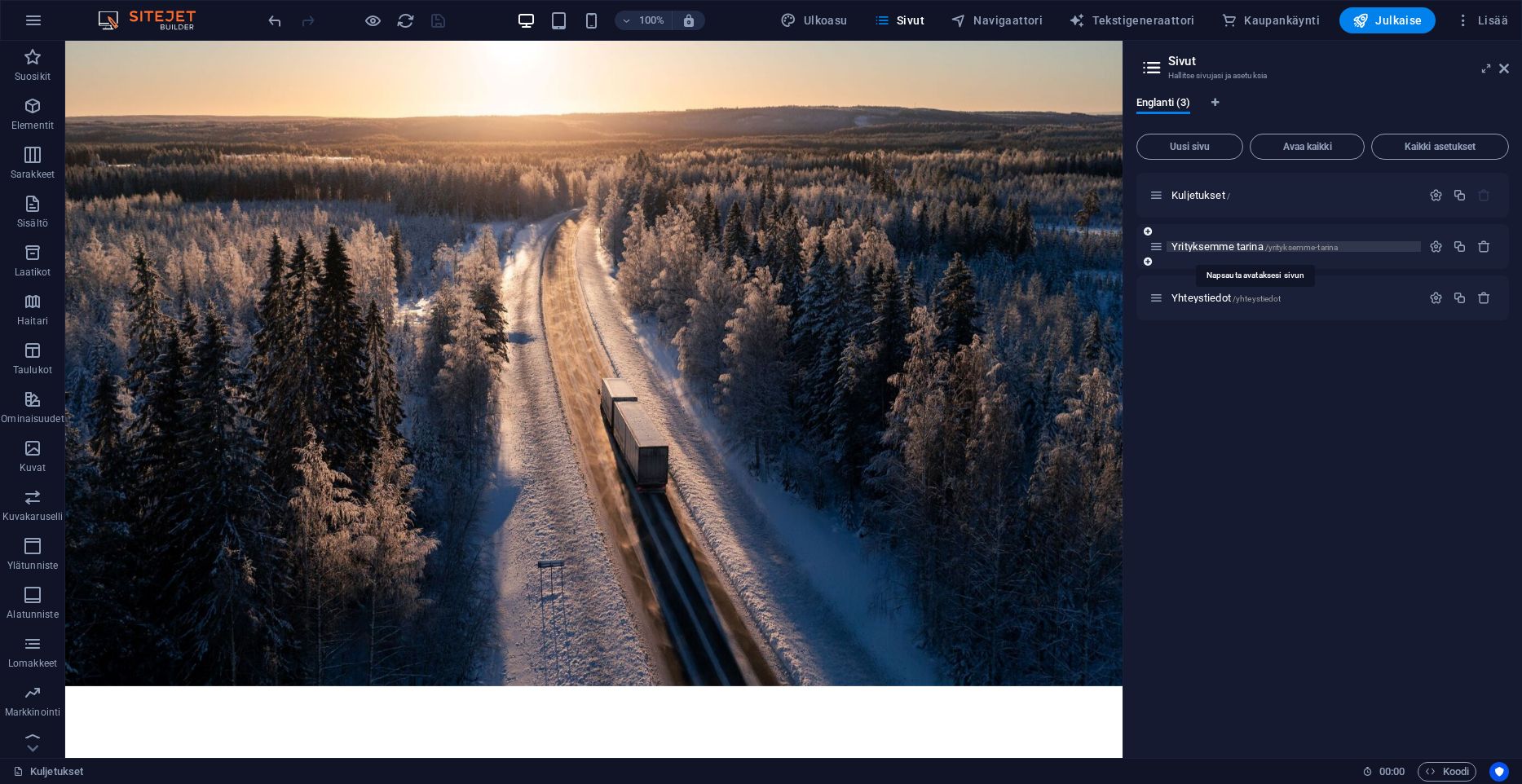
click at [1227, 244] on span "Yrityksemme tarina /yrityksemme-tarina" at bounding box center [1254, 246] width 166 height 12
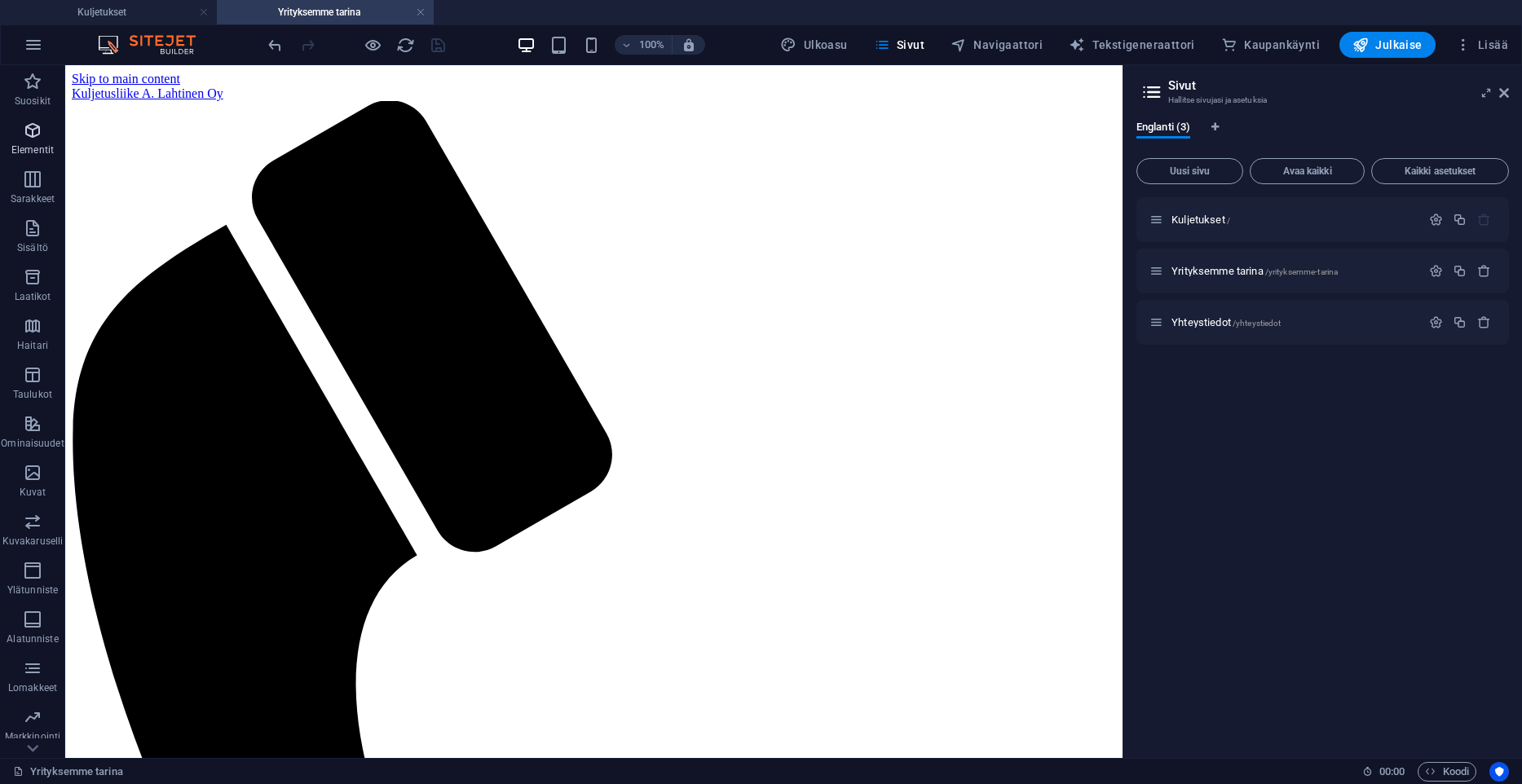
click at [27, 130] on icon "button" at bounding box center [33, 131] width 19 height 19
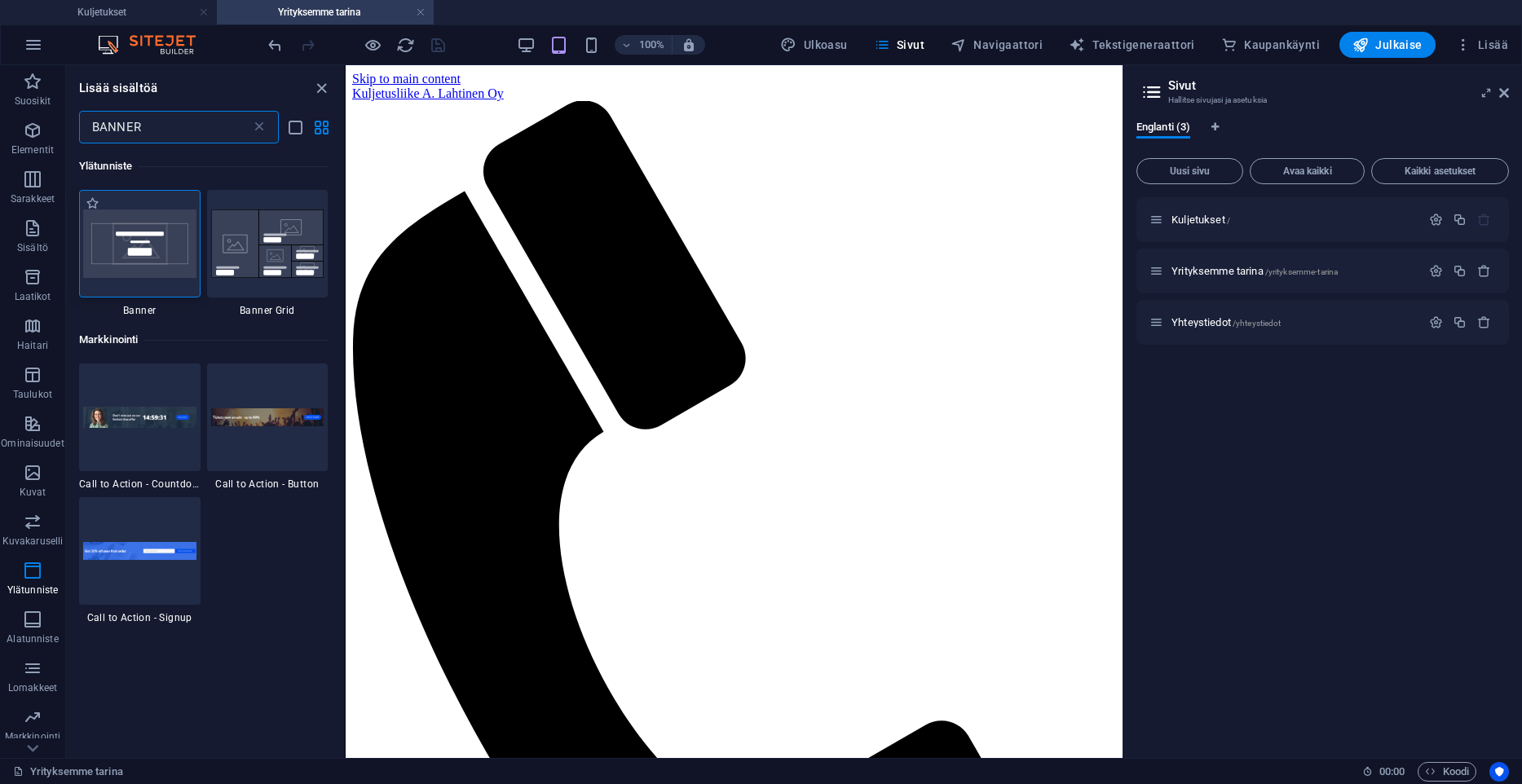
type input "BANNER"
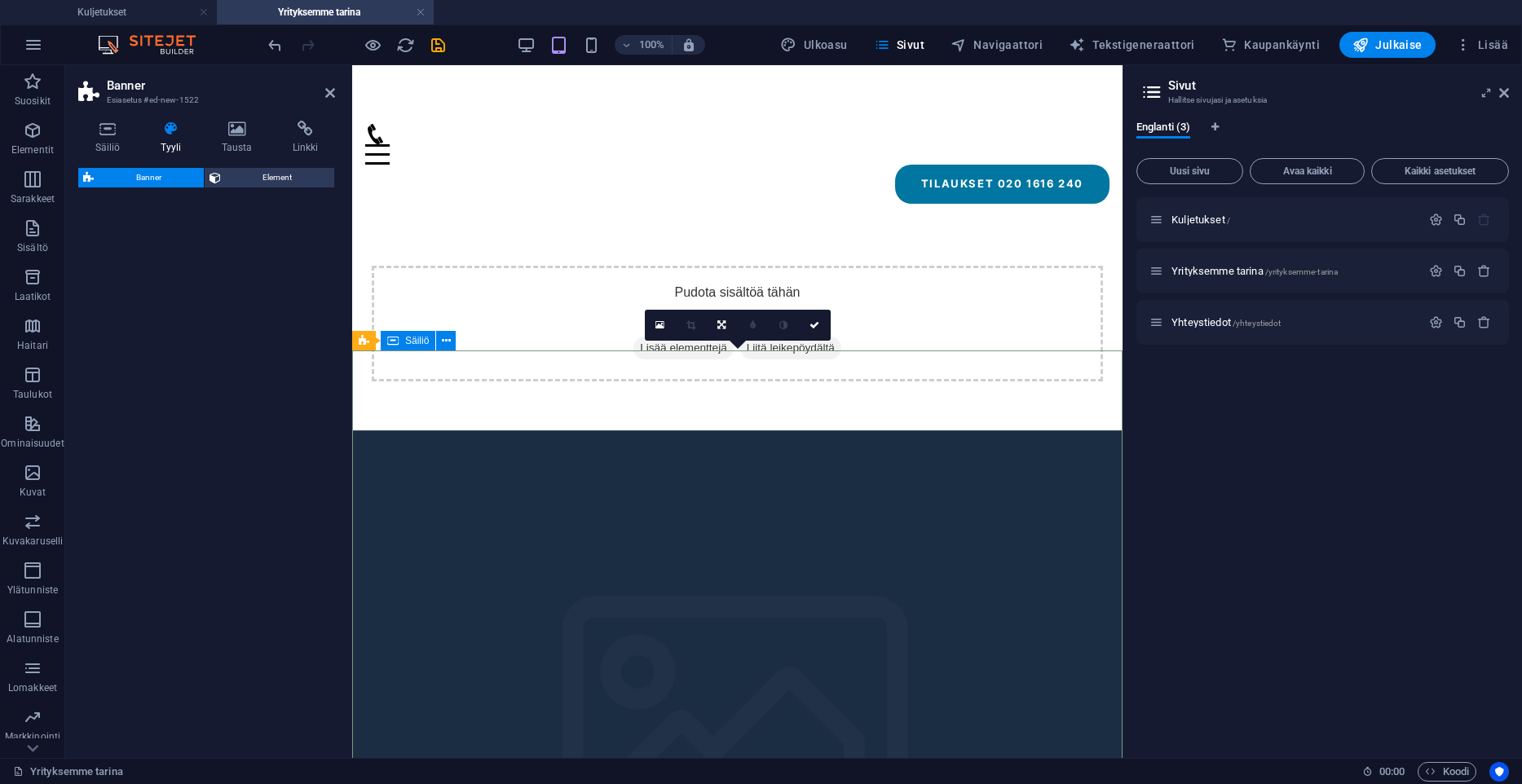
select select "preset-banner-v3-default"
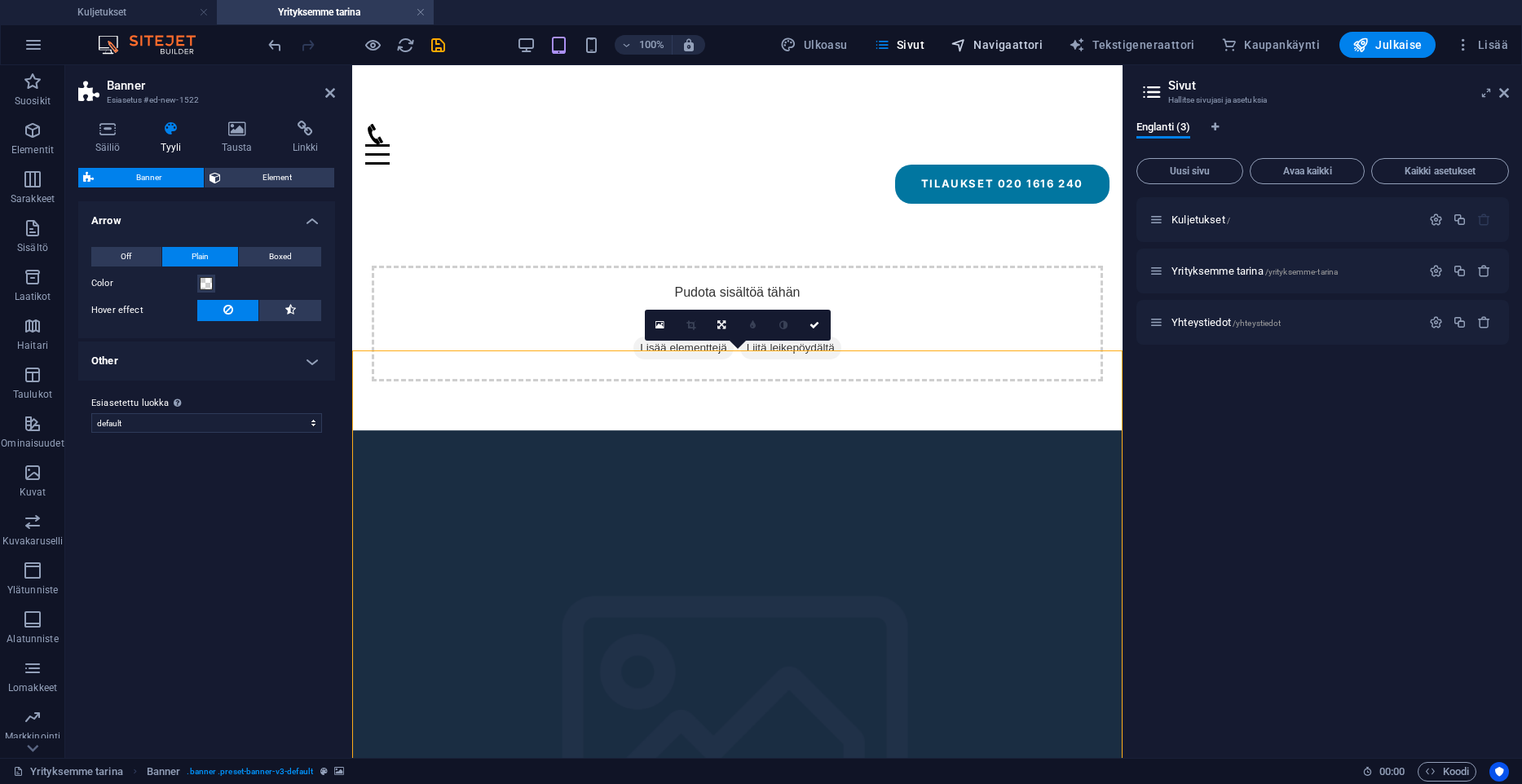
click at [1031, 37] on span "Navigaattori" at bounding box center [996, 45] width 92 height 16
select select "18287811-en"
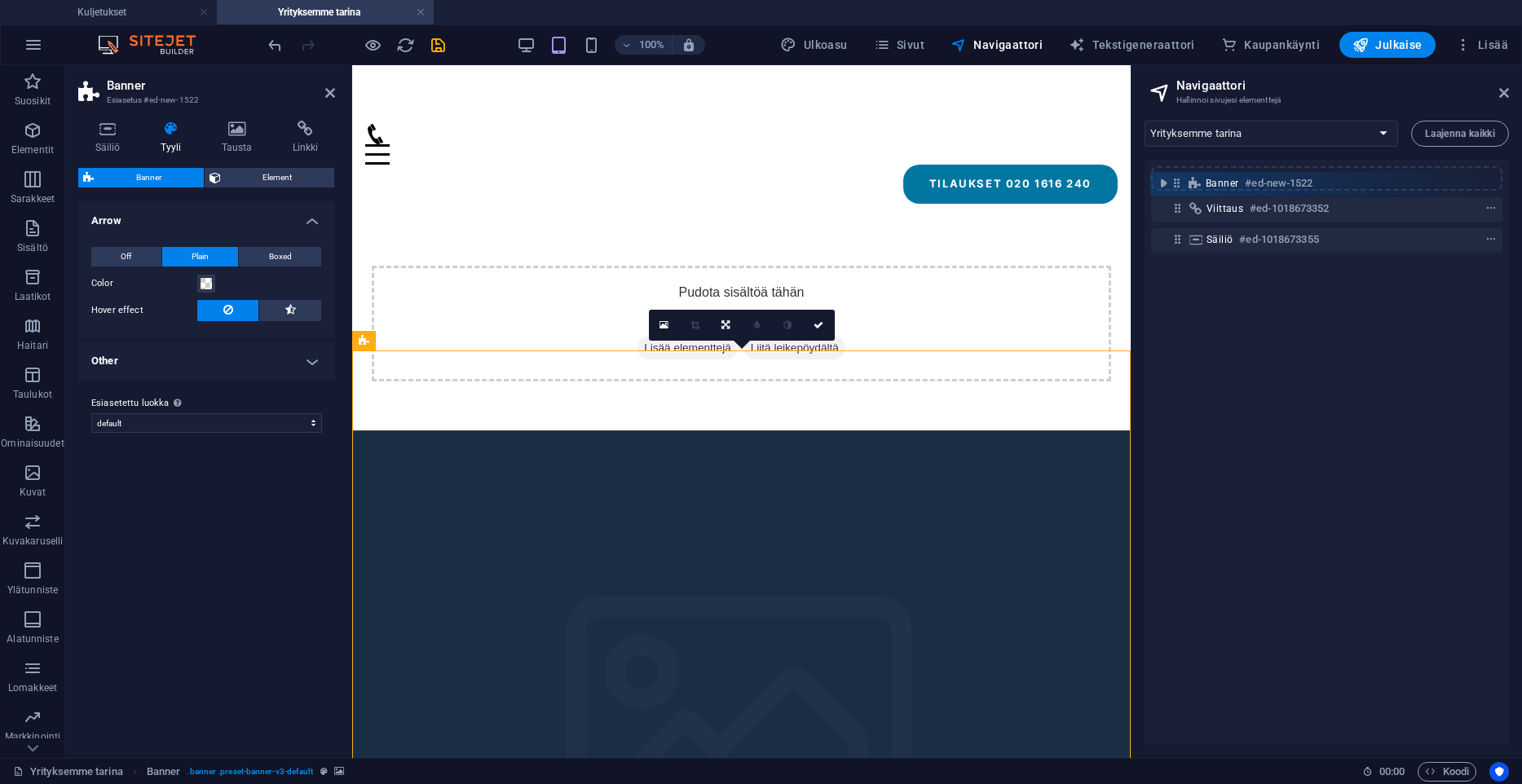
drag, startPoint x: 1177, startPoint y: 238, endPoint x: 1176, endPoint y: 173, distance: 65.0
click at [1176, 173] on div "Viittaus #ed-1018673352 Säiliö #ed-1018673355 Banner #ed-new-1522" at bounding box center [1327, 452] width 365 height 585
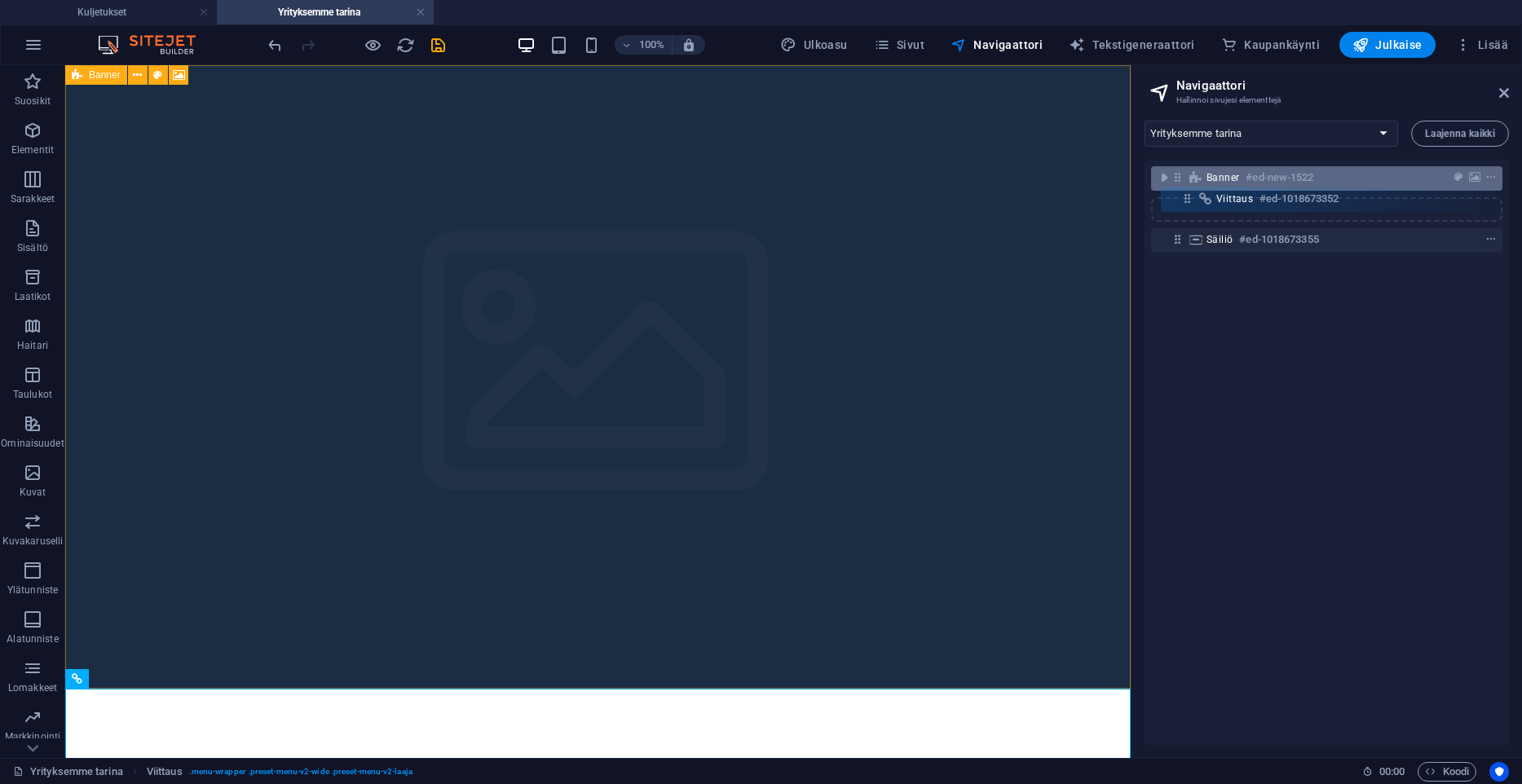
drag, startPoint x: 1179, startPoint y: 205, endPoint x: 1211, endPoint y: 173, distance: 45.3
click at [1211, 173] on div "Banner #ed-new-1522 Viittaus #ed-1018673352 Säiliö #ed-1018673355" at bounding box center [1327, 452] width 365 height 585
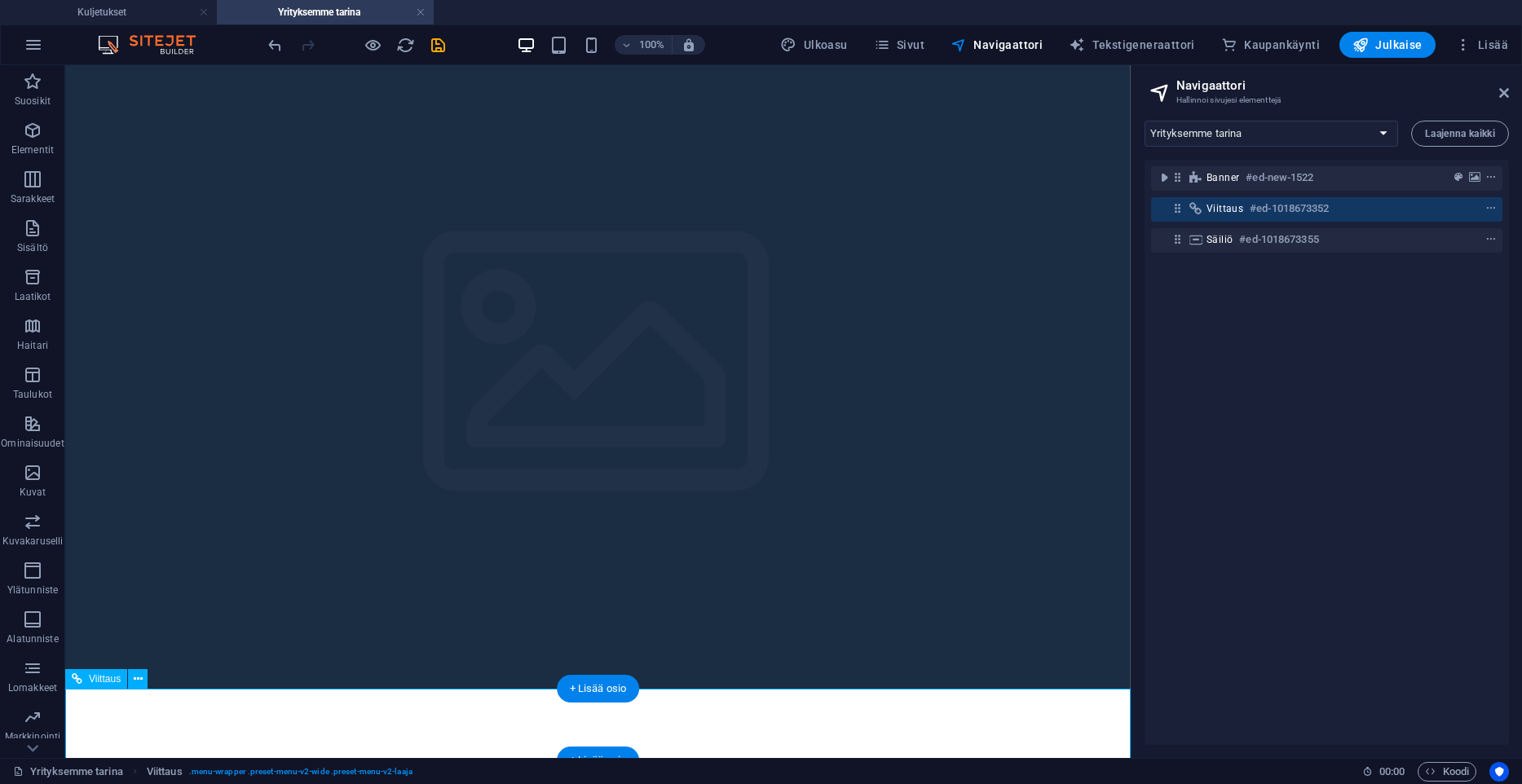
click at [1234, 209] on span "Viittaus" at bounding box center [1225, 208] width 37 height 13
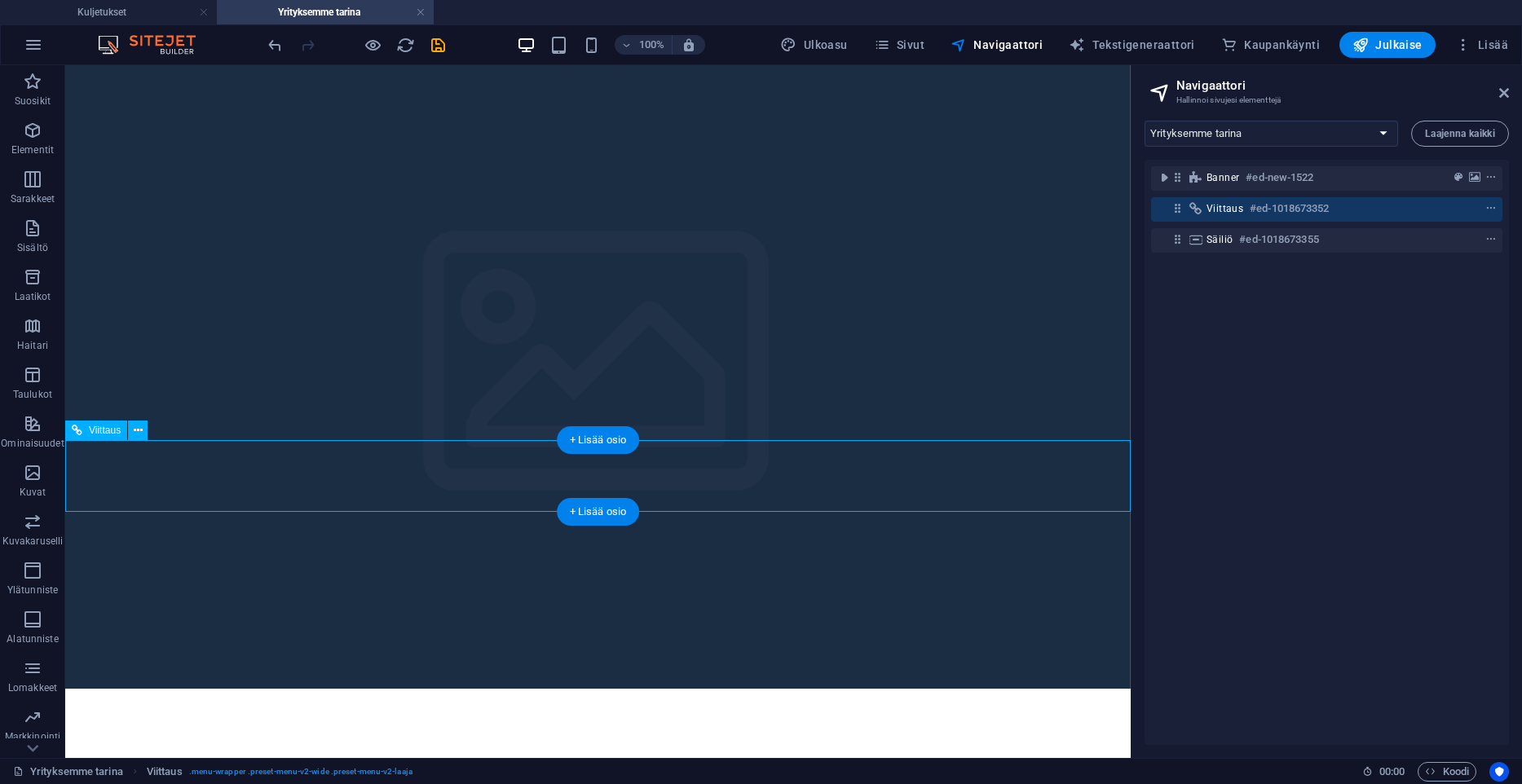
scroll to position [248, 0]
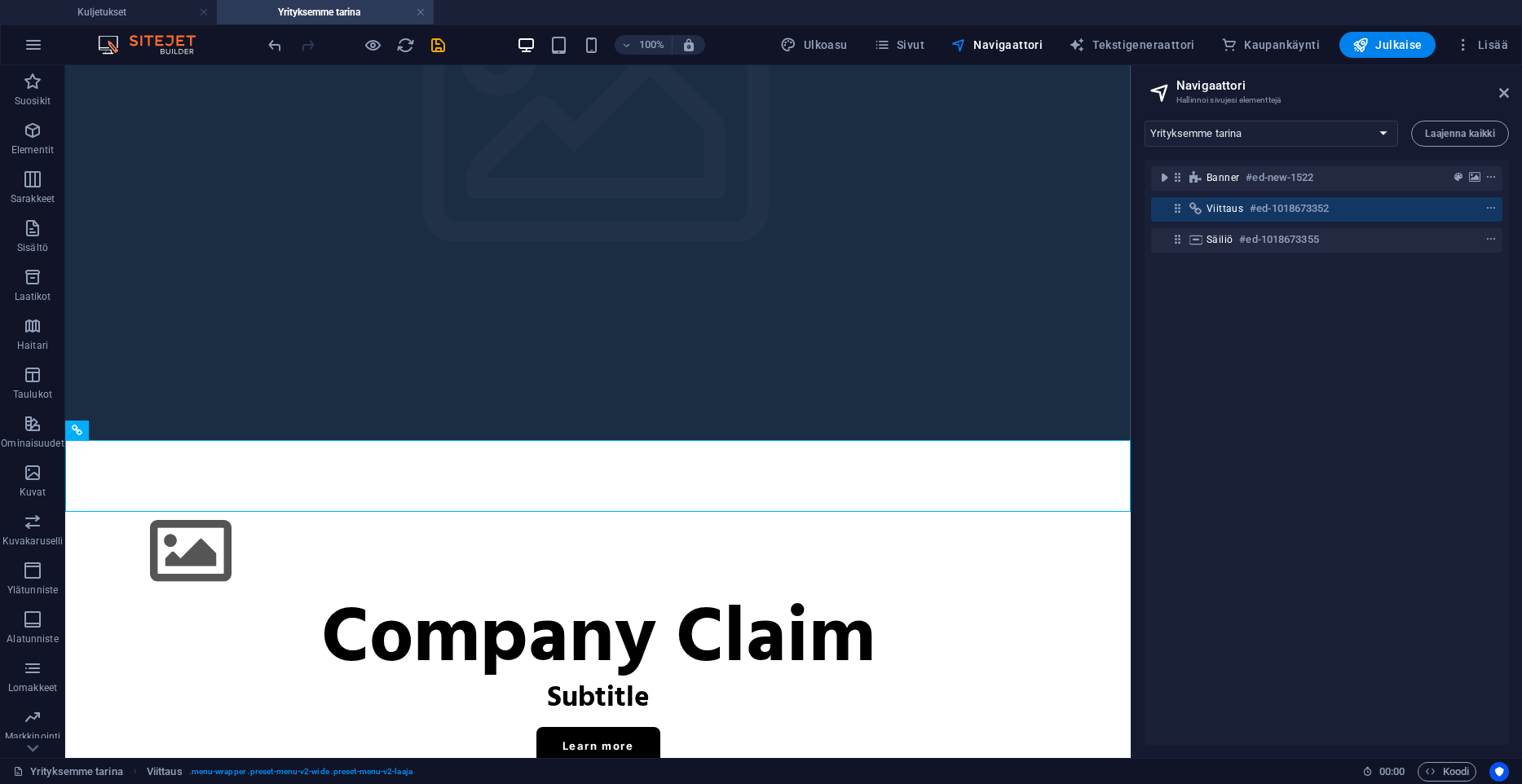
click at [1510, 94] on aside "Navigaattori Hallinnoi sivujesi elementtejä Kuljetukset Yrityksemme tarina Yhte…" at bounding box center [1326, 411] width 391 height 692
click at [1507, 95] on icon at bounding box center [1503, 93] width 10 height 13
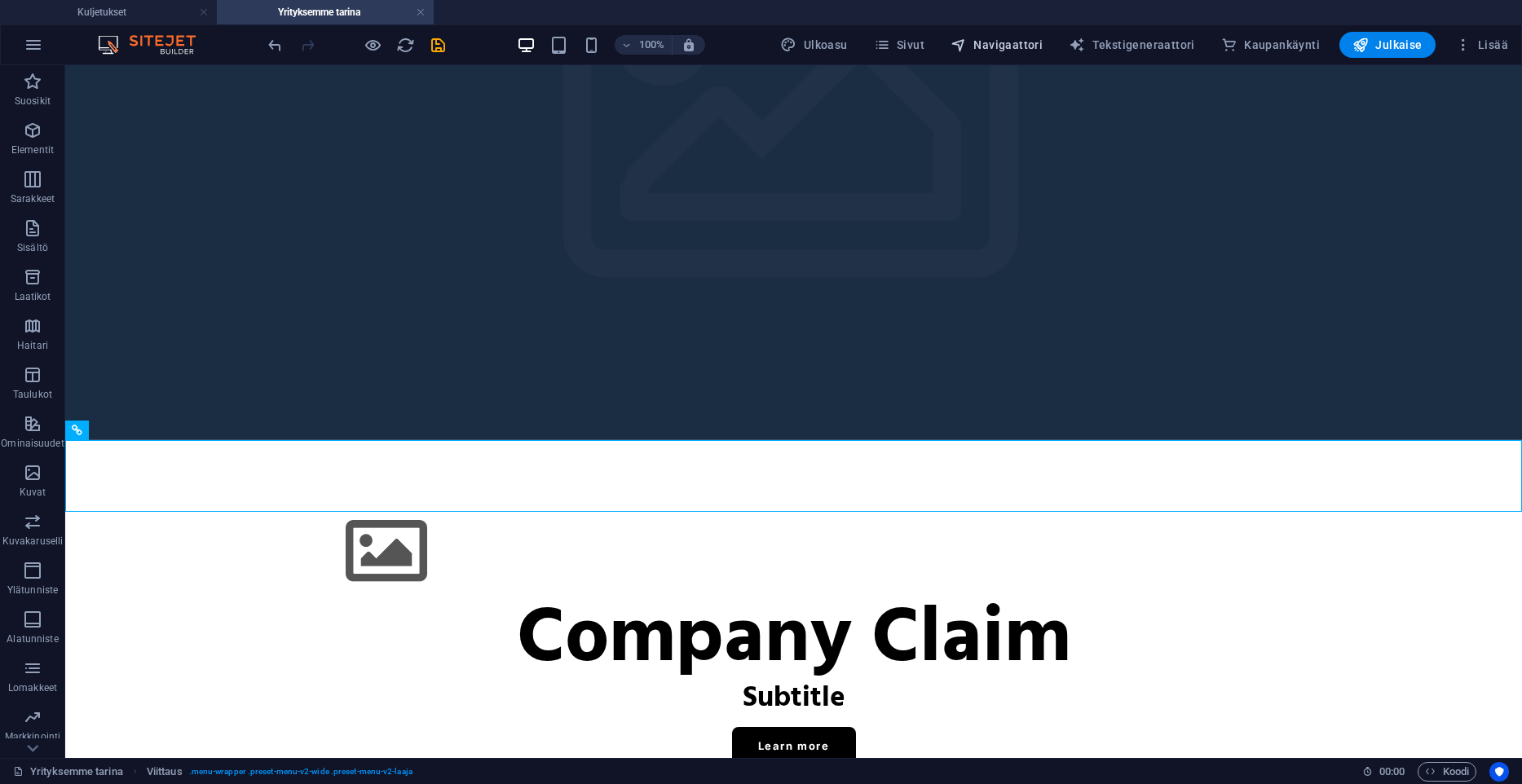
click at [1022, 47] on span "Navigaattori" at bounding box center [996, 45] width 92 height 16
select select "18287811-en"
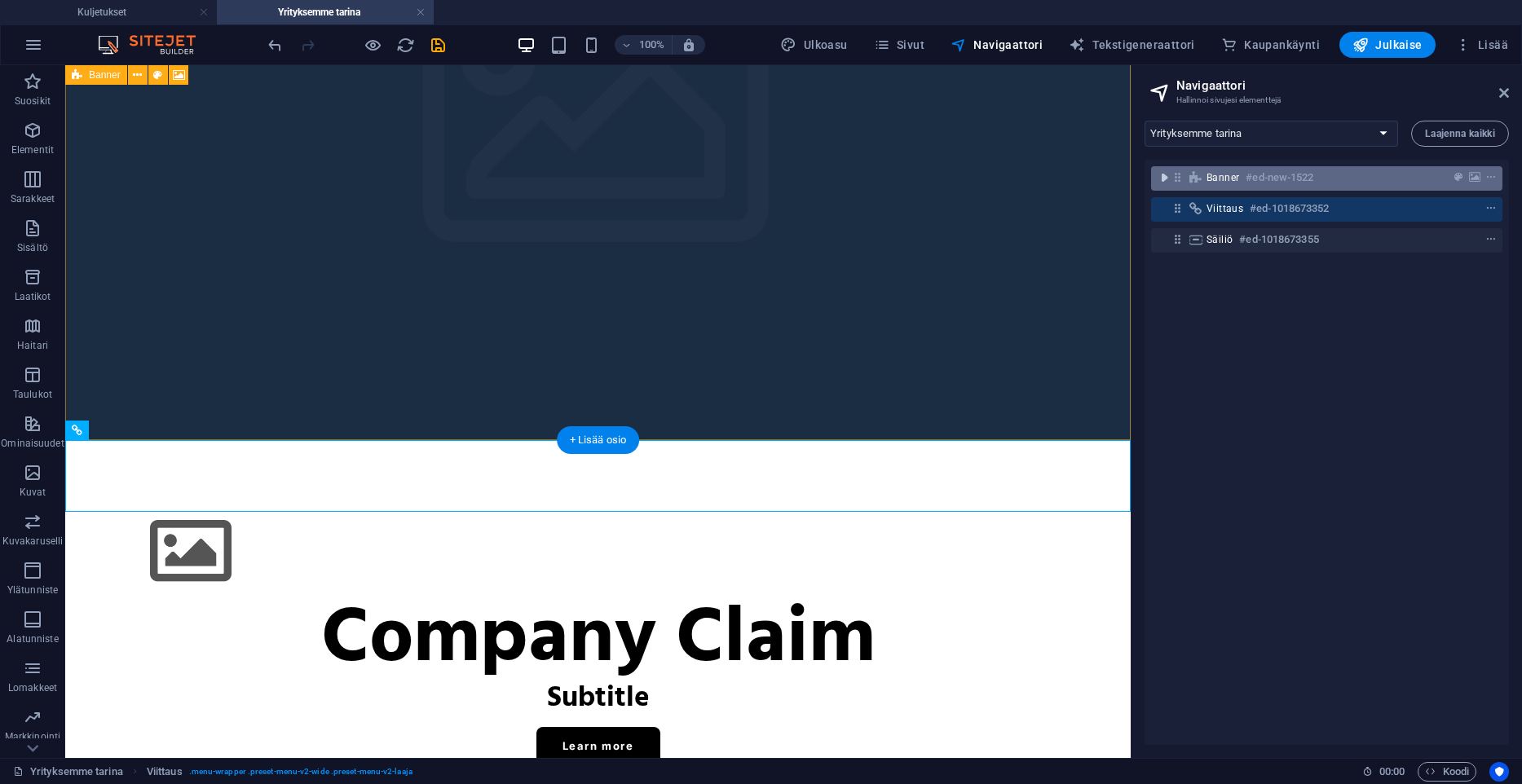
click at [1167, 176] on icon "toggle-expand" at bounding box center [1164, 177] width 16 height 16
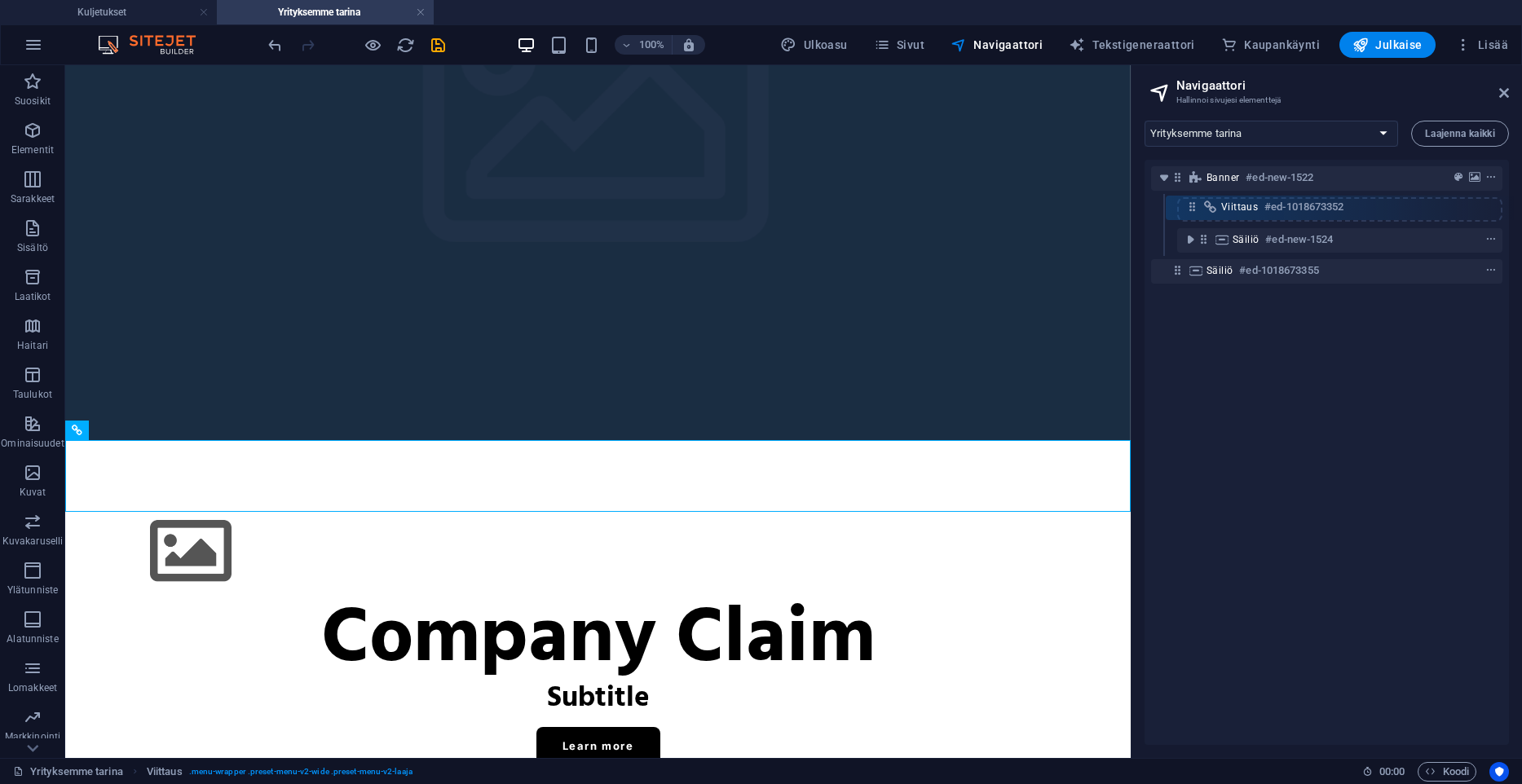
drag, startPoint x: 1180, startPoint y: 237, endPoint x: 1199, endPoint y: 198, distance: 43.4
click at [1199, 198] on div "Banner #ed-new-1522 Säiliö #ed-new-1524 Viittaus #ed-1018673352 Säiliö #ed-1018…" at bounding box center [1327, 452] width 365 height 585
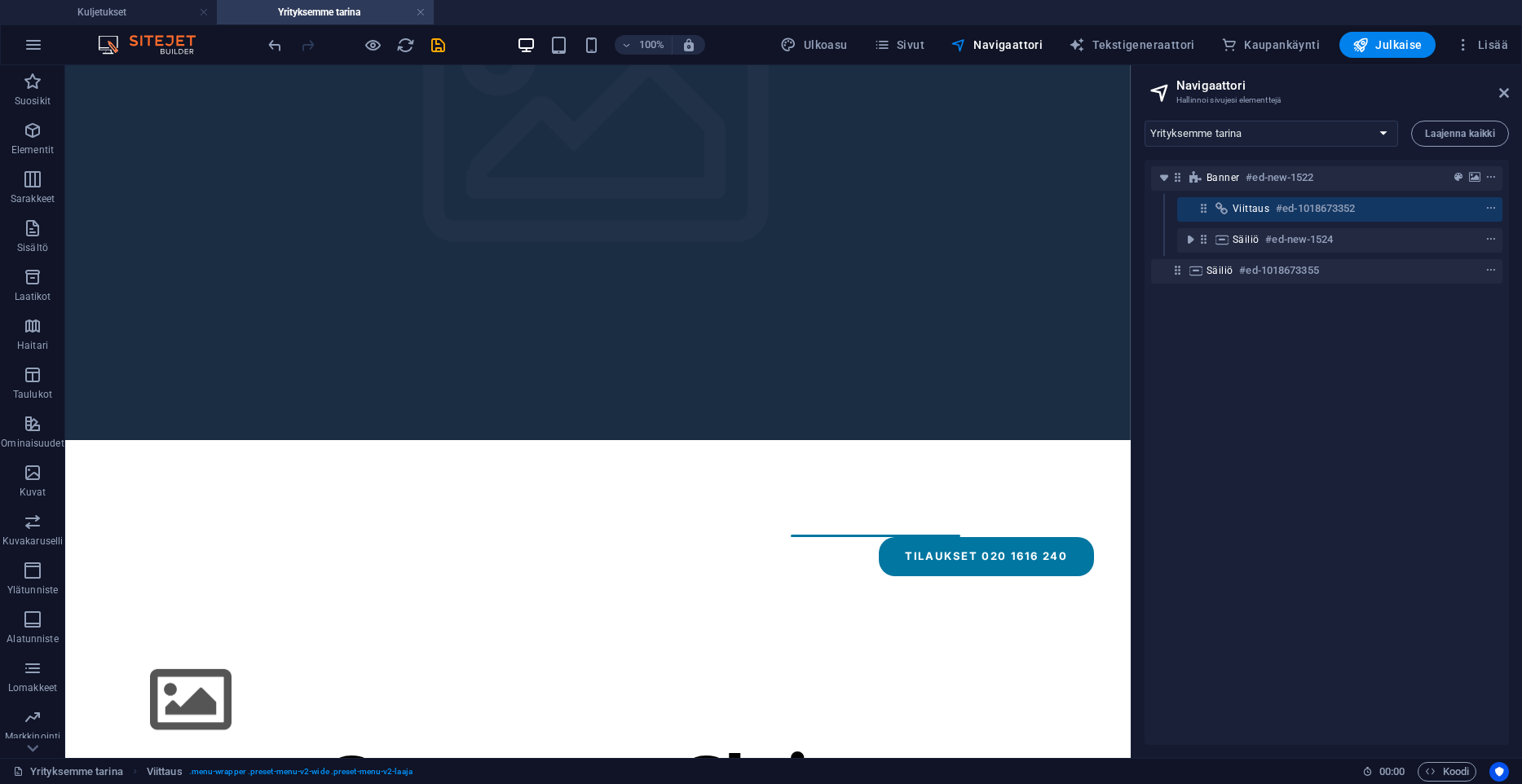
scroll to position [0, 0]
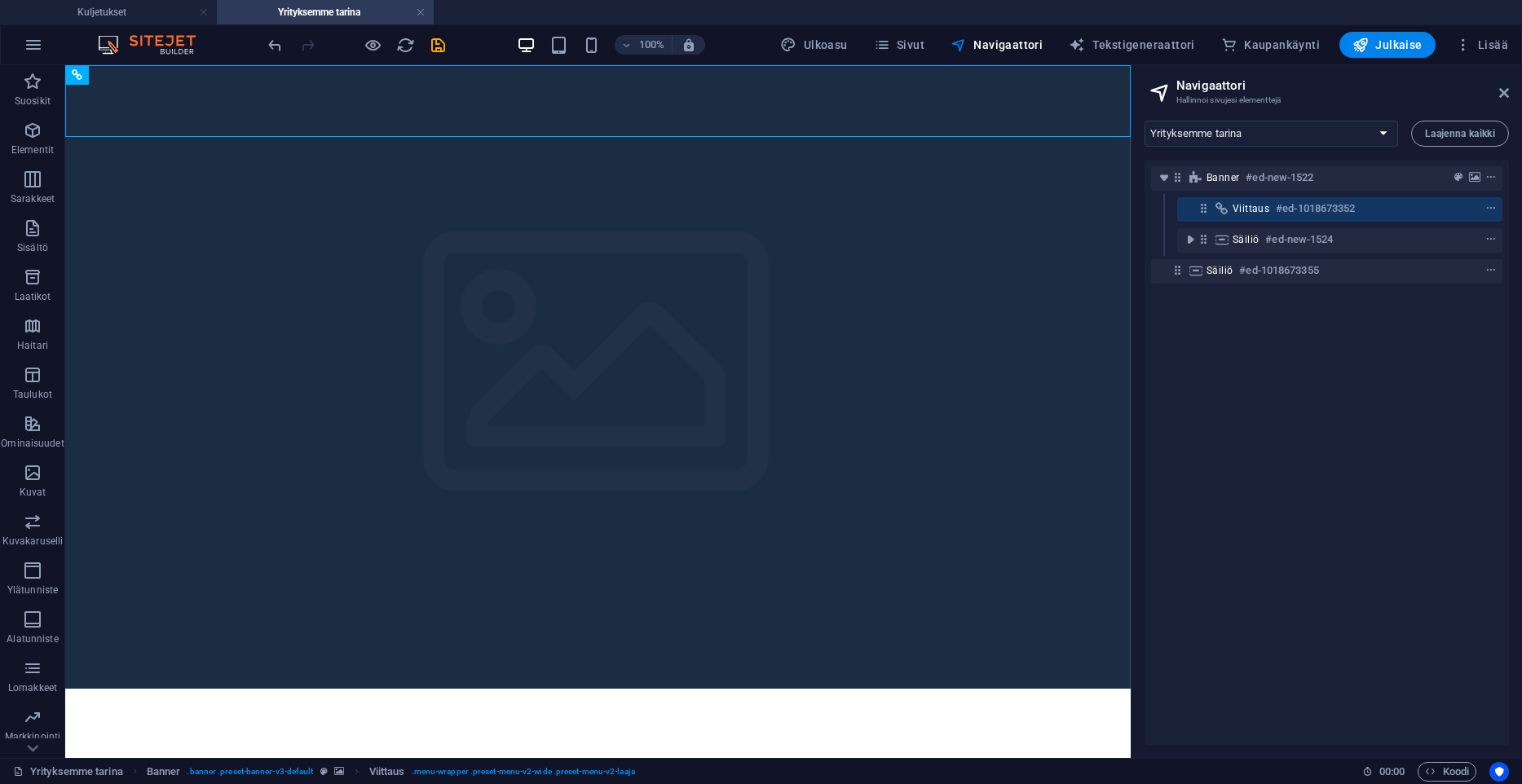
click at [1489, 720] on div "Banner #ed-new-1522 Viittaus #ed-1018673352 Säiliö #ed-new-1524 Säiliö #ed-1018…" at bounding box center [1327, 452] width 365 height 585
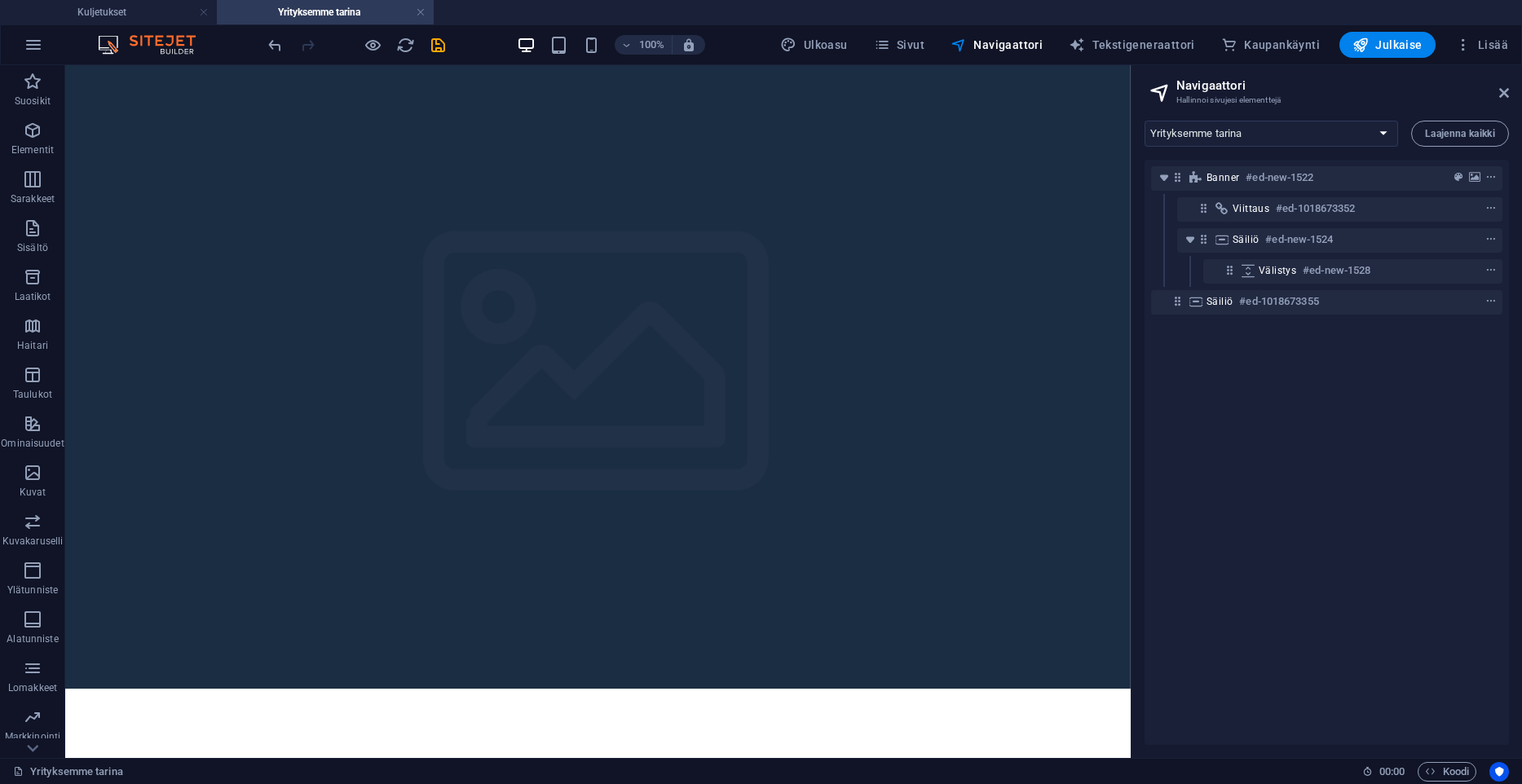
click at [1511, 90] on aside "Navigaattori Hallinnoi sivujesi elementtejä Kuljetukset Yrityksemme tarina Yhte…" at bounding box center [1326, 411] width 391 height 692
click at [1508, 91] on icon at bounding box center [1503, 93] width 10 height 13
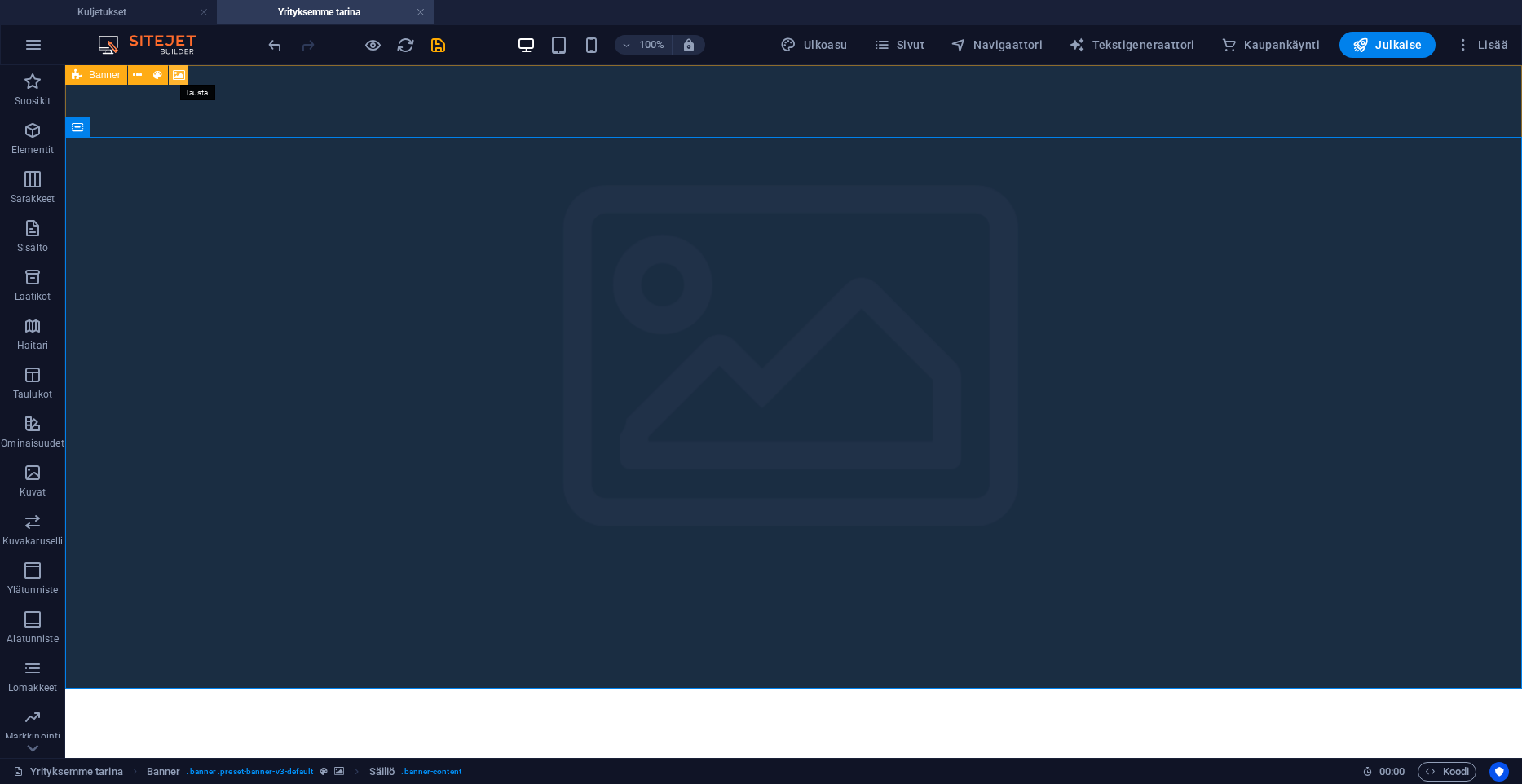
click at [177, 72] on icon at bounding box center [179, 75] width 12 height 17
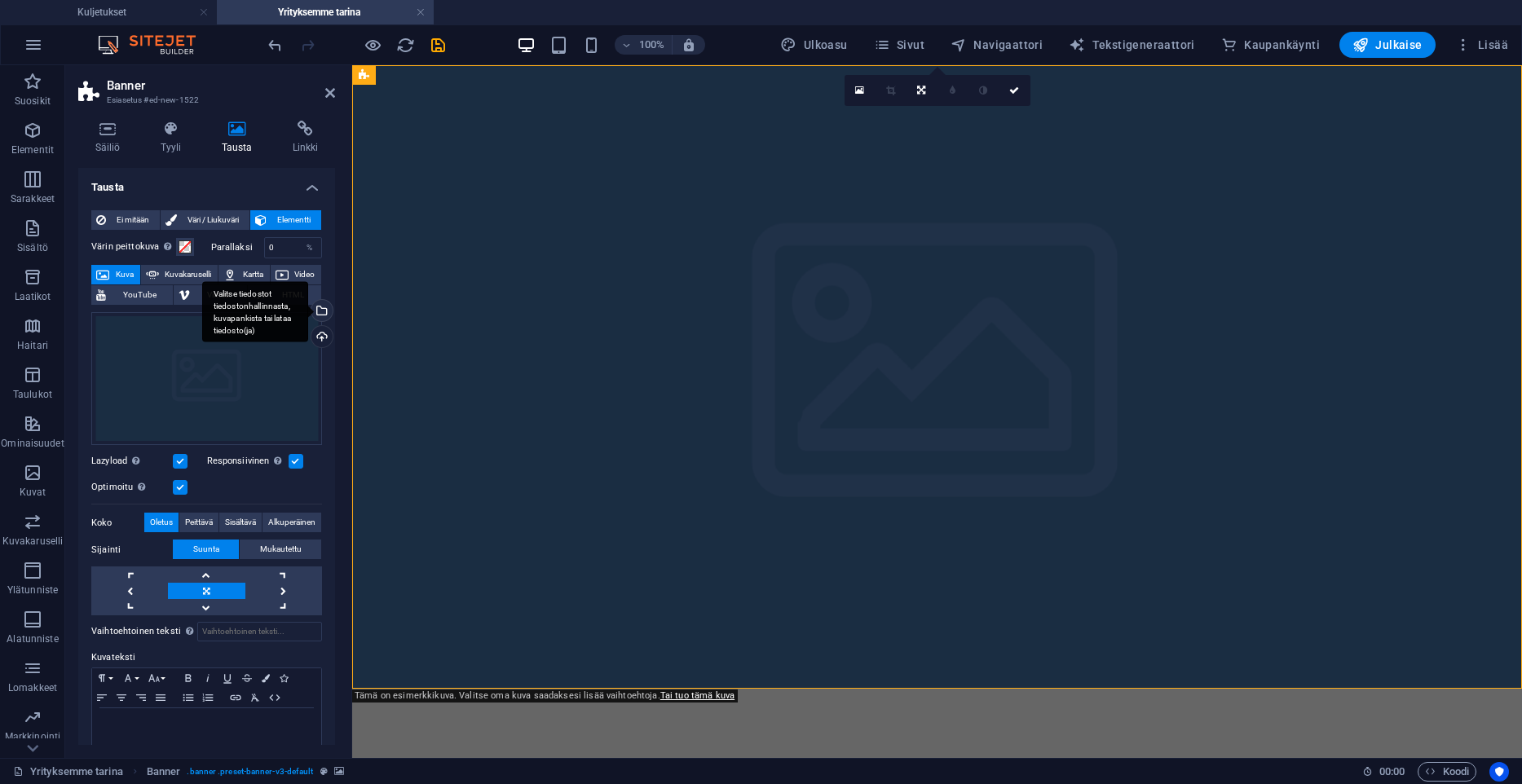
click at [308, 313] on div "Valitse tiedostot tiedostonhallinnasta, kuvapankista tai lataa tiedosto(ja)" at bounding box center [255, 311] width 106 height 61
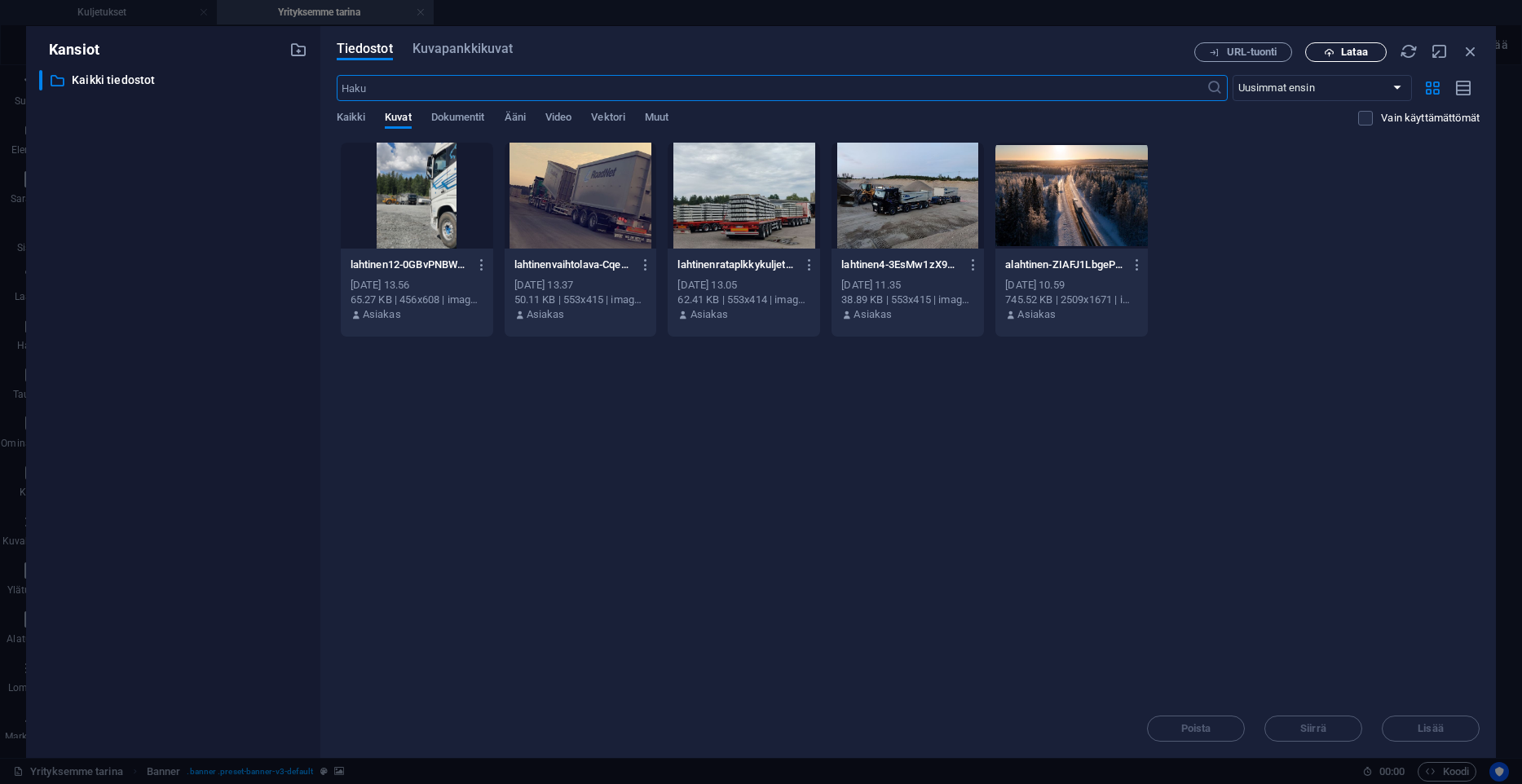
click at [1369, 49] on span "Lataa" at bounding box center [1346, 53] width 67 height 11
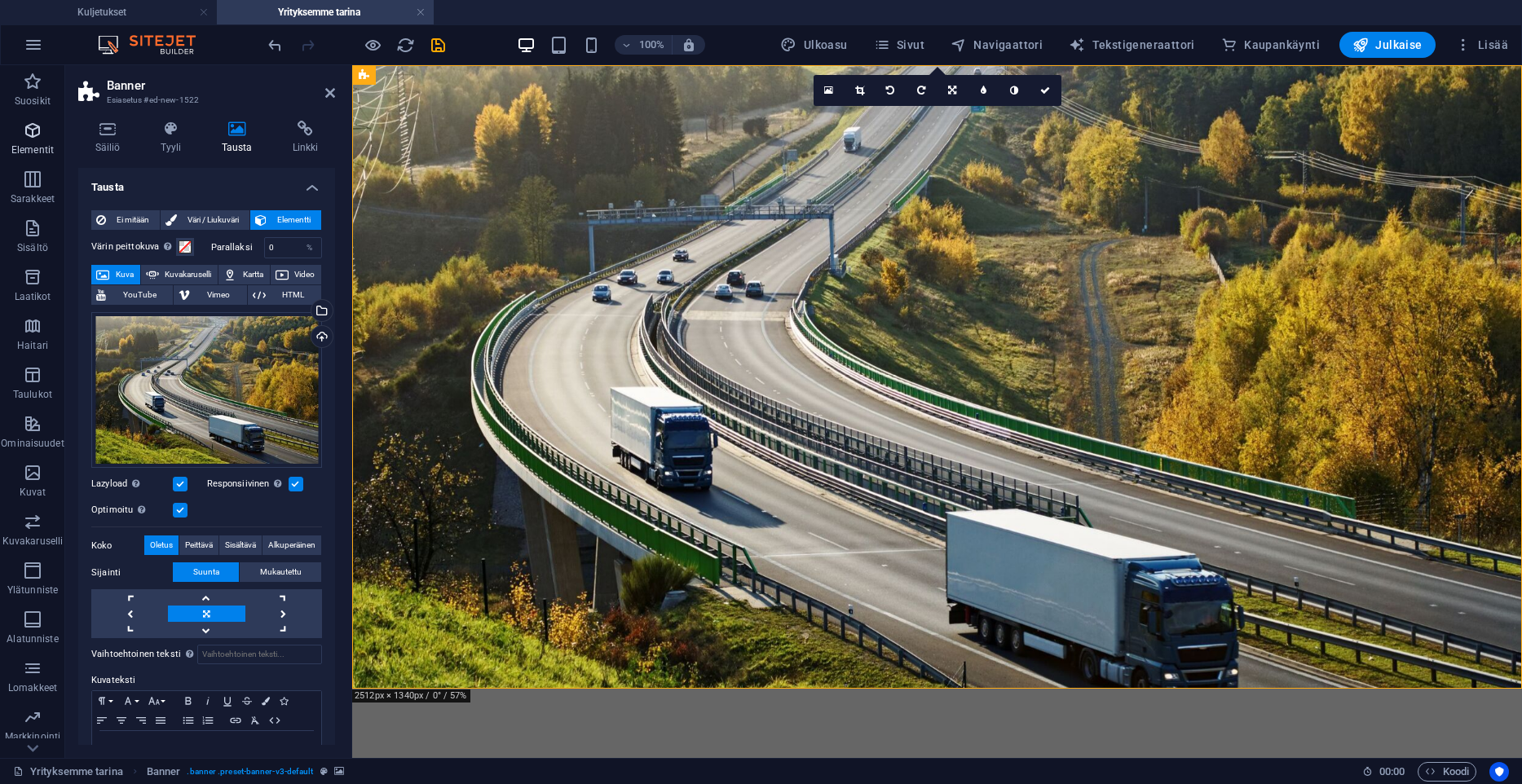
click at [15, 136] on span "Elementit" at bounding box center [33, 140] width 65 height 39
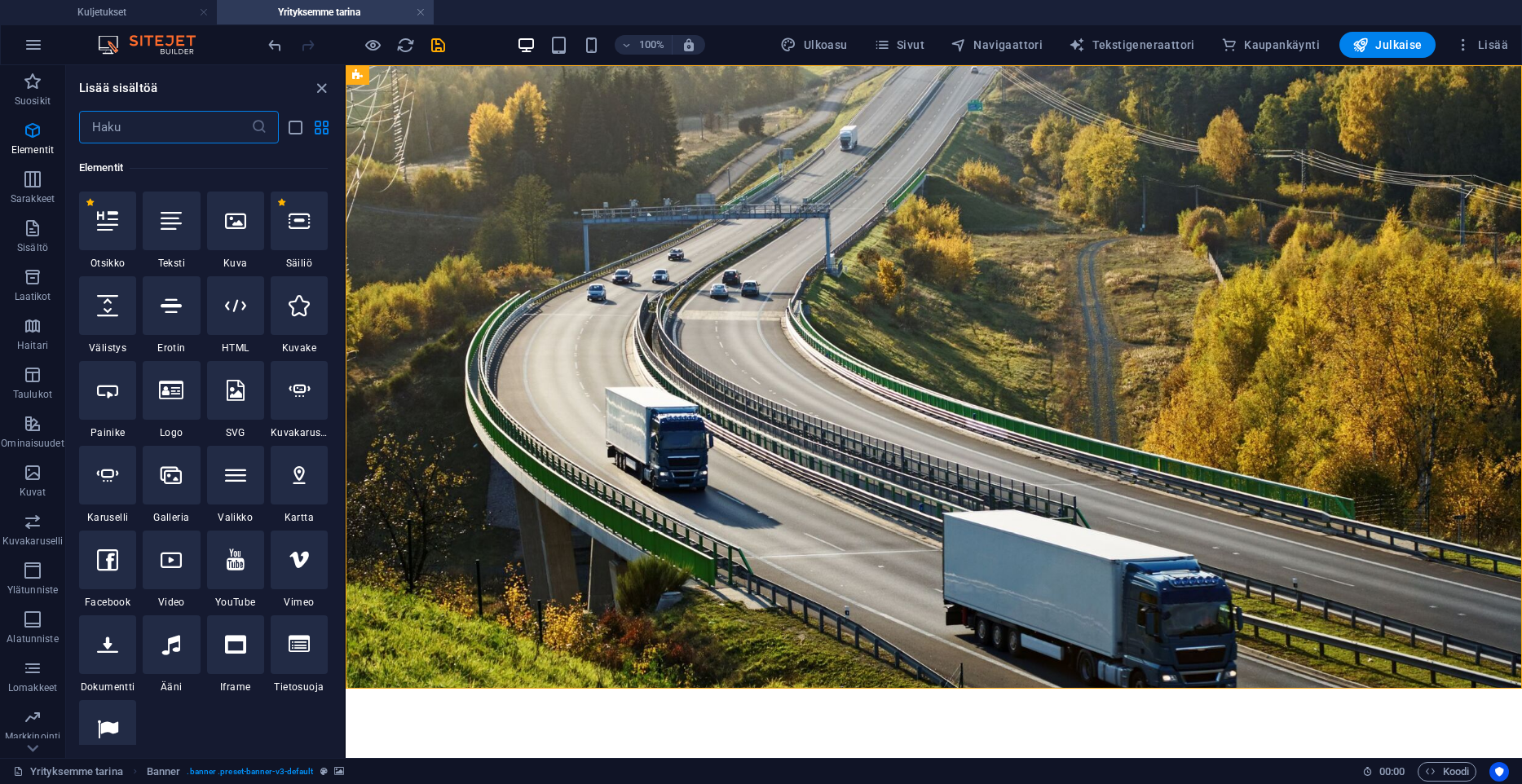
scroll to position [174, 0]
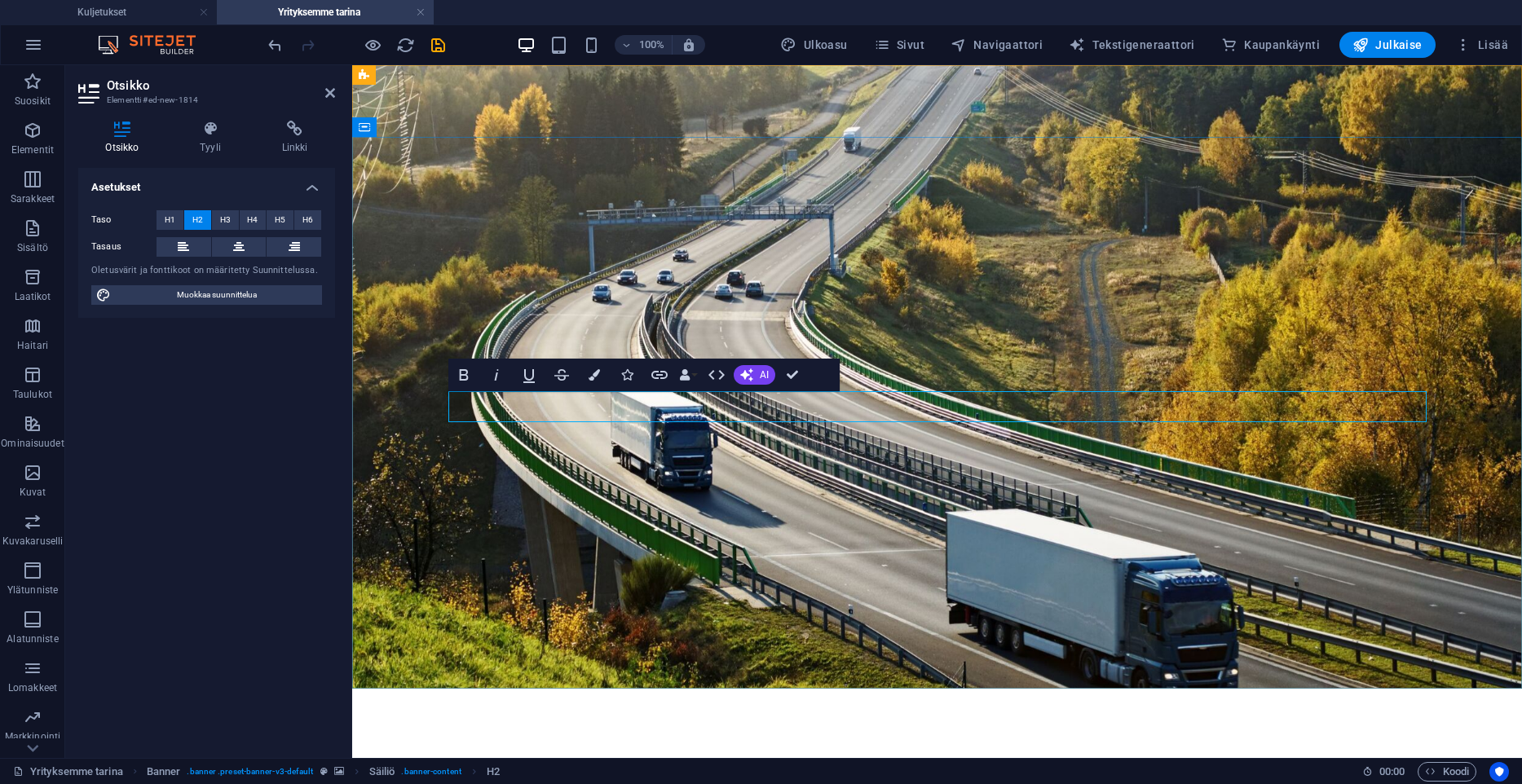
click at [231, 244] on button at bounding box center [239, 247] width 55 height 19
click at [173, 214] on span "H1" at bounding box center [170, 220] width 11 height 19
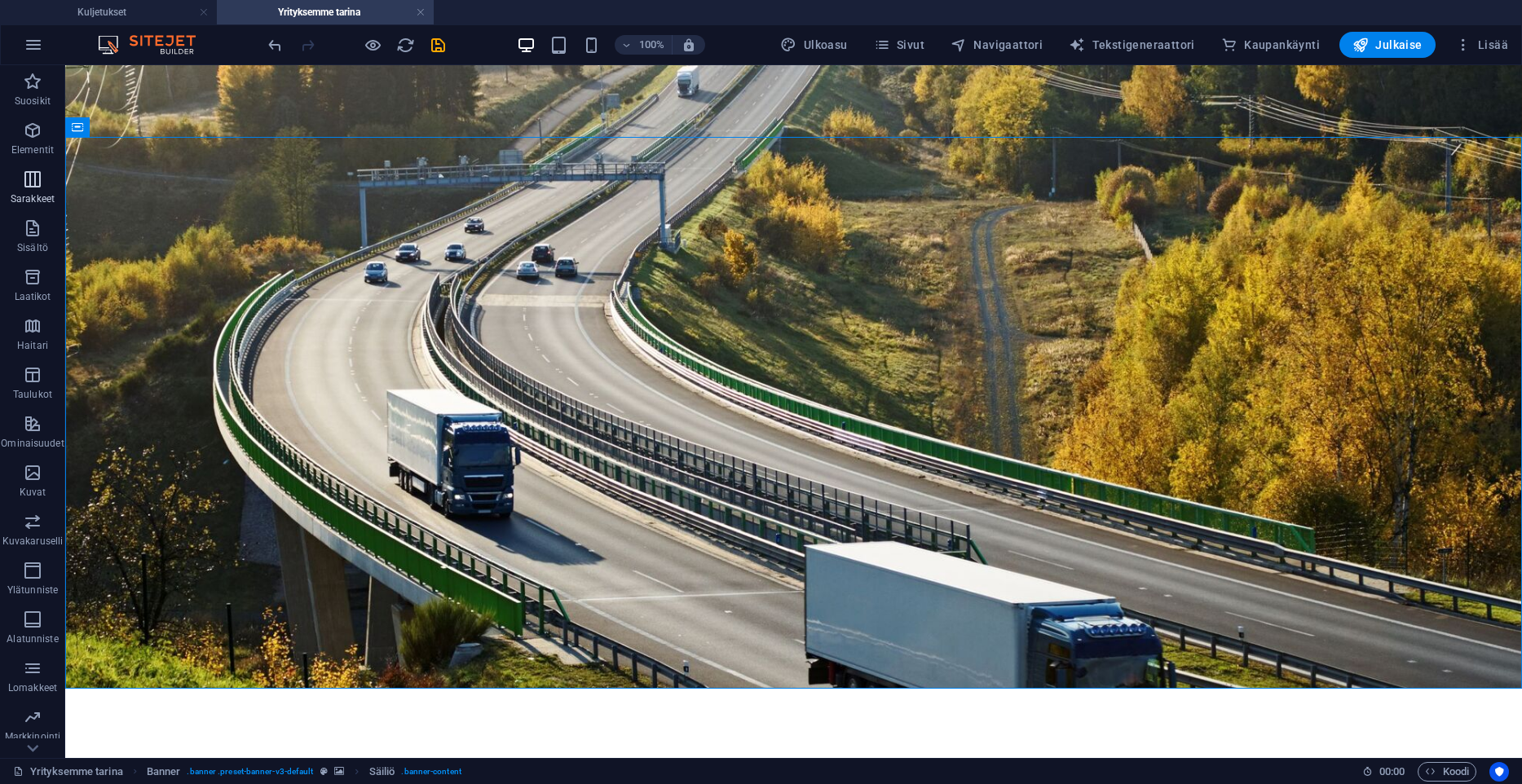
click at [31, 170] on icon "button" at bounding box center [33, 179] width 19 height 19
click at [34, 135] on icon "button" at bounding box center [33, 131] width 19 height 19
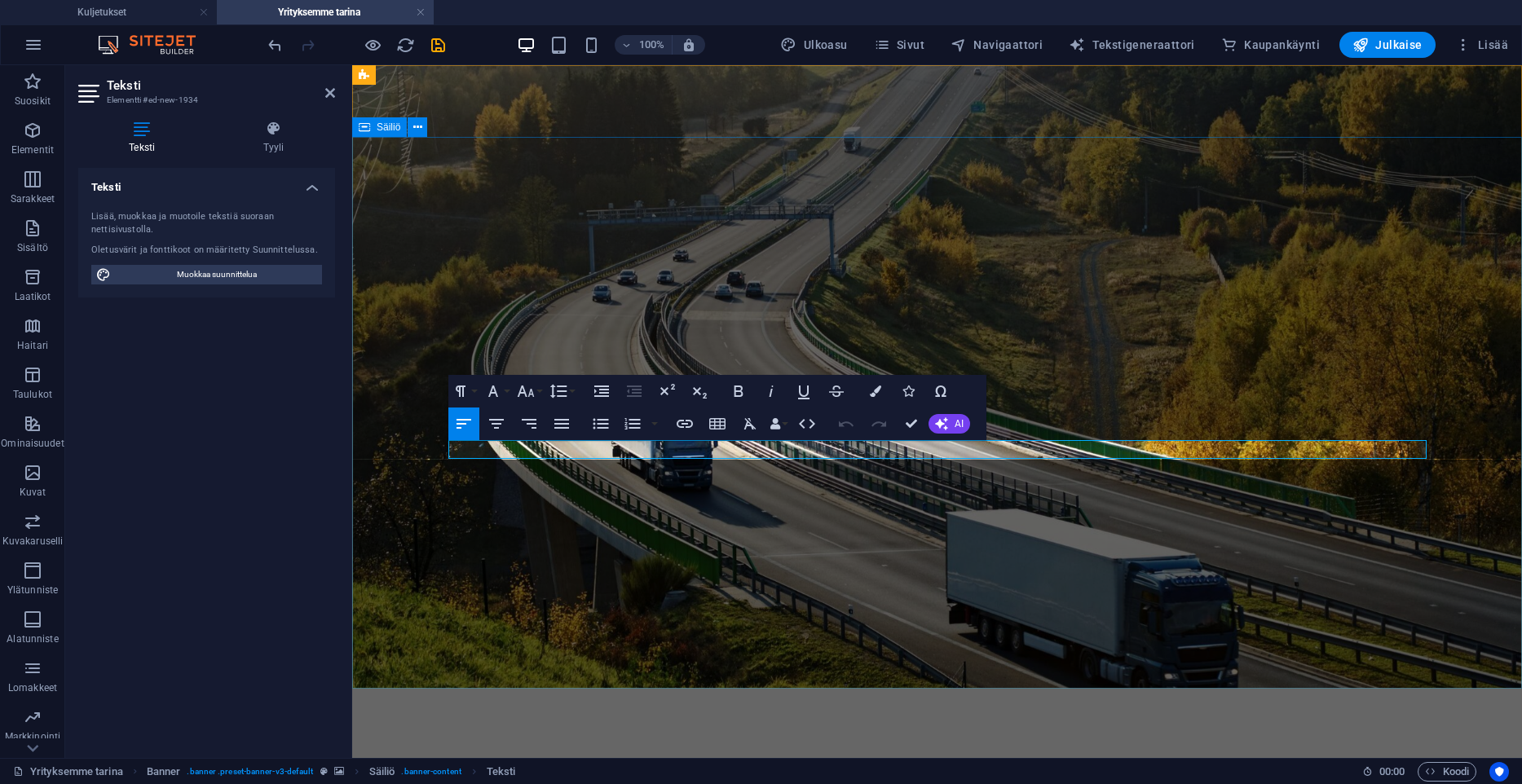
drag, startPoint x: 867, startPoint y: 444, endPoint x: 270, endPoint y: 399, distance: 598.7
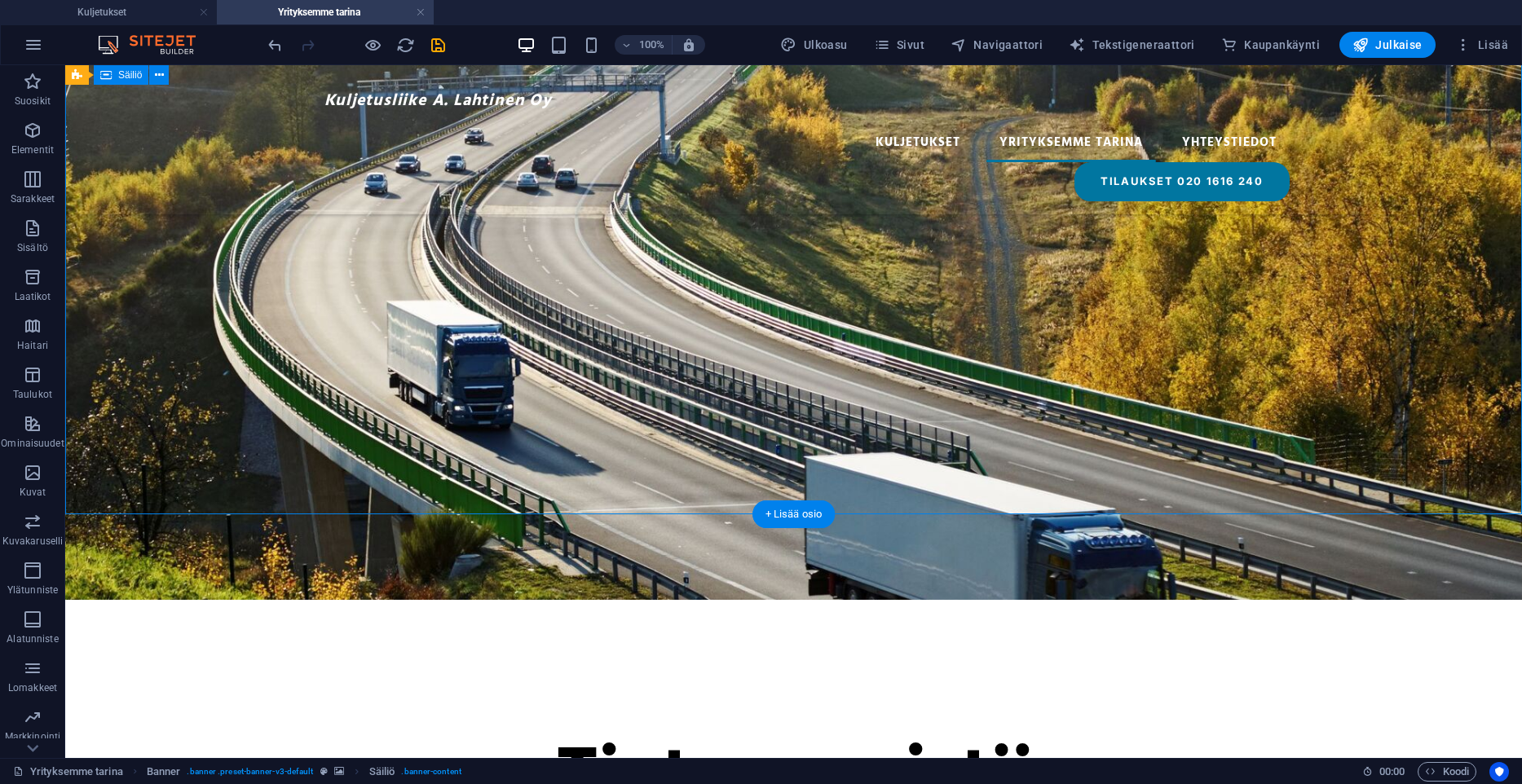
scroll to position [0, 0]
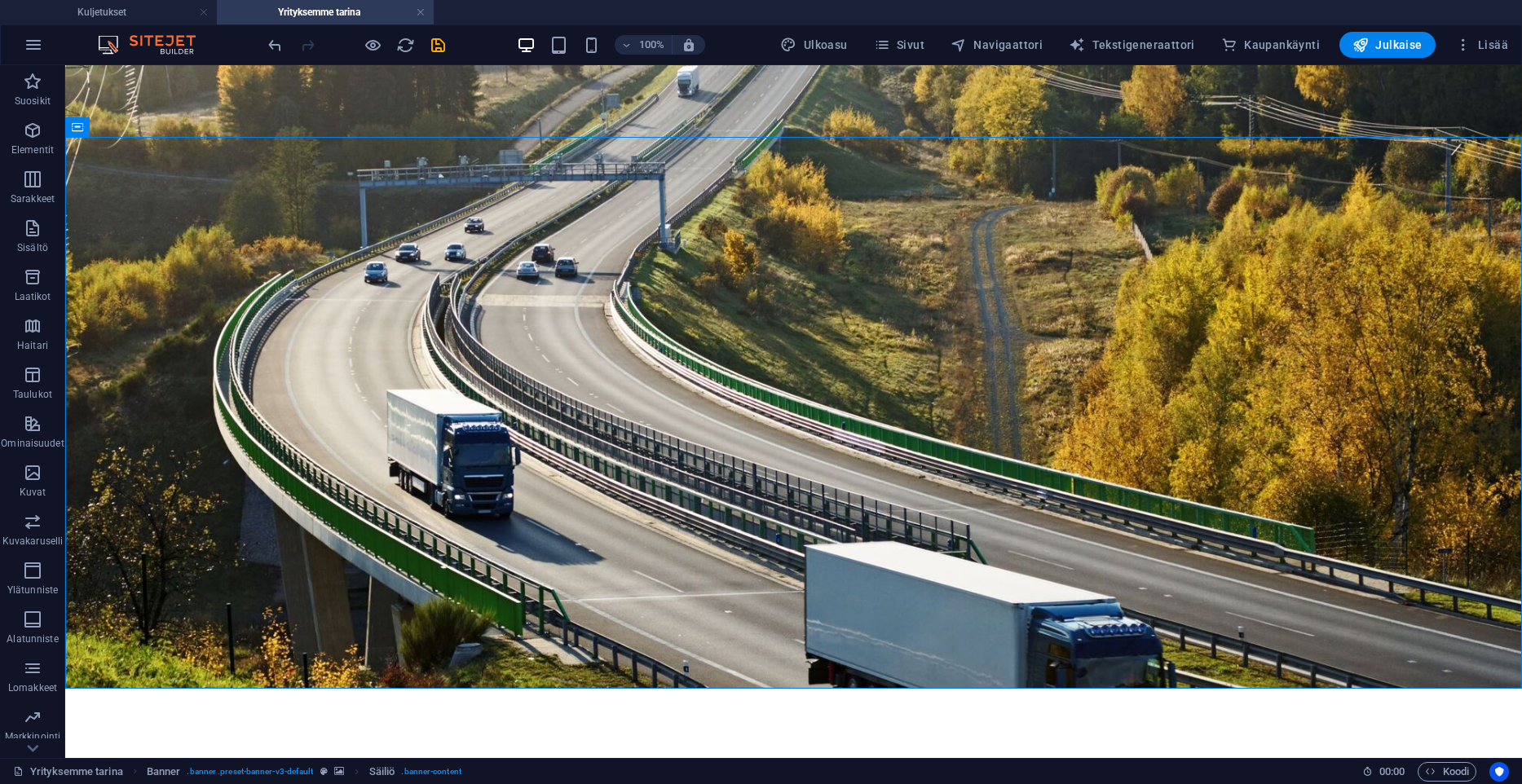
click at [450, 41] on div "100% Ulkoasu Sivut Navigaattori Tekstigeneraattori Kaupankäynti Julkaise Lisää" at bounding box center [890, 45] width 1250 height 26
click at [444, 42] on icon "save" at bounding box center [437, 45] width 19 height 19
